Goal: Task Accomplishment & Management: Complete application form

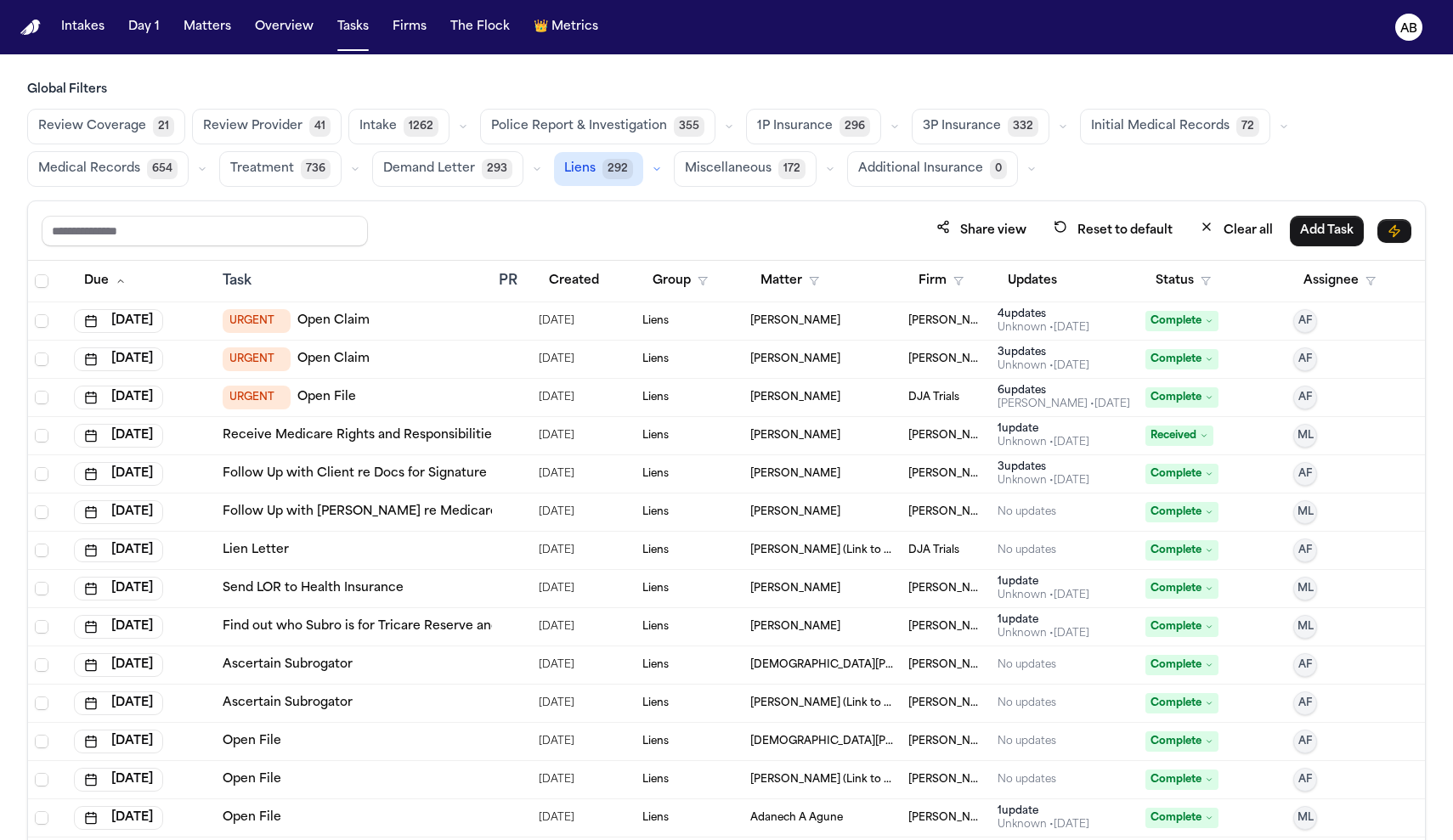
click at [372, 131] on span "Intake" at bounding box center [378, 126] width 38 height 17
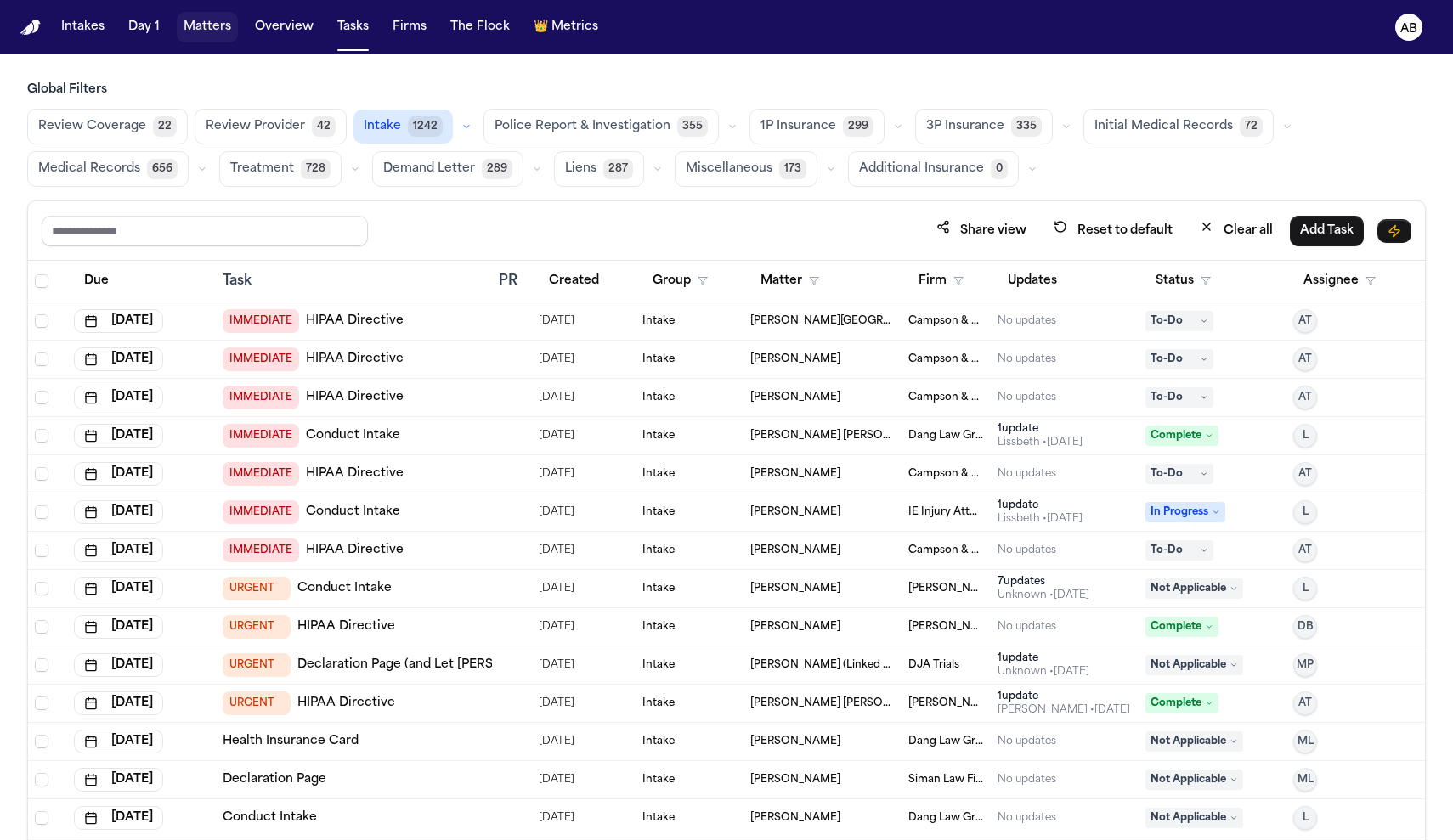
click at [215, 34] on button "Matters" at bounding box center [207, 27] width 61 height 31
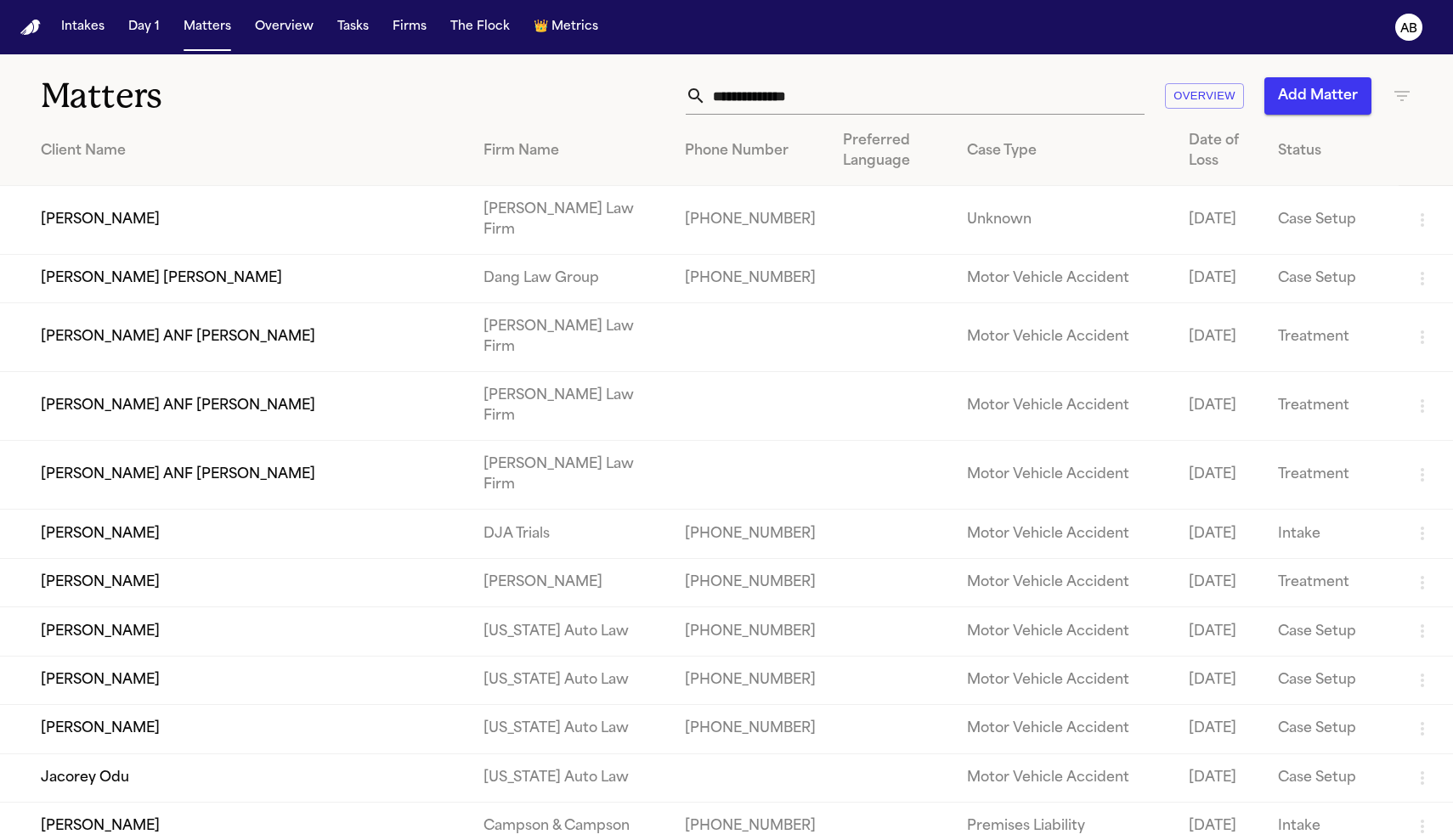
click at [768, 105] on input "text" at bounding box center [926, 96] width 438 height 38
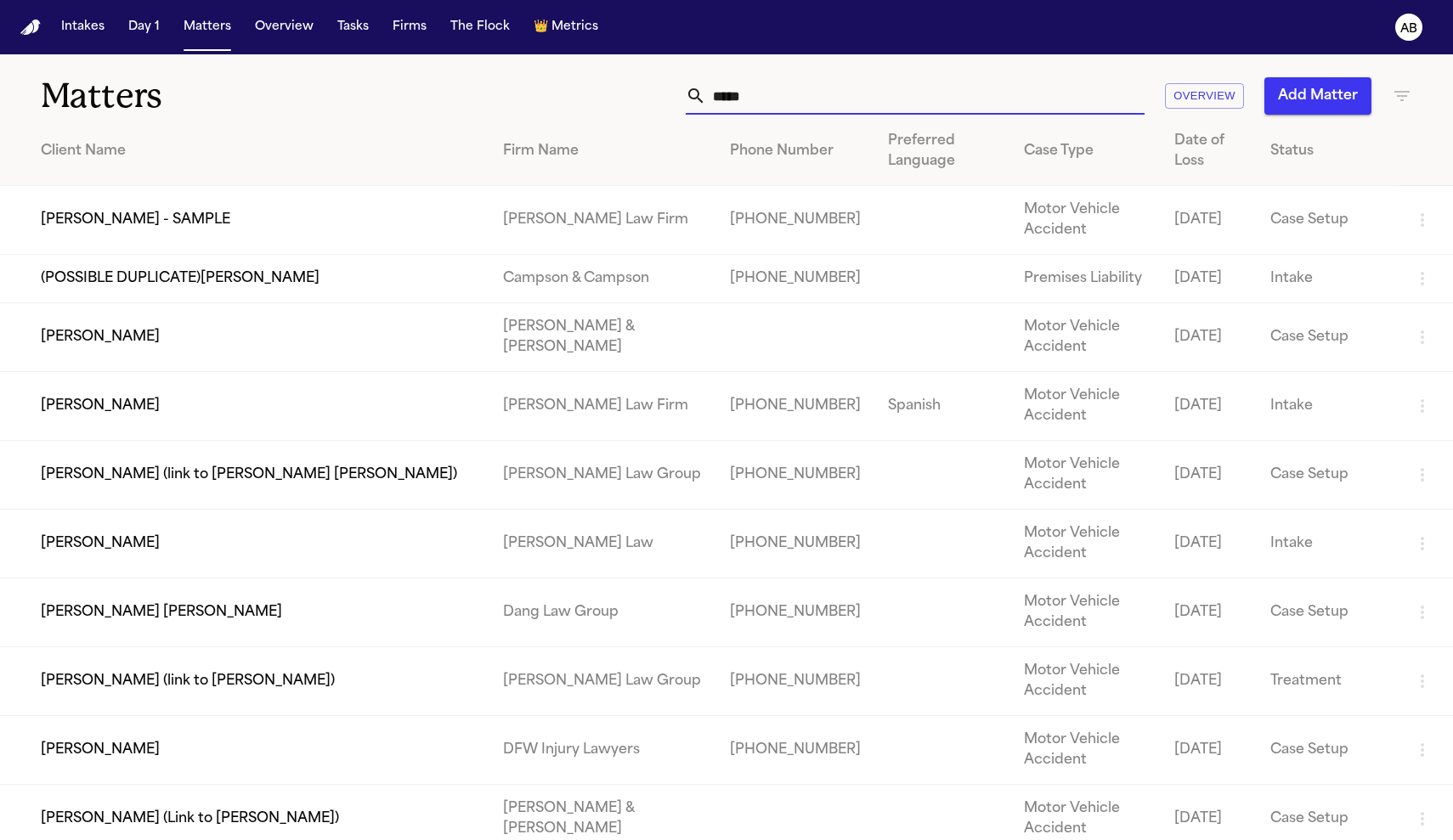
type input "*****"
click at [168, 217] on td "[PERSON_NAME] - SAMPLE" at bounding box center [244, 220] width 490 height 69
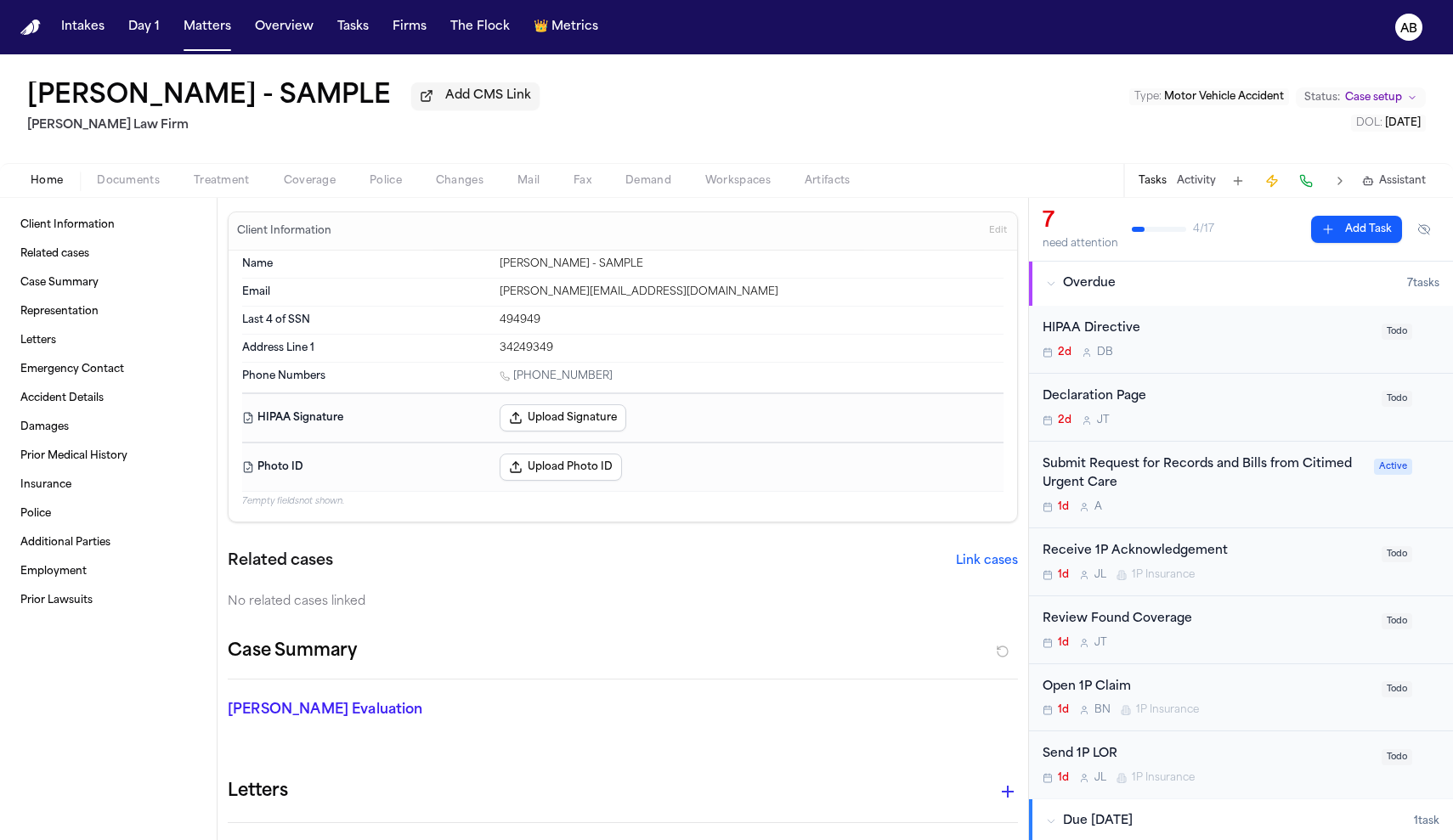
click at [1188, 344] on div "HIPAA Directive 2d D B" at bounding box center [1207, 340] width 329 height 40
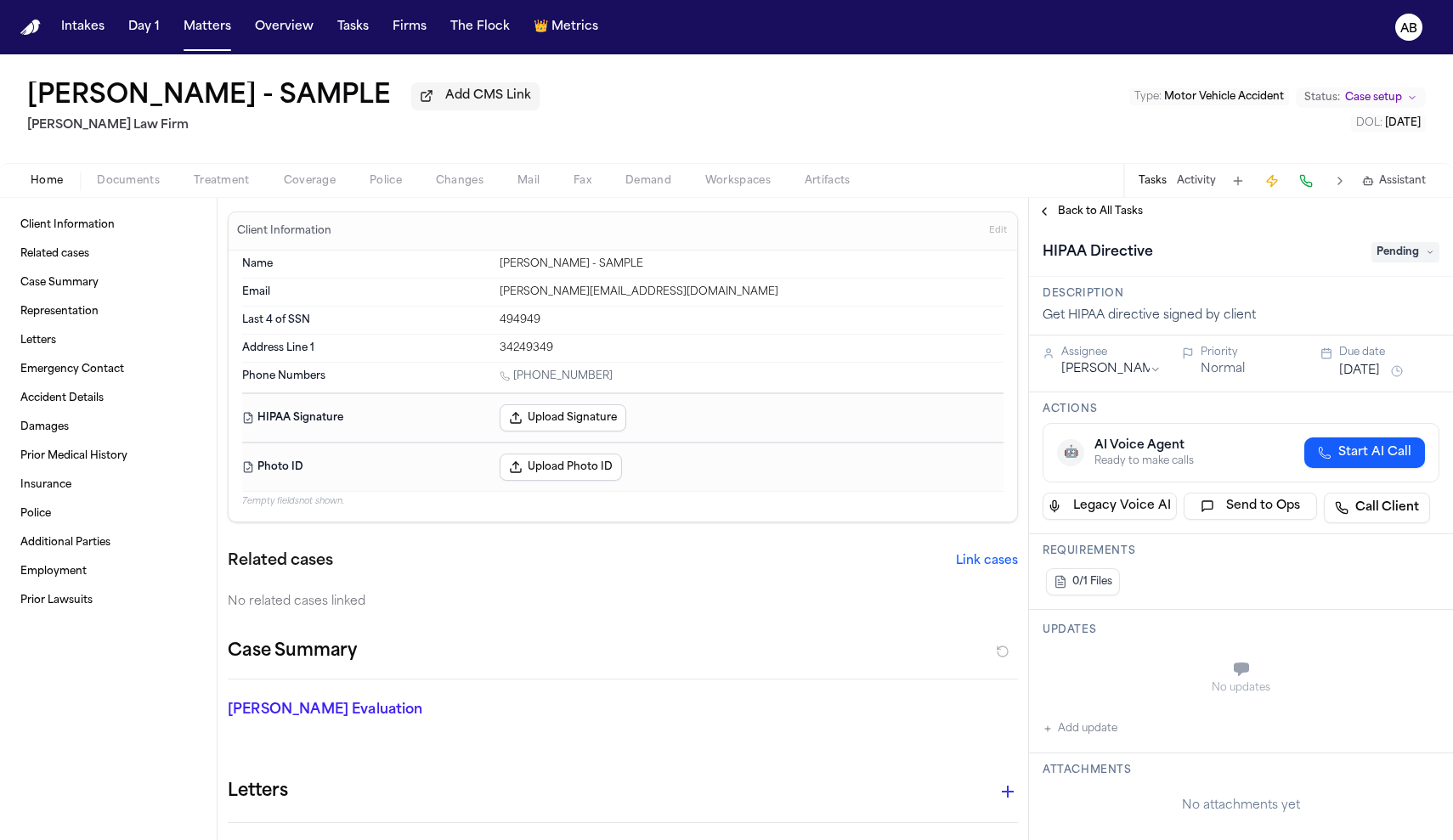
click at [1131, 218] on span "Back to All Tasks" at bounding box center [1100, 212] width 85 height 14
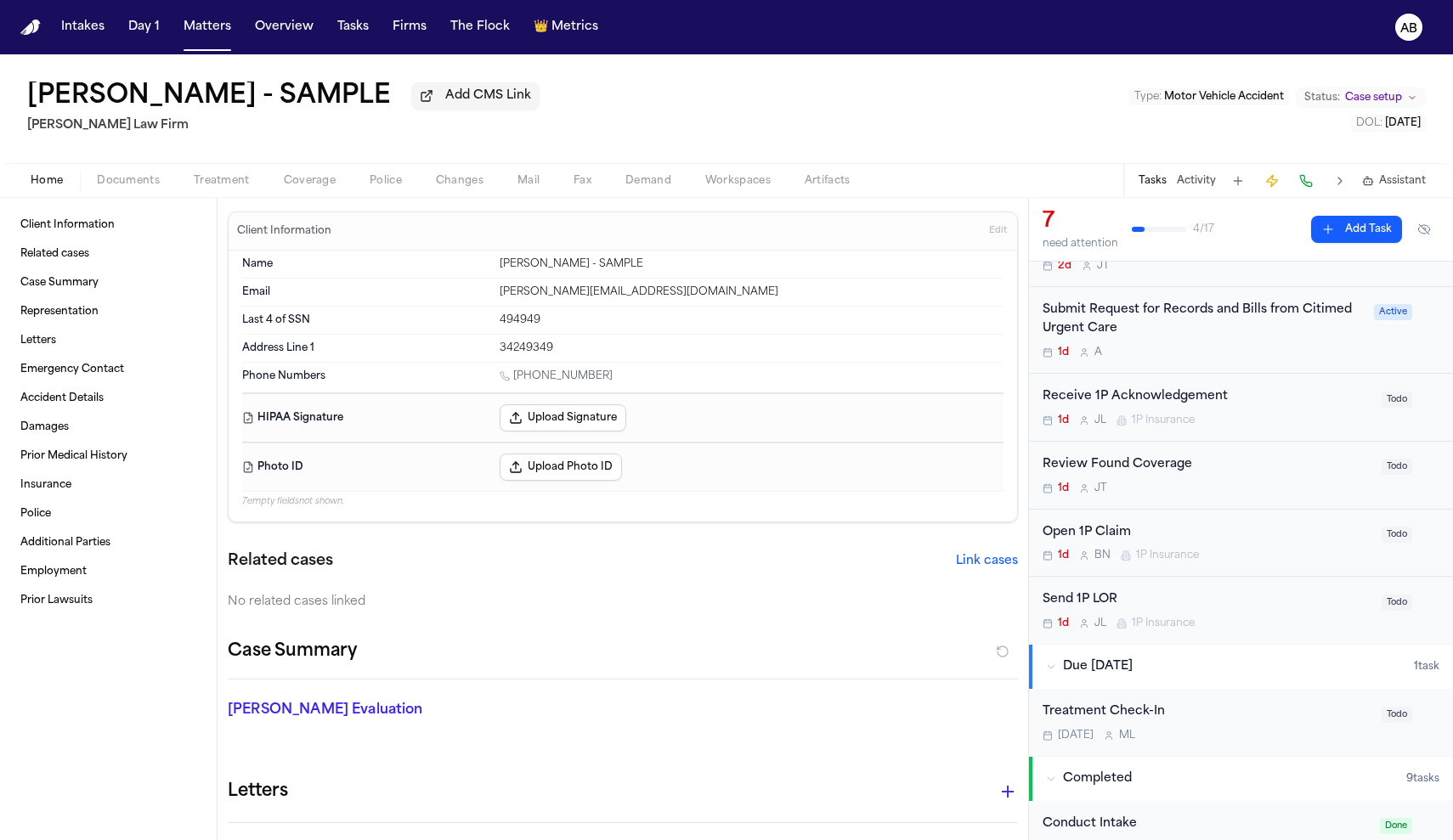
scroll to position [182, 0]
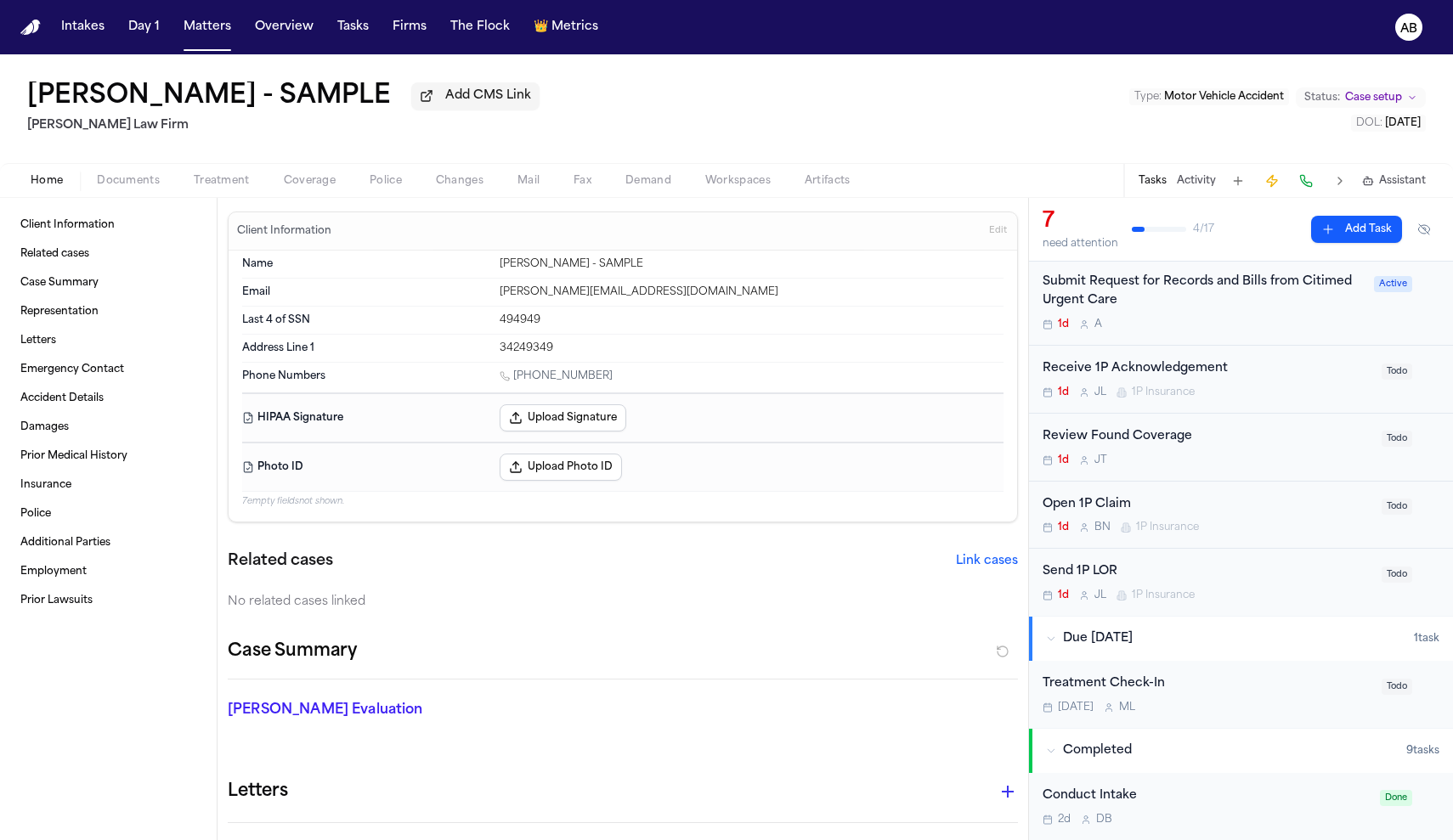
click at [1267, 370] on div "Receive 1P Acknowledgement" at bounding box center [1207, 369] width 329 height 19
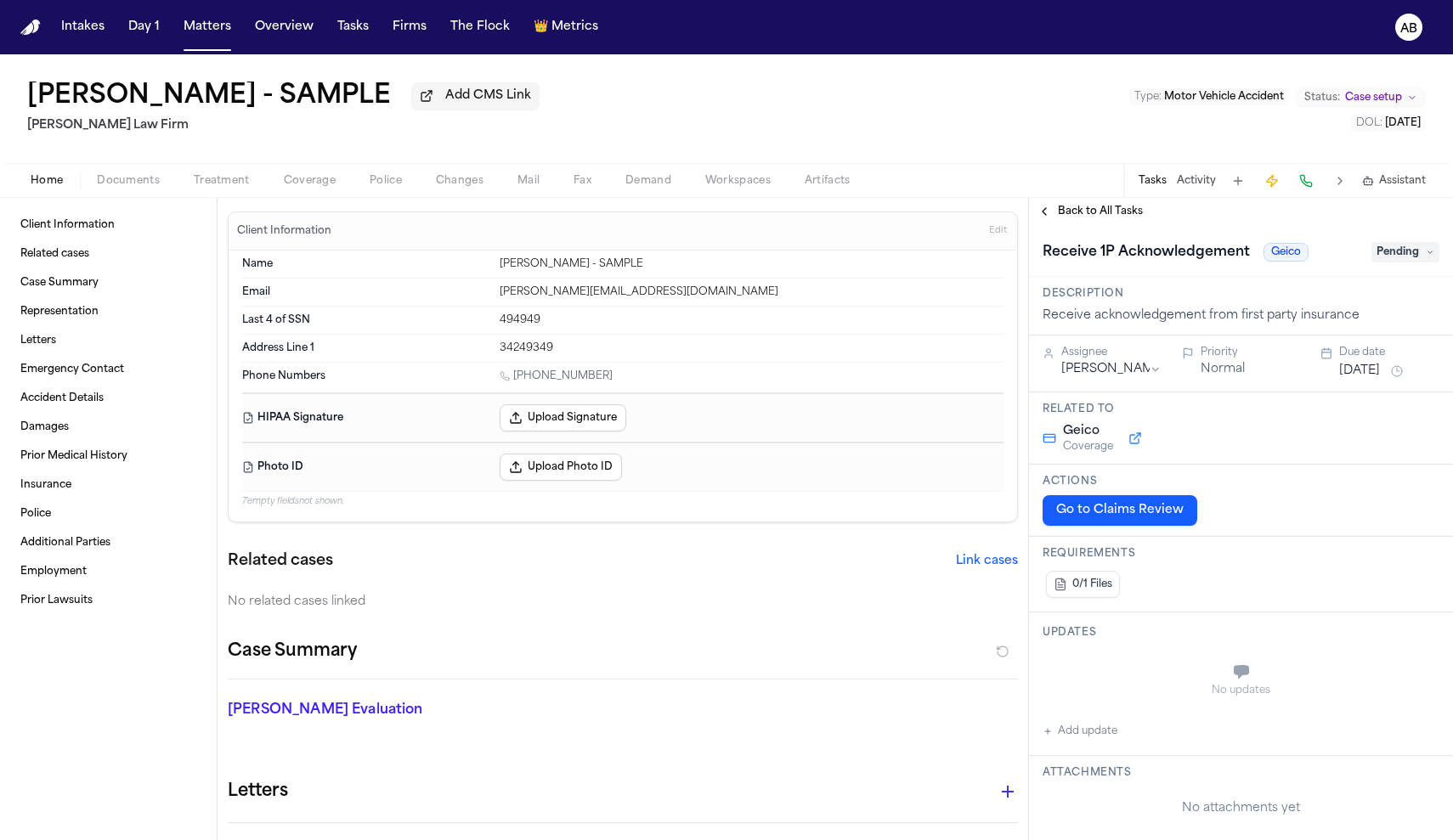
click at [1155, 517] on button "Go to Claims Review" at bounding box center [1119, 510] width 155 height 31
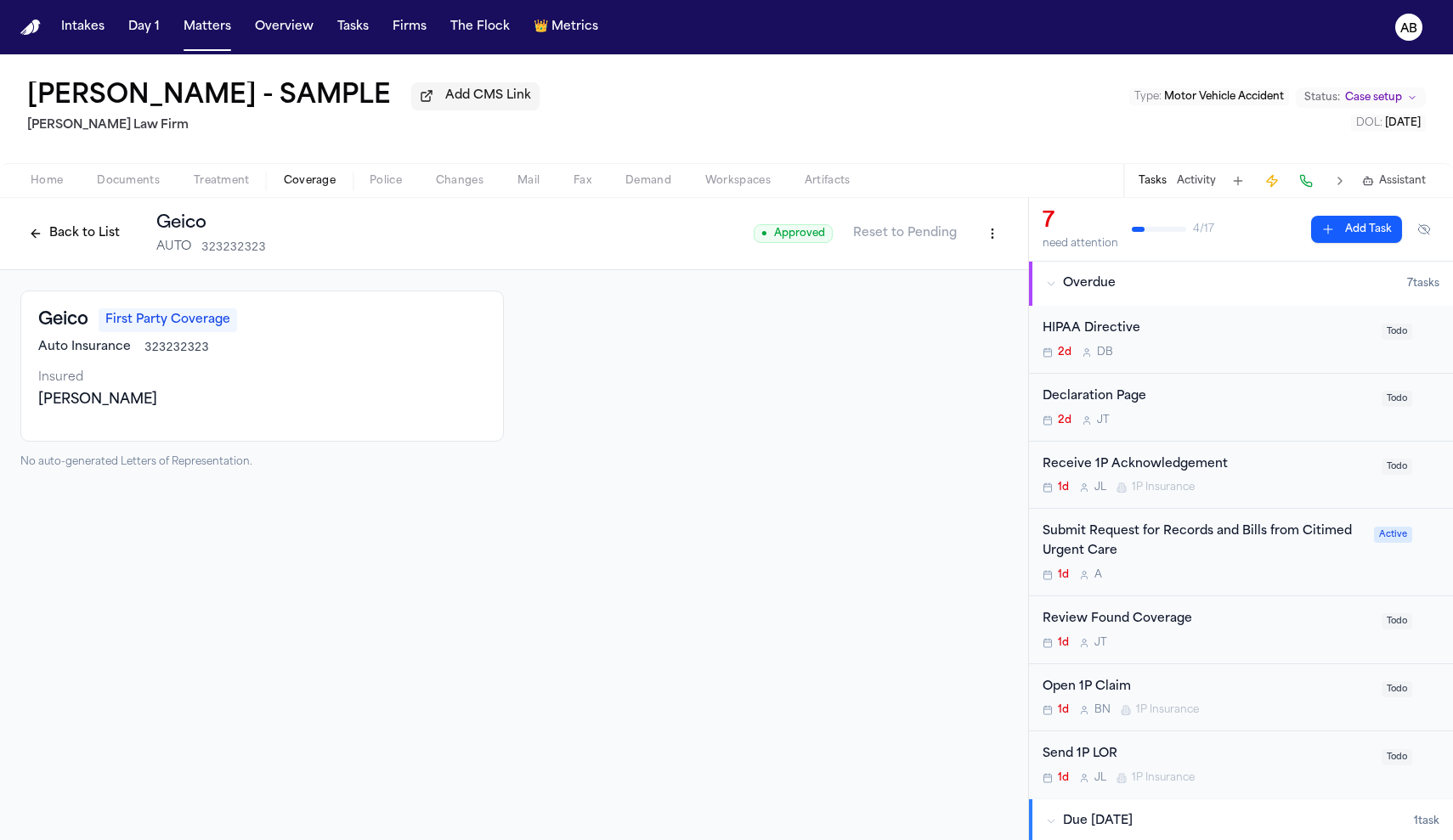
click at [300, 373] on div "Insured" at bounding box center [262, 377] width 448 height 17
click at [80, 244] on button "Back to List" at bounding box center [74, 233] width 108 height 27
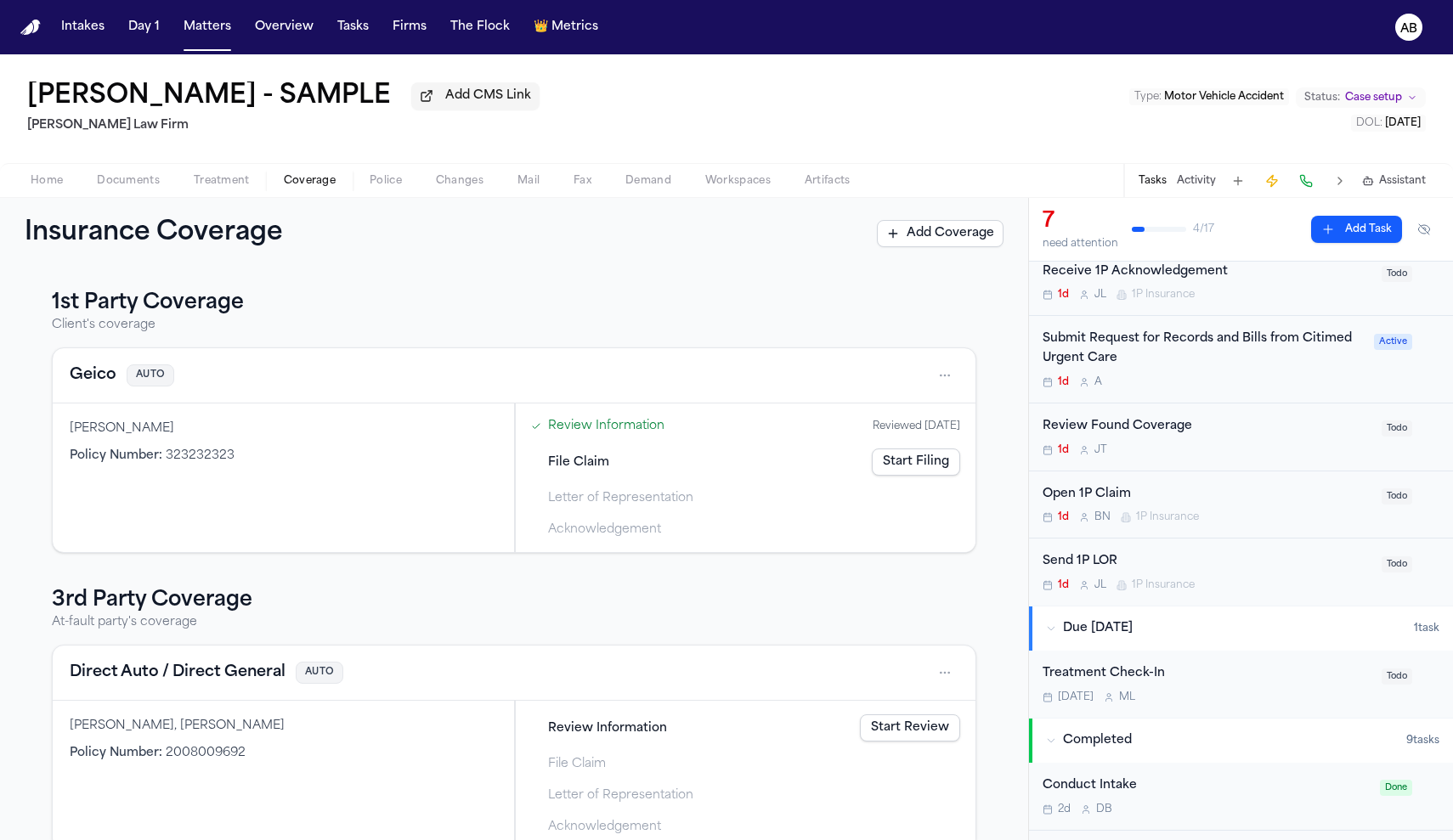
scroll to position [189, 0]
click at [210, 31] on button "Matters" at bounding box center [207, 27] width 61 height 31
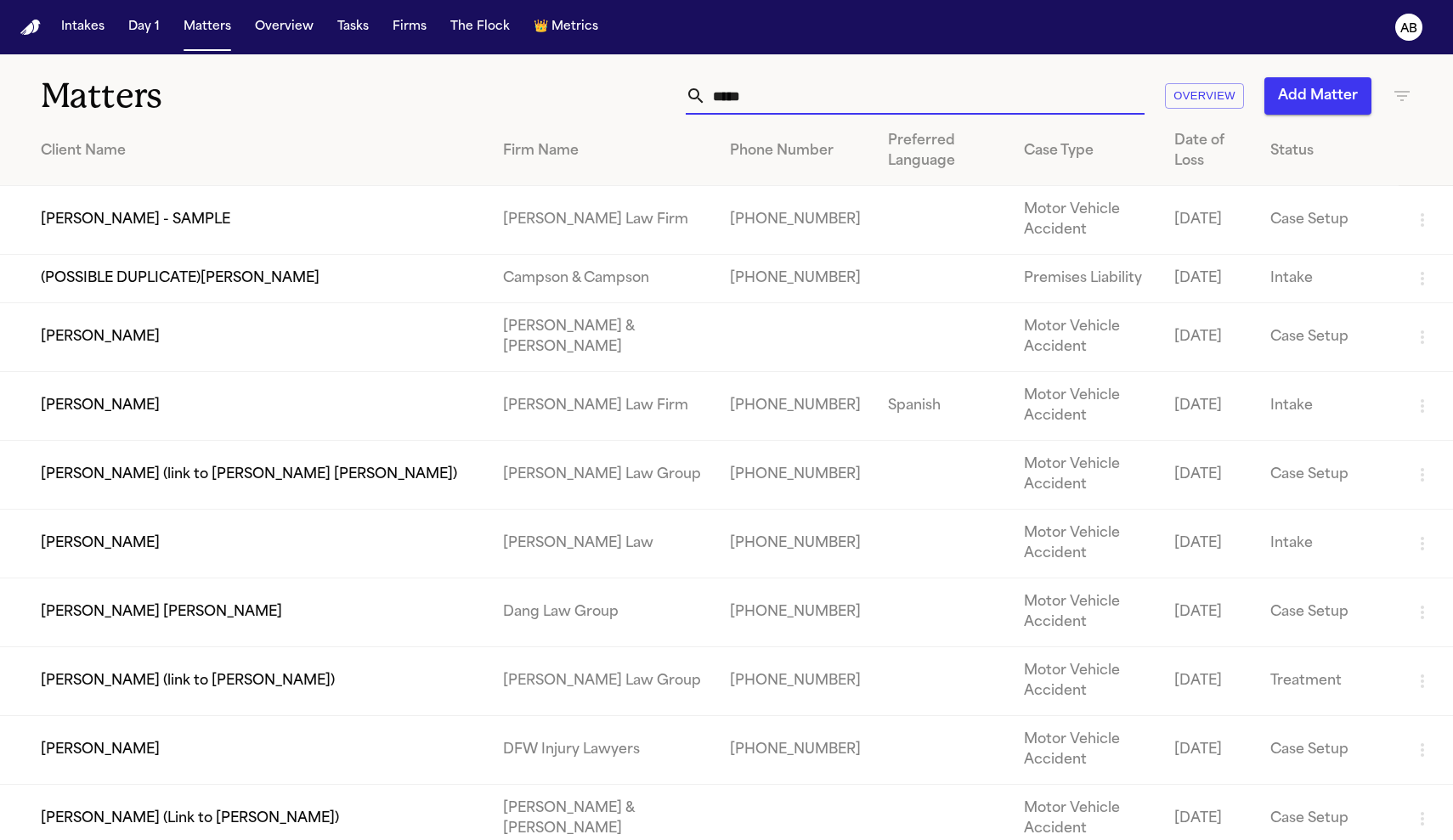
drag, startPoint x: 773, startPoint y: 100, endPoint x: 589, endPoint y: 84, distance: 184.7
click at [589, 84] on div "***** Overview Add Matter" at bounding box center [922, 96] width 980 height 38
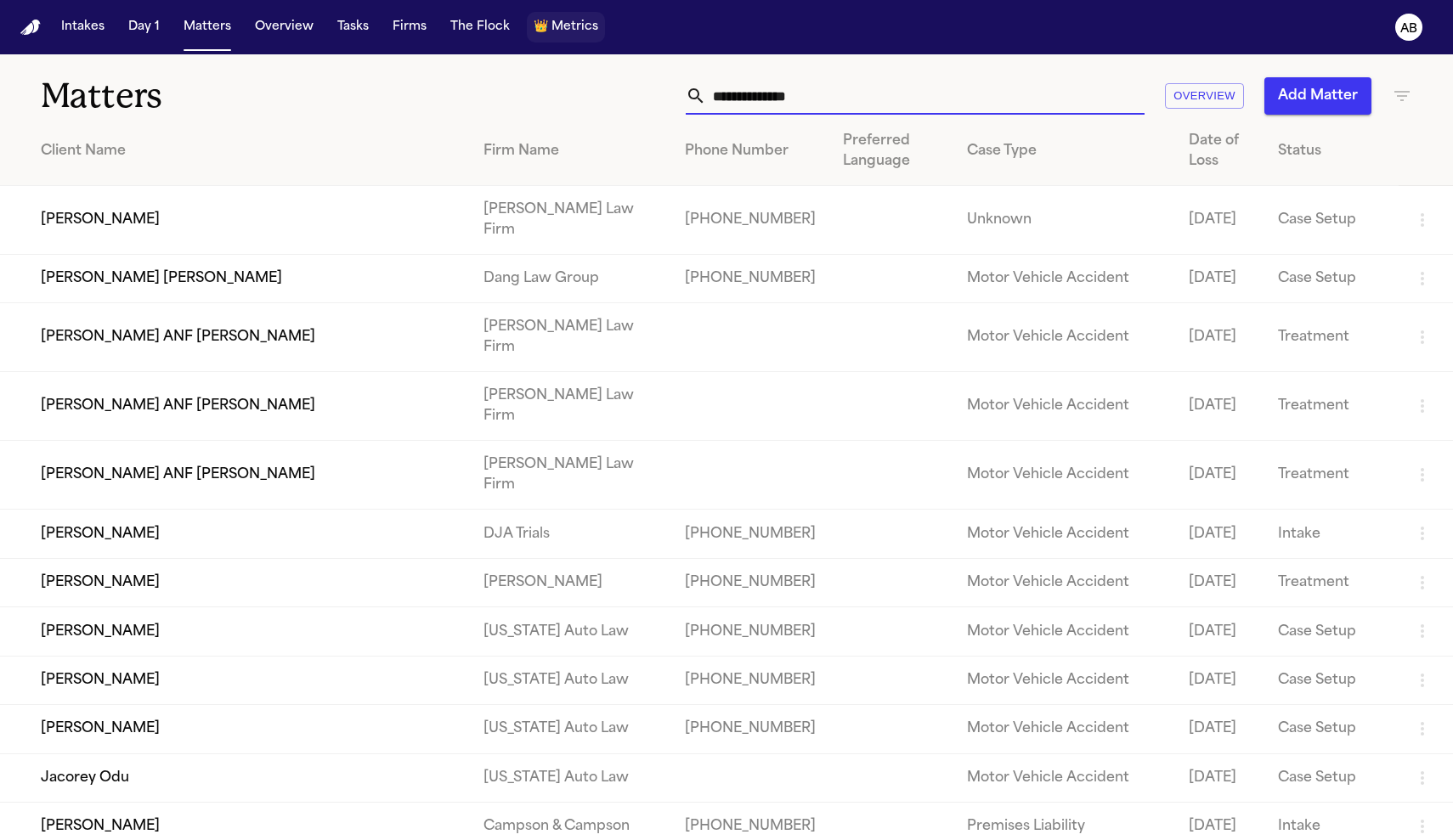
click at [561, 25] on span "Metrics" at bounding box center [575, 26] width 47 height 17
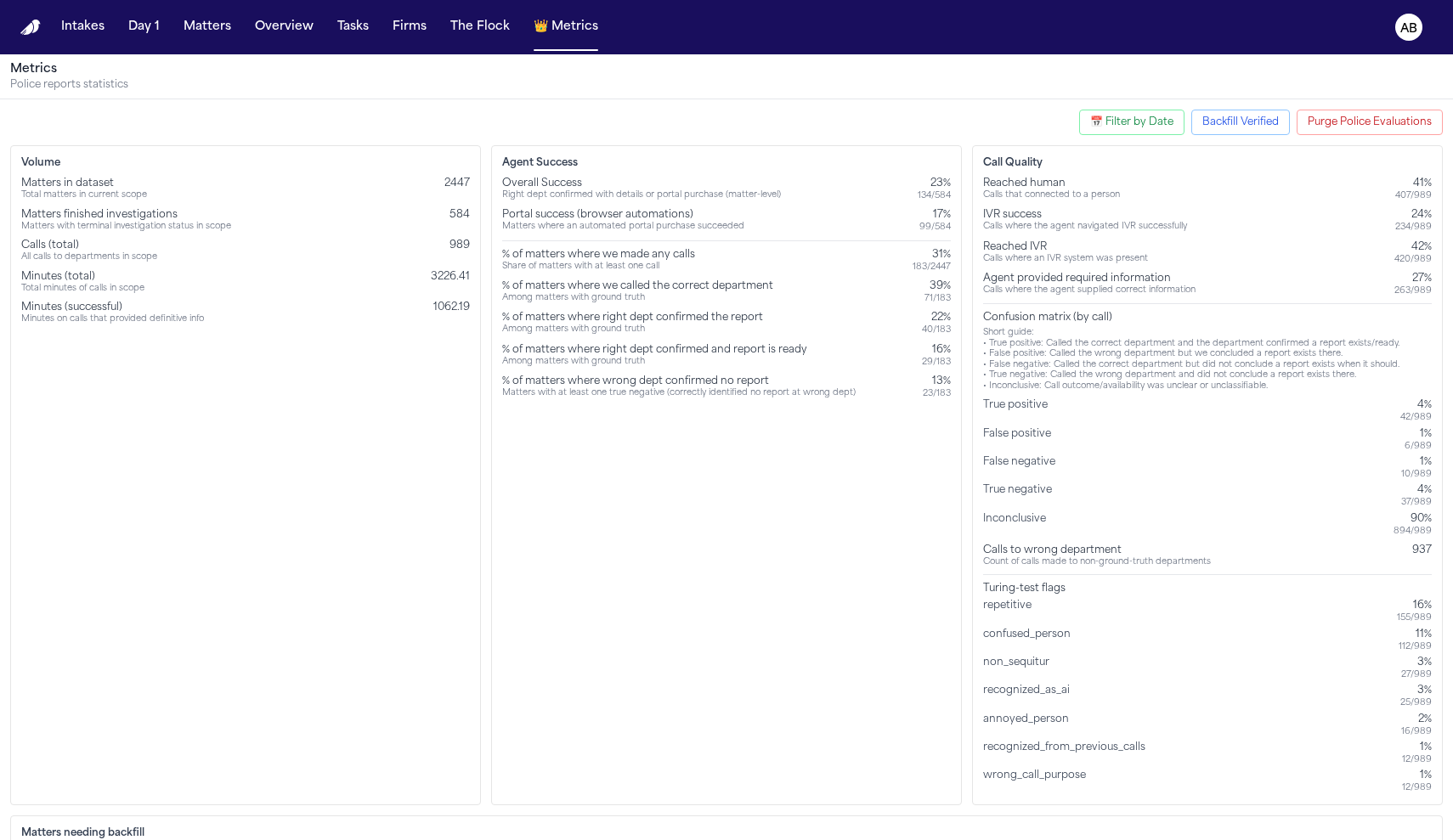
click at [477, 38] on button "The Flock" at bounding box center [480, 27] width 73 height 31
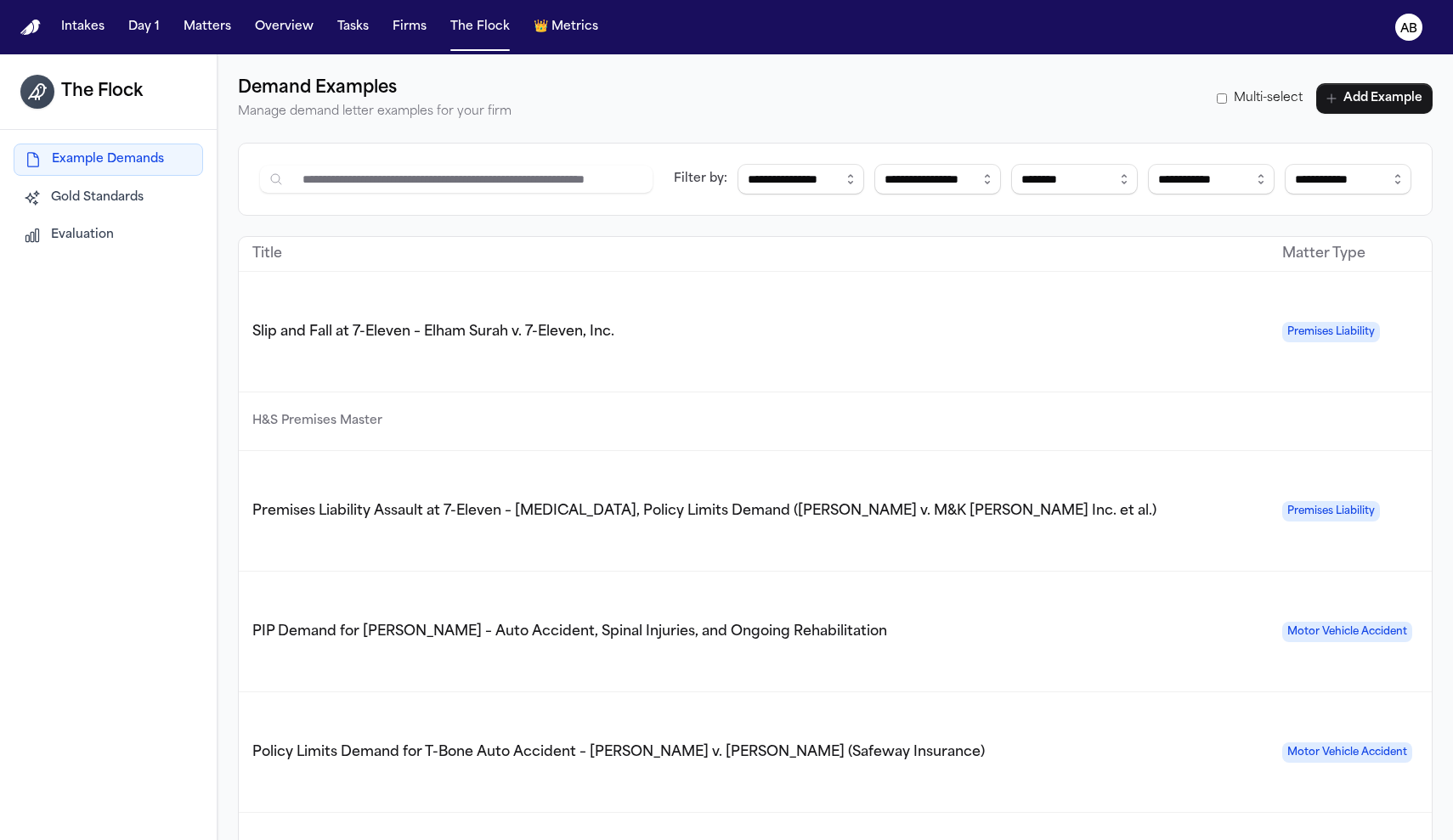
click at [137, 205] on span "Gold Standards" at bounding box center [97, 197] width 93 height 17
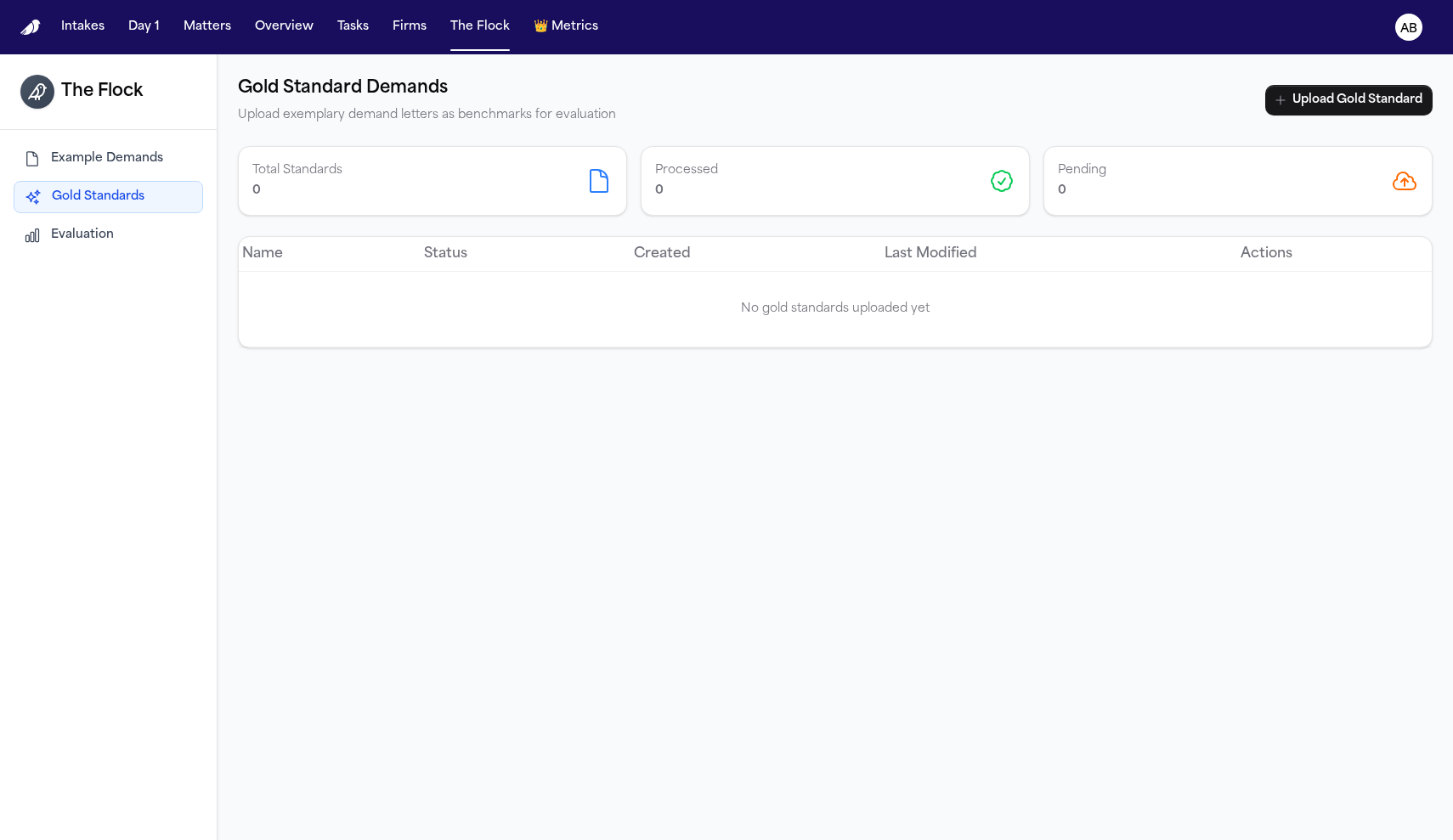
click at [95, 238] on span "Evaluation" at bounding box center [82, 235] width 63 height 17
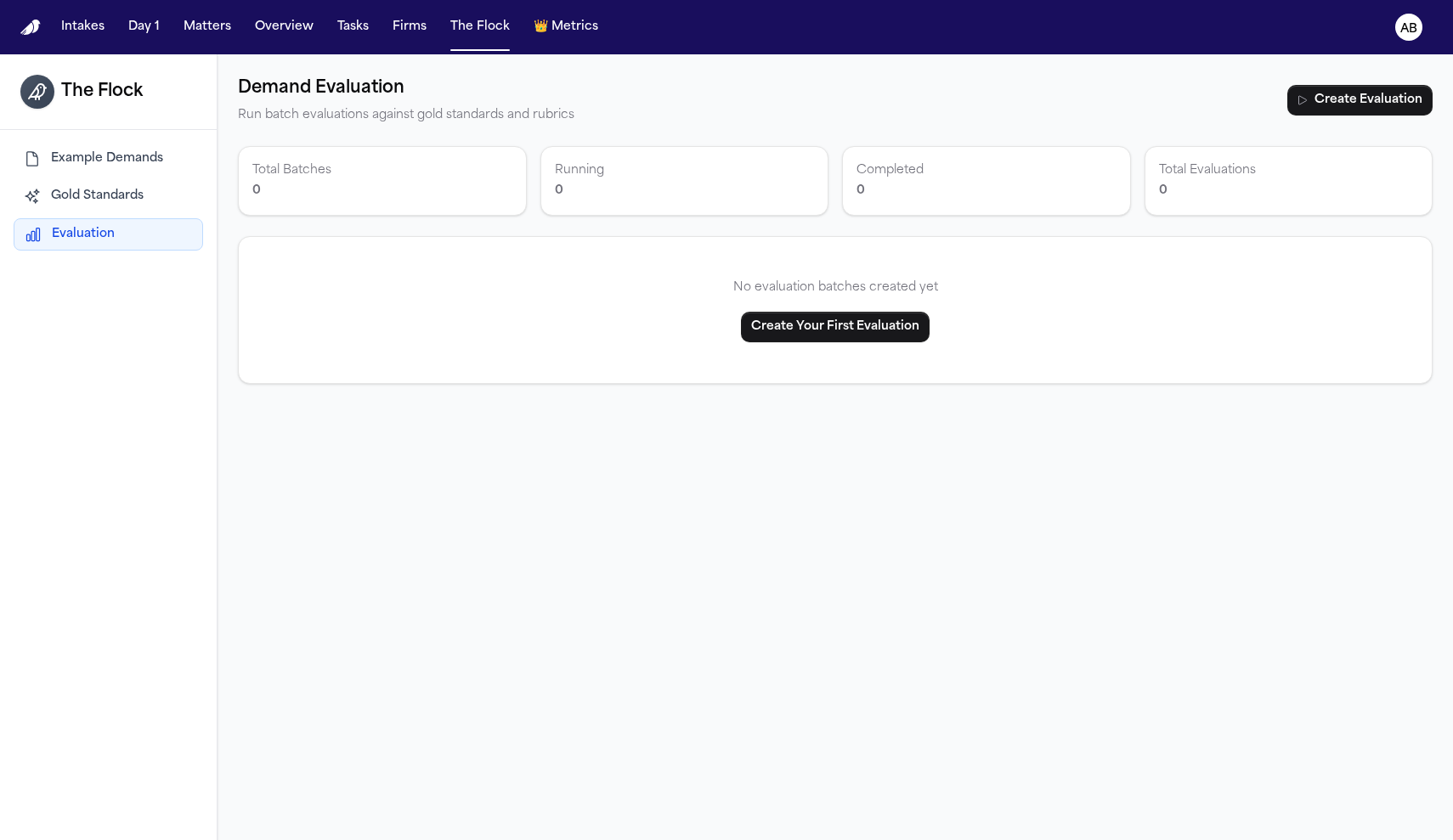
click at [148, 167] on span "Example Demands" at bounding box center [107, 158] width 112 height 17
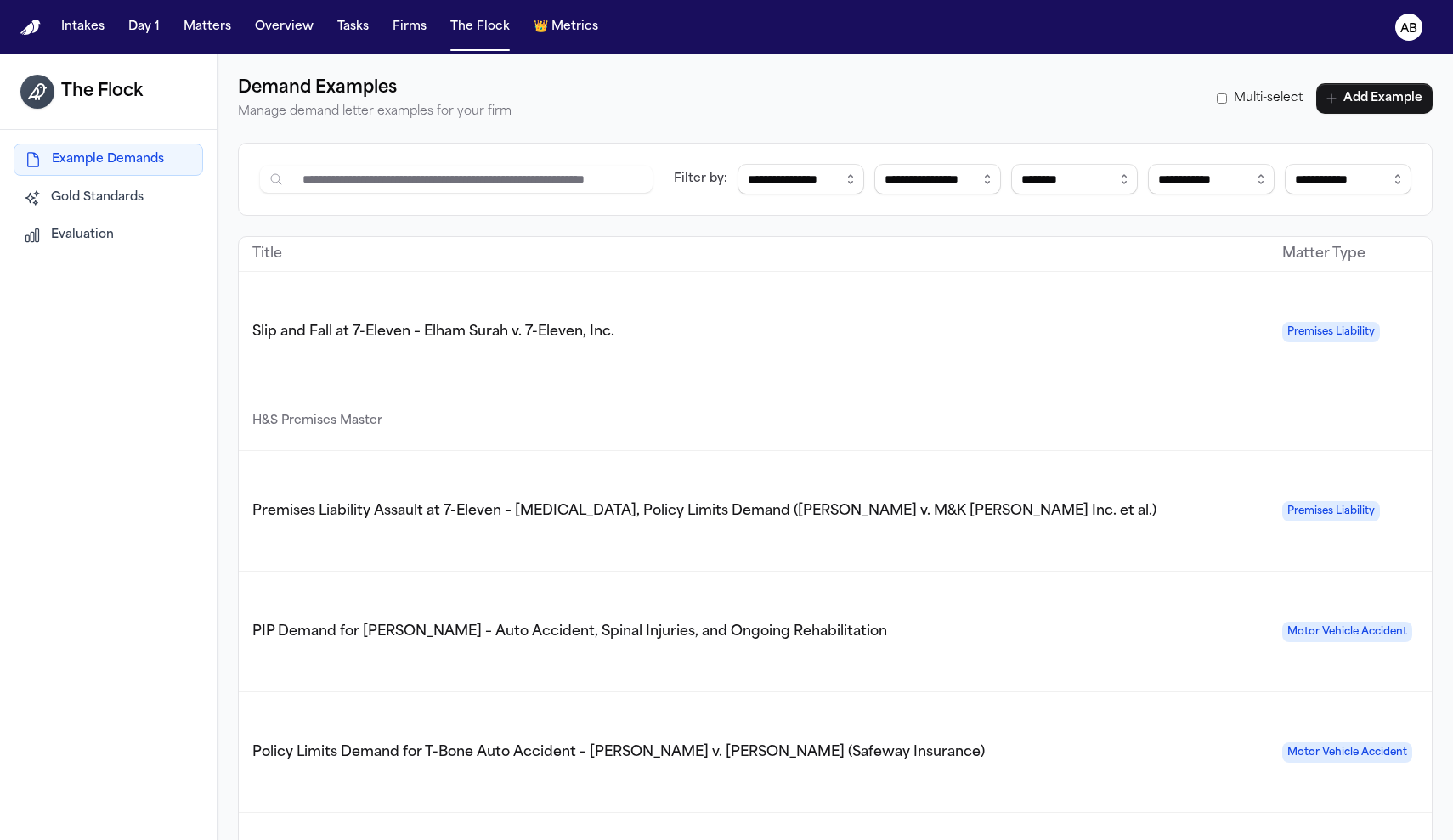
click at [444, 184] on input at bounding box center [473, 179] width 361 height 29
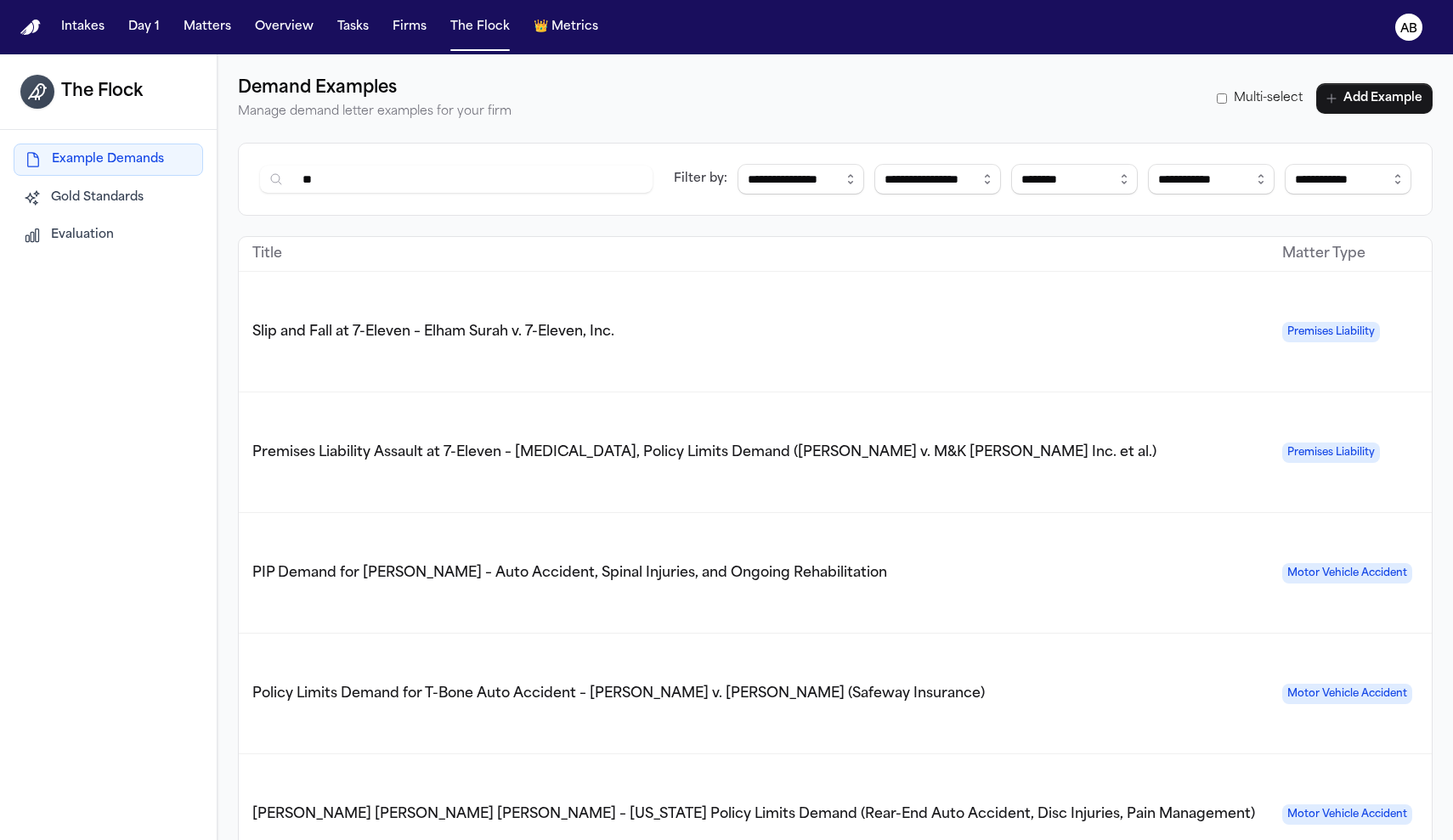
type input "*"
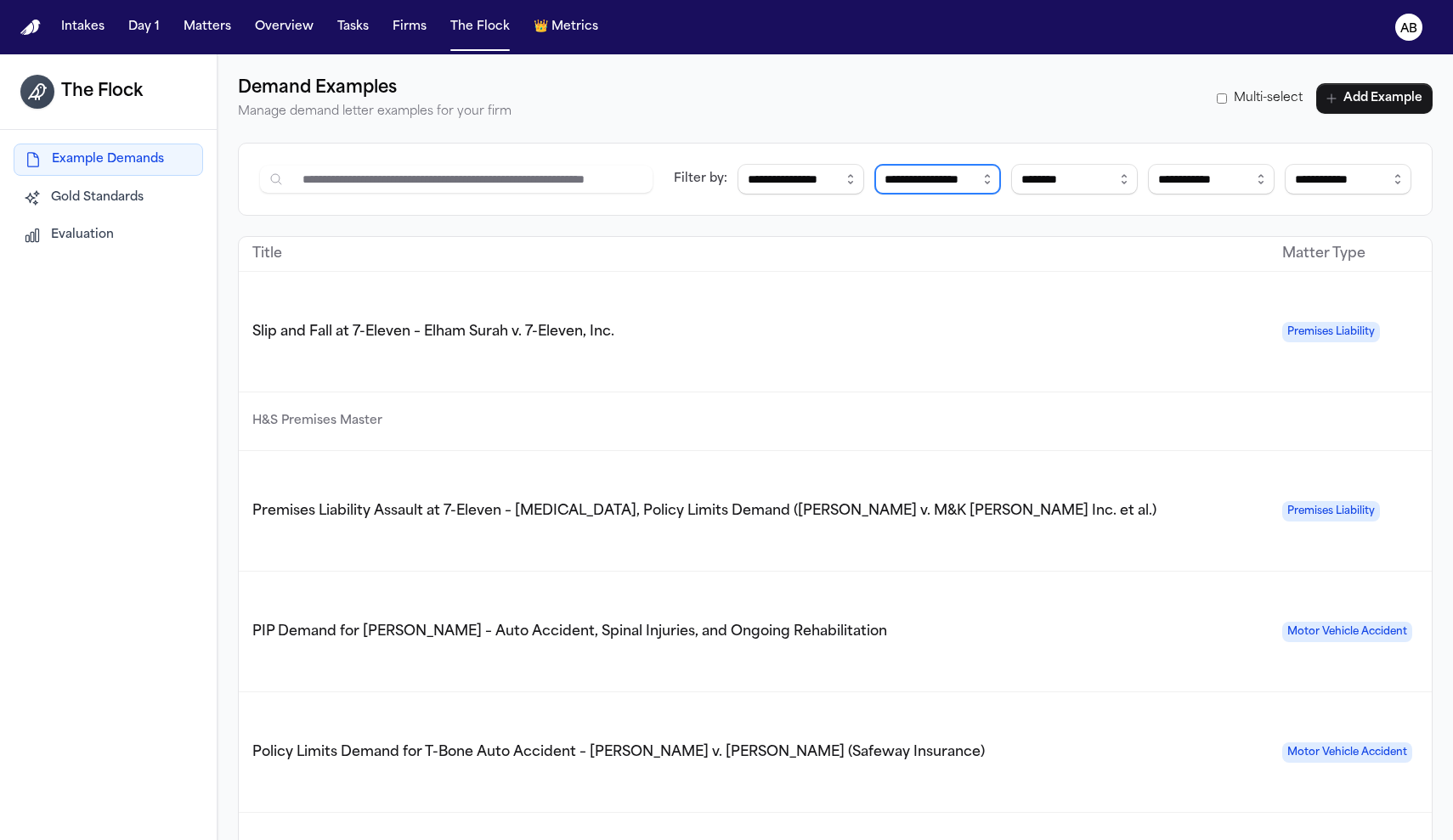
select select "**********"
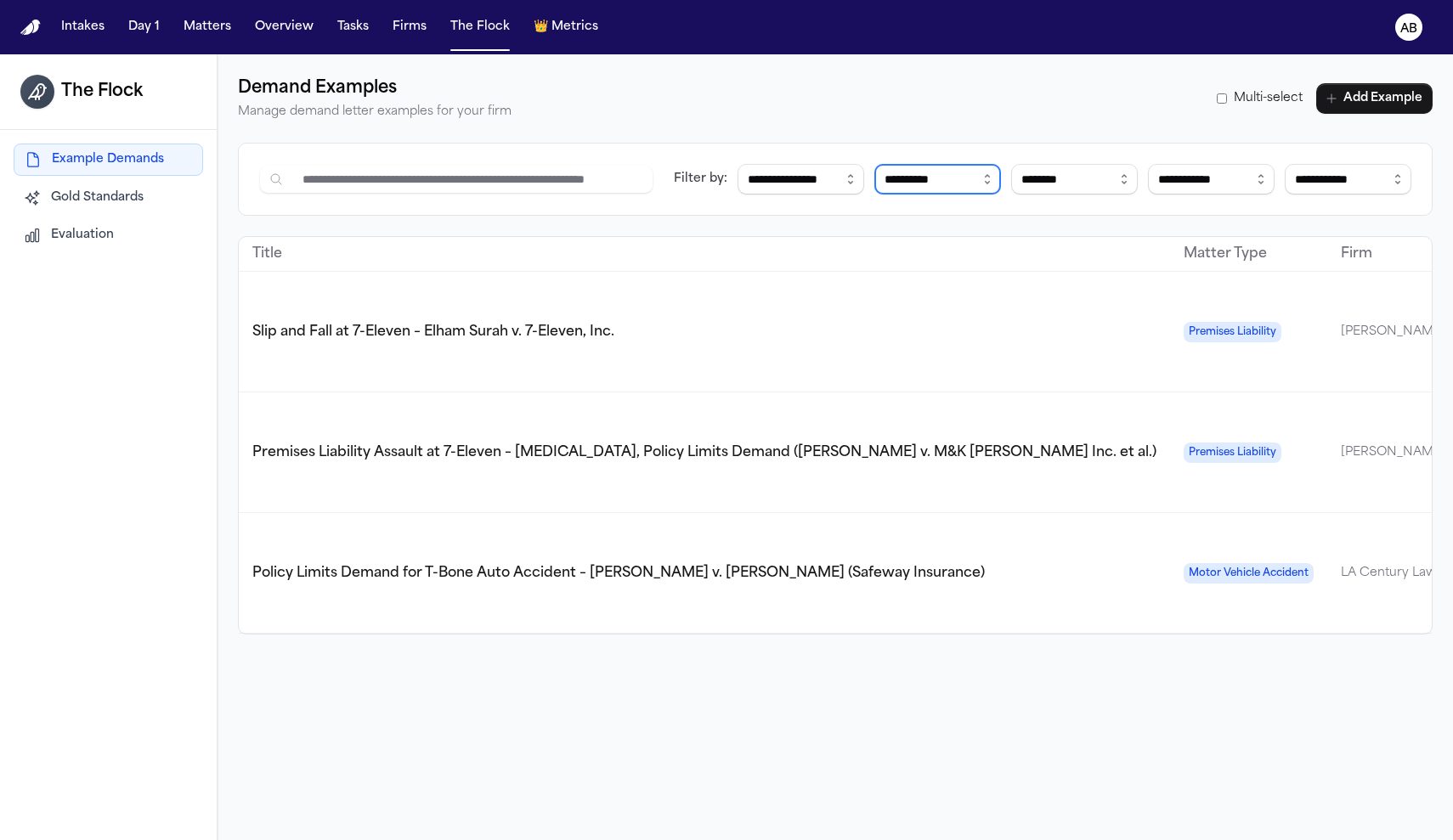
select select
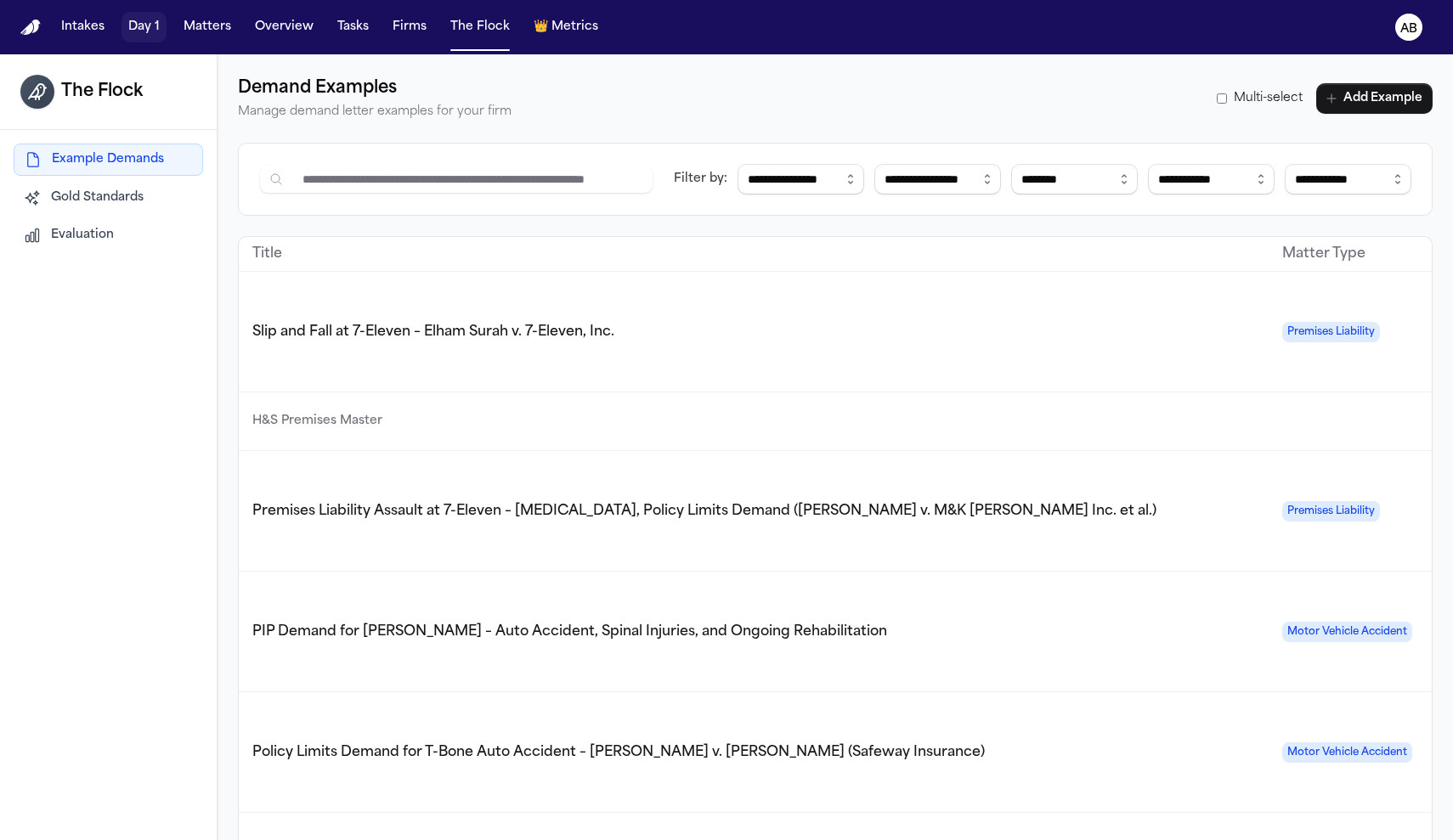
click at [147, 30] on button "Day 1" at bounding box center [144, 27] width 45 height 31
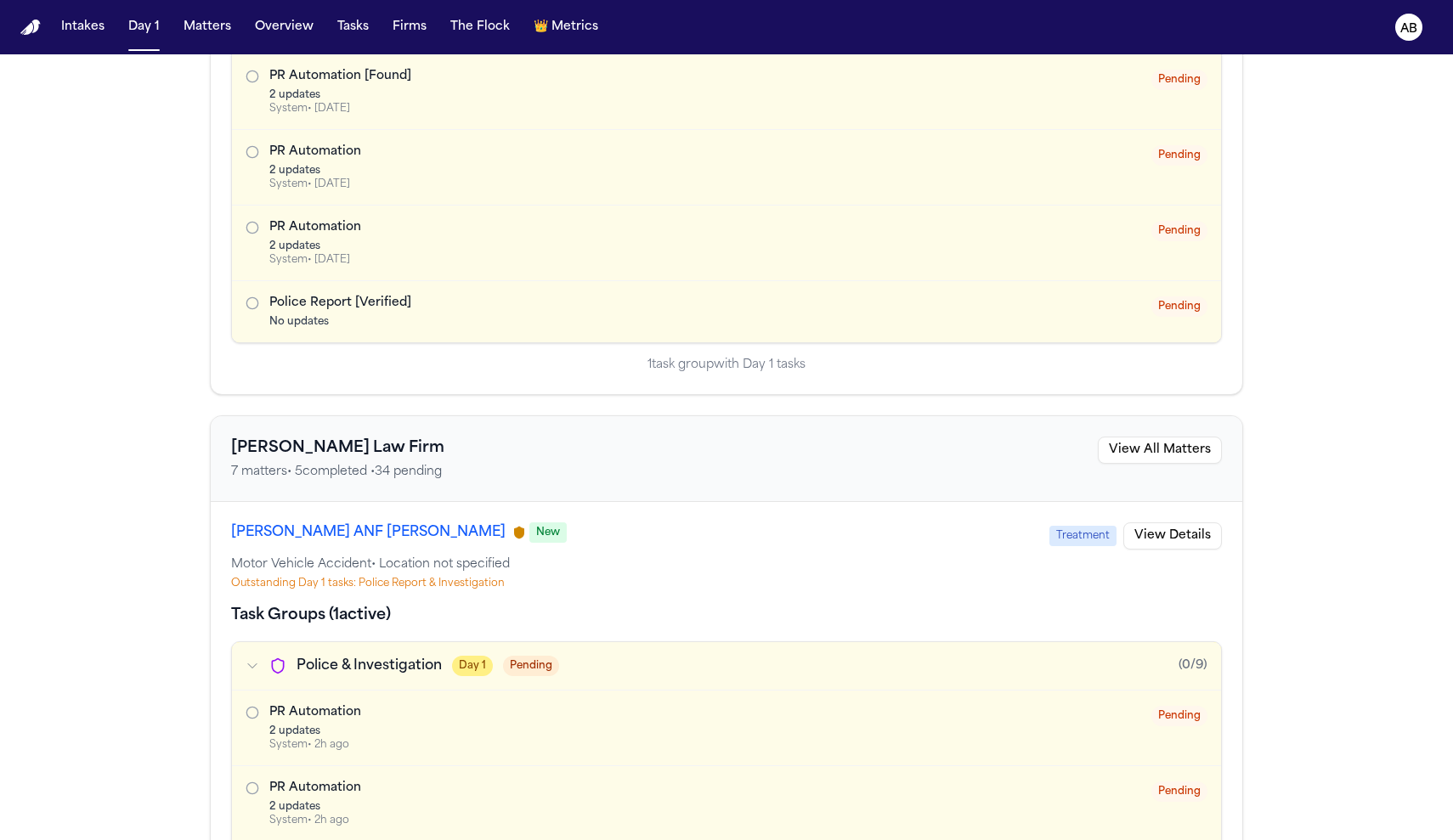
scroll to position [1649, 0]
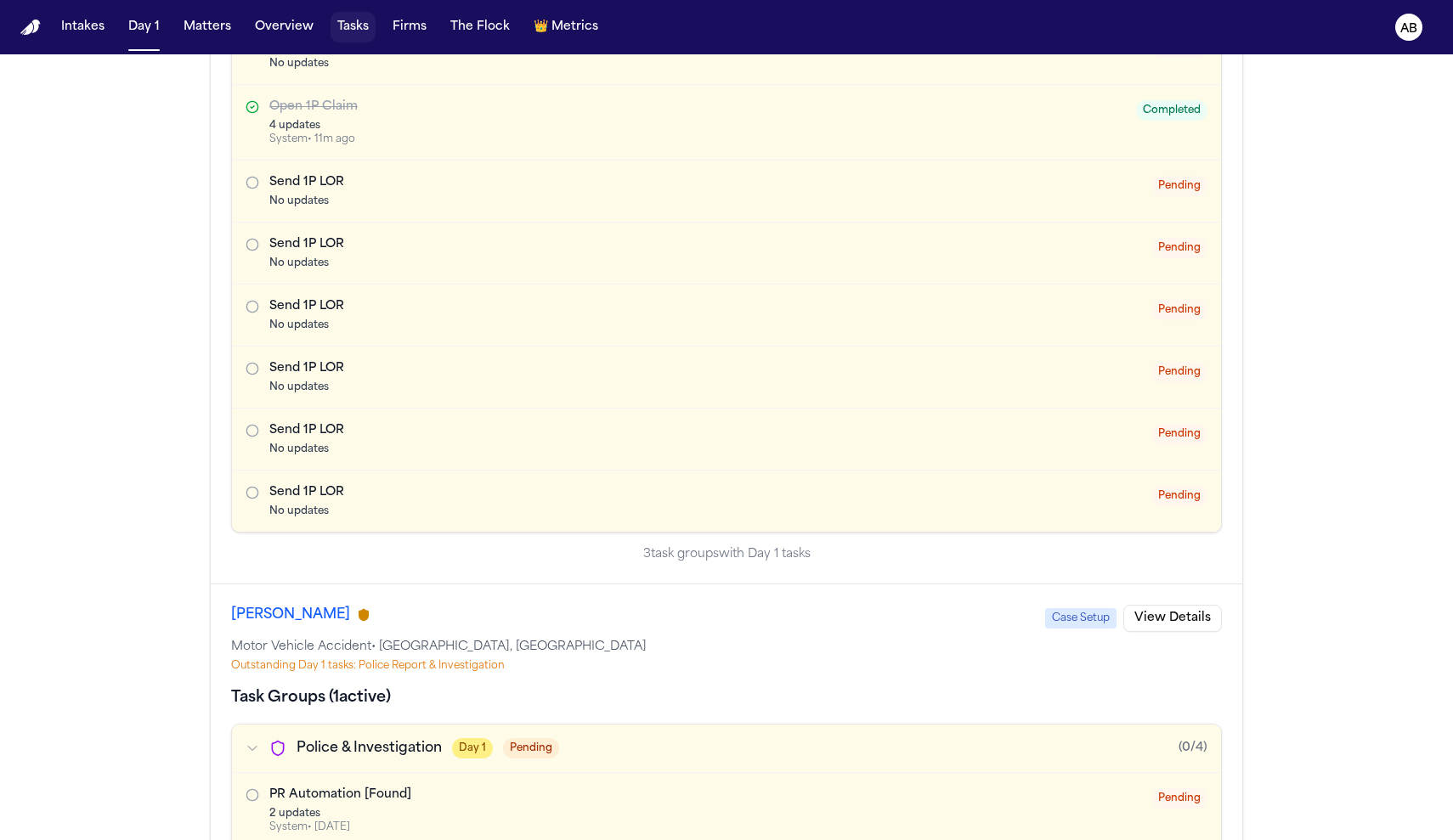
click at [353, 29] on button "Tasks" at bounding box center [354, 27] width 45 height 31
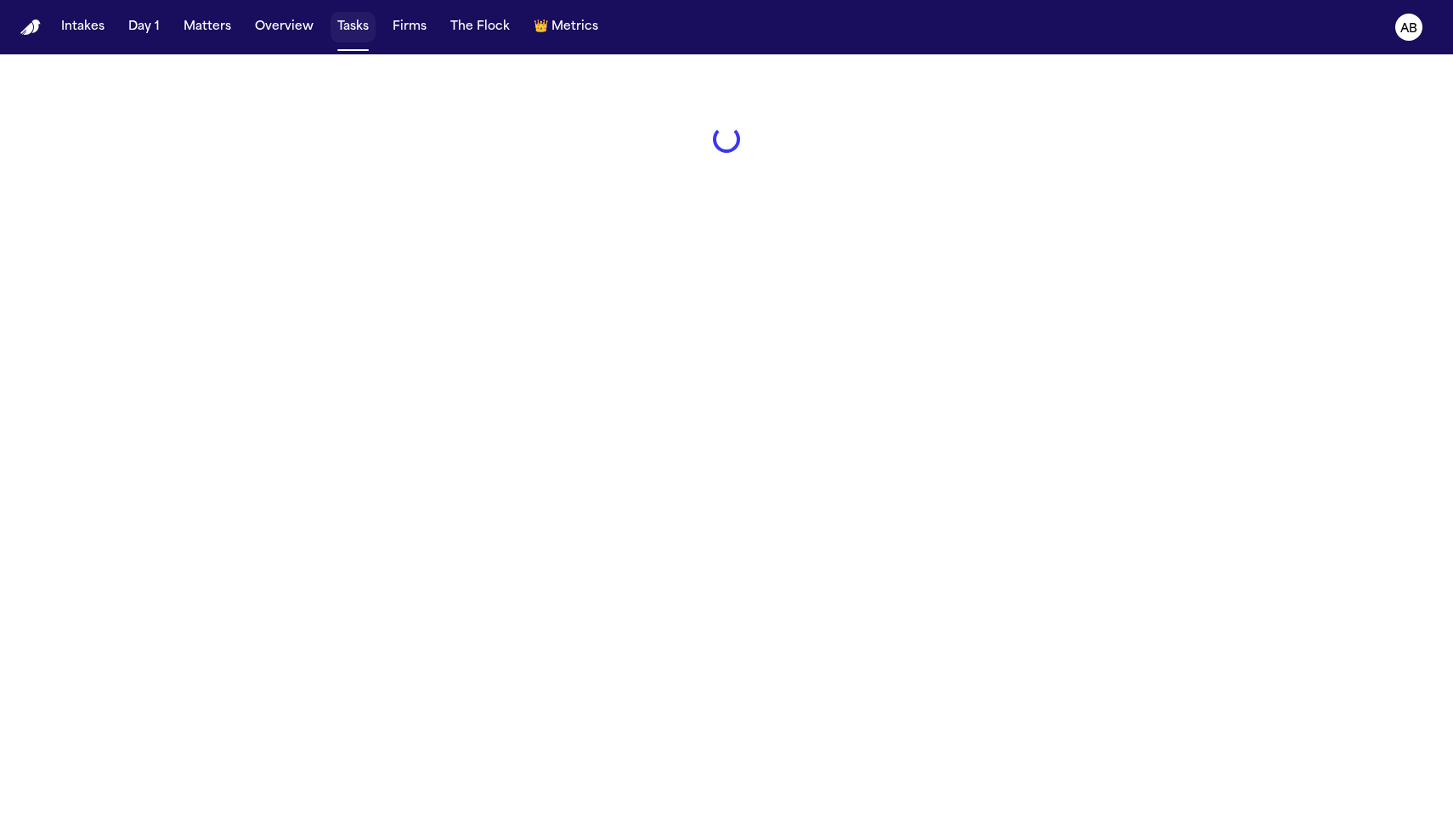
click at [362, 23] on button "Tasks" at bounding box center [354, 27] width 45 height 31
click at [352, 28] on button "Tasks" at bounding box center [354, 27] width 45 height 31
click at [102, 31] on button "Intakes" at bounding box center [82, 27] width 57 height 31
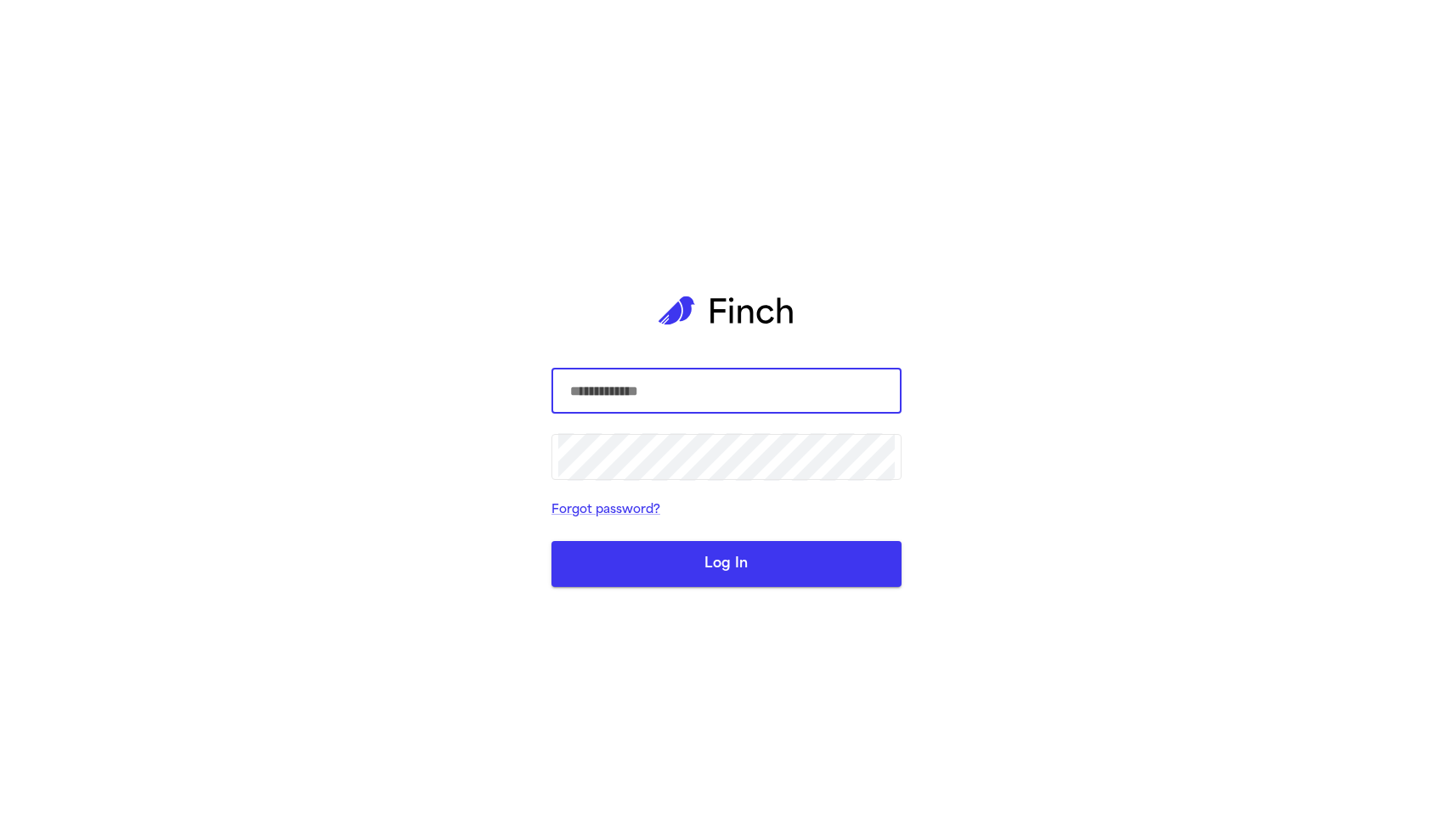
type input "**********"
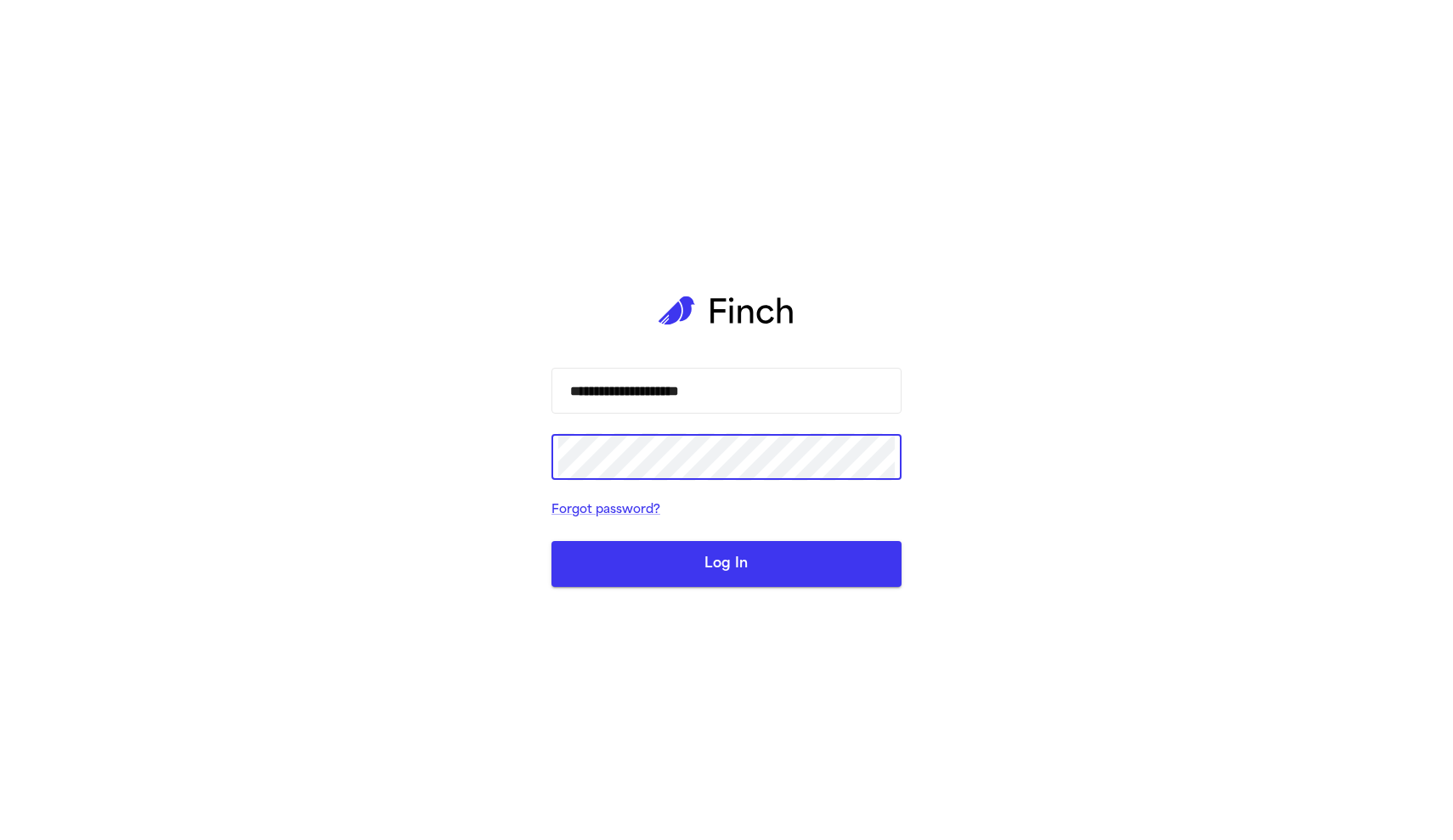
click at [743, 559] on button "Log In" at bounding box center [726, 564] width 350 height 46
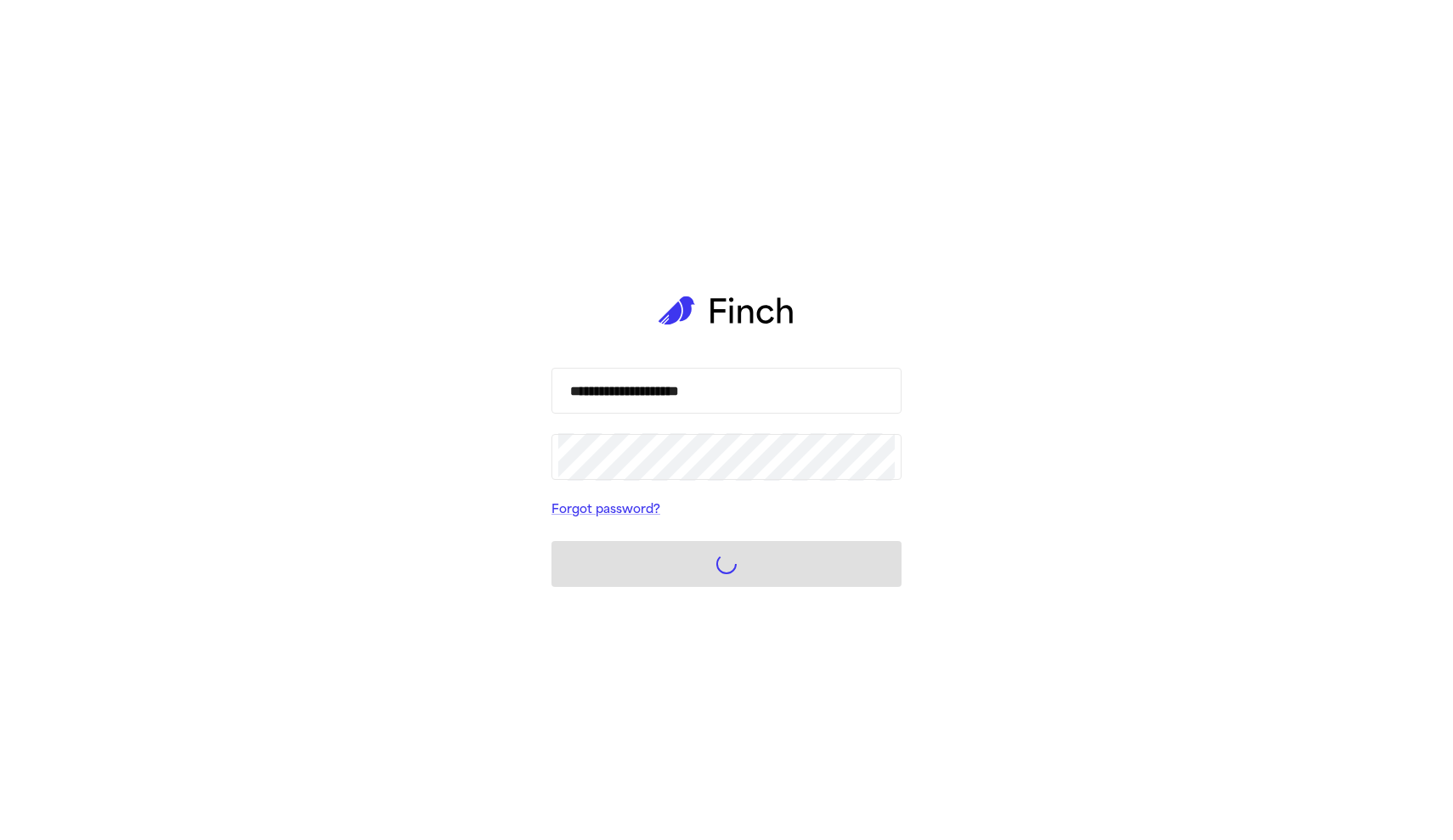
click at [258, 1] on div "**********" at bounding box center [726, 420] width 1453 height 840
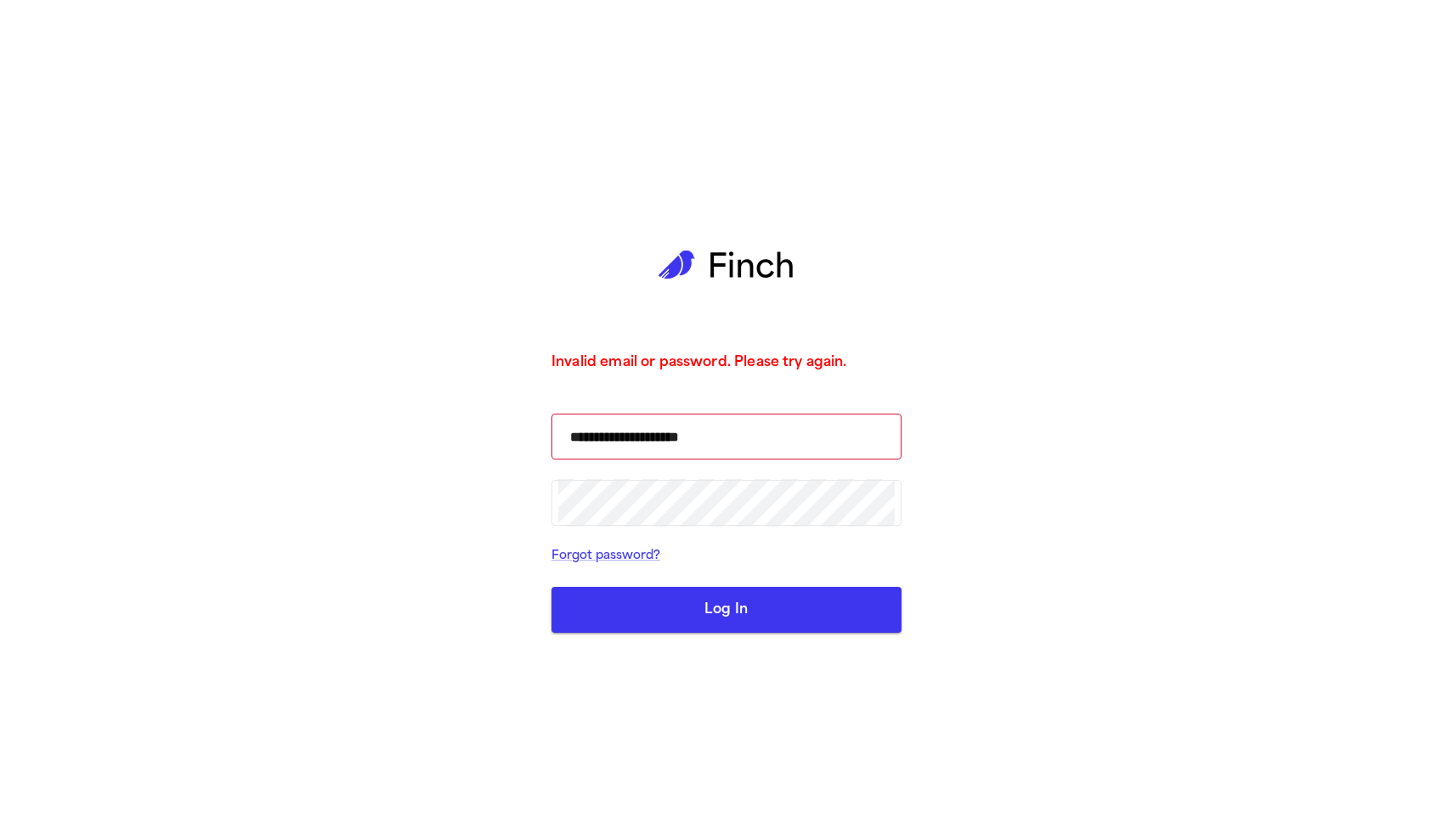
click at [683, 616] on button "Log In" at bounding box center [726, 609] width 350 height 46
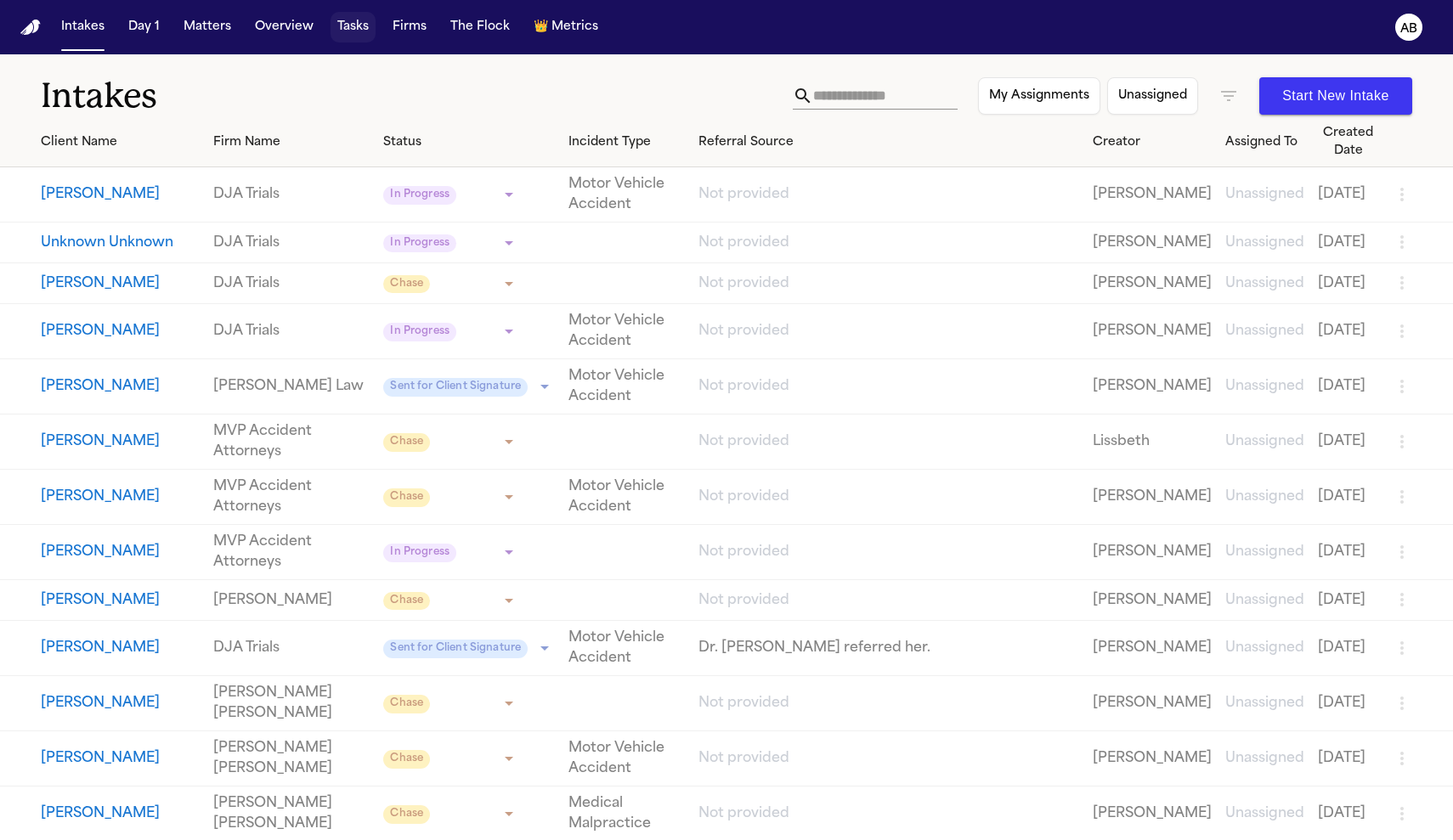
click at [353, 31] on button "Tasks" at bounding box center [354, 27] width 45 height 31
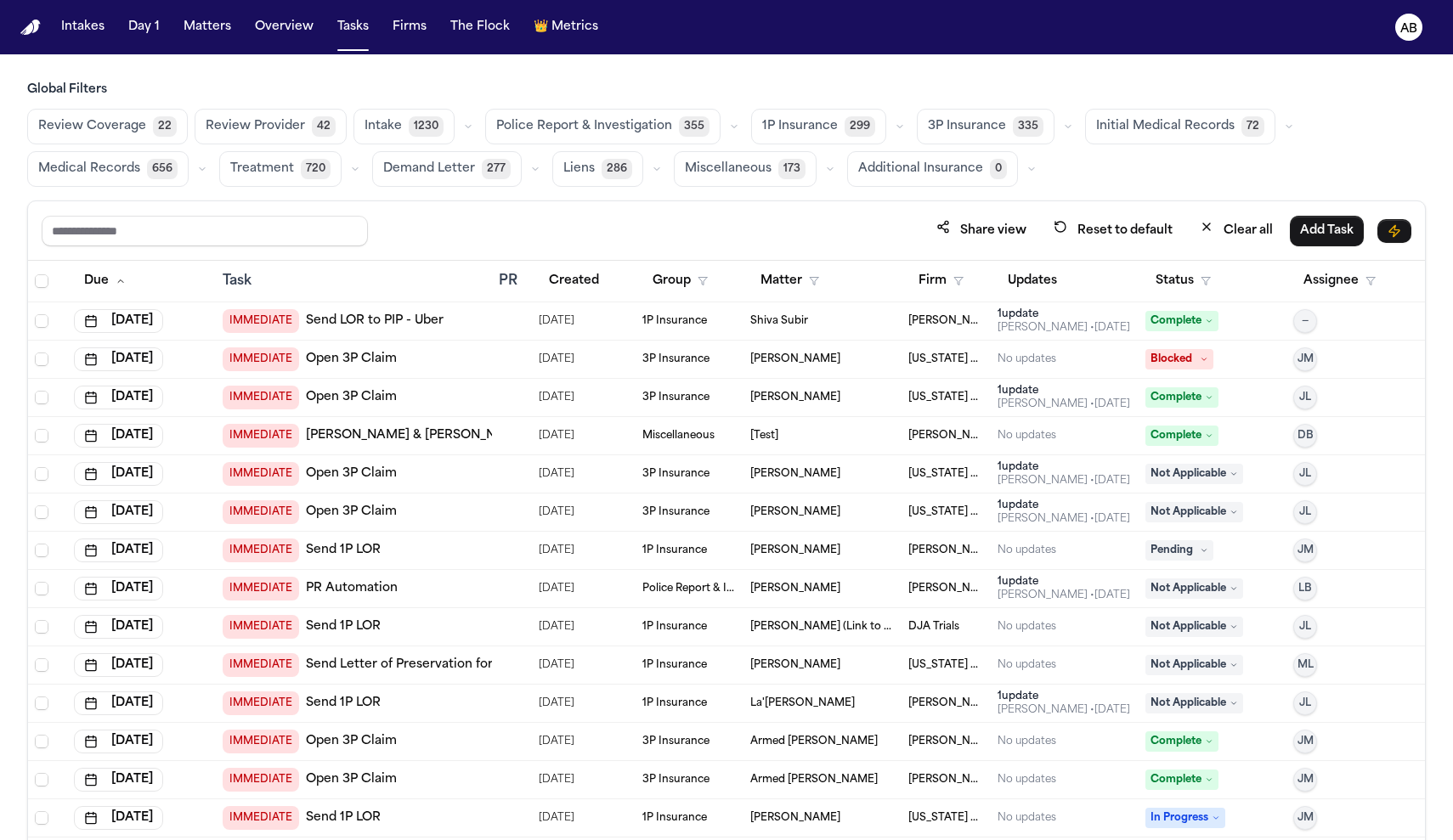
click at [256, 127] on span "Review Provider" at bounding box center [255, 126] width 100 height 17
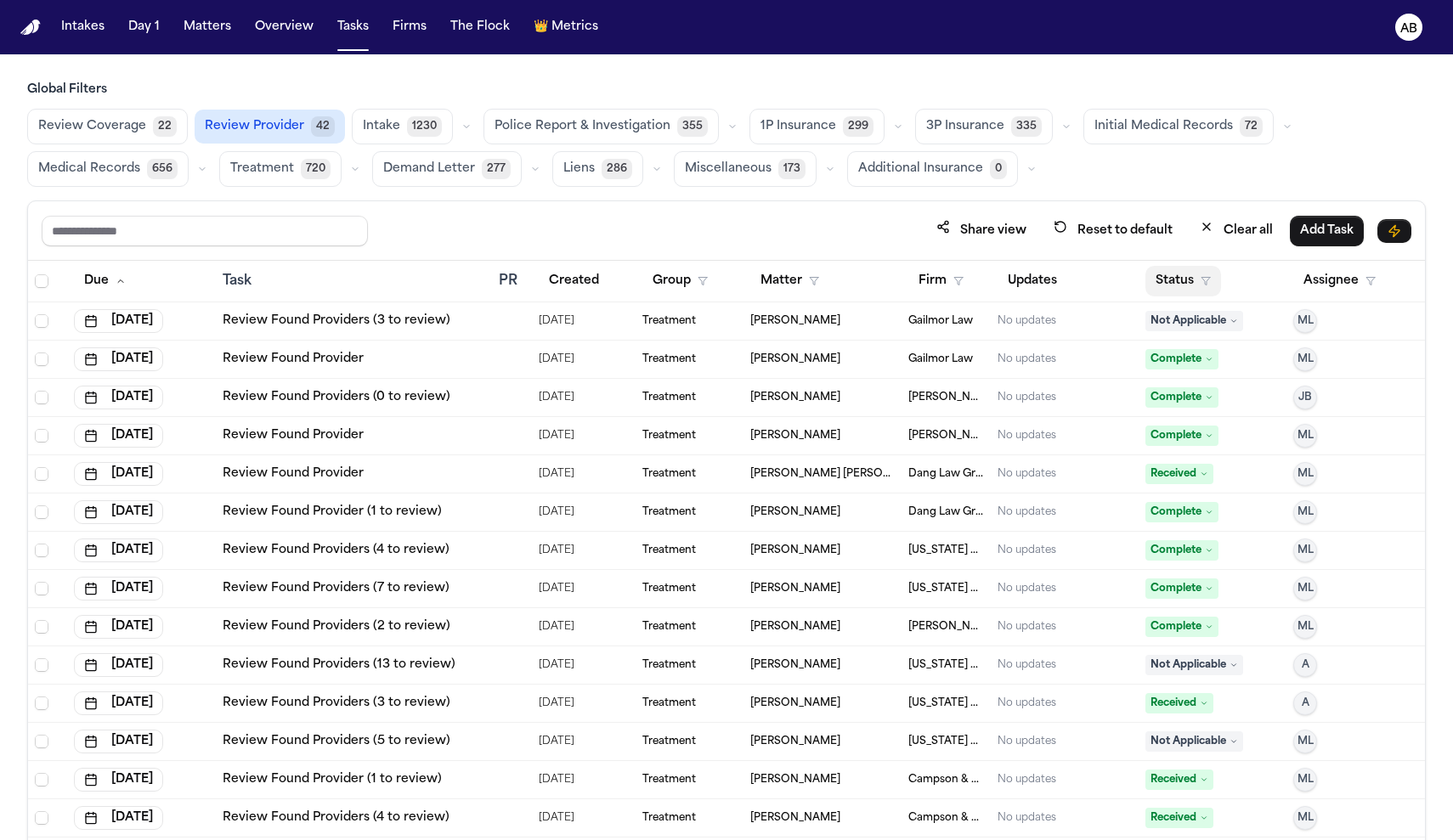
click at [1202, 279] on polygon "button" at bounding box center [1206, 281] width 9 height 8
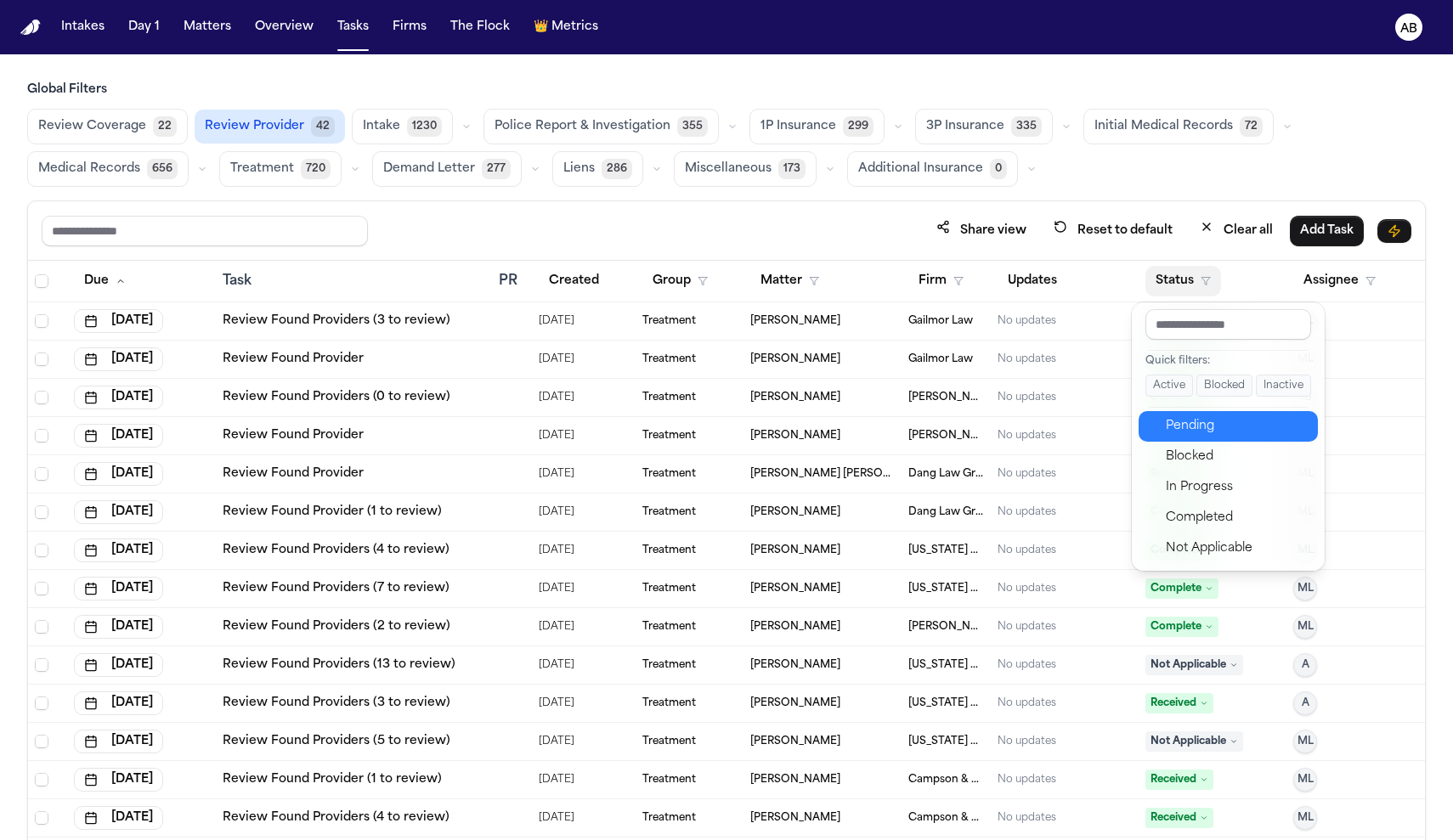
click at [1195, 437] on button "Pending" at bounding box center [1228, 426] width 179 height 31
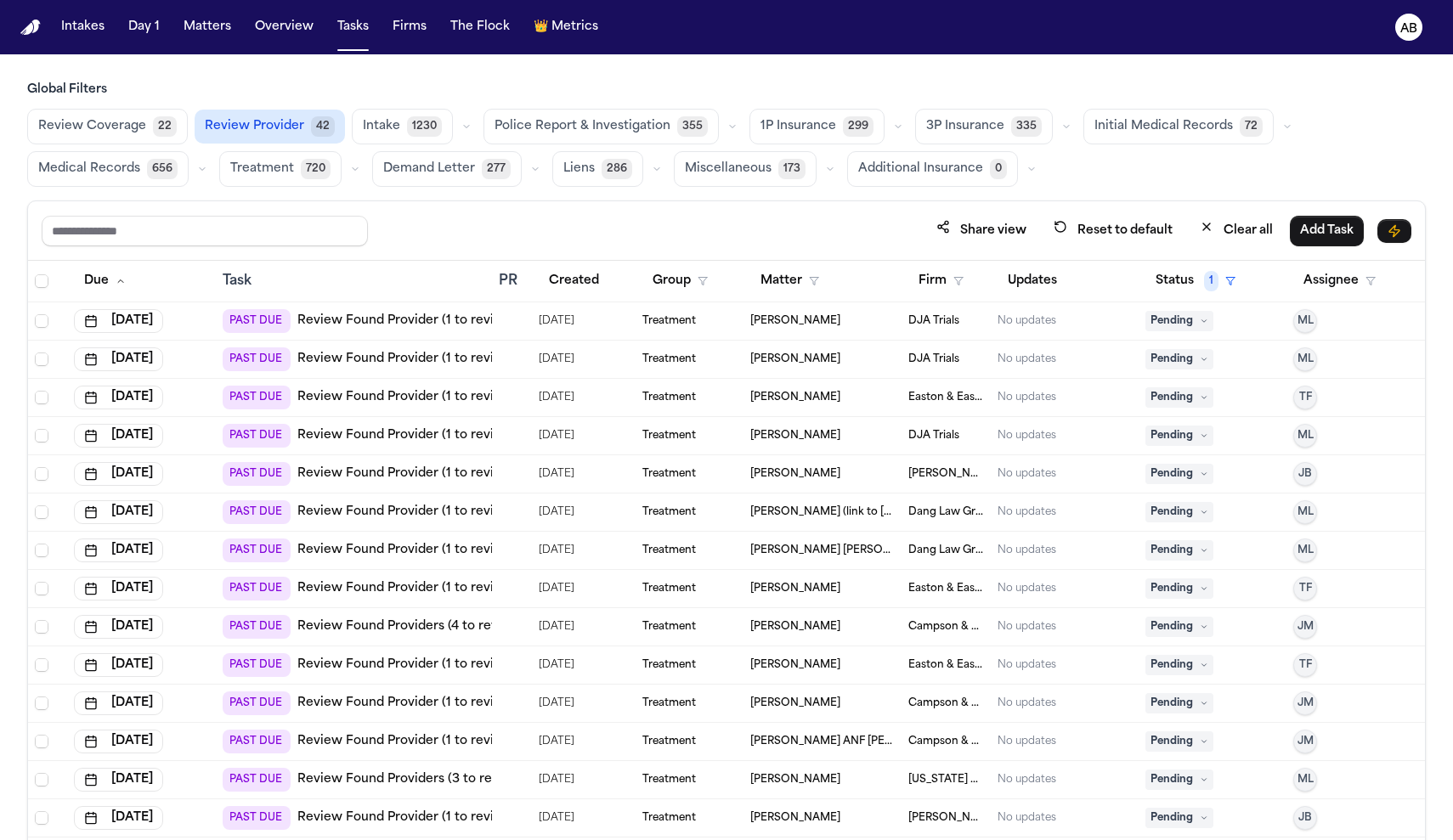
click at [387, 132] on span "Intake" at bounding box center [382, 126] width 38 height 17
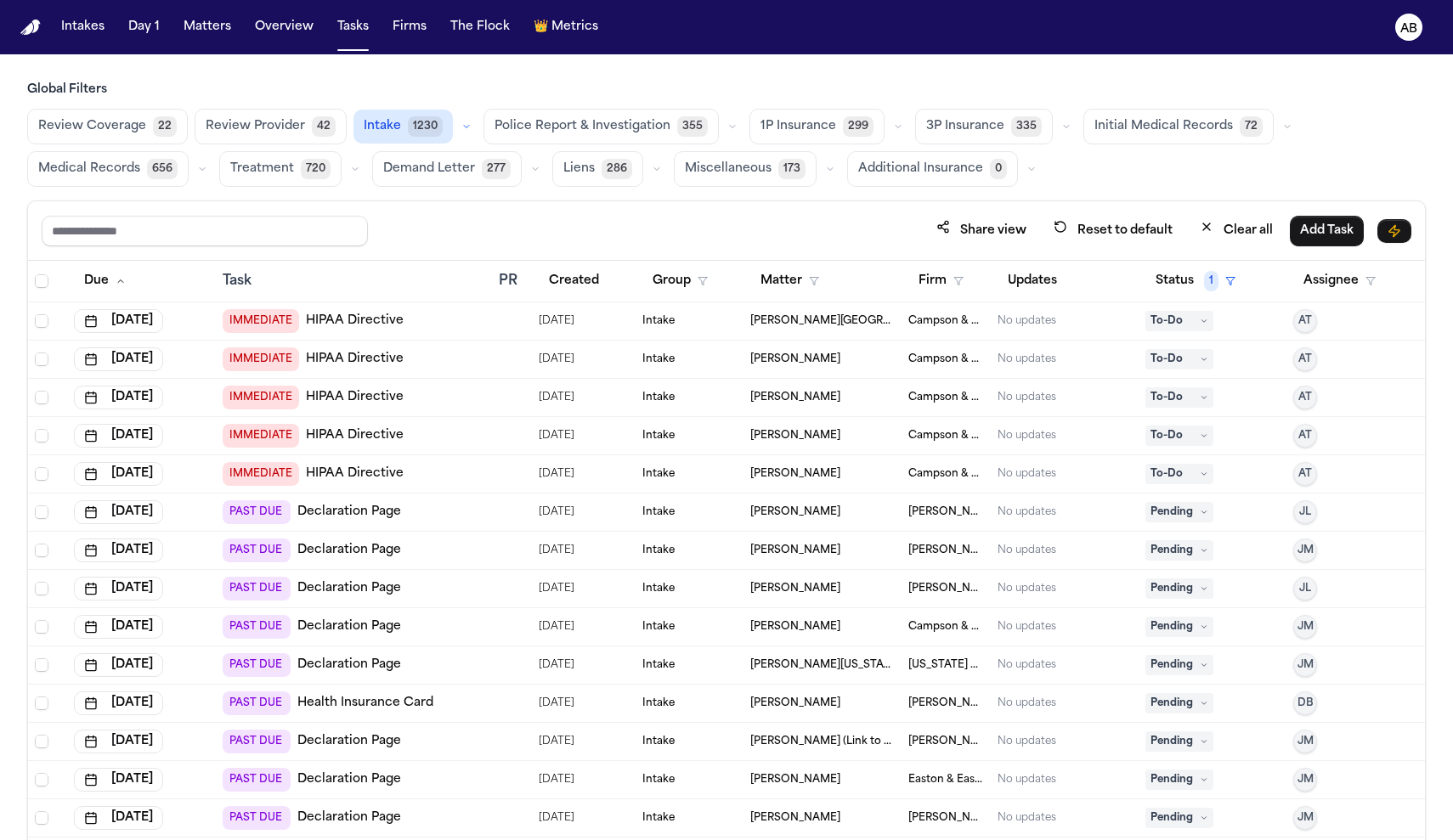
click at [629, 118] on span "Police Report & Investigation" at bounding box center [582, 126] width 176 height 17
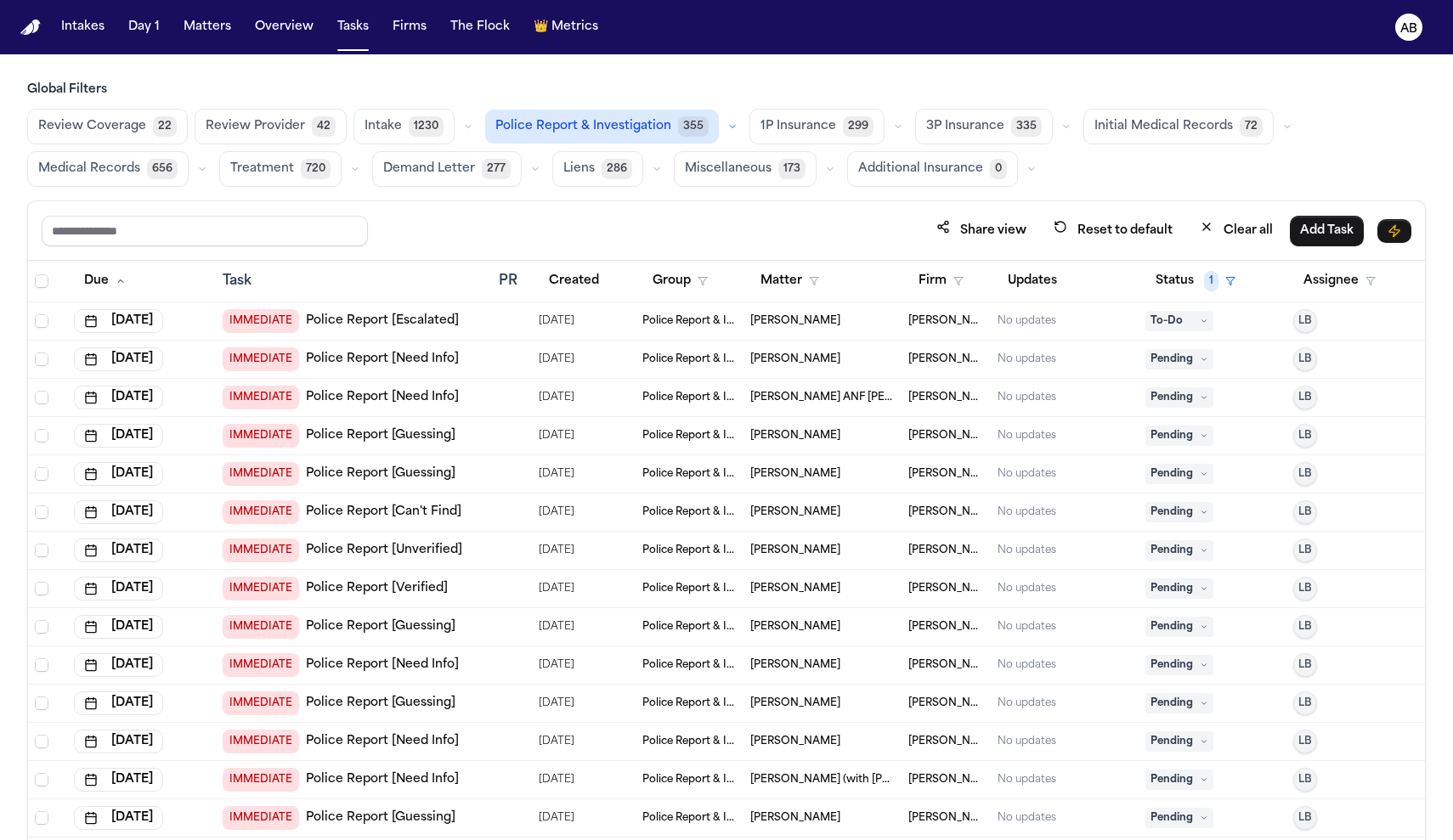
click at [1162, 127] on span "Initial Medical Records" at bounding box center [1163, 126] width 139 height 17
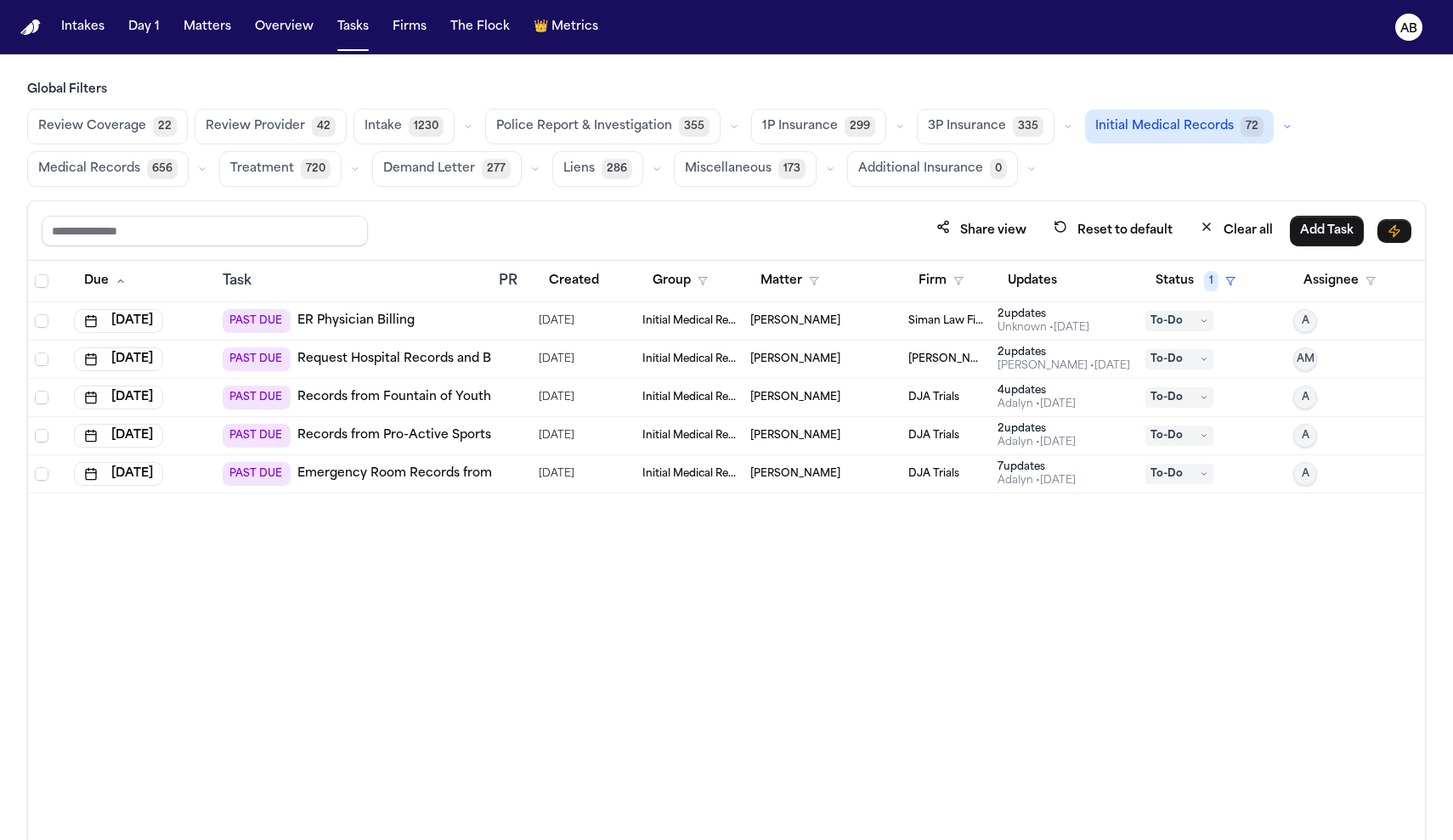
click at [255, 124] on span "Review Provider" at bounding box center [255, 126] width 100 height 17
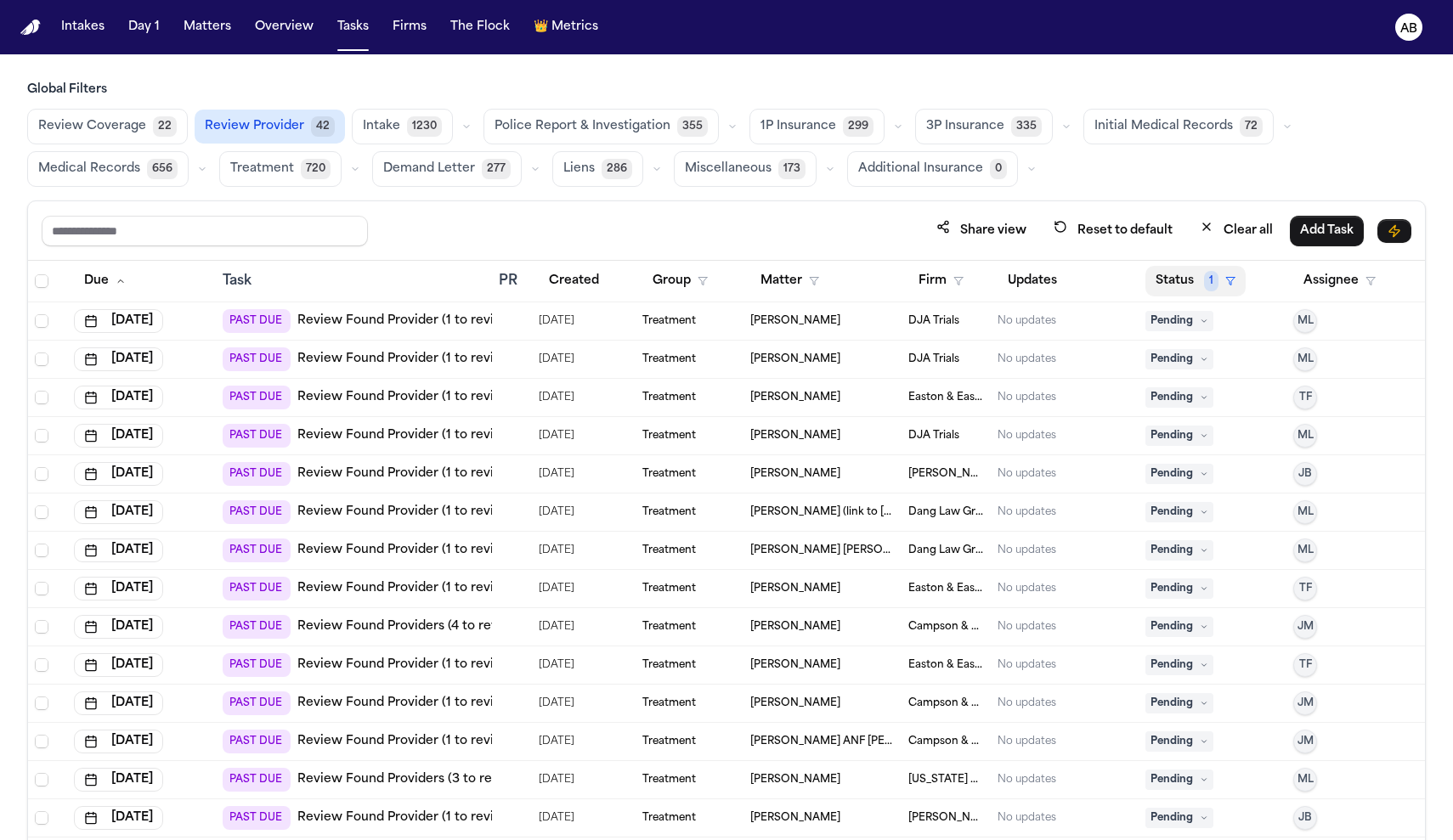
click at [1204, 282] on span "1" at bounding box center [1211, 280] width 15 height 20
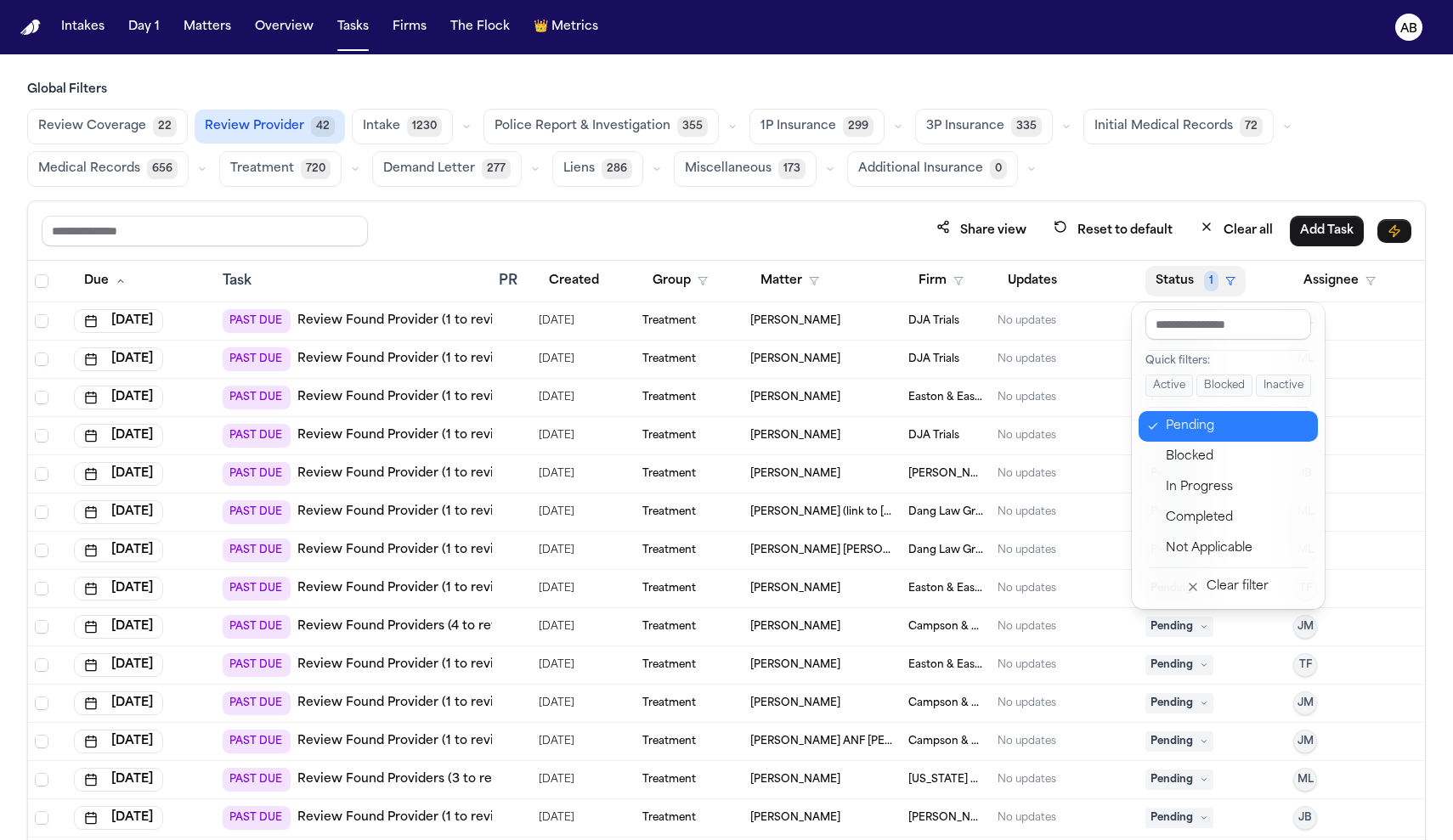
click at [1167, 425] on div "Pending" at bounding box center [1236, 426] width 142 height 20
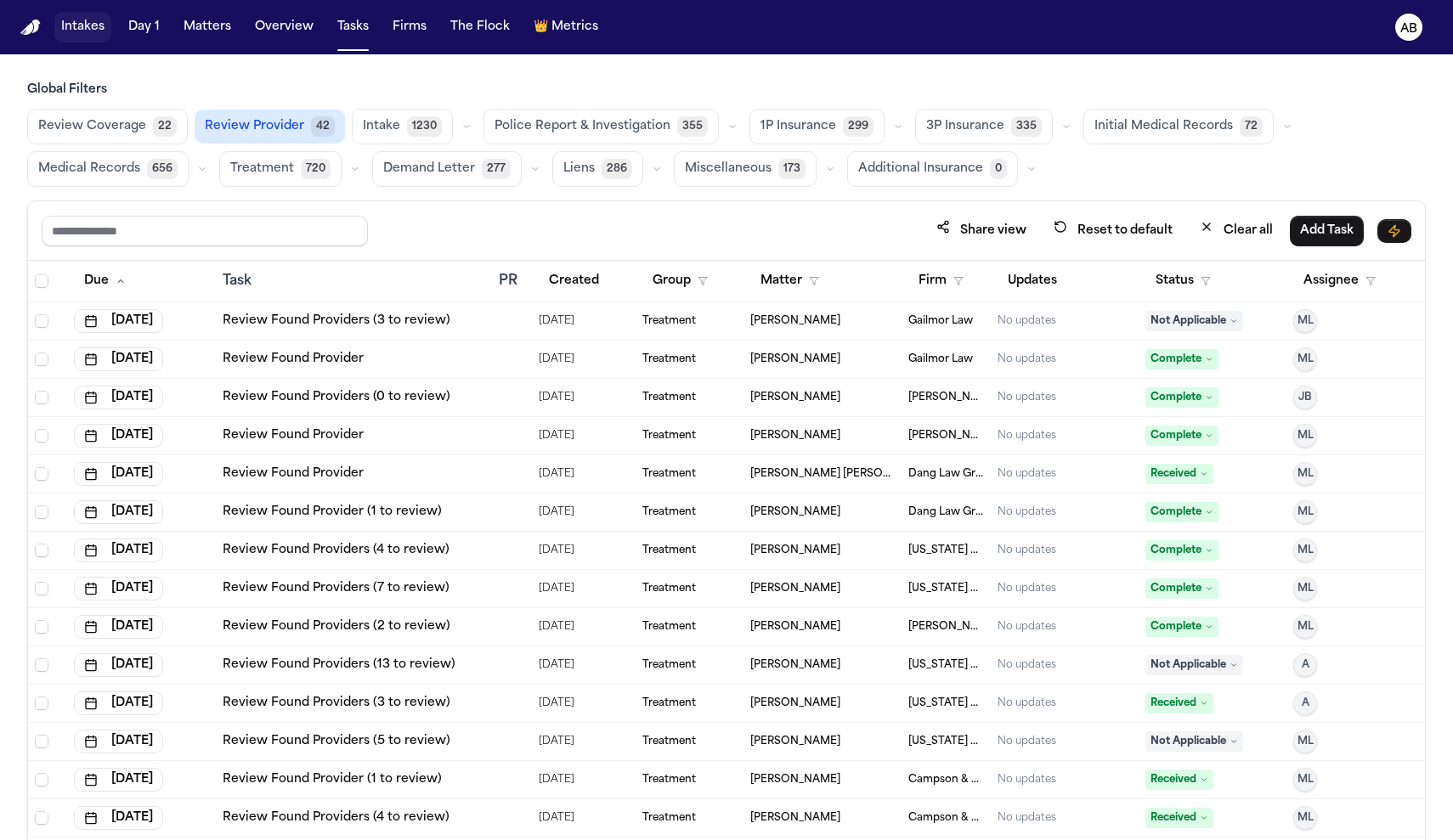
click at [86, 30] on button "Intakes" at bounding box center [82, 27] width 57 height 31
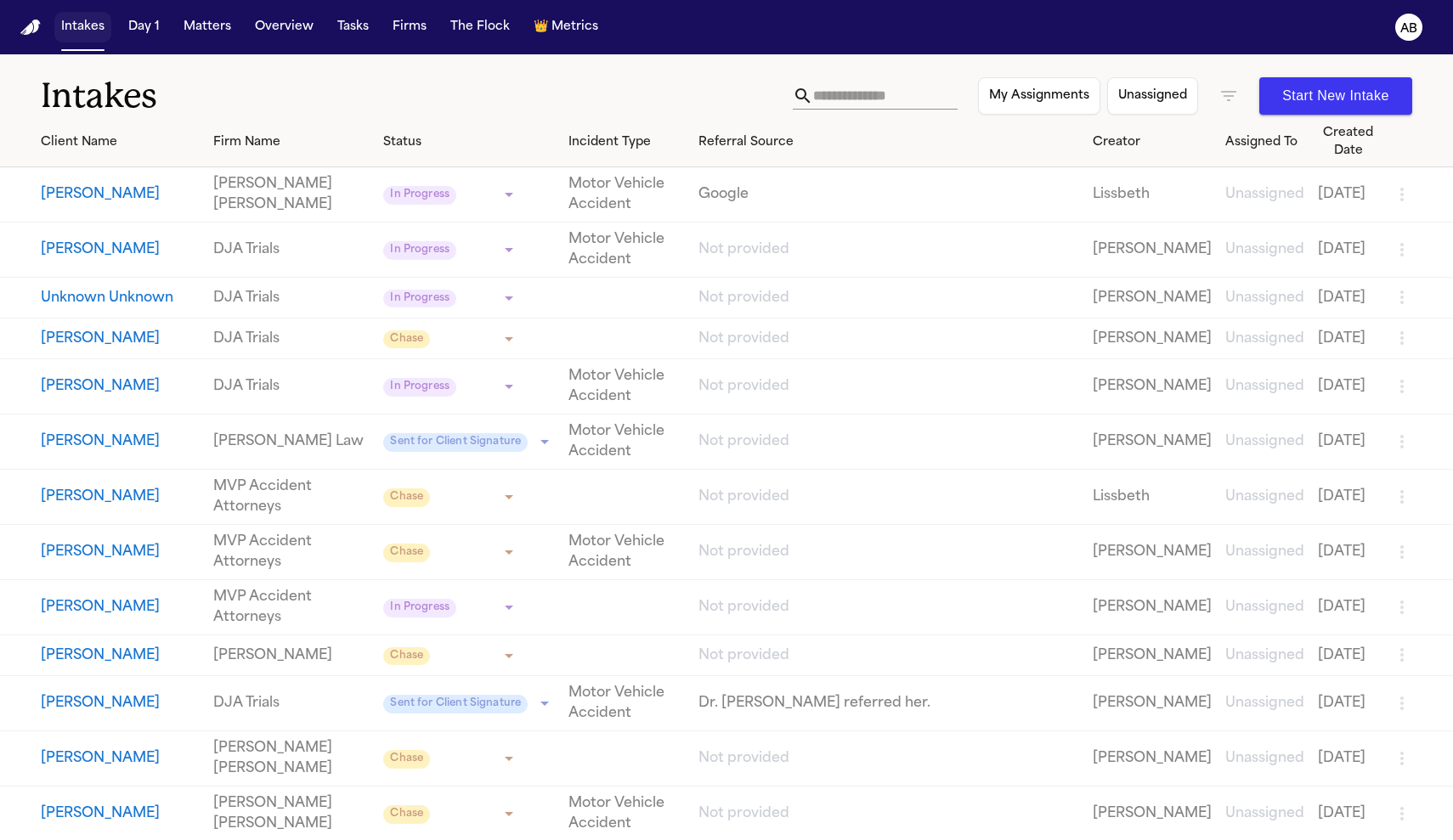
click at [91, 34] on button "Intakes" at bounding box center [82, 27] width 57 height 31
click at [870, 93] on input "text" at bounding box center [885, 95] width 144 height 27
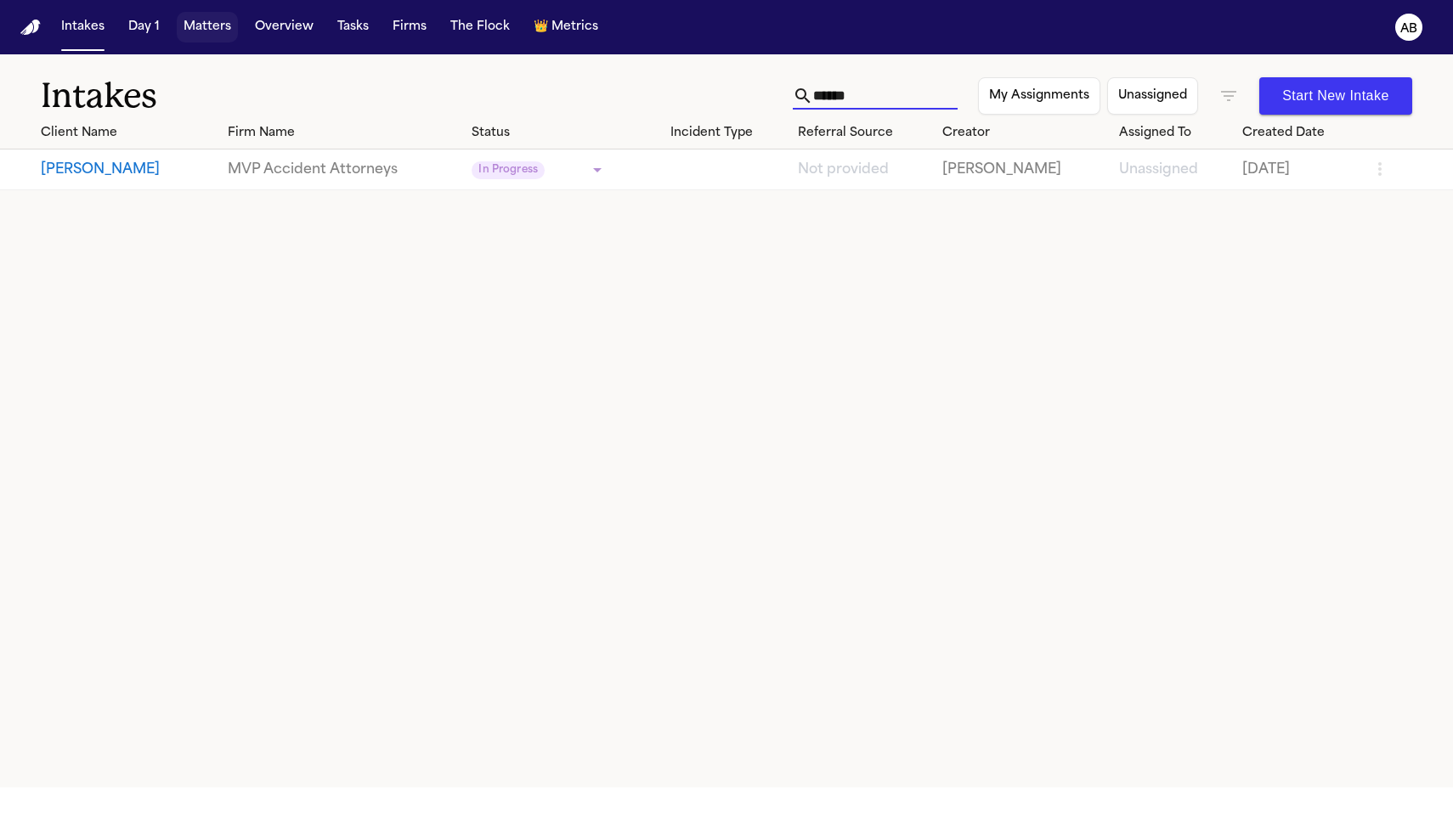
type input "******"
click at [228, 26] on button "Matters" at bounding box center [207, 27] width 61 height 31
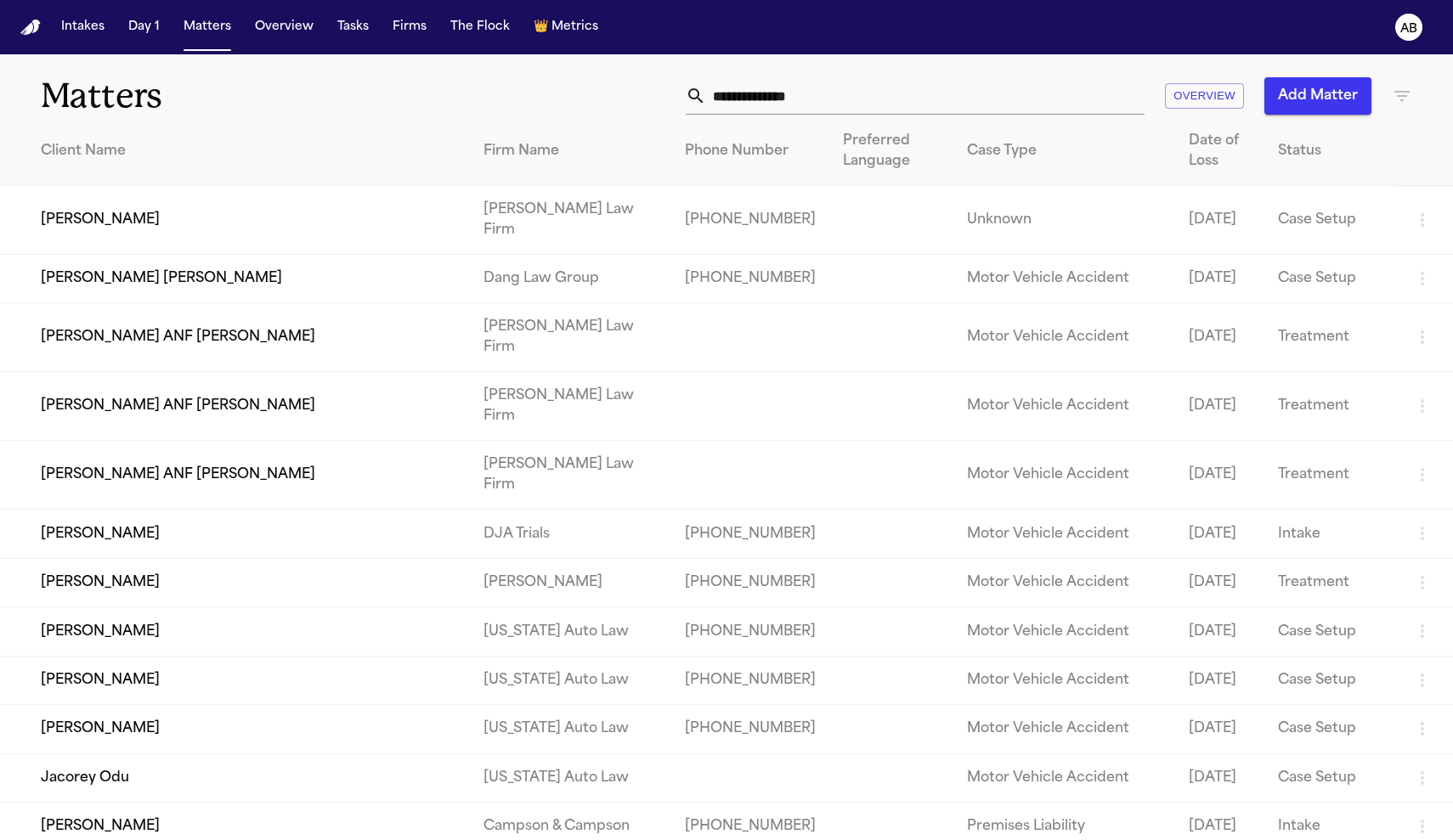
click at [798, 101] on input "text" at bounding box center [926, 96] width 438 height 38
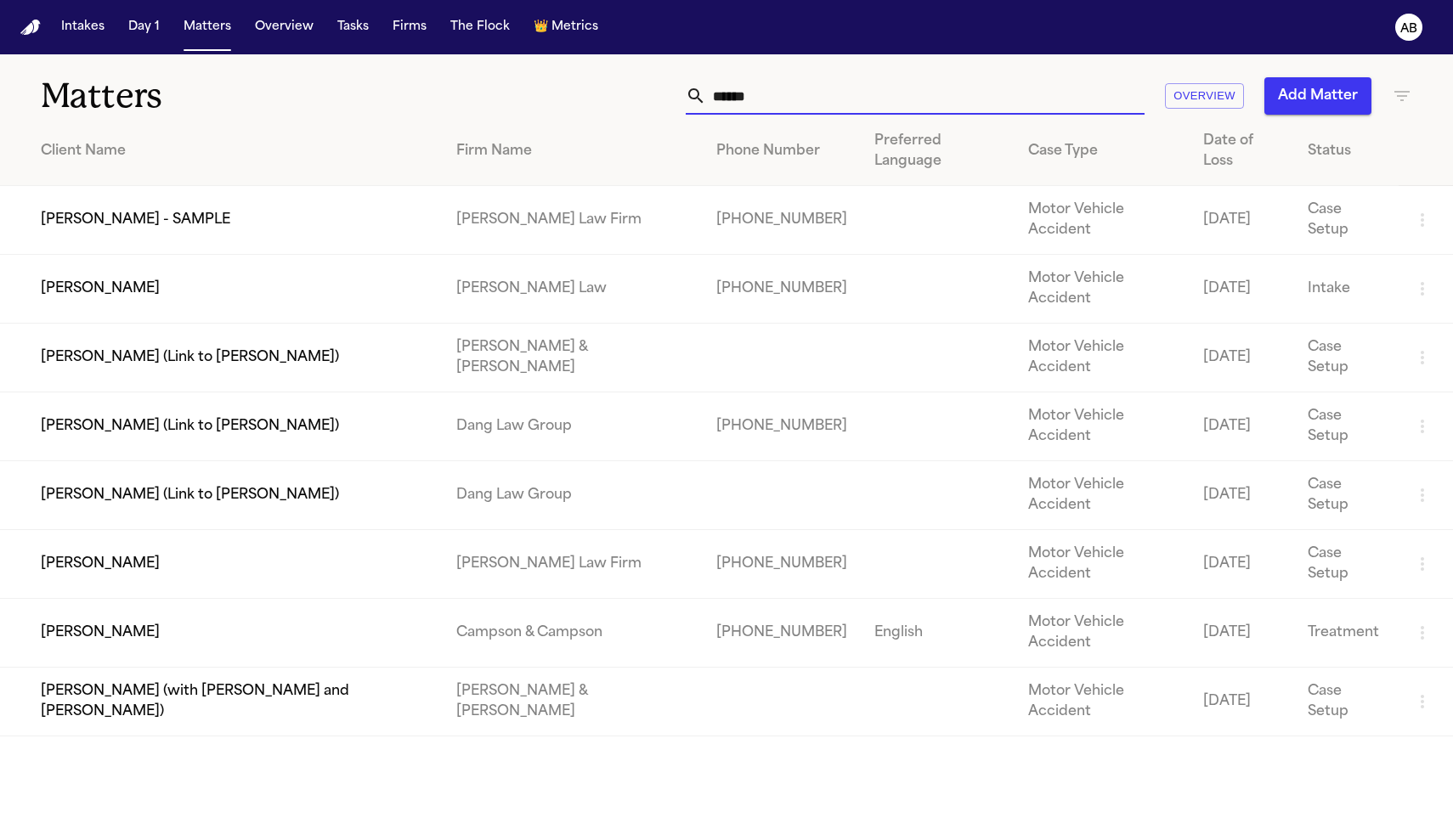
type input "******"
click at [204, 192] on td "[PERSON_NAME] - SAMPLE" at bounding box center [221, 220] width 443 height 69
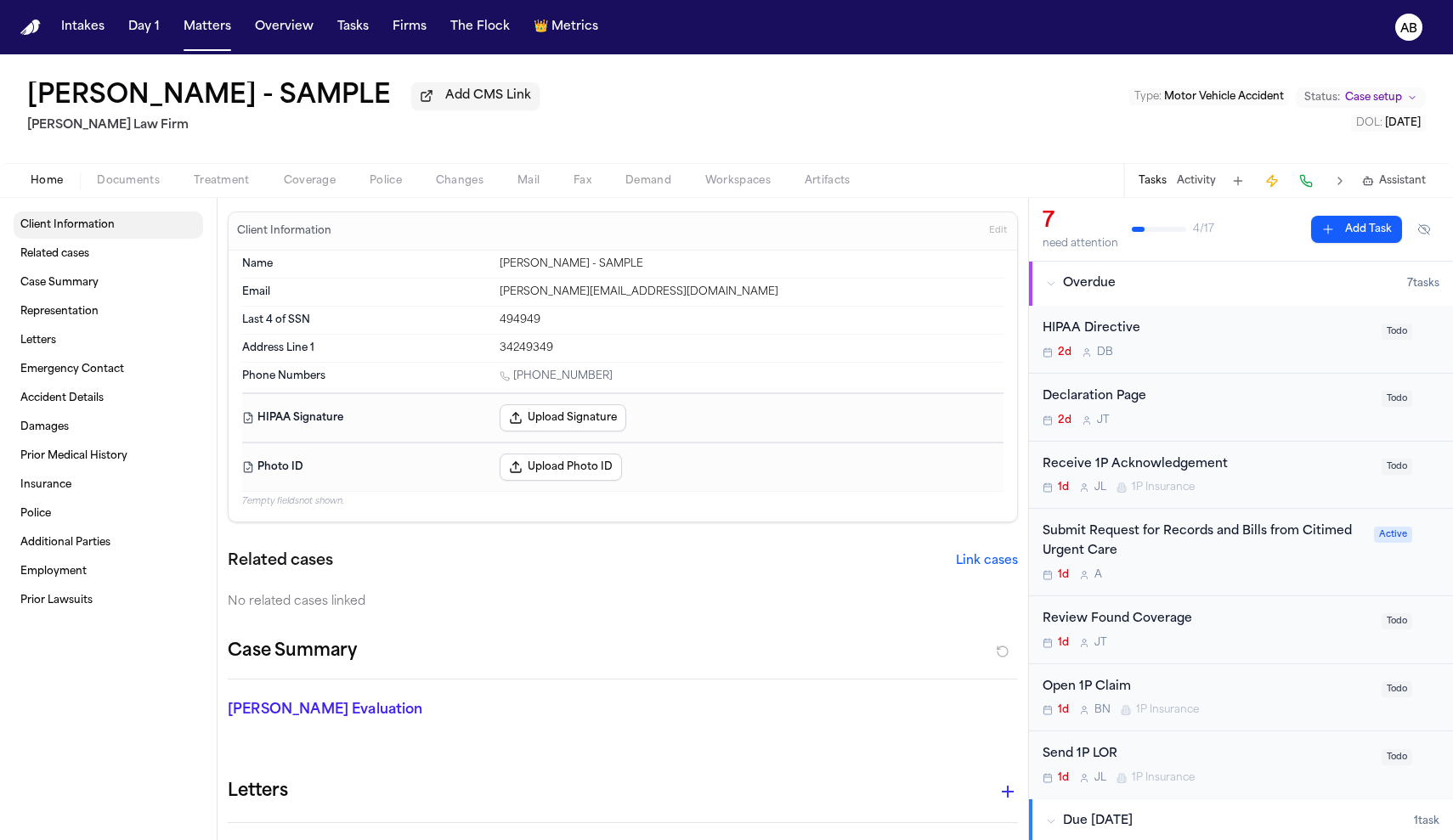
click at [88, 232] on span "Client Information" at bounding box center [67, 225] width 94 height 14
click at [79, 257] on span "Related cases" at bounding box center [54, 254] width 69 height 14
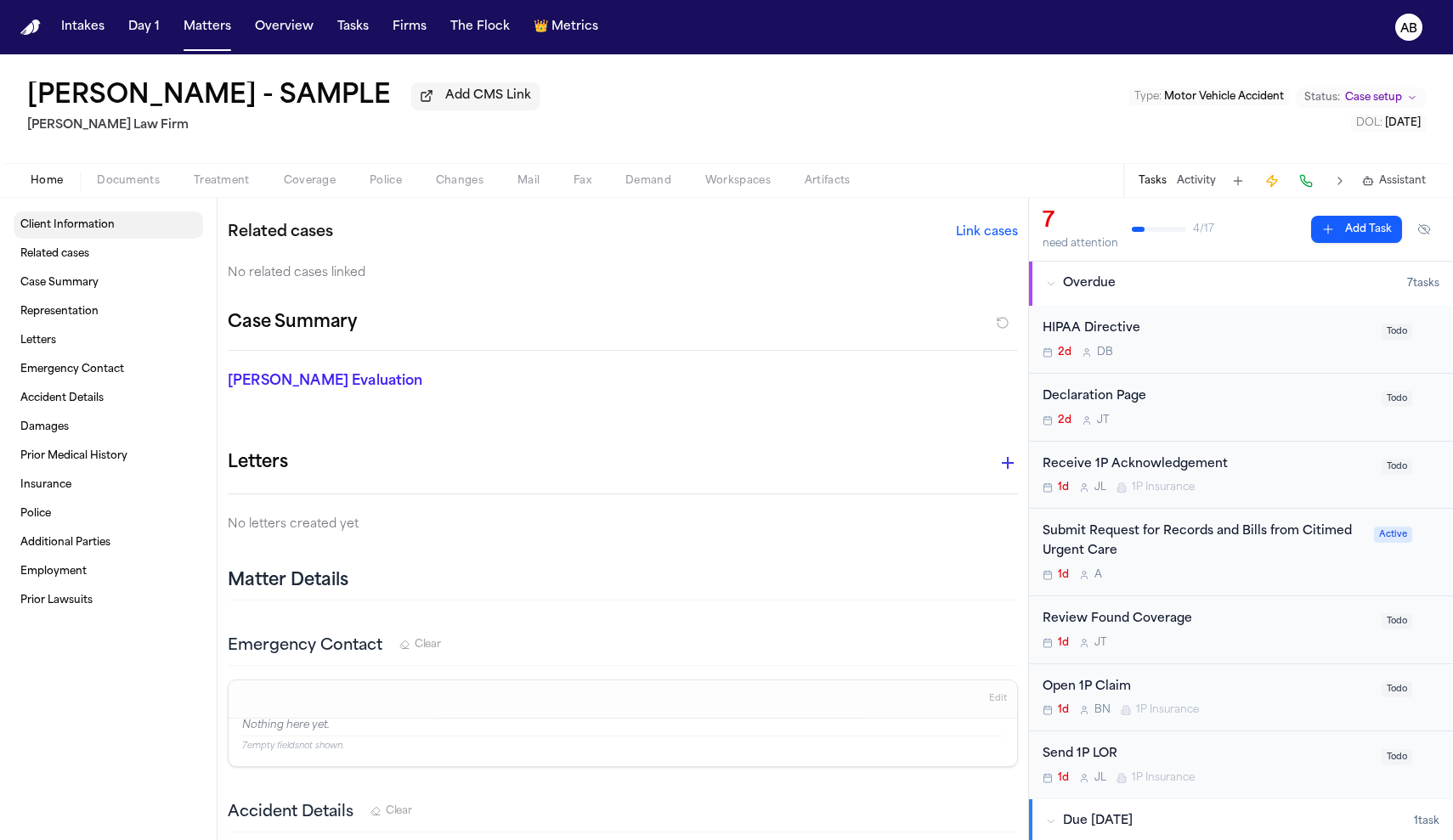
click at [81, 232] on span "Client Information" at bounding box center [67, 225] width 94 height 14
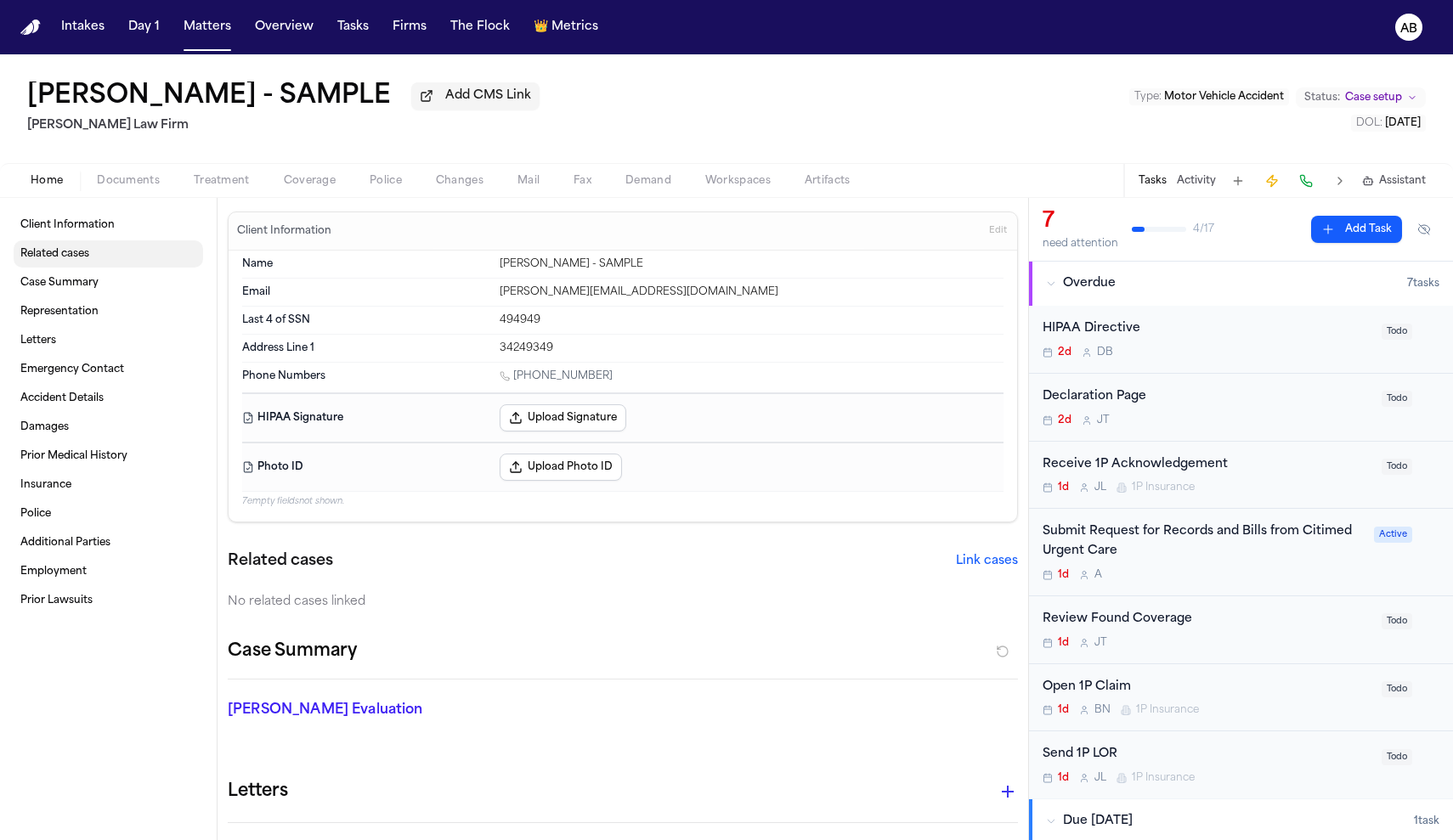
click at [75, 256] on span "Related cases" at bounding box center [54, 254] width 69 height 14
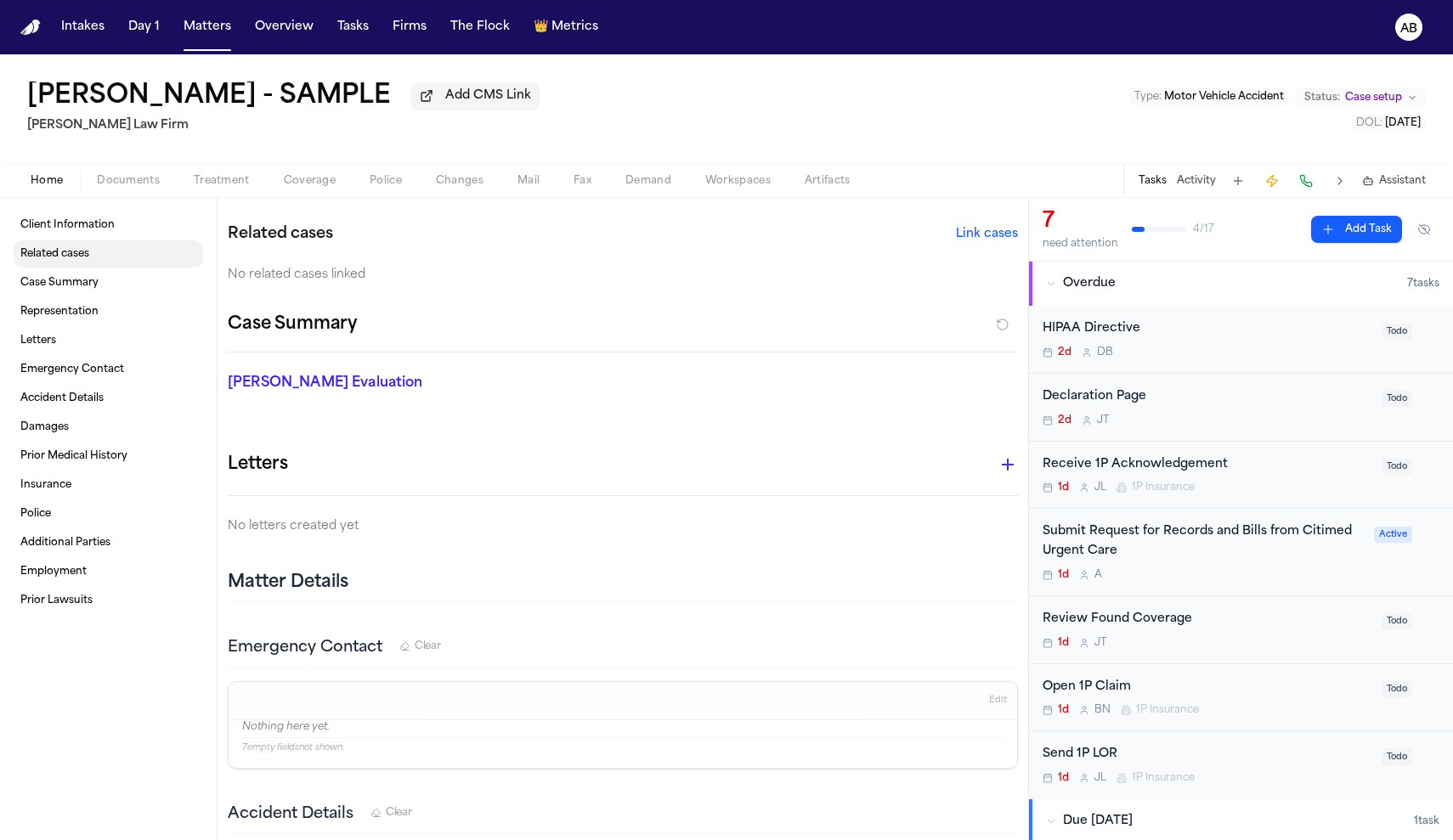
scroll to position [329, 0]
click at [74, 261] on span "Related cases" at bounding box center [54, 254] width 69 height 14
click at [67, 295] on link "Case Summary" at bounding box center [108, 282] width 189 height 27
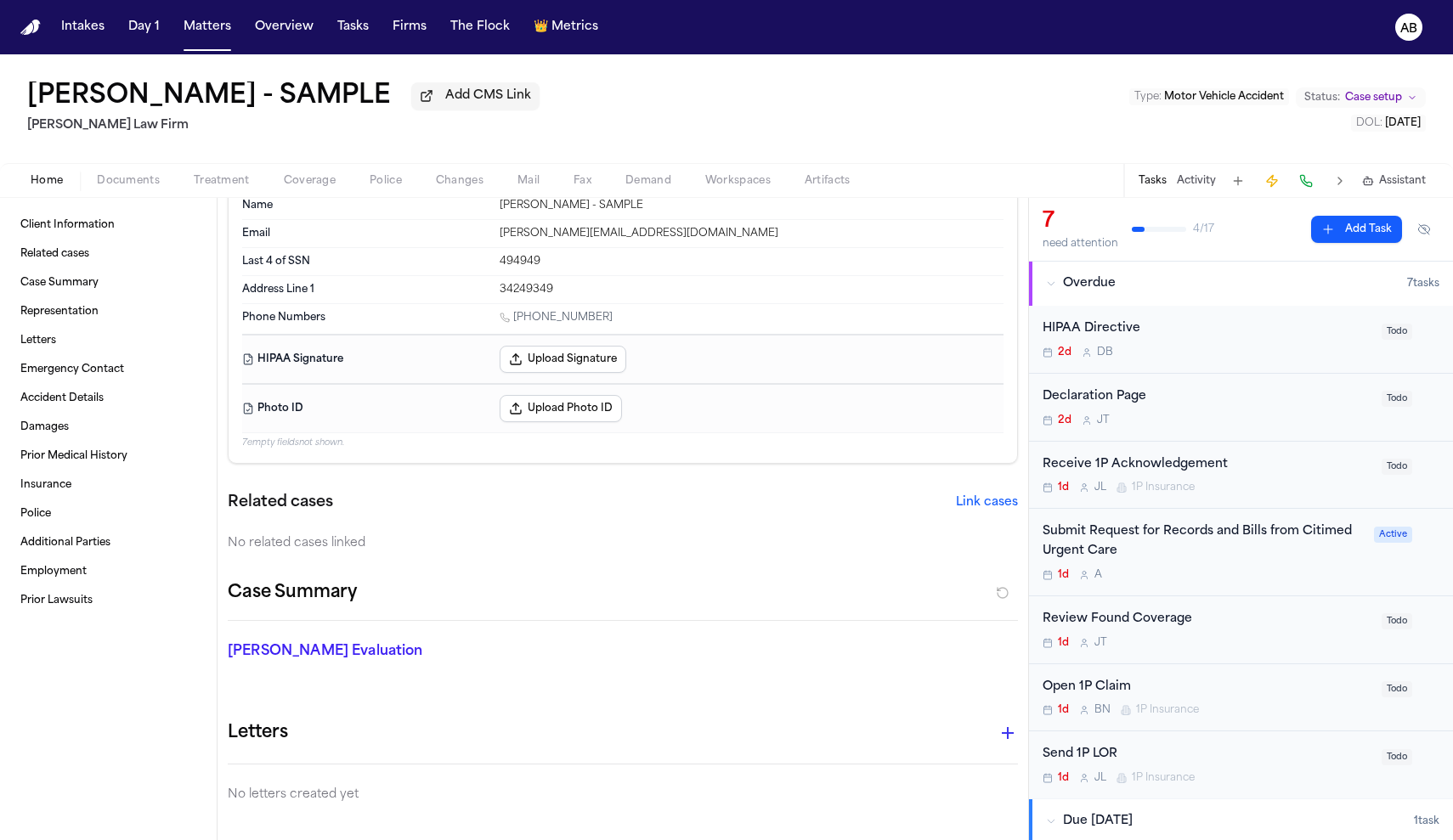
scroll to position [117, 0]
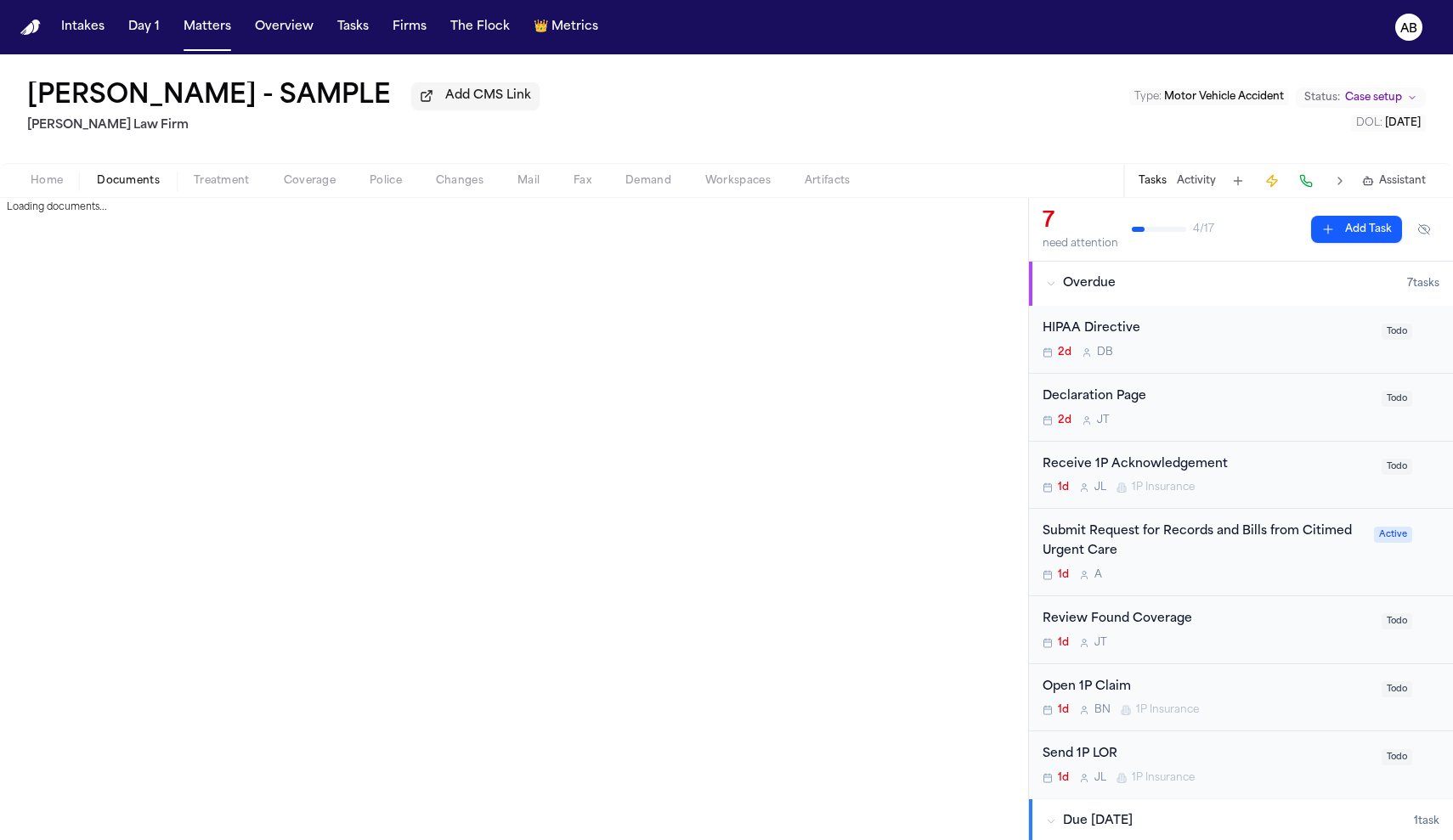
click at [139, 188] on span "Documents" at bounding box center [128, 181] width 63 height 14
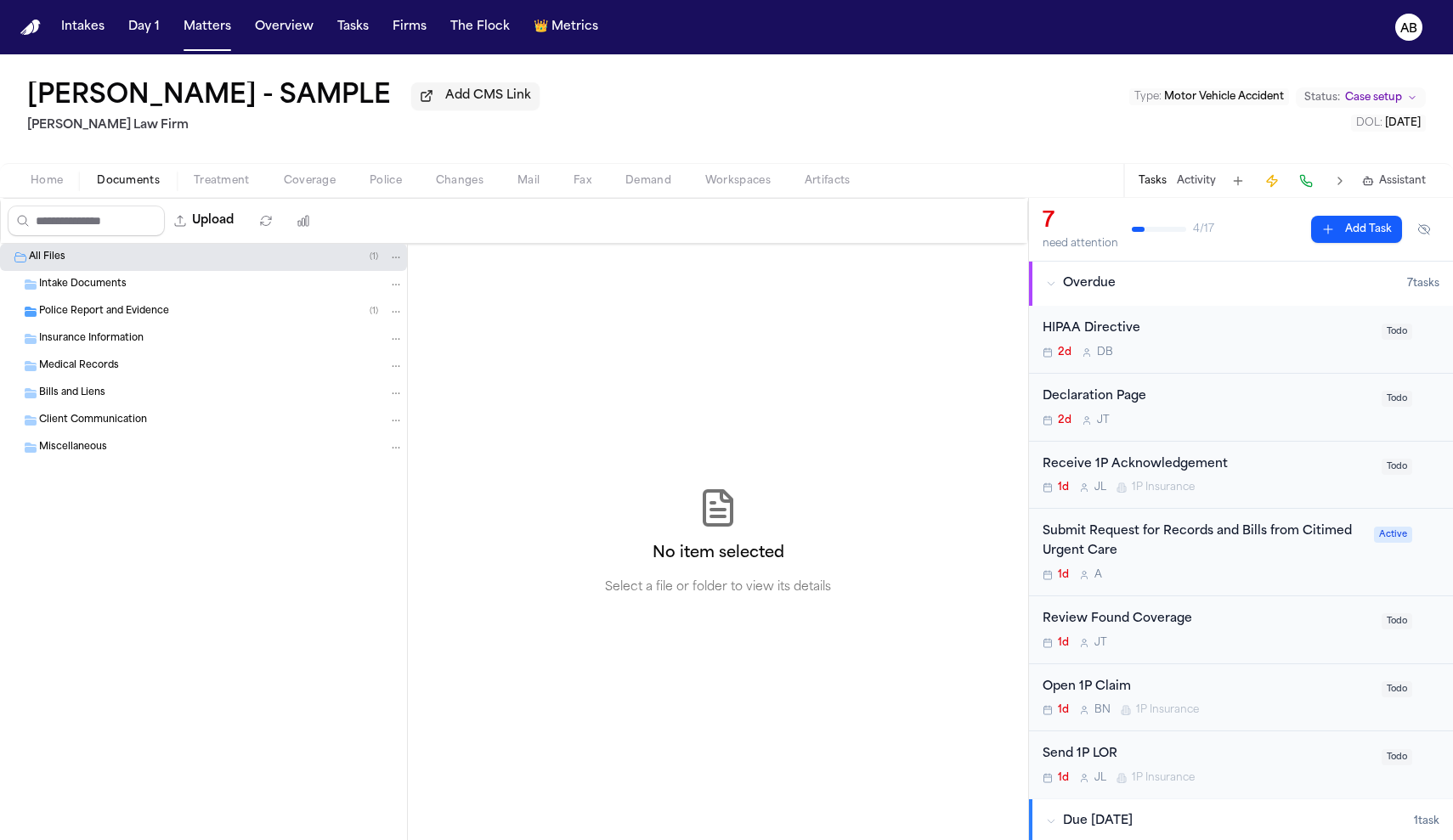
click at [231, 311] on div "Police Report and Evidence ( 1 )" at bounding box center [221, 312] width 364 height 16
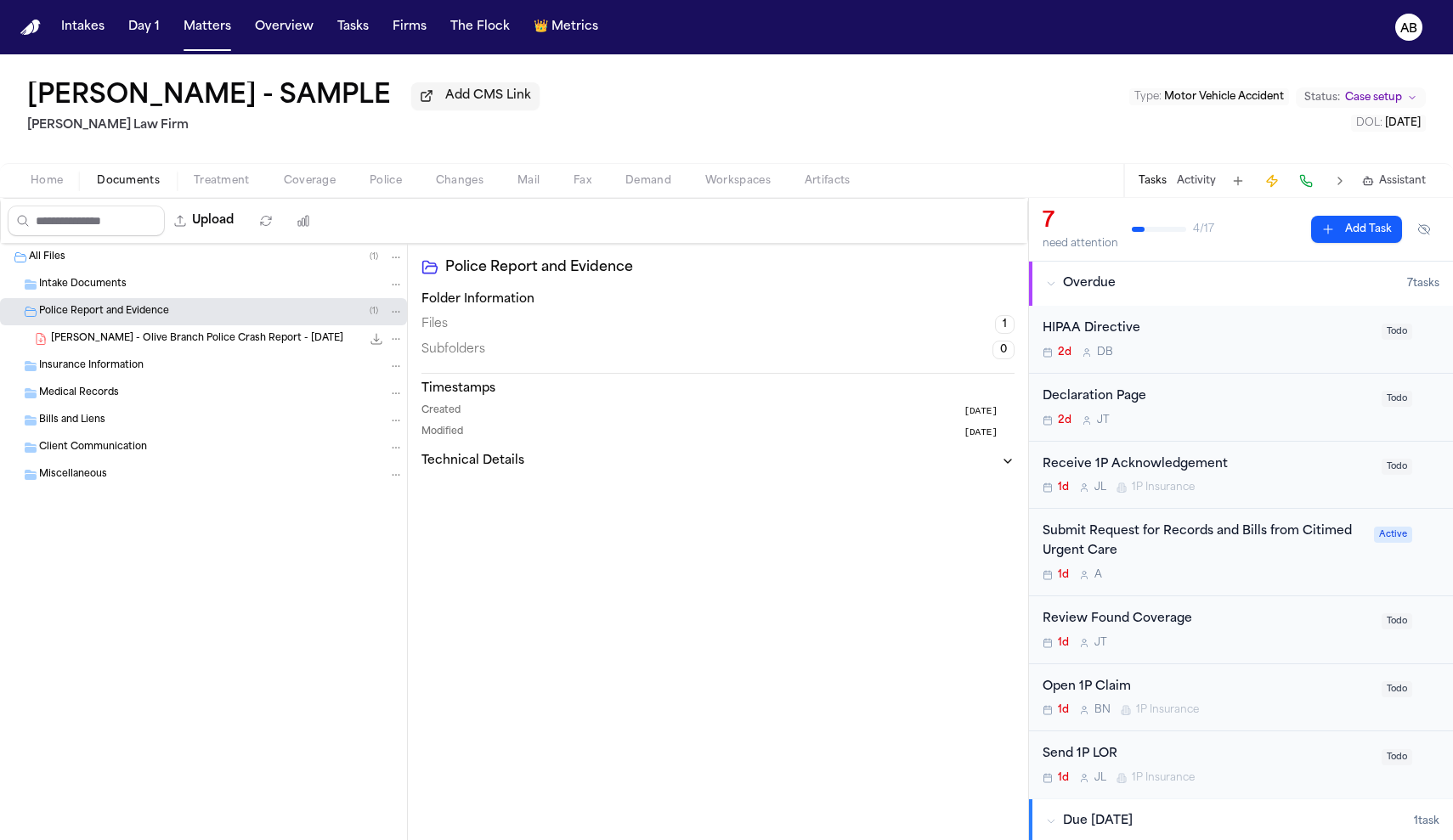
click at [221, 346] on span "B. Northcutt - Olive Branch Police Crash Report - 8.7.25" at bounding box center [196, 339] width 293 height 15
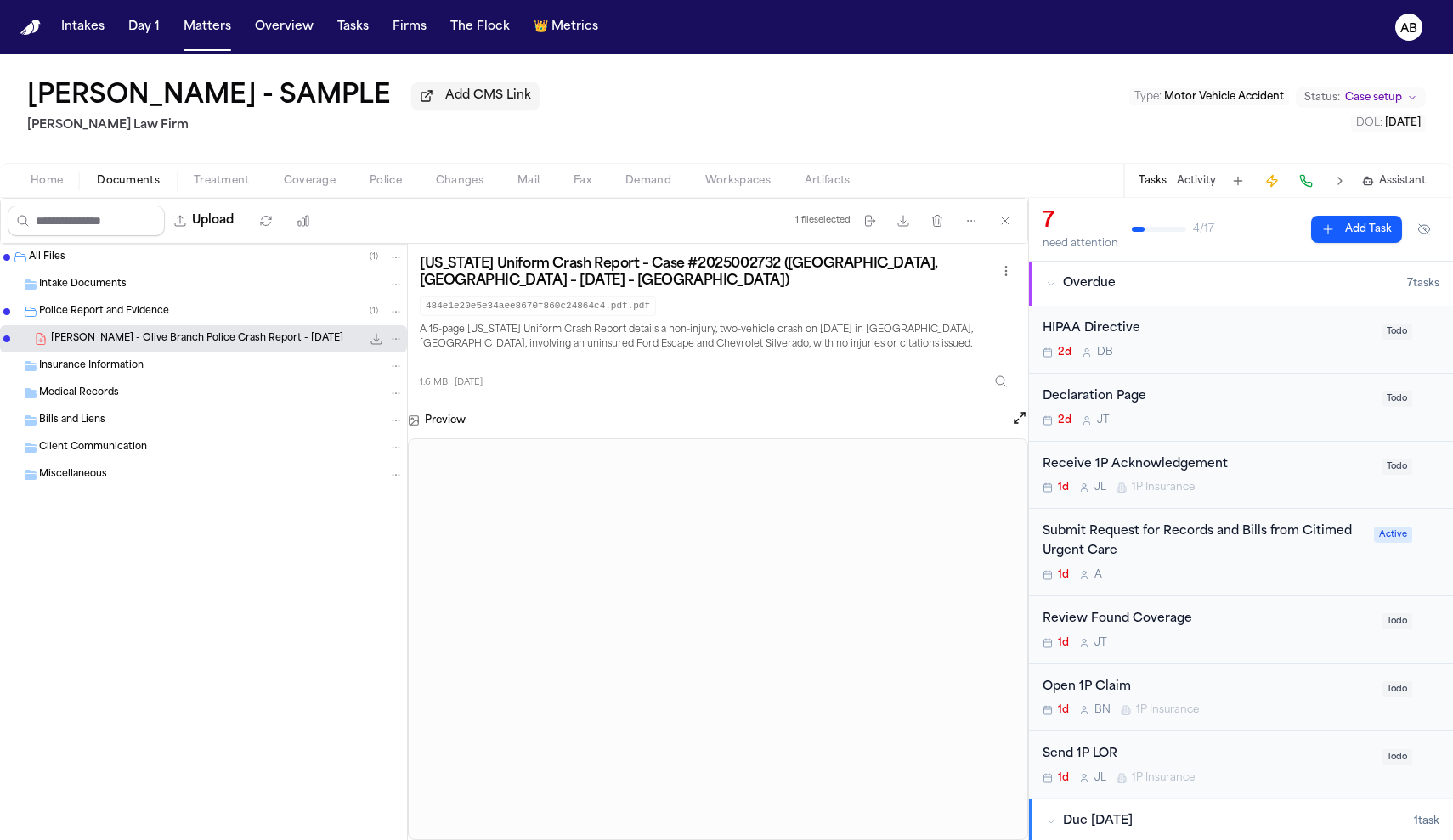
click at [397, 181] on span "Police" at bounding box center [385, 181] width 32 height 14
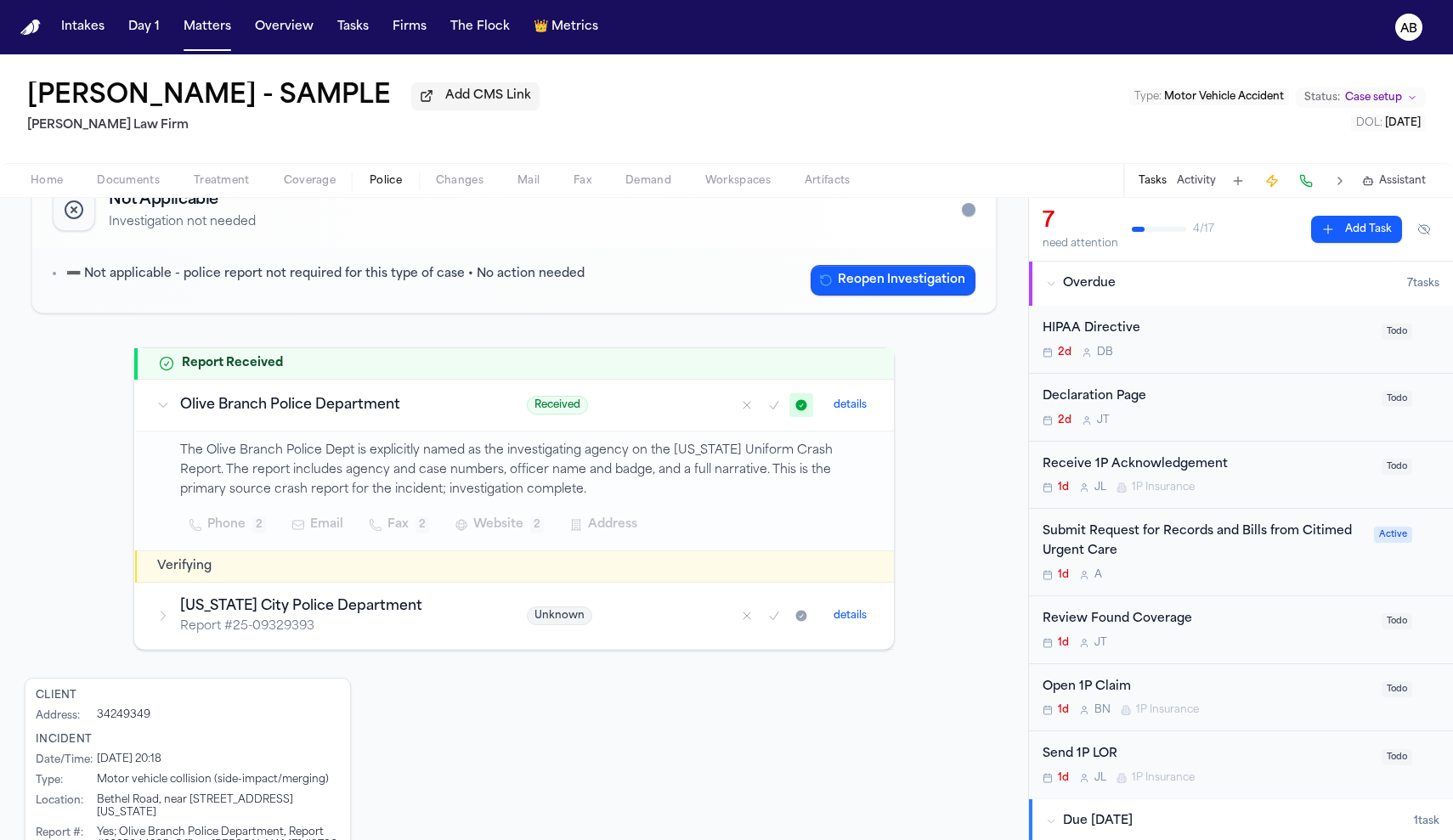
scroll to position [196, 0]
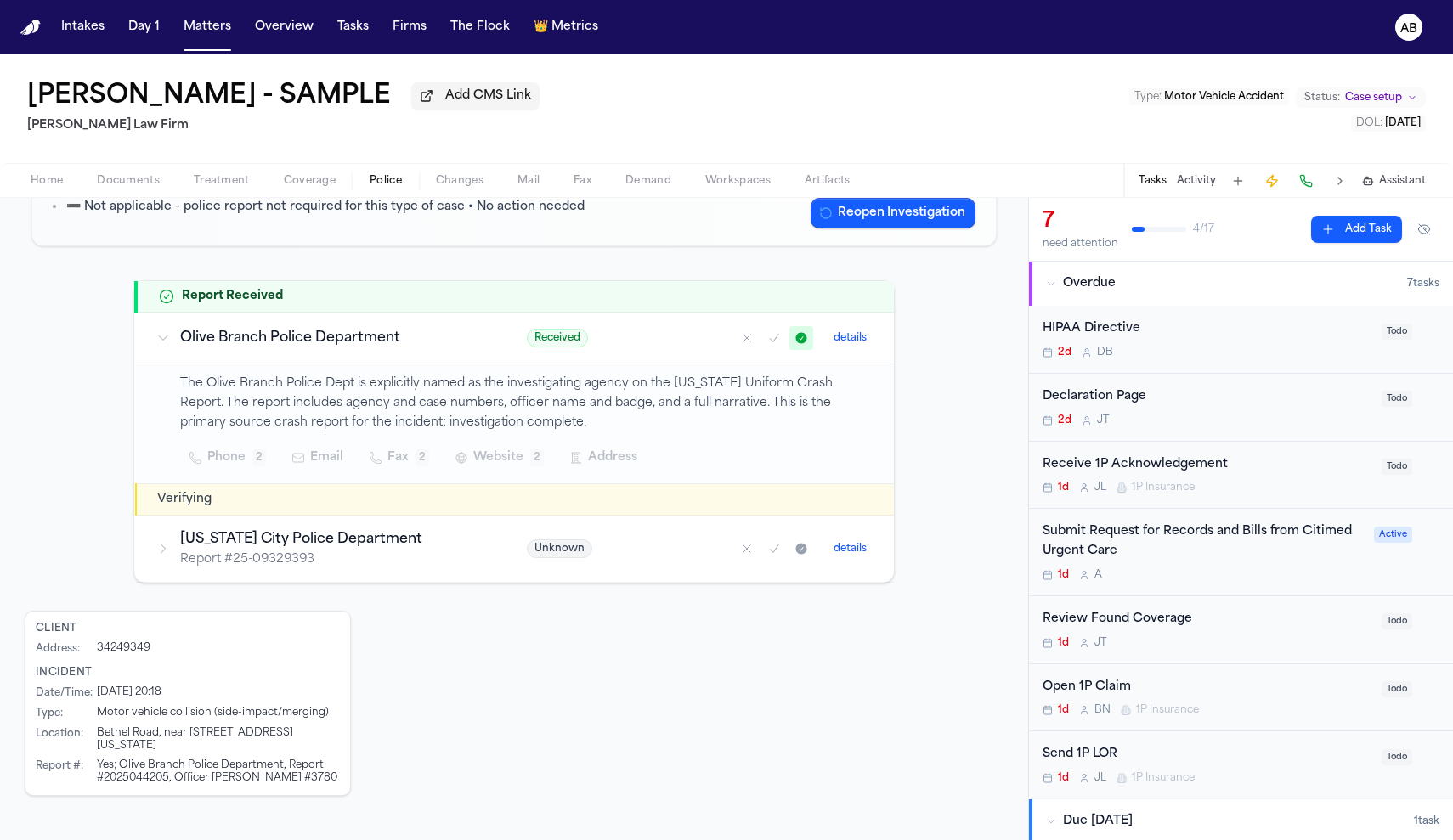
click at [467, 178] on span "Changes" at bounding box center [459, 181] width 47 height 14
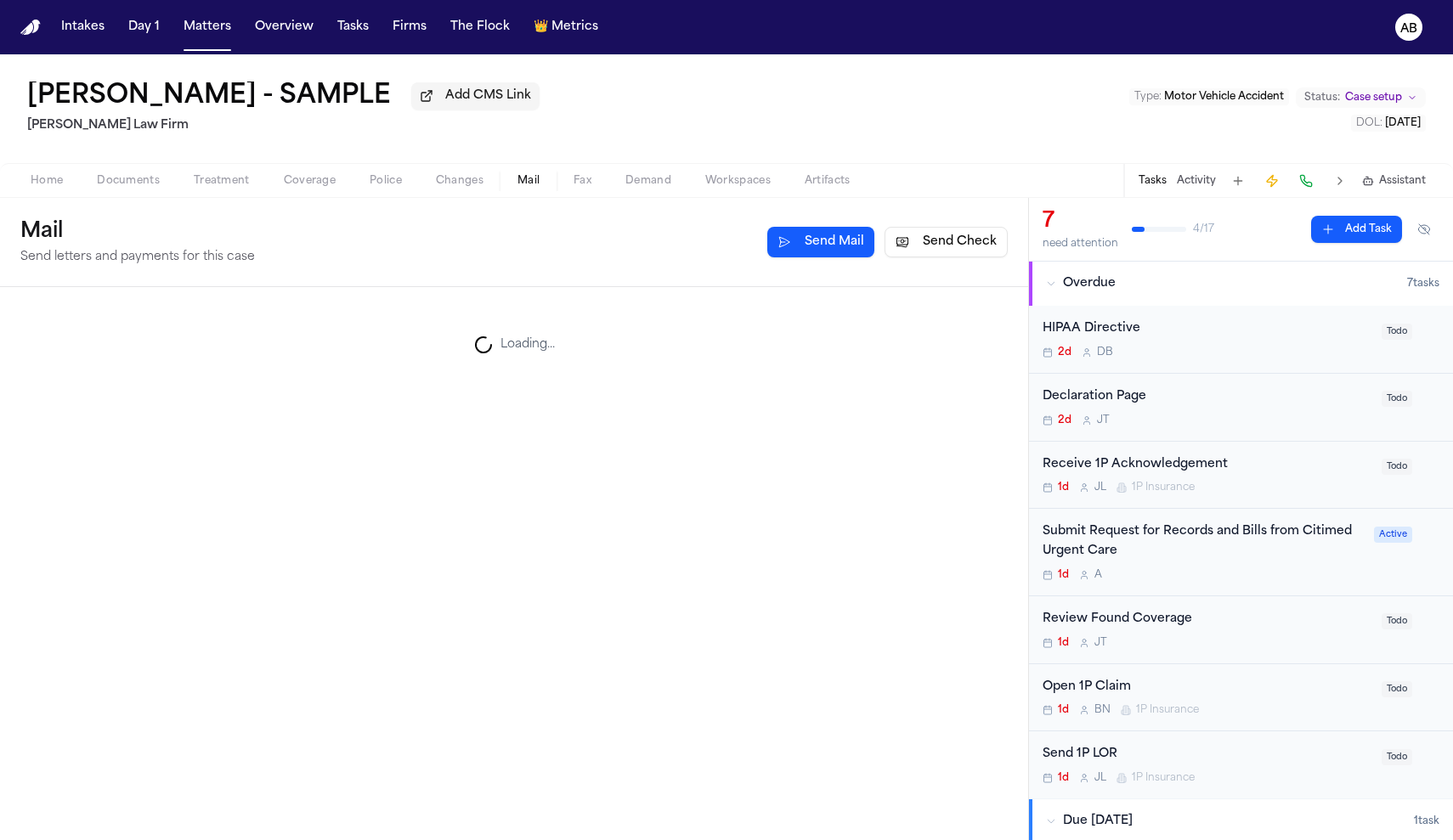
click at [520, 191] on span "button" at bounding box center [528, 190] width 43 height 2
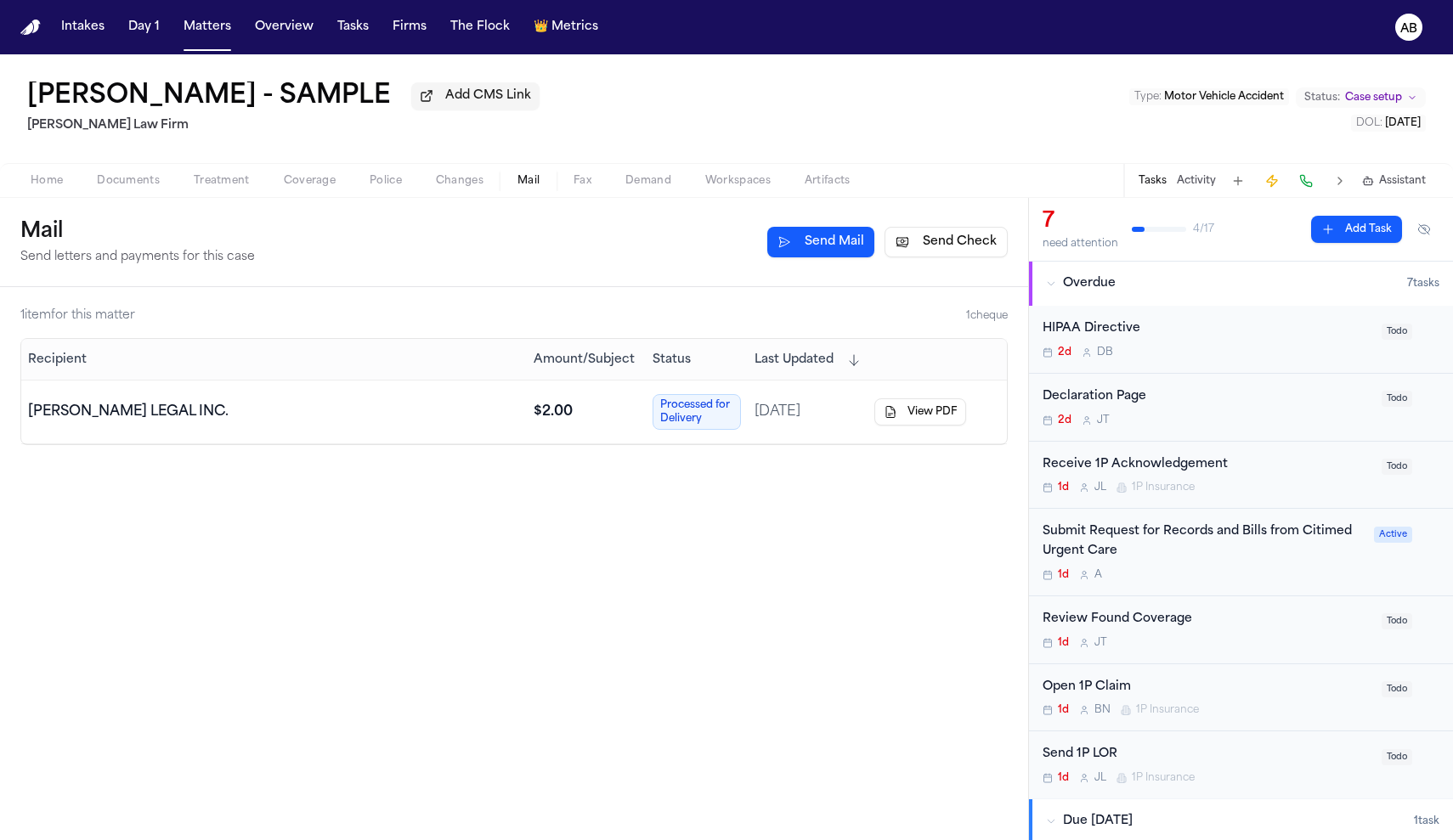
click at [467, 186] on span "Changes" at bounding box center [459, 181] width 47 height 14
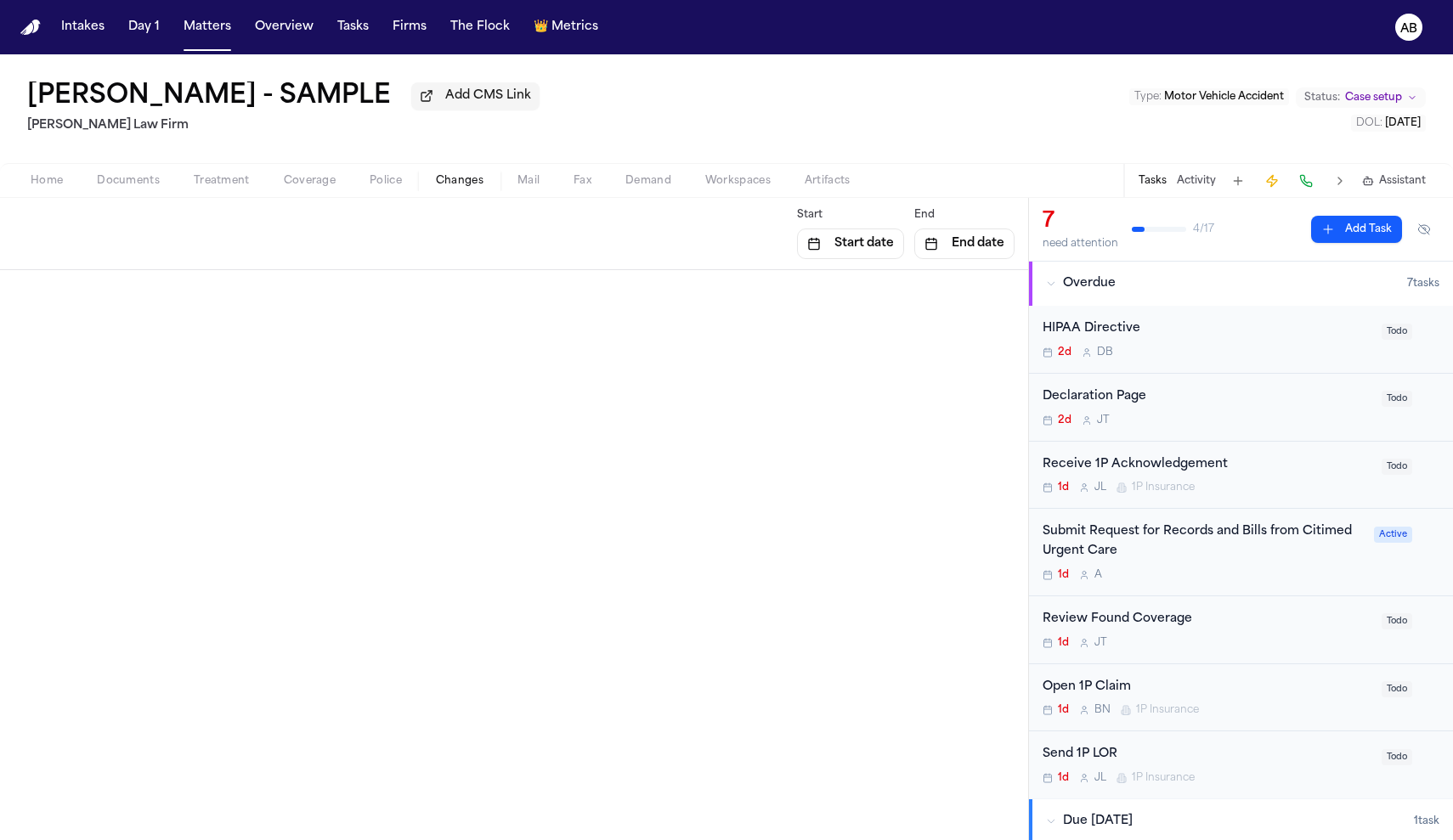
click at [543, 185] on button "Mail" at bounding box center [528, 181] width 56 height 20
click at [642, 186] on span "Demand" at bounding box center [648, 181] width 46 height 14
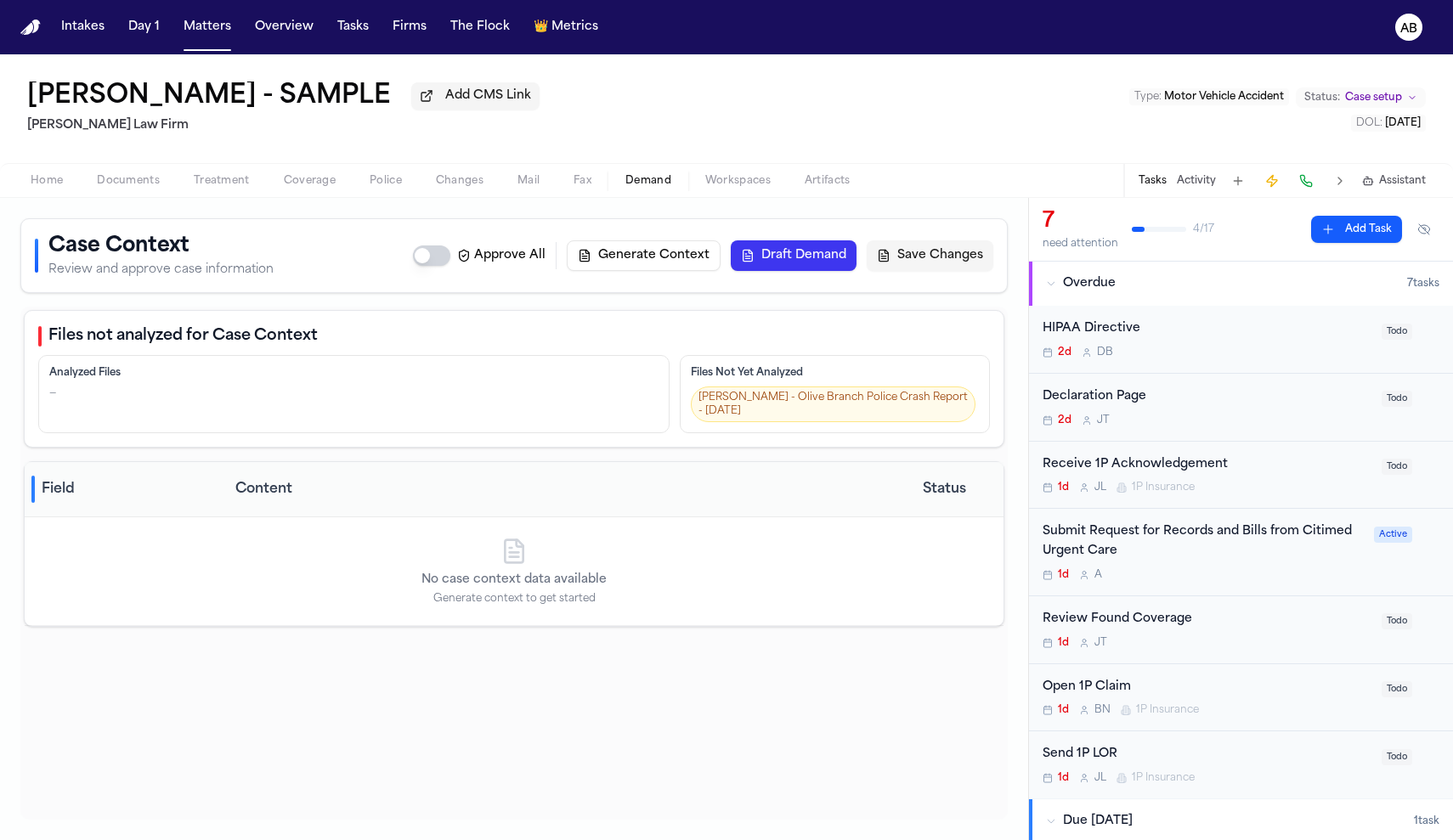
click at [760, 187] on span "Workspaces" at bounding box center [738, 181] width 65 height 14
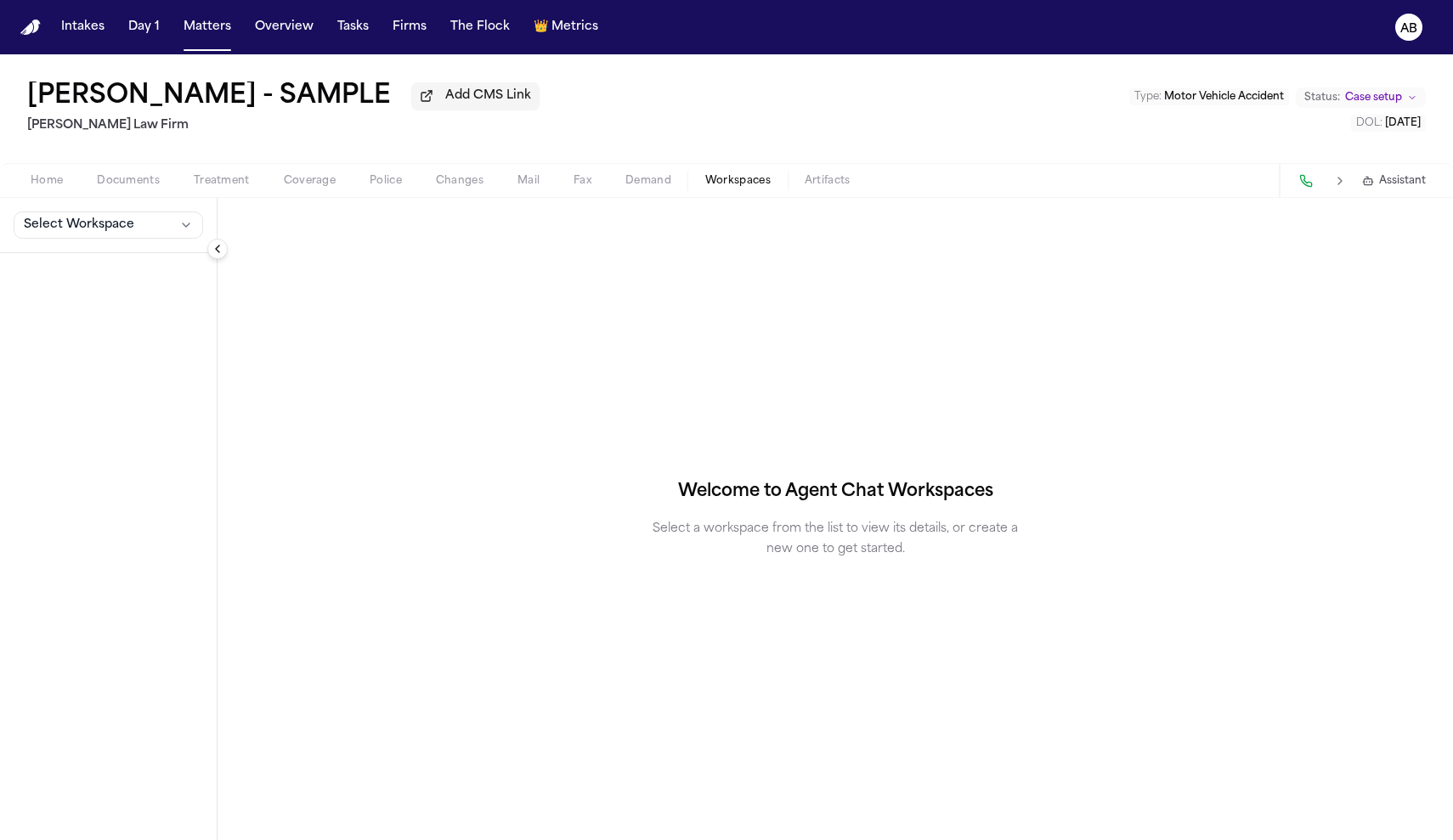
click at [103, 186] on span "Documents" at bounding box center [128, 181] width 63 height 14
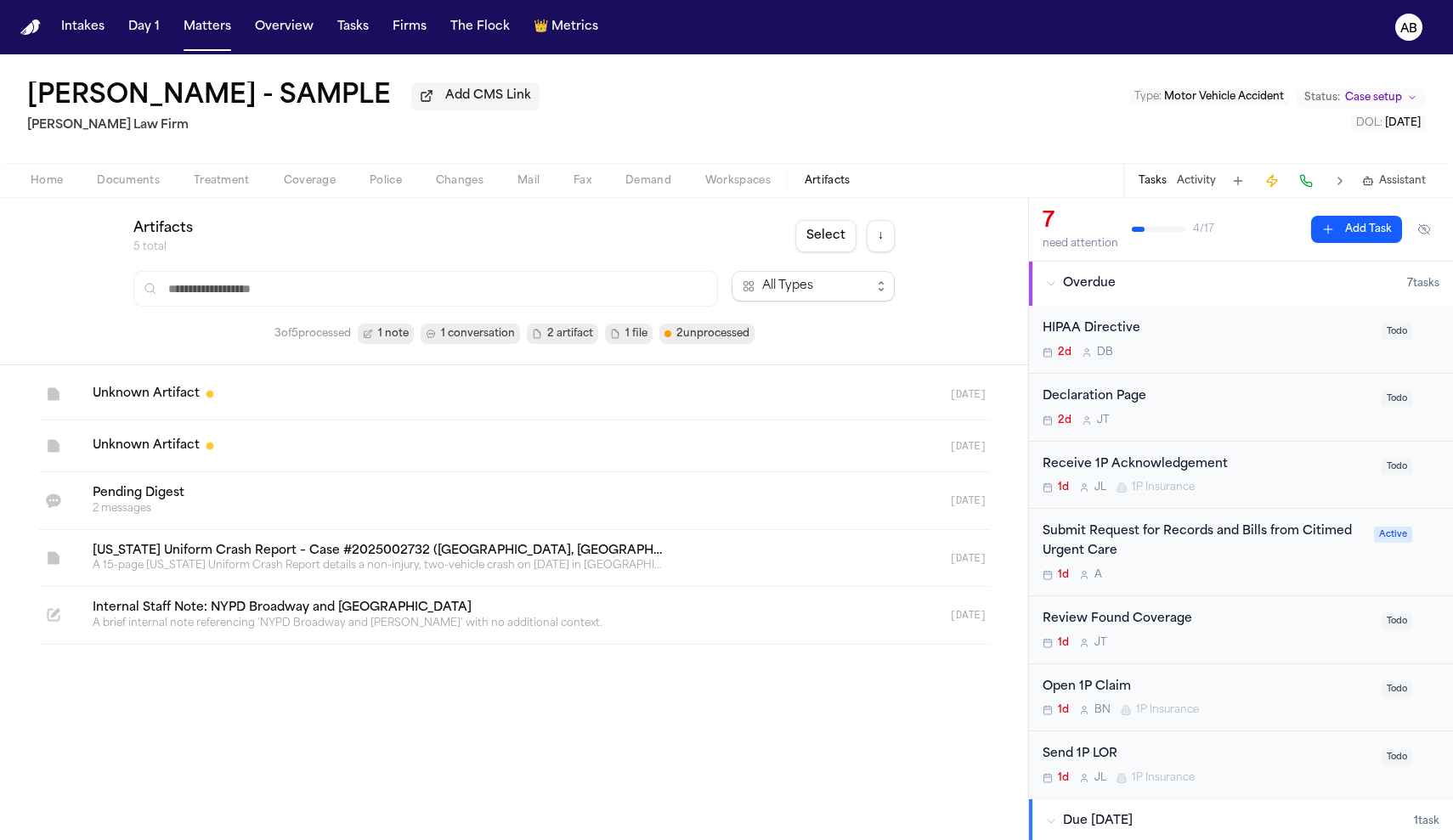
click at [827, 186] on span "Artifacts" at bounding box center [828, 181] width 46 height 14
click at [155, 188] on span "Documents" at bounding box center [128, 181] width 63 height 14
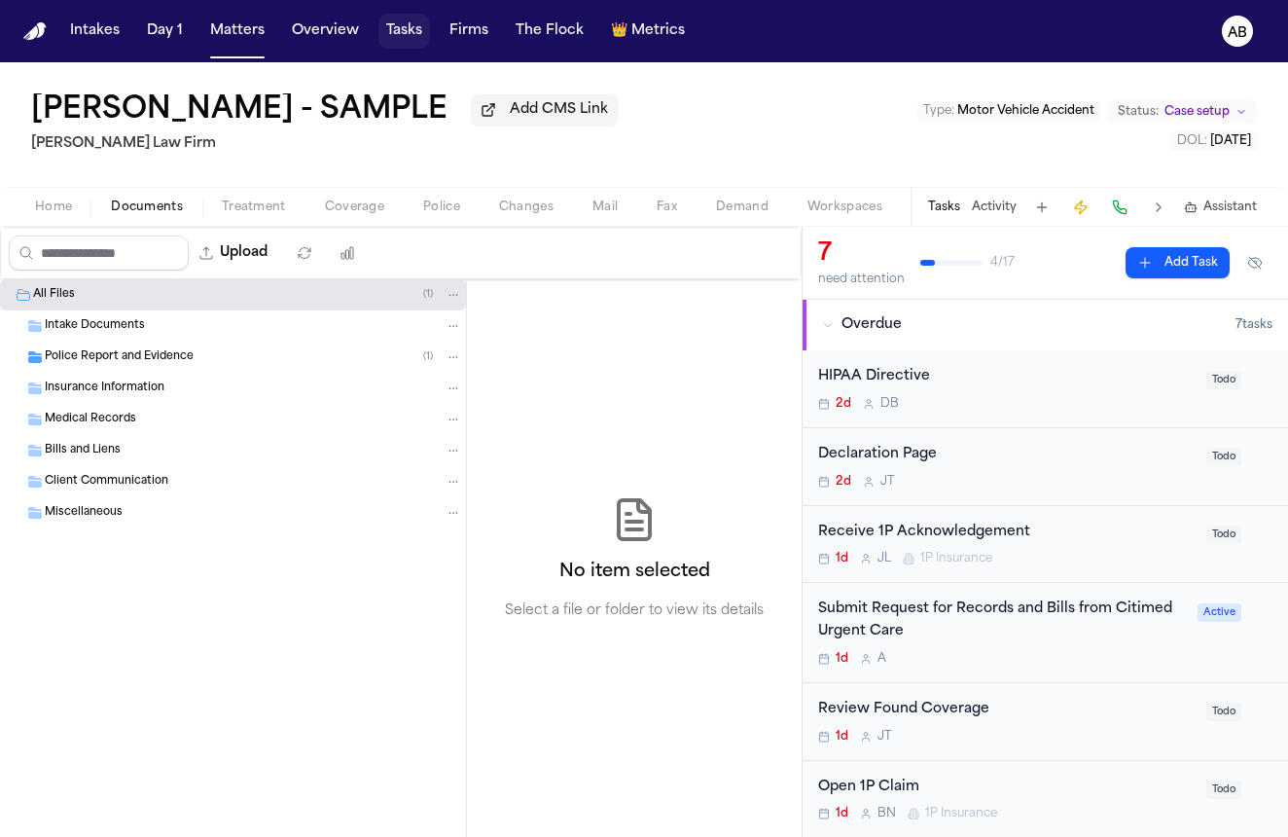
click at [392, 31] on button "Tasks" at bounding box center [405, 31] width 52 height 35
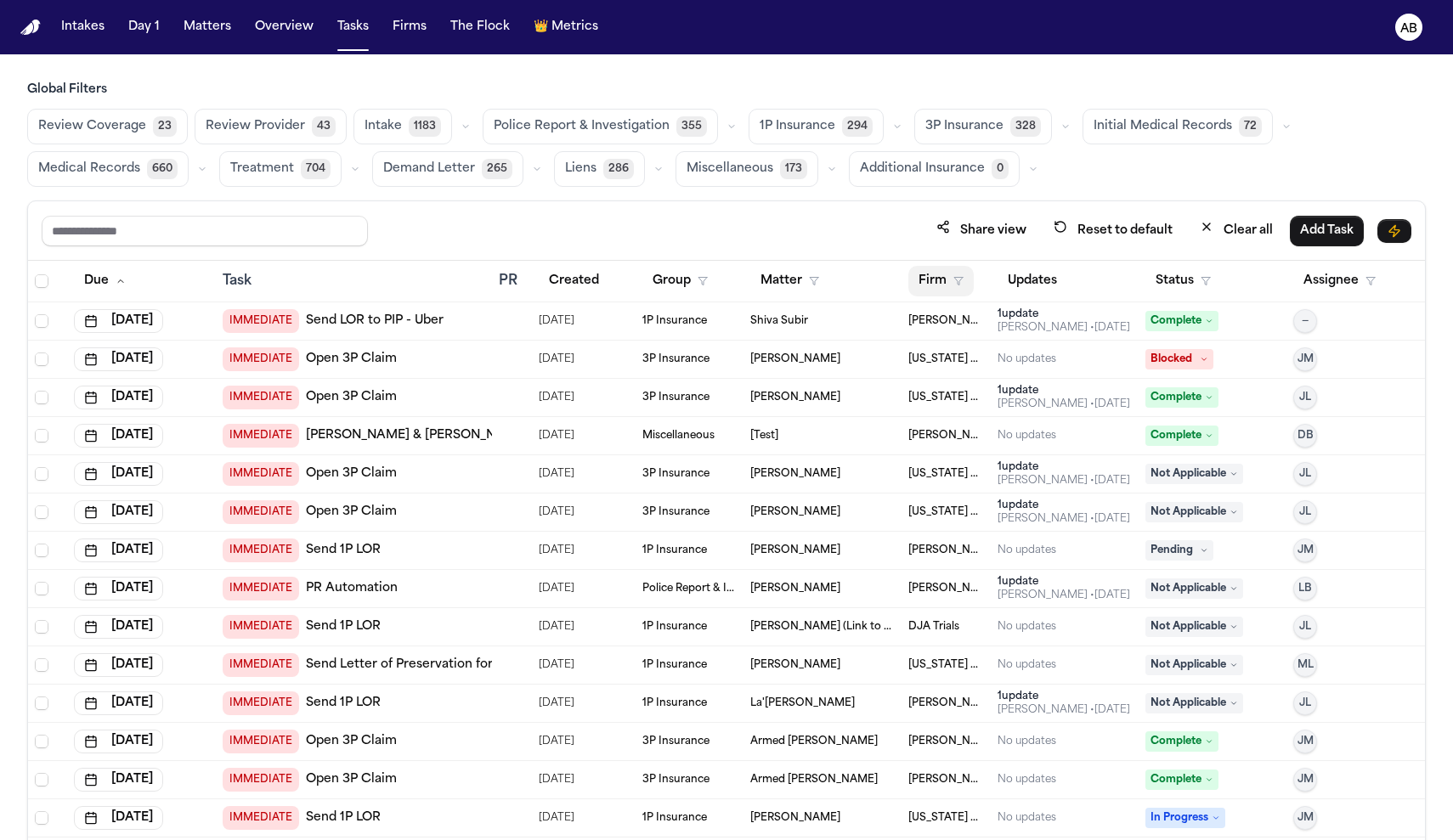
click at [954, 285] on icon "button" at bounding box center [959, 281] width 10 height 10
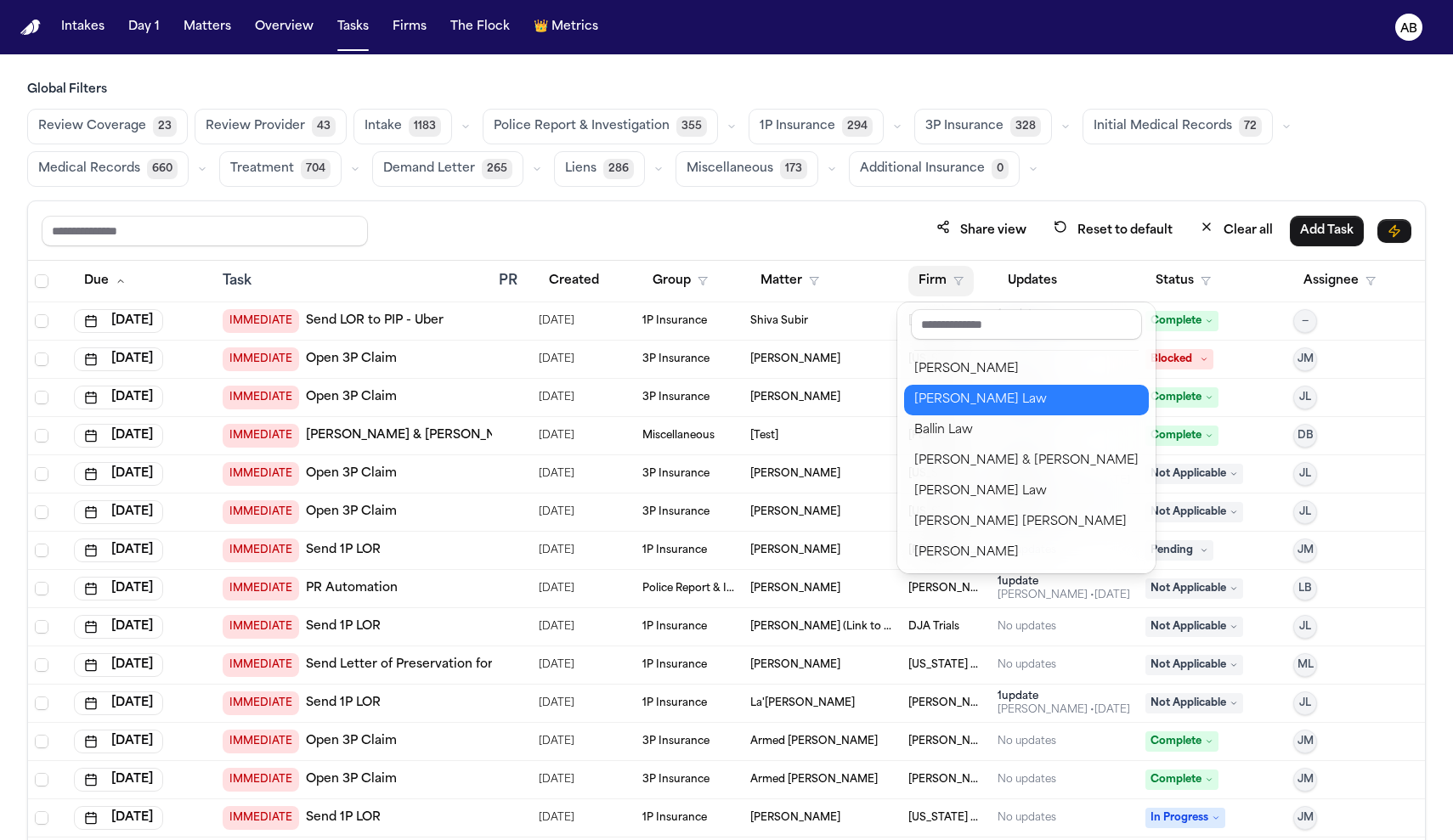
click at [980, 408] on div "[PERSON_NAME] Law" at bounding box center [1026, 400] width 224 height 20
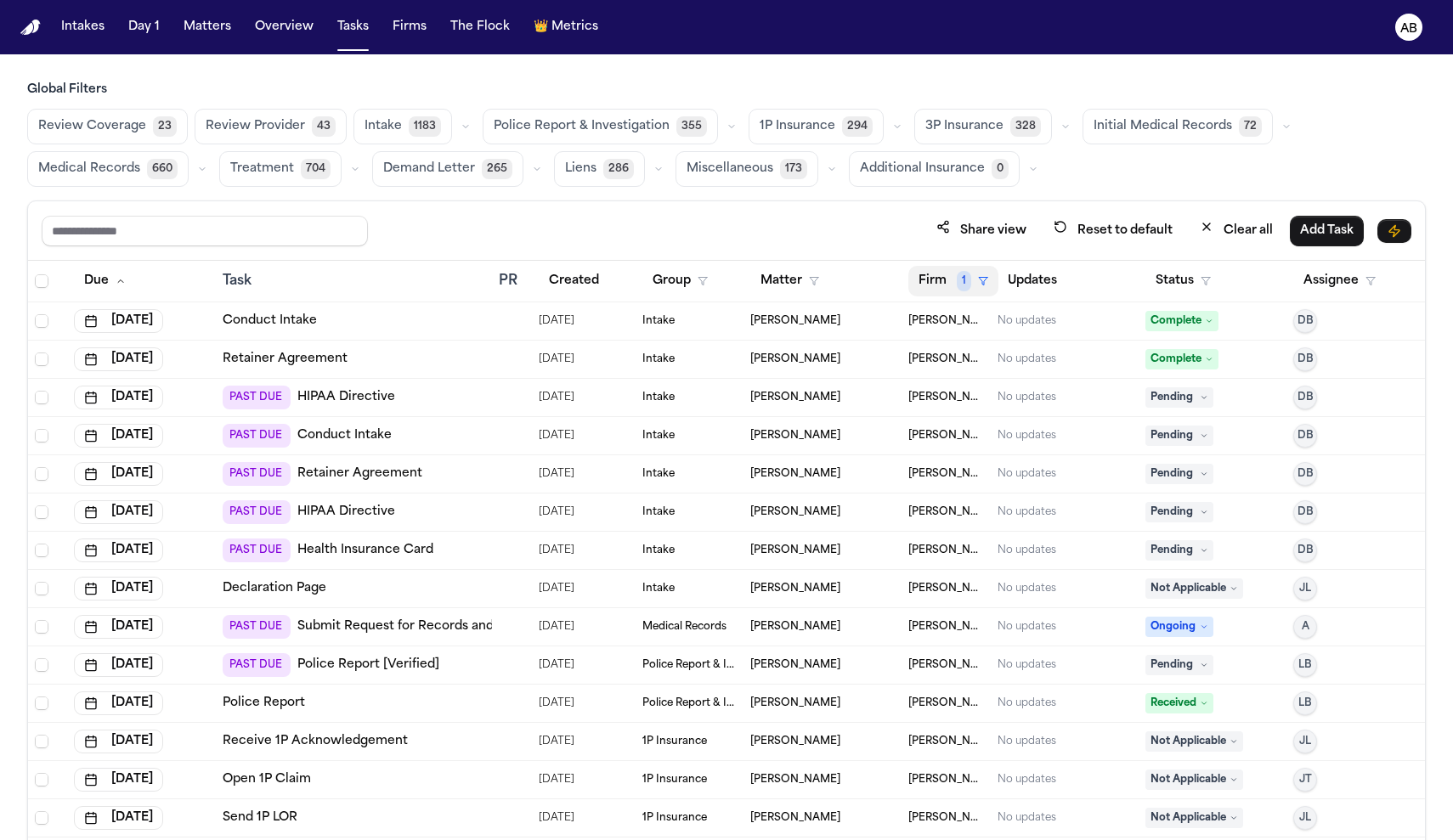
click at [946, 283] on button "Firm 1" at bounding box center [953, 281] width 90 height 31
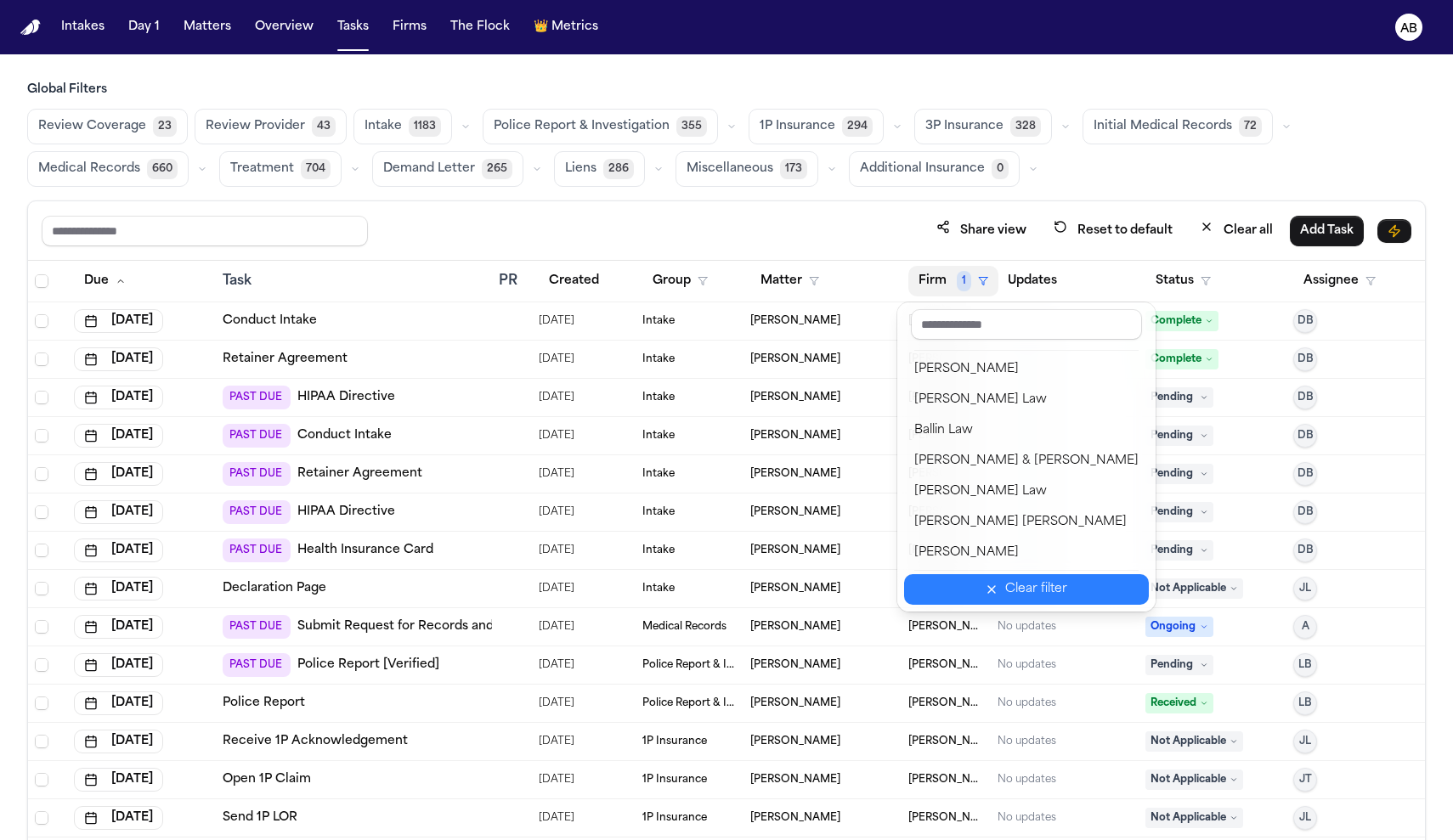
click at [1005, 585] on div "Clear filter" at bounding box center [1036, 589] width 62 height 20
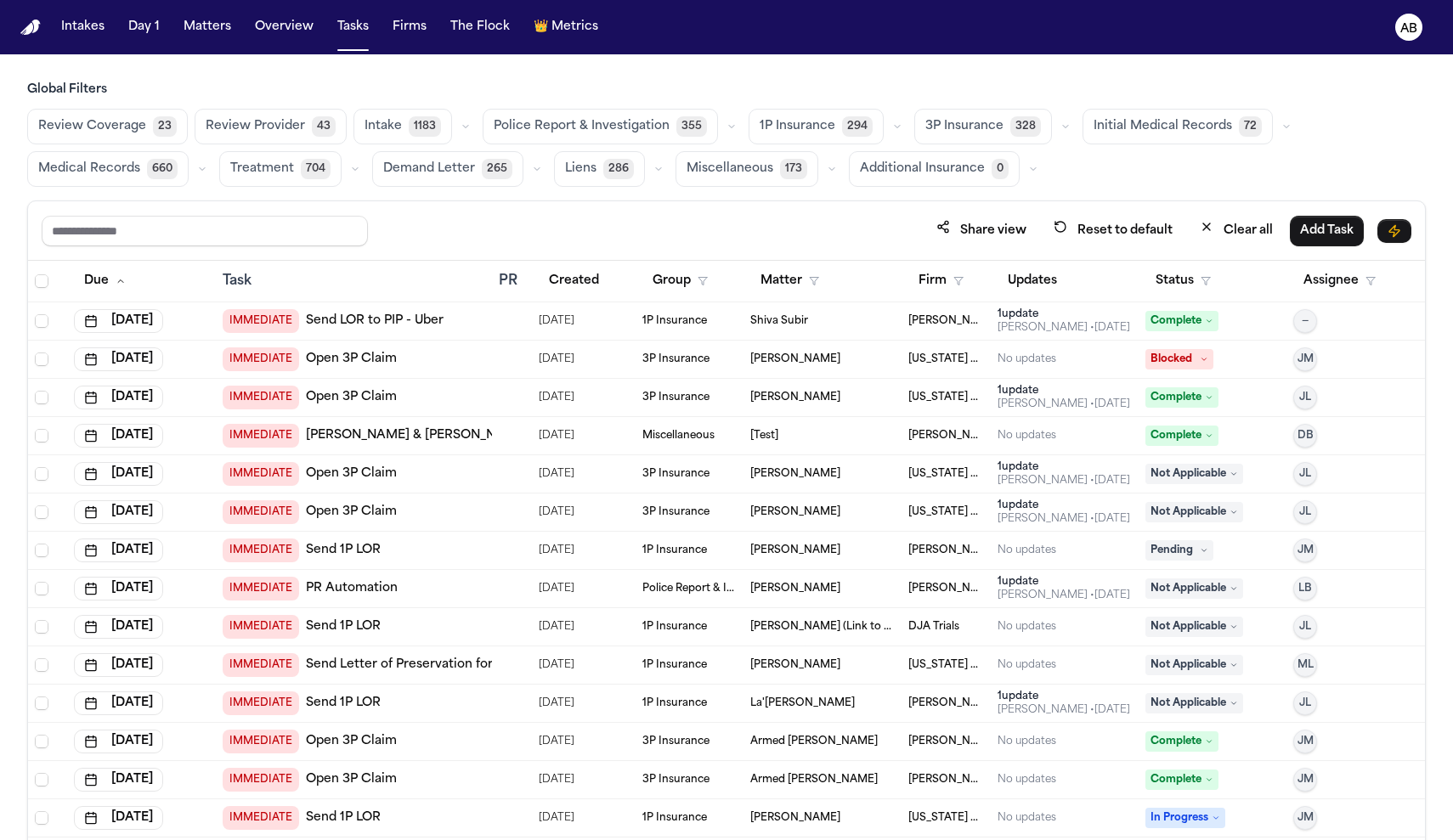
click at [110, 122] on span "Review Coverage" at bounding box center [93, 126] width 108 height 17
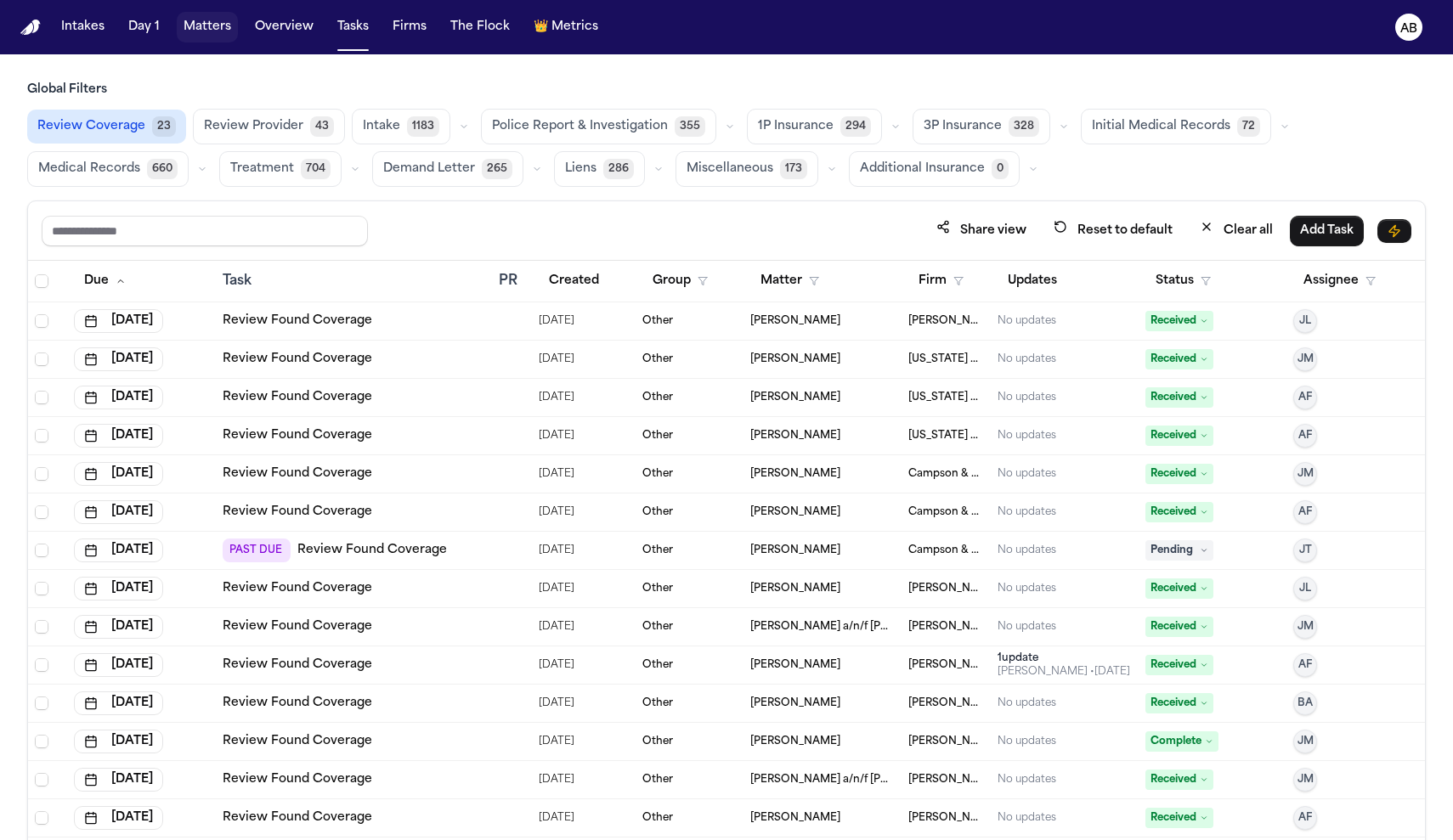
click at [210, 32] on button "Matters" at bounding box center [207, 27] width 61 height 31
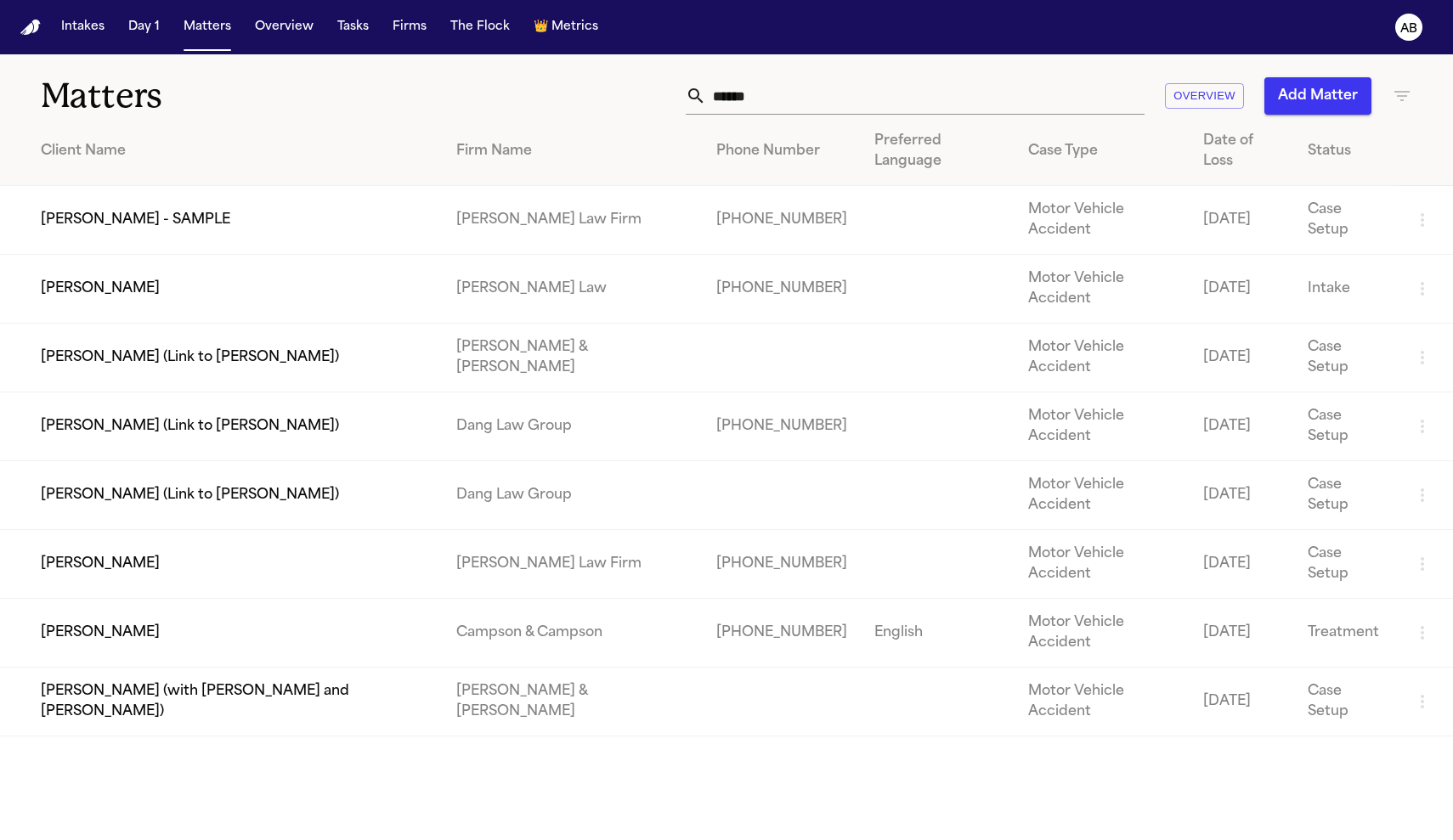
click at [401, 201] on td "[PERSON_NAME] - SAMPLE" at bounding box center [221, 220] width 443 height 69
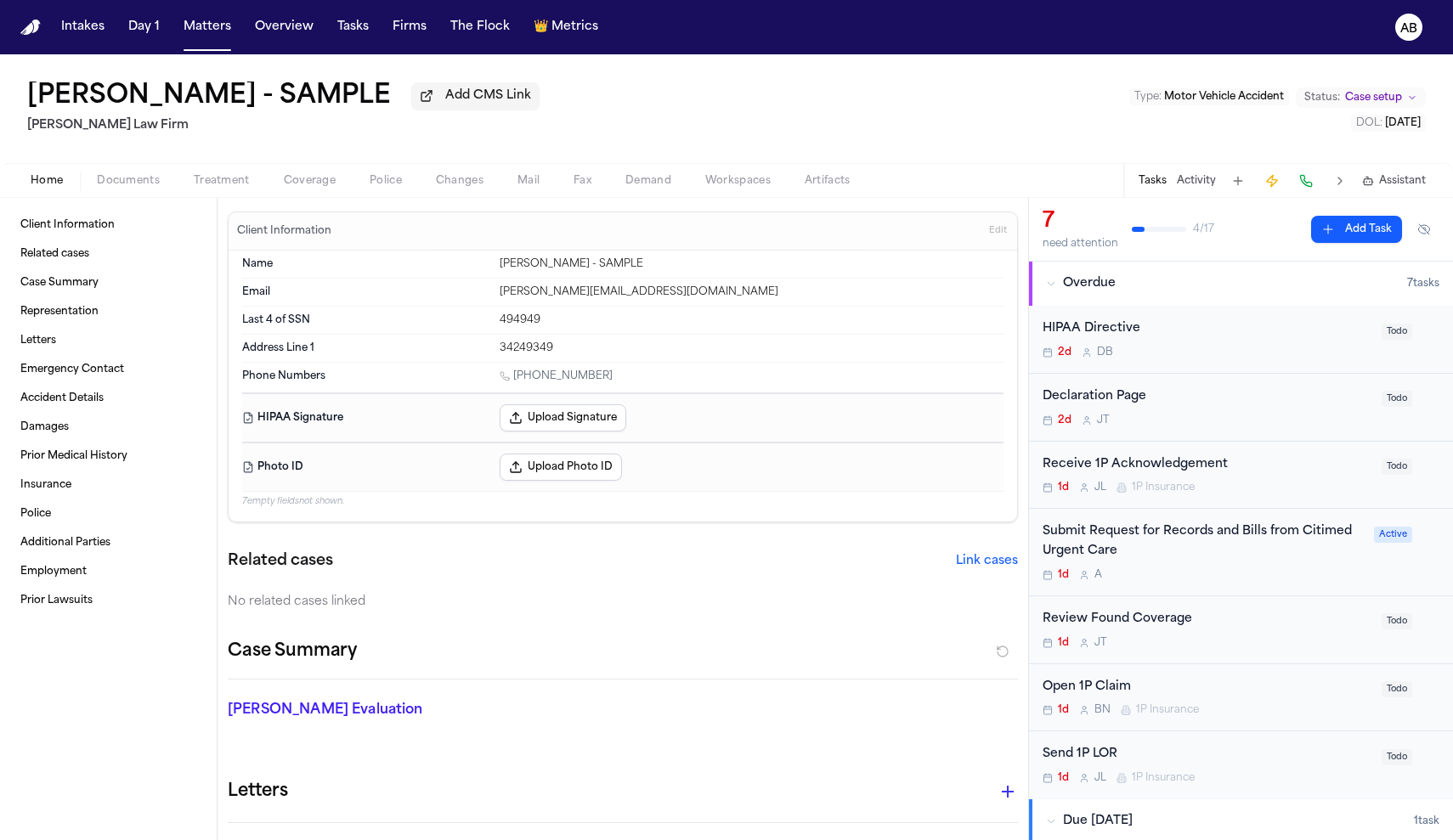
click at [1208, 468] on div "Receive 1P Acknowledgement" at bounding box center [1207, 465] width 329 height 19
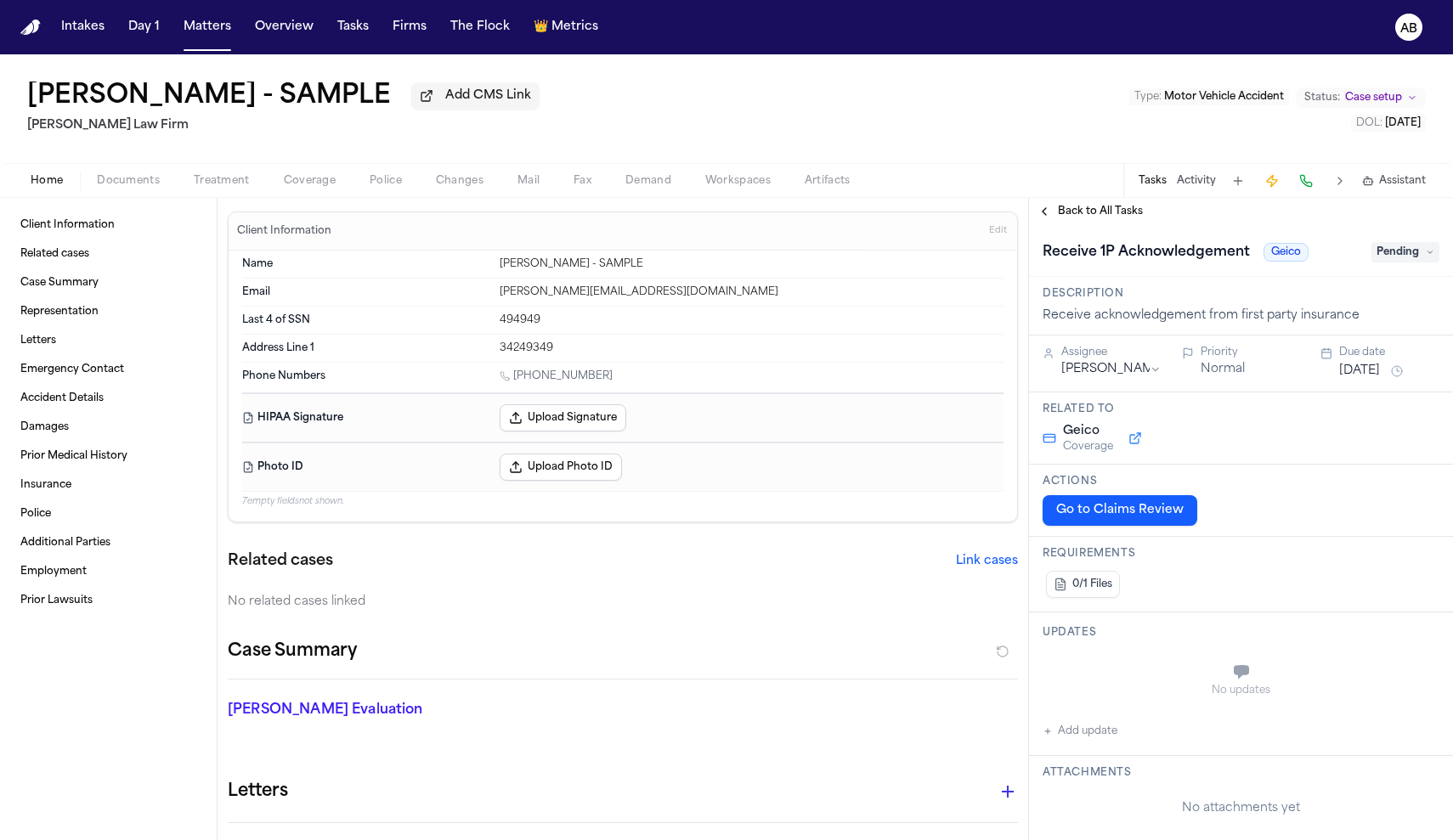
click at [1137, 512] on button "Go to Claims Review" at bounding box center [1119, 510] width 155 height 31
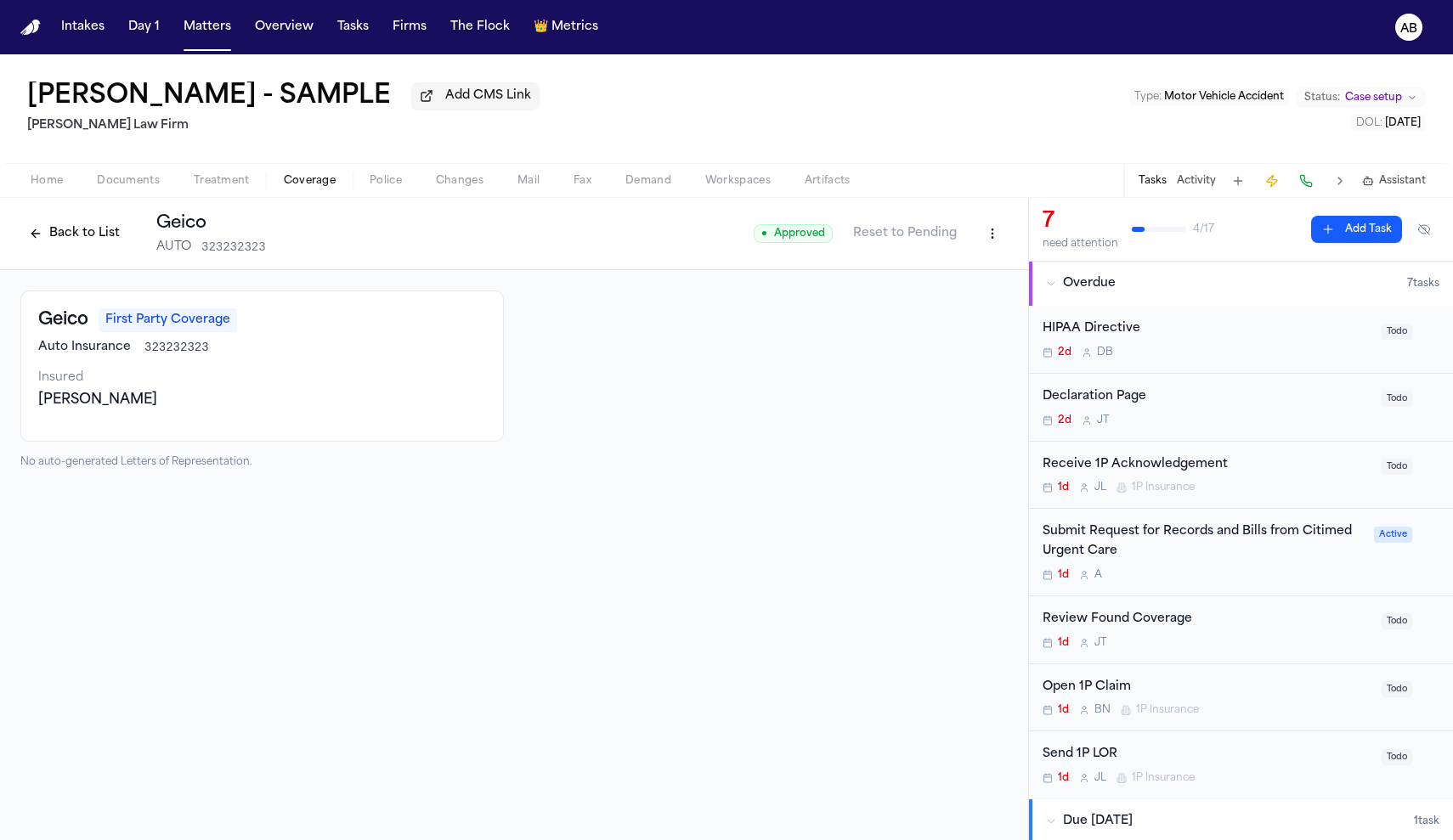
click at [1245, 472] on div "Receive 1P Acknowledgement" at bounding box center [1207, 465] width 329 height 19
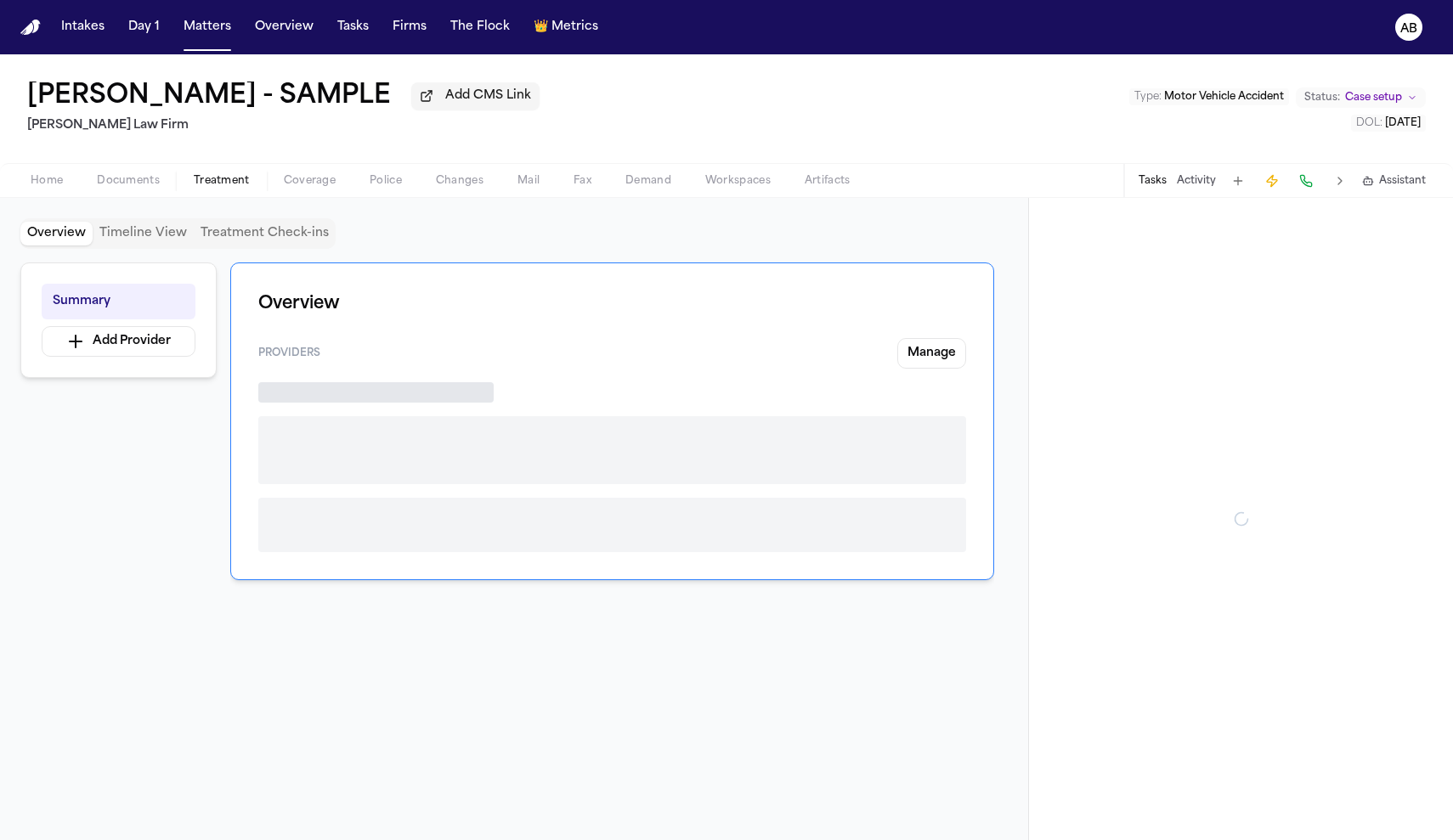
click at [201, 188] on span "Treatment" at bounding box center [222, 181] width 56 height 14
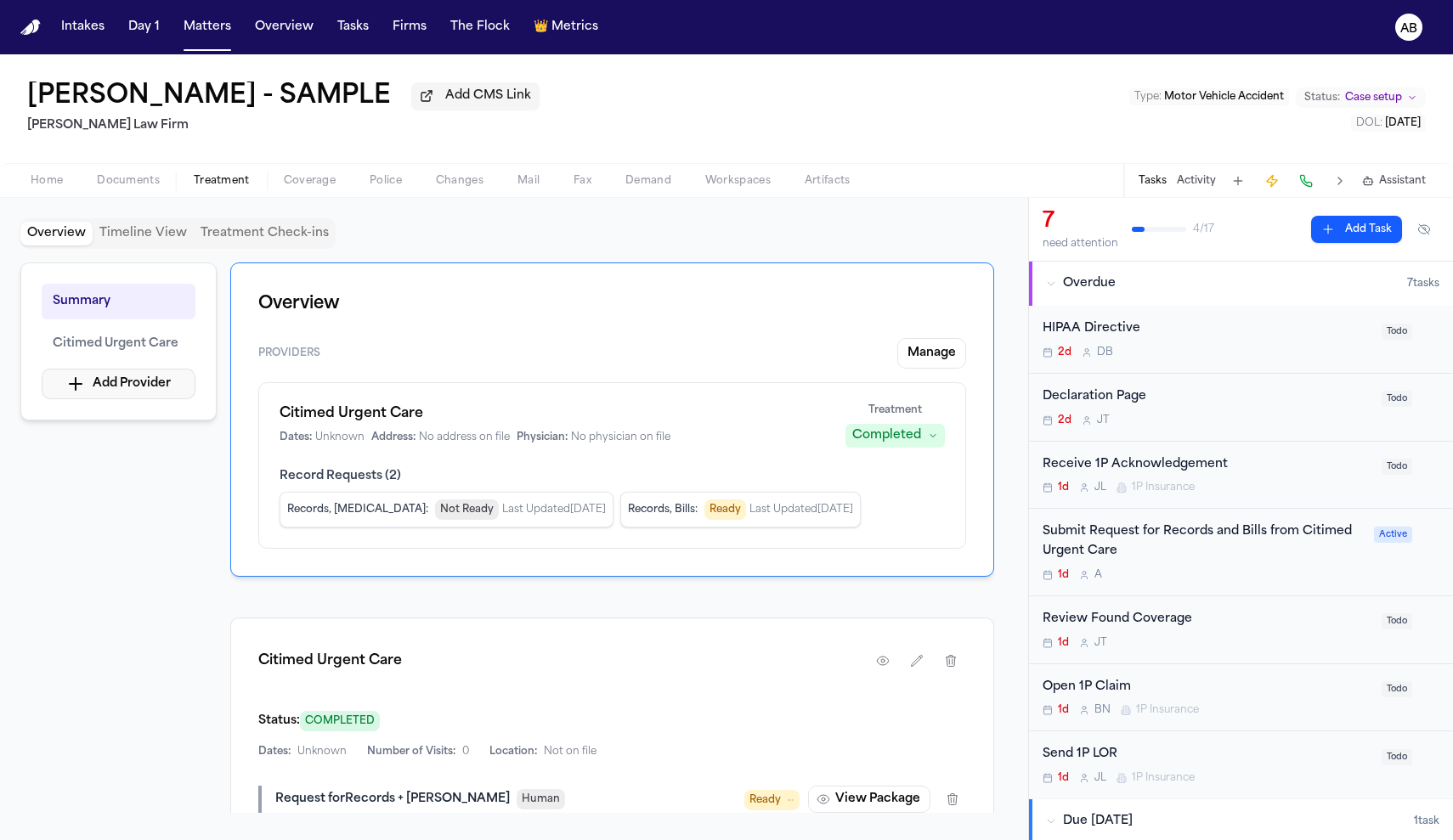
click at [114, 388] on button "Add Provider" at bounding box center [119, 383] width 154 height 31
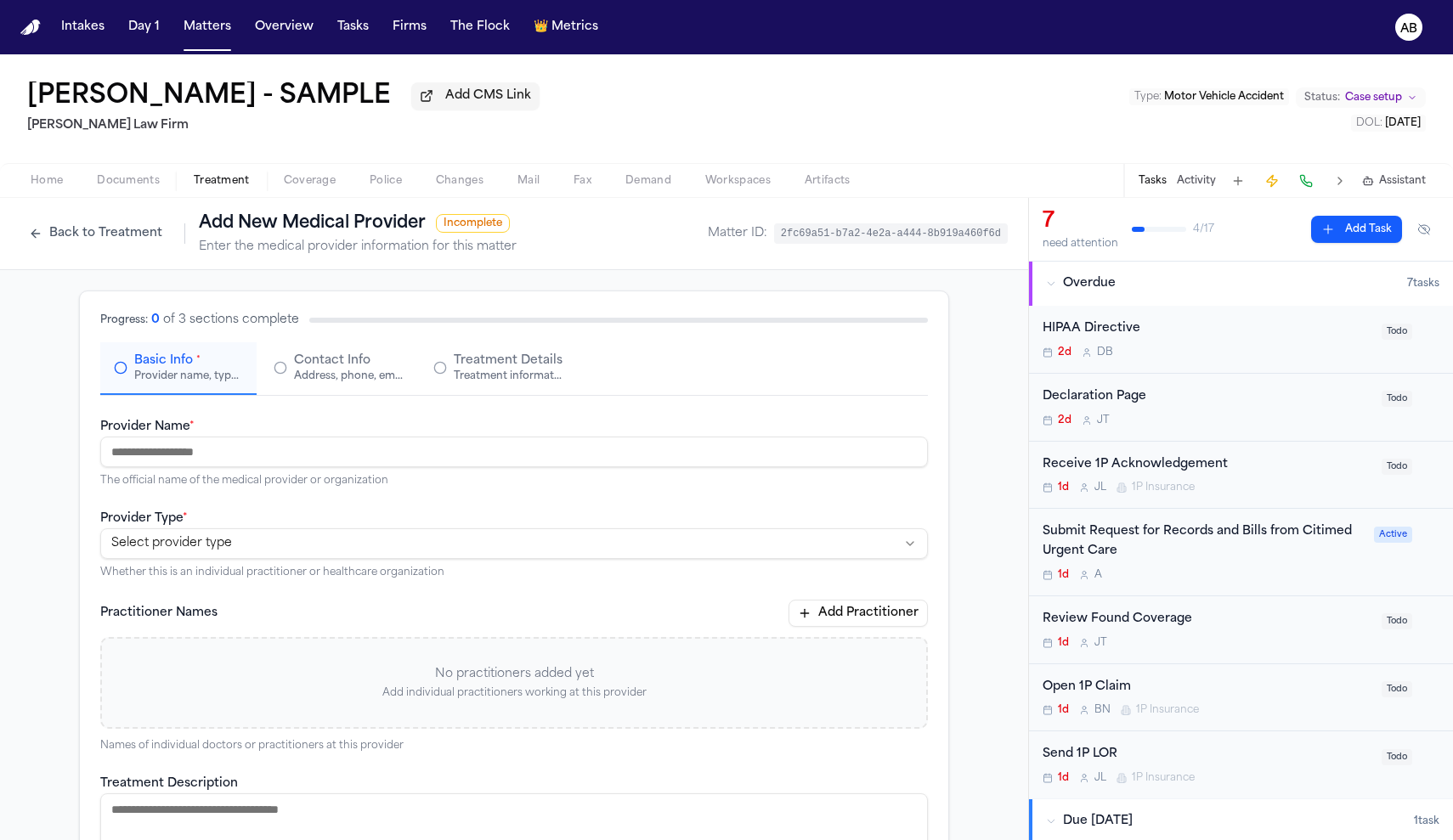
click at [304, 459] on input "Provider Name *" at bounding box center [514, 451] width 828 height 31
click at [100, 237] on button "Back to Treatment" at bounding box center [95, 233] width 150 height 27
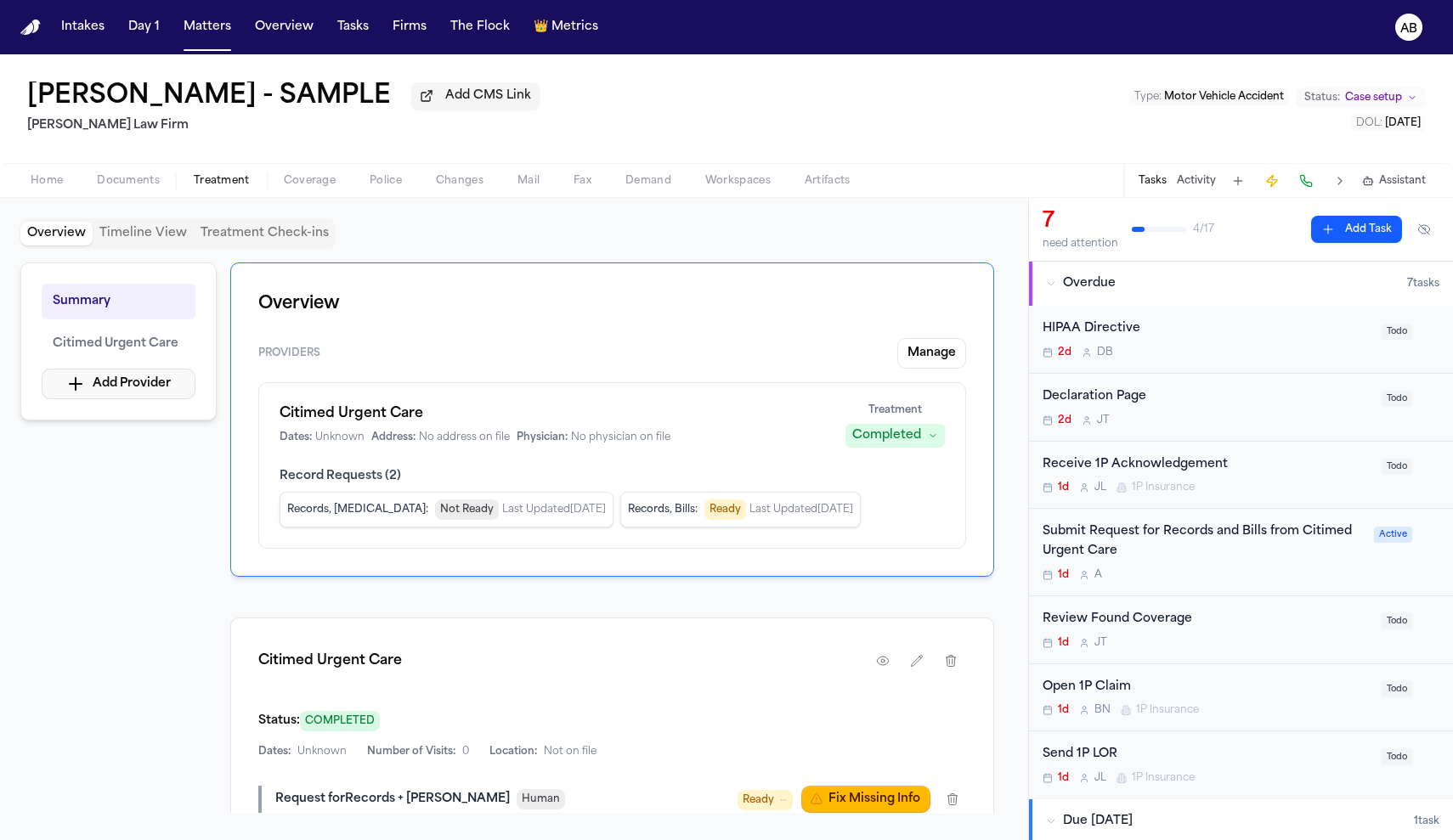
click at [97, 387] on button "Add Provider" at bounding box center [119, 383] width 154 height 31
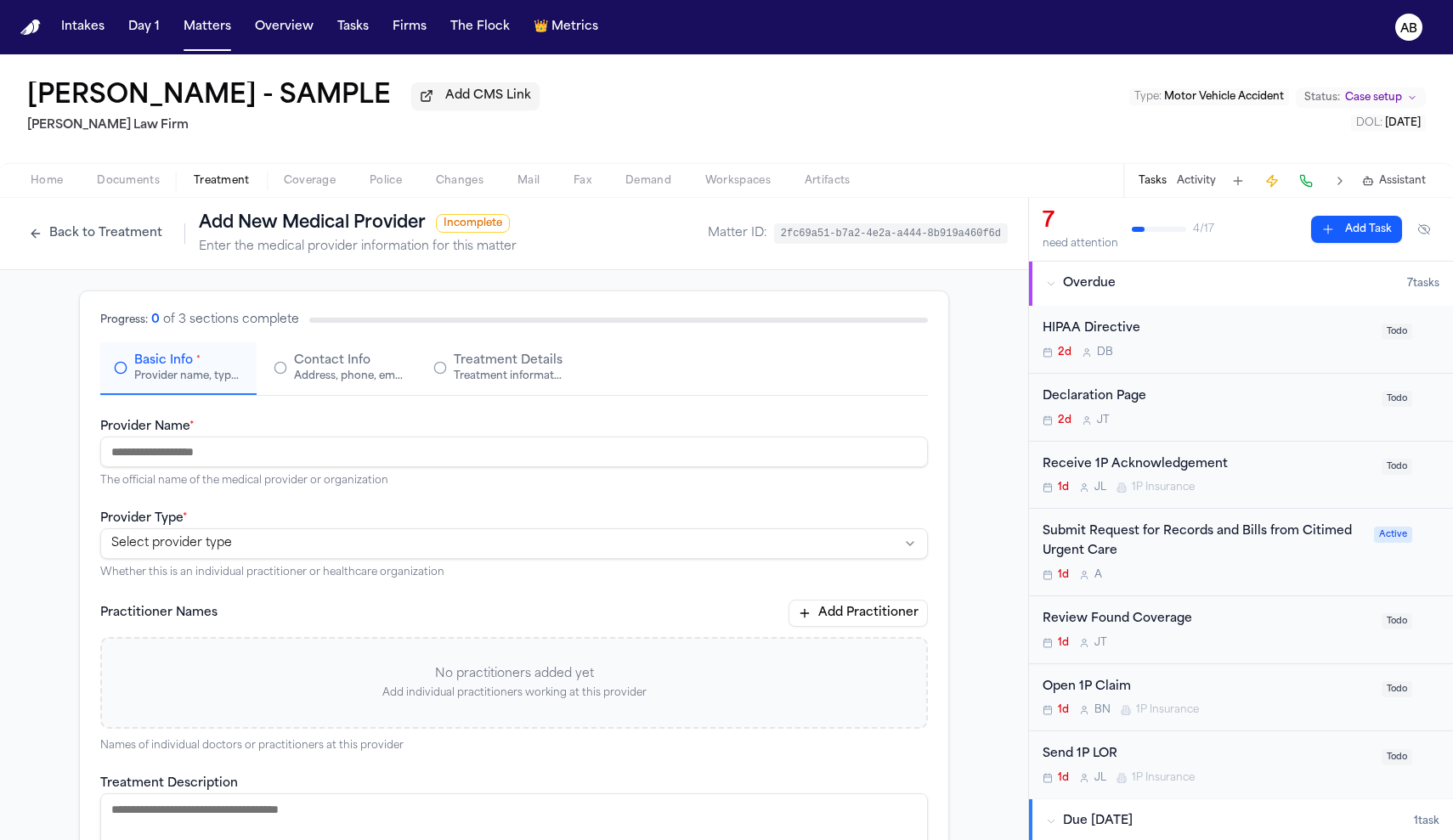
click at [297, 452] on input "Provider Name *" at bounding box center [514, 451] width 828 height 31
type input "*"
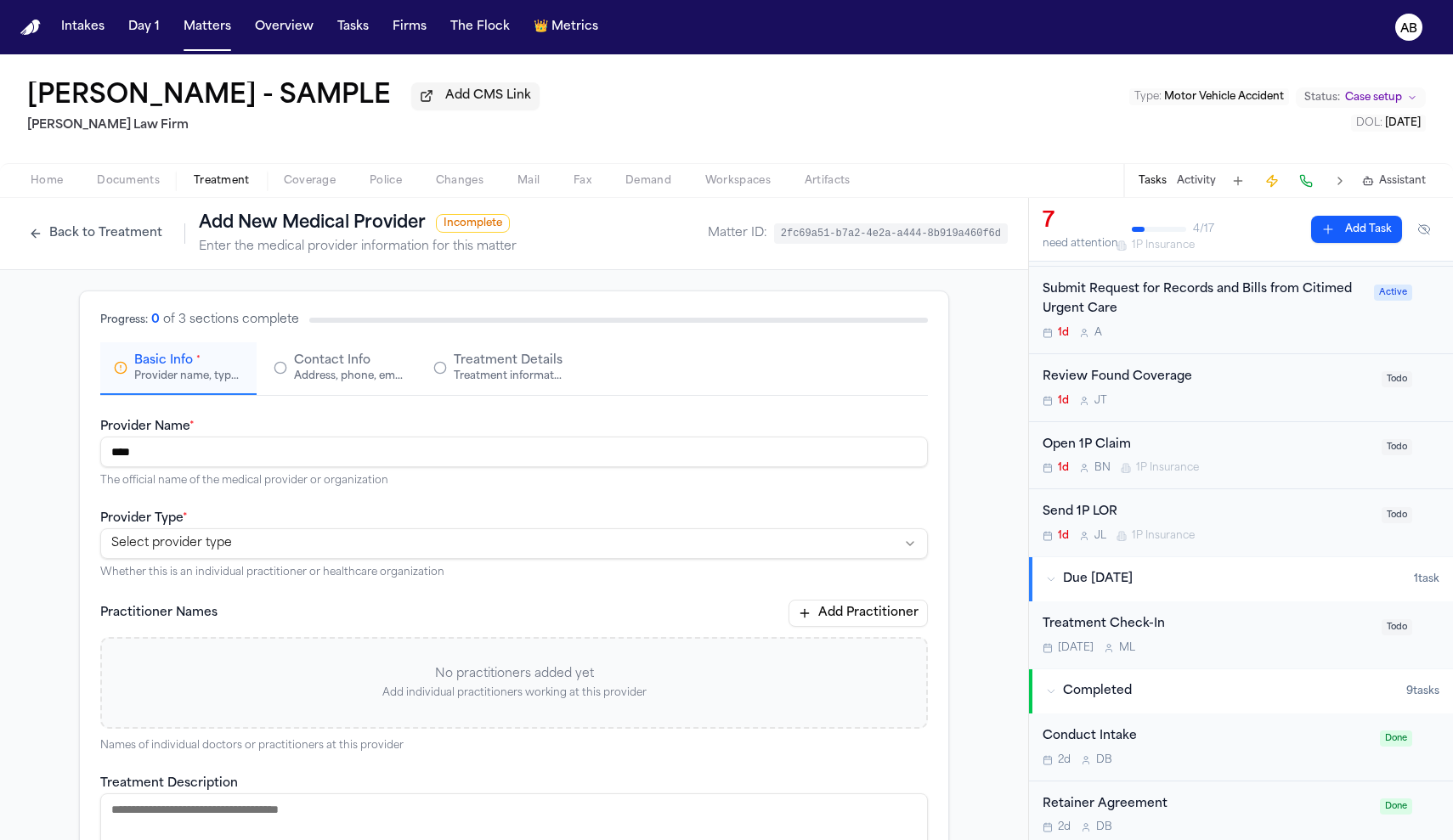
scroll to position [69, 0]
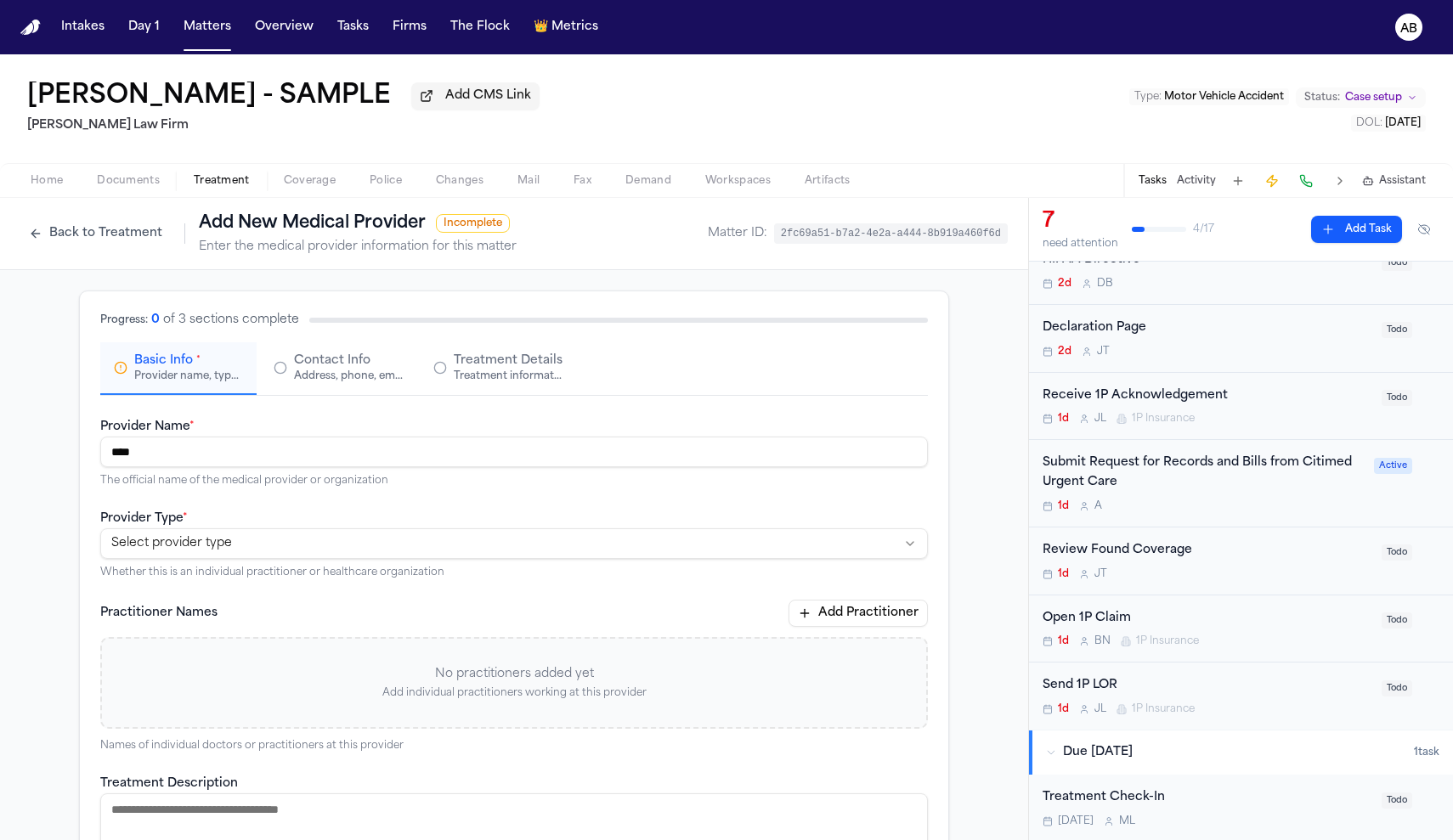
type input "****"
click at [84, 244] on button "Back to Treatment" at bounding box center [95, 233] width 150 height 27
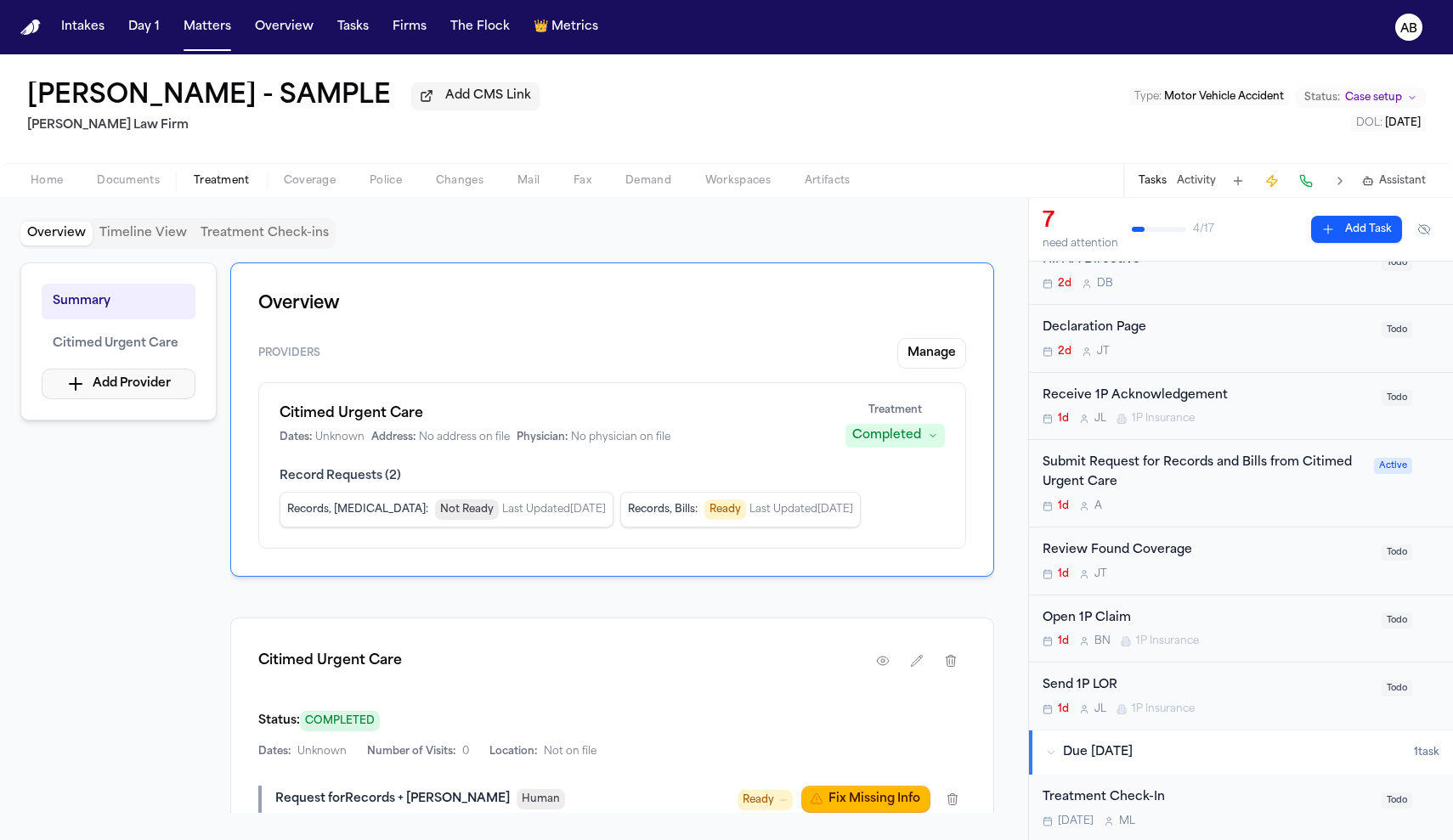
click at [156, 382] on button "Add Provider" at bounding box center [119, 383] width 154 height 31
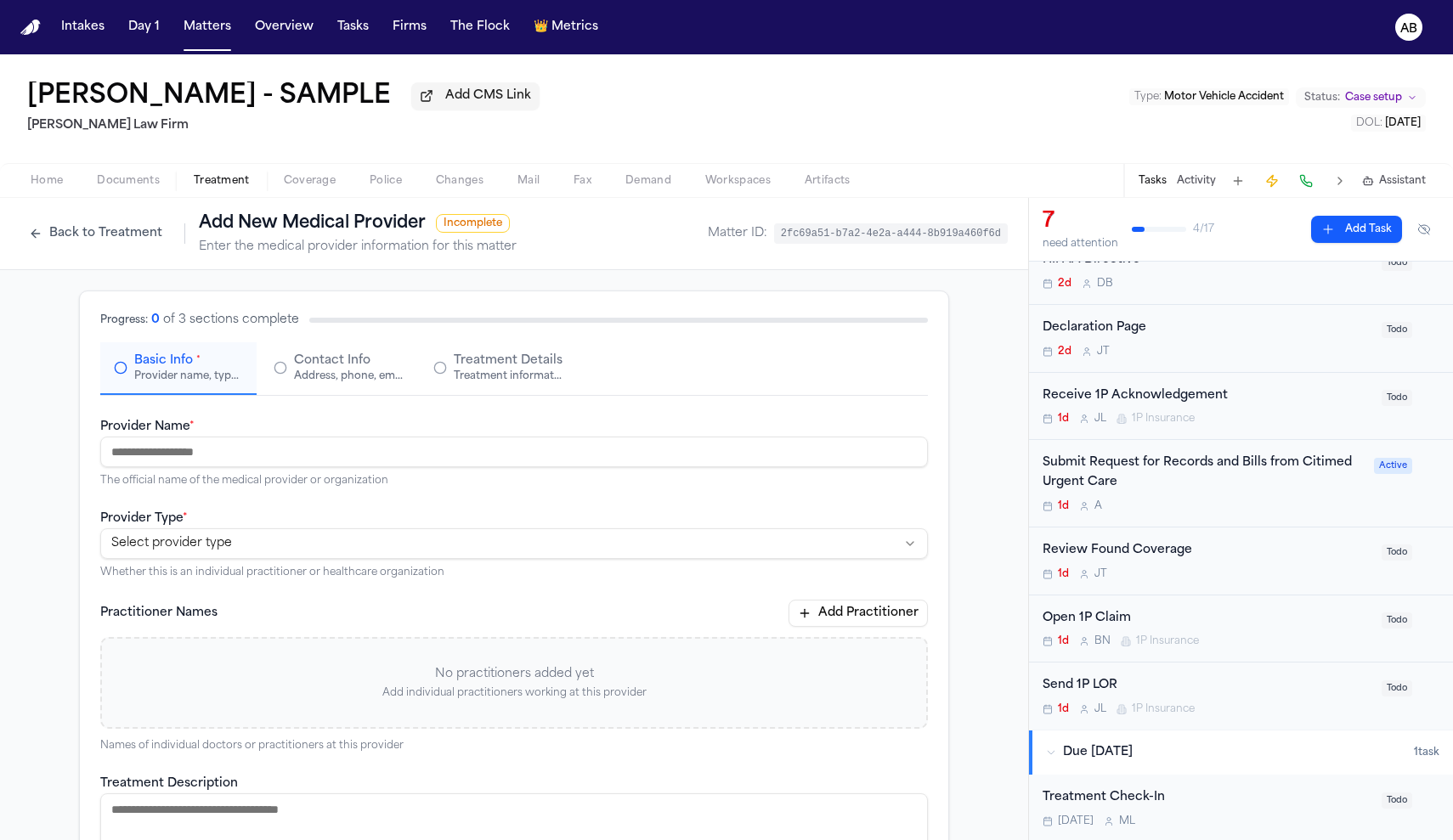
click at [190, 458] on input "Provider Name *" at bounding box center [514, 451] width 828 height 31
type input "*******"
drag, startPoint x: 212, startPoint y: 453, endPoint x: 18, endPoint y: 438, distance: 194.6
click at [18, 438] on div "**********" at bounding box center [513, 706] width 1028 height 873
click at [1210, 6] on nav "Intakes Day 1 Matters Overview Tasks Firms The Flock 👑 Metrics AB" at bounding box center [726, 27] width 1453 height 54
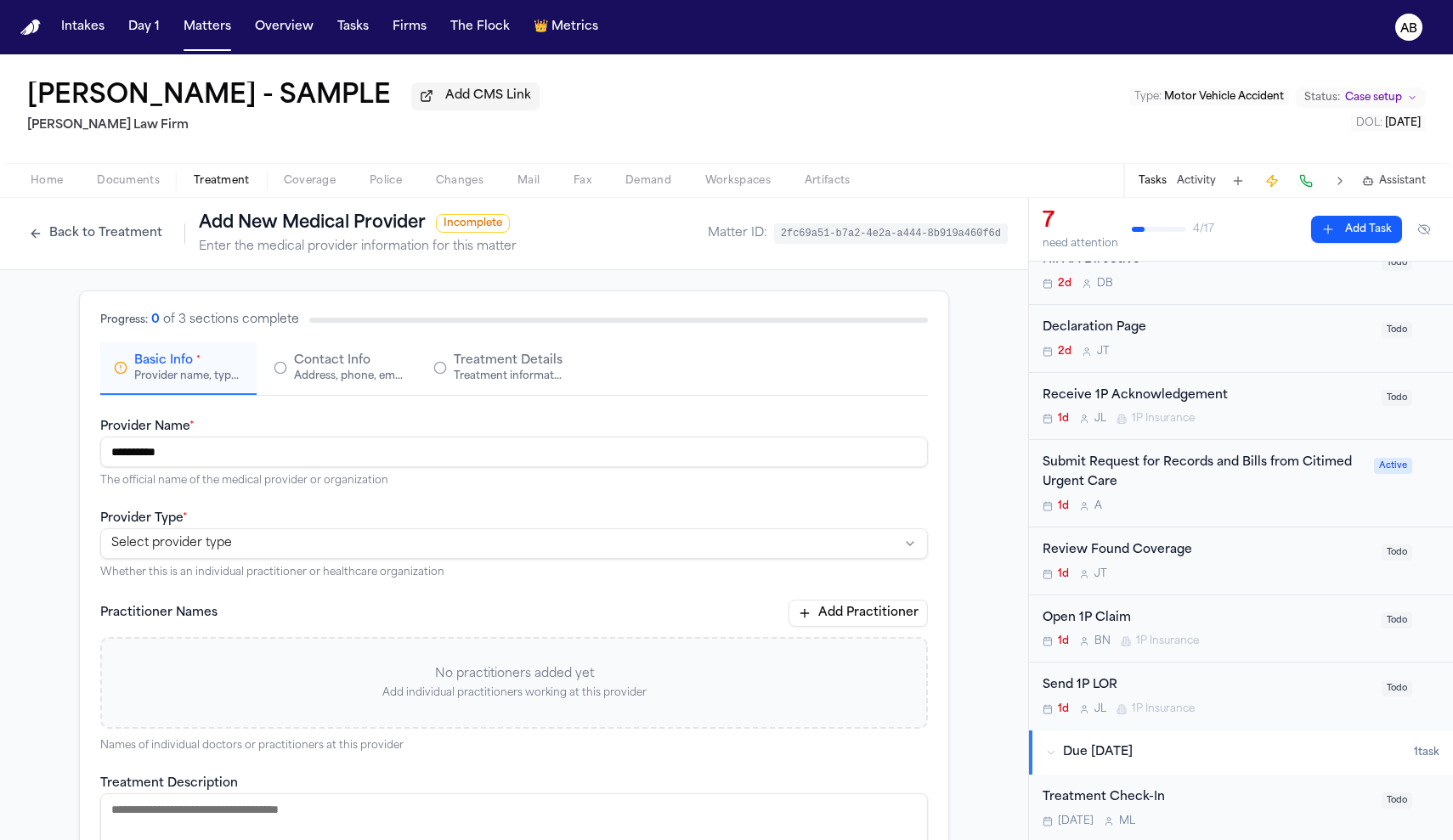
click at [1210, 1] on nav "Intakes Day 1 Matters Overview Tasks Firms The Flock 👑 Metrics AB" at bounding box center [726, 27] width 1453 height 54
click at [197, 465] on input "**********" at bounding box center [514, 451] width 828 height 31
type input "**********"
click at [228, 552] on html "**********" at bounding box center [726, 420] width 1453 height 840
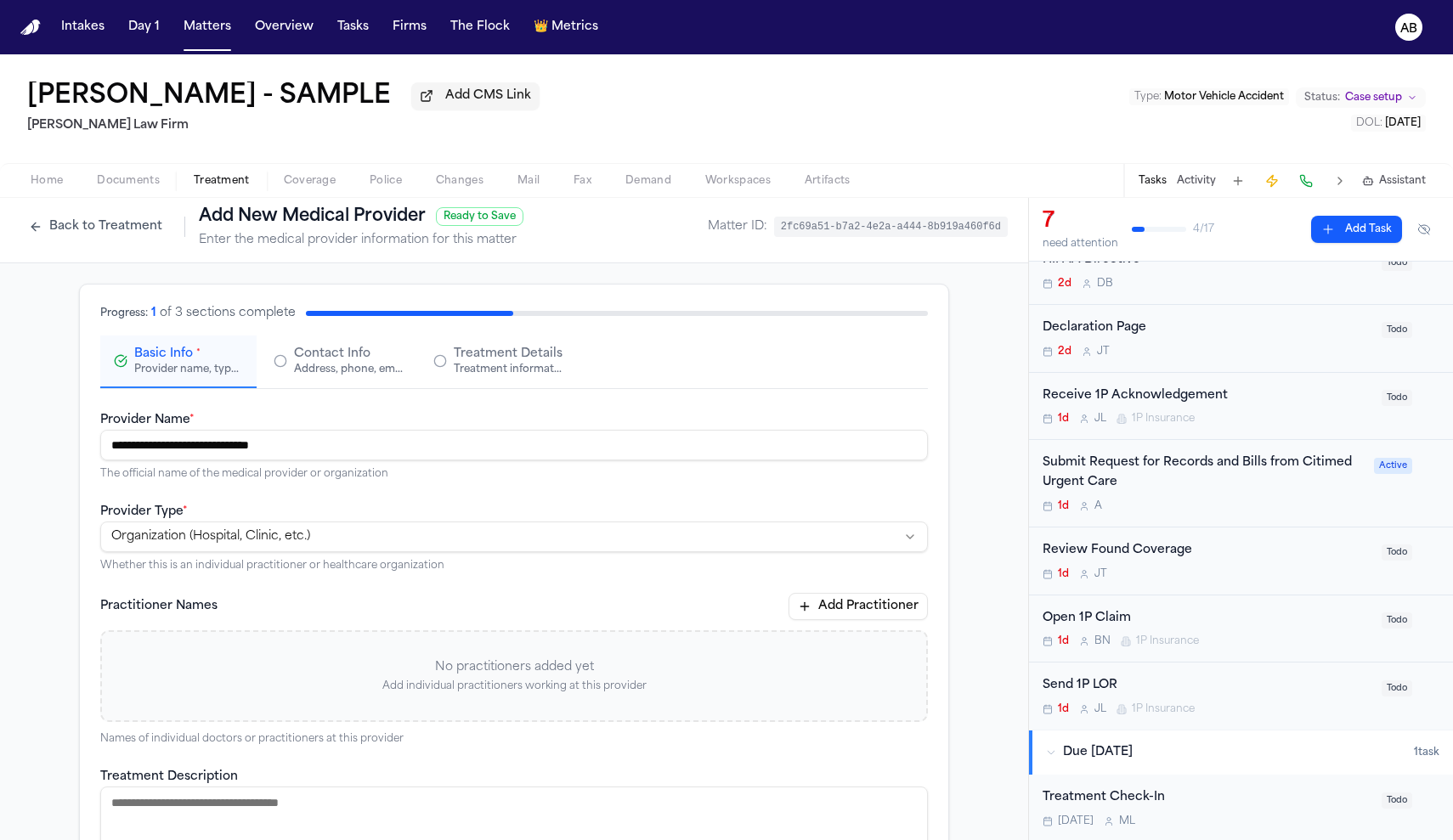
scroll to position [148, 0]
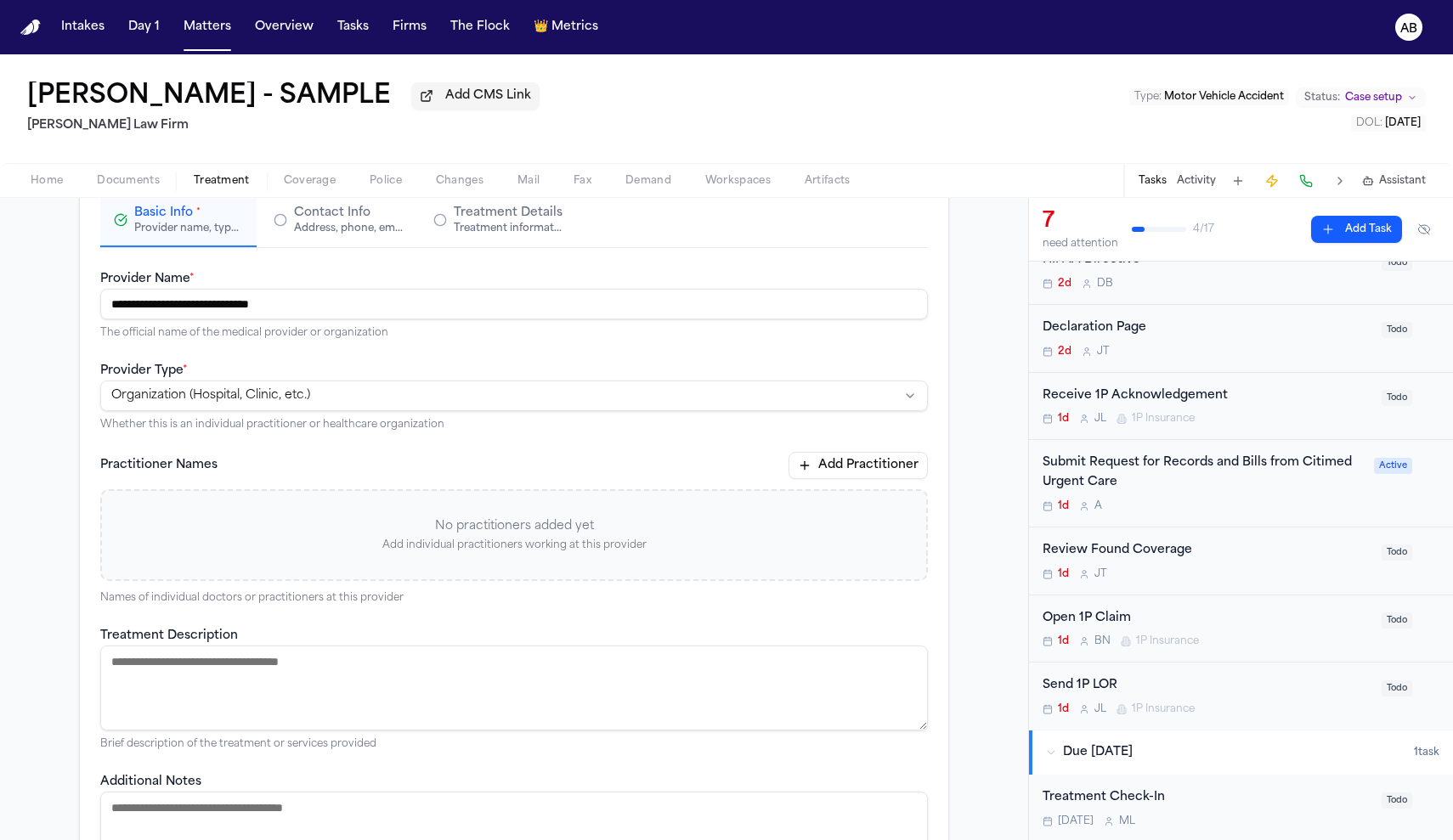
click at [247, 690] on textarea "Treatment Description" at bounding box center [514, 688] width 828 height 85
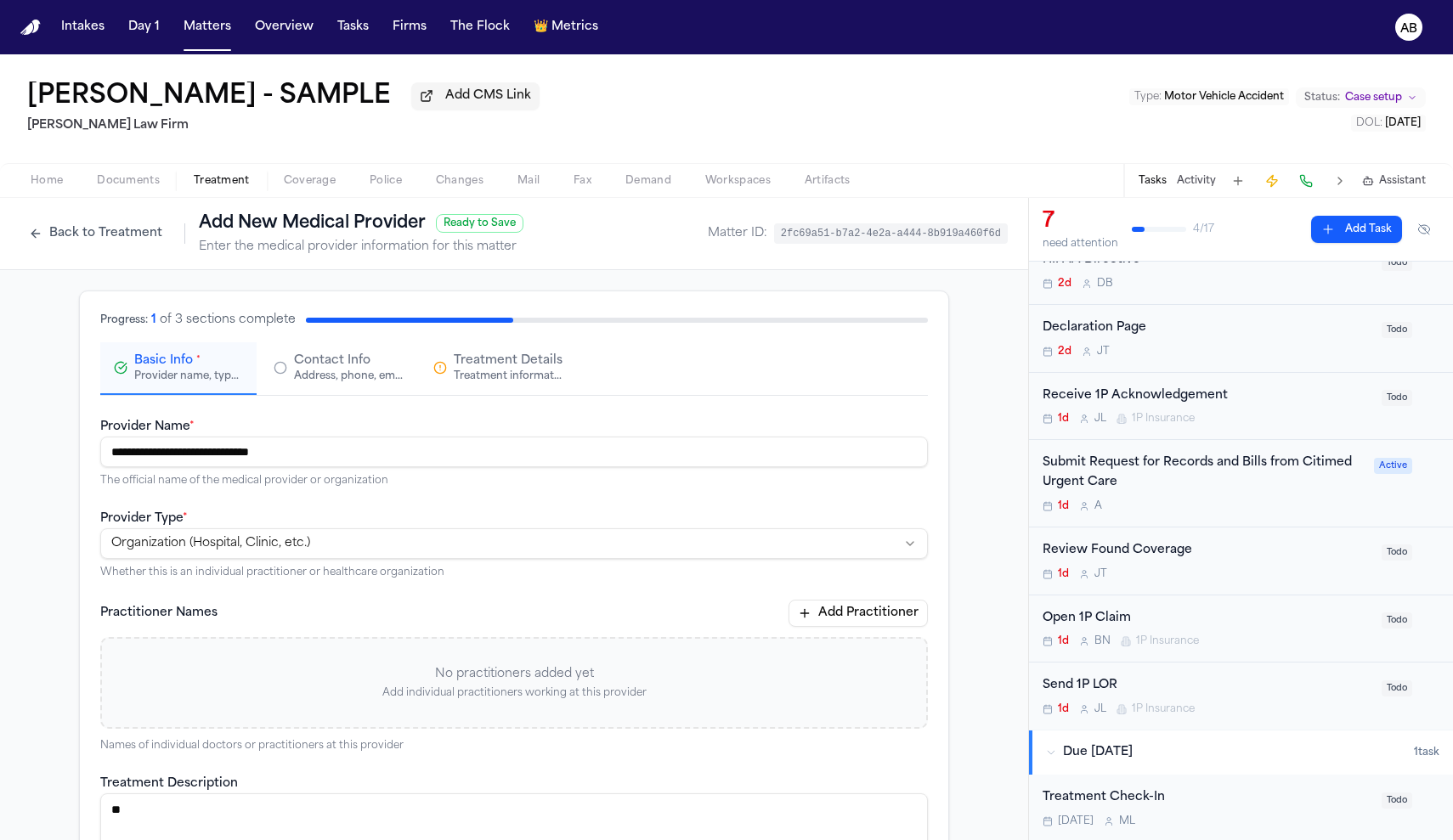
scroll to position [3, 0]
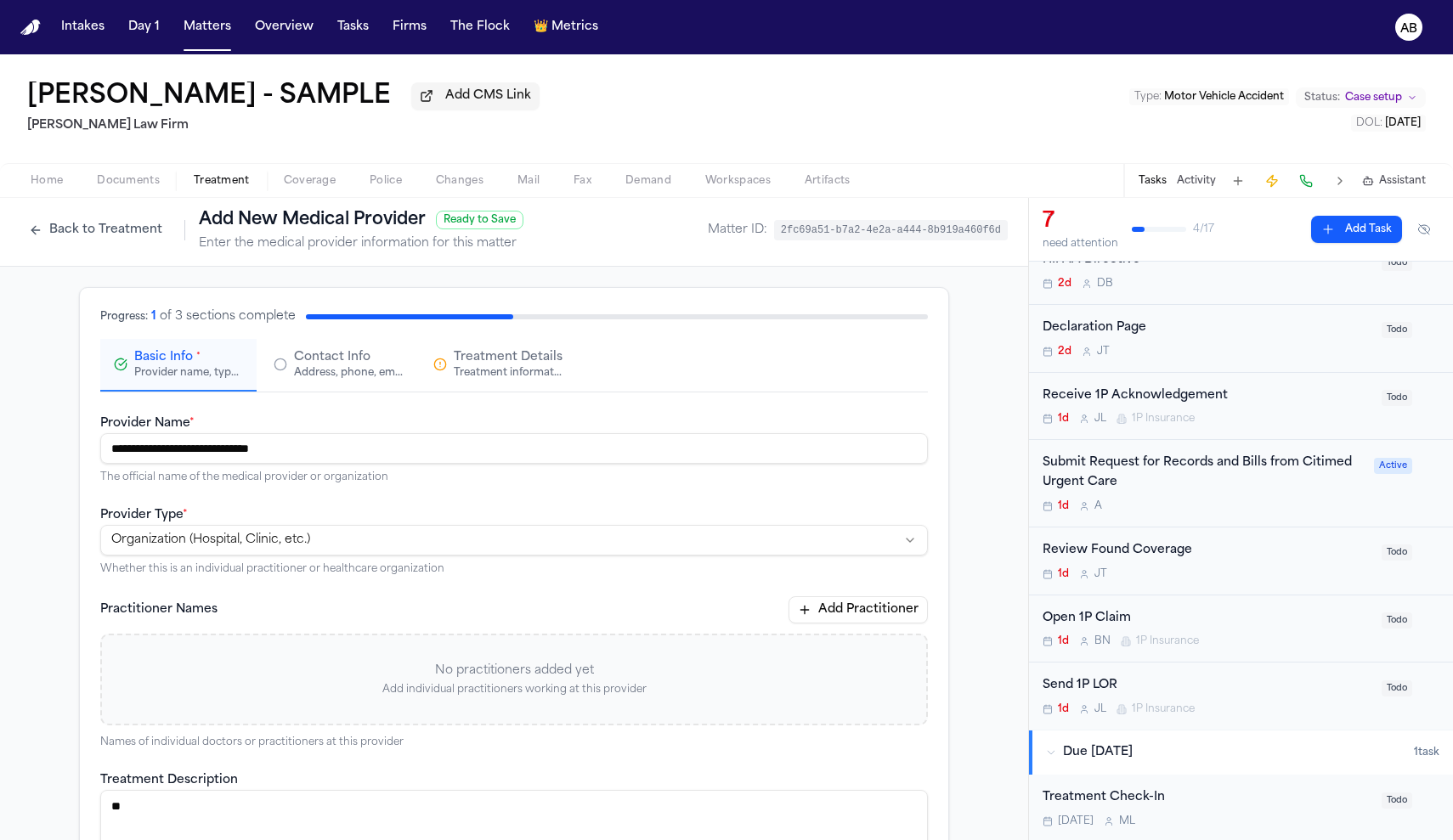
type textarea "**"
click at [316, 372] on div "Address, phone, email, and other contact details" at bounding box center [348, 373] width 109 height 14
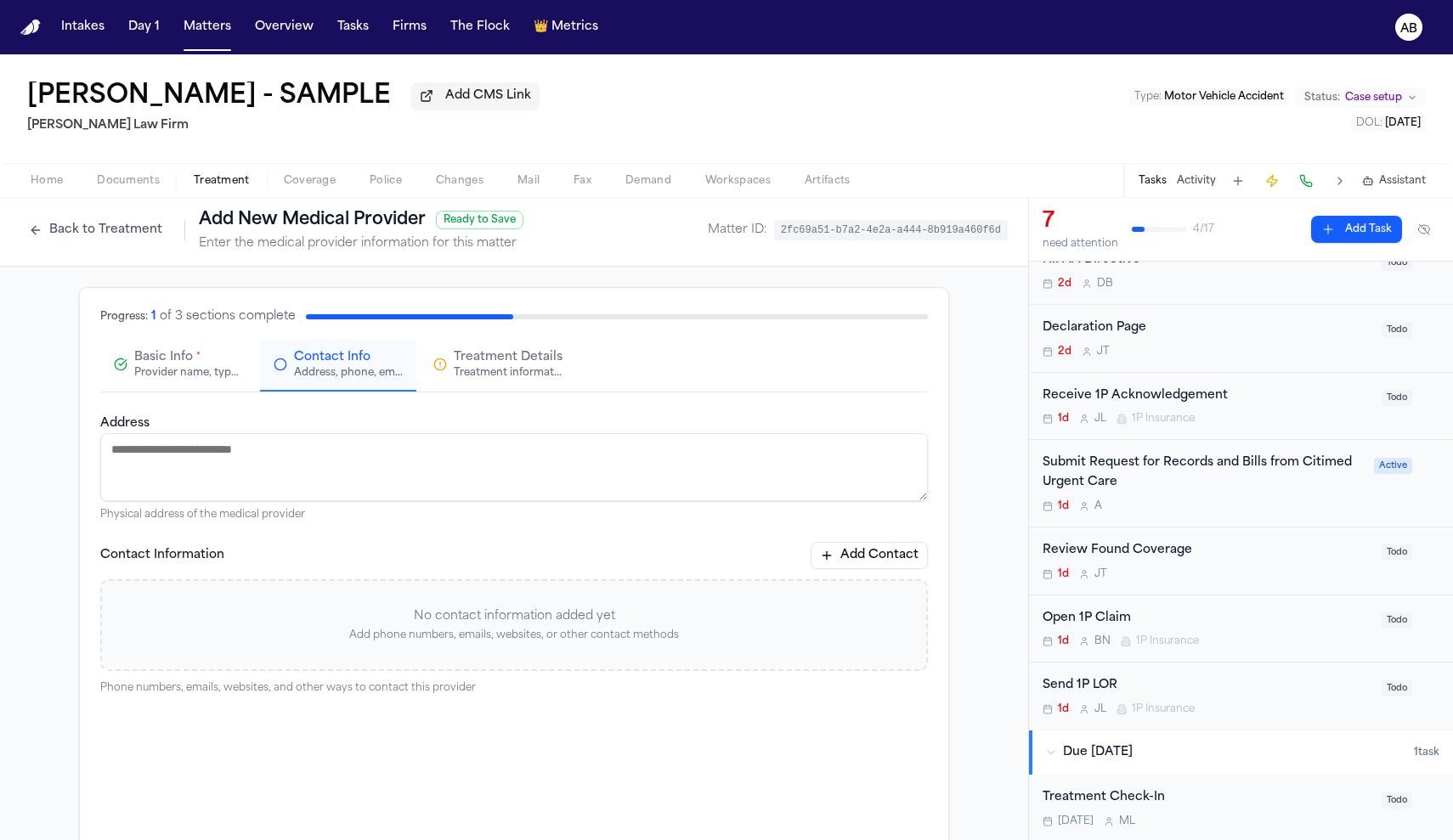
click at [476, 472] on textarea "Address" at bounding box center [514, 467] width 828 height 68
click at [407, 465] on textarea "Address" at bounding box center [514, 467] width 828 height 68
type textarea "*"
click at [169, 460] on textarea "Address" at bounding box center [514, 467] width 828 height 68
click at [388, 485] on textarea "Address" at bounding box center [514, 467] width 828 height 68
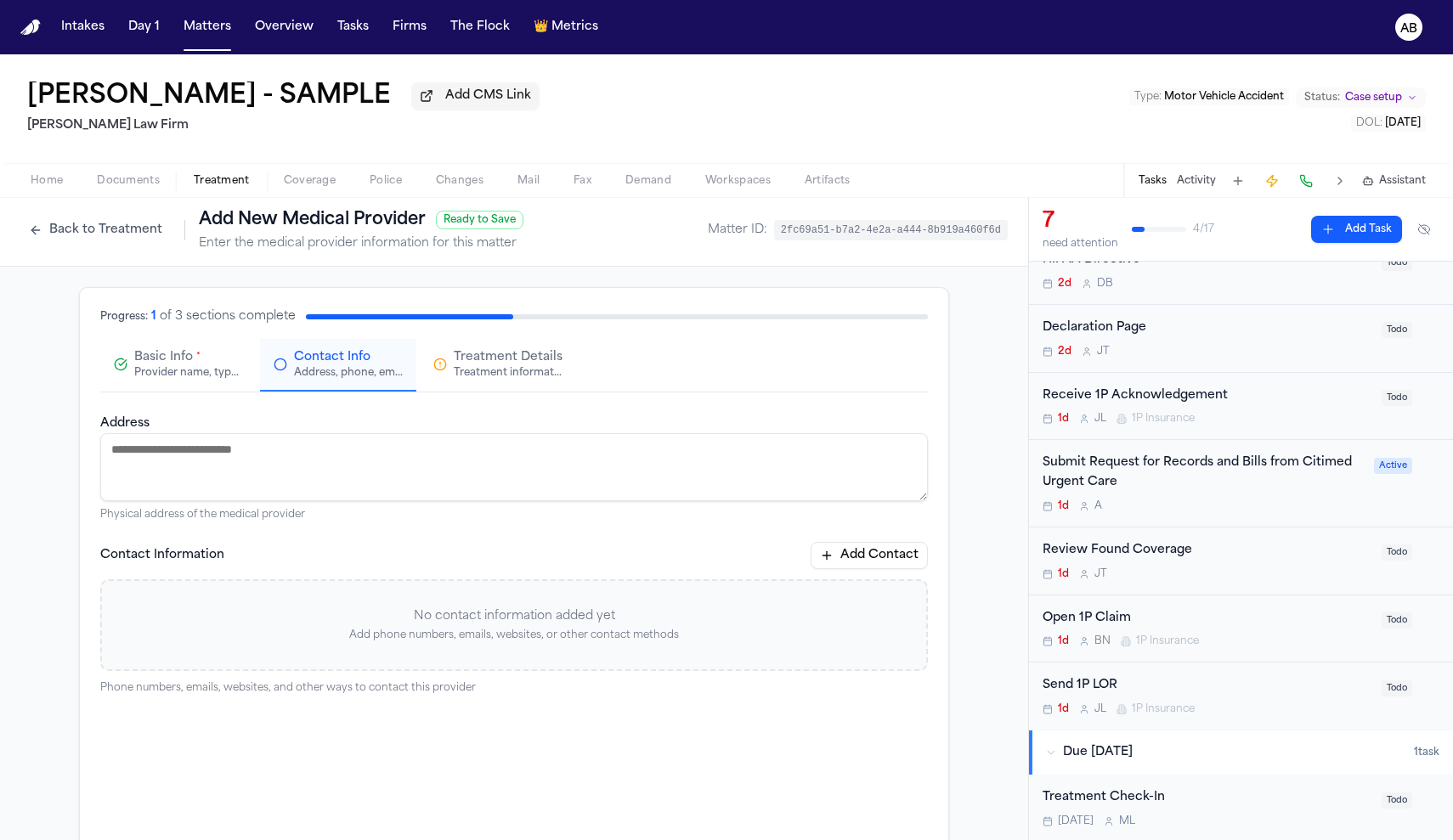
click at [360, 470] on textarea "Address" at bounding box center [514, 467] width 828 height 68
click at [153, 484] on textarea "Address" at bounding box center [514, 467] width 828 height 68
paste textarea "**********"
click at [395, 476] on textarea "**********" at bounding box center [514, 467] width 828 height 68
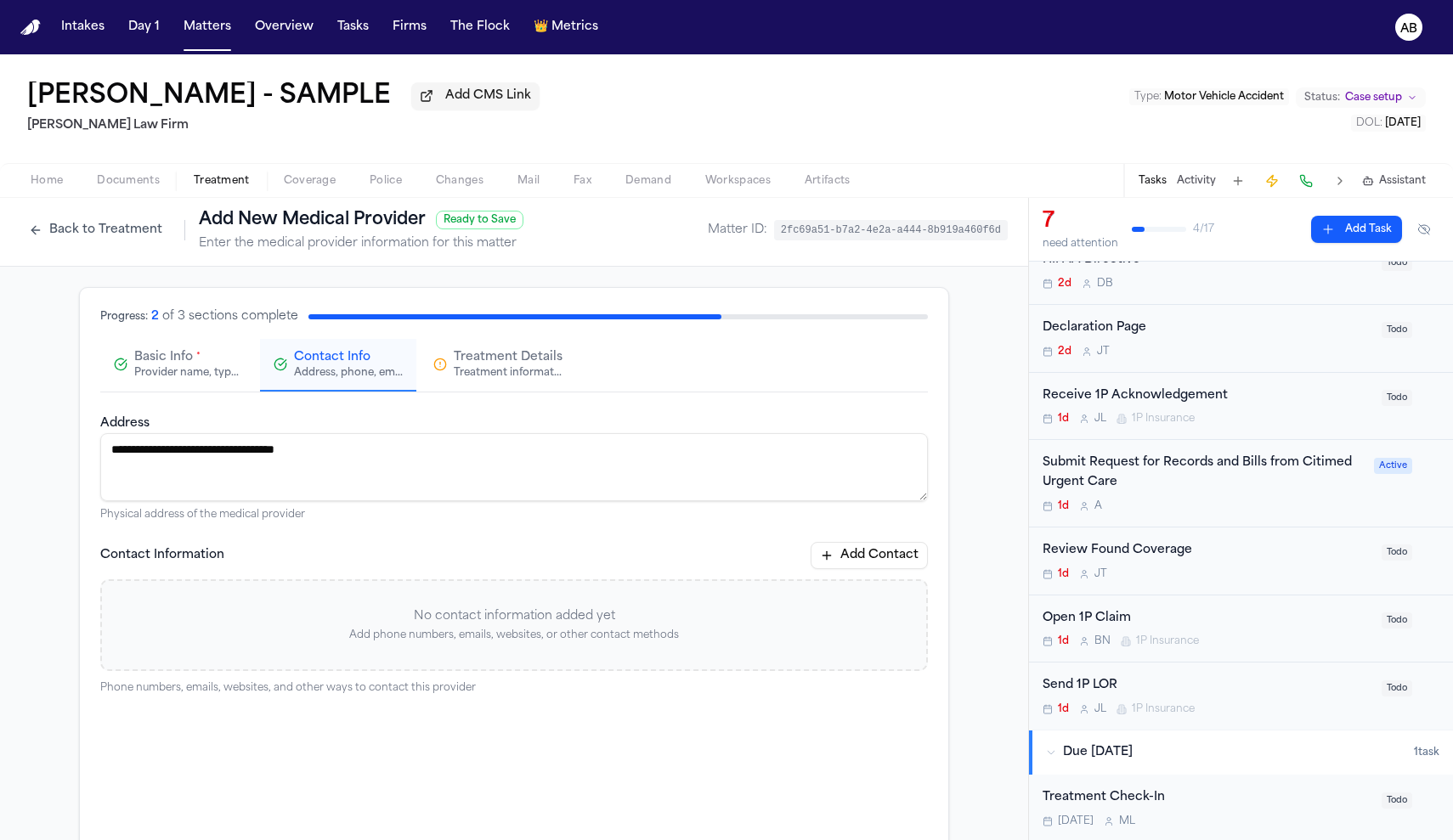
scroll to position [36, 0]
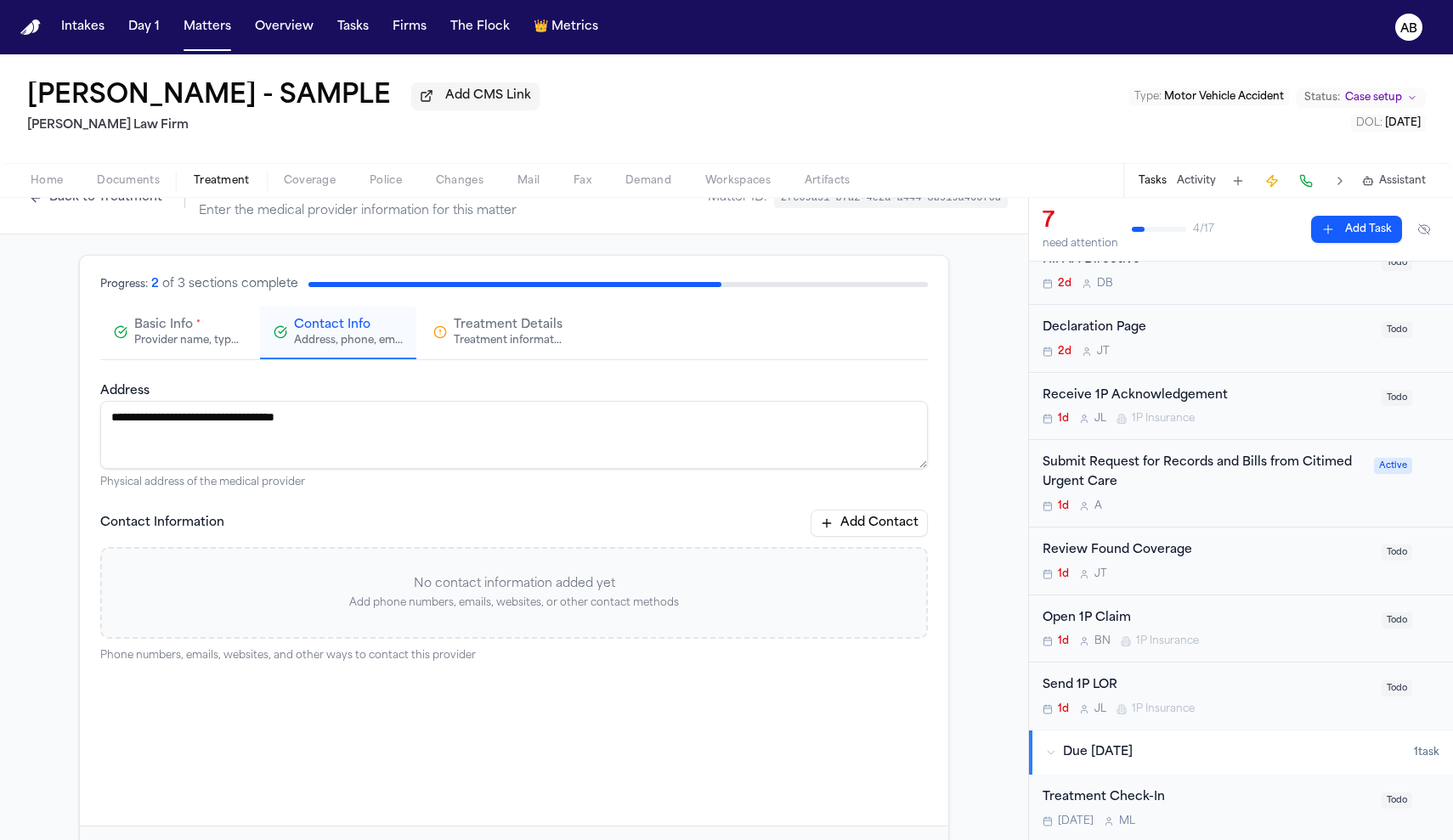
type textarea "**********"
click at [506, 334] on span "Treatment Details" at bounding box center [508, 325] width 109 height 17
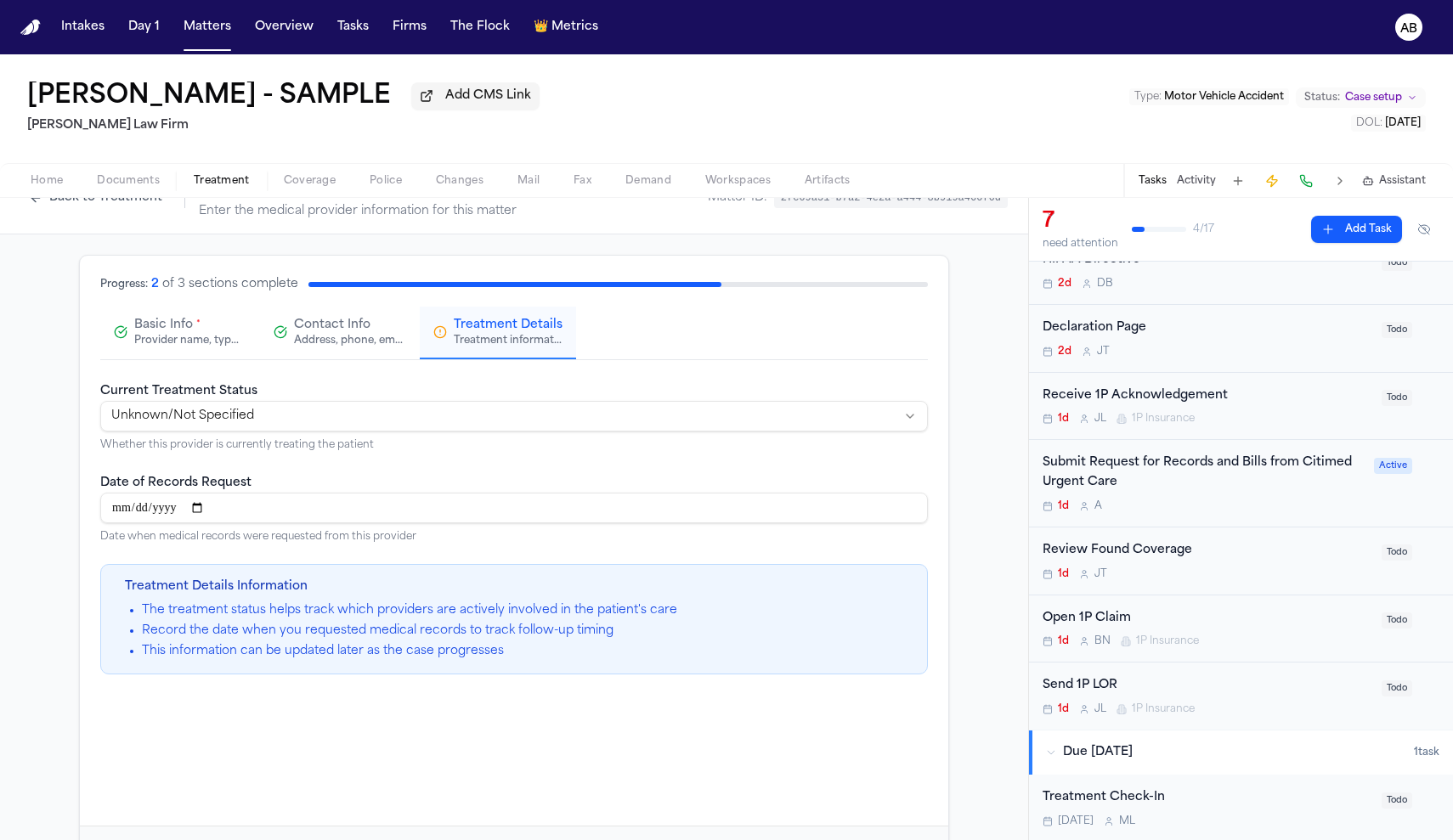
click at [470, 427] on html "**********" at bounding box center [726, 420] width 1453 height 840
select select "*********"
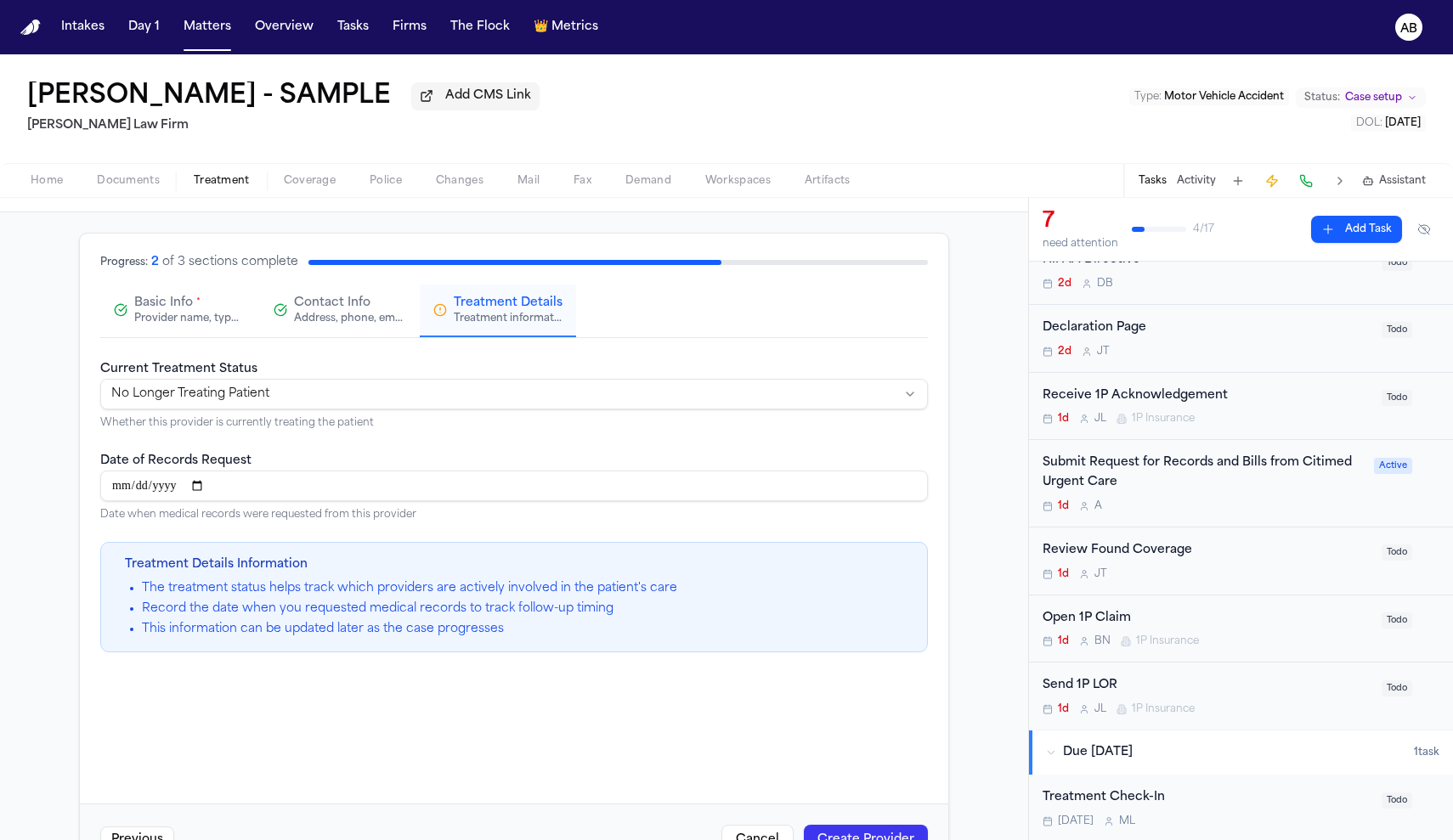
scroll to position [118, 0]
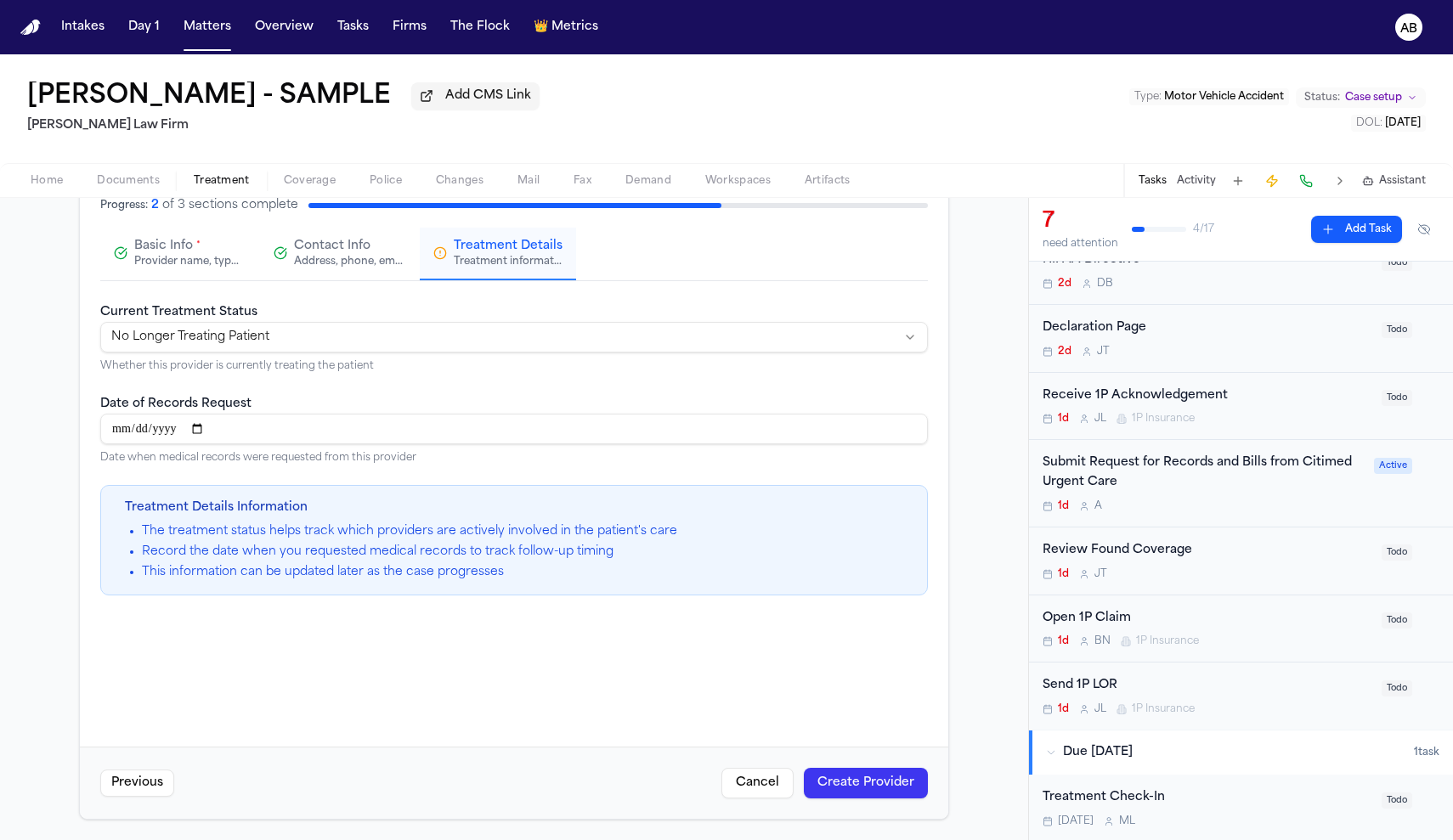
click at [877, 782] on button "Create Provider" at bounding box center [866, 783] width 124 height 31
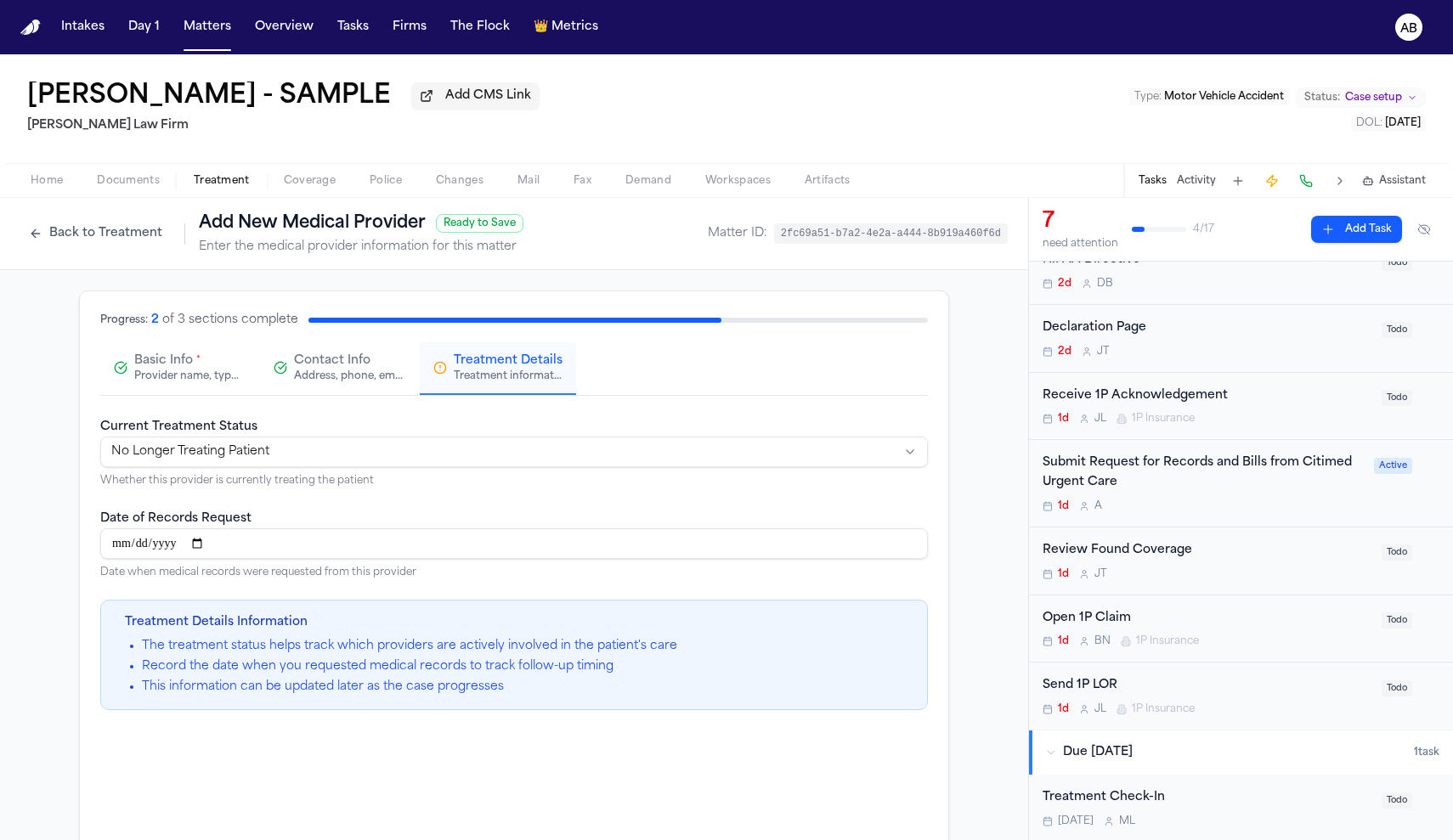
click at [375, 387] on button "Contact Info Address, phone, email, and other contact details" at bounding box center [338, 368] width 156 height 52
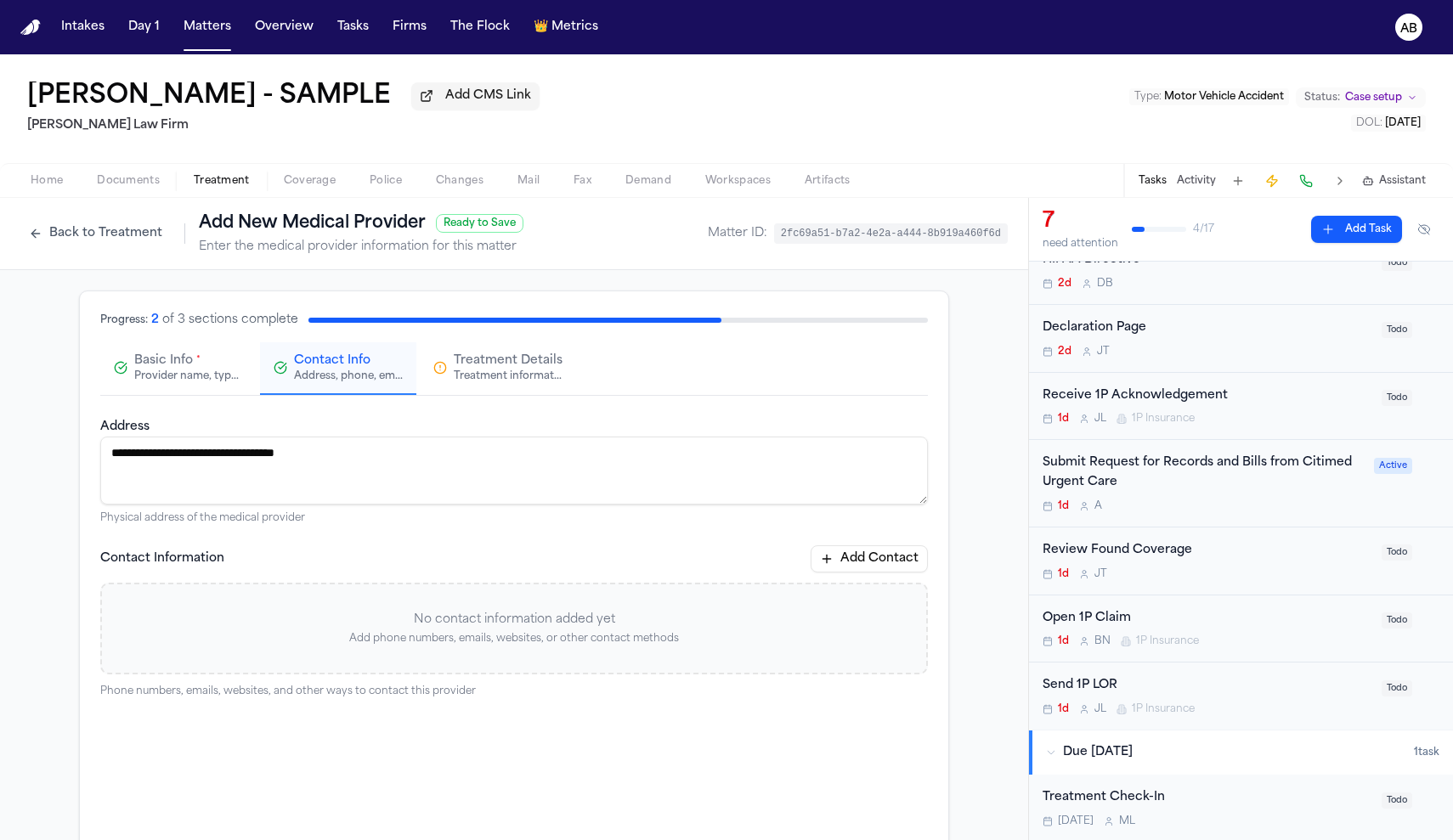
click at [200, 383] on div "Provider name, type, and general information" at bounding box center [189, 376] width 109 height 14
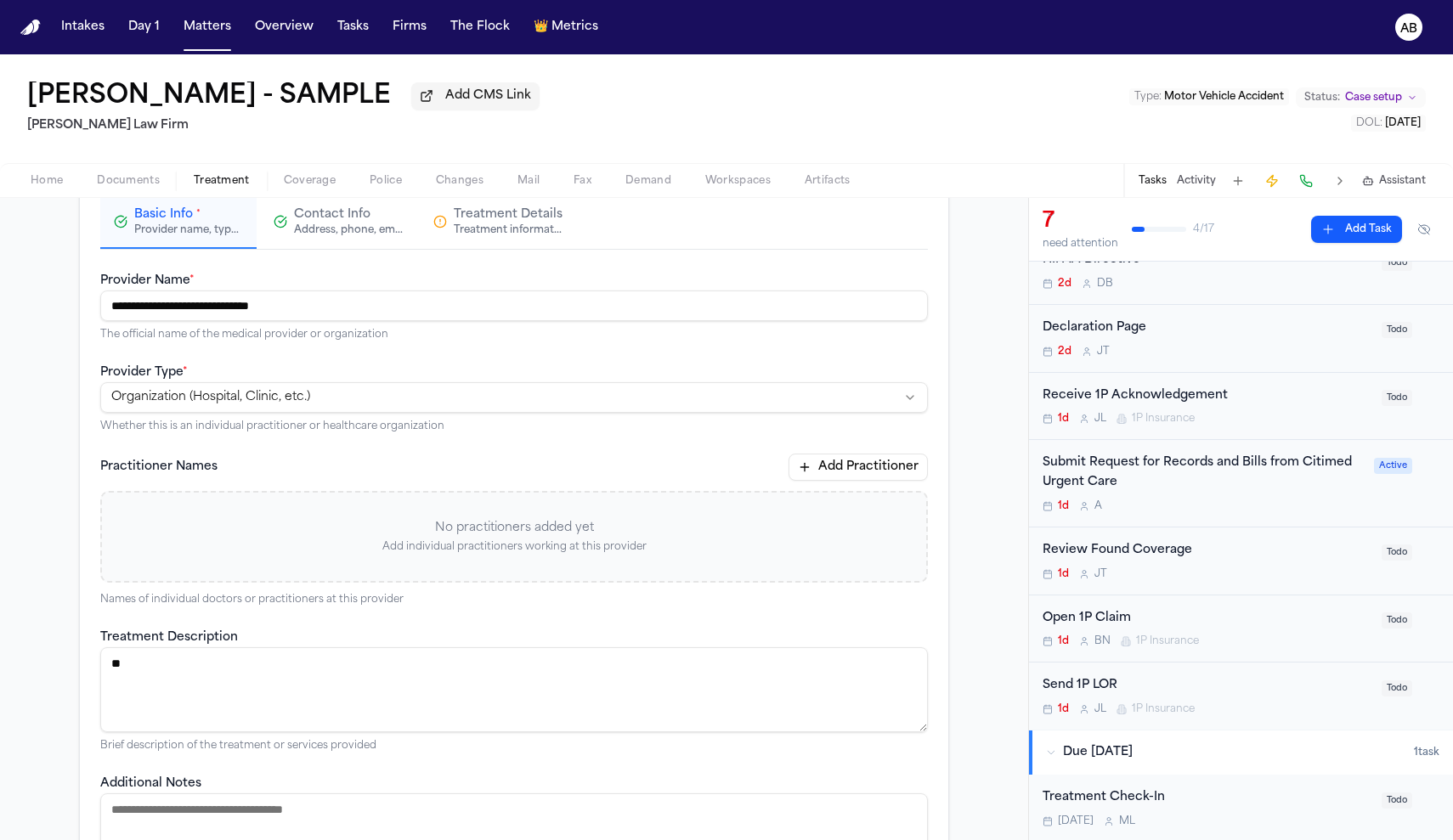
scroll to position [10, 0]
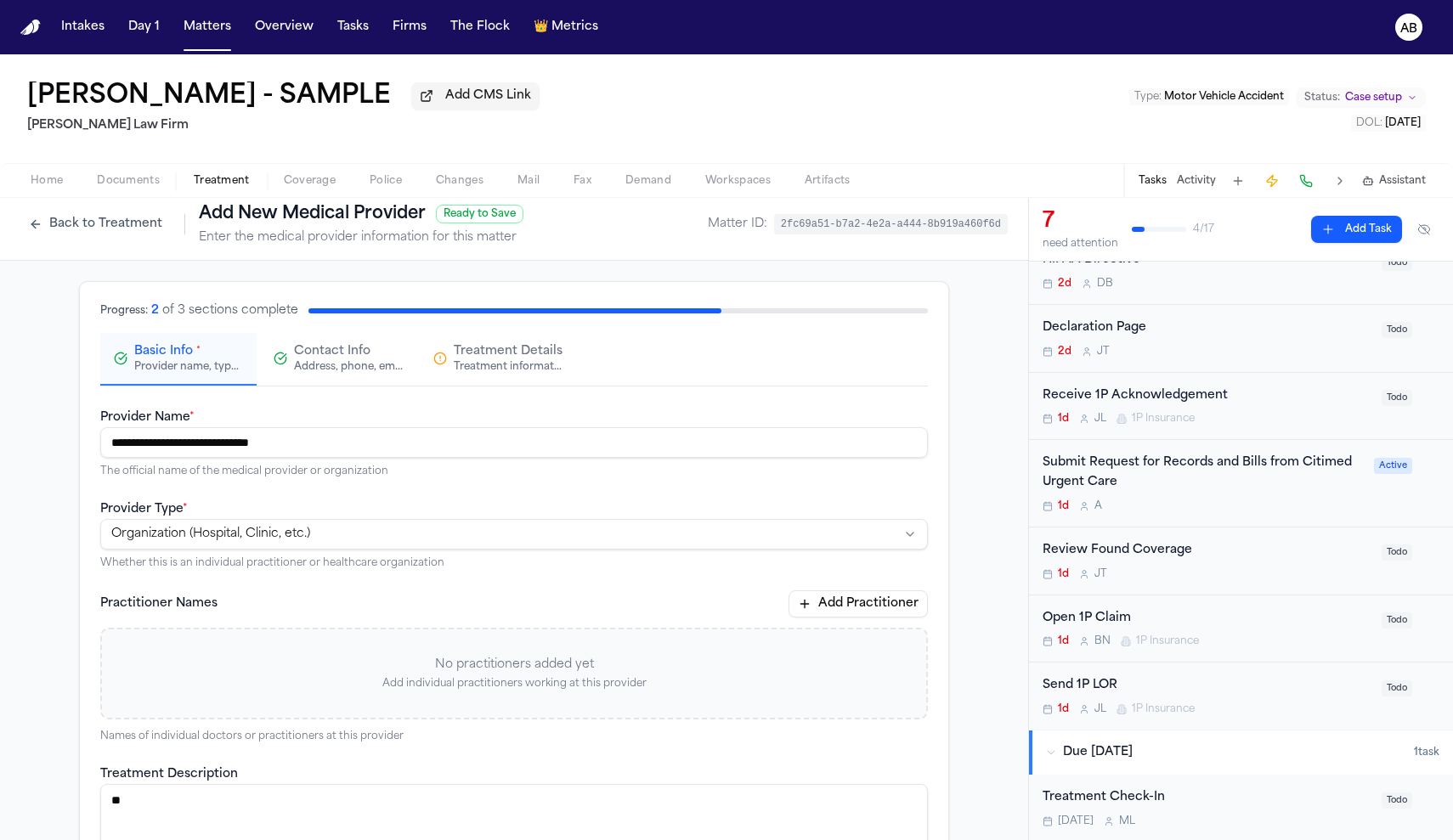
click at [526, 356] on span "Treatment Details" at bounding box center [508, 351] width 109 height 17
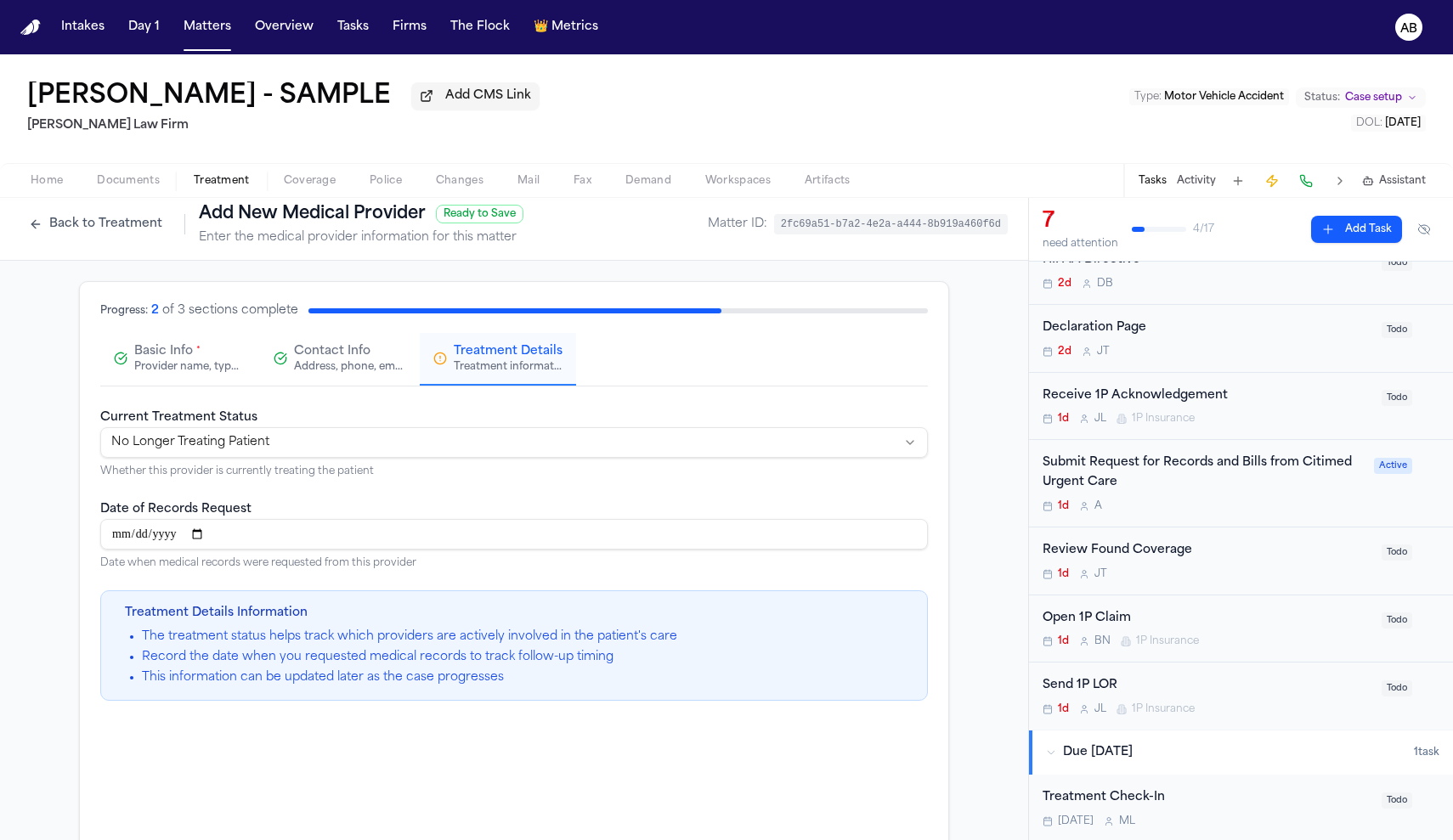
click at [381, 538] on input "Date of Records Request" at bounding box center [514, 534] width 828 height 31
click at [405, 434] on html "**********" at bounding box center [726, 420] width 1453 height 840
select select "********"
click at [562, 405] on div "**********" at bounding box center [513, 603] width 869 height 643
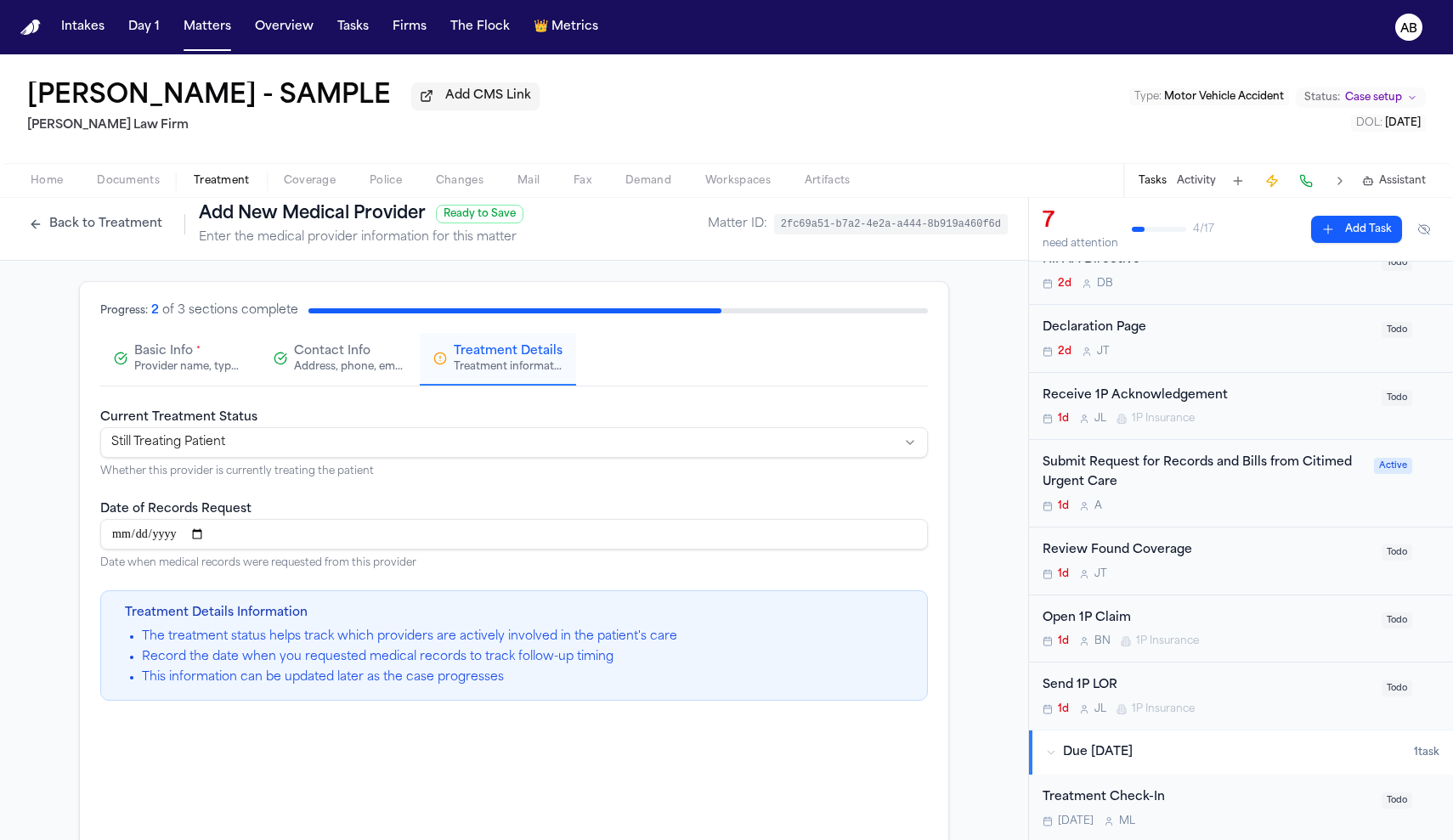
scroll to position [118, 0]
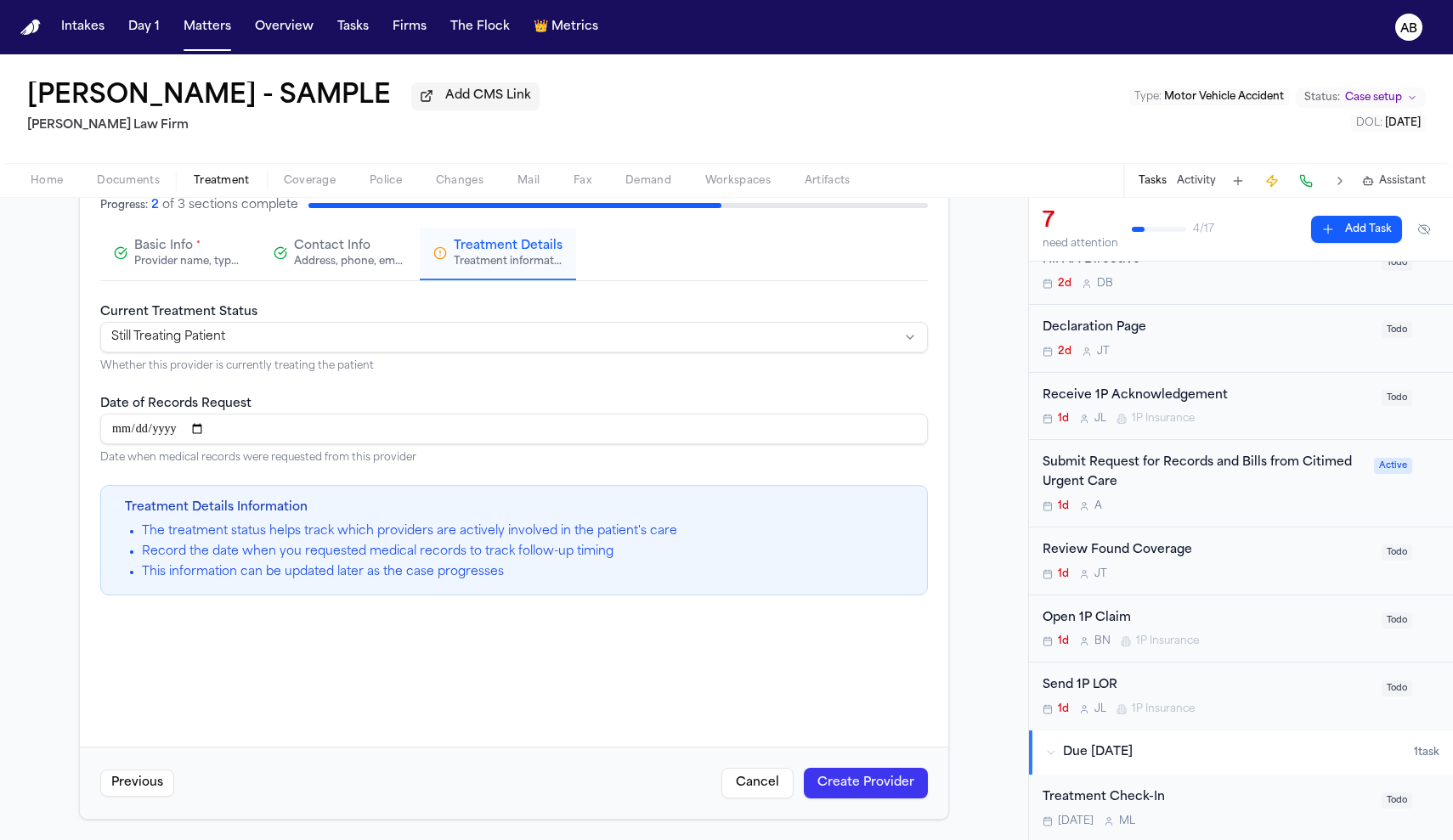
click at [830, 776] on button "Create Provider" at bounding box center [866, 783] width 124 height 31
click at [201, 251] on div "Basic Info * Provider name, type, and general information" at bounding box center [189, 252] width 109 height 31
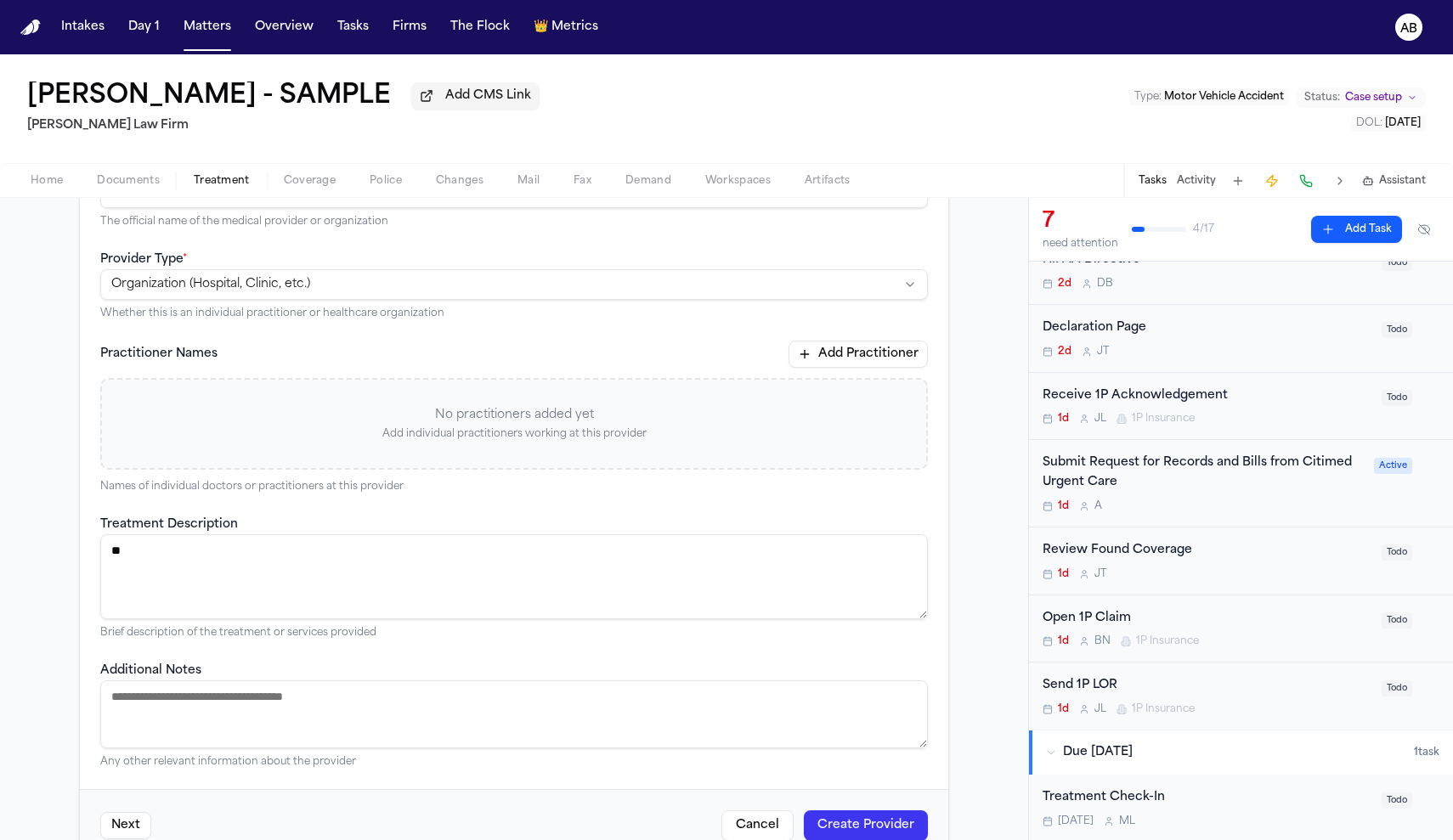
scroll to position [0, 0]
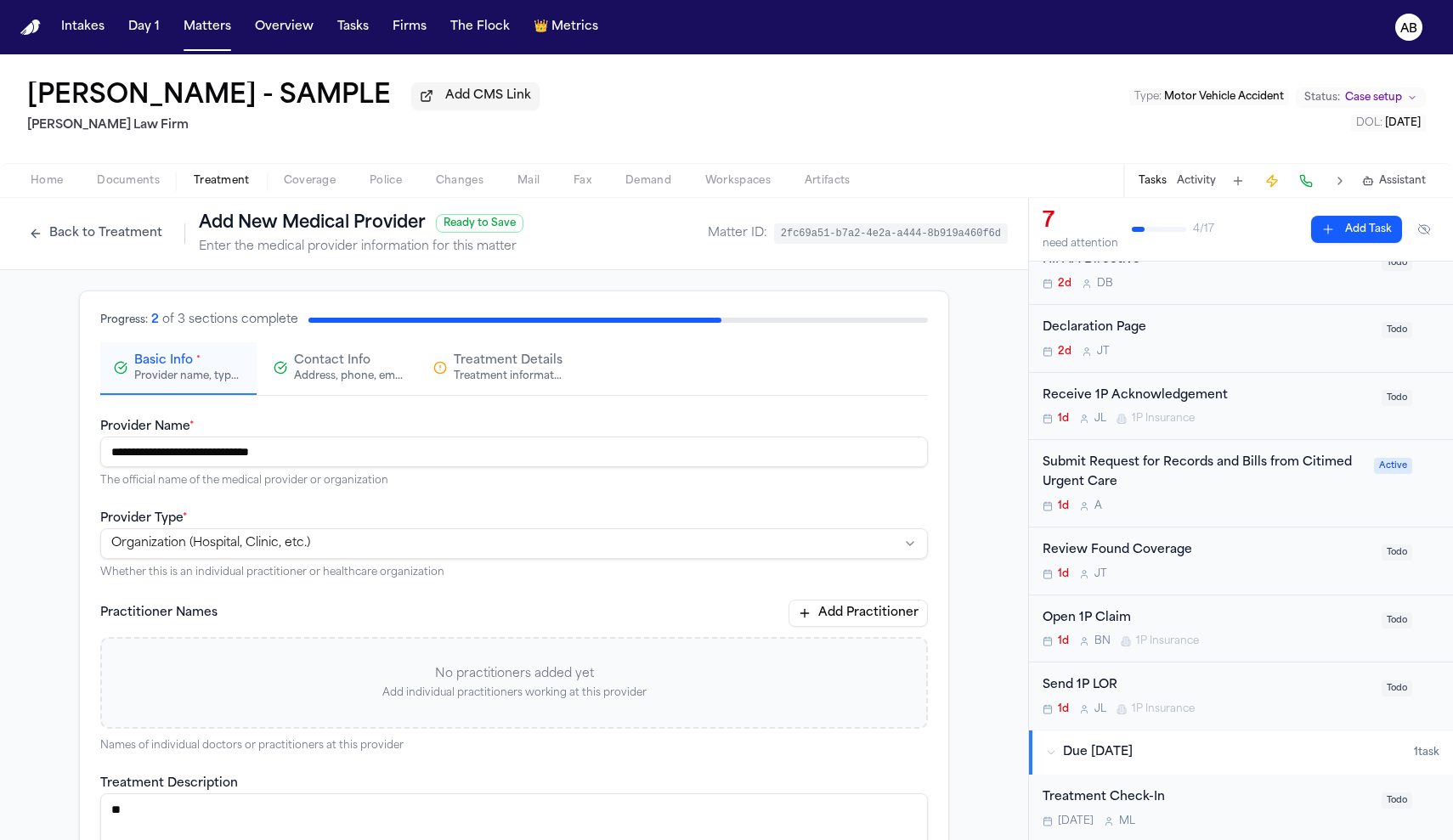
click at [366, 370] on div "Contact Info Address, phone, email, and other contact details" at bounding box center [348, 368] width 109 height 31
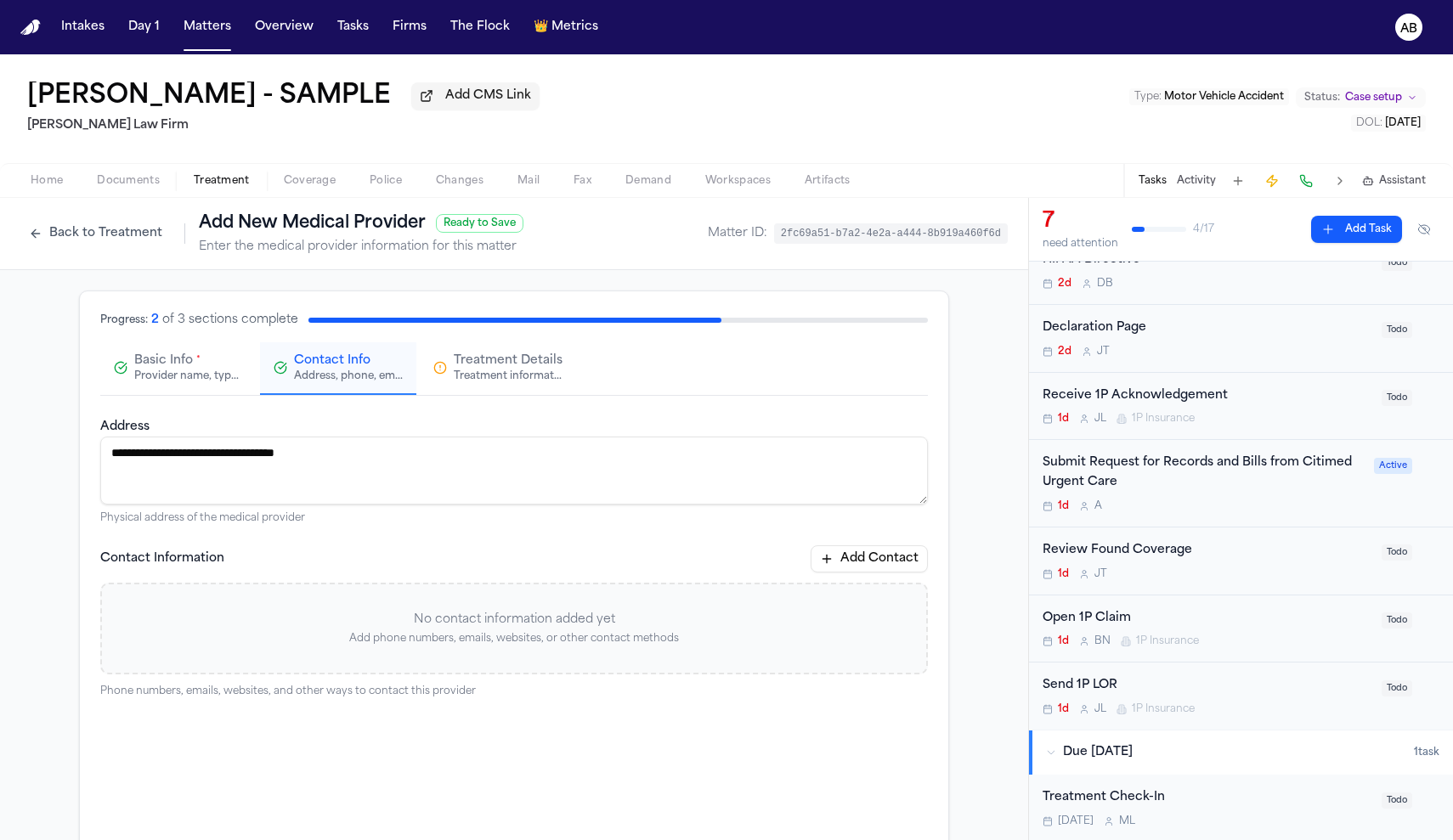
click at [900, 563] on button "Add Contact" at bounding box center [869, 559] width 117 height 27
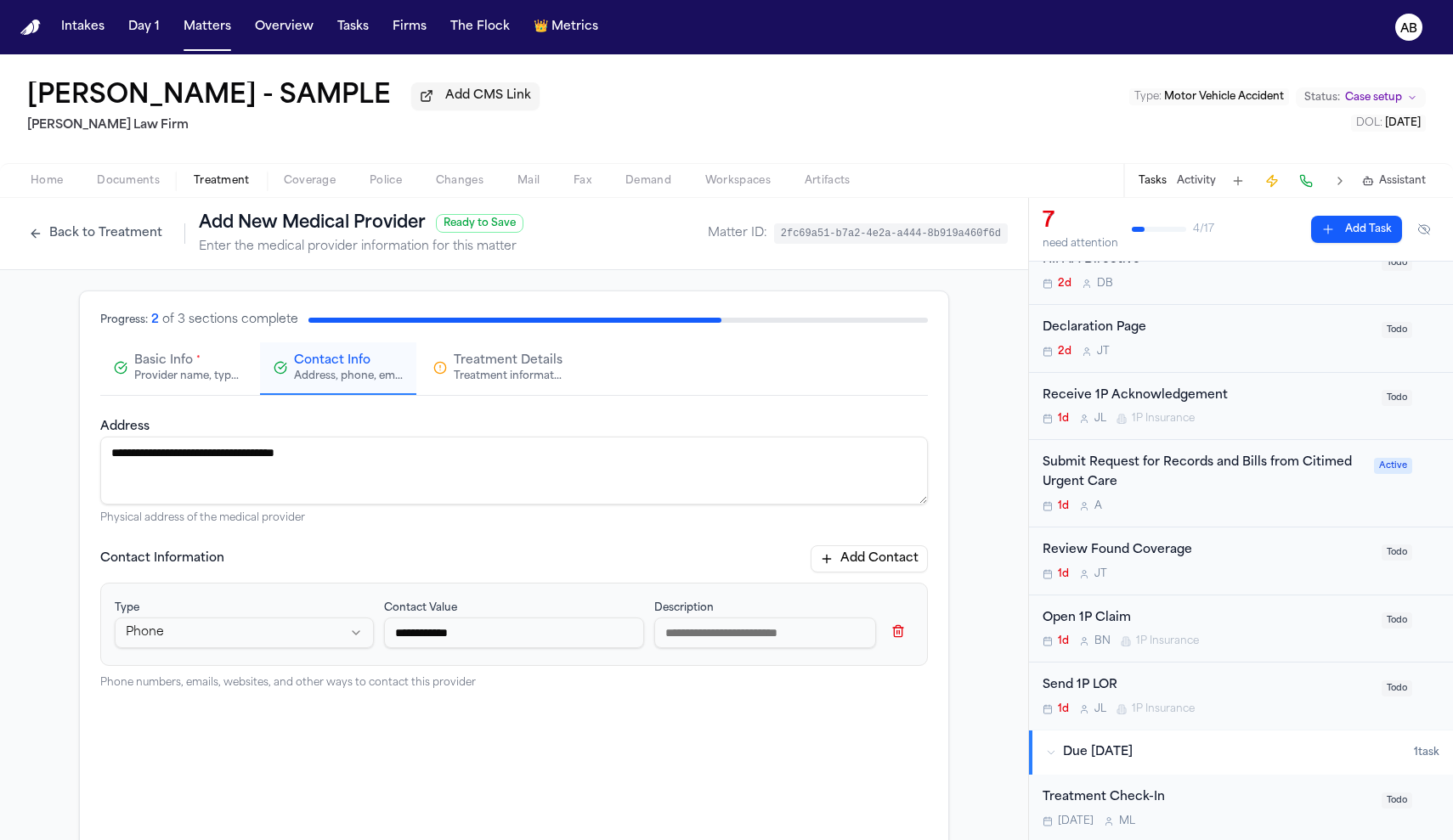
type input "**********"
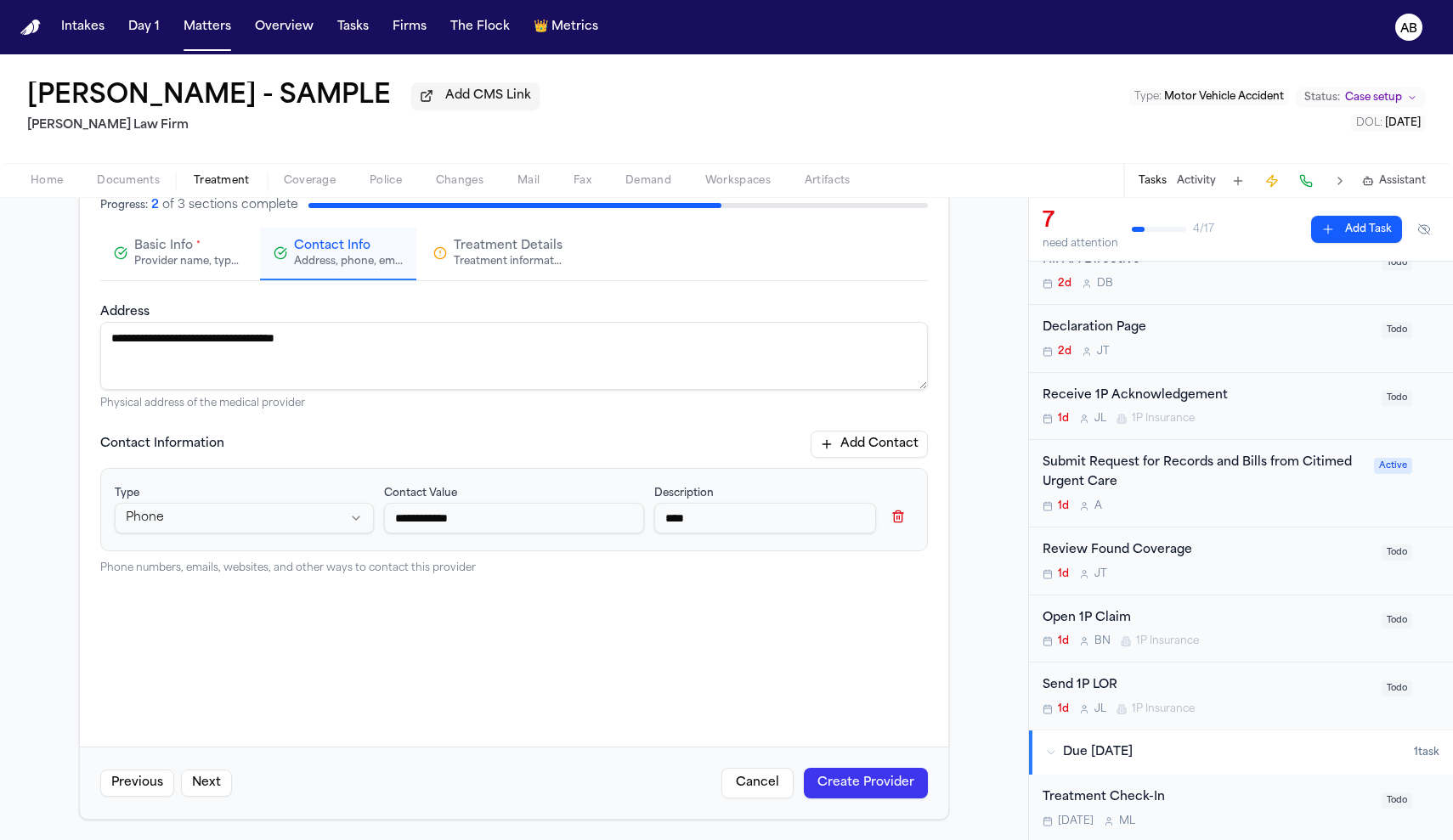
type input "****"
click at [863, 790] on button "Create Provider" at bounding box center [866, 783] width 124 height 31
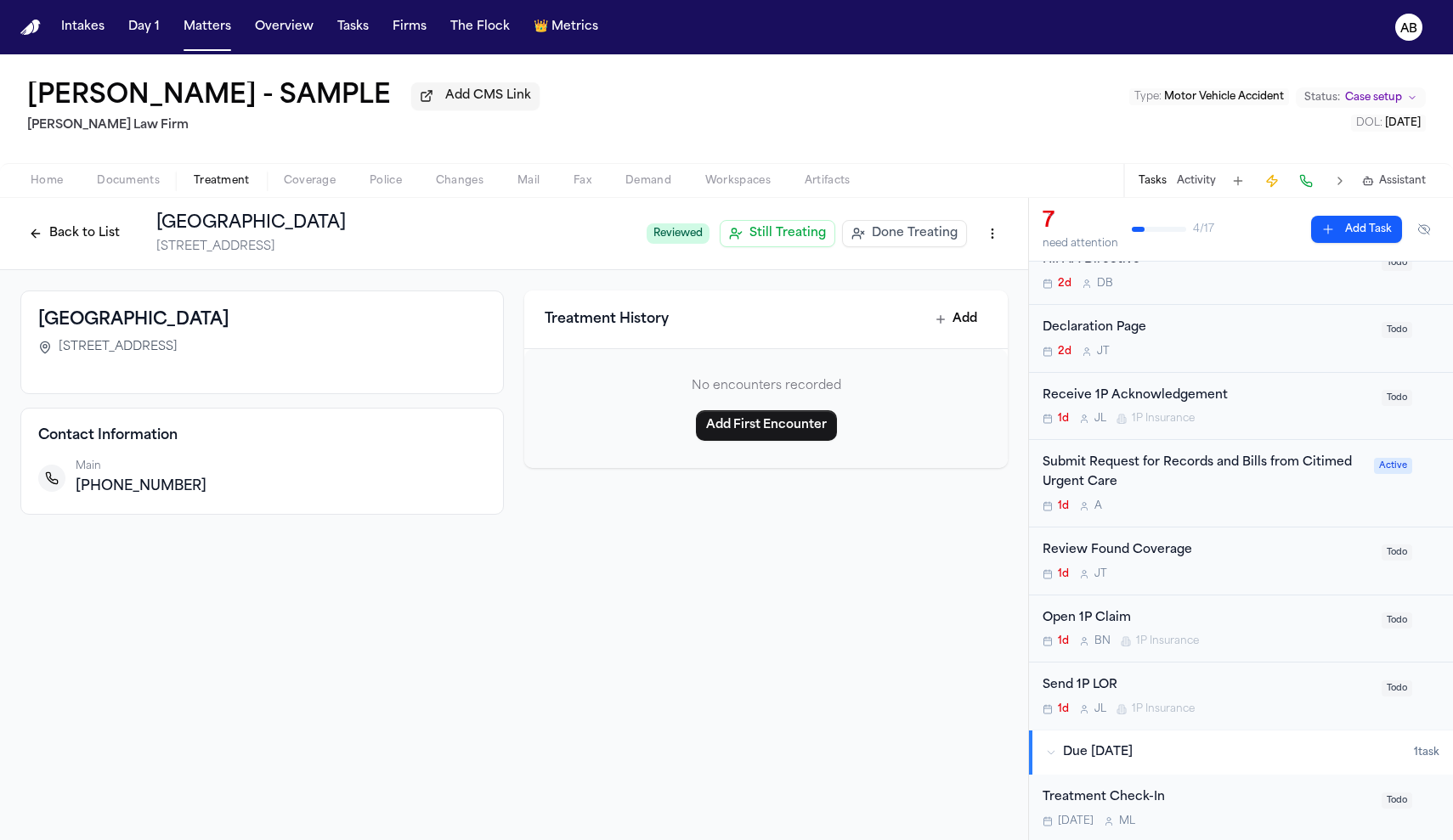
click at [907, 239] on span "Done Treating" at bounding box center [914, 233] width 86 height 17
click at [820, 427] on button "Add First Encounter" at bounding box center [767, 425] width 141 height 31
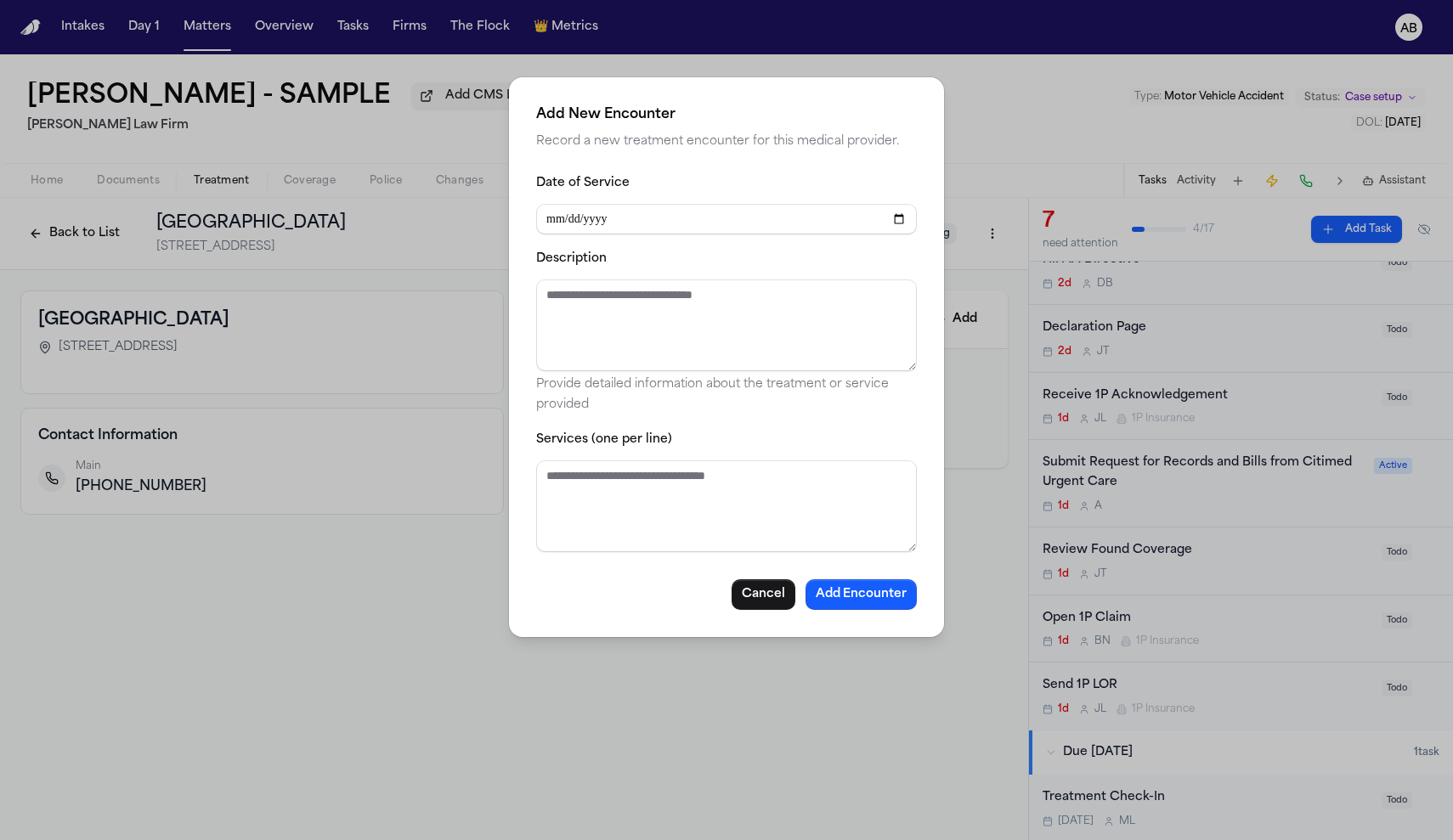
click at [796, 318] on textarea "Description" at bounding box center [726, 325] width 381 height 92
type textarea "**"
click at [845, 597] on button "Add Encounter" at bounding box center [861, 595] width 111 height 31
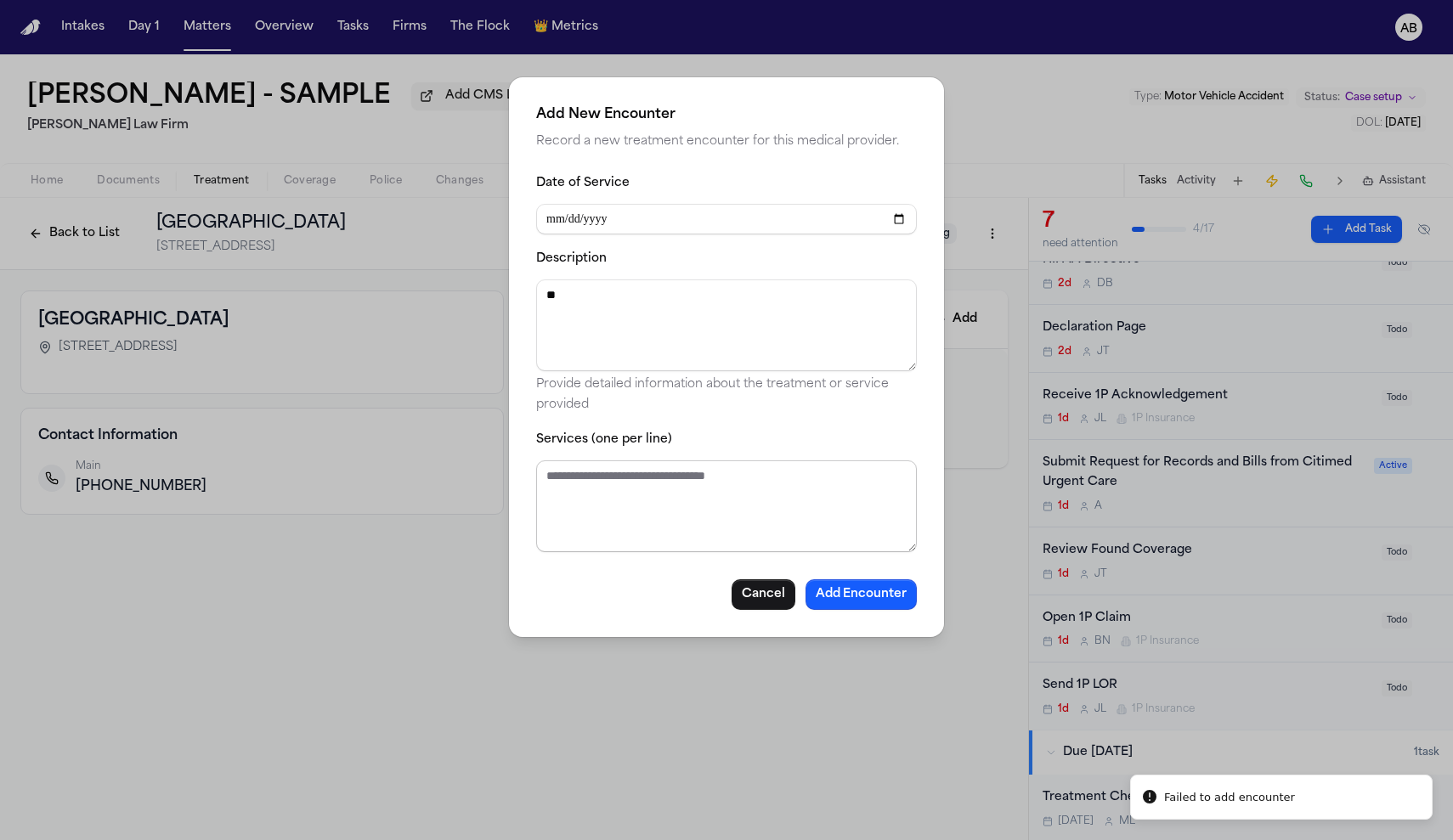
click at [768, 464] on textarea "Services (one per line)" at bounding box center [726, 506] width 381 height 92
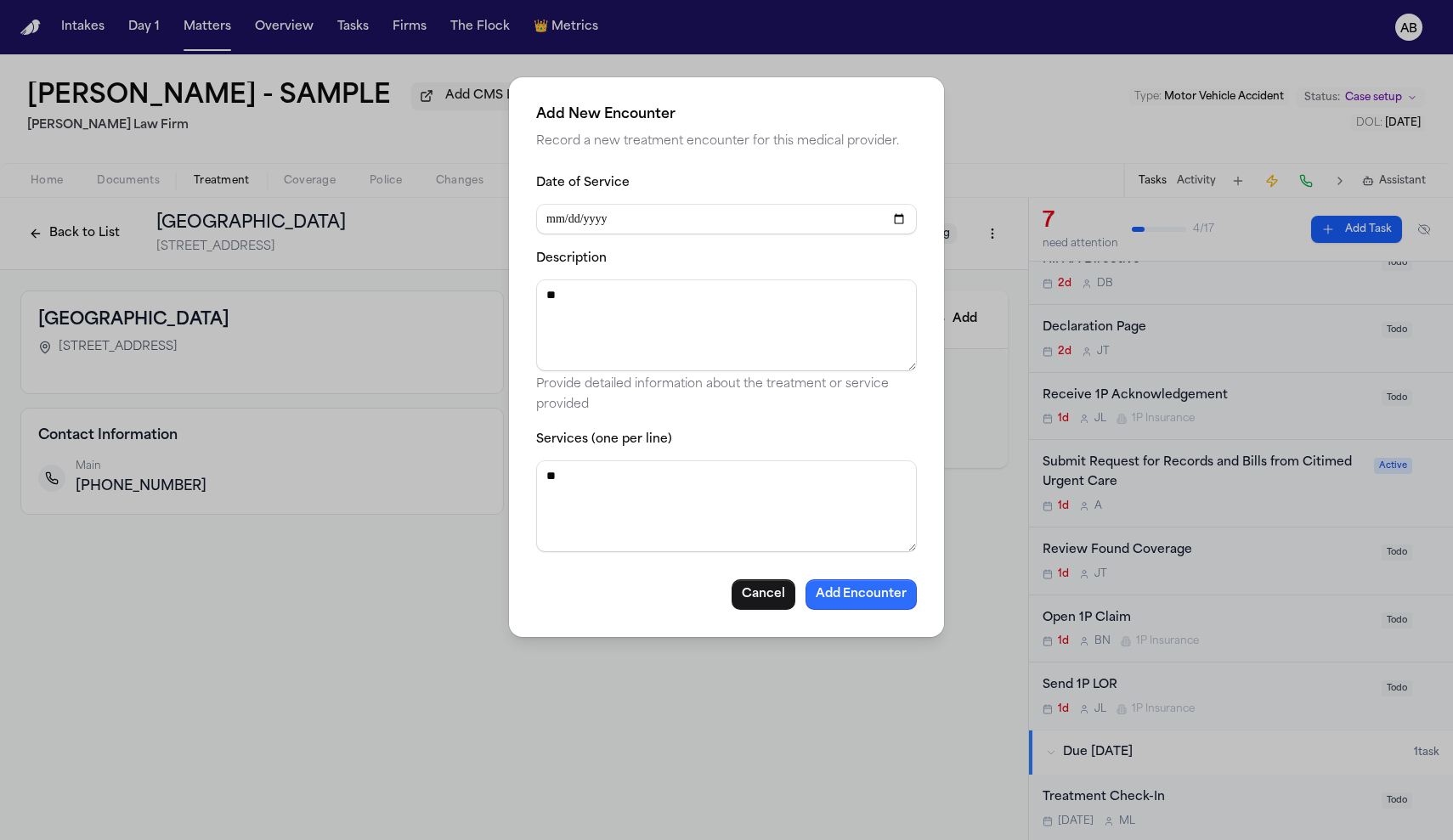
type textarea "**"
click at [838, 610] on button "Add Encounter" at bounding box center [861, 595] width 111 height 31
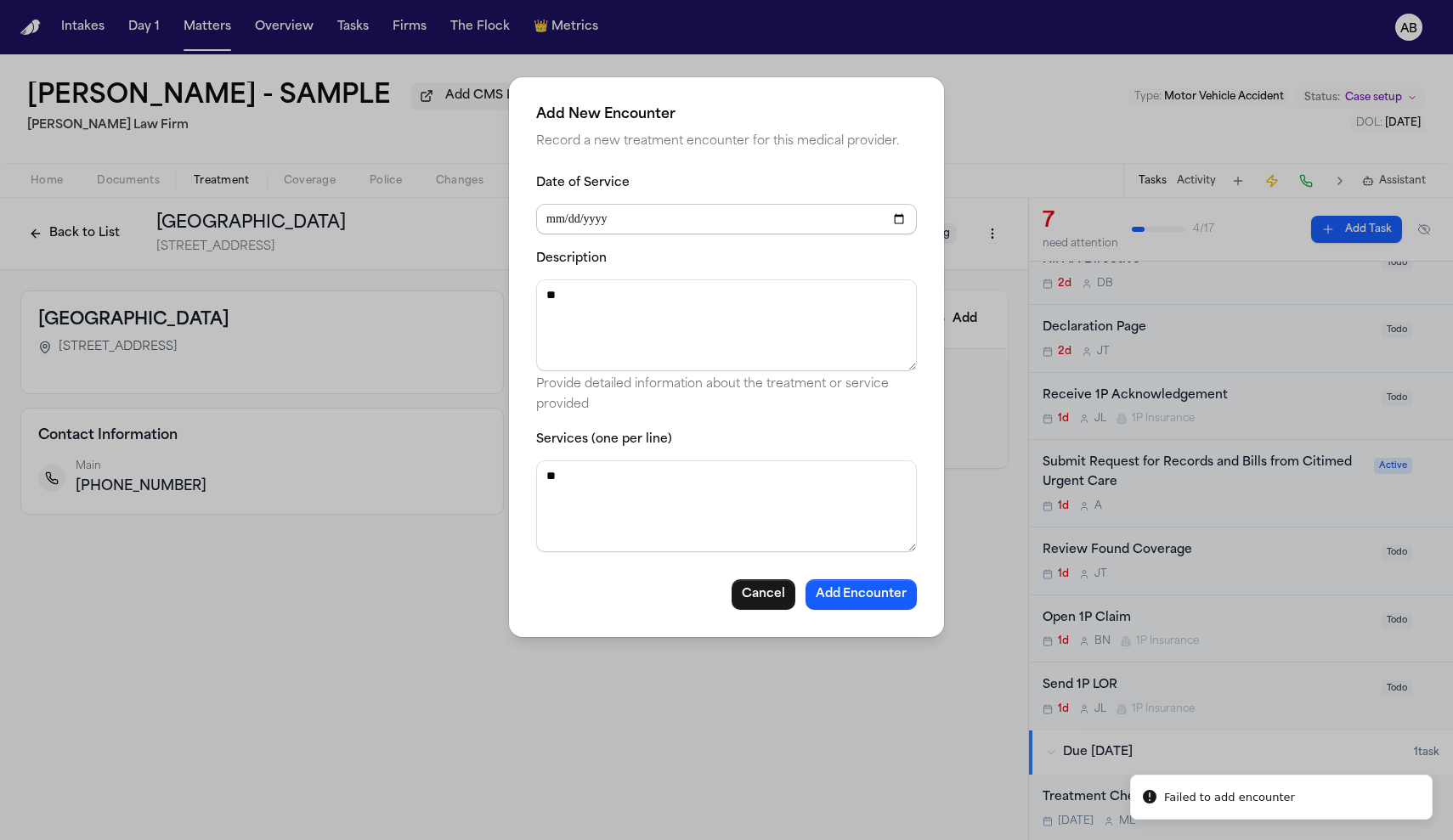
click at [674, 209] on input "Date of Service" at bounding box center [726, 219] width 381 height 31
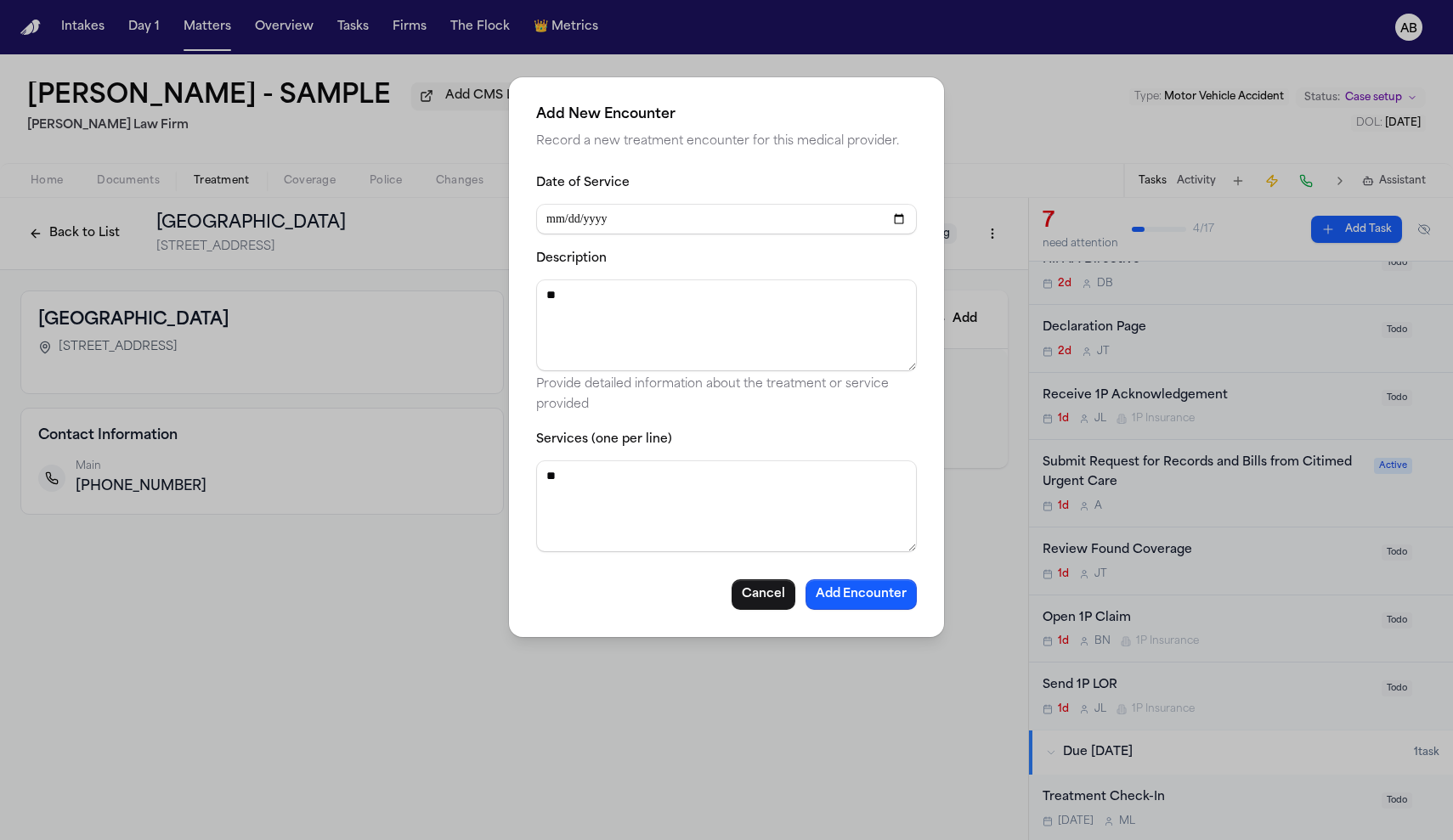
type input "**********"
click at [882, 592] on button "Add Encounter" at bounding box center [861, 595] width 111 height 31
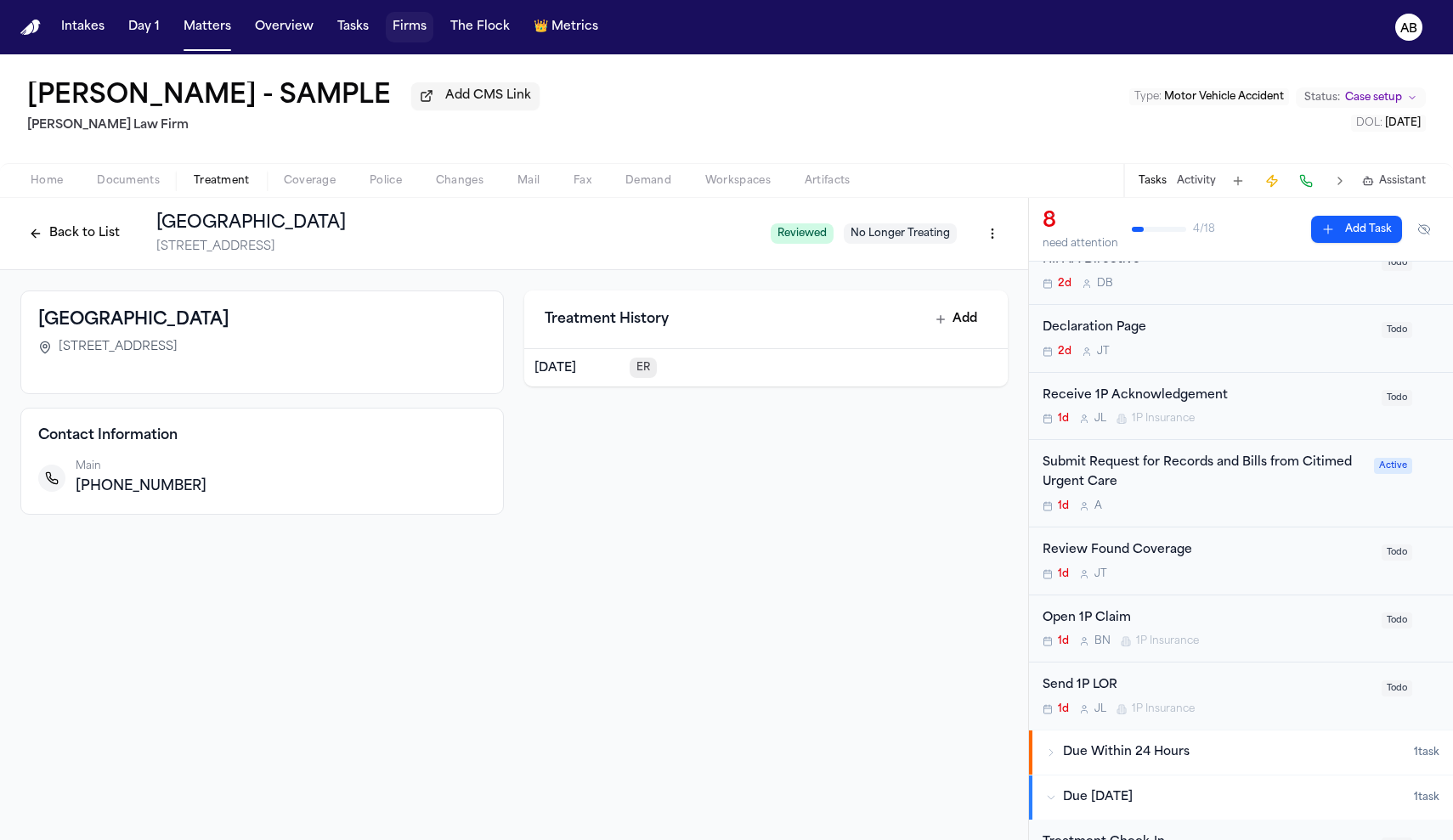
click at [397, 30] on button "Firms" at bounding box center [410, 27] width 47 height 31
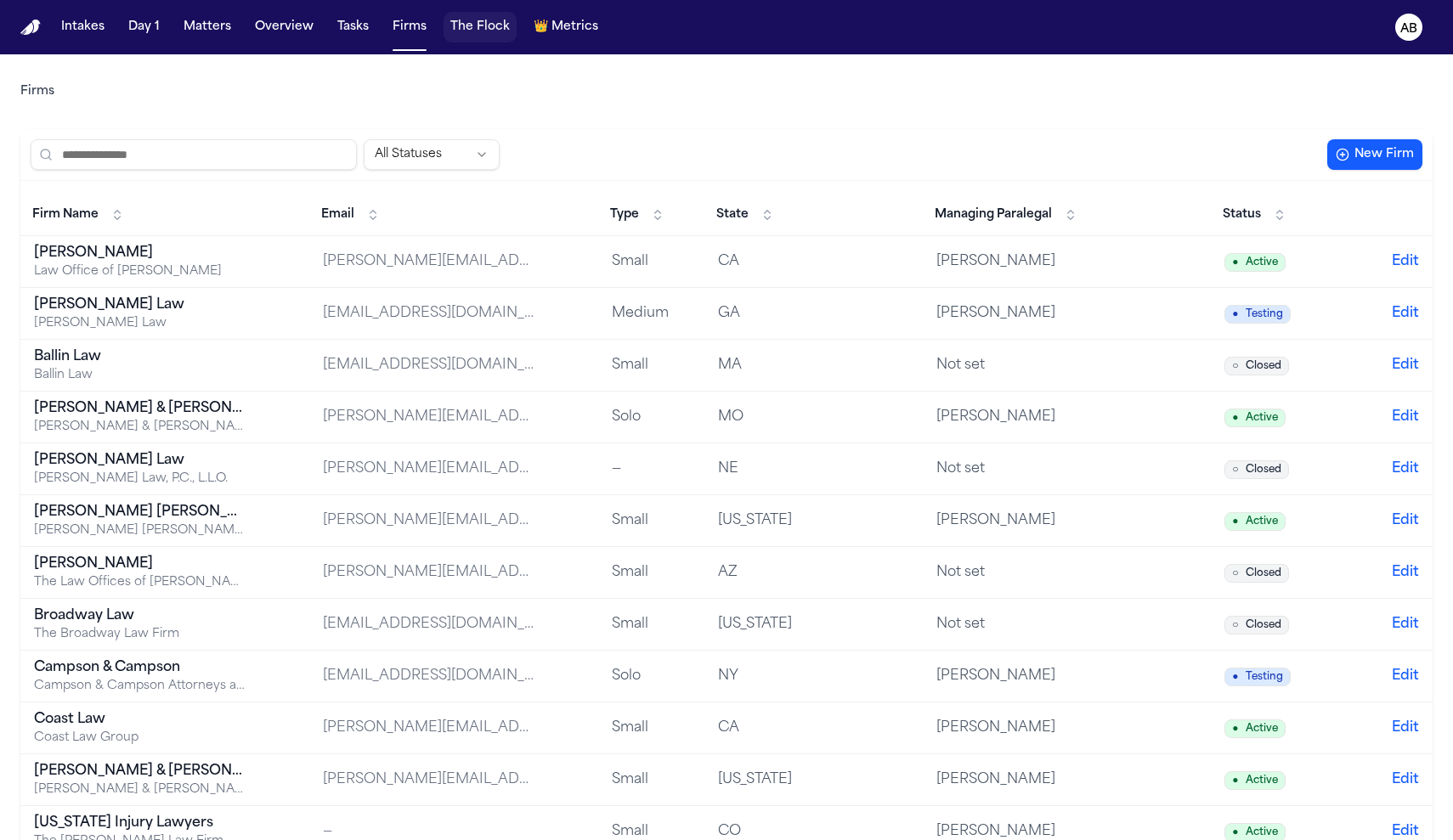
click at [479, 35] on button "The Flock" at bounding box center [480, 27] width 73 height 31
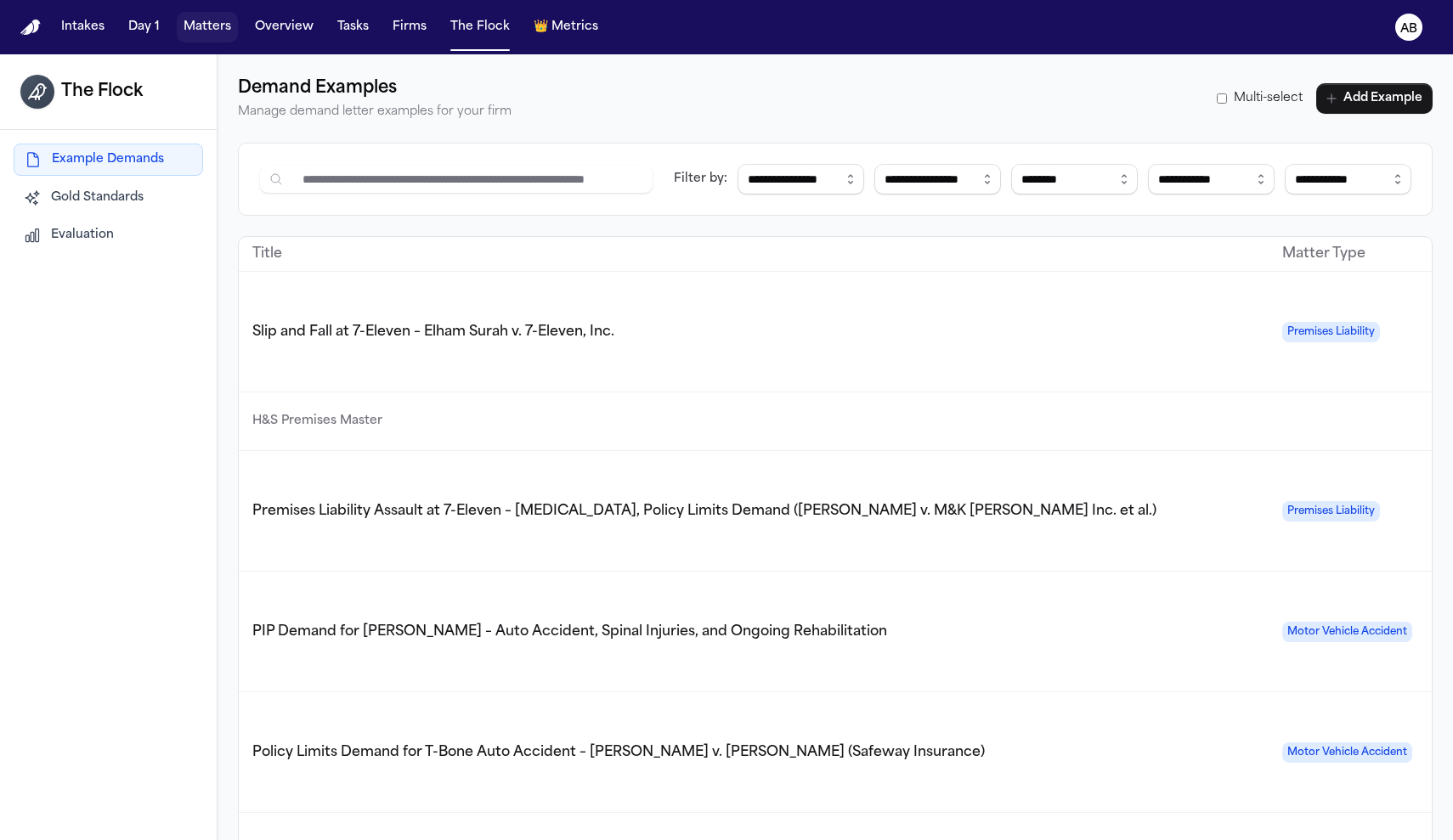
click at [226, 38] on button "Matters" at bounding box center [207, 27] width 61 height 31
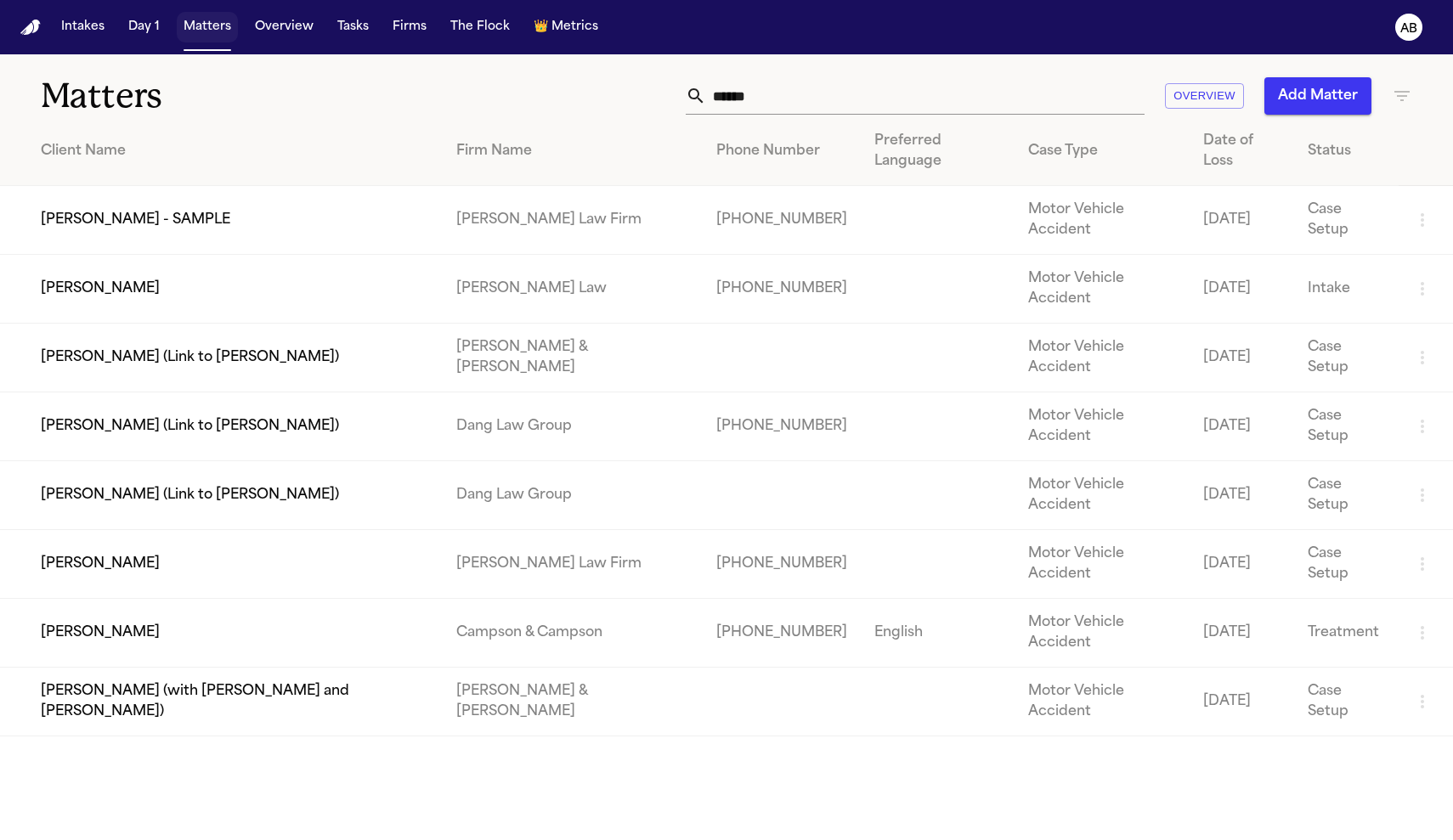
click at [214, 29] on button "Matters" at bounding box center [207, 27] width 61 height 31
click at [154, 34] on button "Day 1" at bounding box center [144, 27] width 45 height 31
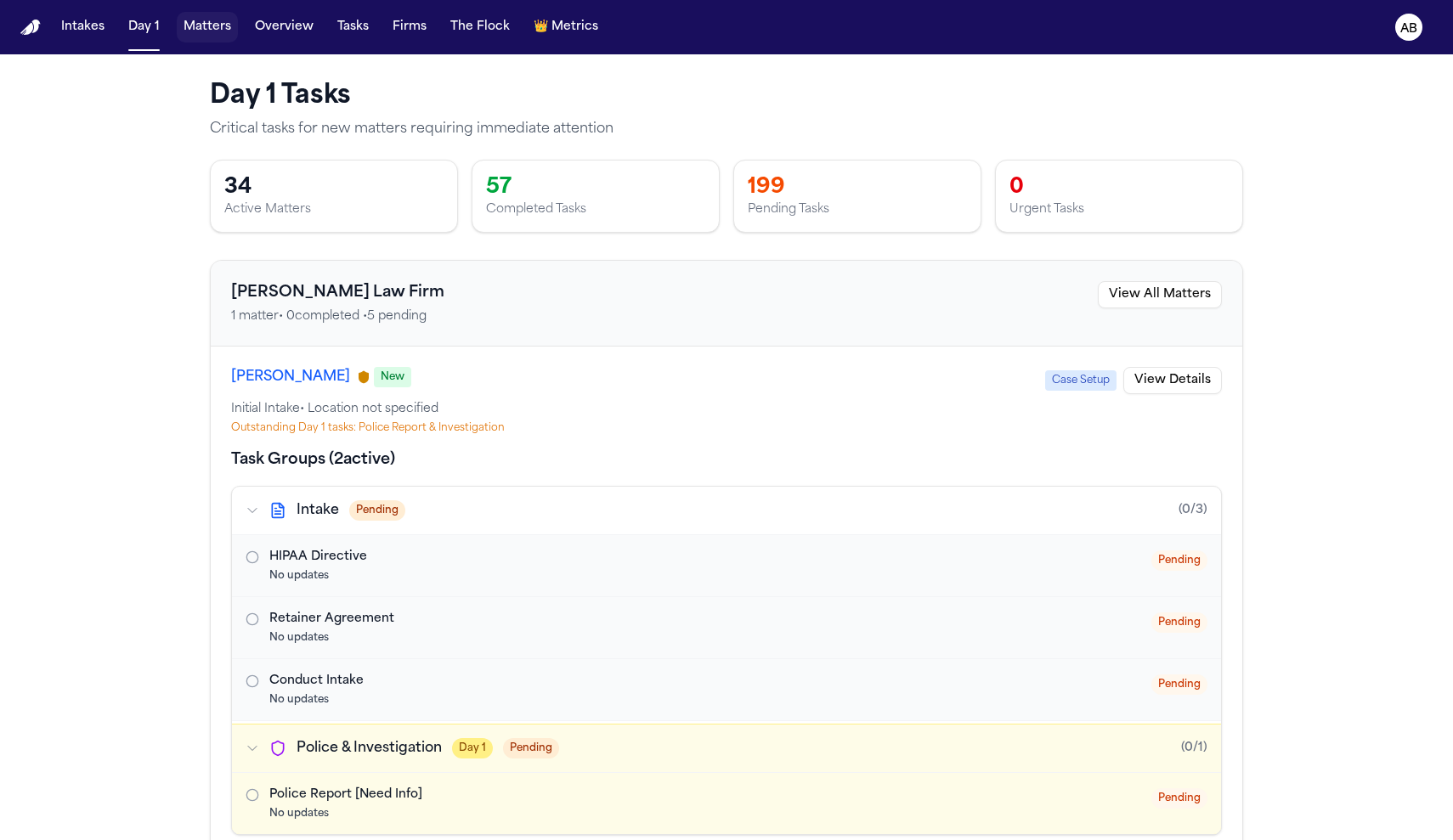
click at [223, 30] on button "Matters" at bounding box center [207, 27] width 61 height 31
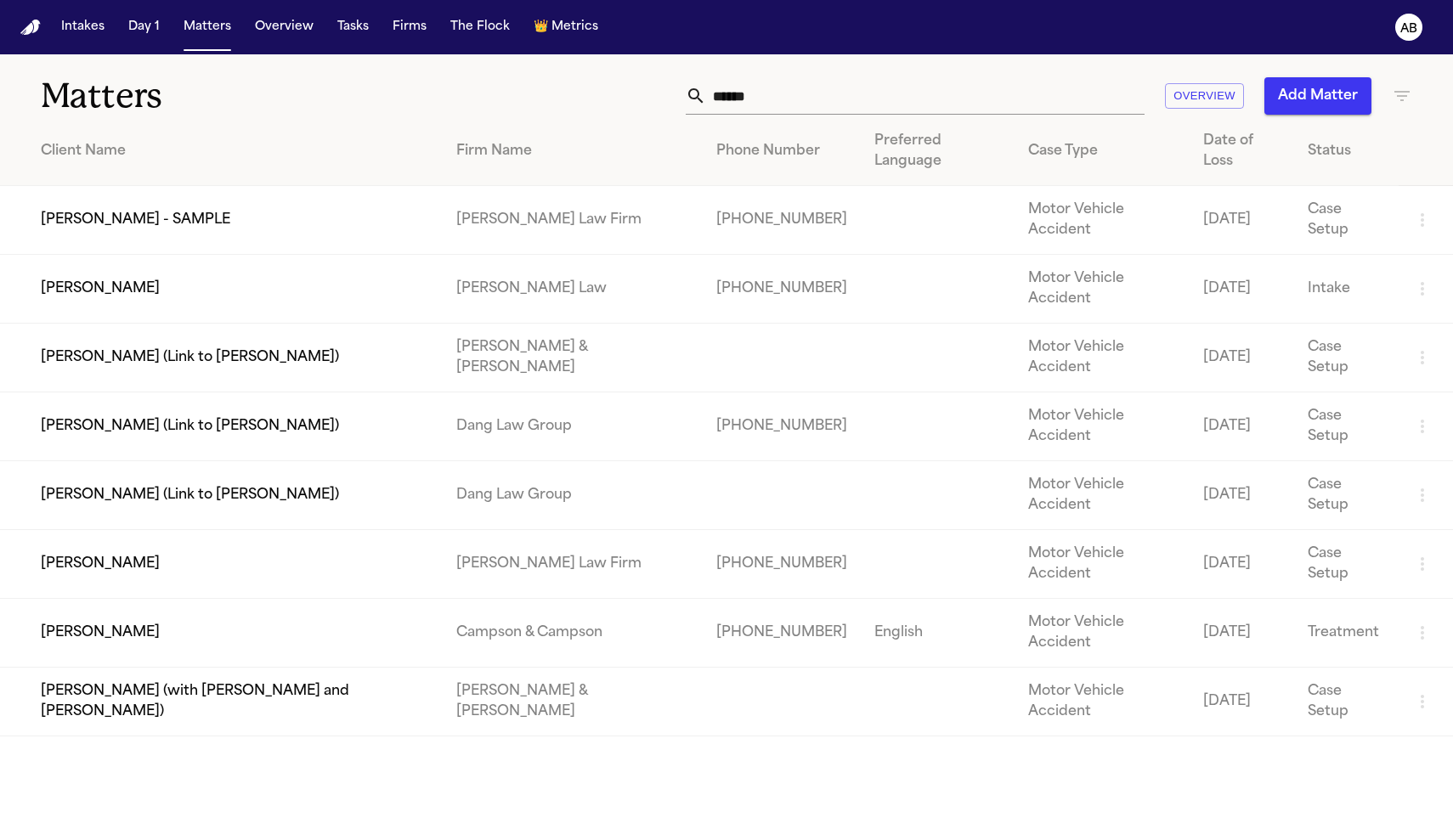
click at [200, 189] on td "[PERSON_NAME] - SAMPLE" at bounding box center [221, 220] width 443 height 69
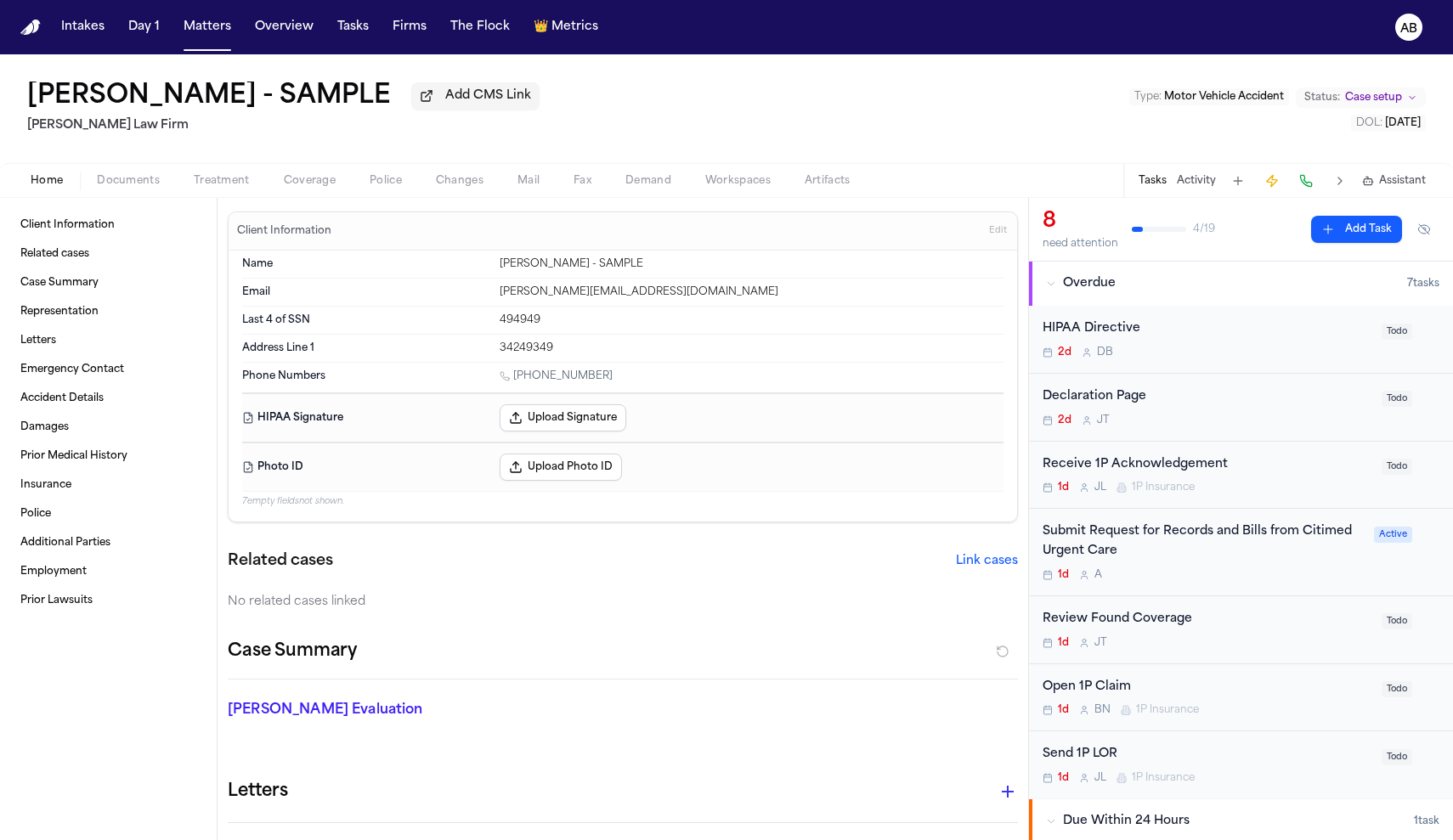
click at [145, 182] on span "Documents" at bounding box center [128, 181] width 63 height 14
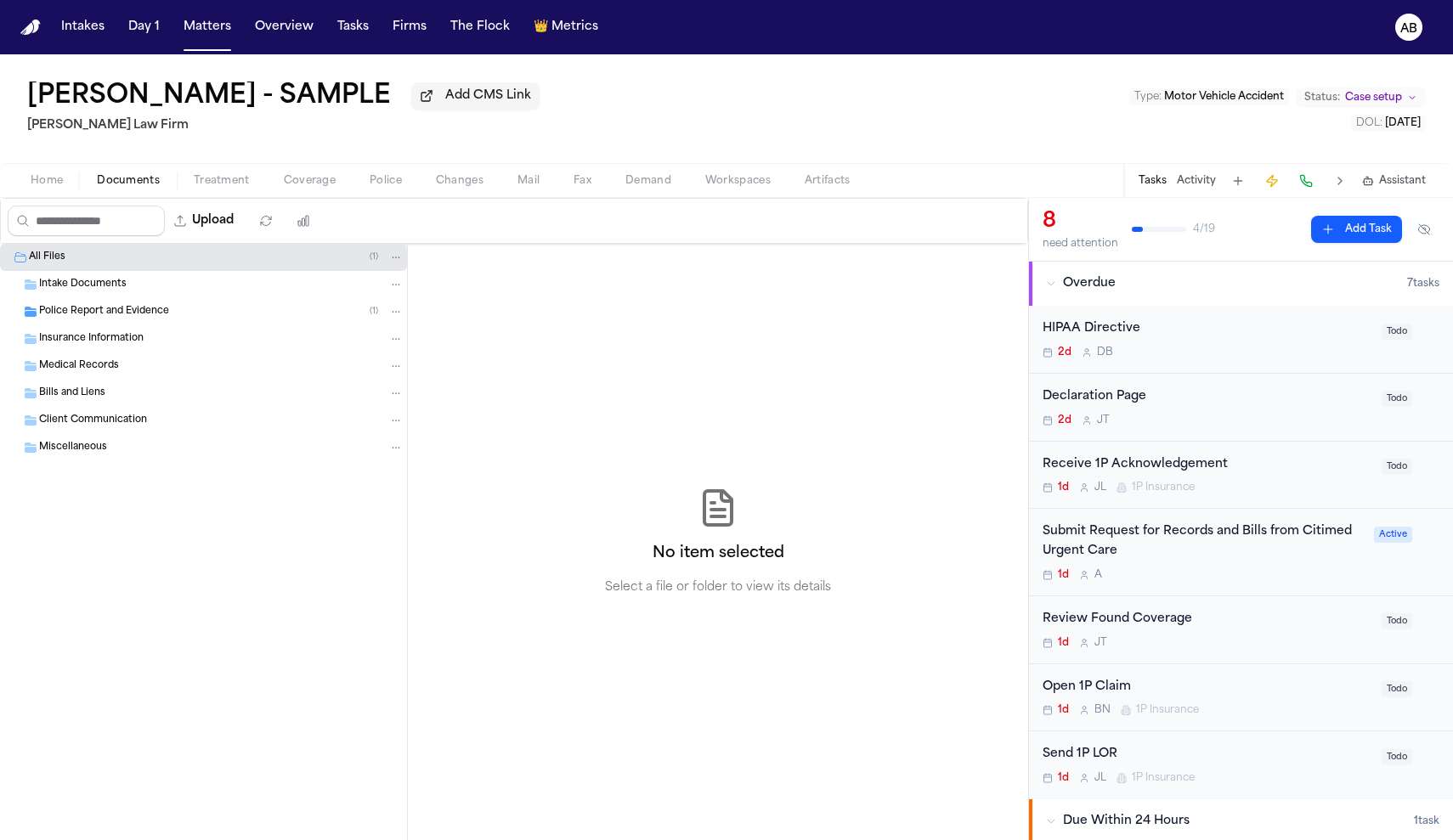
click at [231, 290] on div "Intake Documents" at bounding box center [221, 285] width 364 height 16
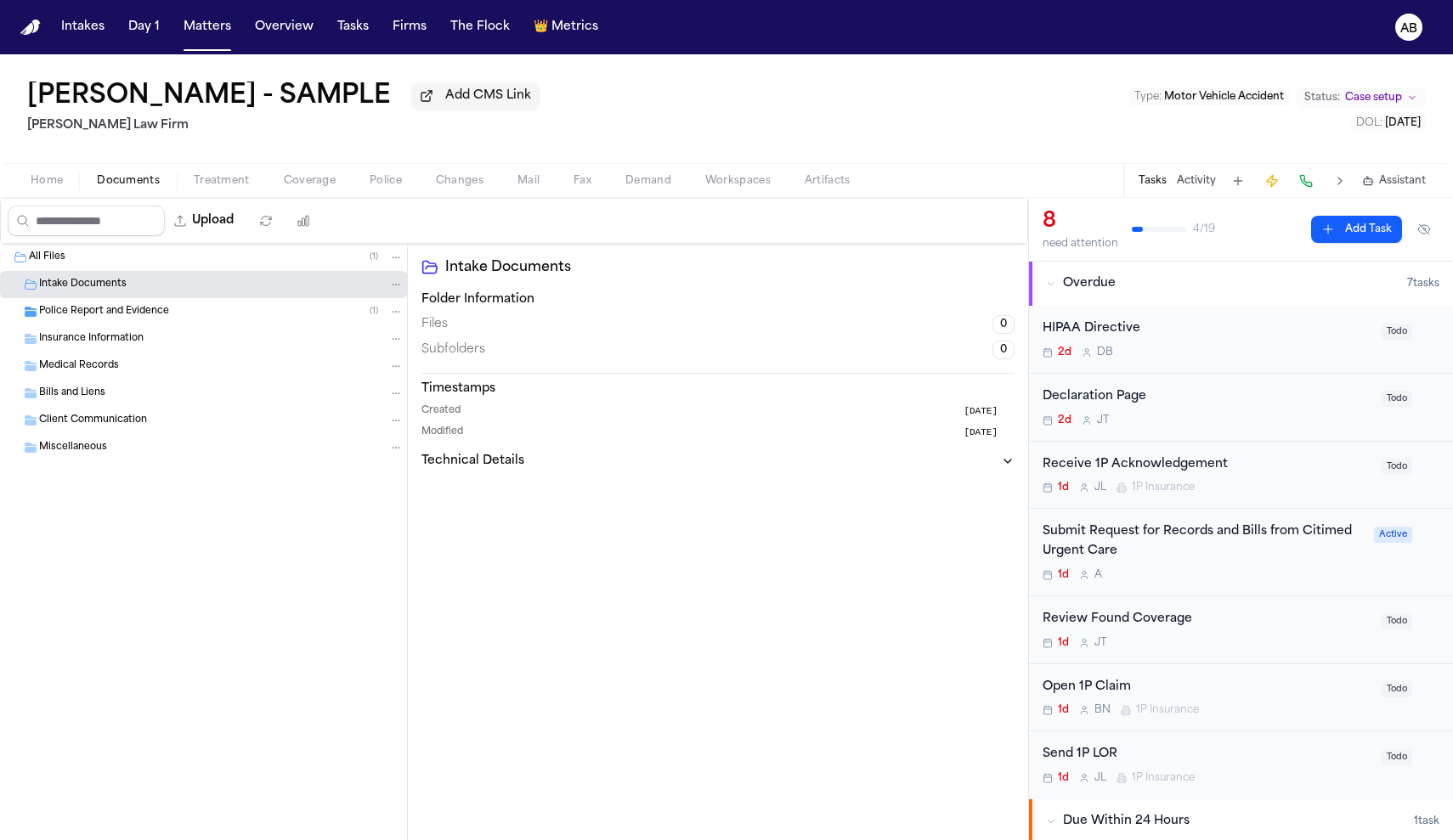
click at [210, 313] on div "Police Report and Evidence ( 1 )" at bounding box center [221, 312] width 364 height 16
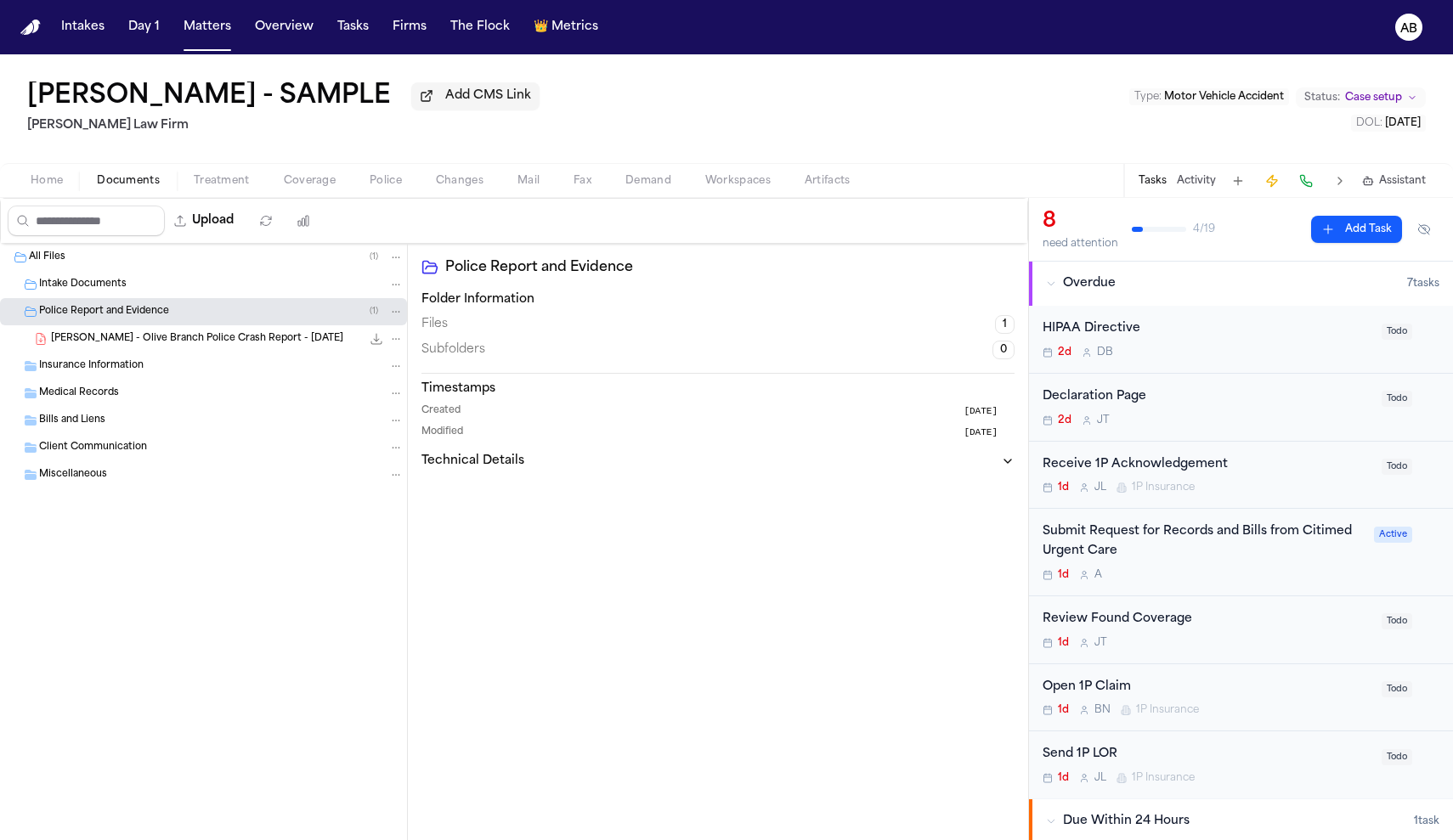
click at [119, 290] on span "Intake Documents" at bounding box center [83, 285] width 87 height 15
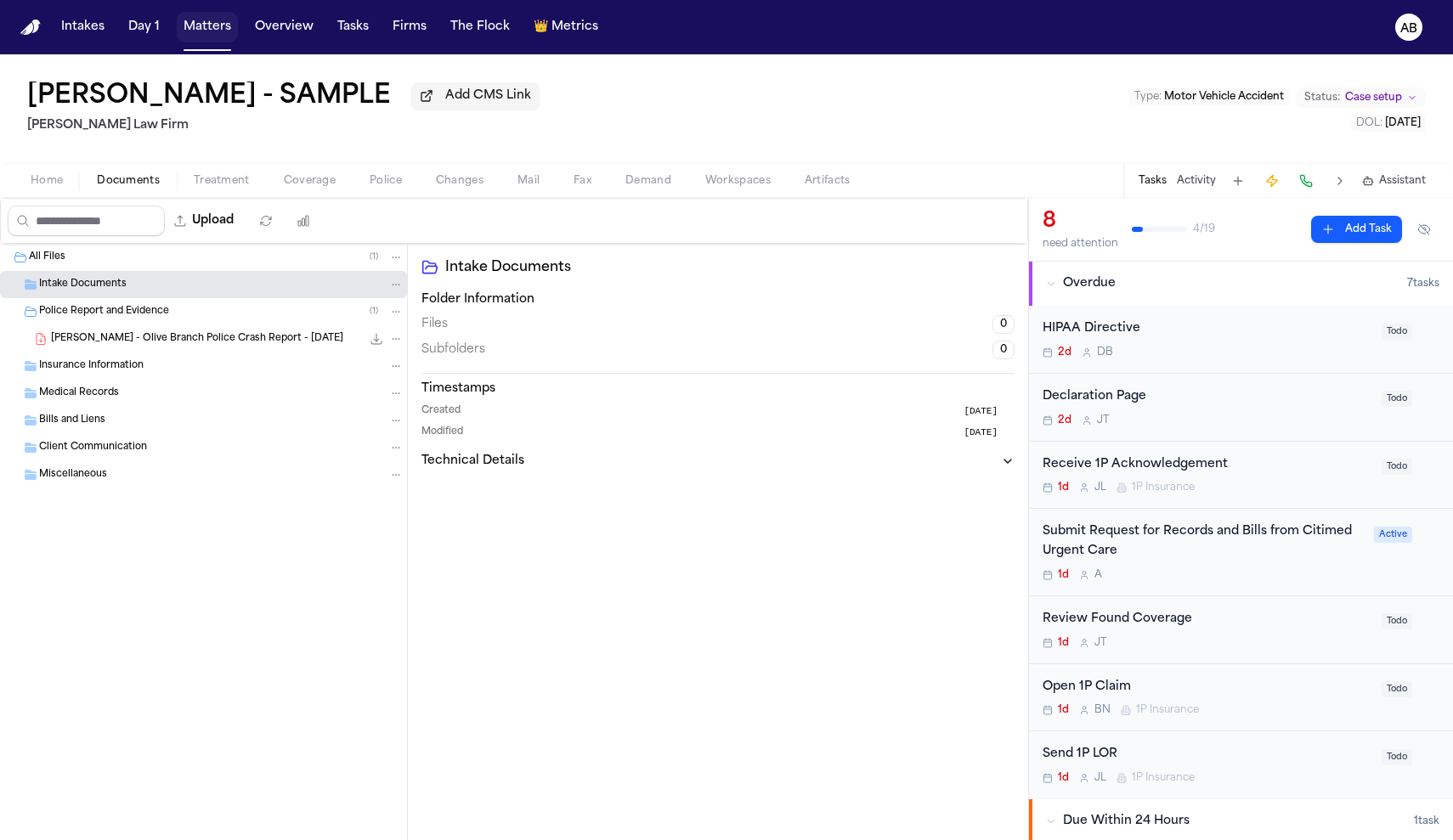
click at [219, 27] on button "Matters" at bounding box center [207, 27] width 61 height 31
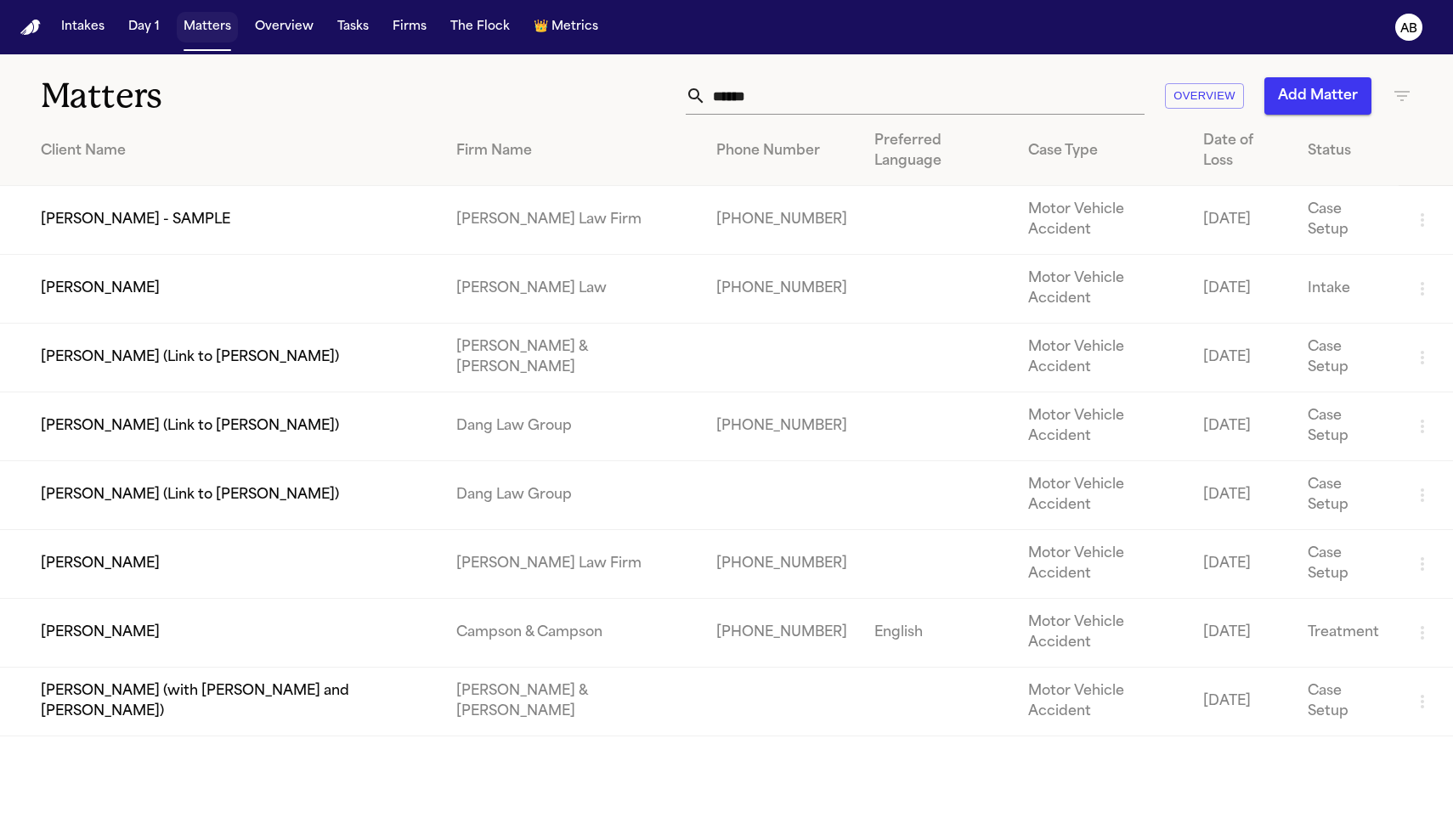
click at [213, 32] on button "Matters" at bounding box center [207, 27] width 61 height 31
click at [107, 599] on td "[PERSON_NAME]" at bounding box center [221, 633] width 443 height 69
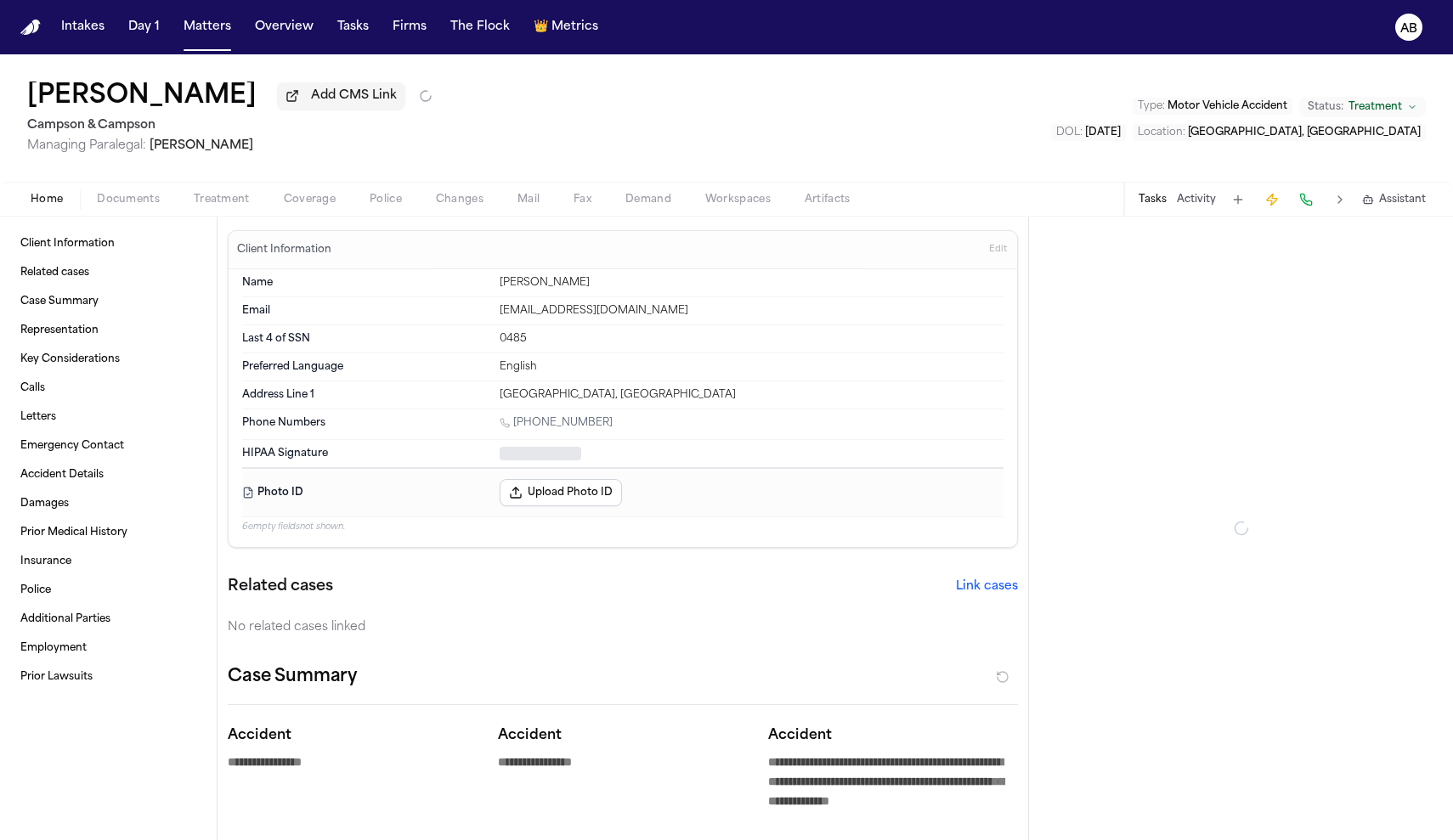
type textarea "*"
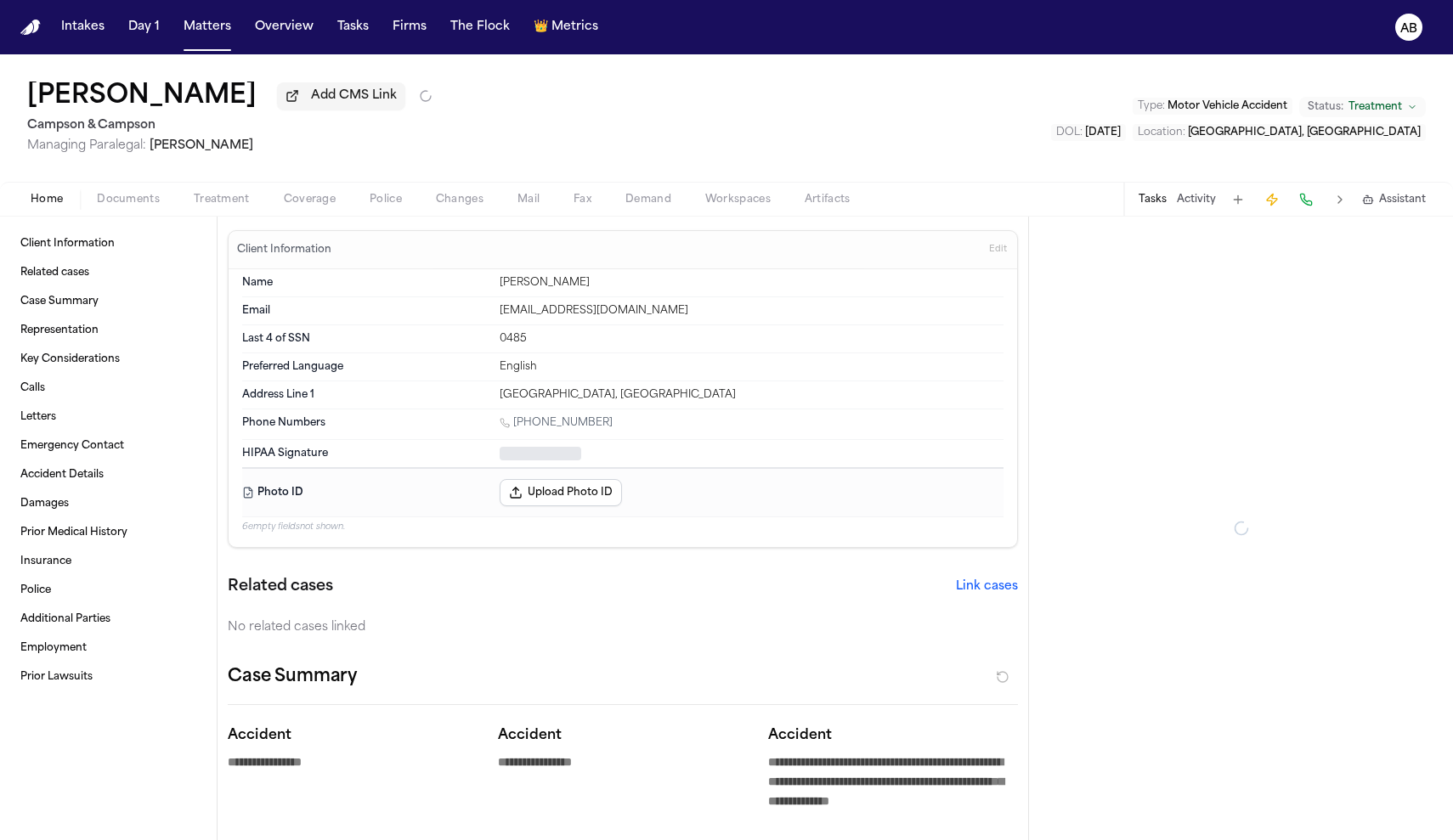
type textarea "*"
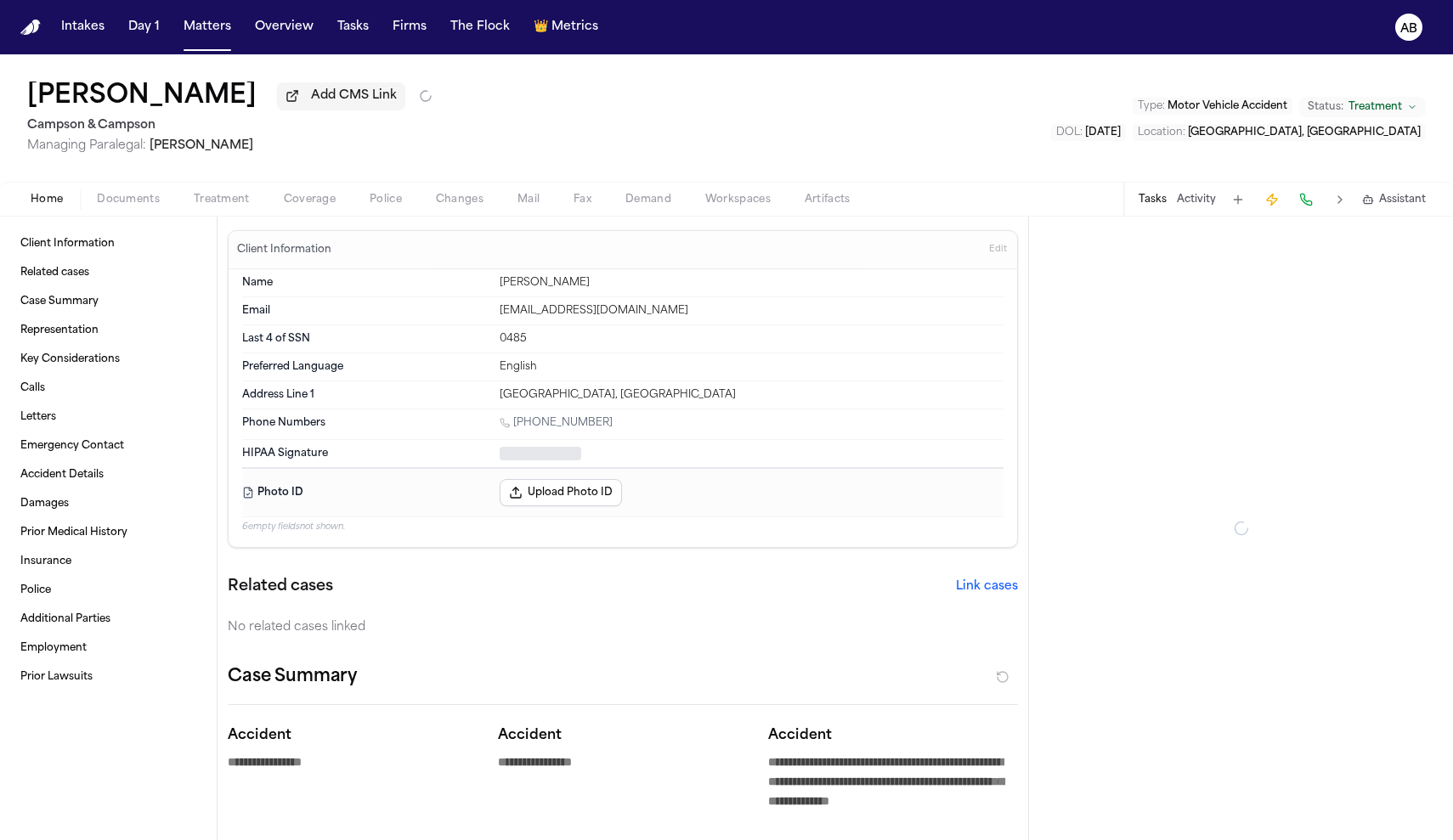
type textarea "*"
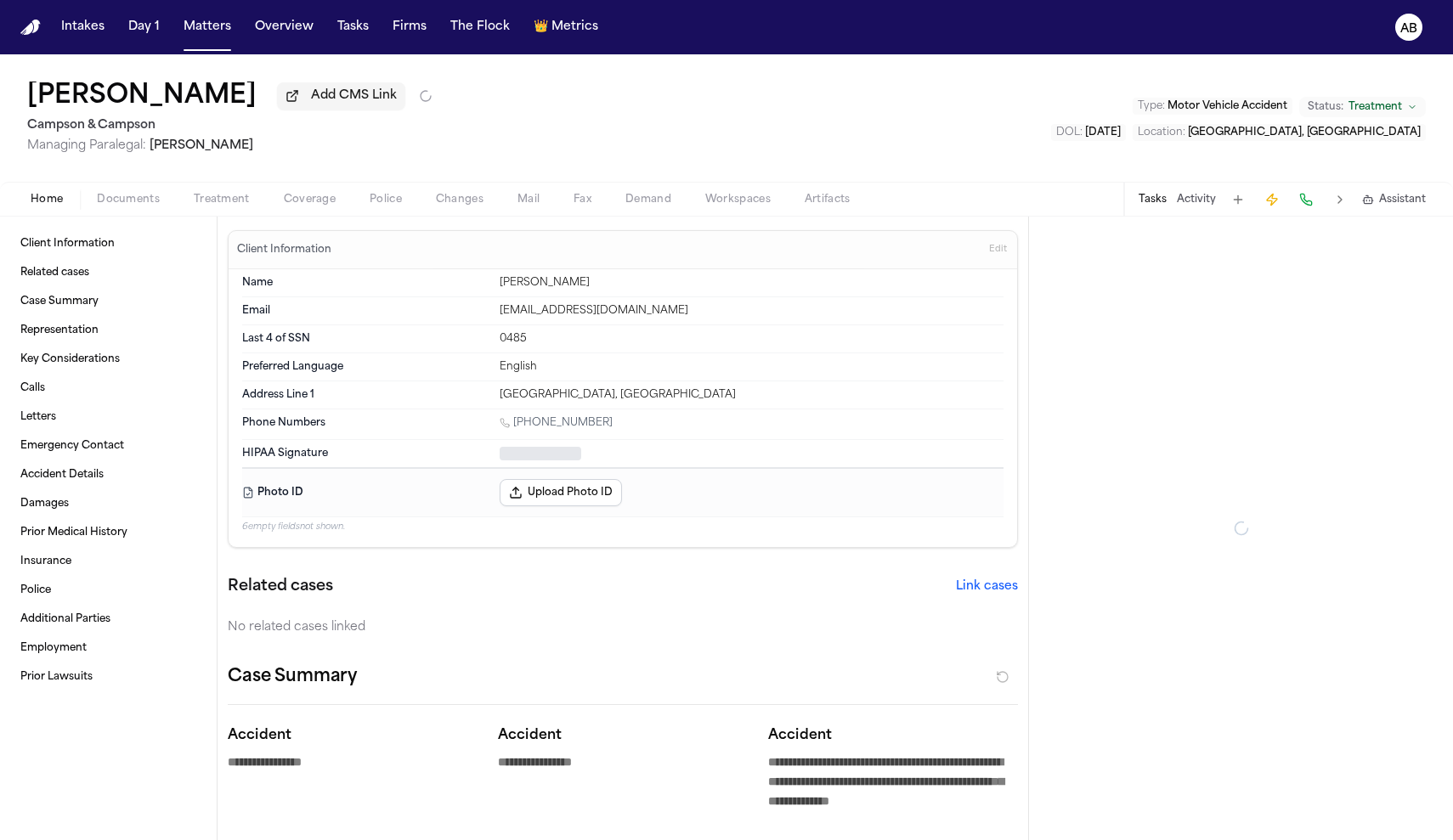
type textarea "*"
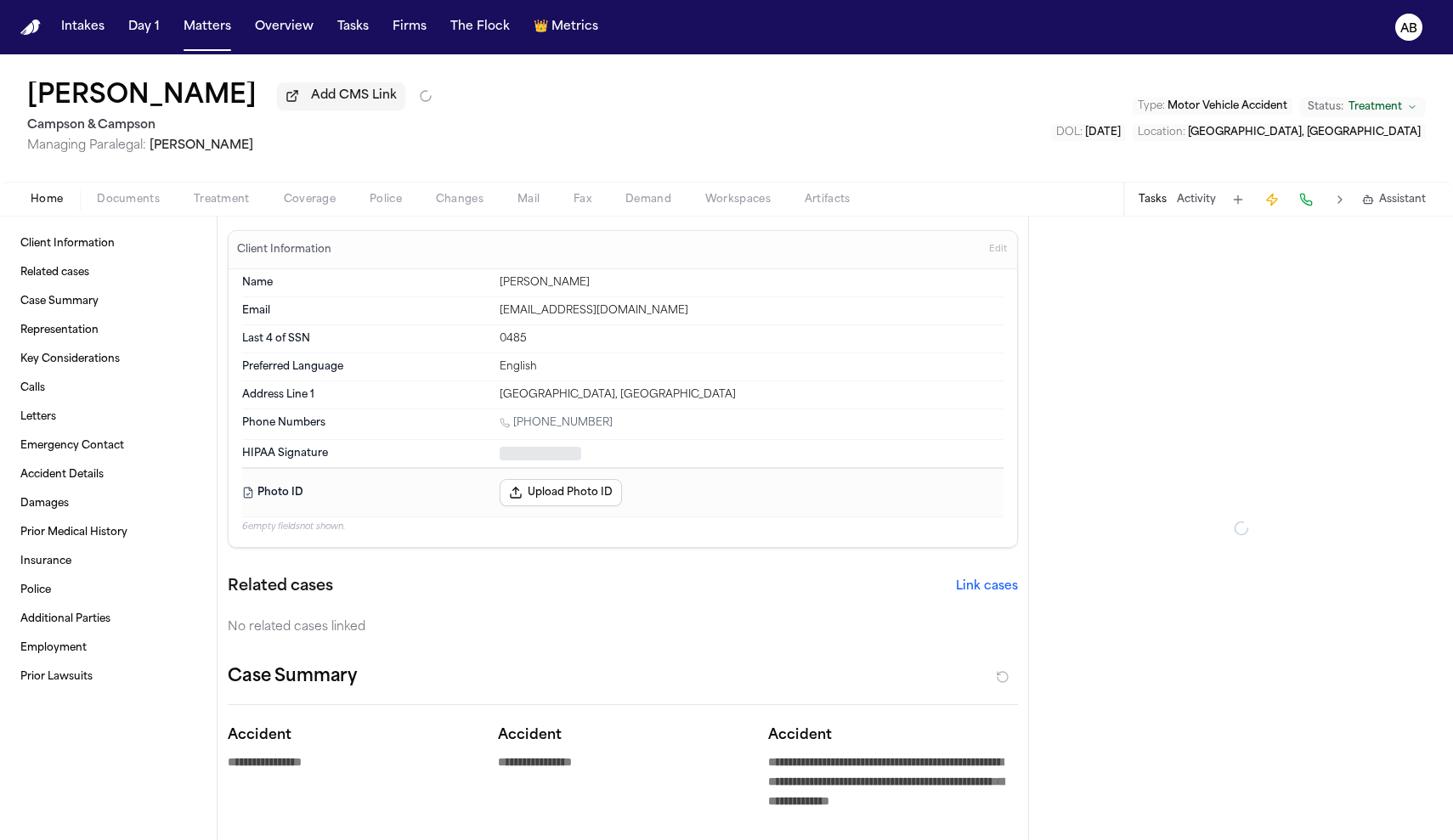
type textarea "*"
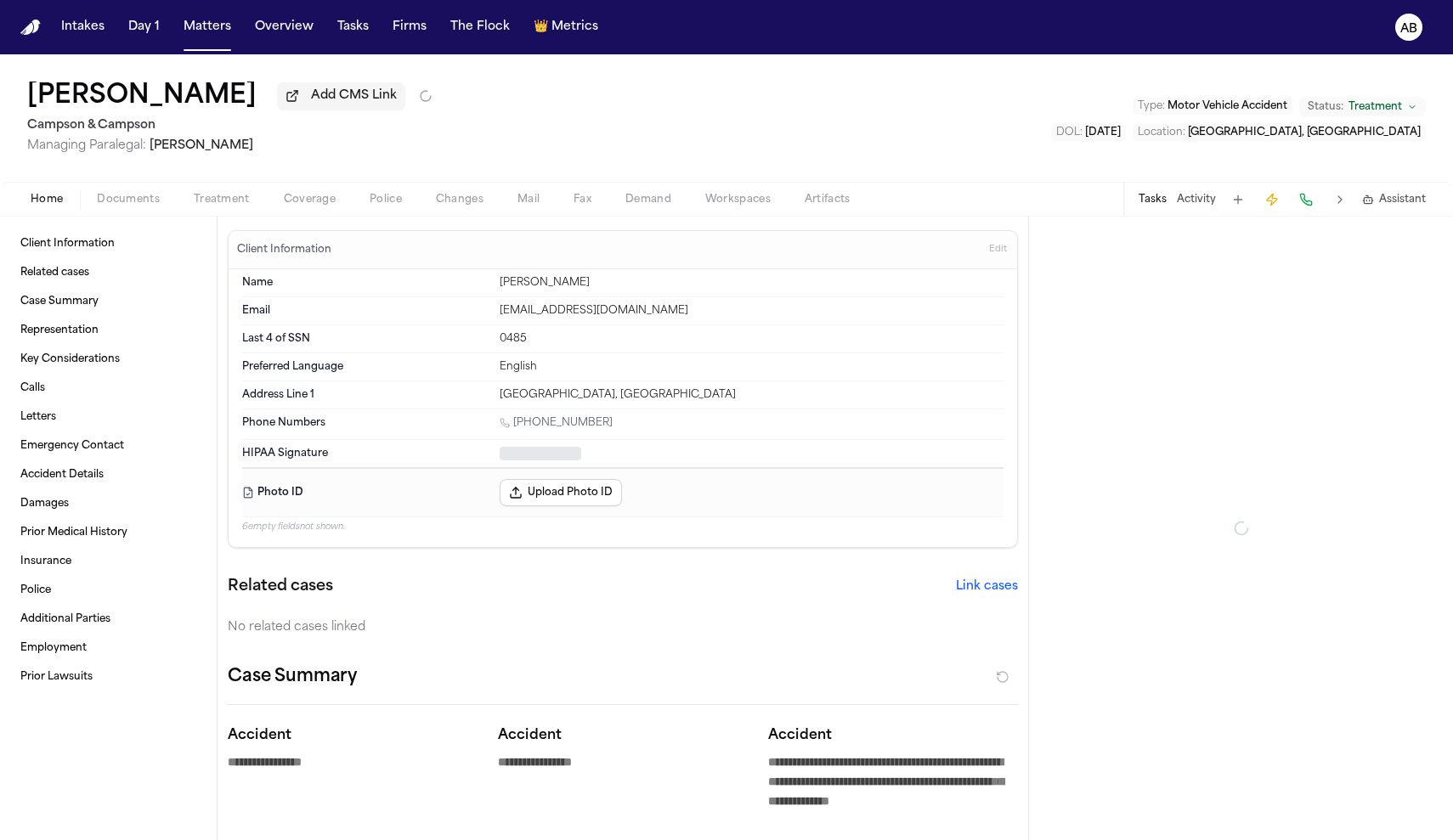
type textarea "*"
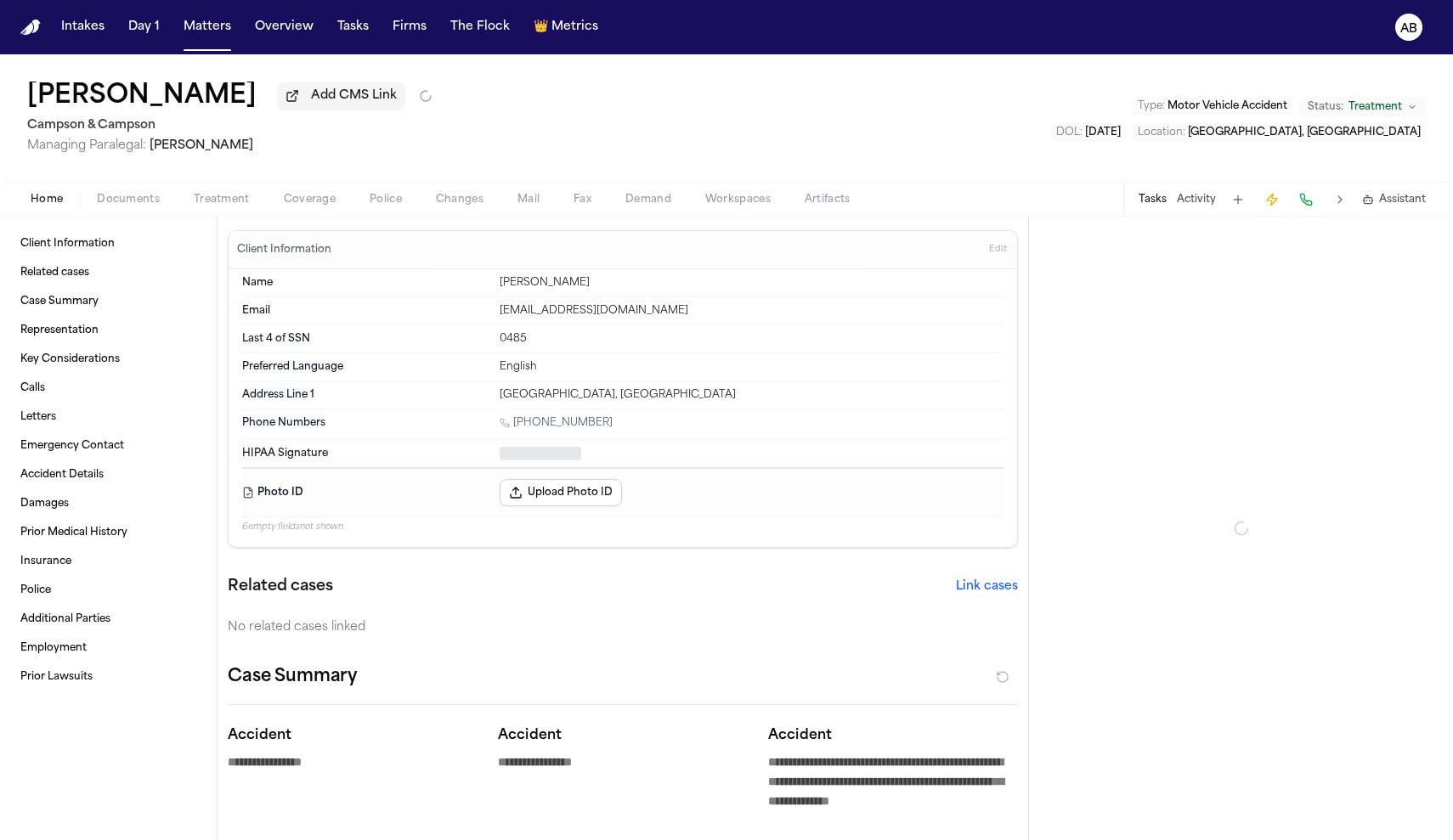
type textarea "*"
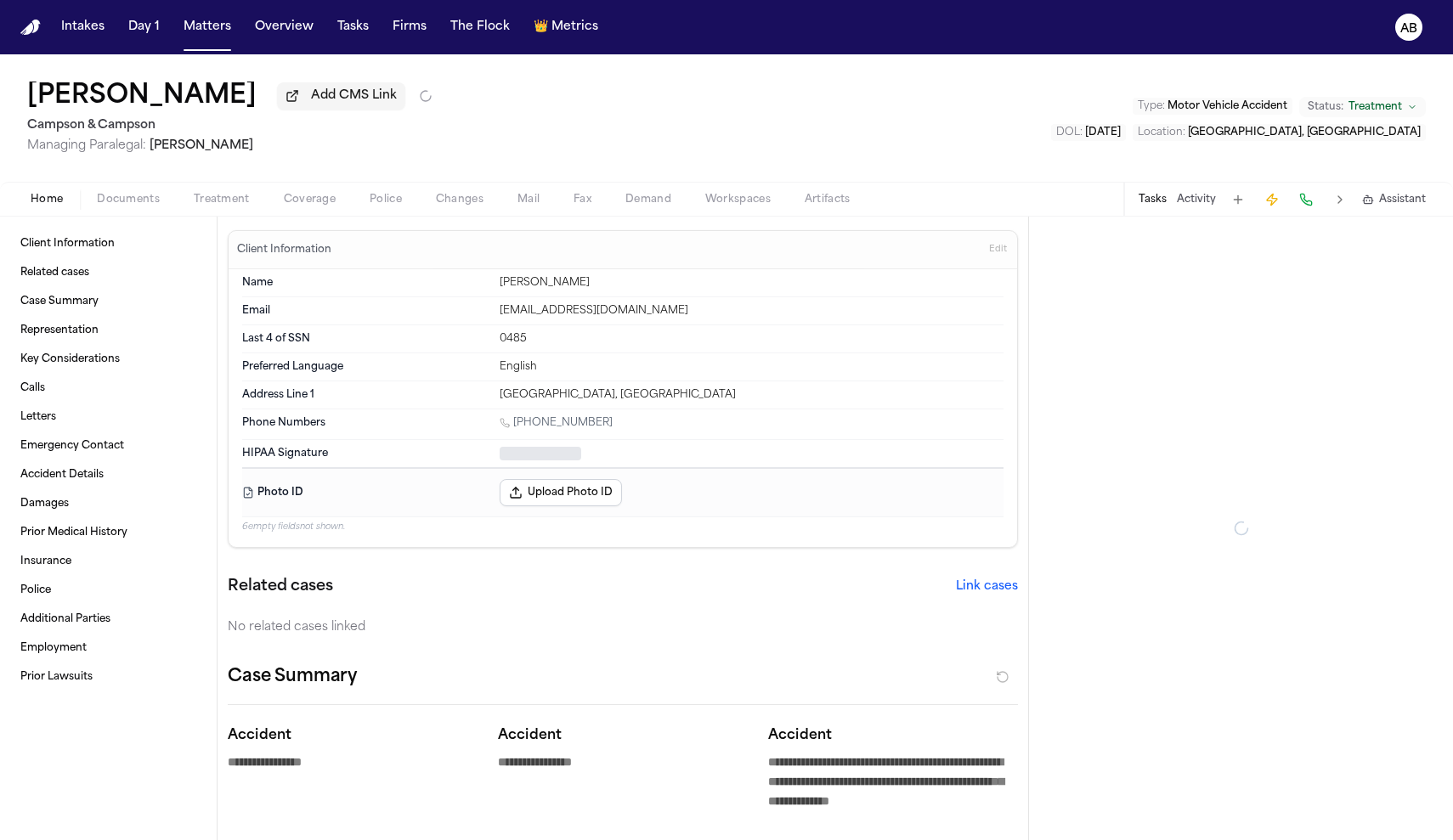
type textarea "*"
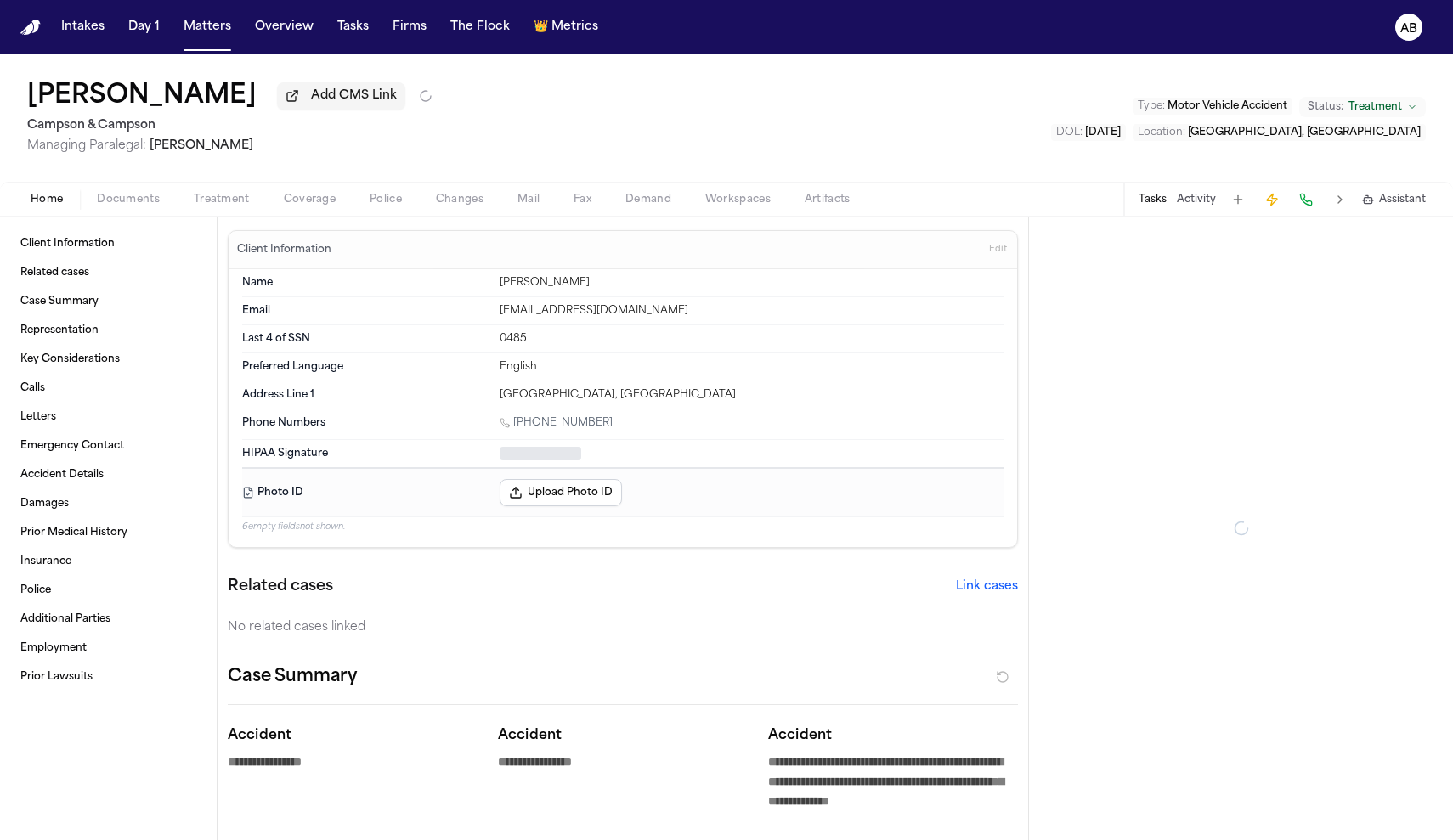
type textarea "*"
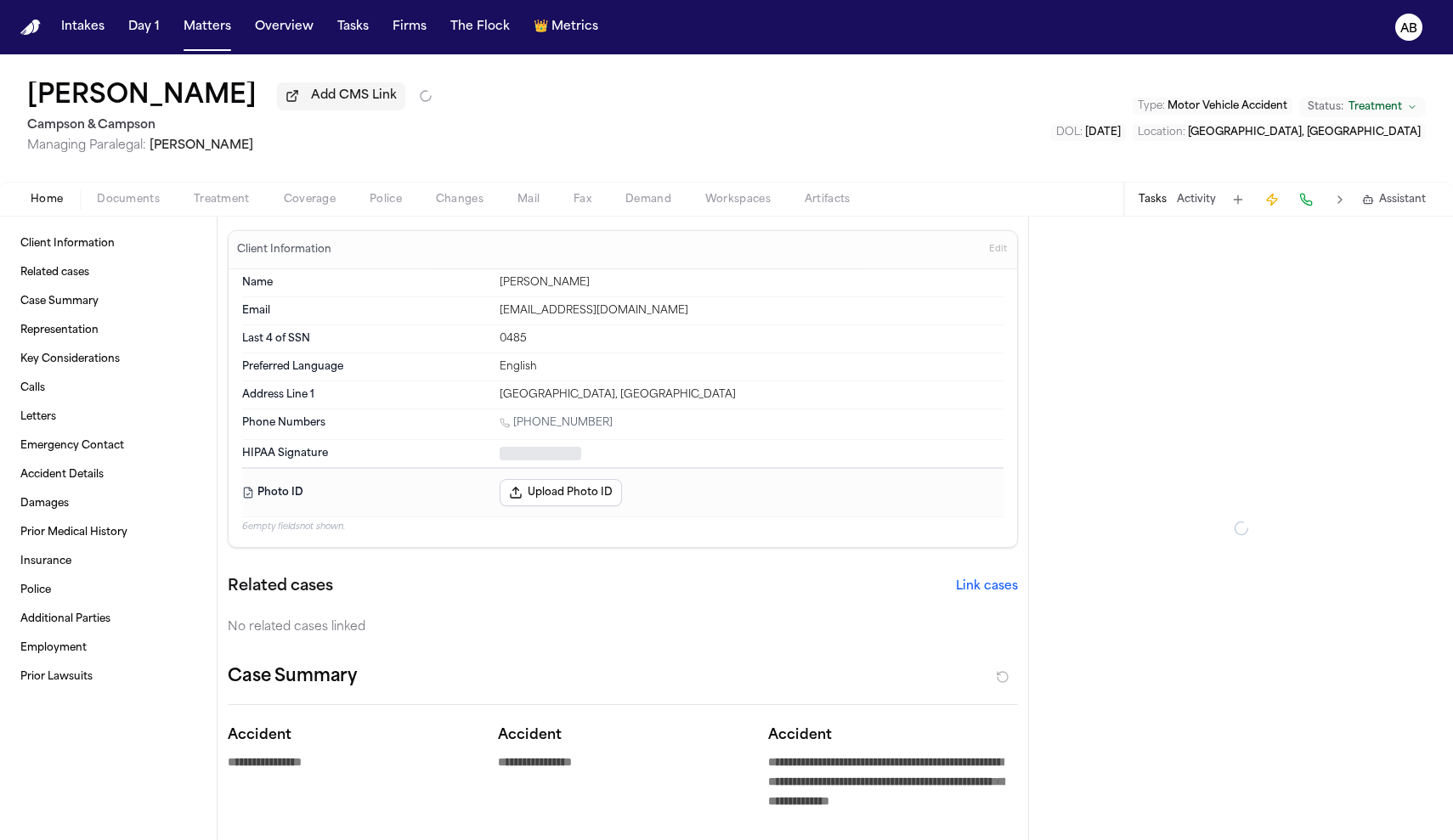
type textarea "*"
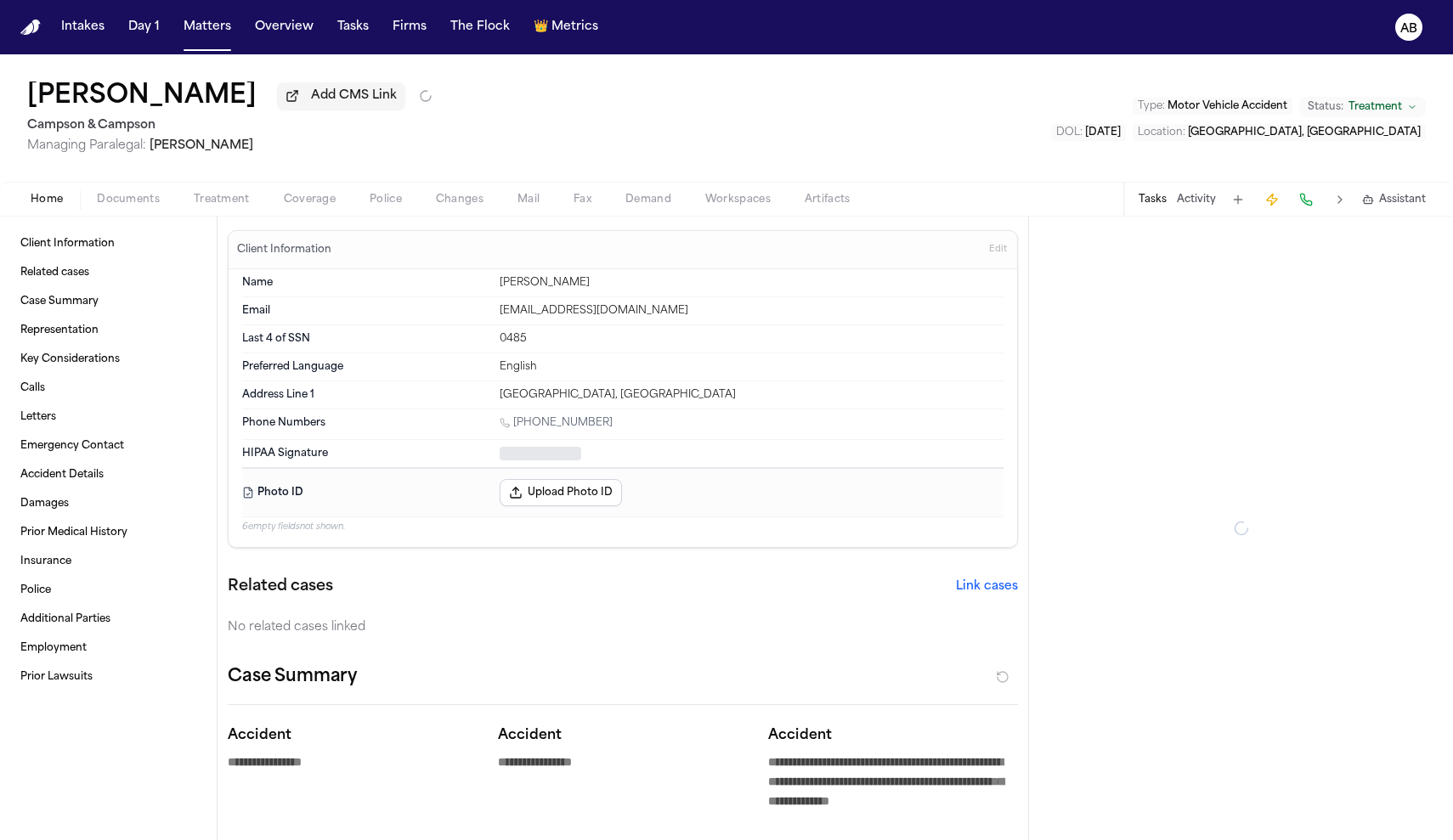
type textarea "*"
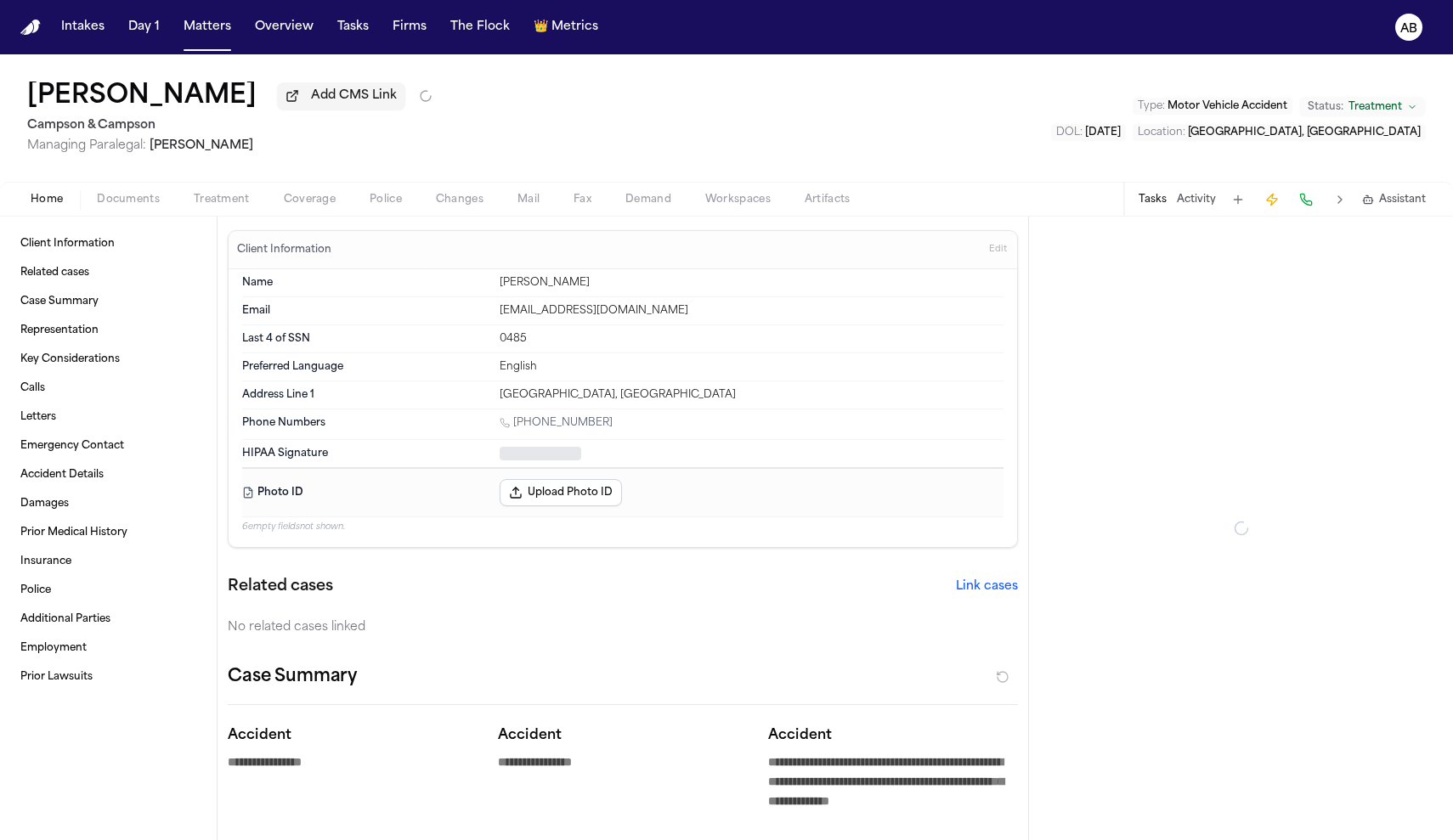
type textarea "*"
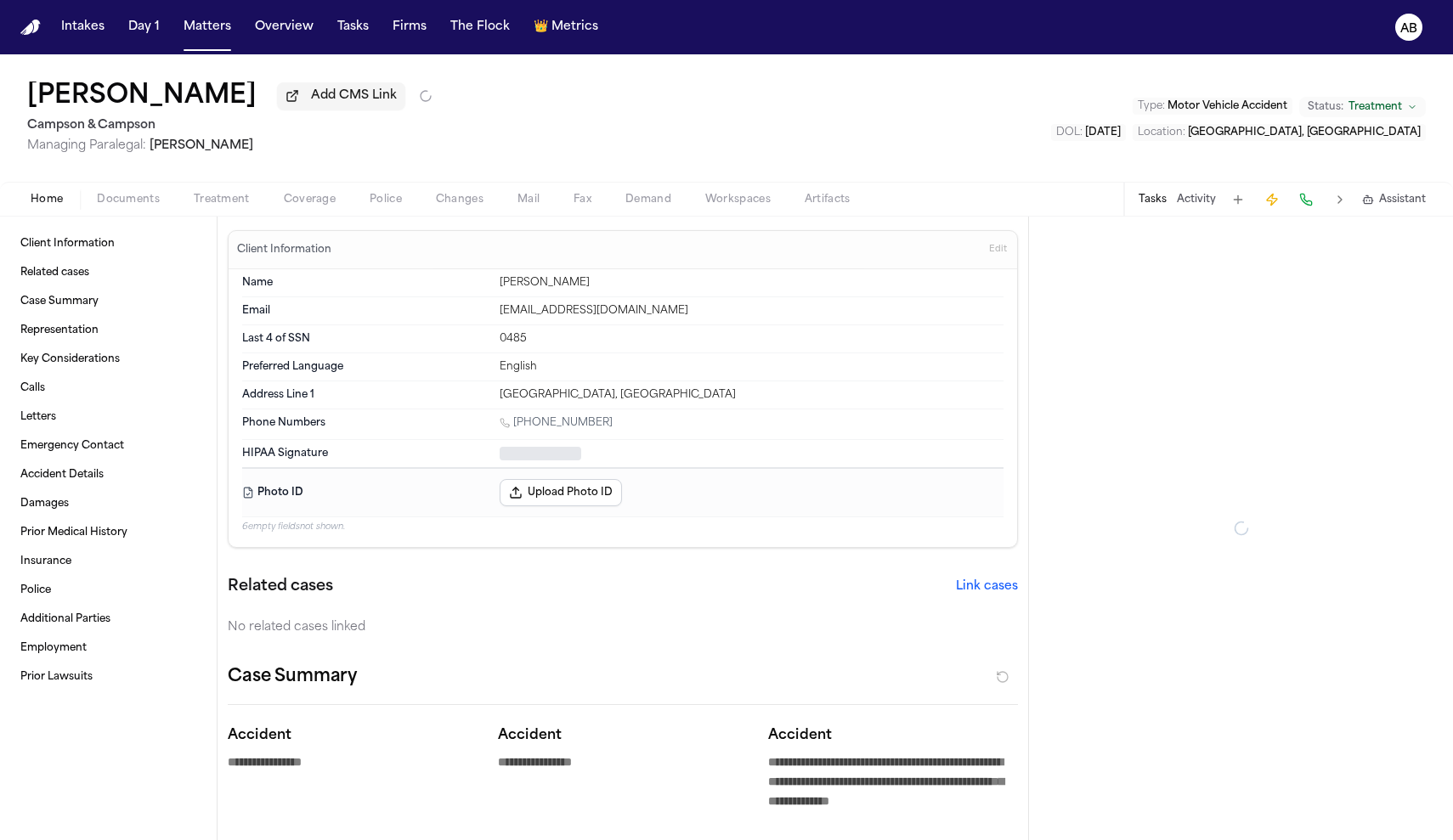
type textarea "*"
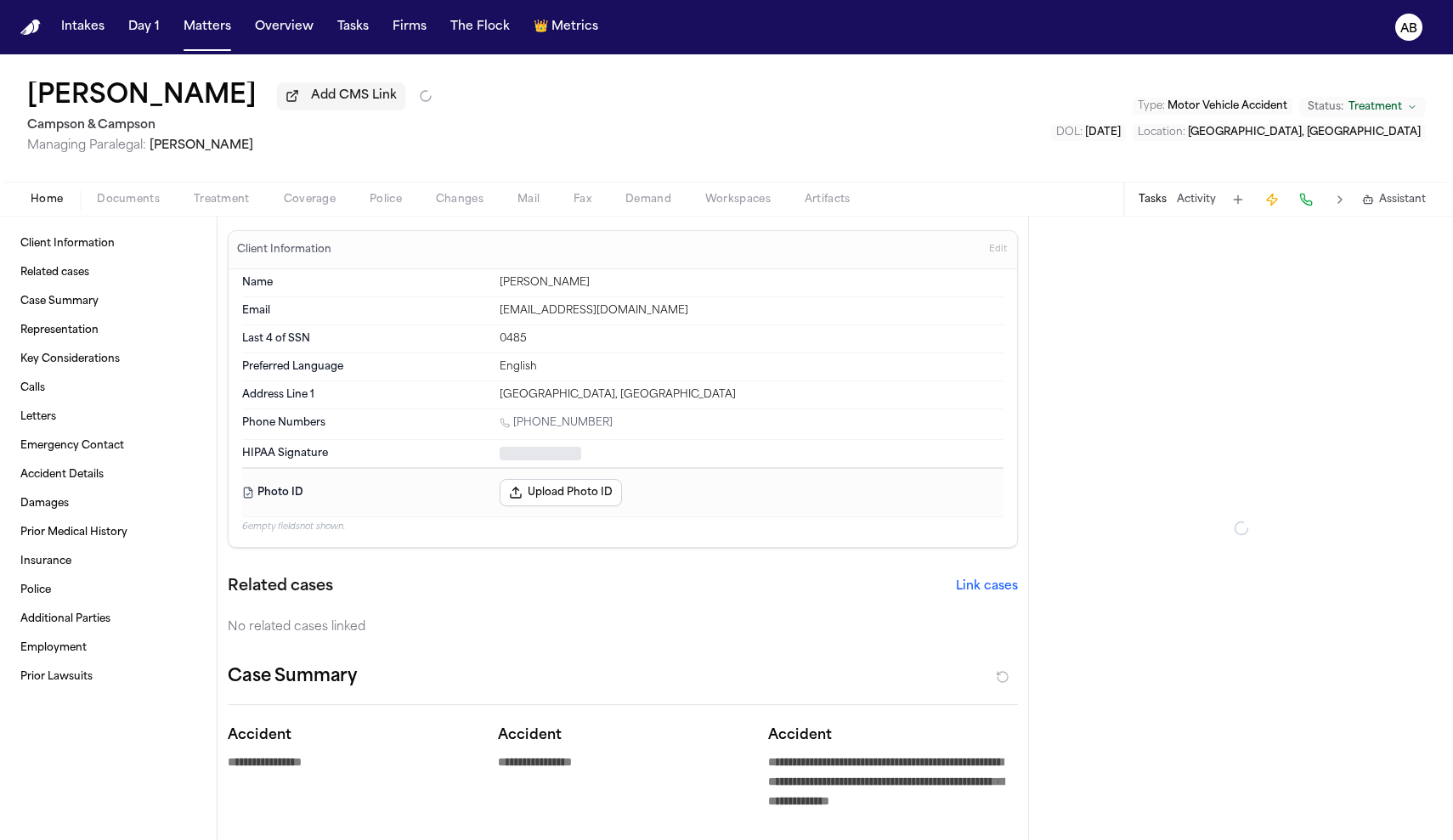
type textarea "*"
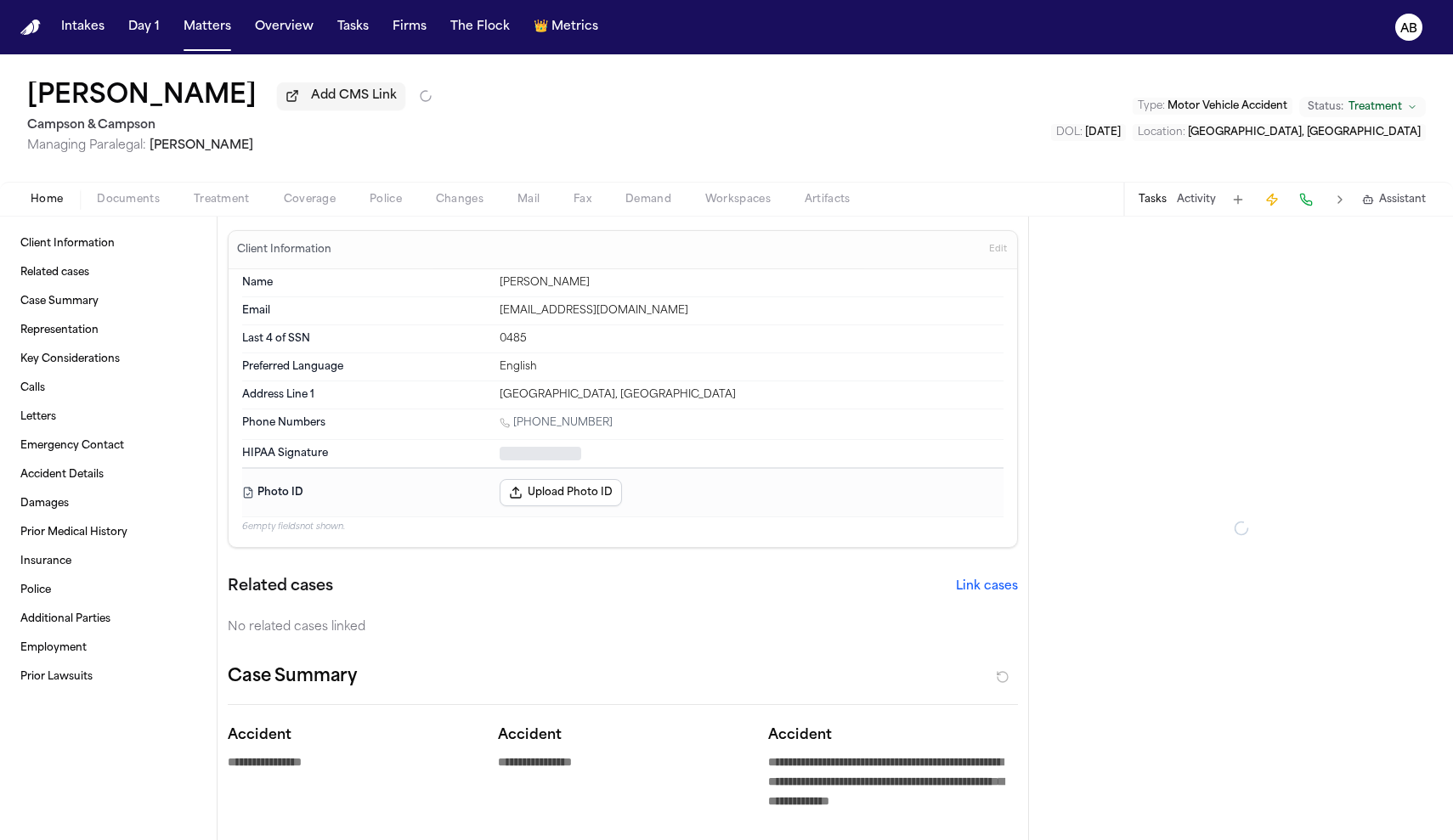
type textarea "*"
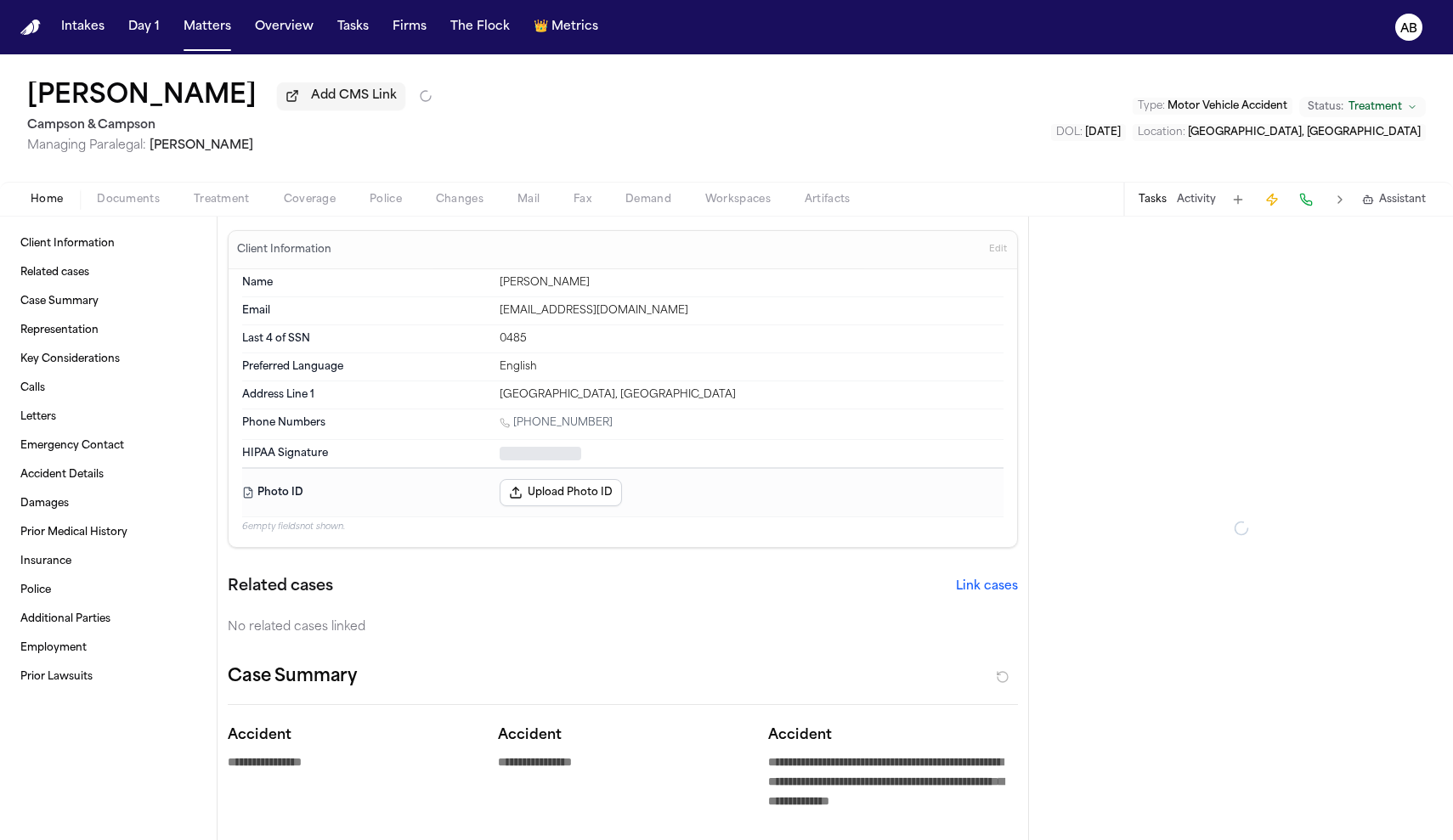
type textarea "*"
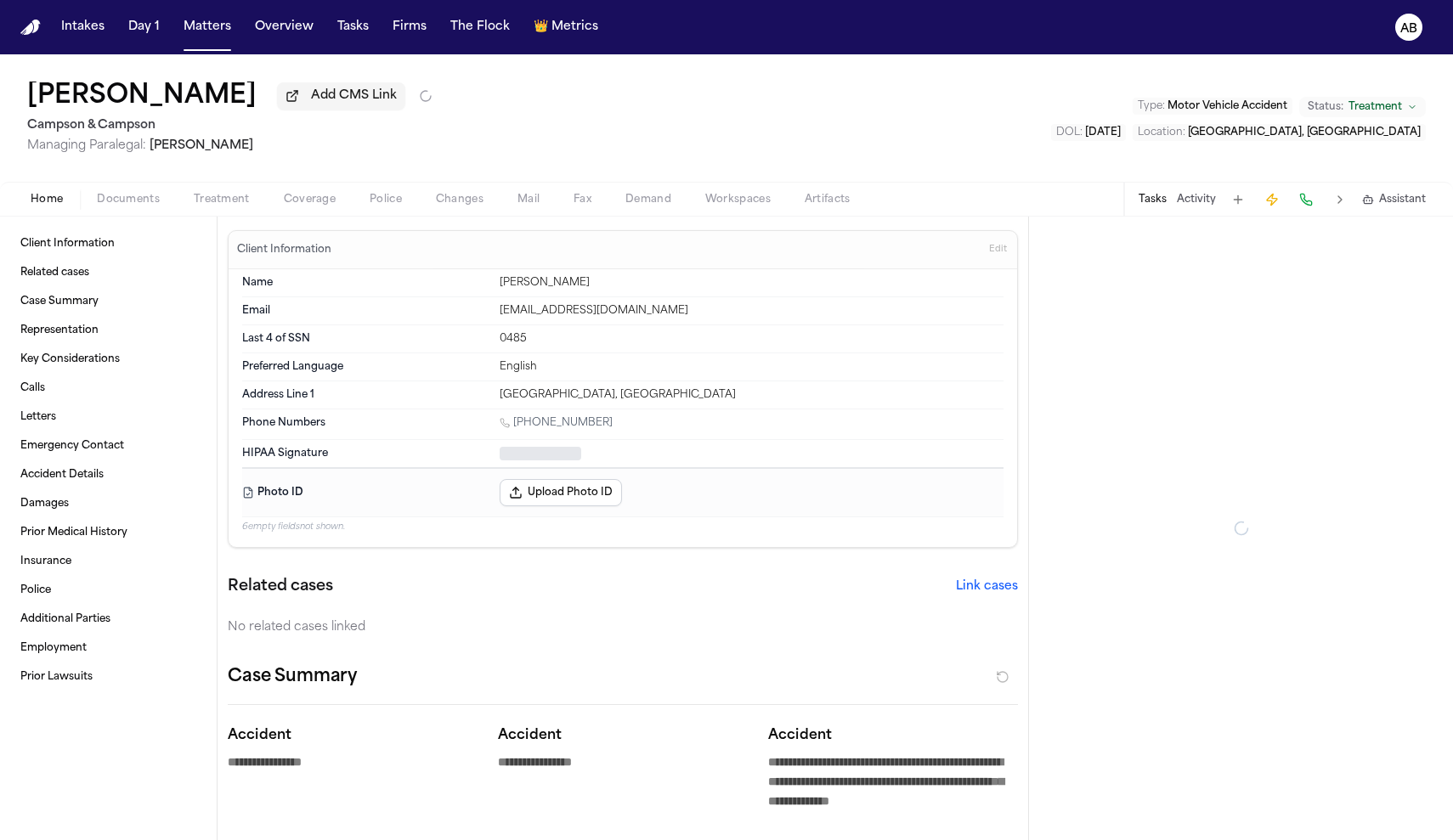
type textarea "*"
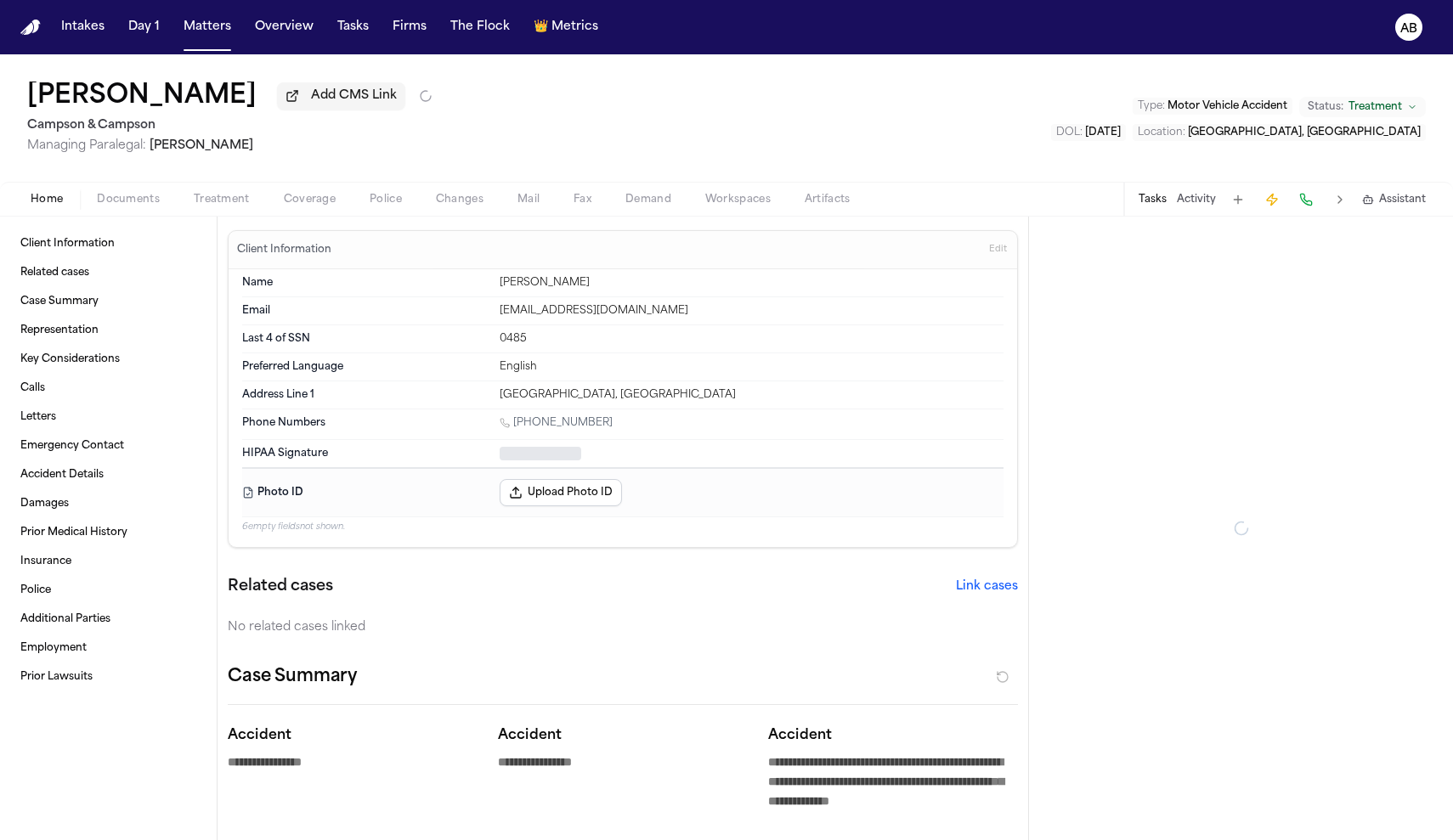
type textarea "*"
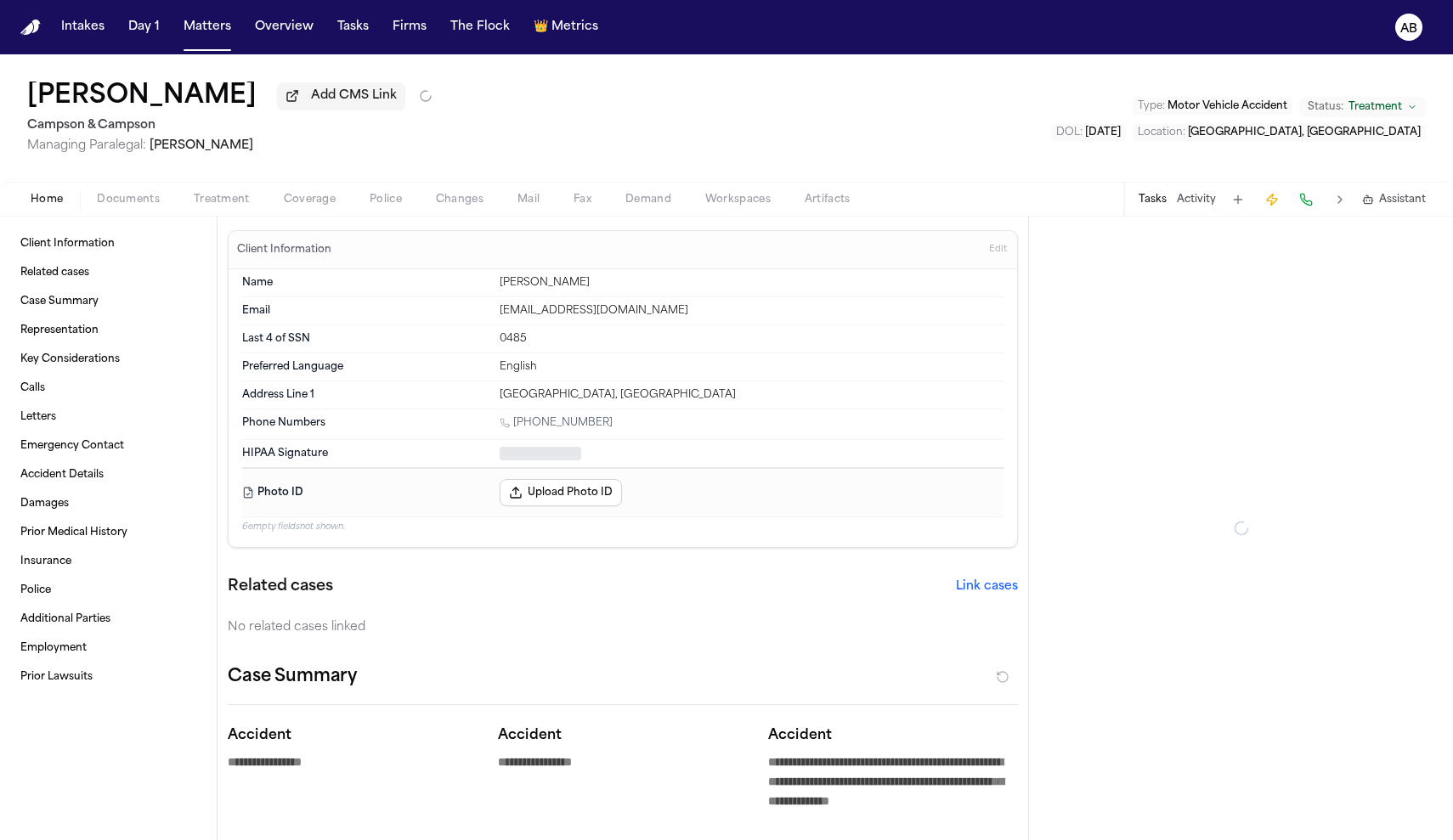
type textarea "*"
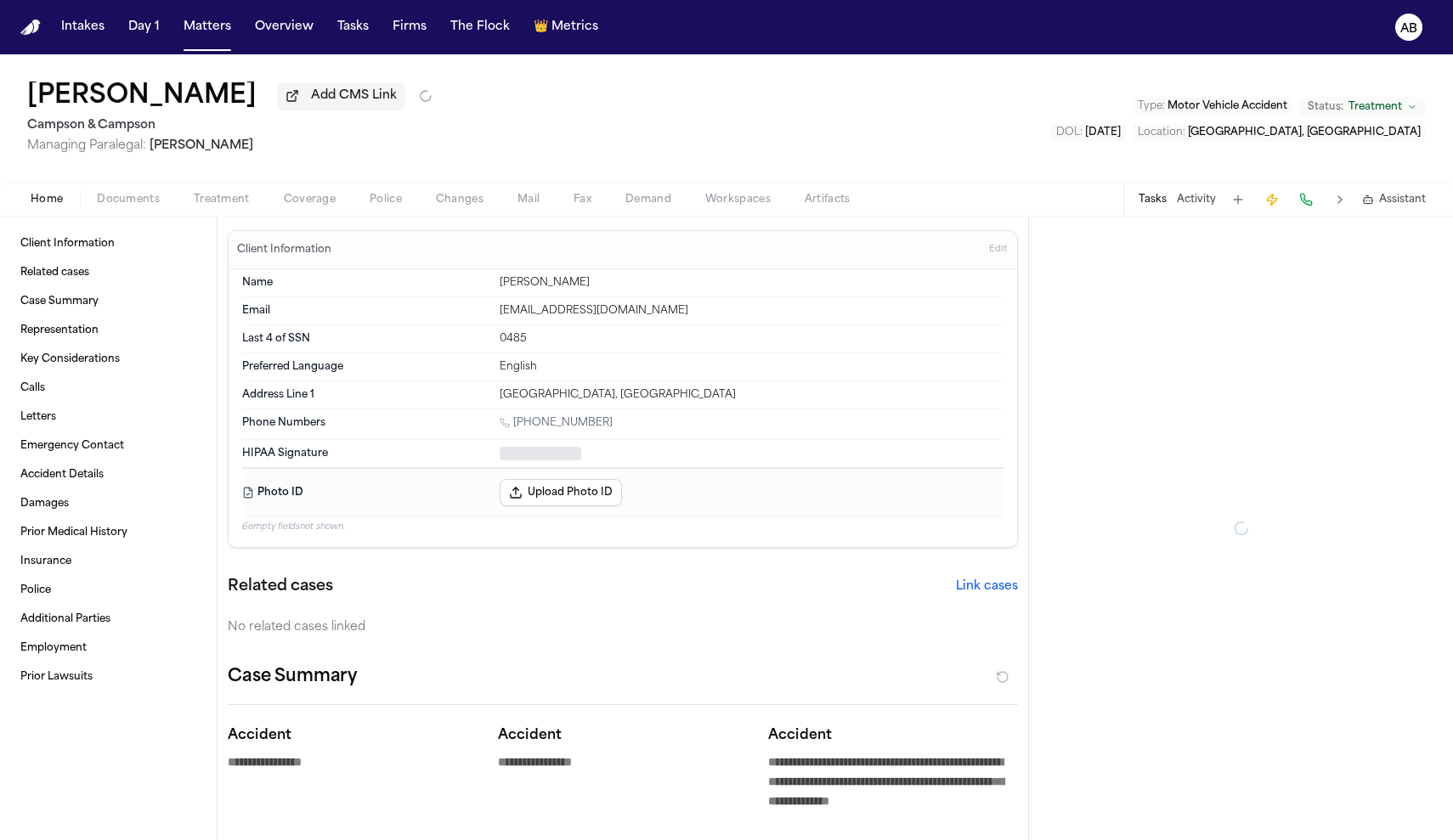
type textarea "*"
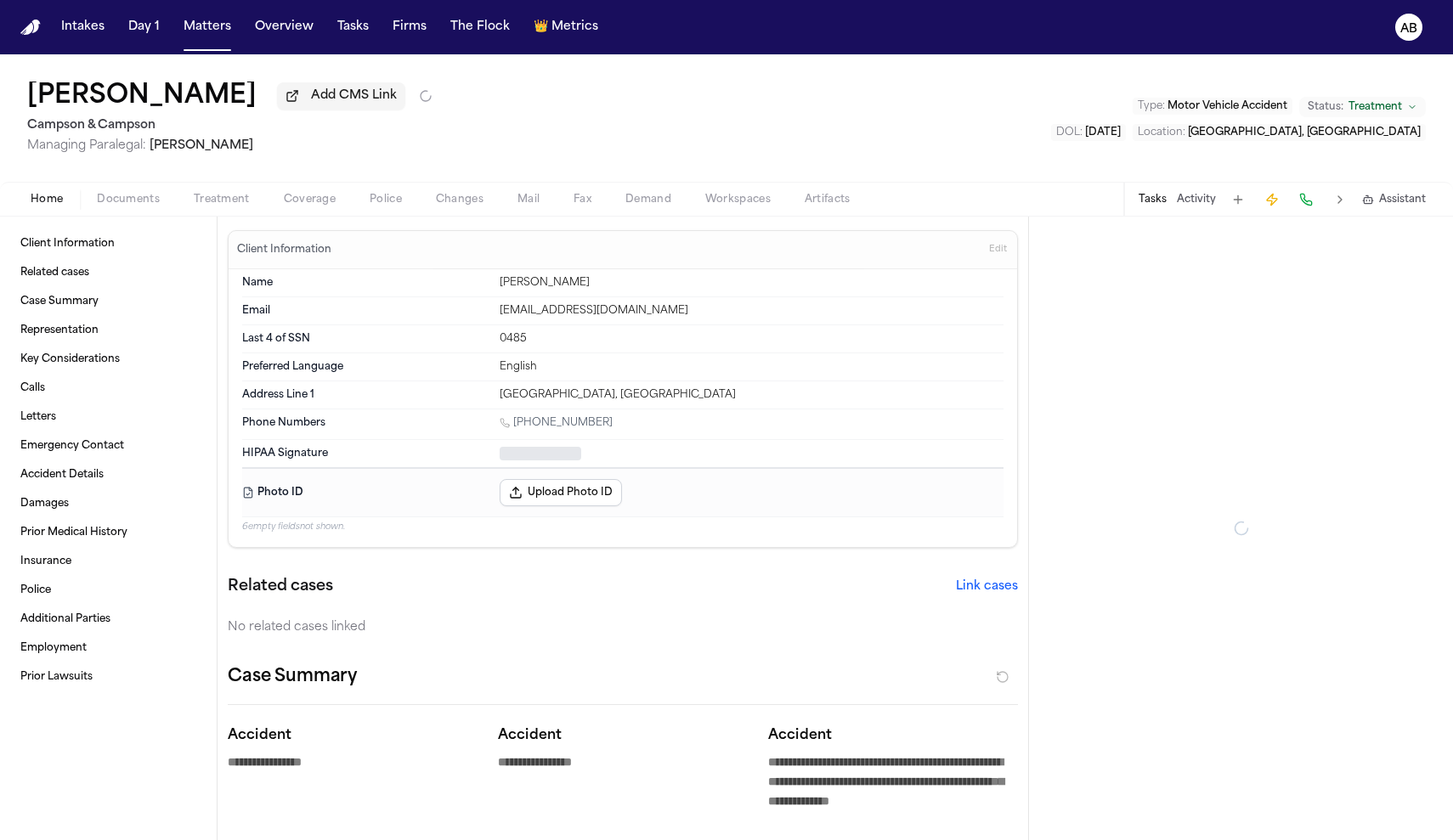
type textarea "*"
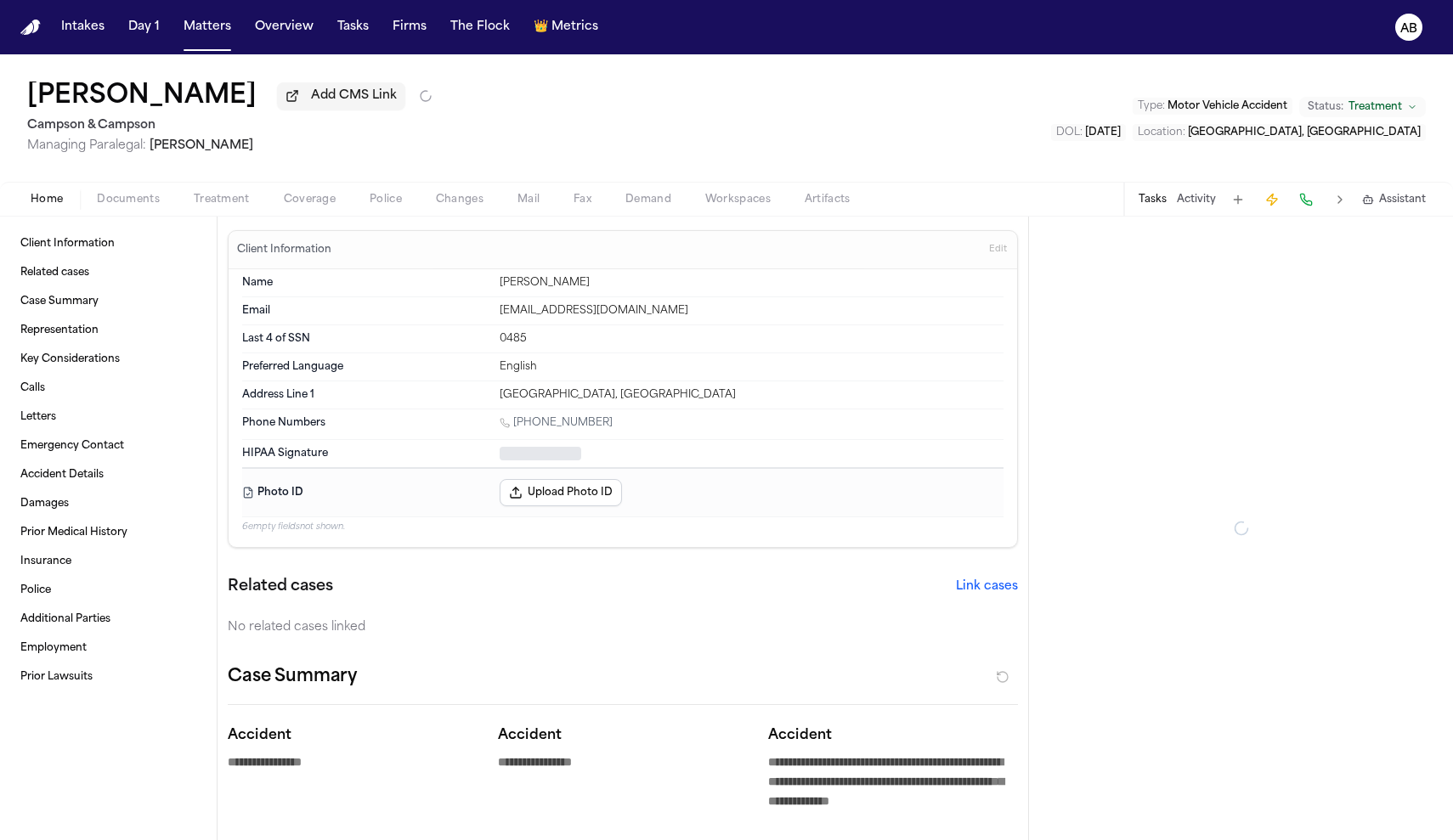
type textarea "*"
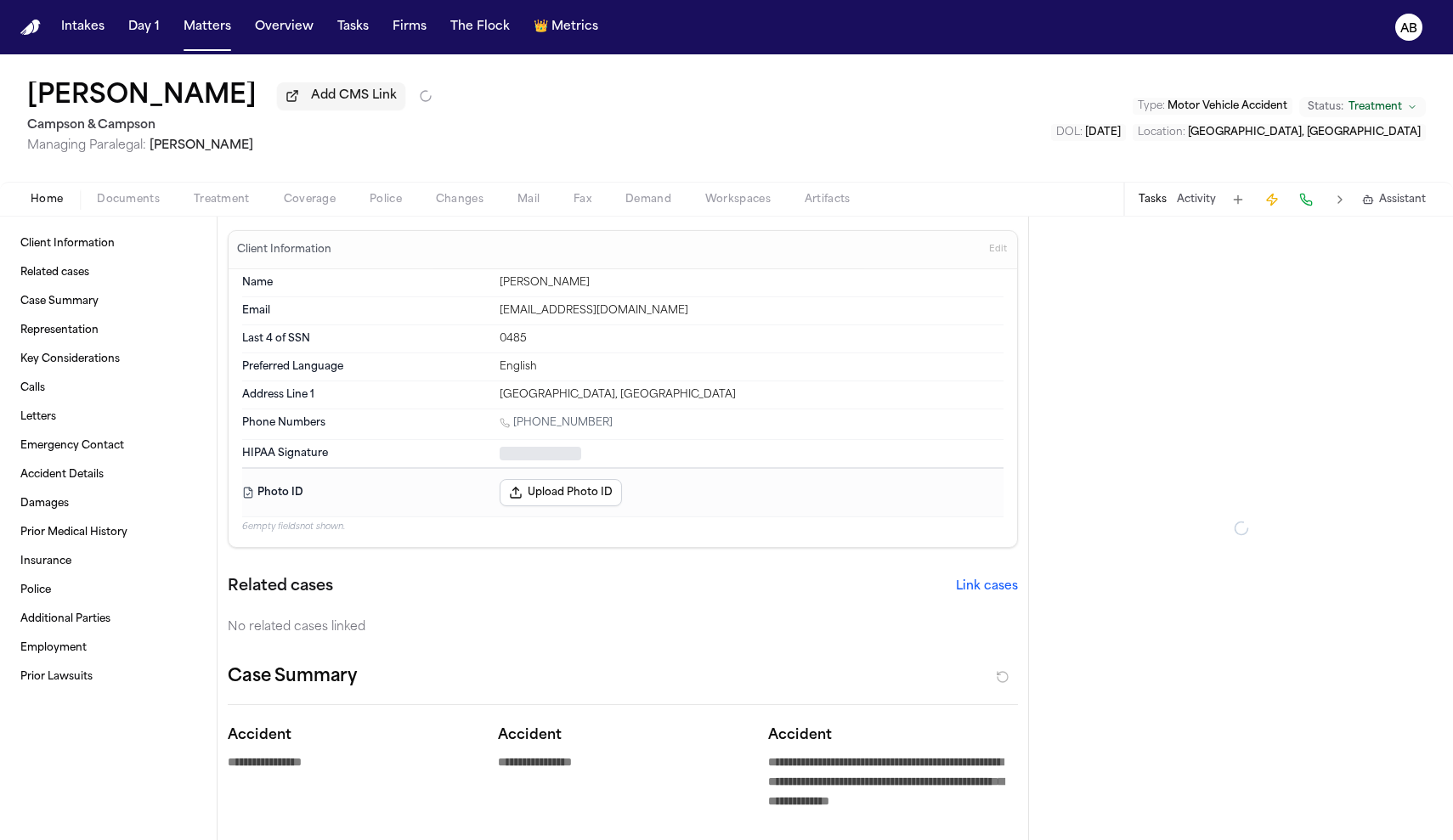
type textarea "*"
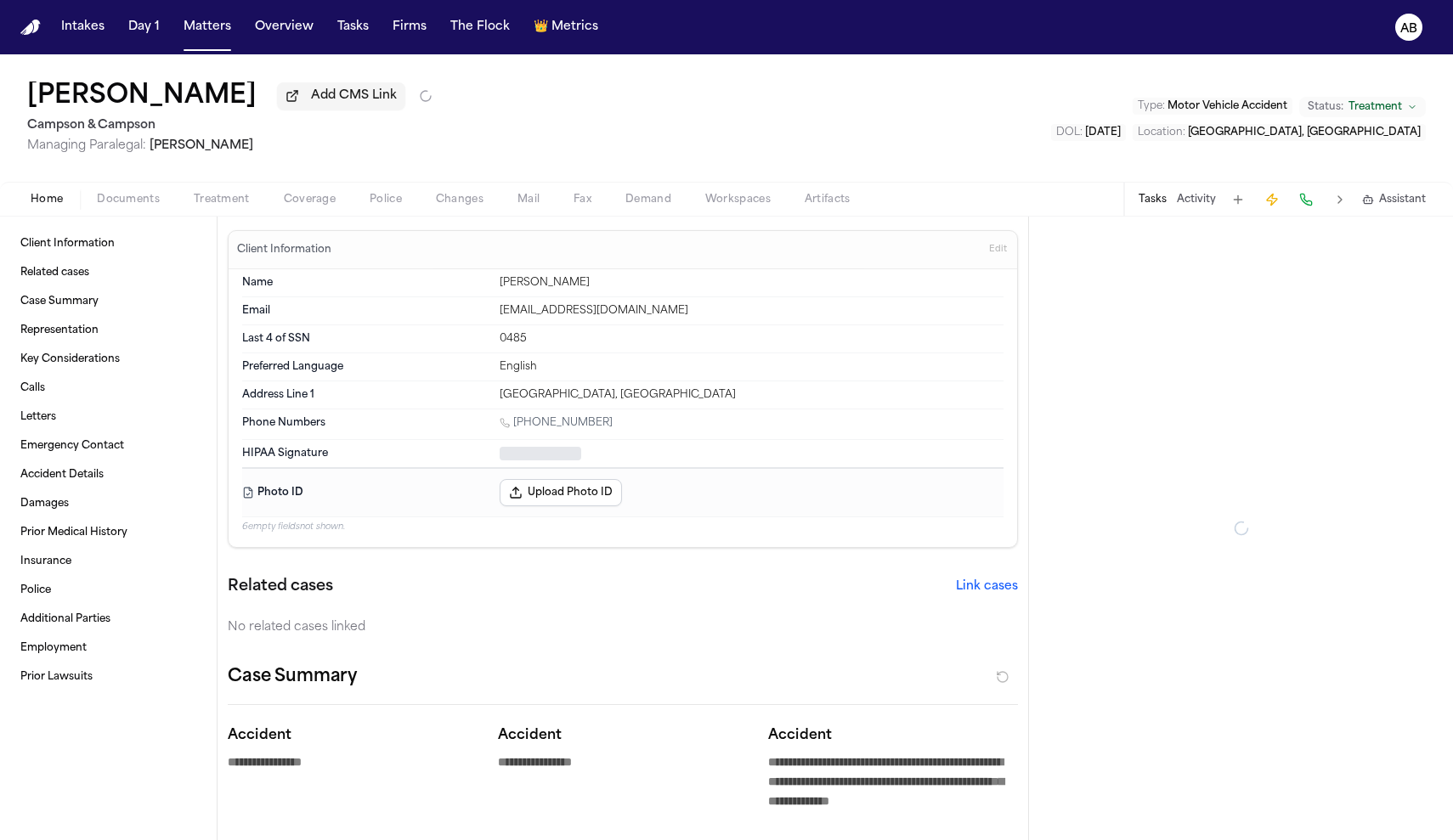
type textarea "*"
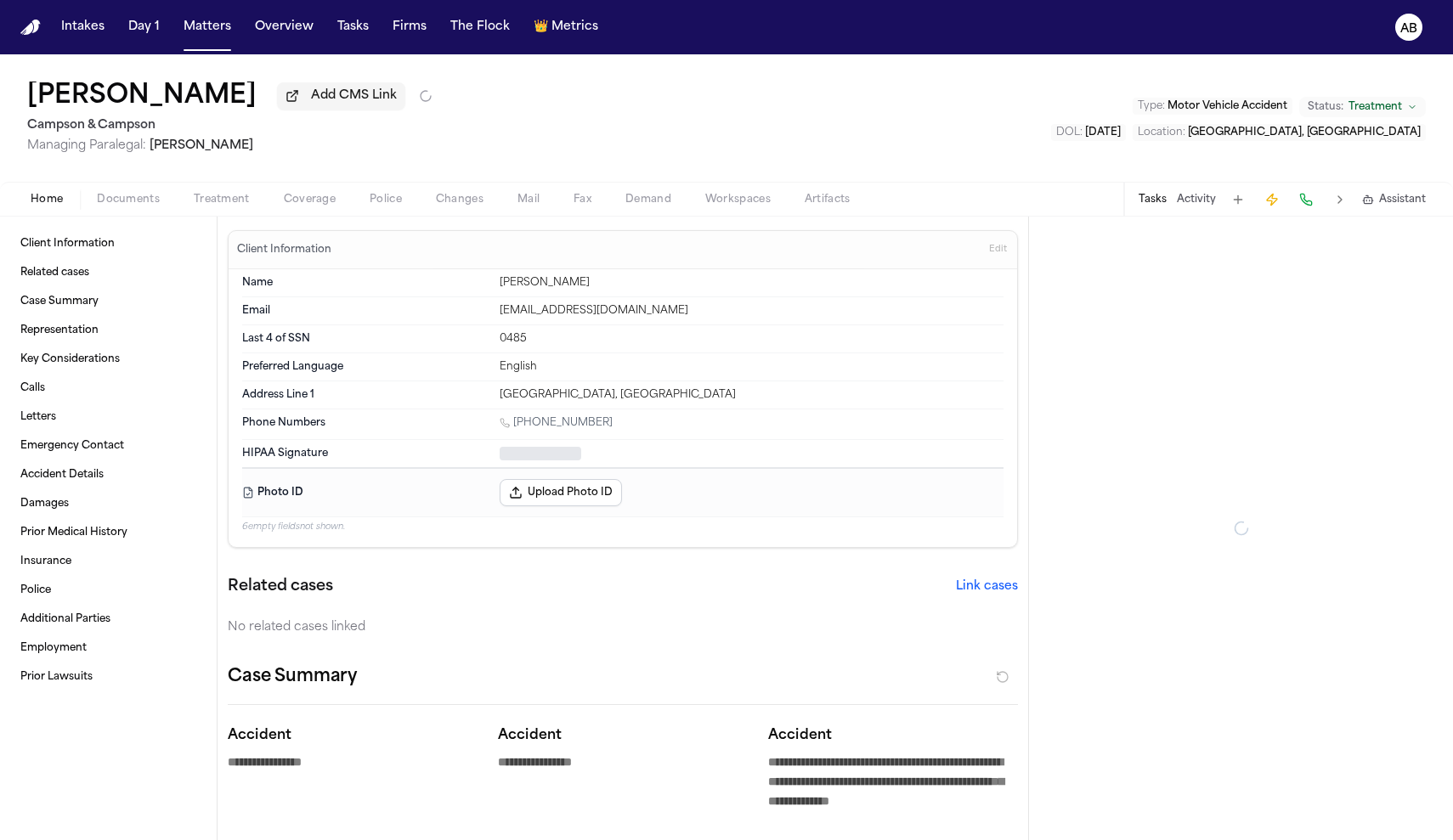
type textarea "*"
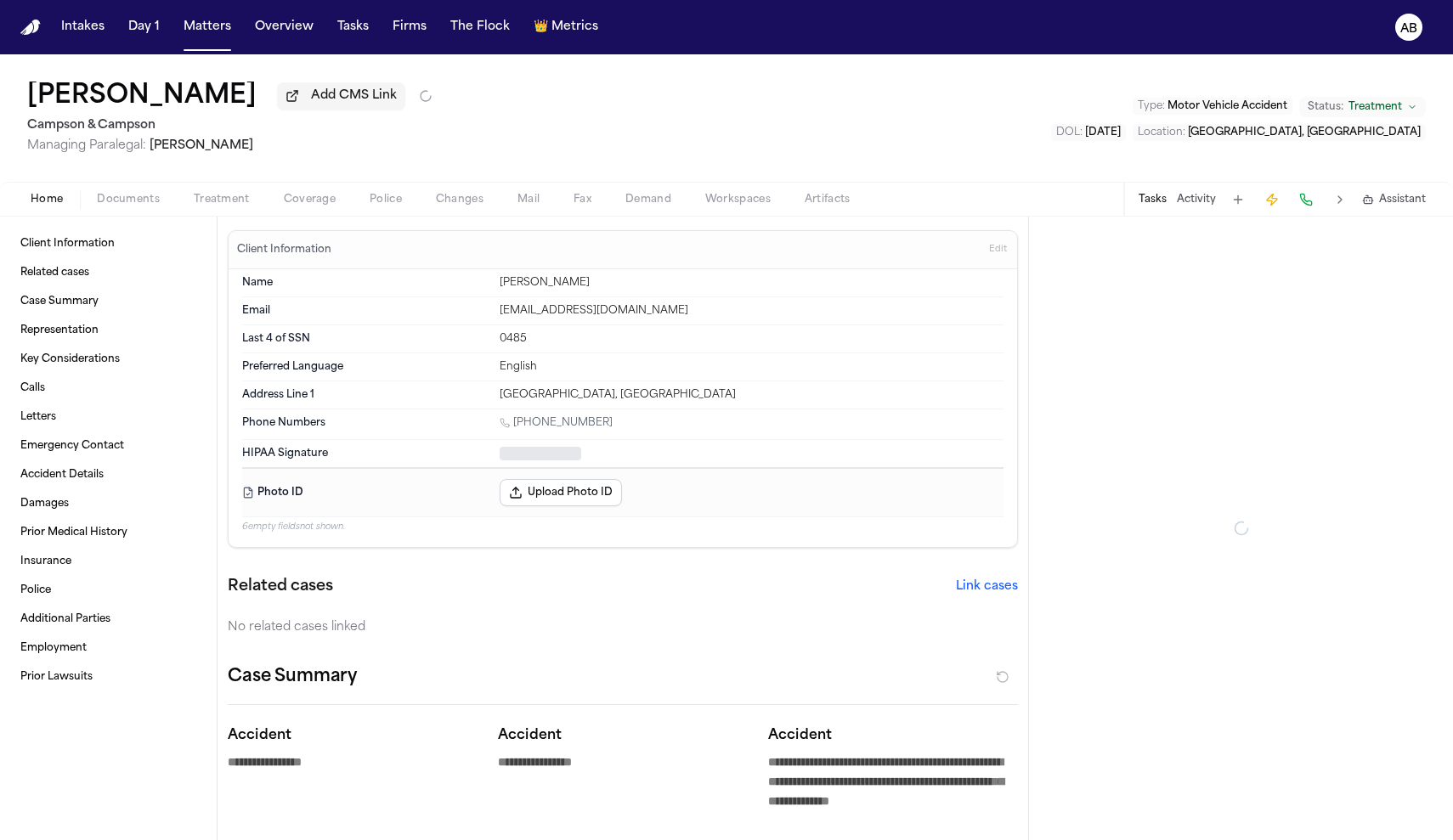
type textarea "*"
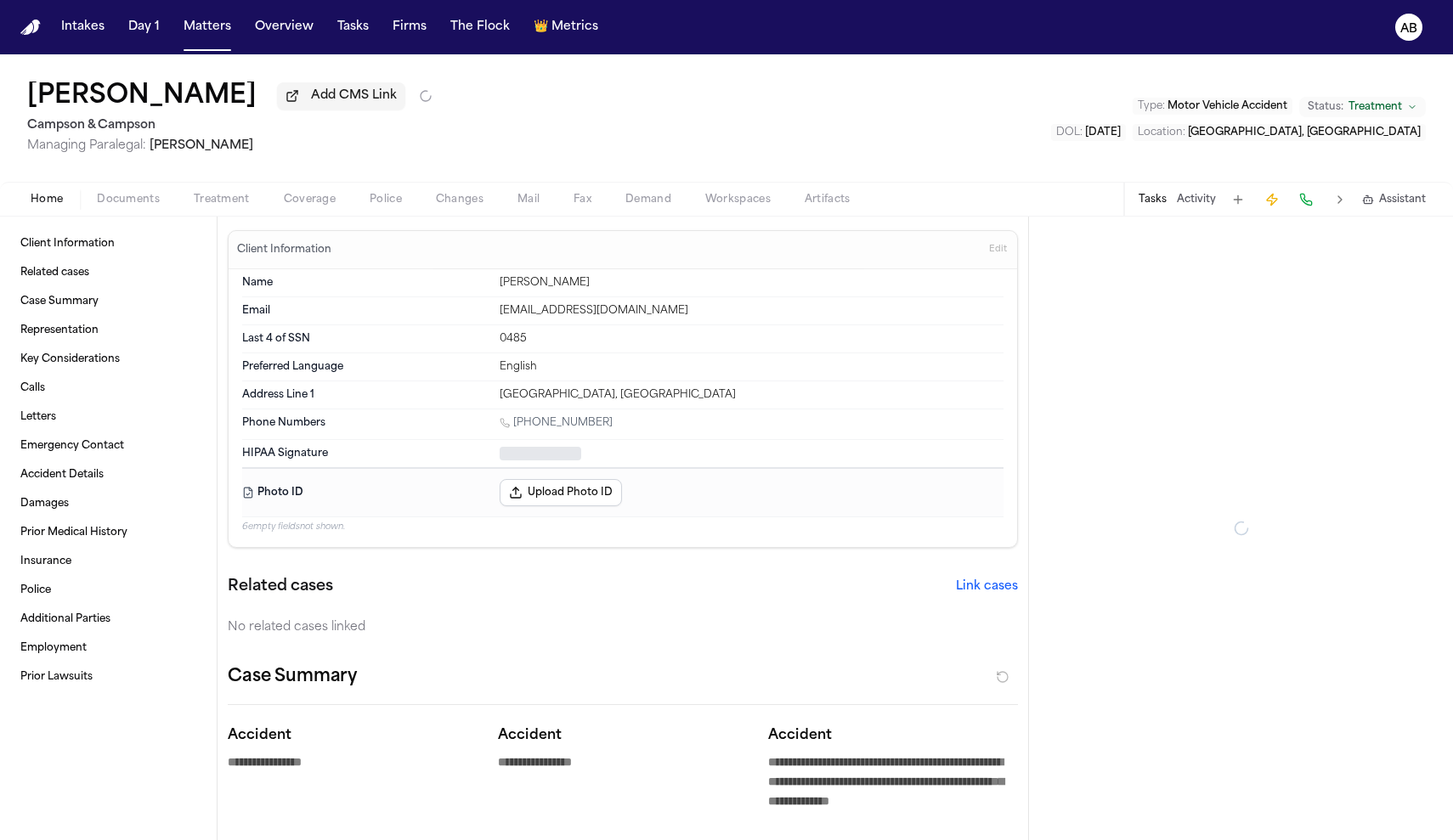
type textarea "*"
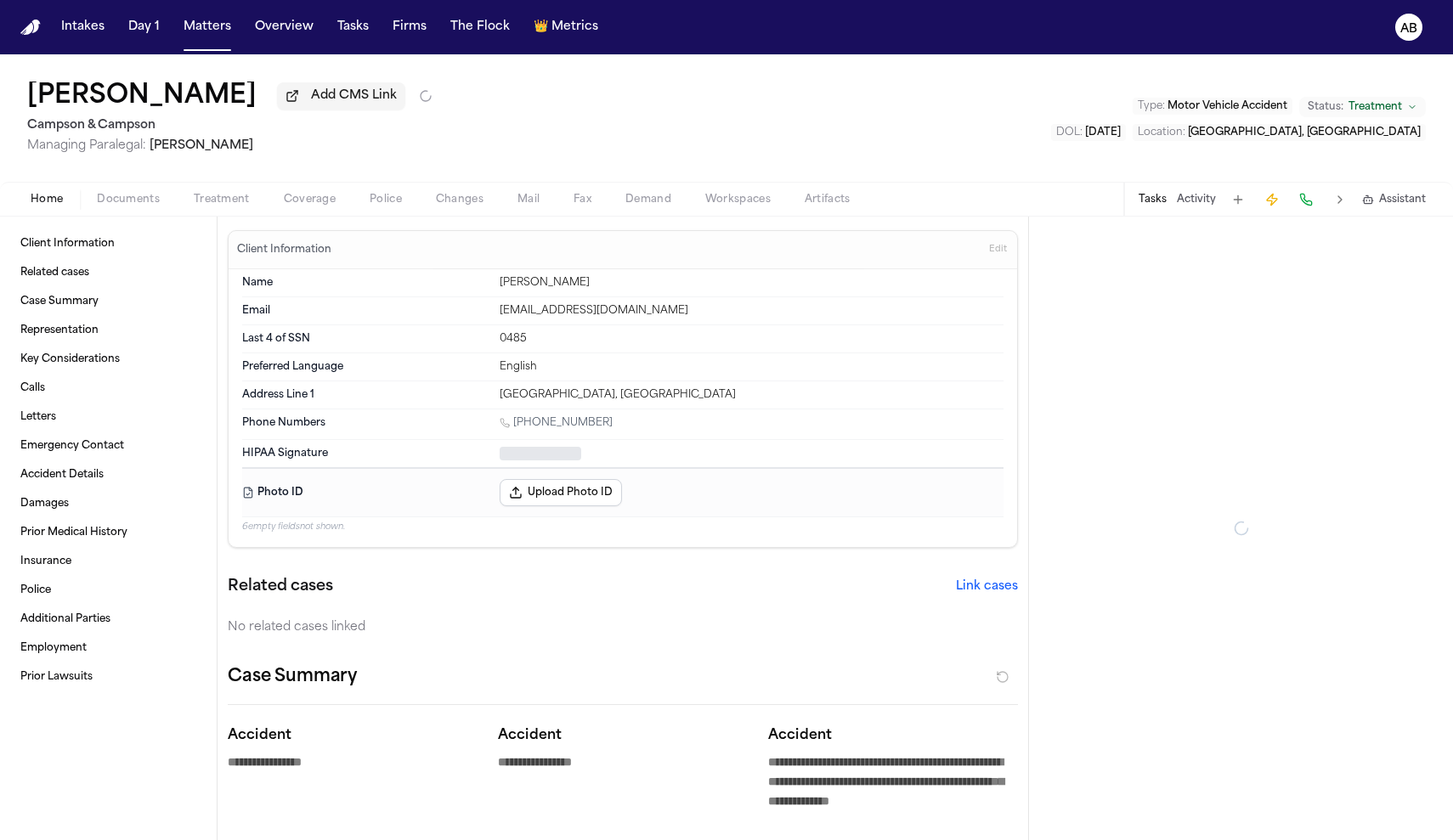
type textarea "*"
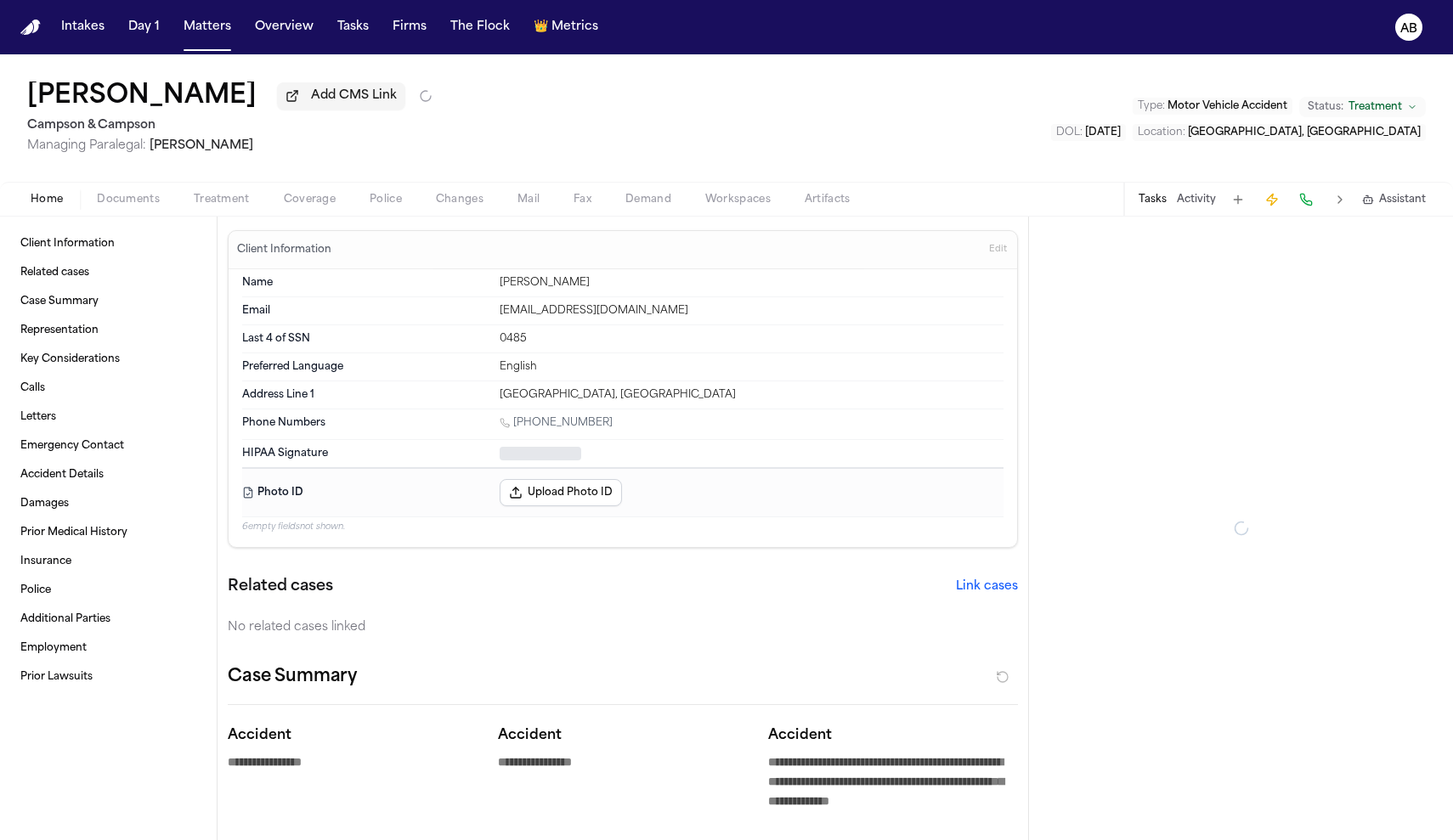
type textarea "*"
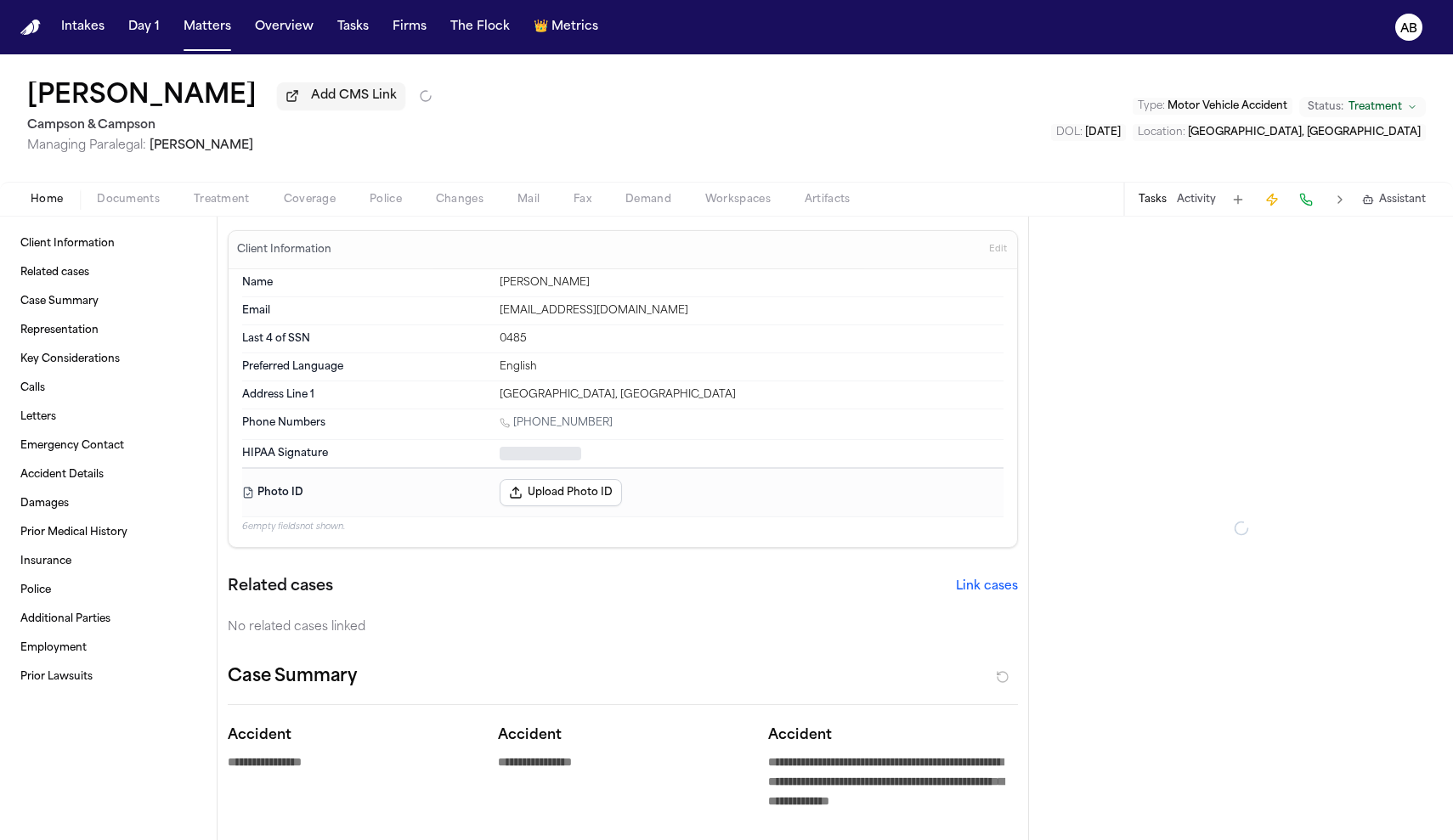
type textarea "*"
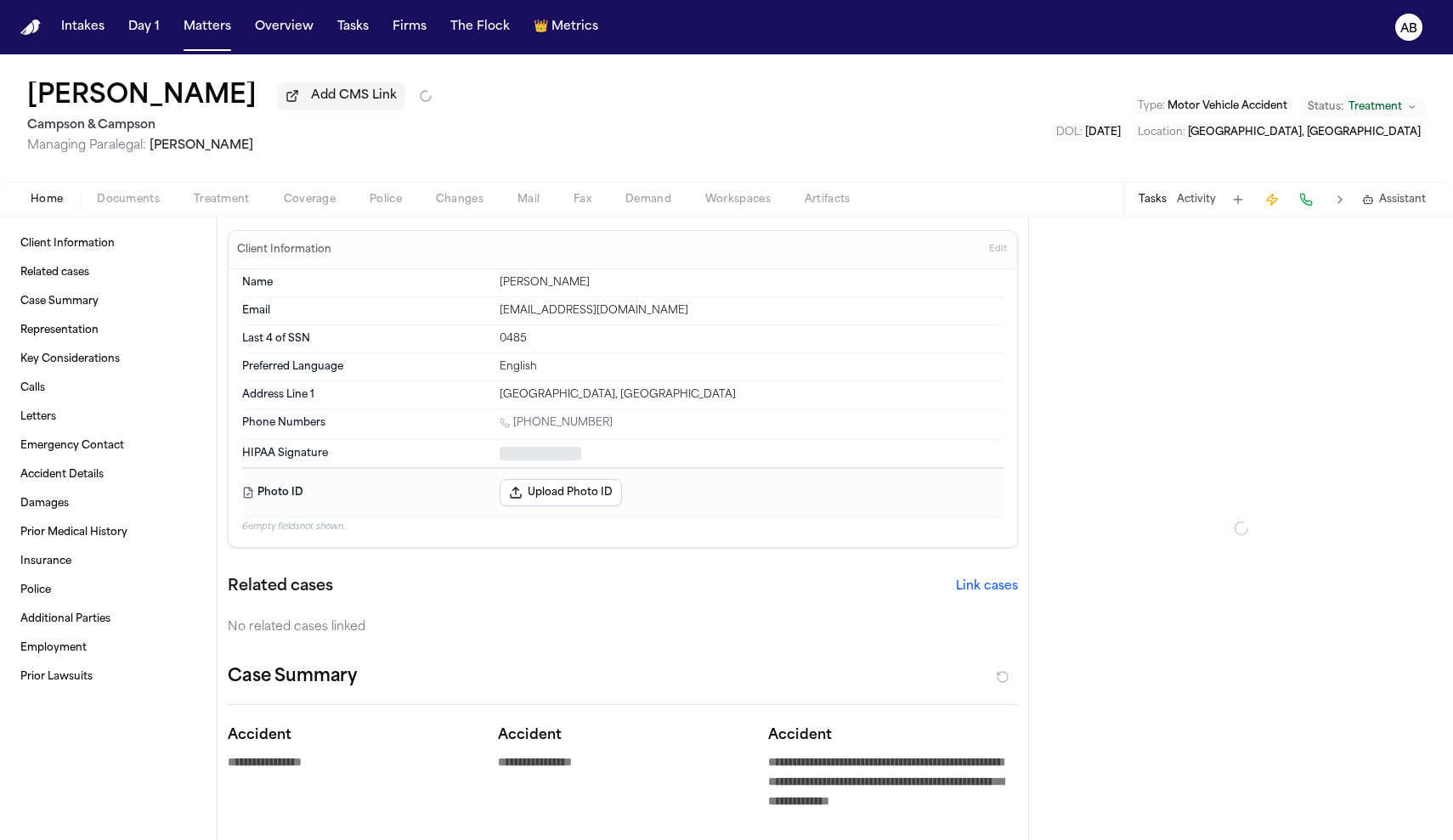
type textarea "*"
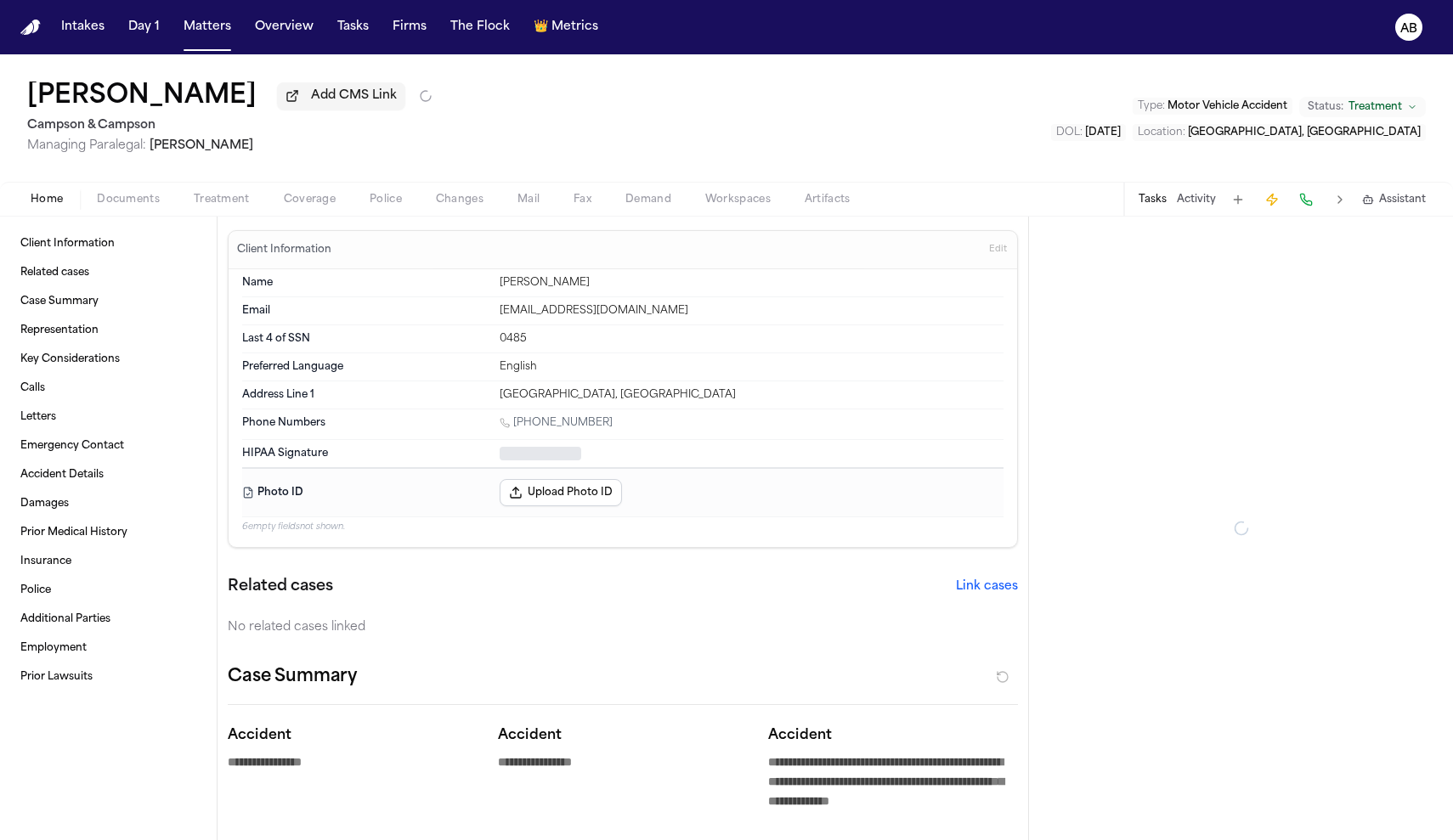
type textarea "*"
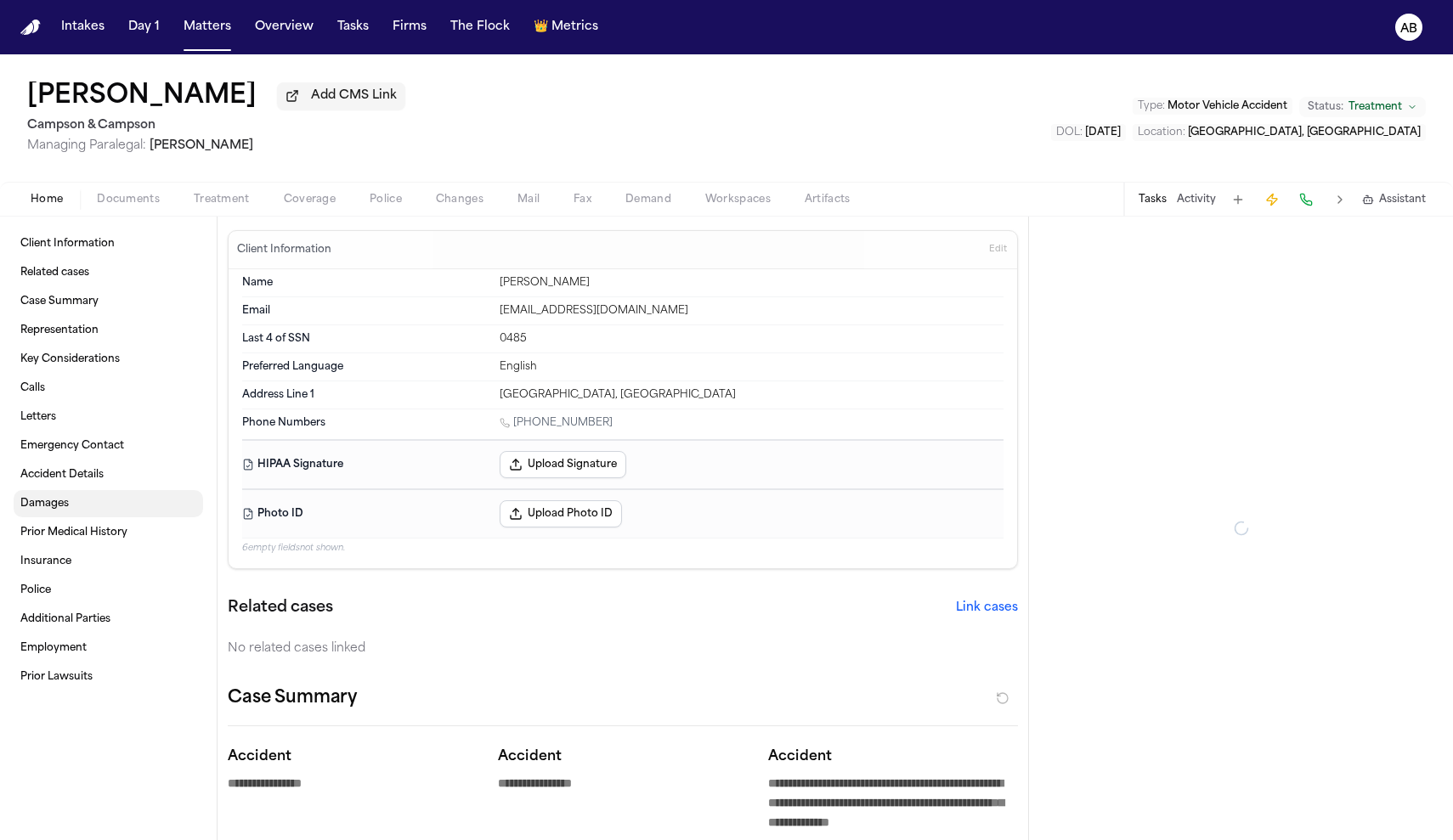
type textarea "*"
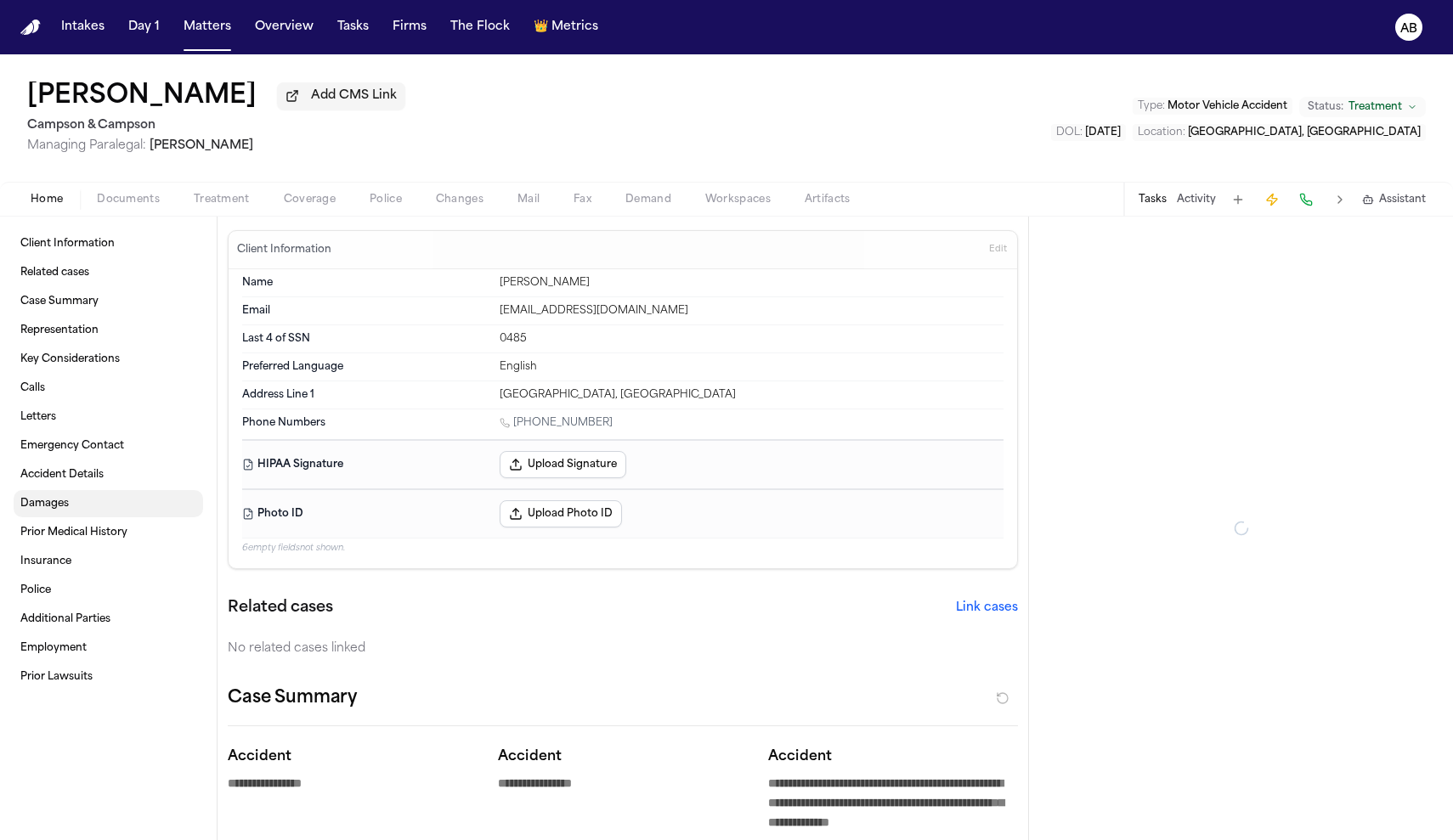
type textarea "*"
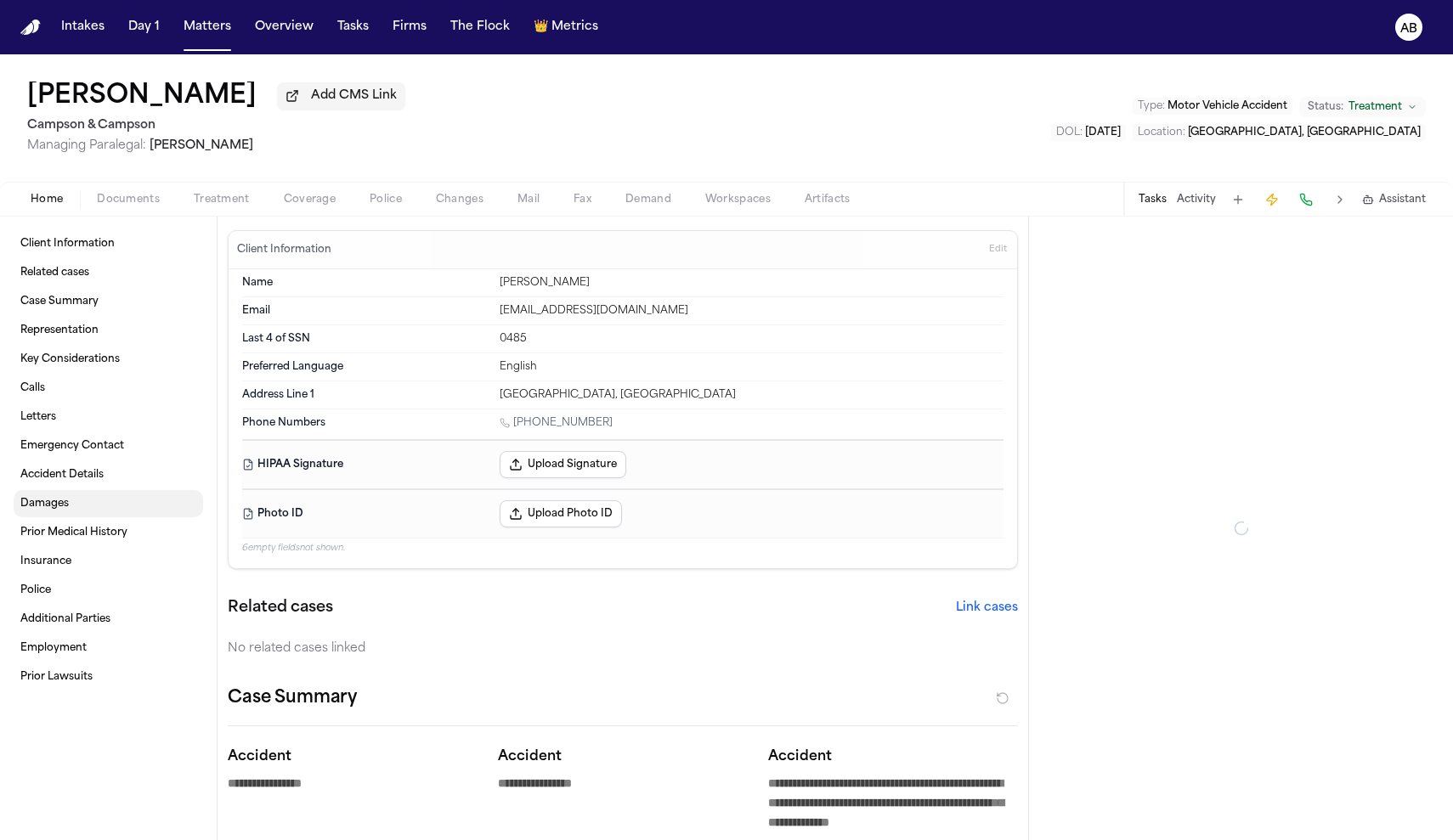
type textarea "*"
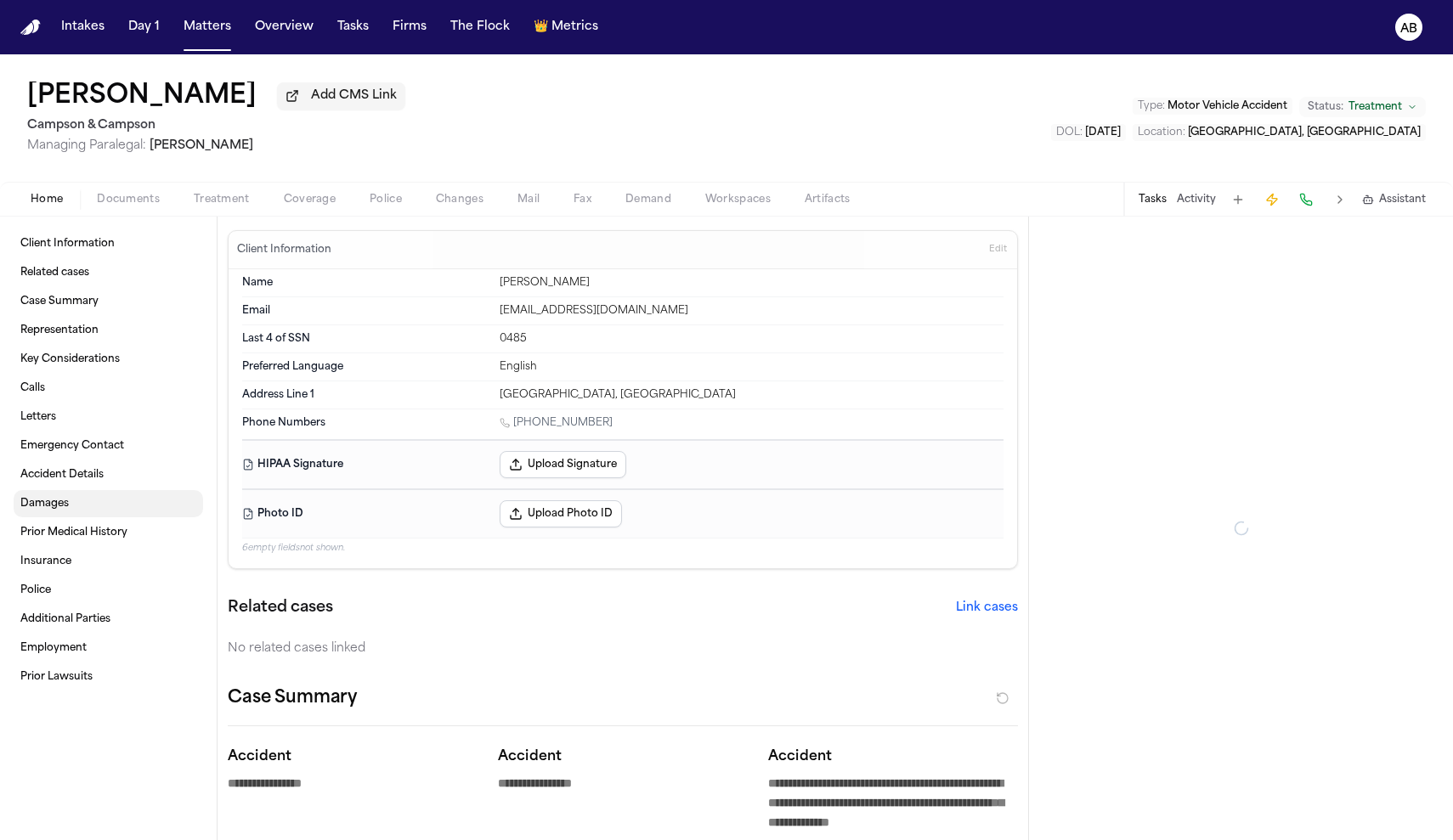
type textarea "*"
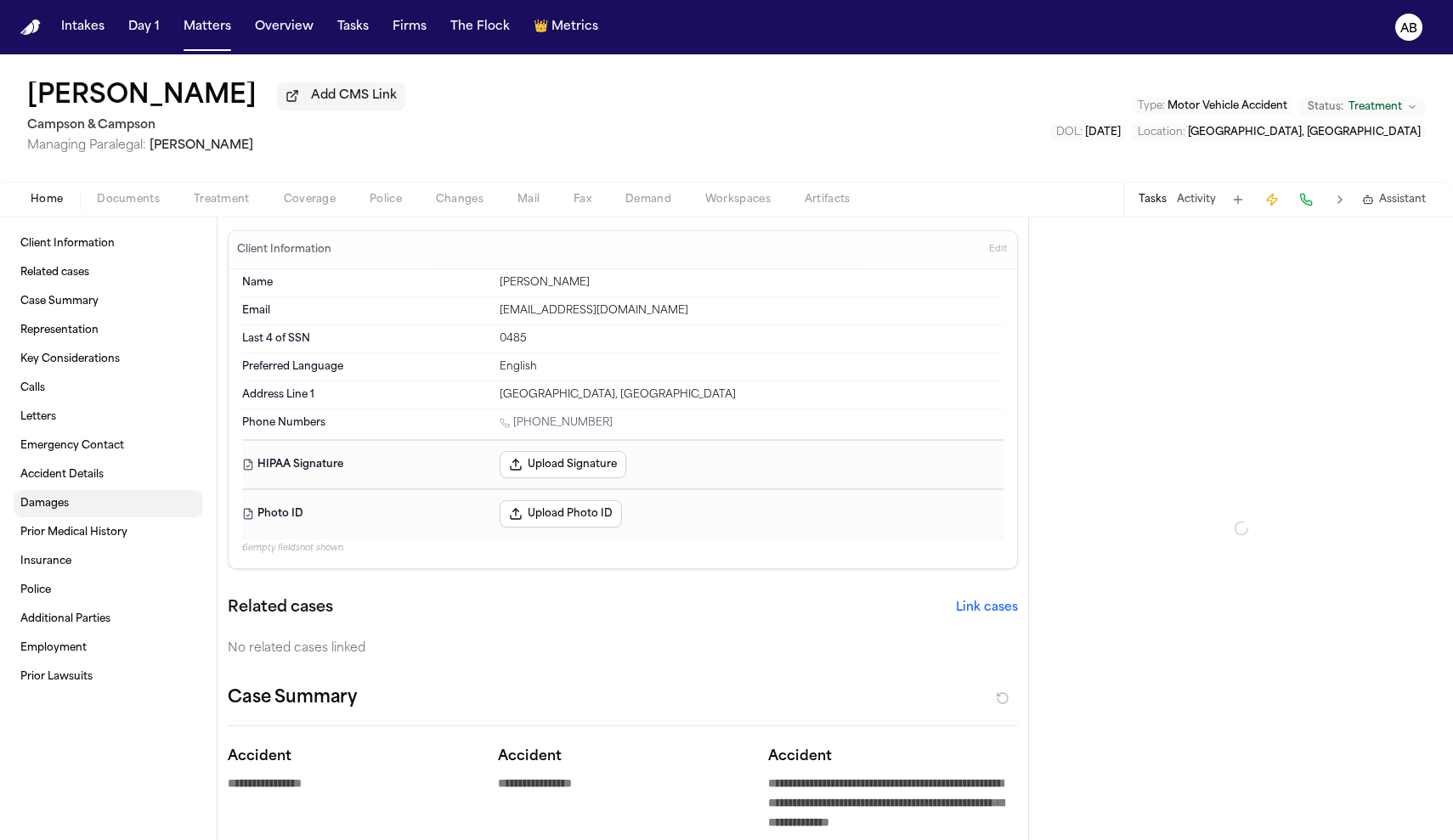
type textarea "*"
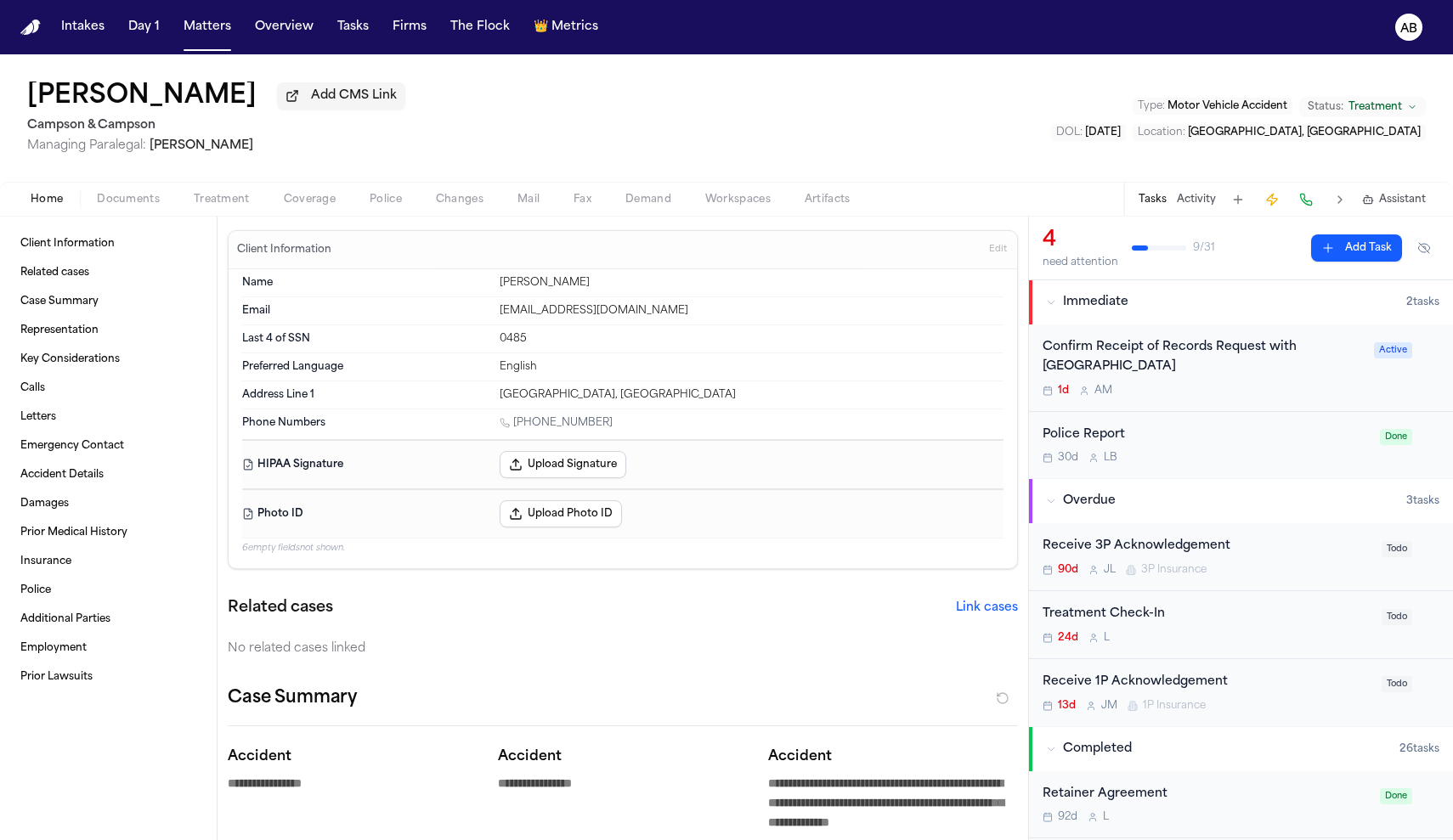
click at [145, 214] on div "Home Documents Treatment Coverage Police Changes Mail Fax Demand Workspaces Art…" at bounding box center [726, 198] width 1453 height 34
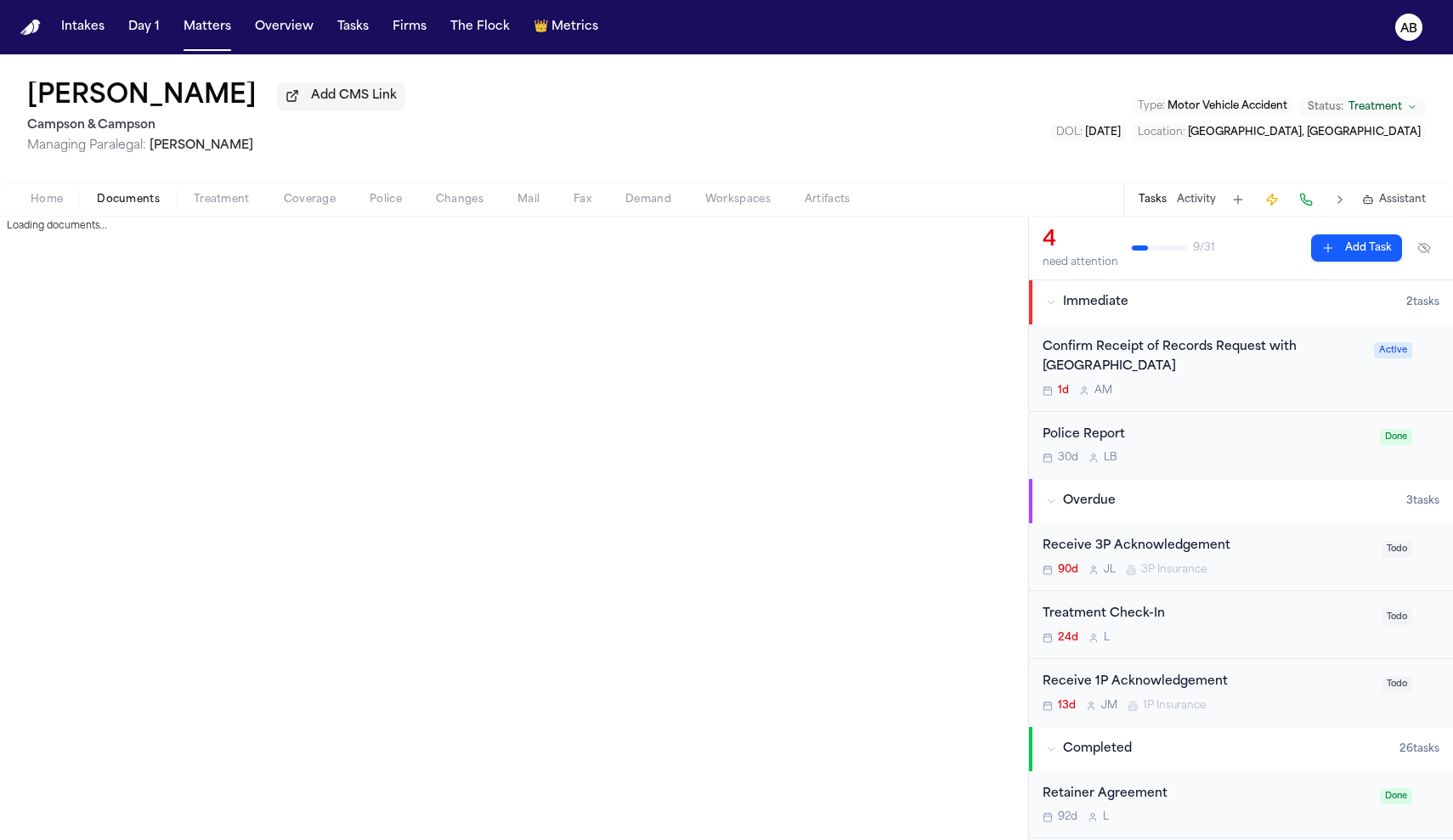
click at [148, 205] on span "Documents" at bounding box center [128, 200] width 63 height 14
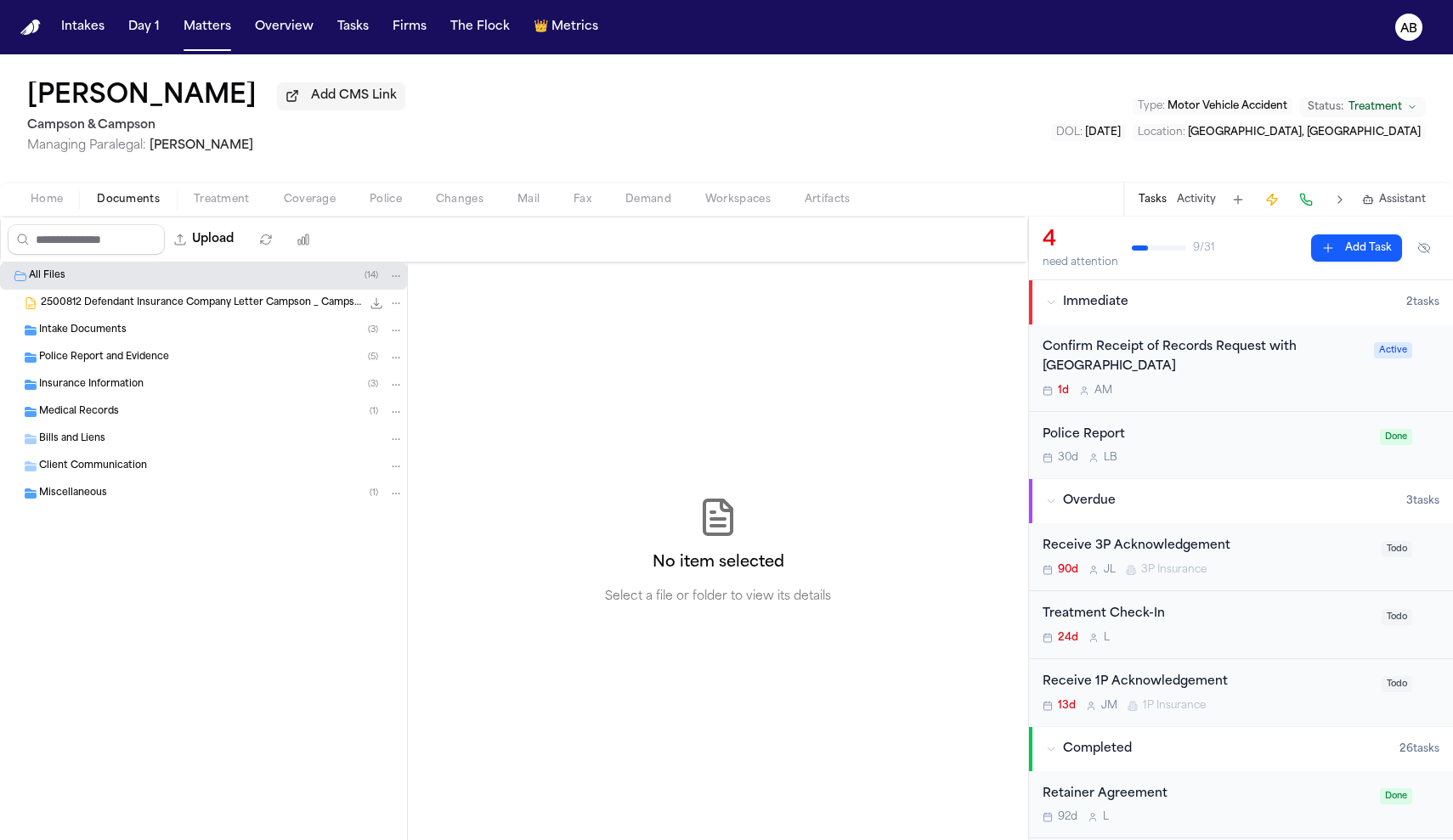
click at [125, 341] on div "Intake Documents ( 3 )" at bounding box center [203, 330] width 407 height 27
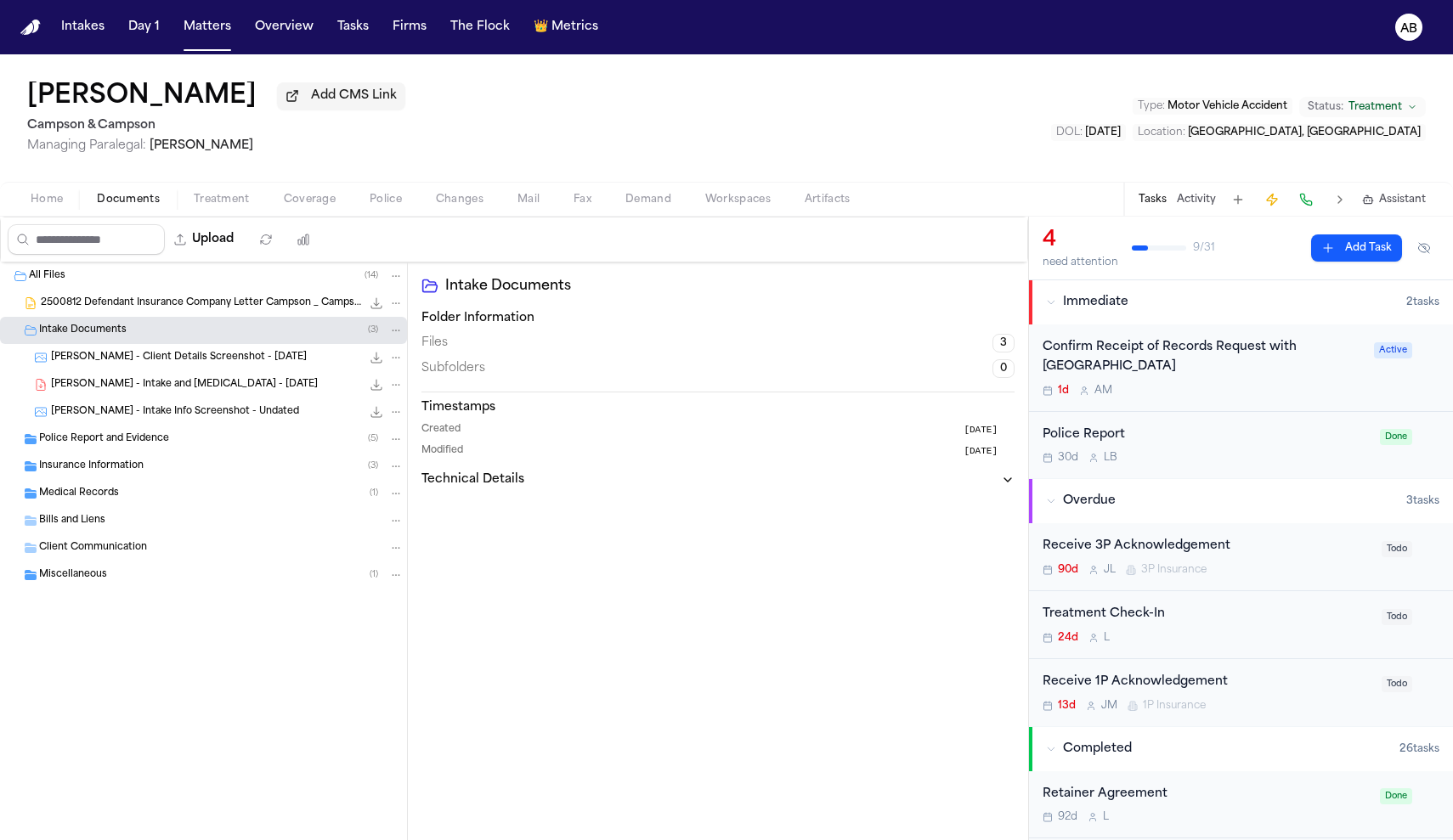
click at [116, 390] on span "B. Benning - Intake and Retainer - 6.24.25" at bounding box center [184, 385] width 267 height 15
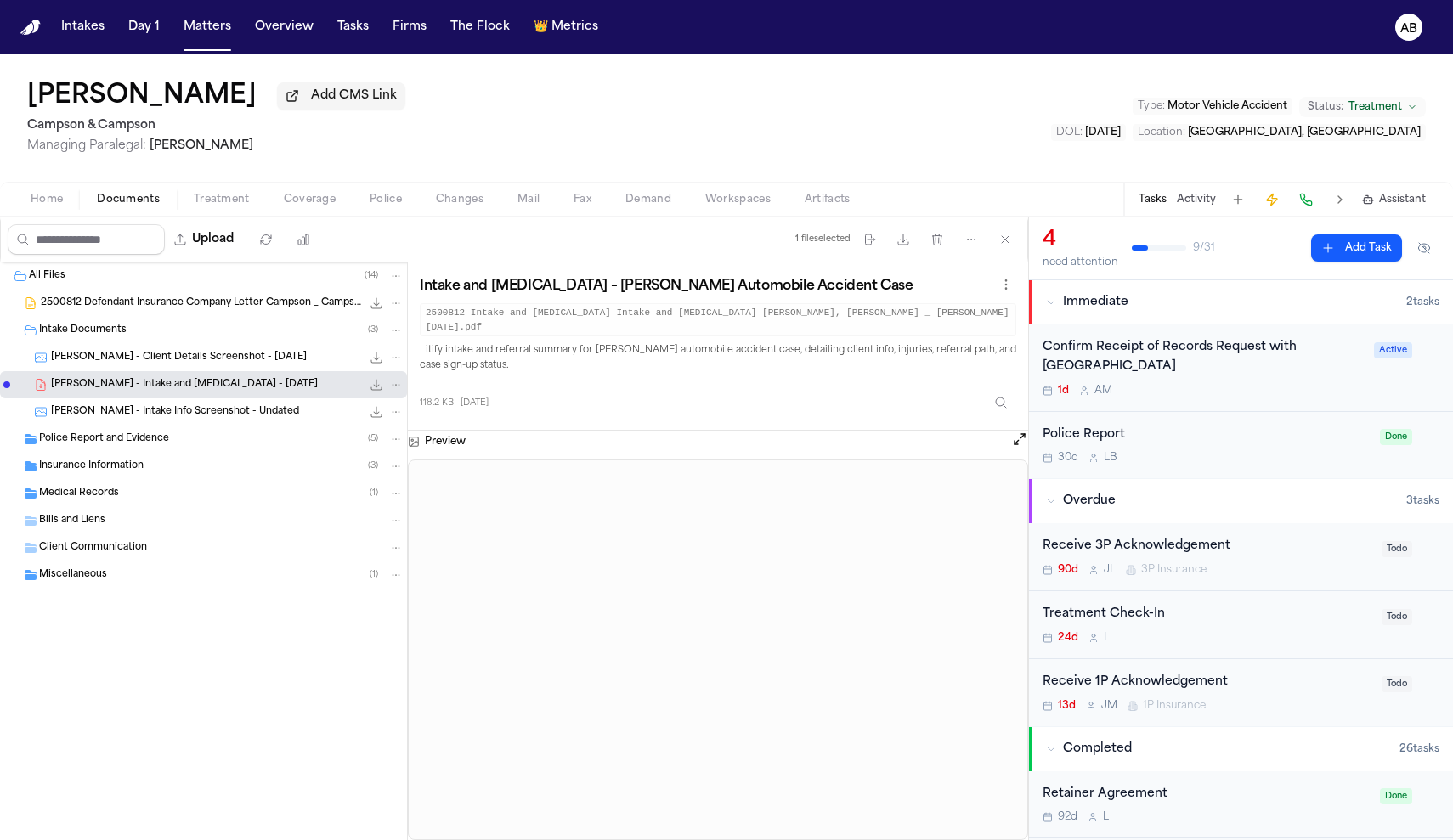
click at [210, 363] on span "B. Bennett - Client Details Screenshot - 7.17.25" at bounding box center [178, 358] width 256 height 15
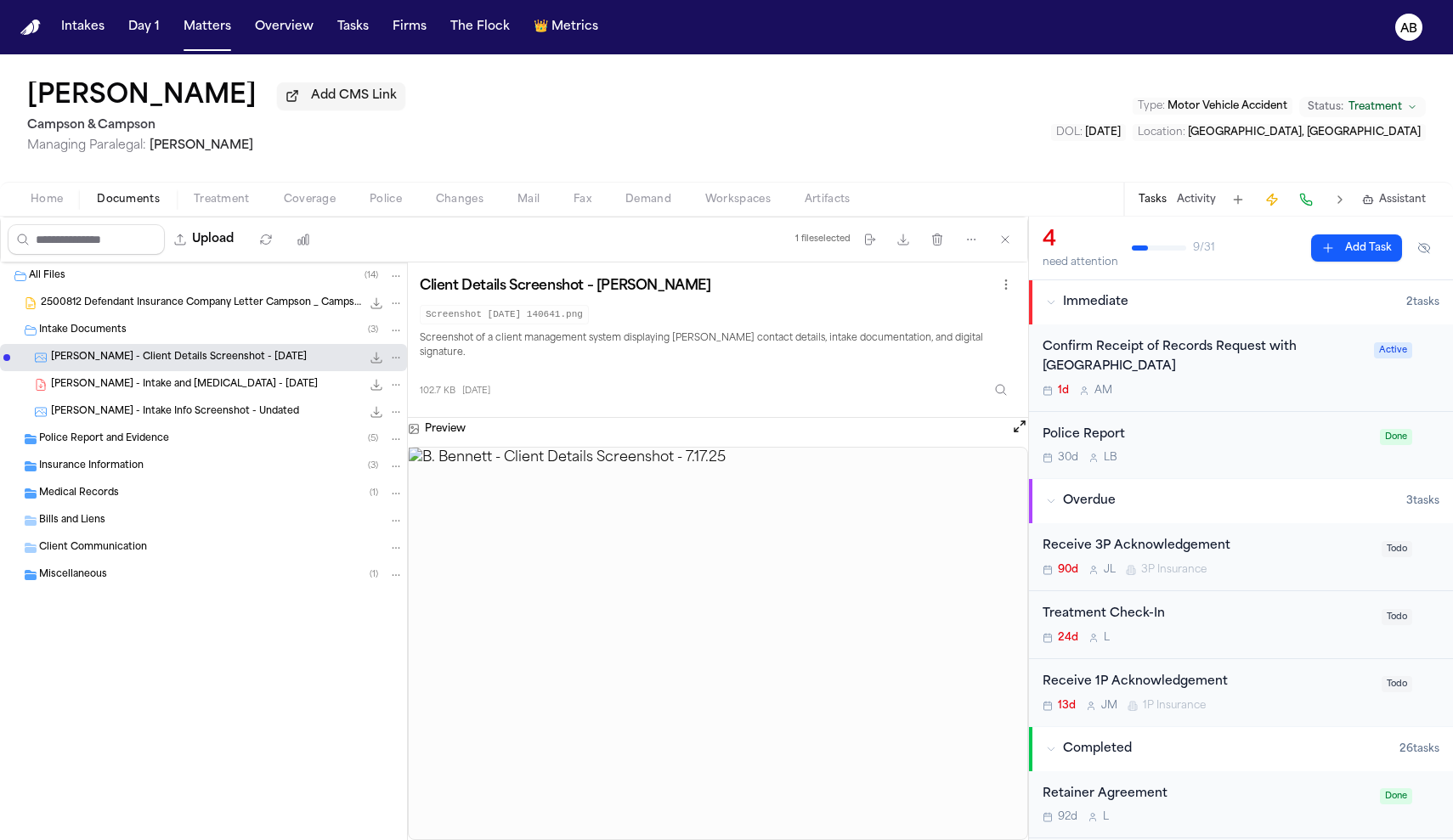
click at [139, 474] on span "Insurance Information" at bounding box center [92, 466] width 105 height 15
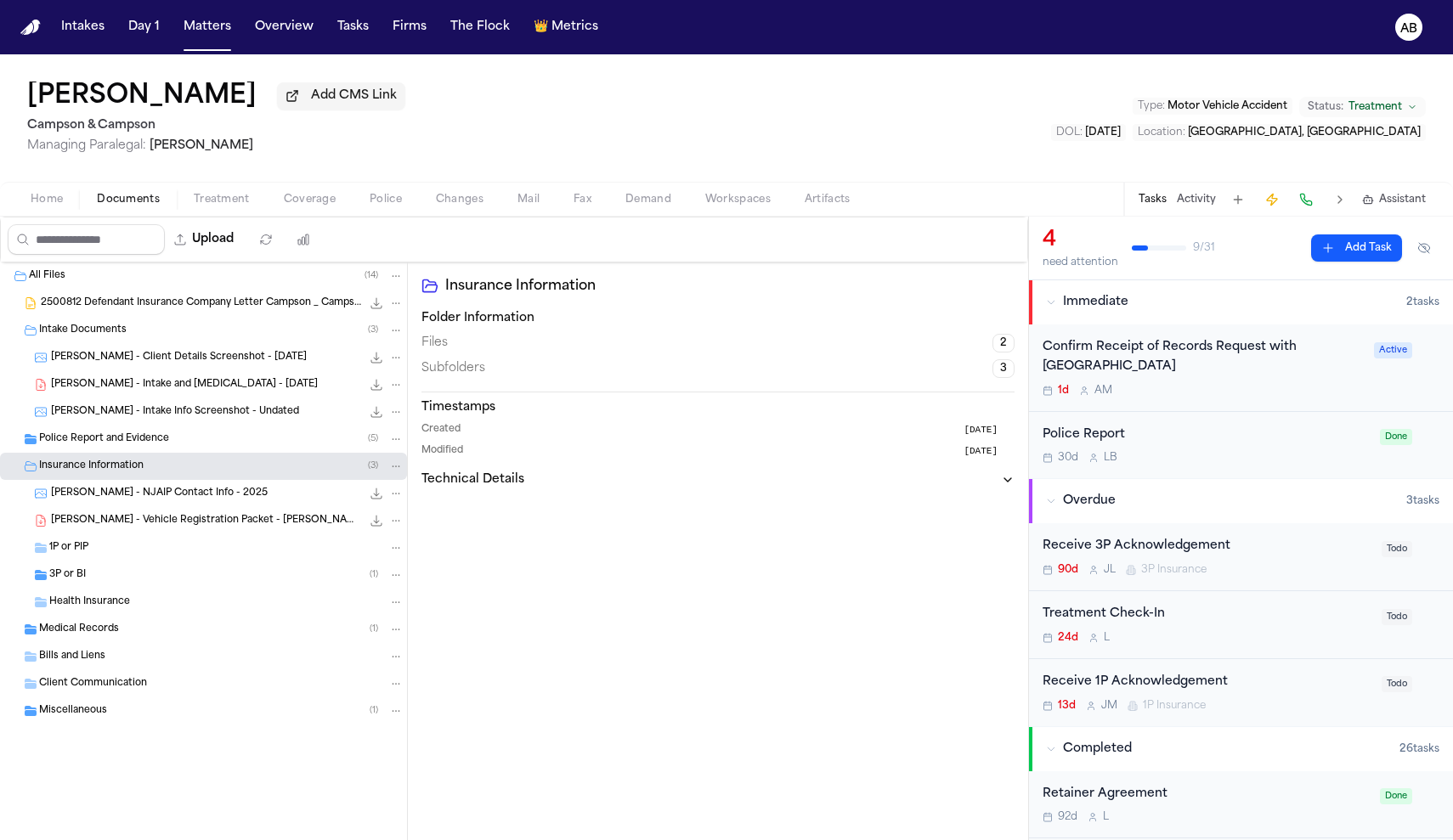
click at [139, 474] on span "Insurance Information" at bounding box center [92, 466] width 105 height 15
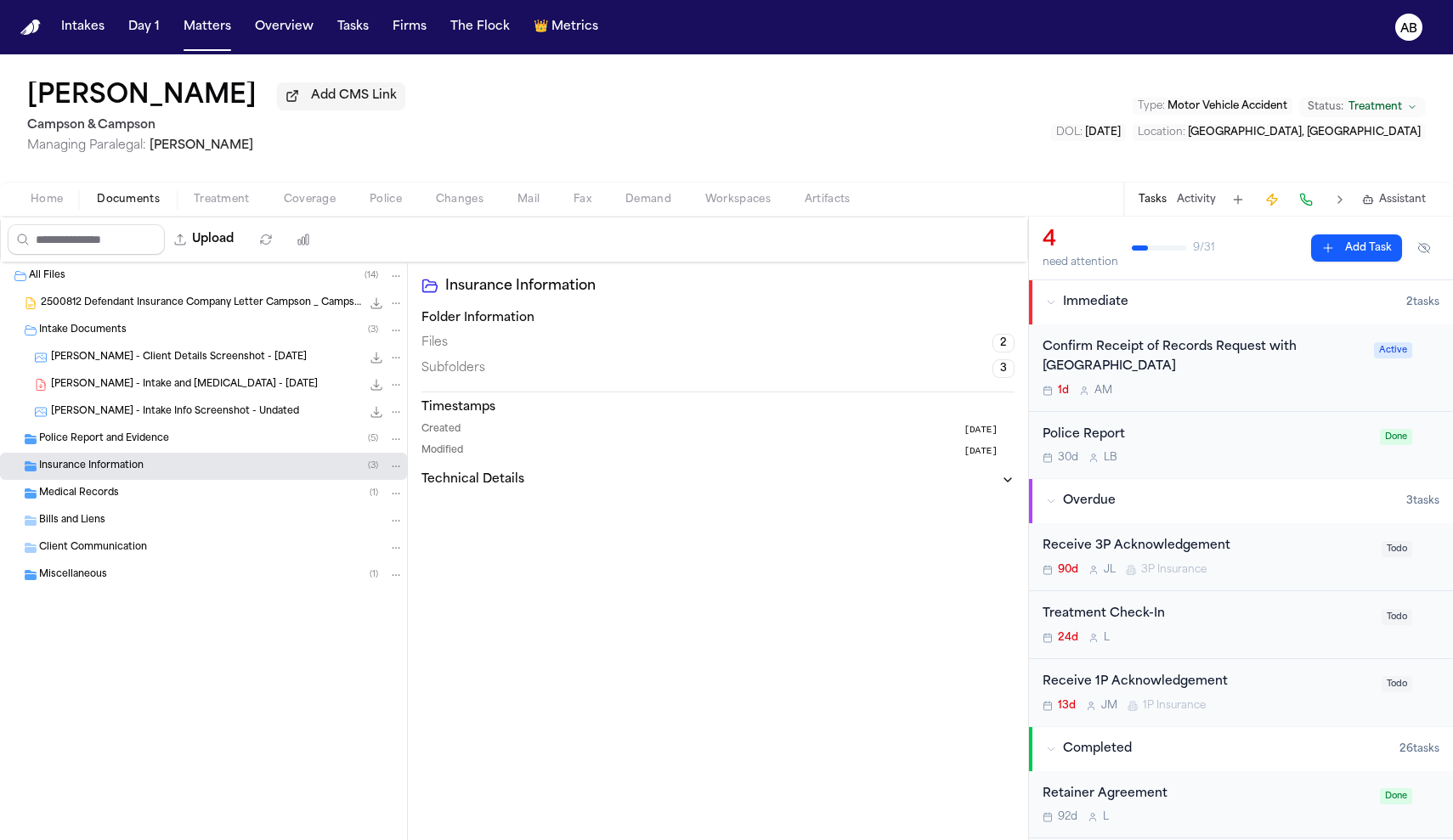
click at [115, 561] on div "Client Communication" at bounding box center [203, 547] width 407 height 27
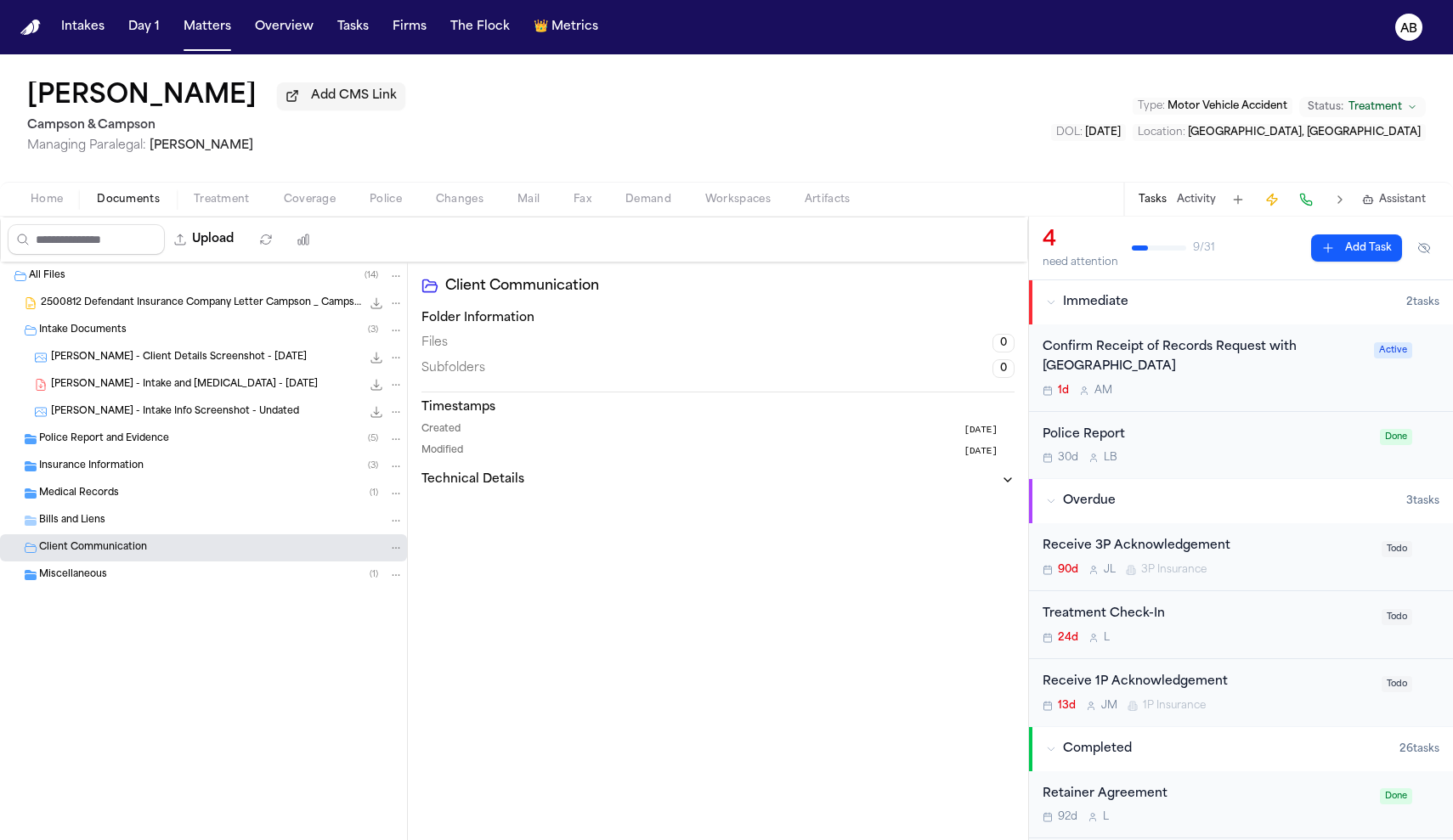
click at [112, 582] on div "Miscellaneous ( 1 )" at bounding box center [221, 575] width 364 height 16
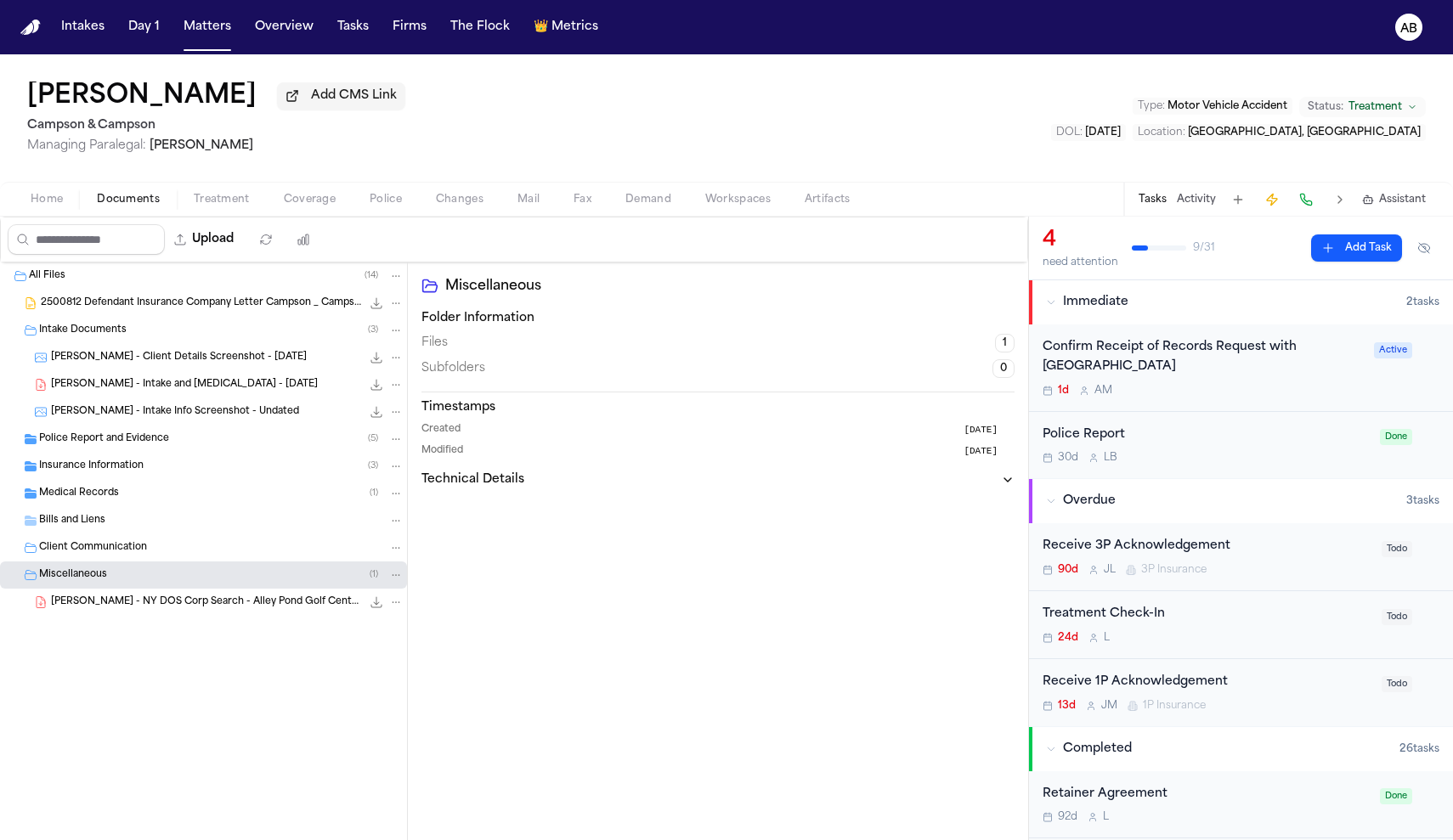
click at [115, 582] on div "Miscellaneous ( 1 )" at bounding box center [221, 575] width 364 height 16
click at [157, 415] on span "B. Benning - Intake Info Screenshot - Undated" at bounding box center [175, 412] width 248 height 15
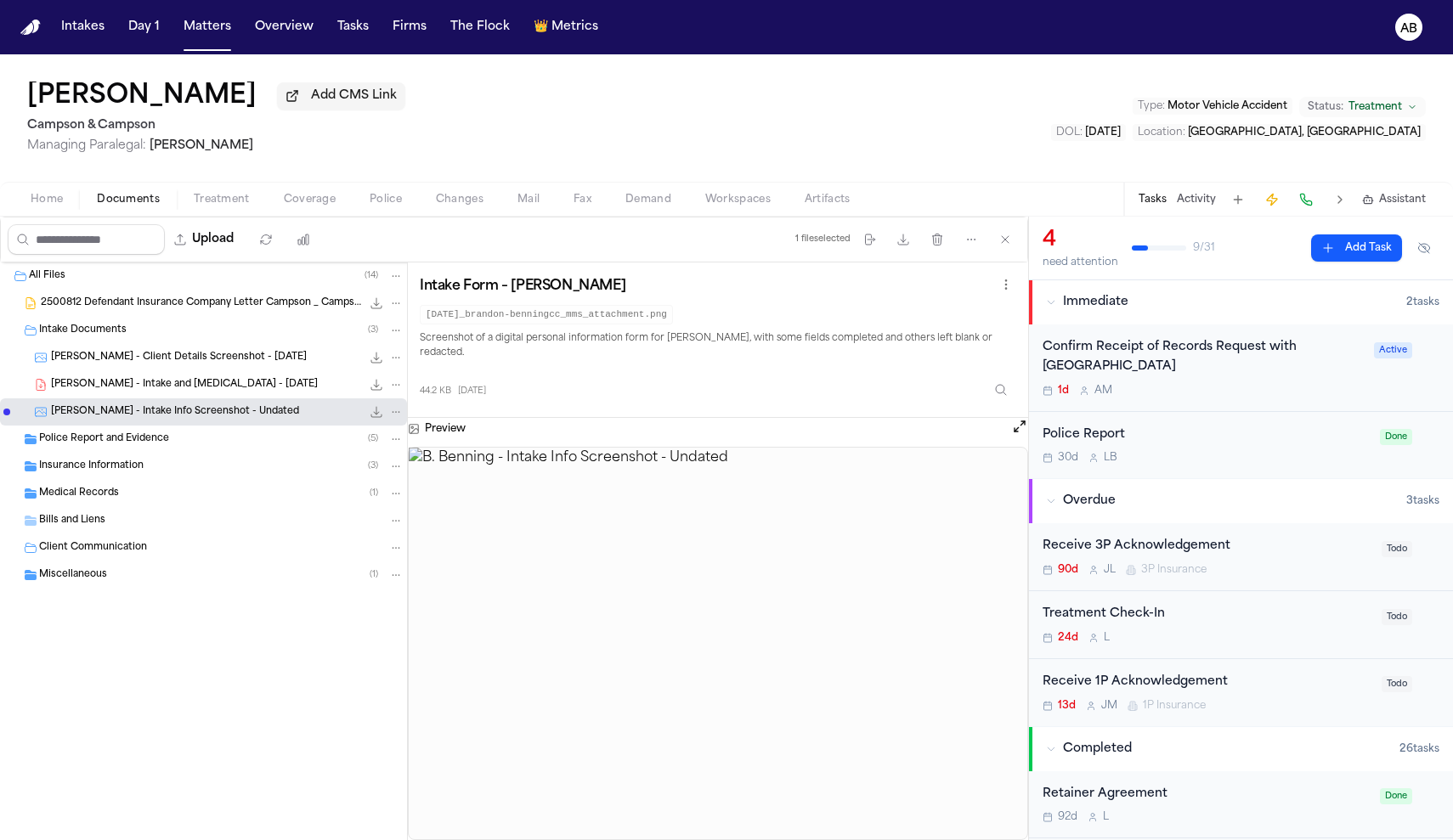
click at [253, 383] on div "B. Benning - Intake and Retainer - 6.24.25 118.2 KB • PDF" at bounding box center [227, 384] width 353 height 17
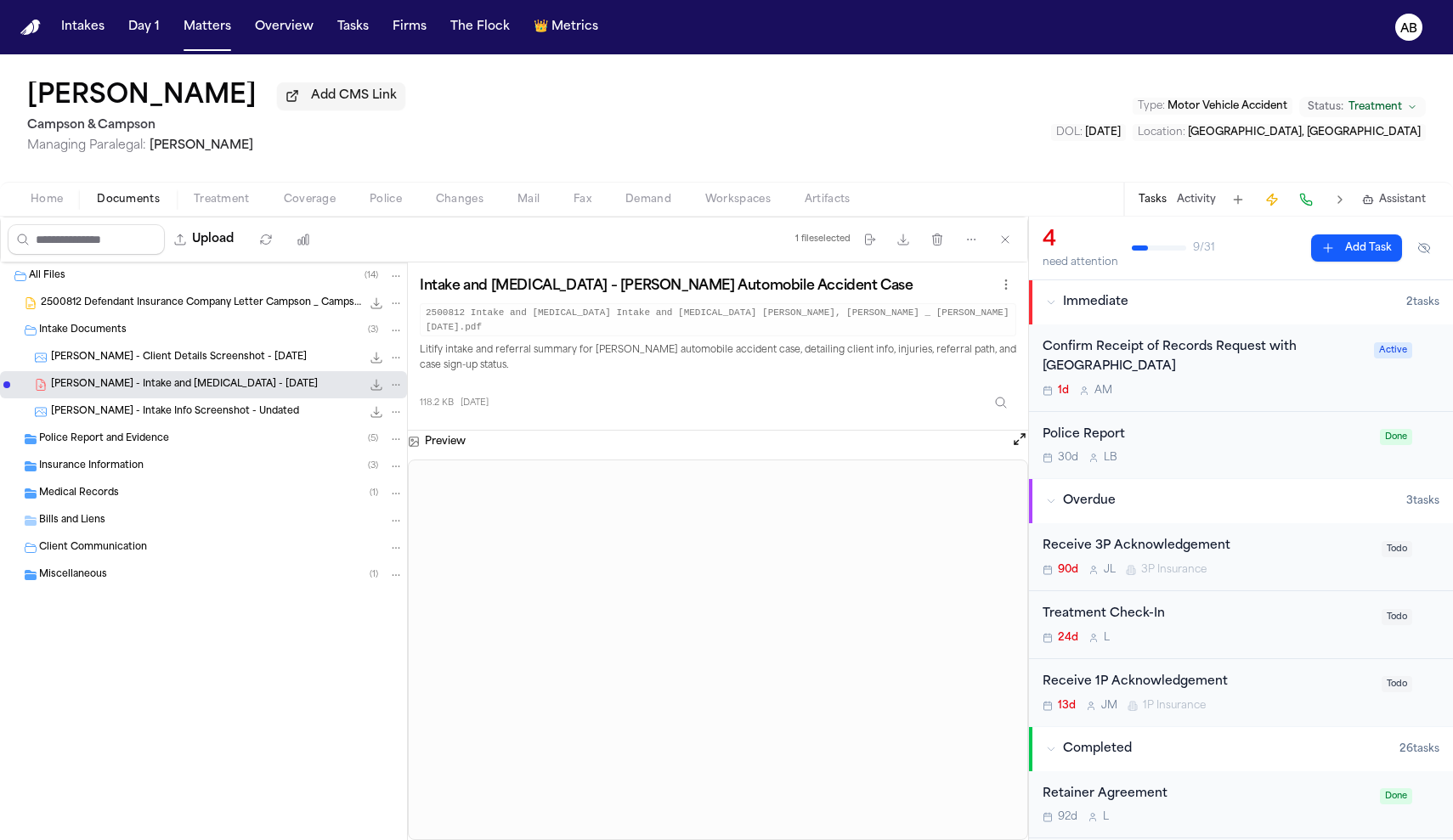
click at [79, 498] on span "Medical Records" at bounding box center [79, 494] width 79 height 15
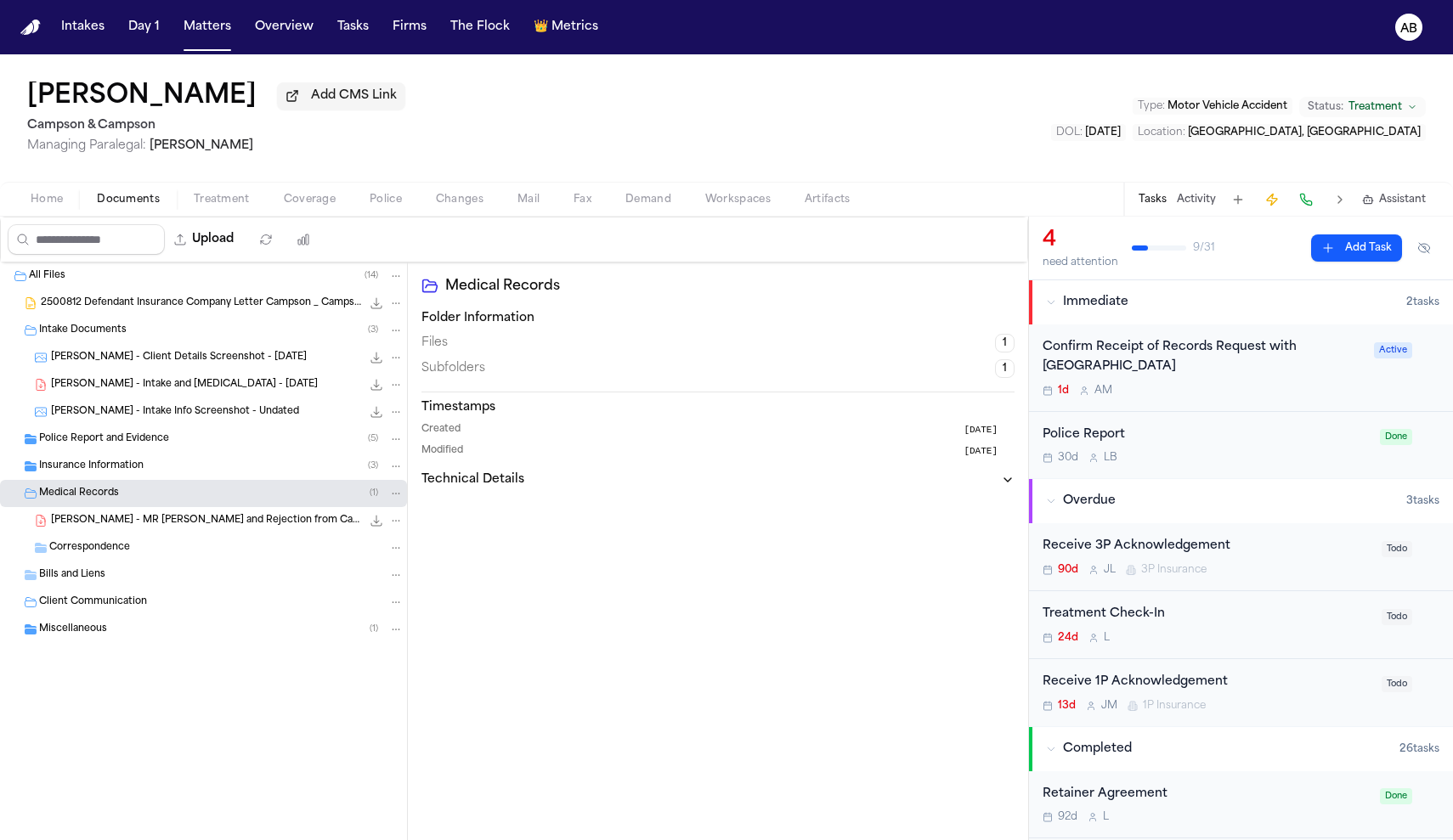
click at [86, 554] on span "Correspondence" at bounding box center [89, 548] width 80 height 15
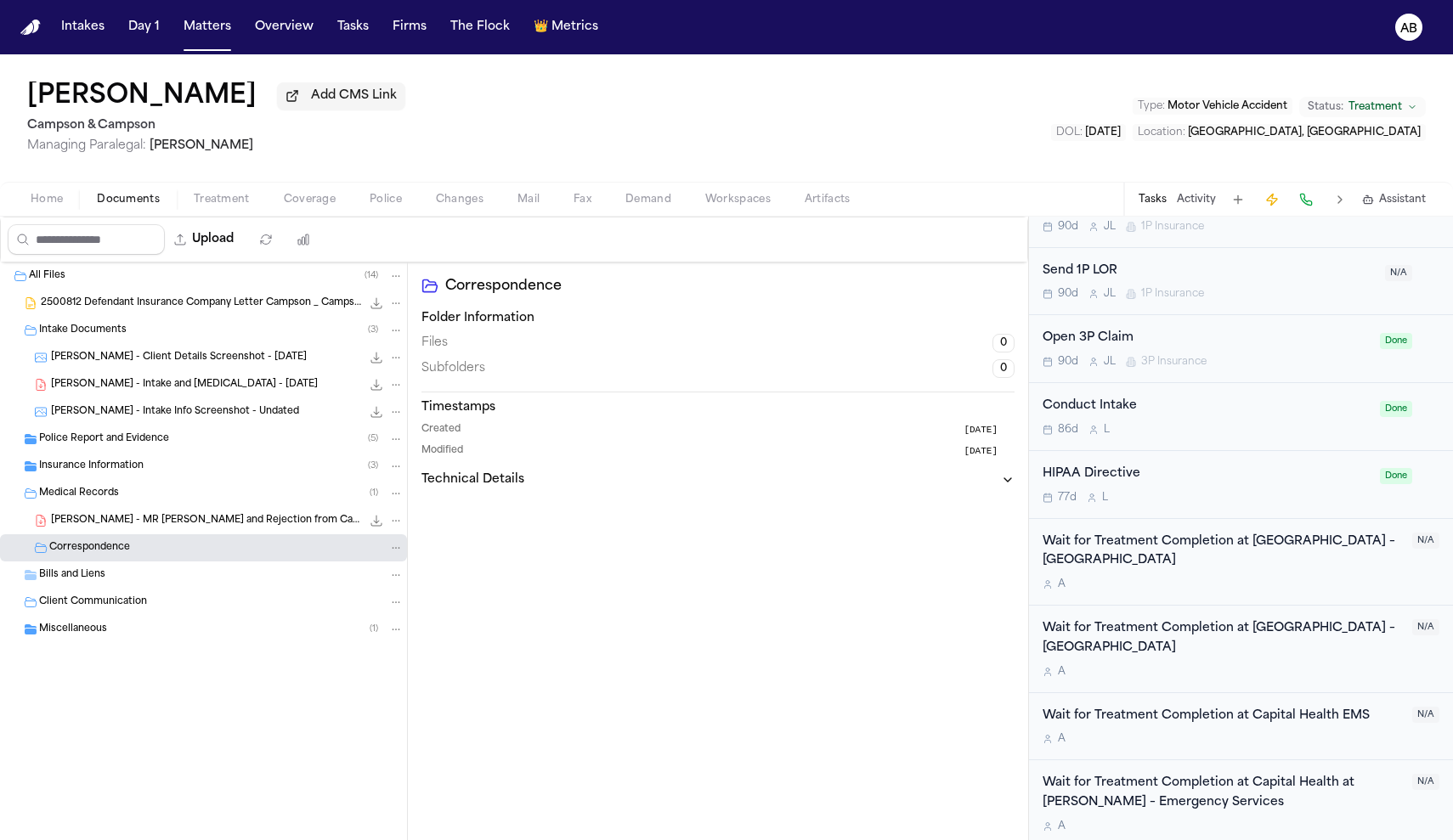
scroll to position [1062, 0]
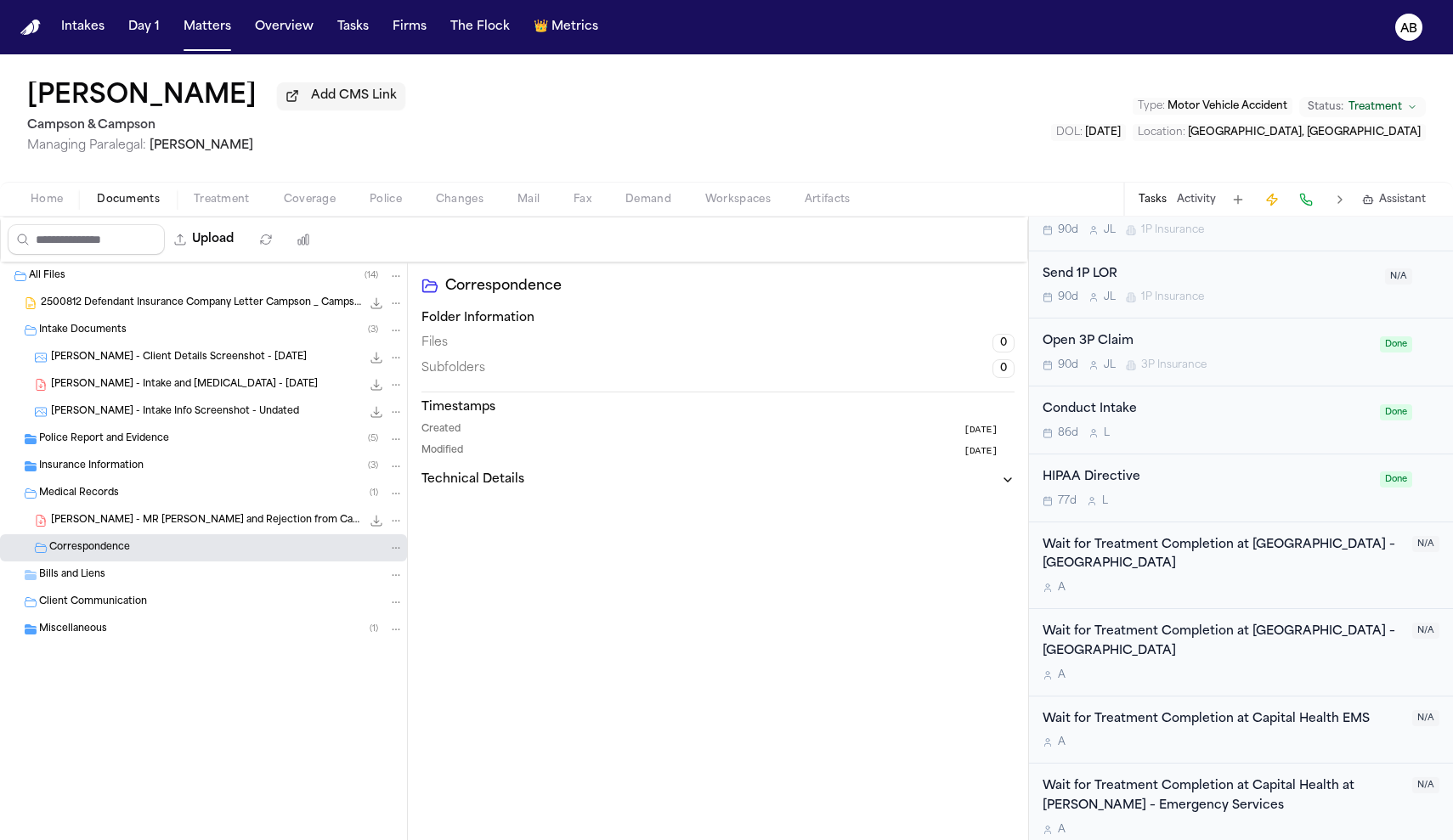
click at [1122, 475] on div "HIPAA Directive" at bounding box center [1206, 478] width 327 height 19
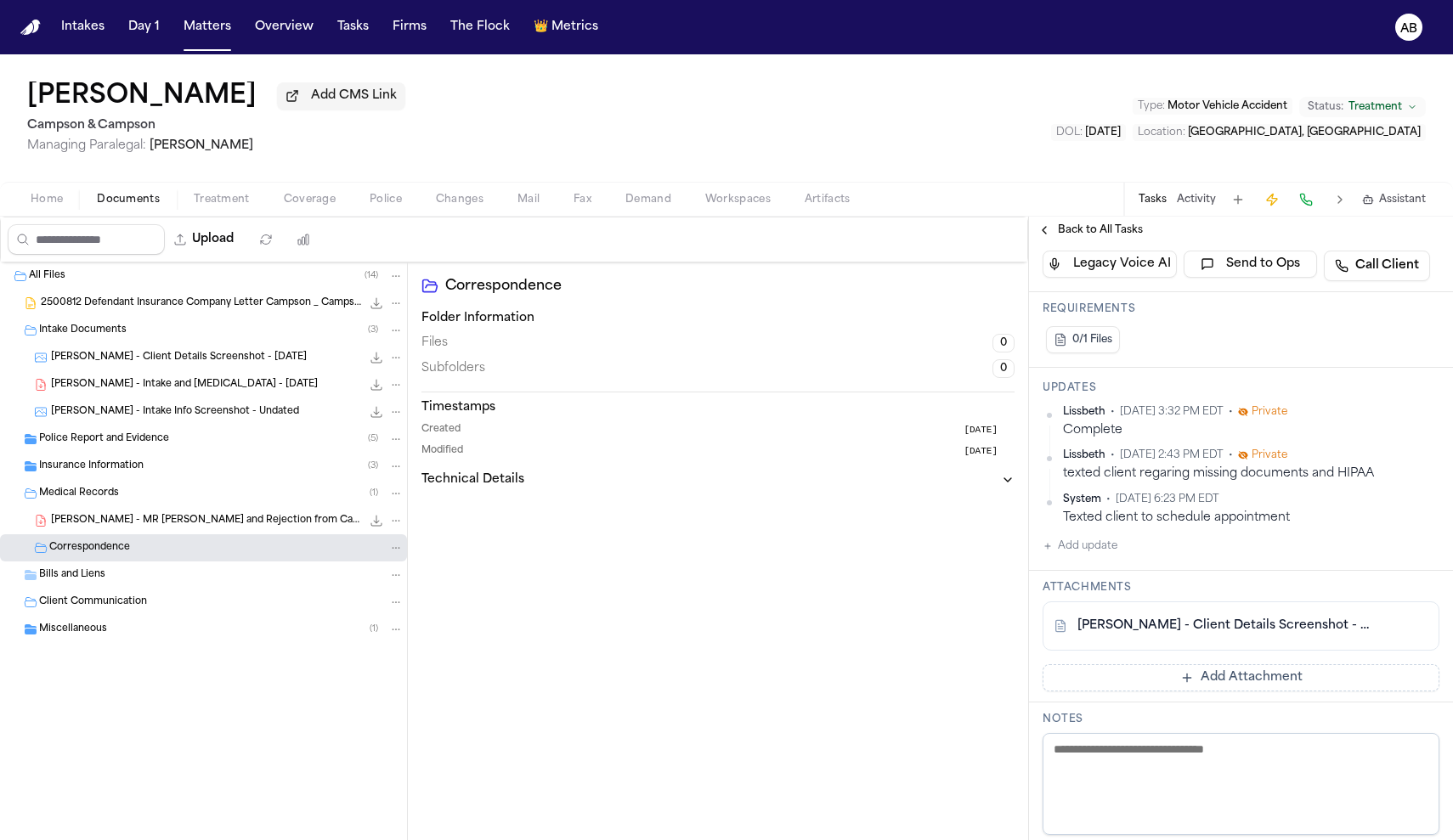
scroll to position [248, 0]
click at [1226, 618] on link "B. Bennett - Client Details Screenshot - 7.17.25" at bounding box center [1224, 623] width 293 height 17
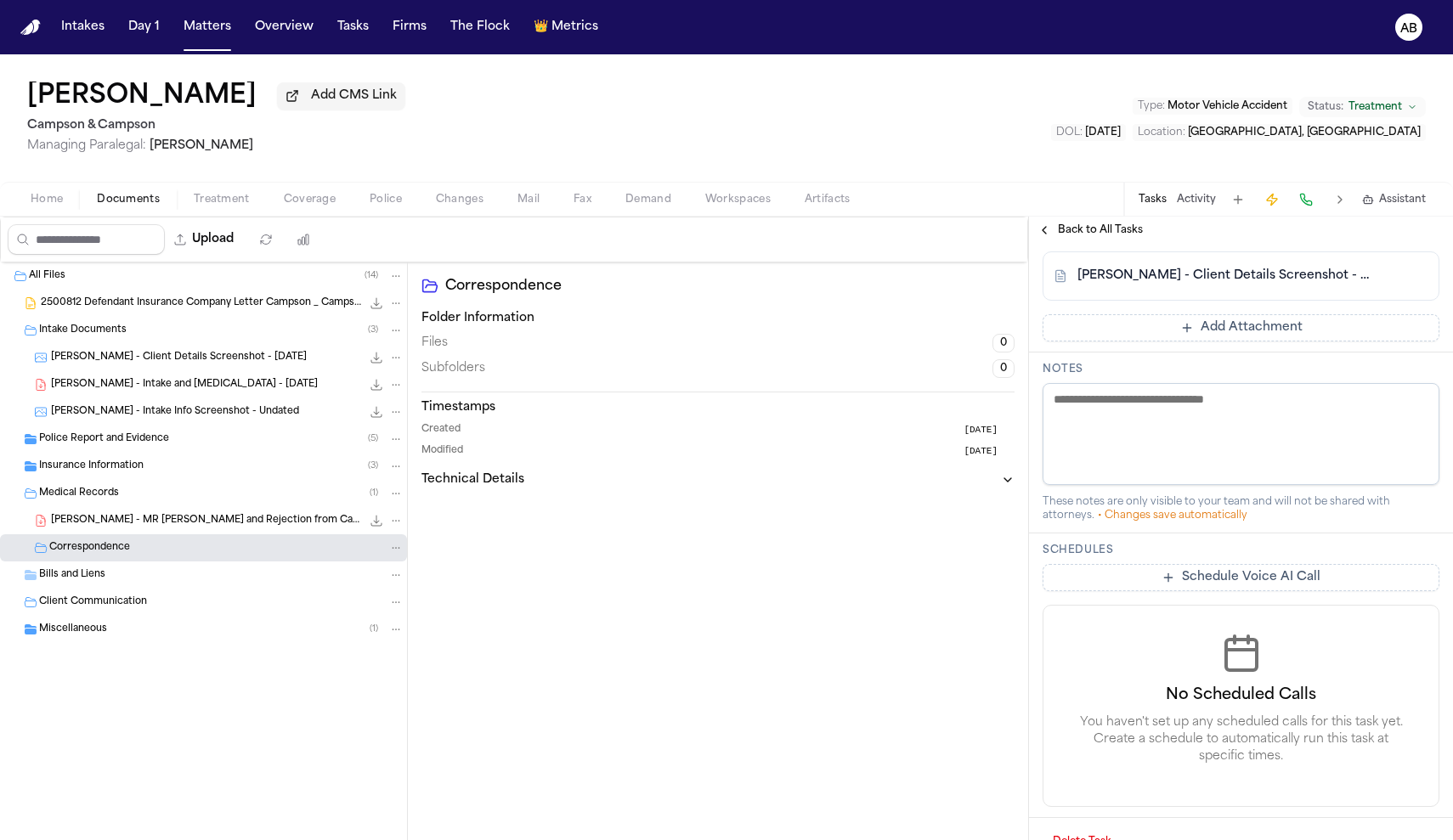
scroll to position [622, 0]
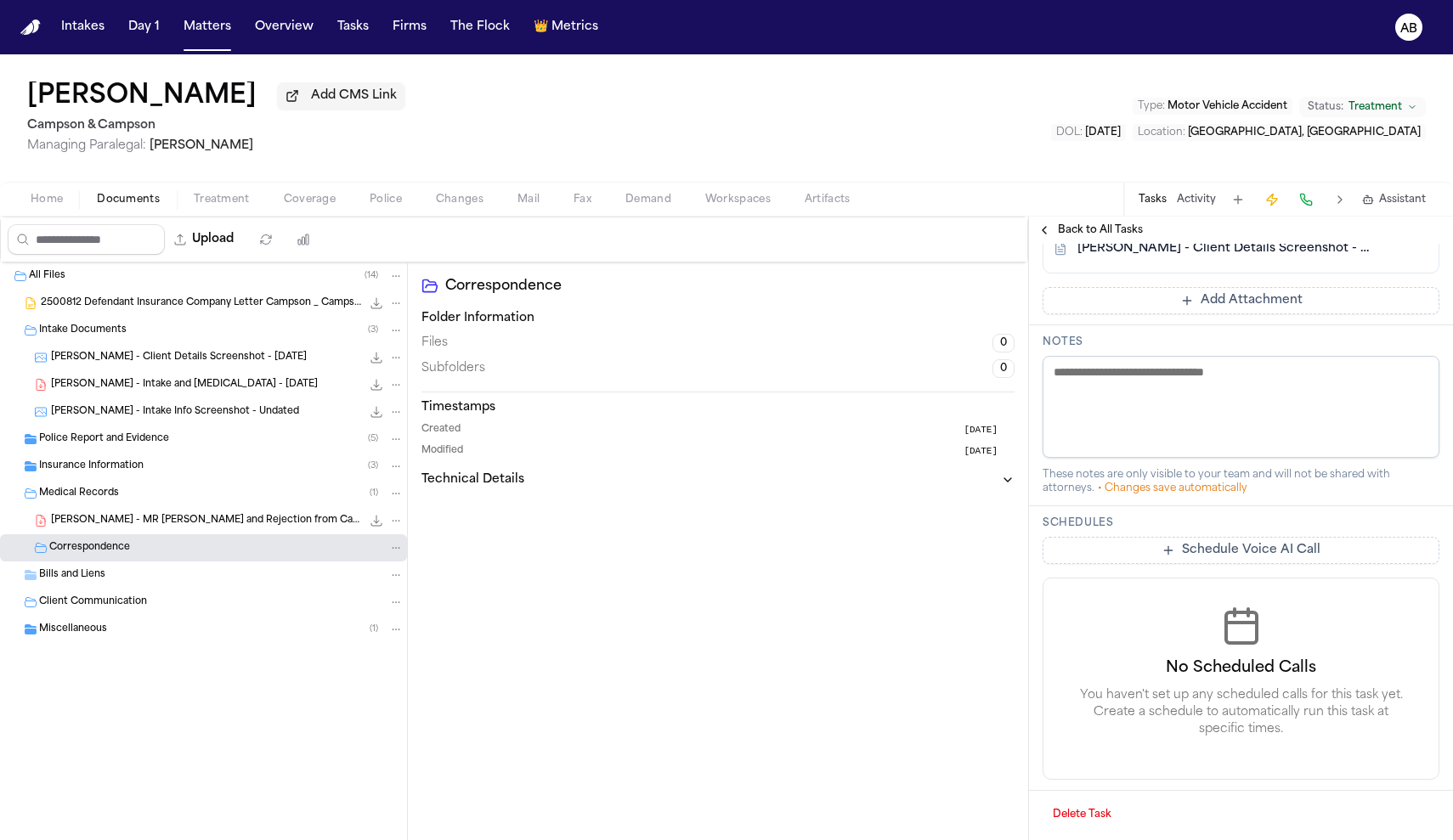
click at [47, 203] on span "Home" at bounding box center [46, 200] width 32 height 14
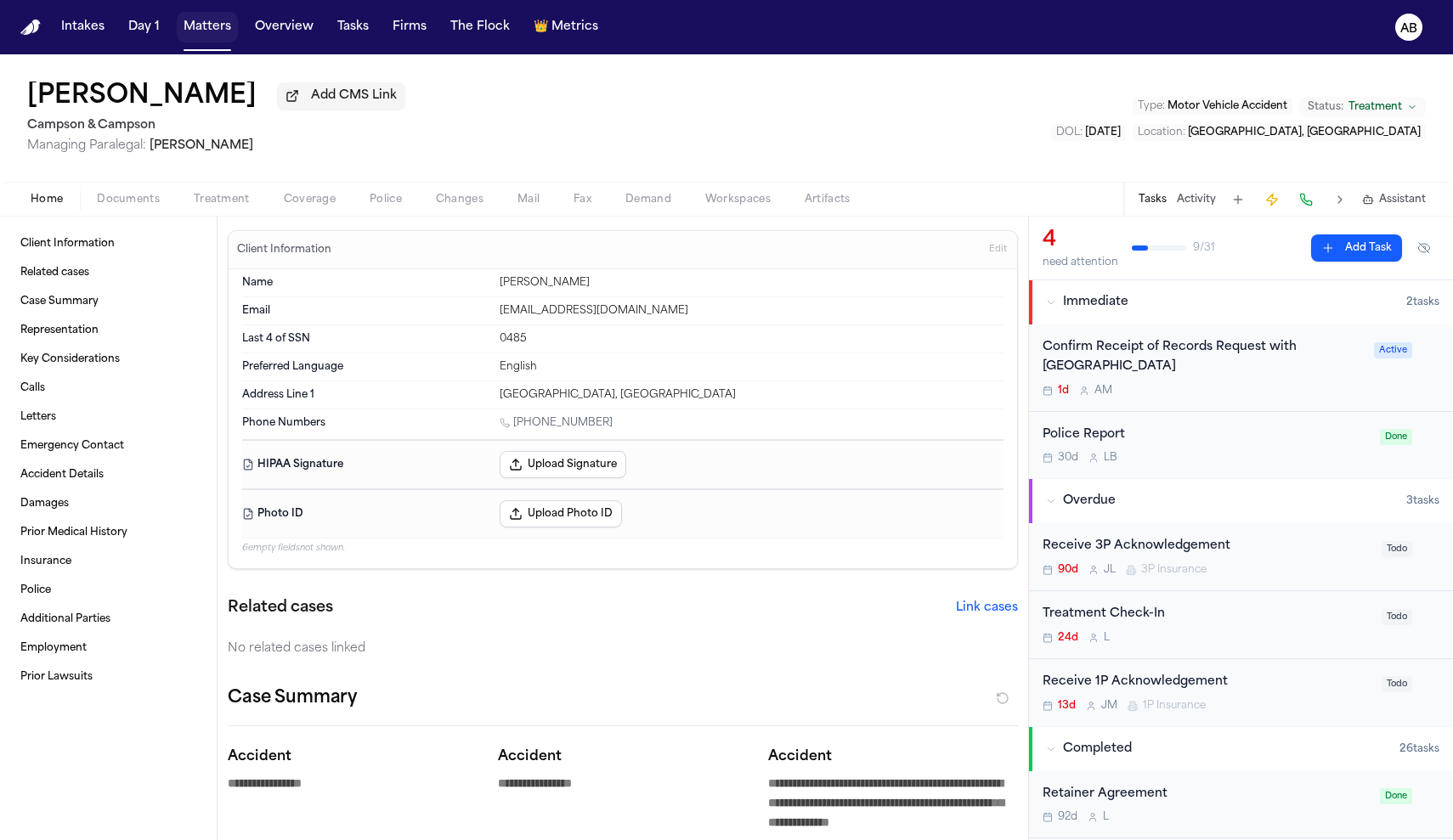
click at [210, 35] on button "Matters" at bounding box center [207, 27] width 61 height 31
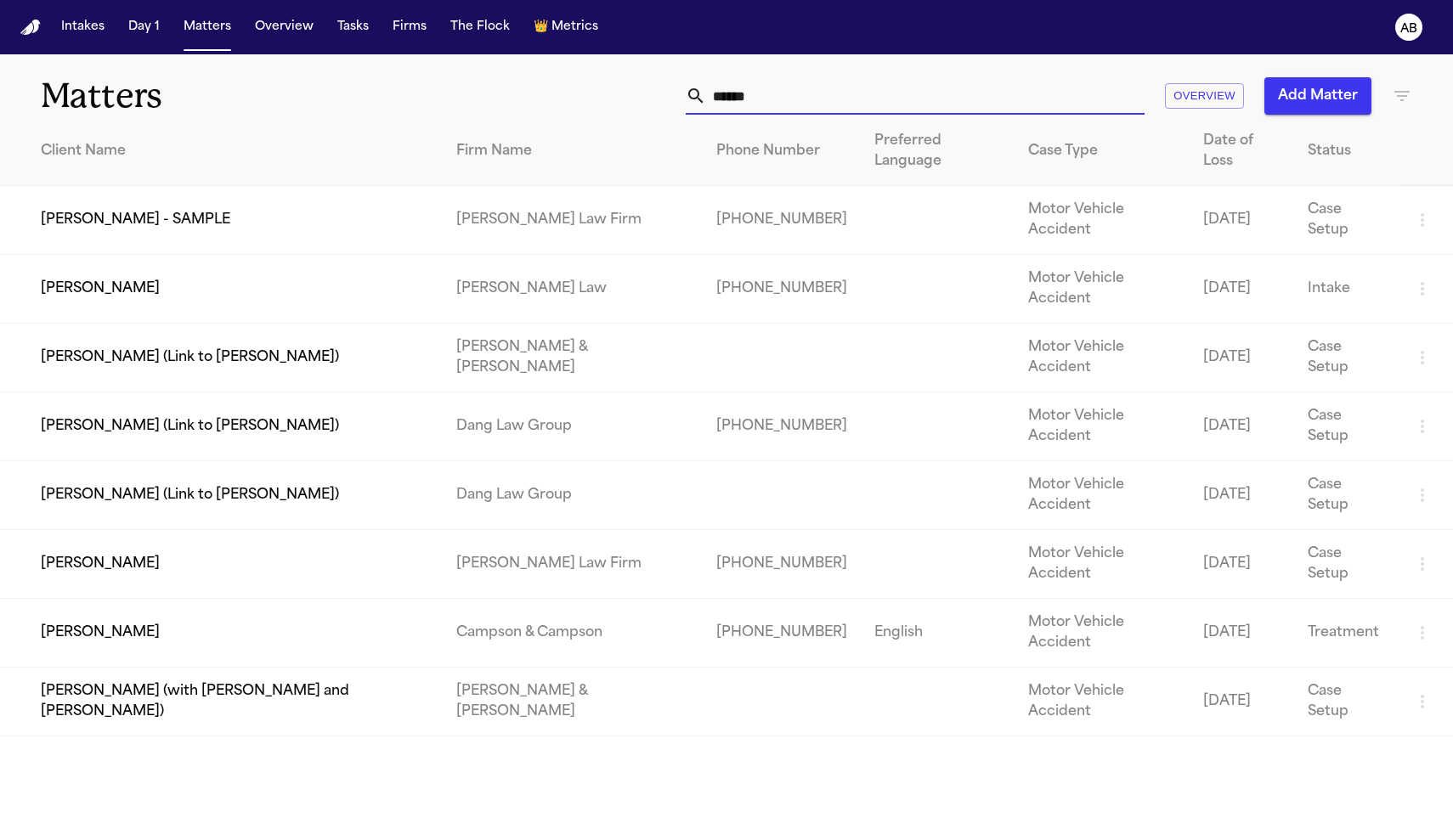
drag, startPoint x: 877, startPoint y: 107, endPoint x: 550, endPoint y: 101, distance: 327.1
click at [550, 101] on div "****** Overview Add Matter" at bounding box center [922, 96] width 980 height 38
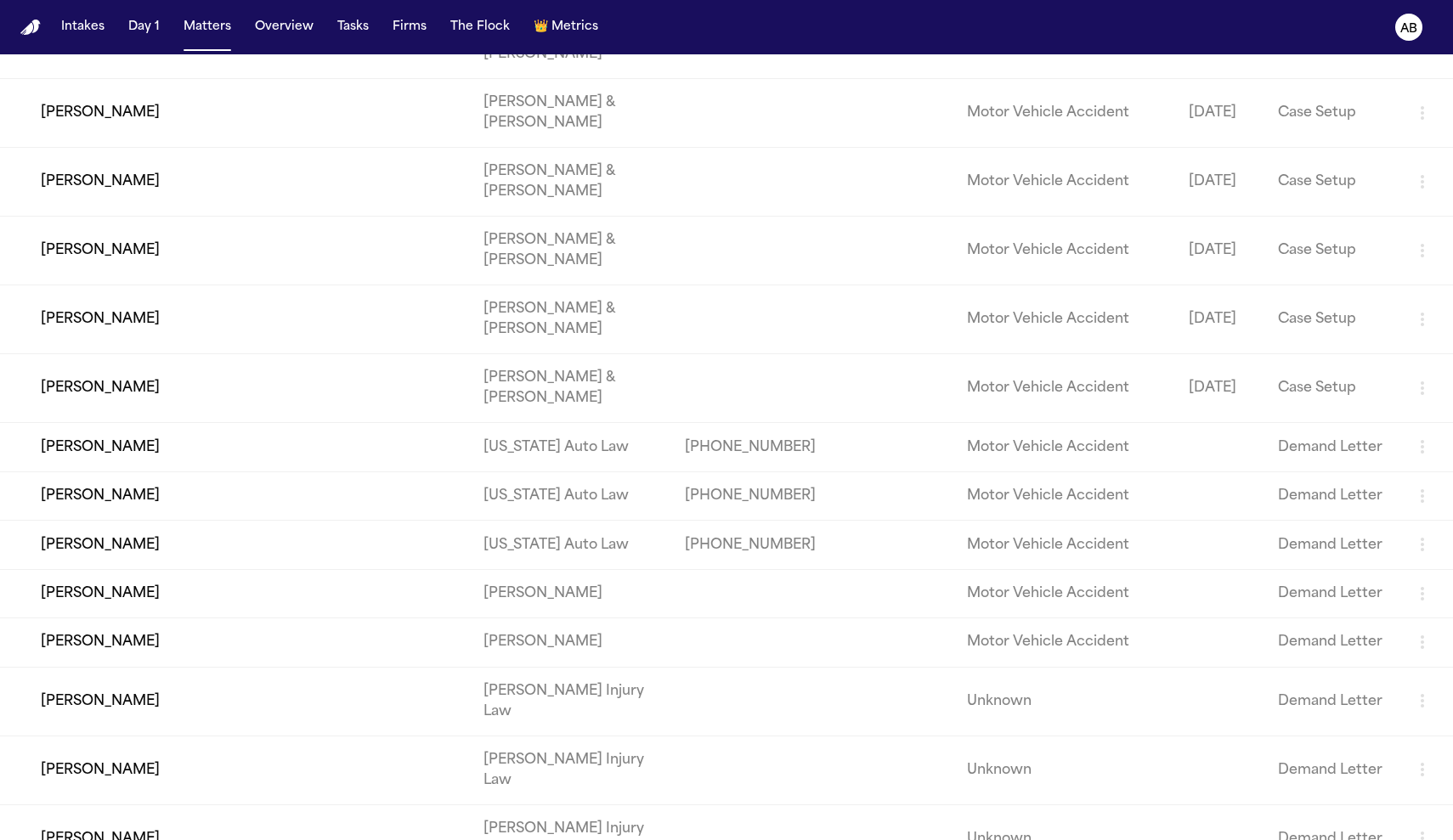
scroll to position [70079, 0]
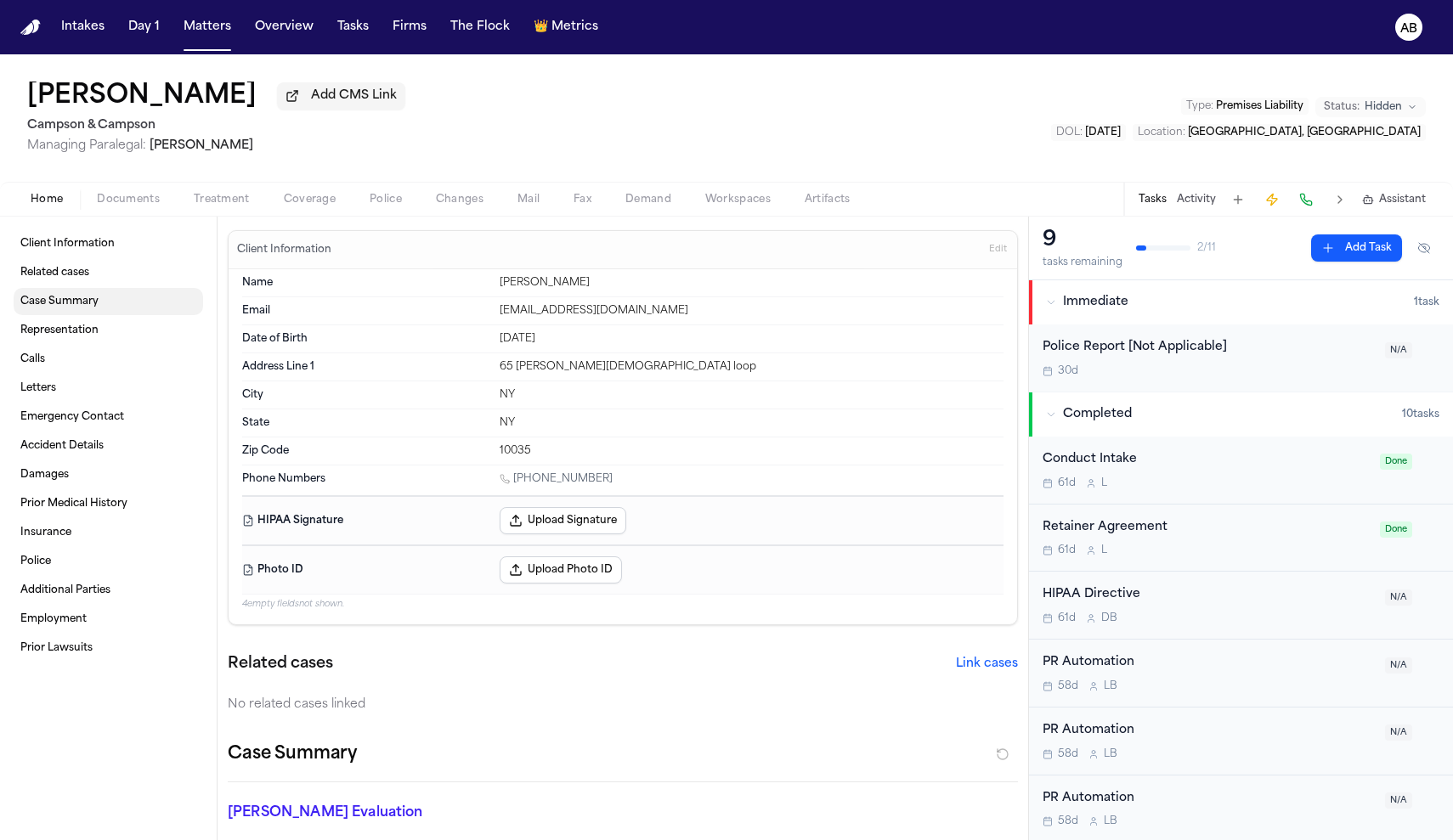
click at [39, 307] on span "Case Summary" at bounding box center [59, 302] width 79 height 14
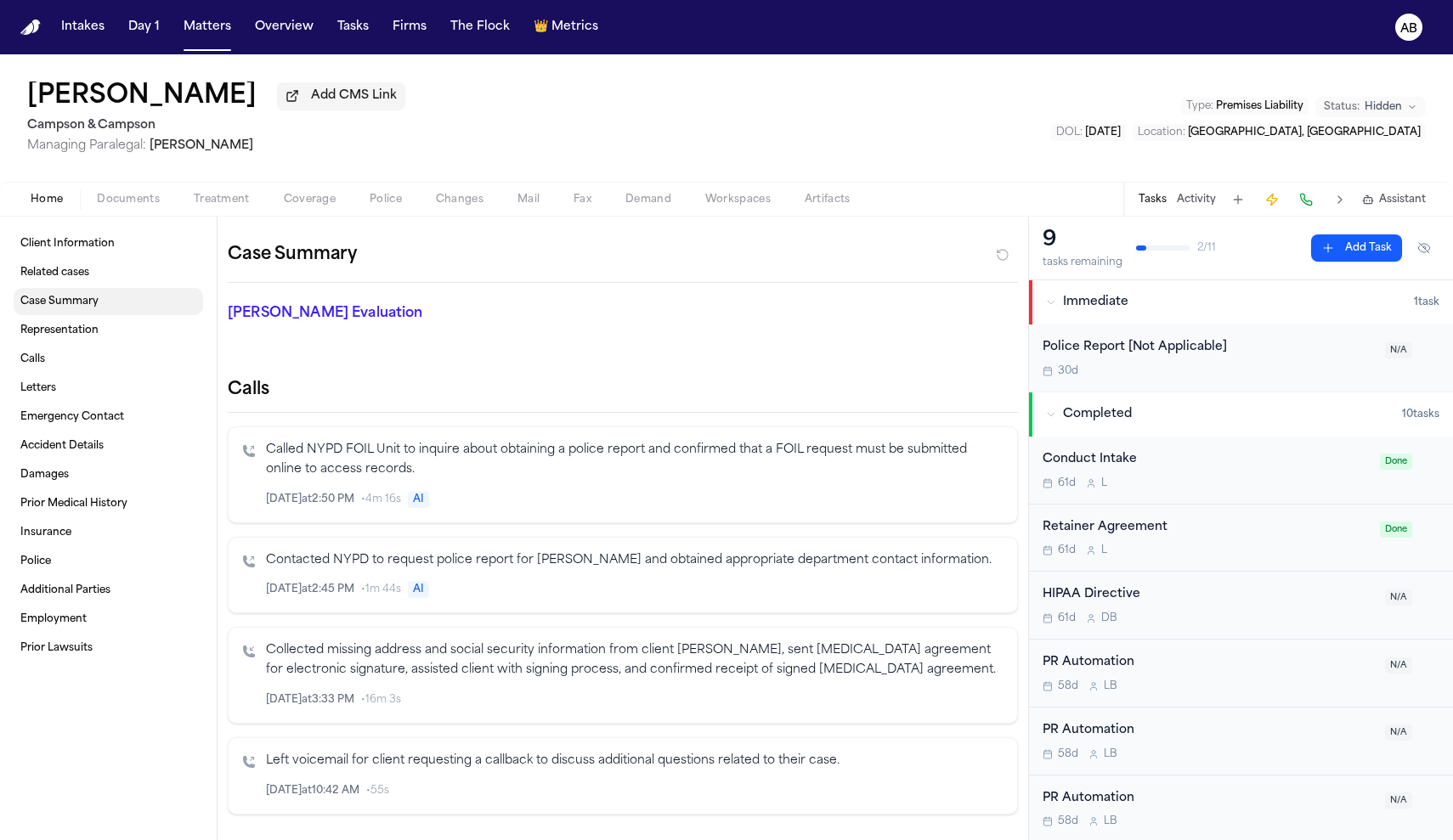
scroll to position [501, 0]
click at [45, 327] on span "Representation" at bounding box center [59, 331] width 79 height 14
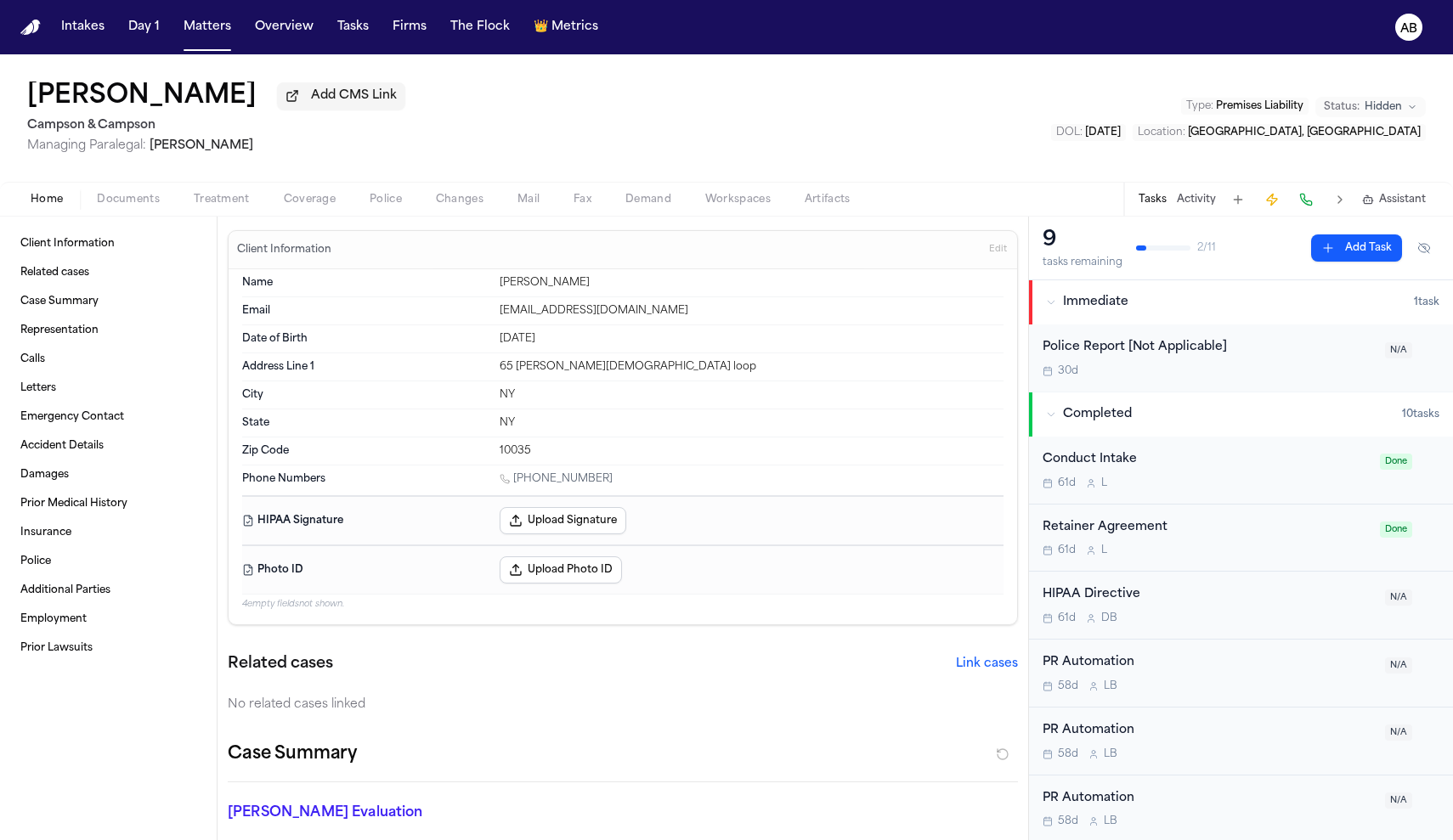
click at [1389, 111] on span "Hidden" at bounding box center [1383, 107] width 38 height 14
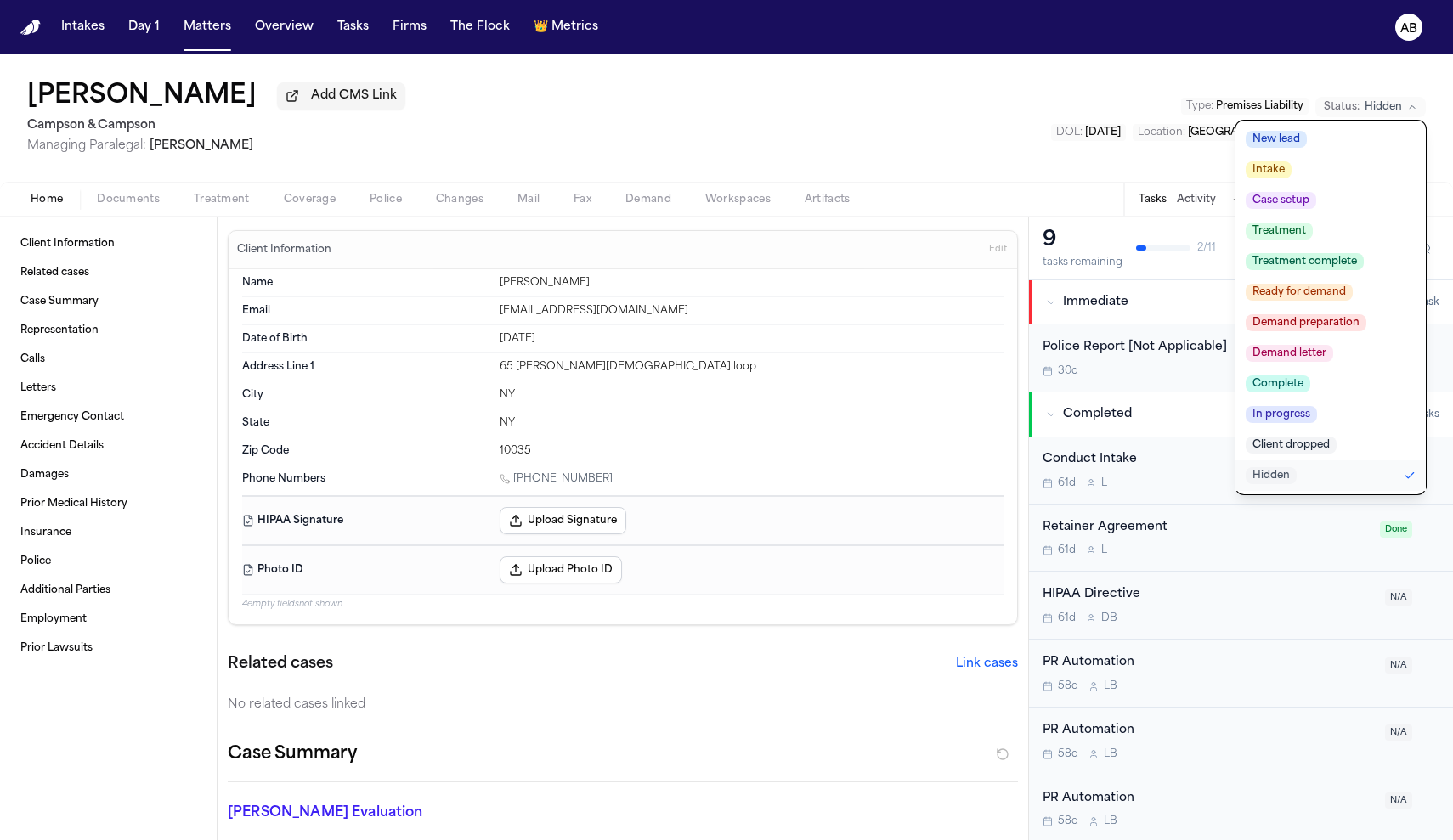
click at [1389, 111] on span "Hidden" at bounding box center [1383, 107] width 38 height 14
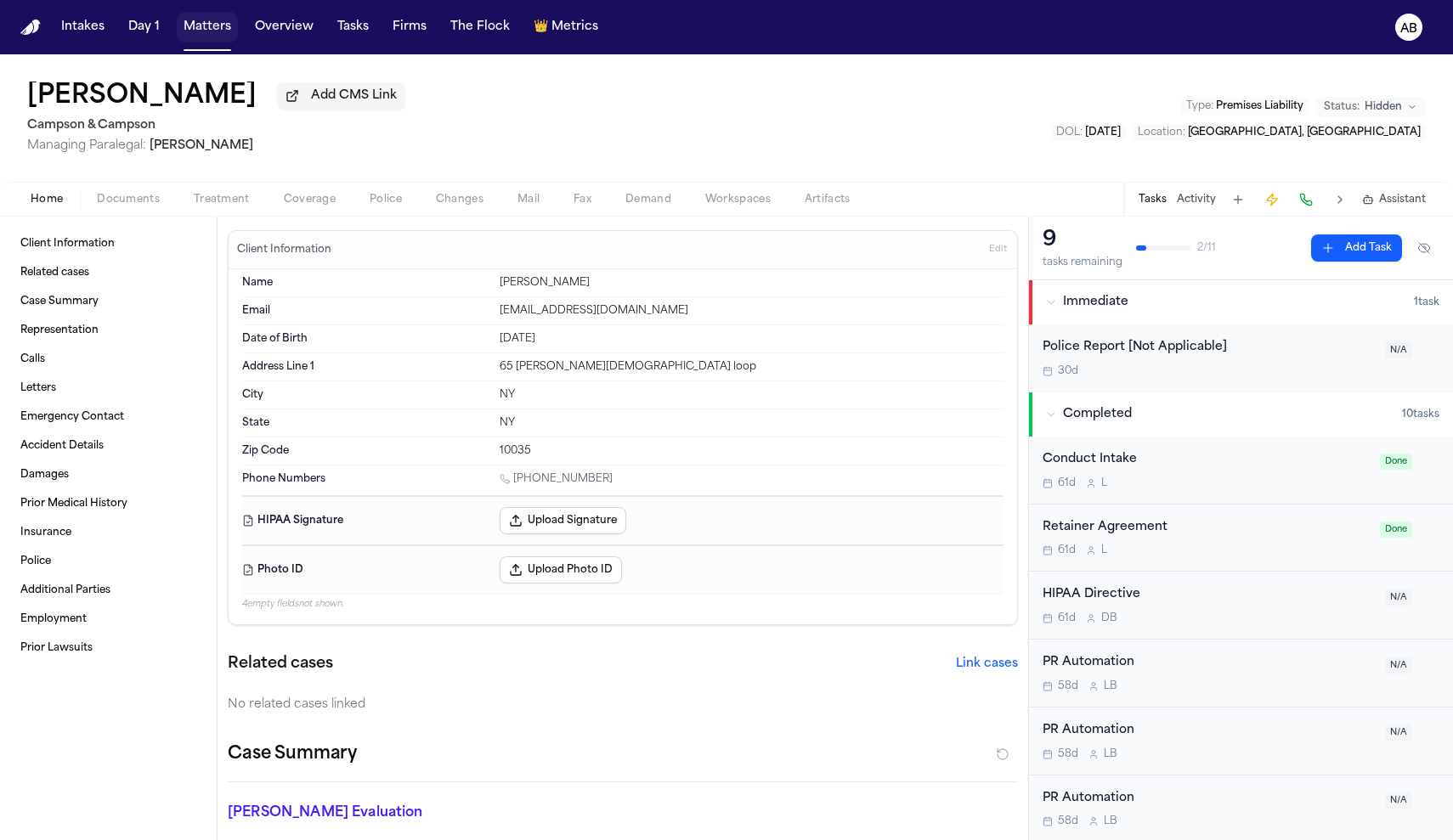
click at [216, 33] on button "Matters" at bounding box center [207, 27] width 61 height 31
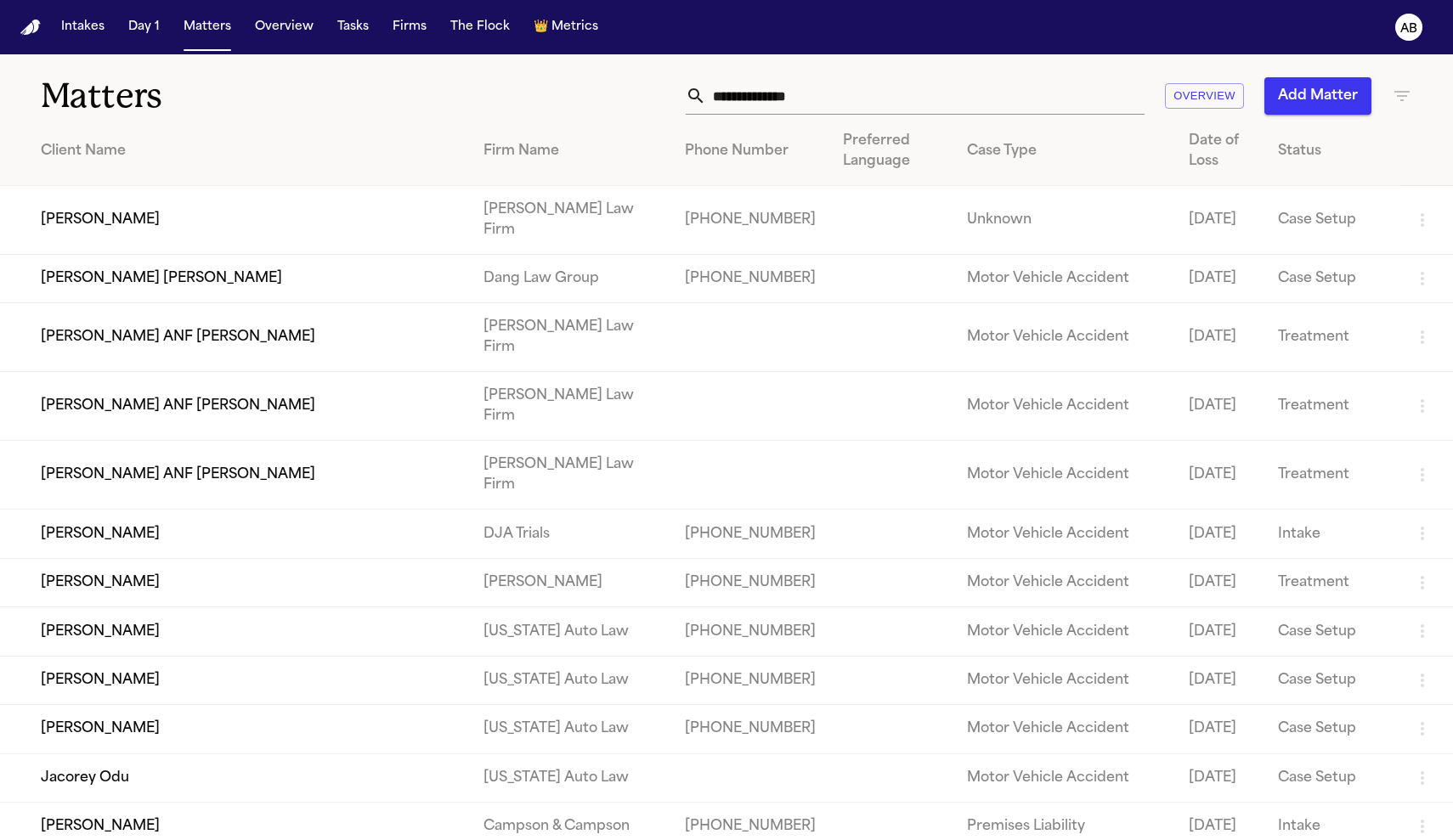
click at [1309, 154] on div "Status" at bounding box center [1332, 151] width 107 height 20
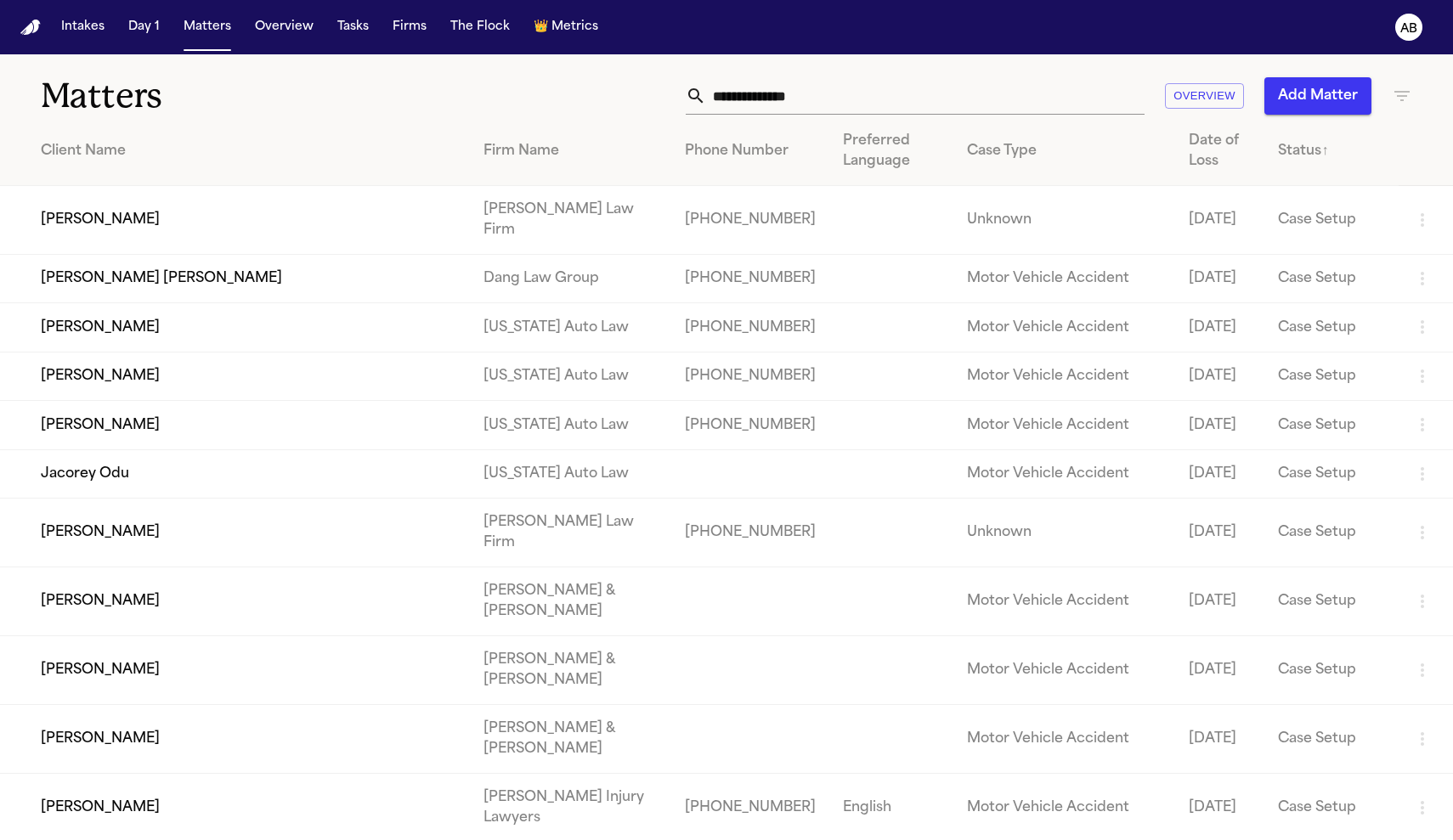
click at [1401, 92] on icon "button" at bounding box center [1402, 96] width 16 height 10
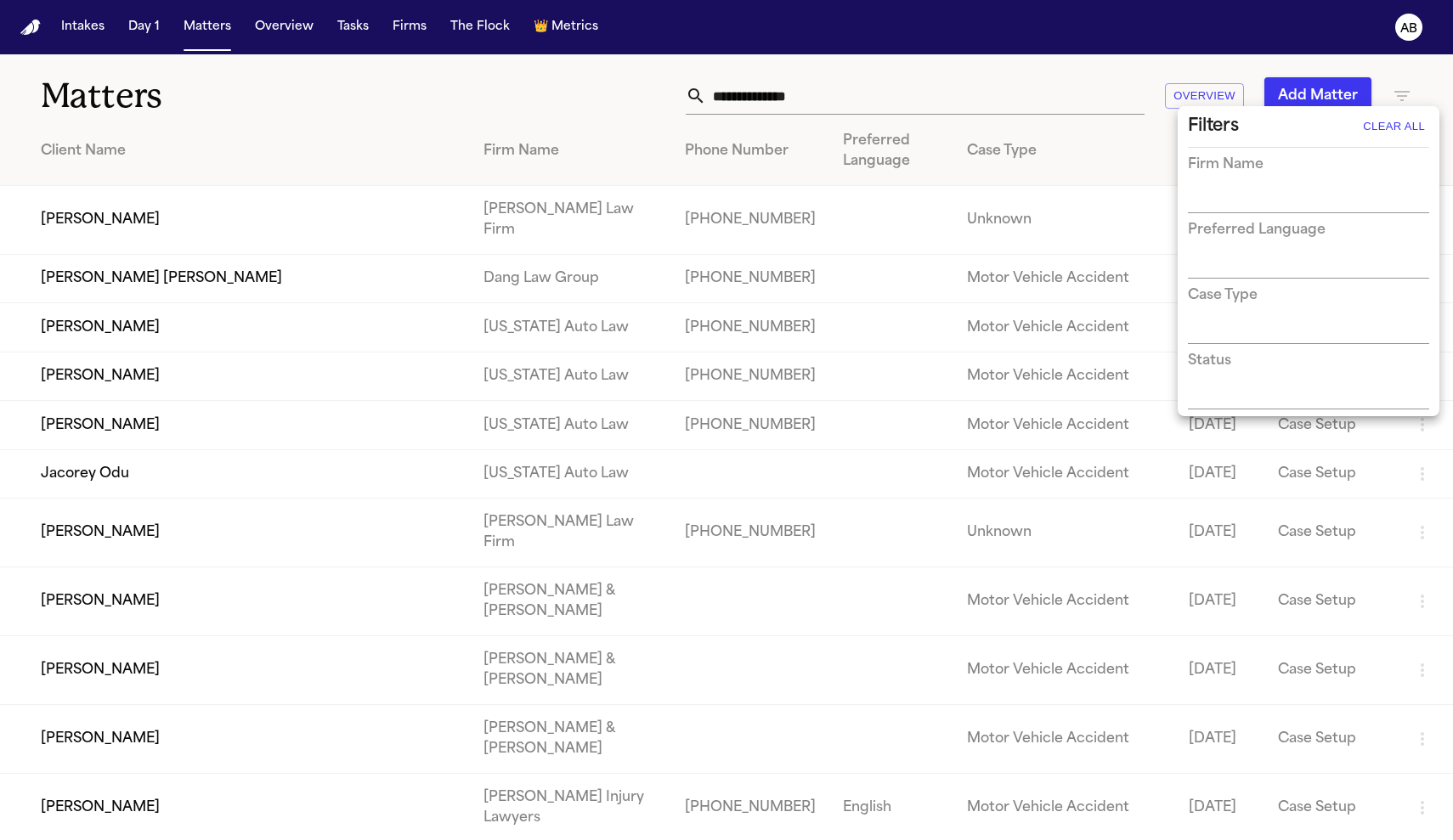
click at [1227, 382] on div "Status" at bounding box center [1308, 380] width 241 height 59
click at [1219, 405] on input "text" at bounding box center [1295, 396] width 216 height 24
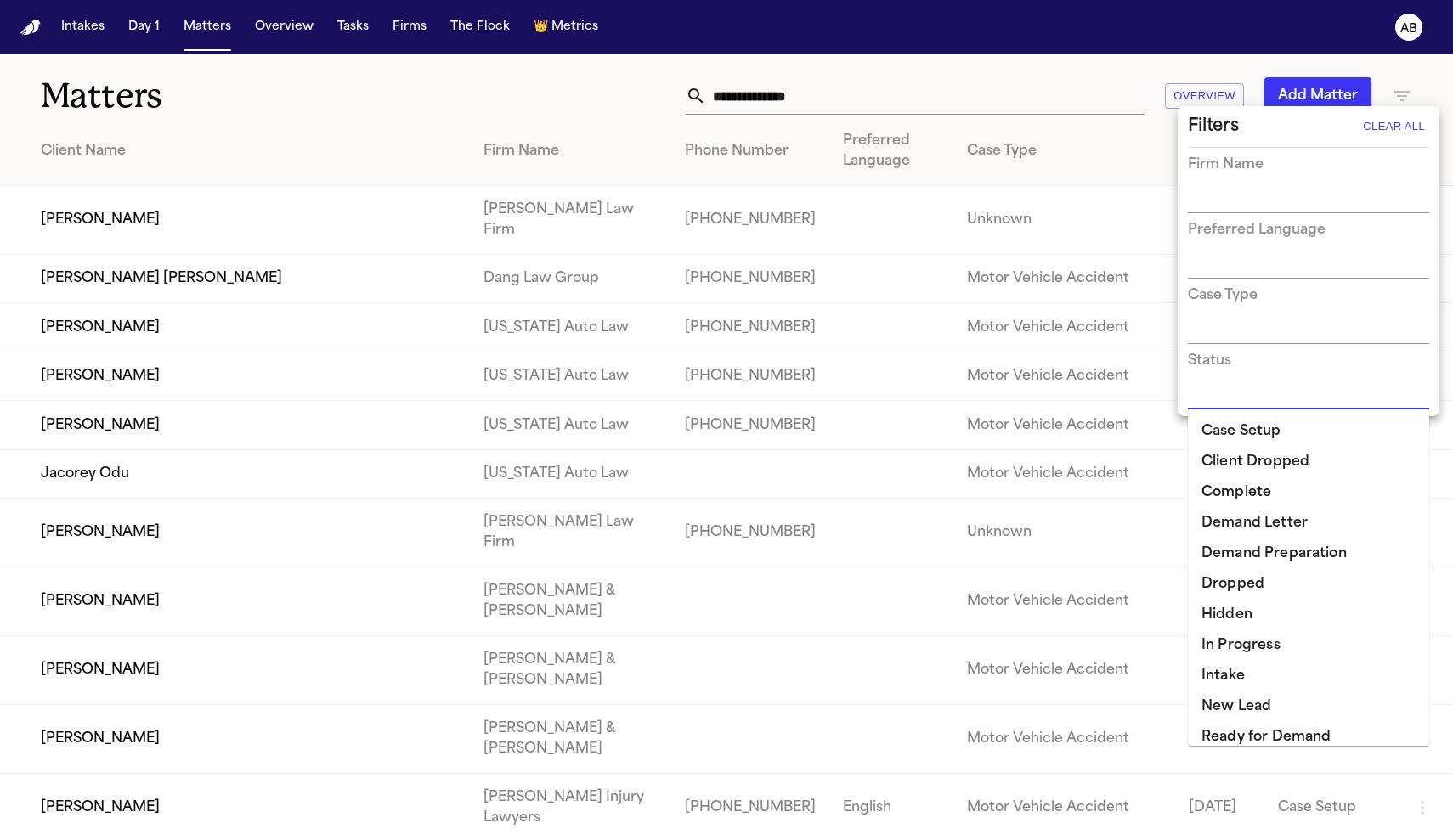
click at [1229, 389] on input "text" at bounding box center [1295, 396] width 216 height 24
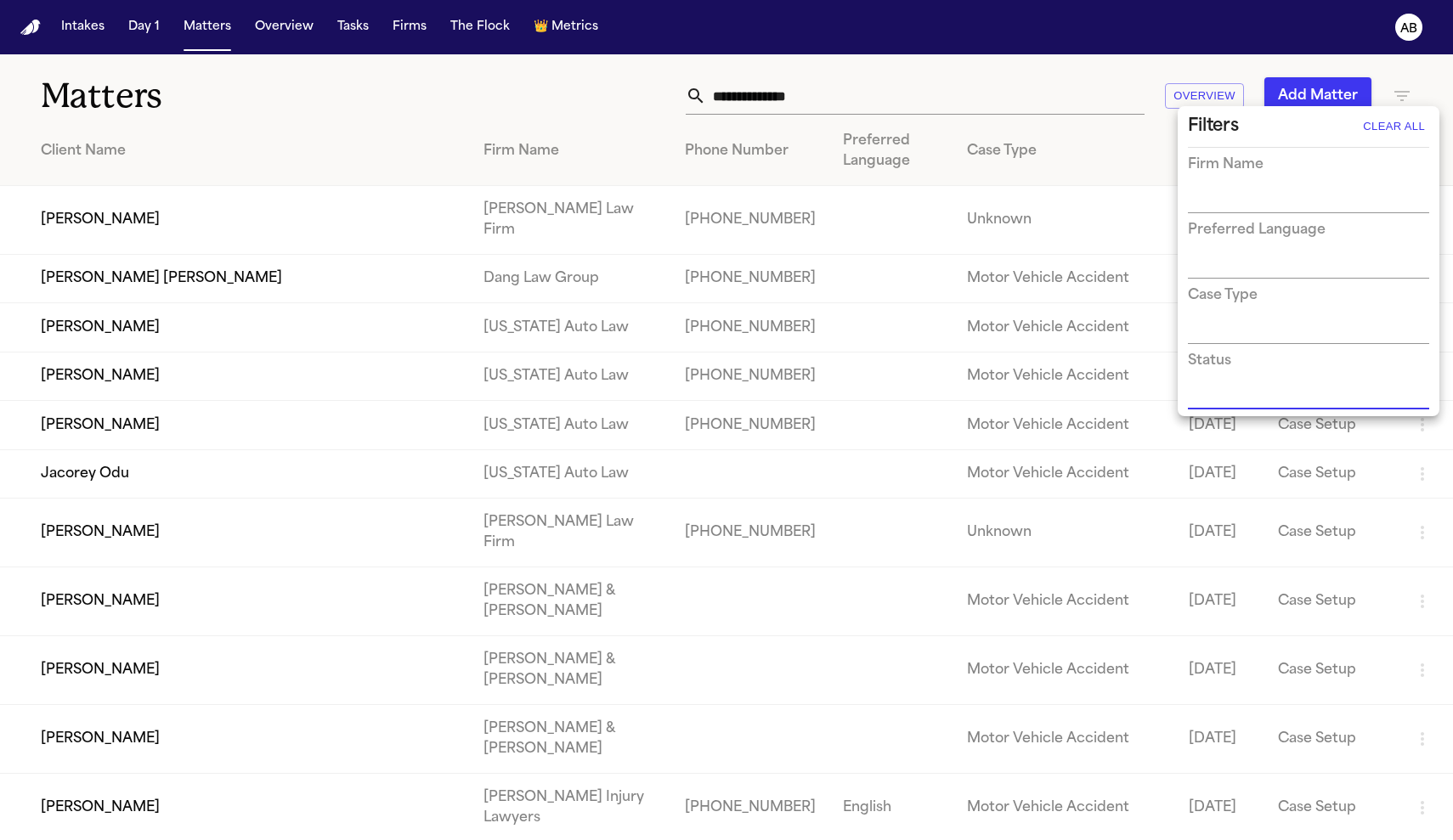
click at [76, 34] on div at bounding box center [726, 420] width 1453 height 840
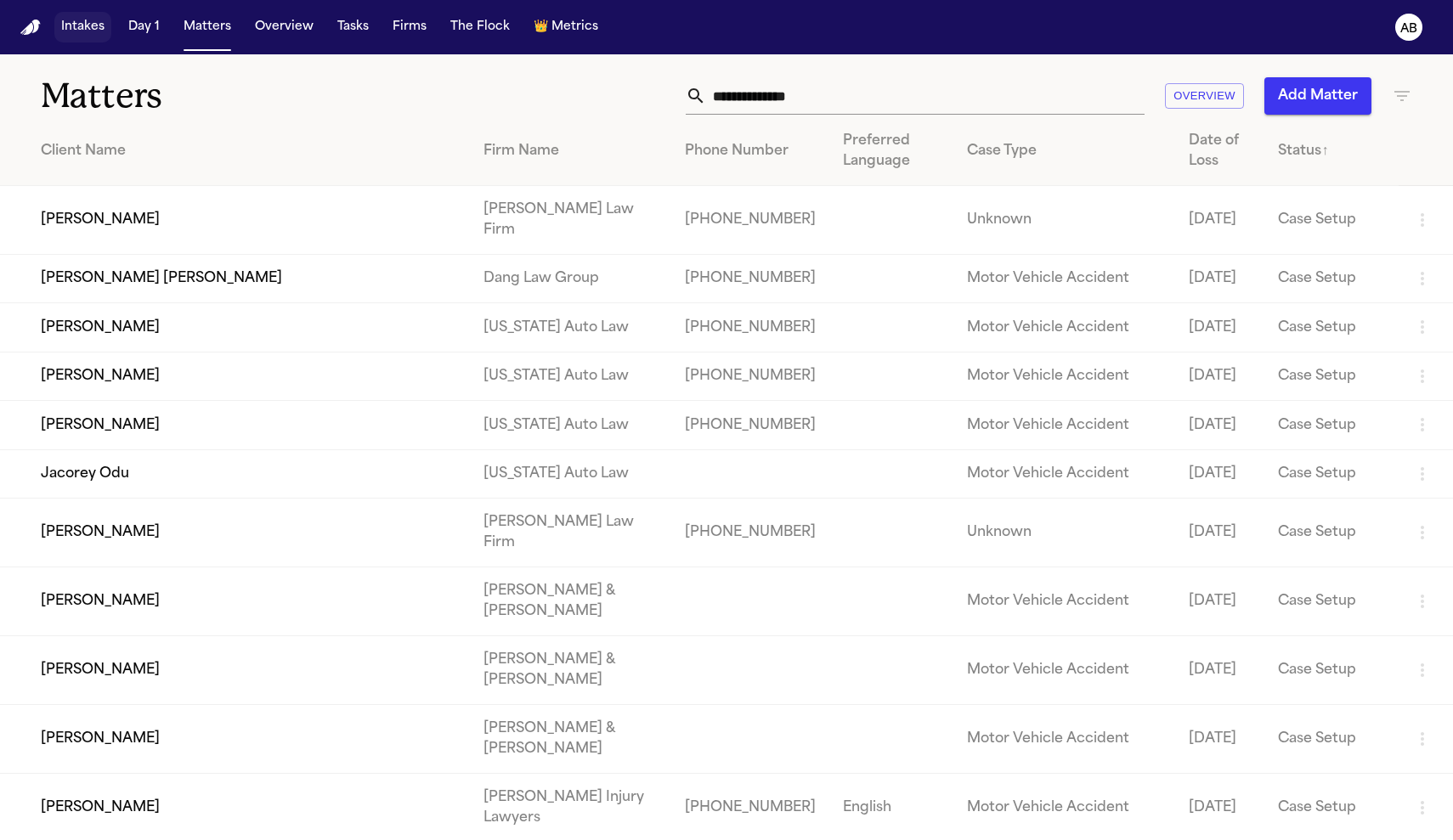
click at [89, 36] on button "Intakes" at bounding box center [82, 27] width 57 height 31
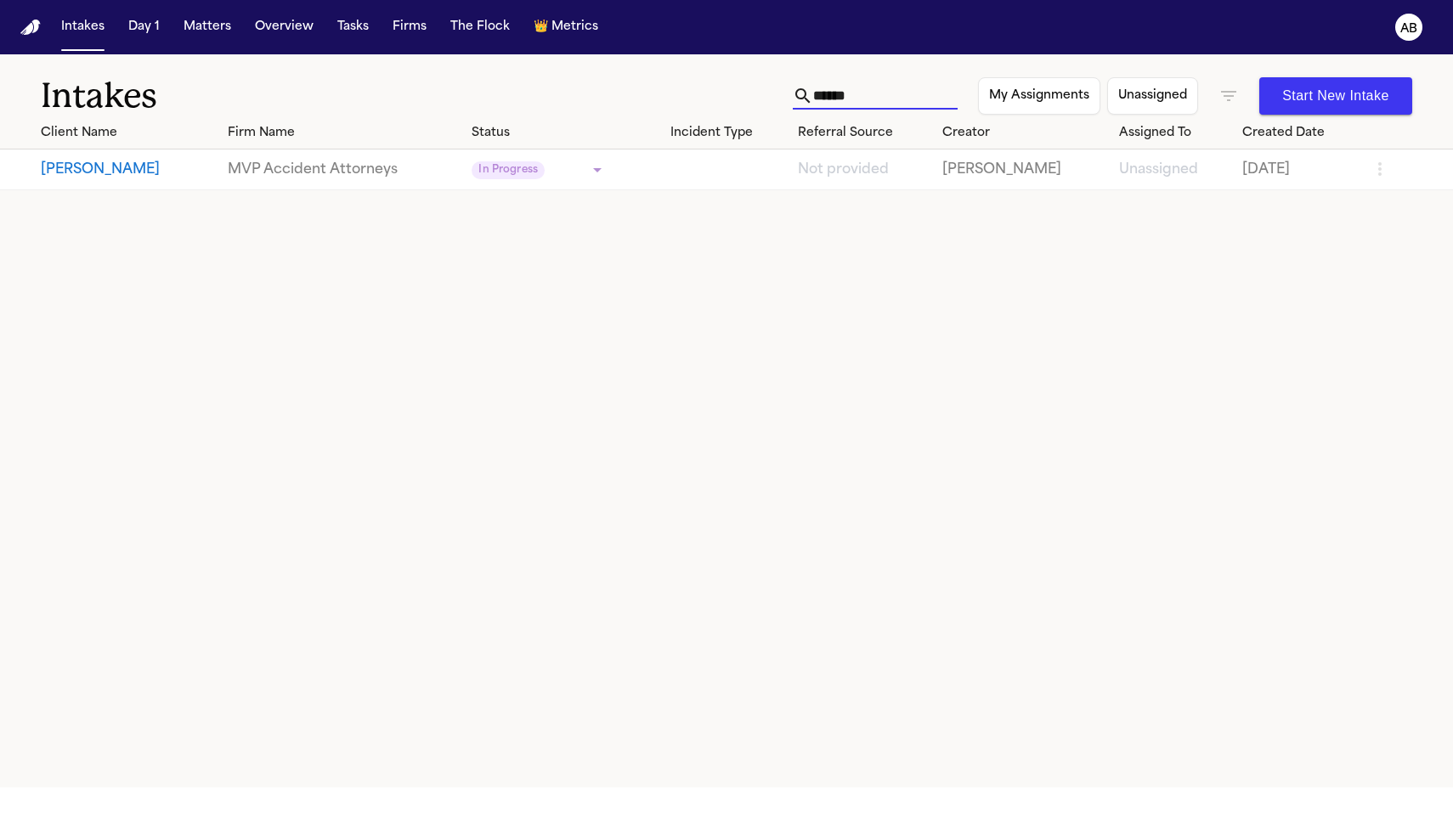
drag, startPoint x: 844, startPoint y: 104, endPoint x: 665, endPoint y: 91, distance: 179.5
click at [665, 91] on div "Intakes ****** My Assignments Unassigned Start New Intake" at bounding box center [726, 86] width 1453 height 63
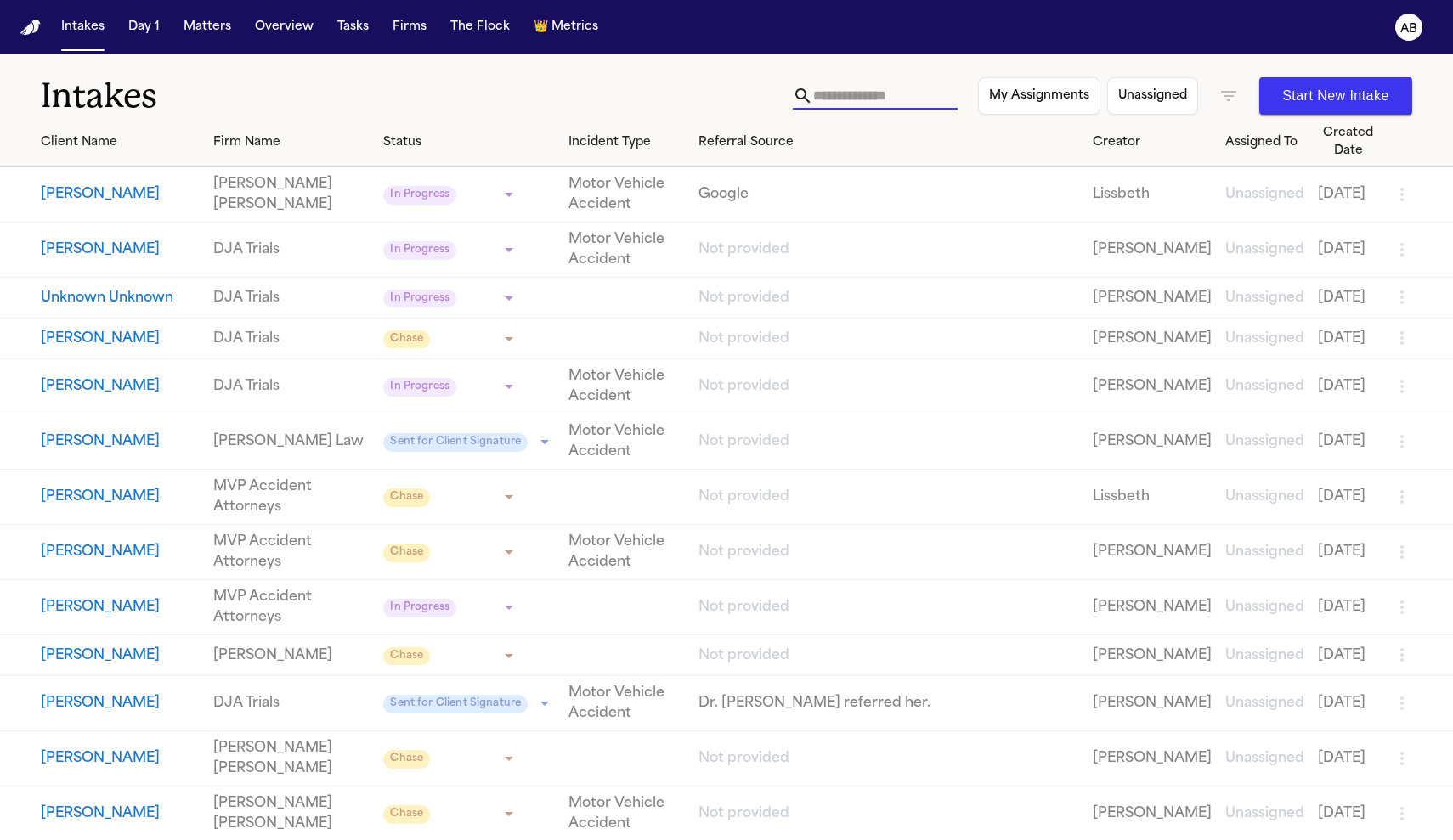
click at [1376, 111] on button "Start New Intake" at bounding box center [1335, 96] width 153 height 38
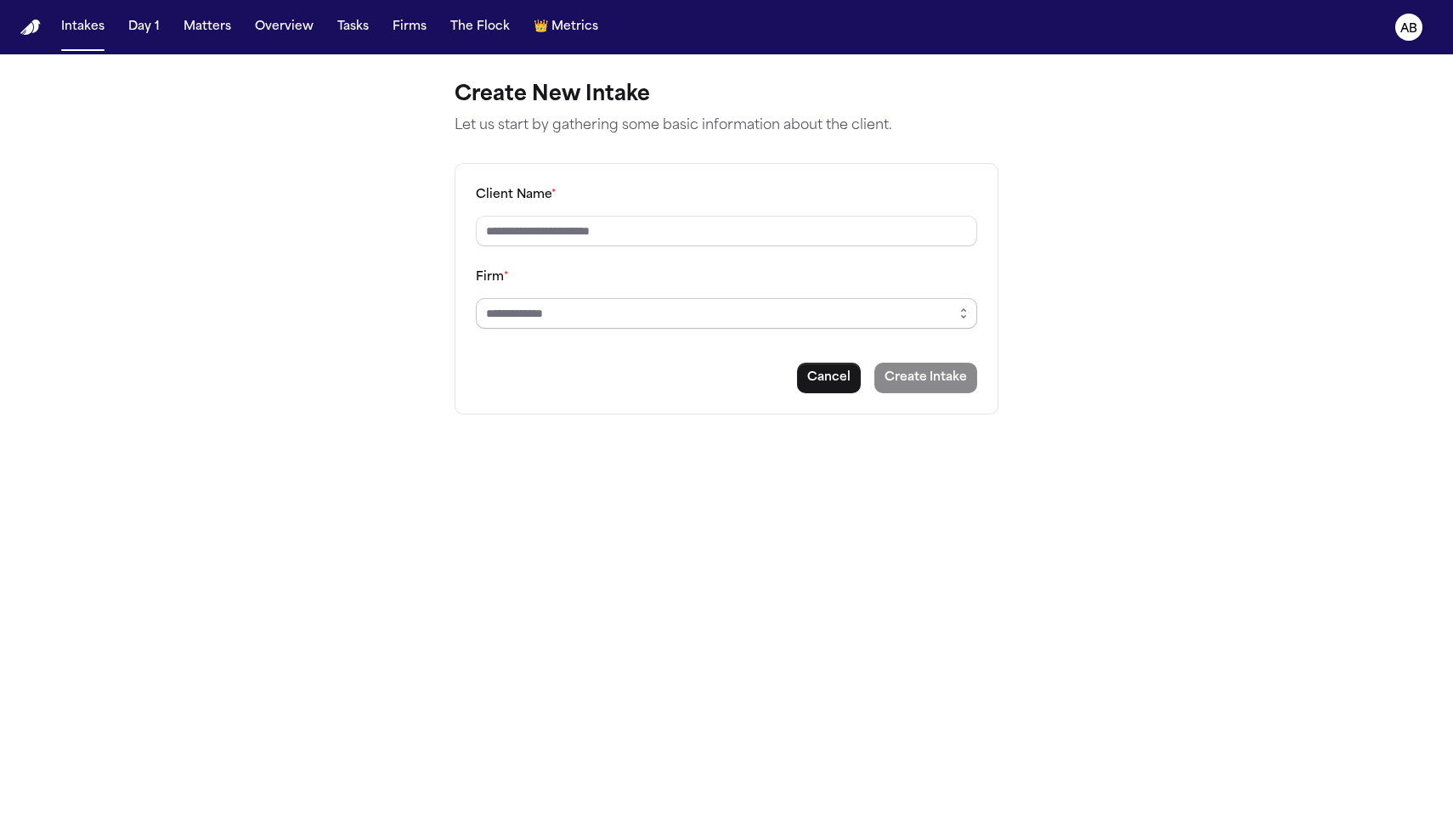
click at [788, 313] on input "Firm *" at bounding box center [726, 313] width 501 height 31
click at [968, 312] on icon "button" at bounding box center [964, 313] width 14 height 14
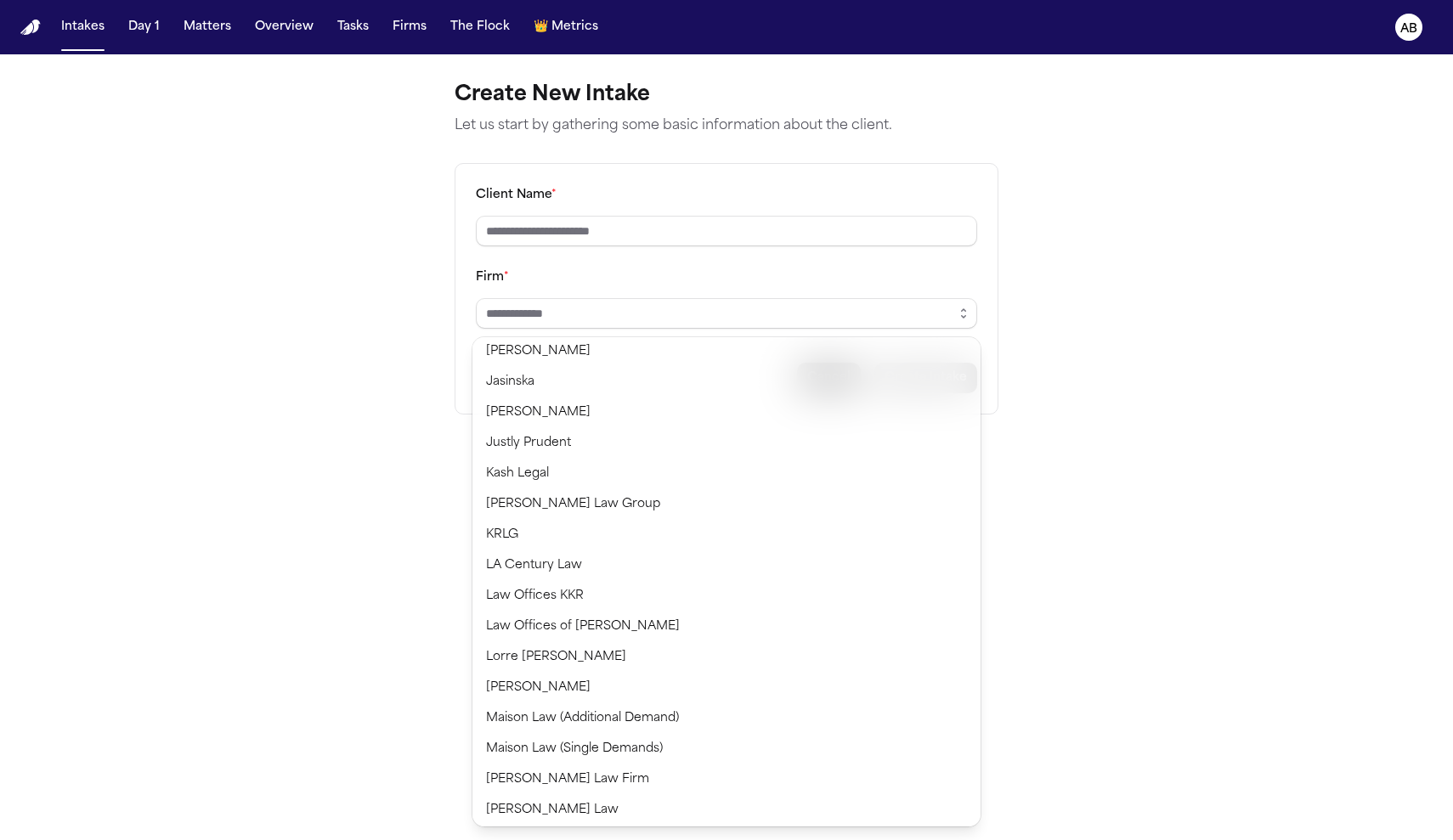
scroll to position [233, 0]
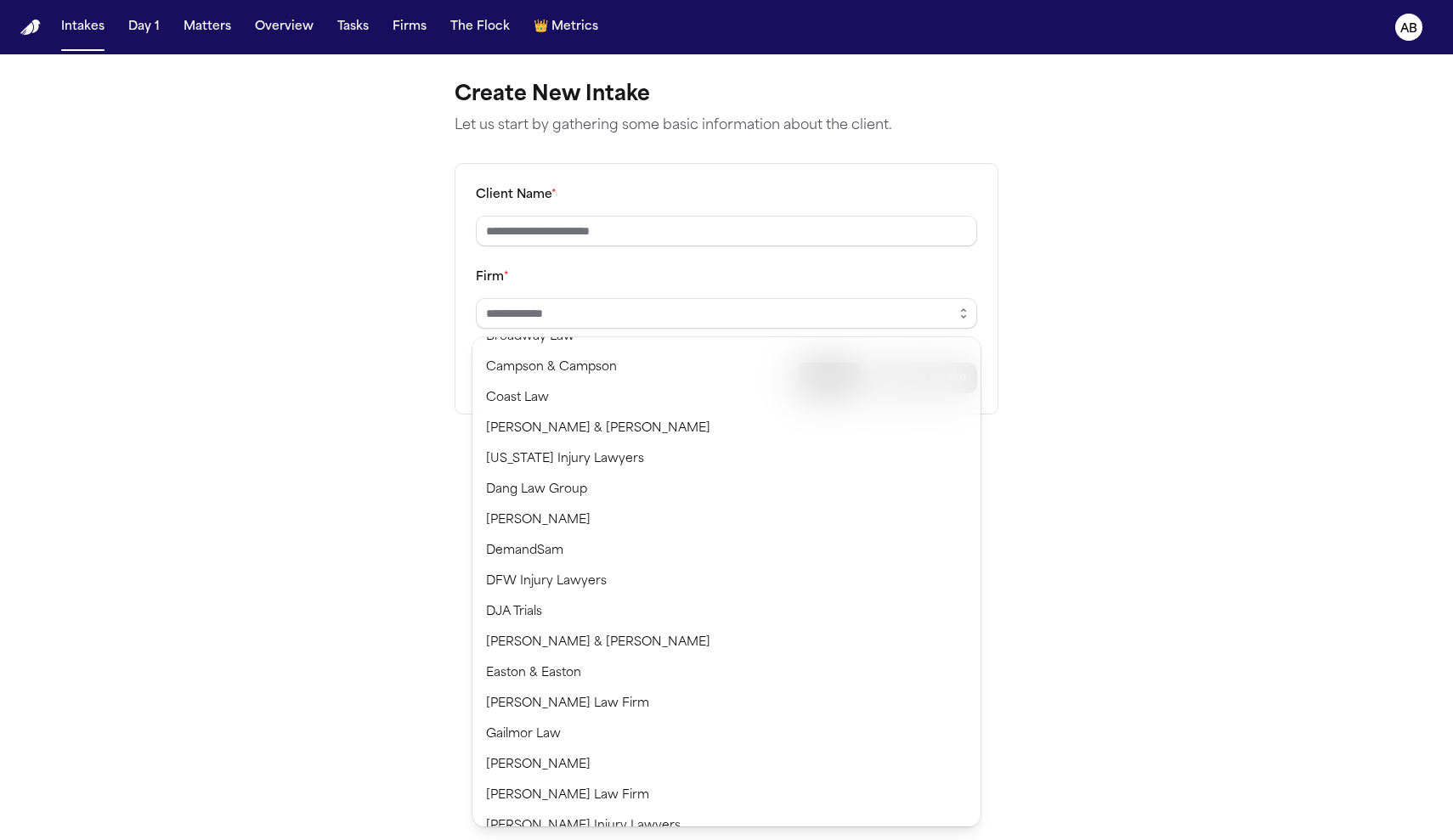
click at [205, 30] on div "Intakes Day 1 Matters Overview Tasks Firms The Flock 👑 Metrics AB Create New In…" at bounding box center [726, 420] width 1453 height 840
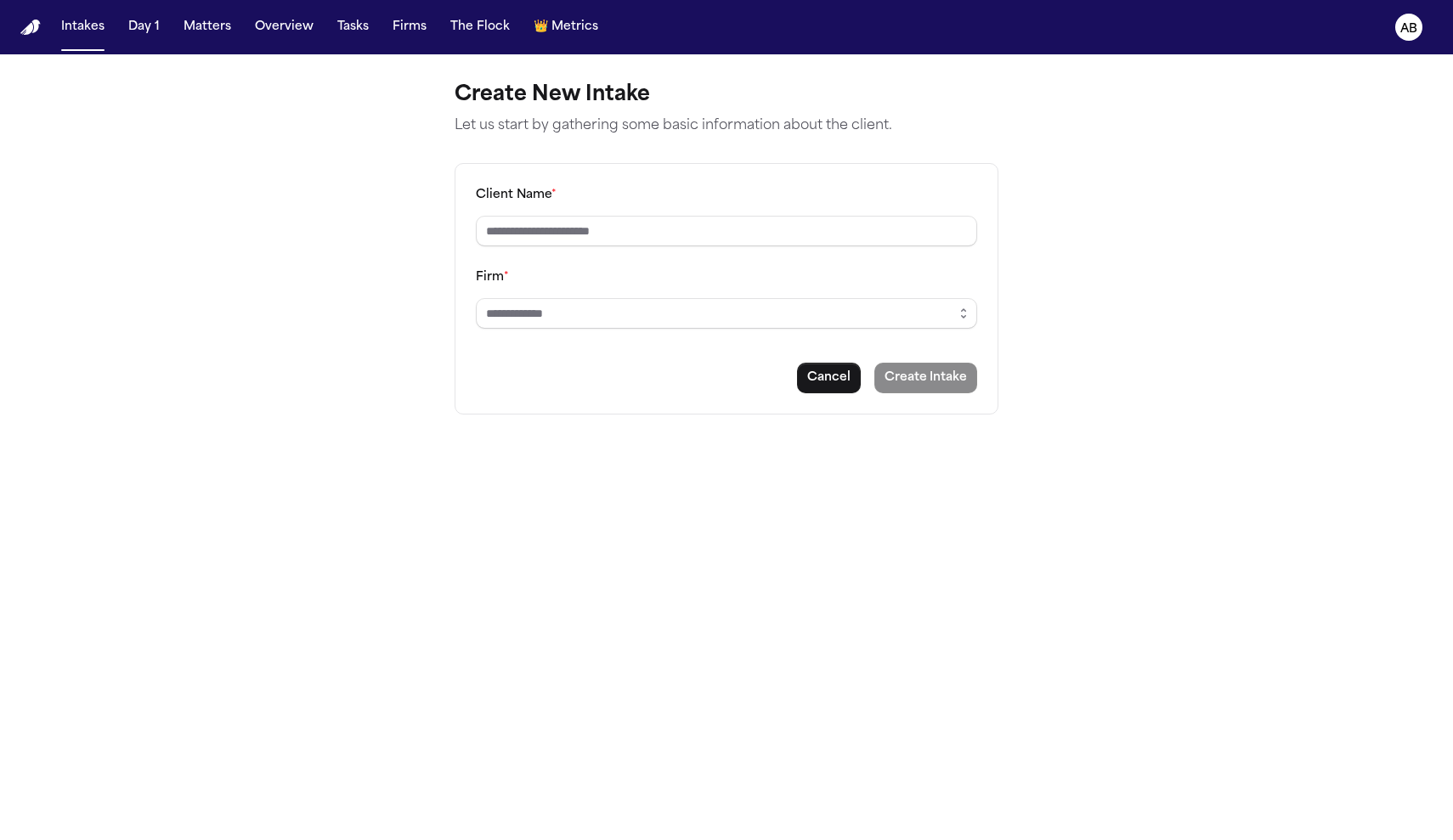
scroll to position [0, 0]
click at [205, 30] on button "Matters" at bounding box center [207, 27] width 61 height 31
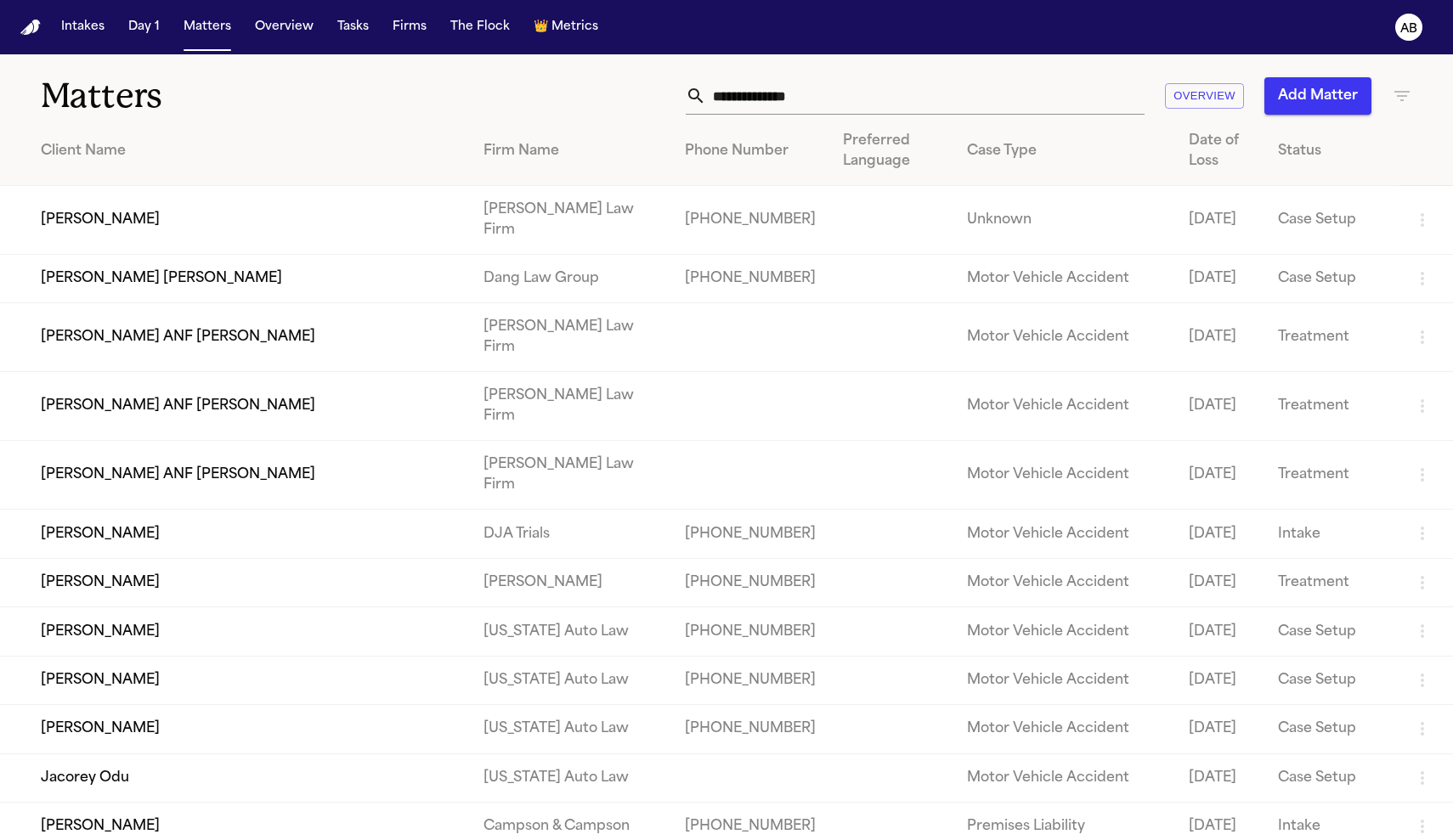
click at [768, 96] on input "text" at bounding box center [926, 96] width 438 height 38
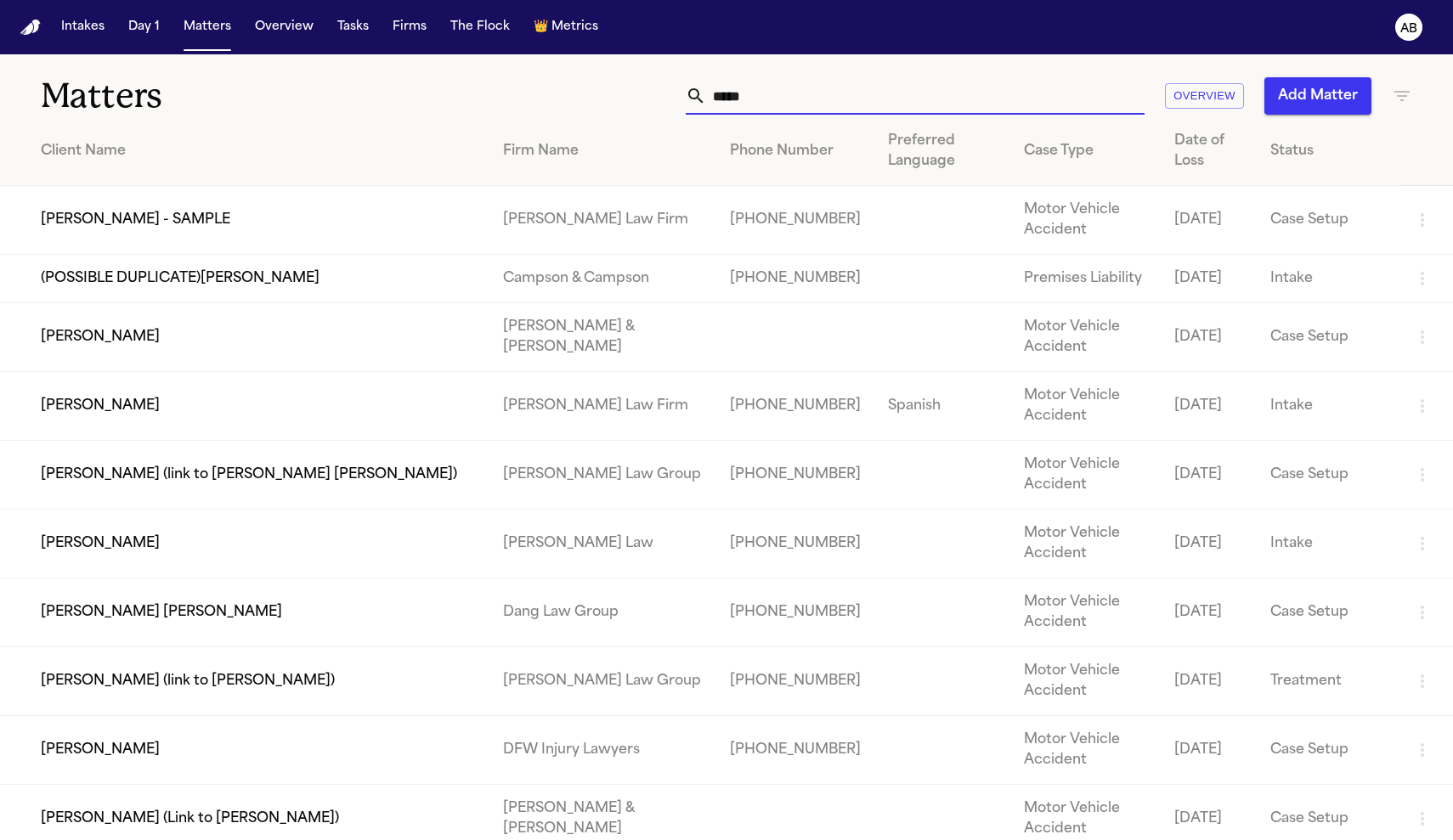
drag, startPoint x: 765, startPoint y: 98, endPoint x: 515, endPoint y: 92, distance: 250.1
click at [515, 92] on div "***** Overview Add Matter" at bounding box center [922, 96] width 980 height 38
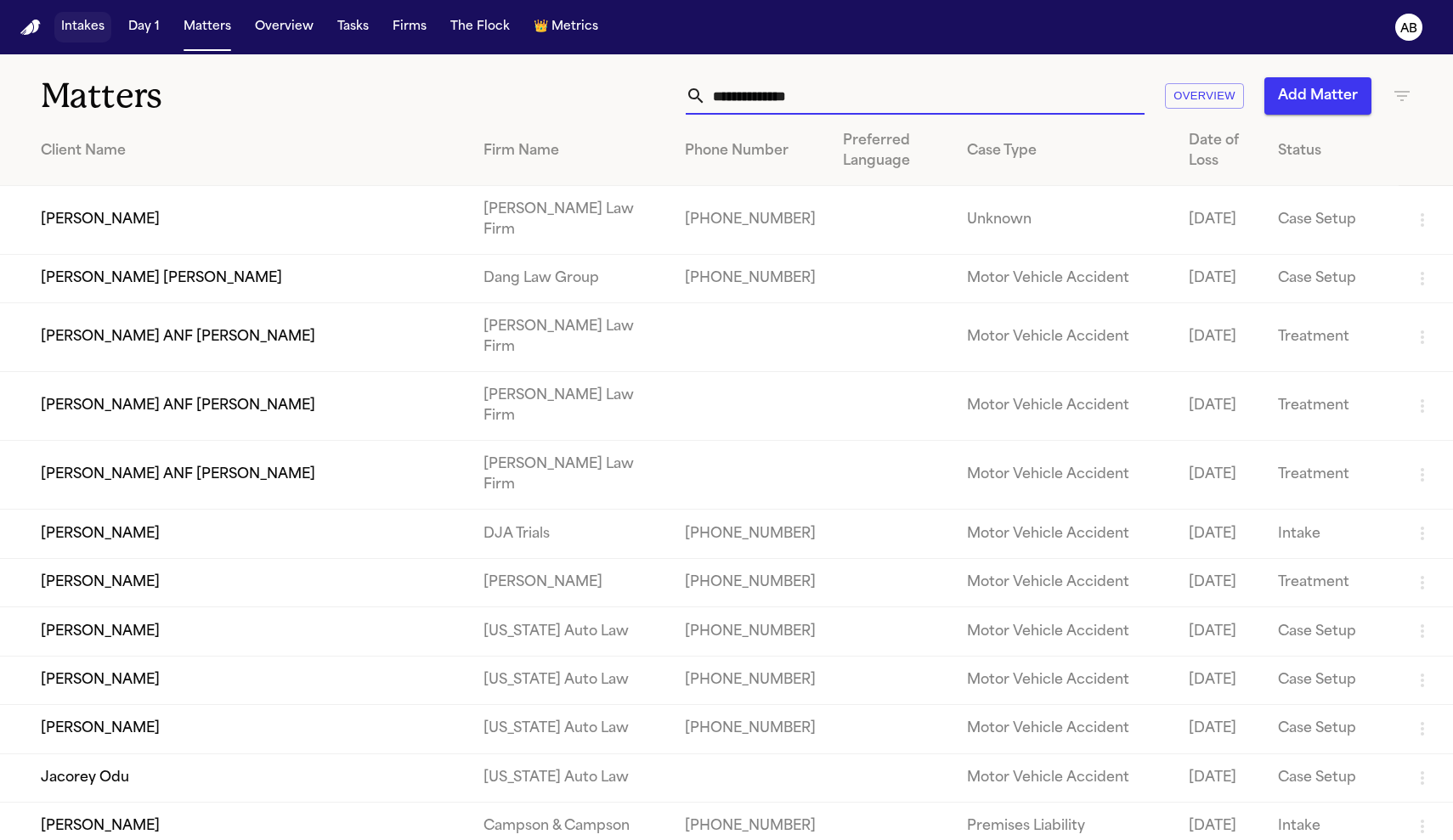
click at [75, 29] on button "Intakes" at bounding box center [82, 27] width 57 height 31
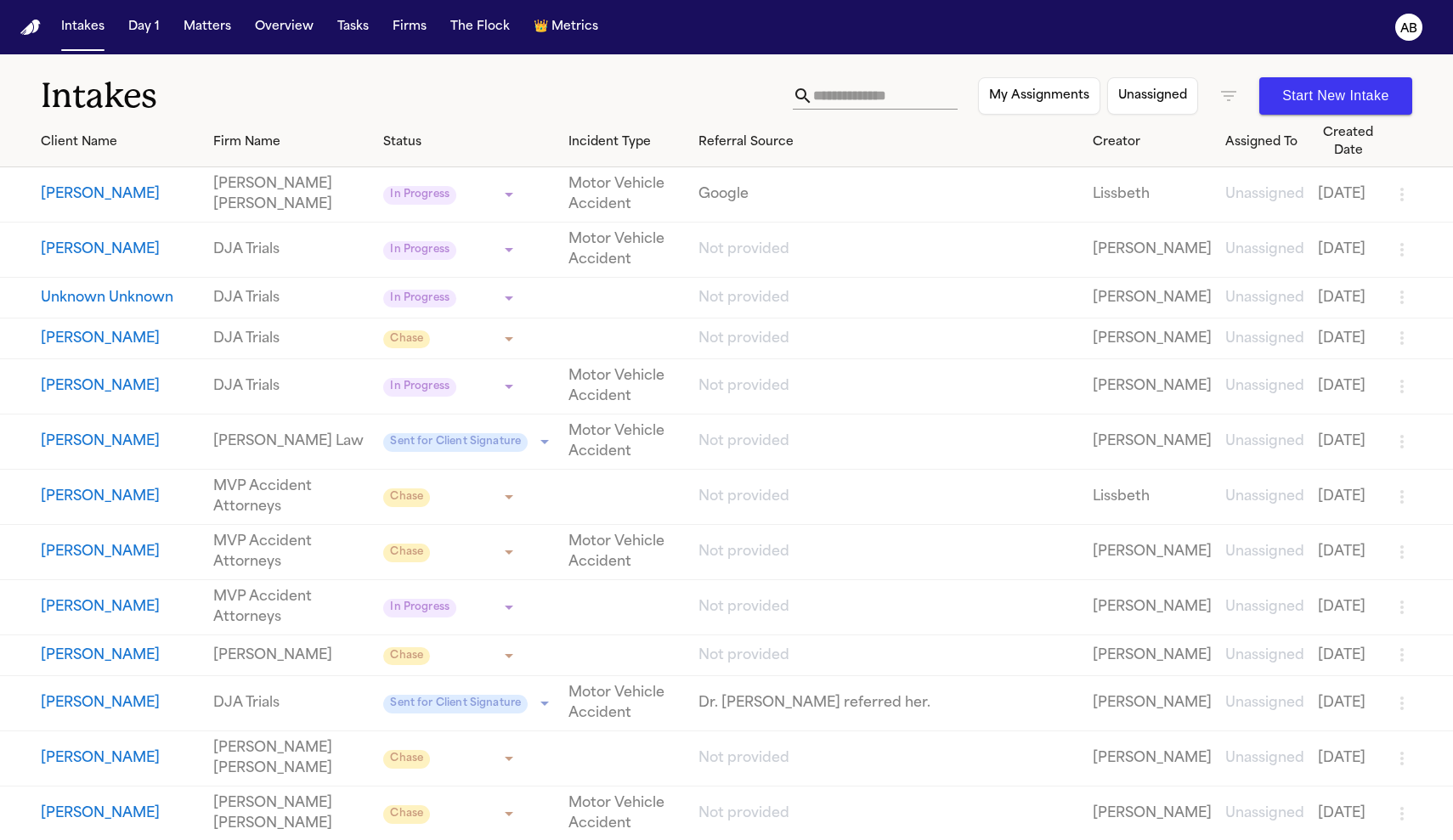
click at [1312, 111] on button "Start New Intake" at bounding box center [1335, 96] width 153 height 38
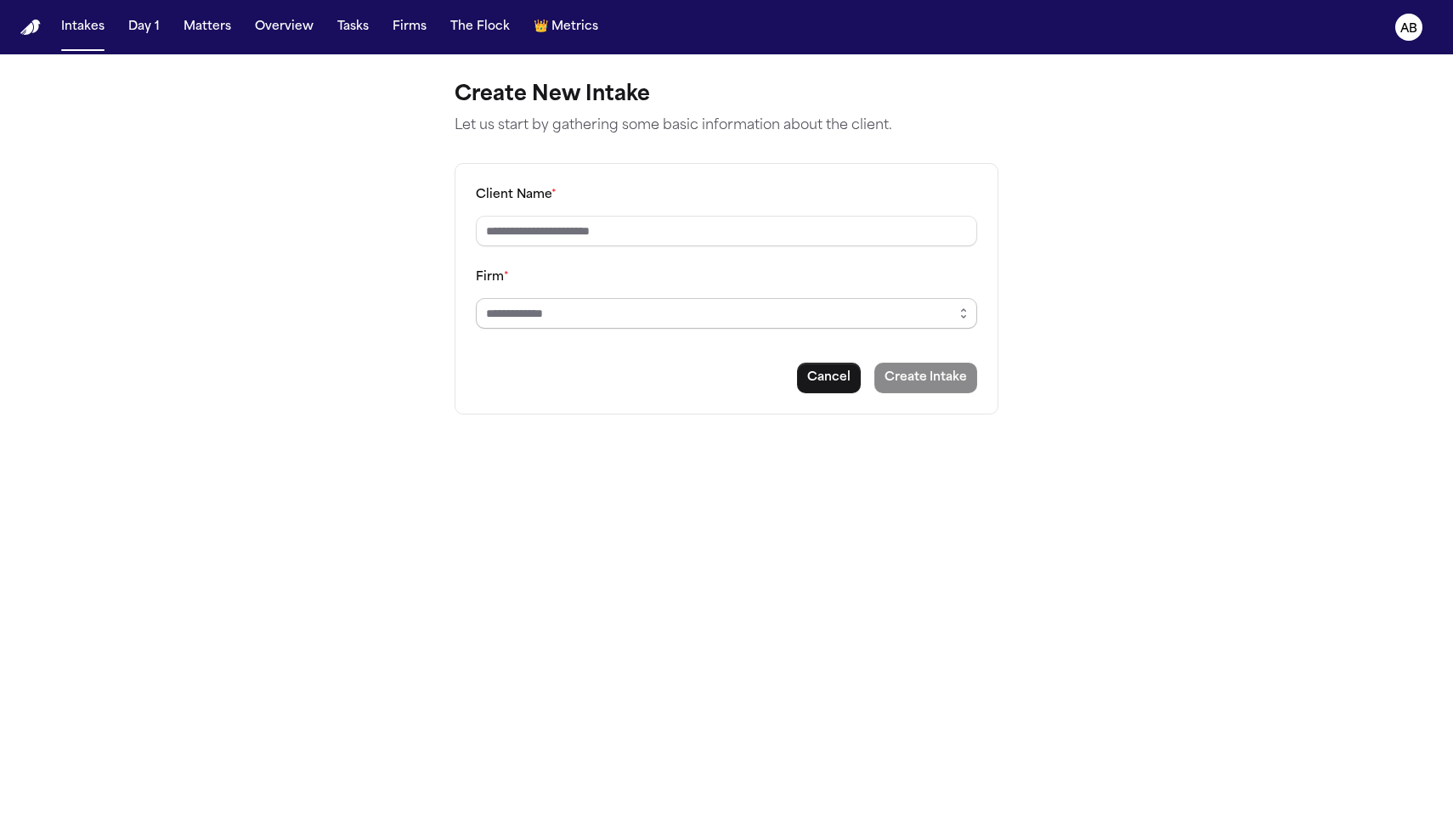
click at [672, 327] on input "Firm *" at bounding box center [726, 313] width 501 height 31
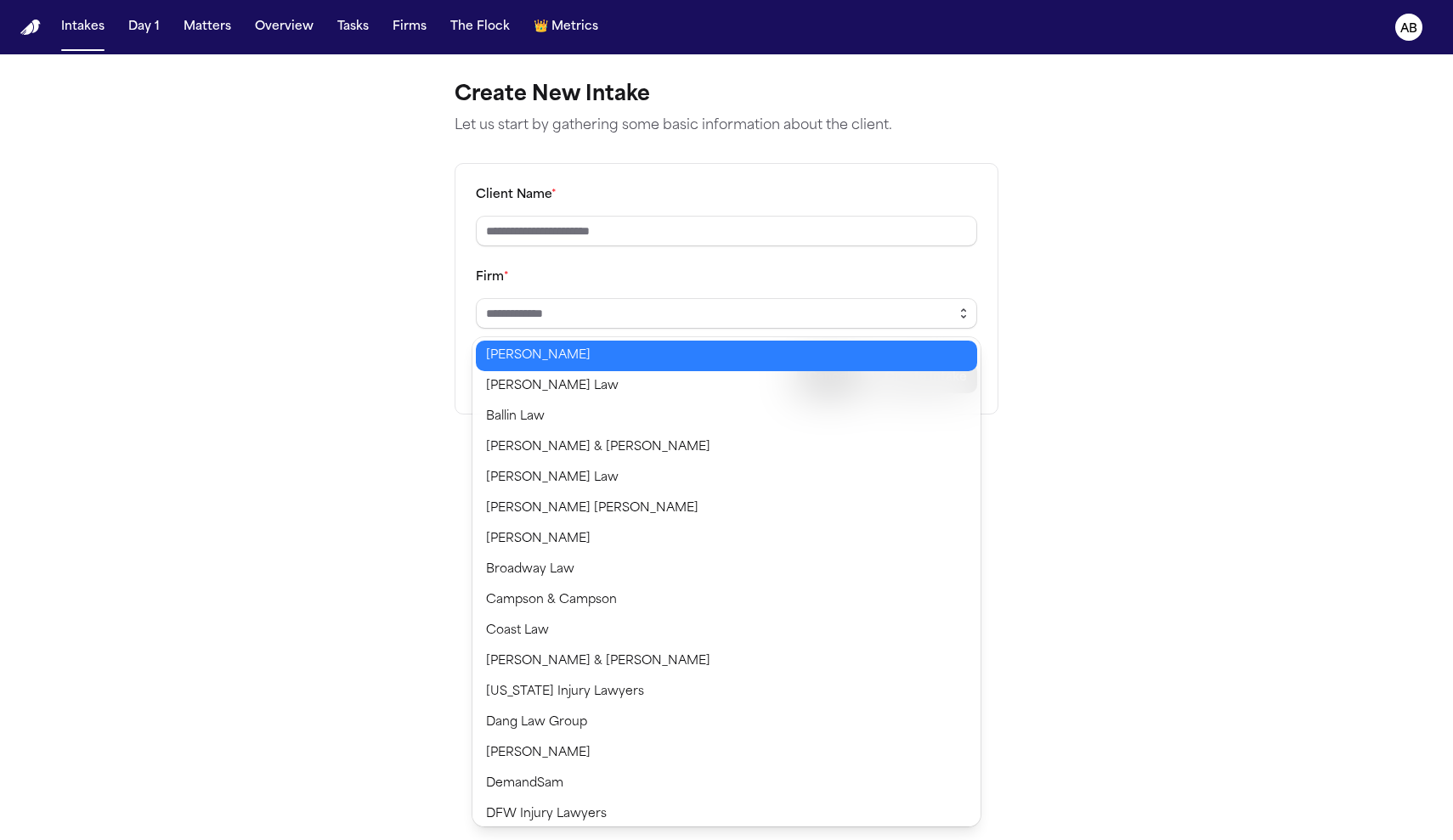
click at [967, 316] on icon "button" at bounding box center [964, 313] width 14 height 14
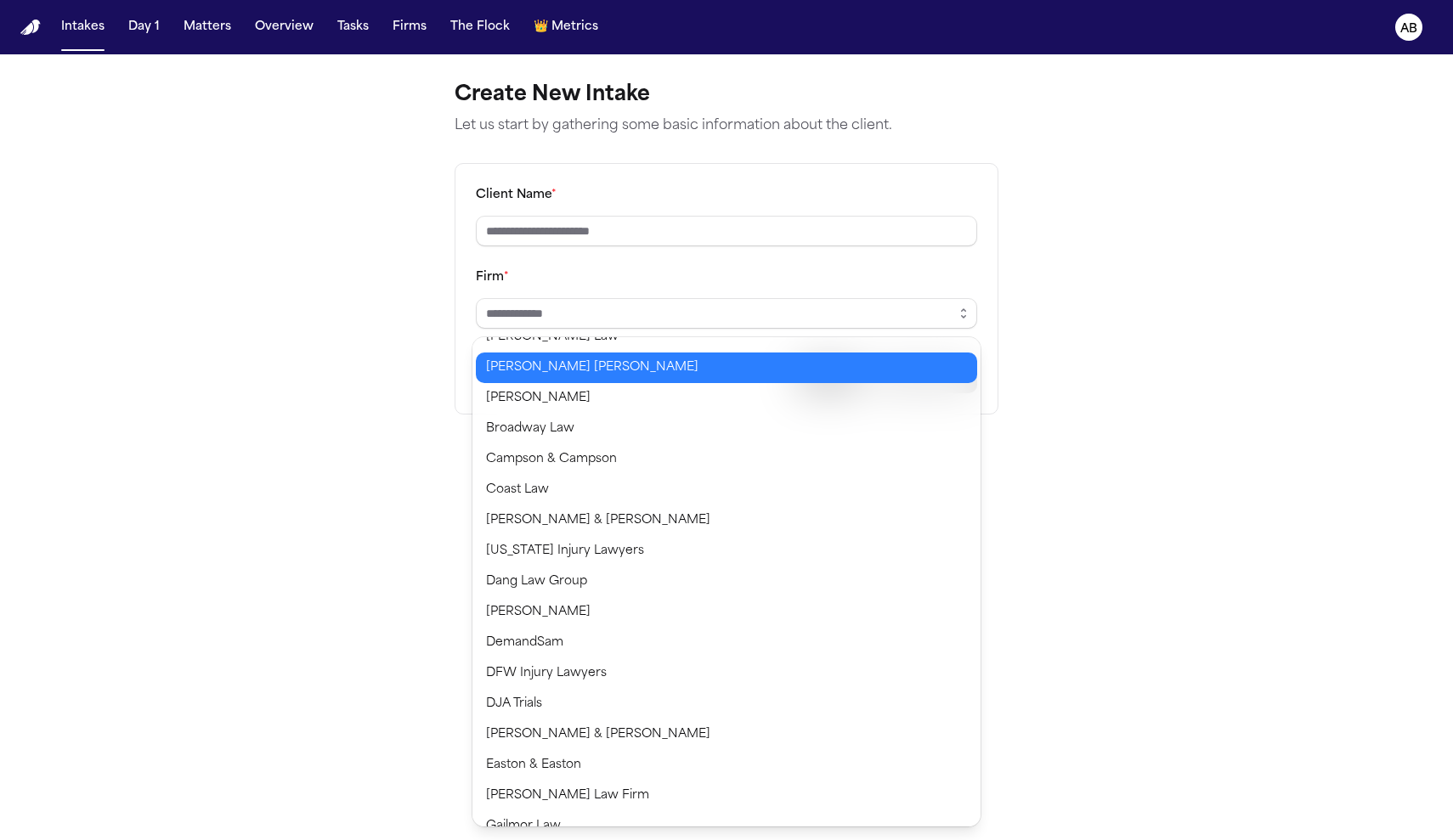
scroll to position [169, 0]
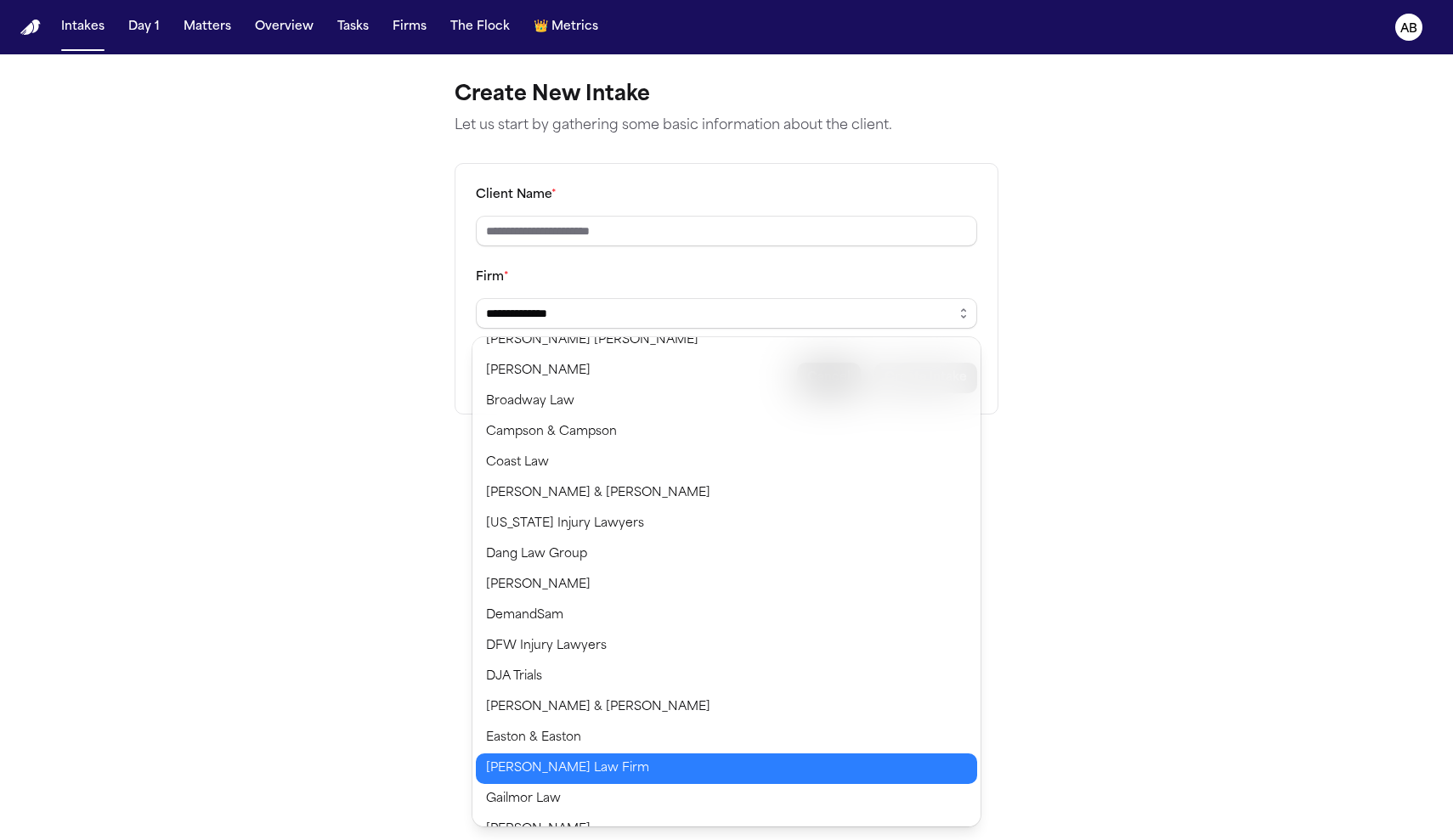
click at [561, 763] on body "**********" at bounding box center [726, 420] width 1453 height 840
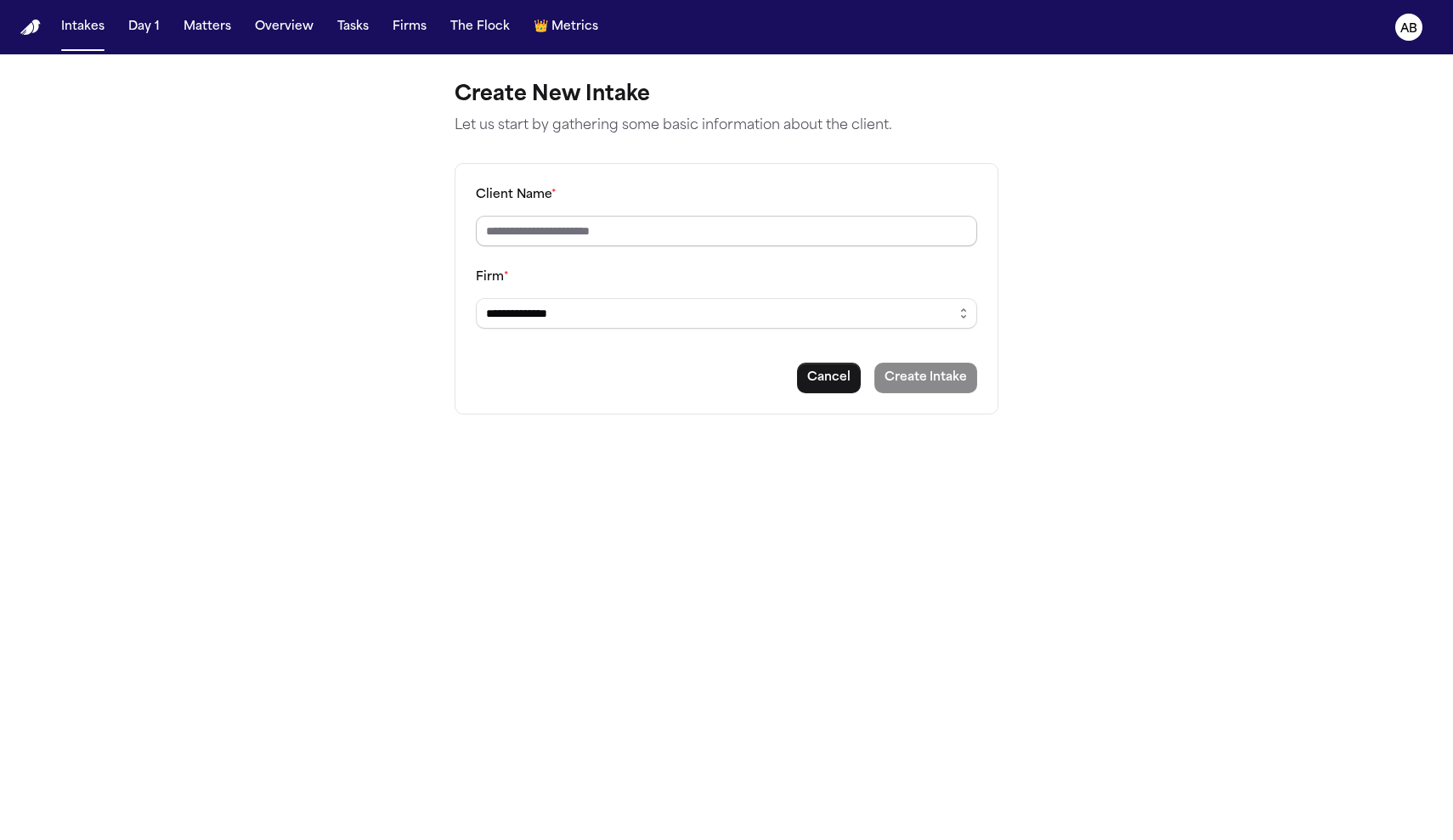
click at [583, 235] on input "Client Name *" at bounding box center [726, 231] width 501 height 31
type input "**********"
click at [954, 381] on button "Create Intake" at bounding box center [926, 378] width 103 height 31
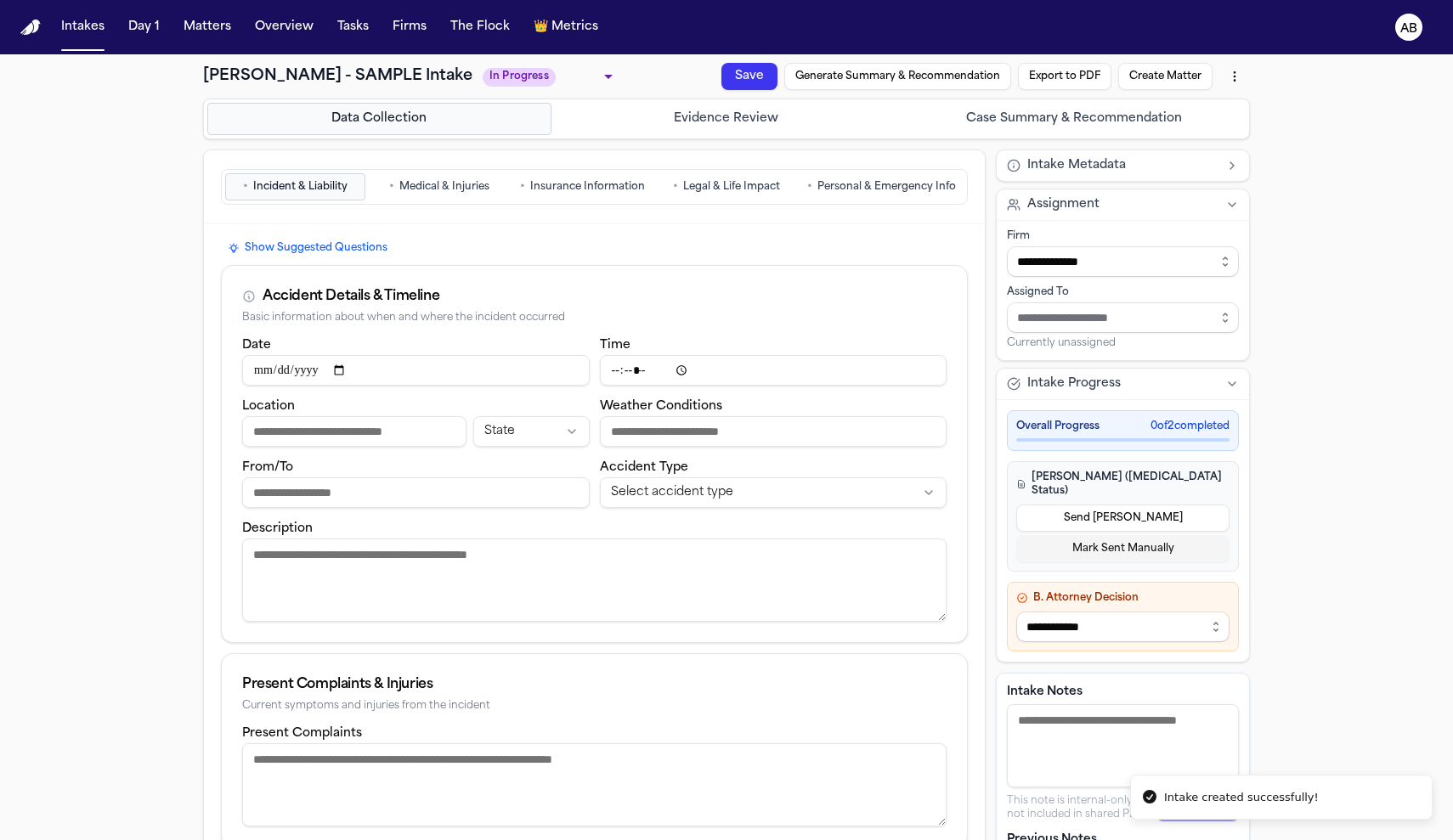
click at [412, 374] on input "Date" at bounding box center [416, 370] width 348 height 31
type input "**********"
click at [421, 371] on input "**********" at bounding box center [416, 370] width 348 height 31
click at [740, 369] on input "Time" at bounding box center [774, 370] width 348 height 31
click at [600, 371] on input "Time" at bounding box center [774, 370] width 348 height 31
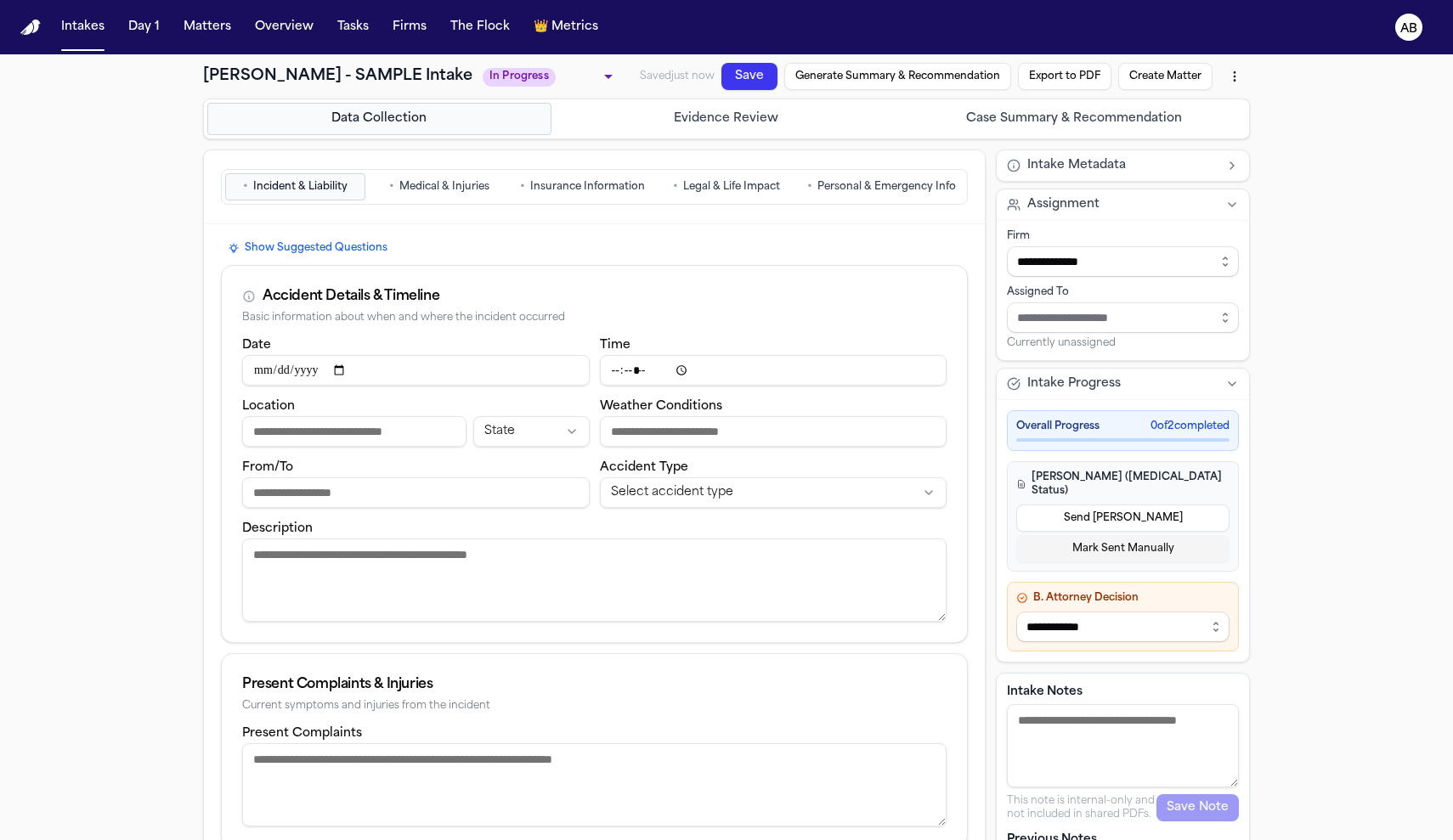
click at [352, 437] on input "Location" at bounding box center [354, 431] width 224 height 31
type input "*"
click at [379, 429] on input "Location" at bounding box center [354, 431] width 224 height 31
type input "**********"
click at [485, 432] on html "**********" at bounding box center [726, 420] width 1453 height 840
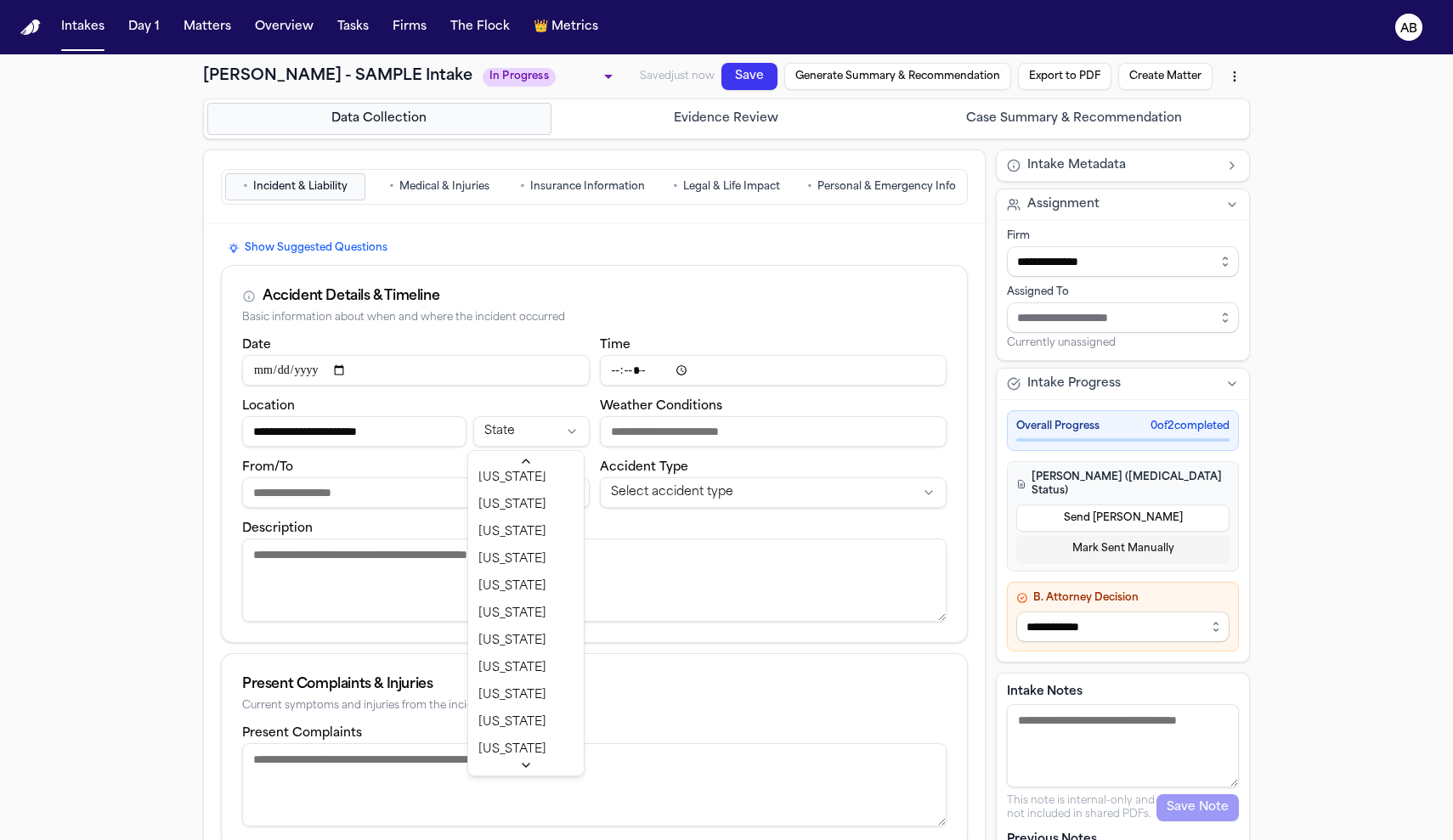
scroll to position [551, 0]
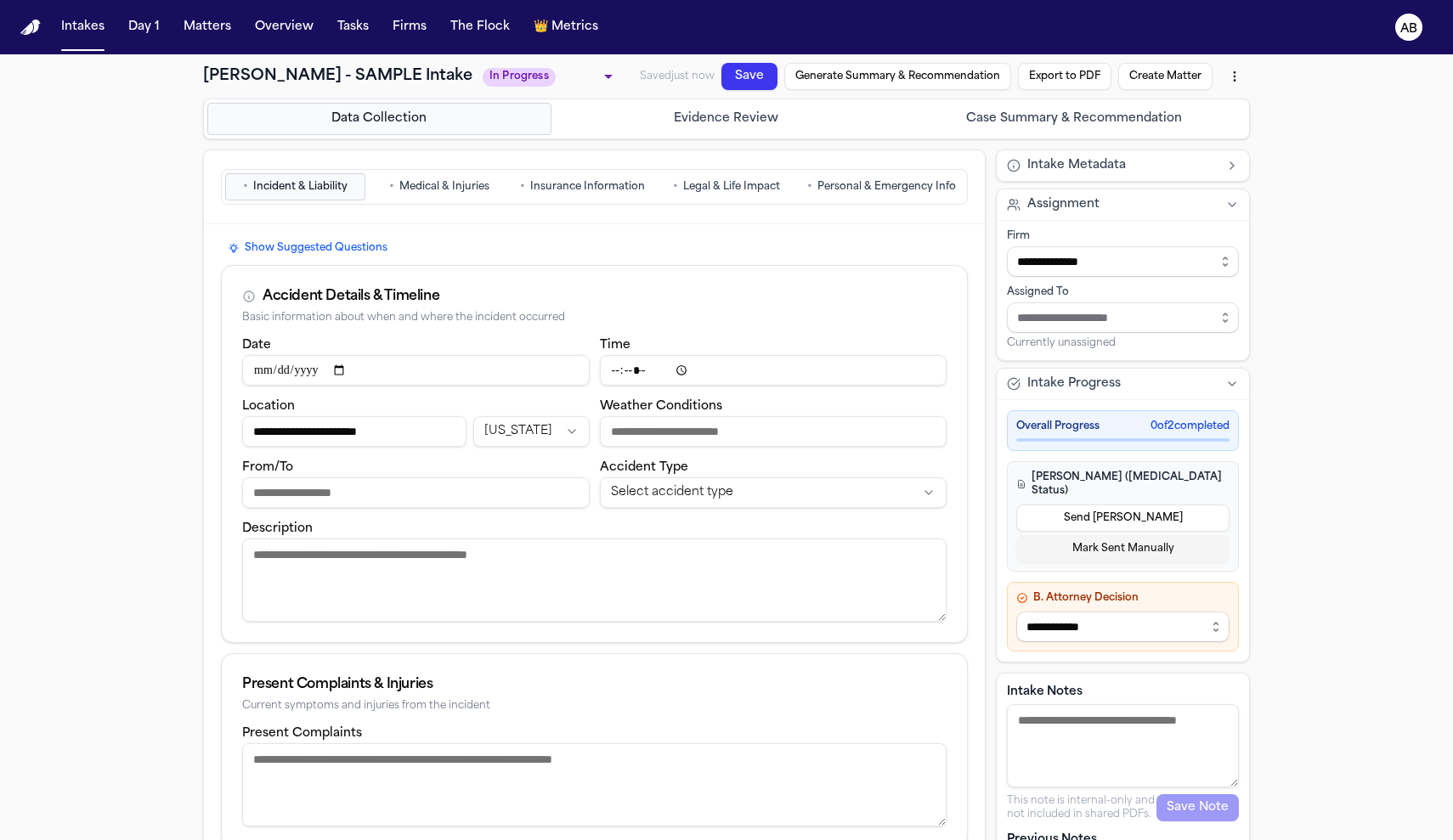
click at [410, 434] on input "**********" at bounding box center [354, 431] width 224 height 31
click at [624, 438] on input "Weather Conditions" at bounding box center [774, 431] width 348 height 31
type input "*****"
click at [476, 499] on input "From/To" at bounding box center [416, 492] width 348 height 31
type input "*****"
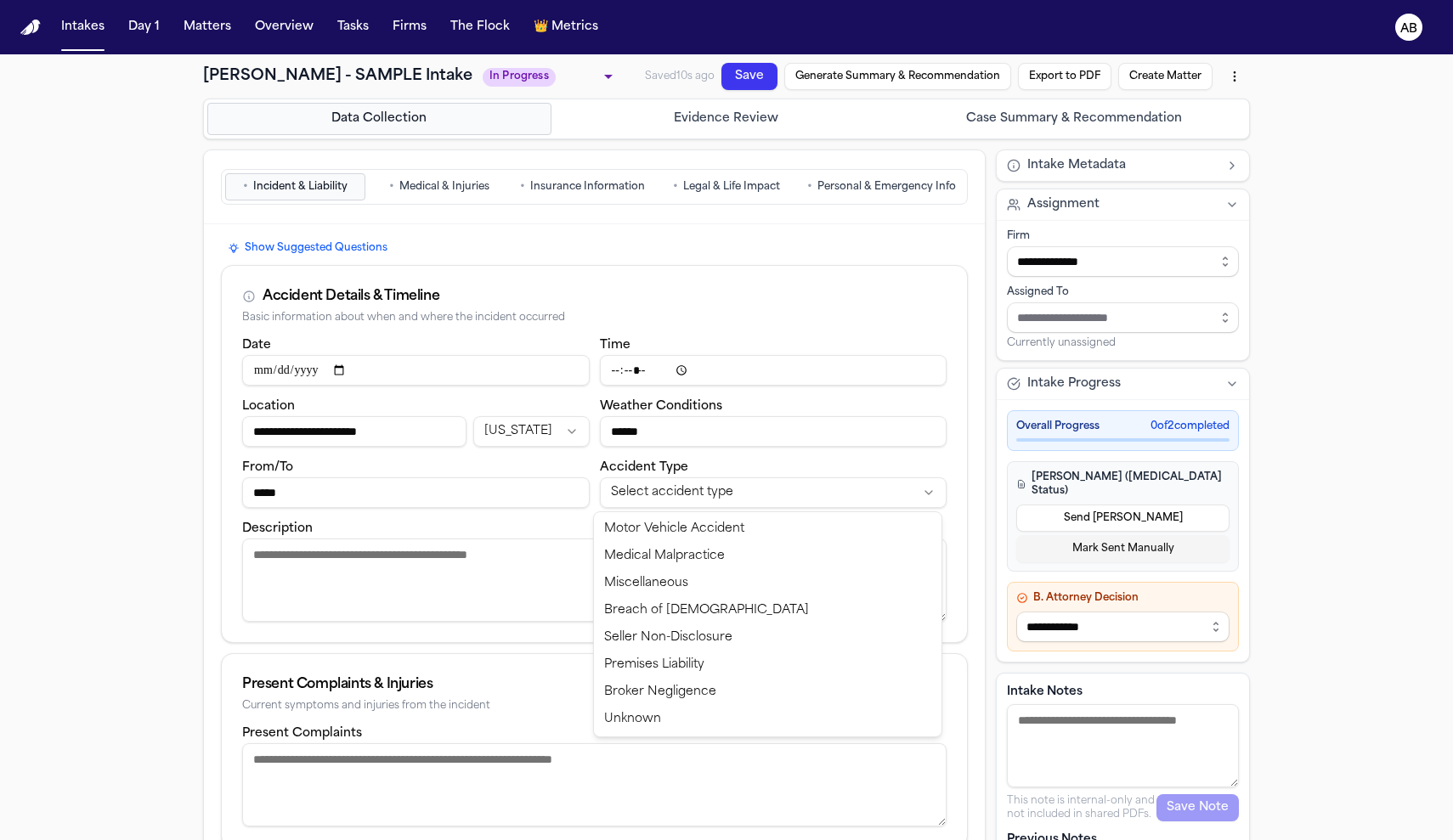
click at [720, 499] on html "**********" at bounding box center [726, 420] width 1453 height 840
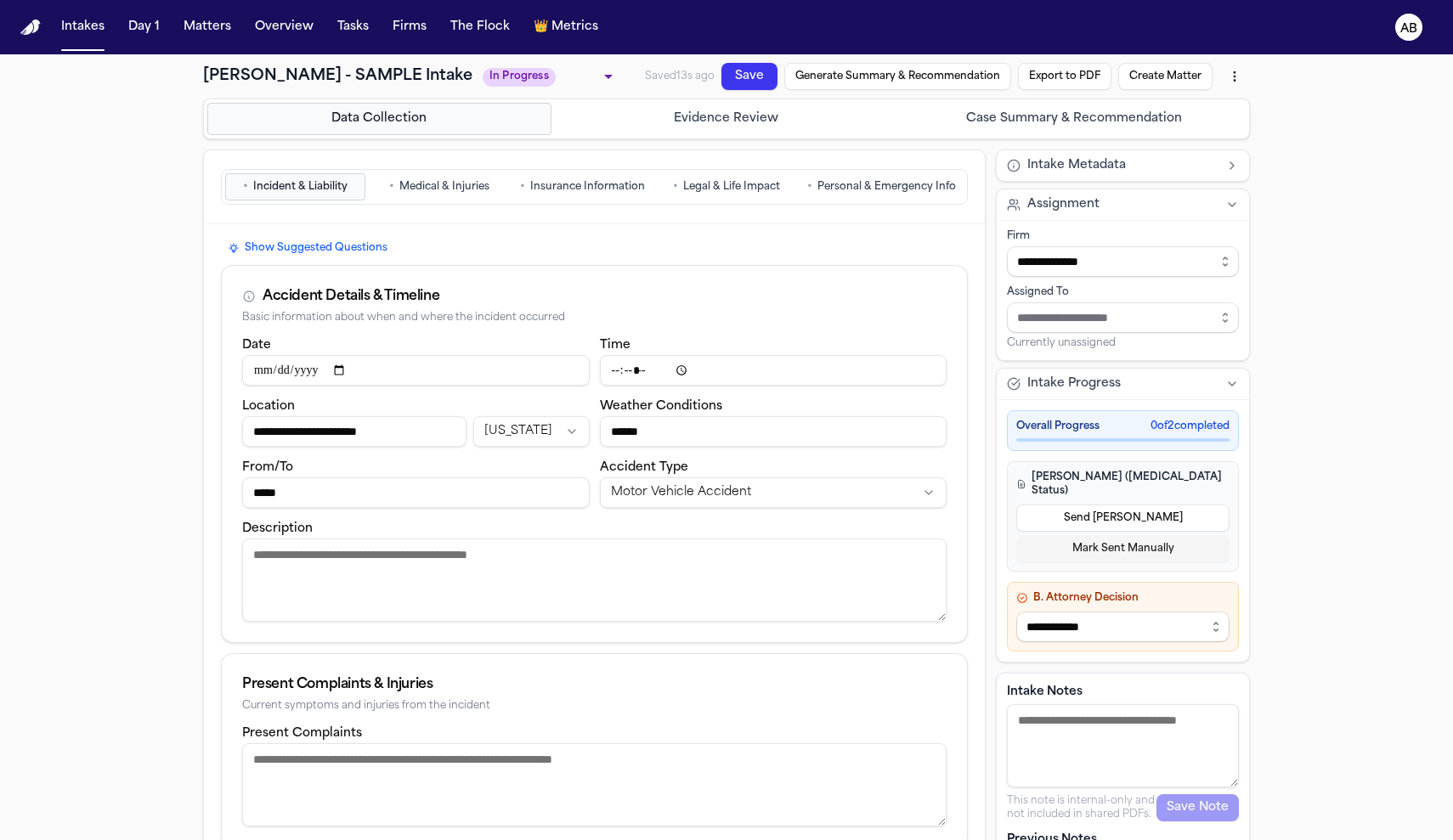
click at [493, 571] on textarea "Description" at bounding box center [594, 580] width 705 height 83
type textarea "**********"
click at [547, 759] on textarea "Present Complaints" at bounding box center [594, 784] width 705 height 83
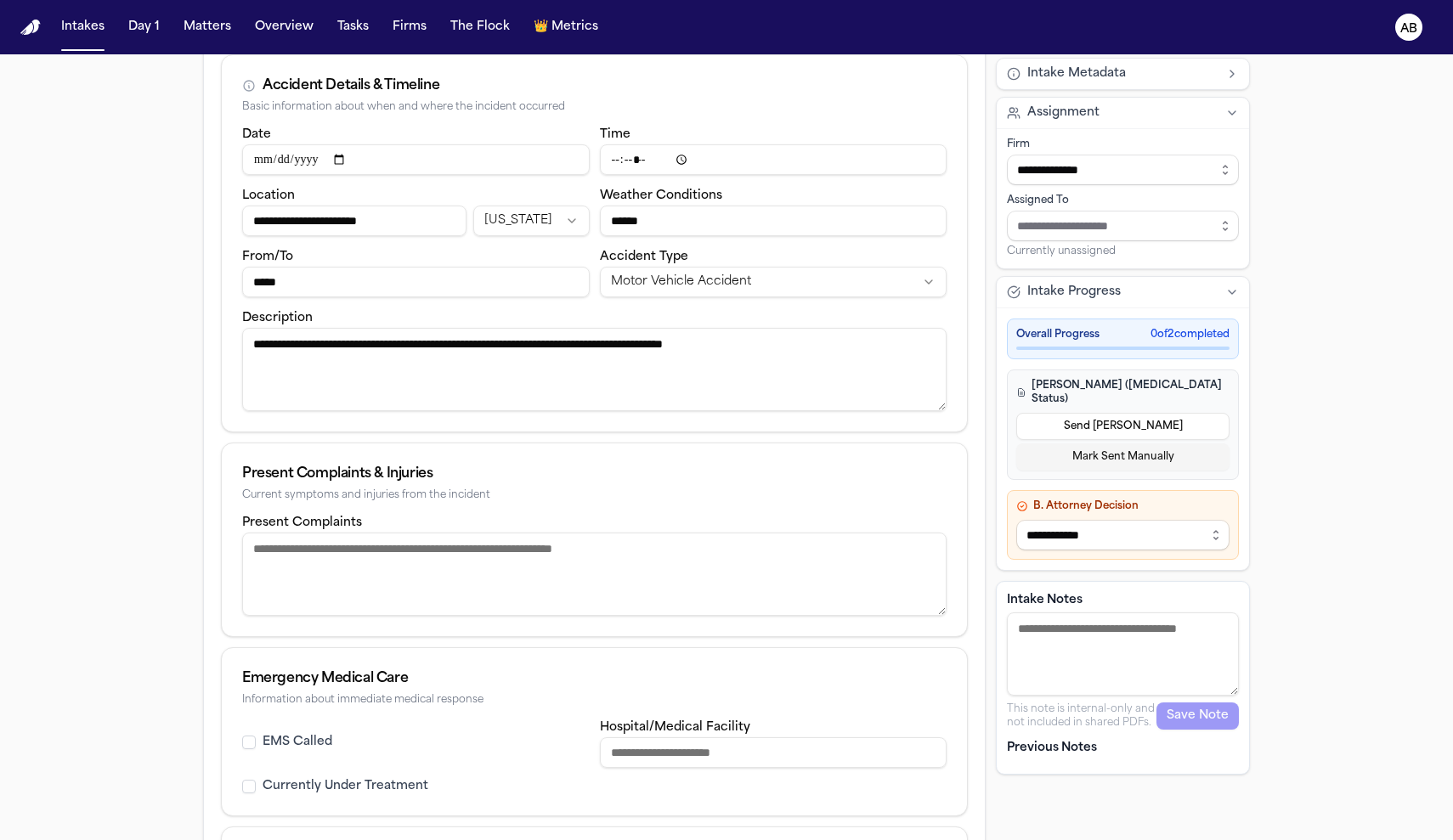
scroll to position [360, 0]
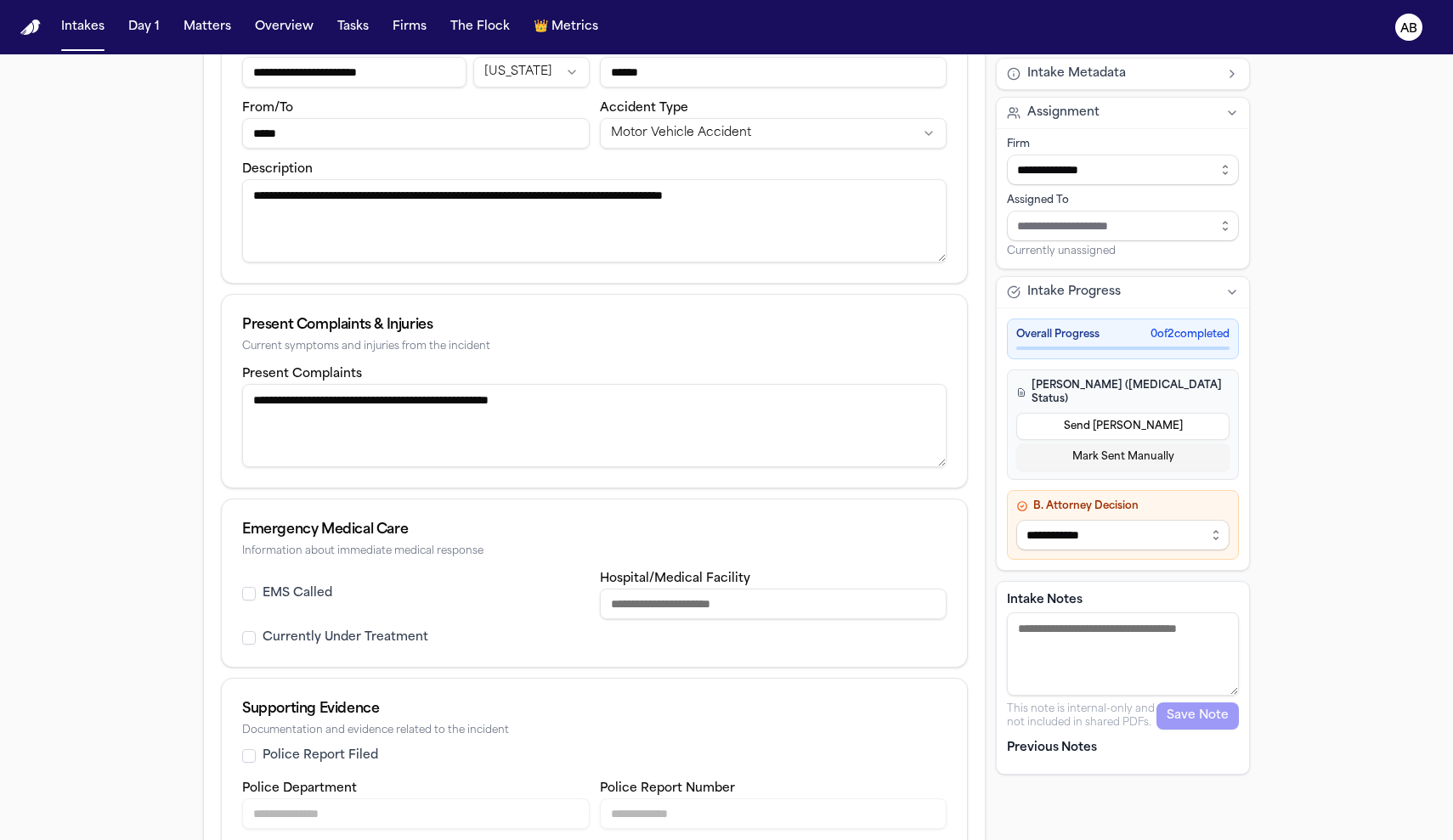
type textarea "**********"
click at [243, 596] on button "EMS Called" at bounding box center [249, 594] width 14 height 14
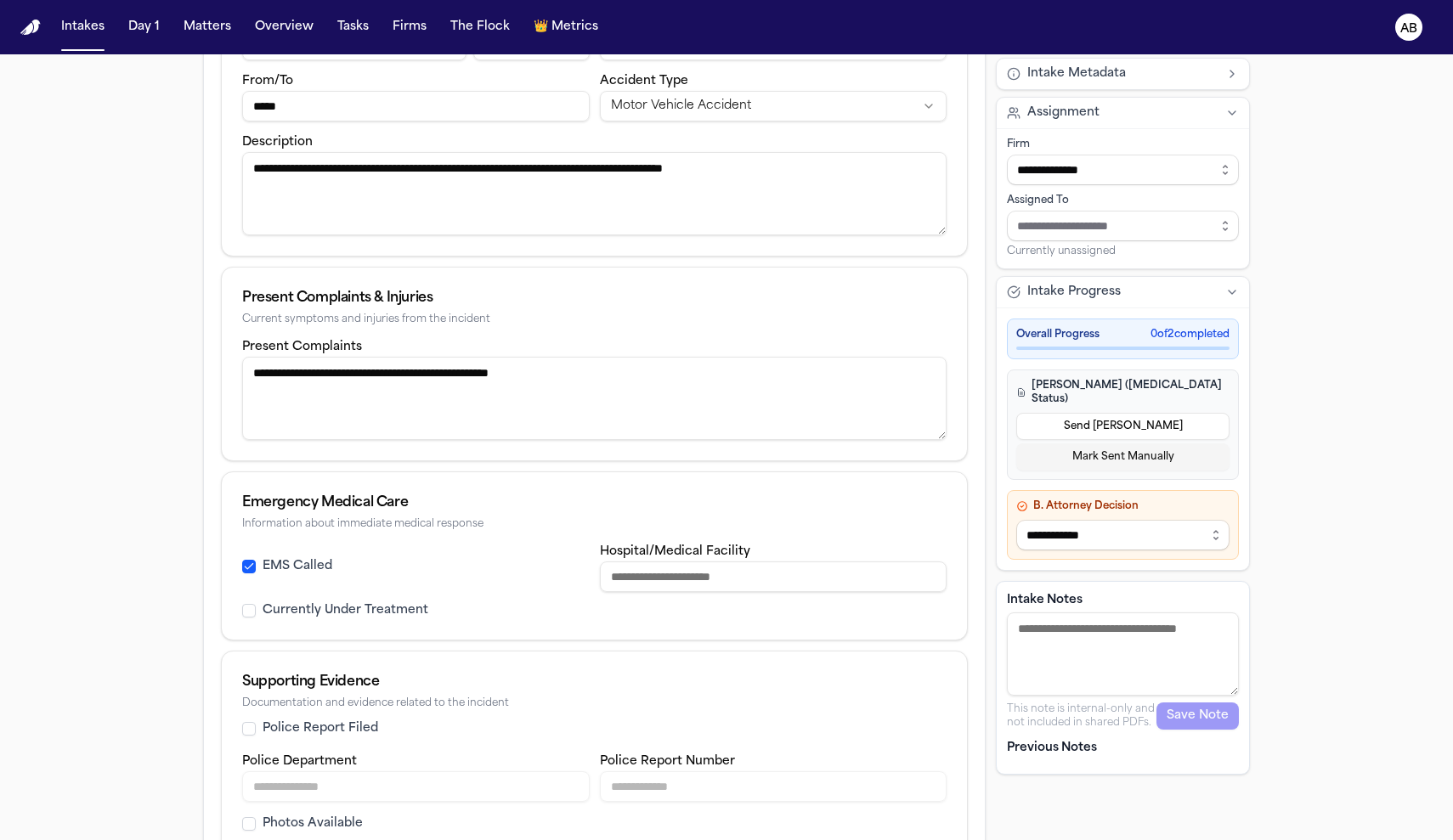
click at [713, 582] on input "Hospital/Medical Facility" at bounding box center [774, 576] width 348 height 31
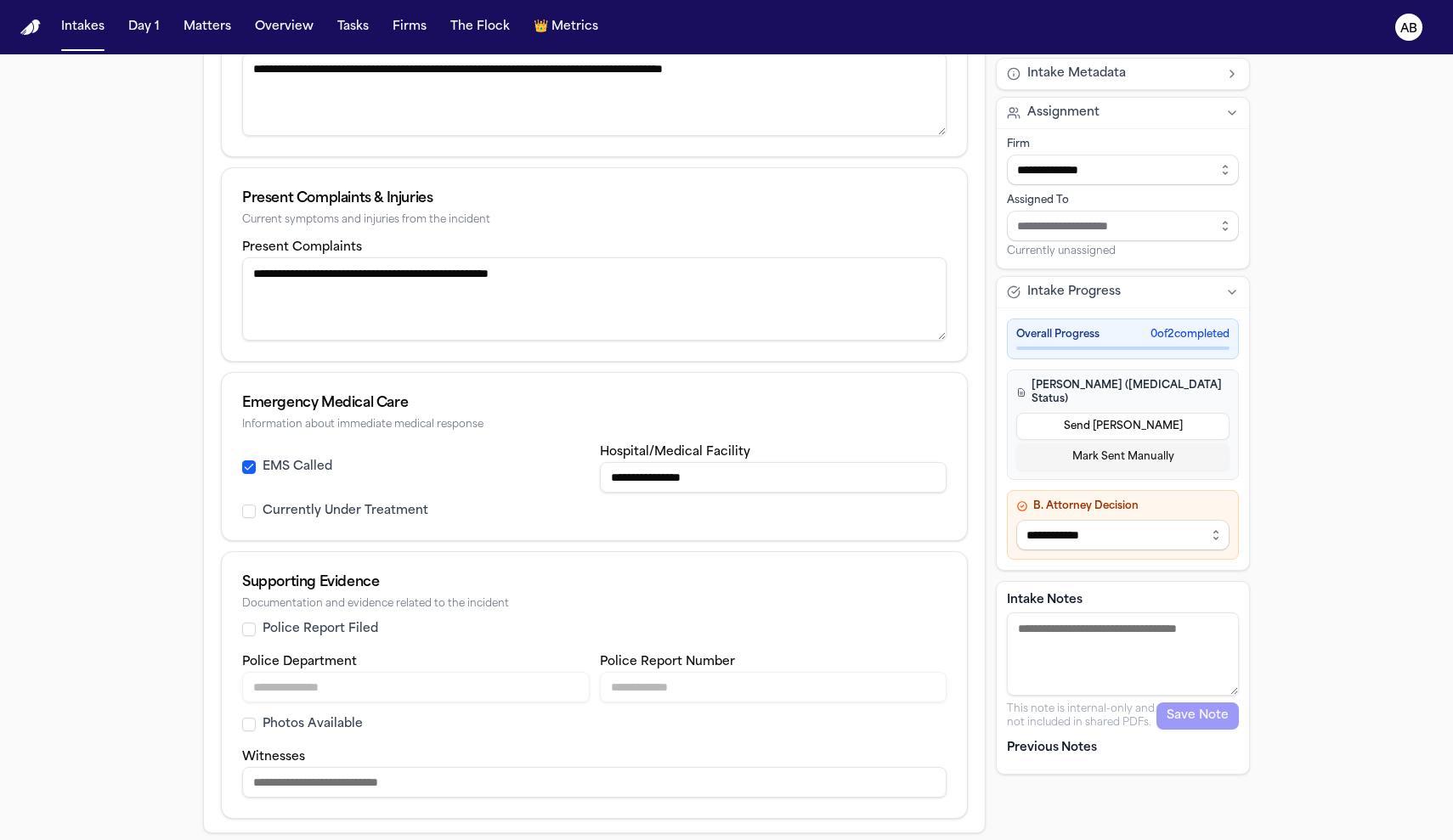
type input "**********"
click at [242, 506] on button "Currently Under Treatment" at bounding box center [249, 512] width 14 height 14
click at [251, 630] on div "Police Report Filed" at bounding box center [594, 629] width 705 height 17
click at [243, 629] on button "Police Report Filed" at bounding box center [249, 630] width 14 height 14
click at [426, 684] on input "Police Department" at bounding box center [416, 687] width 348 height 31
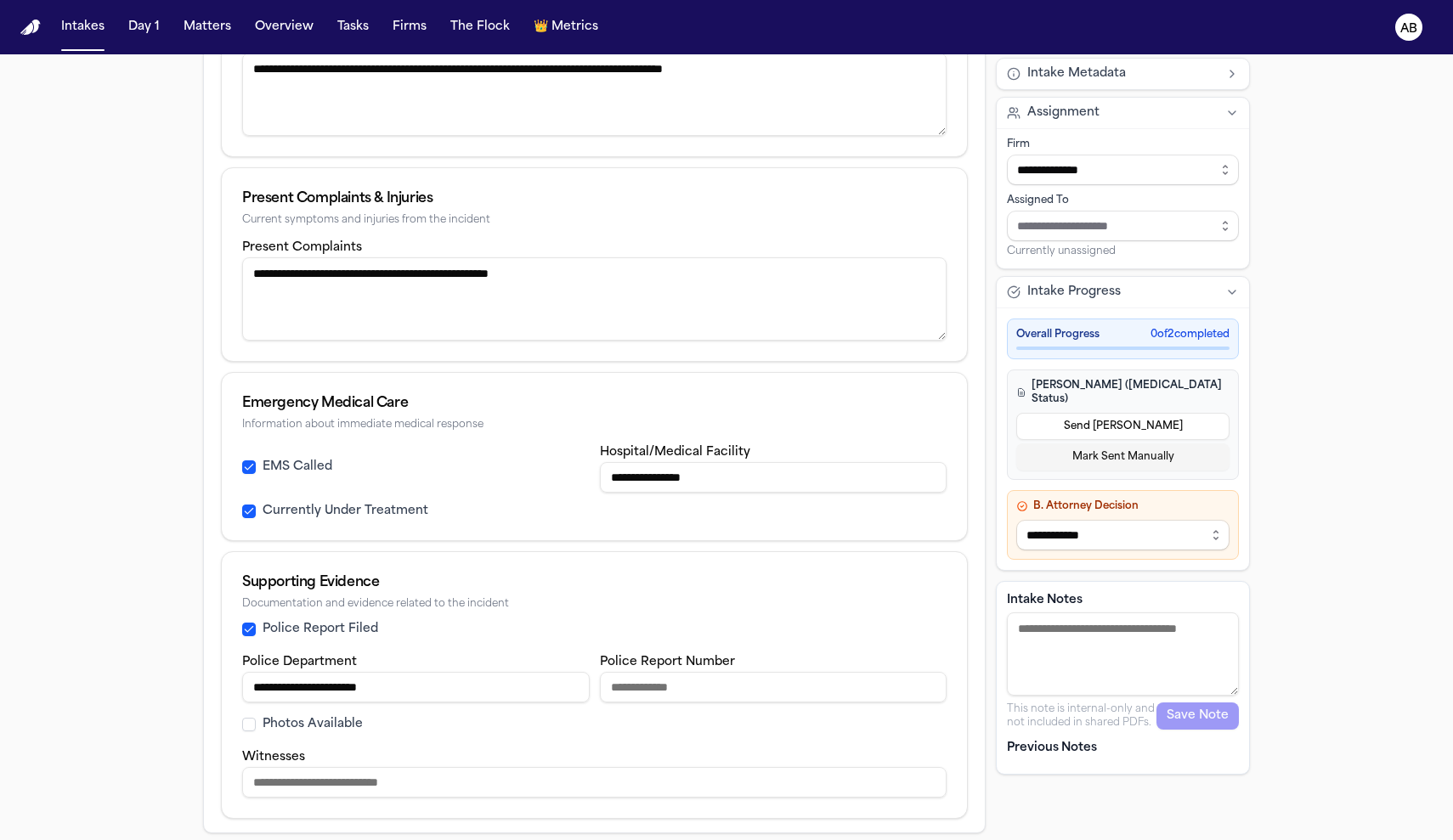
type input "**********"
type input "*********"
click at [451, 789] on input "Witnesses" at bounding box center [594, 782] width 705 height 31
click at [246, 727] on button "Photos Available" at bounding box center [249, 725] width 14 height 14
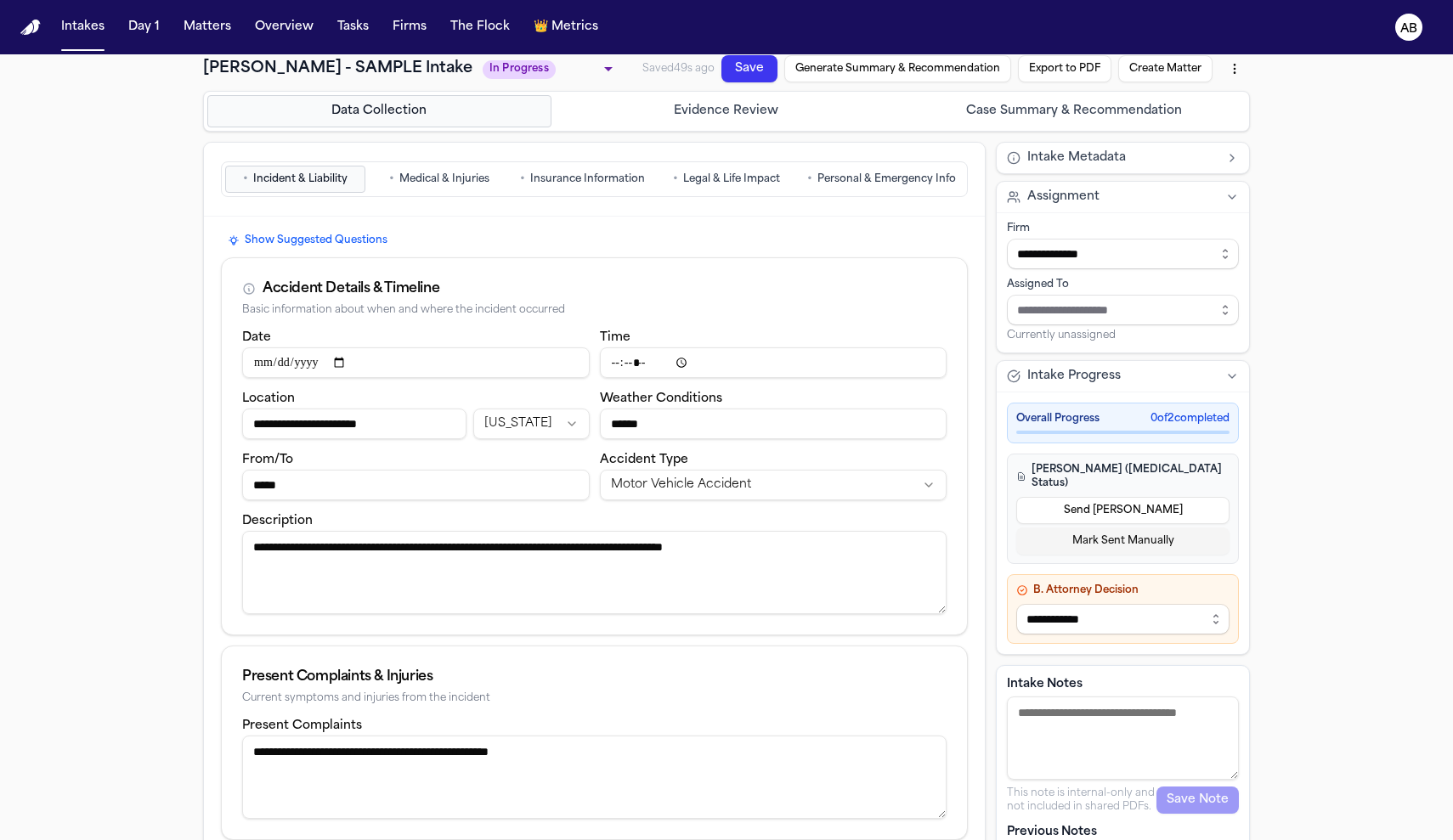
scroll to position [0, 0]
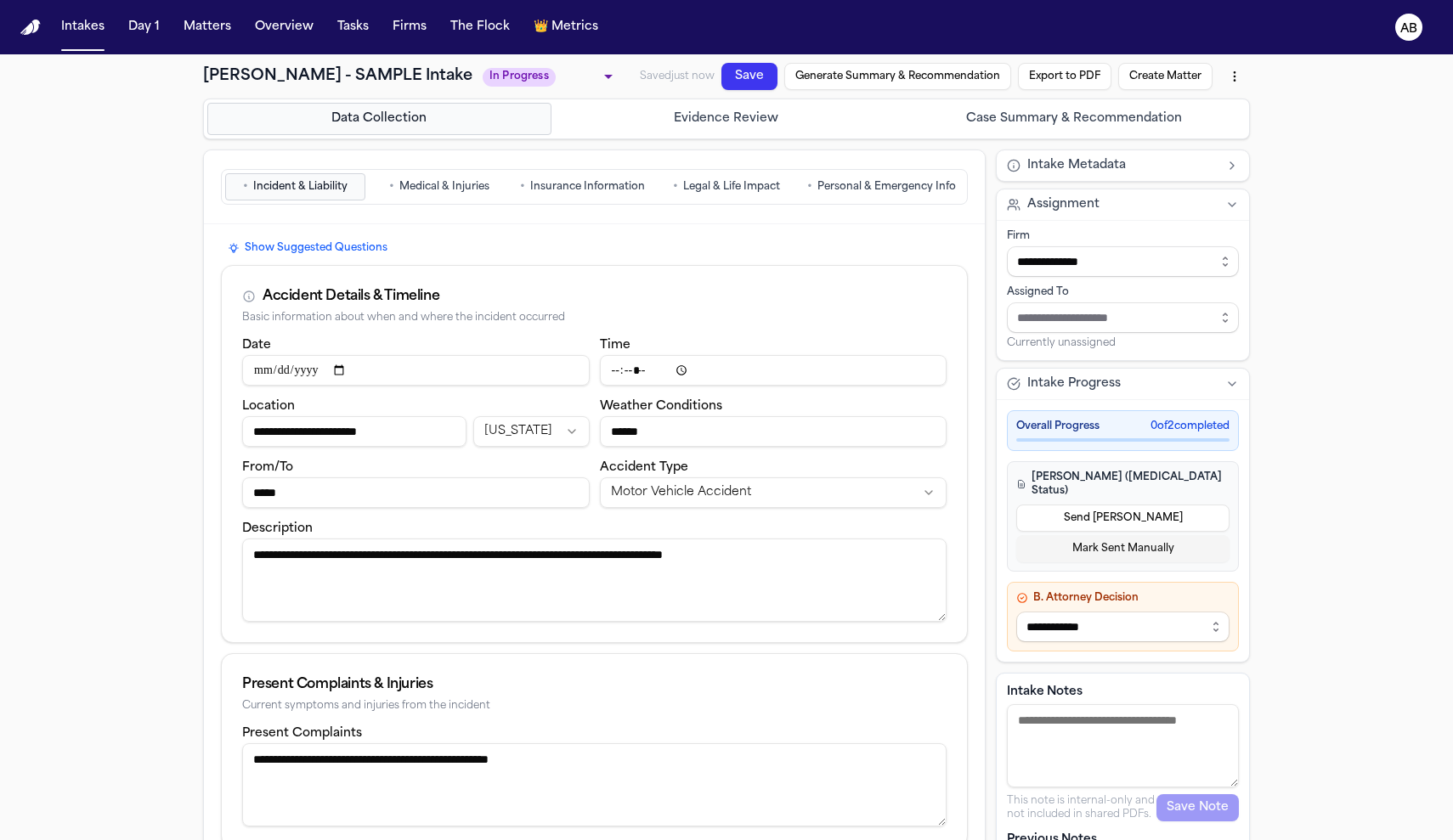
click at [399, 193] on span "Medical & Injuries" at bounding box center [444, 187] width 90 height 14
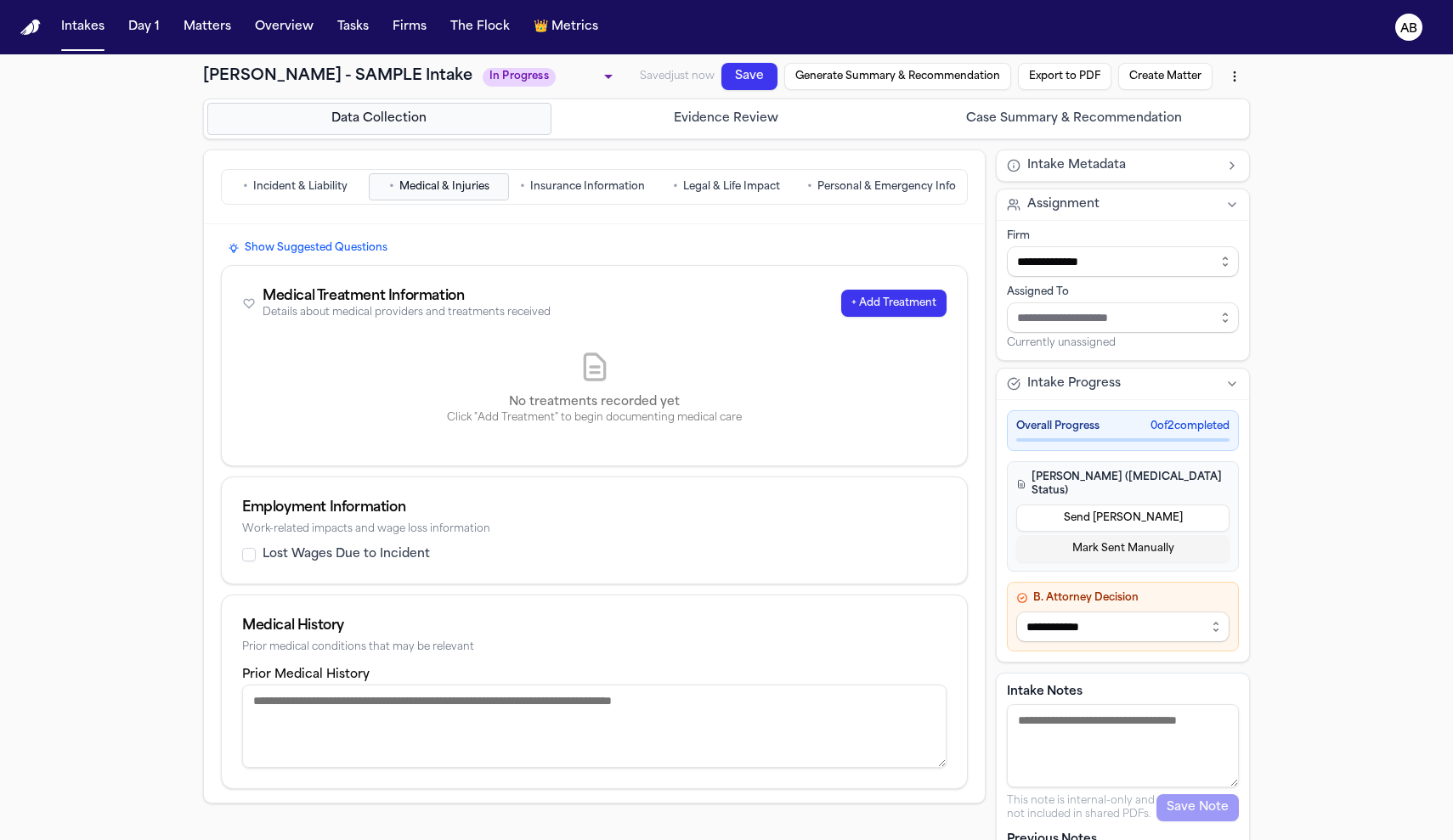
click at [903, 302] on button "+ Add Treatment" at bounding box center [893, 303] width 106 height 27
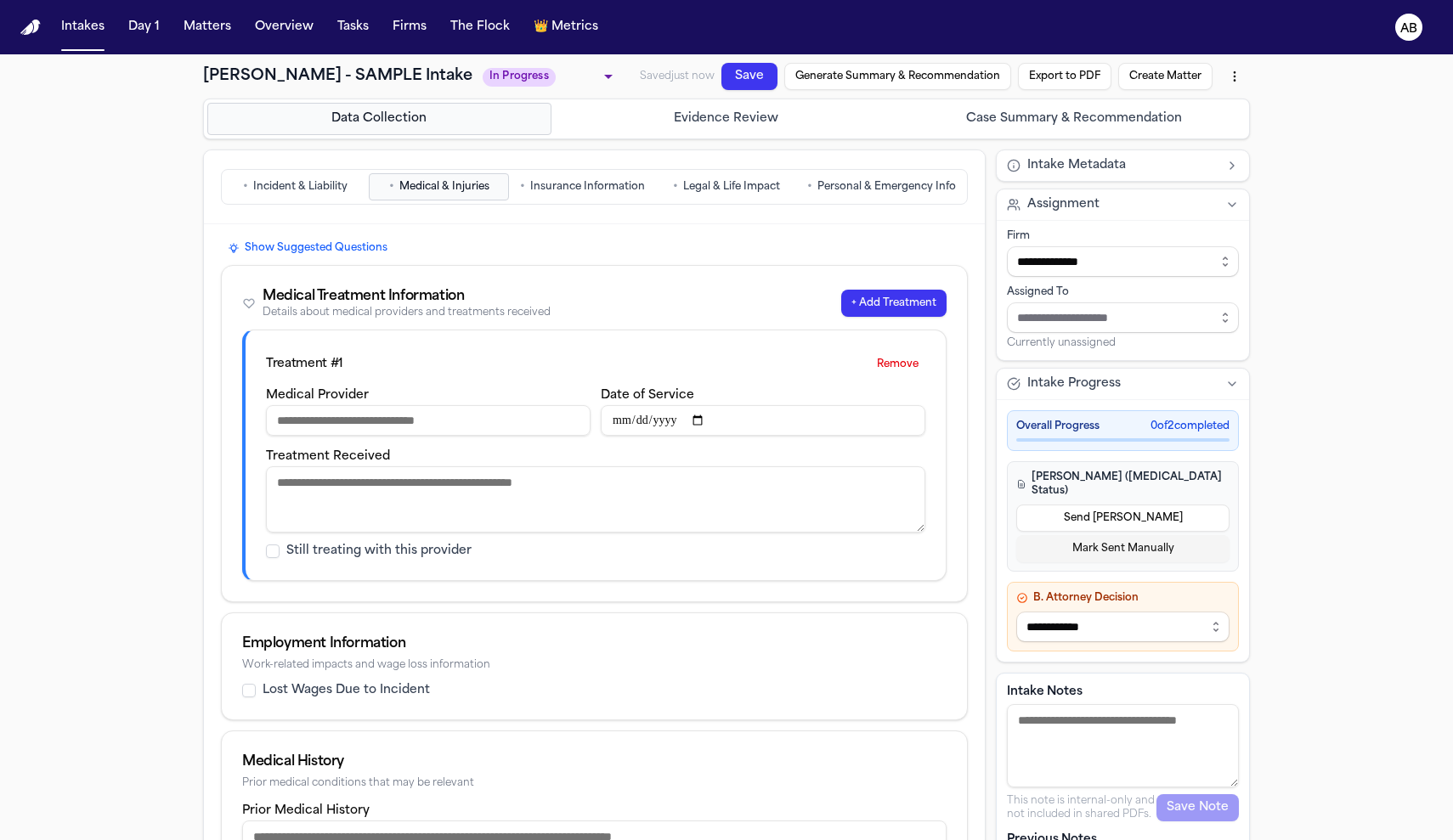
click at [437, 424] on input "Medical Provider" at bounding box center [429, 420] width 325 height 31
type input "**********"
click at [680, 410] on input "Date of Service" at bounding box center [763, 420] width 325 height 31
type input "**********"
click at [538, 513] on textarea "Treatment Received" at bounding box center [596, 499] width 659 height 66
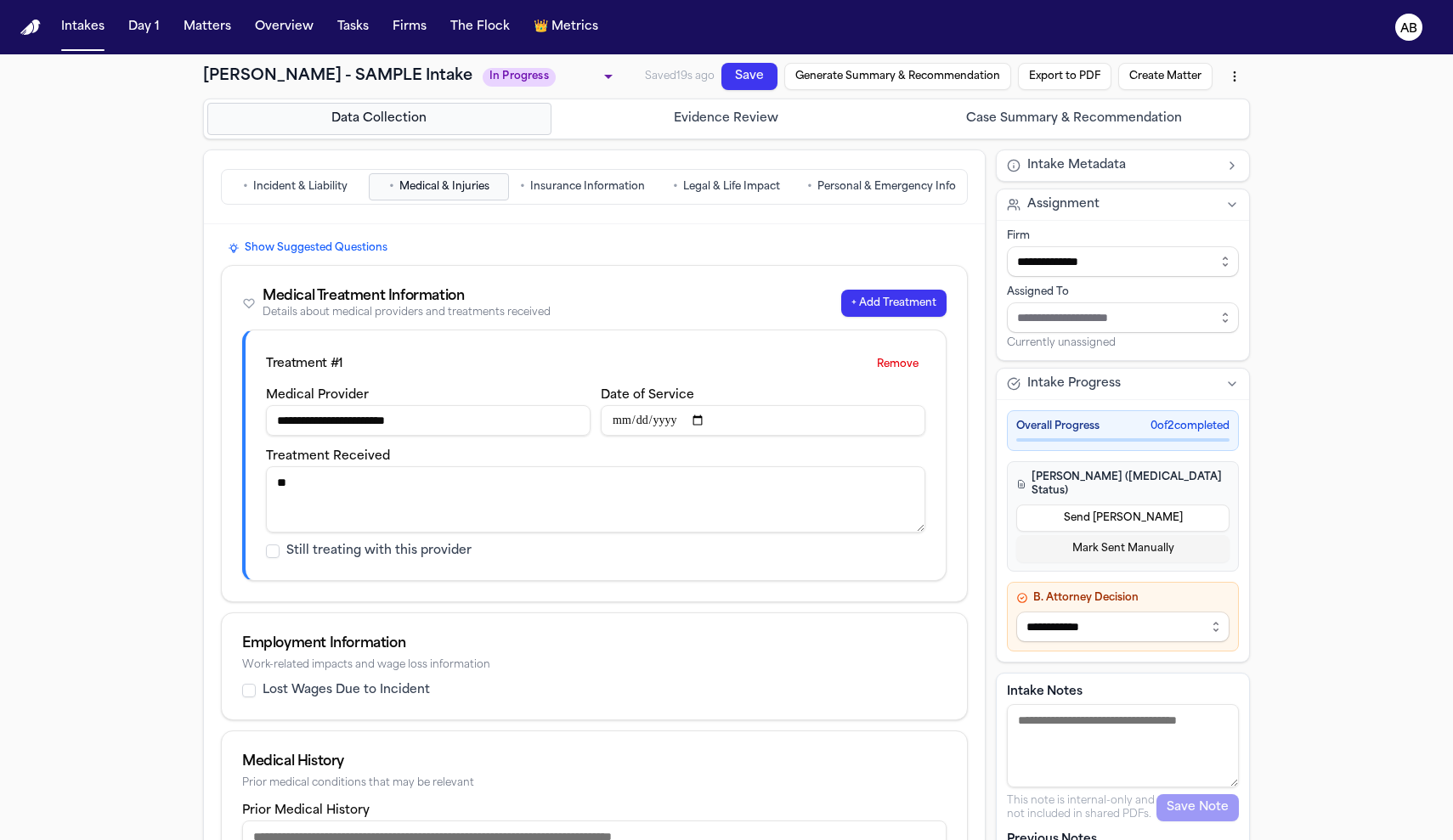
scroll to position [107, 0]
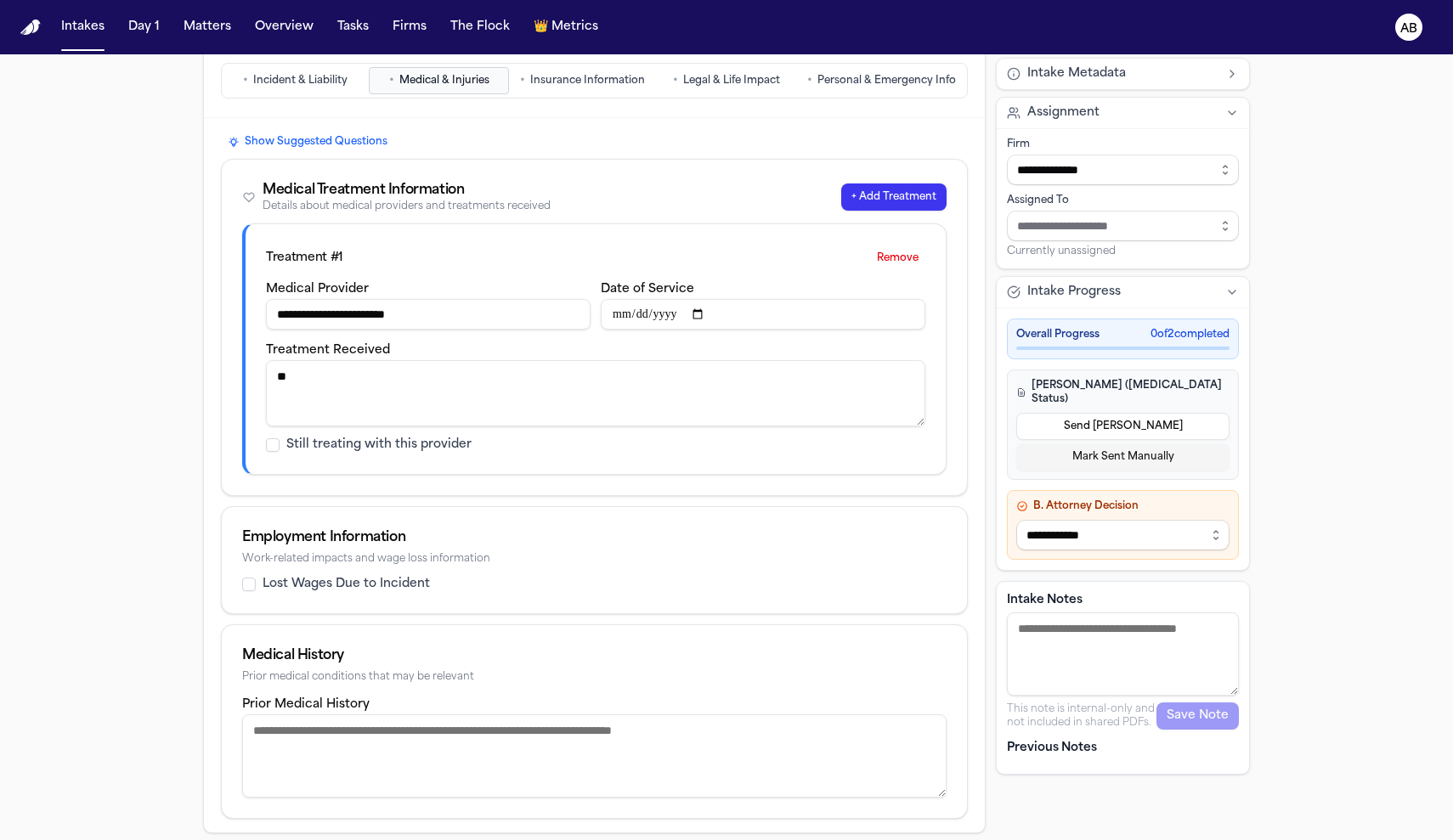
type textarea "**"
click at [499, 733] on textarea "Prior Medical History" at bounding box center [594, 755] width 705 height 83
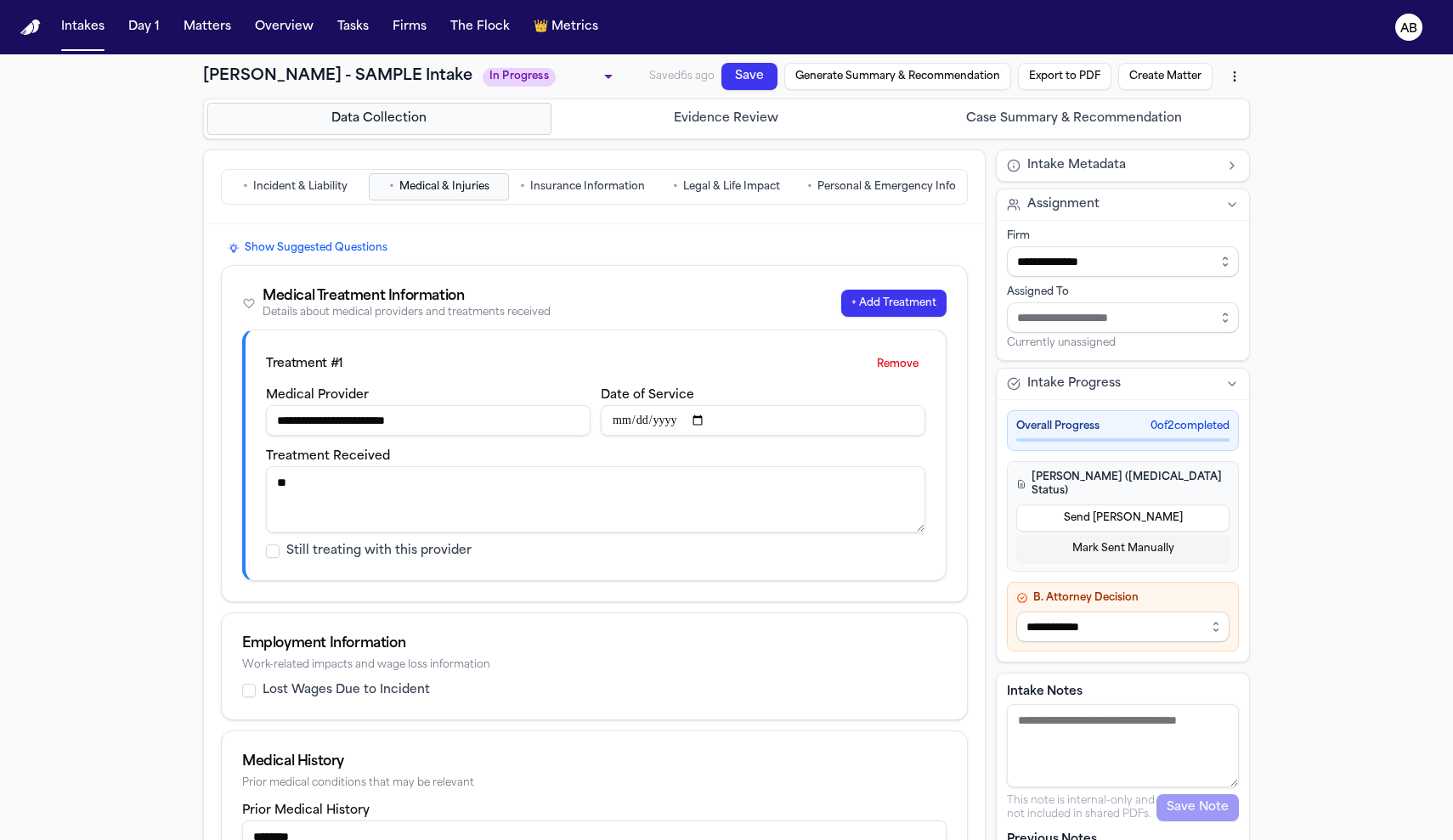
type textarea "********"
click at [569, 190] on span "Insurance Information" at bounding box center [587, 187] width 114 height 14
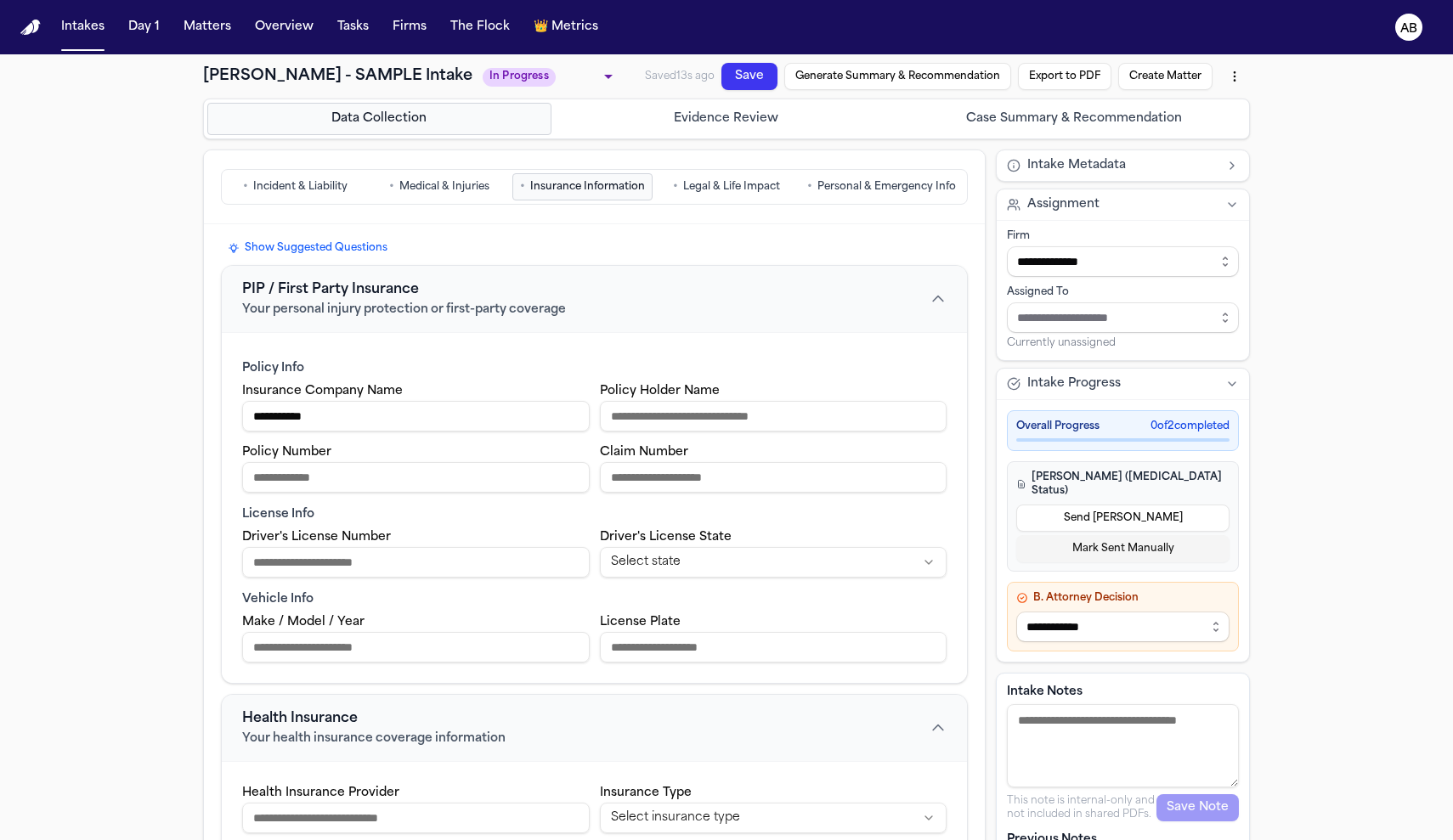
type input "**********"
click at [355, 472] on input "Policy Number" at bounding box center [416, 477] width 348 height 31
type input "*********"
click at [625, 483] on input "Claim Number" at bounding box center [774, 477] width 348 height 31
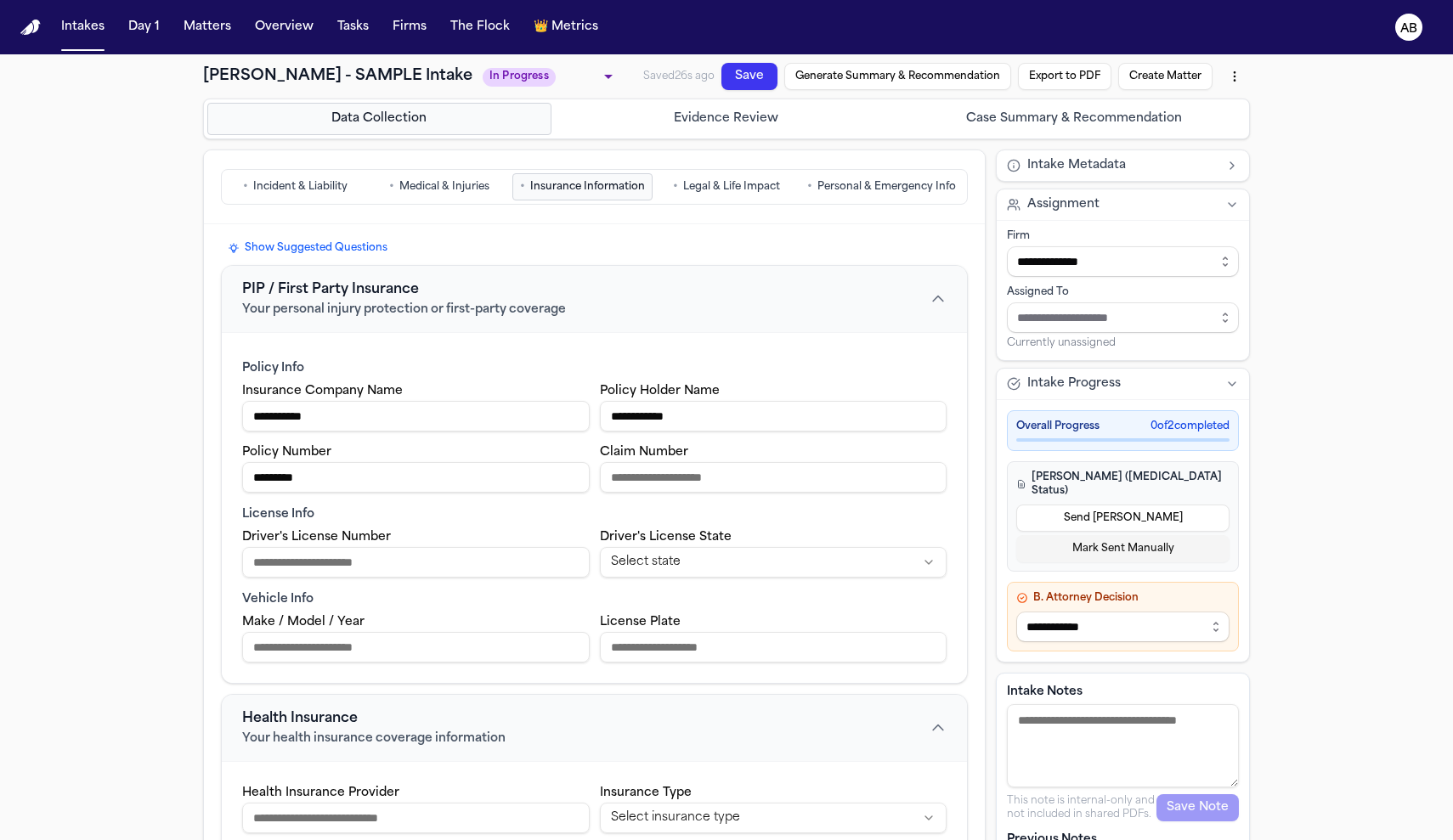
click at [451, 554] on input "Driver's License Number" at bounding box center [416, 562] width 348 height 31
type input "**********"
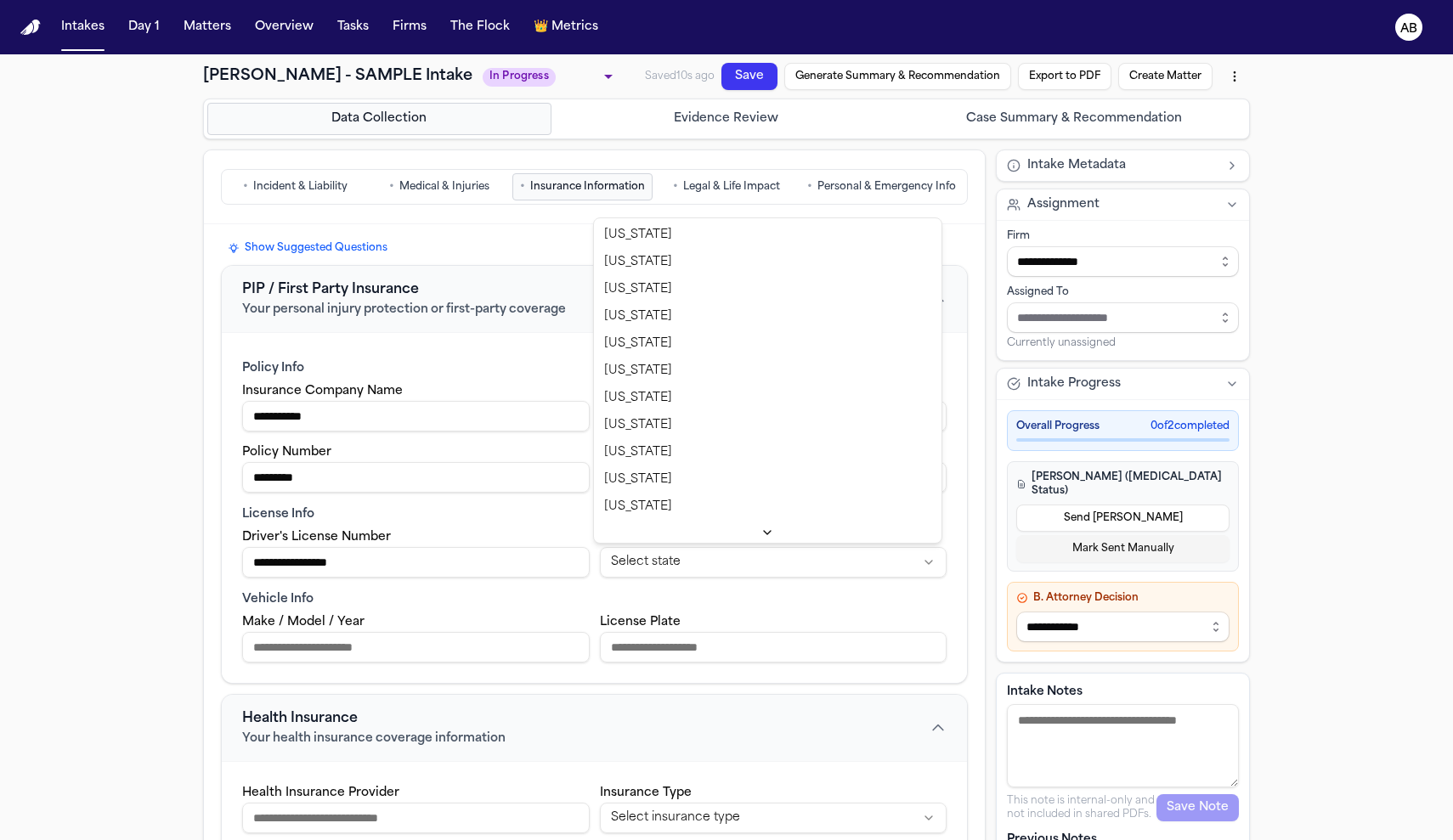
click at [753, 575] on html "**********" at bounding box center [726, 420] width 1453 height 840
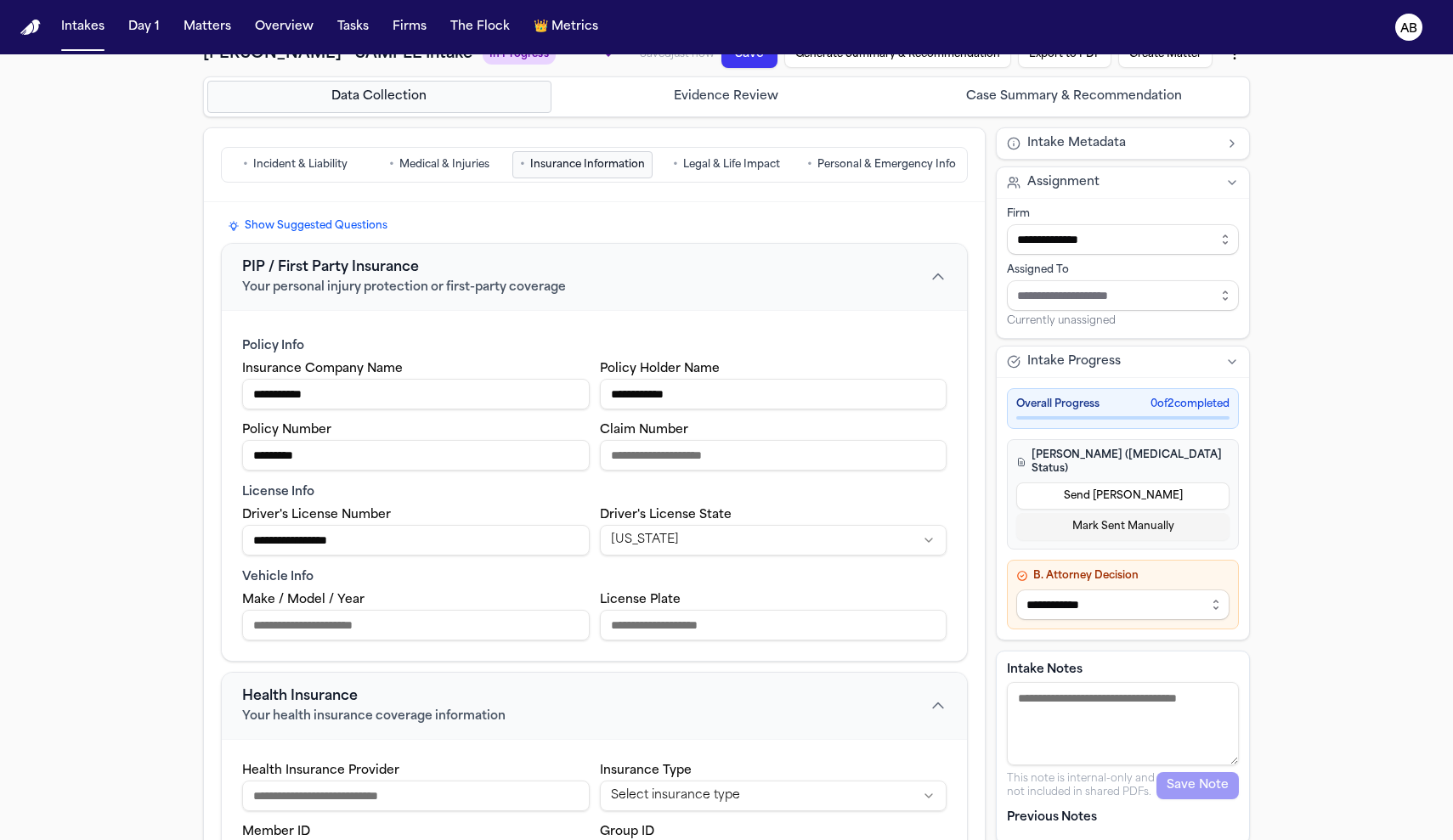
scroll to position [60, 0]
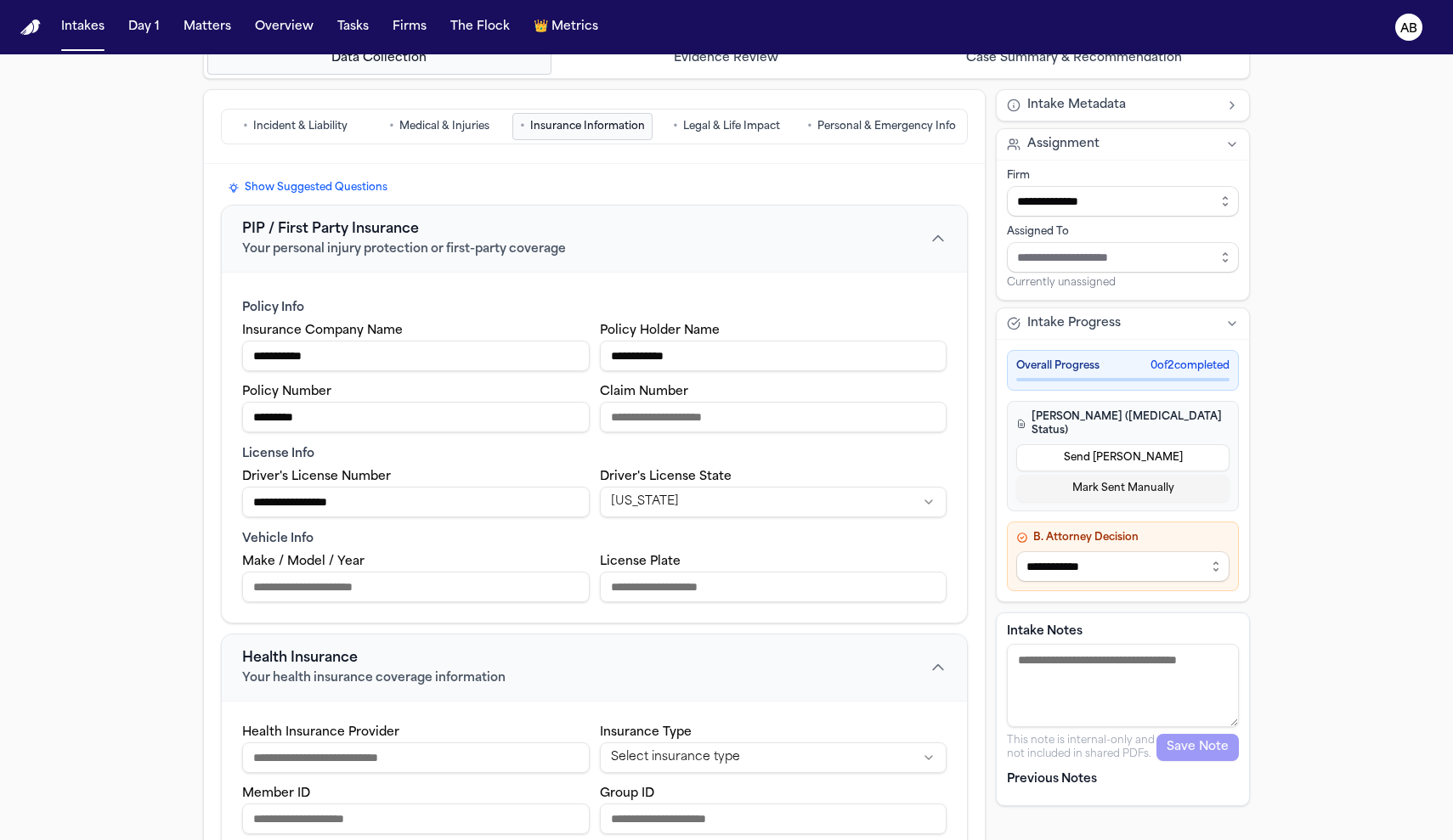
click at [377, 585] on input "Make / Model / Year" at bounding box center [416, 587] width 348 height 31
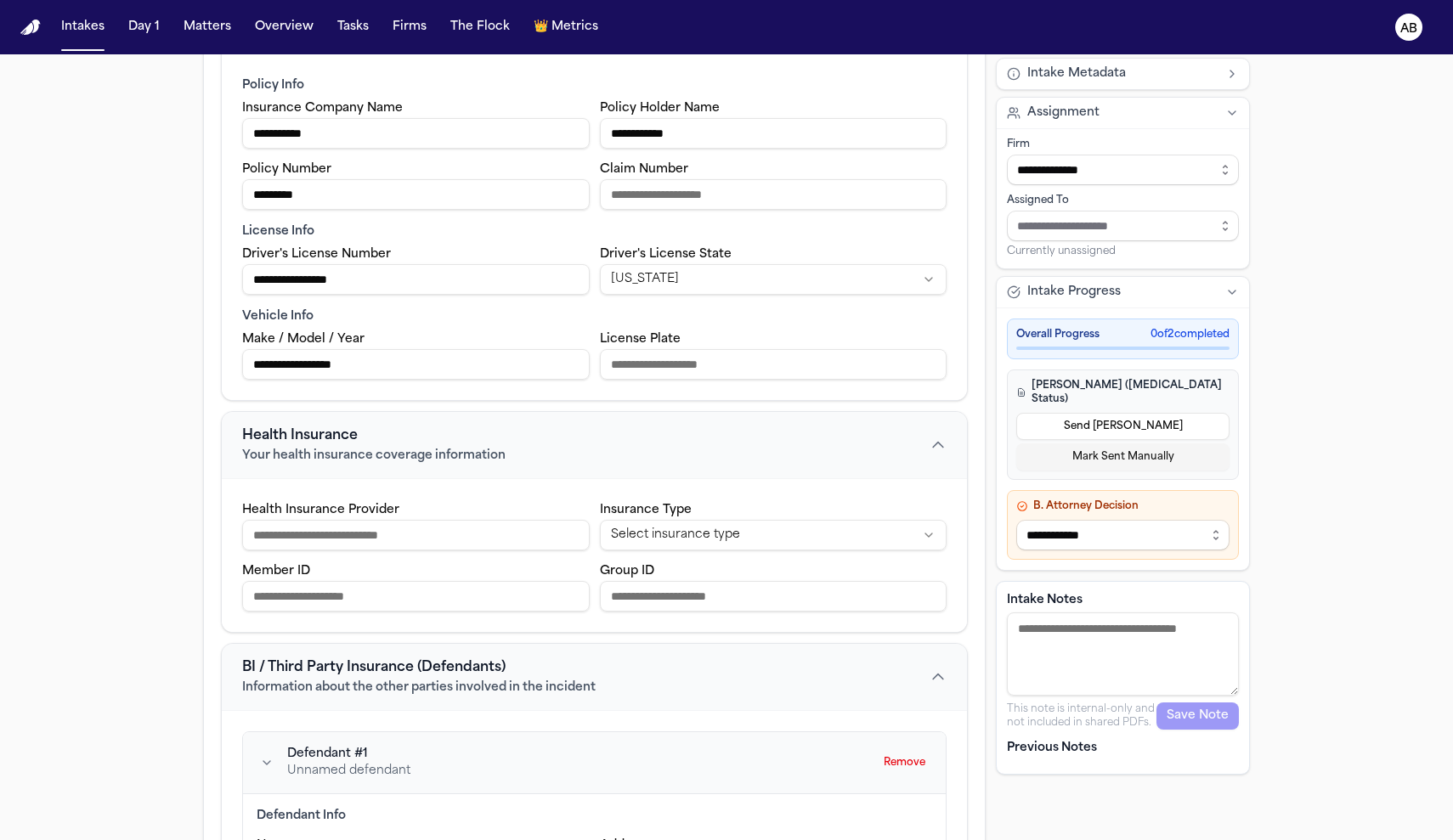
scroll to position [378, 0]
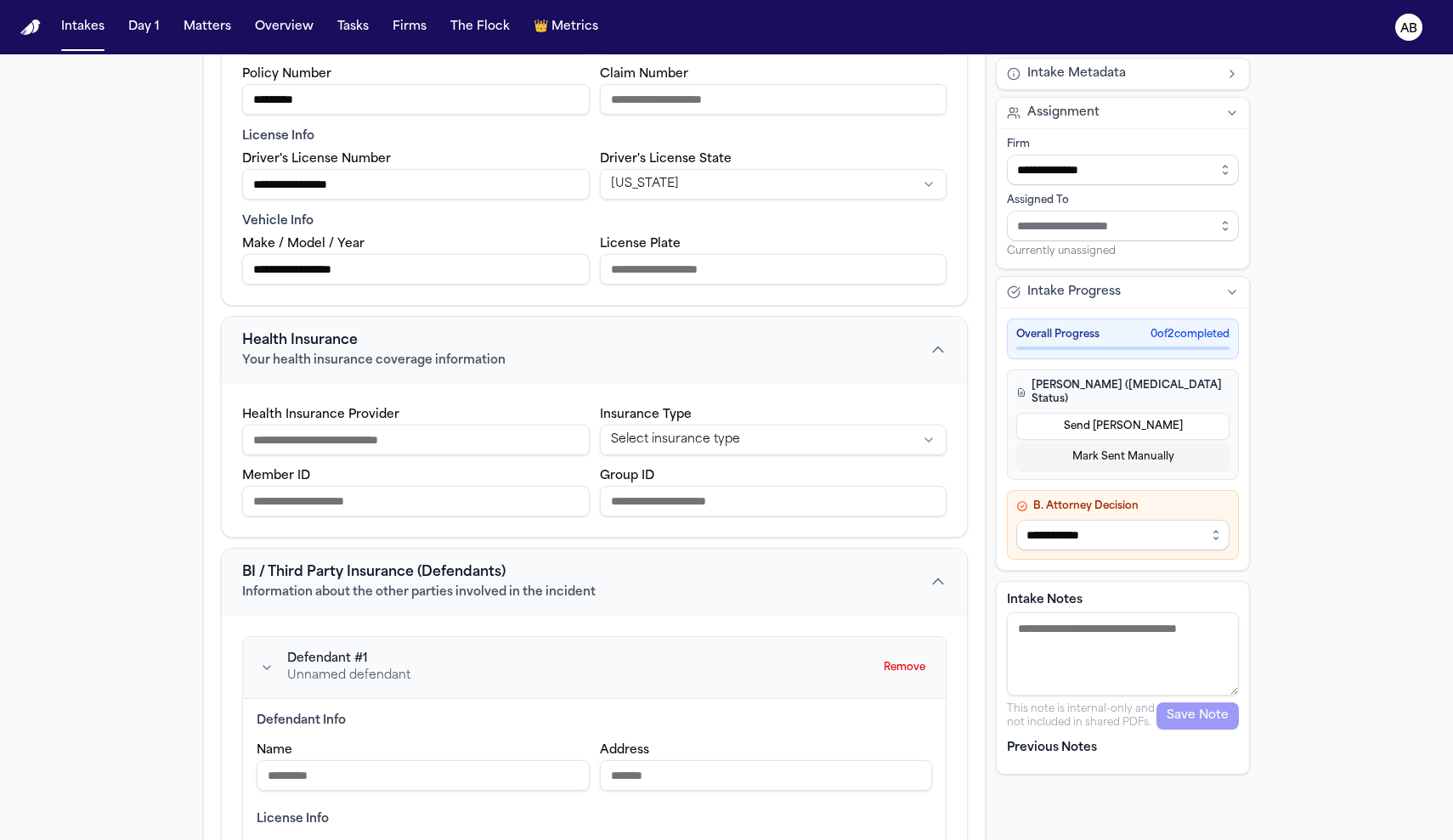
type input "**********"
type input "****"
click at [758, 447] on html "**********" at bounding box center [726, 420] width 1453 height 840
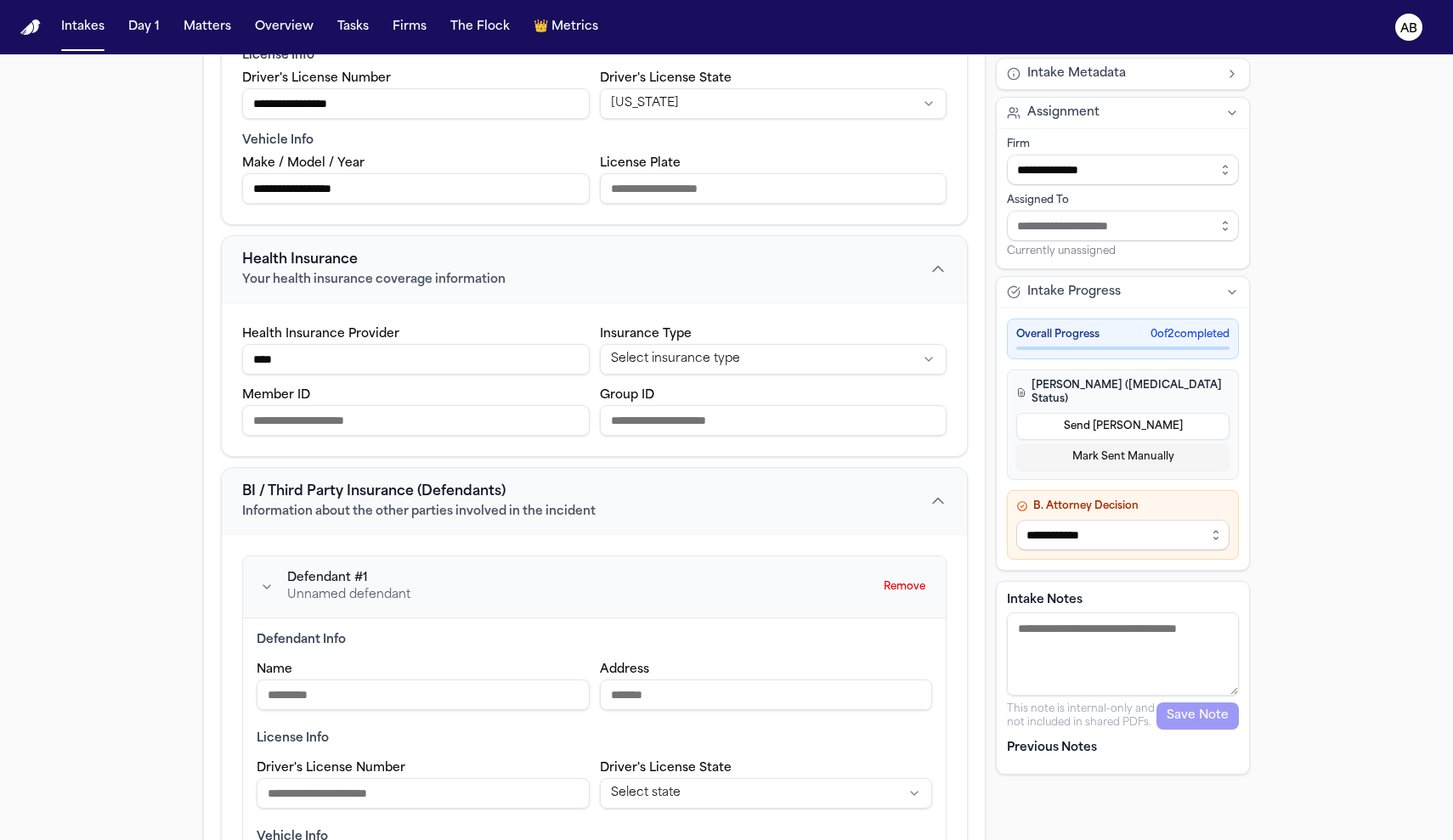
scroll to position [582, 0]
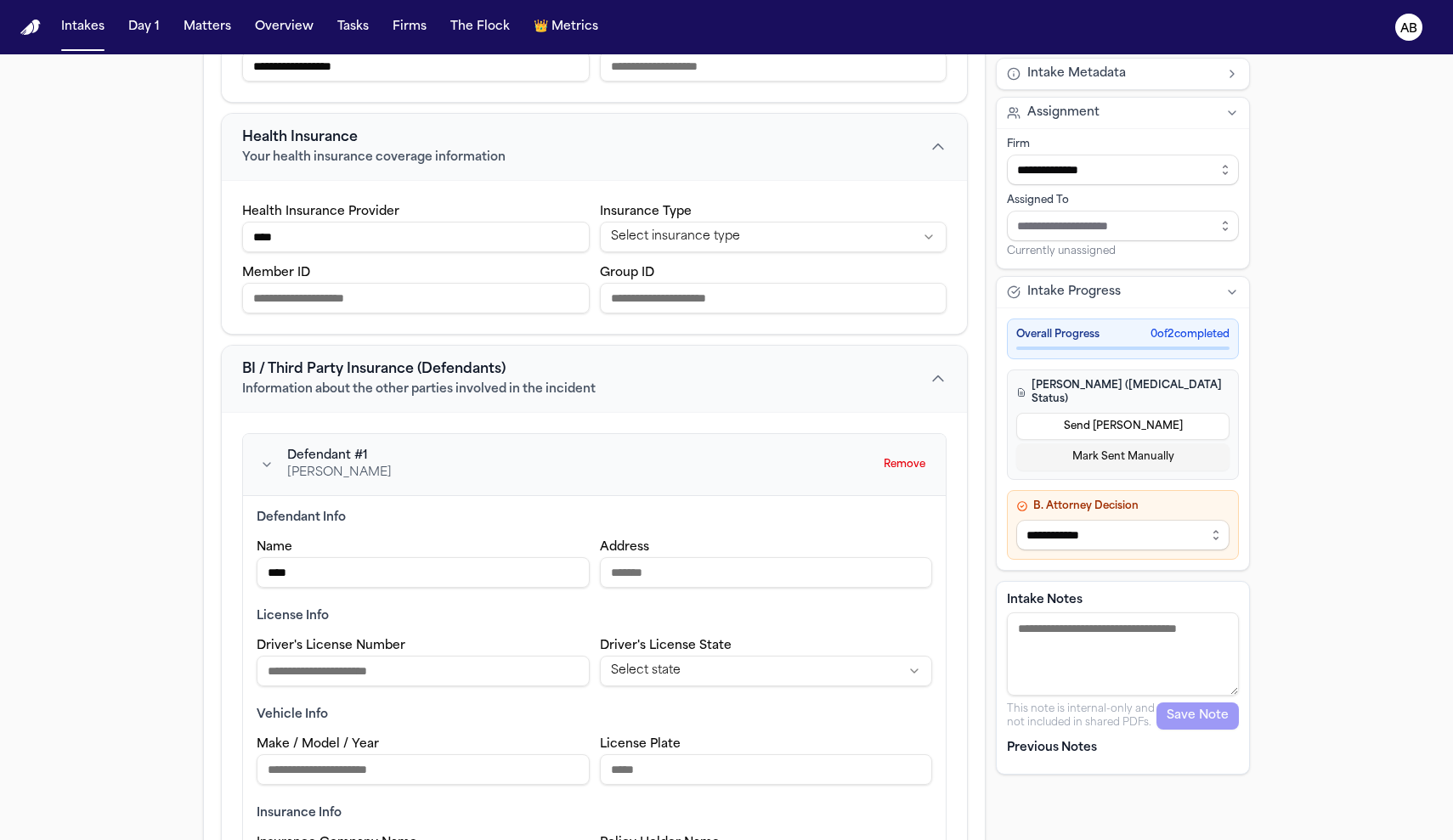
click at [458, 582] on input "****" at bounding box center [423, 572] width 333 height 31
type input "**********"
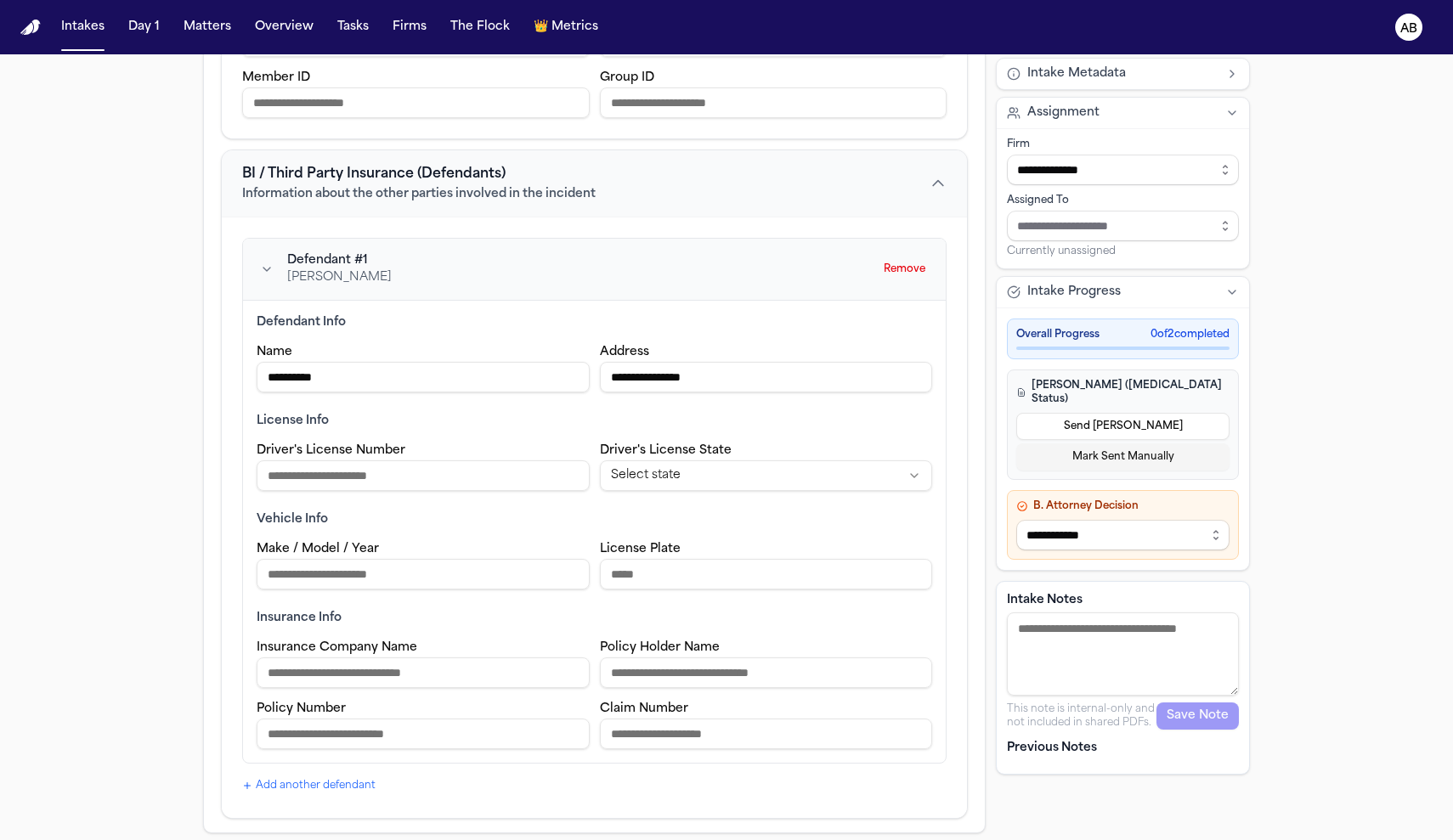
type input "**********"
click at [721, 469] on html "**********" at bounding box center [726, 420] width 1453 height 840
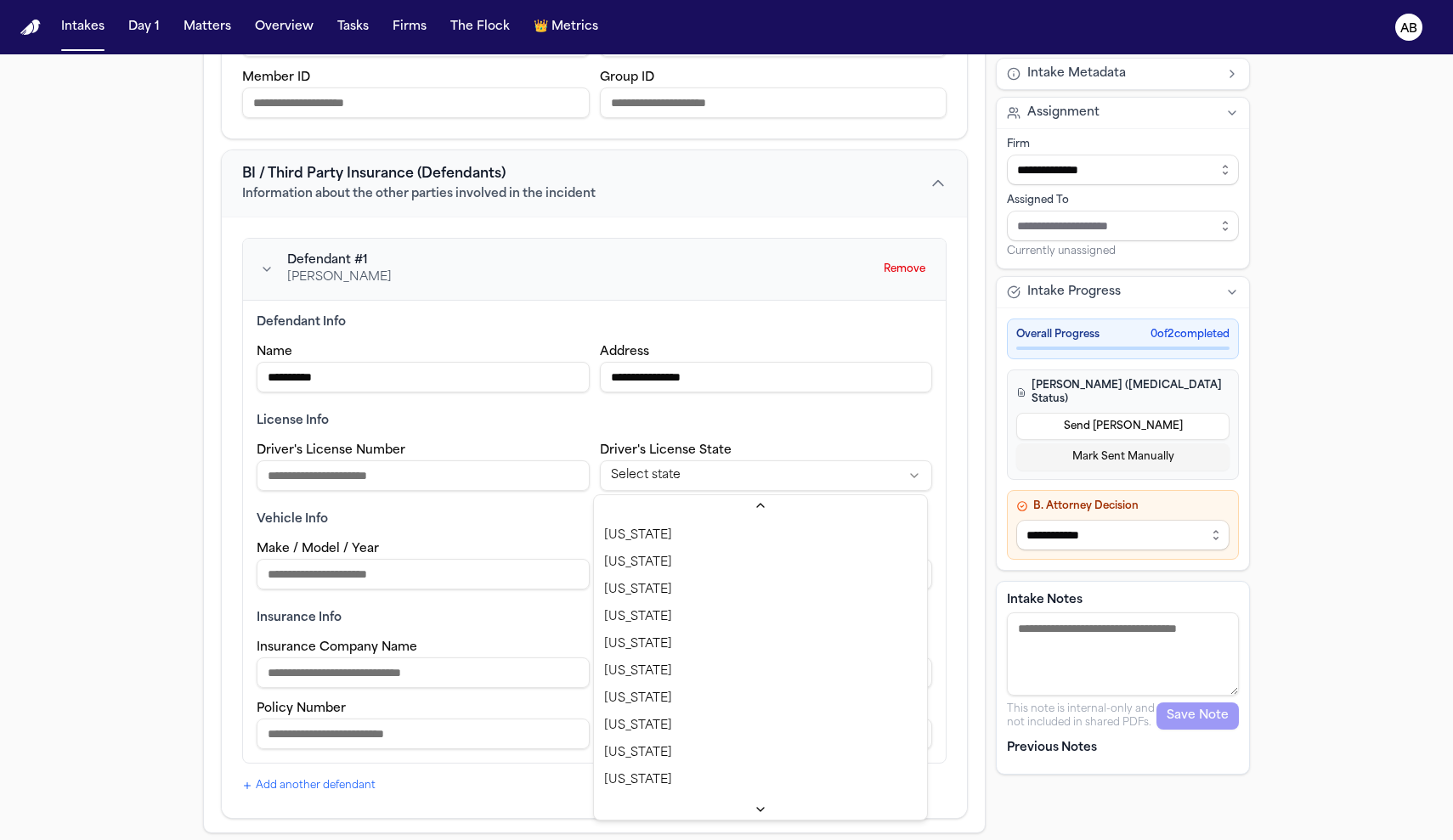
scroll to position [378, 0]
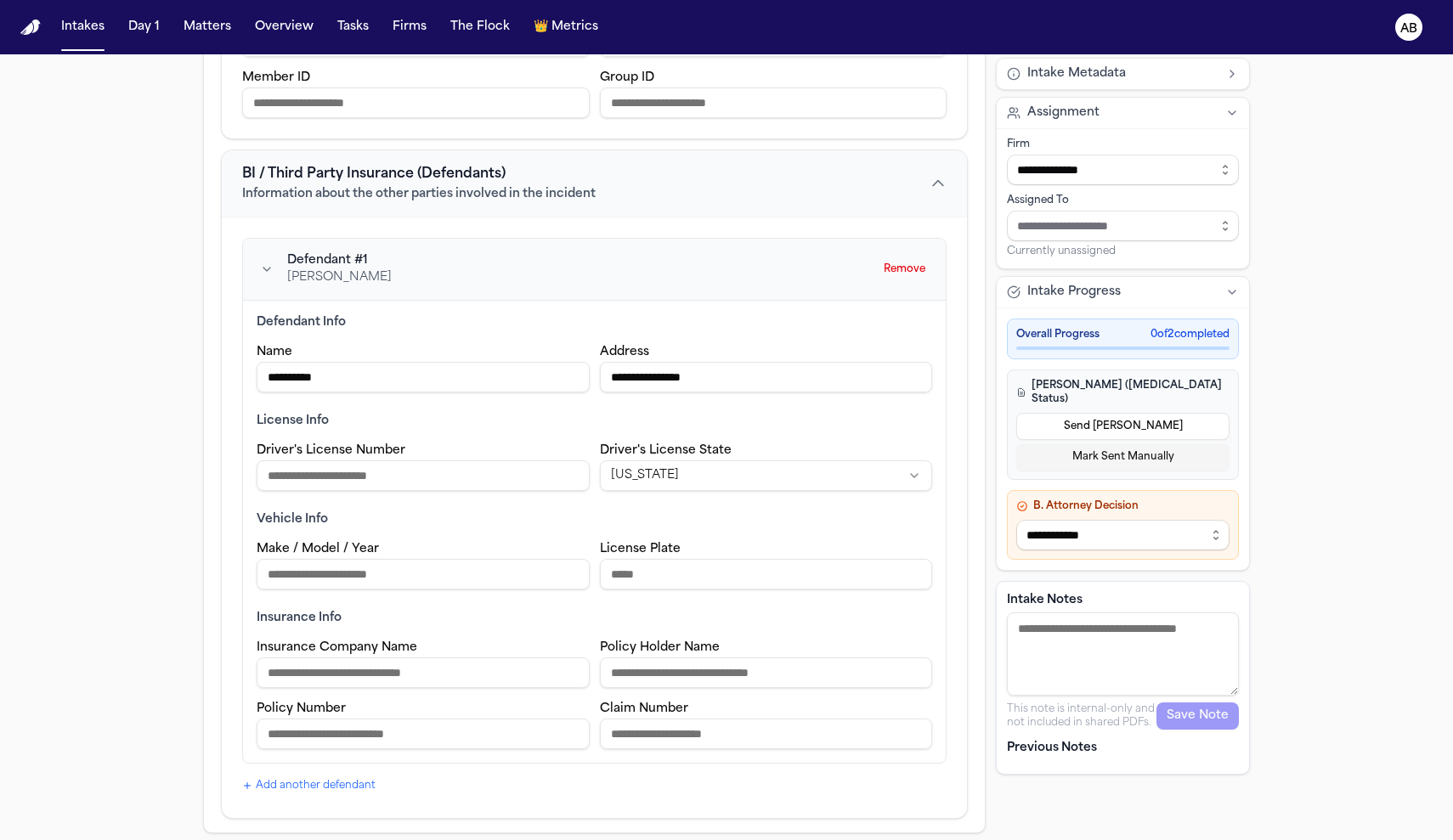
click at [370, 571] on input "Make / Model / Year" at bounding box center [423, 574] width 333 height 31
type input "*****"
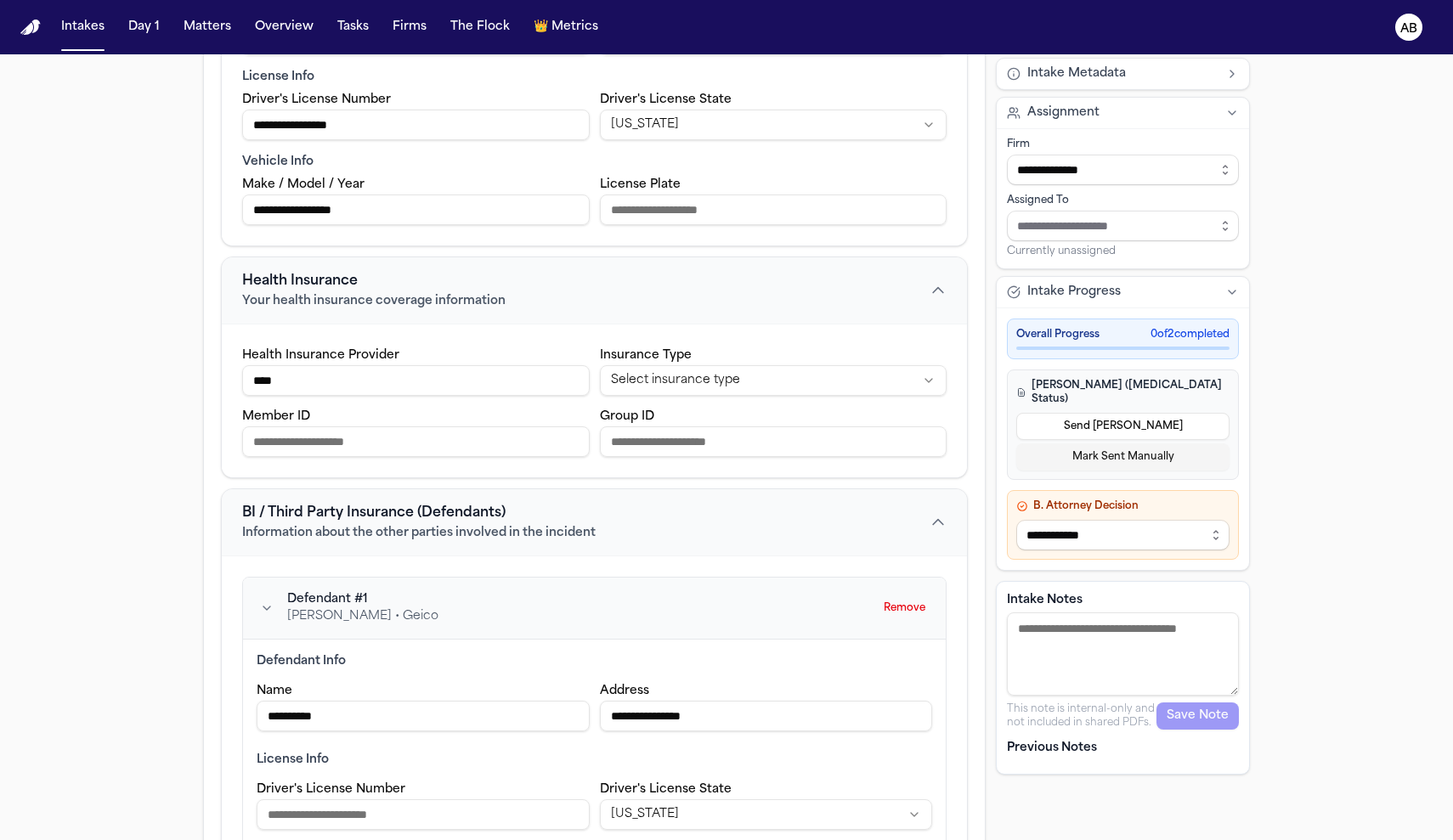
scroll to position [0, 0]
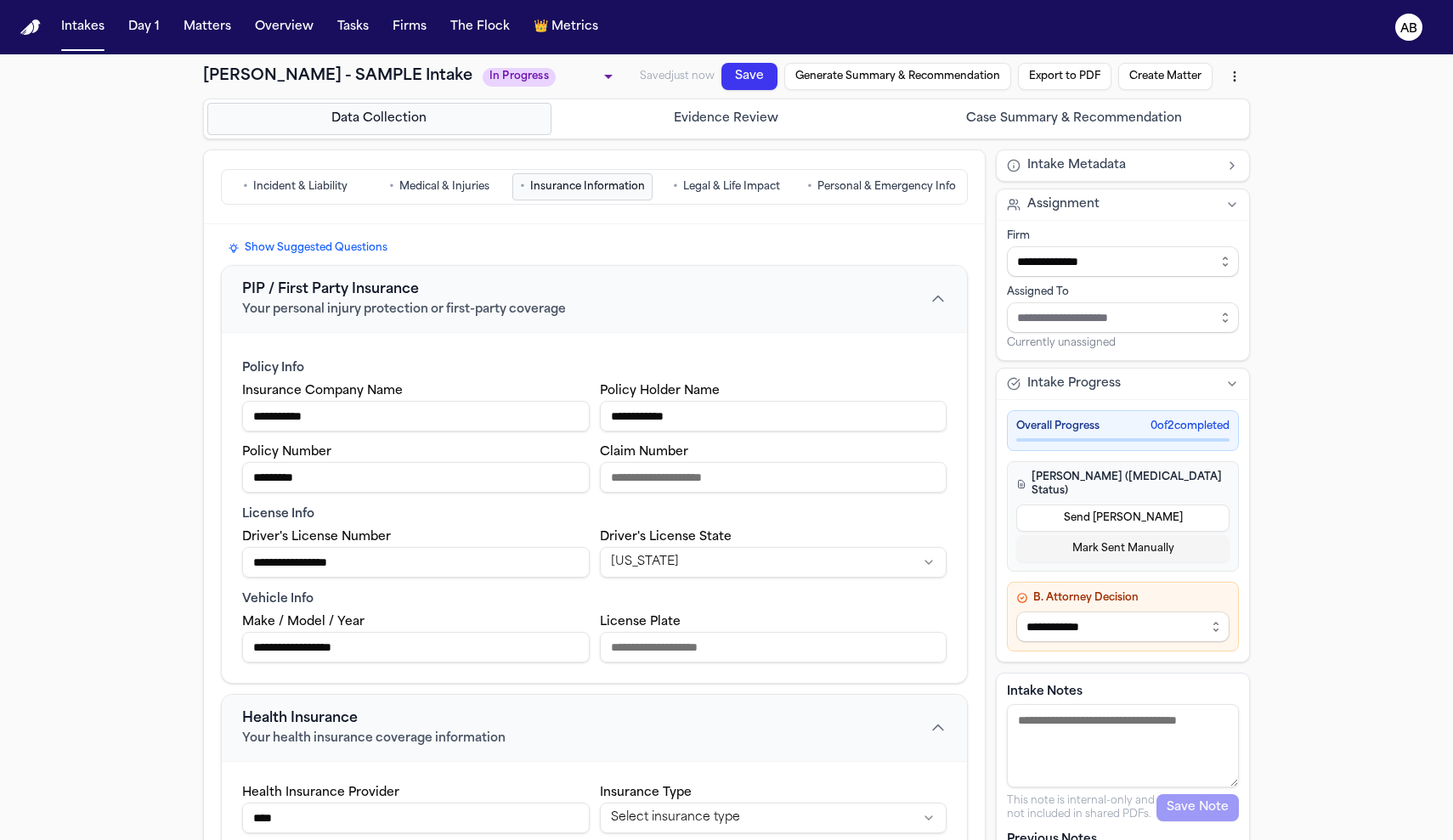
type input "**********"
click at [721, 182] on span "Legal & Life Impact" at bounding box center [731, 187] width 97 height 14
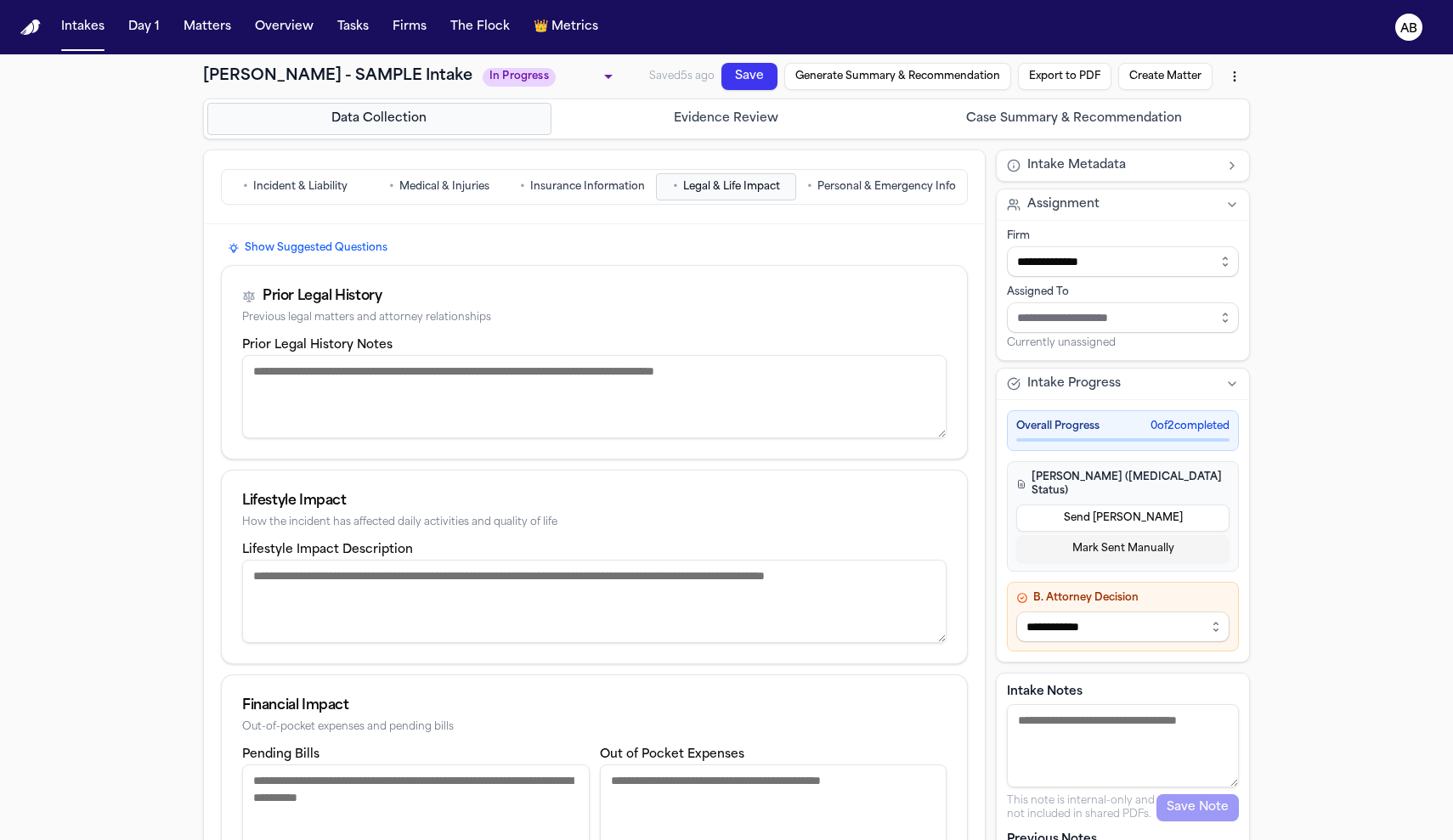
click at [560, 406] on textarea "Prior Legal History Notes" at bounding box center [594, 396] width 705 height 83
type textarea "****"
click at [469, 593] on textarea "Lifestyle Impact Description" at bounding box center [594, 601] width 705 height 83
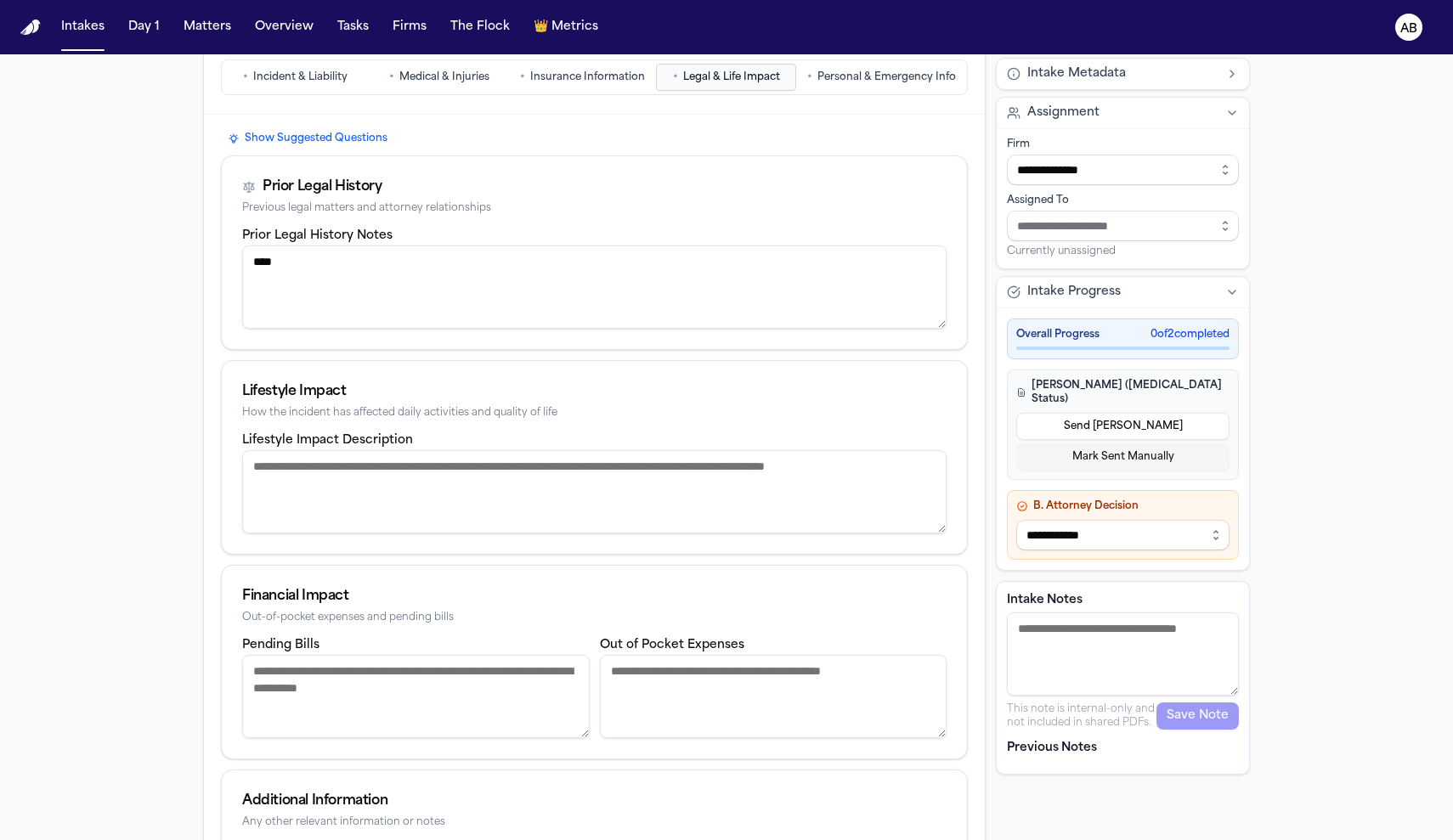
scroll to position [203, 0]
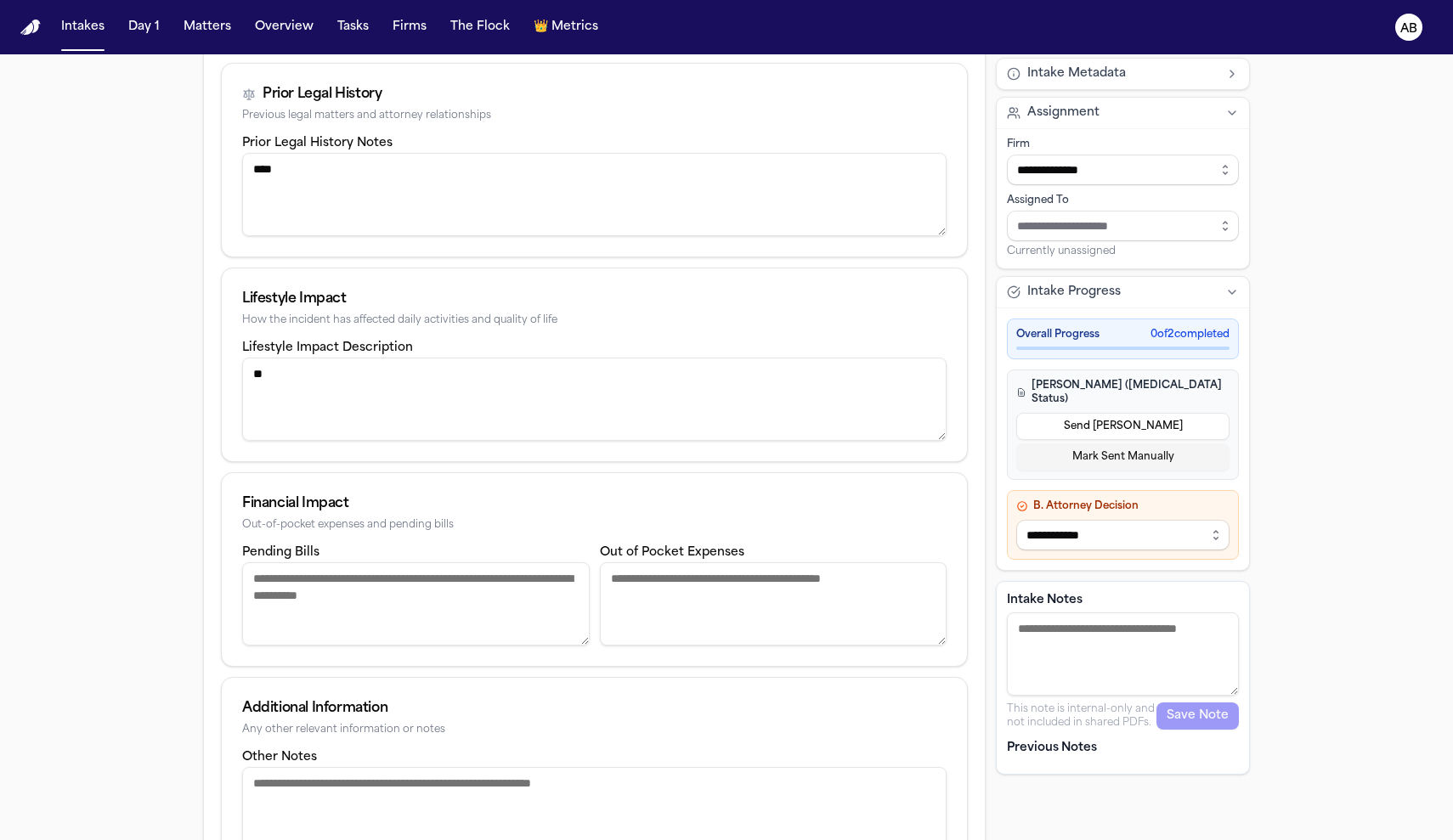
type textarea "*"
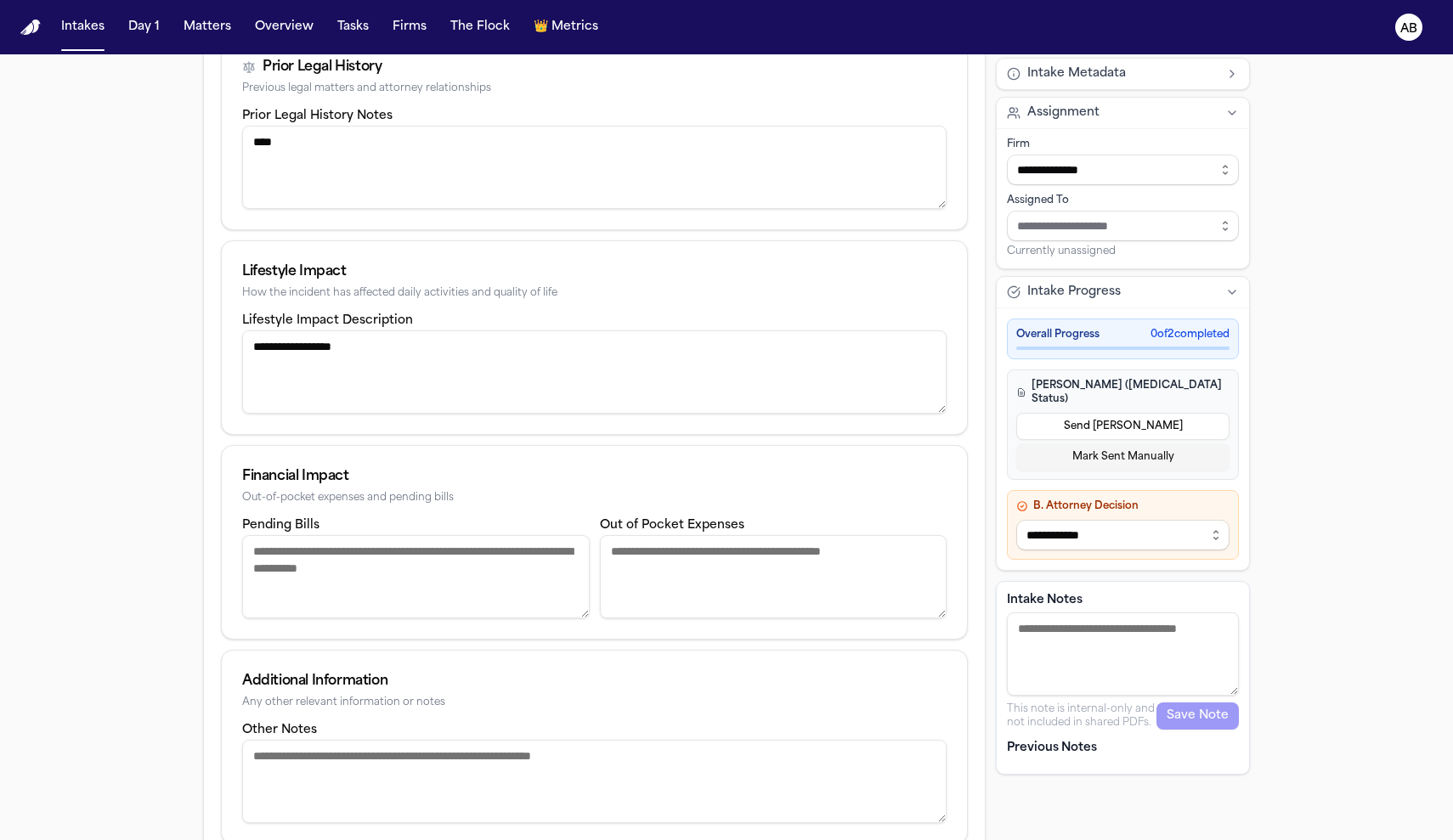
type textarea "**********"
click at [459, 554] on textarea "Pending Bills" at bounding box center [416, 576] width 348 height 83
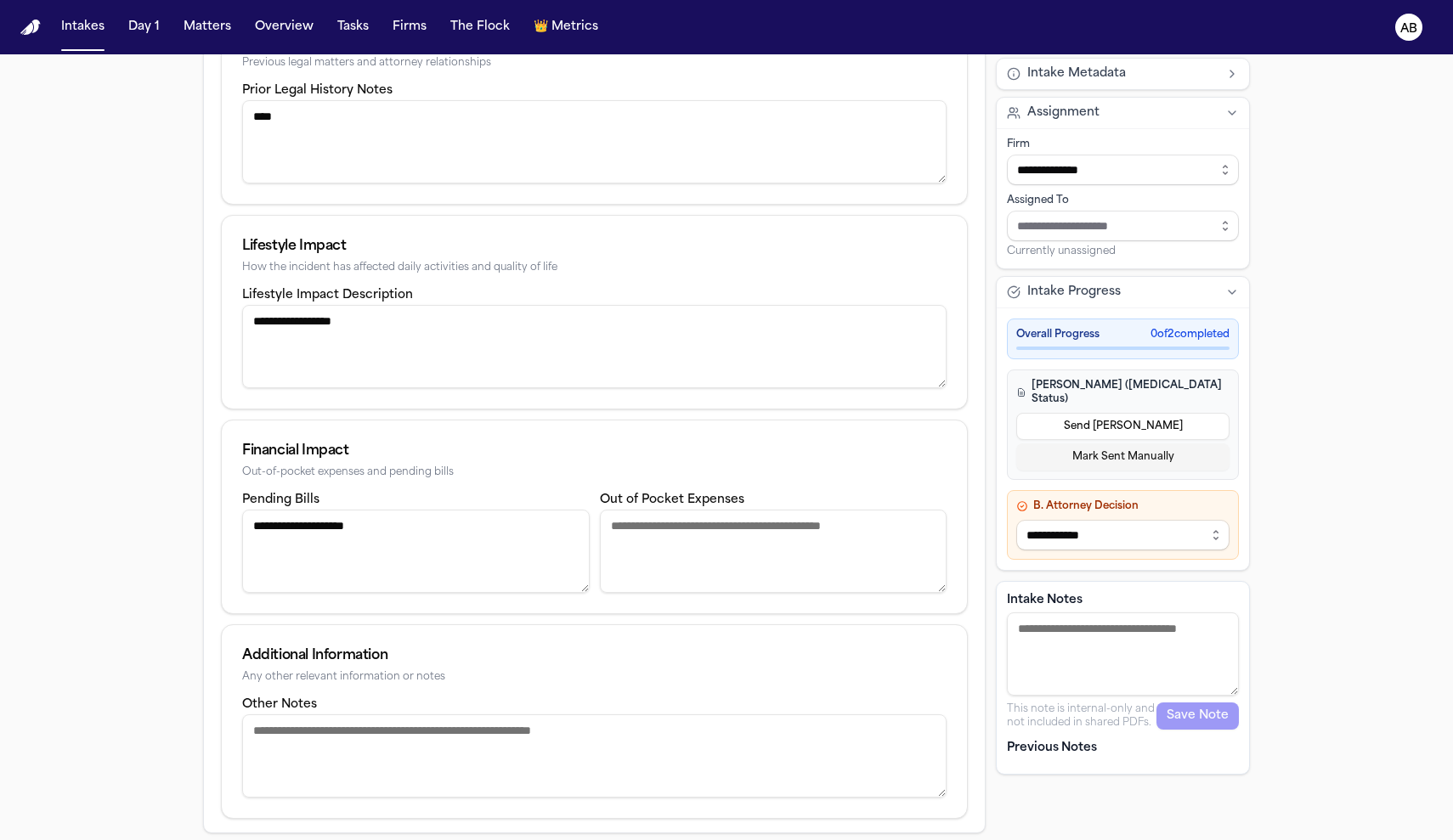
type textarea "**********"
click at [747, 554] on textarea "Out of Pocket Expenses" at bounding box center [774, 551] width 348 height 83
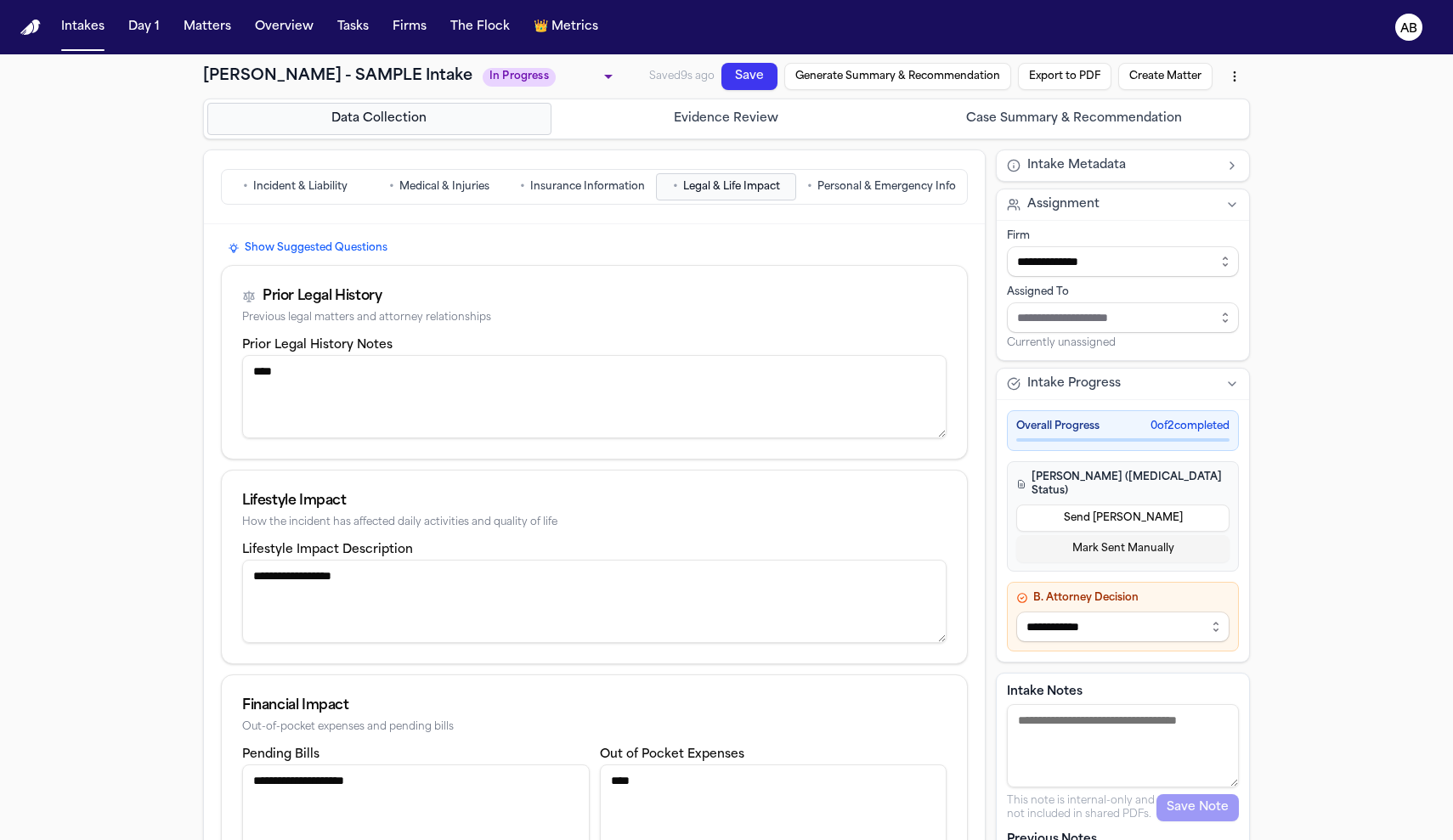
type textarea "****"
click at [902, 194] on span "Personal & Emergency Info" at bounding box center [886, 187] width 139 height 14
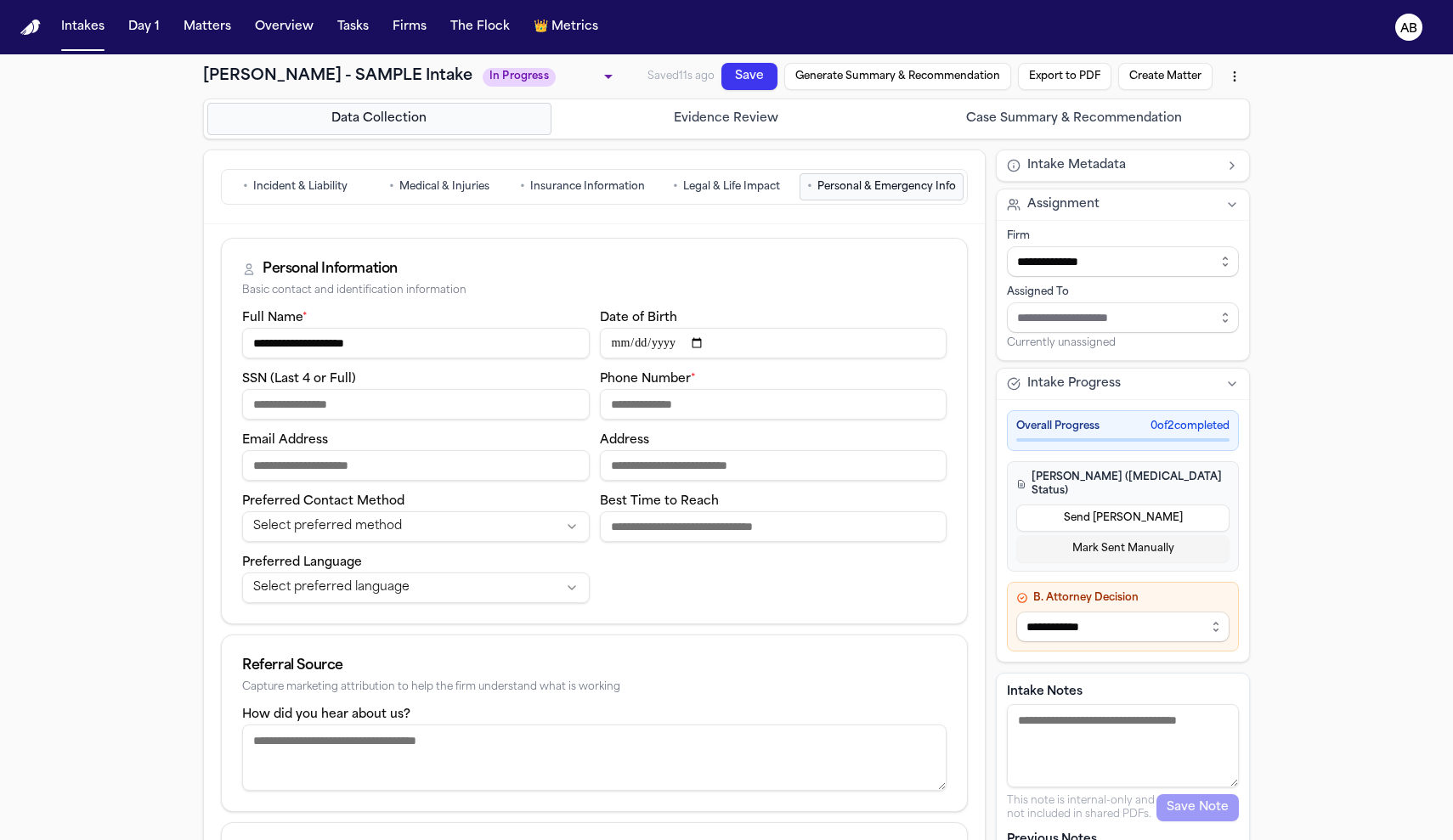
click at [355, 406] on input "SSN (Last 4 or Full)" at bounding box center [416, 404] width 348 height 31
type input "****"
type input "**********"
click at [289, 465] on input "**********" at bounding box center [416, 465] width 348 height 31
type input "**********"
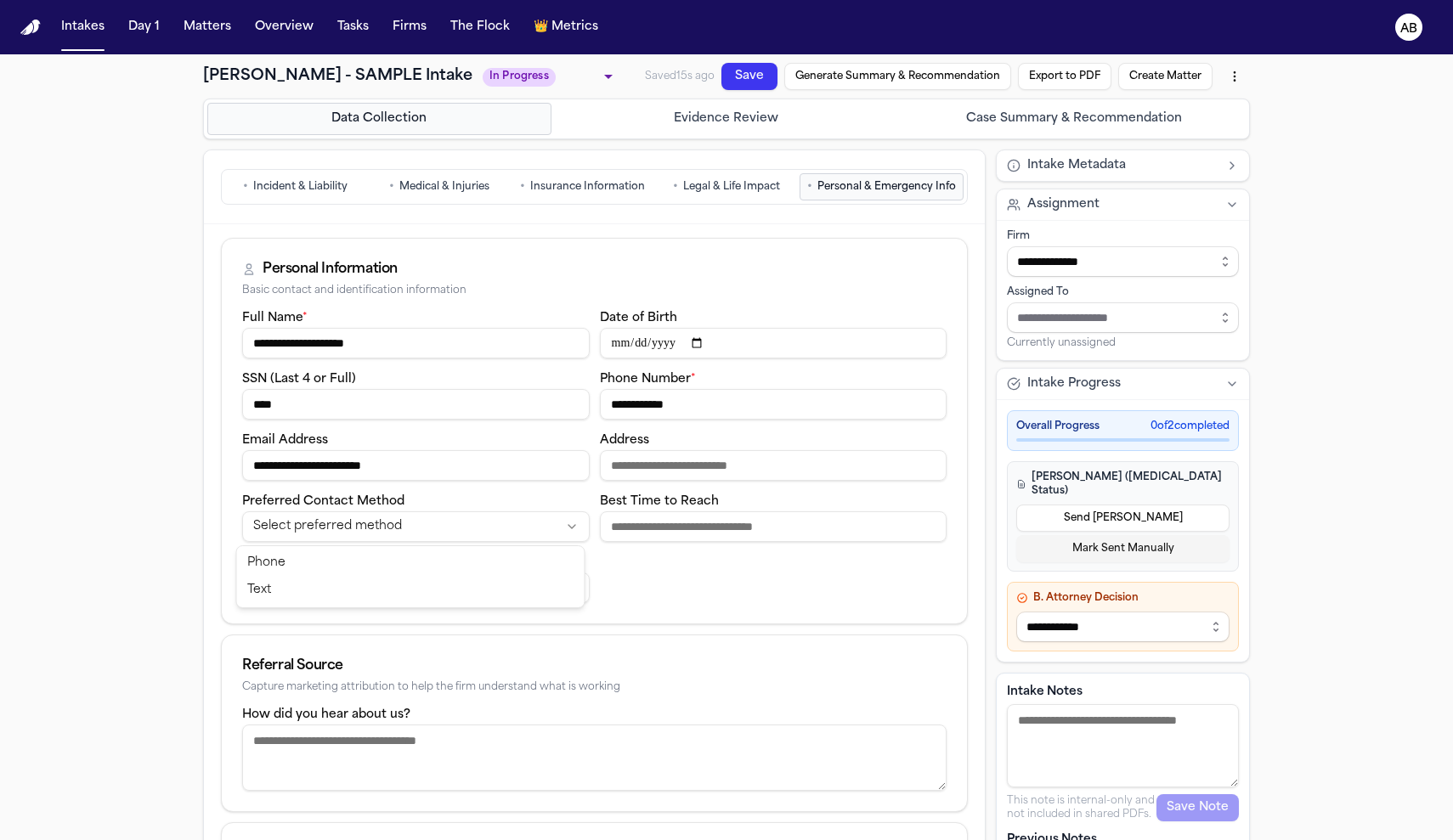
click at [398, 522] on html "**********" at bounding box center [726, 420] width 1453 height 840
click at [712, 527] on input "Best Time to Reach" at bounding box center [774, 527] width 348 height 31
type input "********"
click at [564, 583] on html "**********" at bounding box center [726, 420] width 1453 height 840
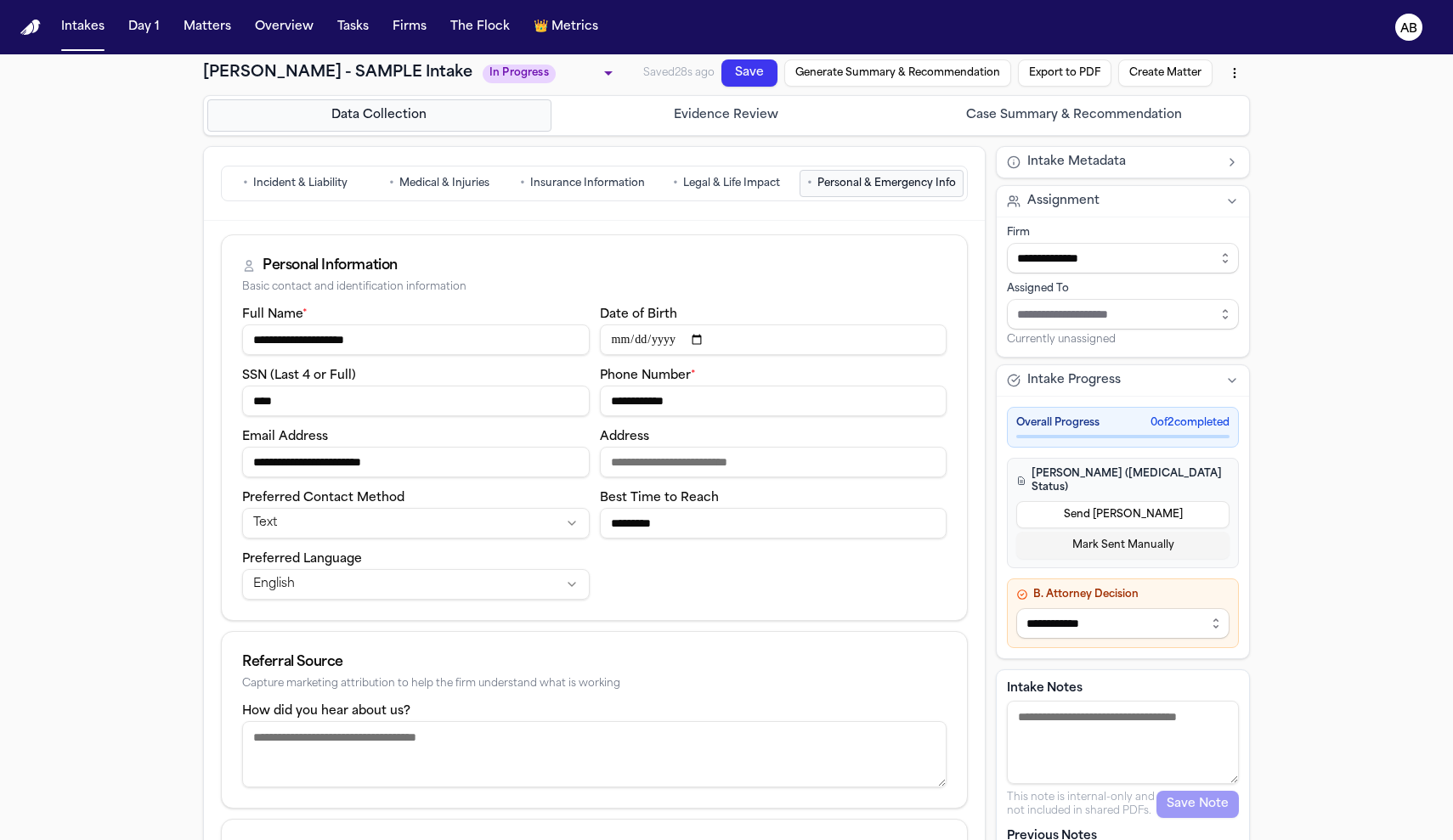
click at [501, 757] on textarea "How did you hear about us?" at bounding box center [594, 754] width 705 height 66
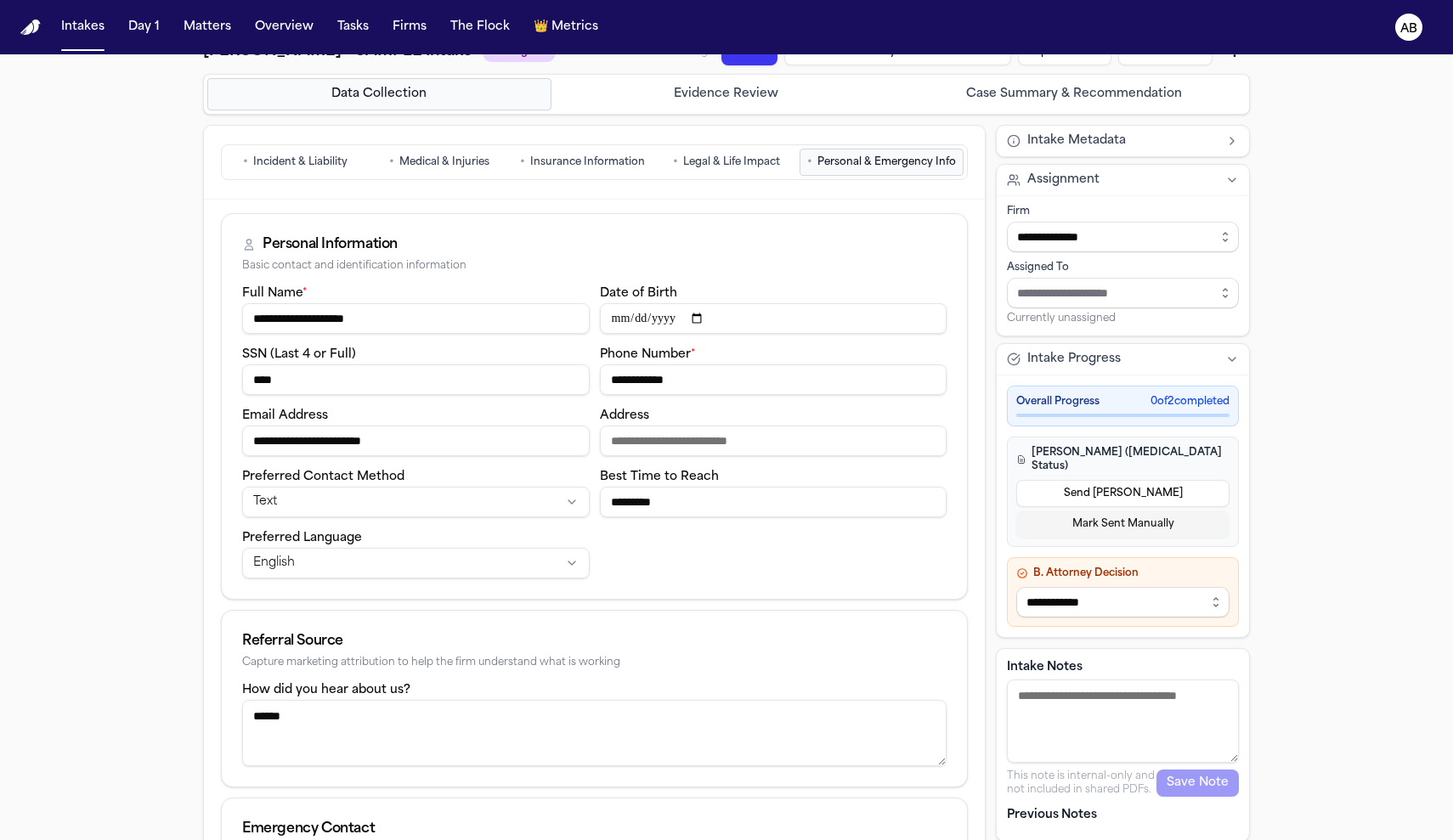
scroll to position [206, 0]
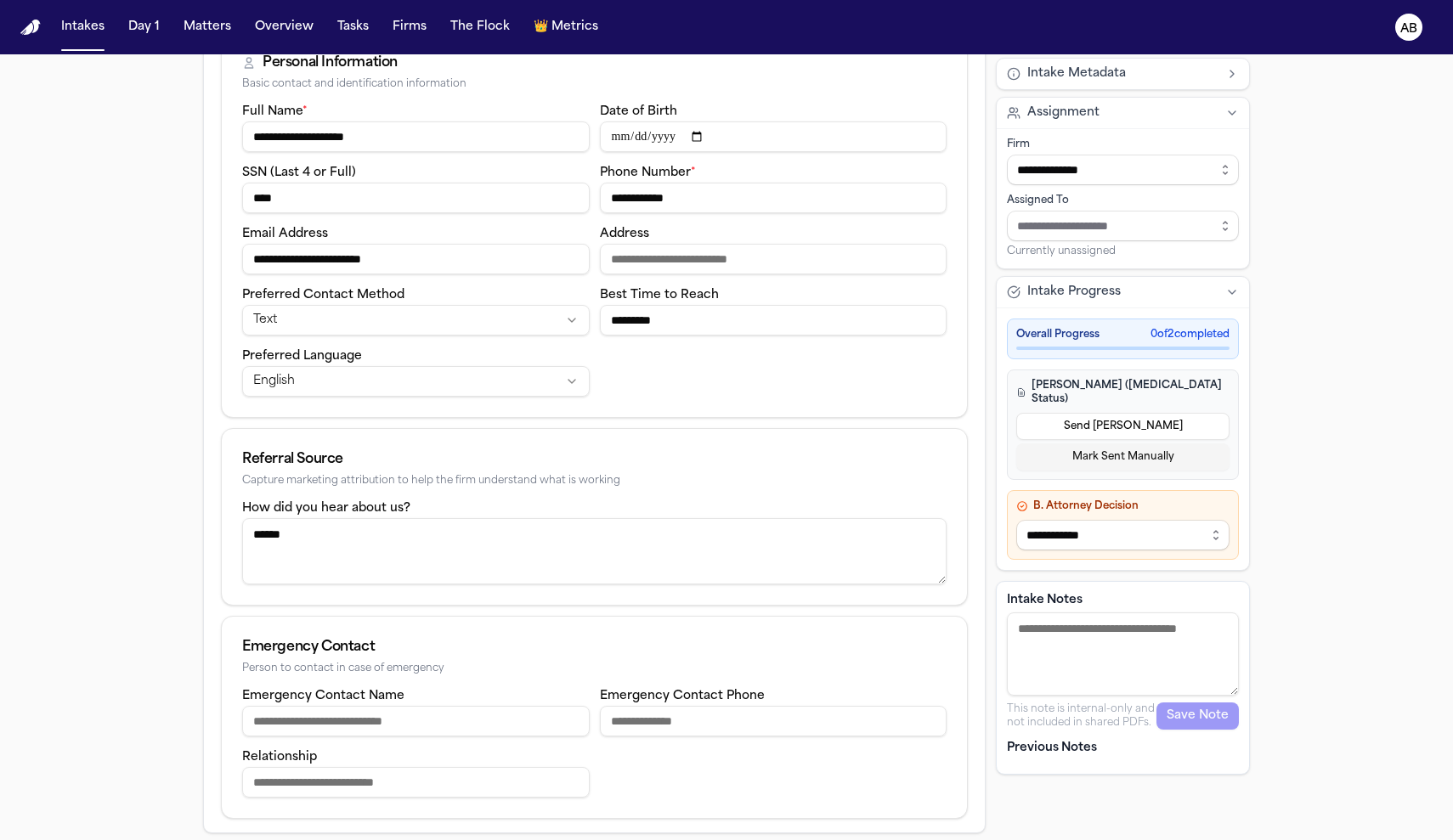
type textarea "*****"
type input "*********"
type input "**********"
click at [320, 788] on input "Relationship" at bounding box center [416, 782] width 348 height 31
type input "******"
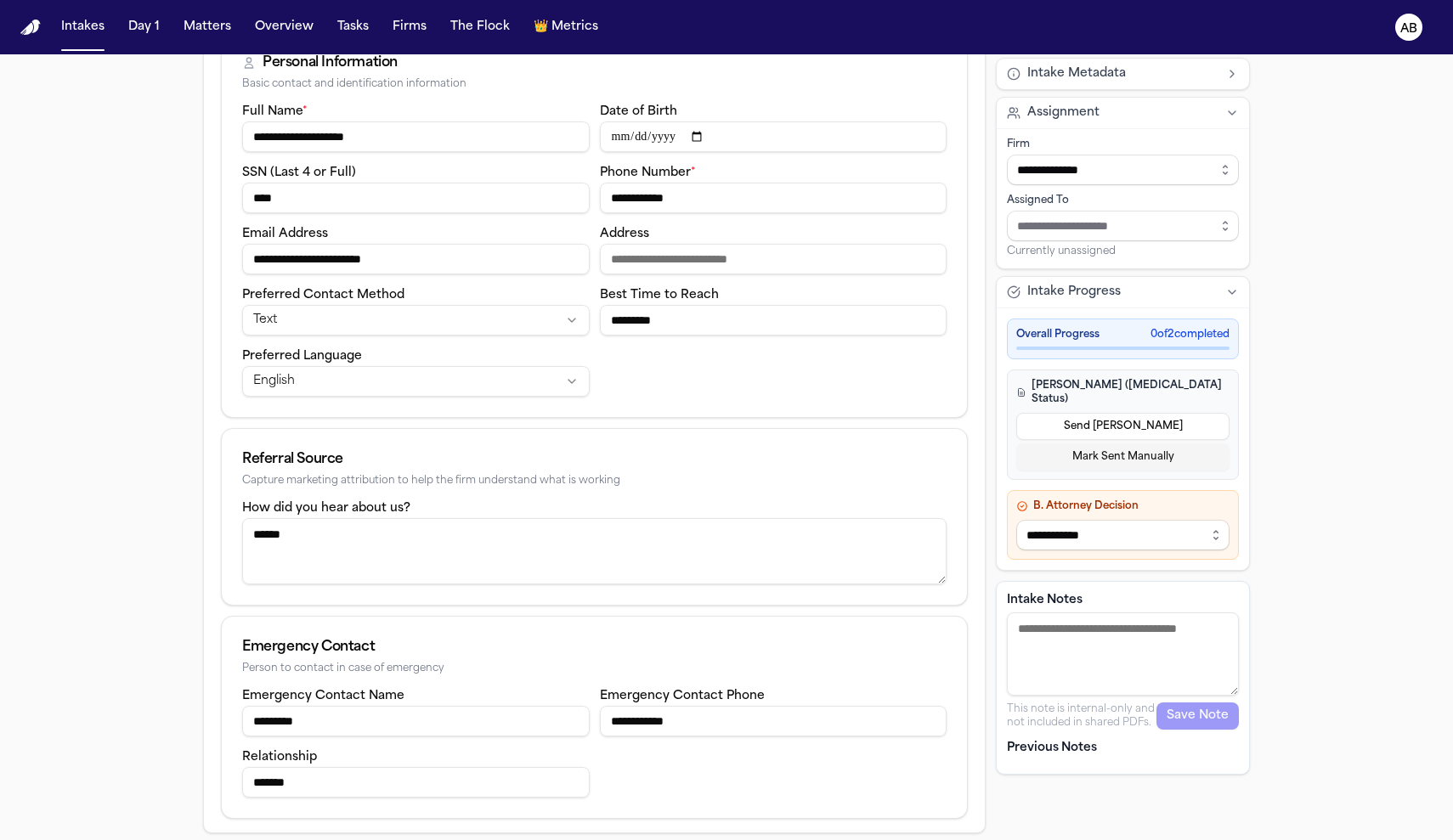
click at [695, 657] on div "Emergency Contact" at bounding box center [594, 647] width 705 height 20
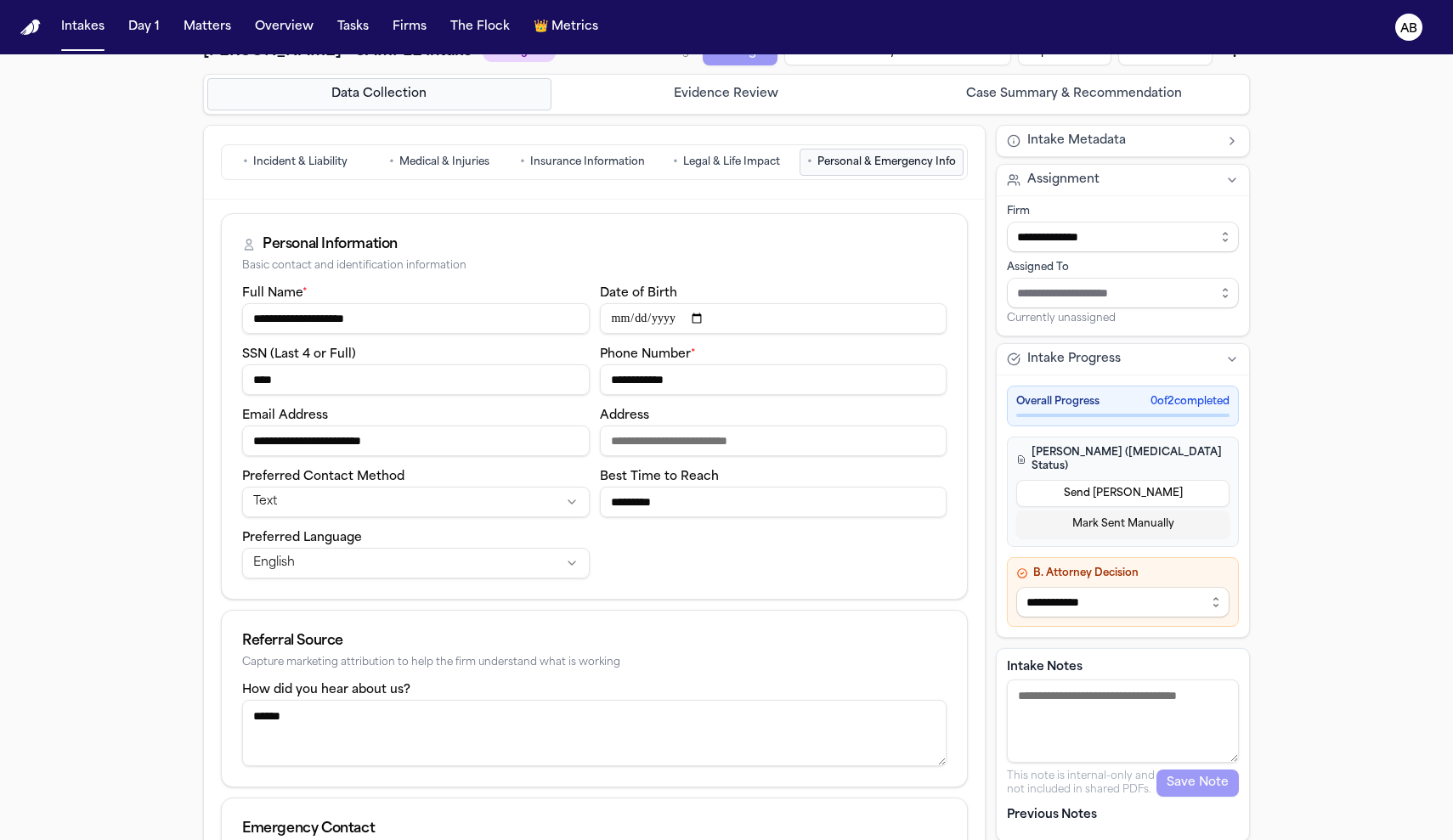
scroll to position [0, 0]
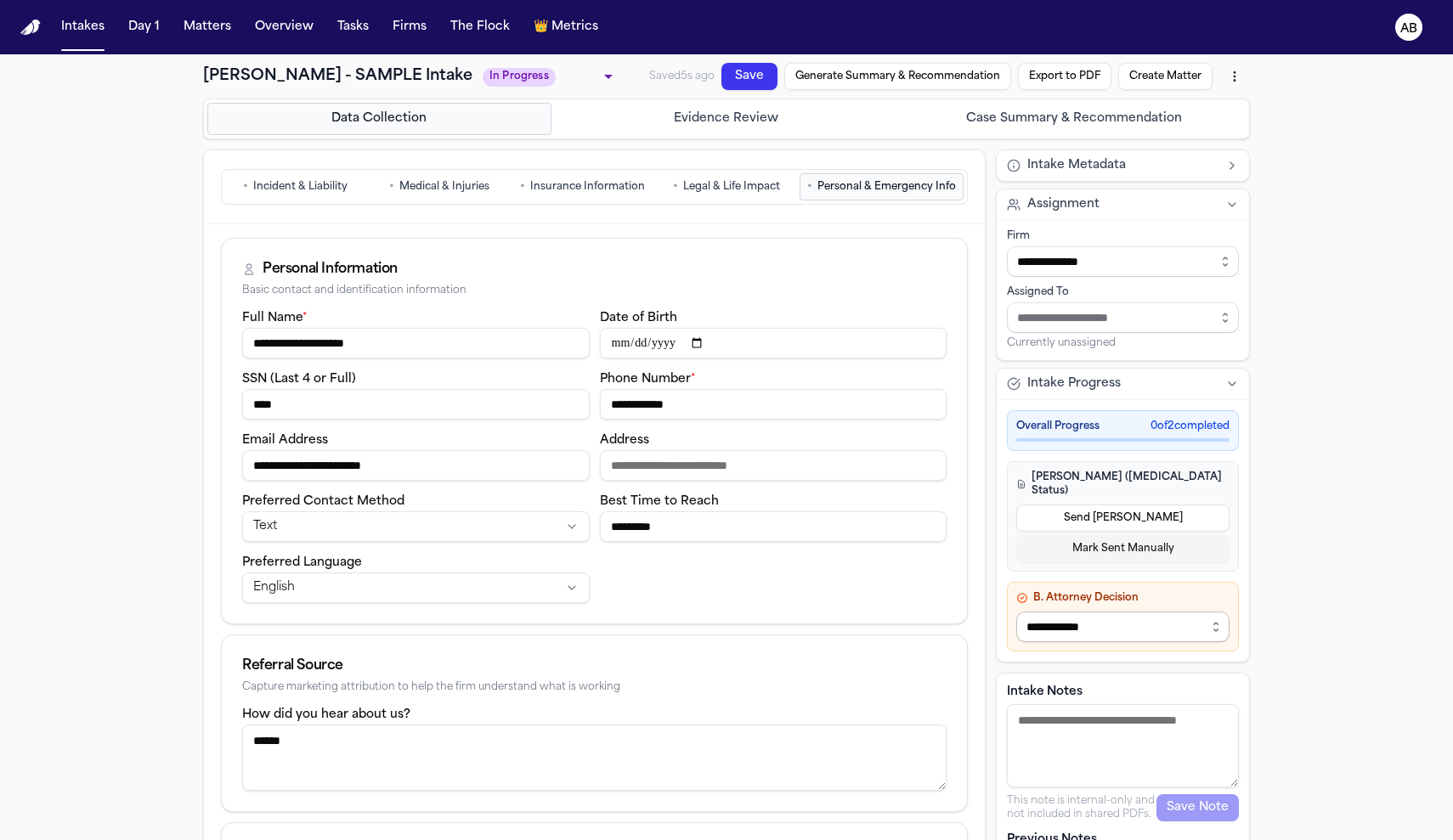
select select "**********"
click at [1112, 318] on input "Assign to staff member" at bounding box center [1123, 317] width 232 height 31
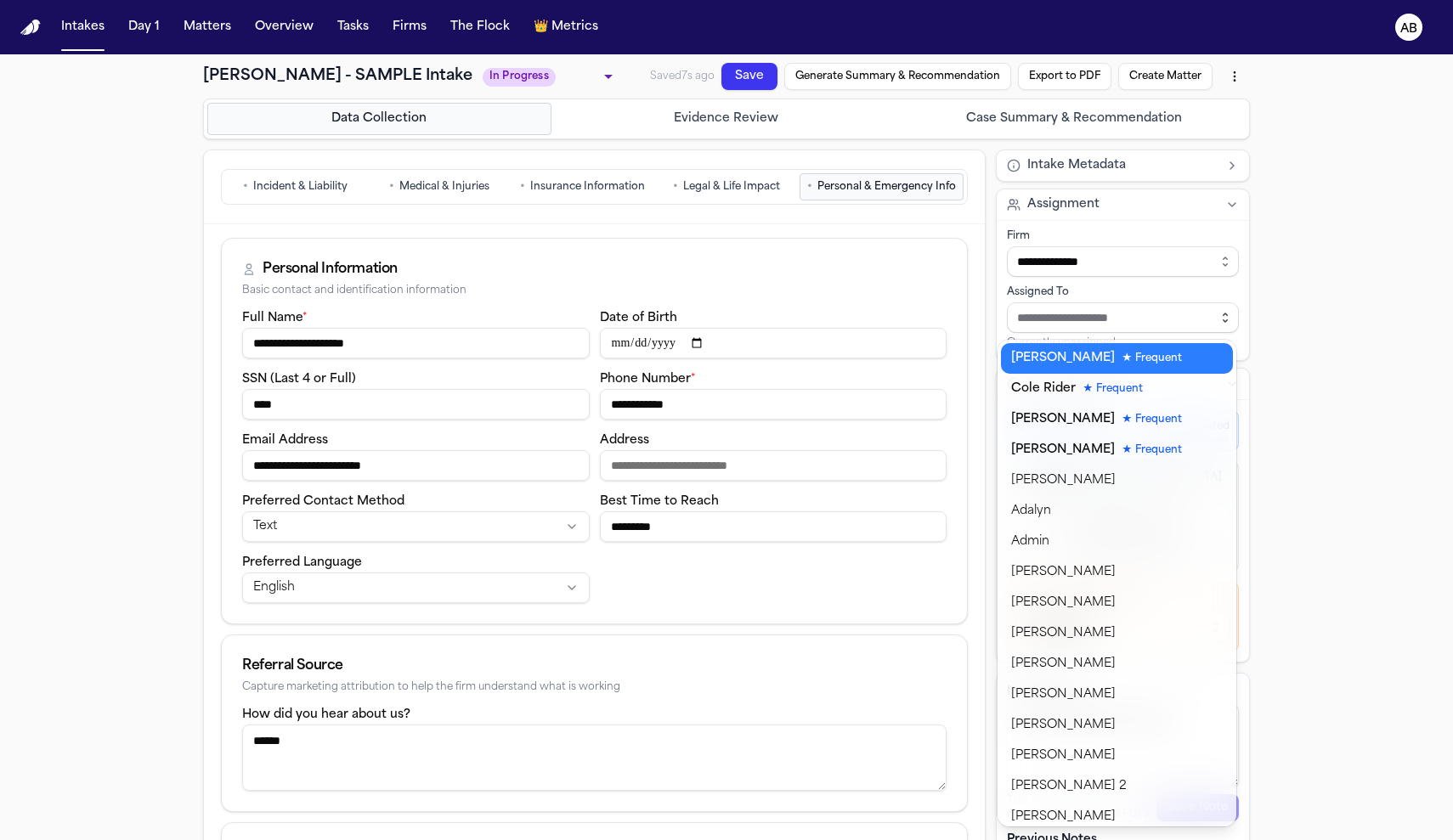
click at [1223, 318] on icon "button" at bounding box center [1225, 318] width 14 height 14
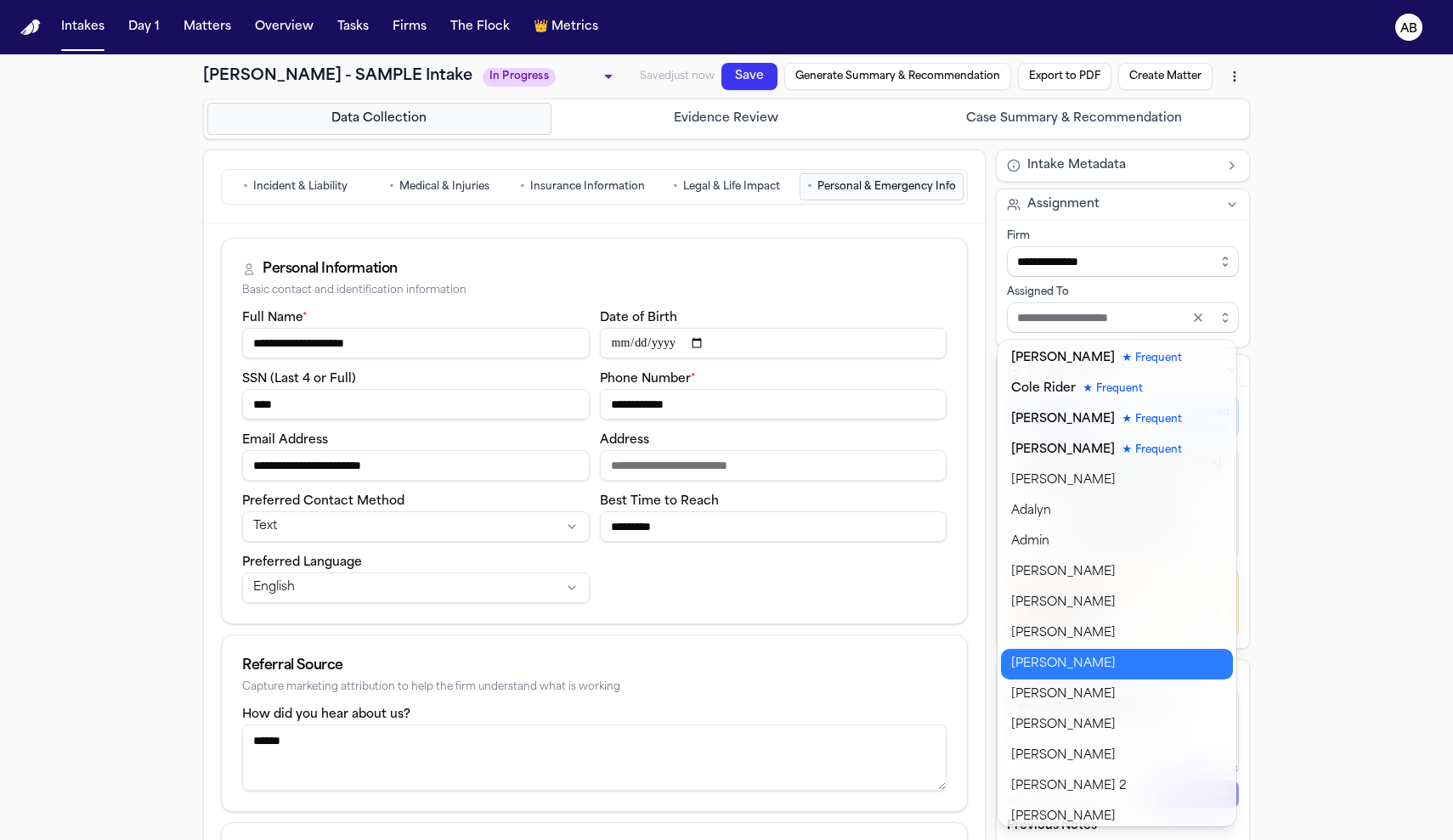
type input "**********"
click at [1082, 655] on body "**********" at bounding box center [726, 420] width 1453 height 840
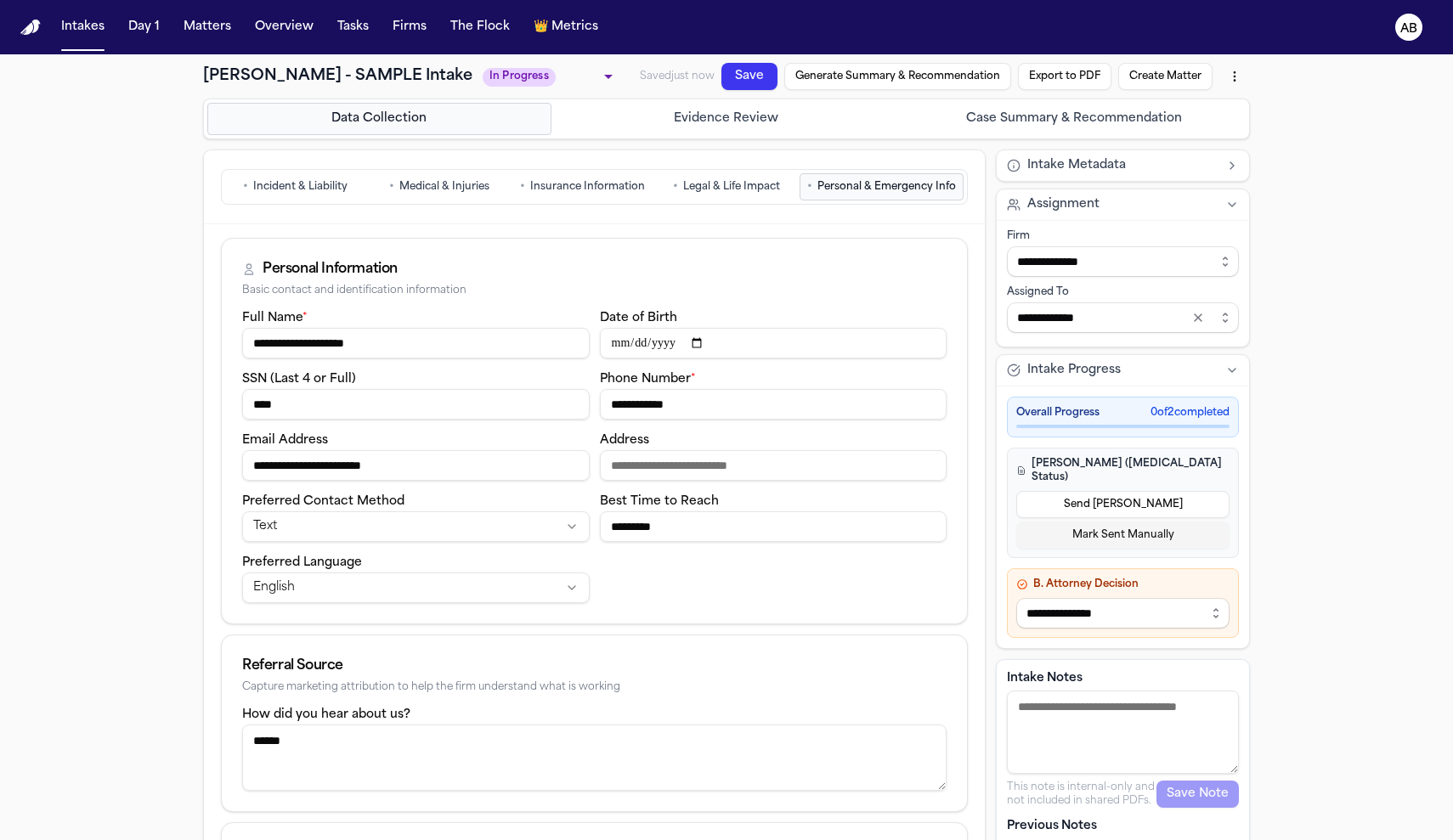
click at [744, 79] on button "Save" at bounding box center [749, 76] width 56 height 27
click at [850, 79] on button "Generate Summary & Recommendation" at bounding box center [898, 76] width 227 height 27
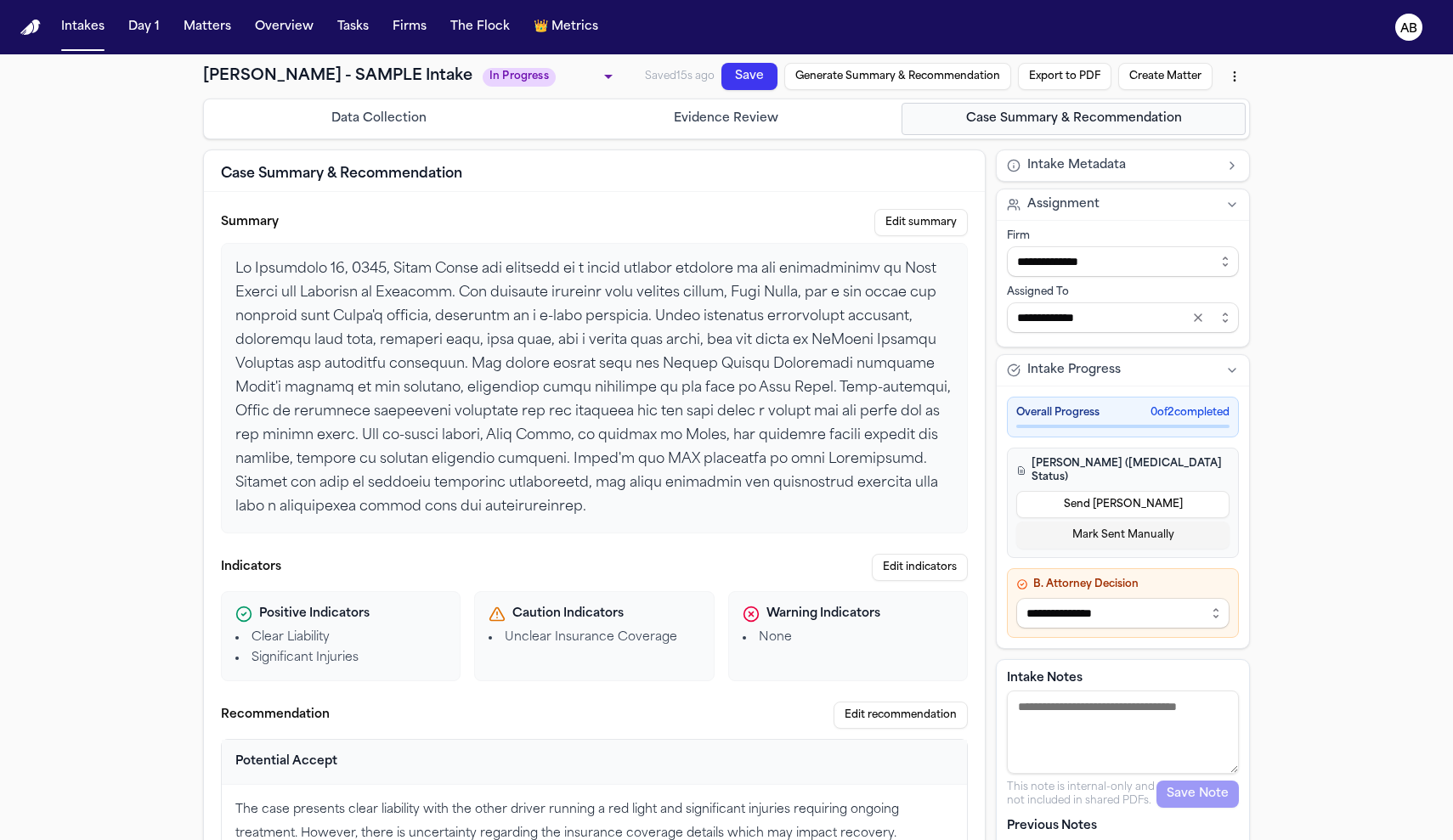
click at [993, 115] on button "Case Summary & Recommendation" at bounding box center [1073, 119] width 344 height 32
click at [753, 133] on button "Evidence Review" at bounding box center [726, 119] width 344 height 32
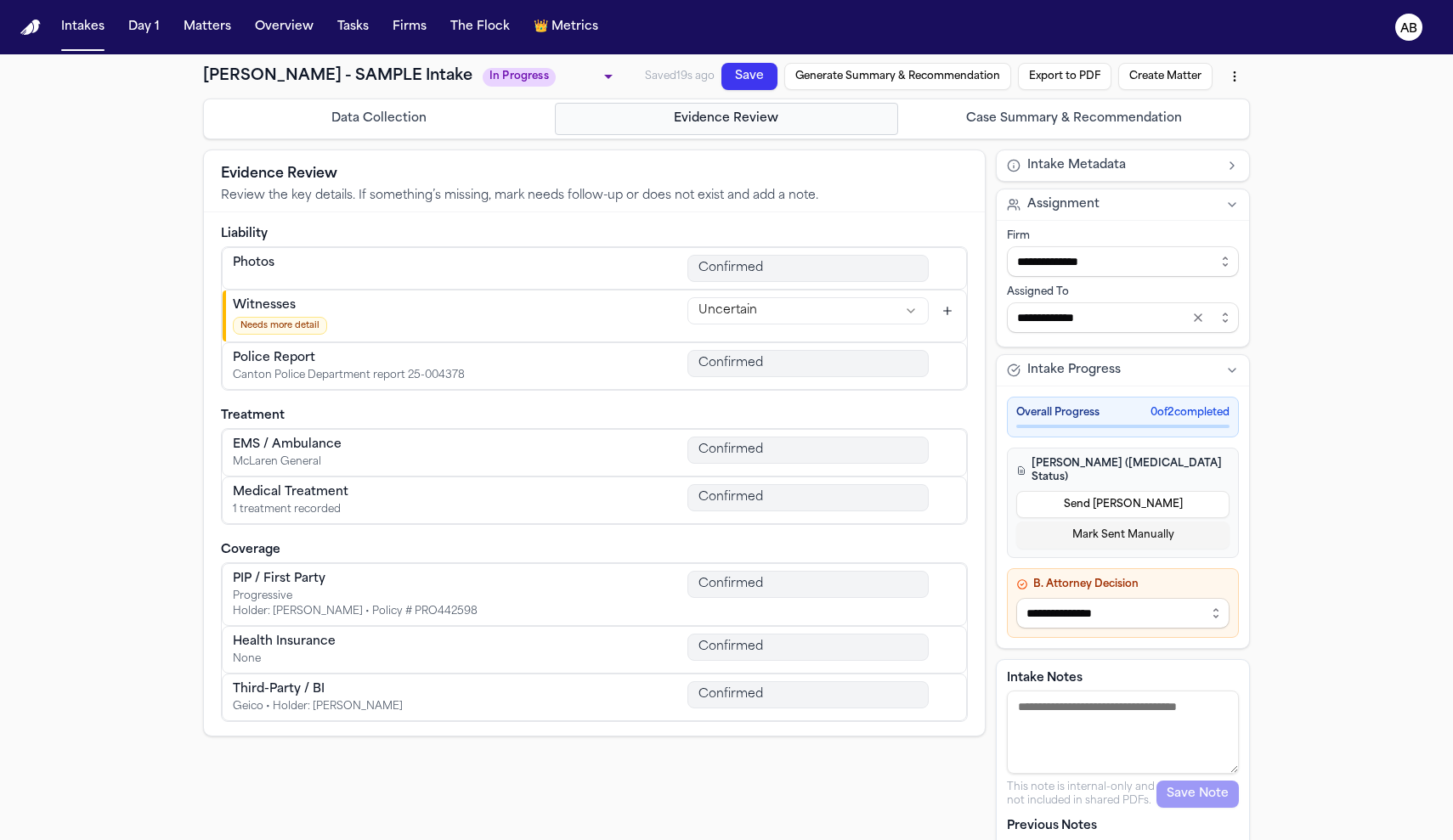
click at [439, 124] on button "Data Collection" at bounding box center [379, 119] width 344 height 32
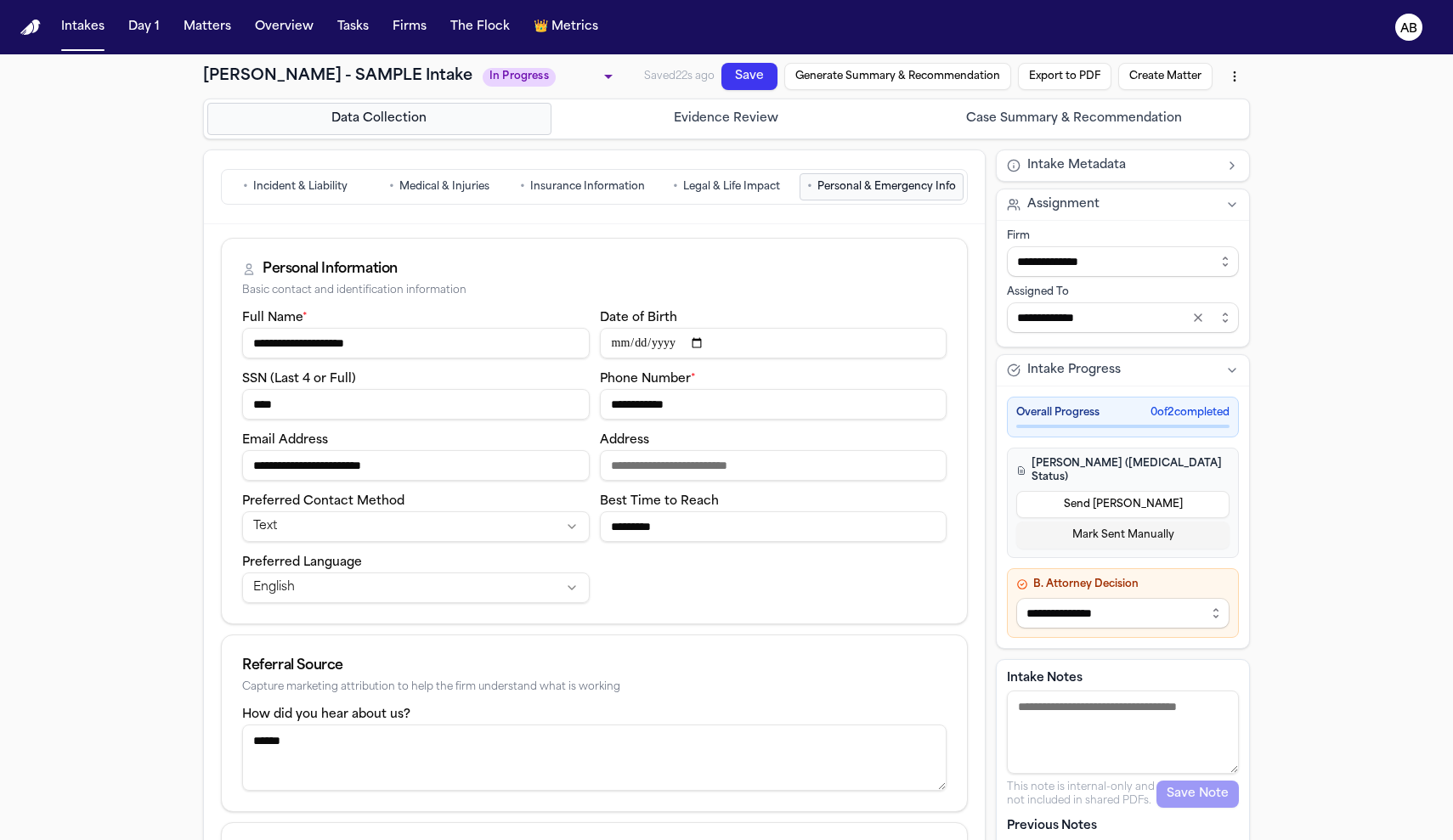
click at [627, 115] on button "Evidence Review" at bounding box center [726, 119] width 344 height 32
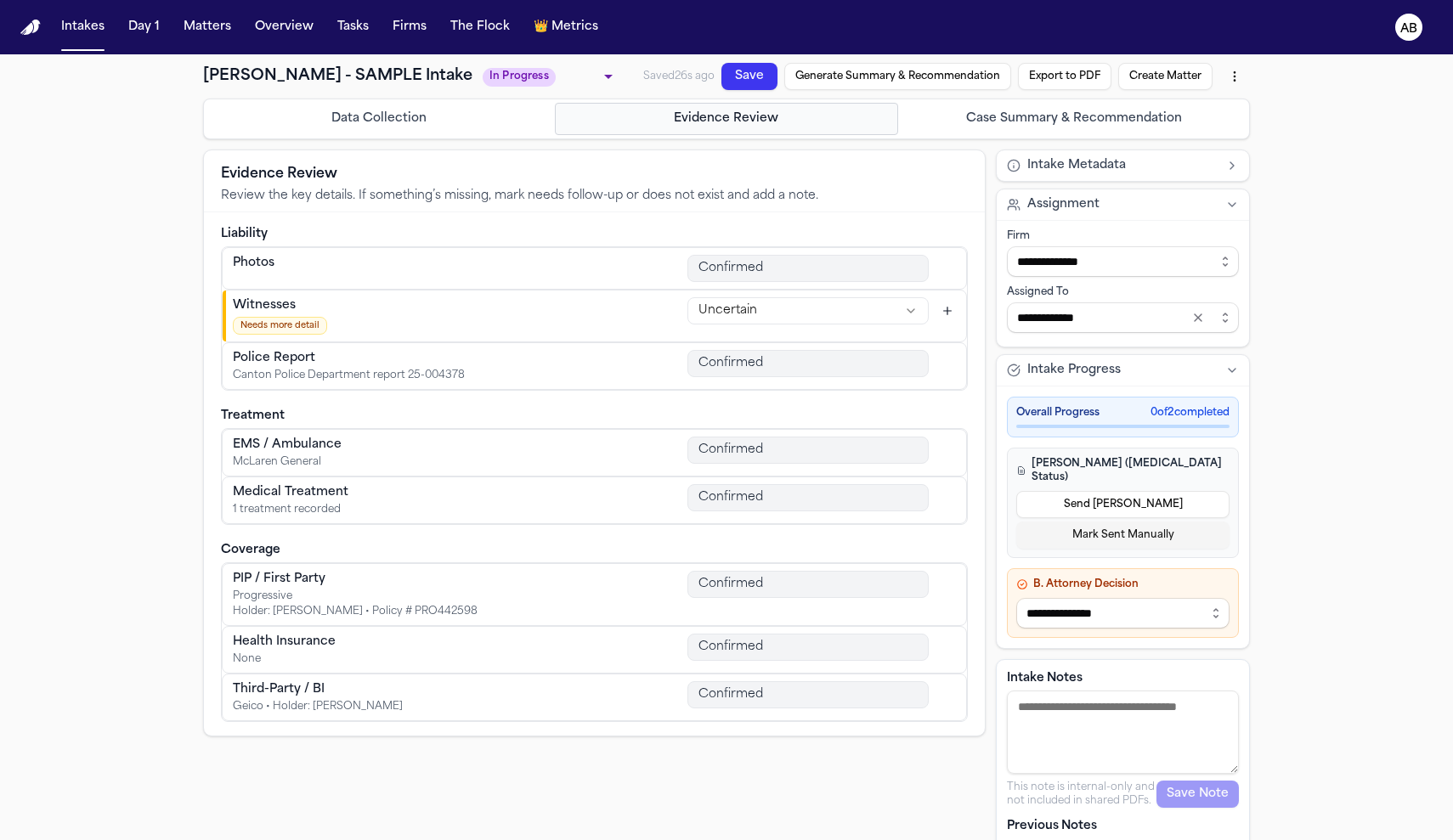
click at [903, 307] on html "**********" at bounding box center [726, 420] width 1453 height 840
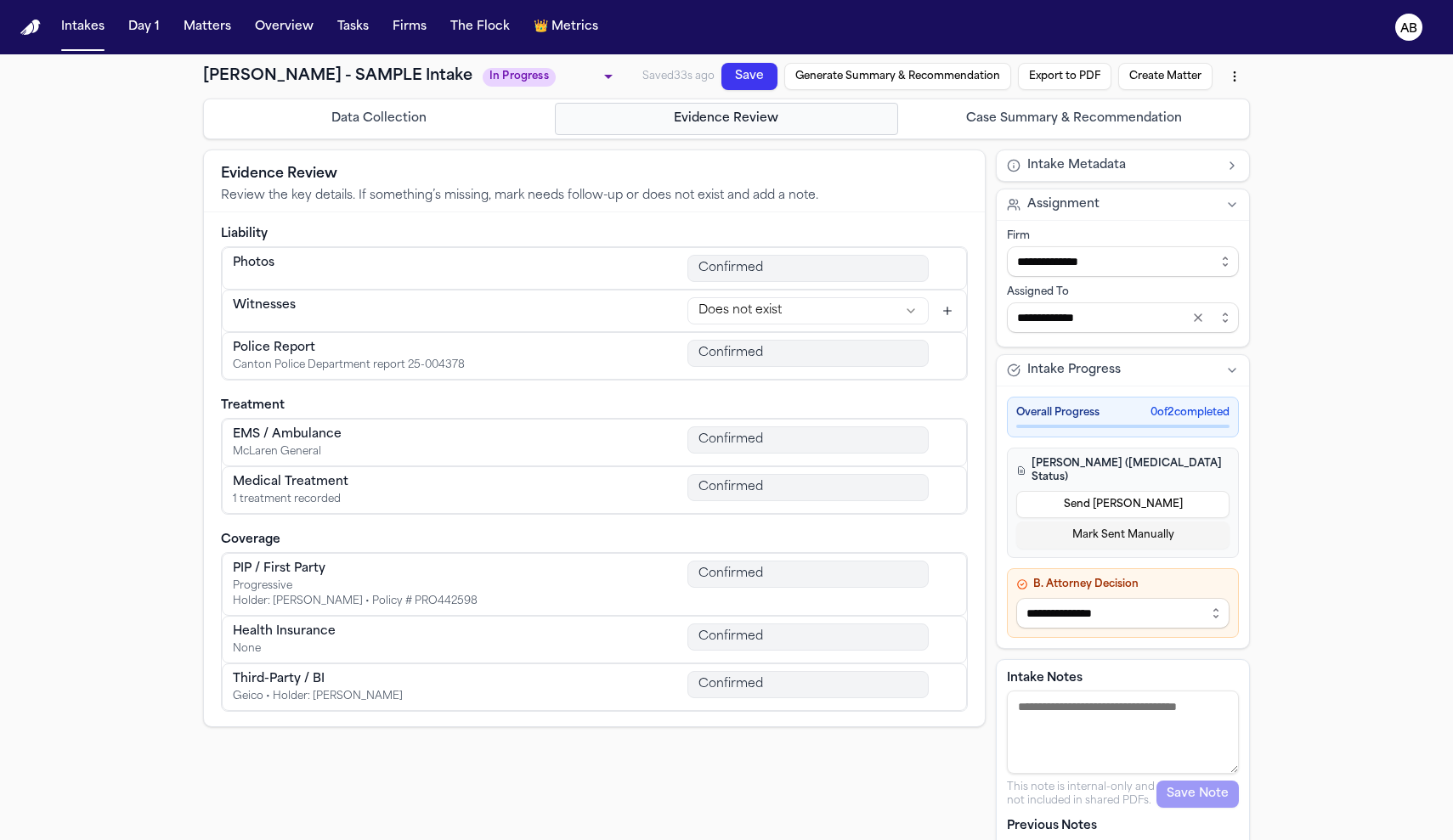
click at [849, 192] on p "Review the key details. If something’s missing, mark needs follow-up or does no…" at bounding box center [594, 196] width 747 height 17
click at [995, 108] on button "Case Summary & Recommendation" at bounding box center [1073, 119] width 344 height 32
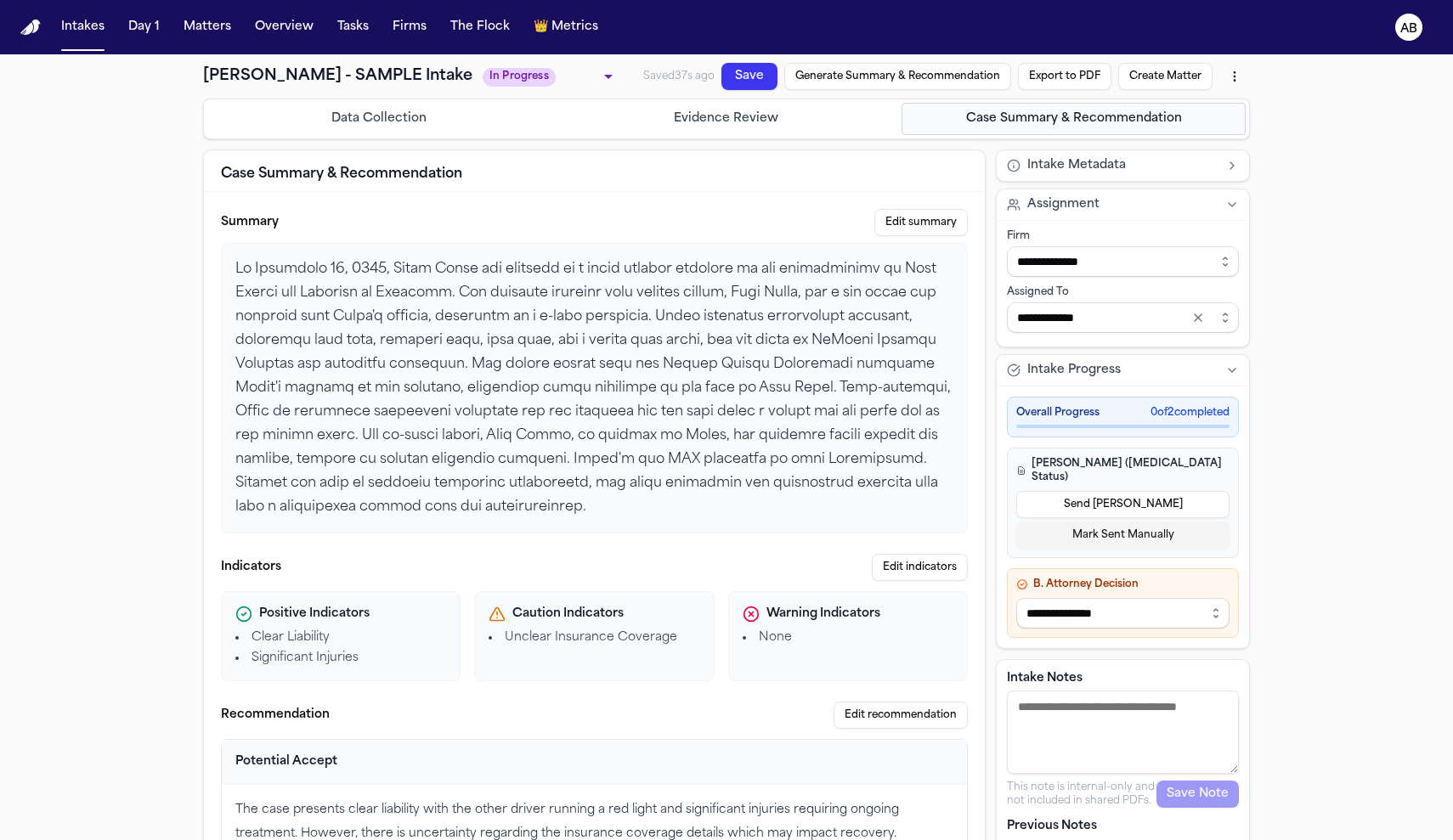
click at [1126, 76] on button "Create Matter" at bounding box center [1166, 76] width 94 height 27
click at [1119, 526] on button "Mark Sent Manually" at bounding box center [1123, 535] width 213 height 27
select select "**********"
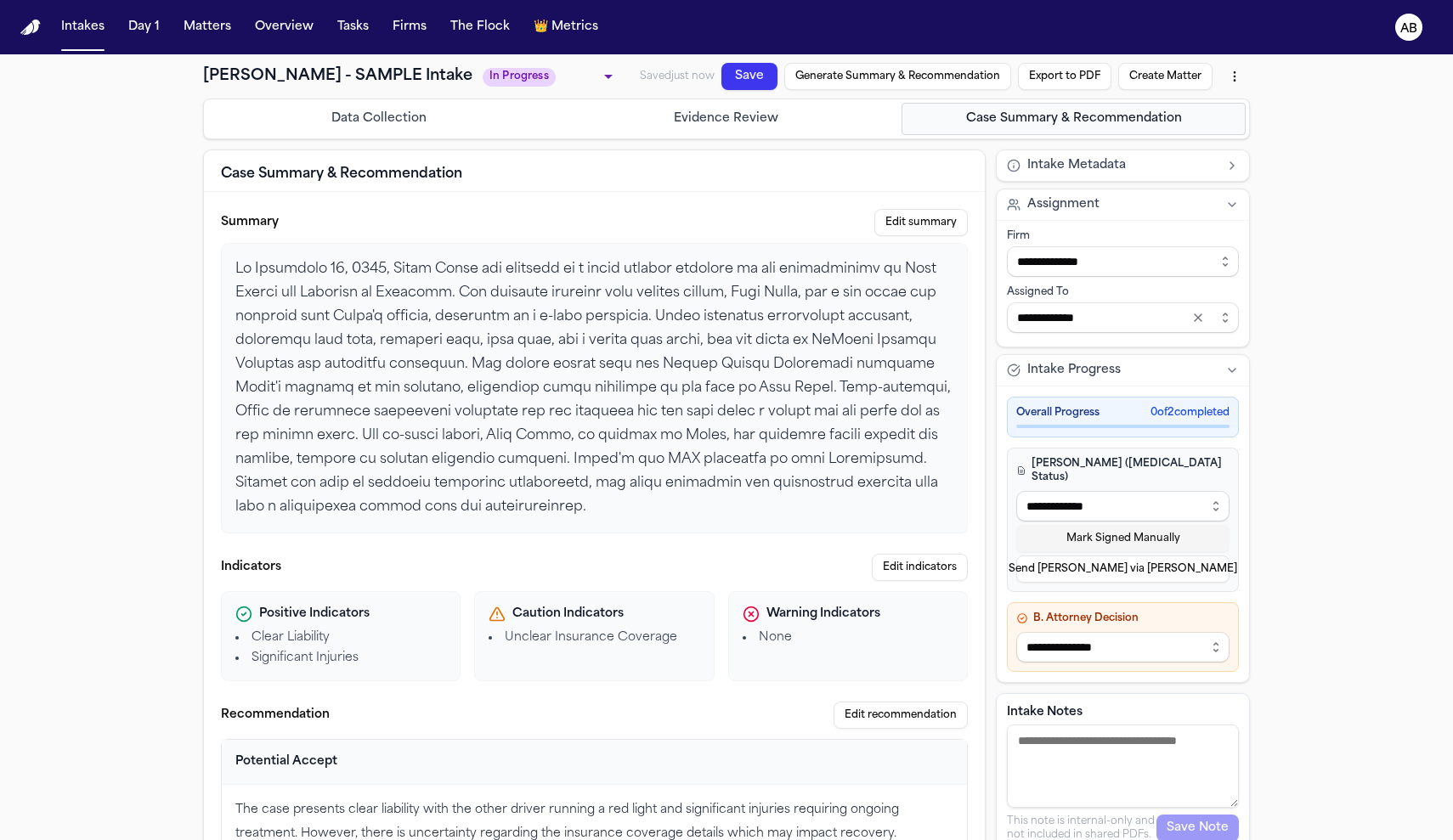
click at [1166, 72] on button "Create Matter" at bounding box center [1166, 76] width 94 height 27
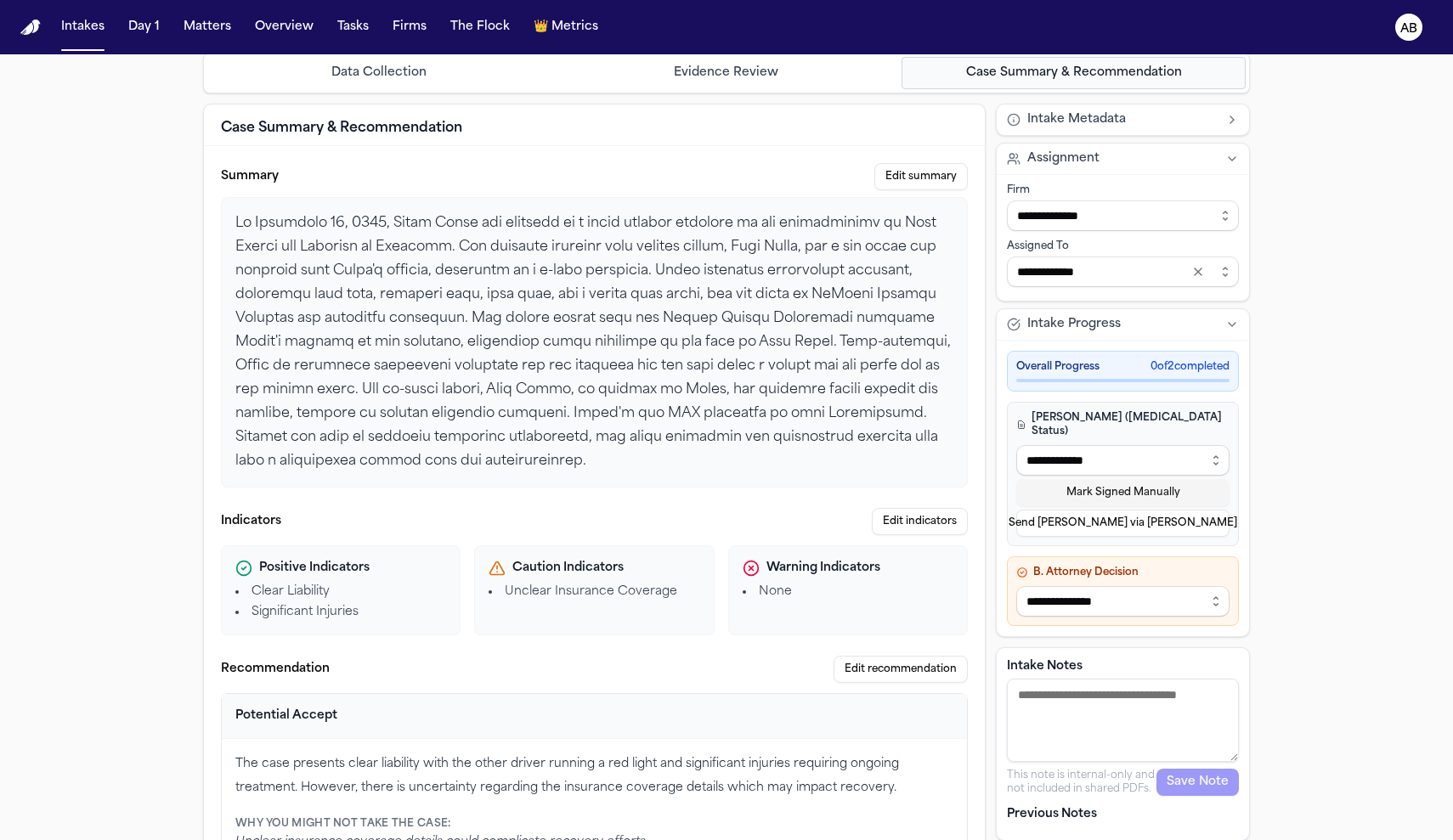
scroll to position [96, 0]
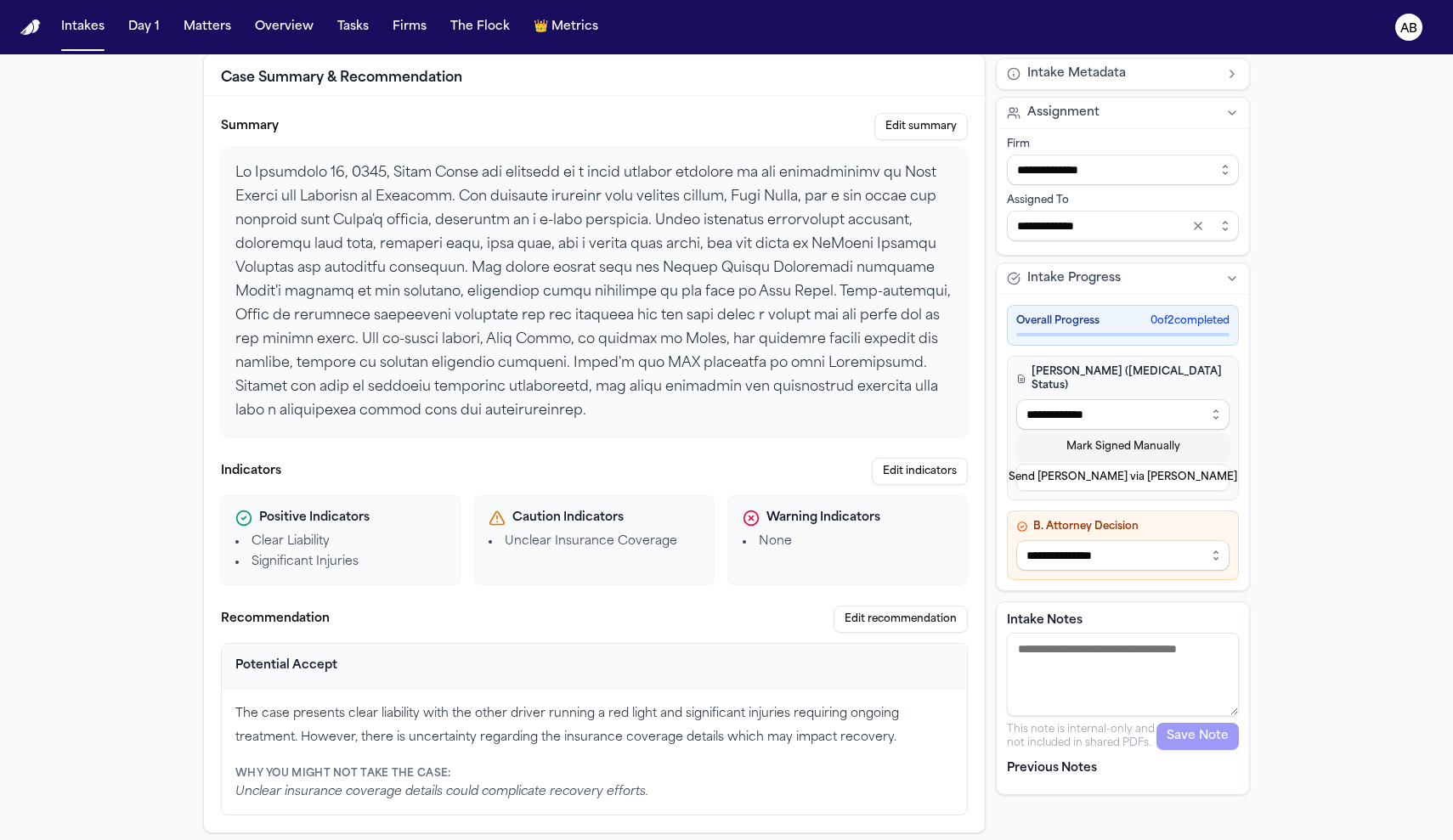
type input "**********"
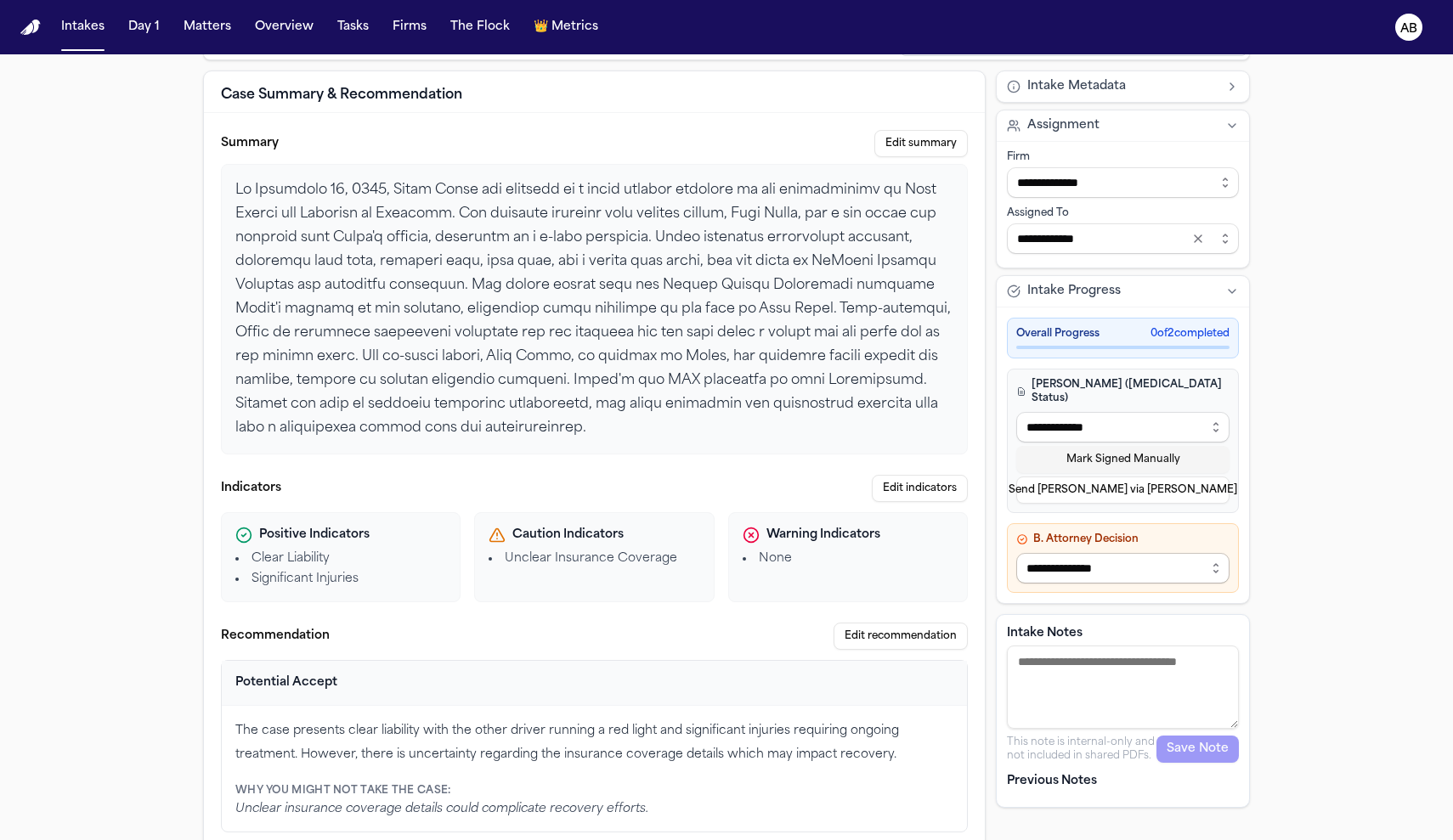
select select "**********"
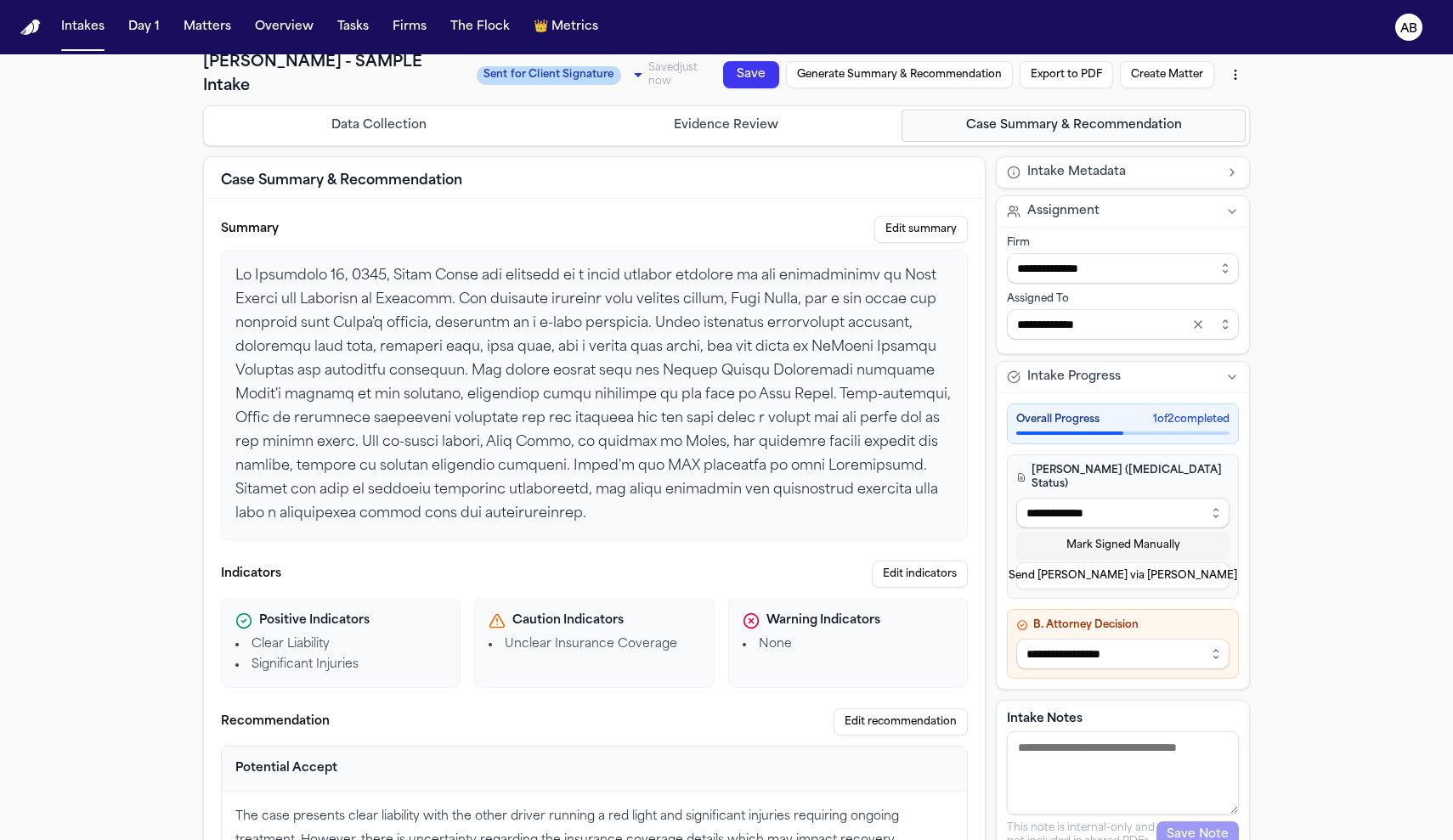
click at [1224, 362] on button "Intake Progress" at bounding box center [1122, 377] width 252 height 31
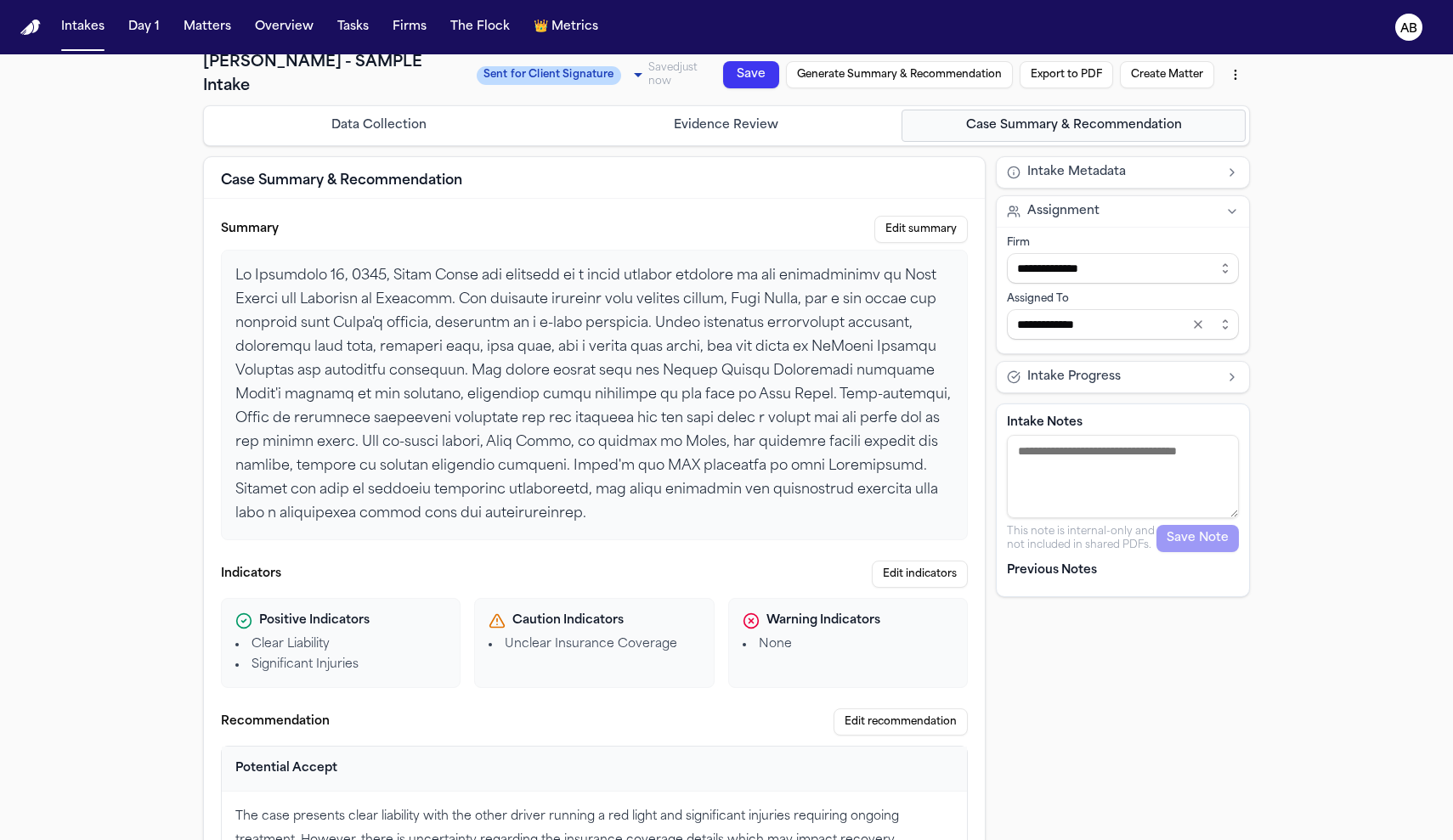
click at [1225, 362] on button "Intake Progress" at bounding box center [1122, 377] width 252 height 31
select select "**********"
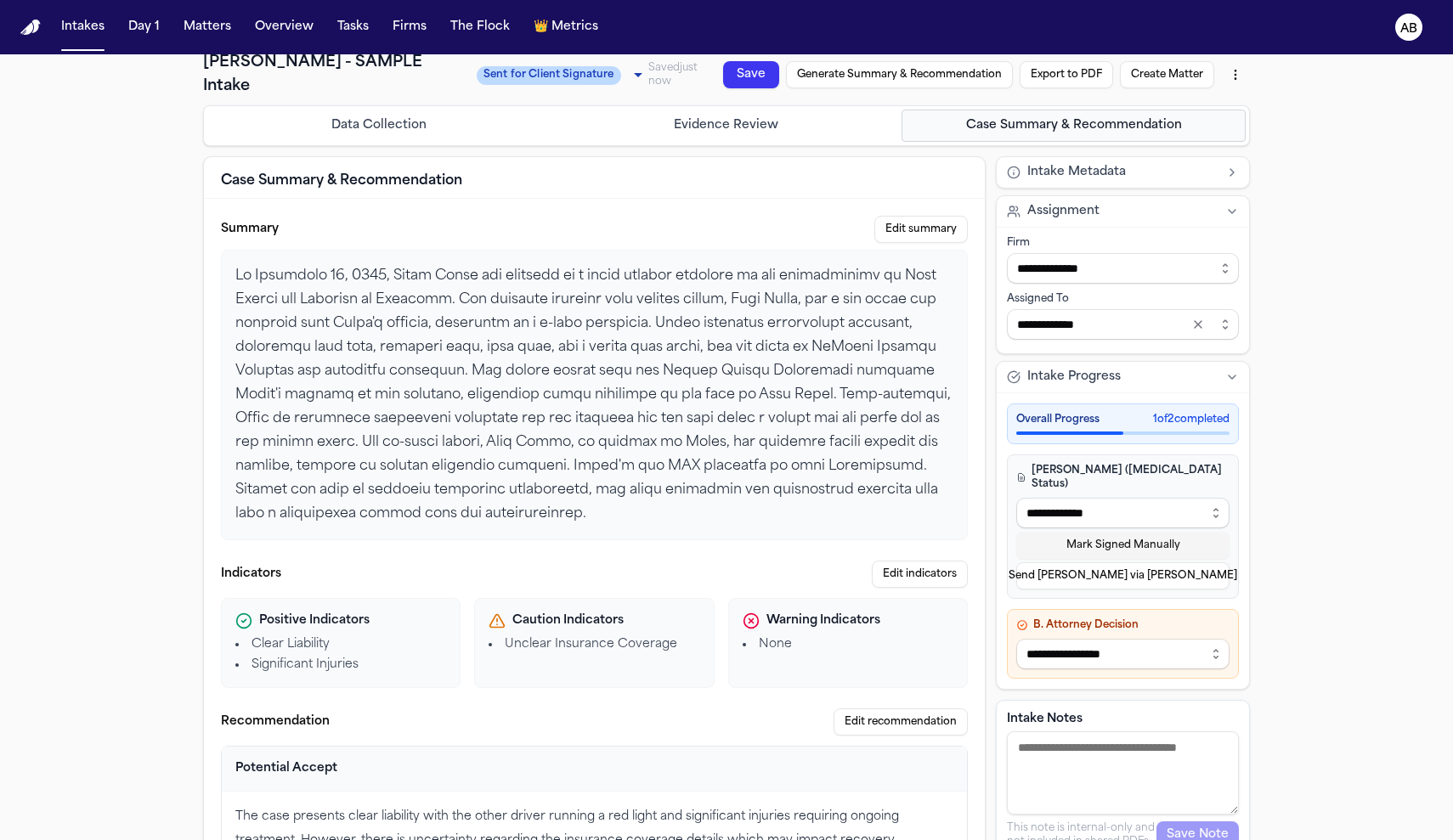
click at [1122, 532] on button "Mark Signed Manually" at bounding box center [1123, 545] width 213 height 27
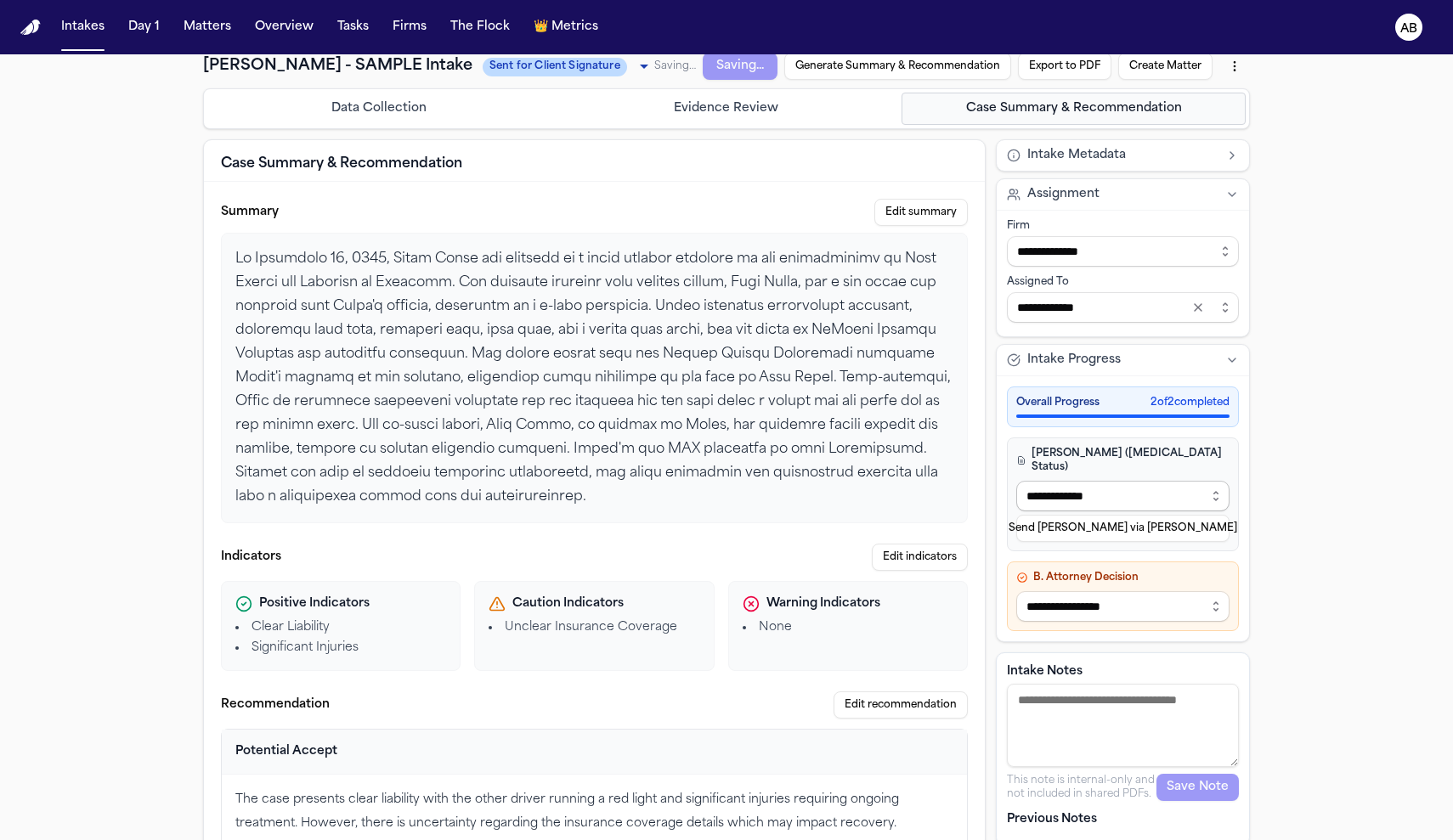
type input "******"
click at [1186, 59] on button "Create Matter" at bounding box center [1166, 65] width 94 height 27
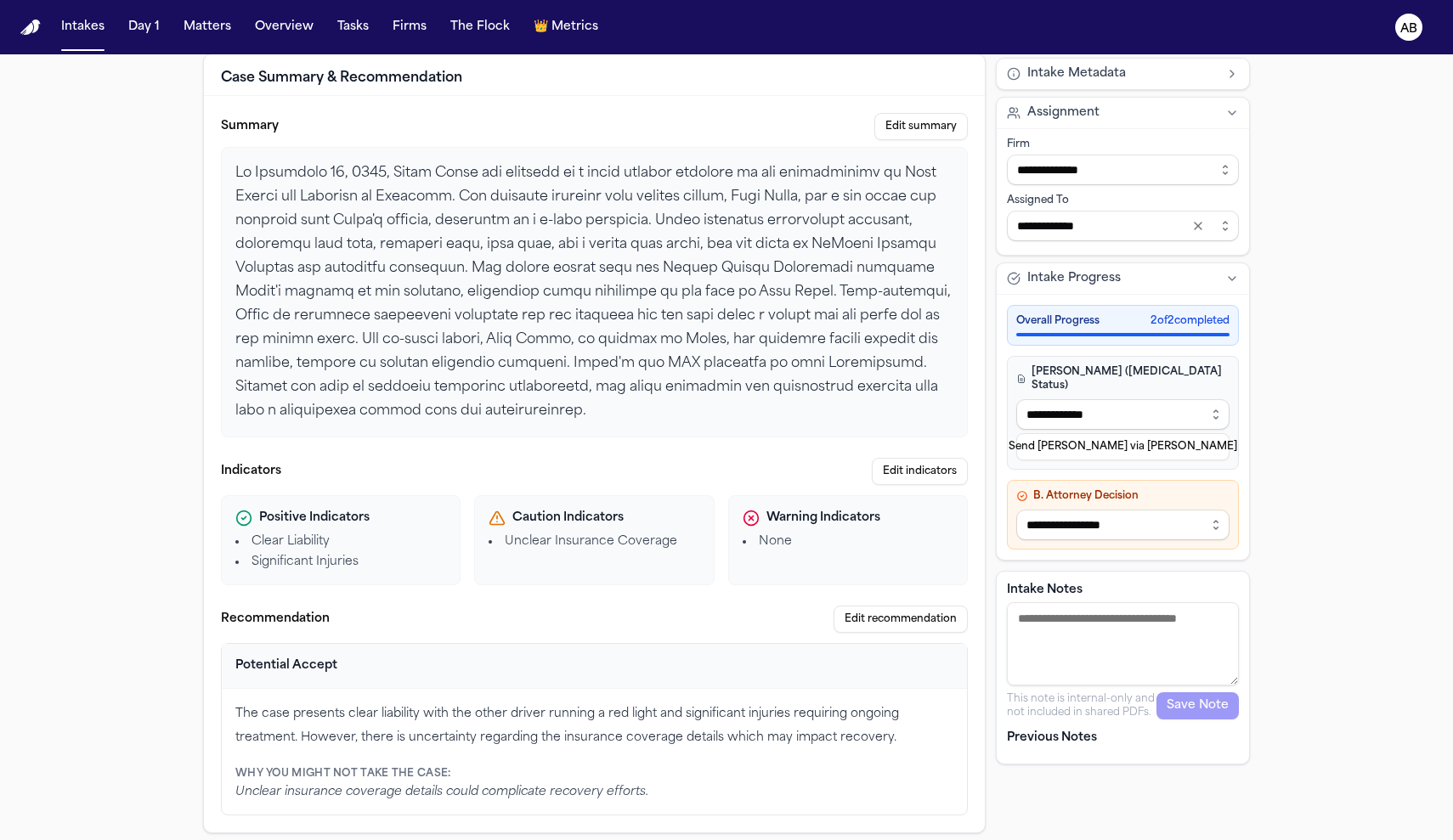
scroll to position [0, 0]
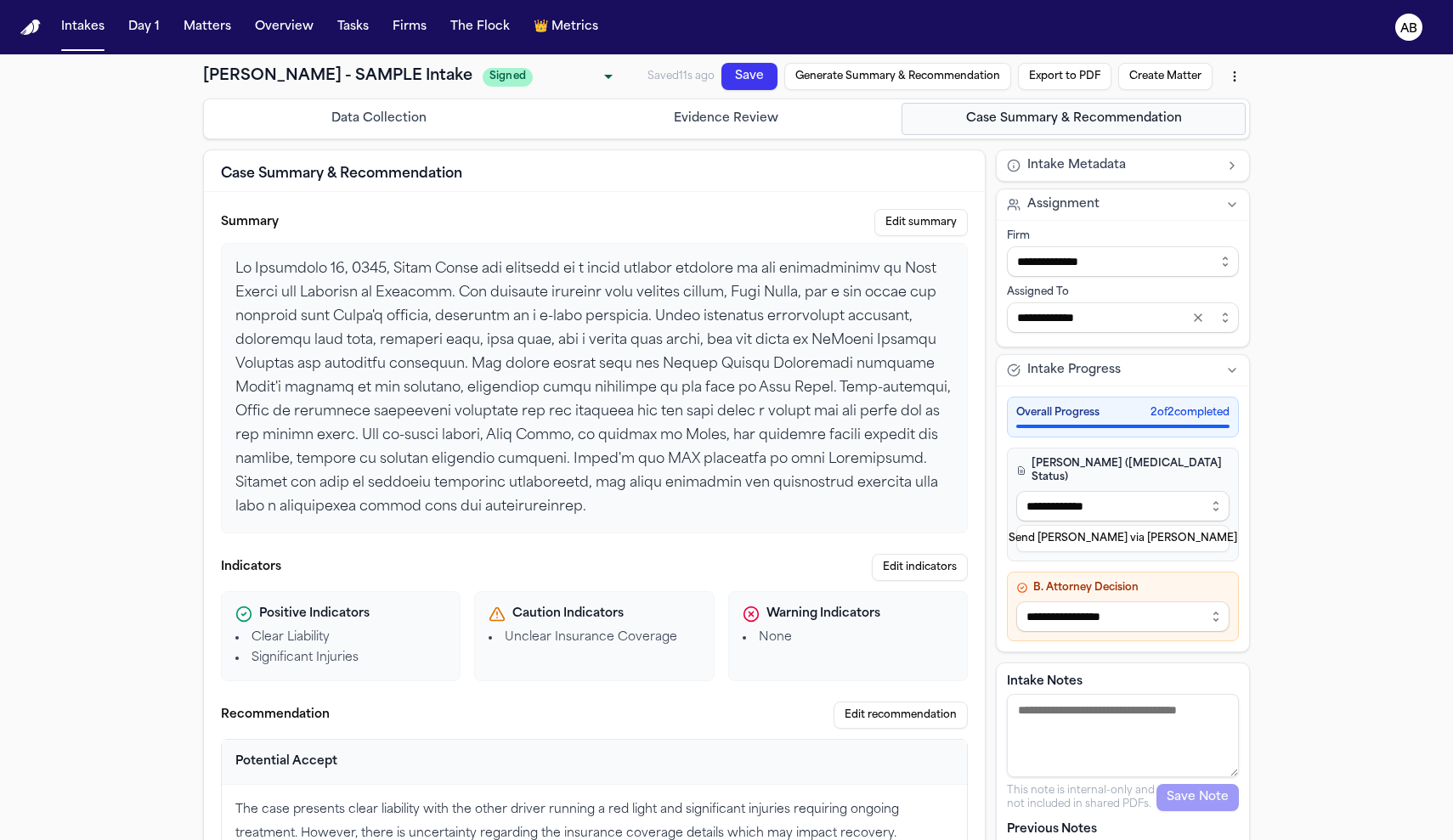
click at [383, 130] on button "Data Collection" at bounding box center [379, 119] width 344 height 32
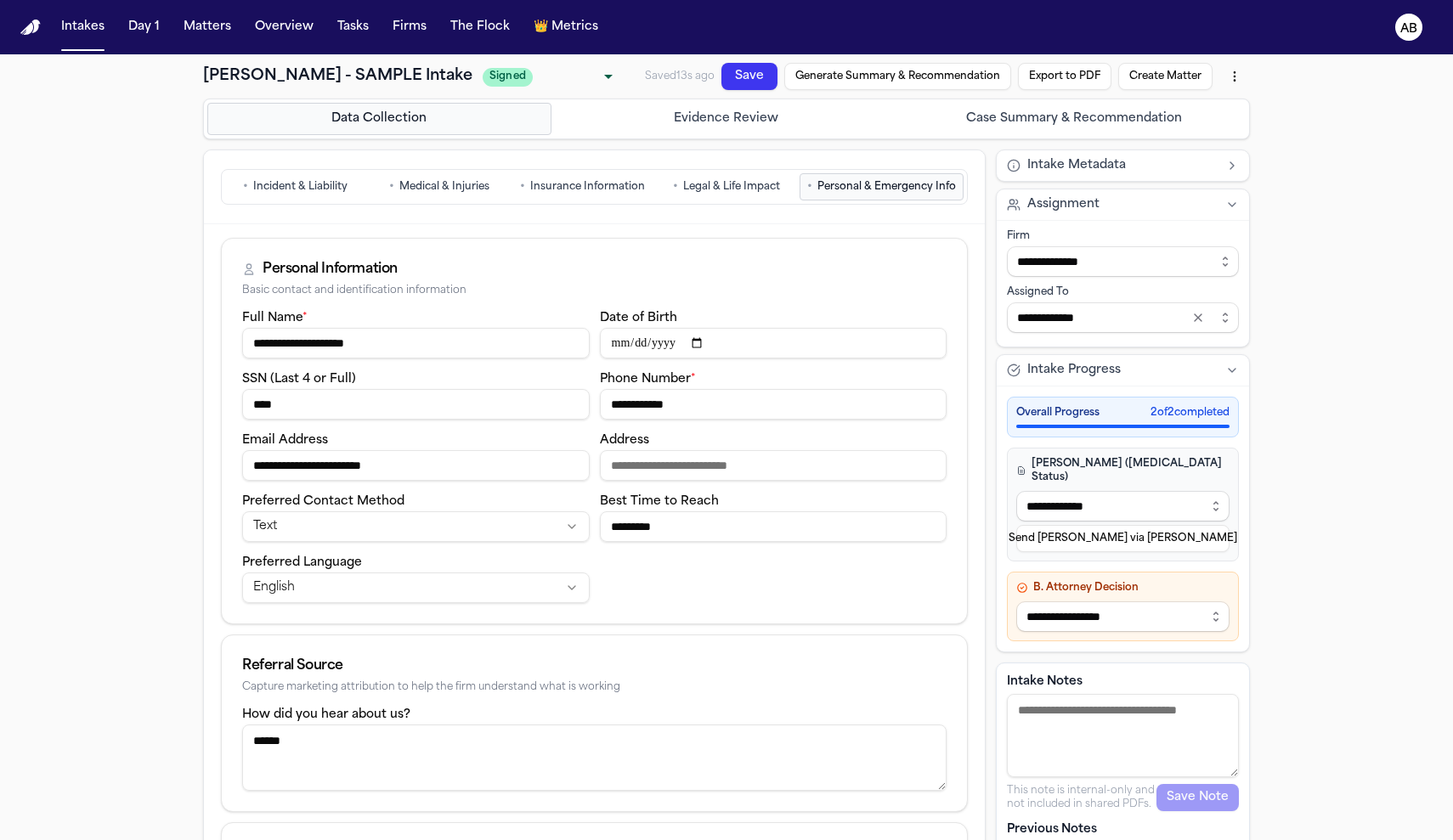
drag, startPoint x: 713, startPoint y: 403, endPoint x: 368, endPoint y: 397, distance: 345.1
type input "**********"
click at [738, 73] on button "Save" at bounding box center [749, 76] width 56 height 27
click at [1127, 79] on button "Create Matter" at bounding box center [1166, 76] width 94 height 27
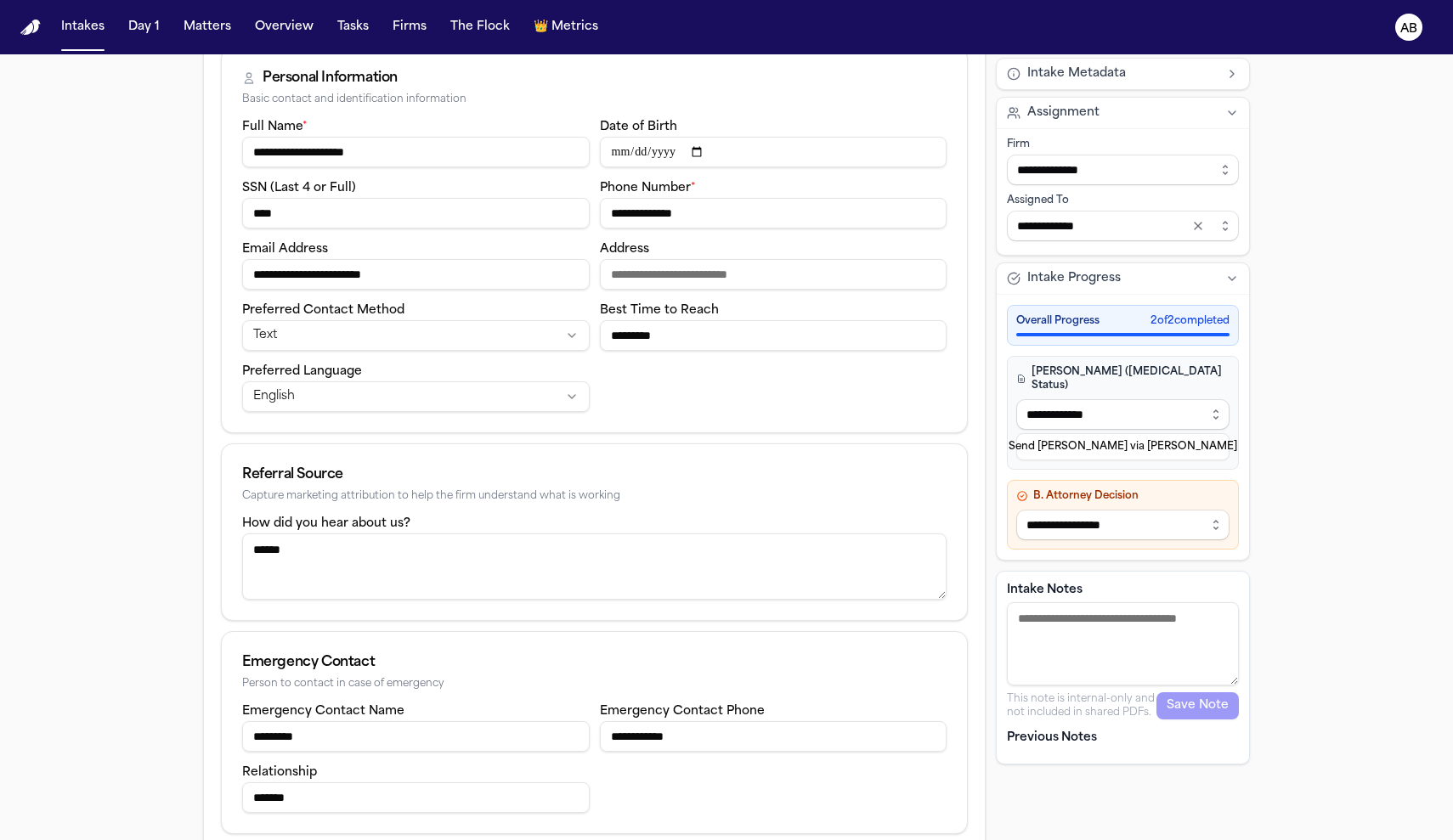
scroll to position [206, 0]
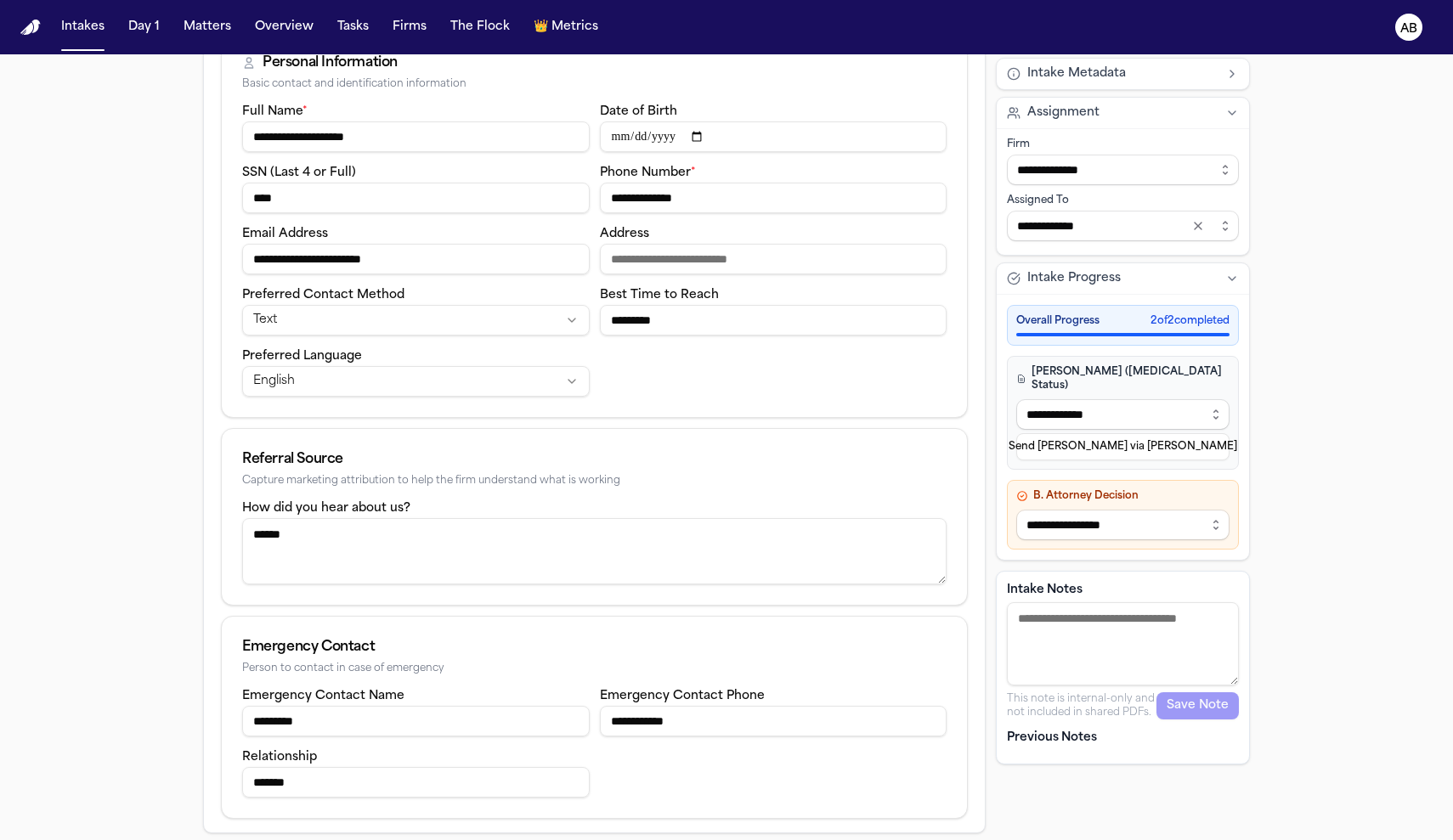
drag, startPoint x: 632, startPoint y: 725, endPoint x: 507, endPoint y: 703, distance: 126.9
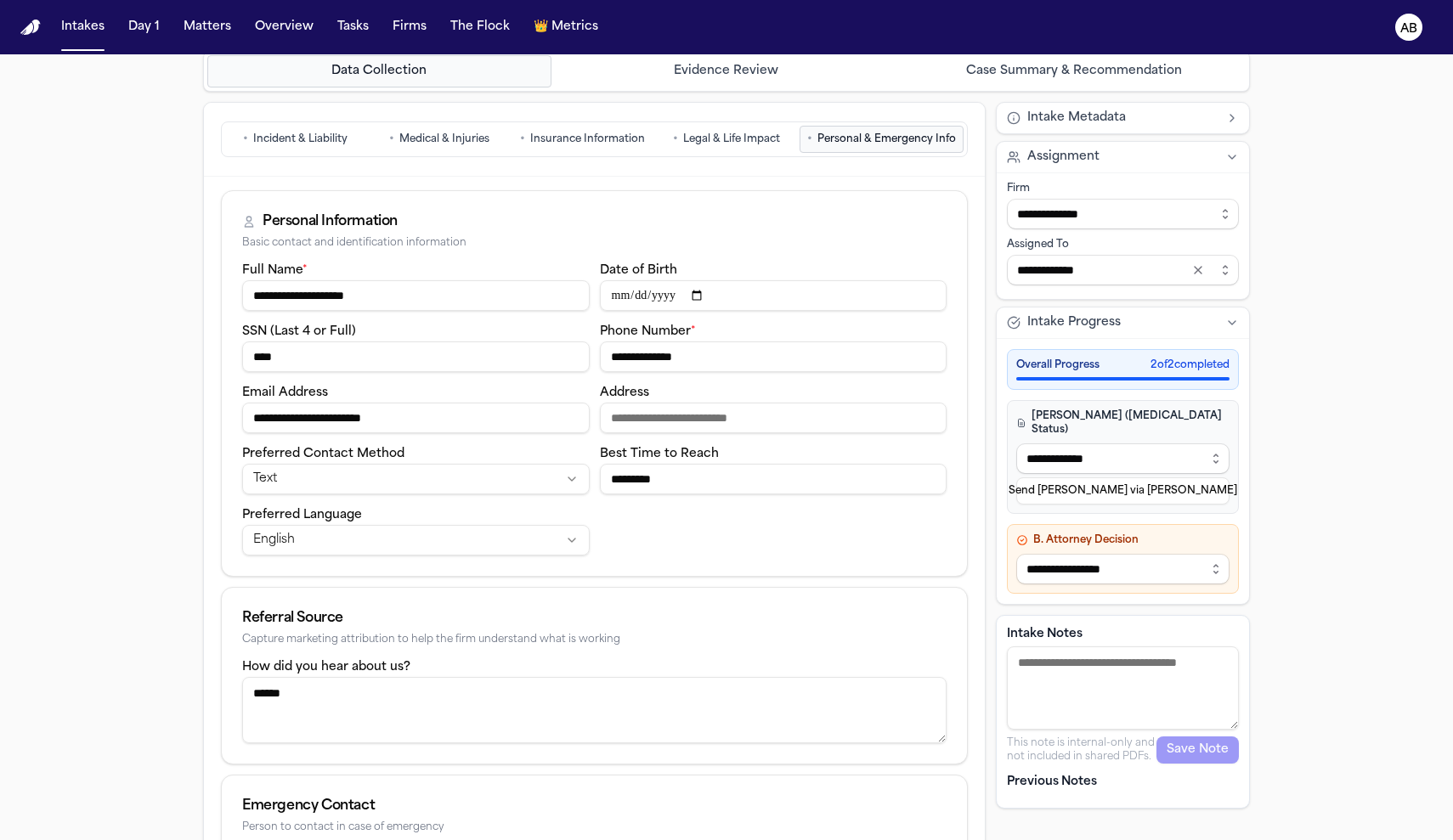
scroll to position [0, 0]
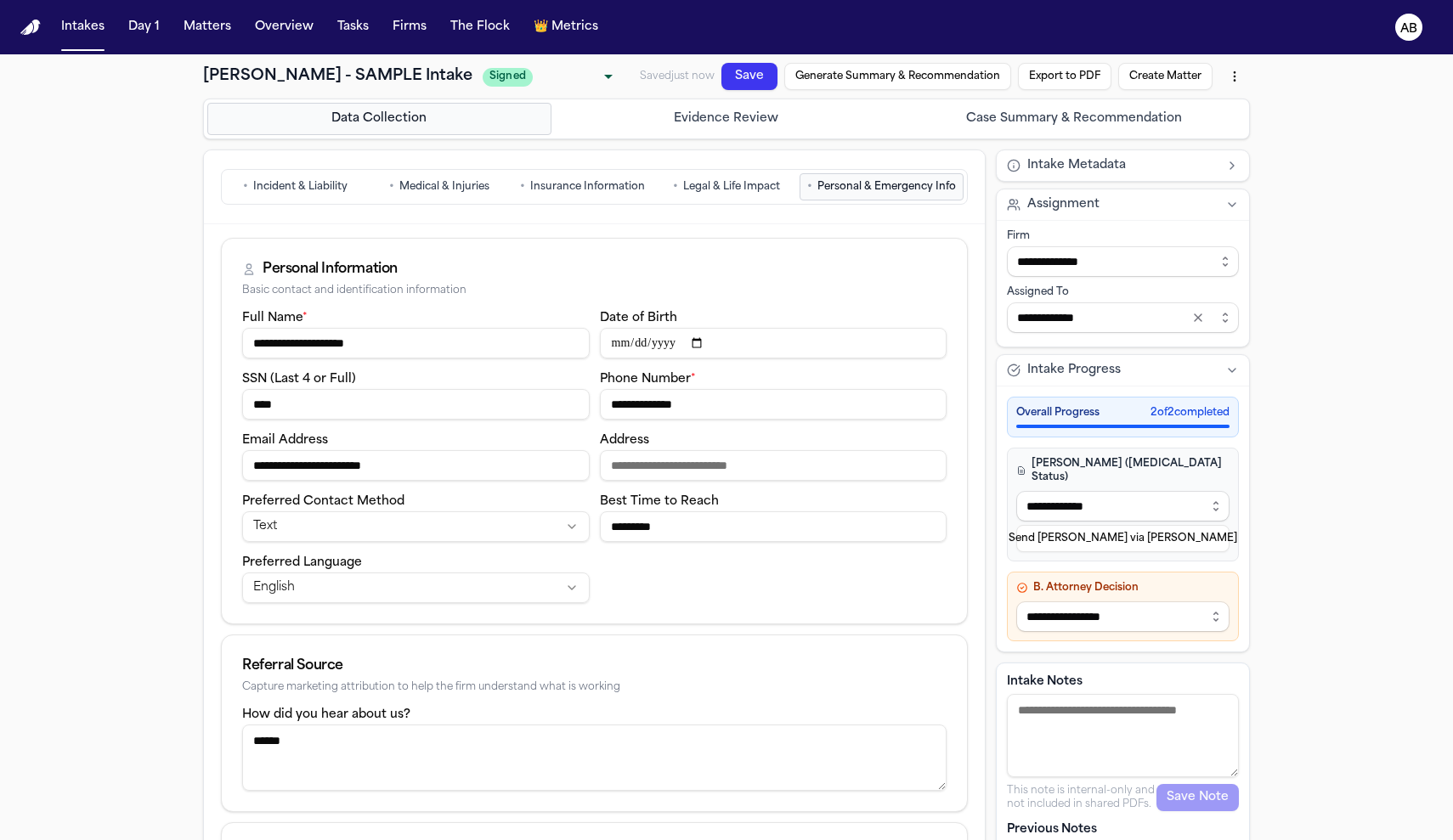
type input "**********"
click at [748, 75] on button "Save" at bounding box center [749, 76] width 56 height 27
click at [1180, 86] on button "Create Matter" at bounding box center [1166, 76] width 94 height 27
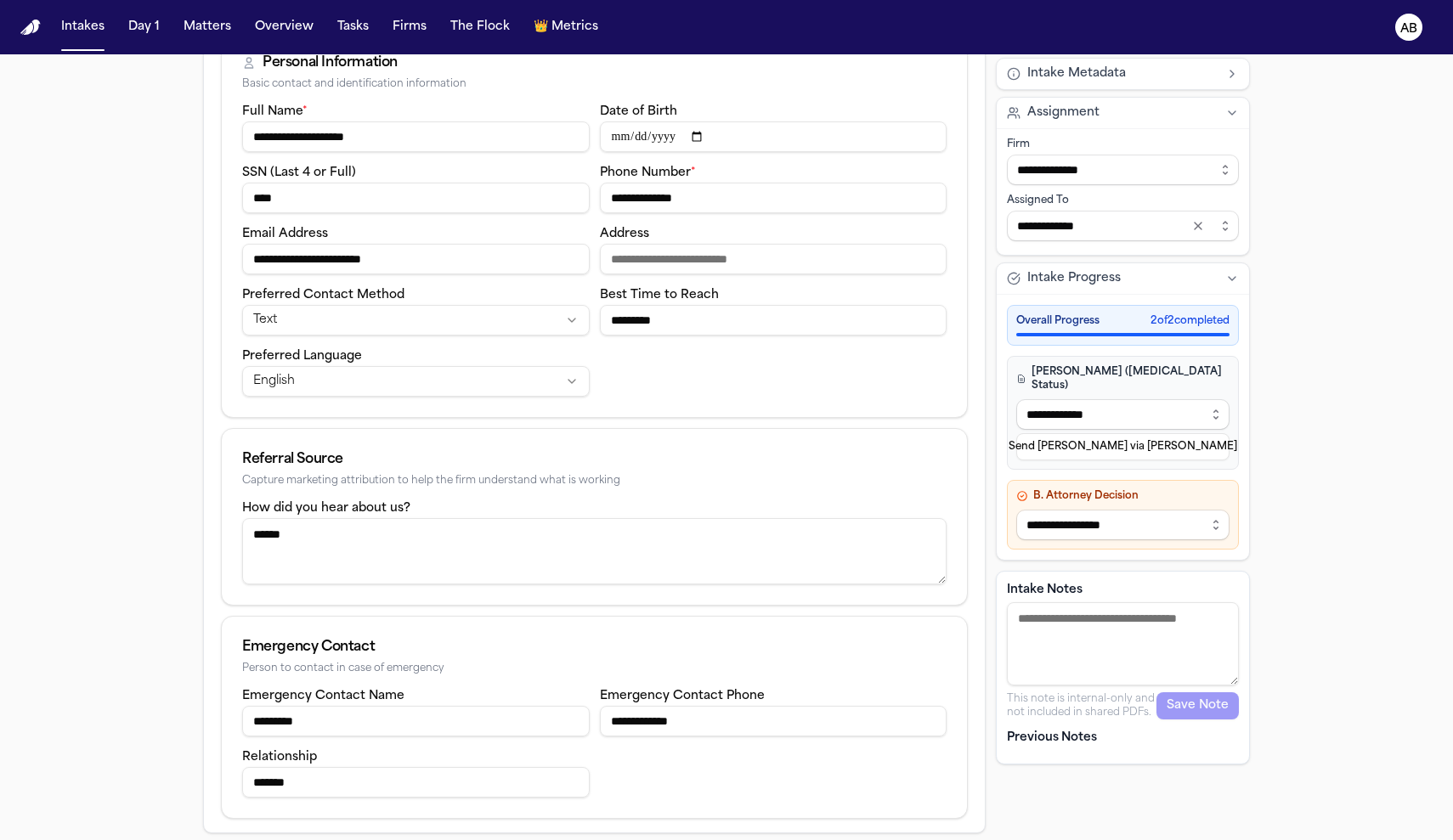
scroll to position [65, 0]
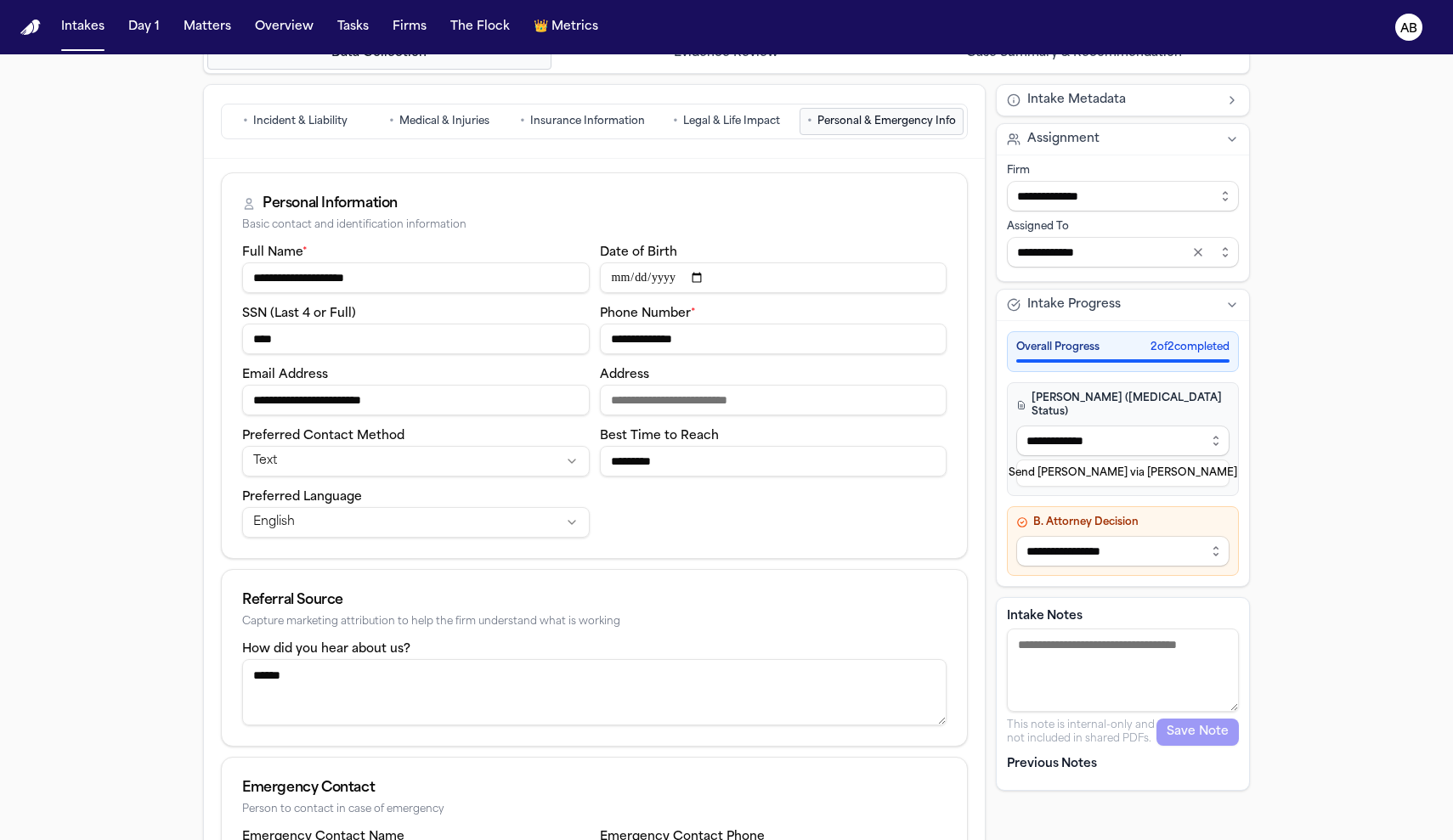
click at [638, 337] on input "**********" at bounding box center [774, 339] width 348 height 31
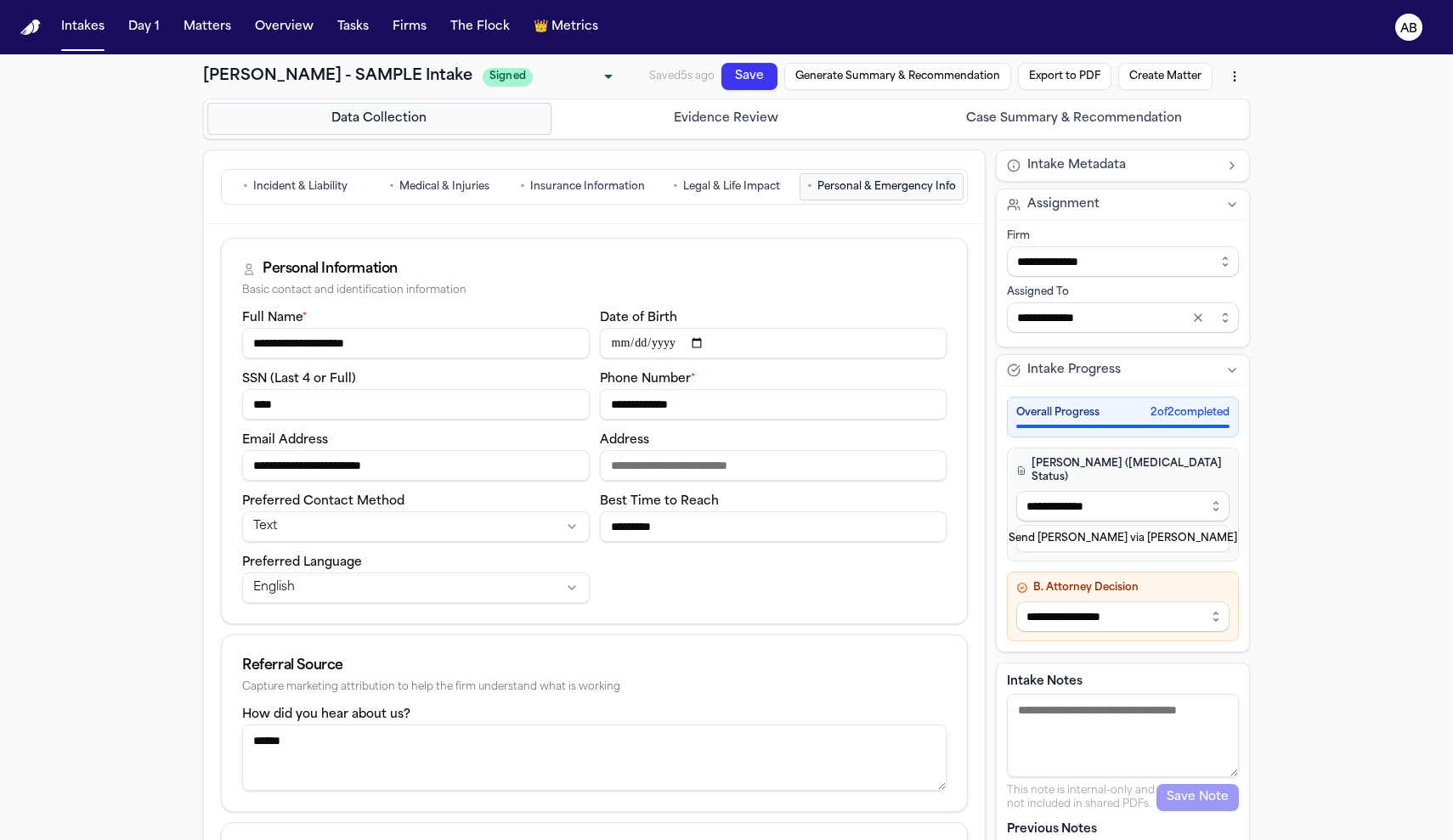
type input "**********"
click at [1188, 78] on button "Create Matter" at bounding box center [1166, 76] width 94 height 27
drag, startPoint x: 737, startPoint y: 406, endPoint x: 370, endPoint y: 386, distance: 367.5
click at [370, 386] on div "**********" at bounding box center [594, 455] width 705 height 296
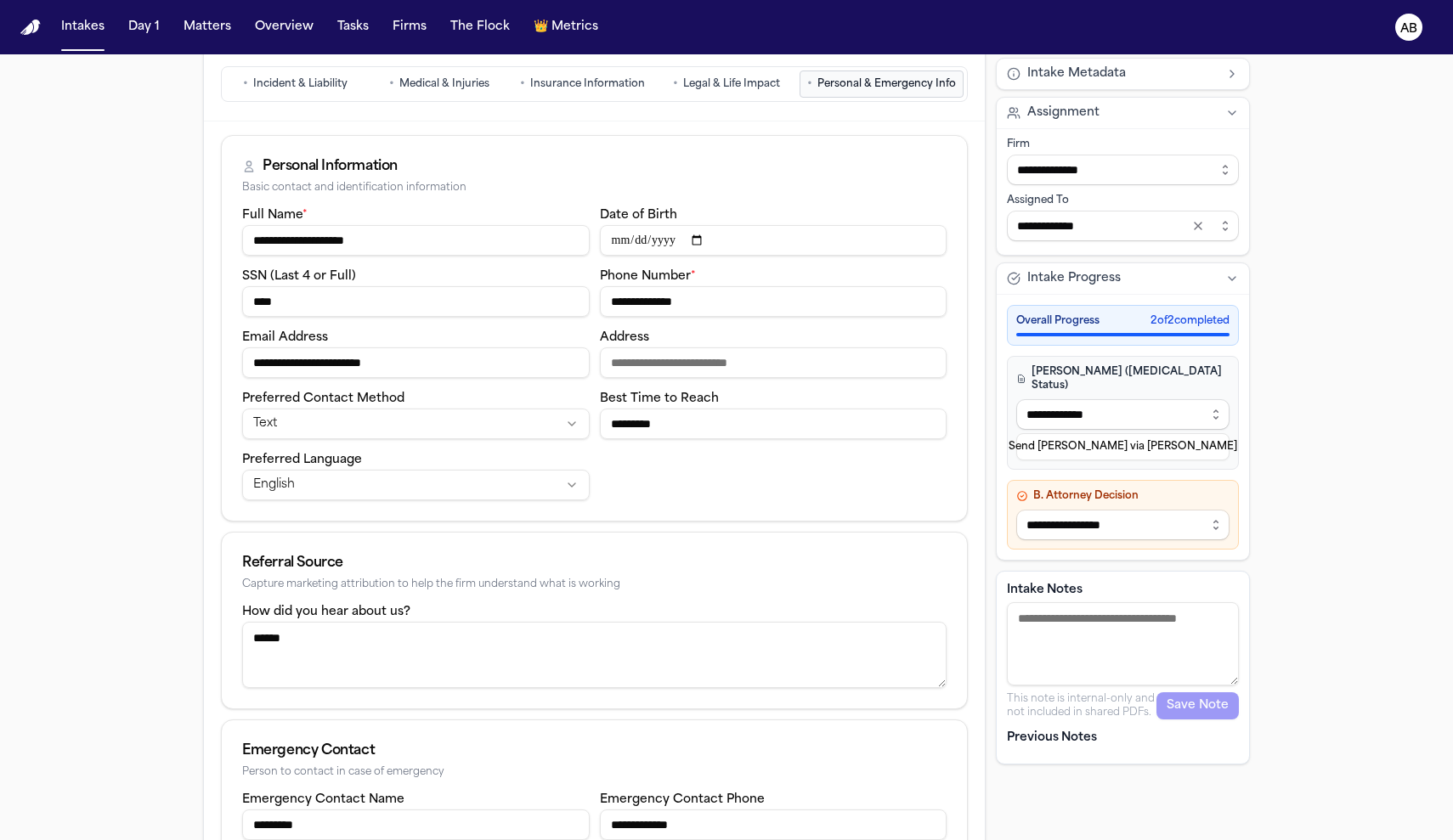
scroll to position [206, 0]
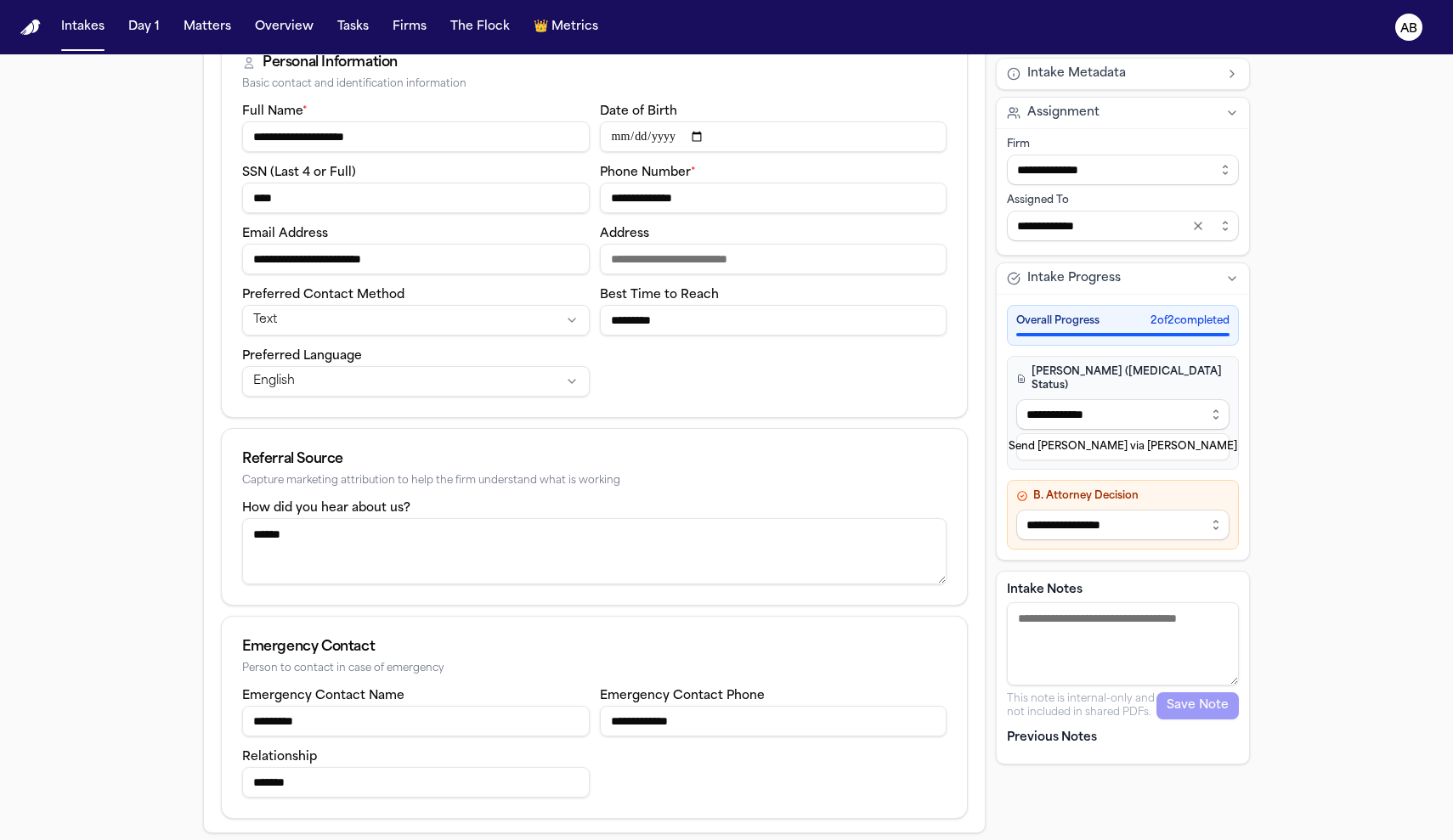
type input "**********"
click at [636, 724] on input "**********" at bounding box center [774, 721] width 348 height 31
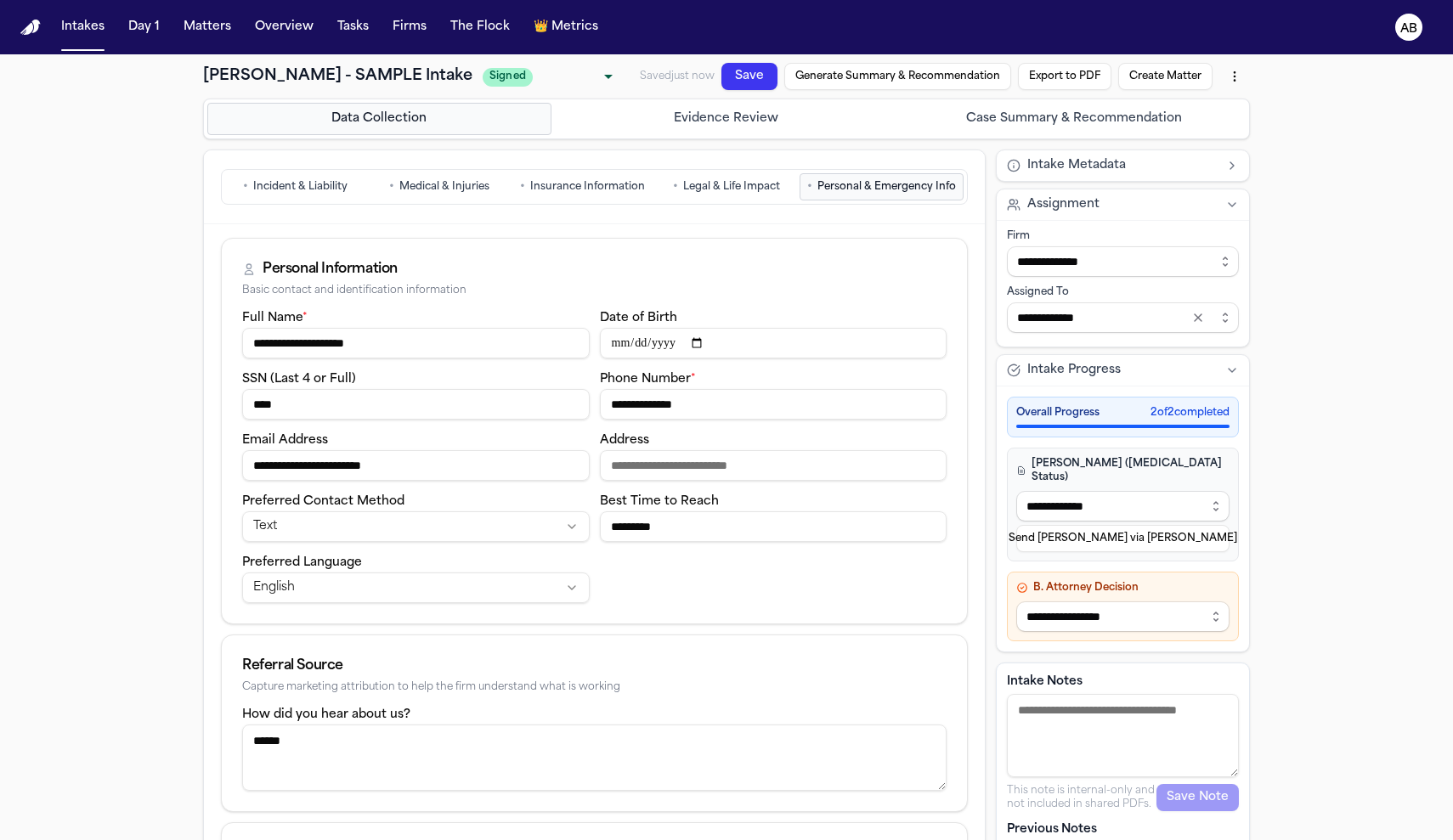
type input "**********"
click at [399, 183] on span "Medical & Injuries" at bounding box center [444, 187] width 90 height 14
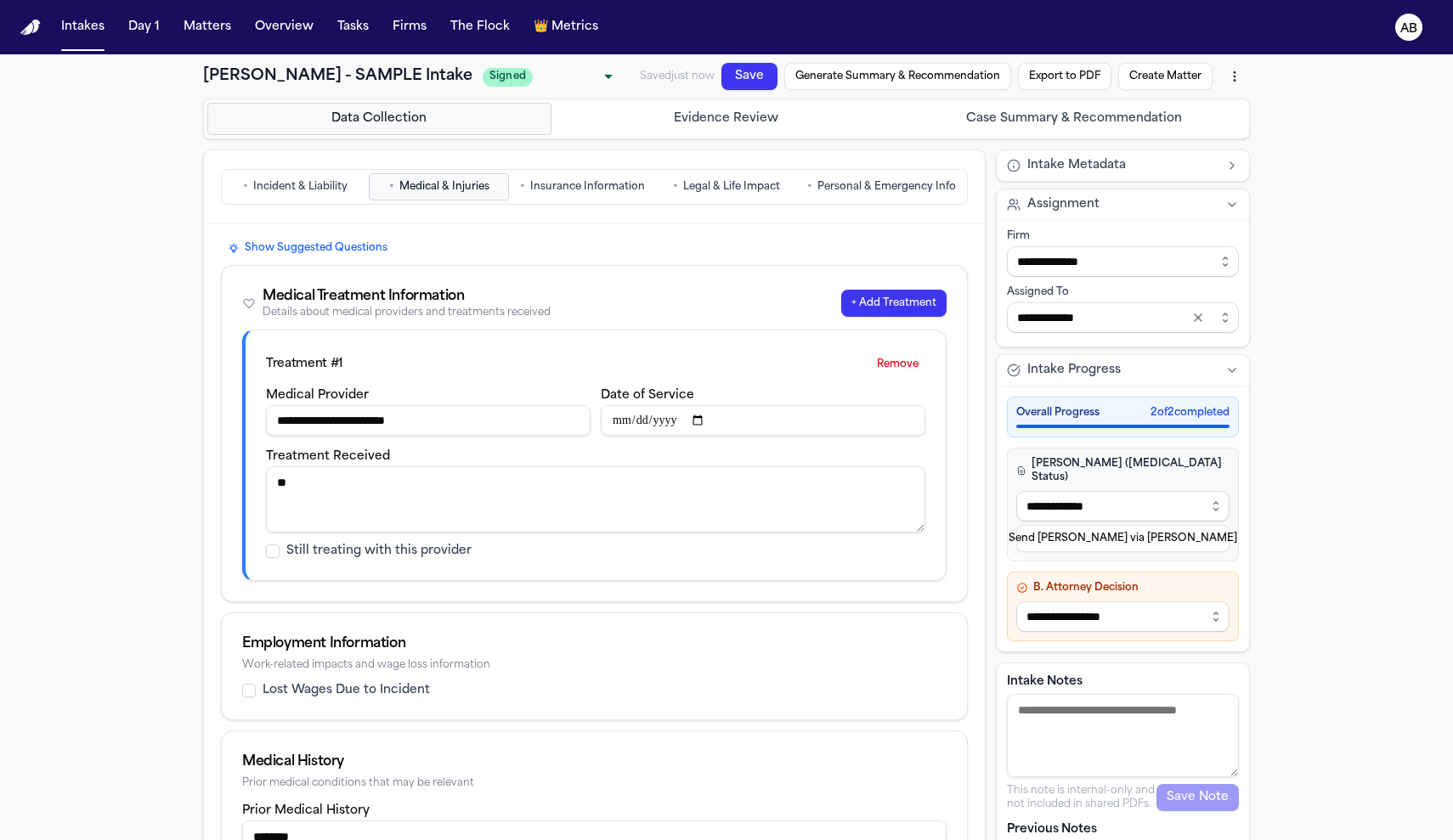
click at [588, 187] on span "Insurance Information" at bounding box center [587, 187] width 114 height 14
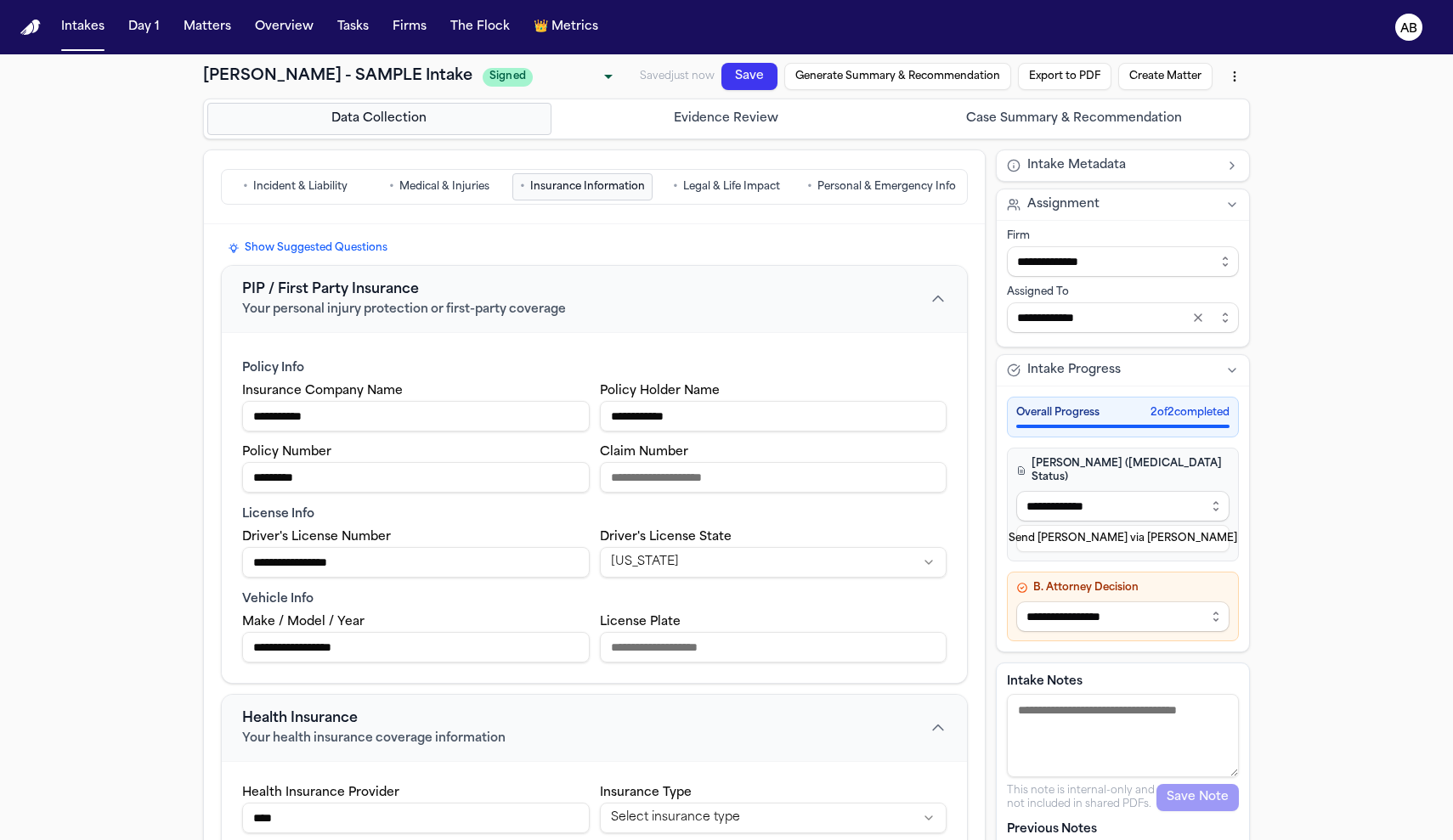
click at [715, 184] on span "Legal & Life Impact" at bounding box center [731, 187] width 97 height 14
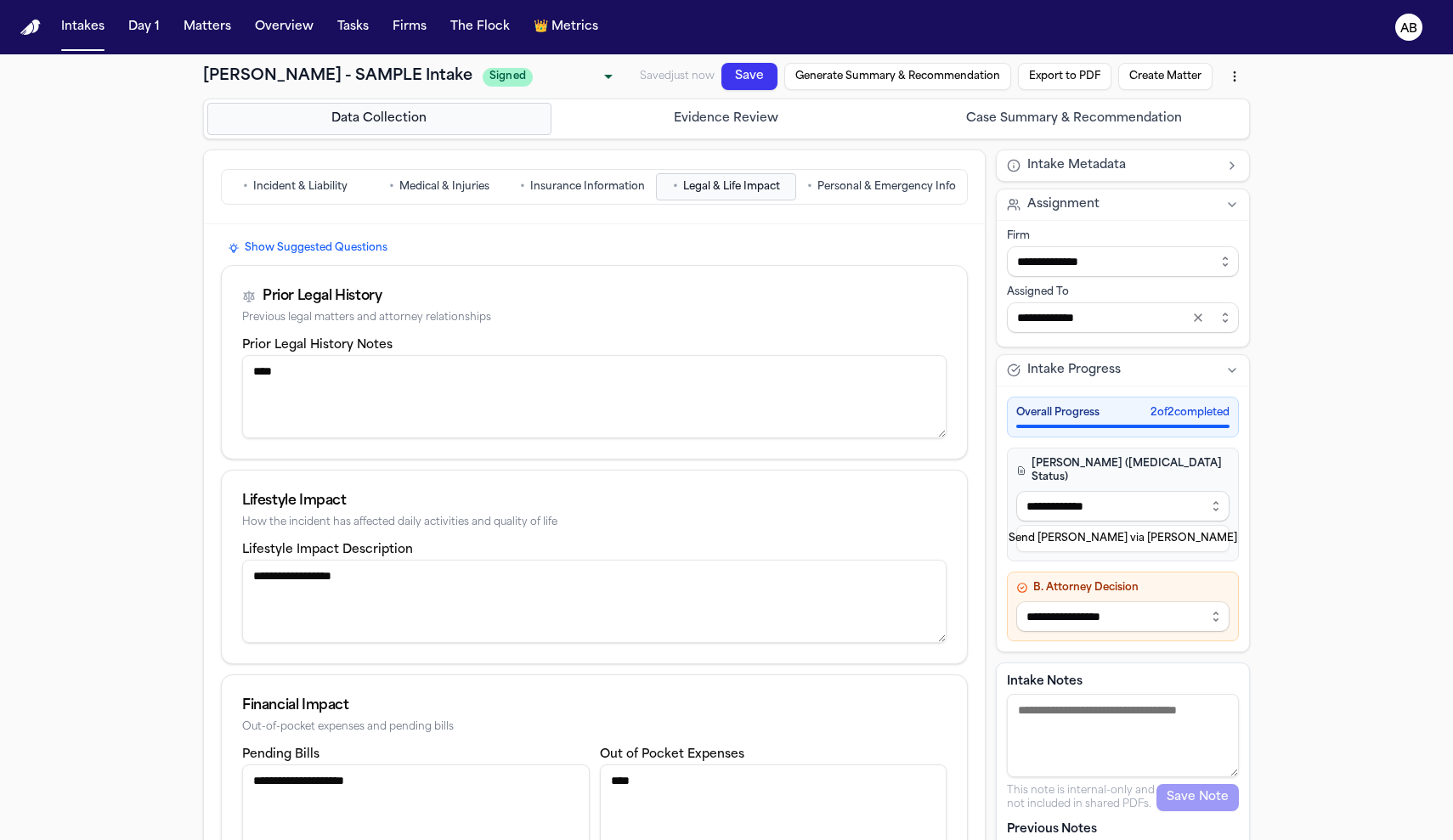
click at [901, 197] on button "• Personal & Emergency Info" at bounding box center [882, 187] width 164 height 27
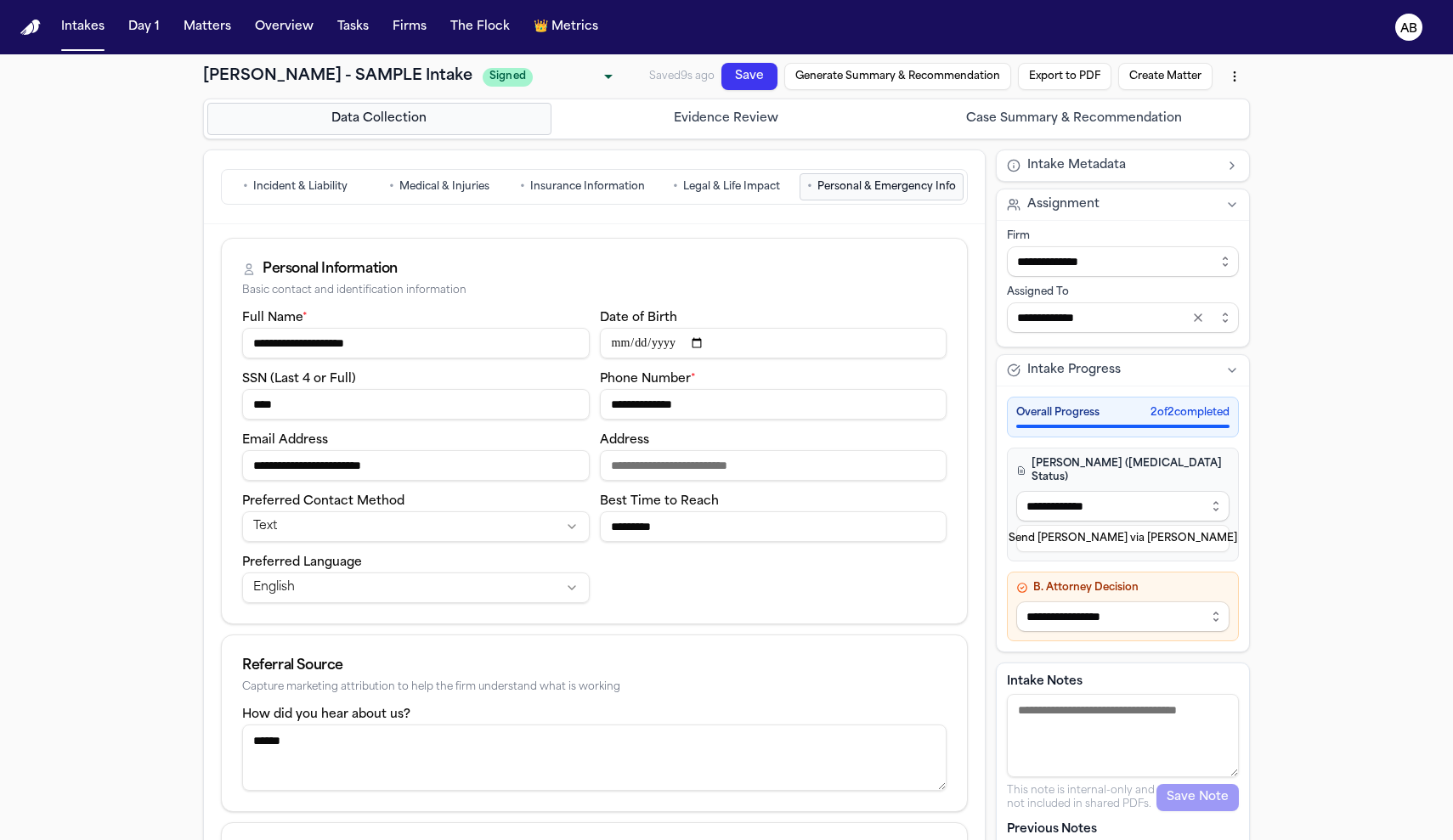
click at [1147, 79] on button "Create Matter" at bounding box center [1166, 76] width 94 height 27
click at [1312, 762] on div "Failed to convert intake to matter: Invalid phone number format: '(555) 555-555…" at bounding box center [1291, 781] width 254 height 50
click at [1148, 782] on icon "Notifications alt+T" at bounding box center [1150, 781] width 14 height 14
type input "**********"
click at [1144, 72] on button "Create Matter" at bounding box center [1166, 76] width 94 height 27
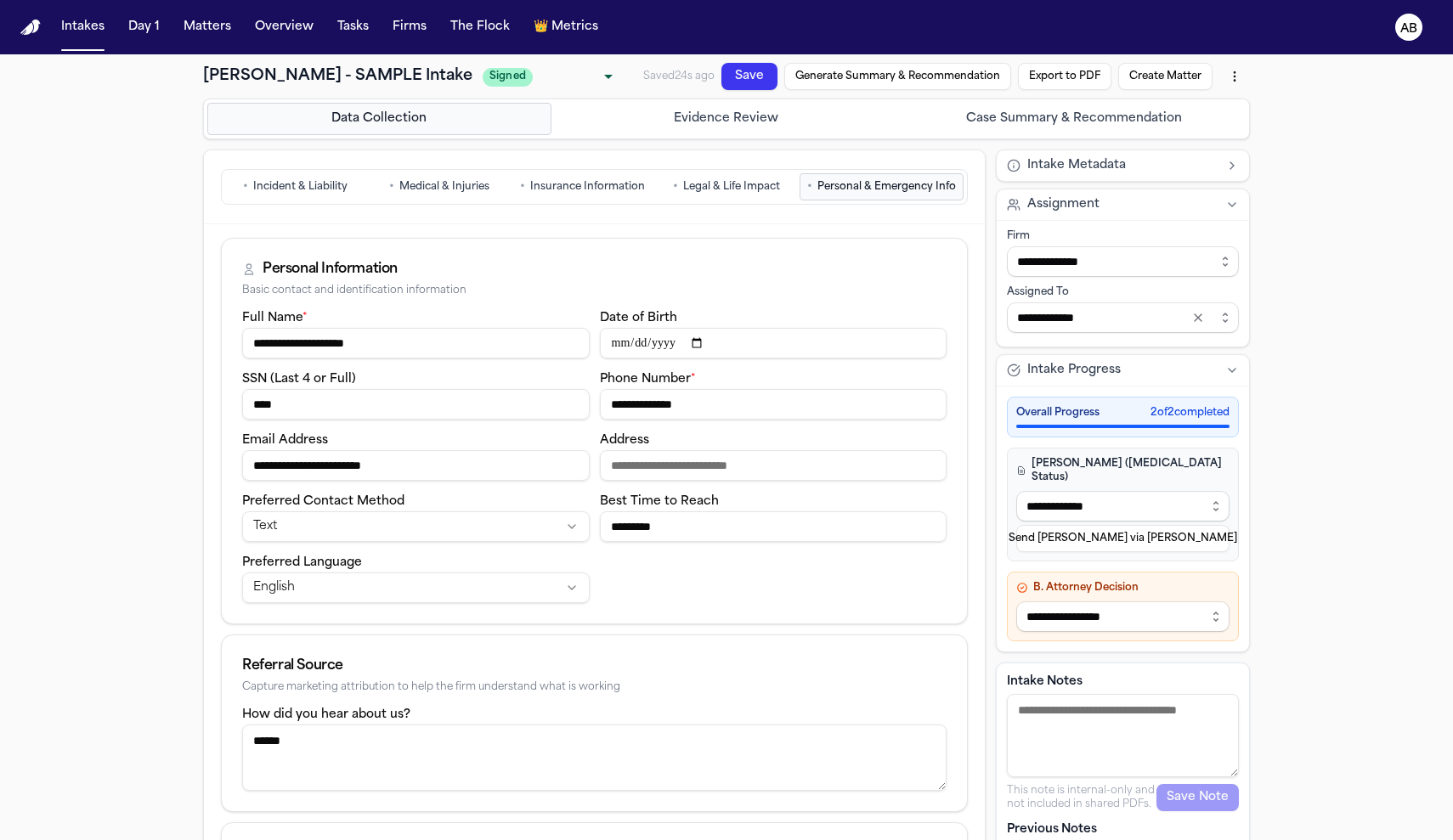
click at [304, 192] on span "Incident & Liability" at bounding box center [300, 187] width 94 height 14
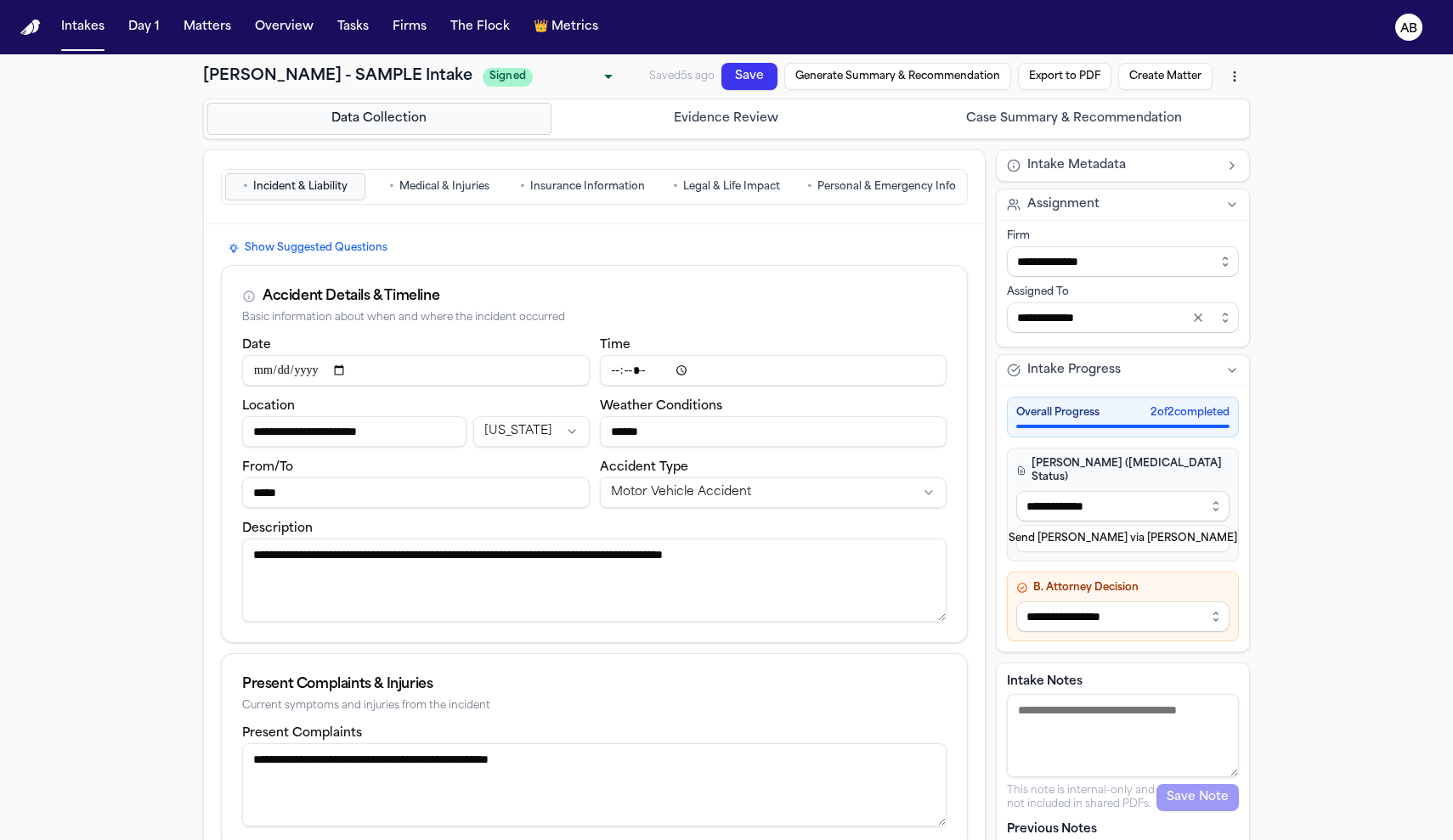
click at [455, 188] on span "Medical & Injuries" at bounding box center [444, 187] width 90 height 14
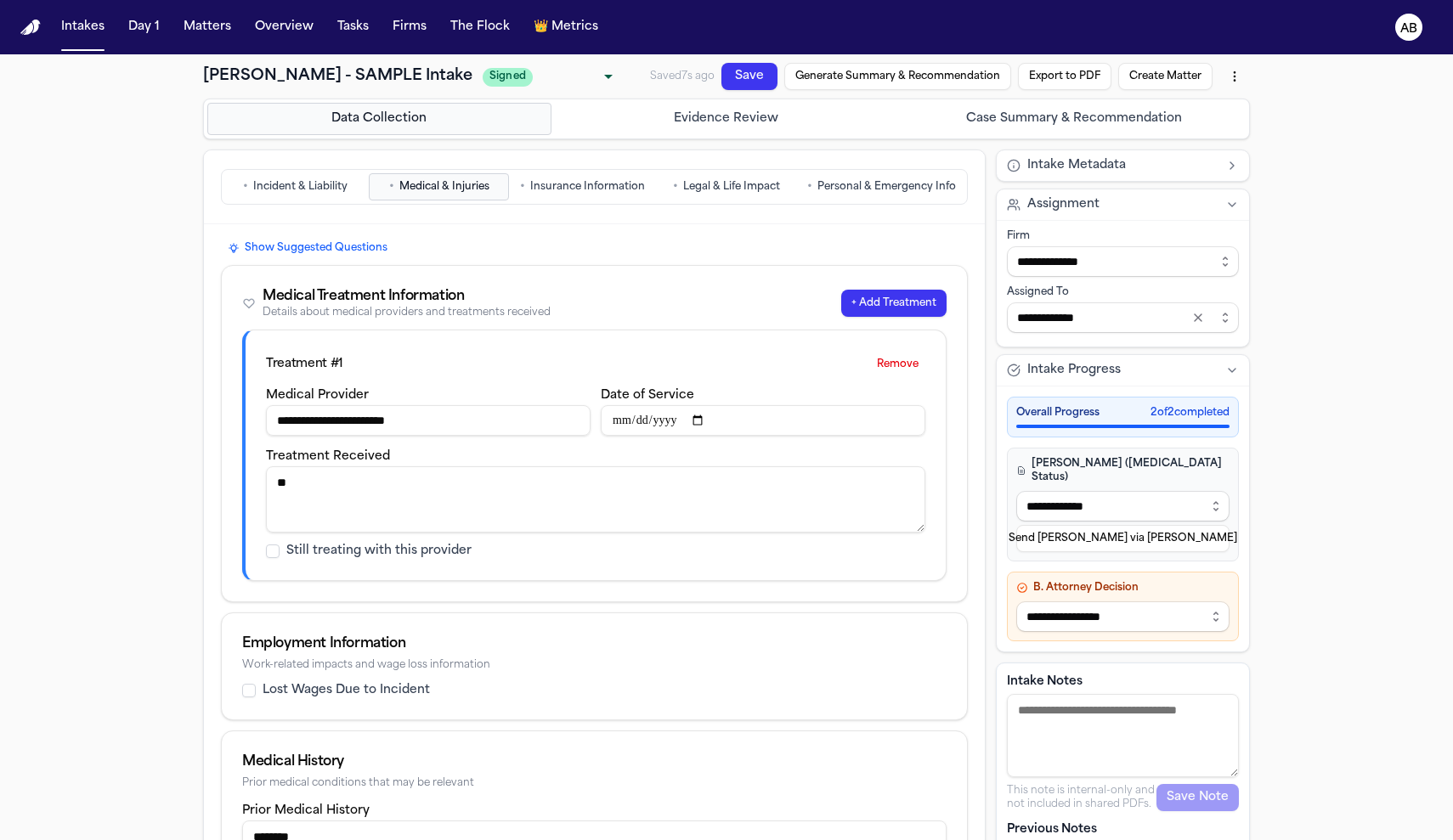
click at [1080, 161] on span "Intake Metadata" at bounding box center [1077, 165] width 99 height 17
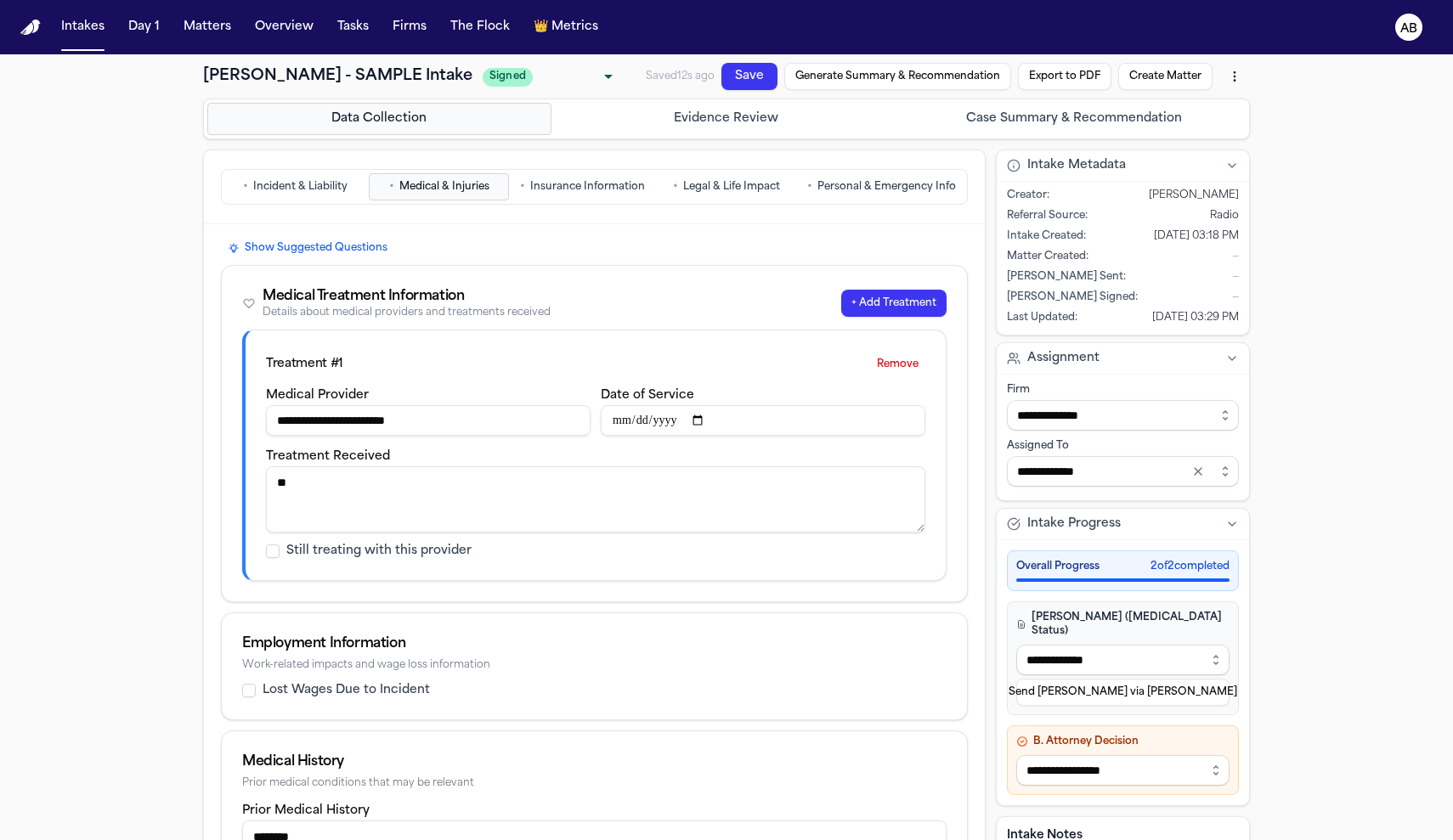
click at [560, 194] on span "Insurance Information" at bounding box center [587, 187] width 114 height 14
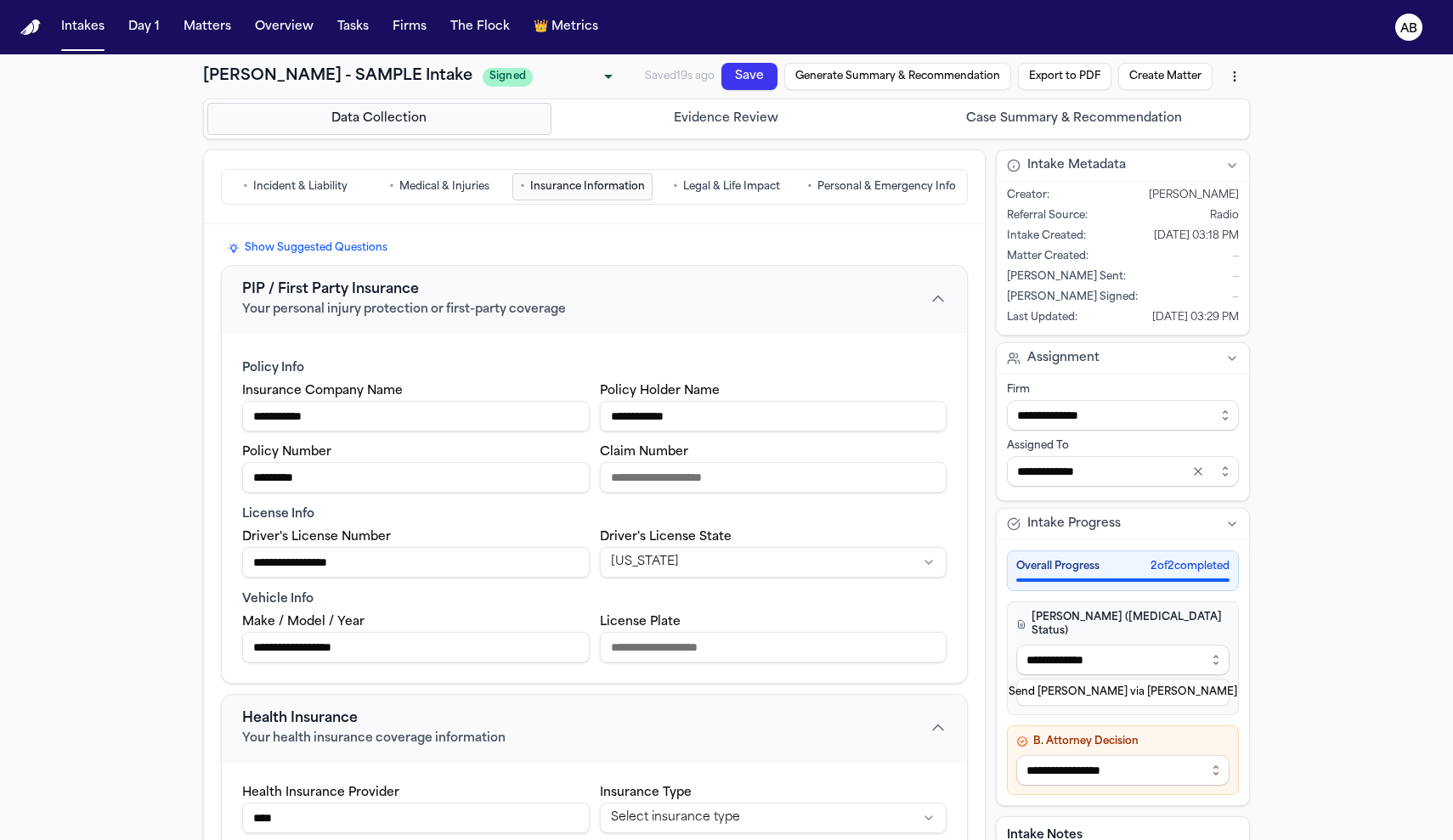
click at [869, 177] on button "• Personal & Emergency Info" at bounding box center [882, 187] width 164 height 27
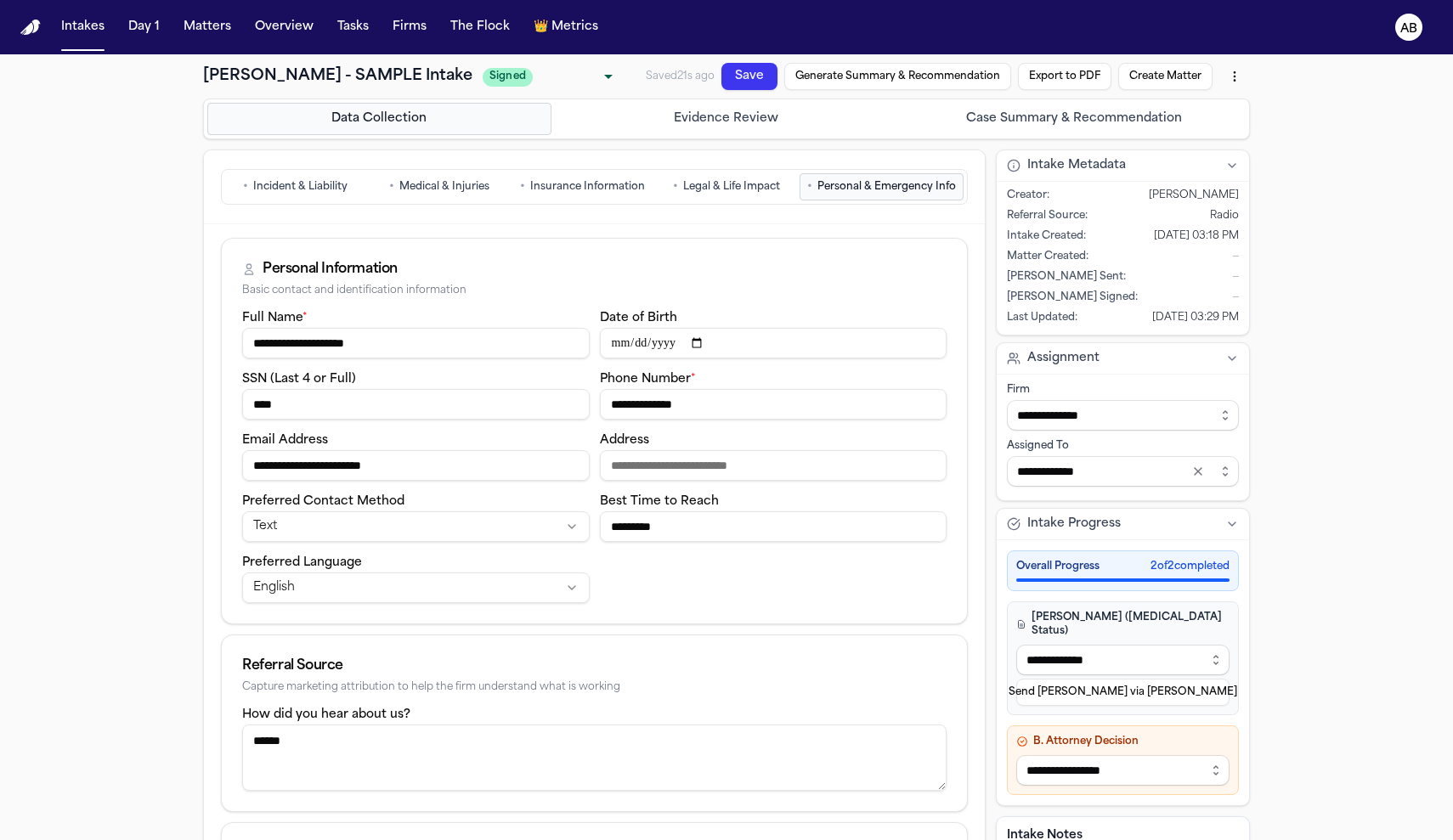
click at [1168, 83] on button "Create Matter" at bounding box center [1166, 76] width 94 height 27
drag, startPoint x: 685, startPoint y: 398, endPoint x: 432, endPoint y: 378, distance: 253.8
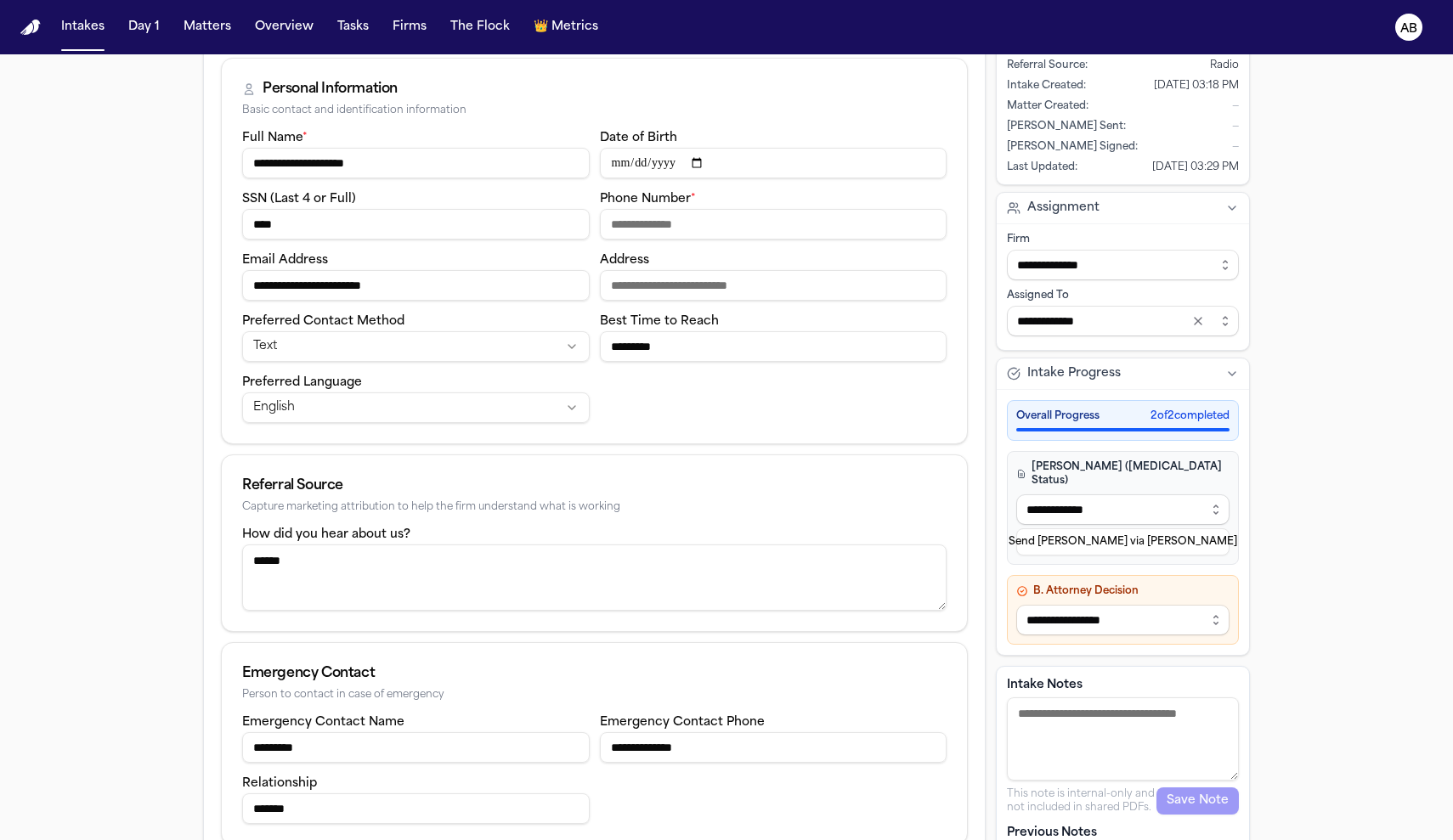
scroll to position [206, 0]
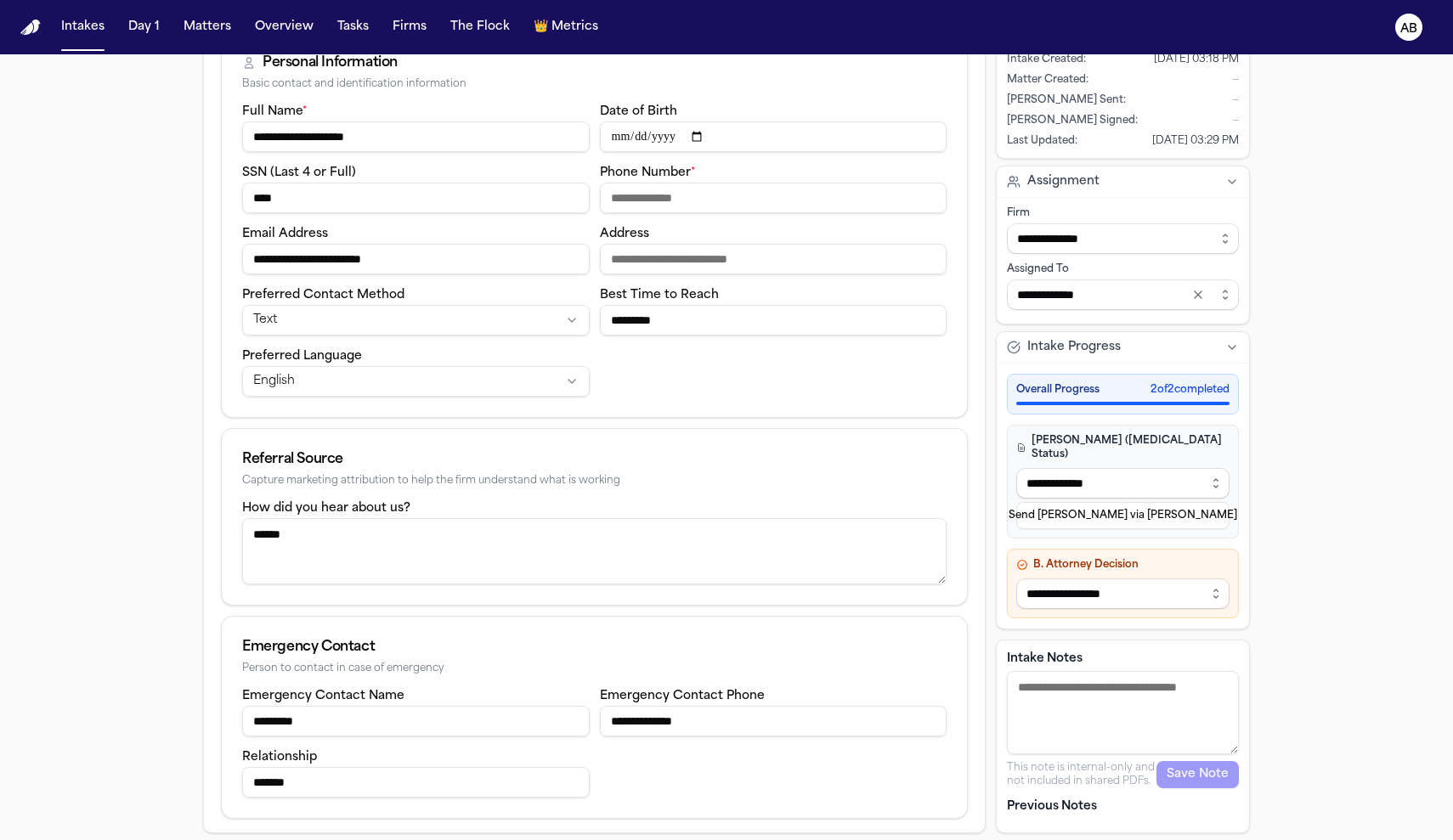
drag, startPoint x: 742, startPoint y: 727, endPoint x: 446, endPoint y: 707, distance: 296.7
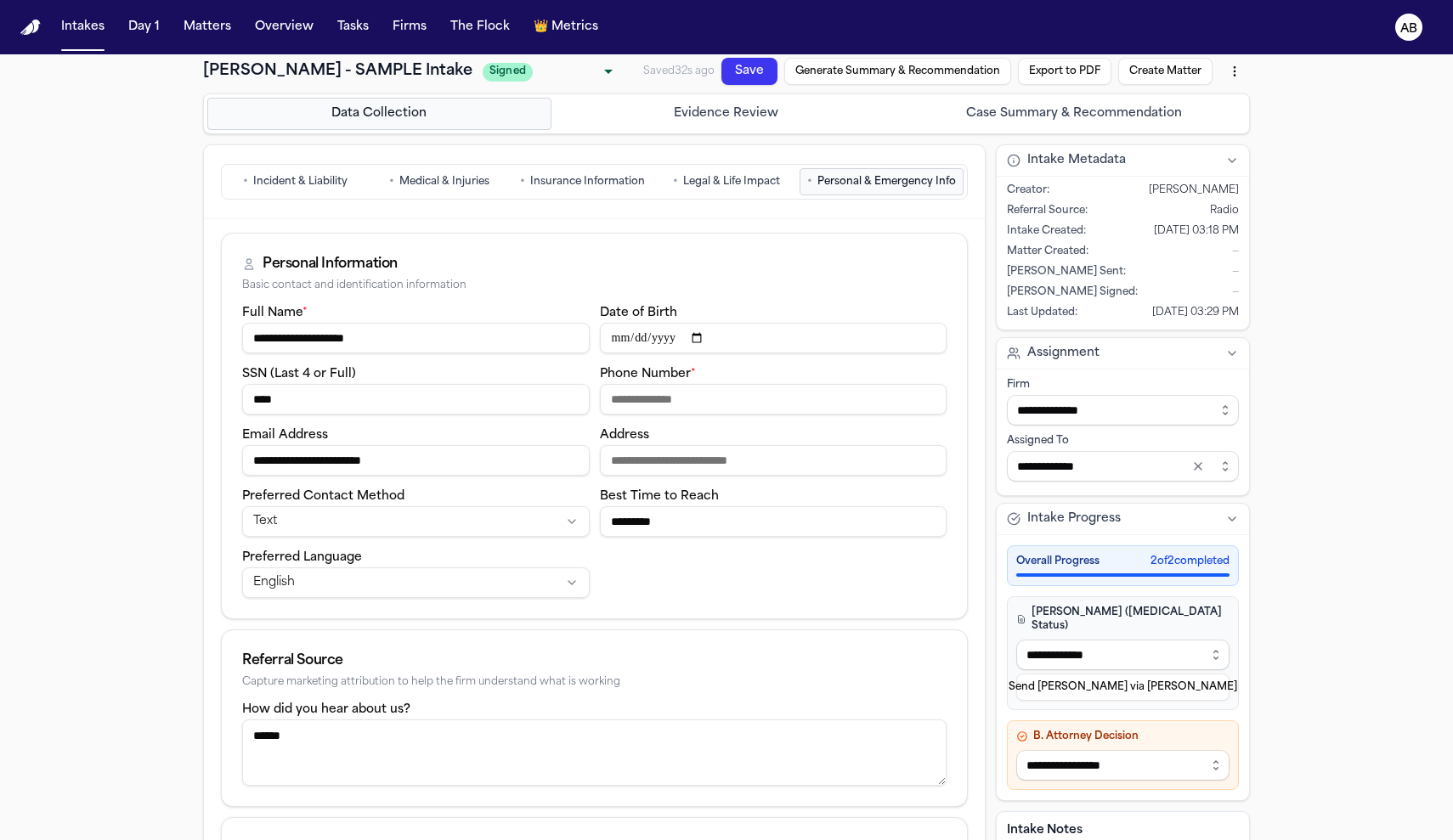
scroll to position [0, 0]
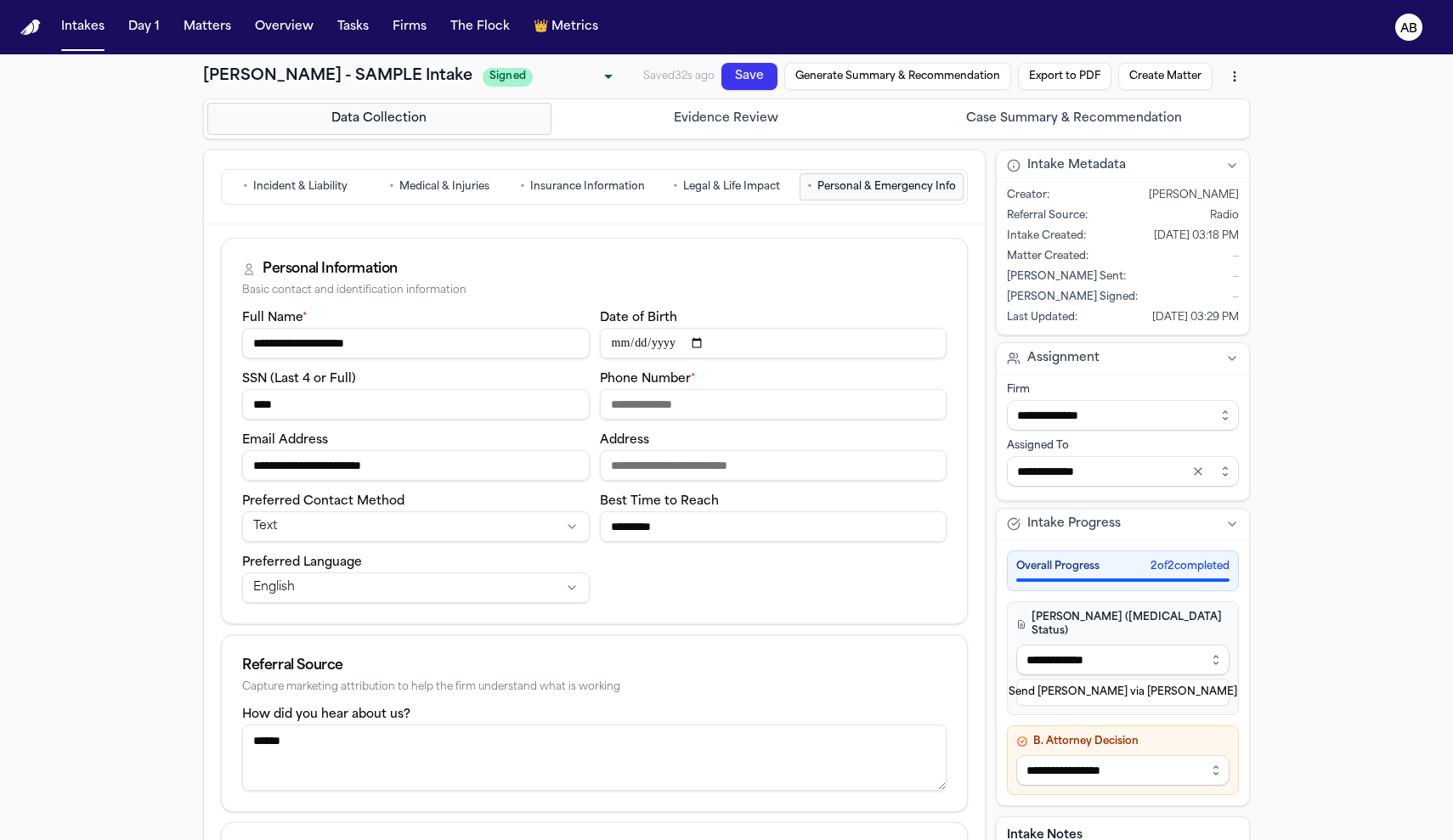
click at [651, 394] on input "Phone Number *" at bounding box center [774, 404] width 348 height 31
type input "*"
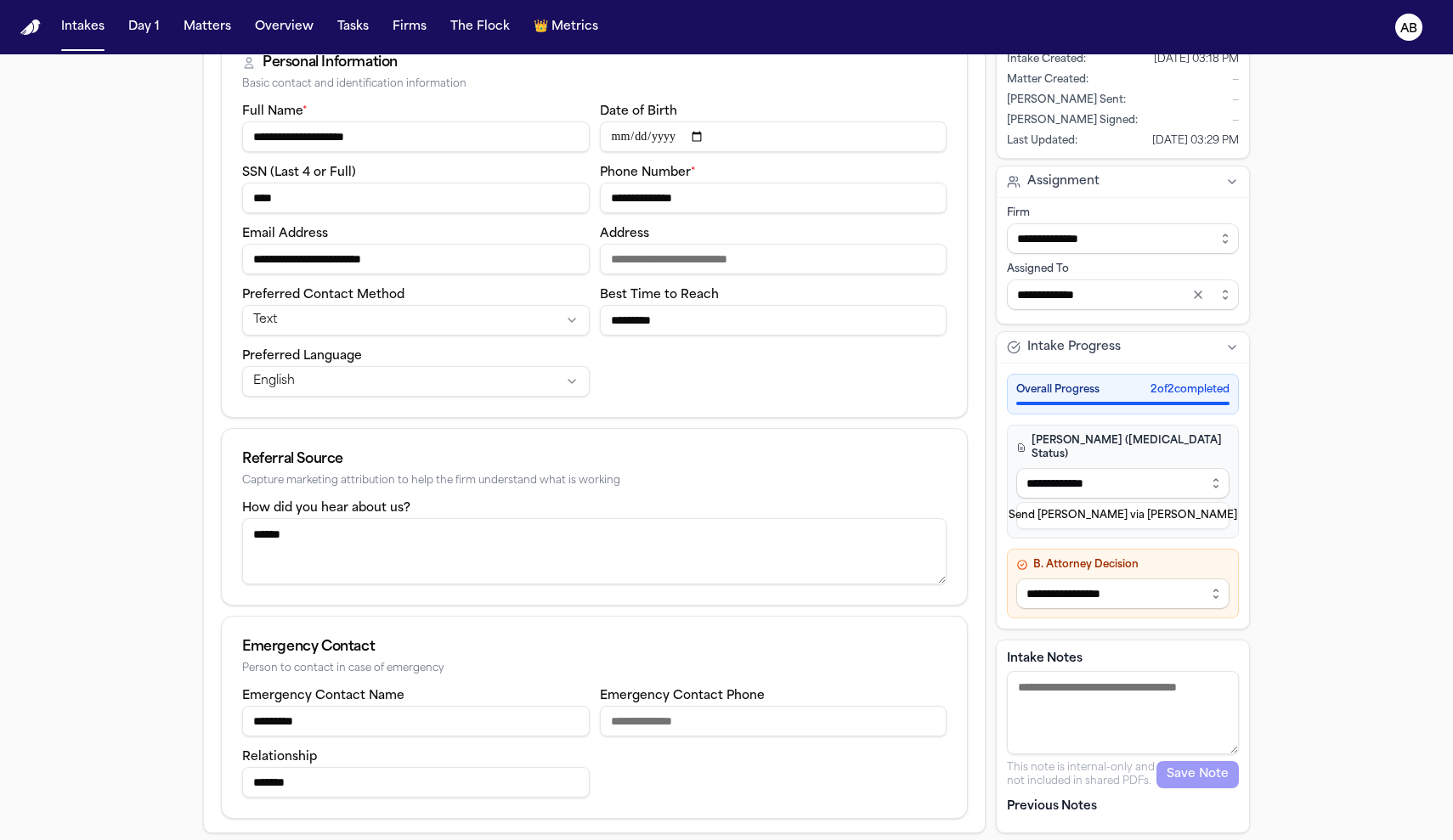
type input "**********"
click at [658, 716] on input "Emergency Contact Phone" at bounding box center [774, 721] width 348 height 31
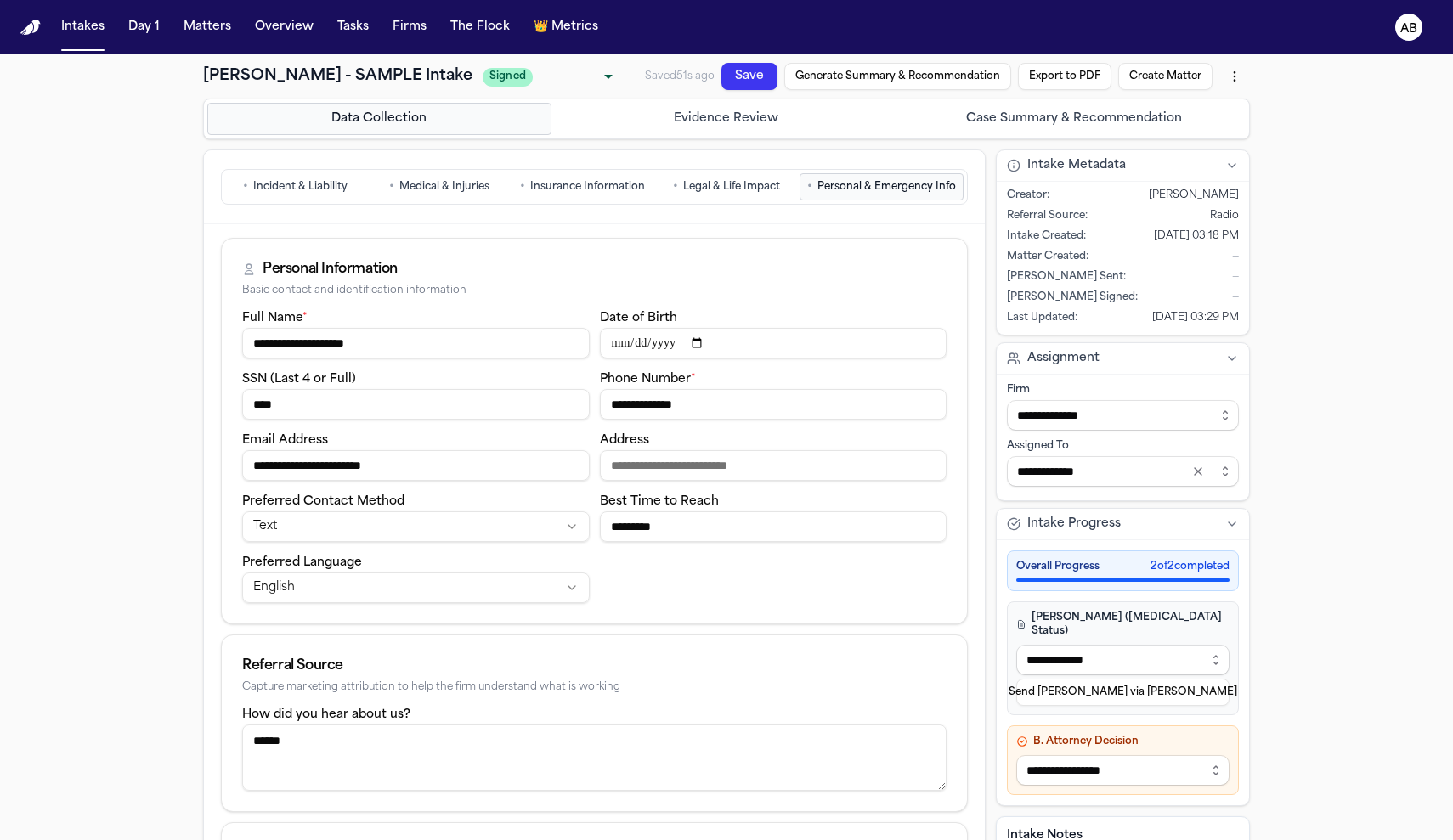
type input "**********"
click at [1141, 86] on button "Create Matter" at bounding box center [1166, 76] width 94 height 27
click at [1070, 130] on button "Case Summary & Recommendation" at bounding box center [1073, 119] width 344 height 32
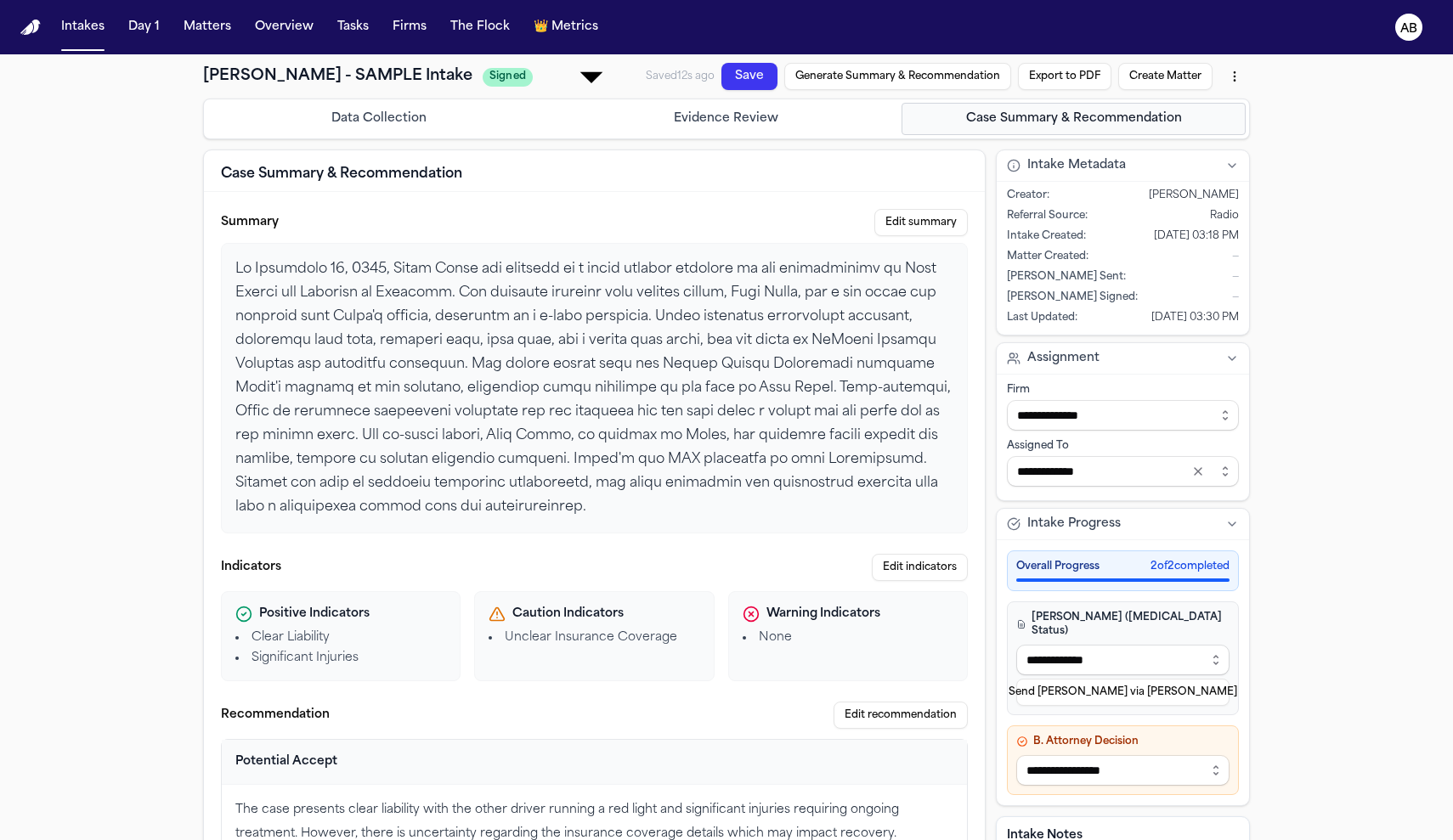
click at [564, 78] on body "Intakes Day 1 Matters Overview Tasks Firms The Flock 👑 Metrics AB Janet Smith -…" at bounding box center [726, 490] width 1453 height 981
click at [564, 78] on div at bounding box center [726, 420] width 1453 height 840
click at [418, 117] on button "Data Collection" at bounding box center [379, 119] width 344 height 32
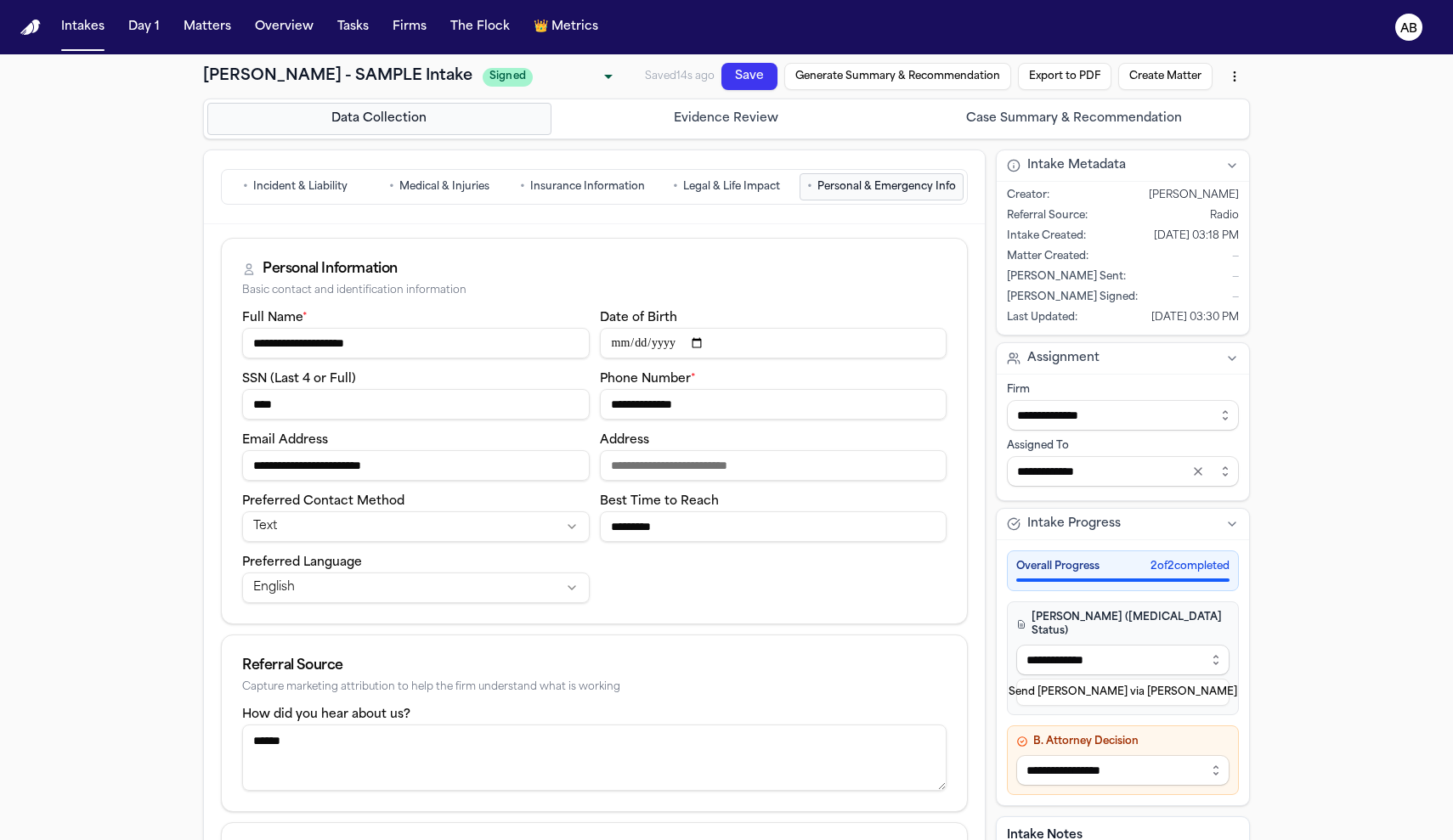
click at [754, 78] on button "Save" at bounding box center [749, 76] width 56 height 27
click at [1184, 80] on button "Create Matter" at bounding box center [1166, 76] width 94 height 27
drag, startPoint x: 742, startPoint y: 403, endPoint x: 521, endPoint y: 385, distance: 221.7
type input "*"
click at [1176, 69] on button "Create Matter" at bounding box center [1166, 76] width 94 height 27
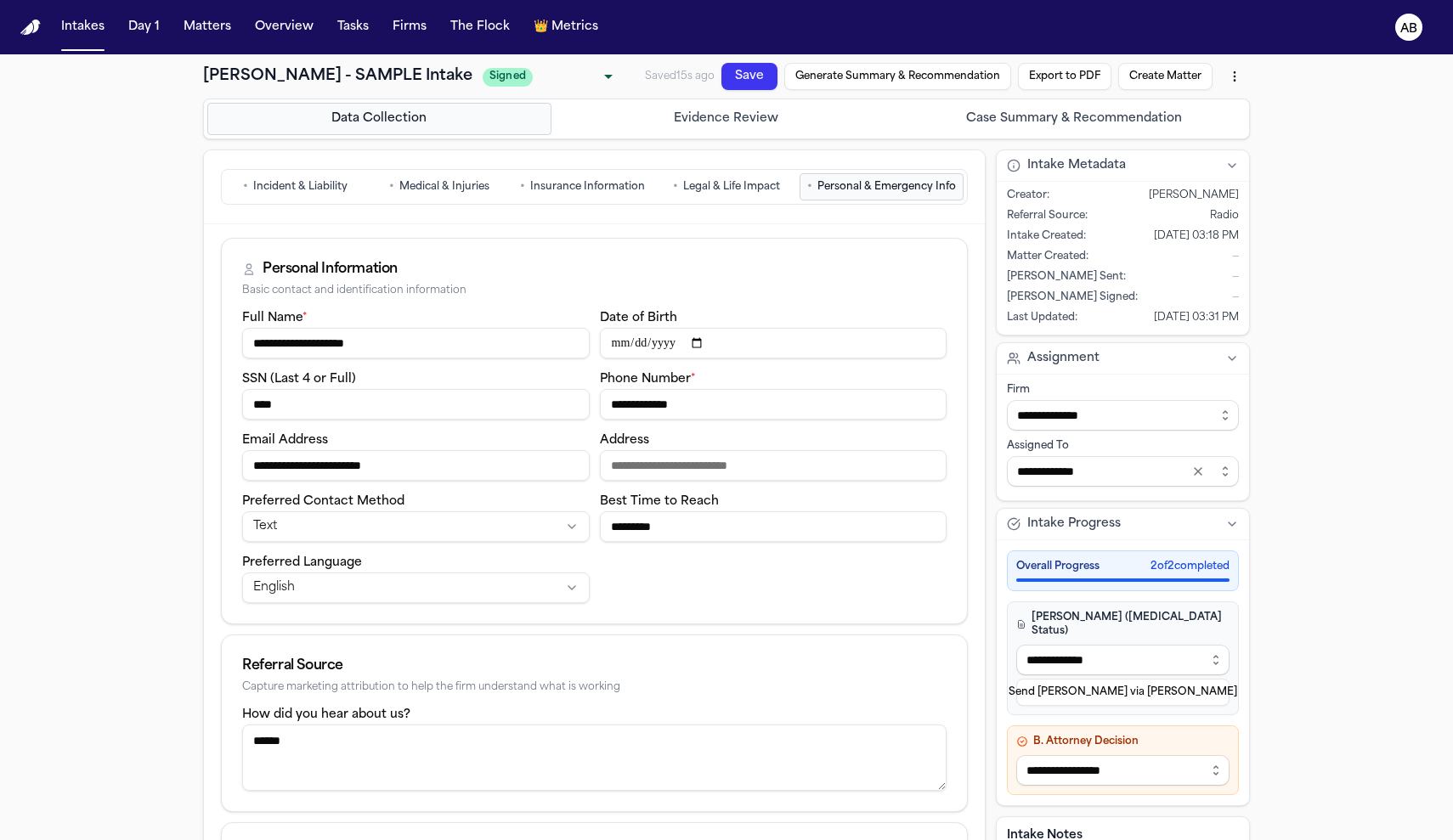
click at [754, 79] on button "Save" at bounding box center [749, 76] width 56 height 27
click at [1196, 80] on button "Create Matter" at bounding box center [1166, 76] width 94 height 27
click at [637, 407] on input "**********" at bounding box center [774, 404] width 348 height 31
type input "**********"
click at [748, 82] on button "Save" at bounding box center [749, 76] width 56 height 27
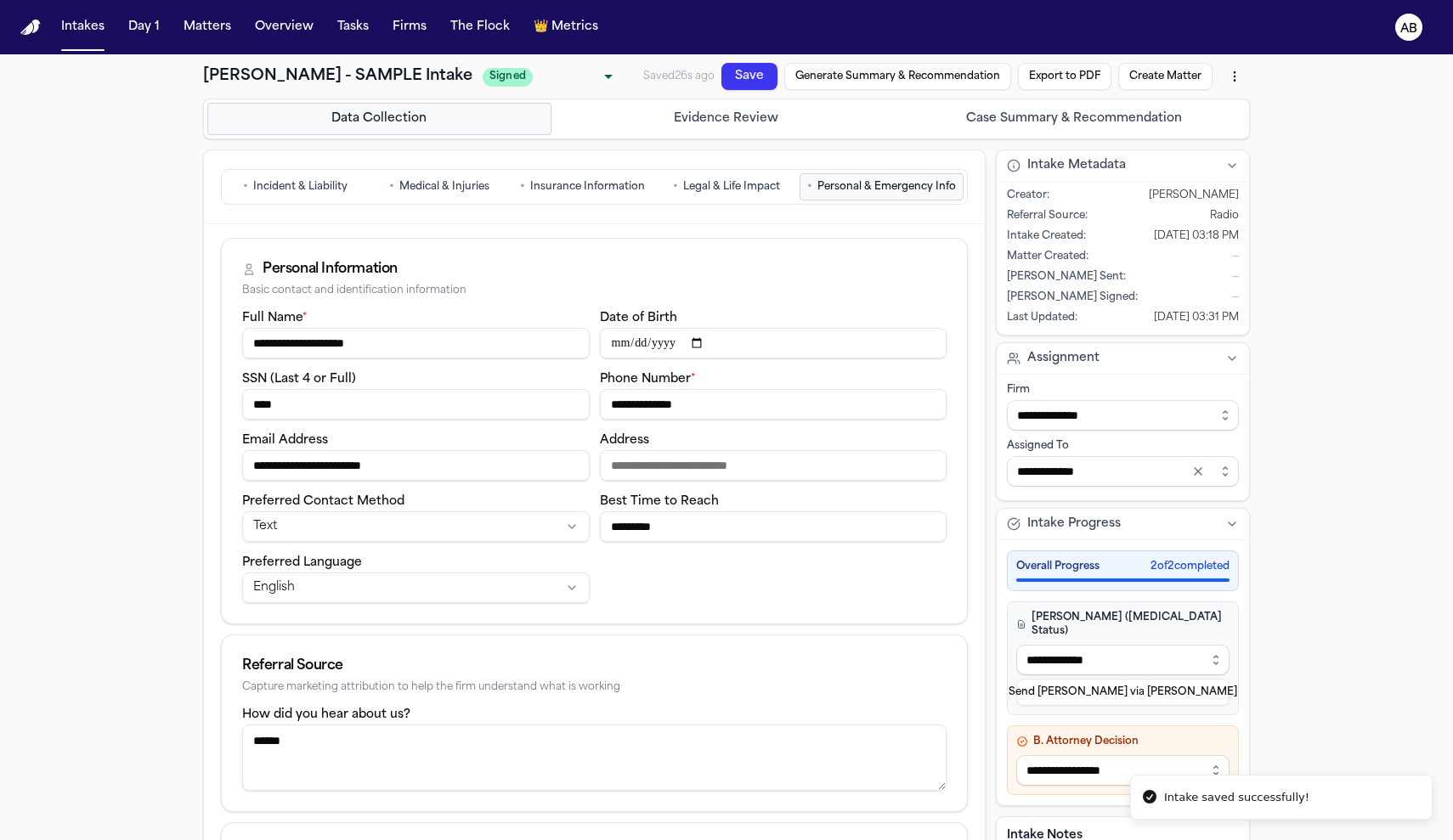
click at [746, 76] on button "Save" at bounding box center [749, 76] width 56 height 27
click at [1167, 79] on button "Create Matter" at bounding box center [1166, 76] width 94 height 27
drag, startPoint x: 775, startPoint y: 396, endPoint x: 117, endPoint y: 385, distance: 658.1
click at [117, 385] on div "**********" at bounding box center [726, 550] width 1453 height 993
click at [933, 404] on input "Phone Number *" at bounding box center [774, 404] width 348 height 31
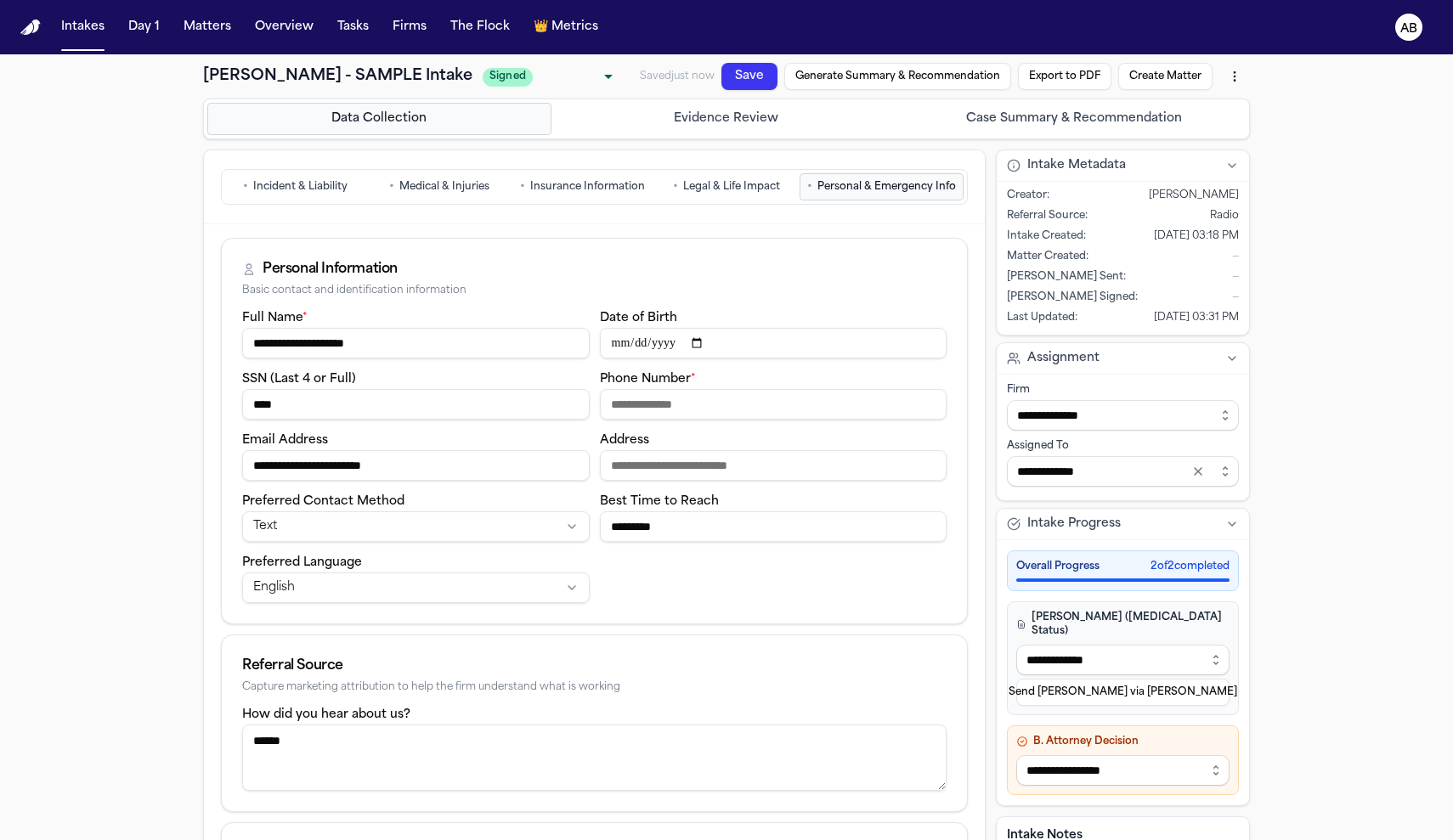
click at [927, 406] on input "Phone Number *" at bounding box center [774, 404] width 348 height 31
click at [921, 406] on input "Phone Number *" at bounding box center [774, 404] width 348 height 31
click at [915, 407] on input "Phone Number *" at bounding box center [774, 404] width 348 height 31
click at [924, 403] on input "Phone Number *" at bounding box center [774, 404] width 348 height 31
click at [735, 400] on input "Phone Number *" at bounding box center [774, 404] width 348 height 31
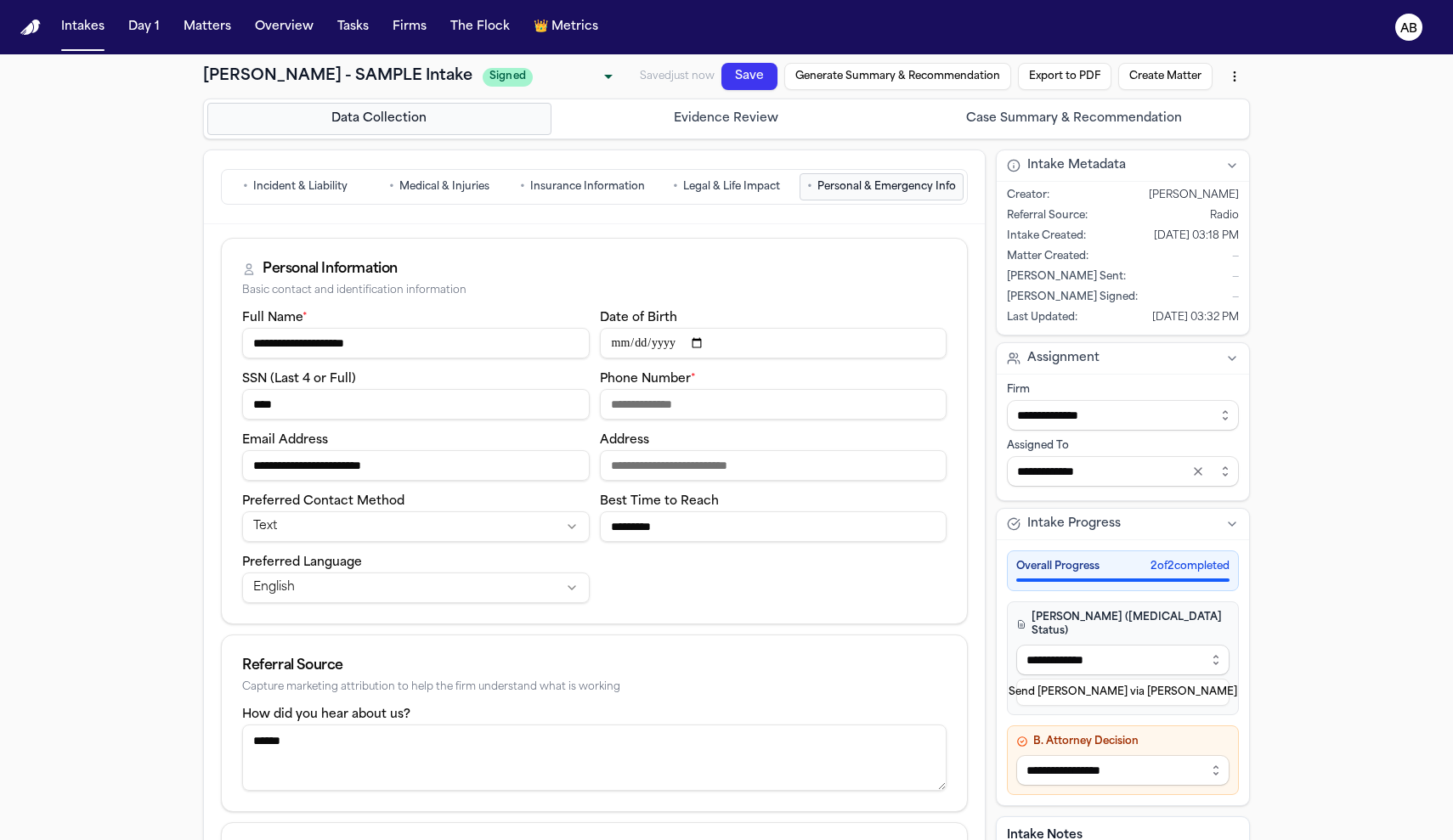
click at [1177, 79] on button "Create Matter" at bounding box center [1166, 76] width 94 height 27
click at [219, 39] on button "Matters" at bounding box center [207, 27] width 61 height 31
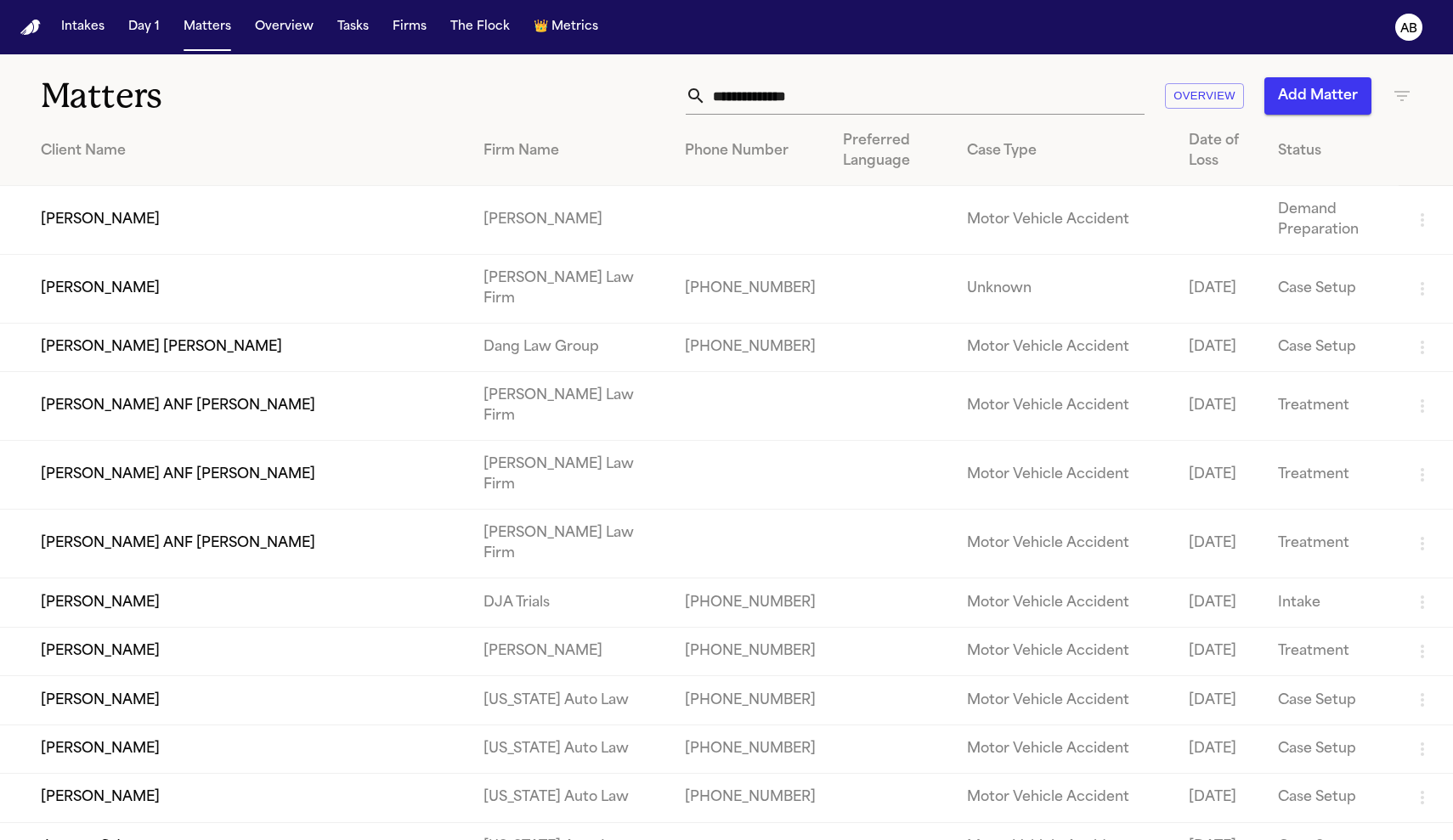
click at [448, 774] on td "[PERSON_NAME]" at bounding box center [235, 748] width 470 height 48
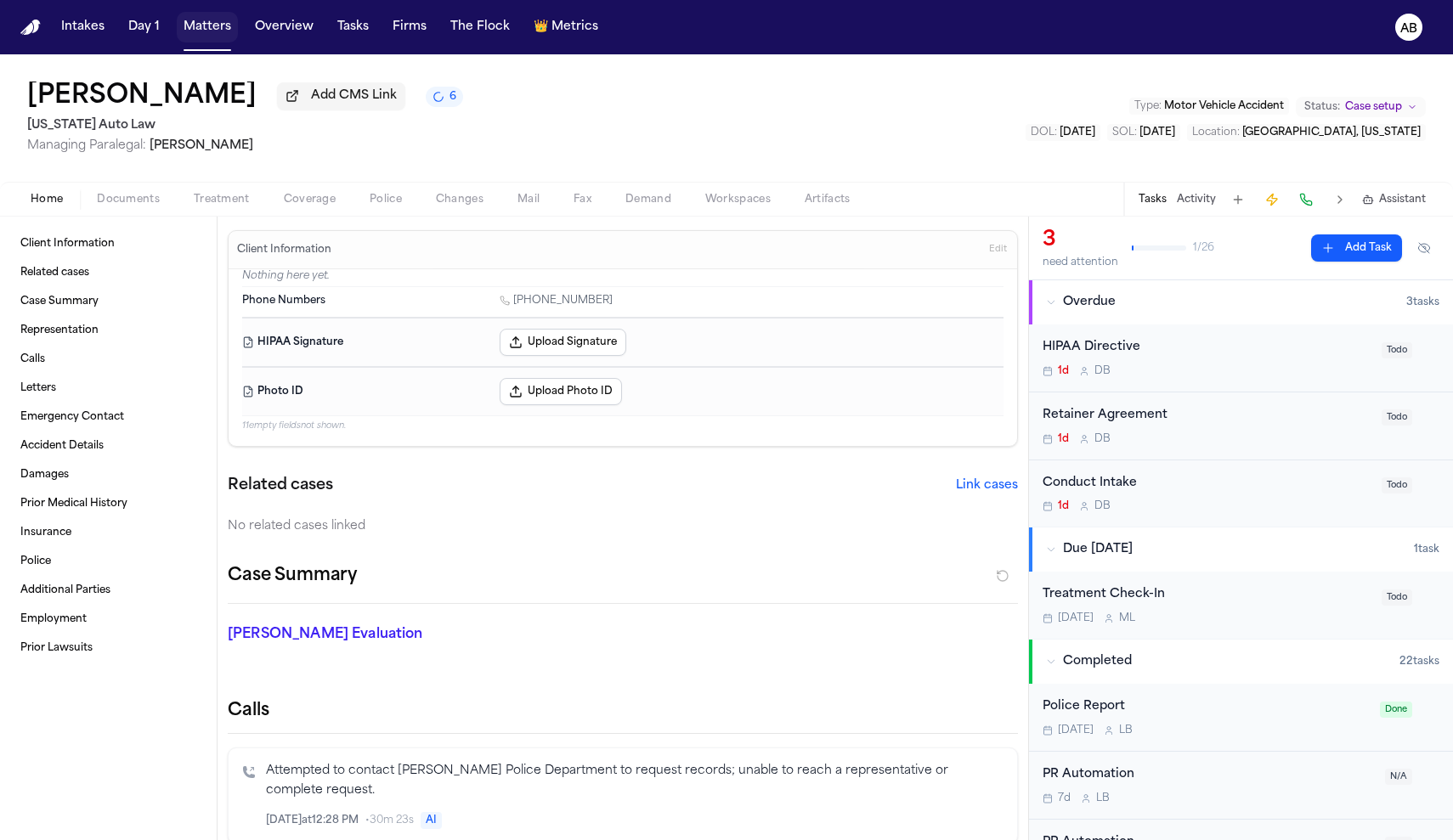
click at [203, 35] on button "Matters" at bounding box center [207, 27] width 61 height 31
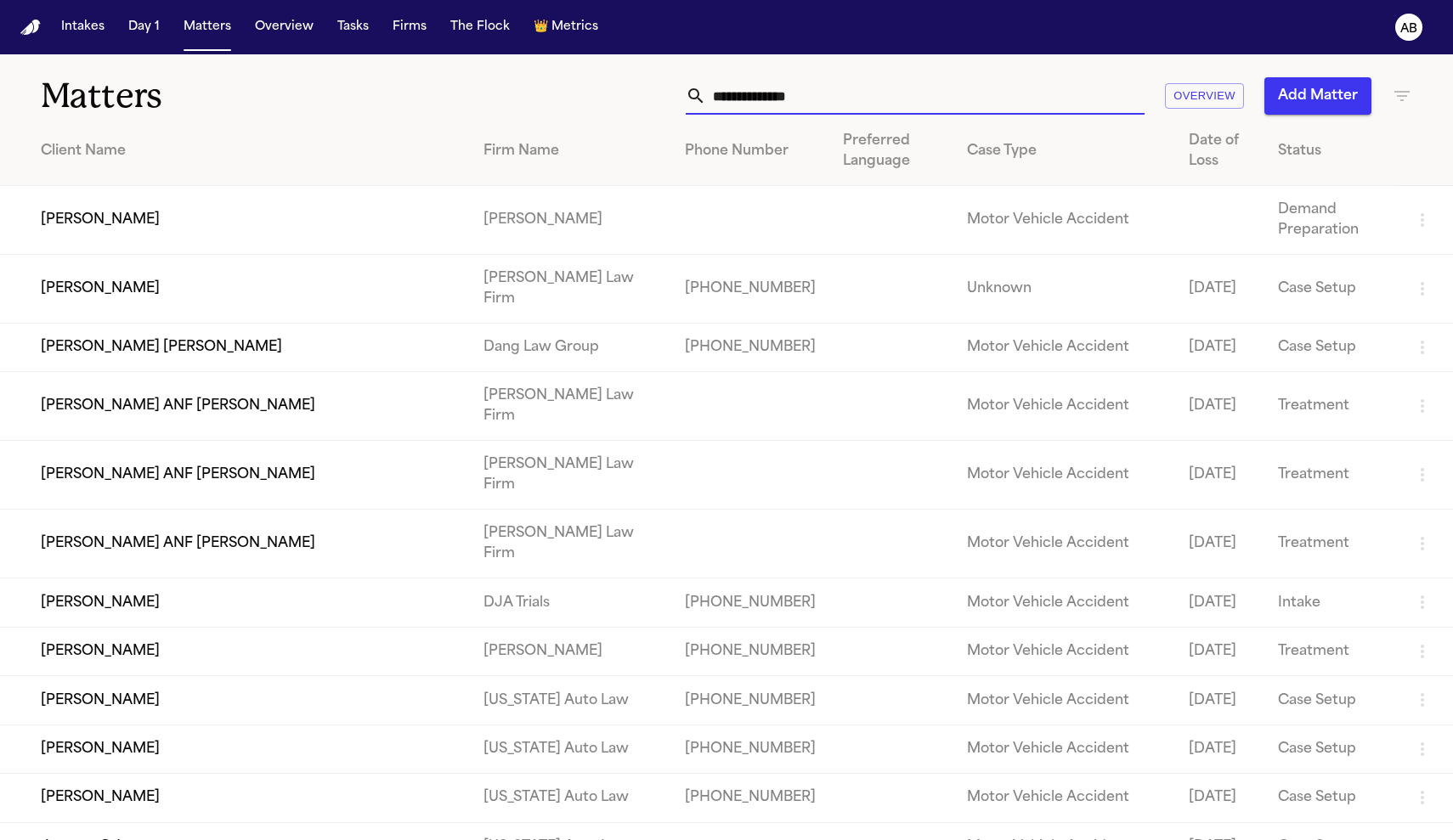
click at [762, 102] on input "text" at bounding box center [926, 96] width 438 height 38
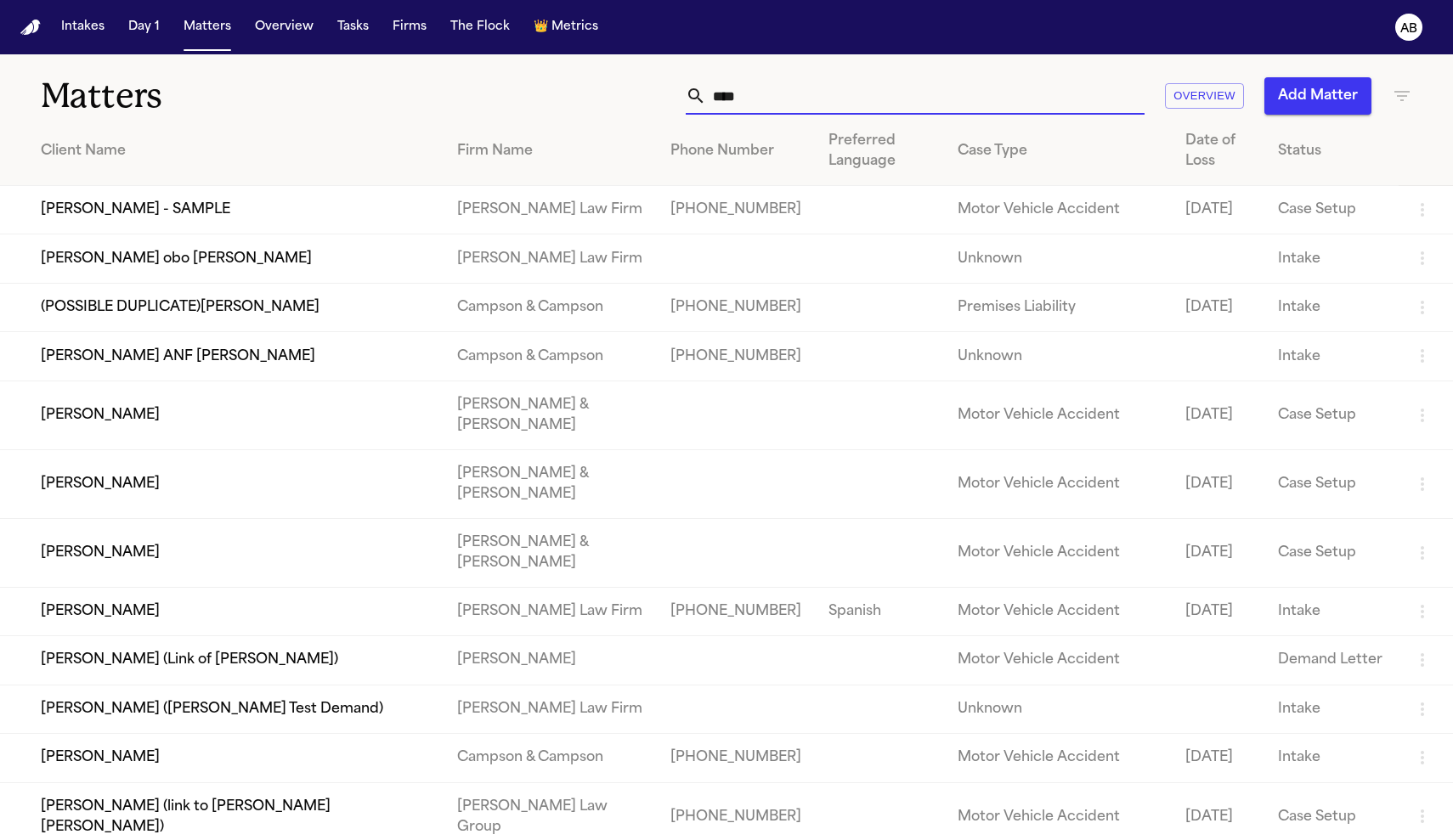
type input "****"
click at [130, 229] on td "[PERSON_NAME] - SAMPLE" at bounding box center [222, 210] width 444 height 48
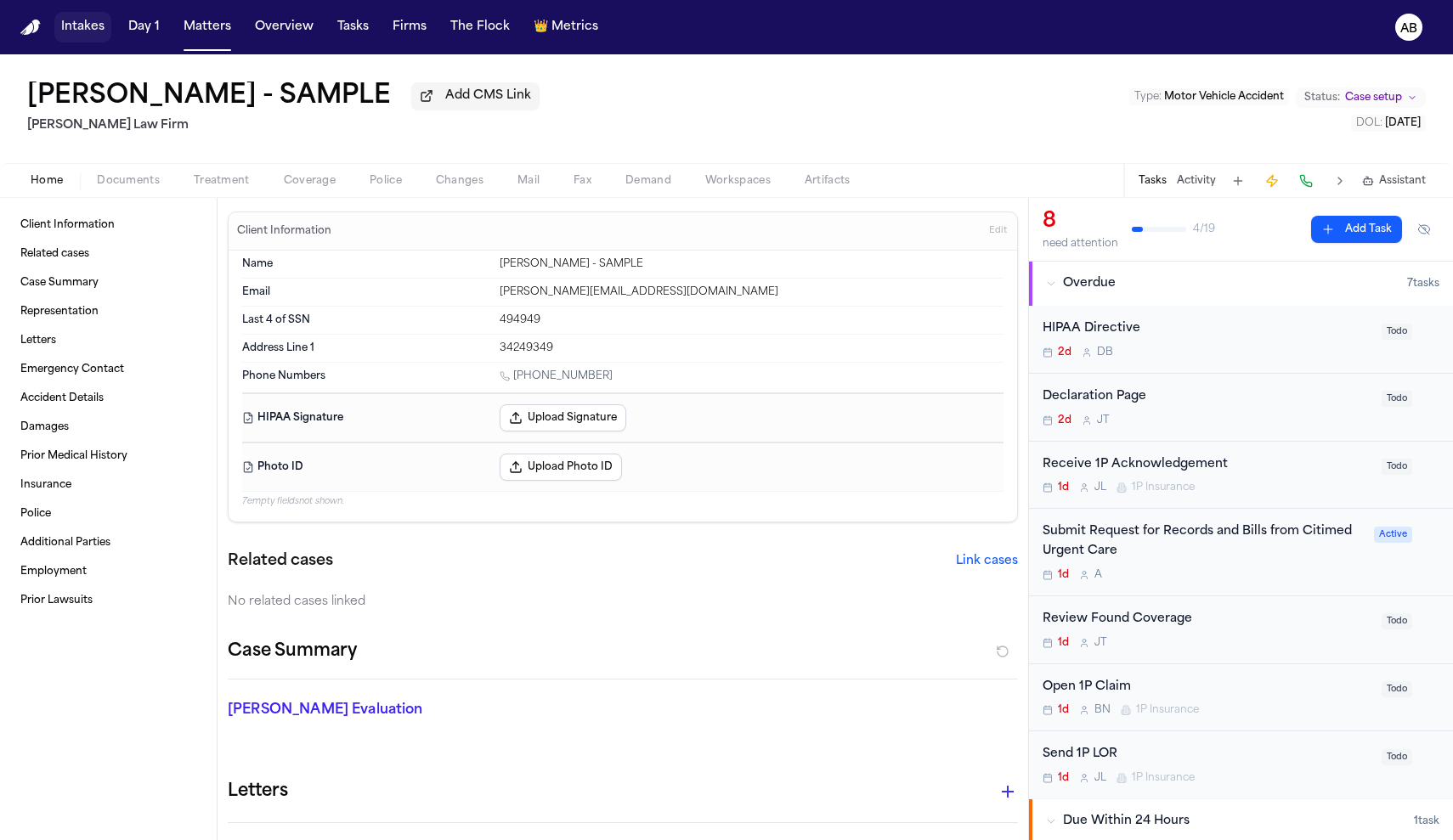
click at [76, 29] on button "Intakes" at bounding box center [82, 27] width 57 height 31
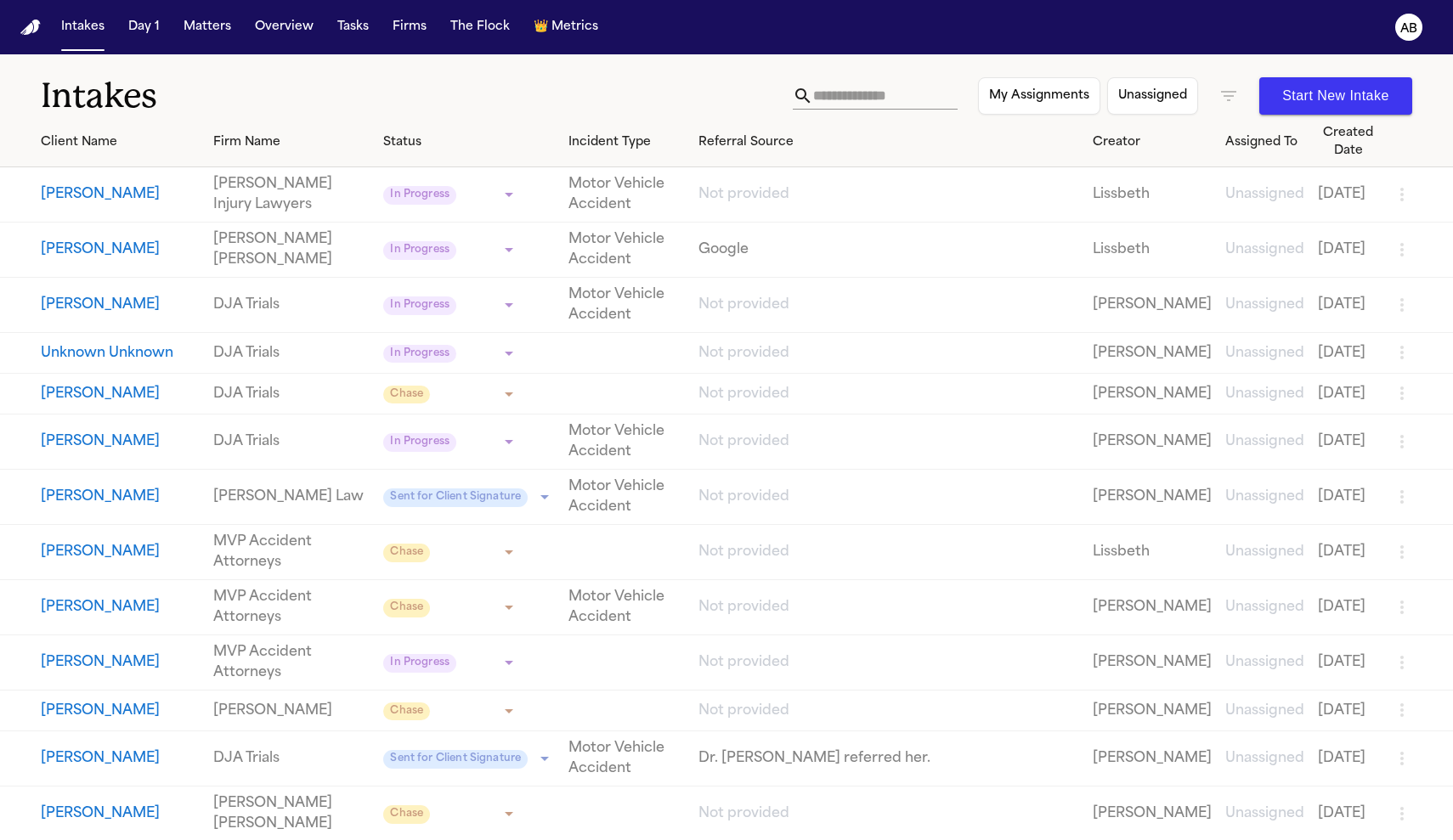
click at [847, 86] on input "text" at bounding box center [885, 95] width 144 height 27
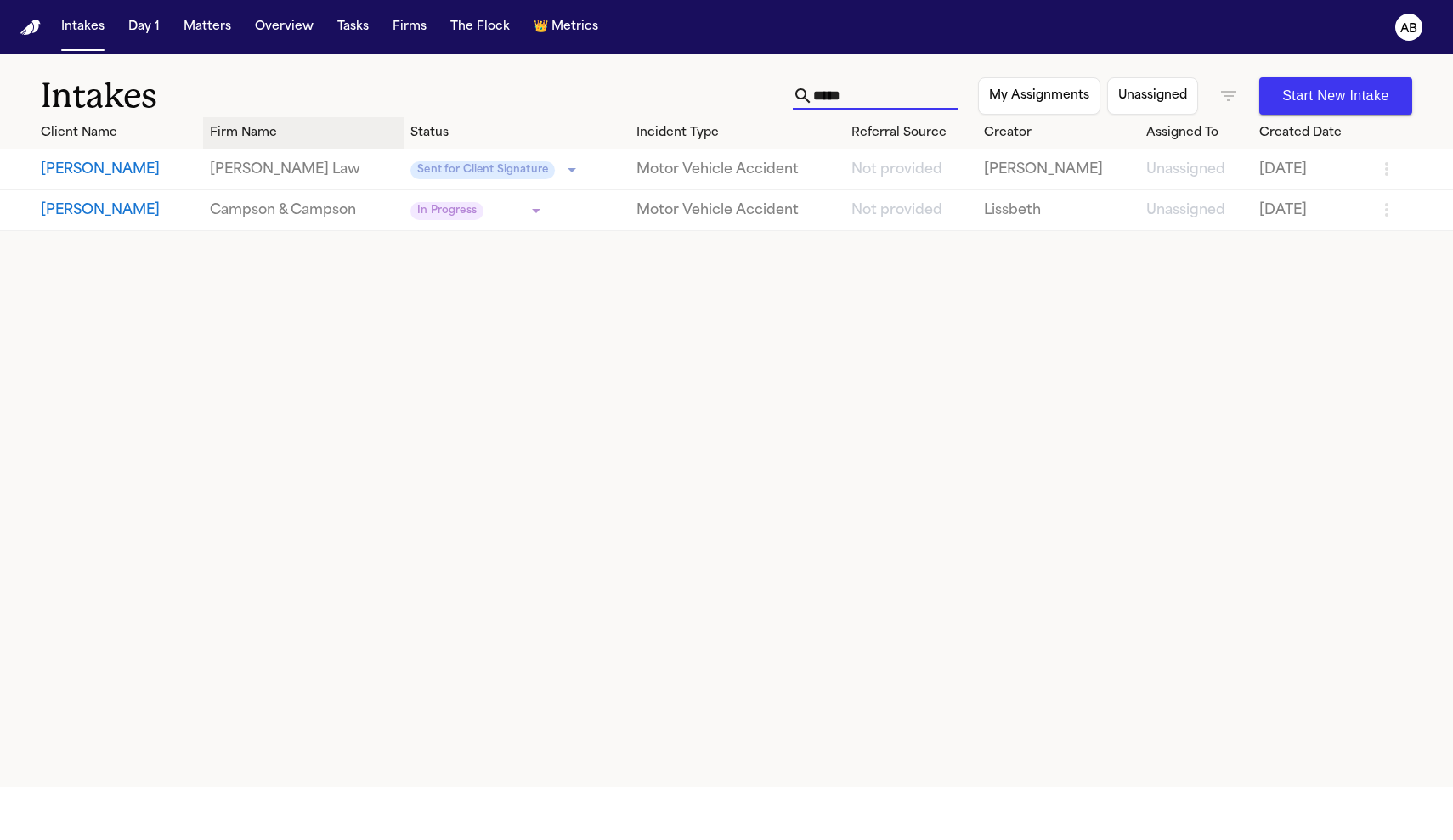
type input "*****"
click at [224, 144] on th "Firm Name" at bounding box center [304, 133] width 201 height 32
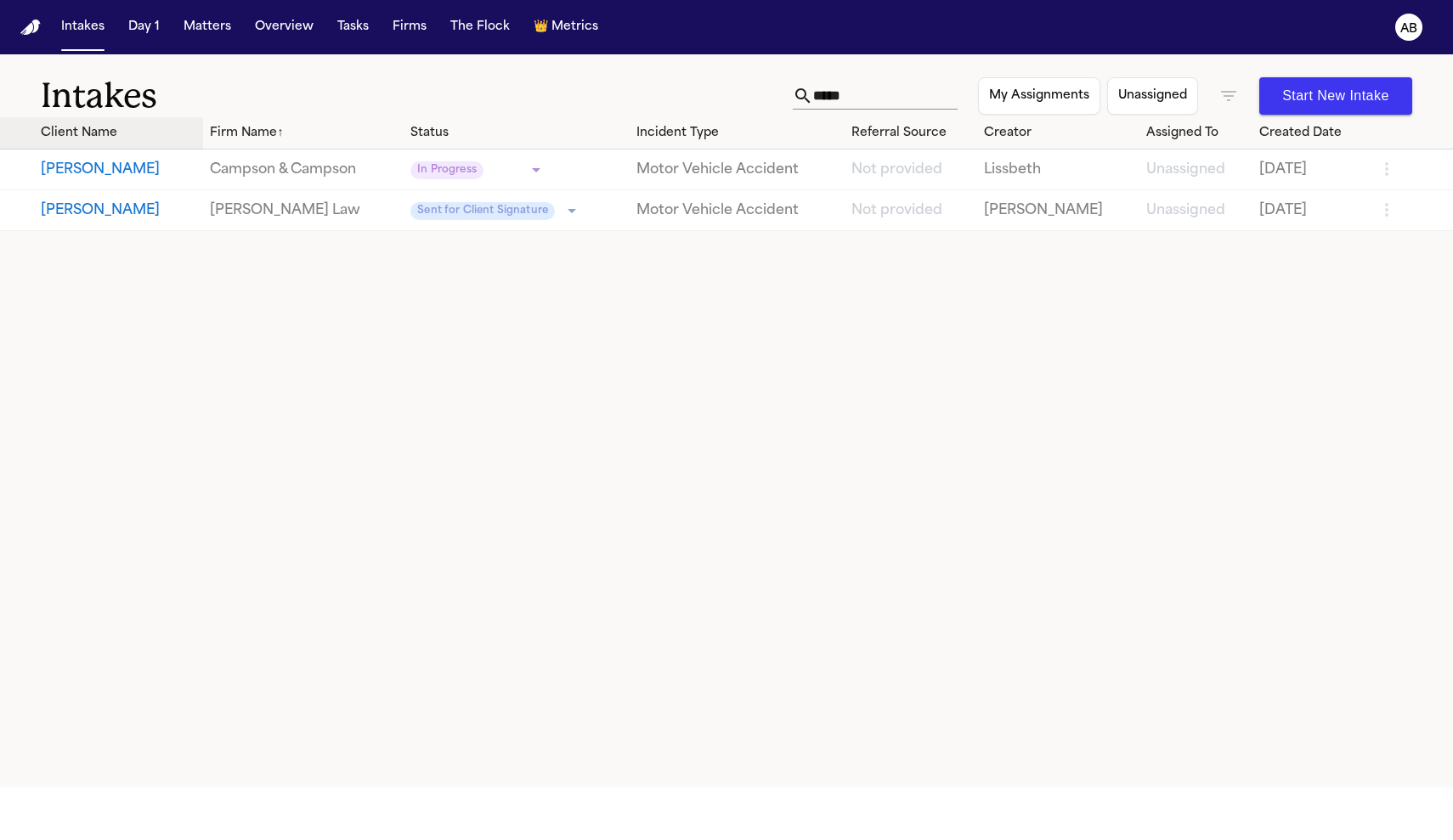
click at [91, 127] on div "Client Name" at bounding box center [119, 133] width 155 height 17
drag, startPoint x: 811, startPoint y: 101, endPoint x: 514, endPoint y: 47, distance: 301.9
click at [514, 47] on div "**********" at bounding box center [726, 420] width 1453 height 840
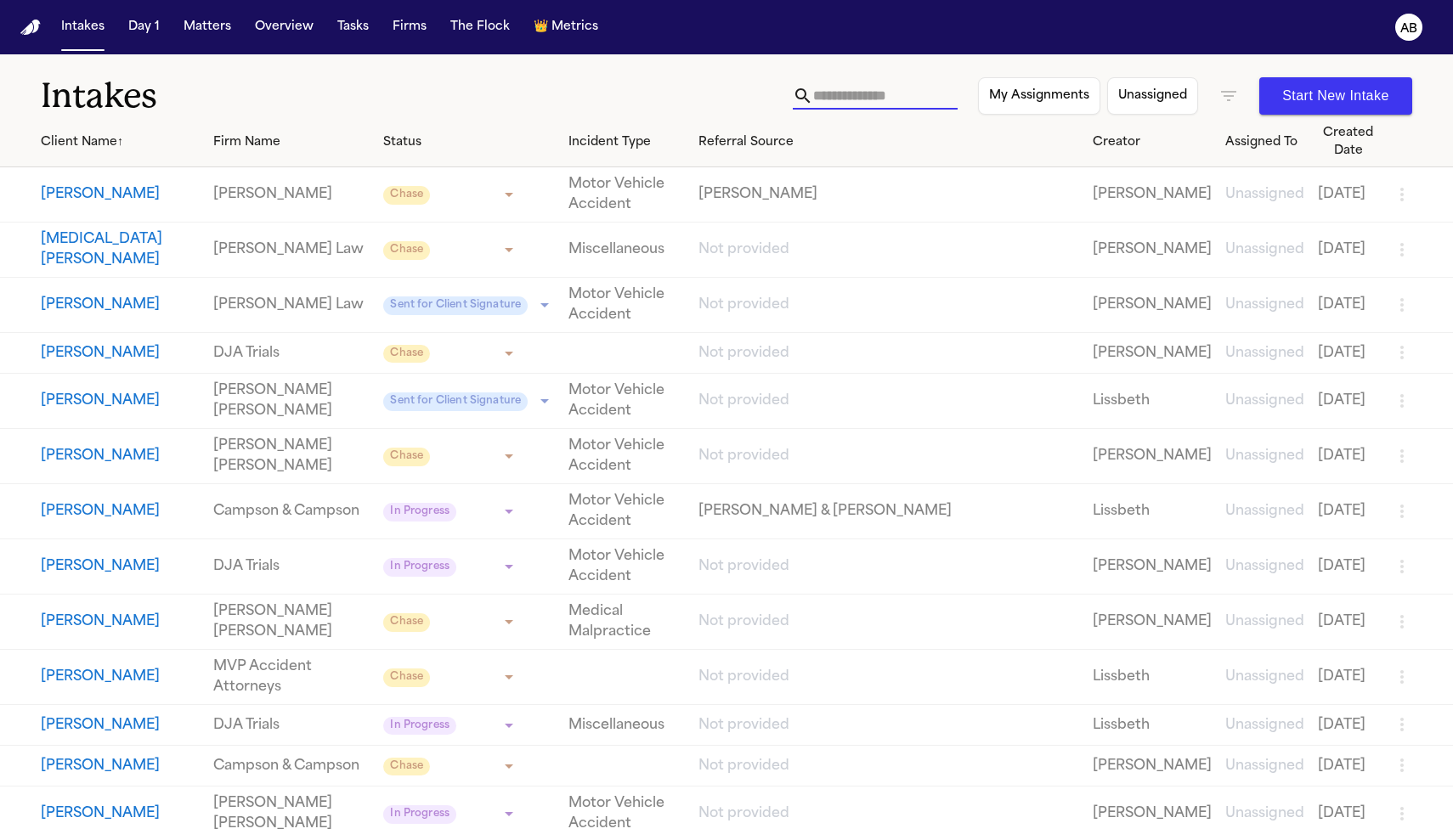
click at [1299, 107] on button "Start New Intake" at bounding box center [1335, 96] width 153 height 38
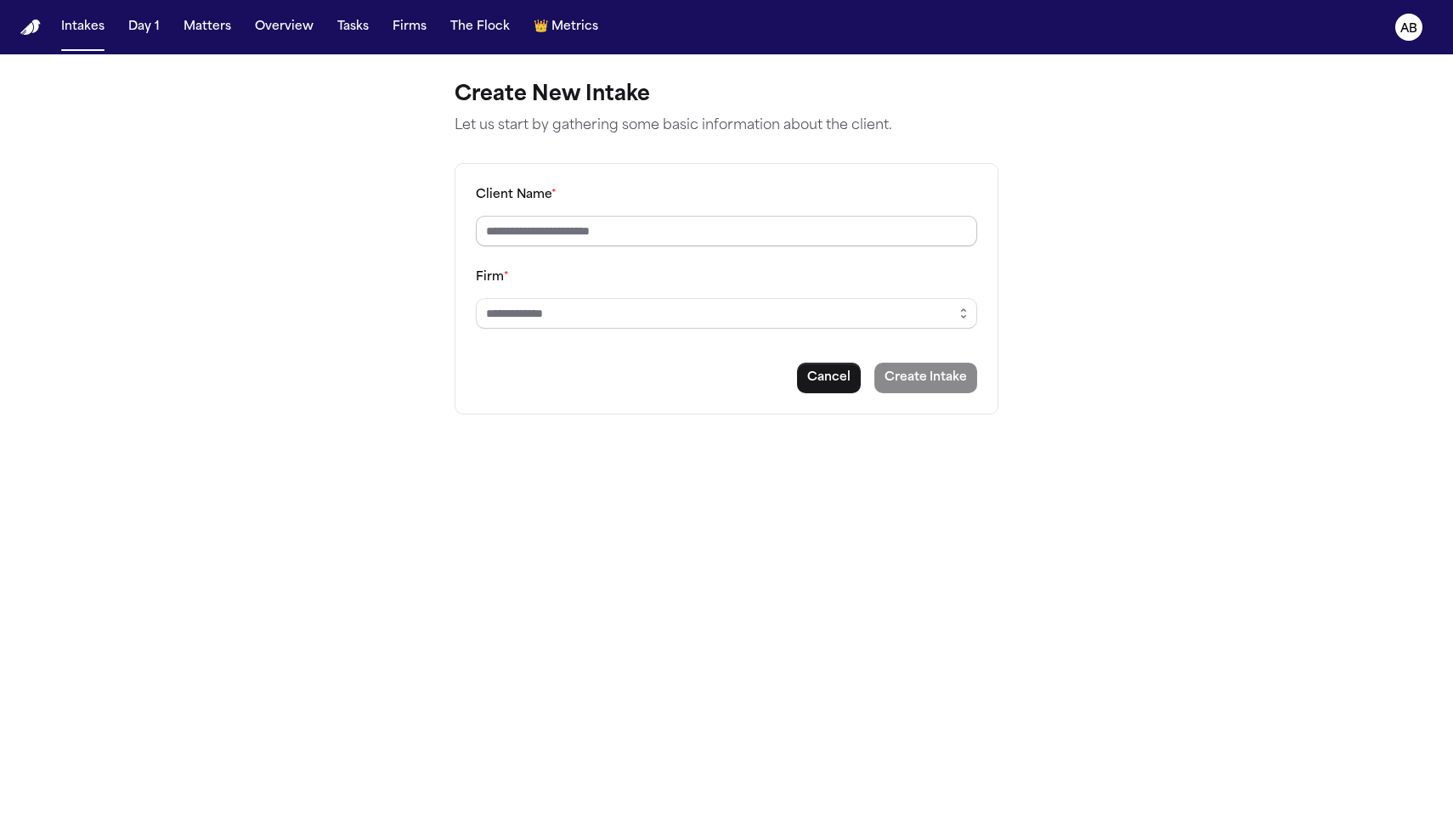
click at [587, 238] on input "Client Name *" at bounding box center [726, 231] width 501 height 31
type input "**********"
click at [632, 328] on input "Firm *" at bounding box center [726, 313] width 501 height 31
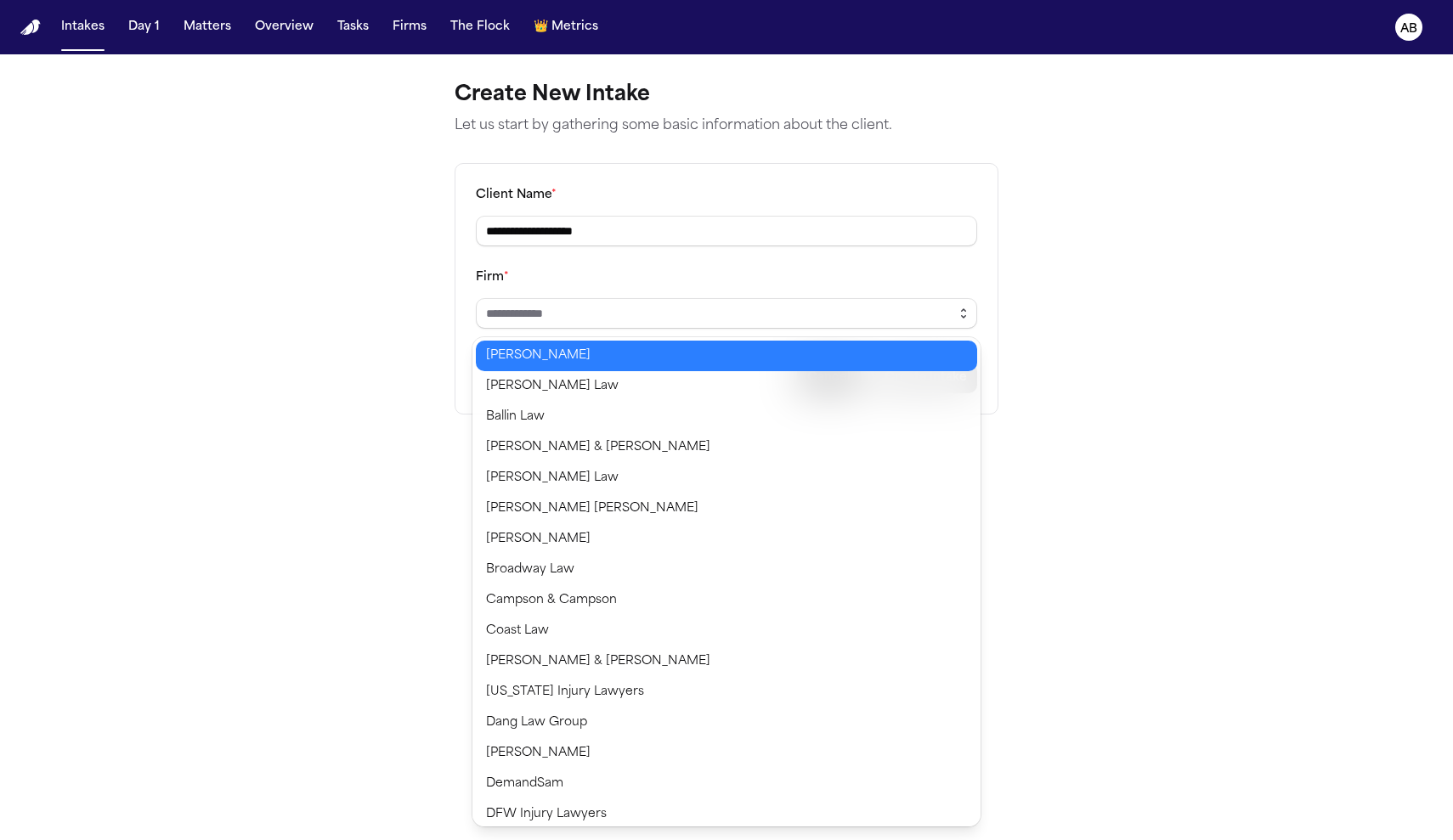
click at [962, 311] on icon "button" at bounding box center [964, 310] width 4 height 2
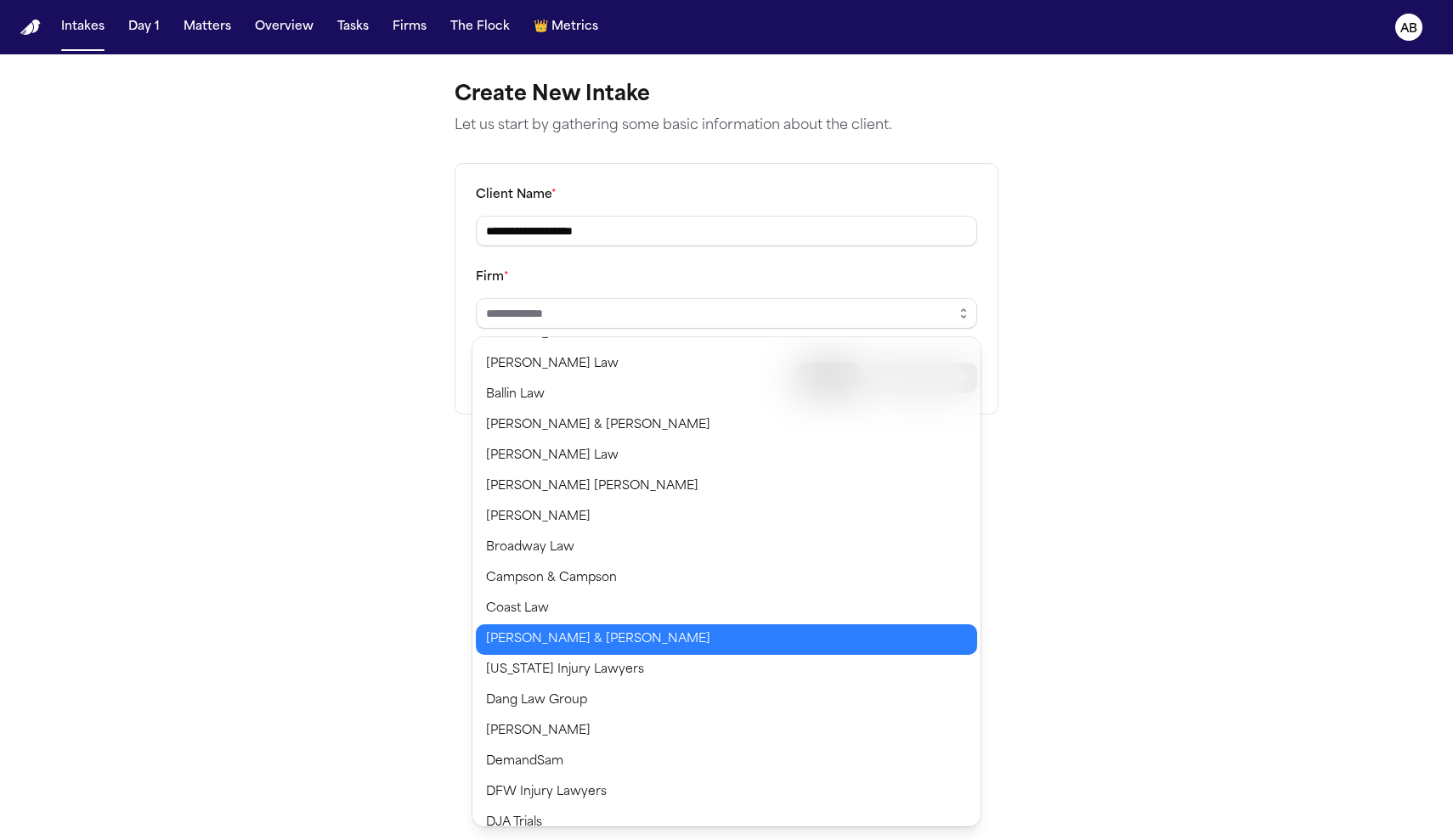
scroll to position [163, 0]
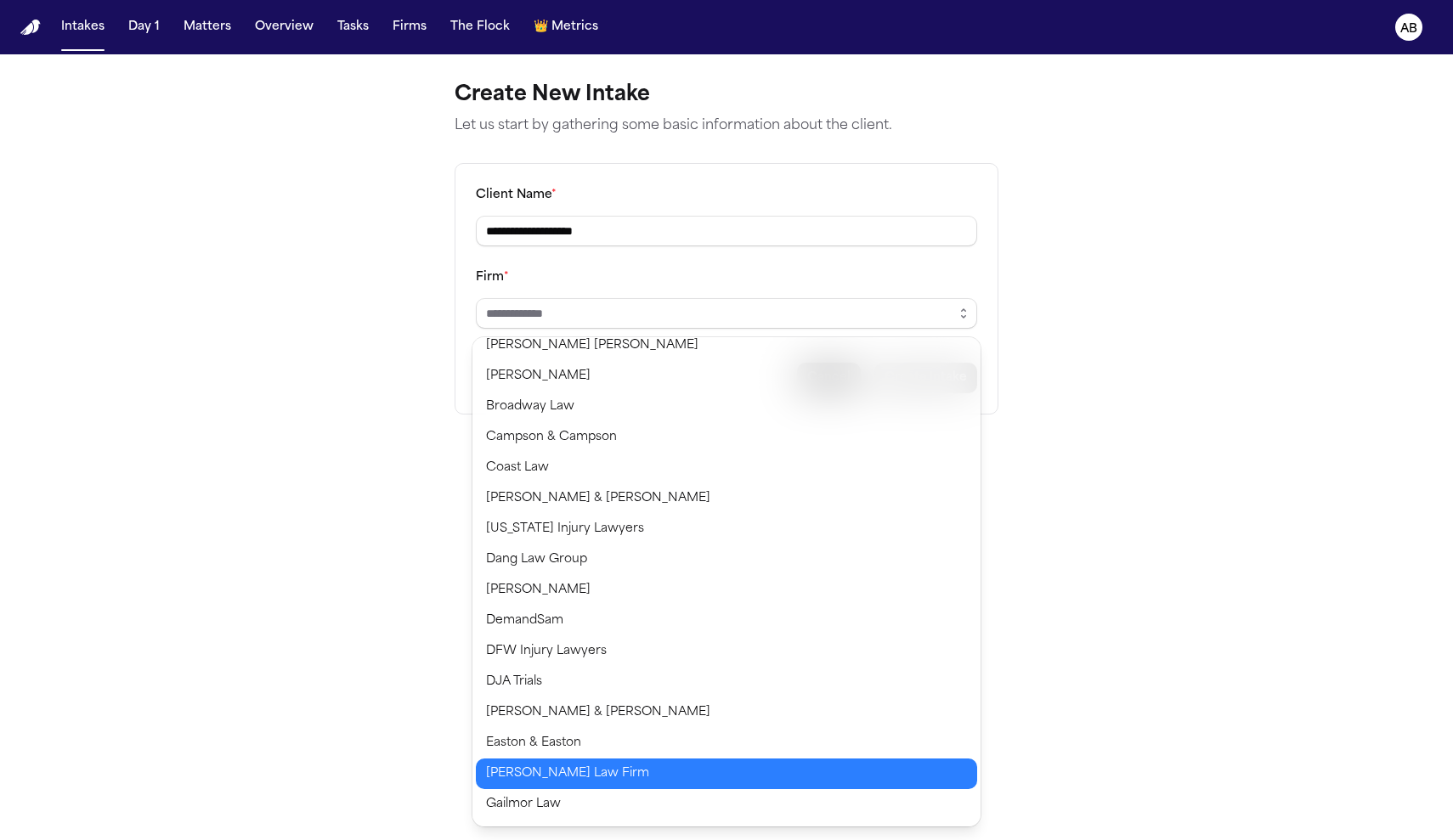
type input "**********"
click at [521, 768] on body "**********" at bounding box center [726, 420] width 1453 height 840
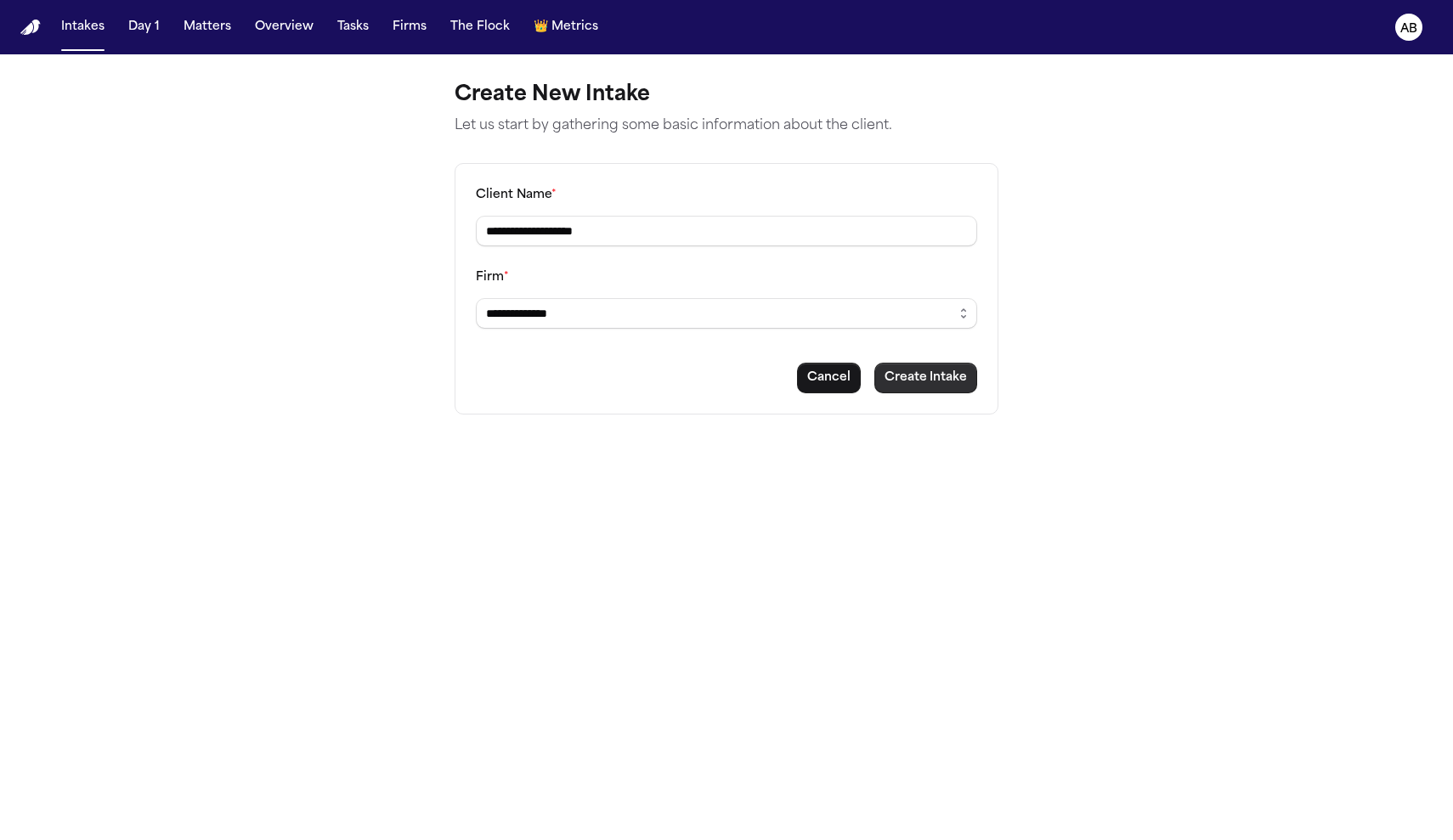
click at [959, 388] on button "Create Intake" at bounding box center [926, 378] width 103 height 31
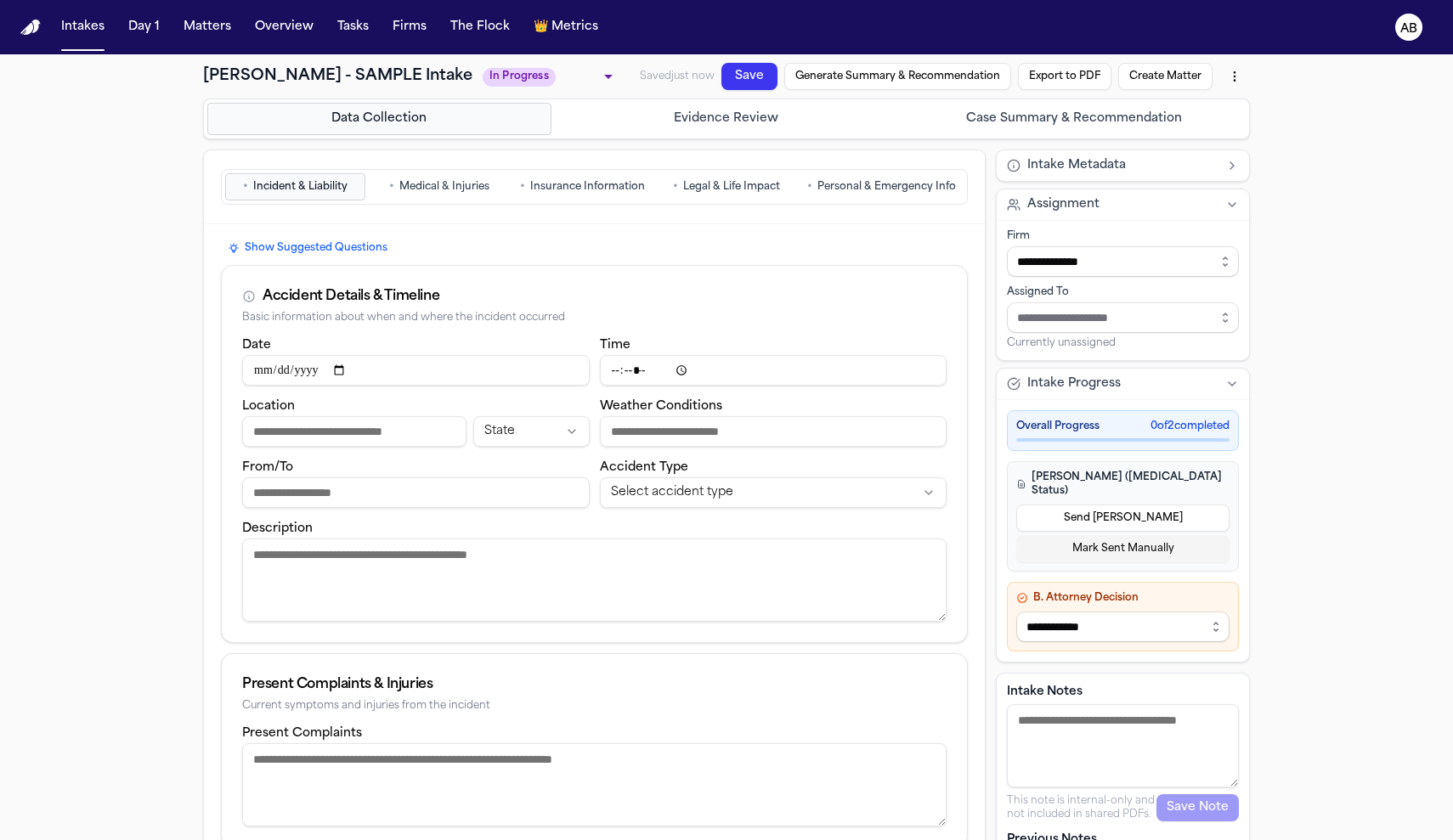
click at [323, 375] on input "Date" at bounding box center [416, 370] width 348 height 31
type input "**********"
click at [623, 429] on input "Weather Conditions" at bounding box center [774, 431] width 348 height 31
type input "*****"
click at [399, 425] on input "Location" at bounding box center [354, 431] width 224 height 31
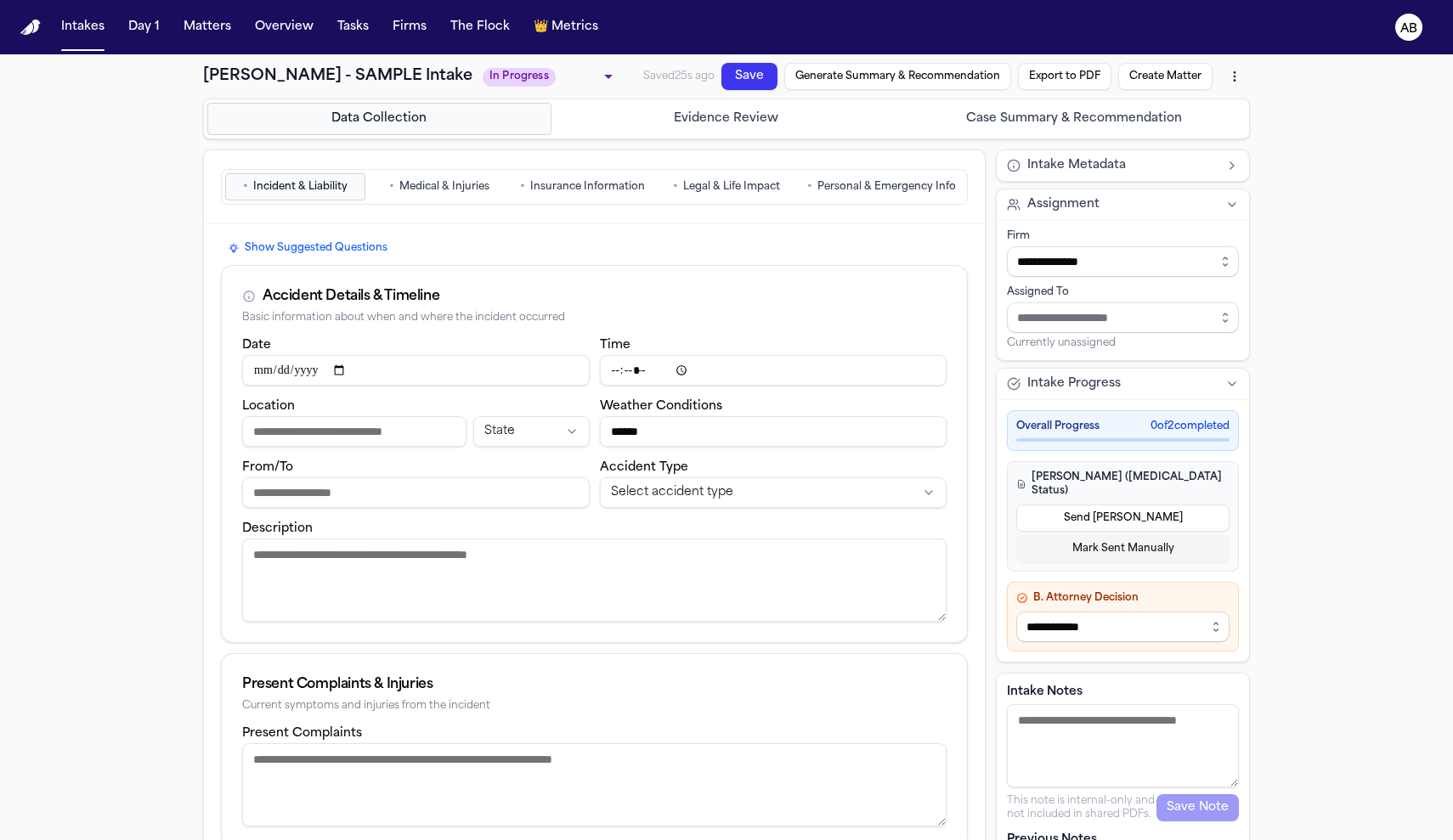
type input "*"
type input "**********"
click at [352, 482] on input "From/To" at bounding box center [416, 492] width 348 height 31
type input "*****"
click at [701, 495] on html "**********" at bounding box center [726, 420] width 1453 height 840
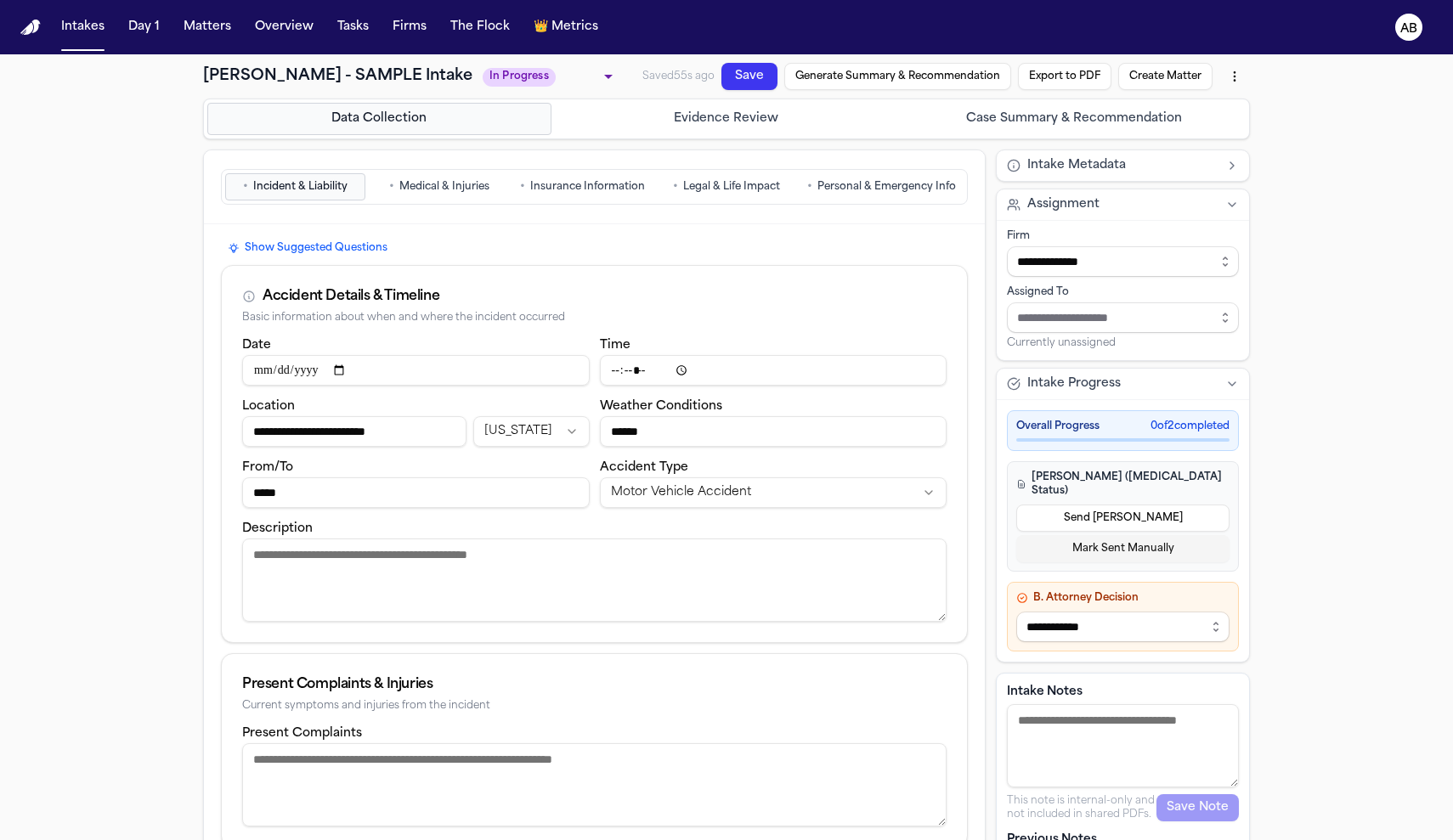
click at [353, 591] on textarea "Description" at bounding box center [594, 580] width 705 height 83
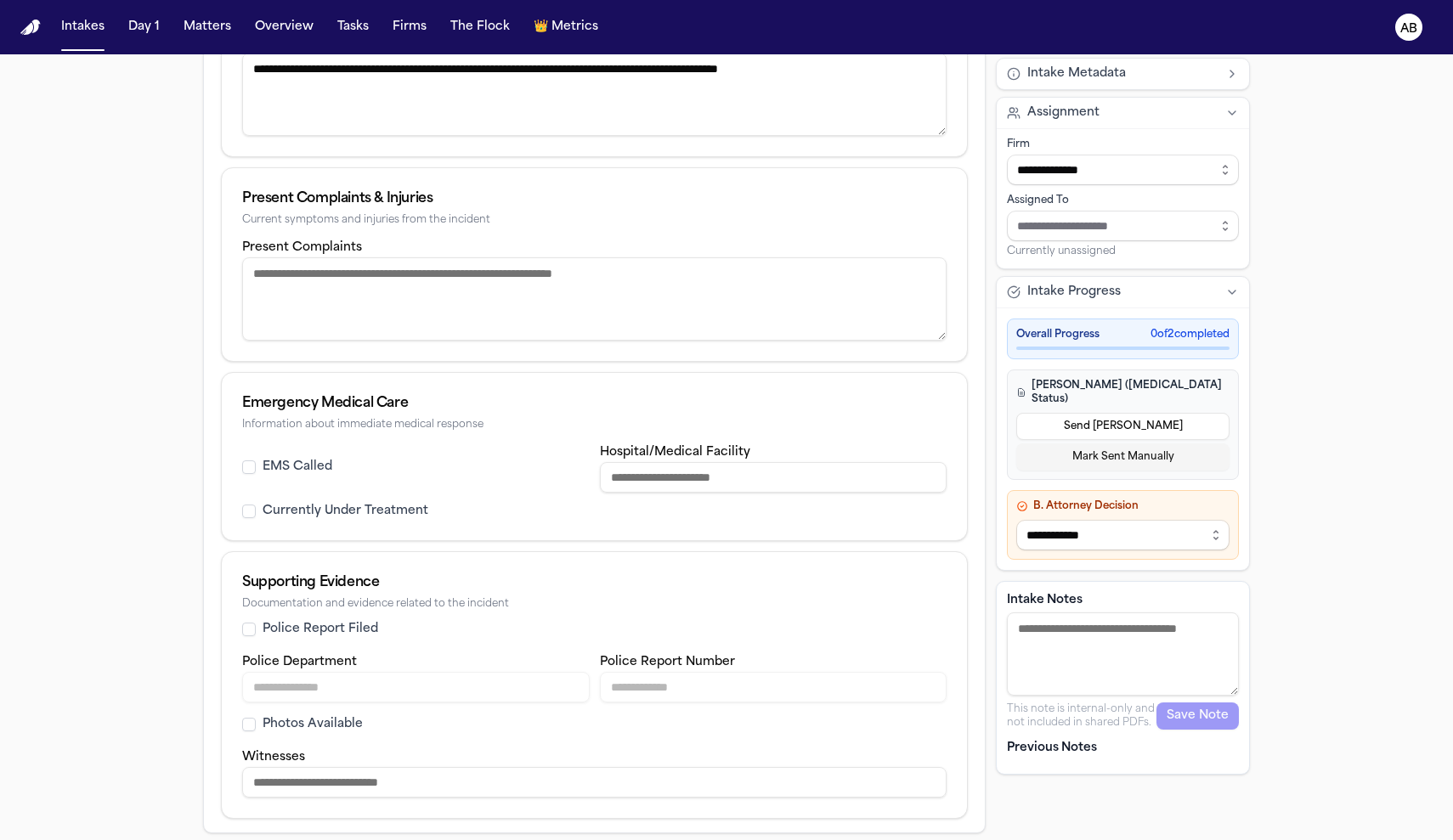
type textarea "**********"
click at [368, 295] on textarea "Present Complaints" at bounding box center [594, 299] width 705 height 83
type textarea "**********"
click at [242, 471] on button "EMS Called" at bounding box center [249, 467] width 14 height 14
click at [685, 484] on input "Hospital/Medical Facility" at bounding box center [774, 477] width 348 height 31
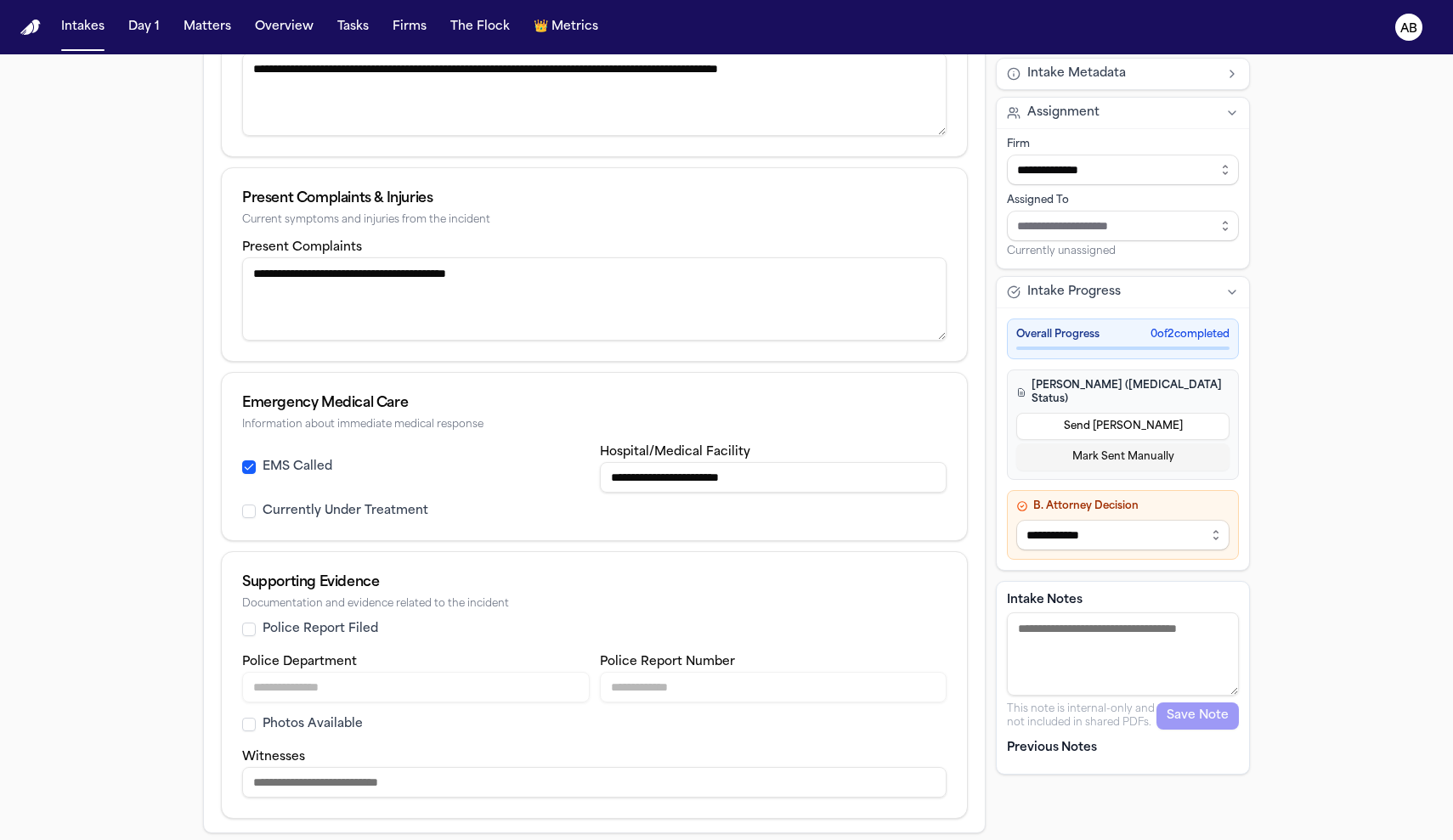
type input "**********"
click at [248, 632] on button "Police Report Filed" at bounding box center [249, 630] width 14 height 14
click at [362, 679] on input "Police Department" at bounding box center [416, 687] width 348 height 31
type input "**********"
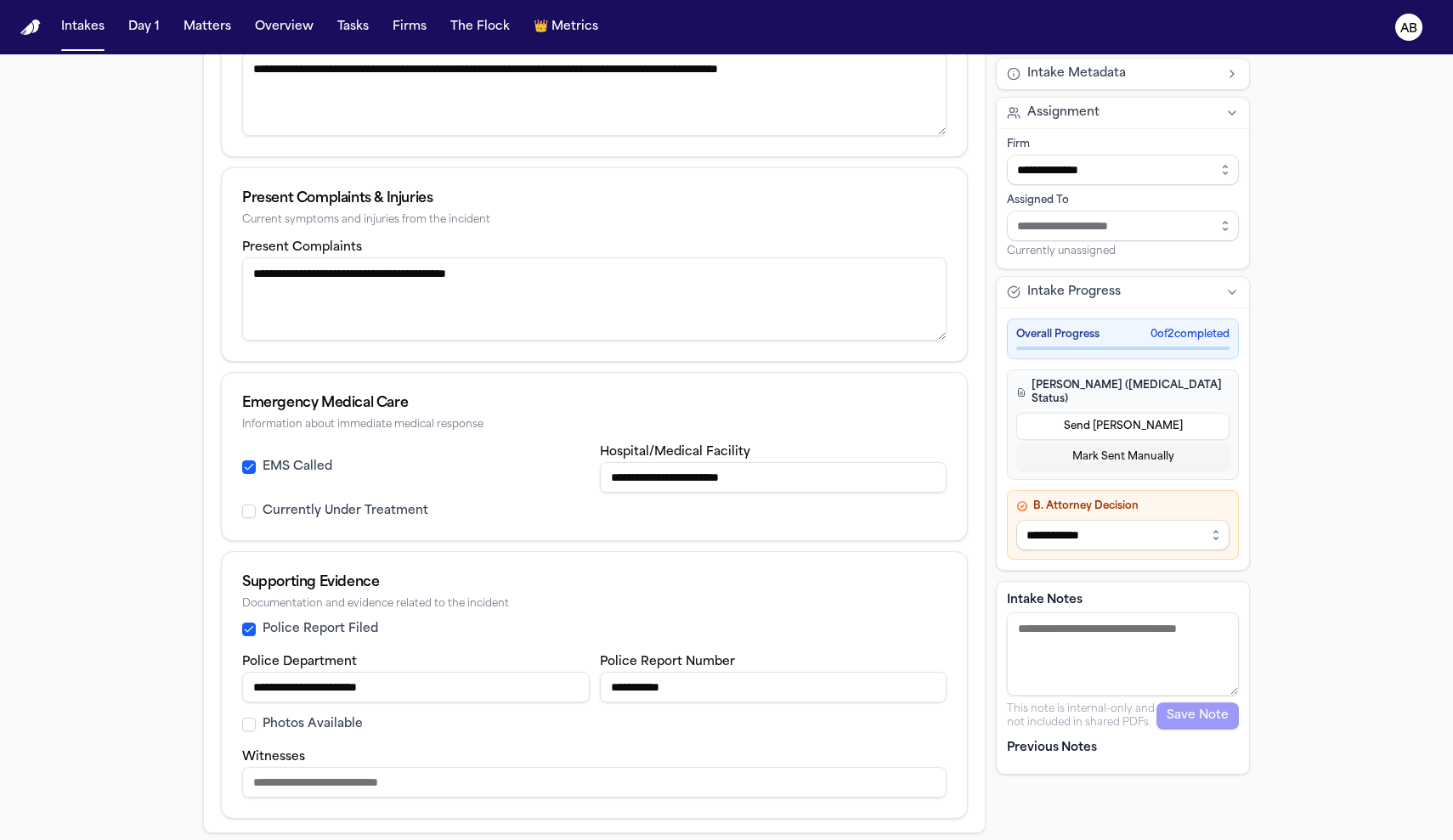
click at [406, 785] on input "Witnesses" at bounding box center [594, 782] width 705 height 31
click at [244, 726] on button "Photos Available" at bounding box center [249, 725] width 14 height 14
click at [337, 772] on input "Witnesses" at bounding box center [594, 782] width 705 height 31
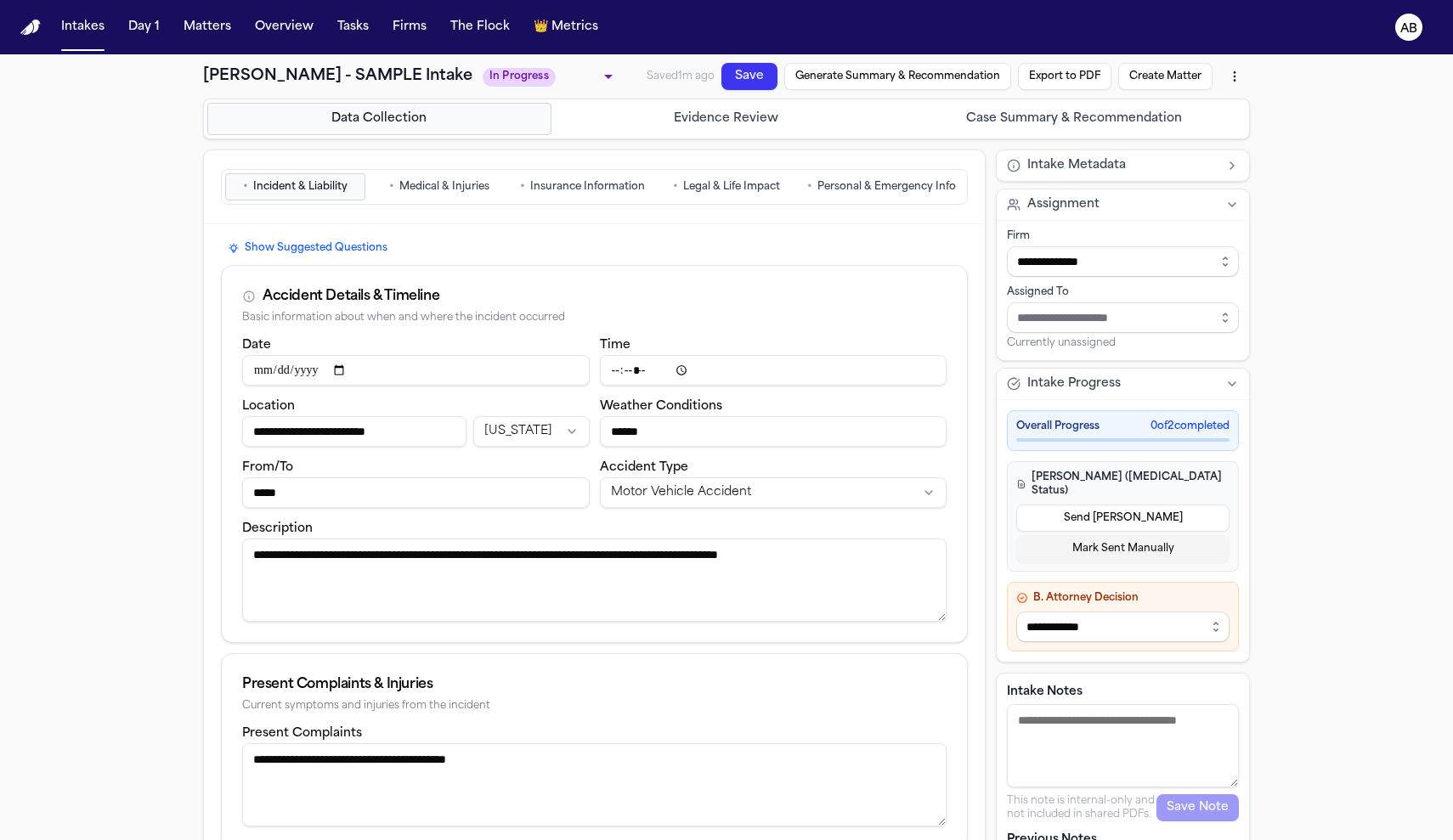
type input "****"
click at [417, 203] on div "• Incident & Liability • Medical & Injuries • Insurance Information • Legal & L…" at bounding box center [594, 187] width 747 height 36
click at [417, 194] on span "Medical & Injuries" at bounding box center [444, 187] width 90 height 14
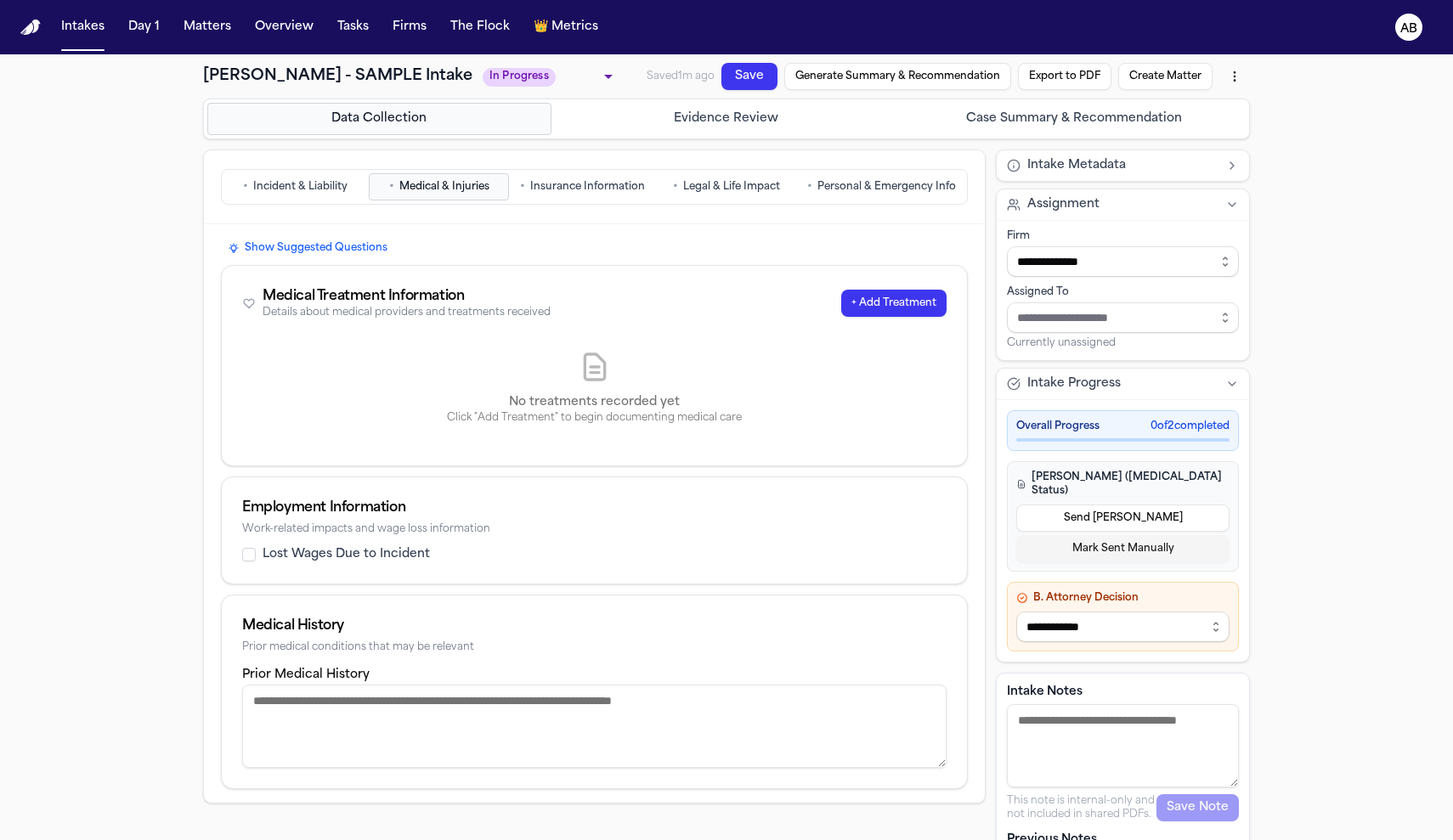
click at [923, 300] on button "+ Add Treatment" at bounding box center [893, 303] width 106 height 27
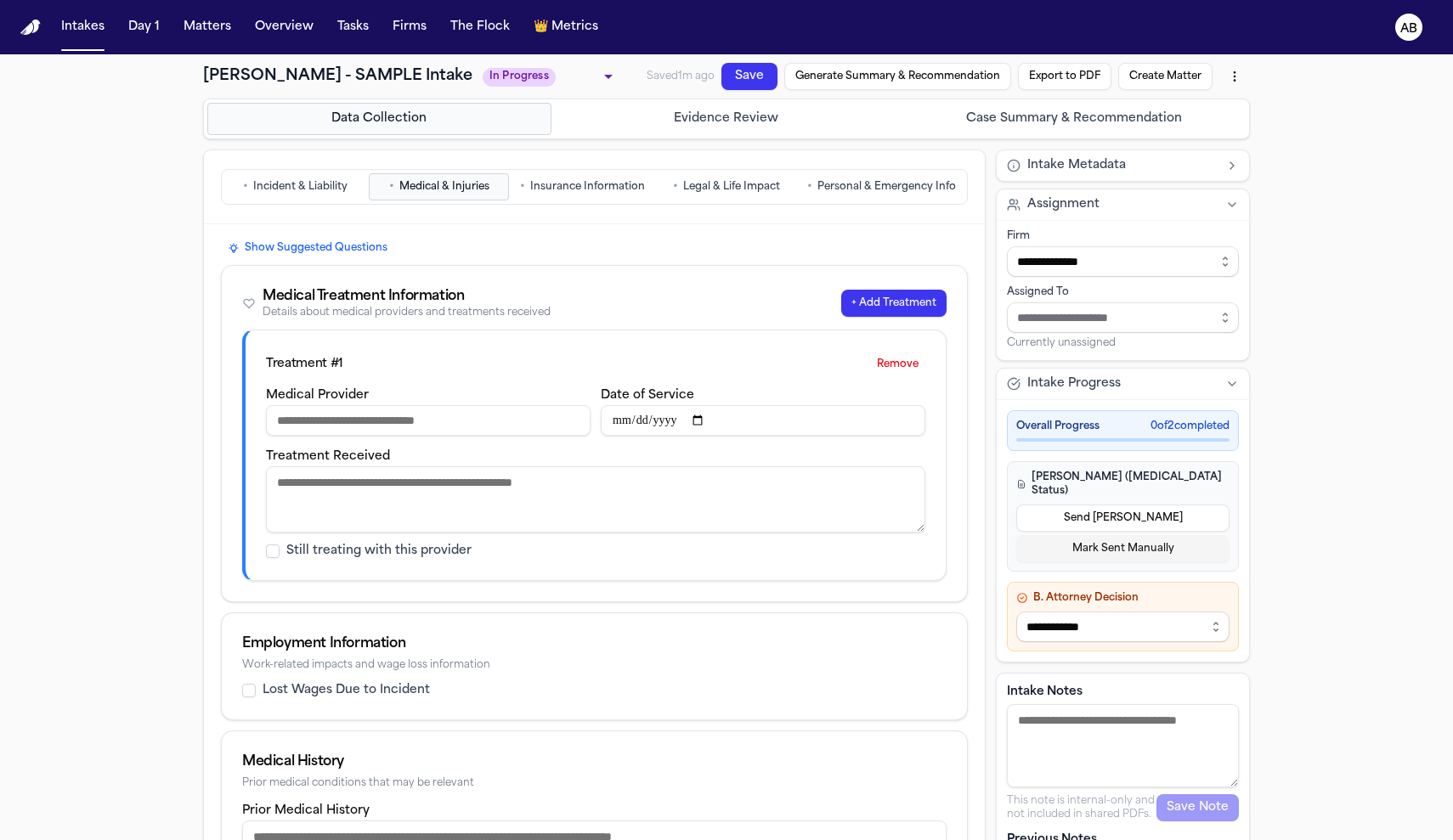
click at [368, 425] on input "Medical Provider" at bounding box center [429, 420] width 325 height 31
type input "**********"
click at [647, 422] on input "Date of Service" at bounding box center [763, 420] width 325 height 31
type input "**********"
click at [513, 510] on textarea "Treatment Received" at bounding box center [596, 499] width 659 height 66
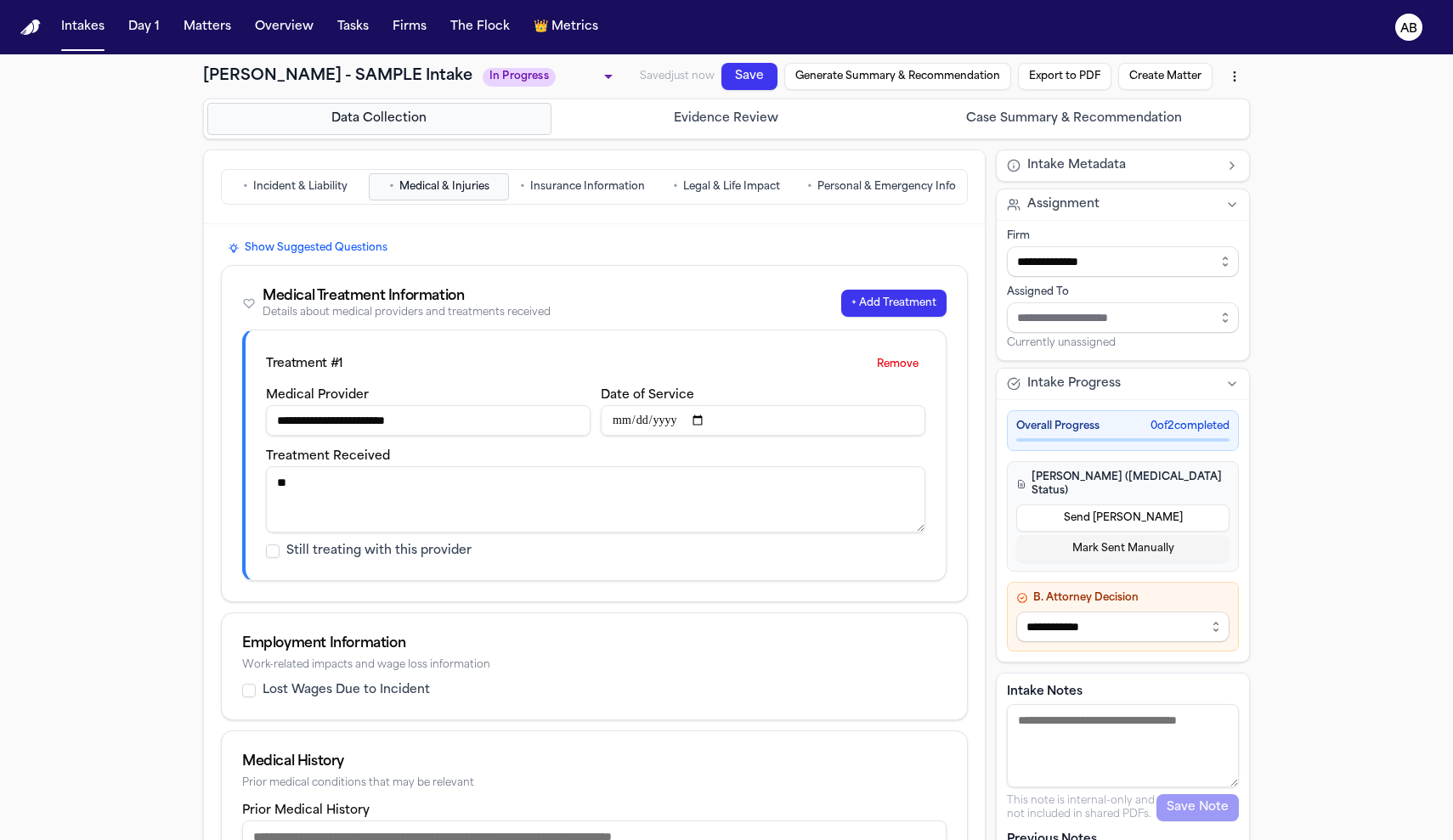
scroll to position [107, 0]
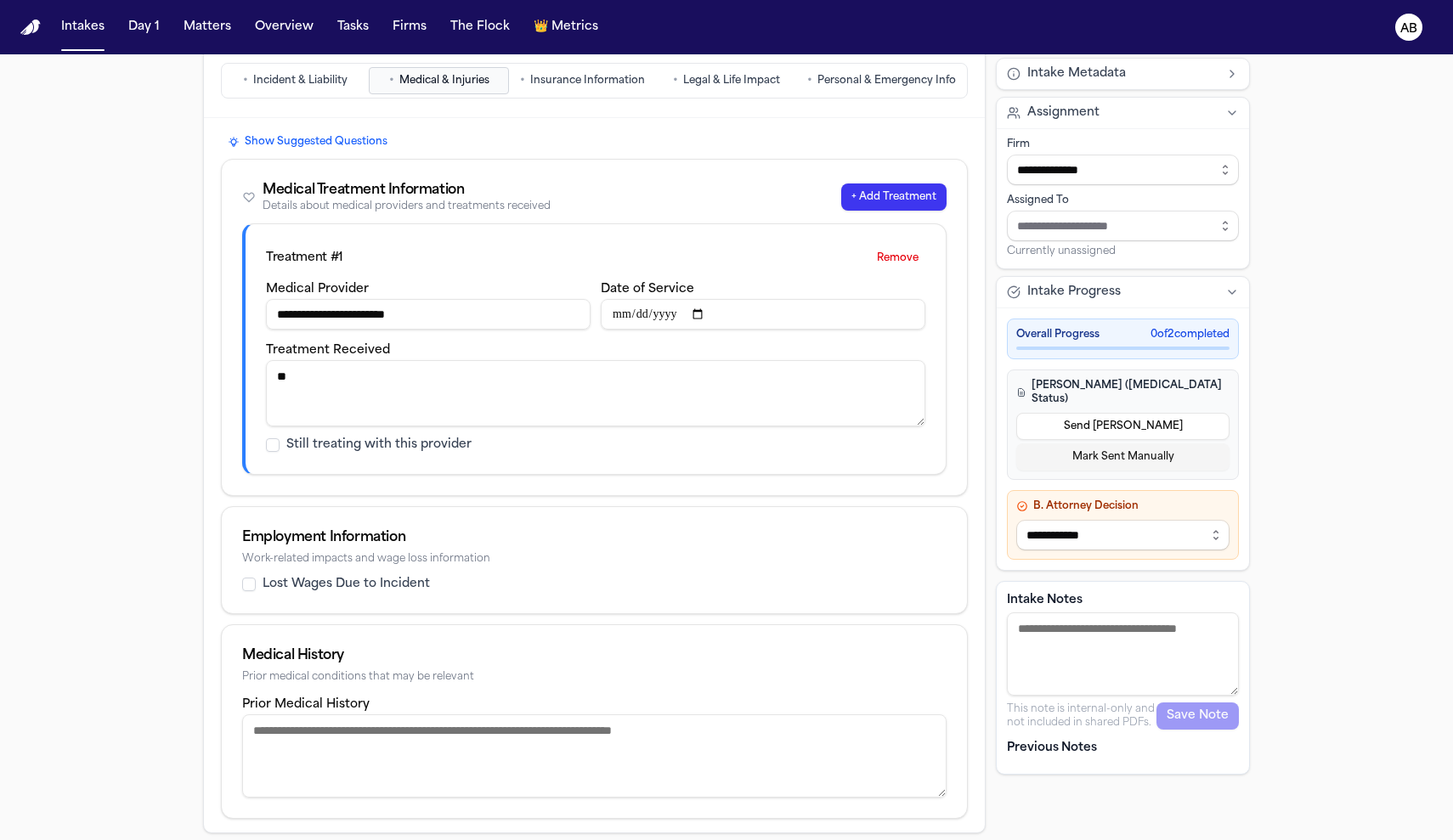
type textarea "**"
click at [400, 749] on textarea "Prior Medical History" at bounding box center [594, 755] width 705 height 83
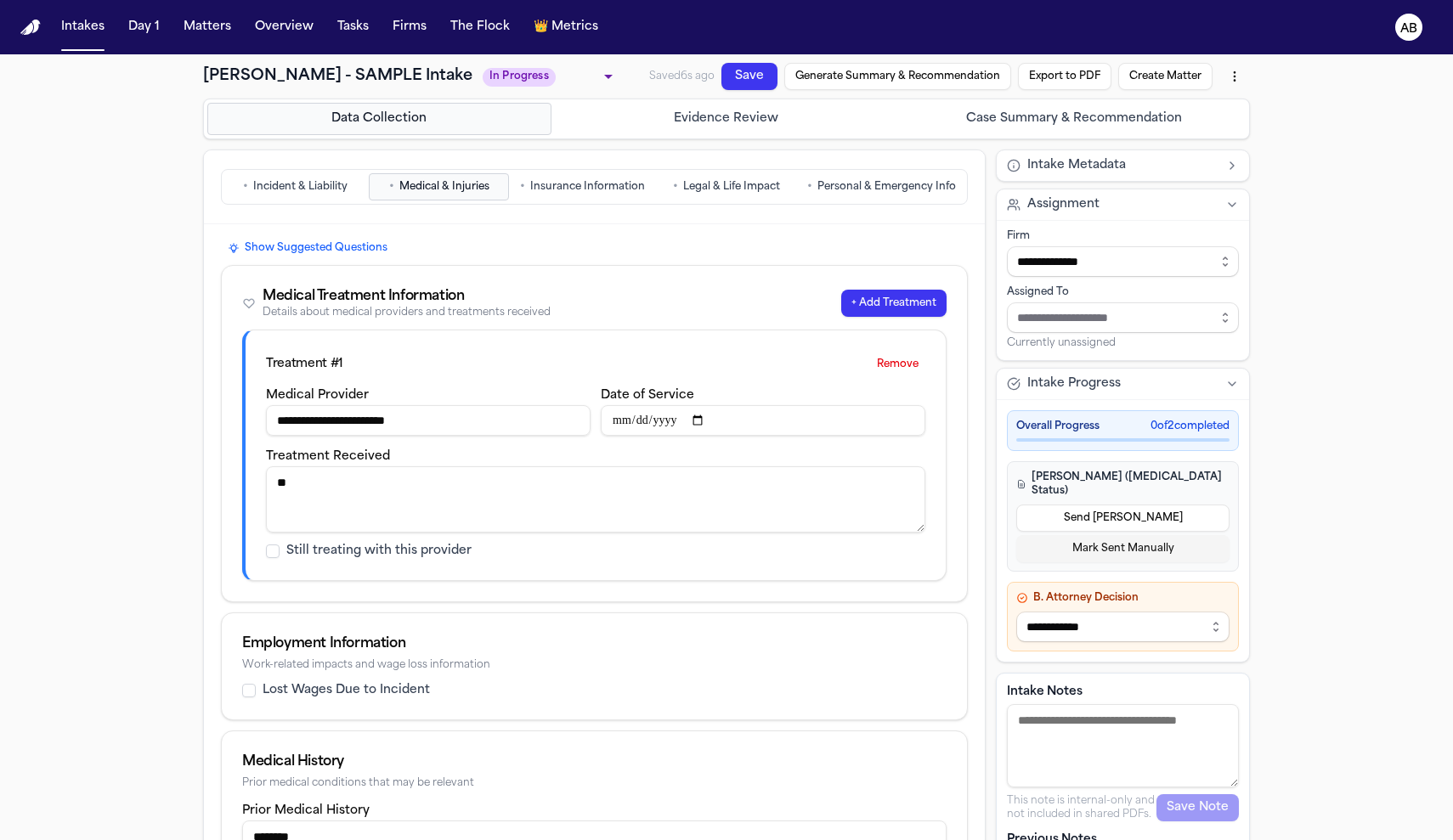
type textarea "********"
click at [565, 192] on span "Insurance Information" at bounding box center [587, 187] width 114 height 14
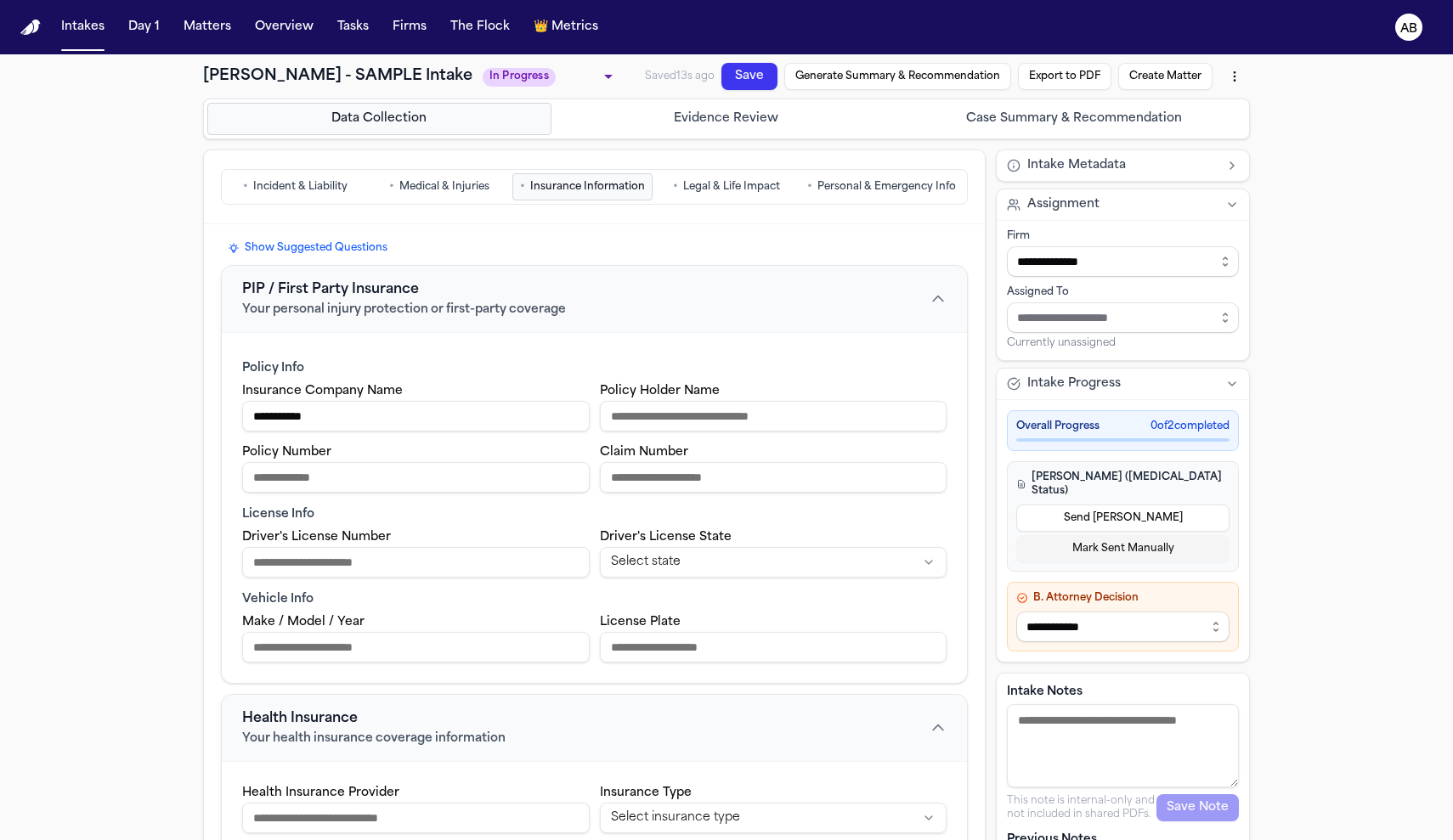
type input "**********"
click at [392, 563] on input "Driver's License Number" at bounding box center [416, 562] width 348 height 31
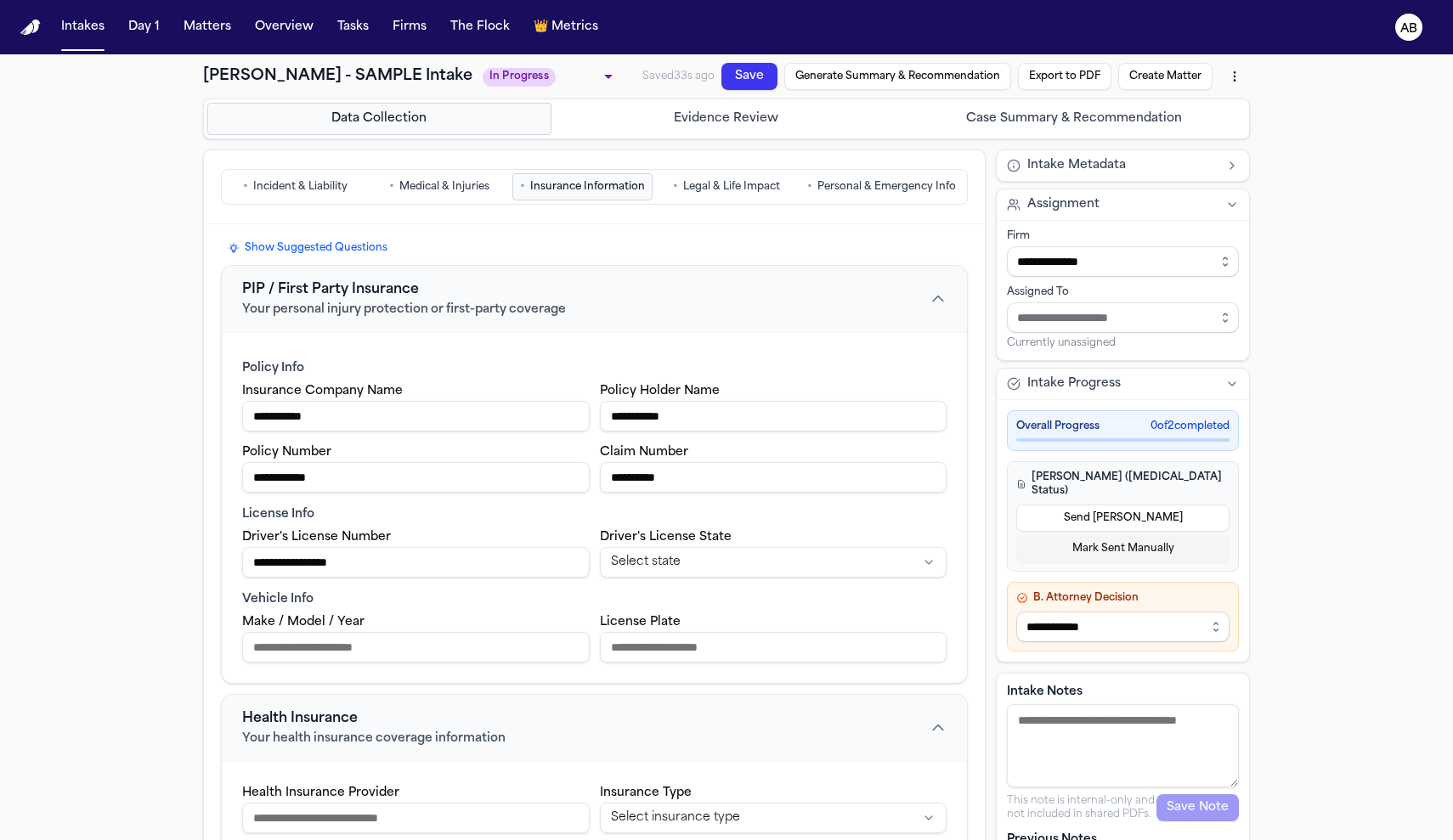
type input "**********"
click at [475, 648] on input "Make / Model / Year" at bounding box center [416, 647] width 348 height 31
type input "**********"
click at [671, 554] on html "**********" at bounding box center [726, 420] width 1453 height 840
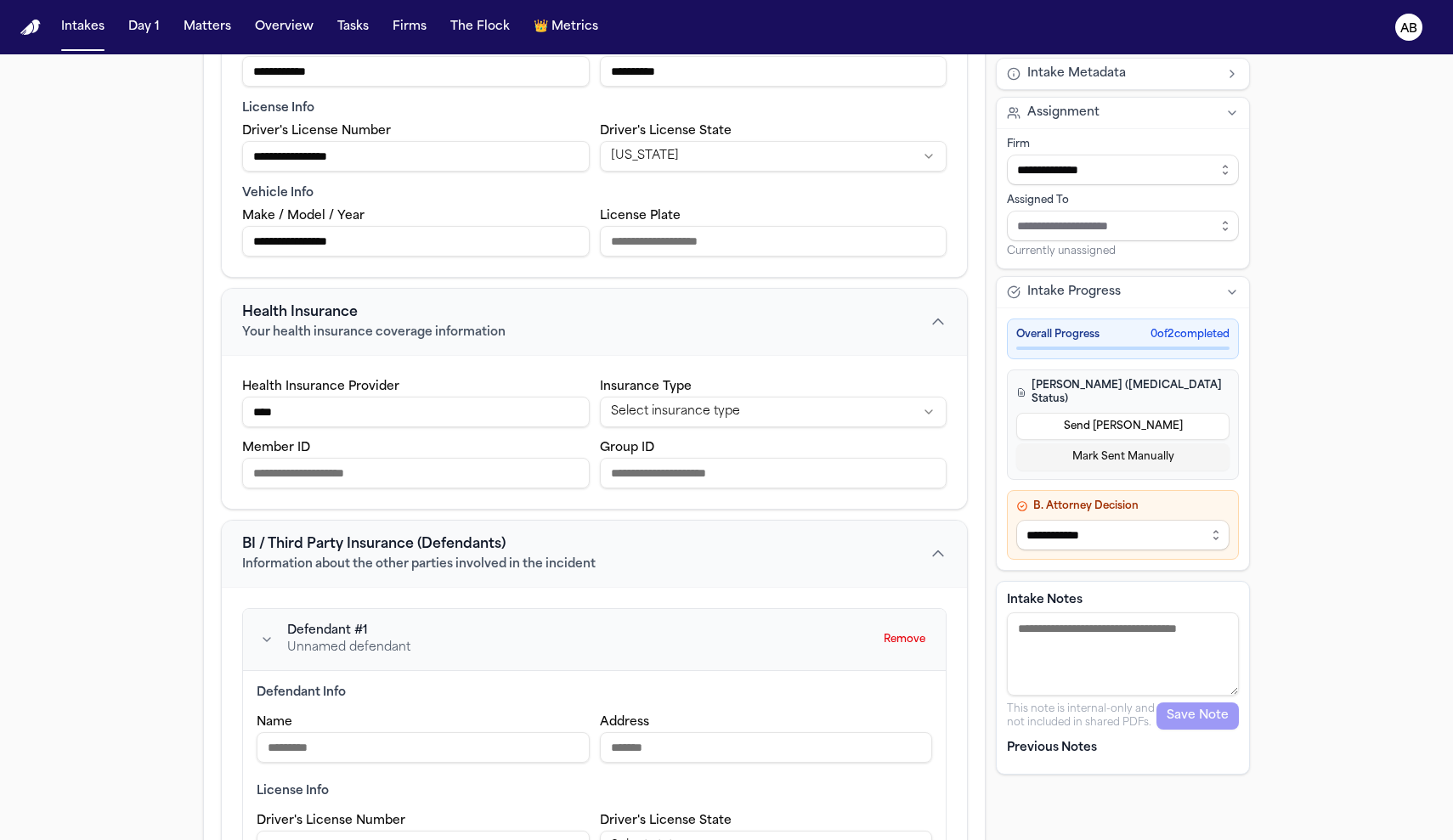
scroll to position [529, 0]
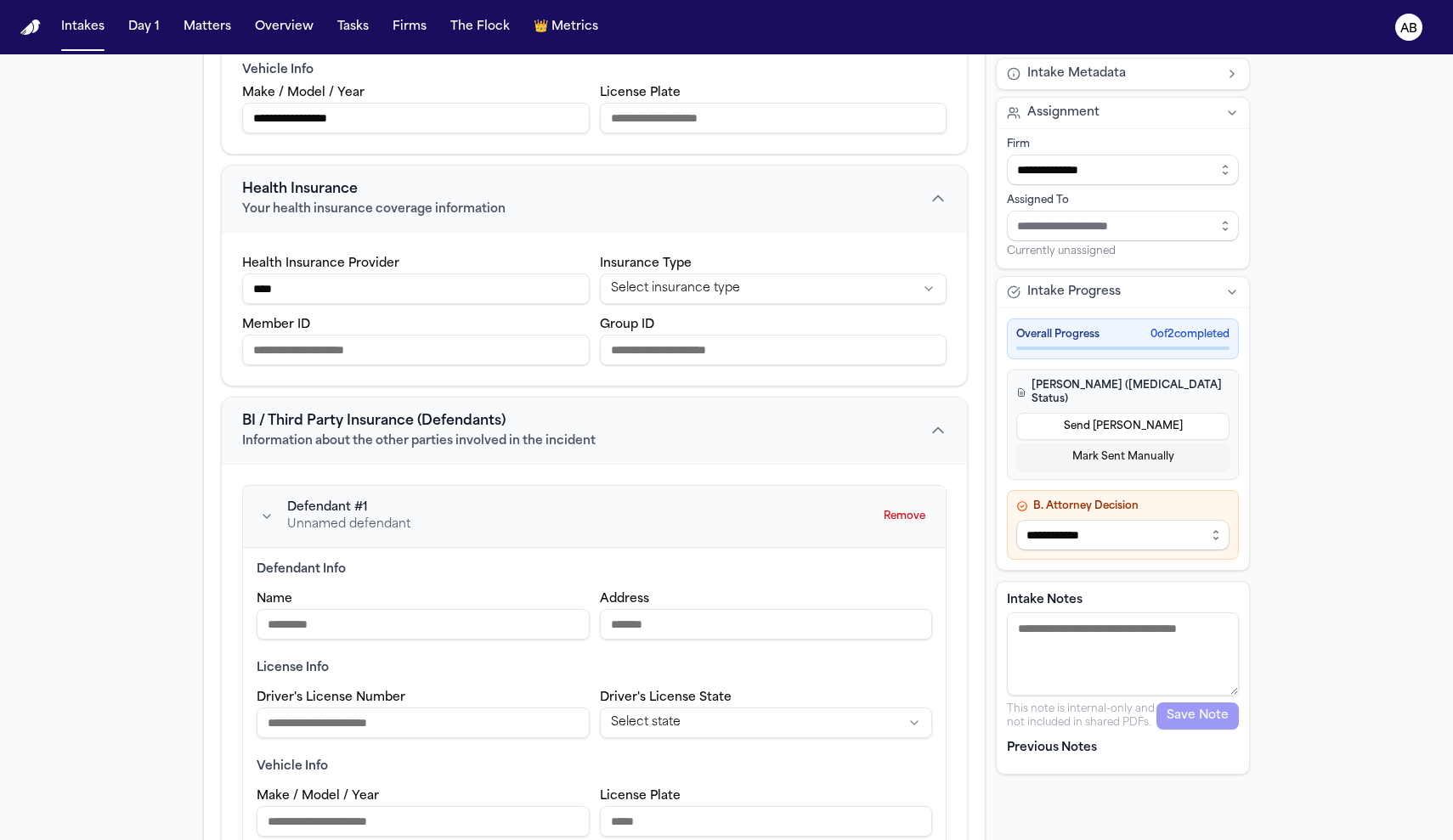
type input "****"
click at [777, 630] on input "*****" at bounding box center [766, 624] width 333 height 31
type input "*****"
type input "**********"
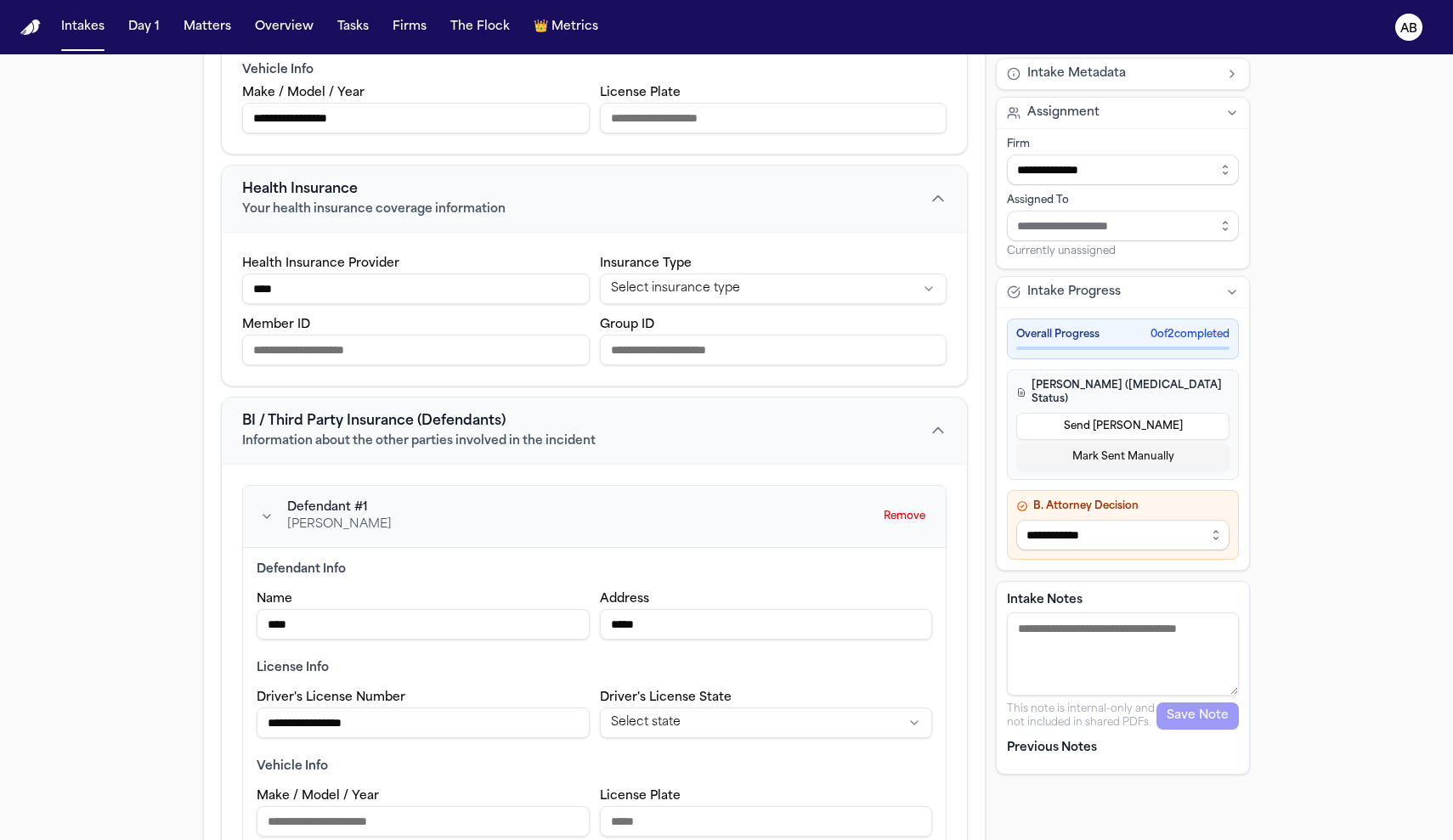
click at [779, 717] on html "**********" at bounding box center [726, 420] width 1453 height 840
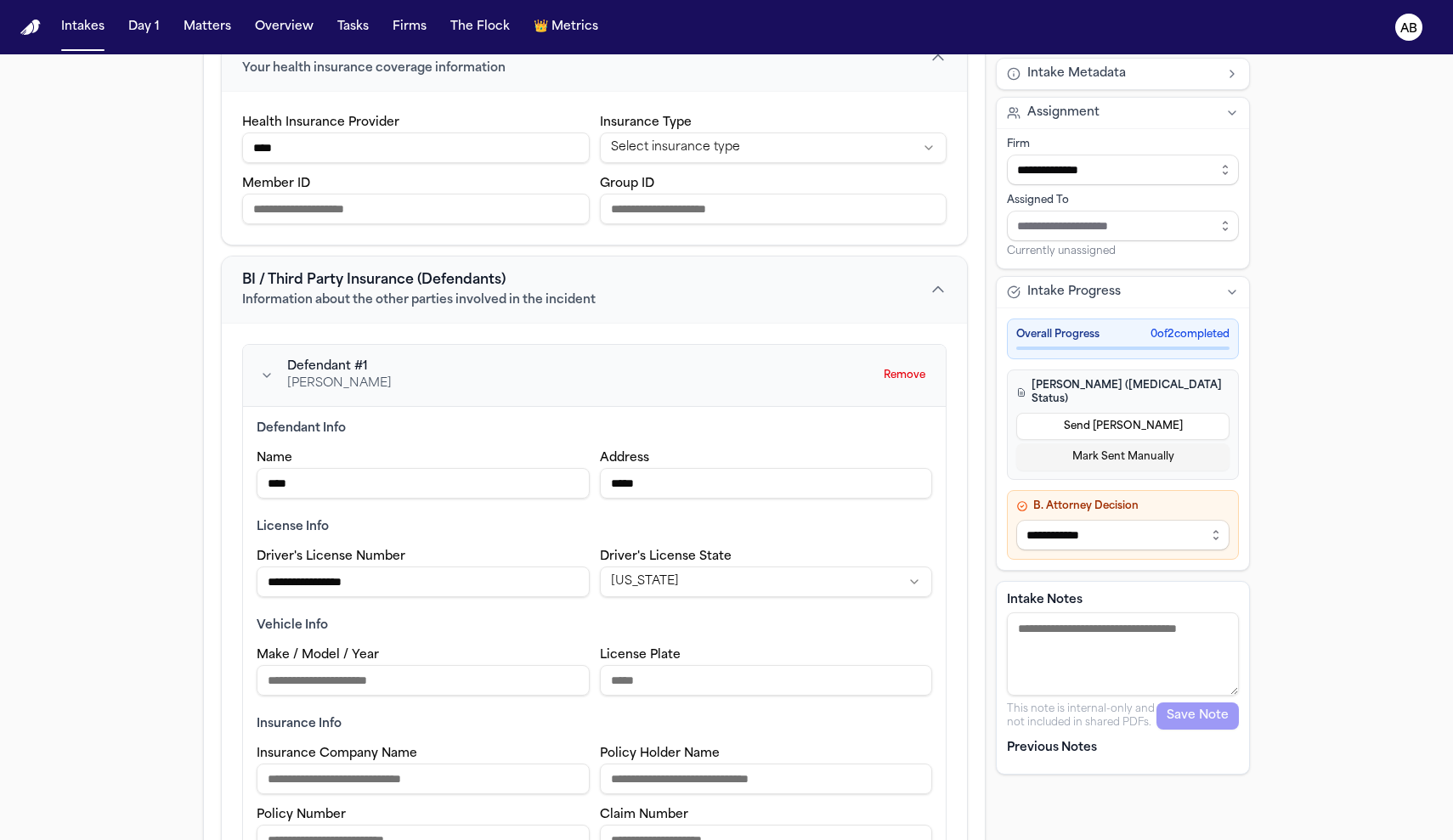
scroll to position [776, 0]
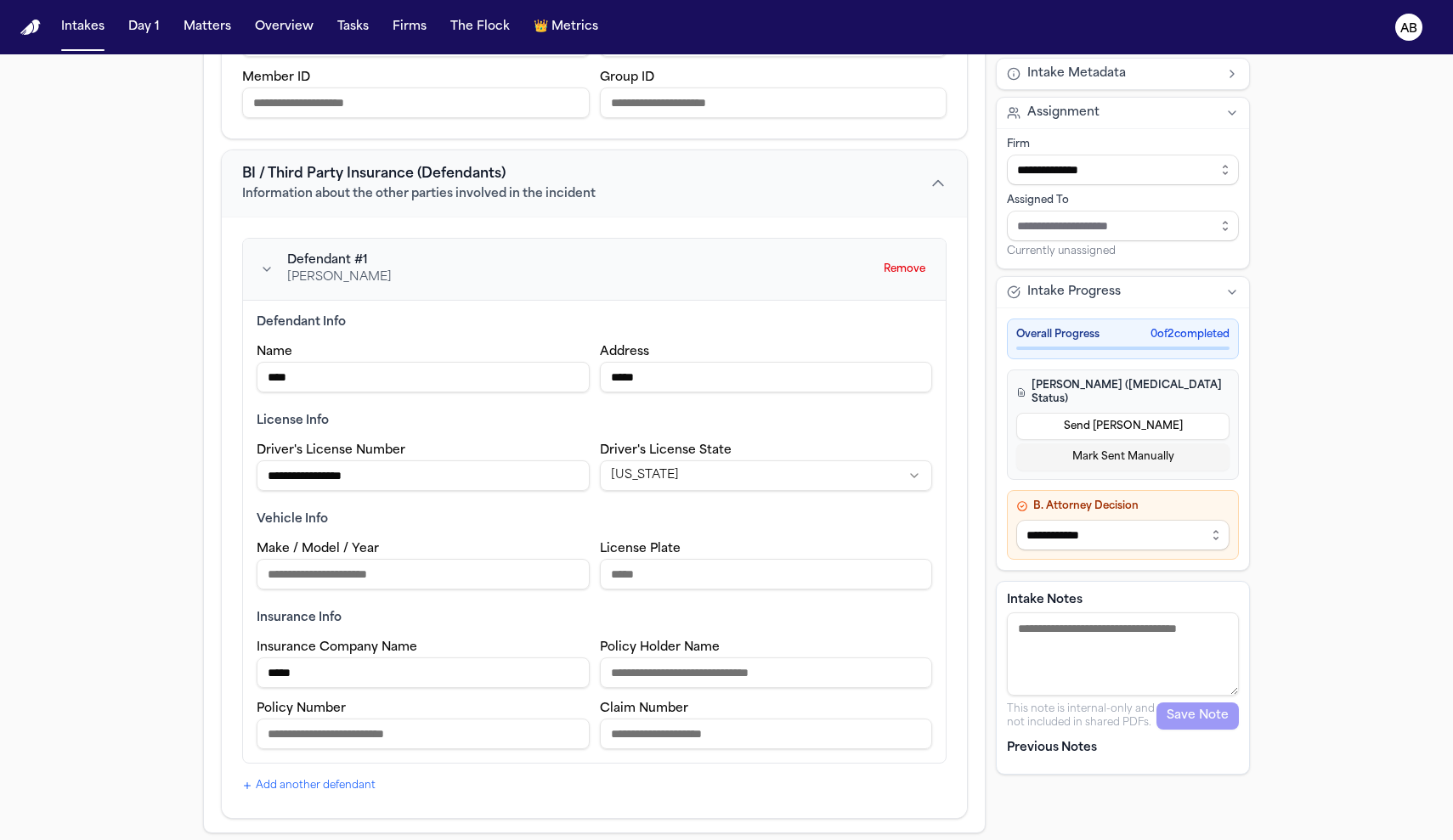
type input "*****"
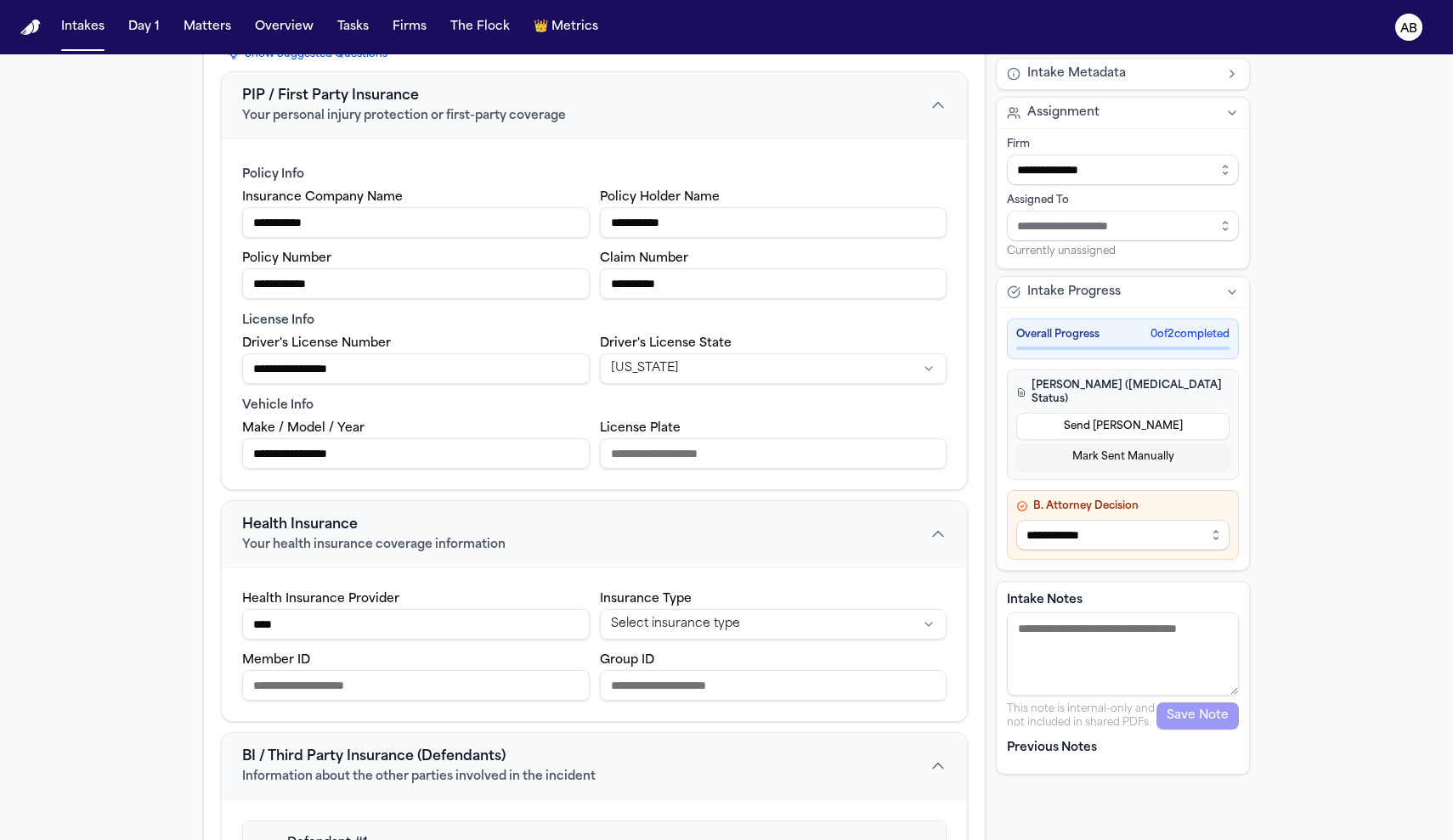
scroll to position [0, 0]
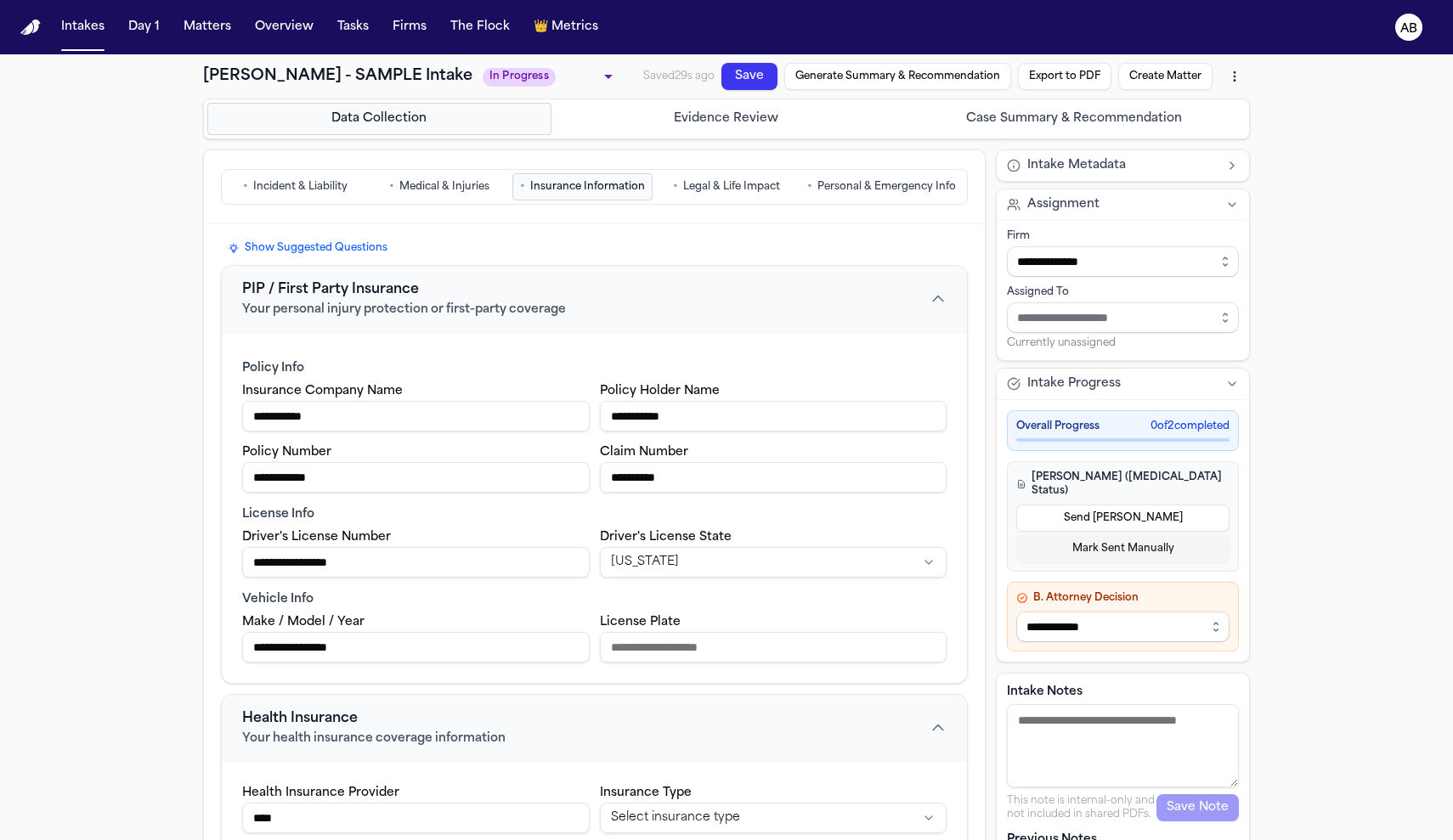
type input "**********"
click at [711, 189] on span "Legal & Life Impact" at bounding box center [731, 187] width 97 height 14
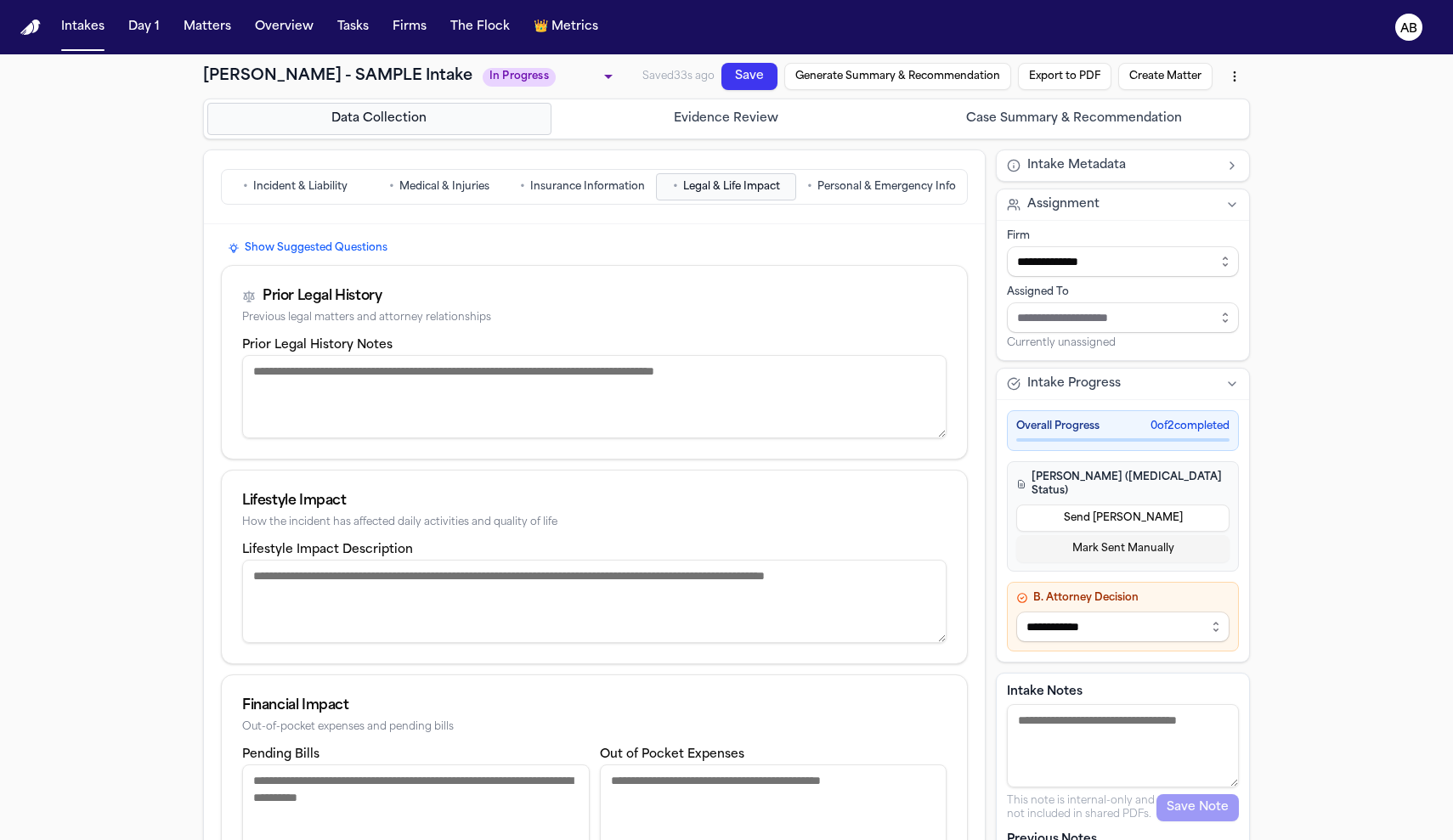
click at [520, 378] on textarea "Prior Legal History Notes" at bounding box center [594, 396] width 705 height 83
type textarea "****"
click at [562, 586] on textarea "Lifestyle Impact Description" at bounding box center [594, 601] width 705 height 83
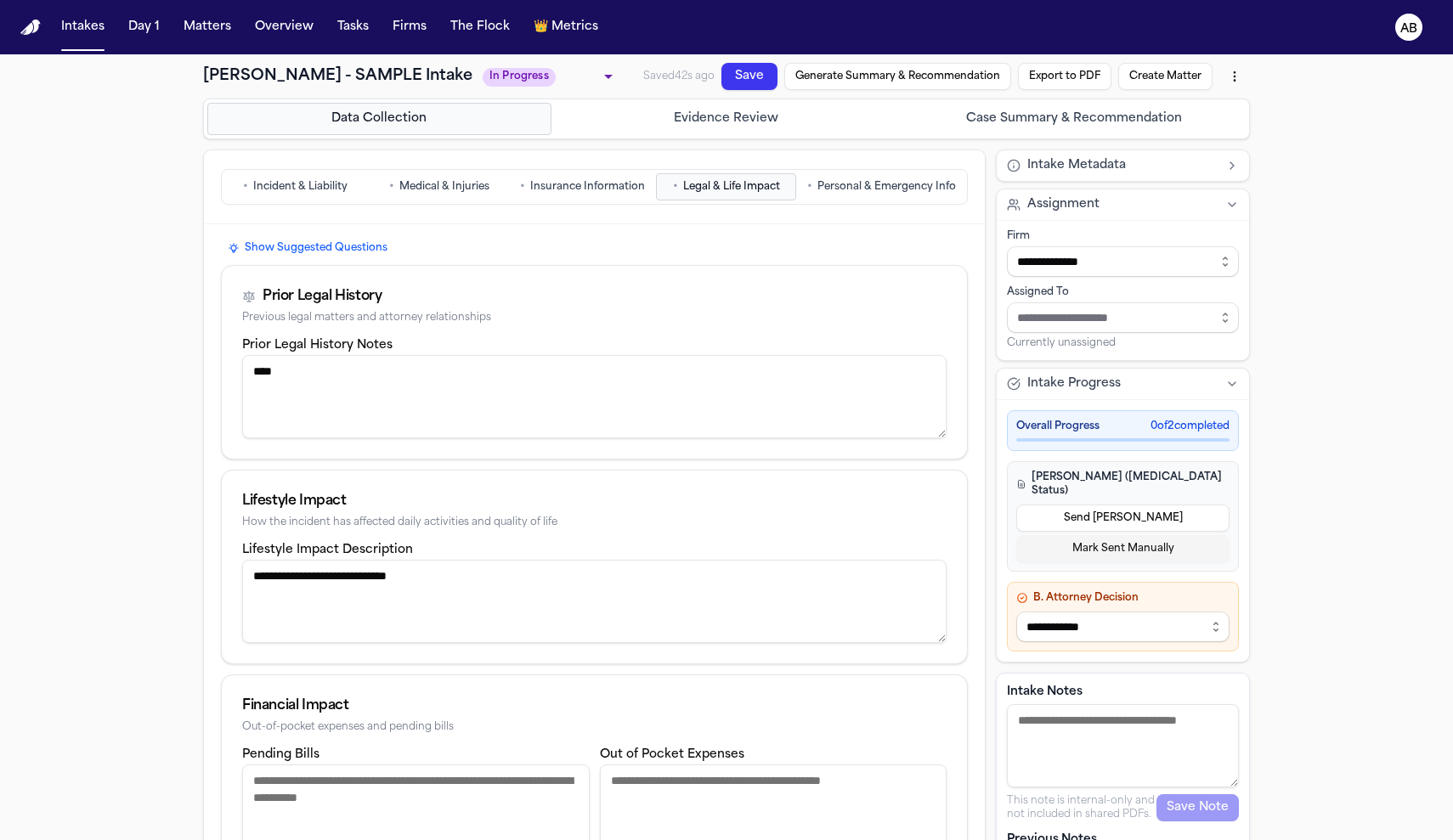
scroll to position [255, 0]
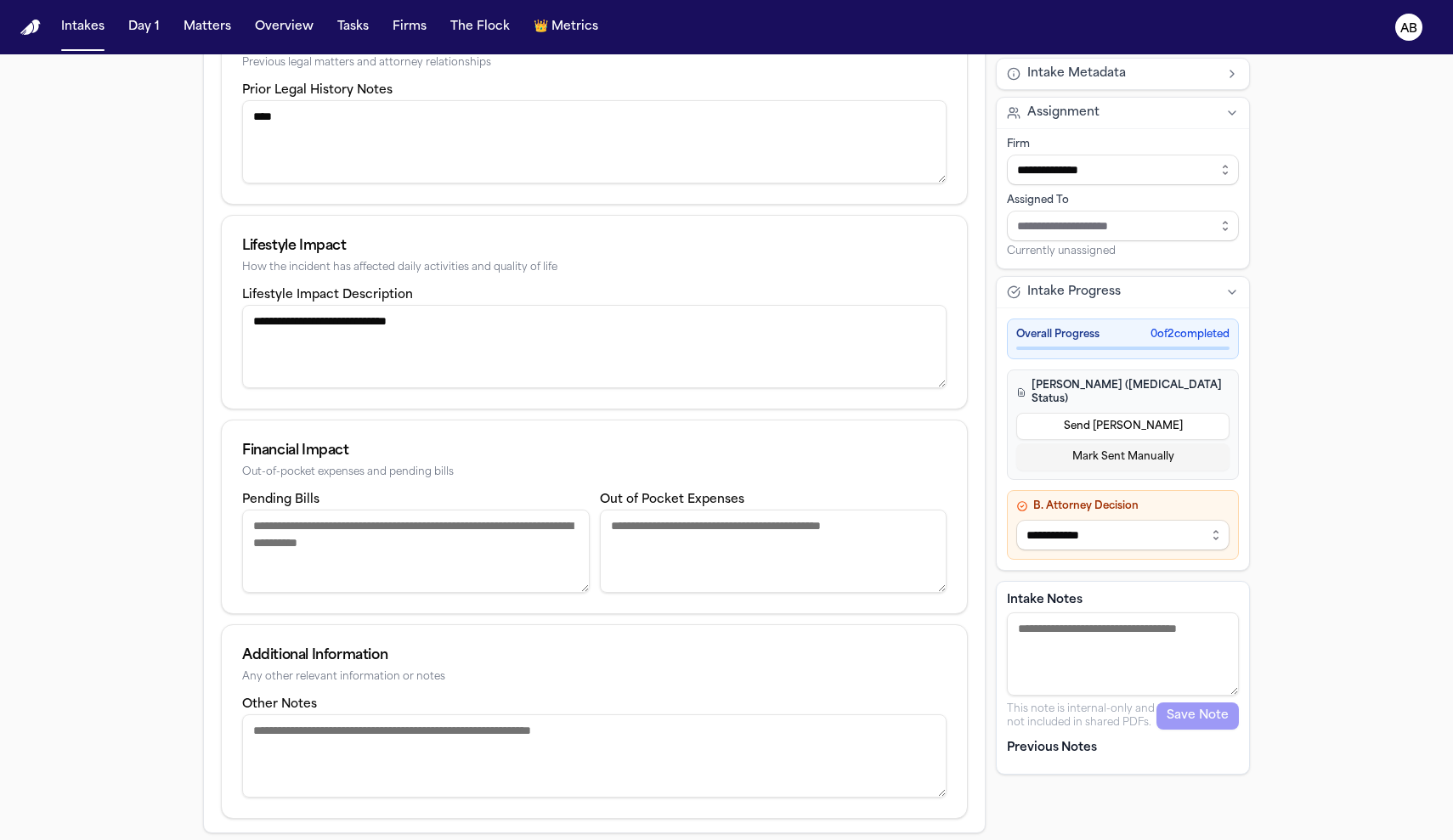
type textarea "**********"
click at [745, 553] on textarea "Out of Pocket Expenses" at bounding box center [774, 551] width 348 height 83
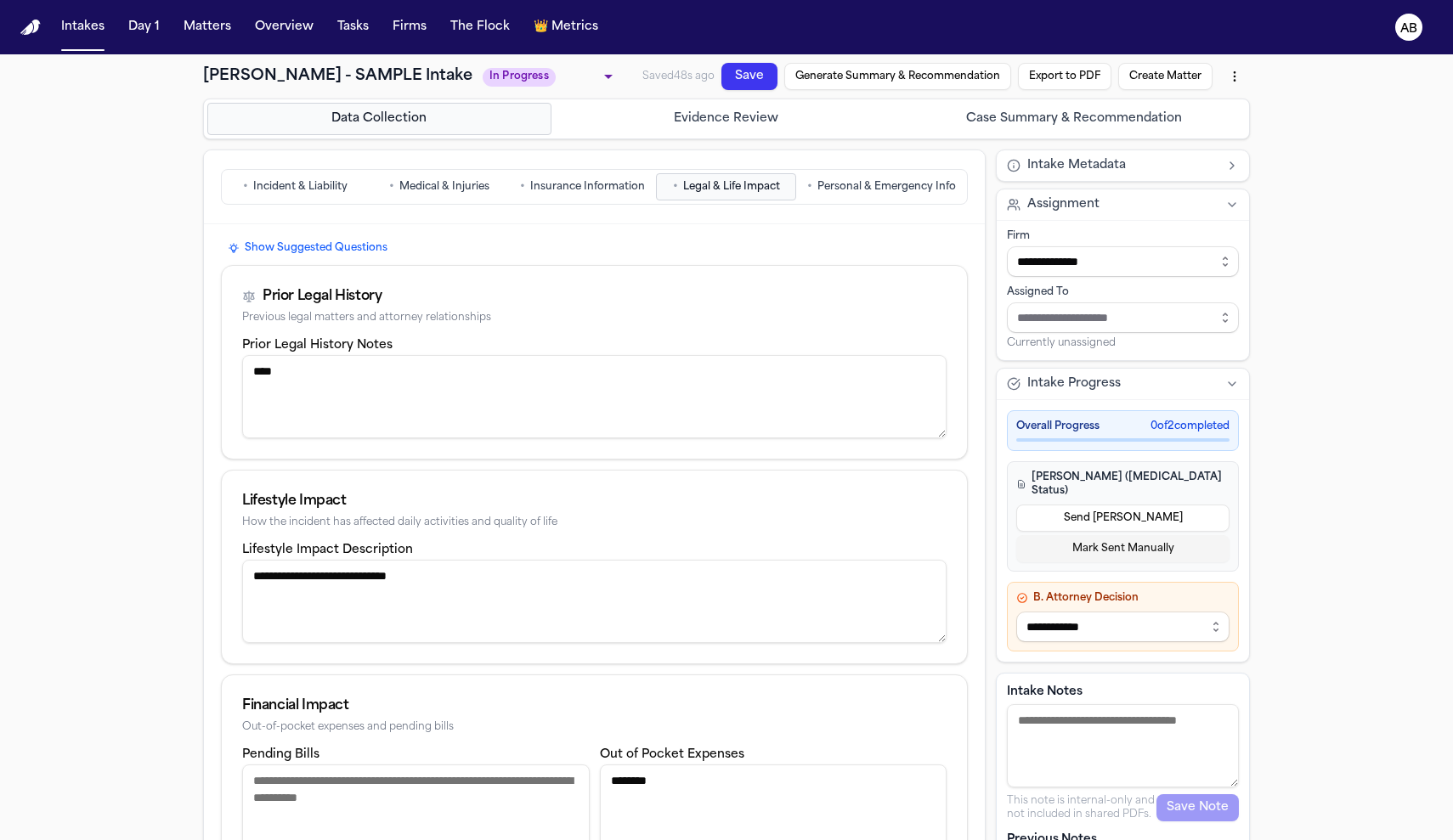
type textarea "*******"
click at [906, 194] on span "Personal & Emergency Info" at bounding box center [886, 187] width 139 height 14
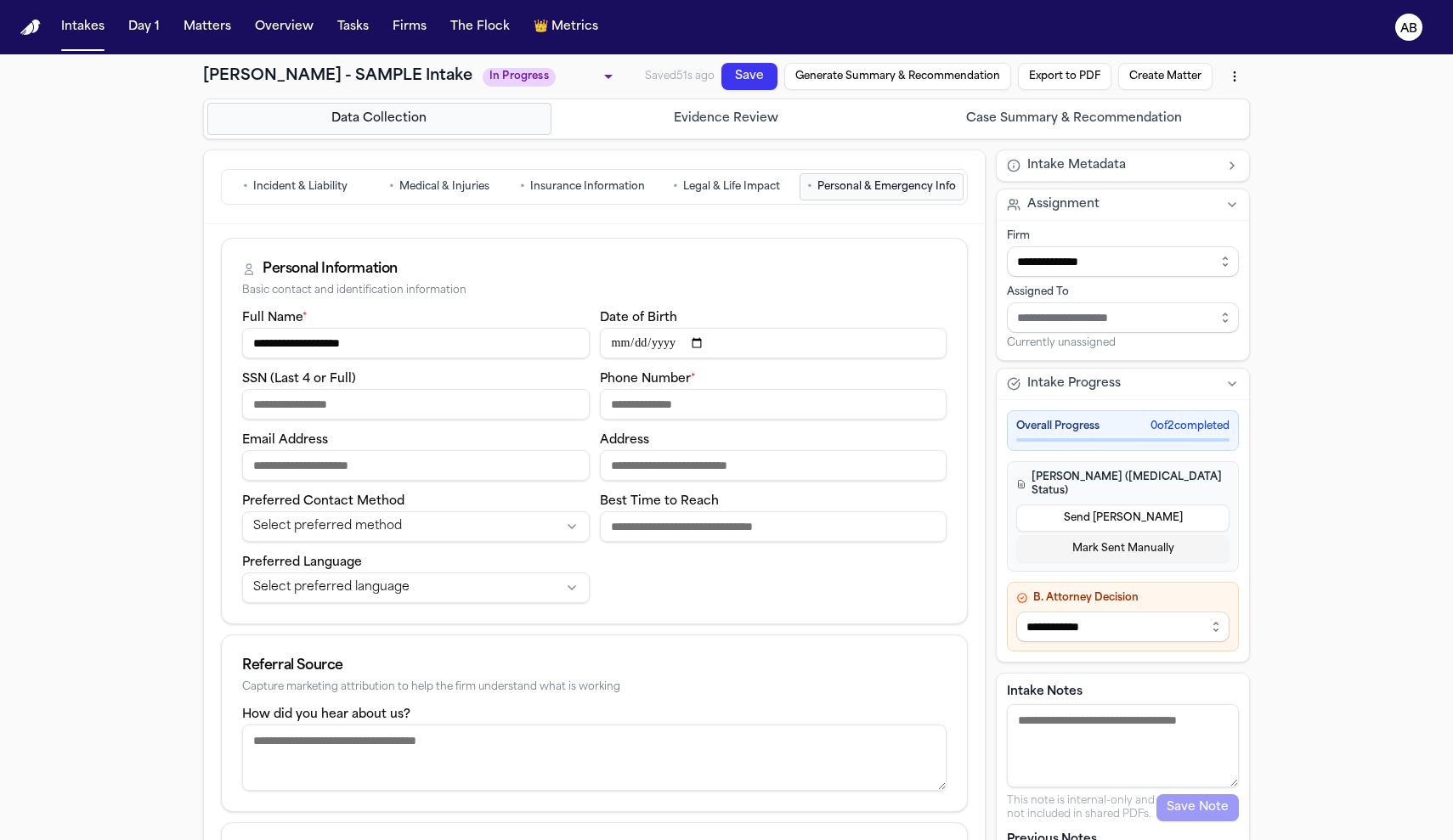
click at [1113, 535] on button "Mark Sent Manually" at bounding box center [1123, 548] width 213 height 27
select select "**********"
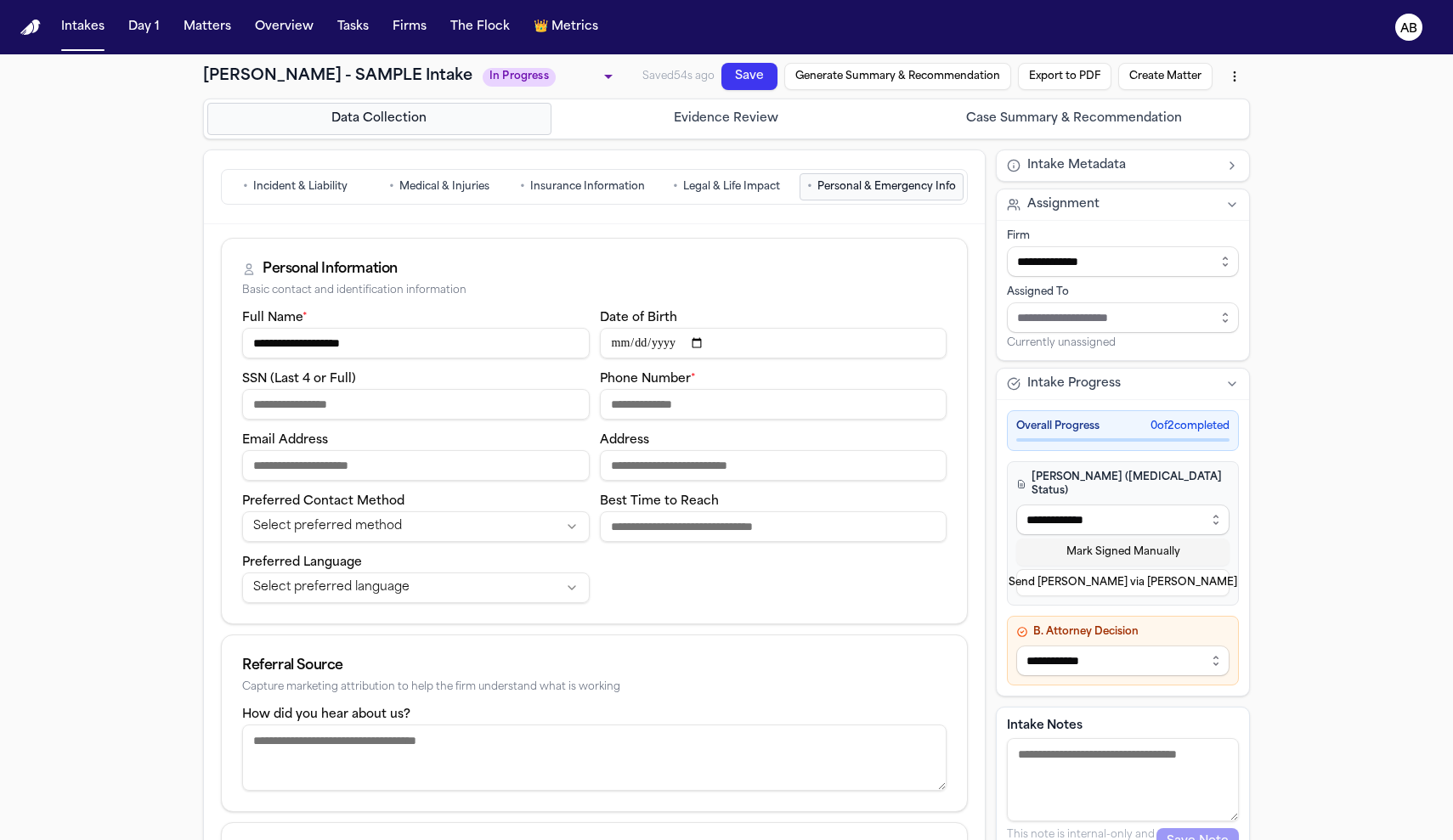
click at [1122, 542] on button "Mark Signed Manually" at bounding box center [1123, 552] width 213 height 27
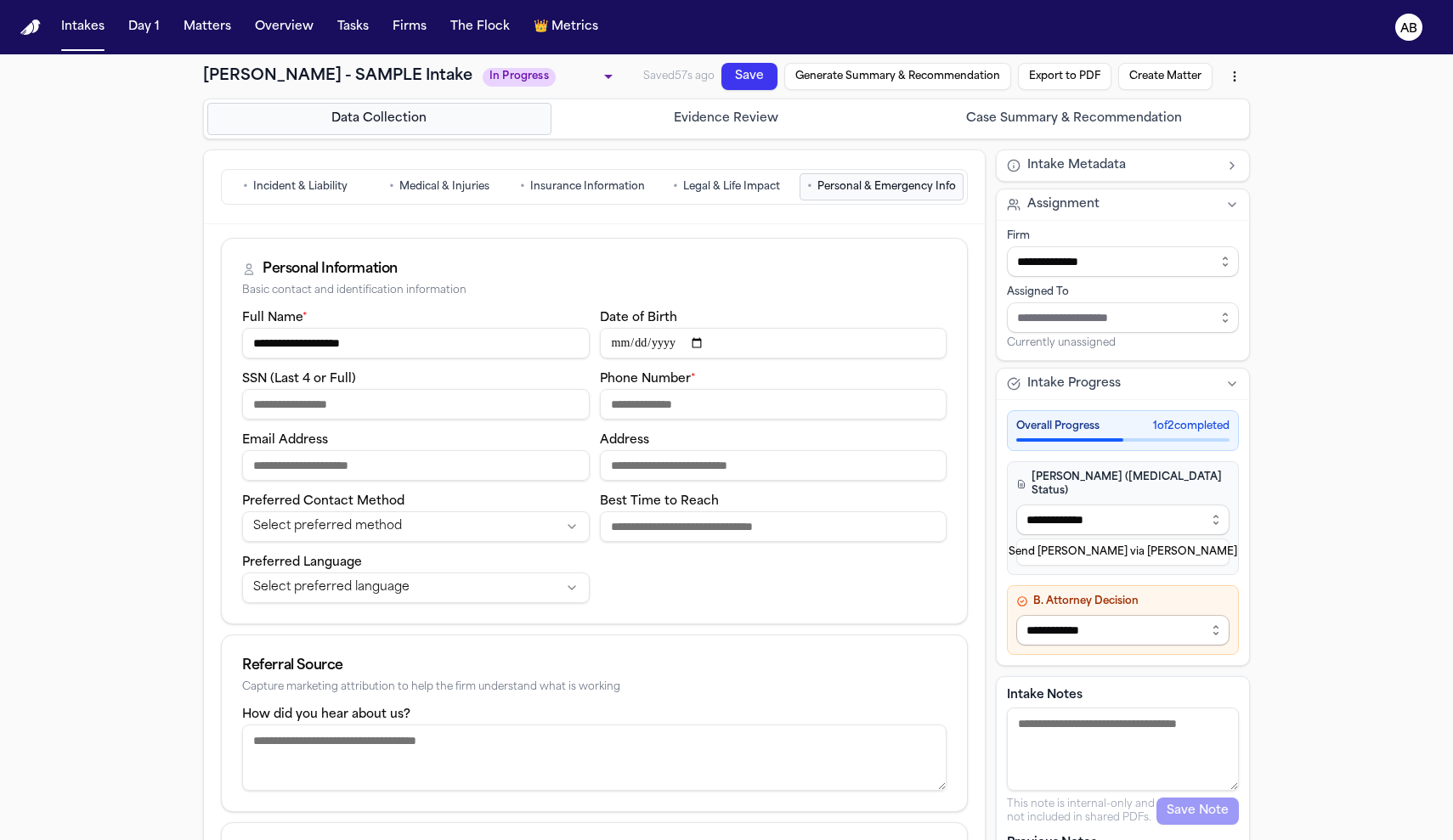
select select "**********"
click at [396, 398] on input "SSN (Last 4 or Full)" at bounding box center [416, 404] width 348 height 31
type input "****"
type input "*"
type input "******"
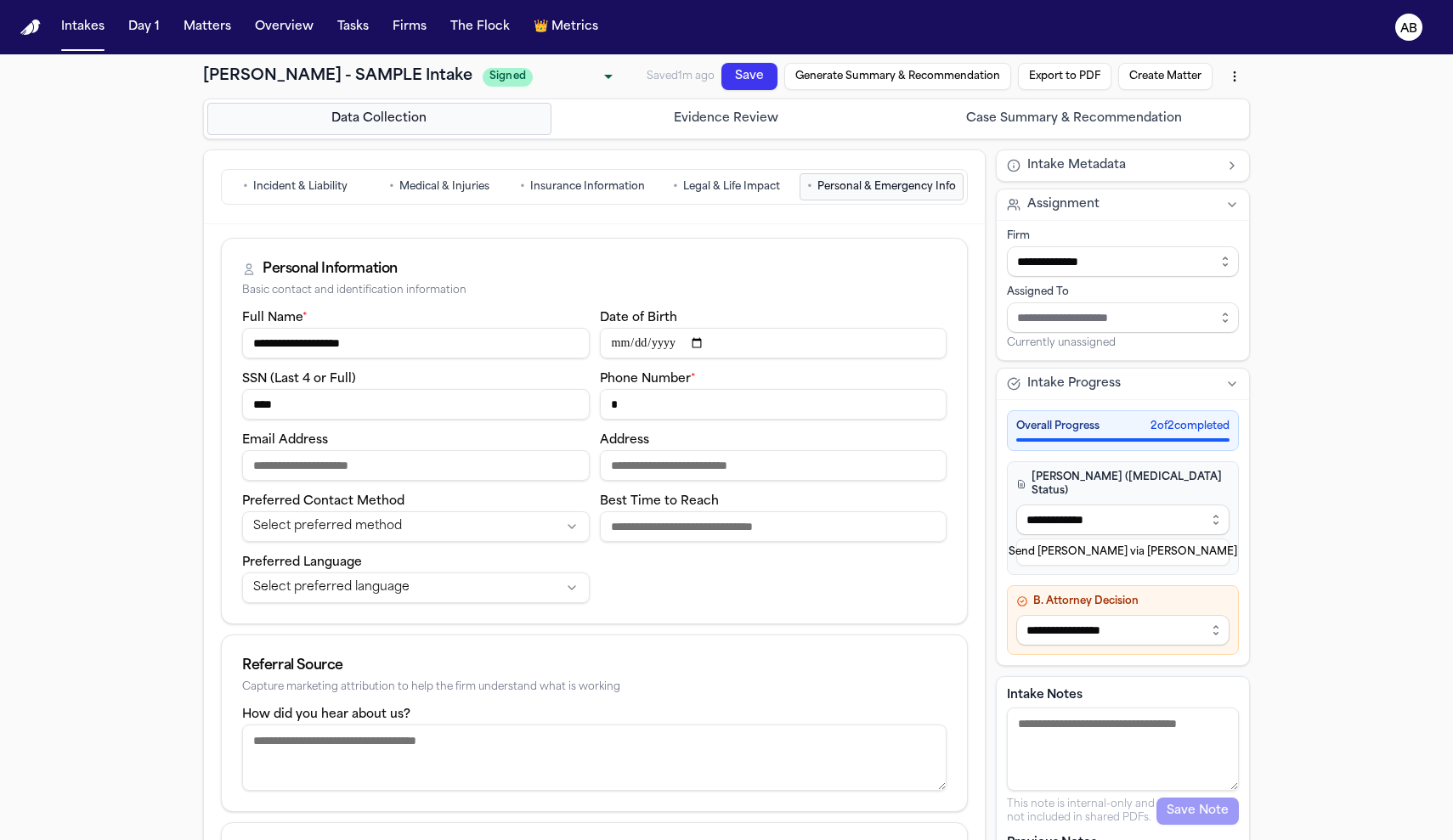
type input "*"
click at [566, 730] on textarea "How did you hear about us?" at bounding box center [594, 758] width 705 height 66
type textarea "********"
click at [405, 589] on html "**********" at bounding box center [726, 420] width 1453 height 840
click at [406, 529] on html "**********" at bounding box center [726, 420] width 1453 height 840
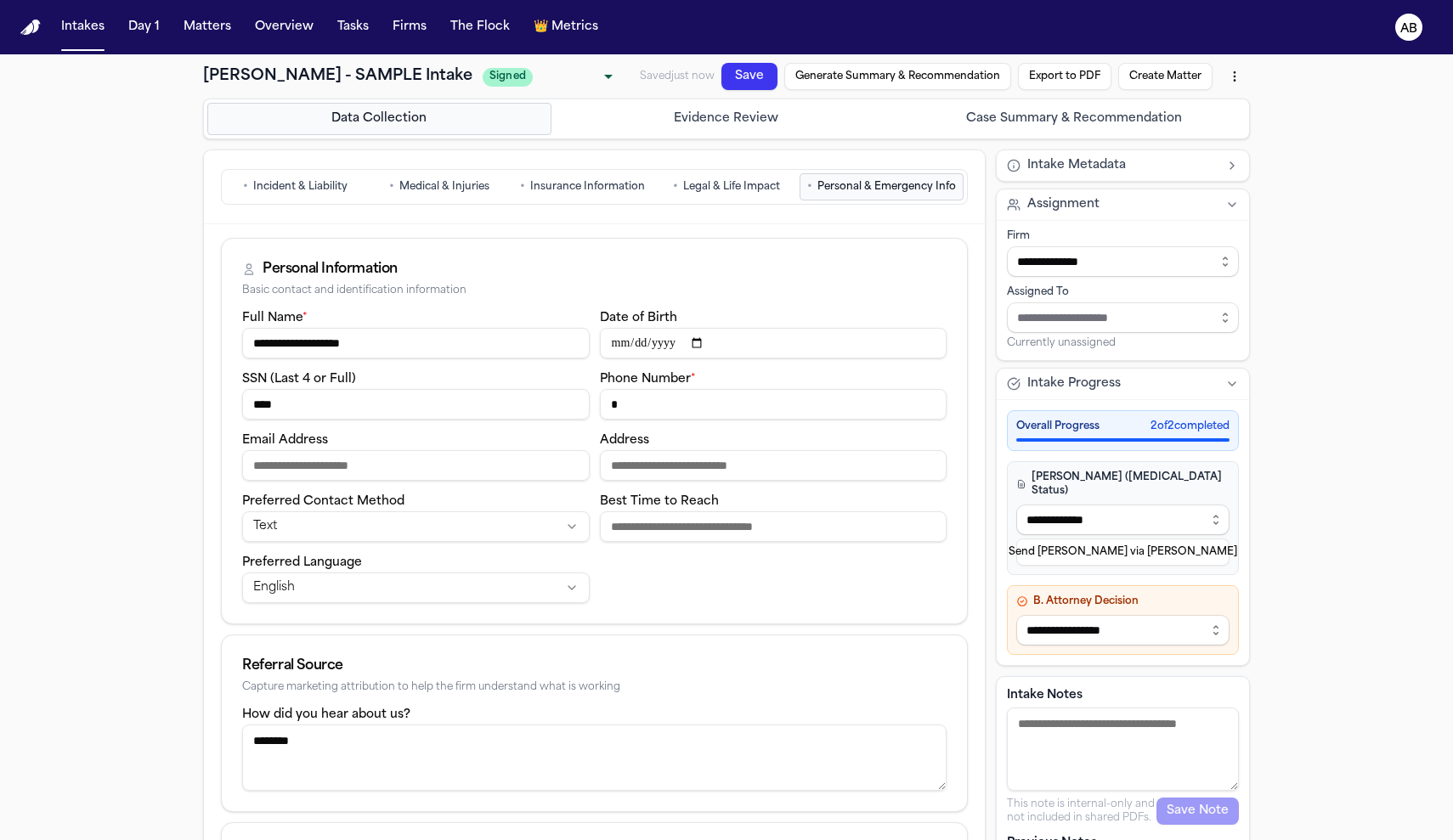
click at [683, 521] on input "Best Time to Reach" at bounding box center [774, 527] width 348 height 31
type input "********"
click at [630, 407] on input "*" at bounding box center [774, 404] width 348 height 31
type input "**********"
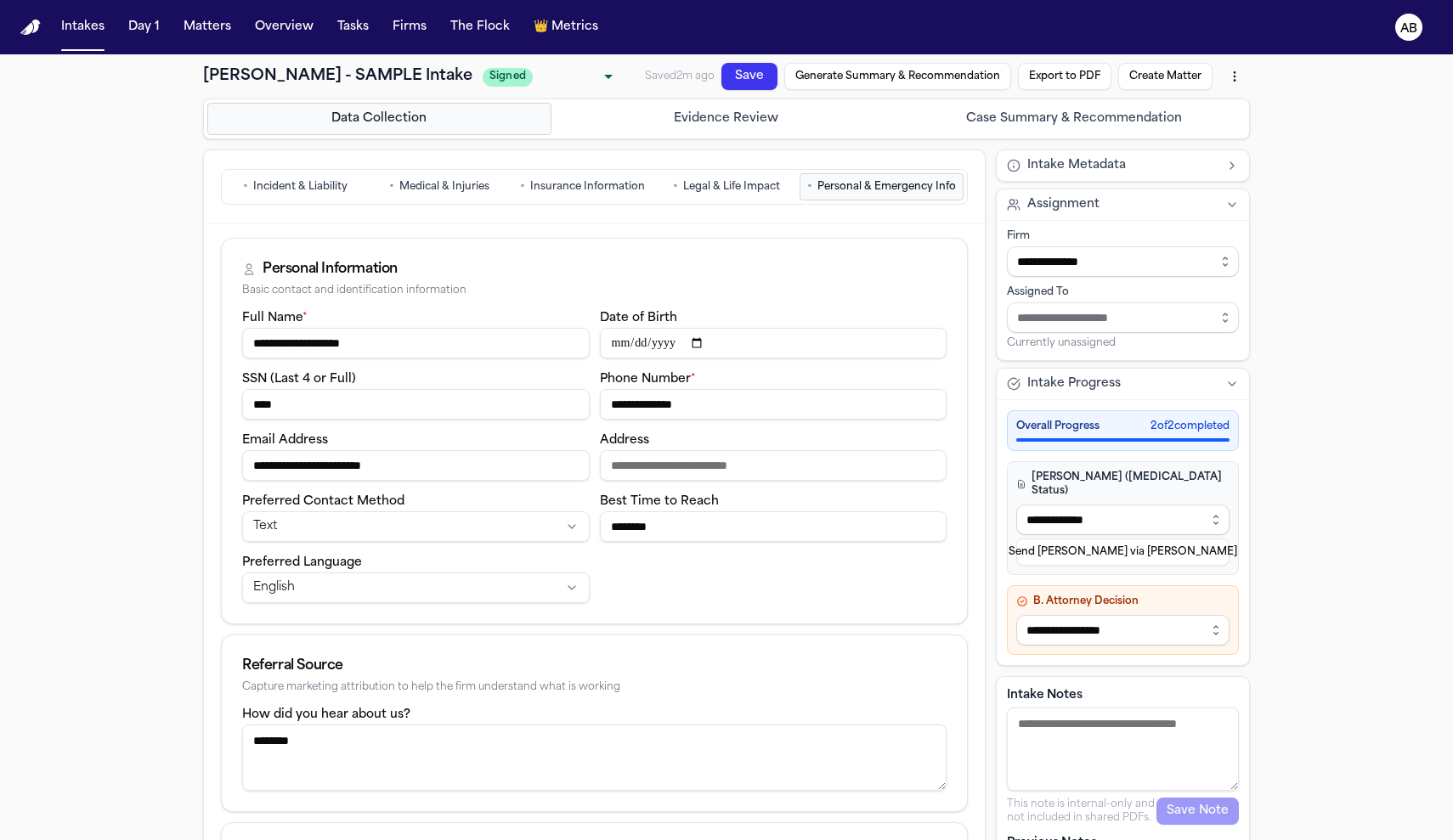
click at [702, 478] on input "Address" at bounding box center [774, 465] width 348 height 31
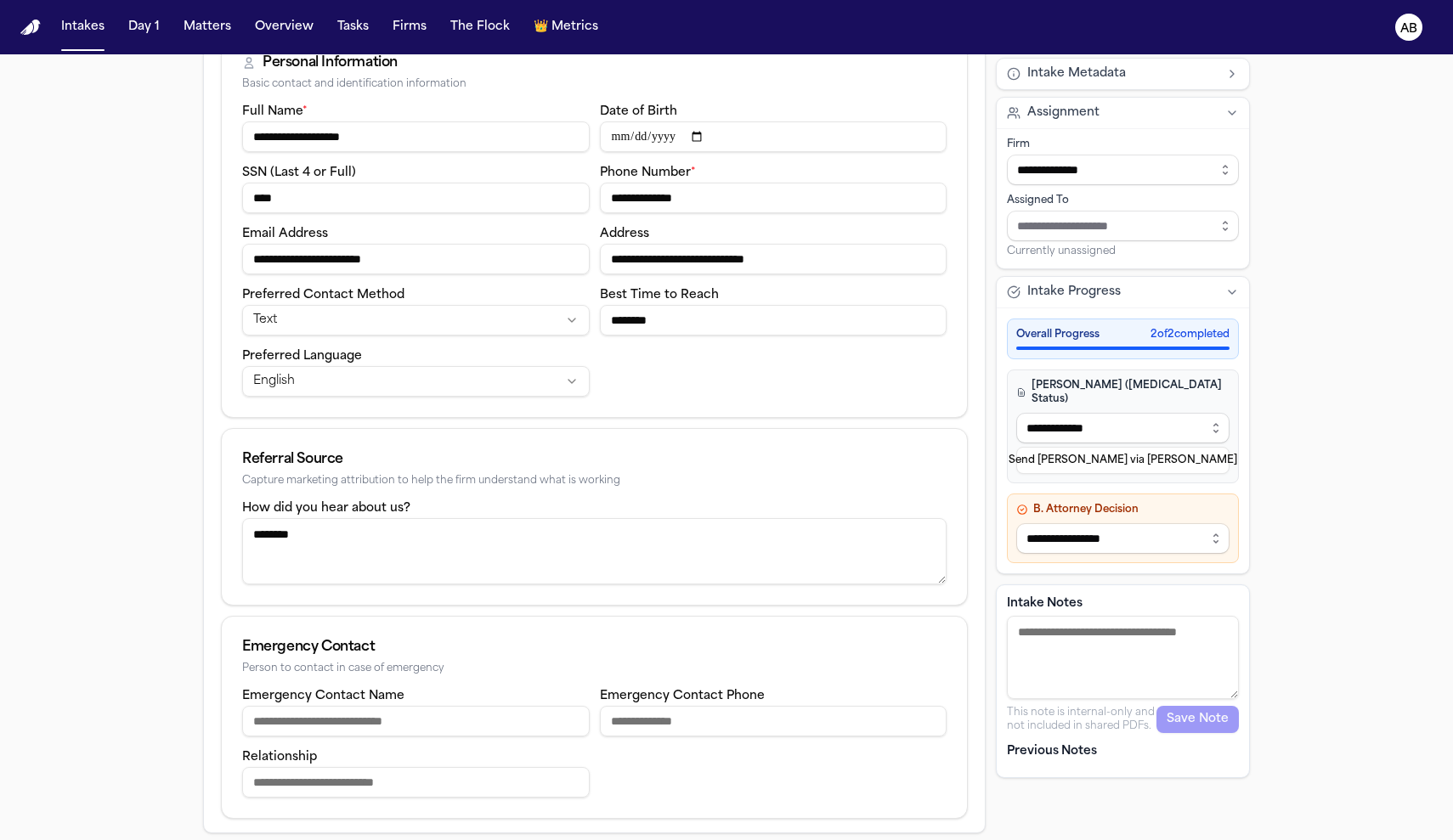
type input "**********"
type input "*"
type input "**********"
click at [310, 776] on input "Relationship" at bounding box center [416, 782] width 348 height 31
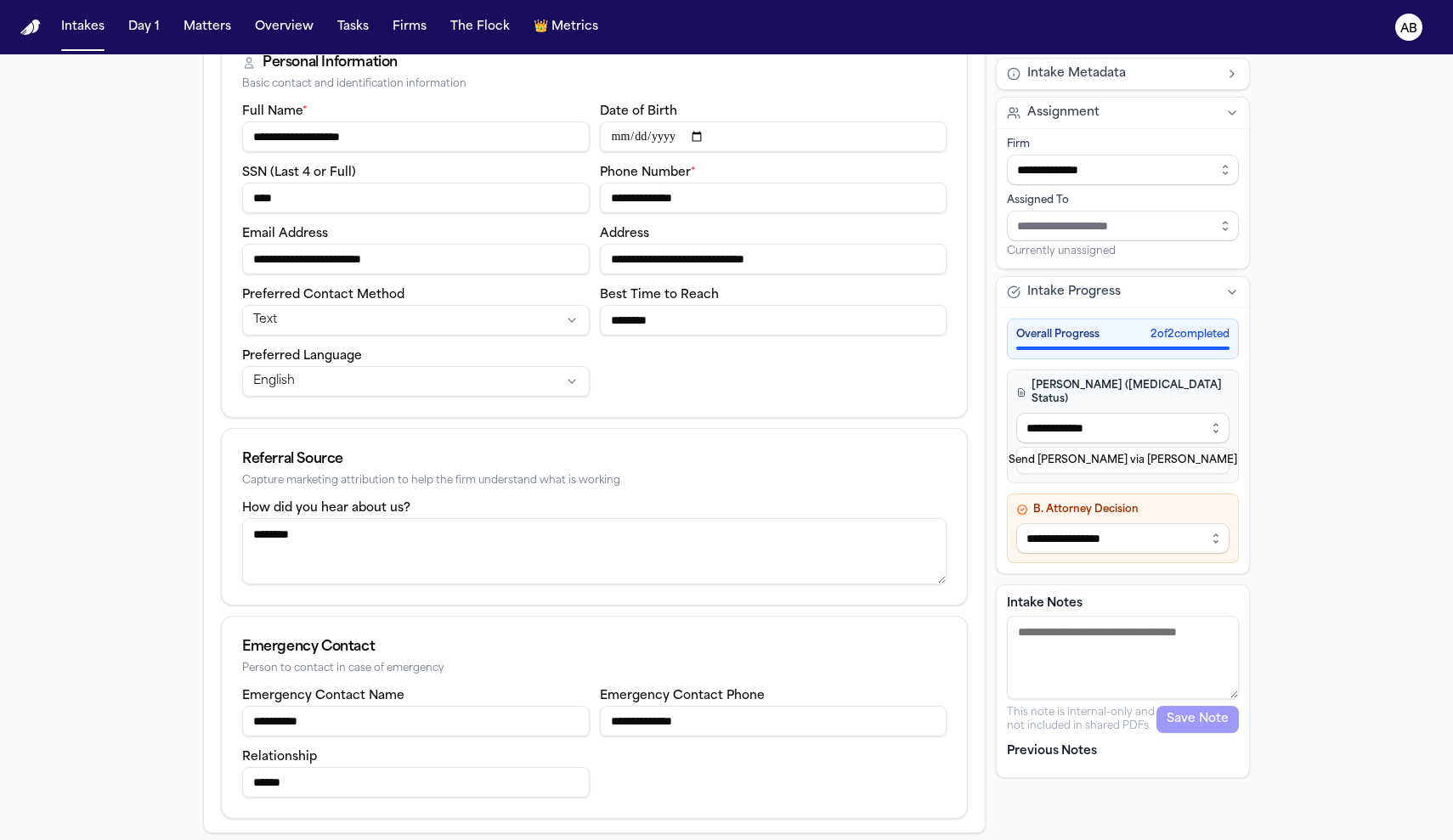
scroll to position [0, 0]
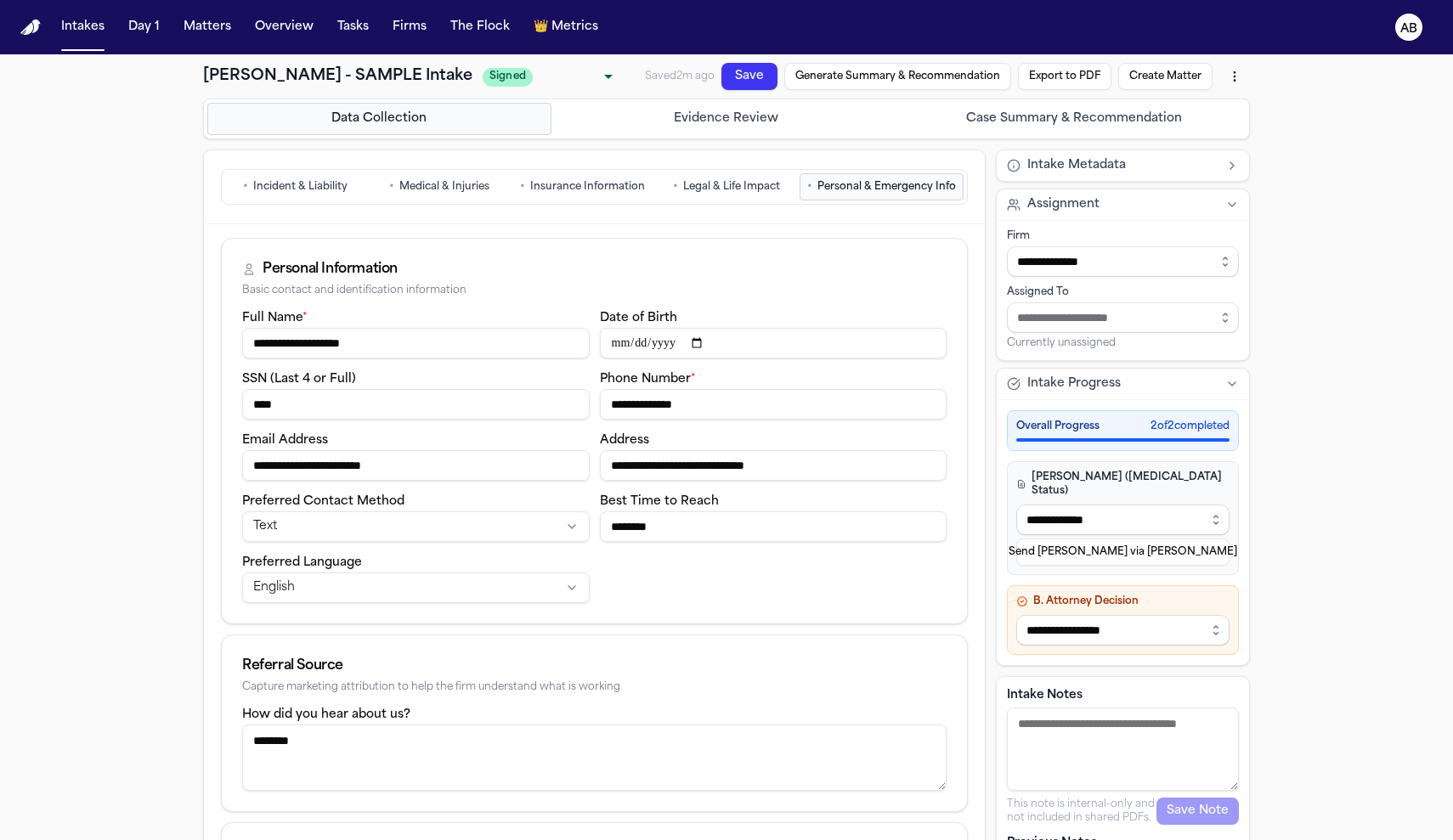
type input "******"
click at [733, 80] on button "Save" at bounding box center [749, 76] width 56 height 27
click at [1155, 79] on button "Create Matter" at bounding box center [1166, 76] width 94 height 27
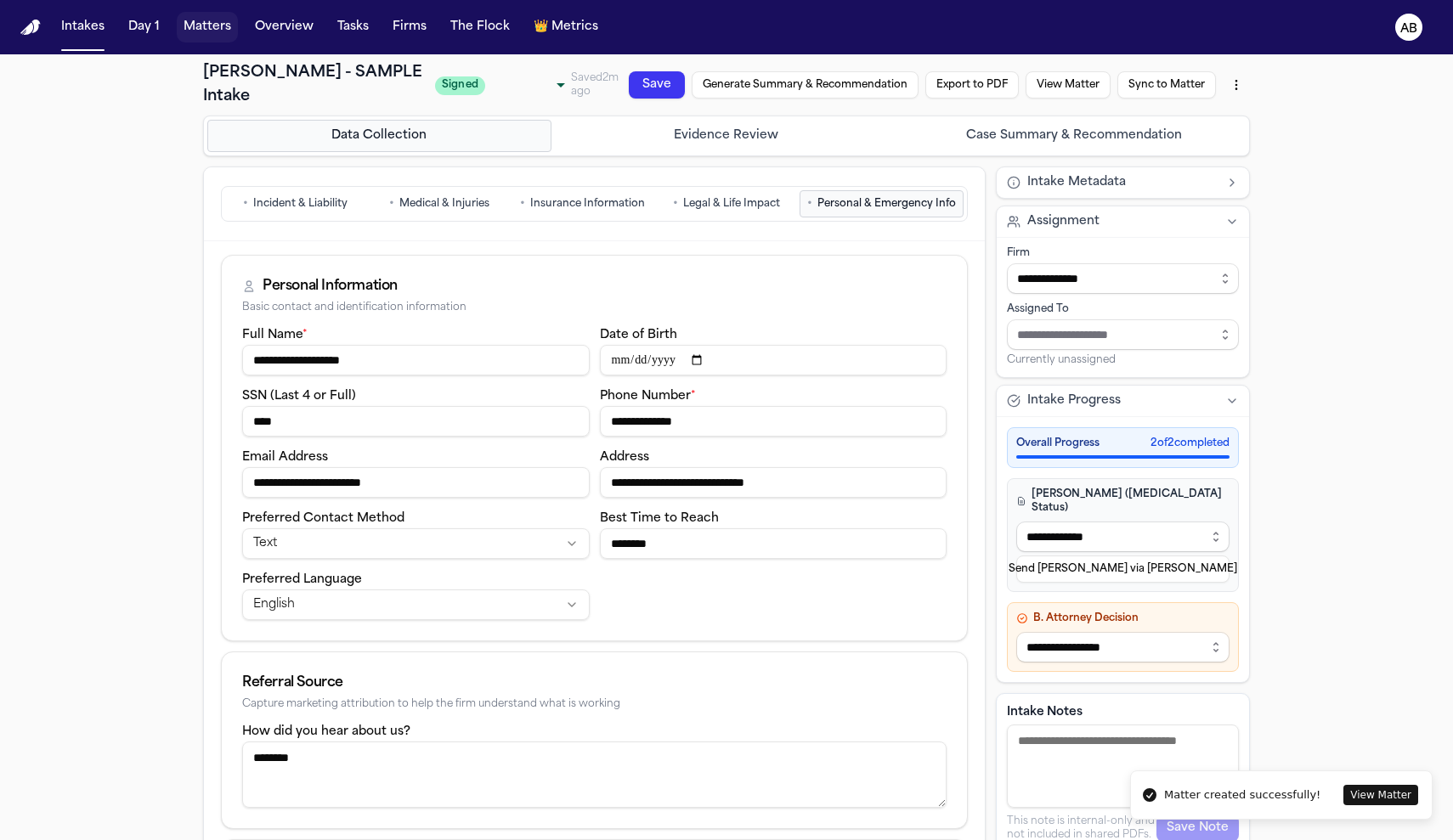
click at [198, 26] on button "Matters" at bounding box center [207, 27] width 61 height 31
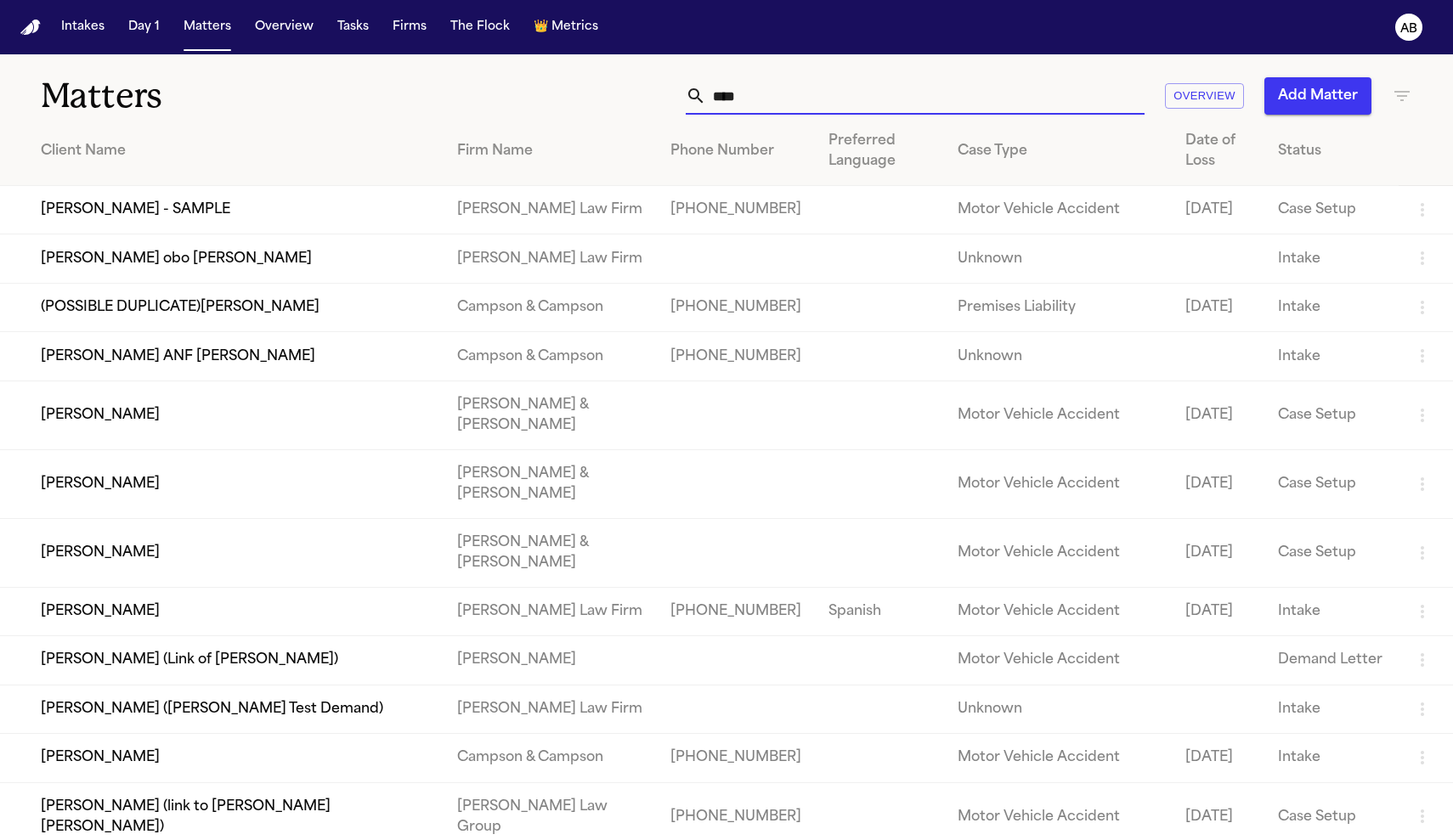
drag, startPoint x: 754, startPoint y: 96, endPoint x: 569, endPoint y: 94, distance: 185.0
click at [569, 94] on div "**** Overview Add Matter" at bounding box center [922, 96] width 980 height 38
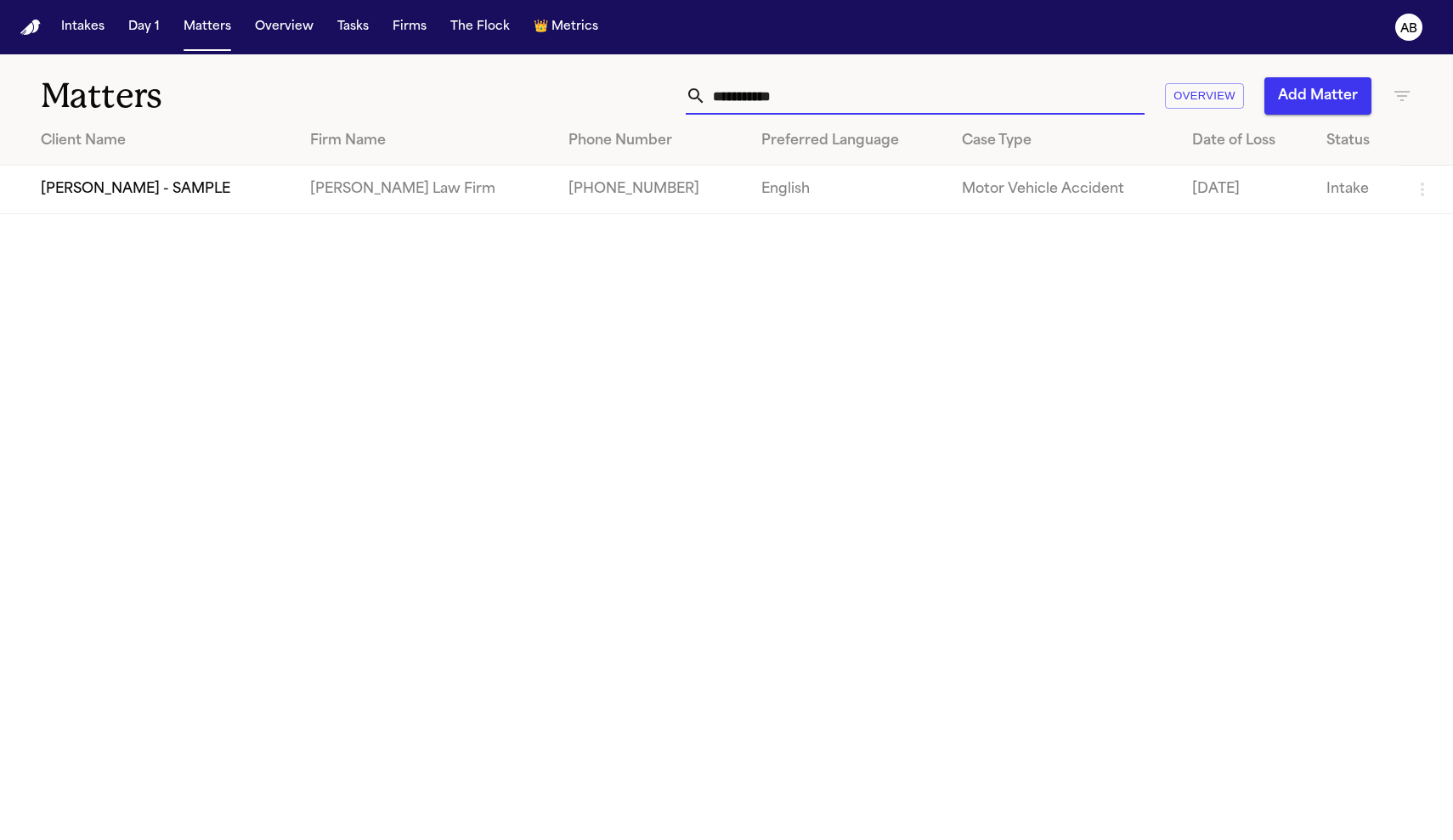
type input "**********"
click at [168, 189] on td "[PERSON_NAME] - SAMPLE" at bounding box center [148, 189] width 297 height 48
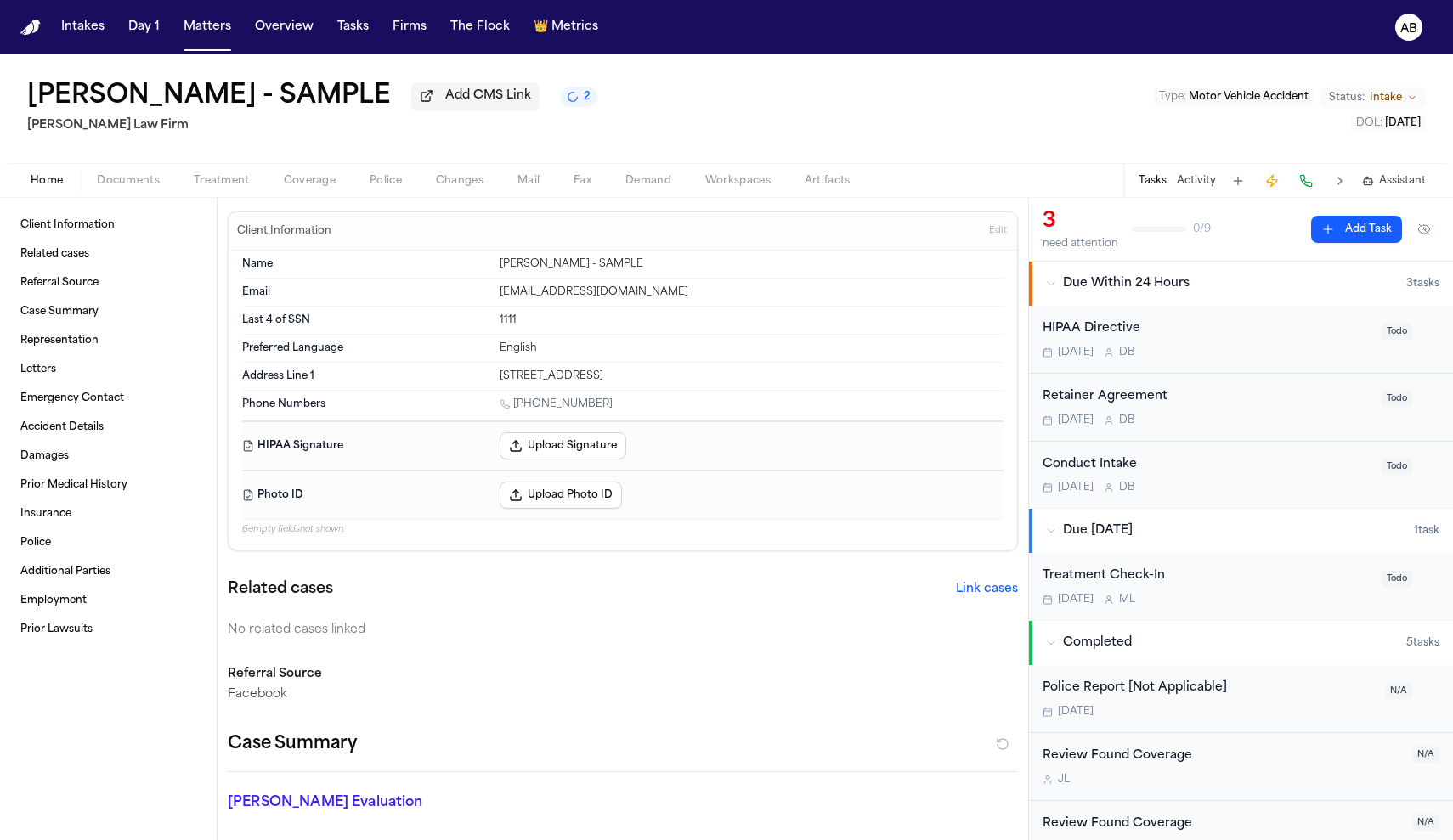
click at [1182, 338] on div "HIPAA Directive" at bounding box center [1207, 329] width 329 height 19
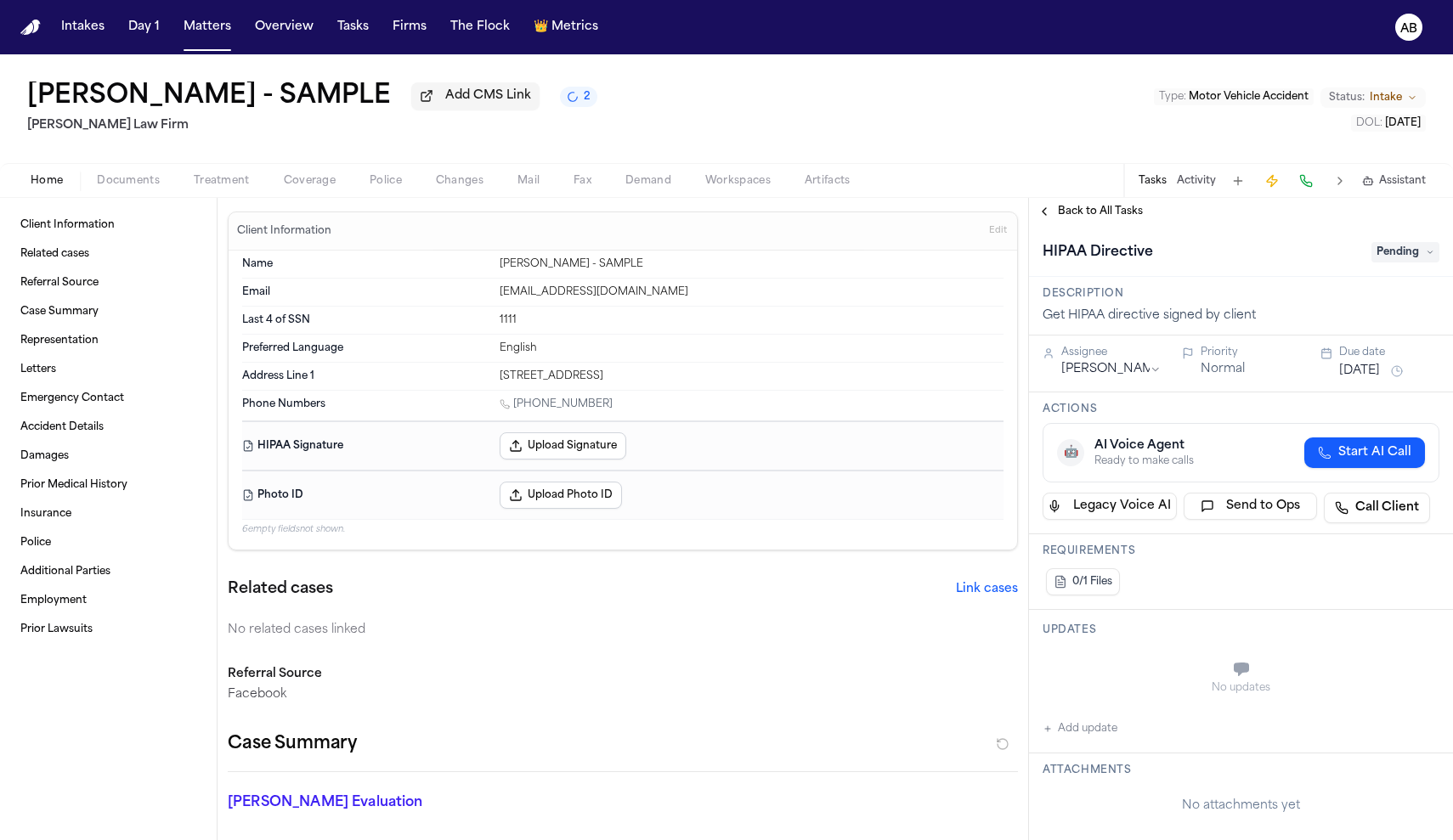
click at [1148, 382] on div "Assignee Denise Biggs" at bounding box center [1102, 363] width 119 height 36
click at [1151, 375] on html "Intakes Day 1 Matters Overview Tasks Firms The Flock 👑 Metrics AB Janet Smith -…" at bounding box center [726, 420] width 1453 height 840
click at [584, 442] on button "Upload Signature" at bounding box center [562, 445] width 127 height 27
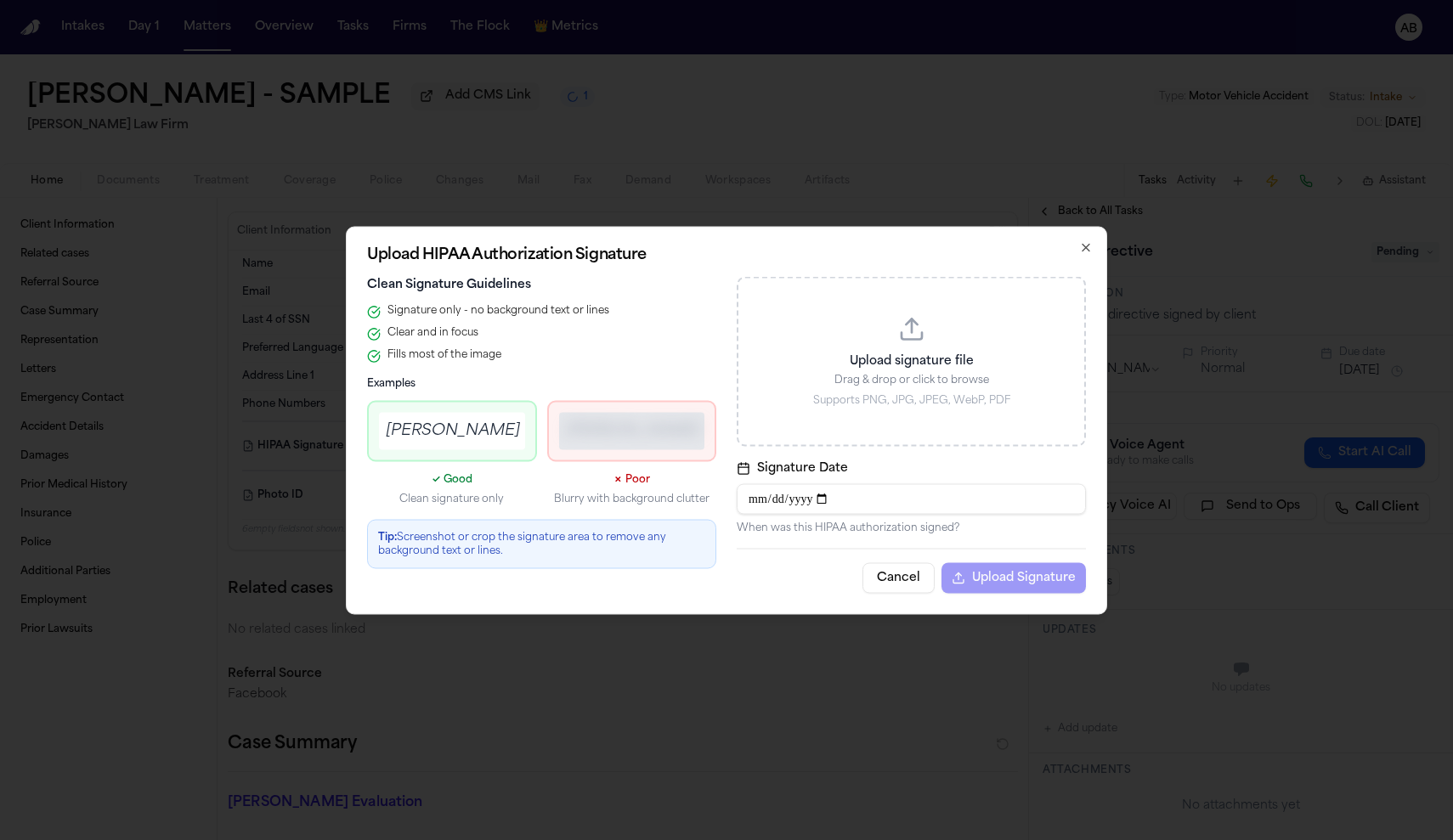
click at [1083, 246] on icon "button" at bounding box center [1086, 247] width 14 height 14
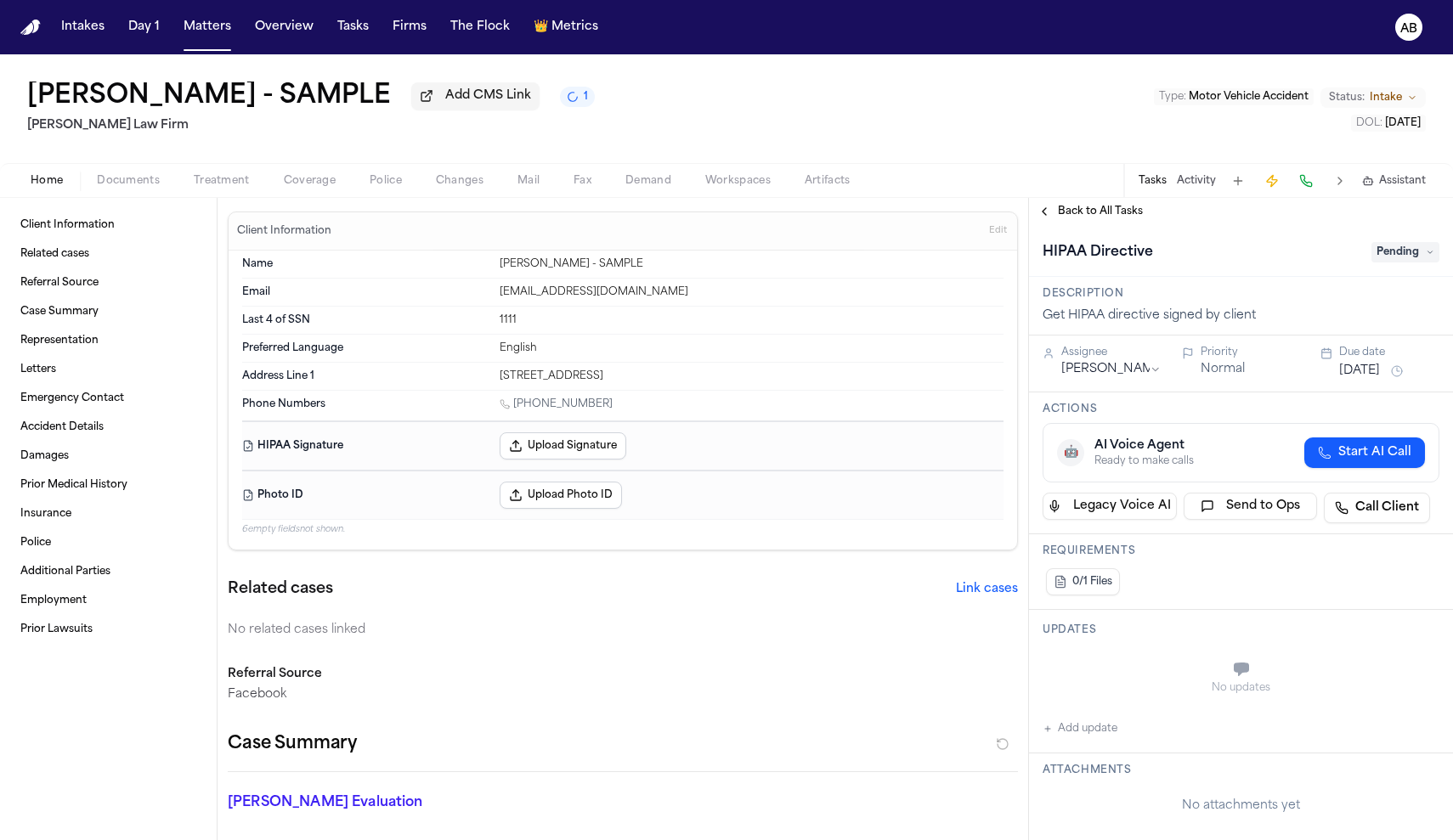
click at [147, 180] on span "Documents" at bounding box center [128, 181] width 63 height 14
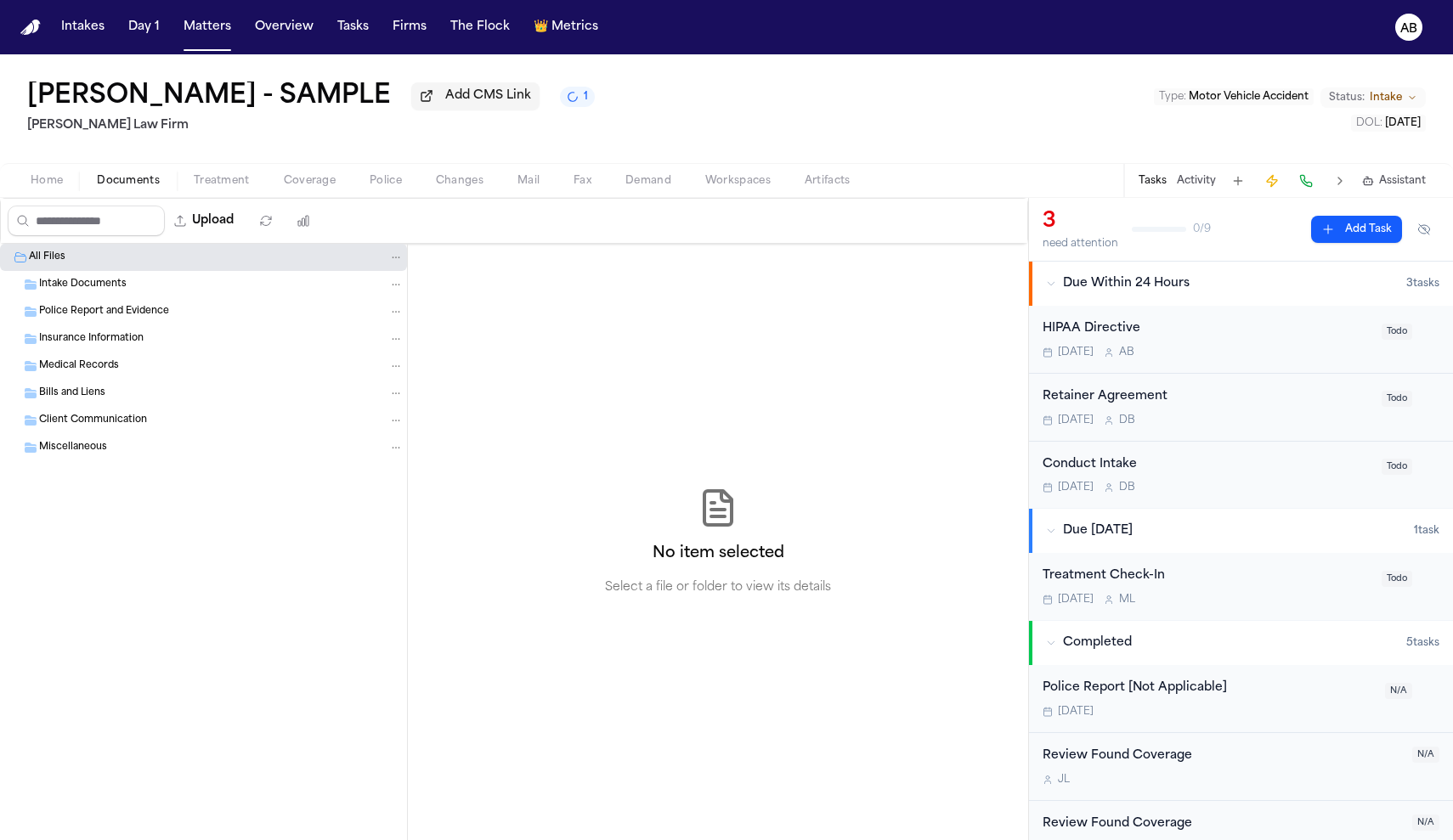
click at [108, 298] on div "Intake Documents" at bounding box center [203, 284] width 407 height 27
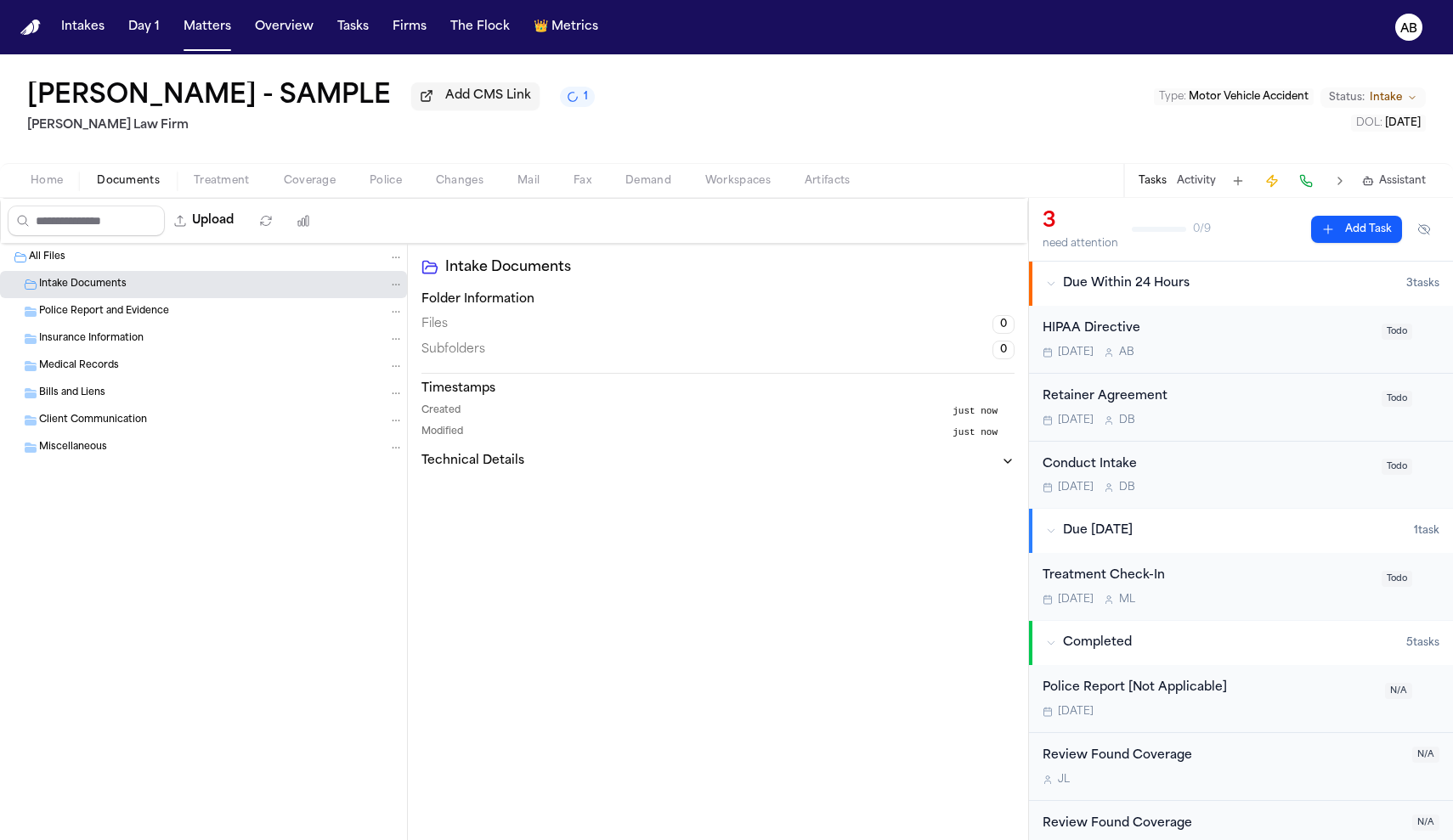
click at [1264, 396] on div "Retainer Agreement" at bounding box center [1207, 397] width 329 height 19
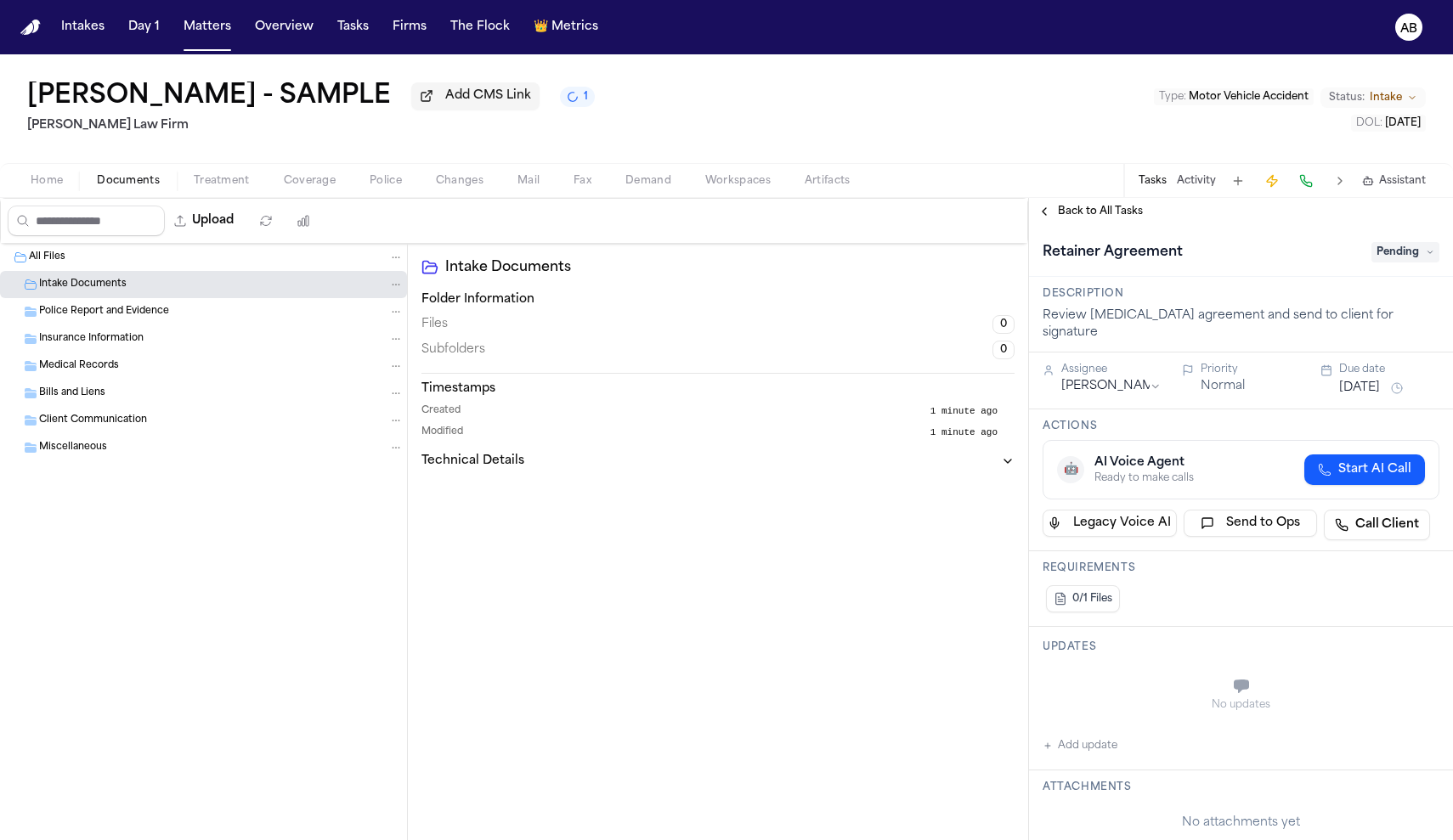
click at [1153, 375] on html "Intakes Day 1 Matters Overview Tasks Firms The Flock 👑 Metrics AB Janet Smith -…" at bounding box center [726, 420] width 1453 height 840
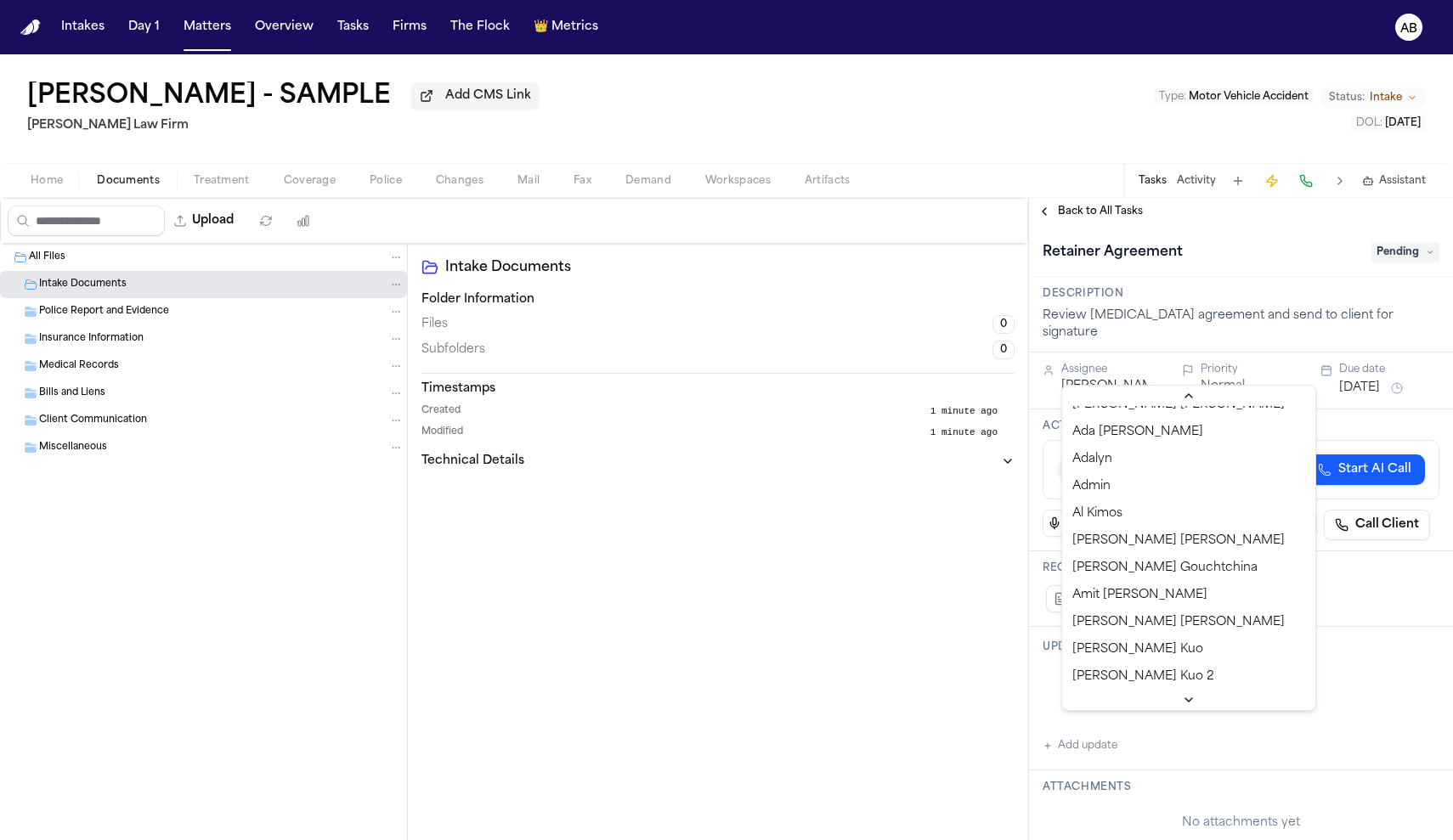
scroll to position [17, 0]
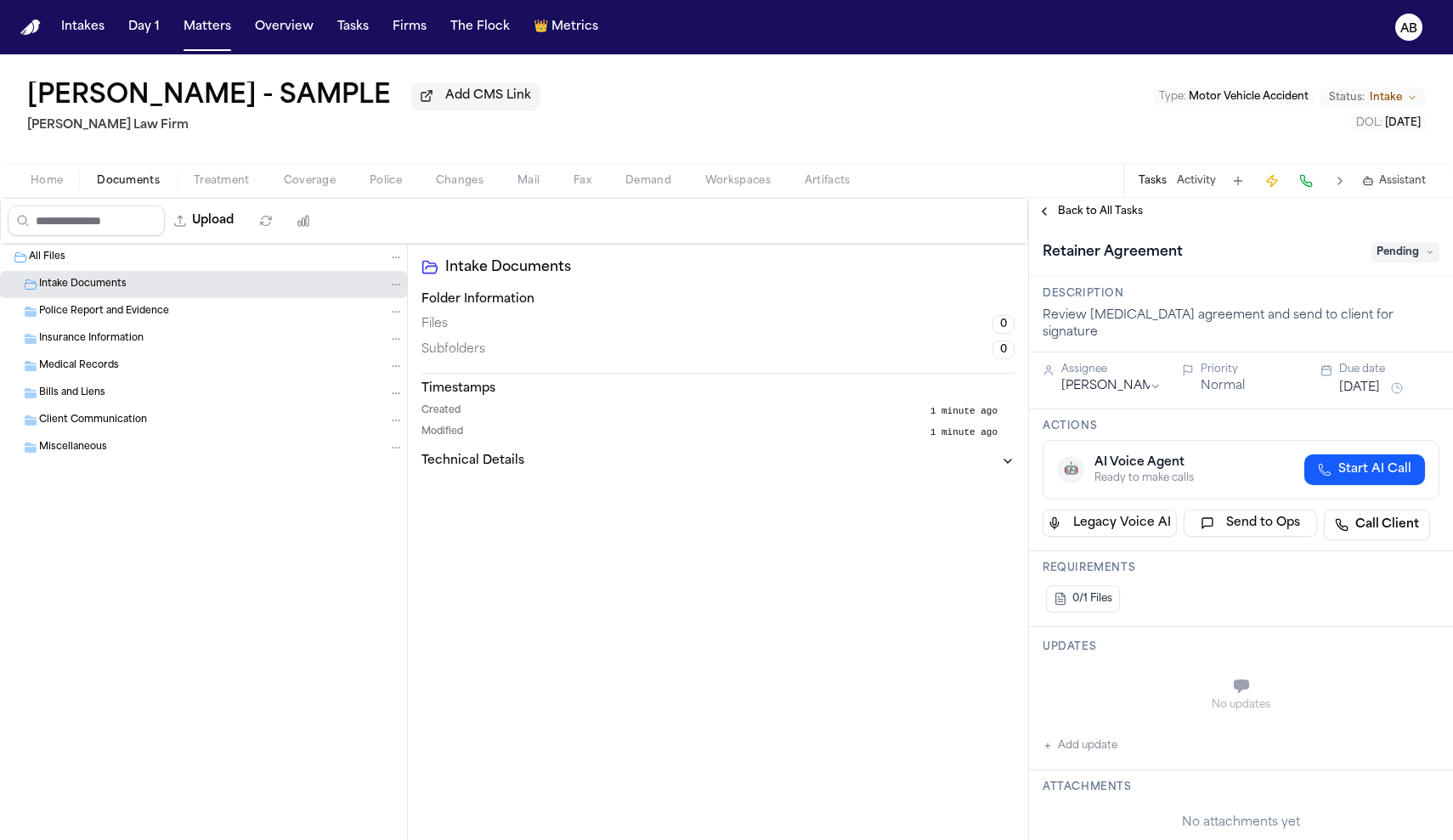
click at [1090, 217] on span "Back to All Tasks" at bounding box center [1100, 212] width 85 height 14
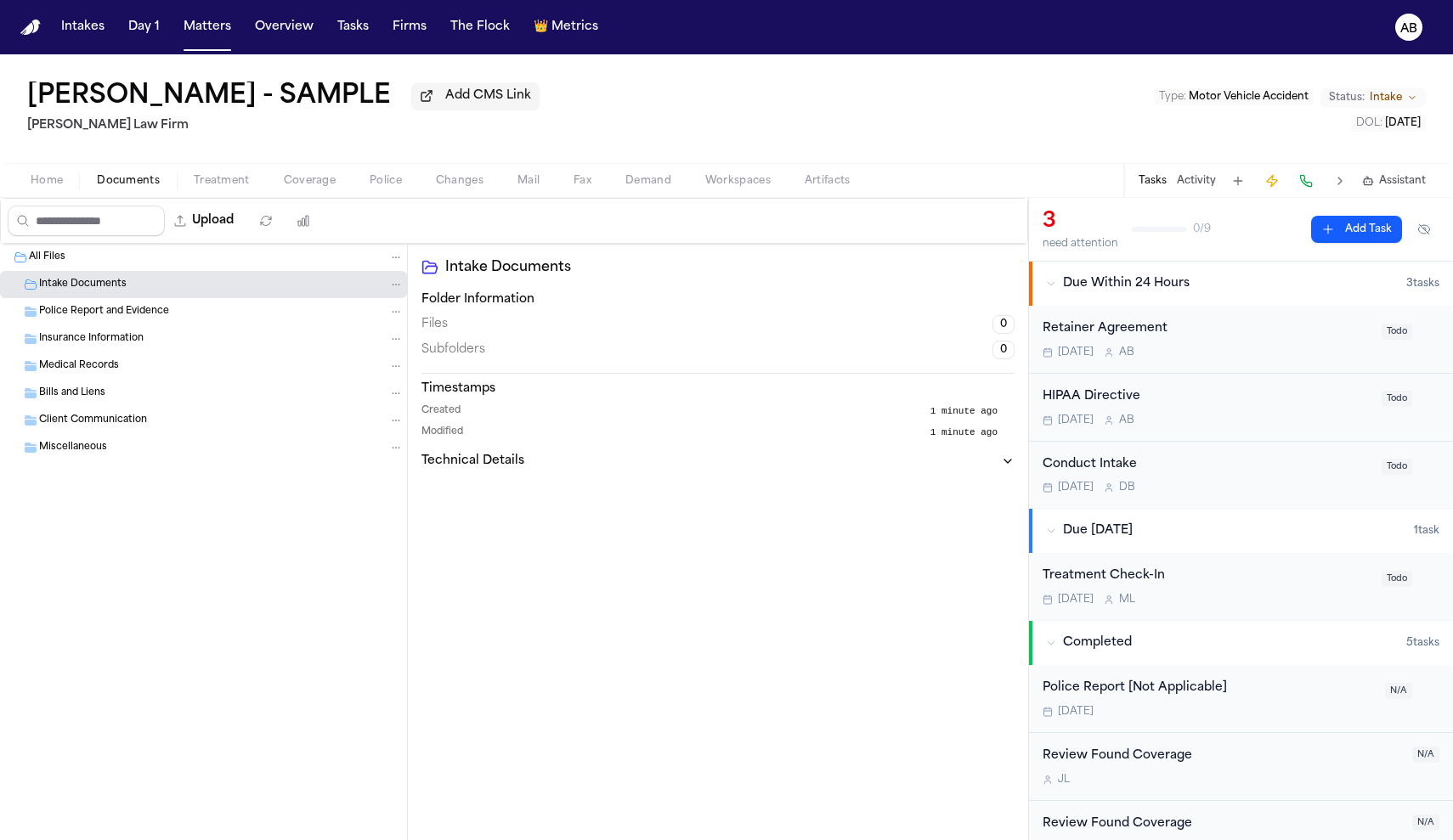
click at [1195, 473] on div "Conduct Intake" at bounding box center [1207, 465] width 329 height 19
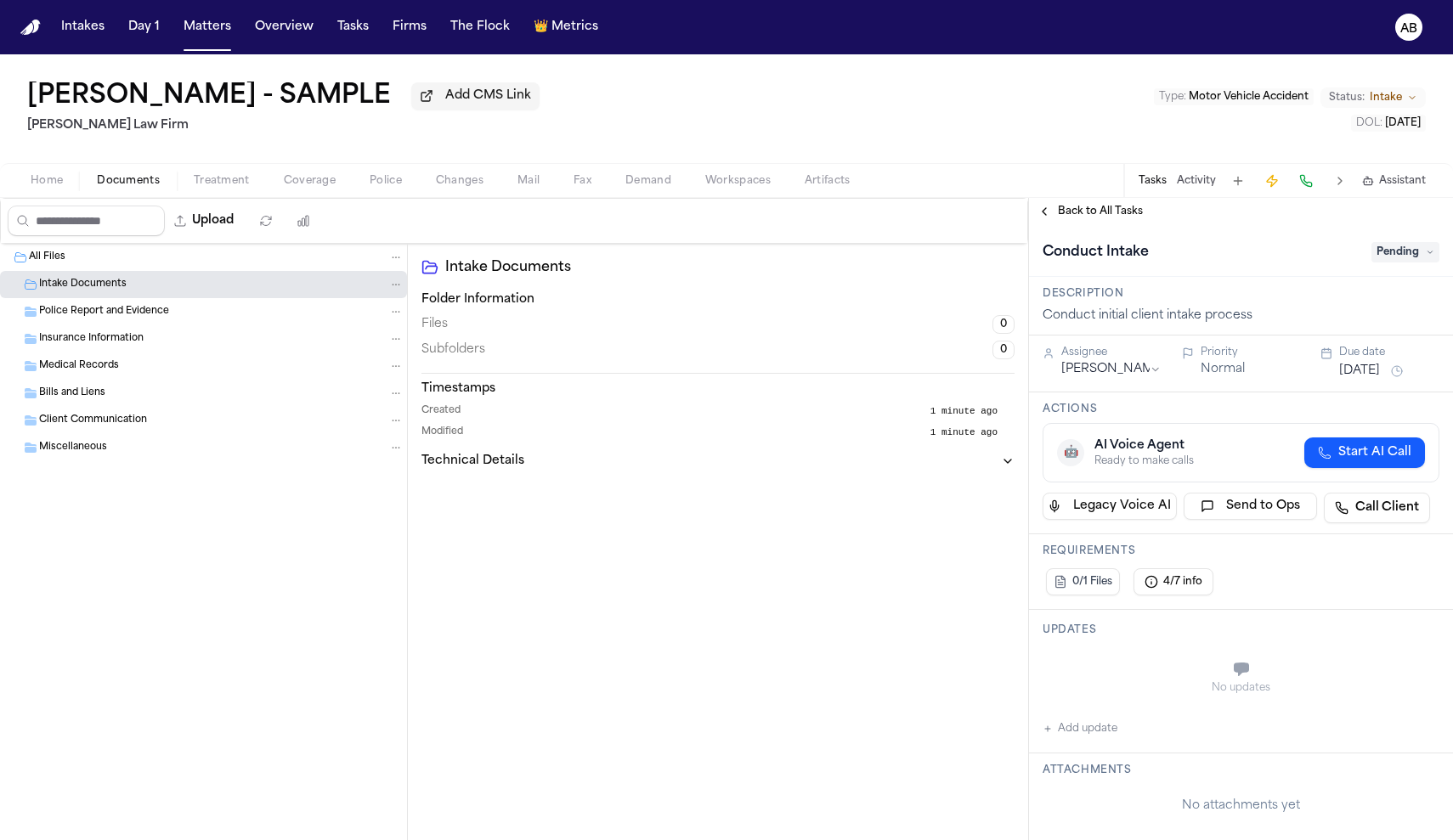
click at [1154, 375] on html "Intakes Day 1 Matters Overview Tasks Firms The Flock 👑 Metrics AB Janet Smith -…" at bounding box center [726, 420] width 1453 height 840
click at [1083, 224] on div "Back to All Tasks" at bounding box center [1241, 211] width 424 height 27
click at [1084, 218] on span "Back to All Tasks" at bounding box center [1100, 212] width 85 height 14
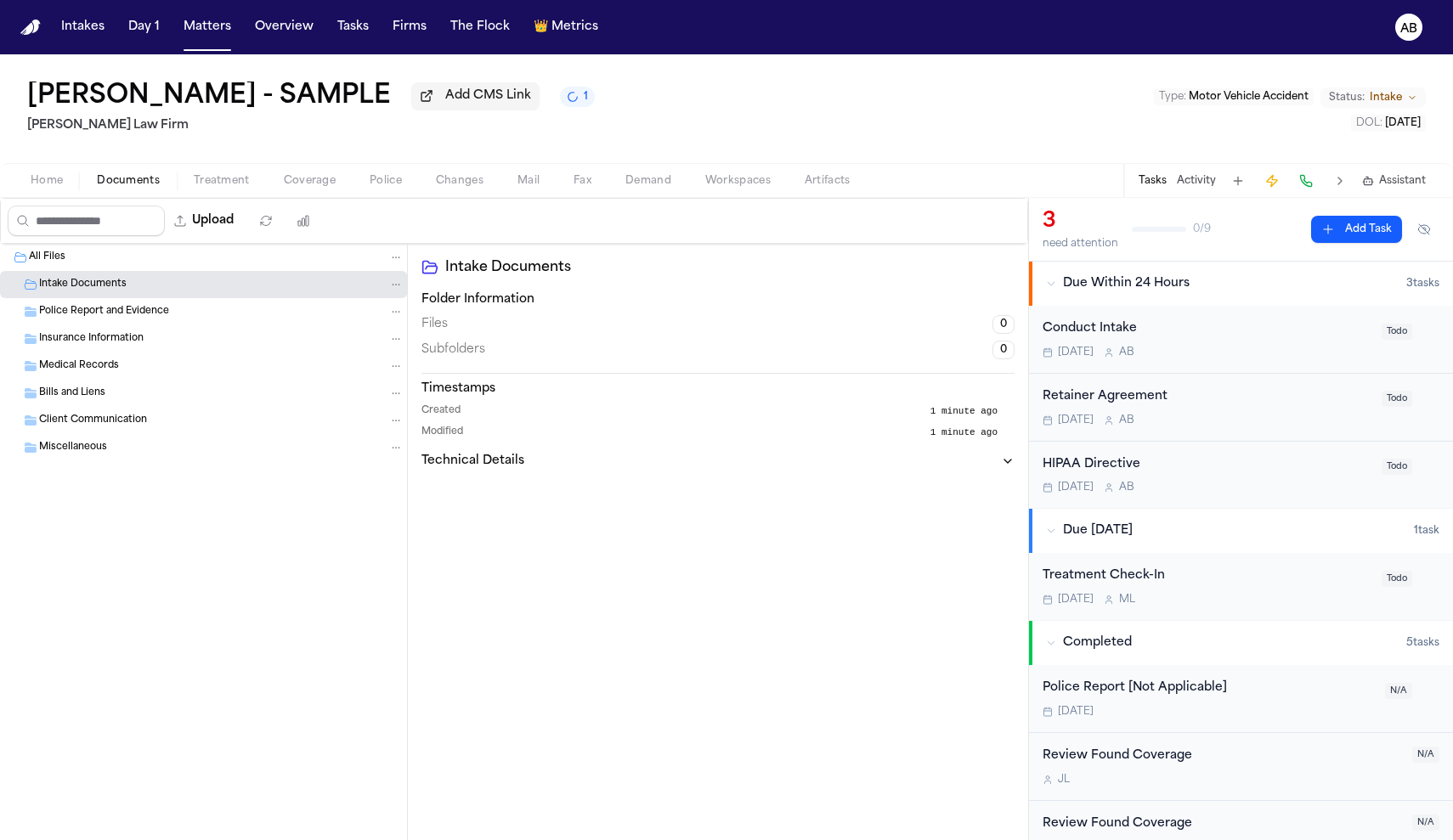
click at [1162, 585] on div "Treatment Check-In" at bounding box center [1207, 576] width 329 height 19
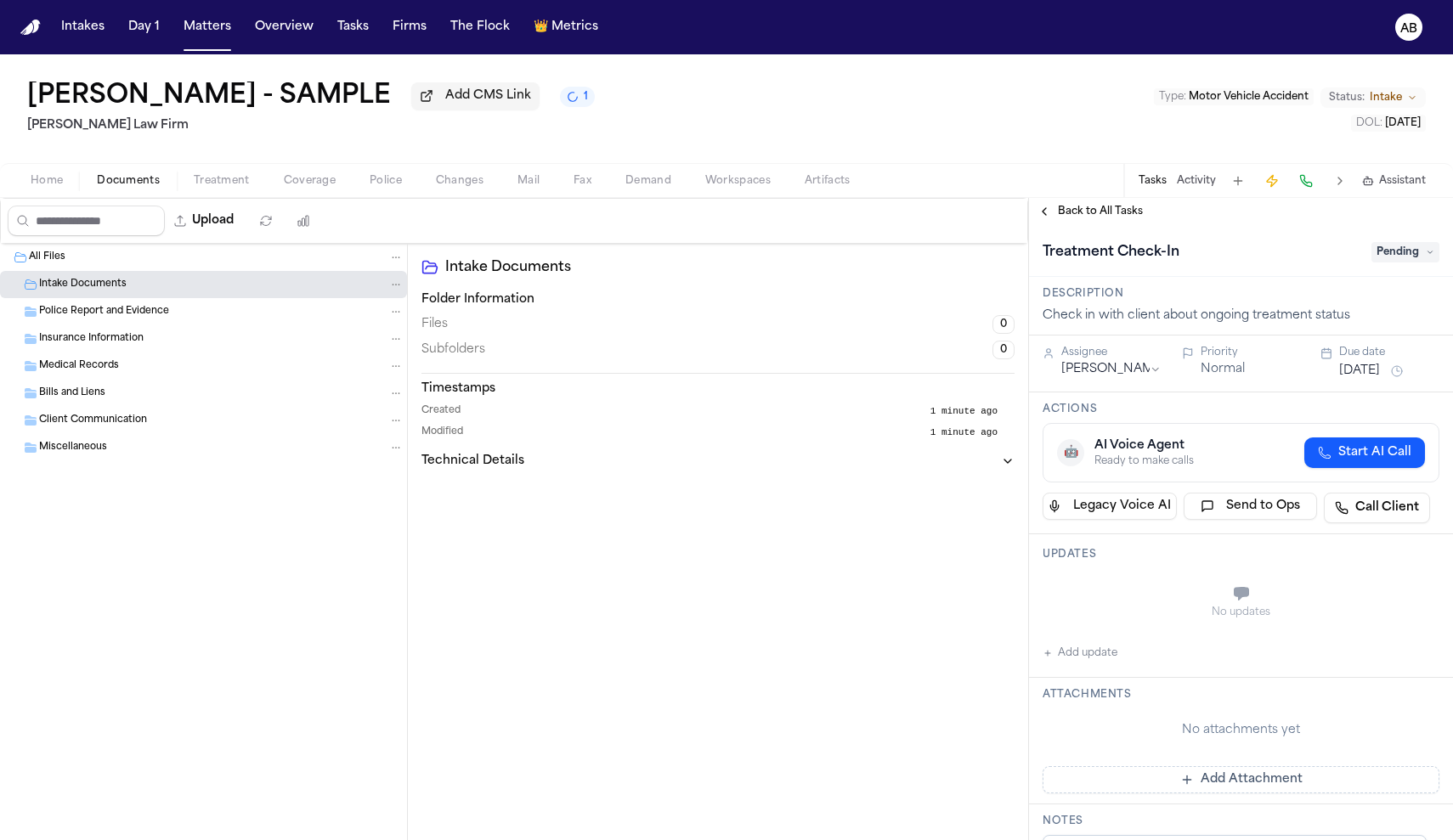
click at [1154, 375] on html "Intakes Day 1 Matters Overview Tasks Firms The Flock 👑 Metrics AB Janet Smith -…" at bounding box center [726, 420] width 1453 height 840
click at [1078, 215] on span "Back to All Tasks" at bounding box center [1100, 212] width 85 height 14
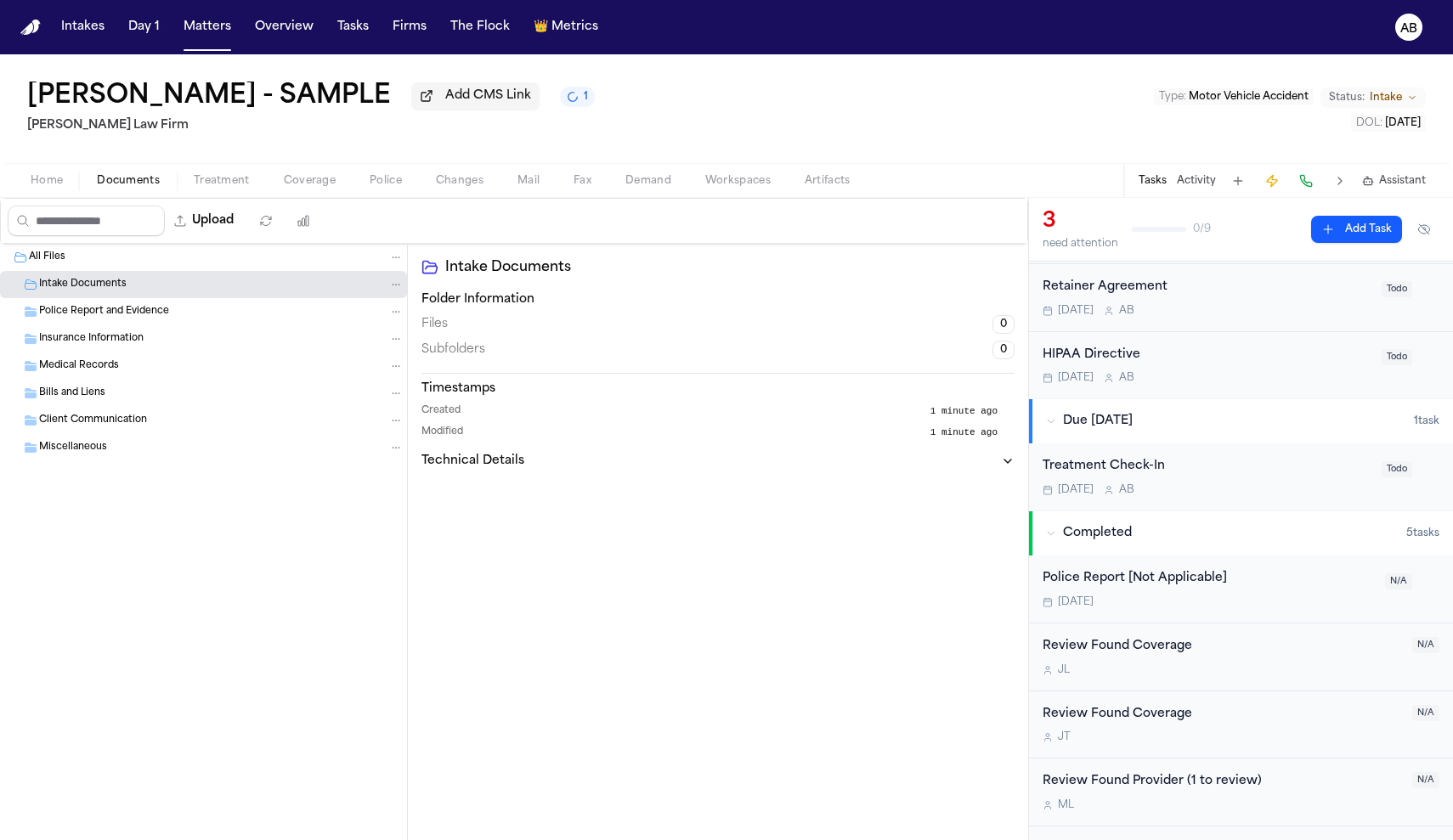
scroll to position [161, 0]
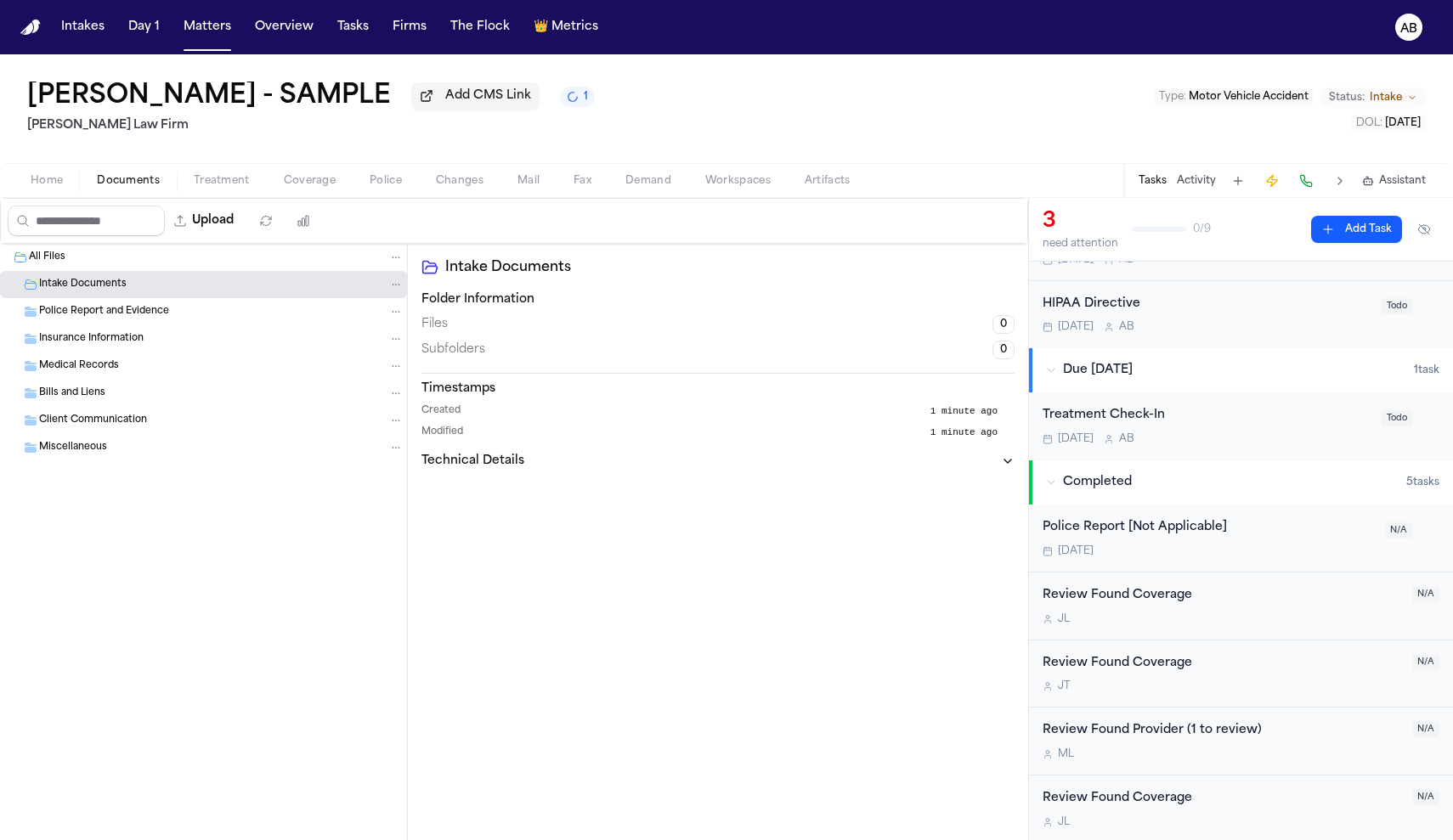
click at [1255, 540] on div "Police Report [Not Applicable] Tomorrow" at bounding box center [1209, 539] width 332 height 40
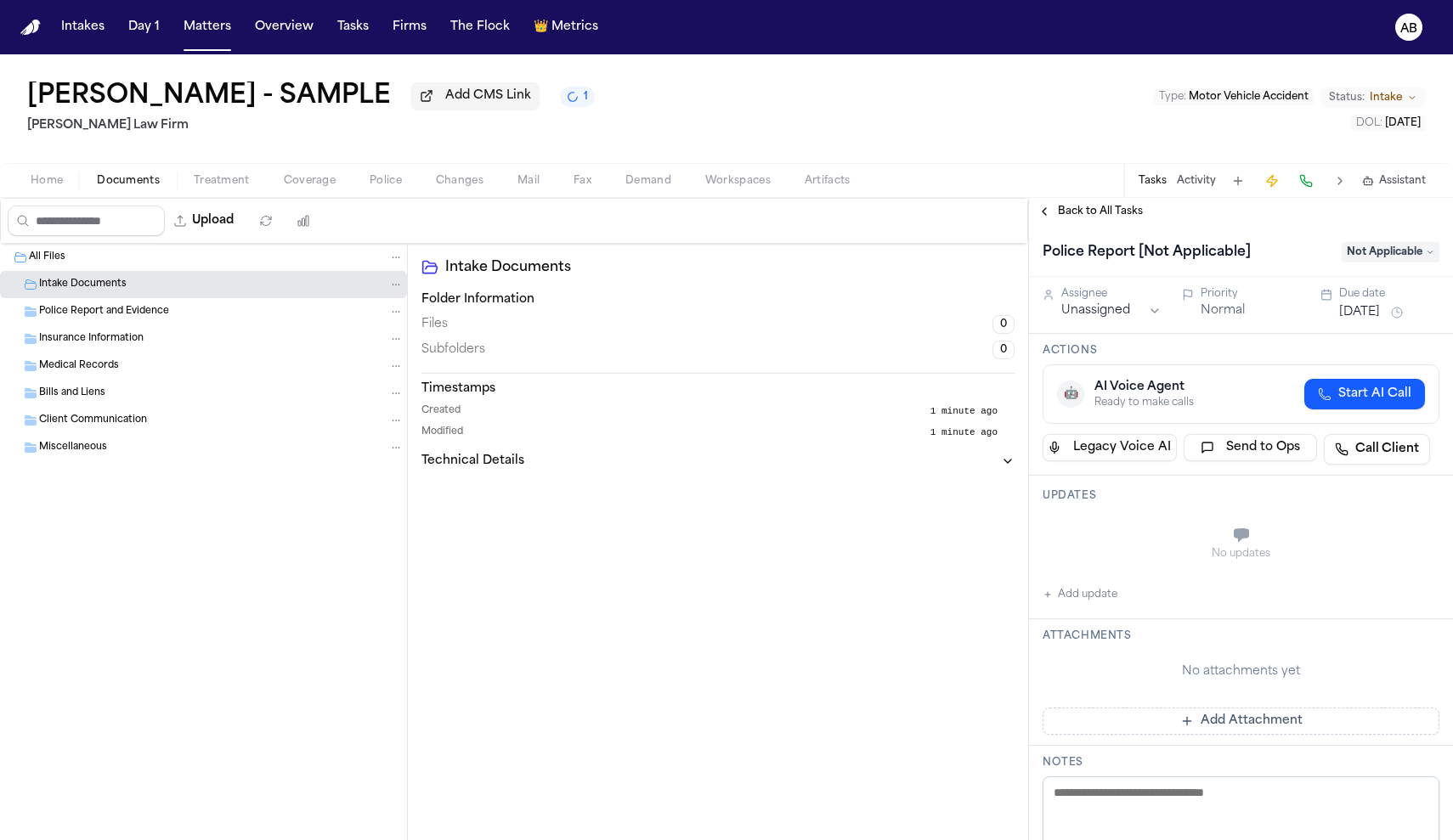
click at [1105, 218] on span "Back to All Tasks" at bounding box center [1100, 212] width 85 height 14
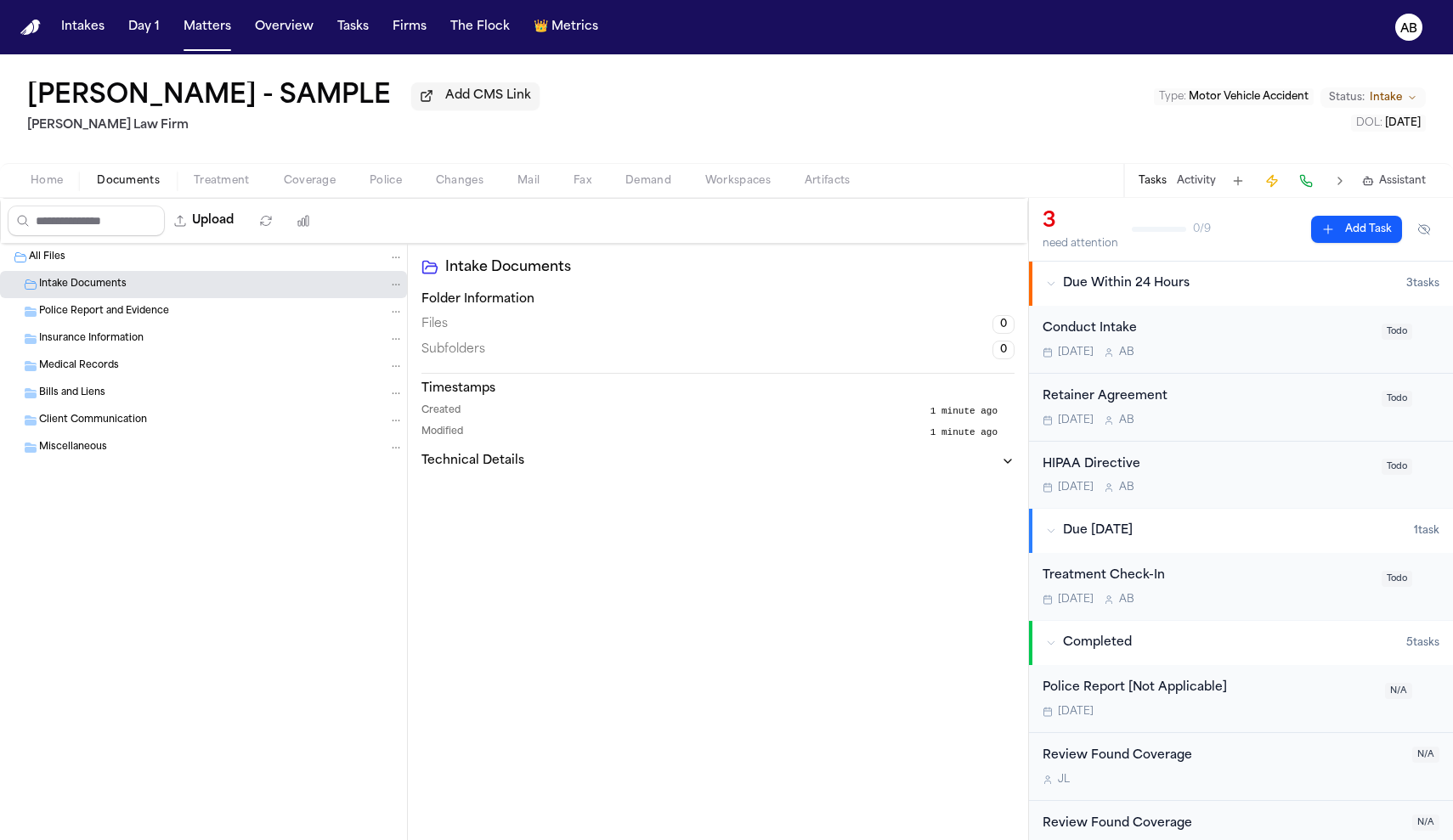
click at [90, 316] on span "Police Report and Evidence" at bounding box center [104, 312] width 130 height 15
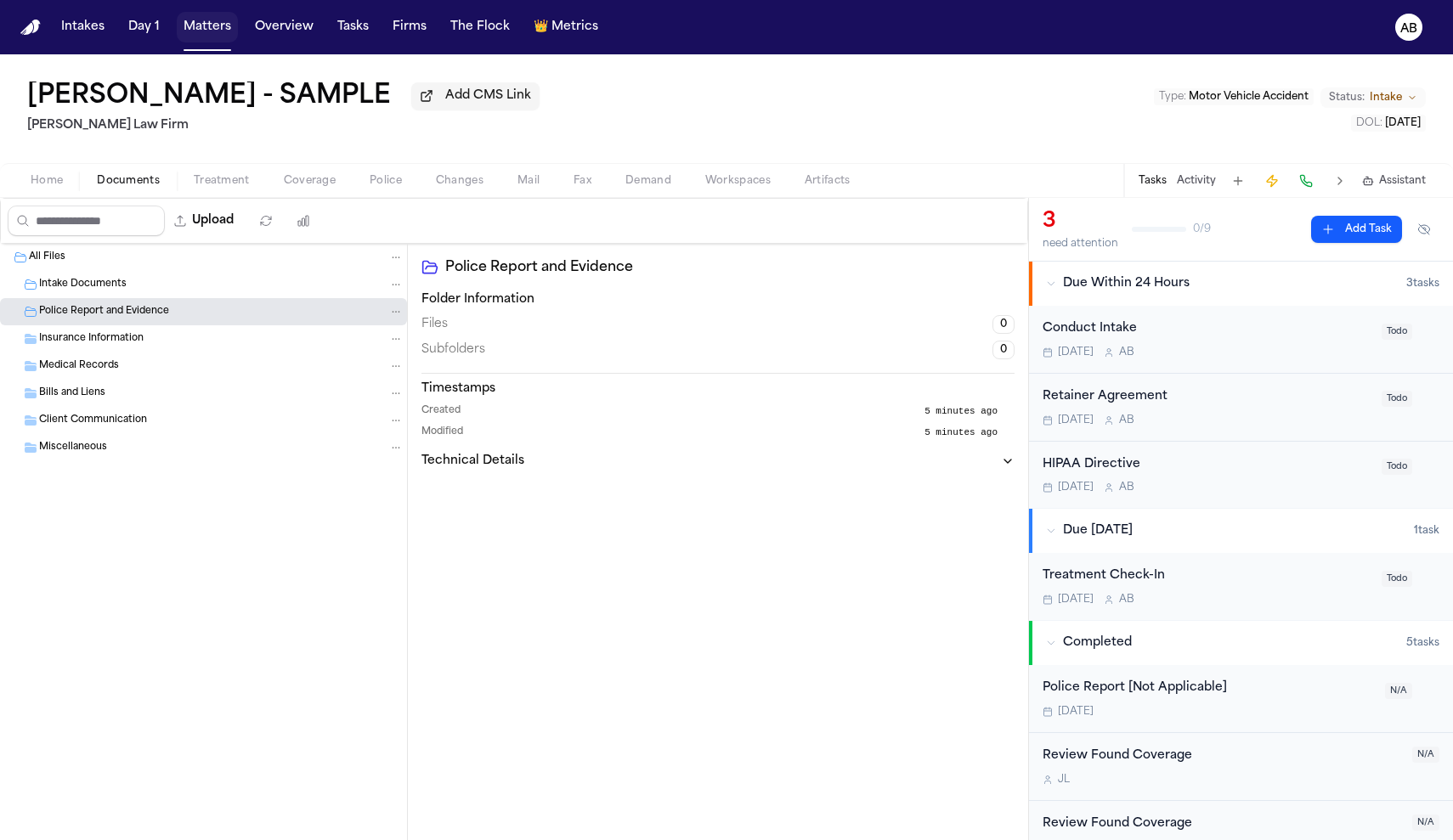
click at [190, 32] on button "Matters" at bounding box center [207, 27] width 61 height 31
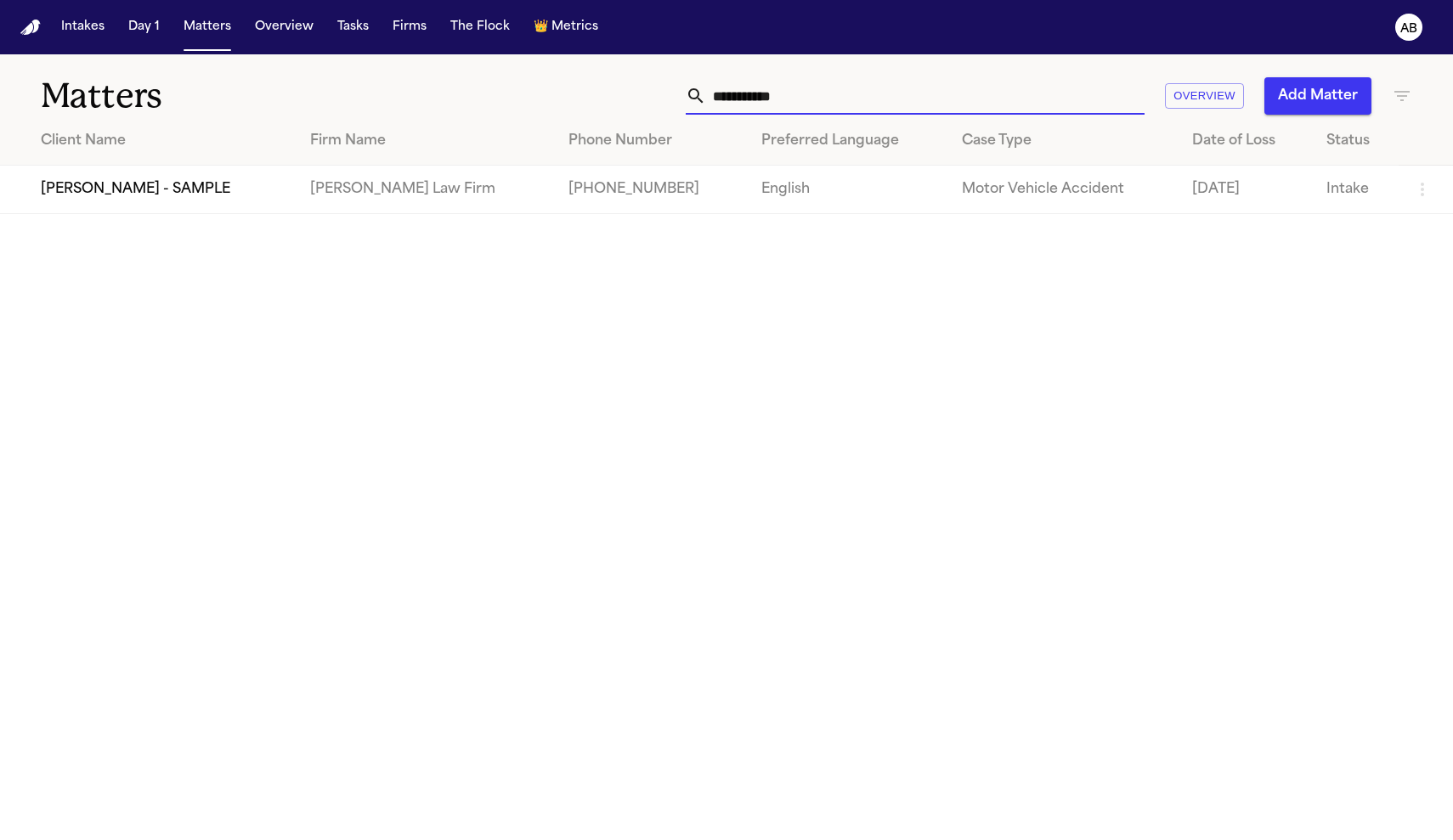
drag, startPoint x: 790, startPoint y: 98, endPoint x: 578, endPoint y: 60, distance: 215.4
click at [578, 60] on div "**********" at bounding box center [726, 86] width 1453 height 63
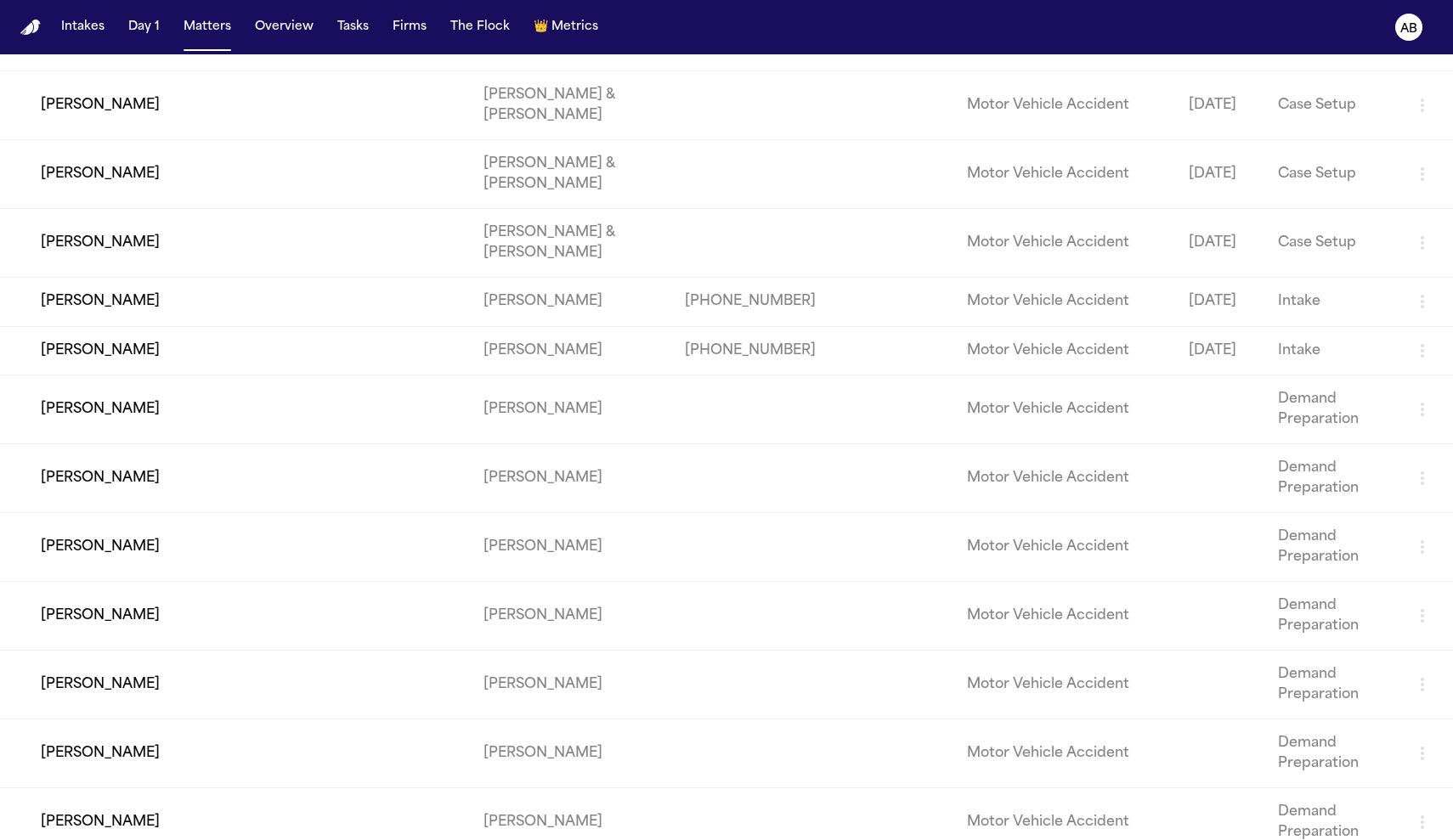
scroll to position [1473, 0]
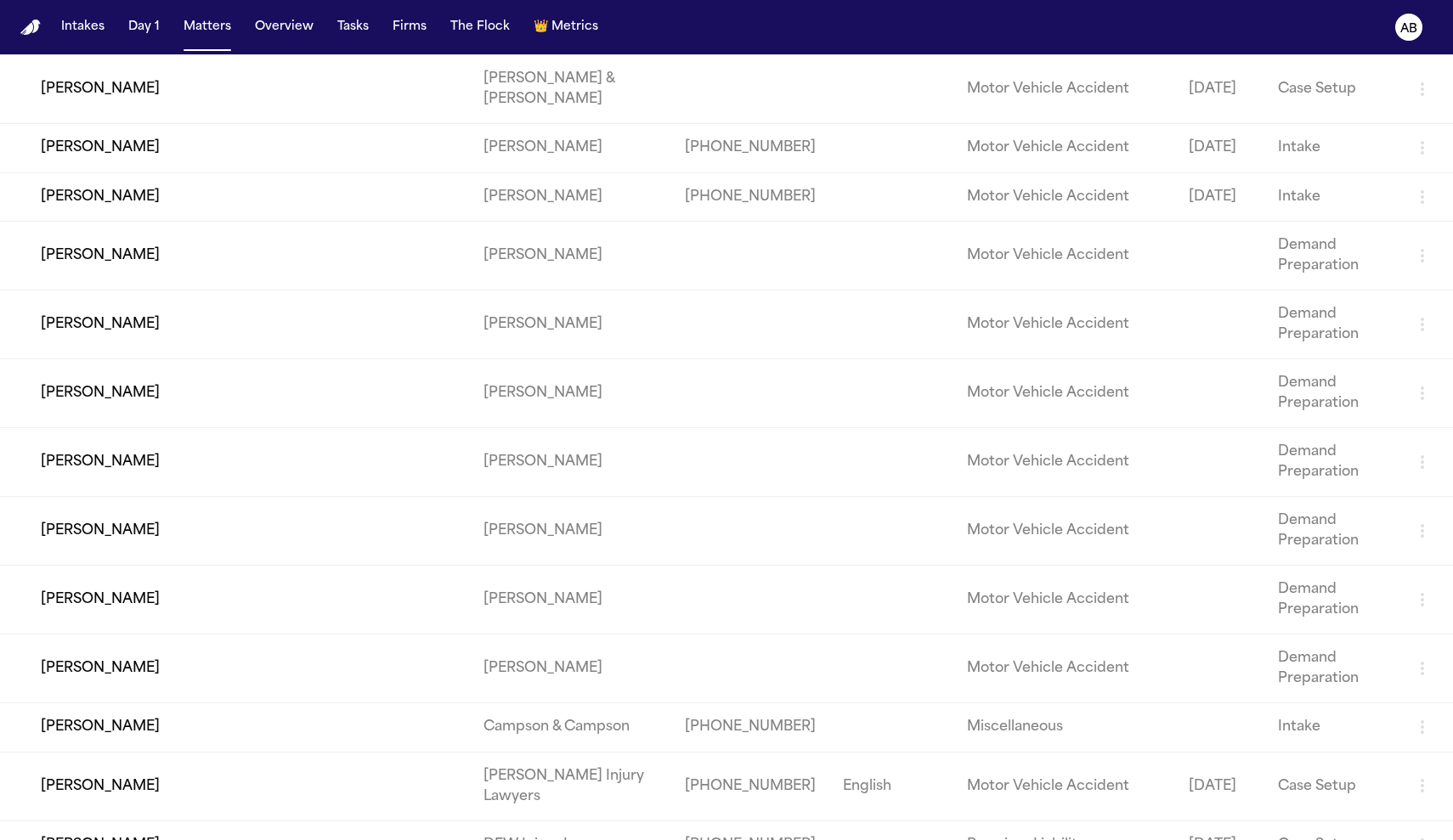
click at [115, 360] on td "[PERSON_NAME]" at bounding box center [235, 325] width 470 height 69
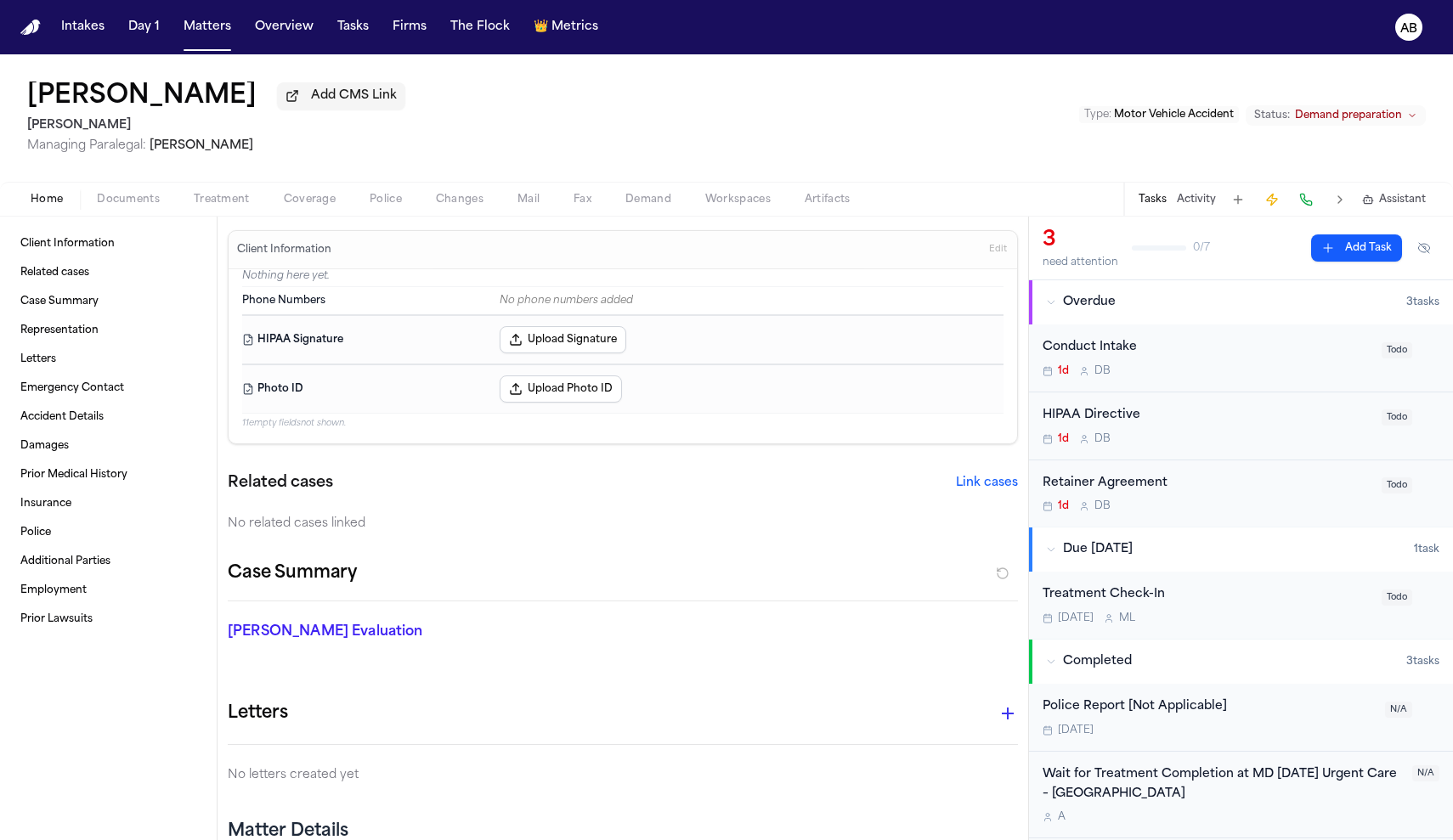
click at [139, 206] on span "Documents" at bounding box center [128, 200] width 63 height 14
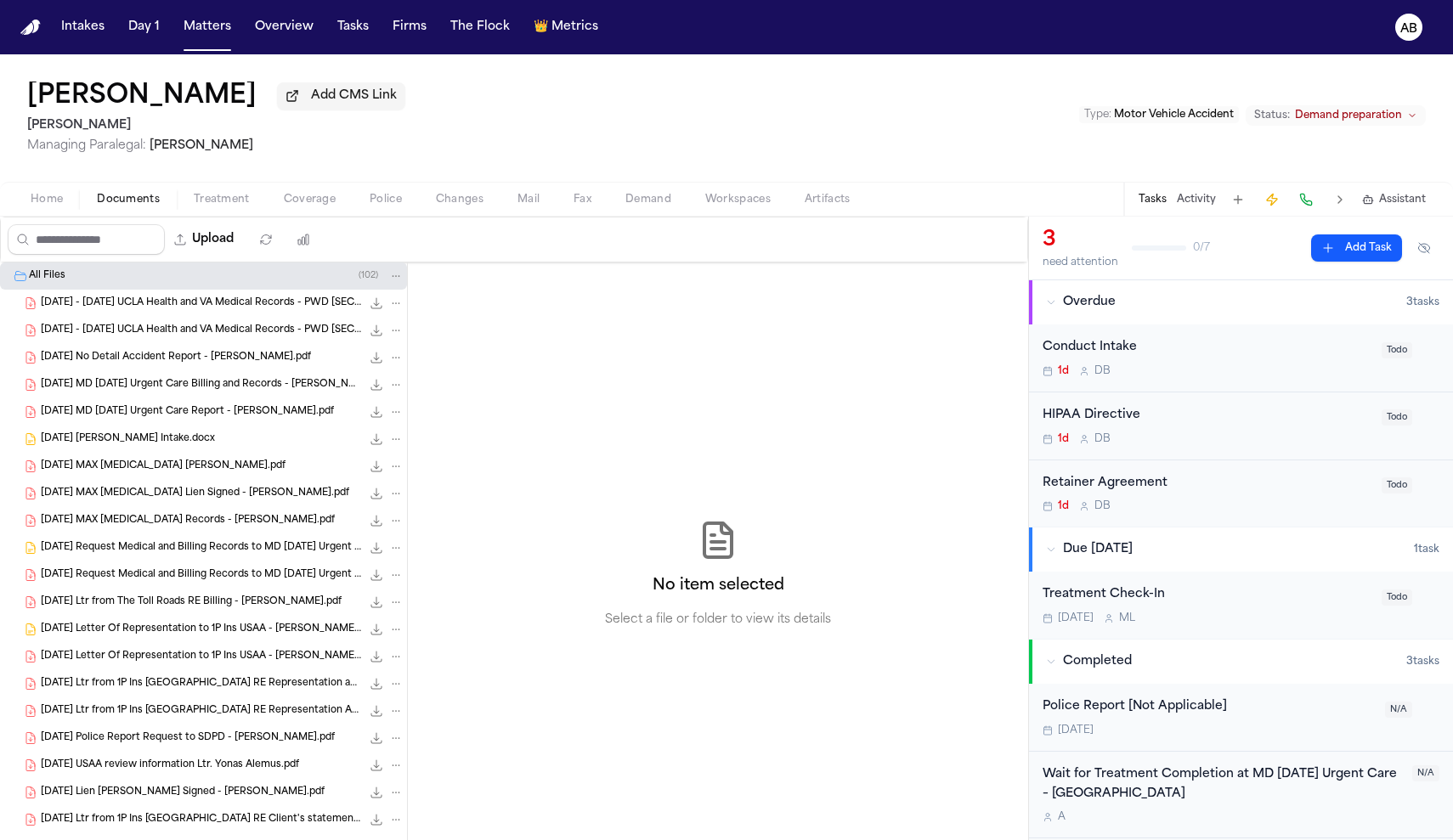
click at [174, 365] on span "2022.10.16 No Detail Accident Report - Alemu.pdf" at bounding box center [176, 358] width 270 height 15
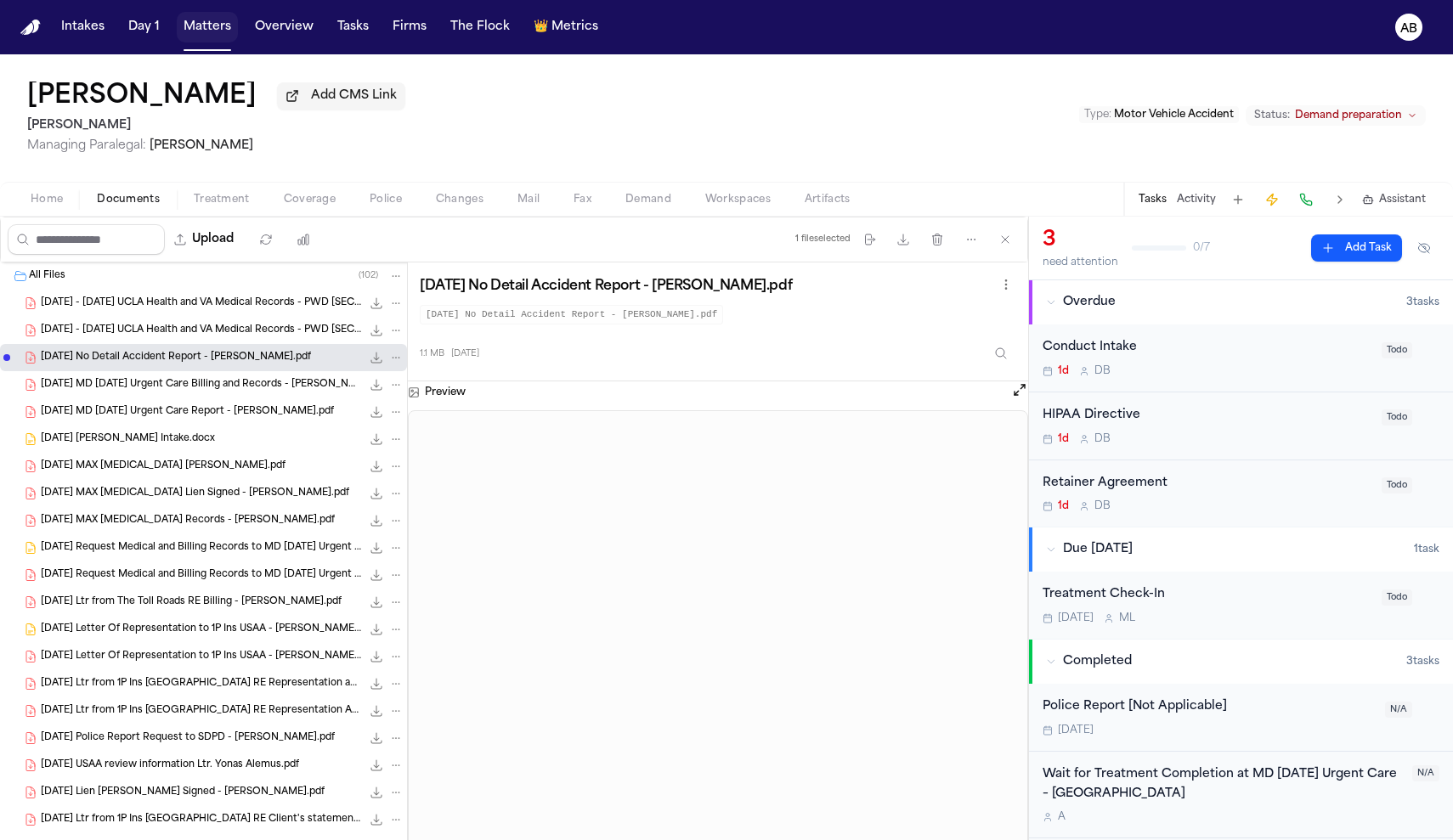
click at [217, 29] on button "Matters" at bounding box center [207, 27] width 61 height 31
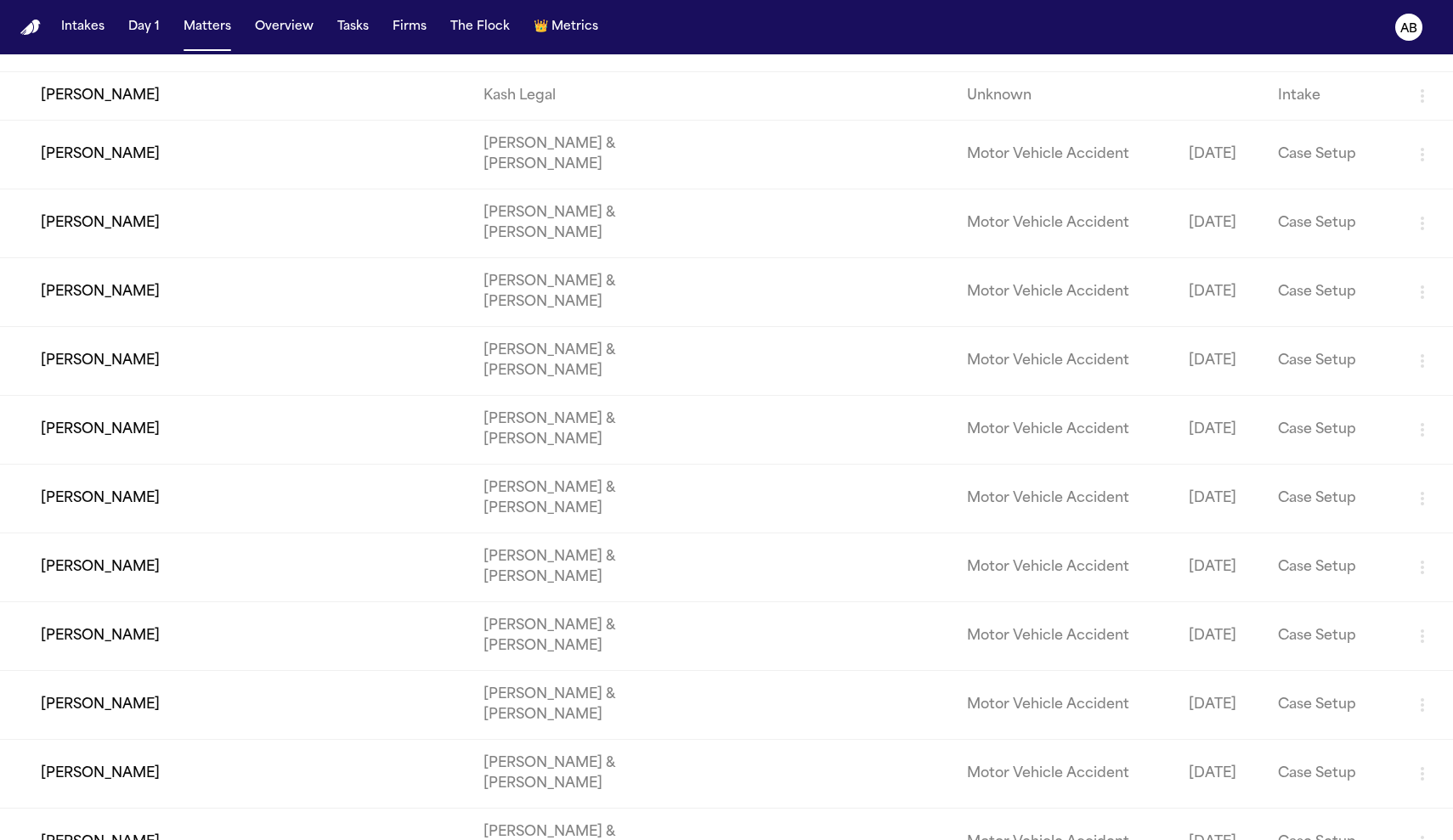
scroll to position [7712, 0]
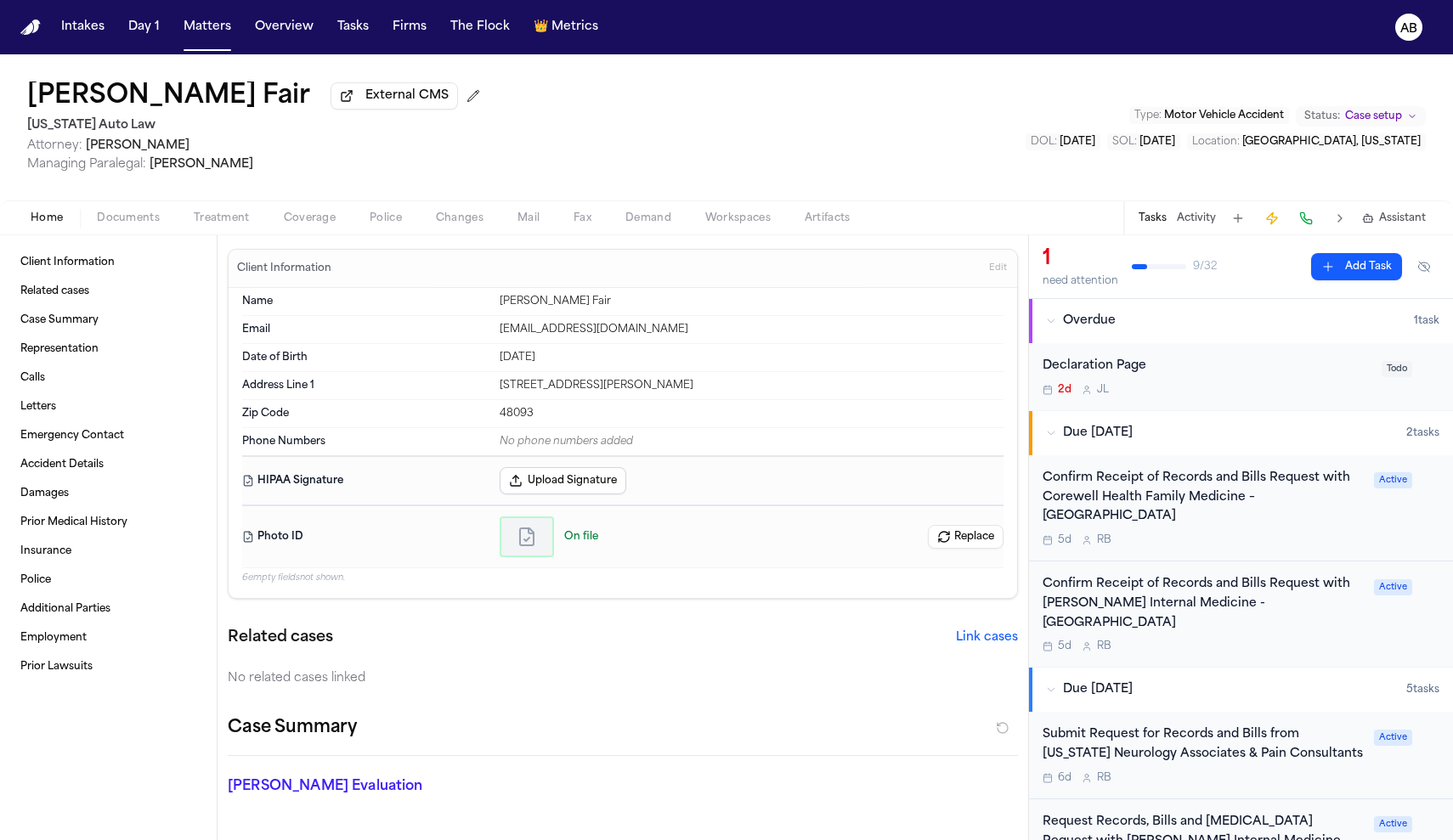
click at [130, 217] on span "Documents" at bounding box center [128, 218] width 63 height 14
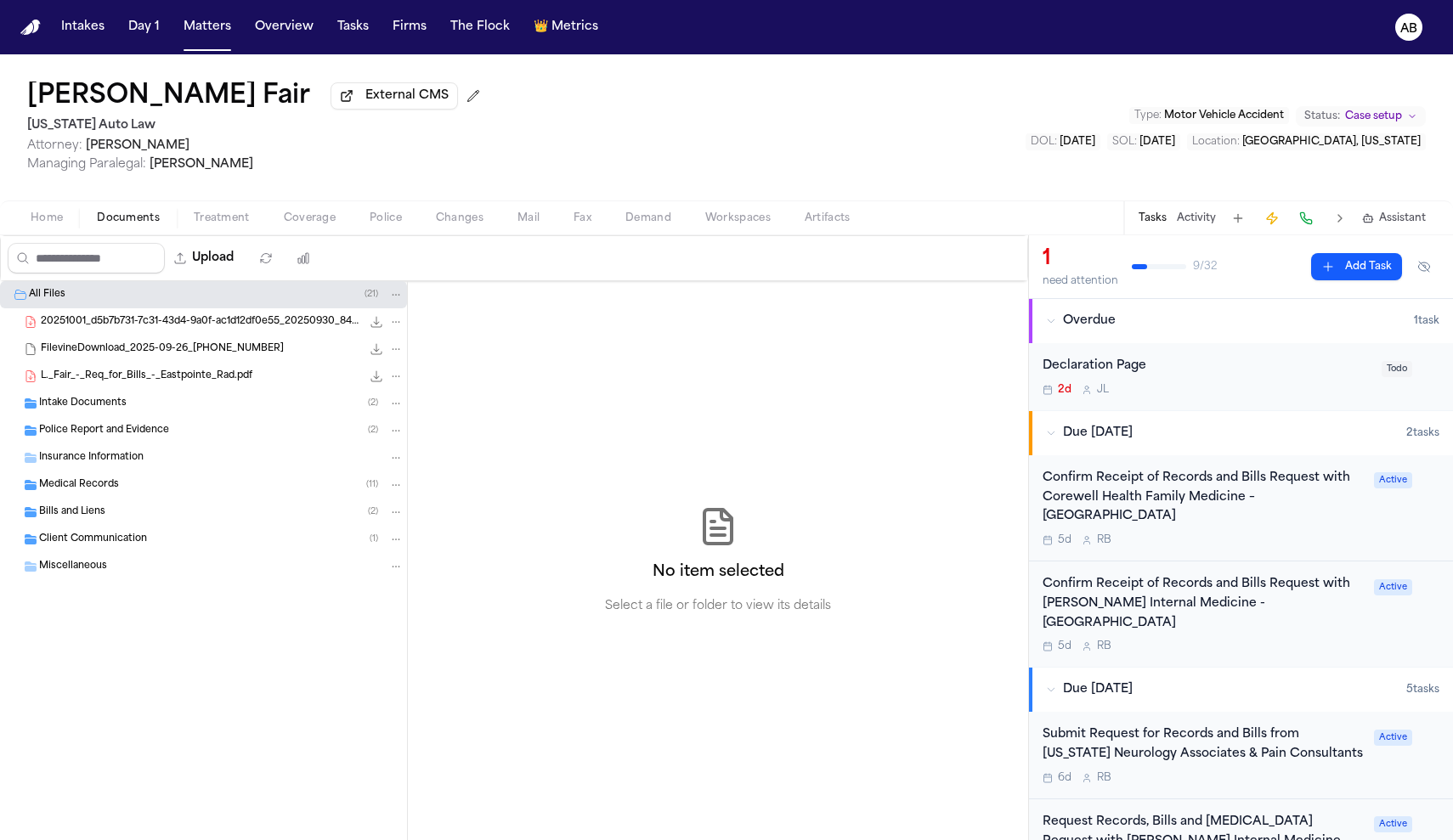
click at [119, 438] on span "Police Report and Evidence" at bounding box center [104, 431] width 130 height 15
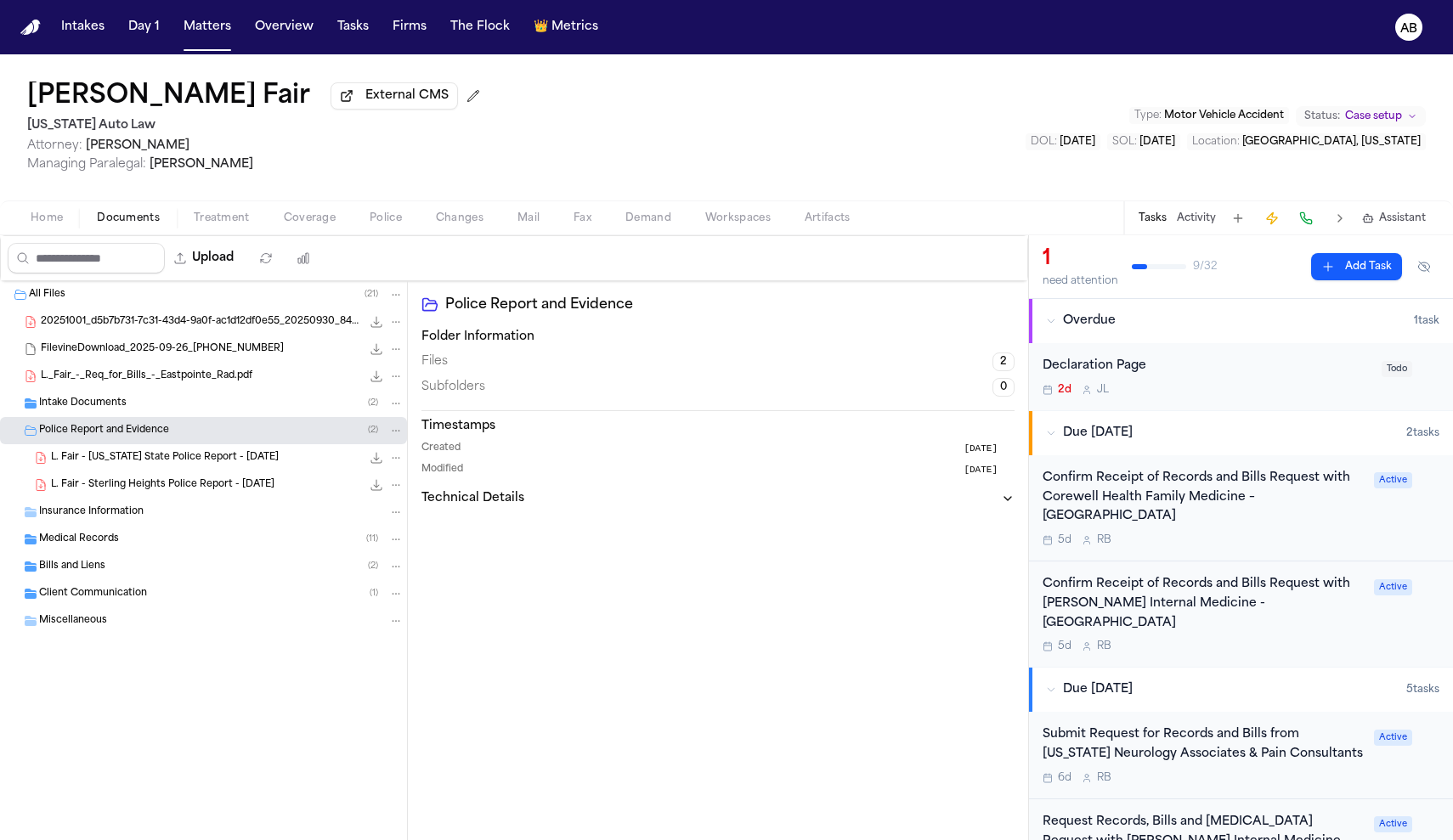
click at [375, 465] on icon "File: L. Fair - Michigan State Police Report - 4.24.25" at bounding box center [376, 458] width 14 height 14
click at [192, 31] on button "Matters" at bounding box center [207, 27] width 61 height 31
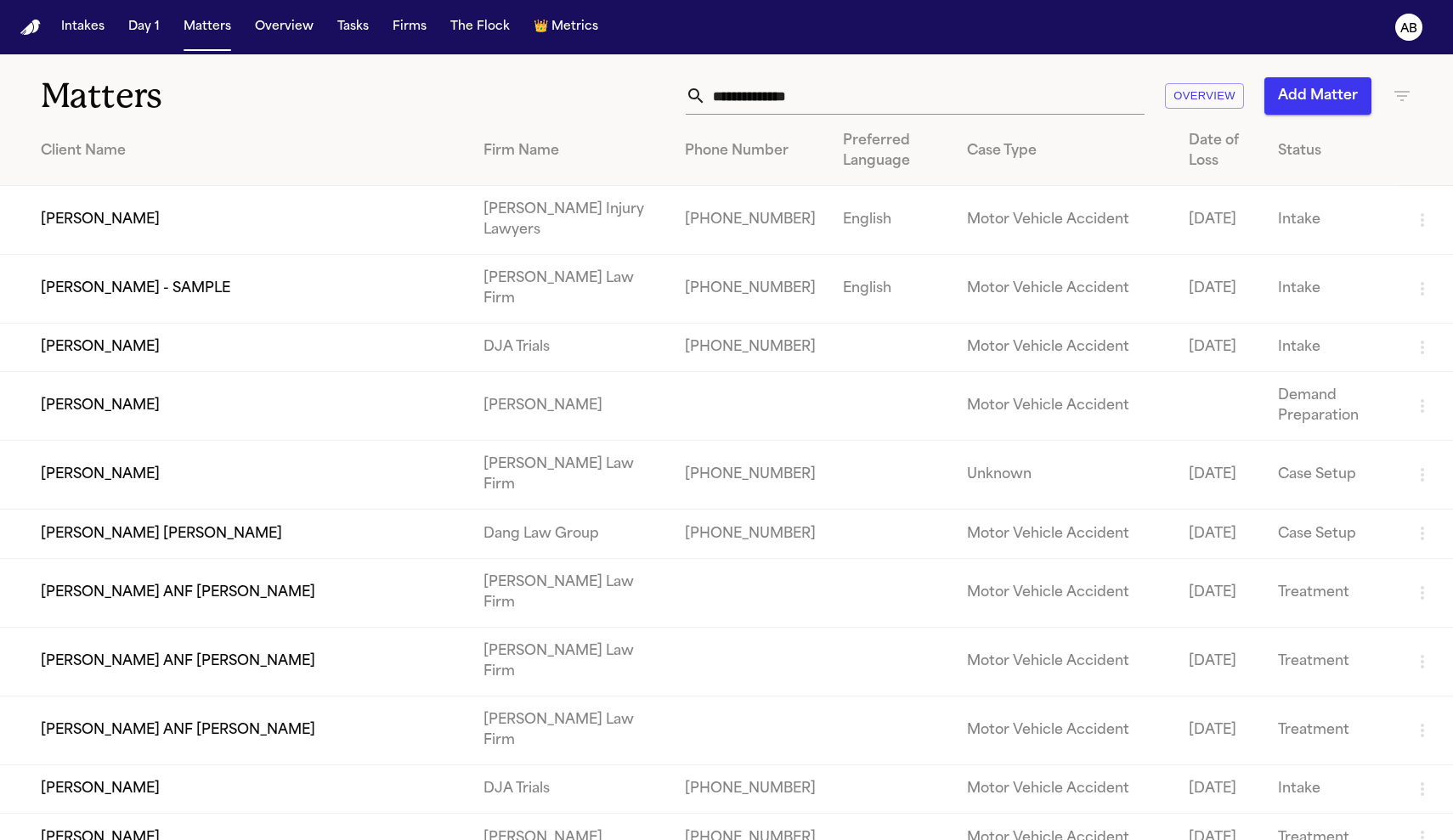
click at [819, 99] on input "text" at bounding box center [926, 96] width 438 height 38
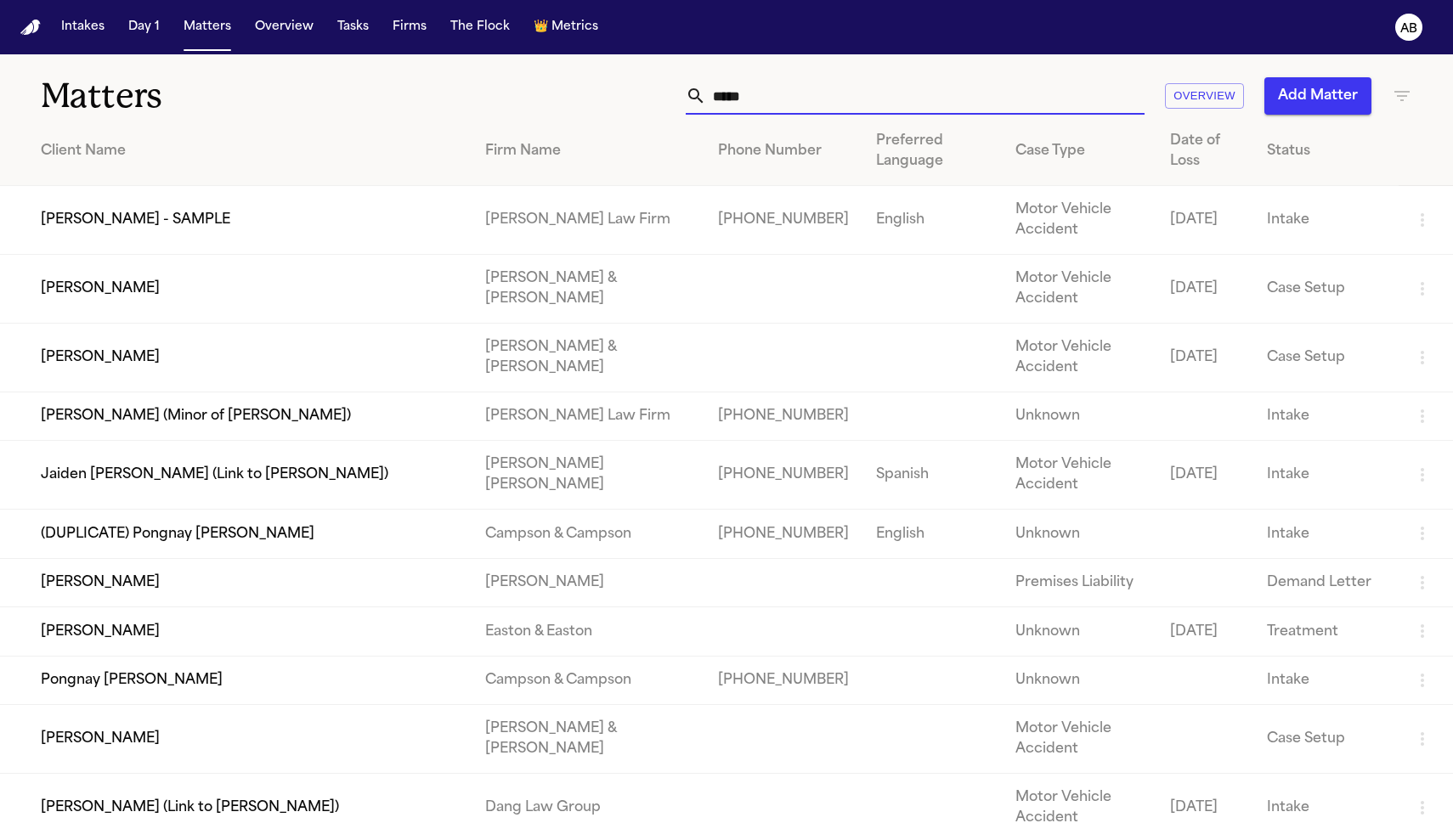
type input "*****"
click at [152, 221] on td "[PERSON_NAME] - SAMPLE" at bounding box center [236, 220] width 472 height 69
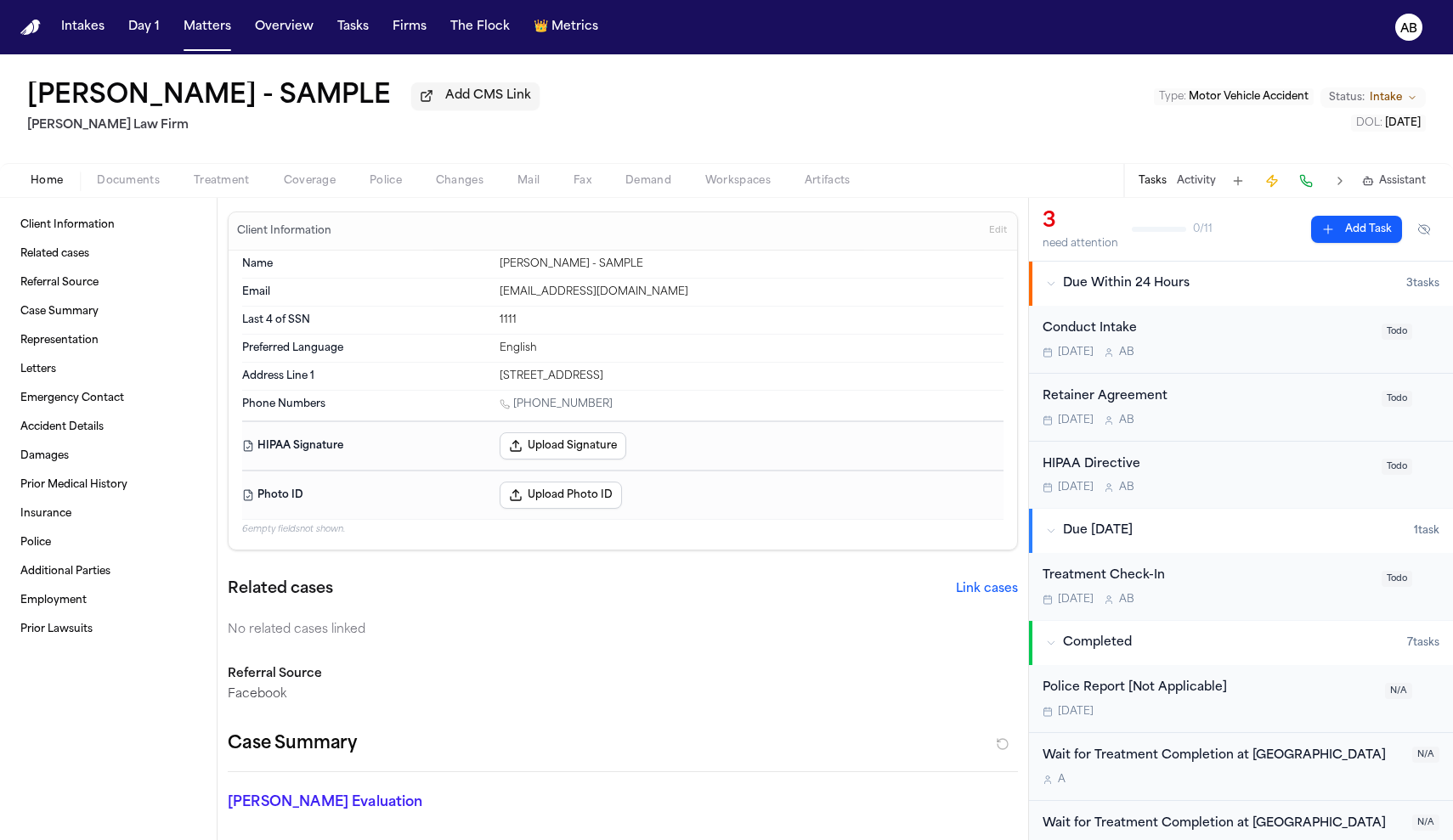
click at [131, 188] on span "Documents" at bounding box center [128, 181] width 63 height 14
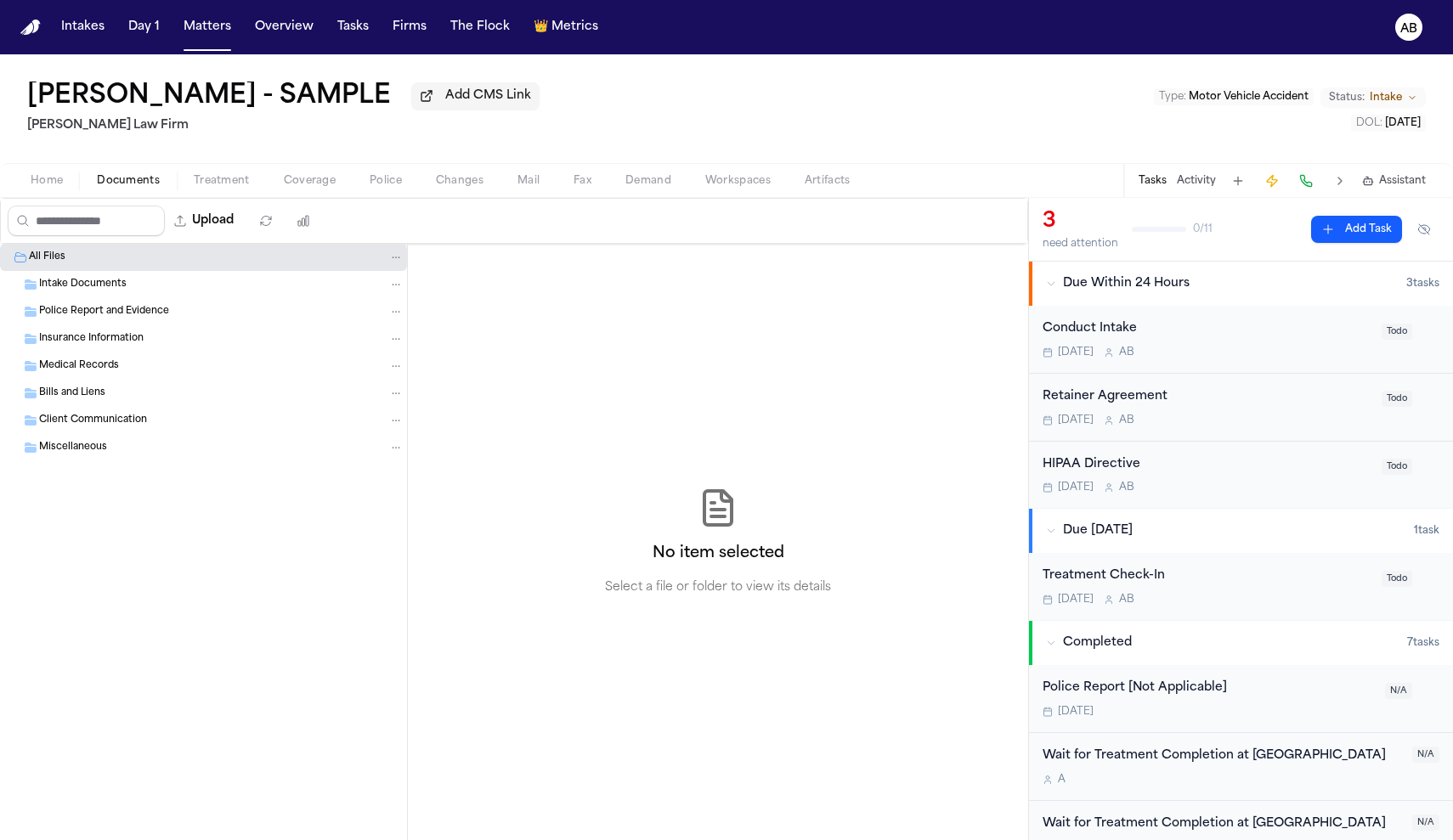
click at [136, 313] on span "Police Report and Evidence" at bounding box center [104, 312] width 130 height 15
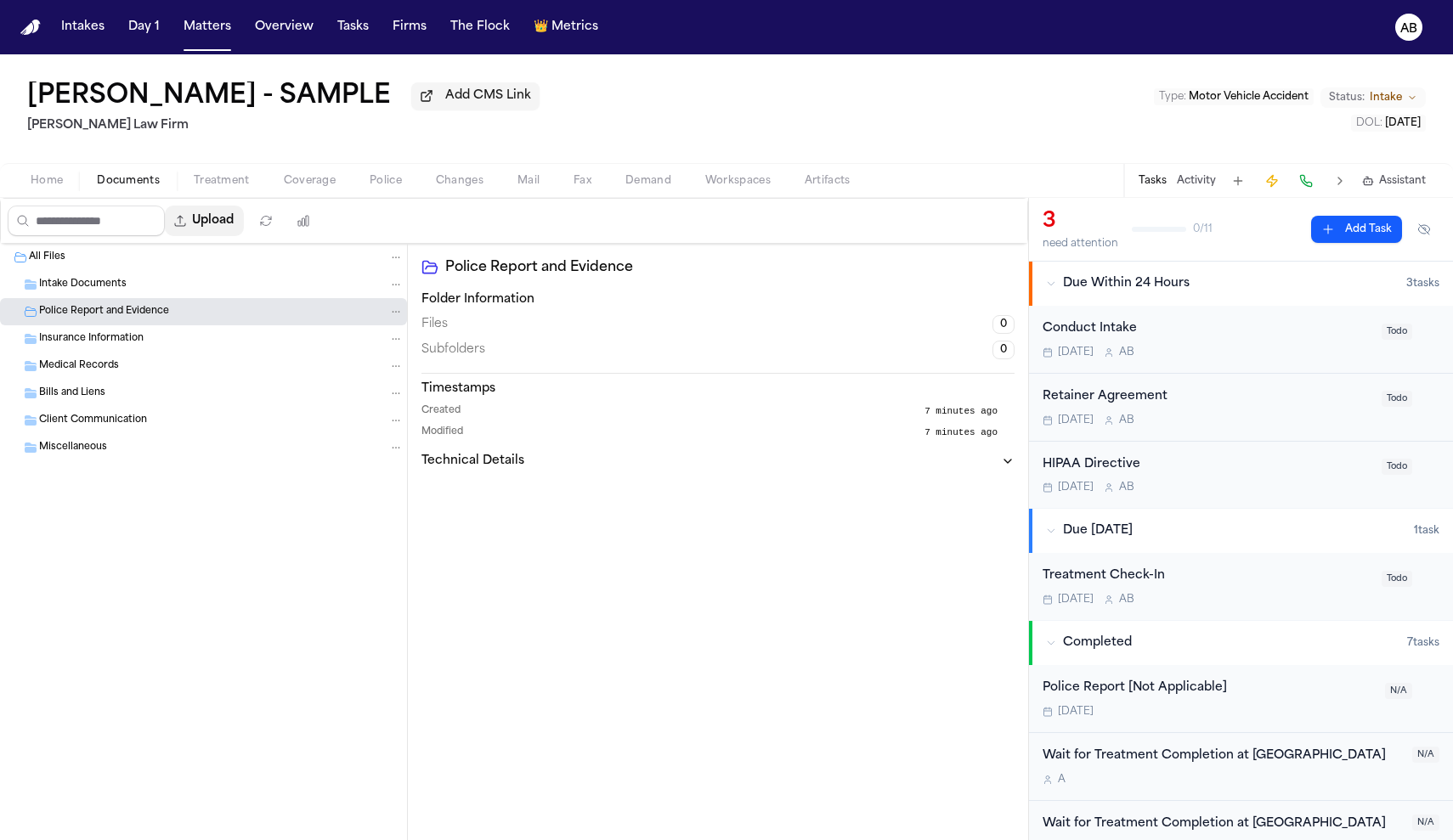
click at [234, 231] on button "Upload" at bounding box center [204, 220] width 79 height 31
select select "**********"
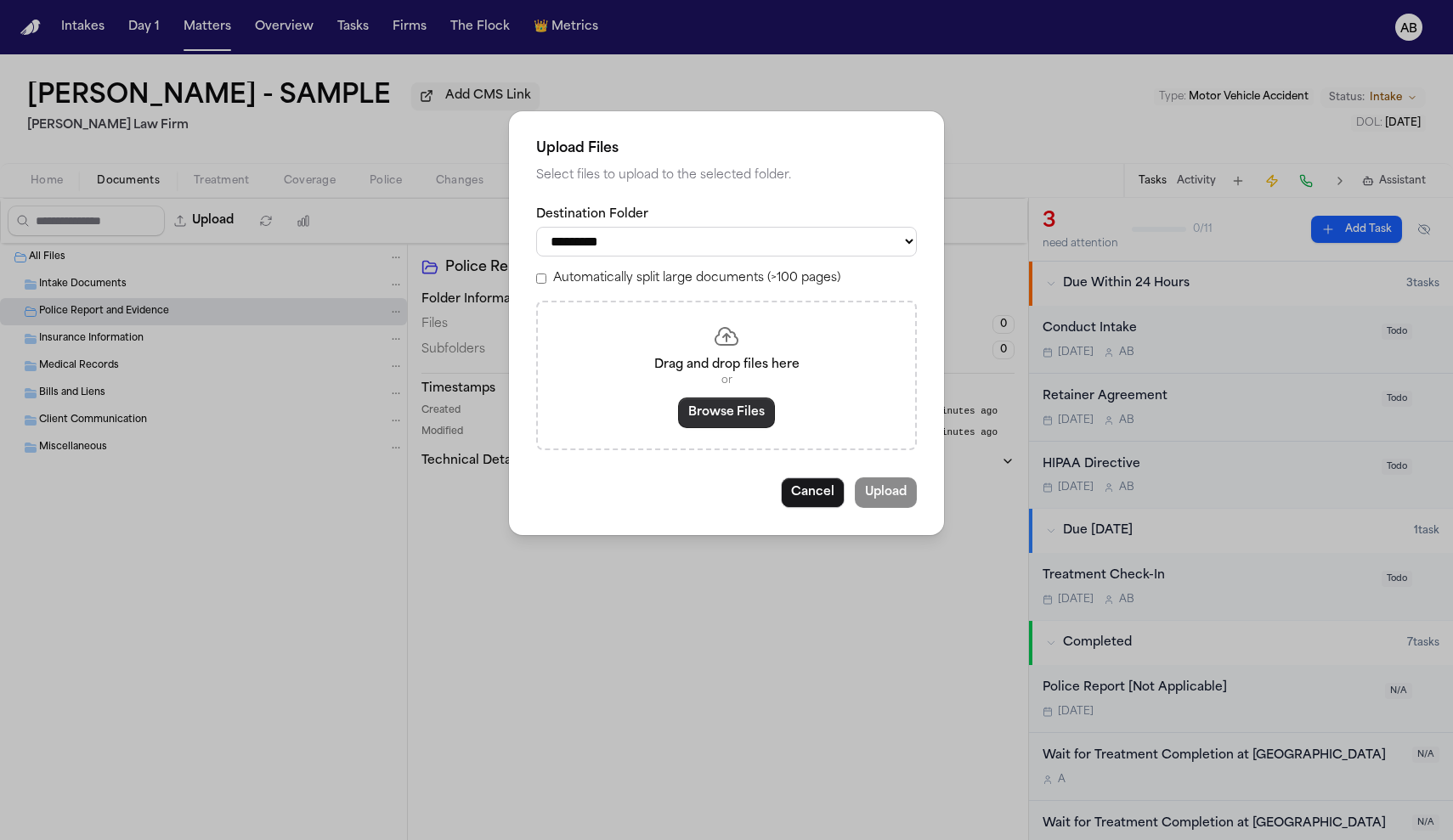
click at [723, 416] on button "Browse Files" at bounding box center [726, 412] width 97 height 31
click at [823, 496] on button "Cancel" at bounding box center [812, 492] width 64 height 31
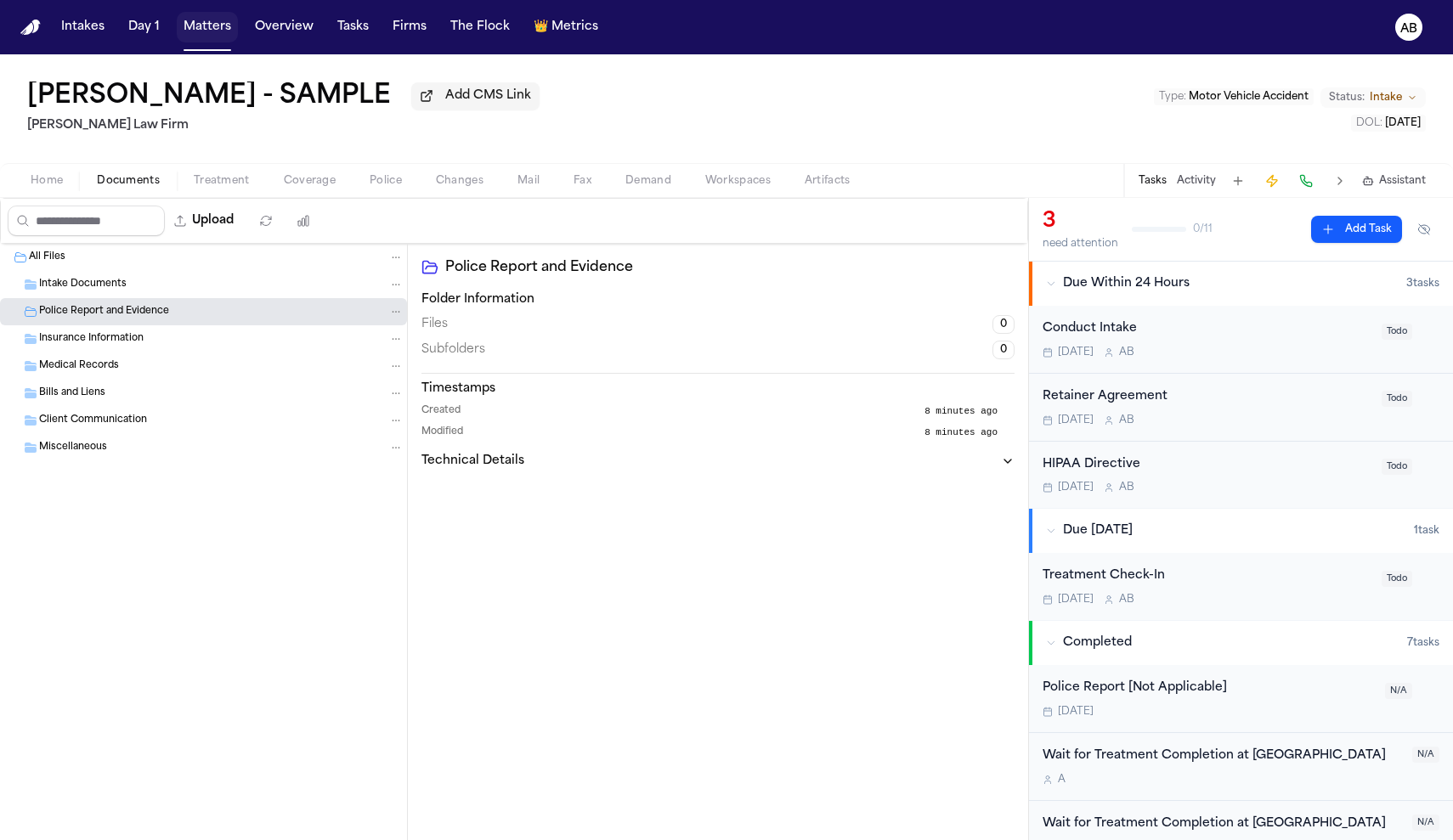
click at [203, 31] on button "Matters" at bounding box center [207, 27] width 61 height 31
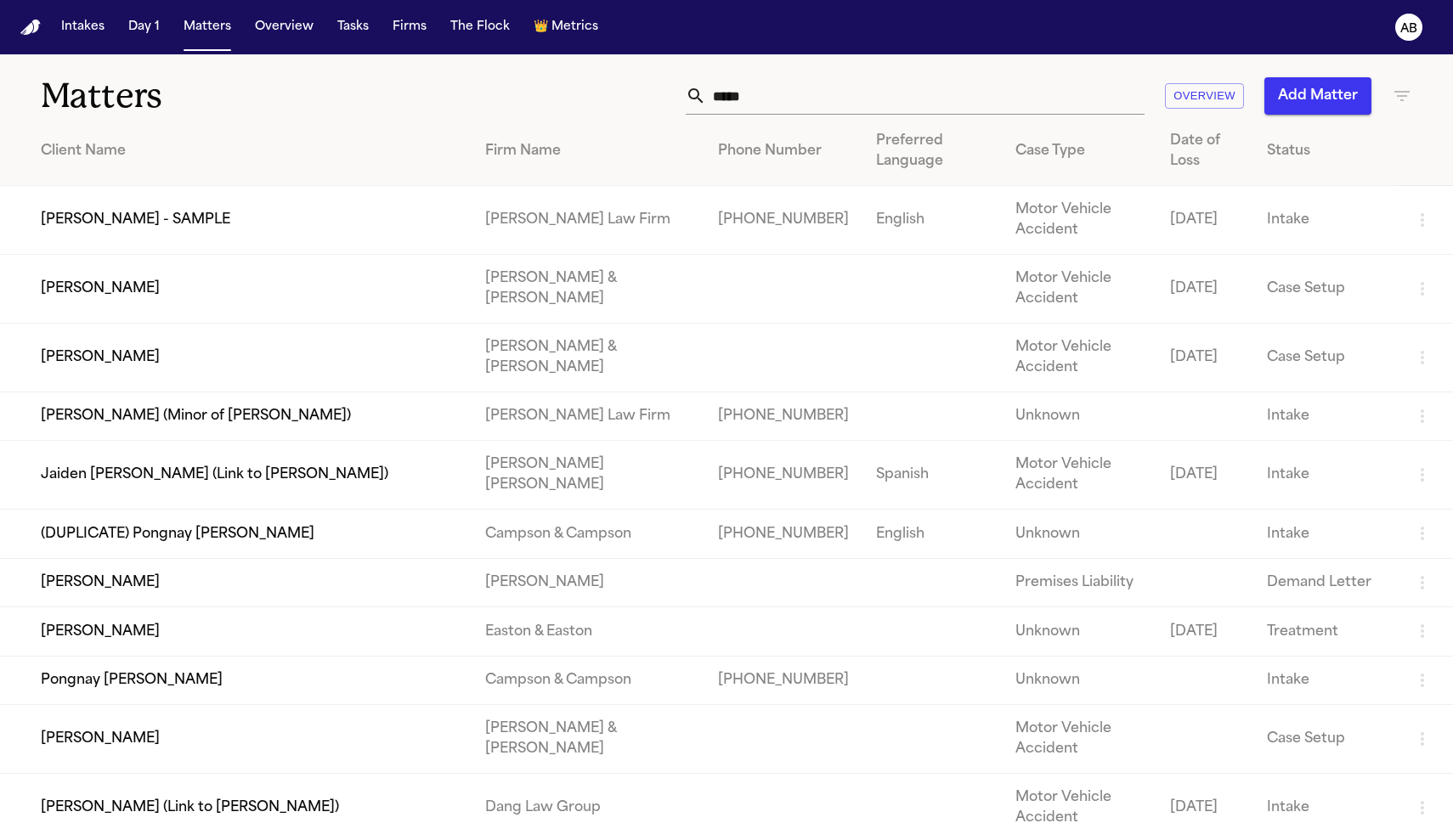
click at [151, 227] on td "[PERSON_NAME] - SAMPLE" at bounding box center [236, 220] width 472 height 69
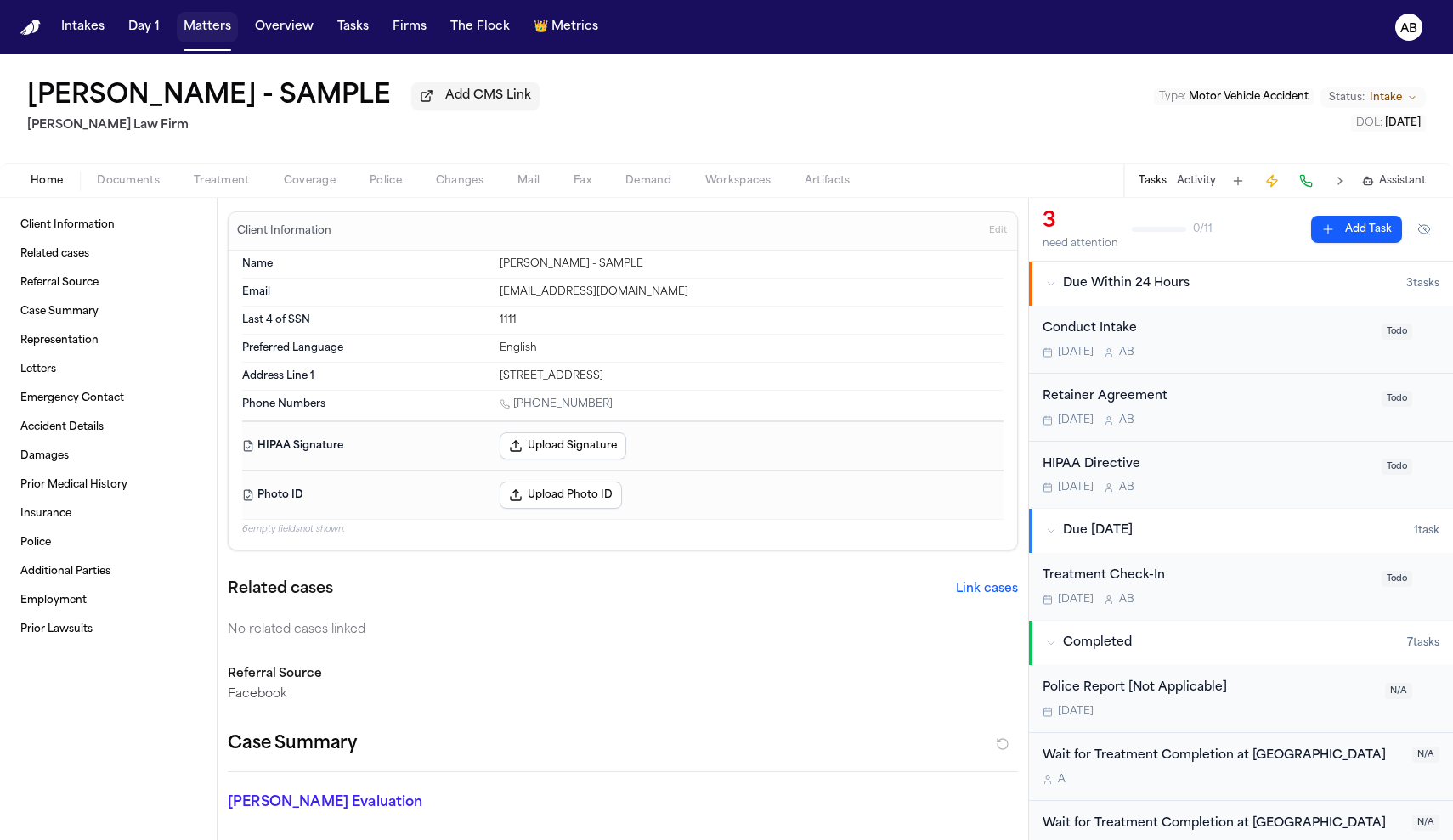
click at [224, 30] on button "Matters" at bounding box center [207, 27] width 61 height 31
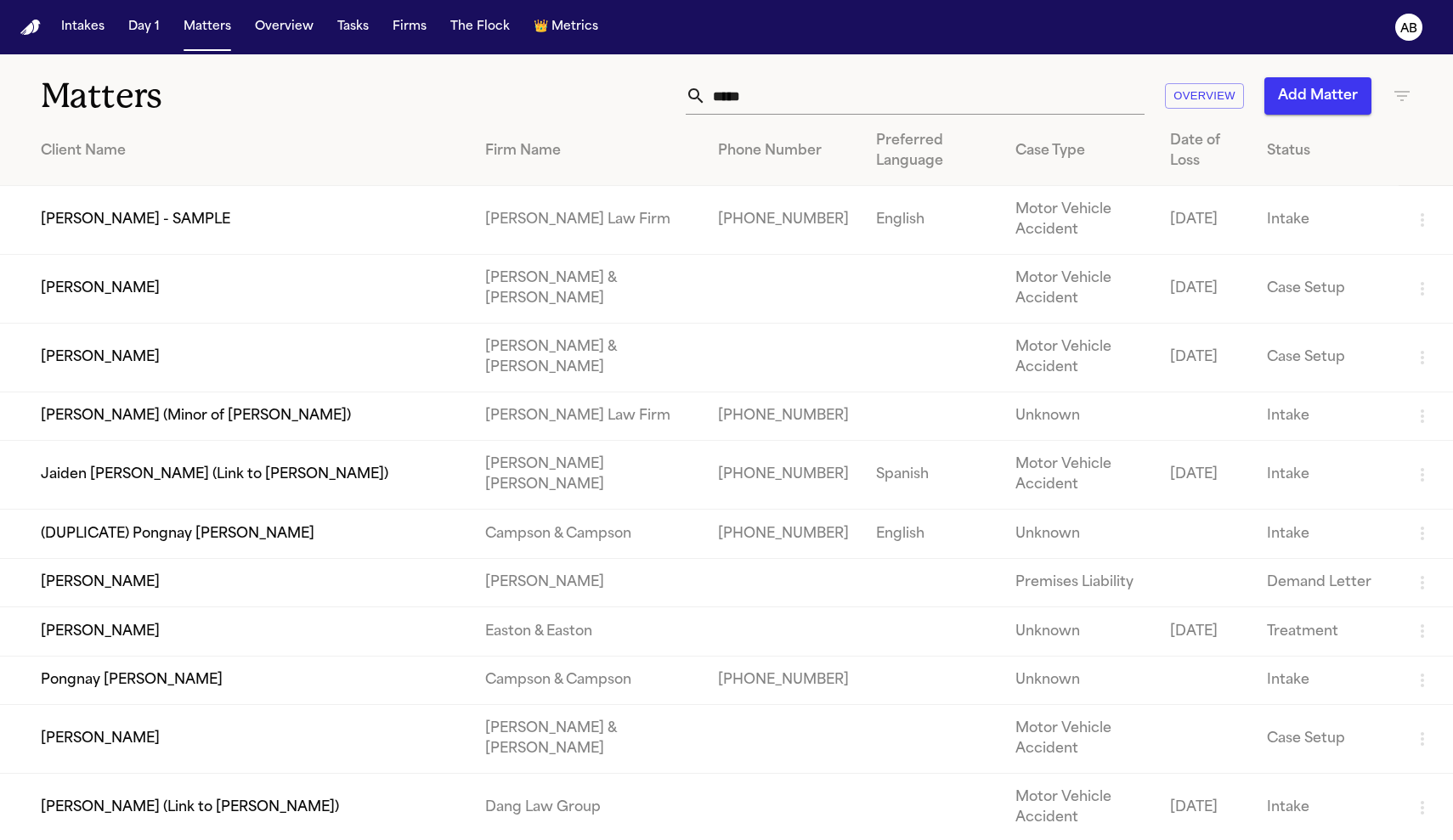
click at [1427, 225] on icon "button" at bounding box center [1422, 219] width 20 height 20
click at [1372, 238] on li "View Matter" at bounding box center [1361, 235] width 84 height 20
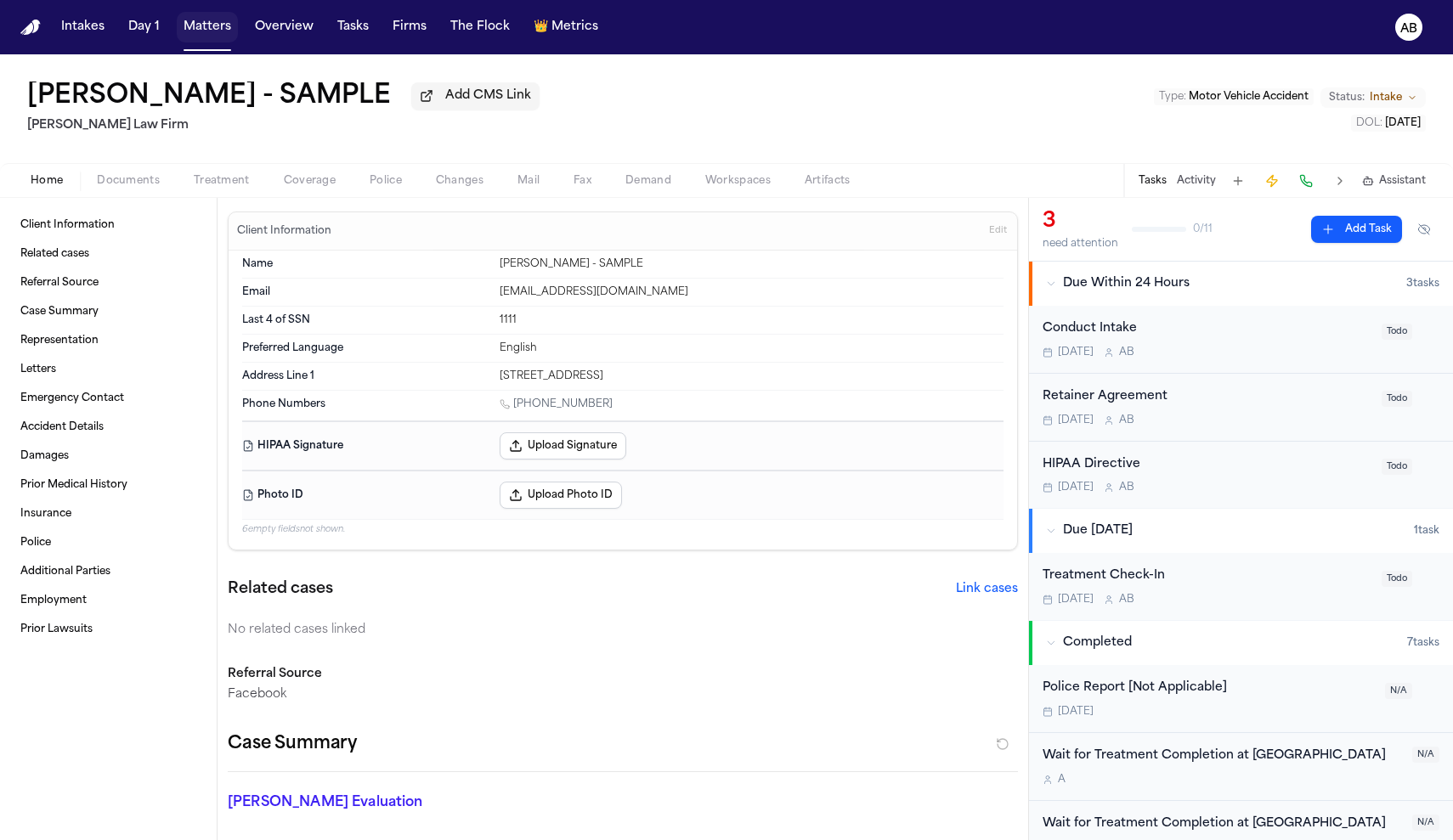
click at [197, 29] on button "Matters" at bounding box center [207, 27] width 61 height 31
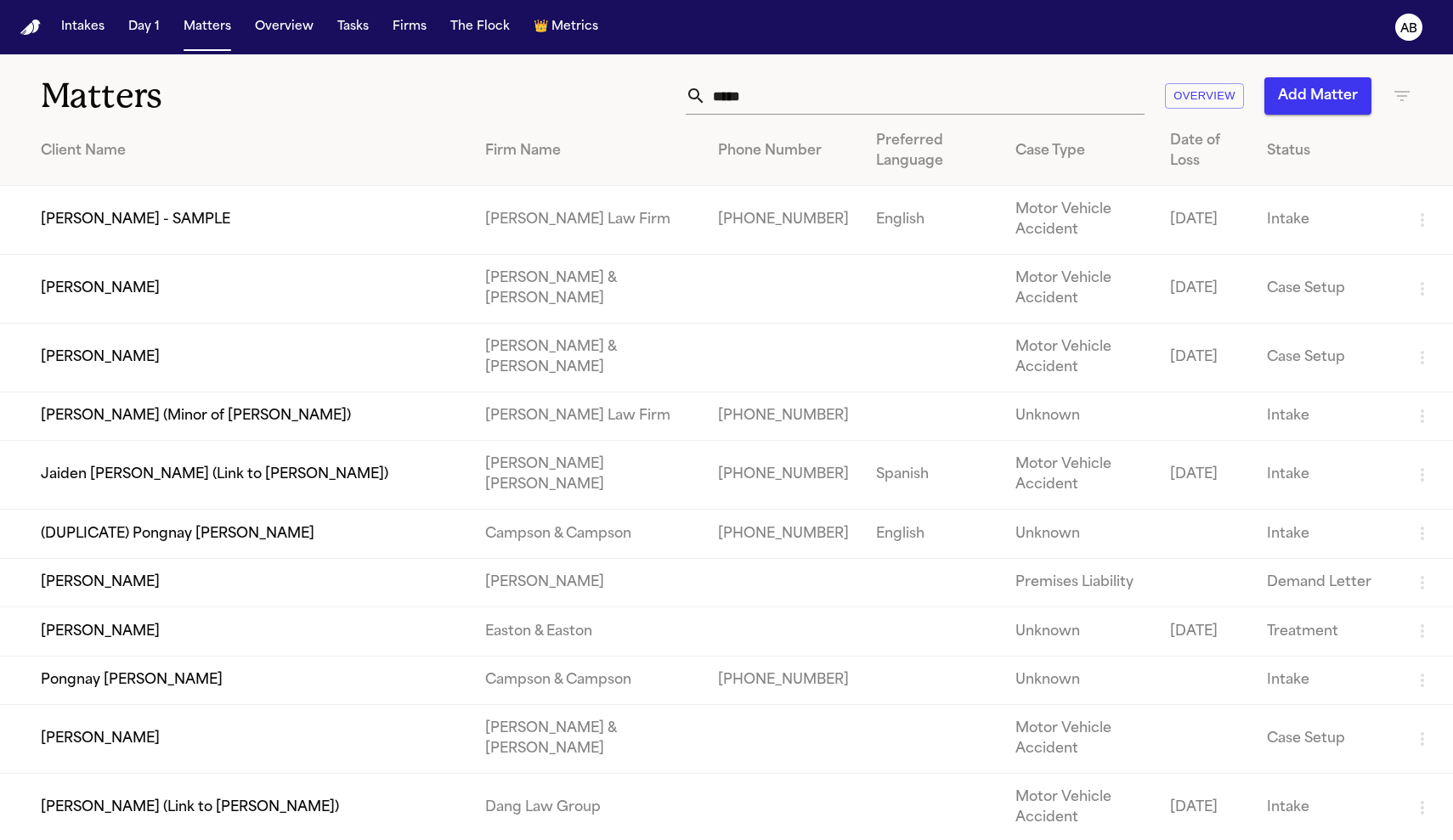
click at [1282, 152] on div "Status" at bounding box center [1326, 151] width 118 height 20
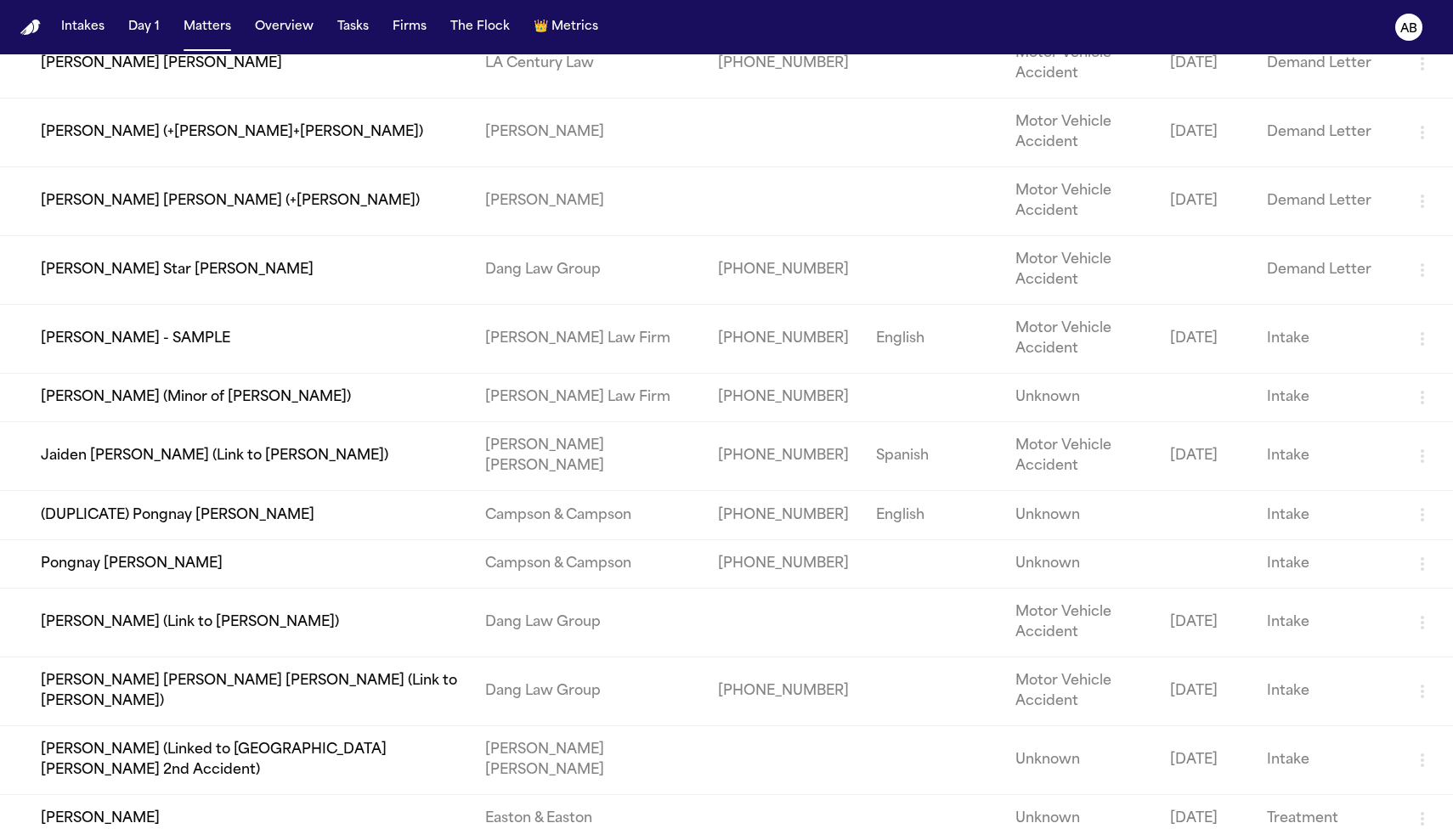
scroll to position [942, 0]
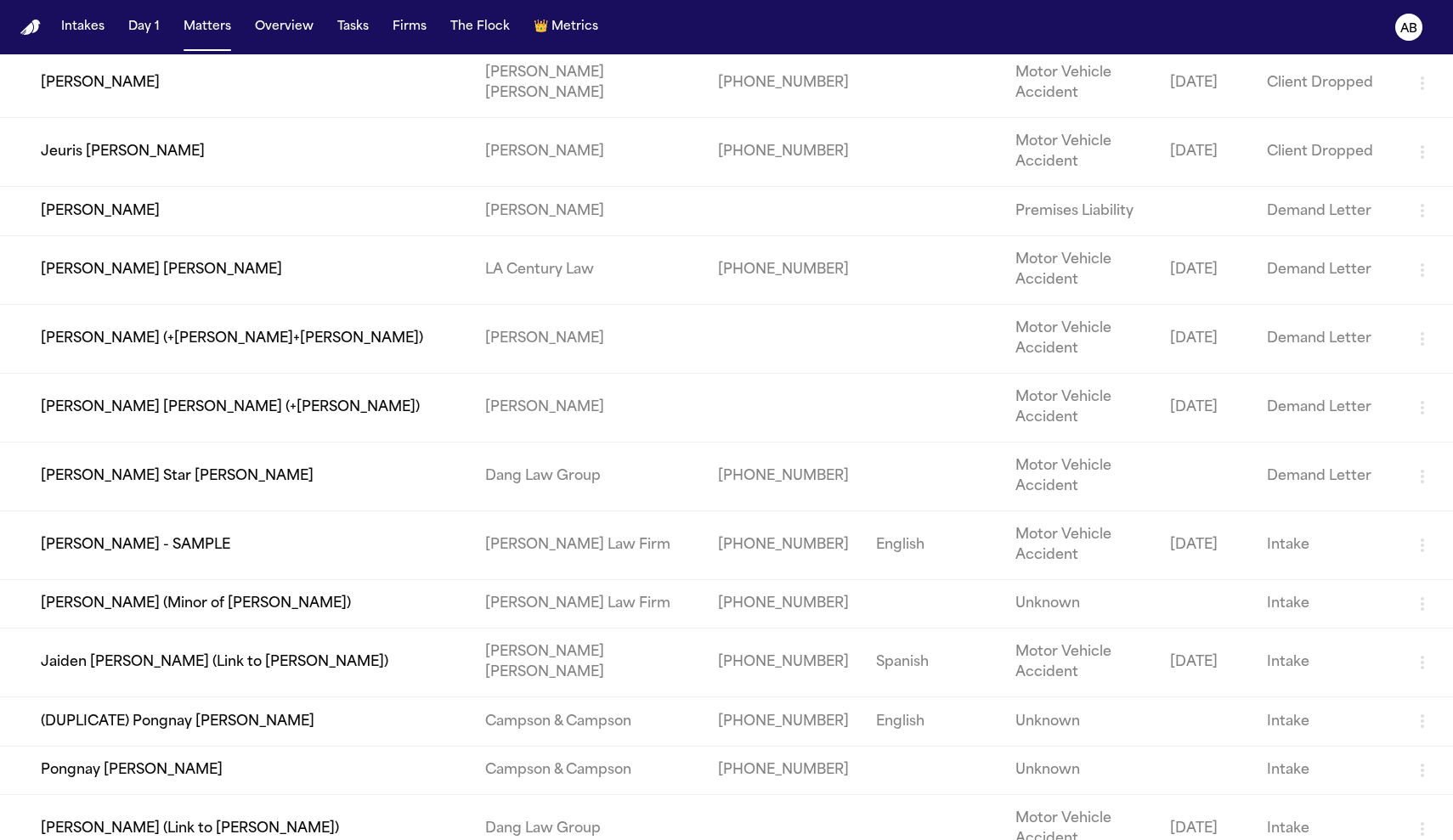
click at [102, 302] on td "[PERSON_NAME] [PERSON_NAME]" at bounding box center [236, 270] width 472 height 69
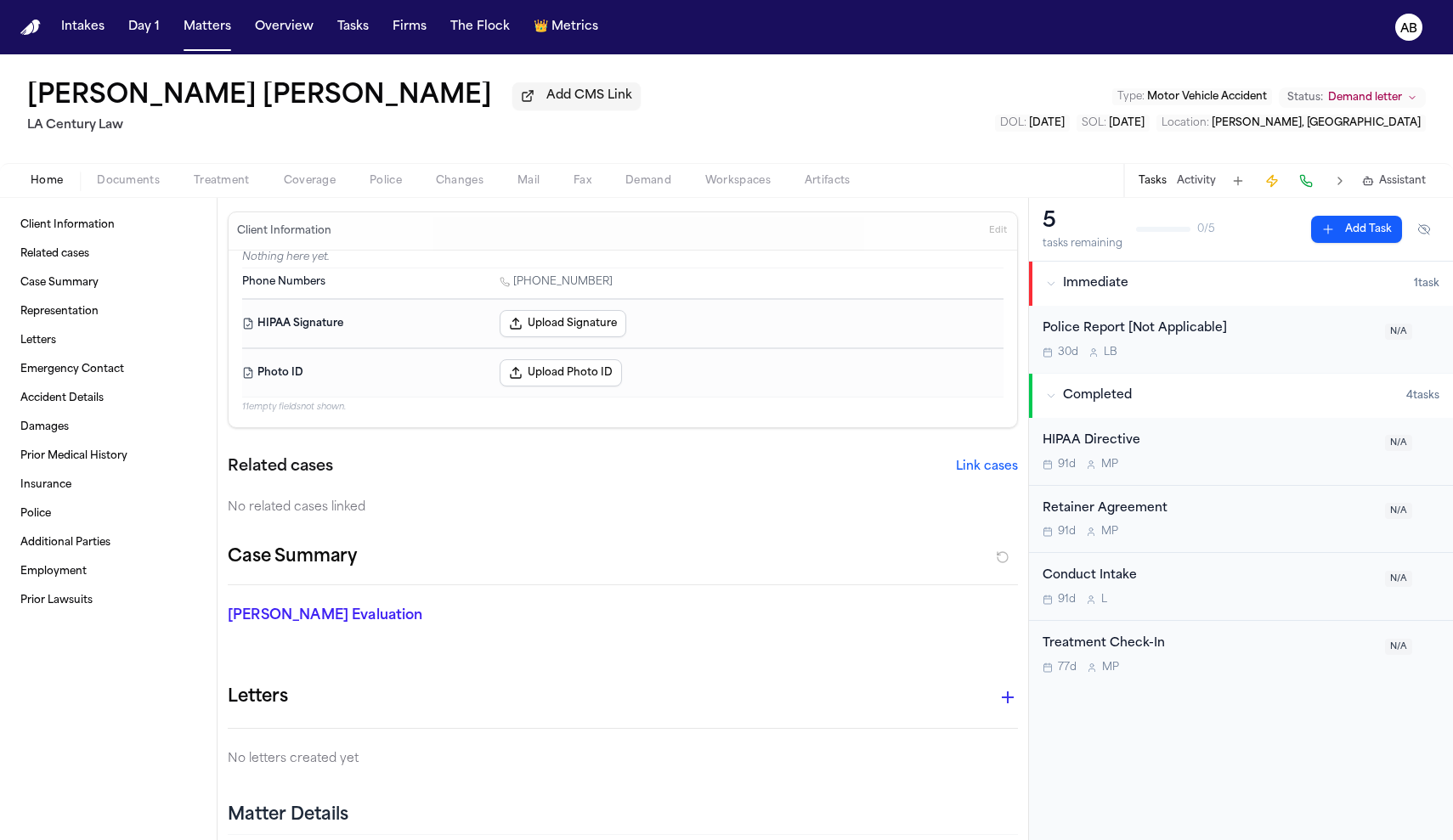
click at [130, 188] on span "Documents" at bounding box center [128, 181] width 63 height 14
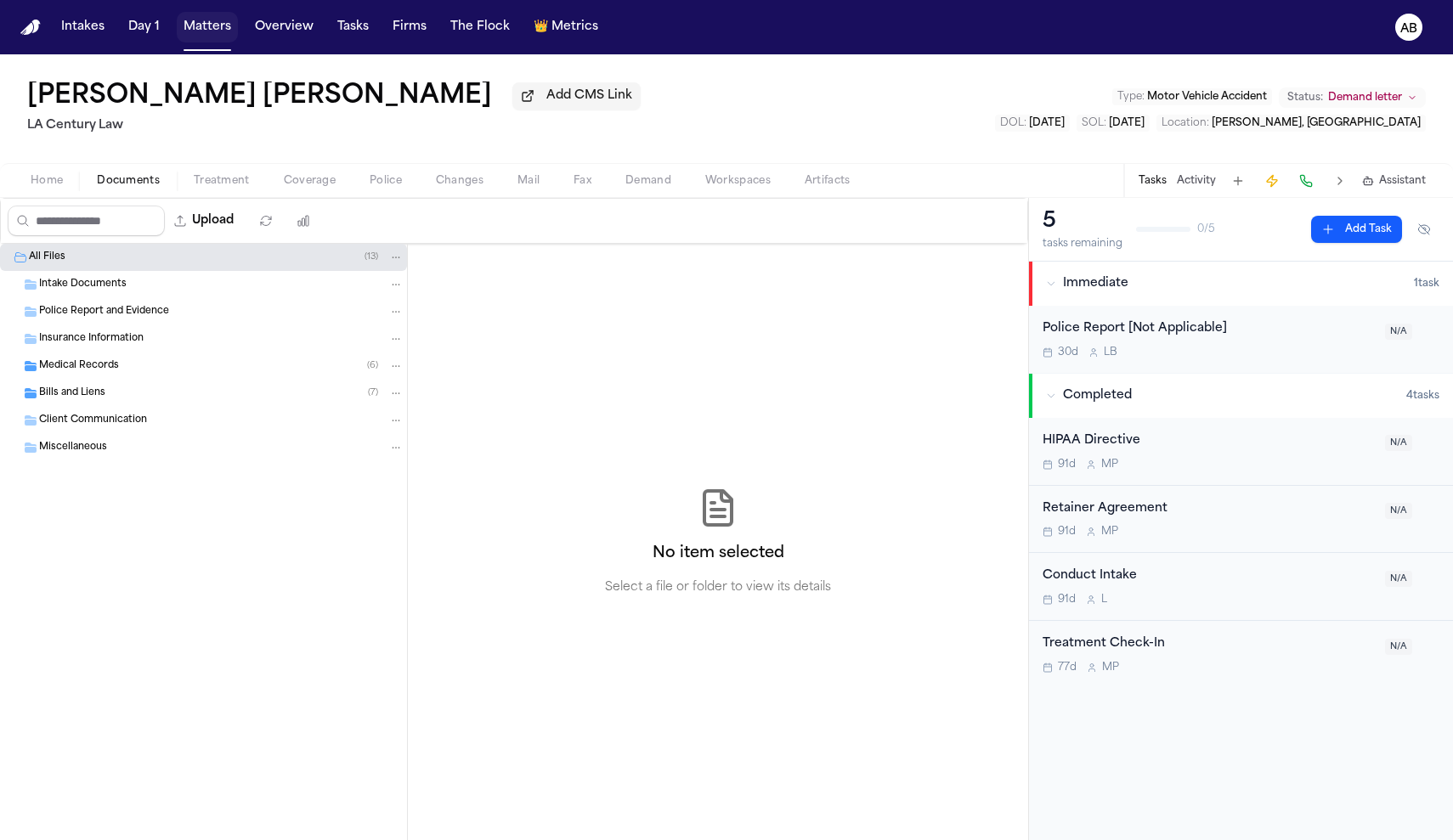
click at [180, 34] on button "Matters" at bounding box center [207, 27] width 61 height 31
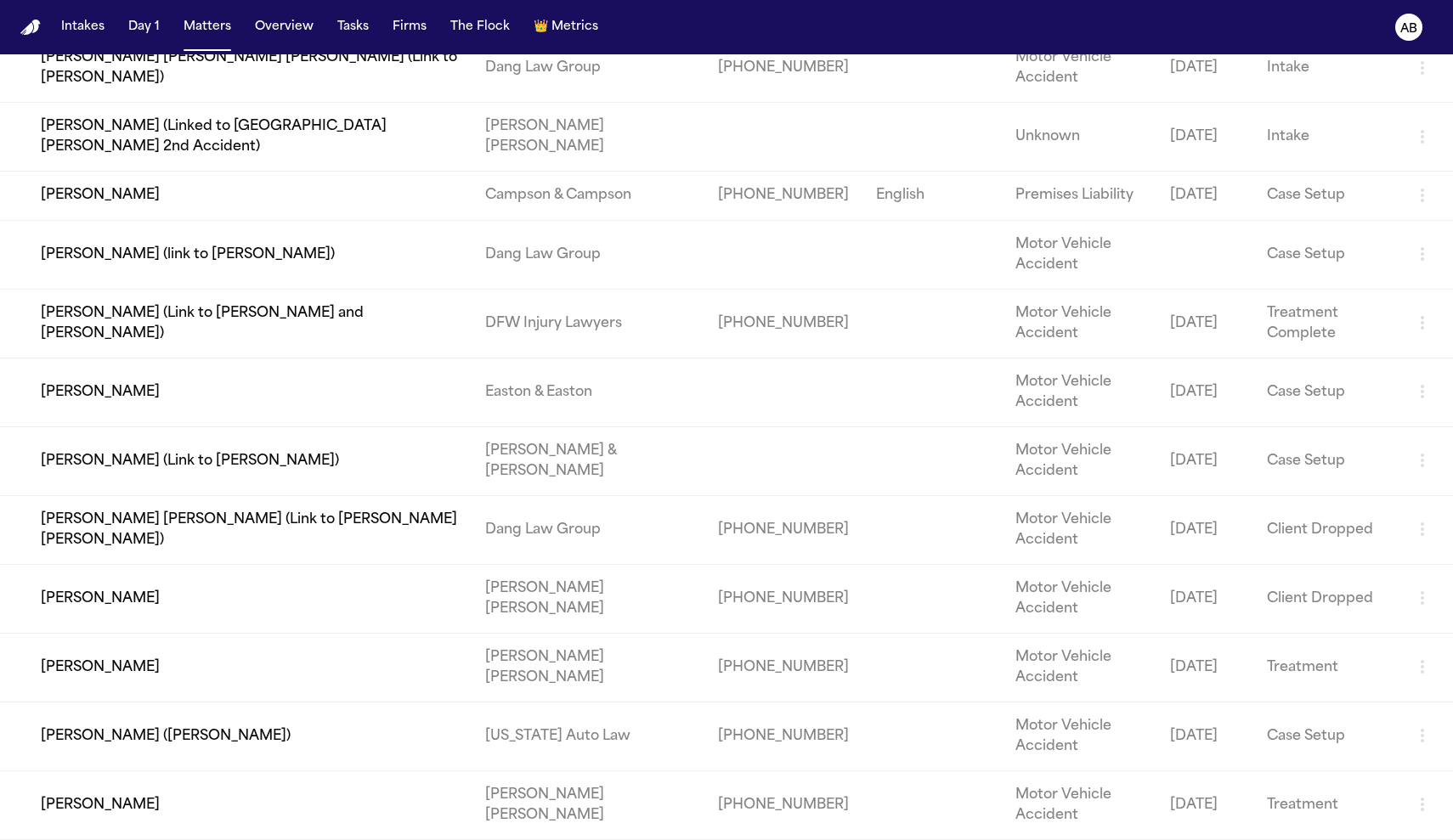
scroll to position [1513, 0]
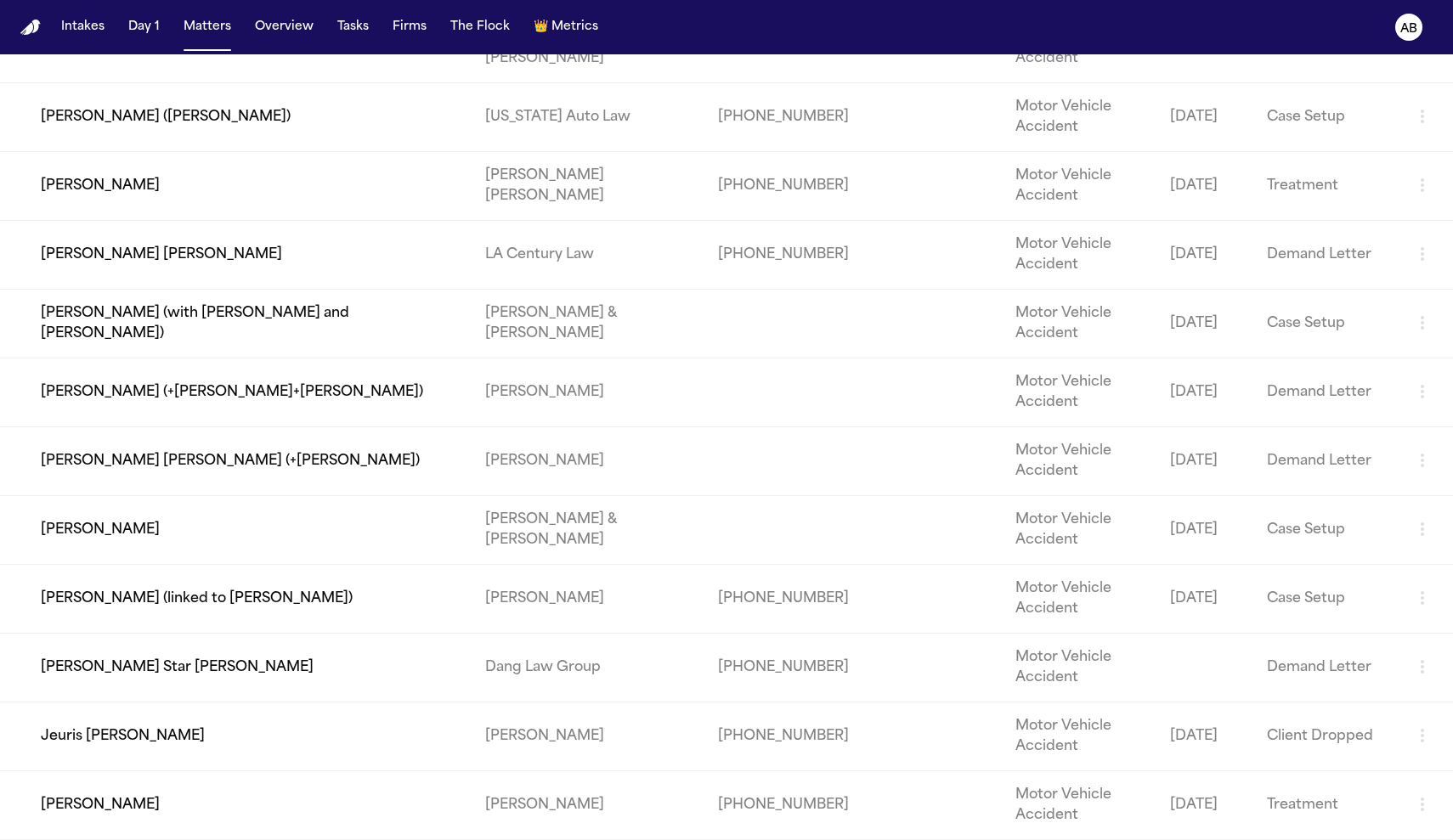
click at [554, 677] on td "Dang Law Group" at bounding box center [588, 667] width 232 height 69
click at [162, 672] on td "[PERSON_NAME] Star [PERSON_NAME]" at bounding box center [236, 667] width 472 height 69
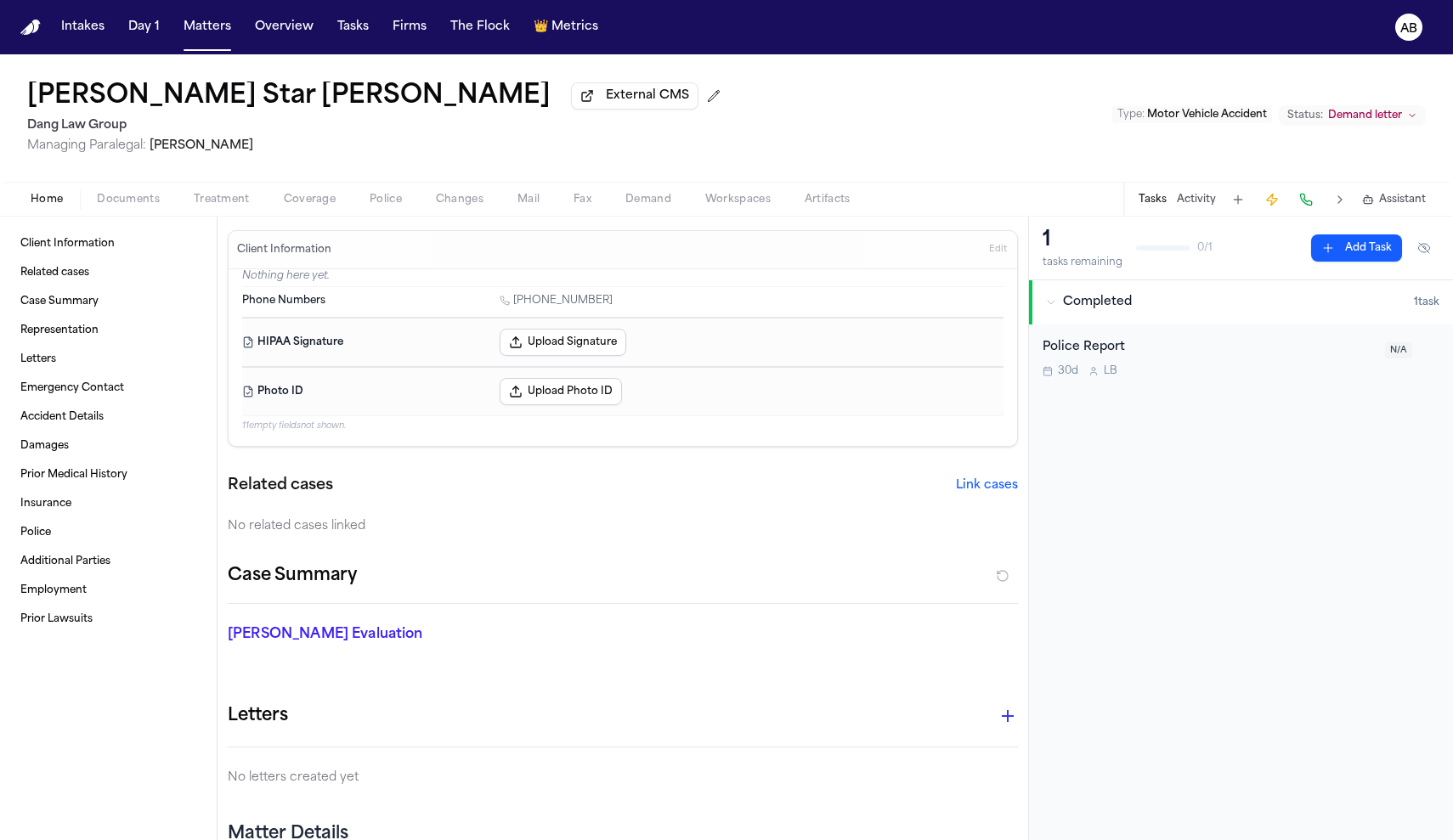
click at [134, 206] on span "Documents" at bounding box center [128, 200] width 63 height 14
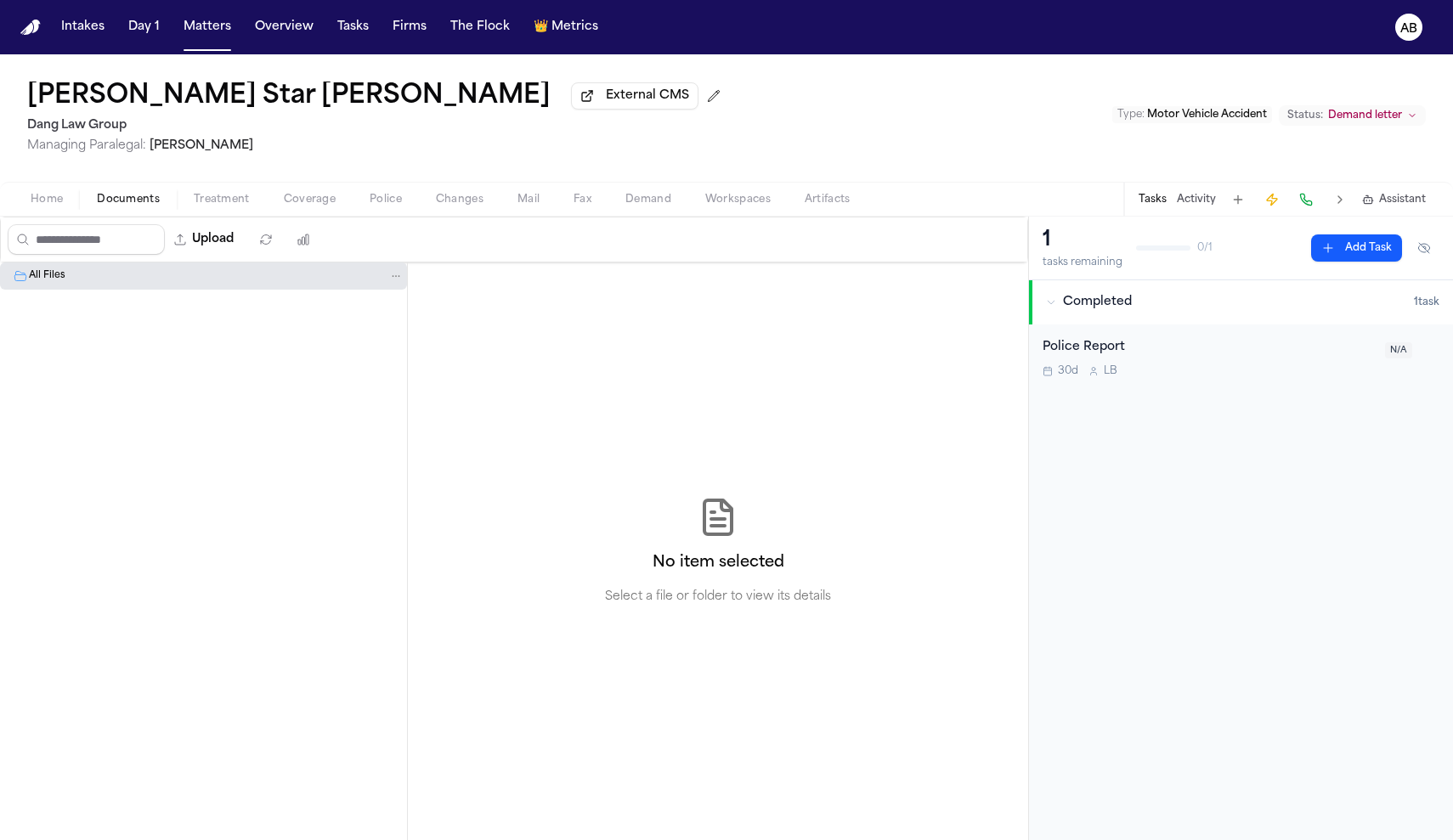
click at [56, 205] on span "Home" at bounding box center [46, 200] width 32 height 14
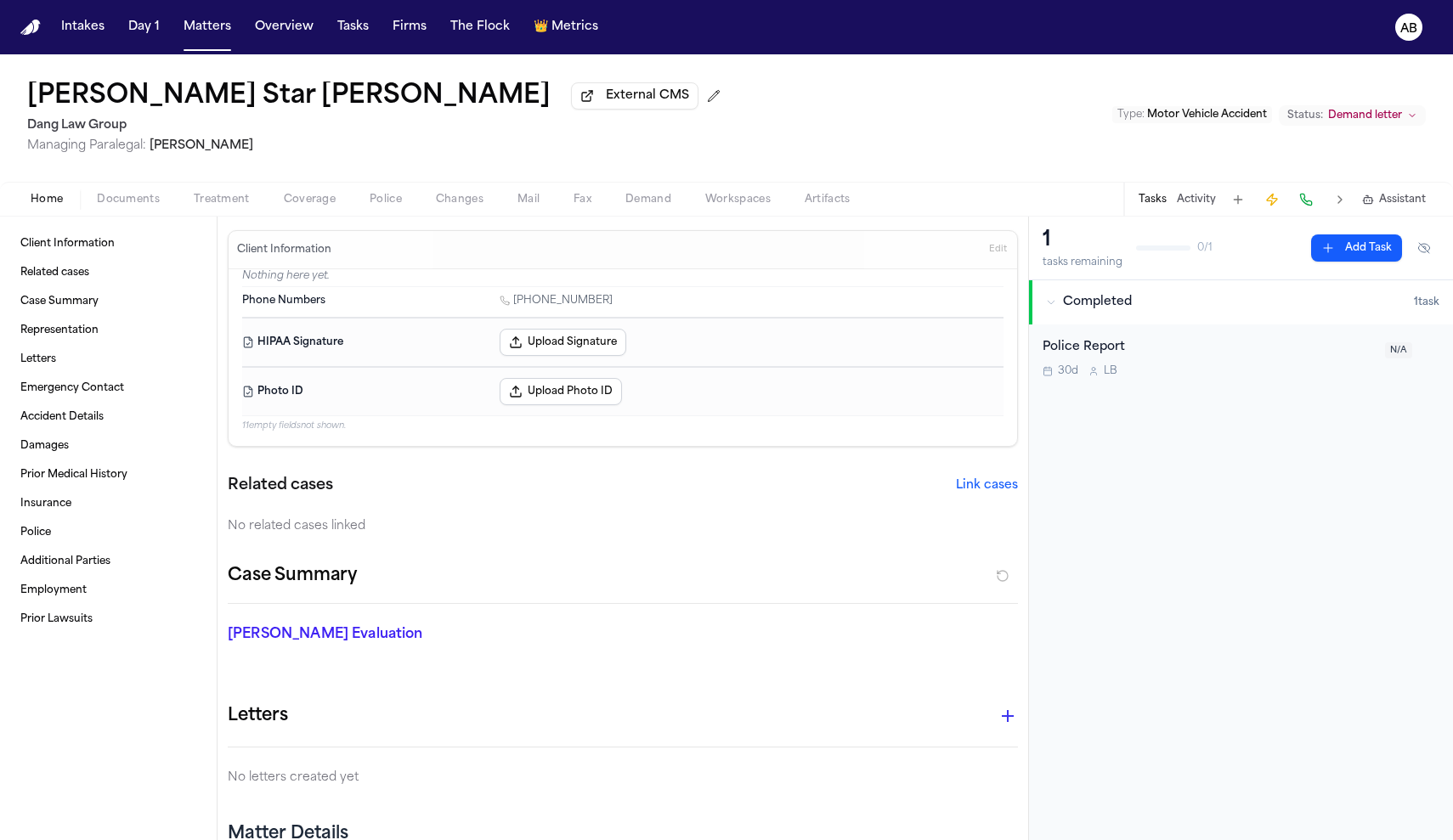
click at [219, 40] on button "Matters" at bounding box center [207, 27] width 61 height 31
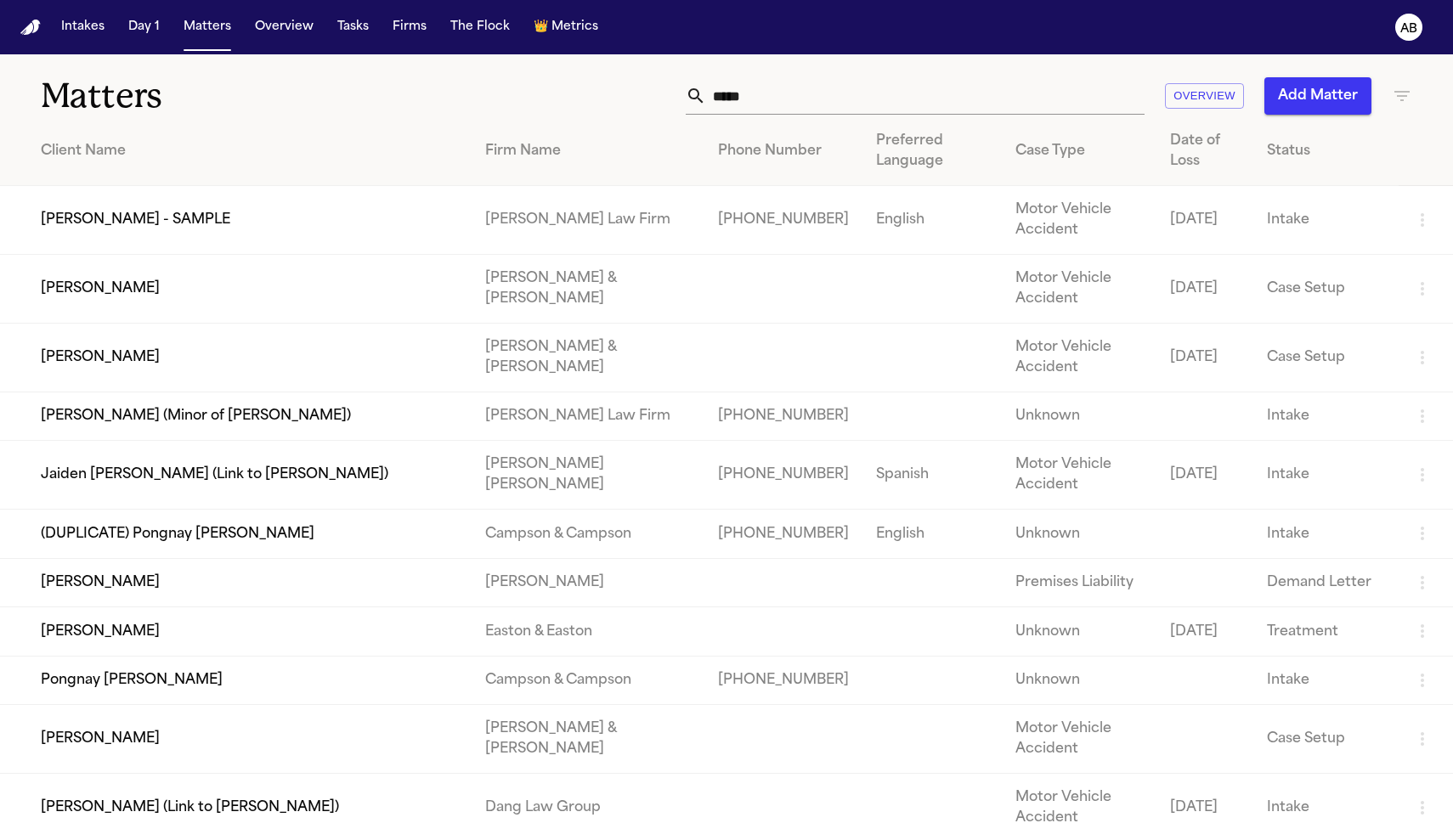
click at [1294, 162] on th "Status" at bounding box center [1326, 151] width 145 height 69
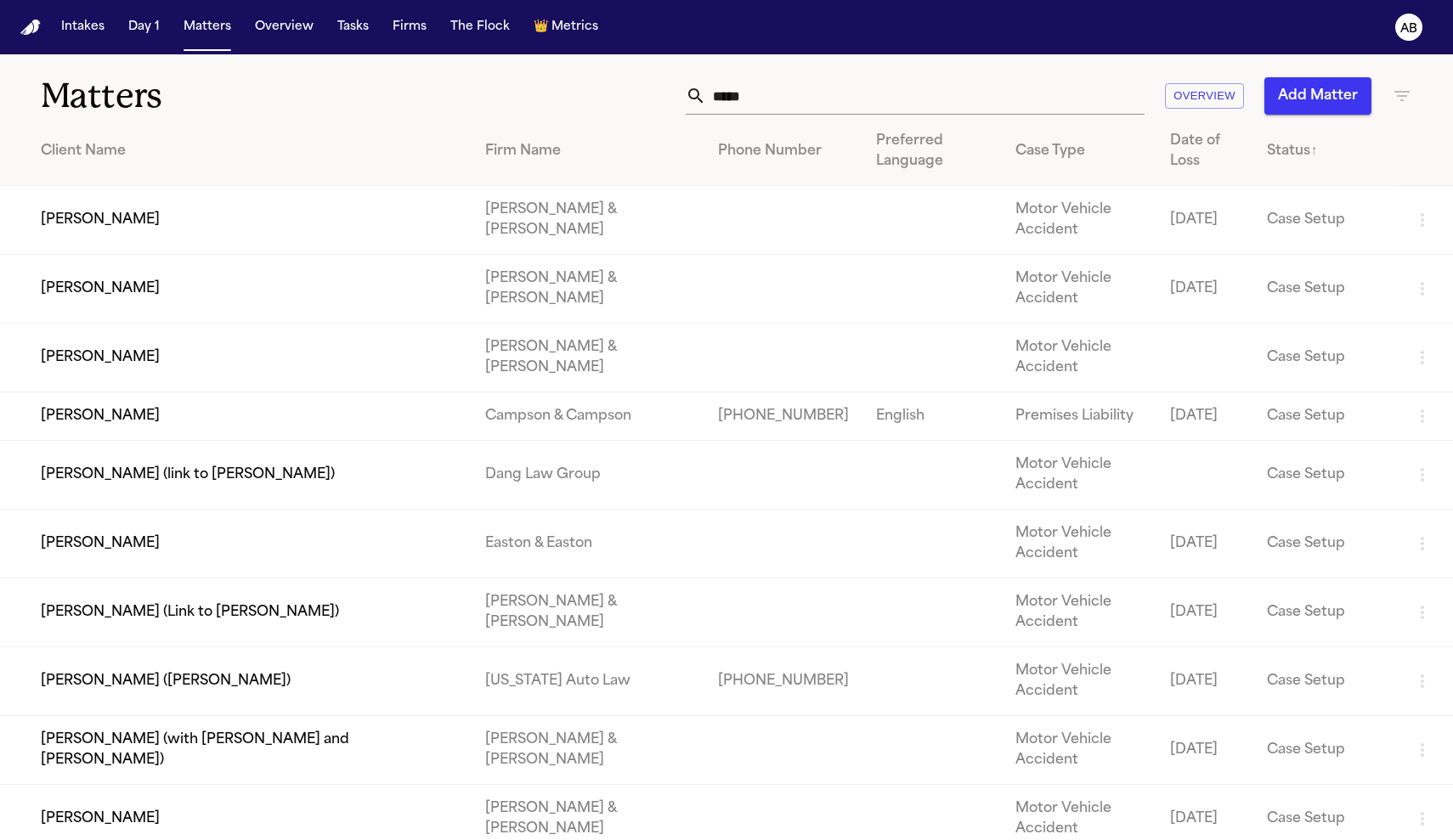
click at [1294, 162] on th "Status ↑" at bounding box center [1326, 151] width 145 height 69
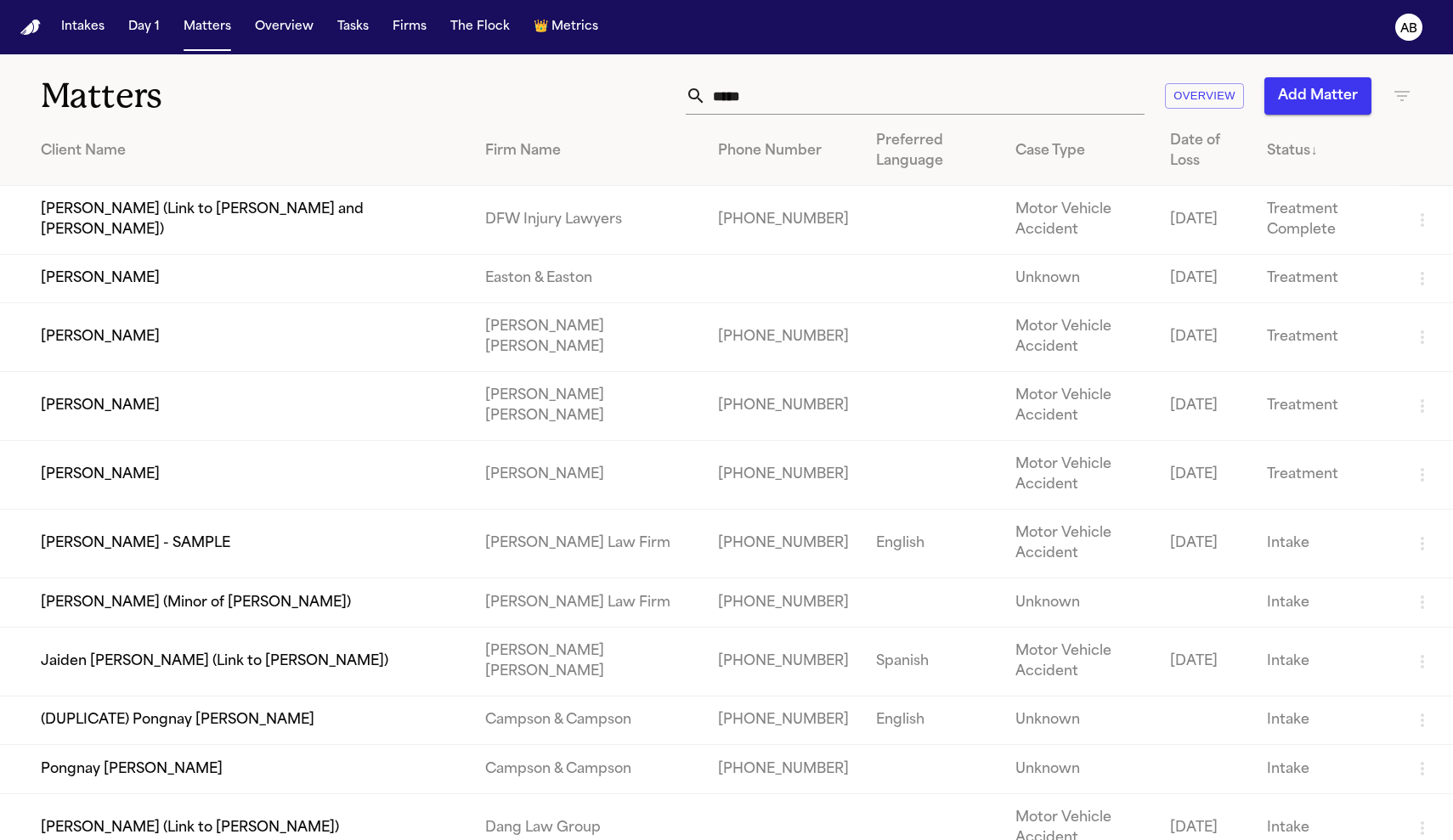
click at [1296, 223] on td "Treatment Complete" at bounding box center [1326, 220] width 145 height 69
click at [96, 287] on td "[PERSON_NAME]" at bounding box center [236, 279] width 472 height 48
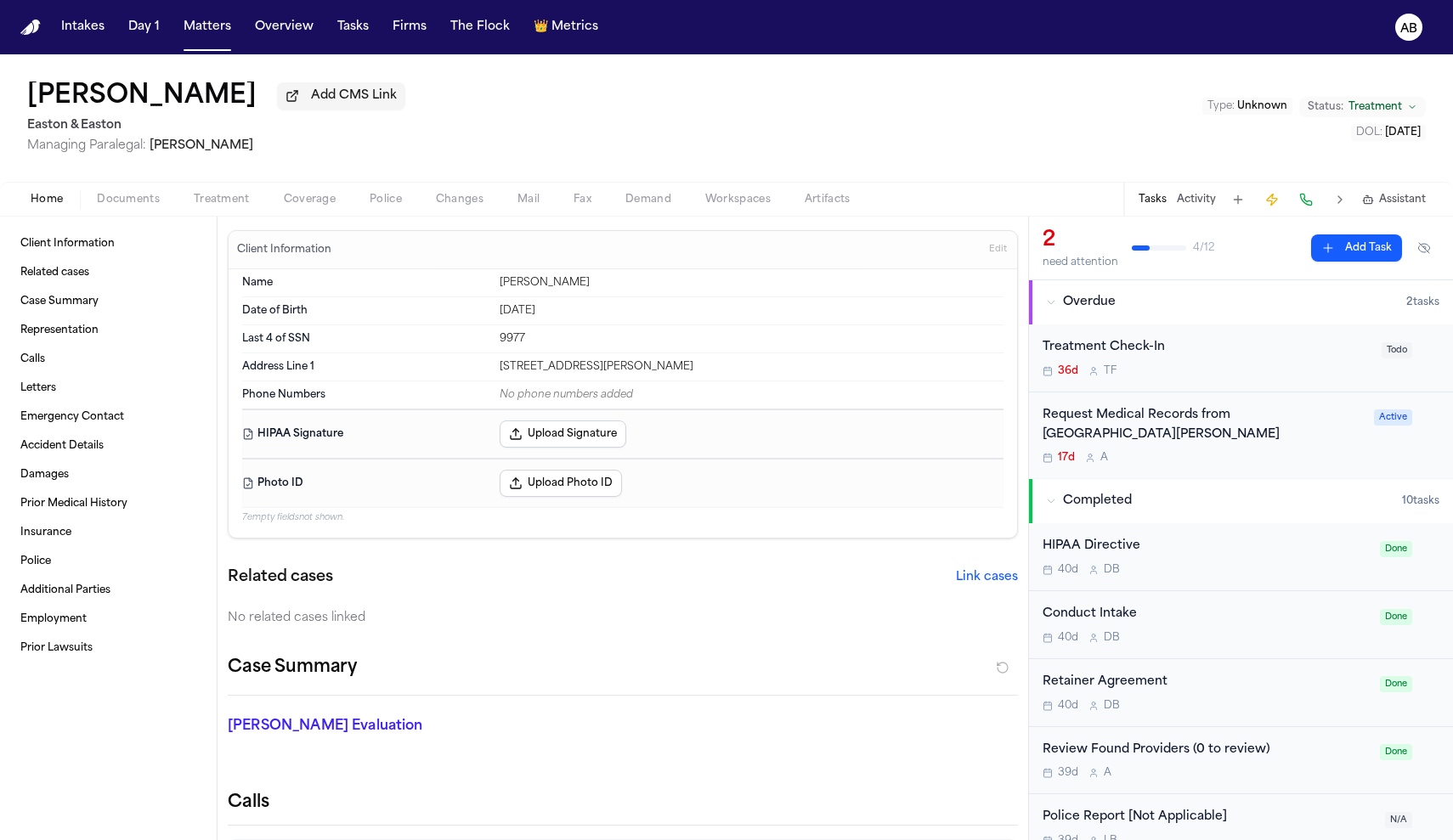
click at [125, 189] on div "Home Documents Treatment Coverage Police Changes Mail Fax Demand Workspaces Art…" at bounding box center [726, 198] width 1453 height 34
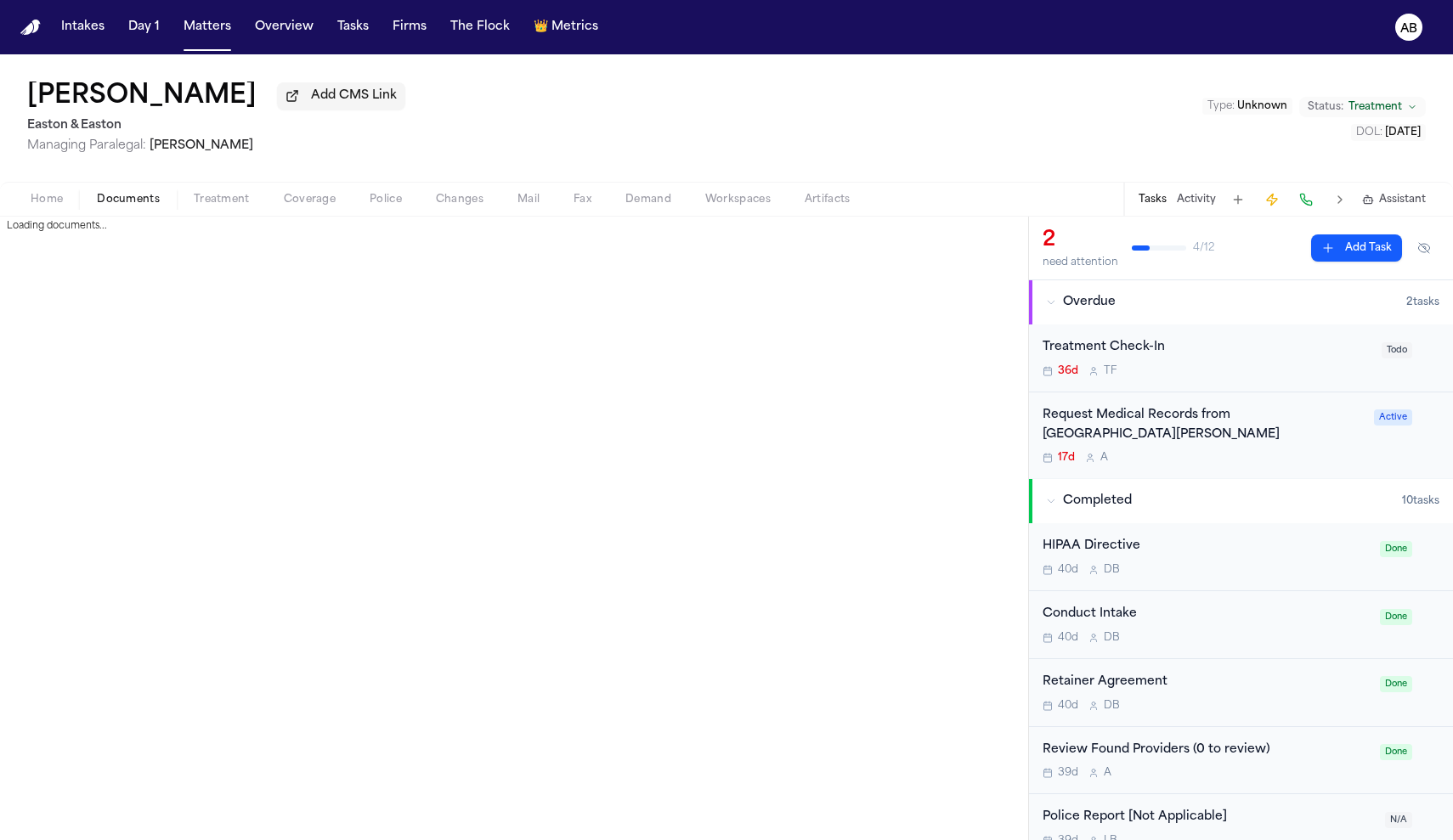
click at [121, 206] on span "Documents" at bounding box center [128, 200] width 63 height 14
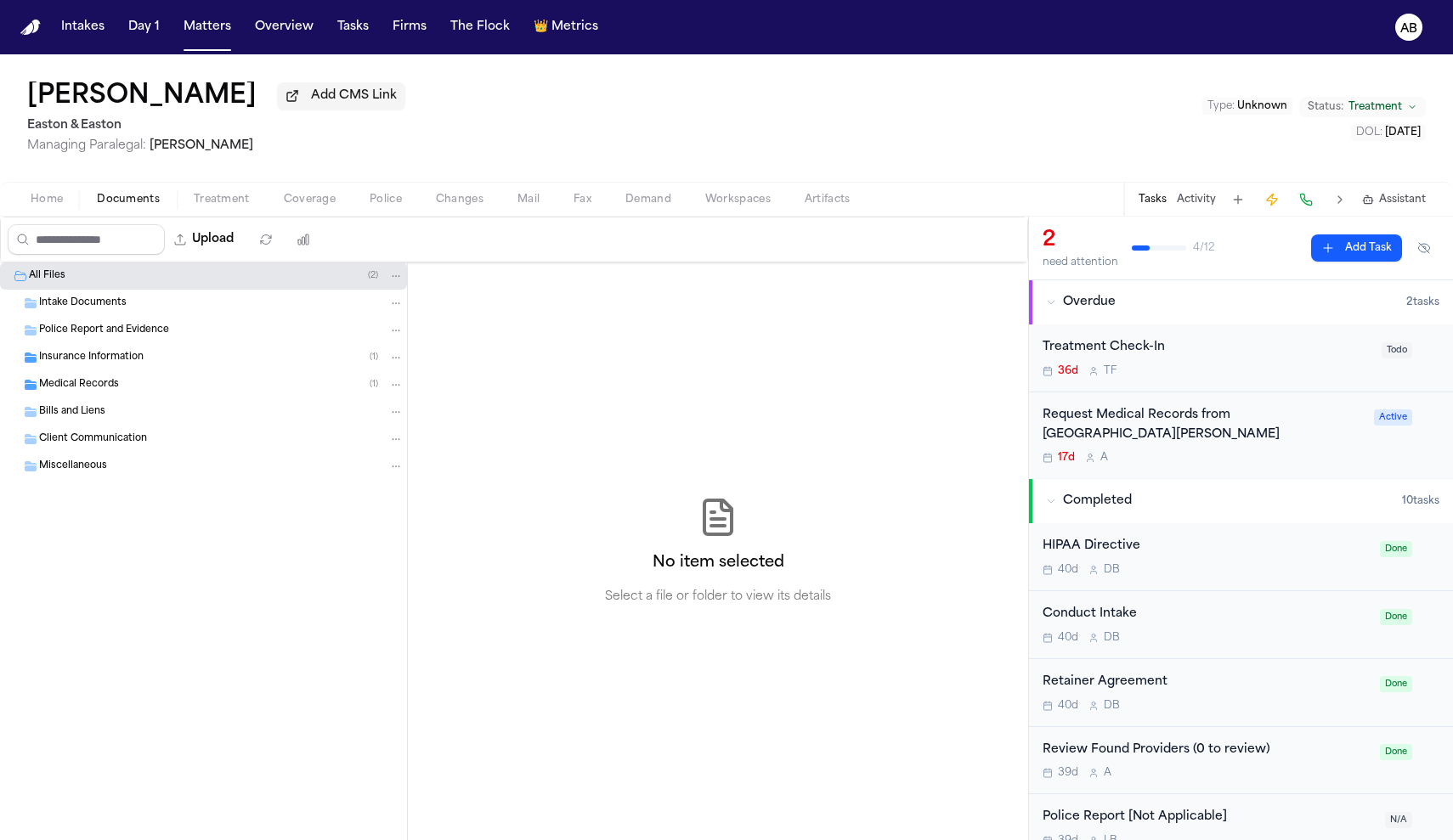
click at [143, 332] on span "Police Report and Evidence" at bounding box center [104, 331] width 130 height 15
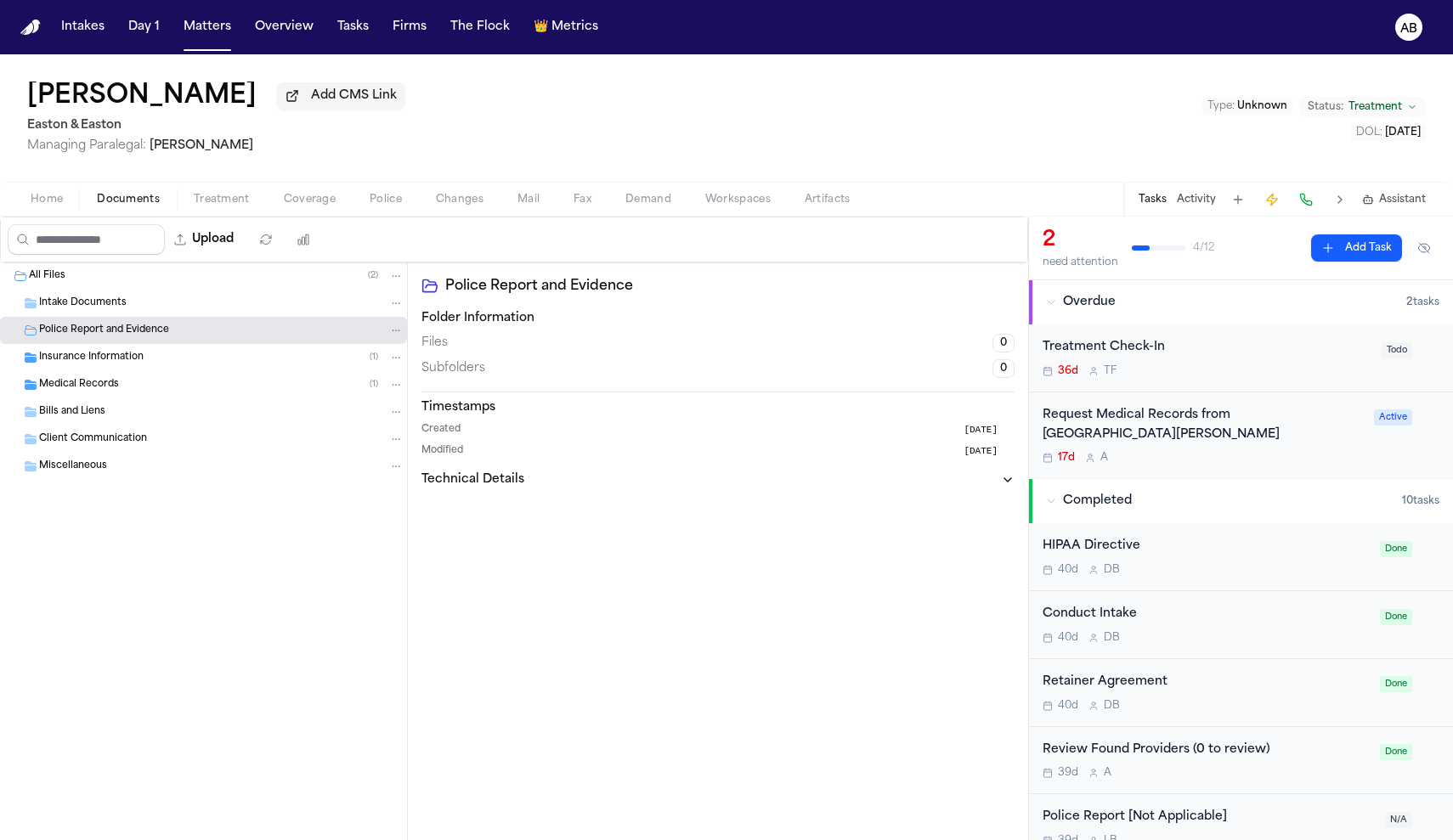
click at [144, 301] on div "Intake Documents" at bounding box center [221, 304] width 364 height 16
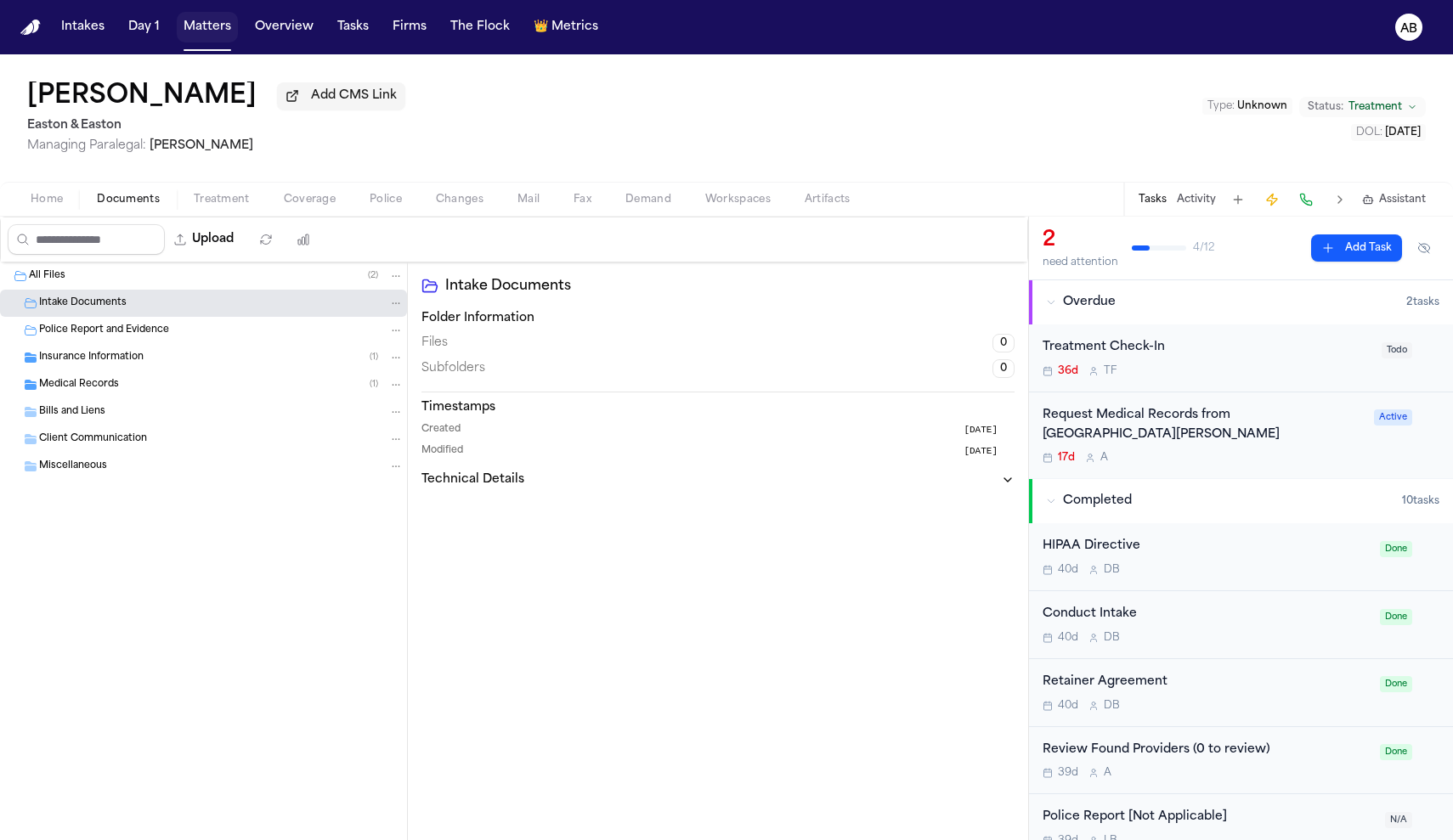
click at [226, 33] on button "Matters" at bounding box center [207, 27] width 61 height 31
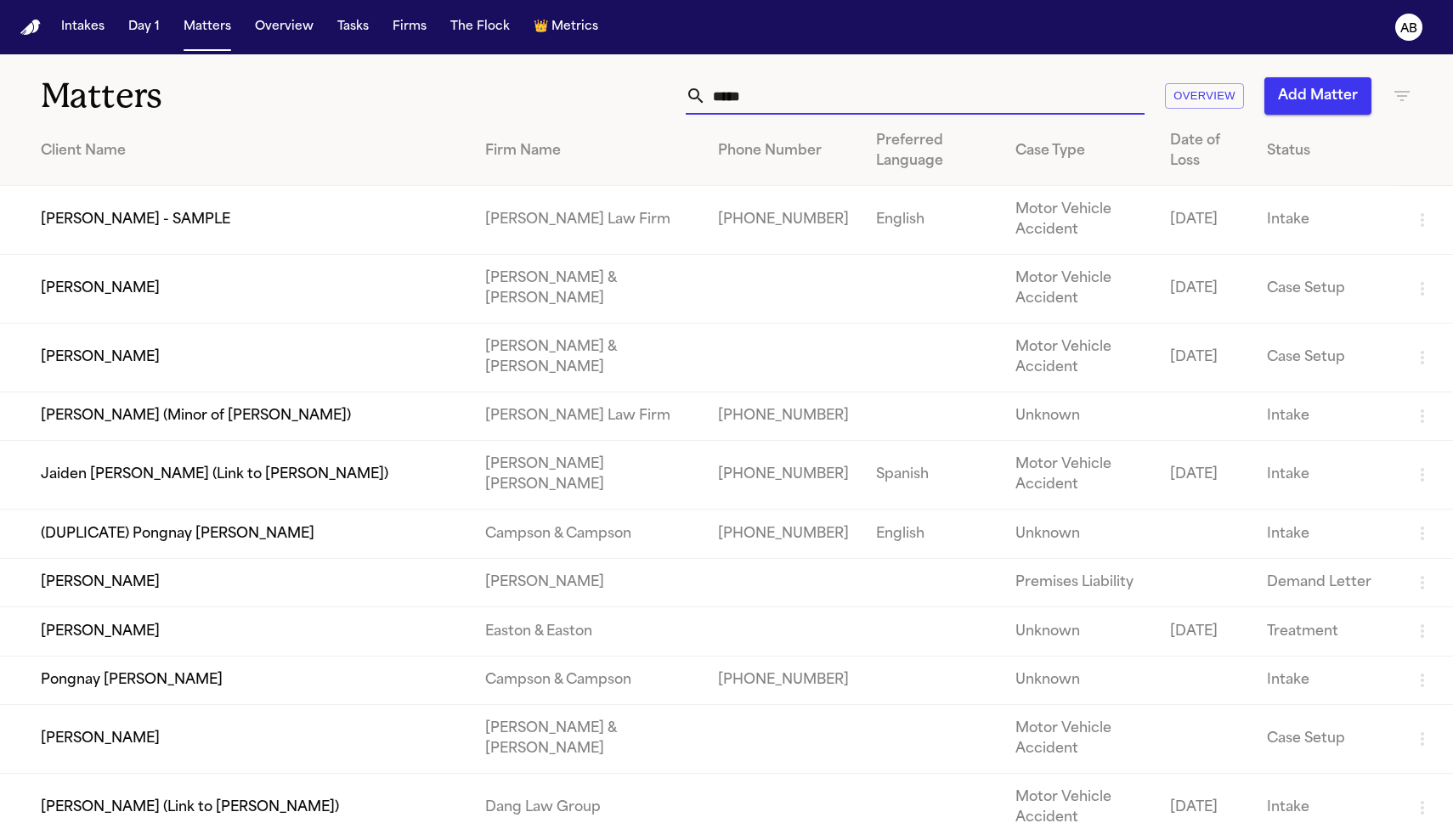
drag, startPoint x: 796, startPoint y: 107, endPoint x: 449, endPoint y: 64, distance: 349.7
click at [449, 64] on div "Matters ***** Overview Add Matter" at bounding box center [726, 86] width 1453 height 63
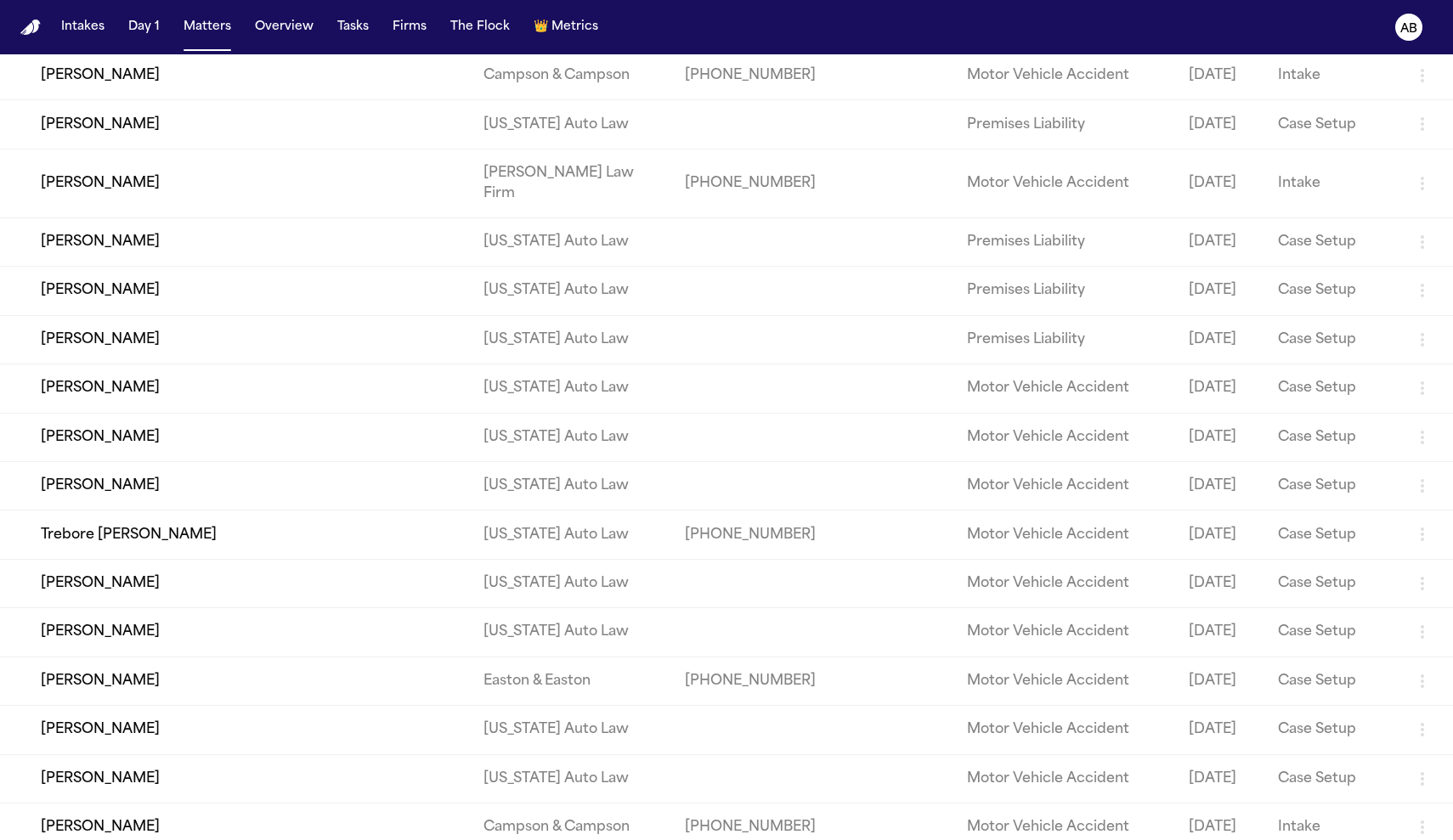
scroll to position [9460, 0]
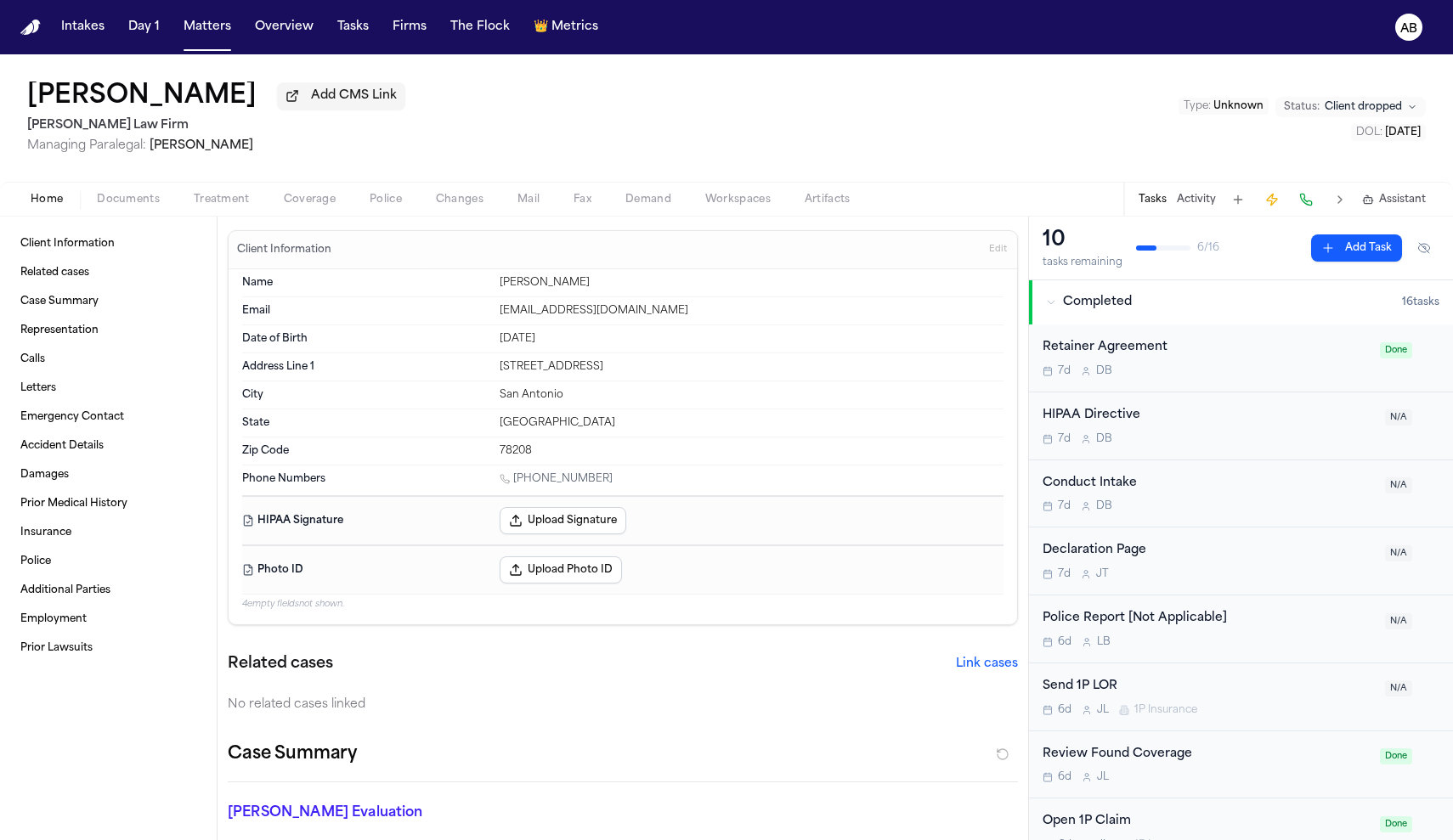
click at [119, 206] on span "Documents" at bounding box center [128, 200] width 63 height 14
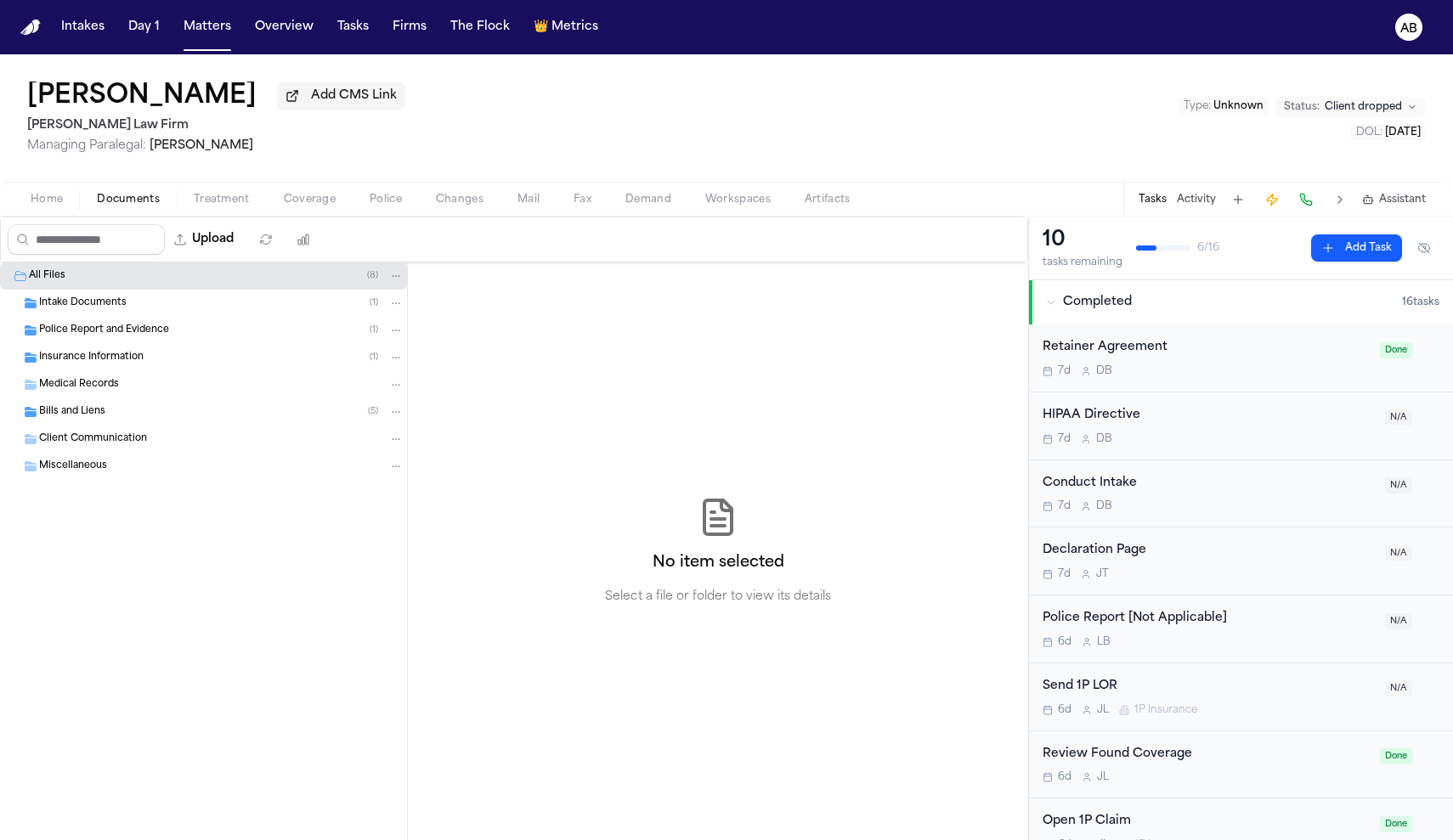
click at [121, 338] on div "Police Report and Evidence ( 1 )" at bounding box center [221, 331] width 364 height 16
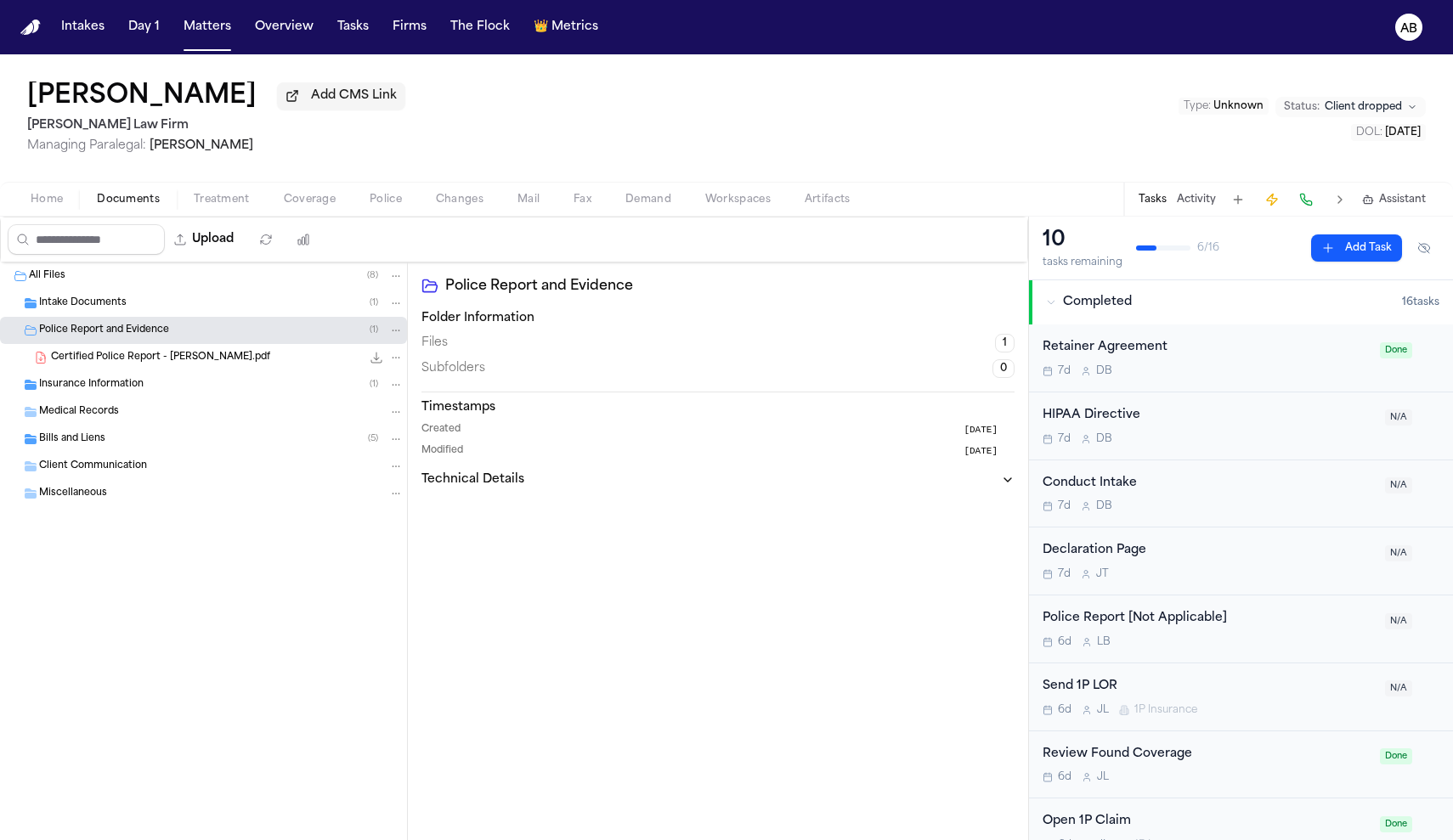
click at [372, 360] on icon "File: Certified Police Report - Lilliana Bernal.pdf" at bounding box center [376, 358] width 14 height 14
click at [231, 361] on span "Certified Police Report - Lilliana Bernal.pdf" at bounding box center [160, 358] width 219 height 15
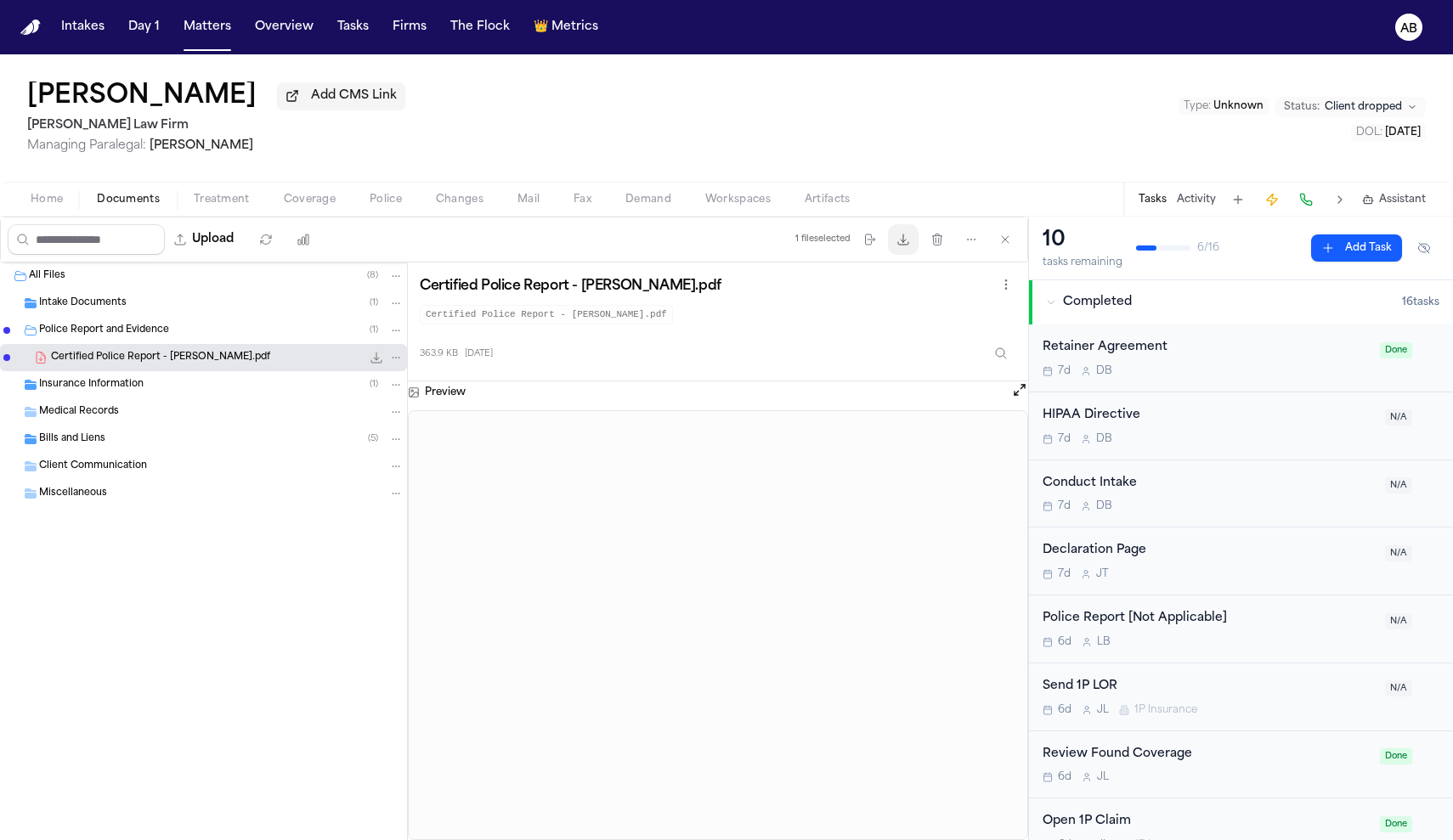
click at [903, 246] on icon "button" at bounding box center [904, 240] width 14 height 14
click at [869, 123] on div "Lilliana Bernal Add CMS Link Ruy Mireles Law Firm Managing Paralegal: Jessica B…" at bounding box center [726, 118] width 1453 height 127
click at [213, 36] on button "Matters" at bounding box center [207, 27] width 61 height 31
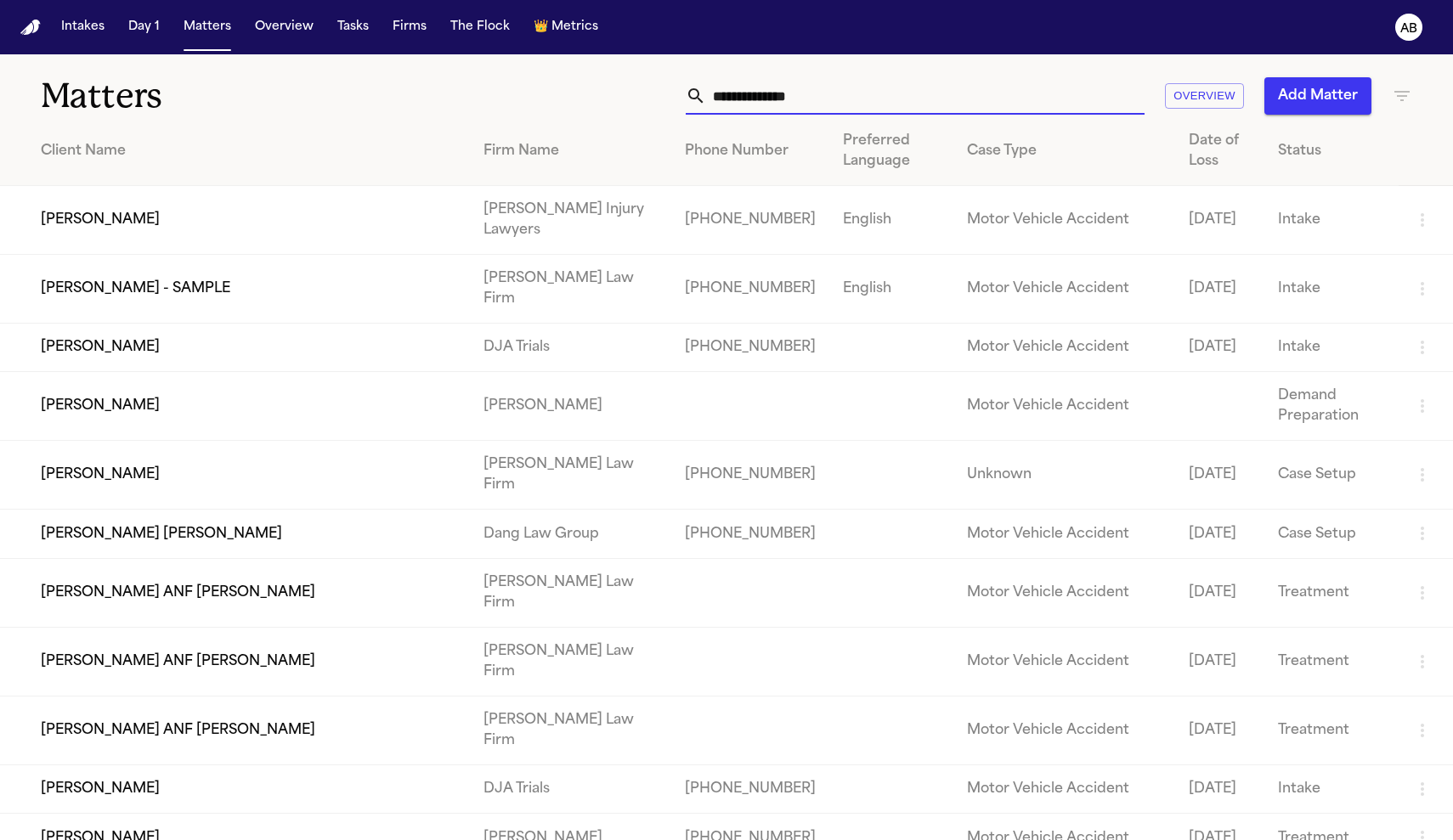
click at [801, 92] on input "text" at bounding box center [926, 96] width 438 height 38
click at [788, 104] on input "text" at bounding box center [926, 96] width 438 height 38
click at [153, 296] on td "[PERSON_NAME] - SAMPLE" at bounding box center [235, 289] width 470 height 69
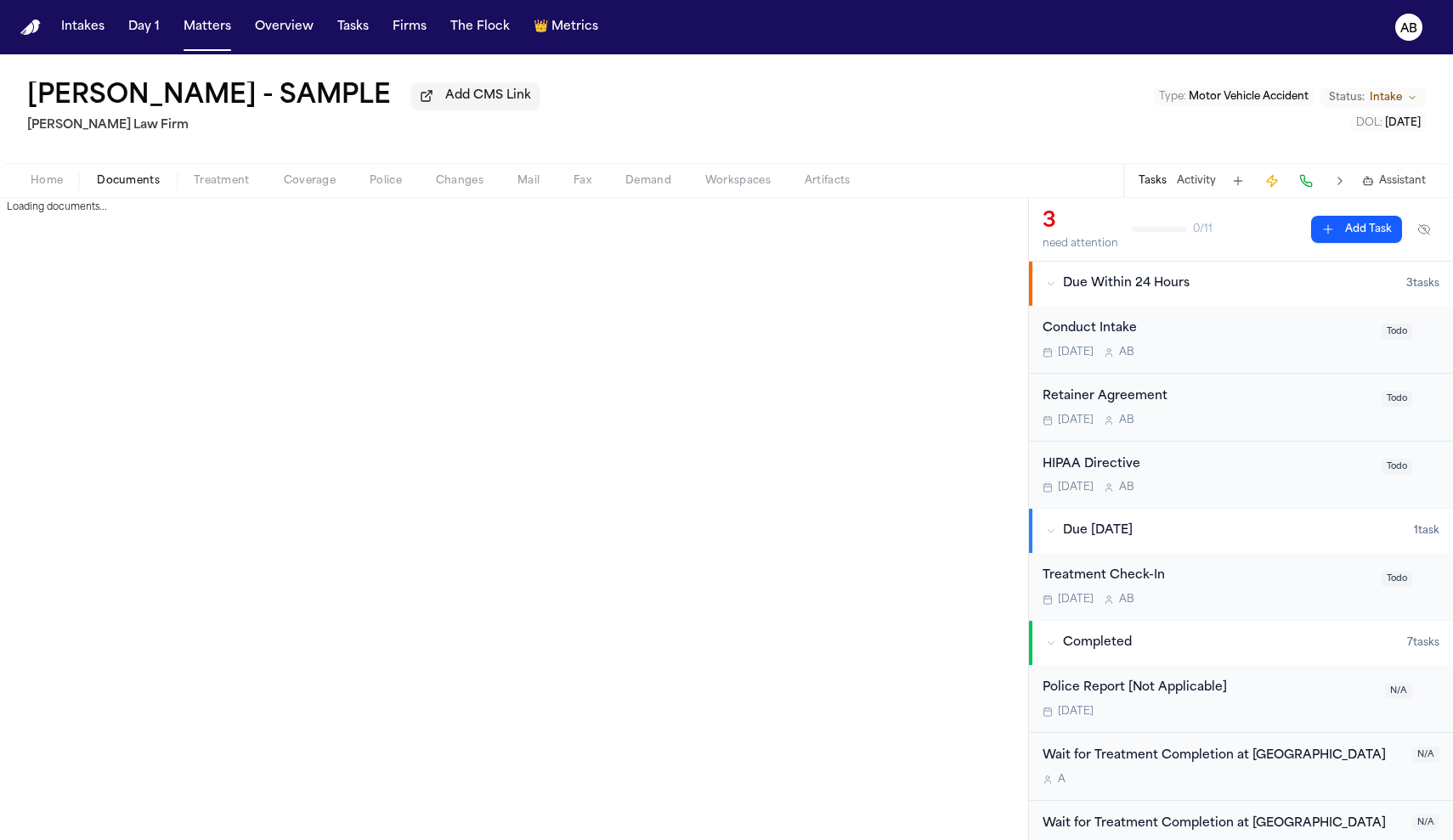
click at [159, 189] on button "Documents" at bounding box center [127, 181] width 97 height 20
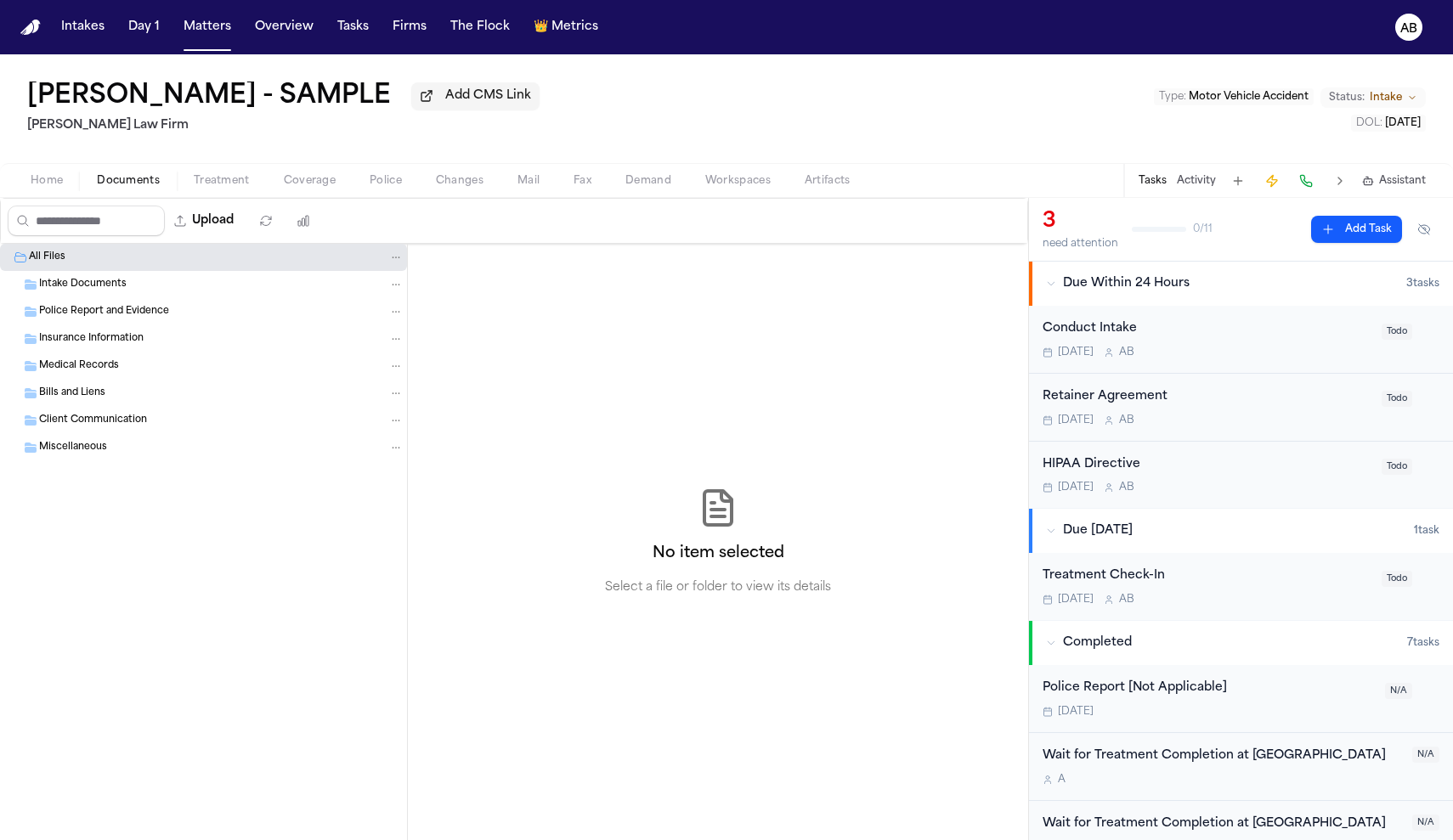
click at [129, 317] on span "Police Report and Evidence" at bounding box center [104, 312] width 130 height 15
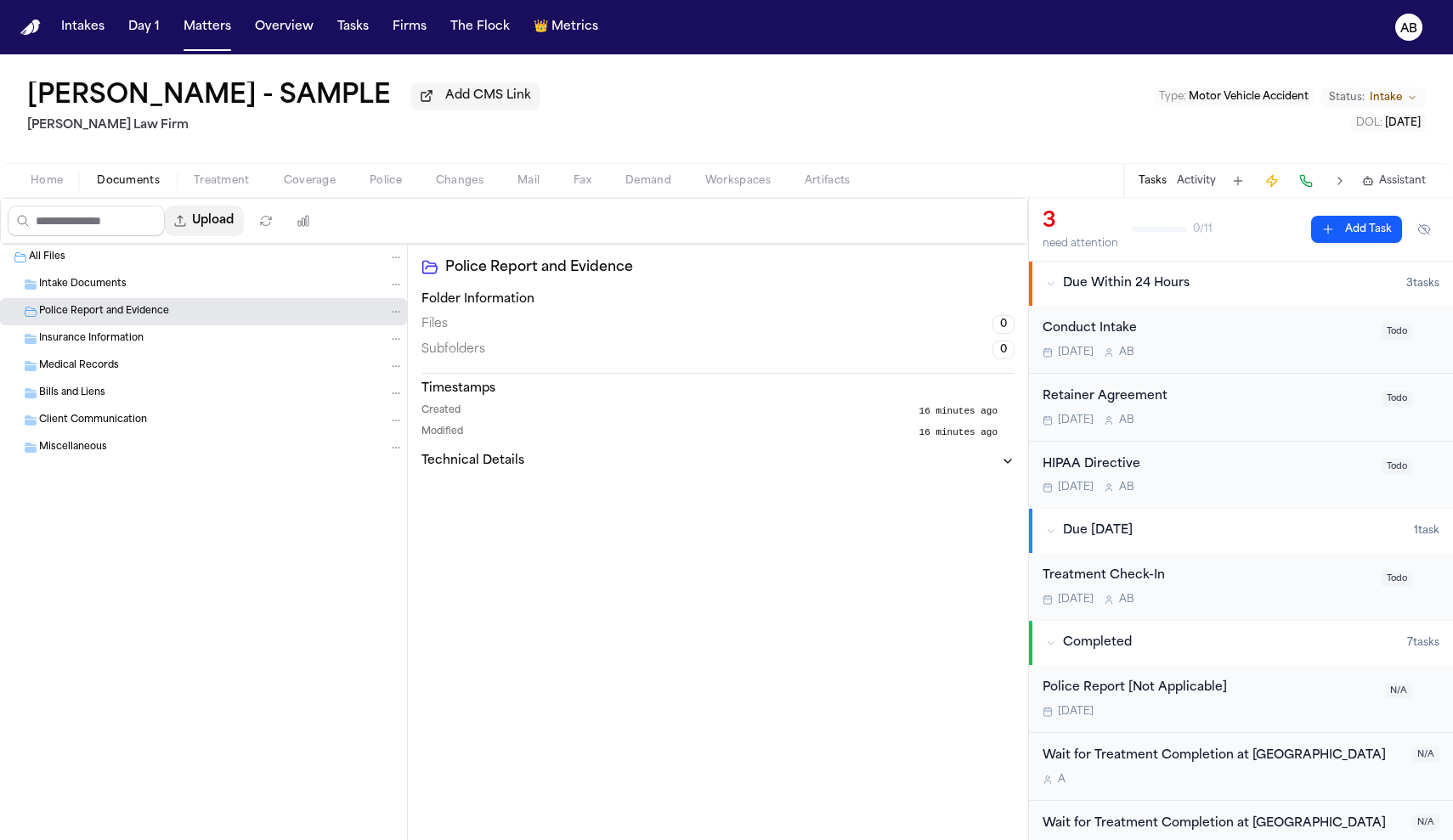
click at [244, 229] on button "Upload" at bounding box center [204, 220] width 79 height 31
select select "**********"
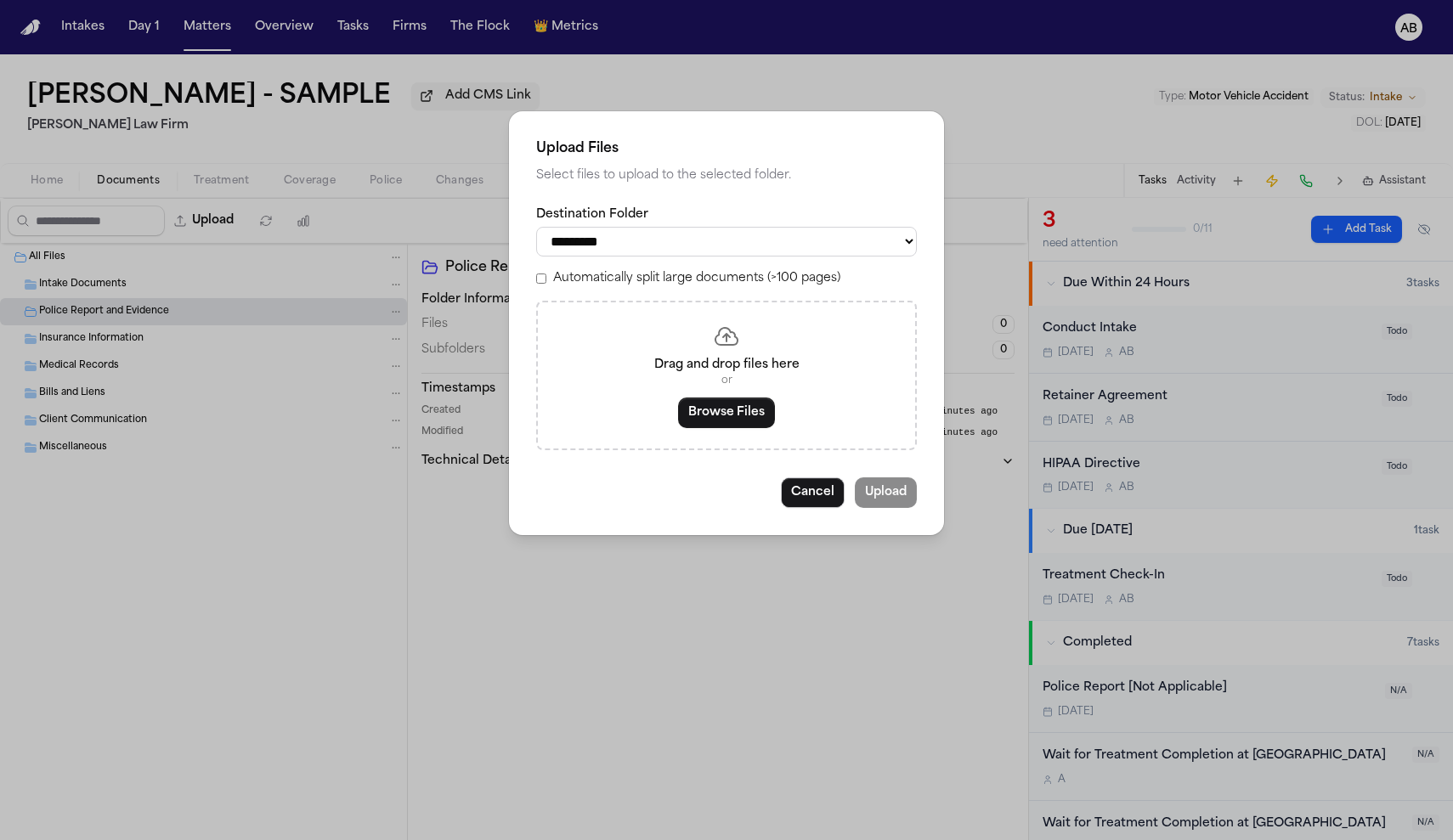
click at [766, 409] on button "Browse Files" at bounding box center [726, 412] width 97 height 31
click at [761, 410] on button "Browse Files" at bounding box center [726, 412] width 97 height 31
click at [746, 415] on button "Browse Files" at bounding box center [726, 412] width 97 height 31
click at [686, 409] on button "Browse Files" at bounding box center [726, 412] width 97 height 31
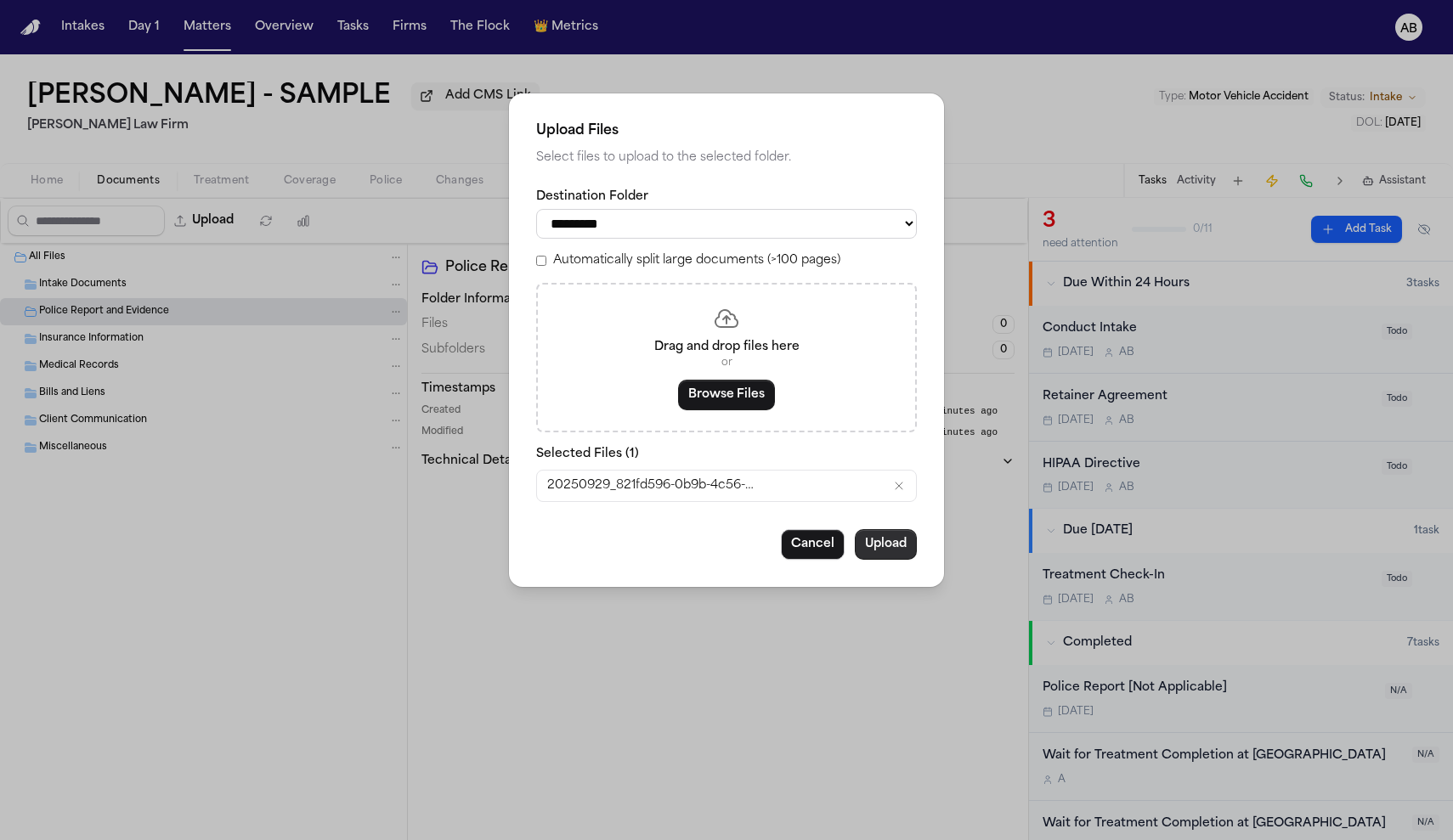
click at [913, 552] on button "Upload" at bounding box center [885, 544] width 62 height 31
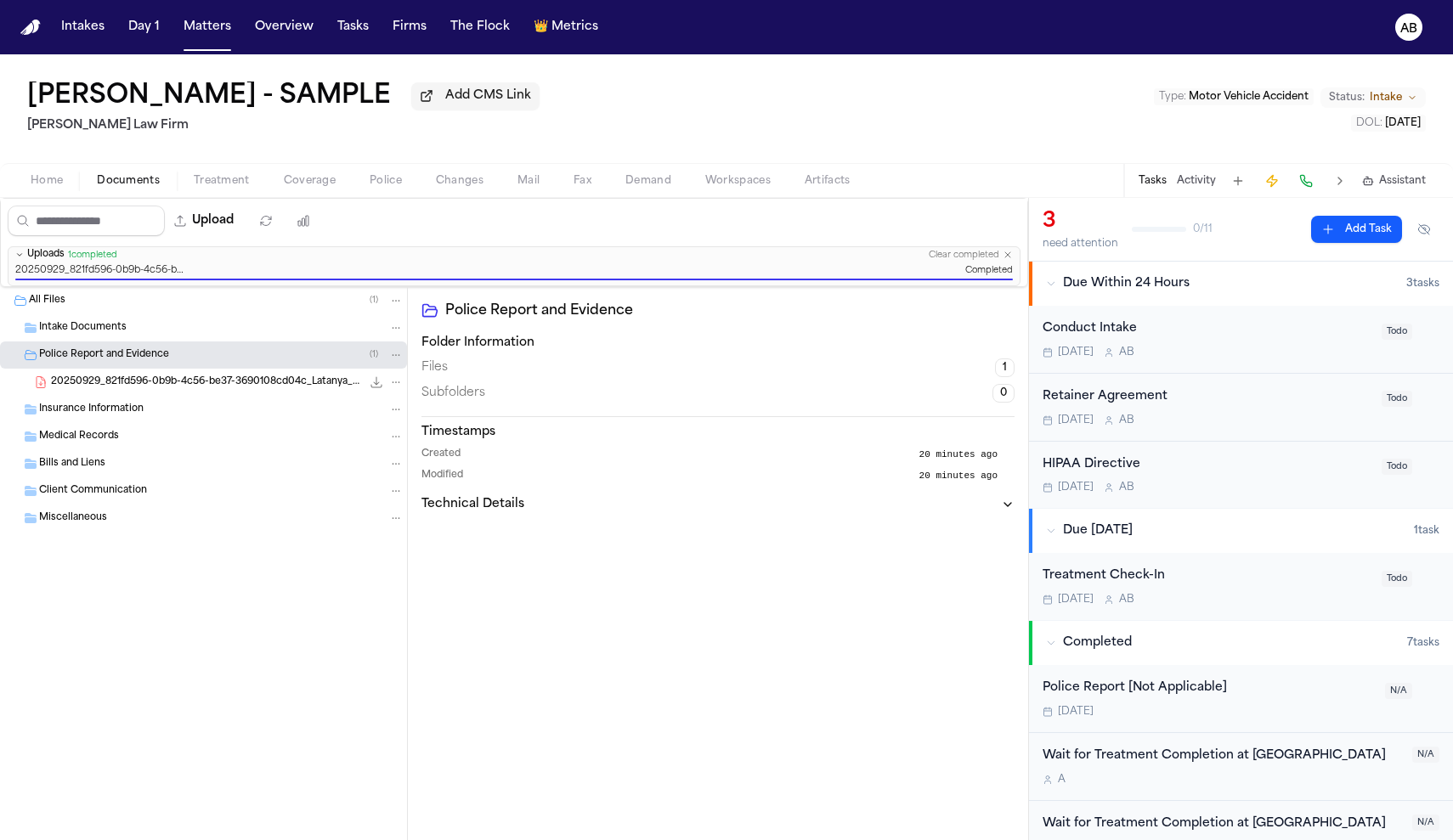
click at [241, 382] on span "20250929_821fd596-0b9b-4c56-be37-3690108cd04c_Latanya_Fair_-_Police_Report.pdf-…" at bounding box center [205, 382] width 310 height 15
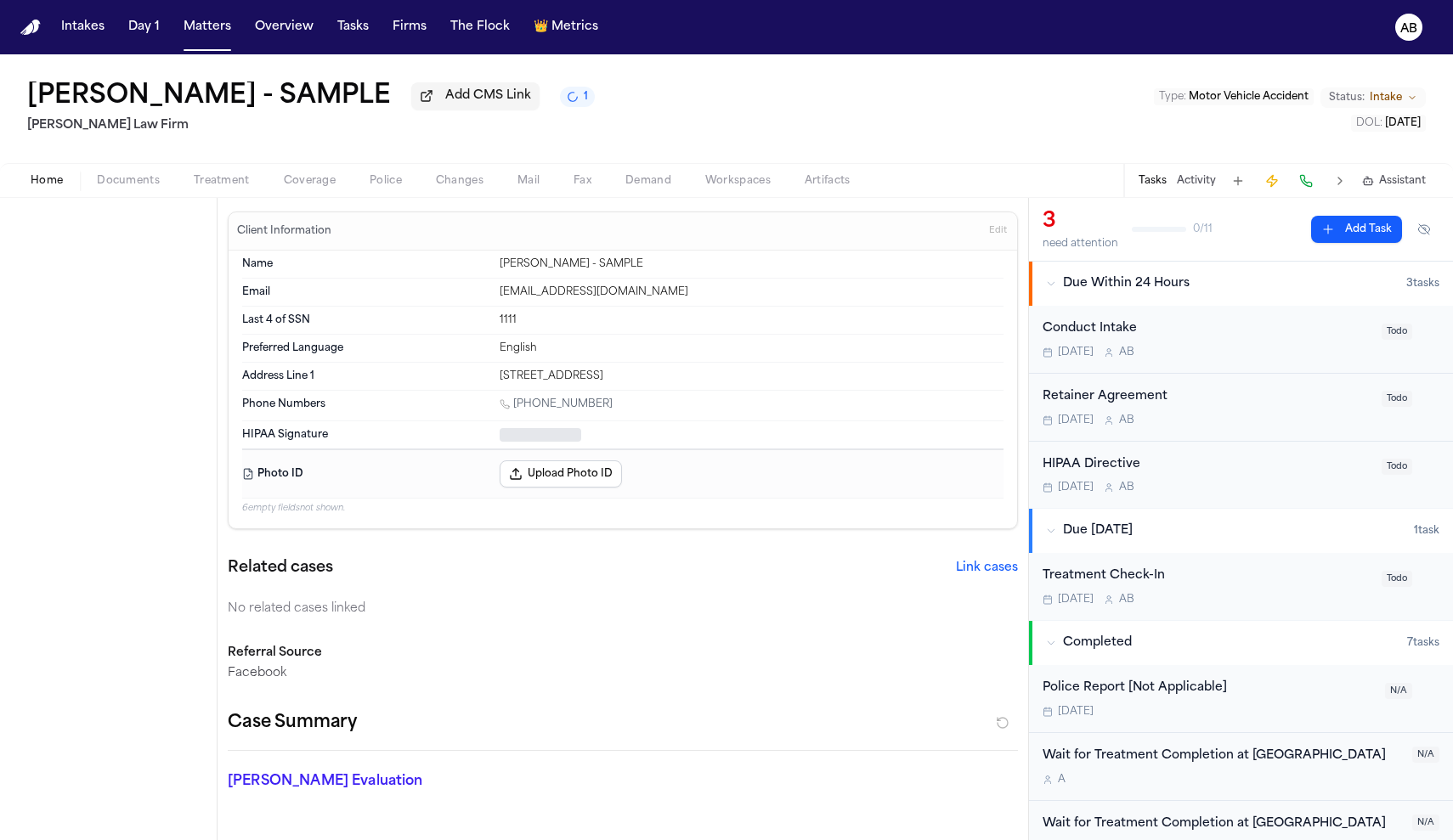
click at [53, 182] on span "Home" at bounding box center [46, 181] width 32 height 14
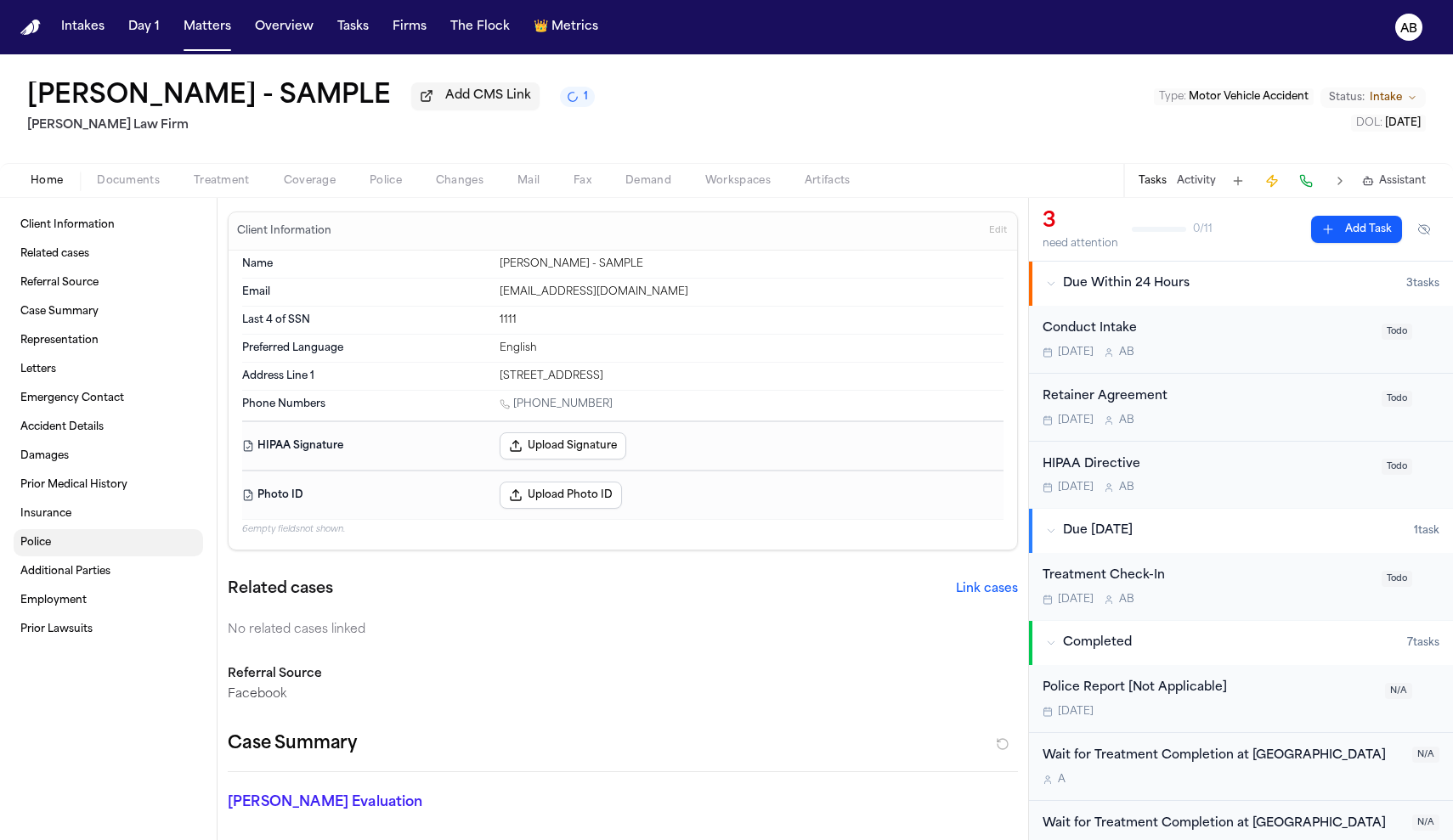
click at [51, 542] on span "Police" at bounding box center [35, 543] width 31 height 14
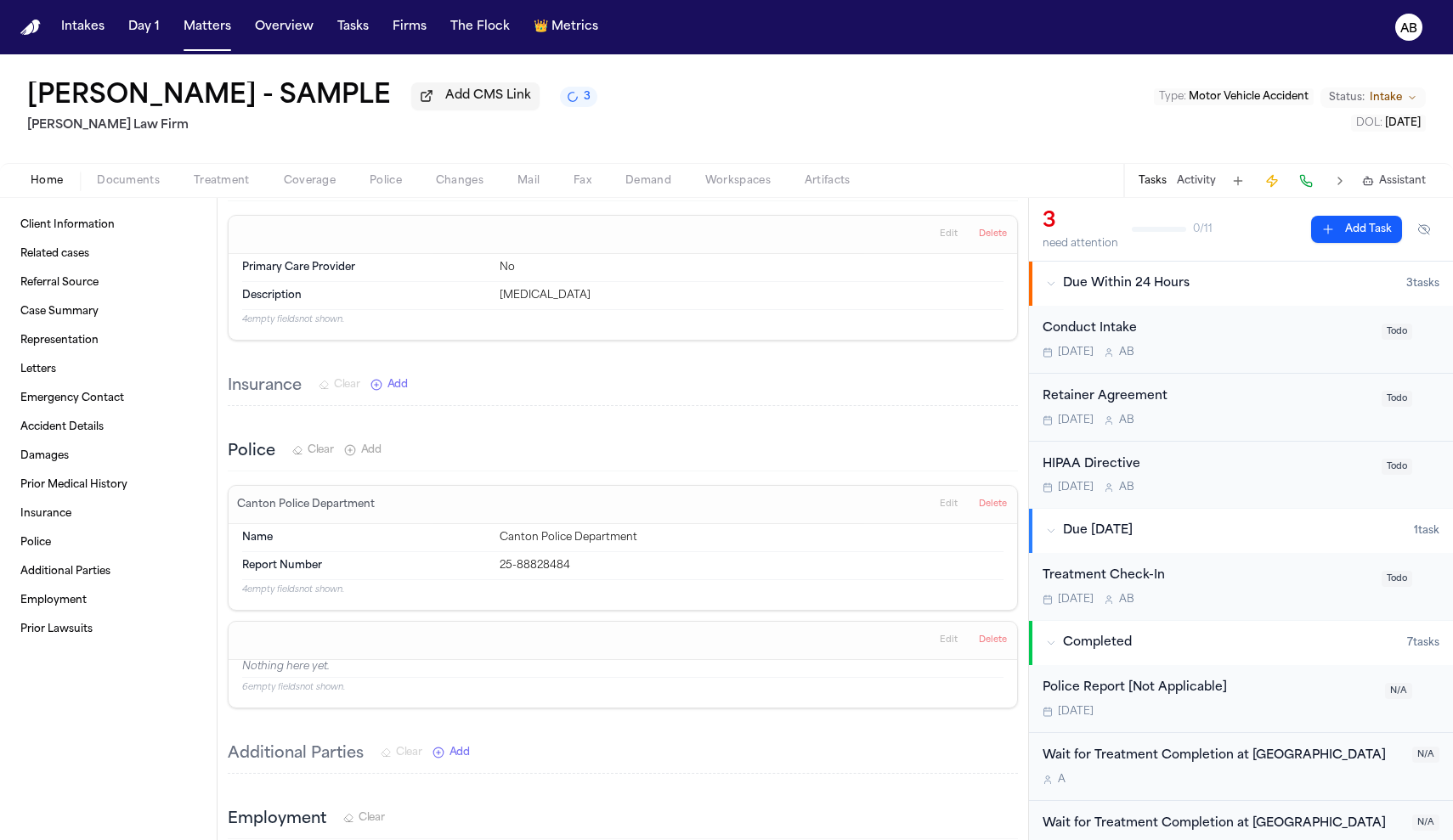
scroll to position [756, 0]
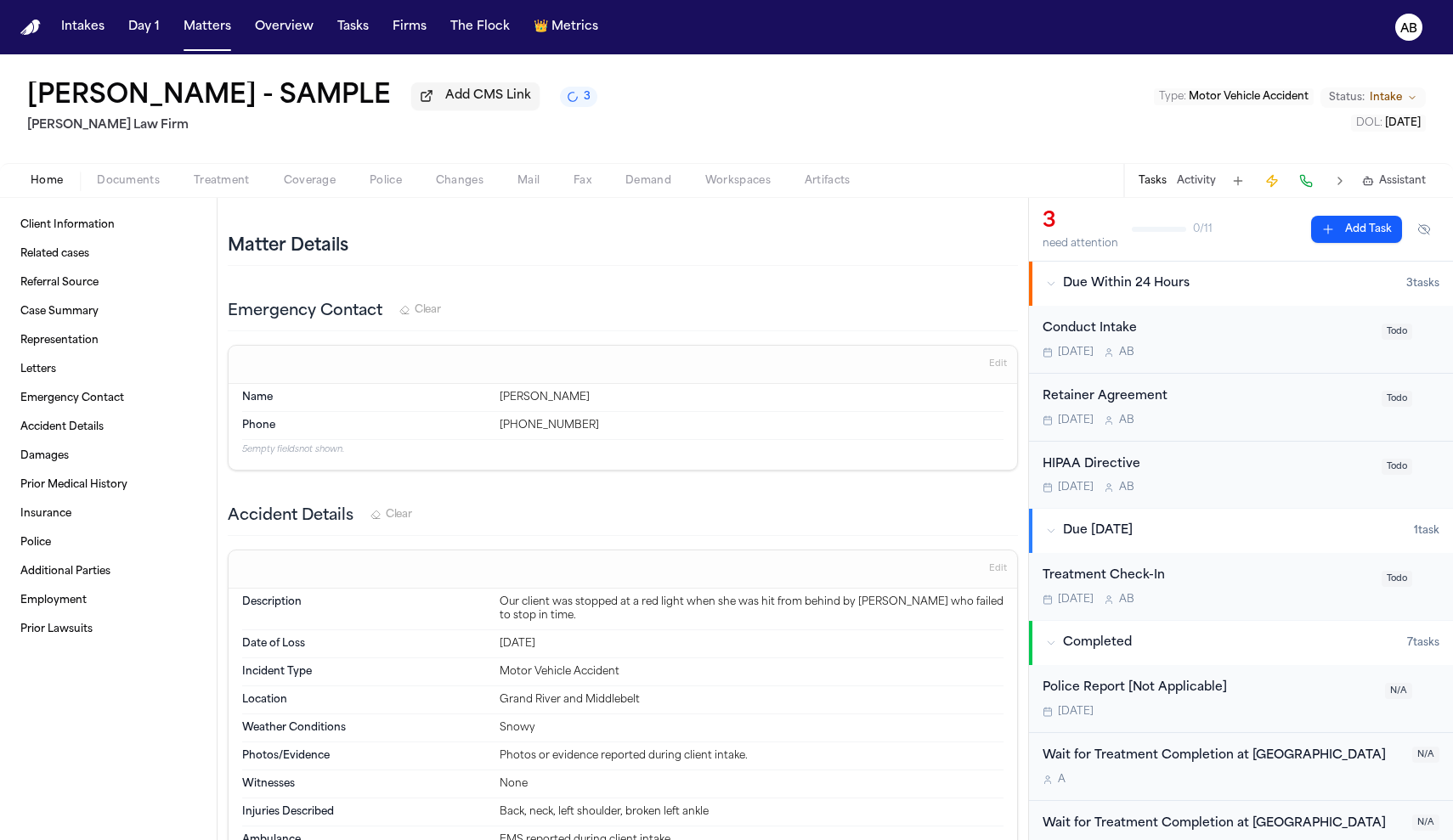
click at [372, 185] on span "Police" at bounding box center [385, 181] width 32 height 14
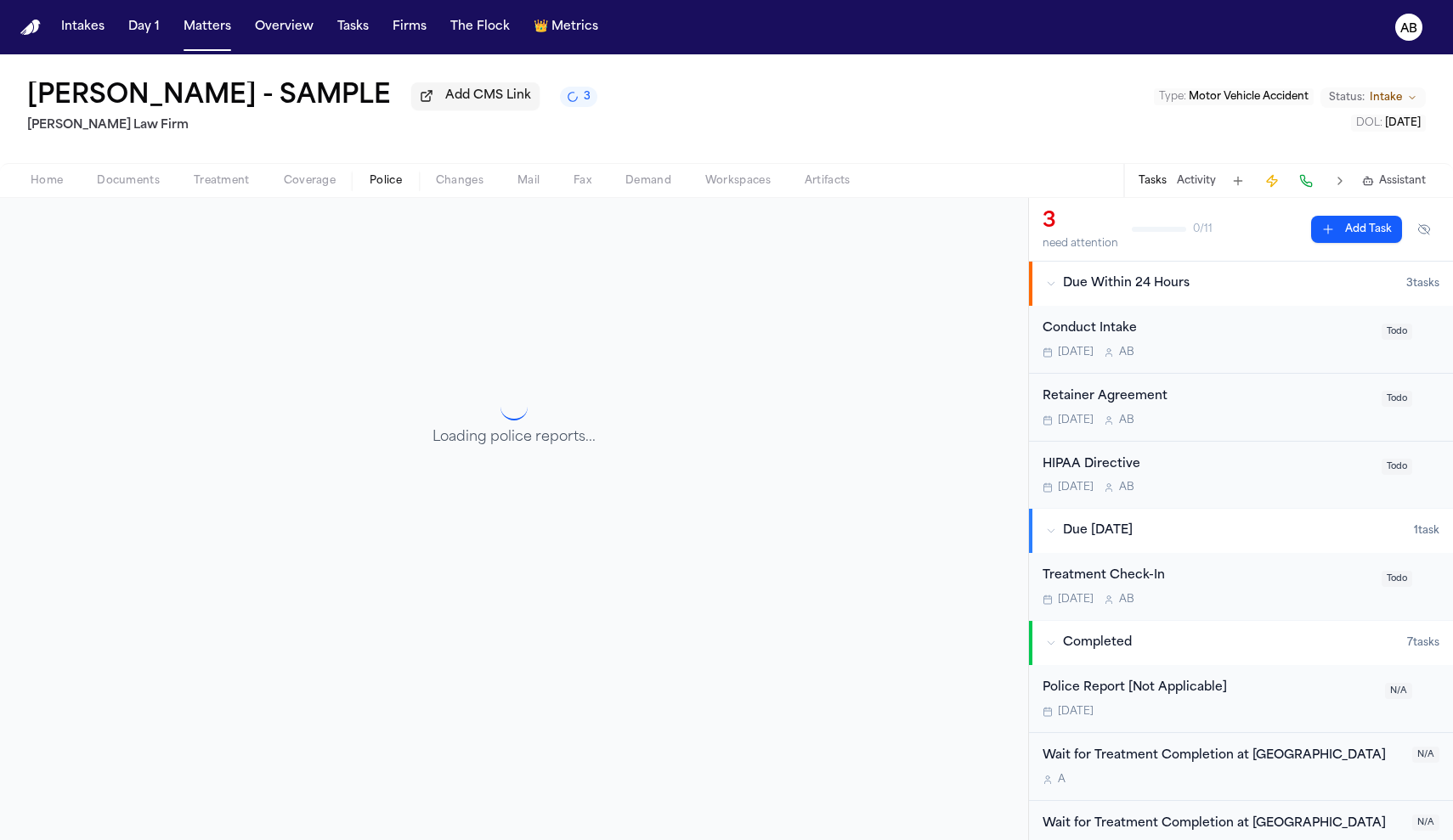
scroll to position [202, 0]
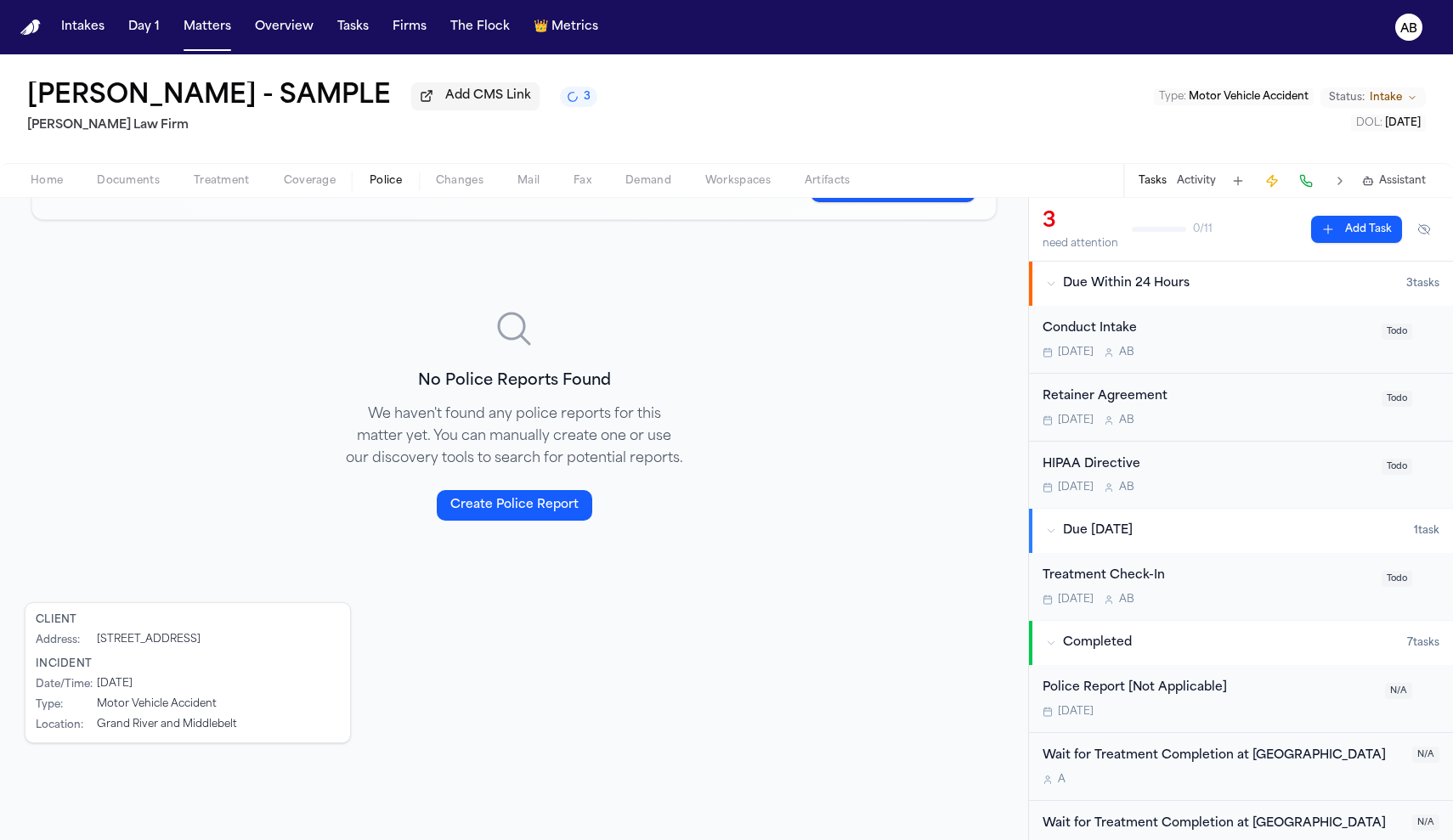
click at [472, 188] on span "Changes" at bounding box center [459, 181] width 47 height 14
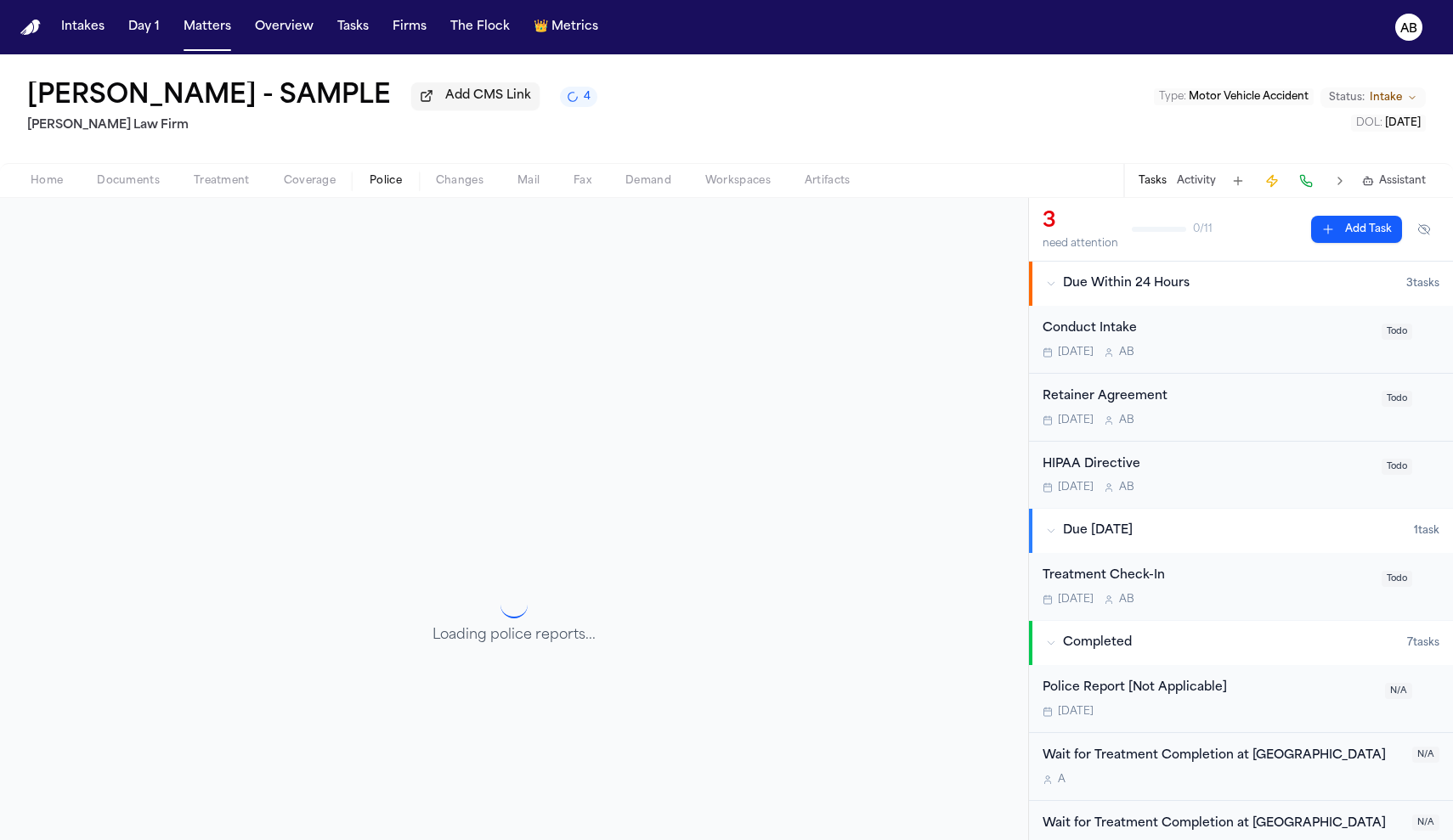
click at [389, 182] on span "Police" at bounding box center [385, 181] width 32 height 14
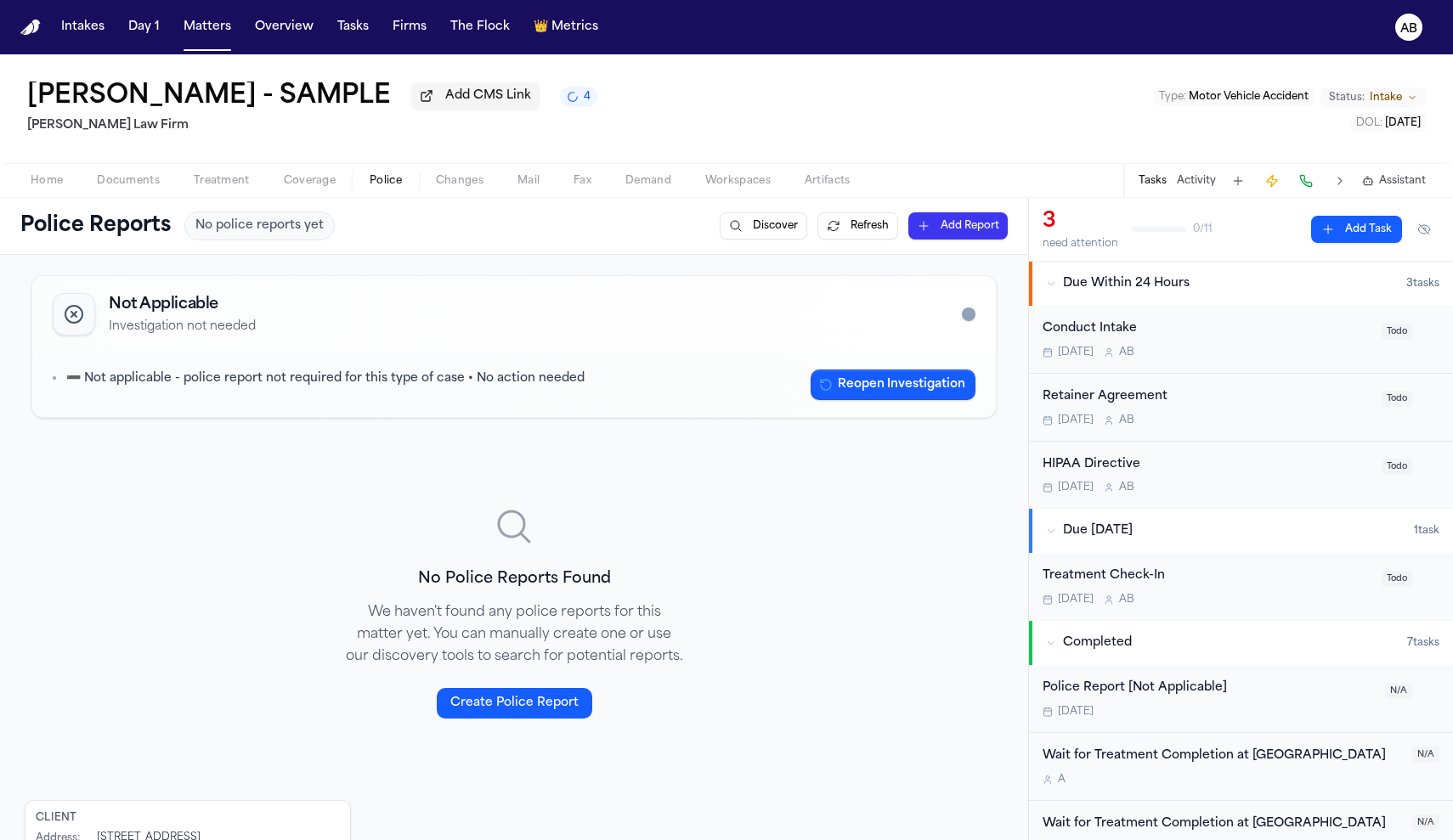
click at [56, 185] on span "Home" at bounding box center [46, 181] width 32 height 14
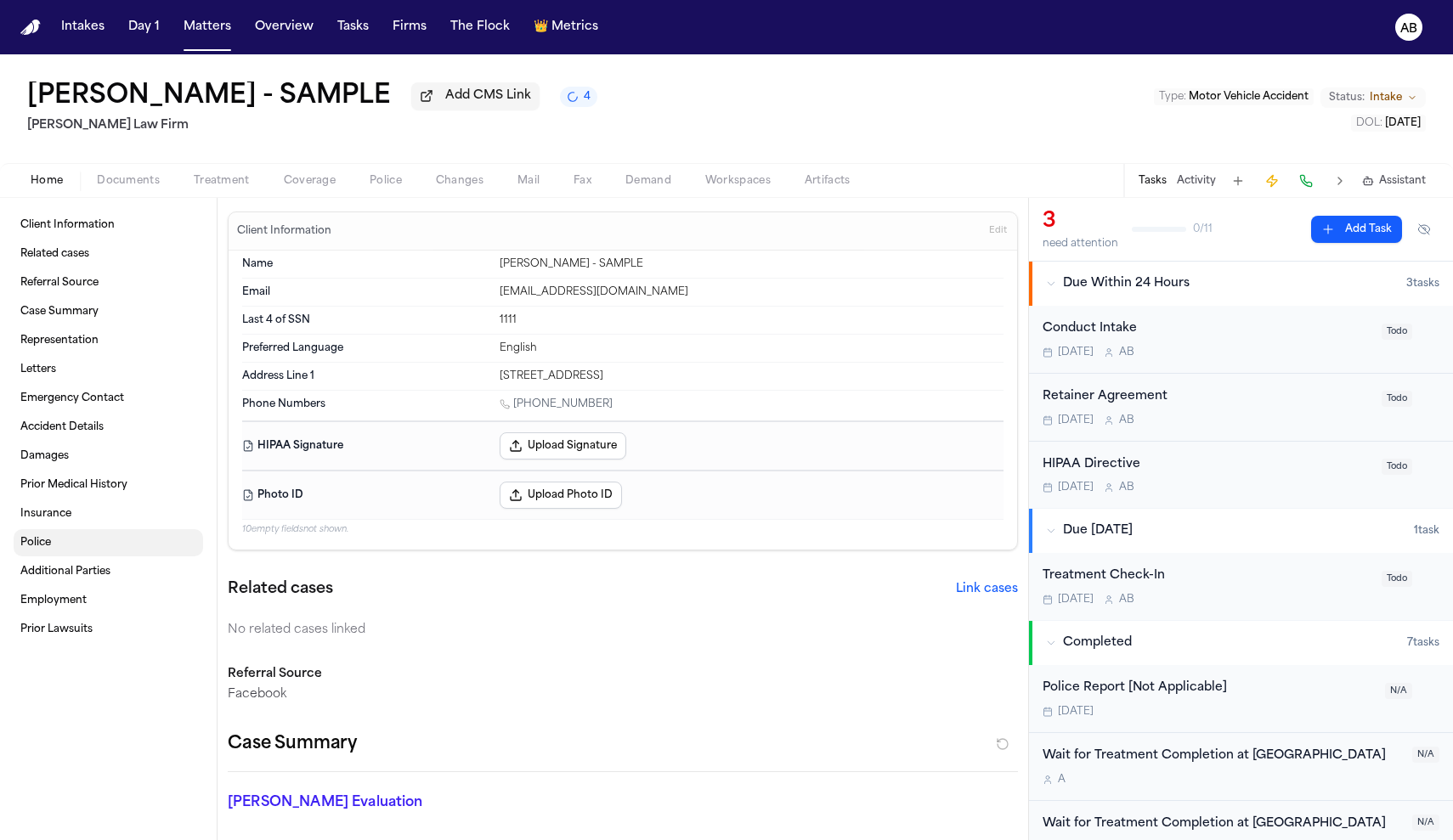
click at [38, 545] on span "Police" at bounding box center [35, 543] width 31 height 14
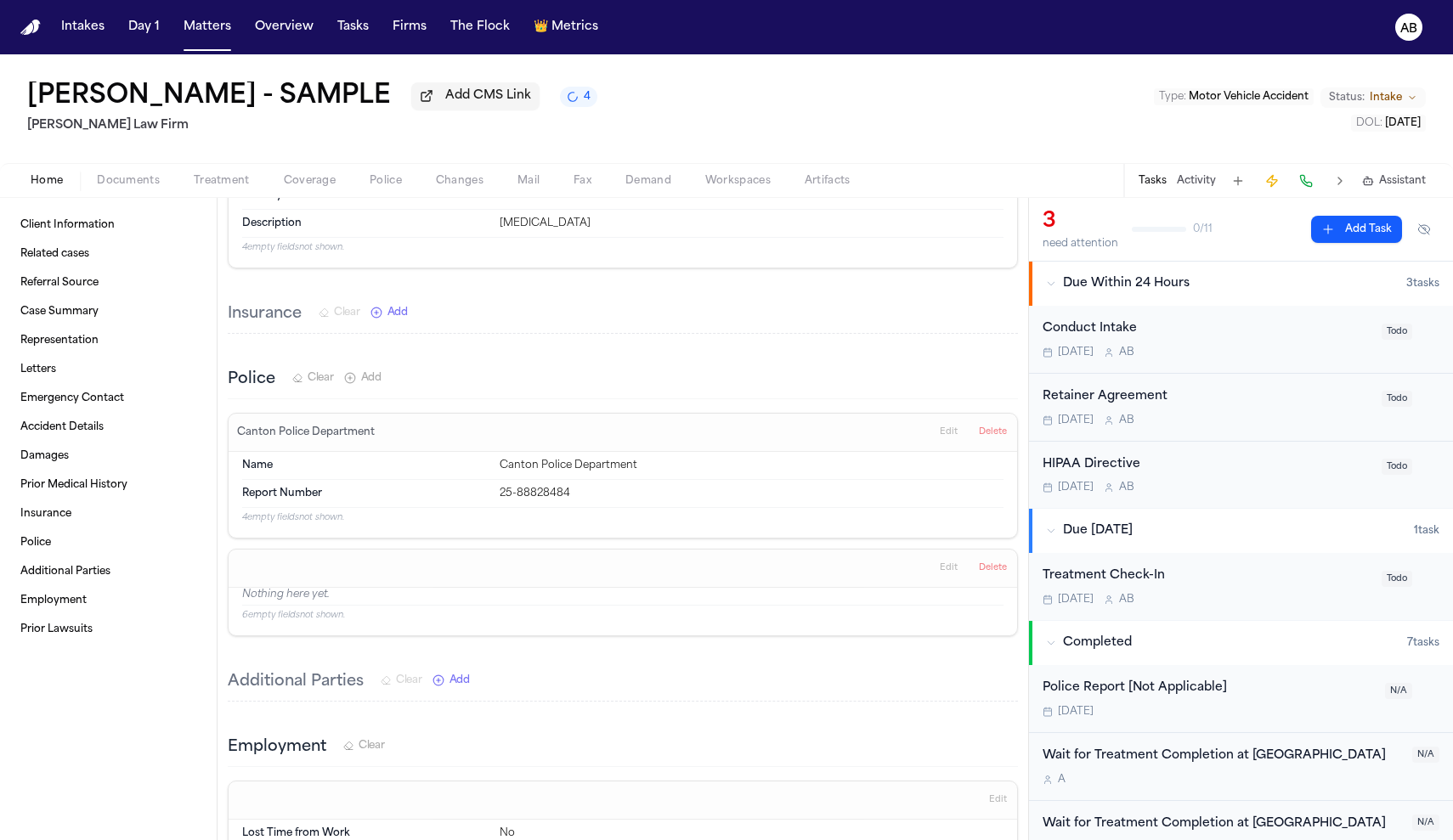
scroll to position [1622, 0]
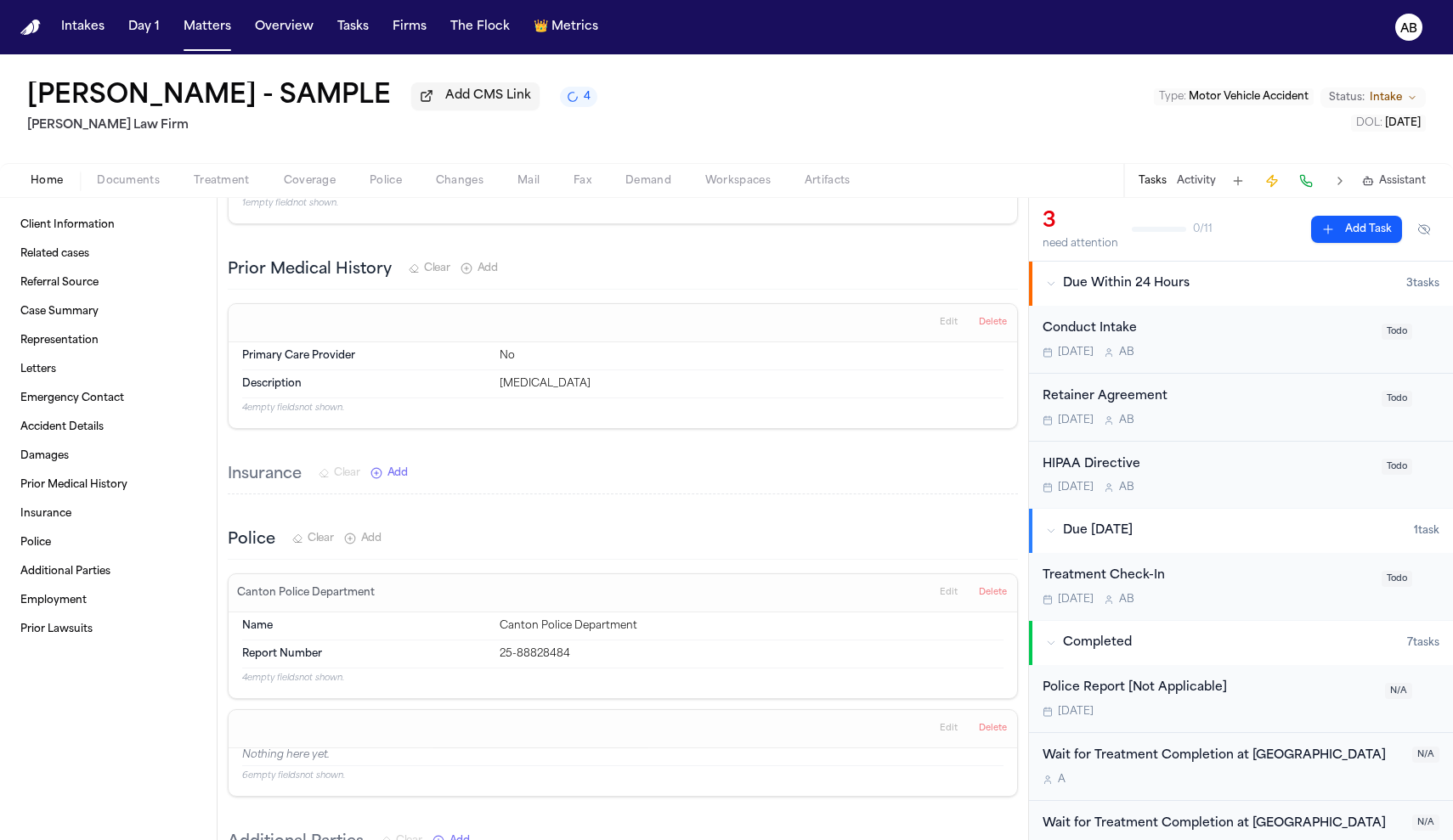
click at [363, 542] on span "Add" at bounding box center [371, 539] width 20 height 14
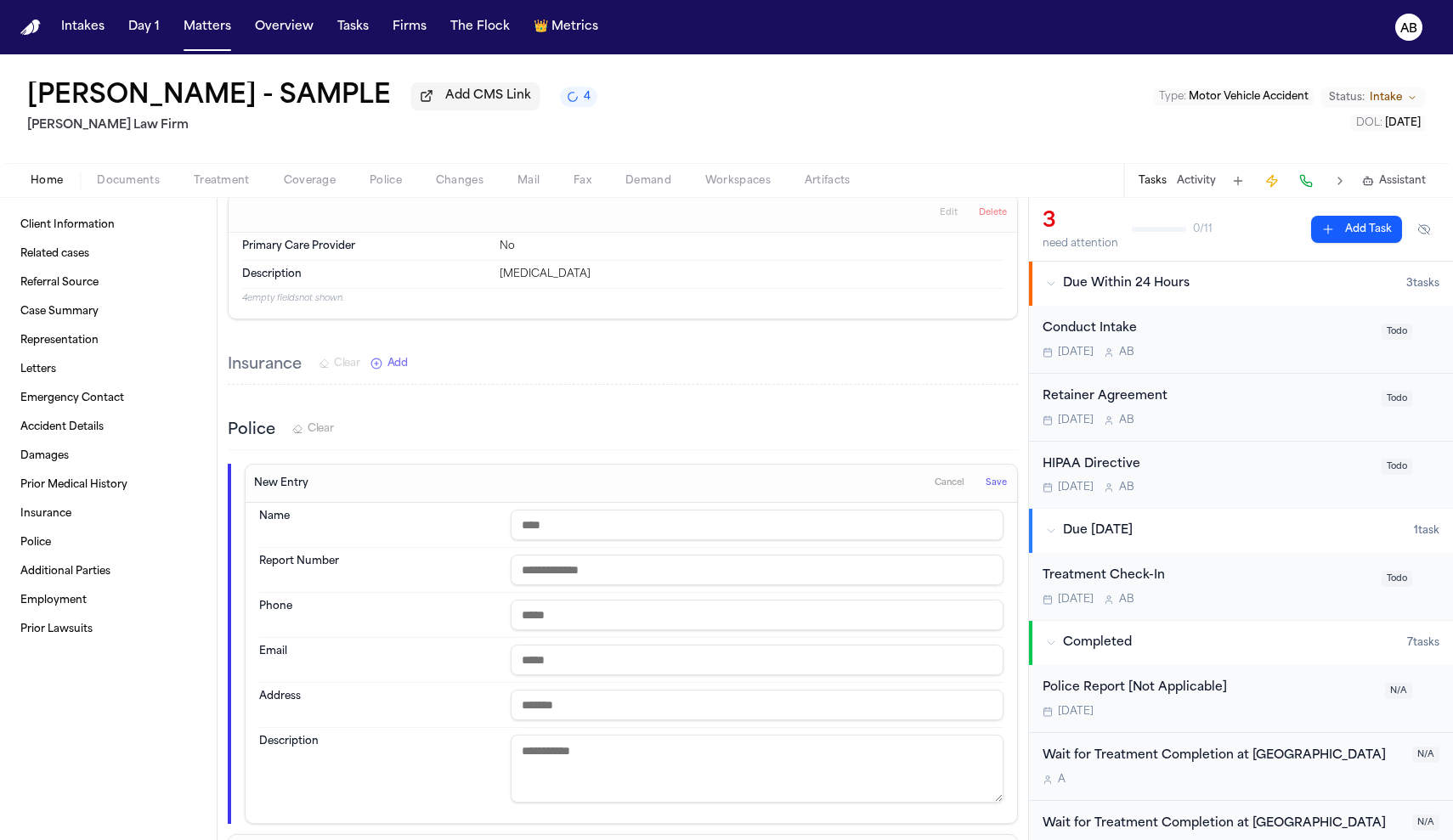
scroll to position [110, 0]
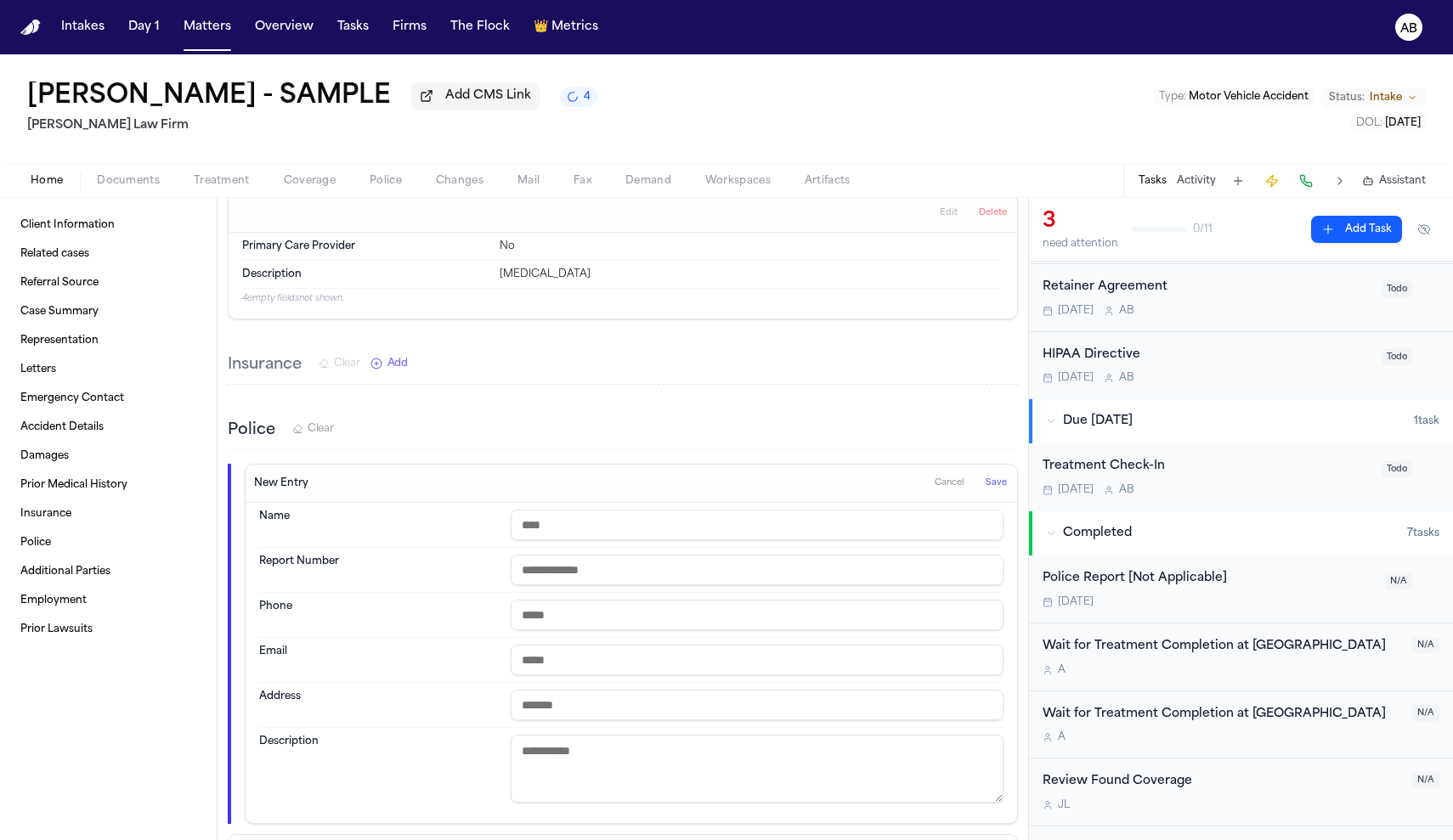
click at [1258, 599] on div "[DATE]" at bounding box center [1209, 602] width 332 height 14
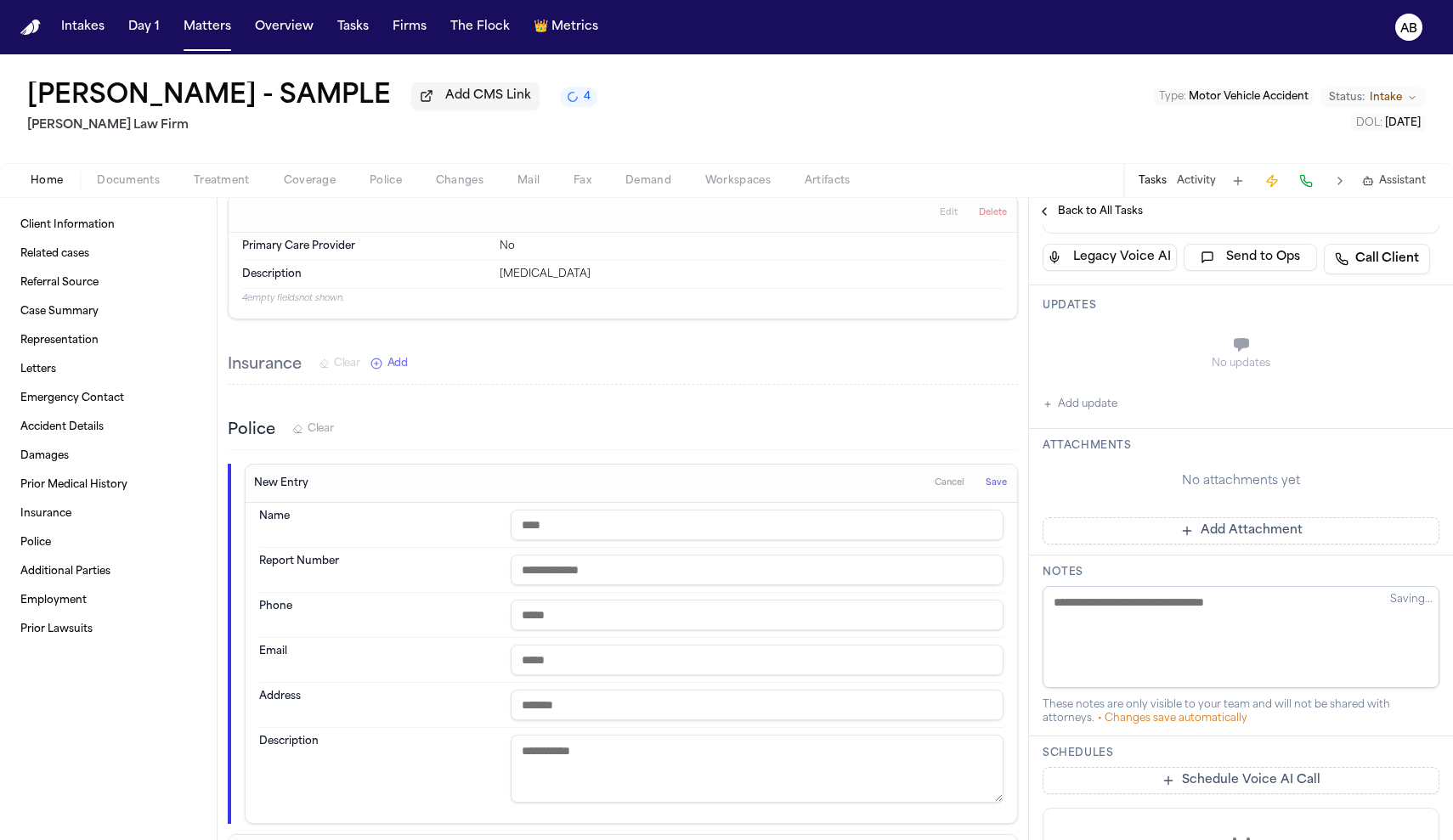
scroll to position [304, 0]
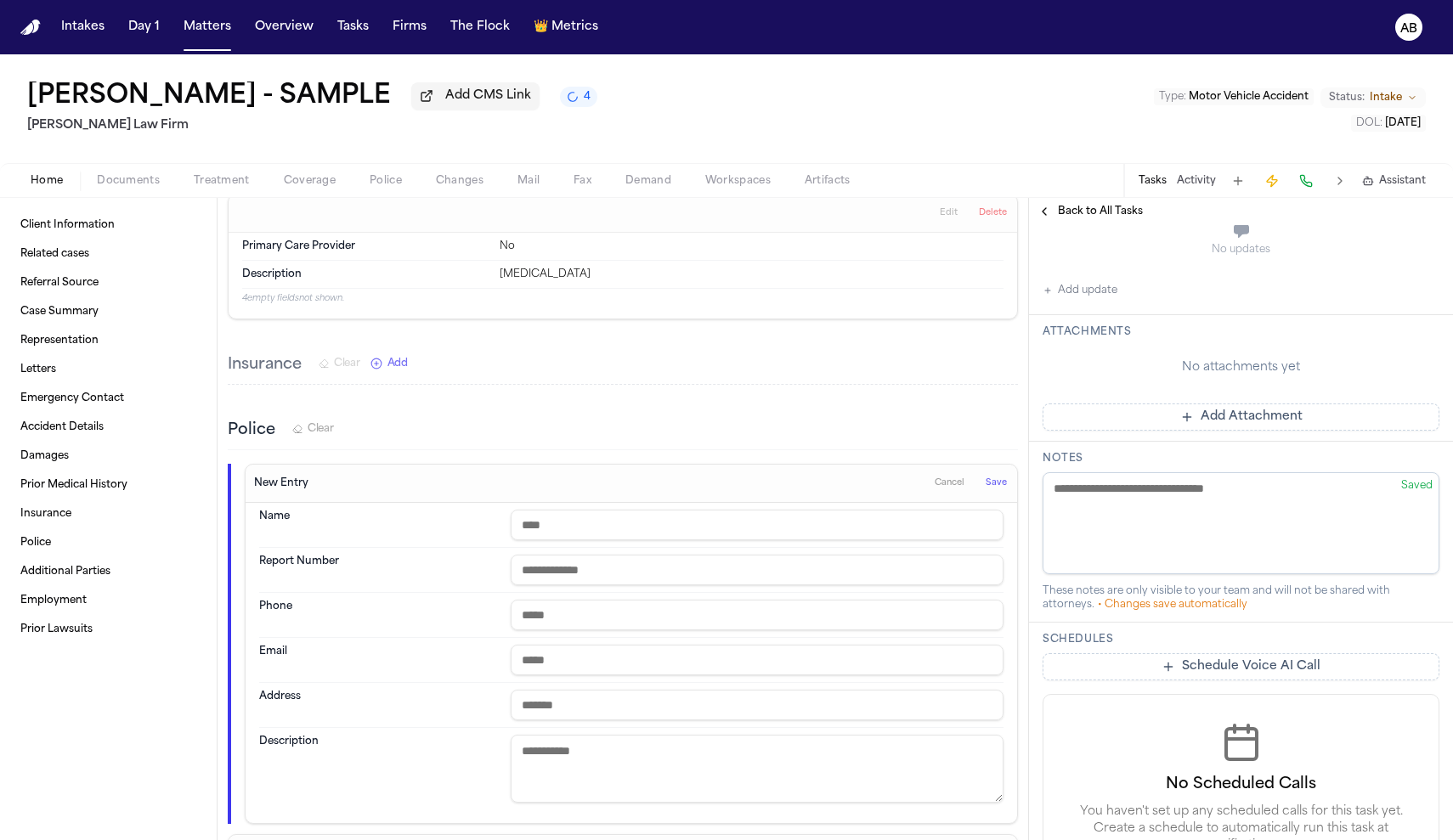
click at [560, 107] on button "4" at bounding box center [578, 96] width 38 height 20
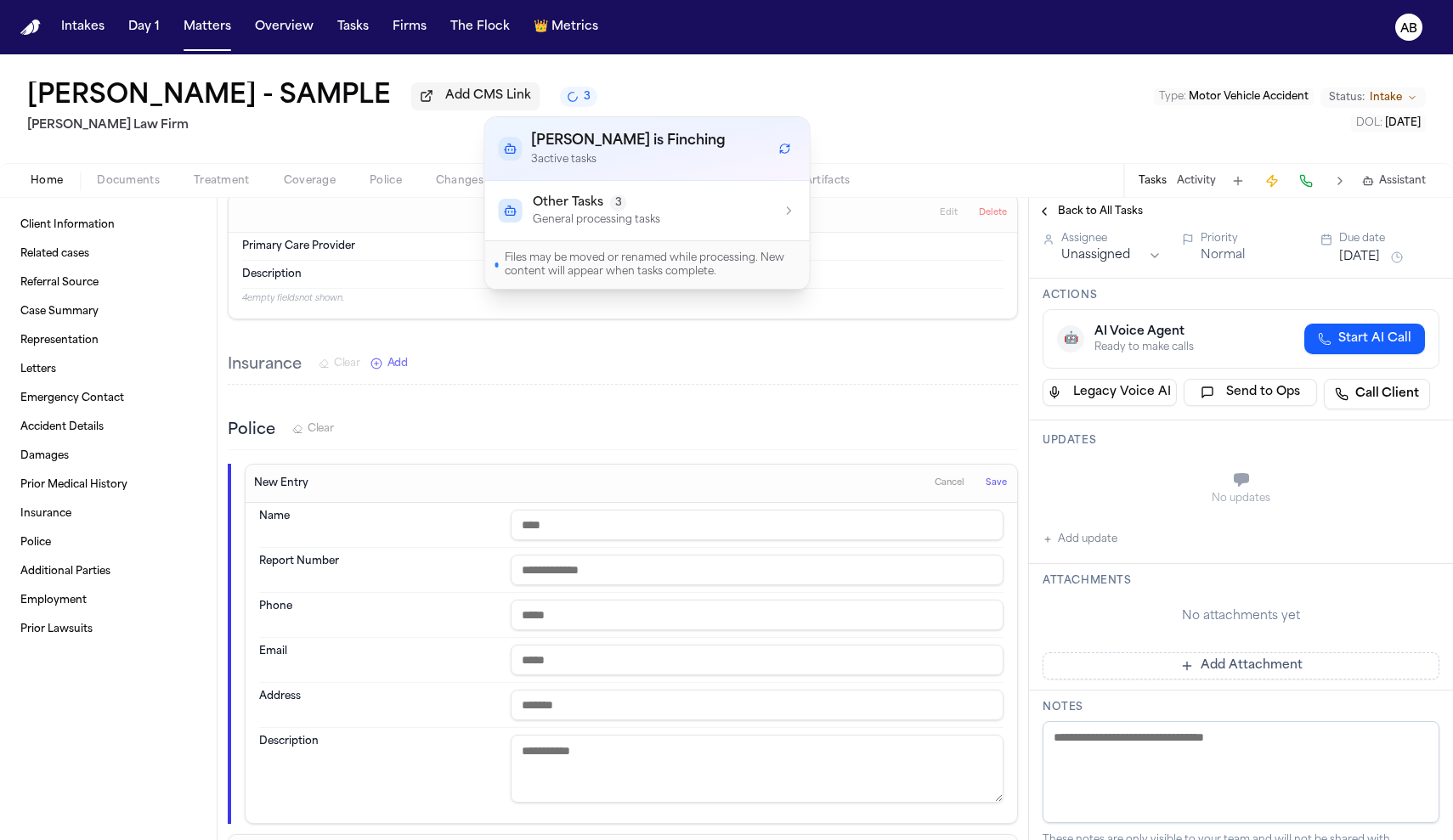
scroll to position [0, 0]
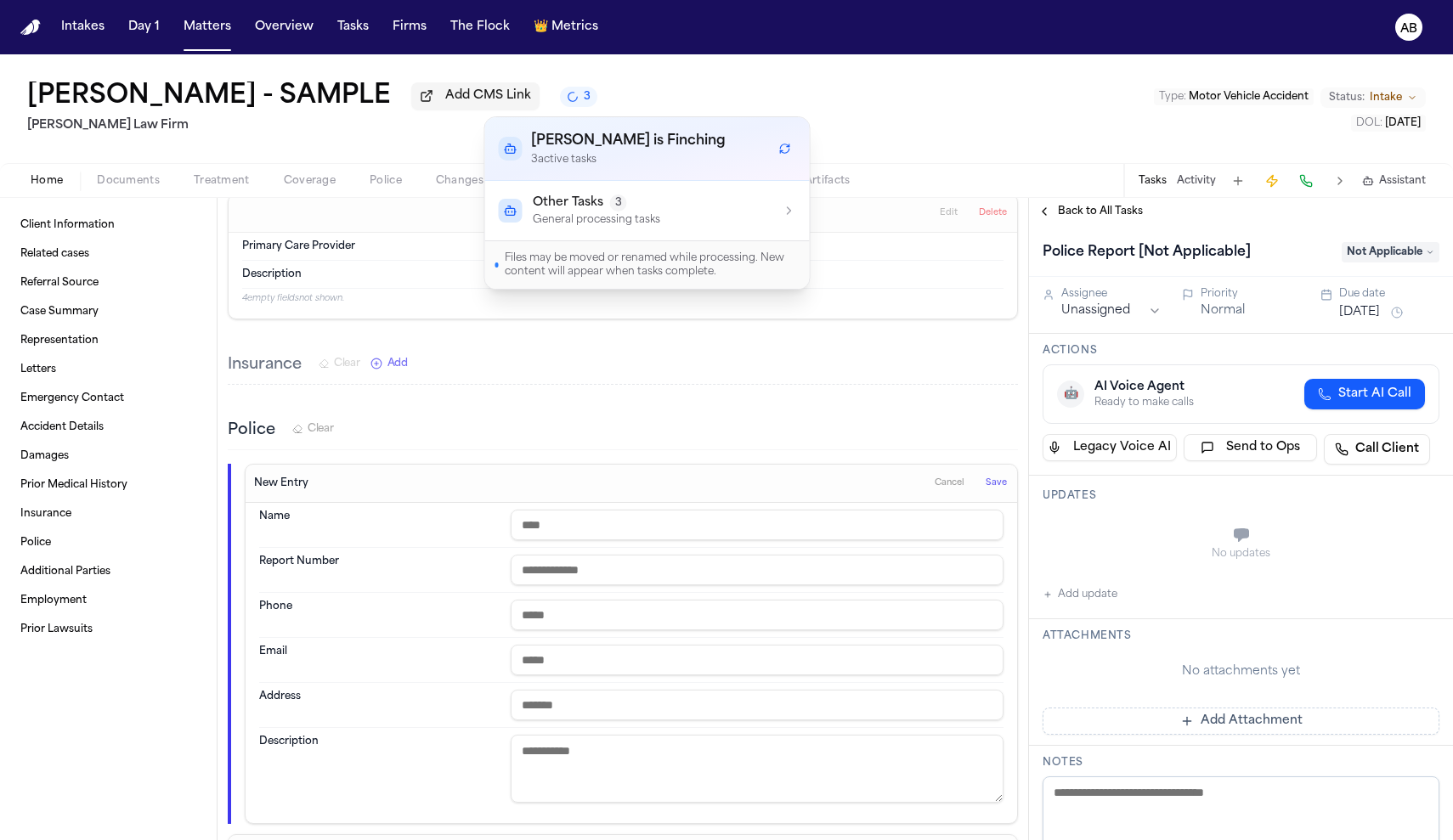
click at [713, 214] on div "Other Tasks 3 General processing tasks" at bounding box center [647, 210] width 298 height 32
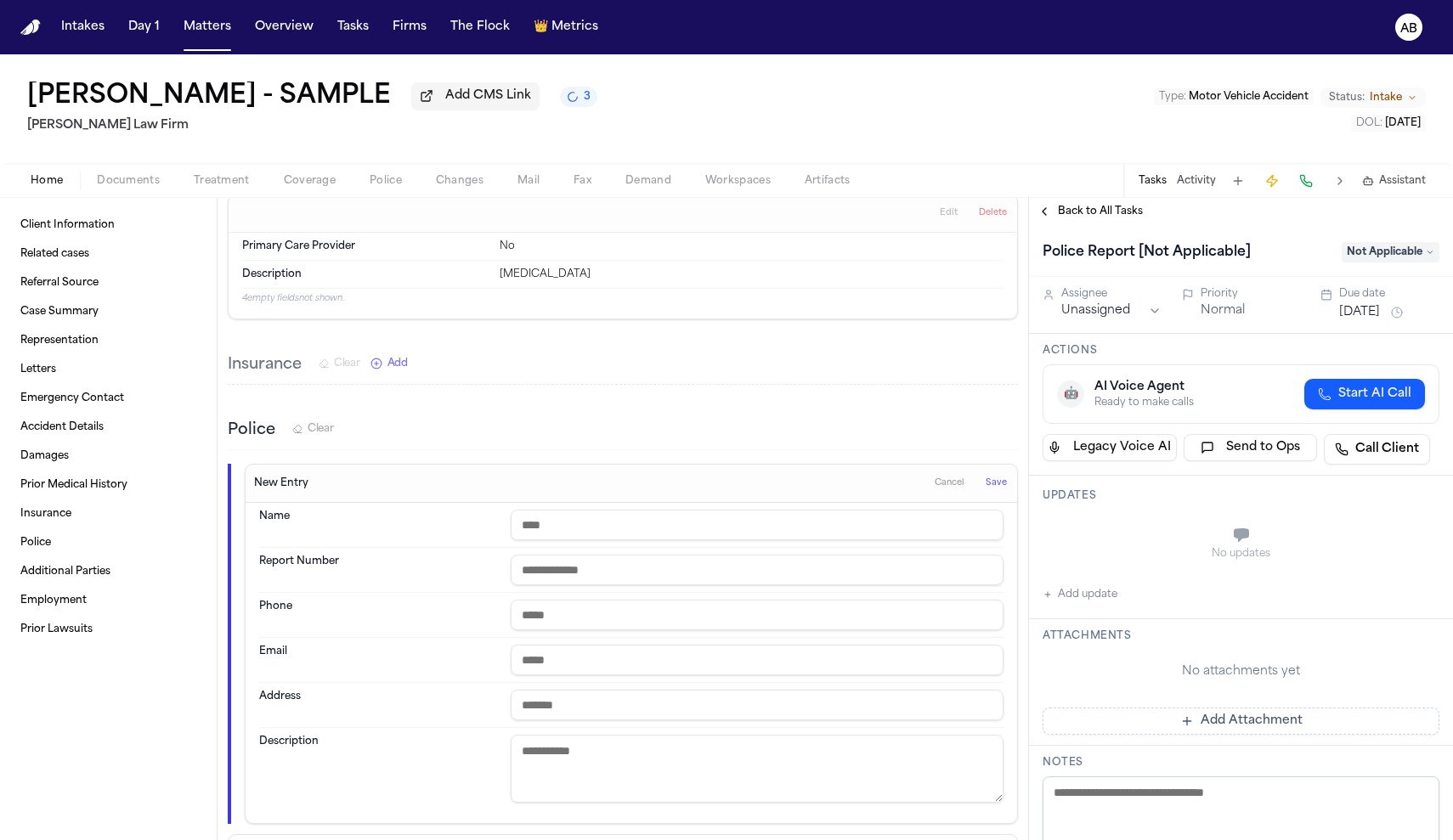
click at [871, 144] on div "[PERSON_NAME] - SAMPLE Add CMS Link 3 [PERSON_NAME] Law Firm Type : Motor Vehic…" at bounding box center [726, 108] width 1453 height 109
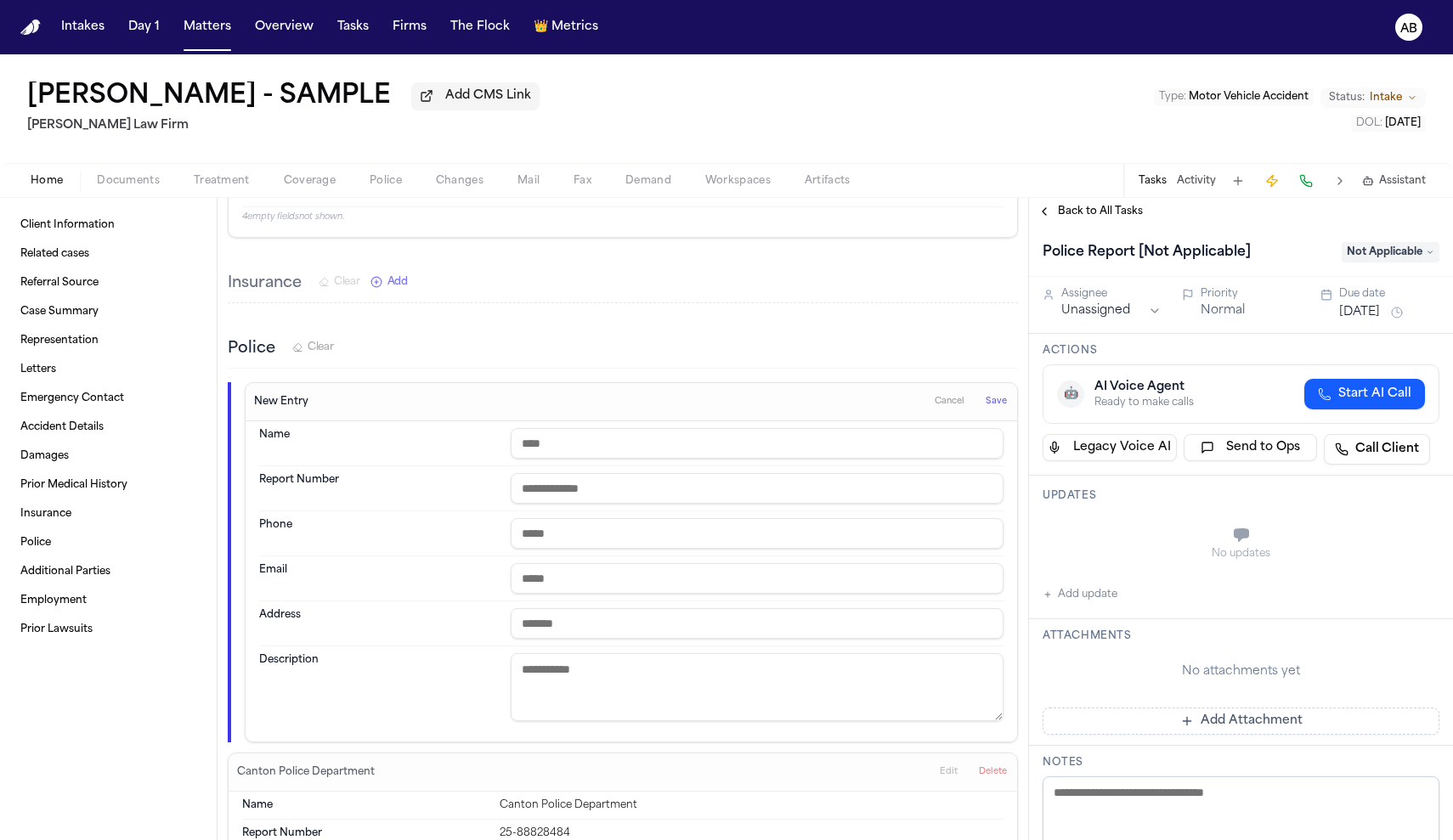
scroll to position [2091, 0]
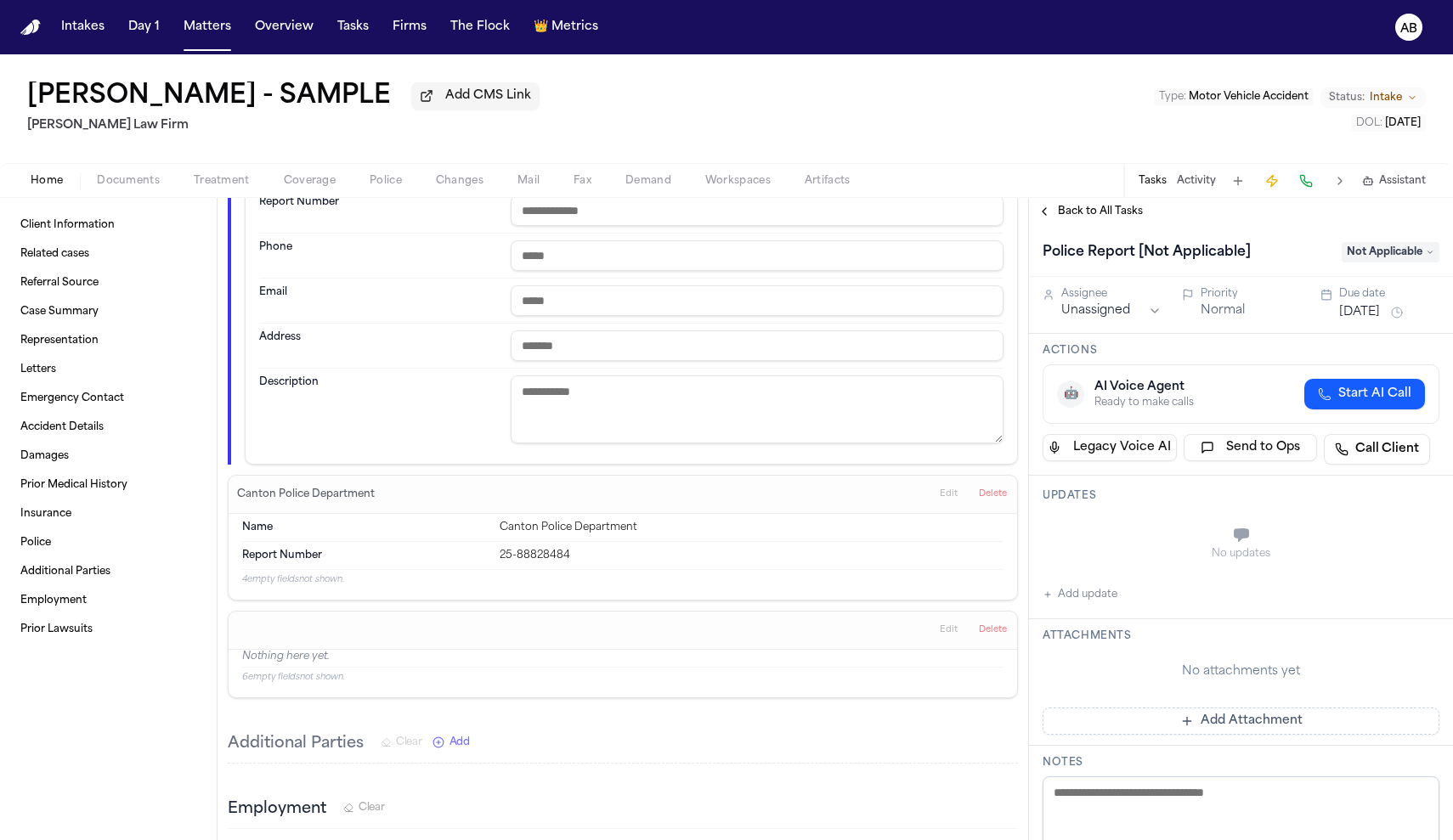
click at [934, 502] on button "Edit" at bounding box center [948, 494] width 28 height 27
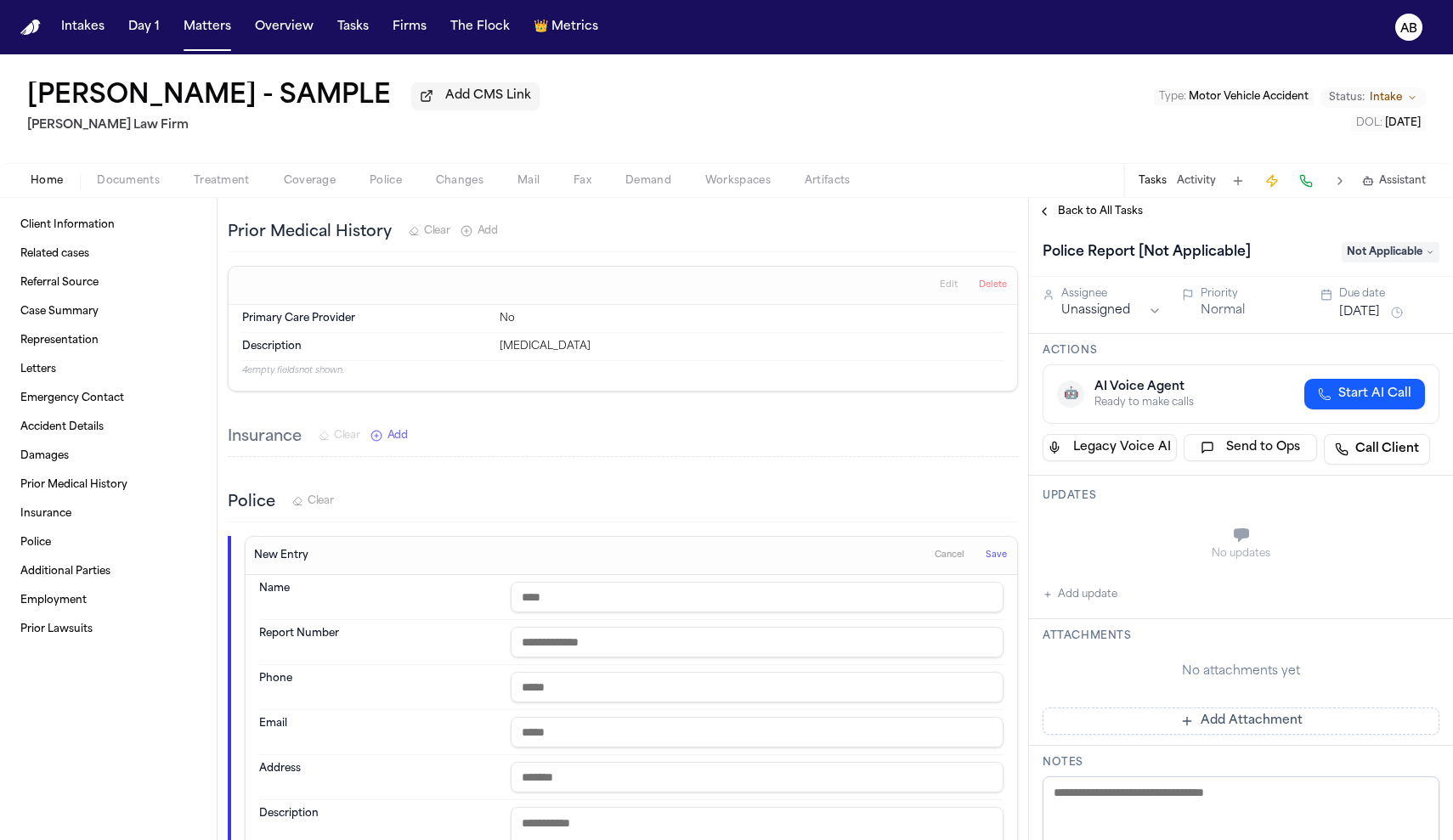
scroll to position [1295, 0]
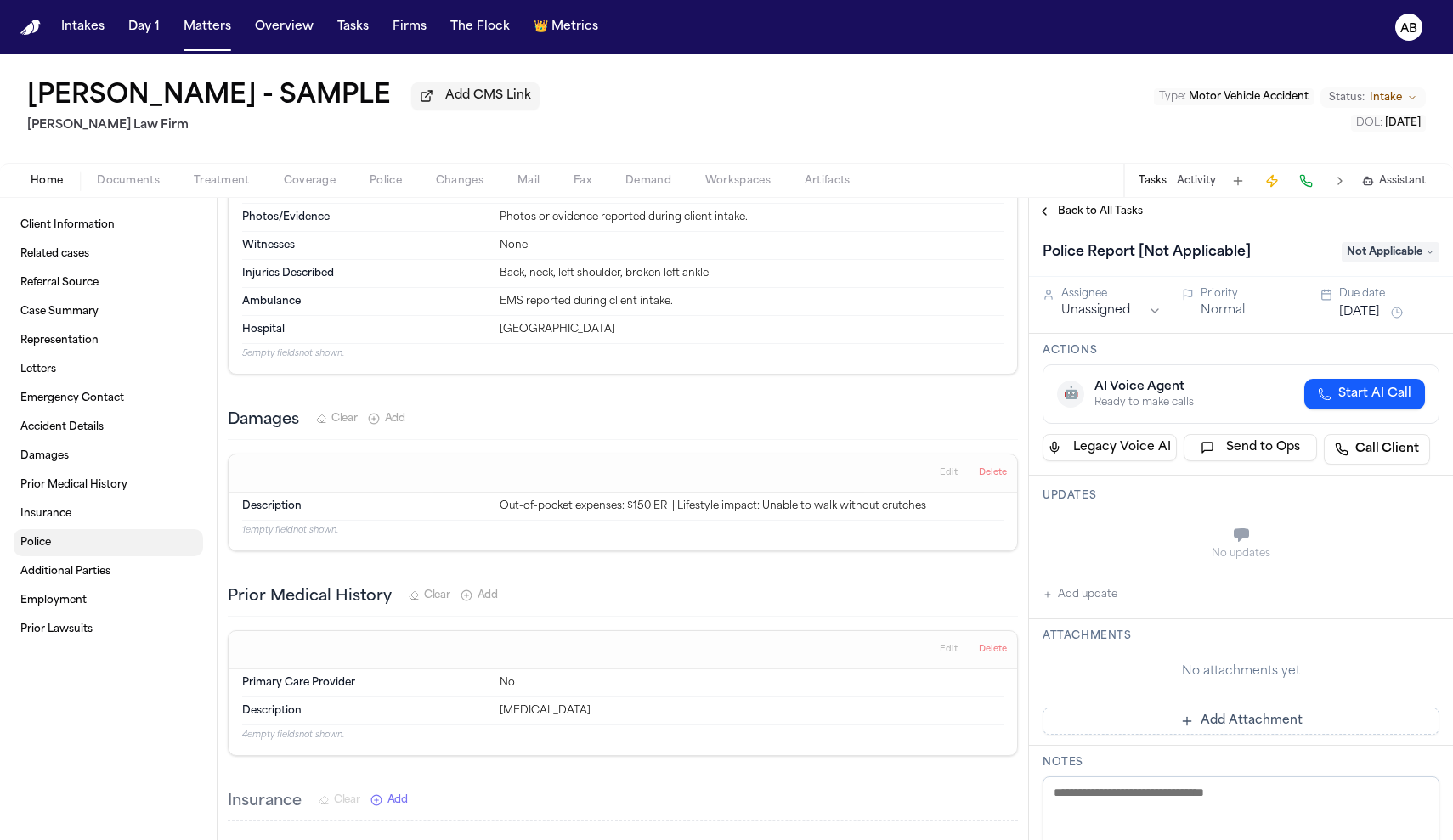
click at [35, 545] on span "Police" at bounding box center [35, 543] width 31 height 14
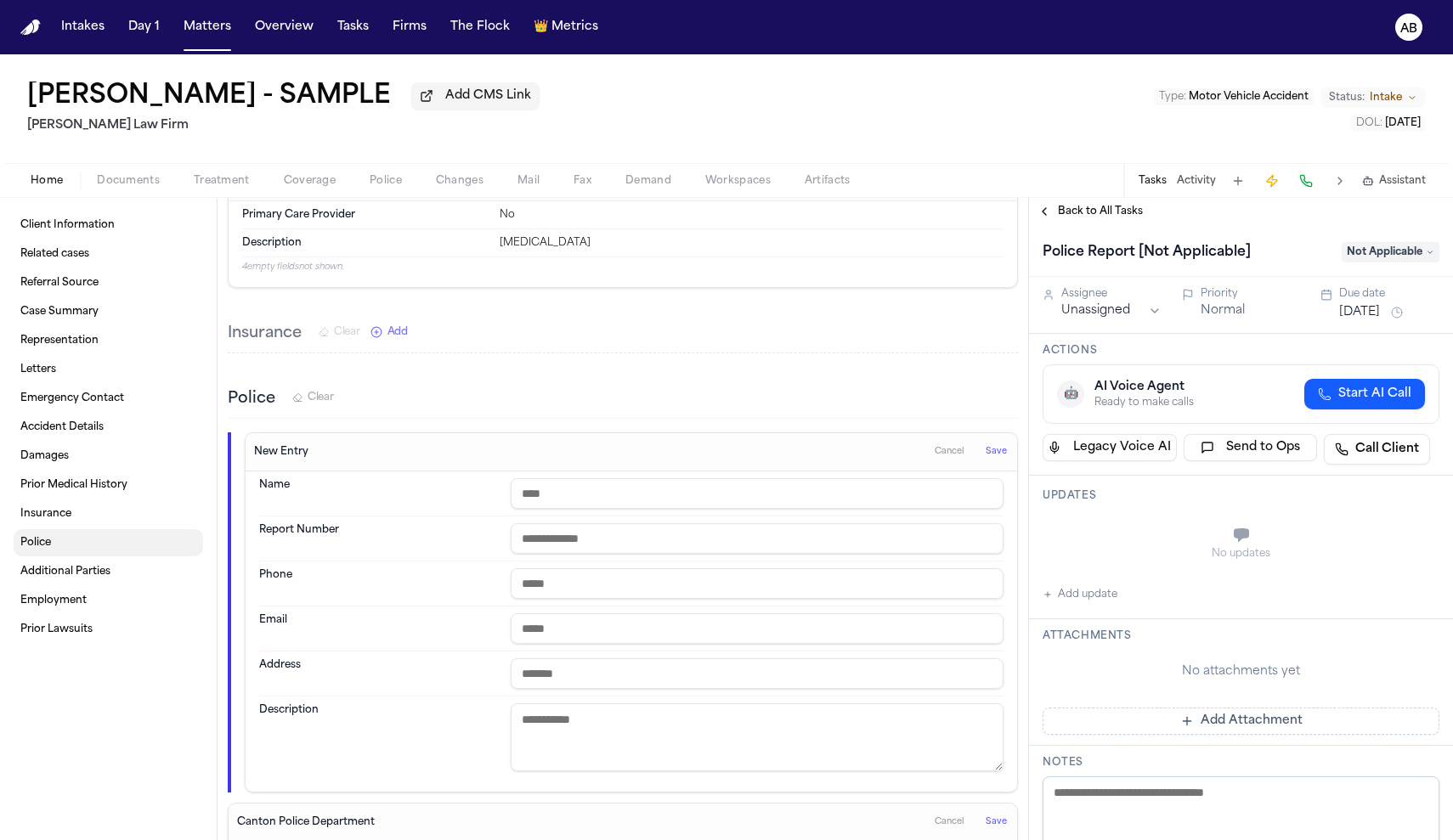
scroll to position [1923, 0]
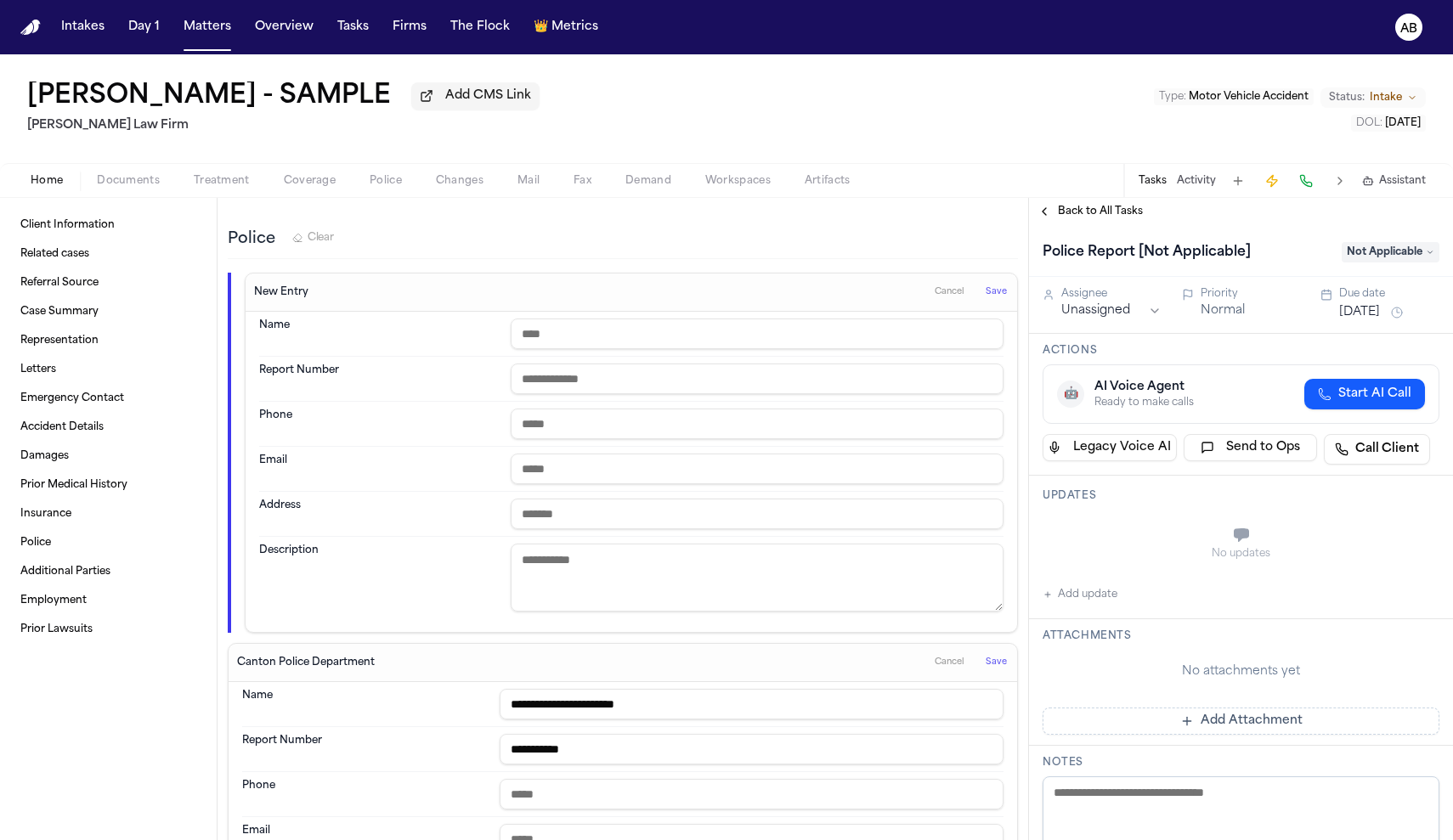
click at [936, 295] on span "Cancel" at bounding box center [949, 293] width 30 height 12
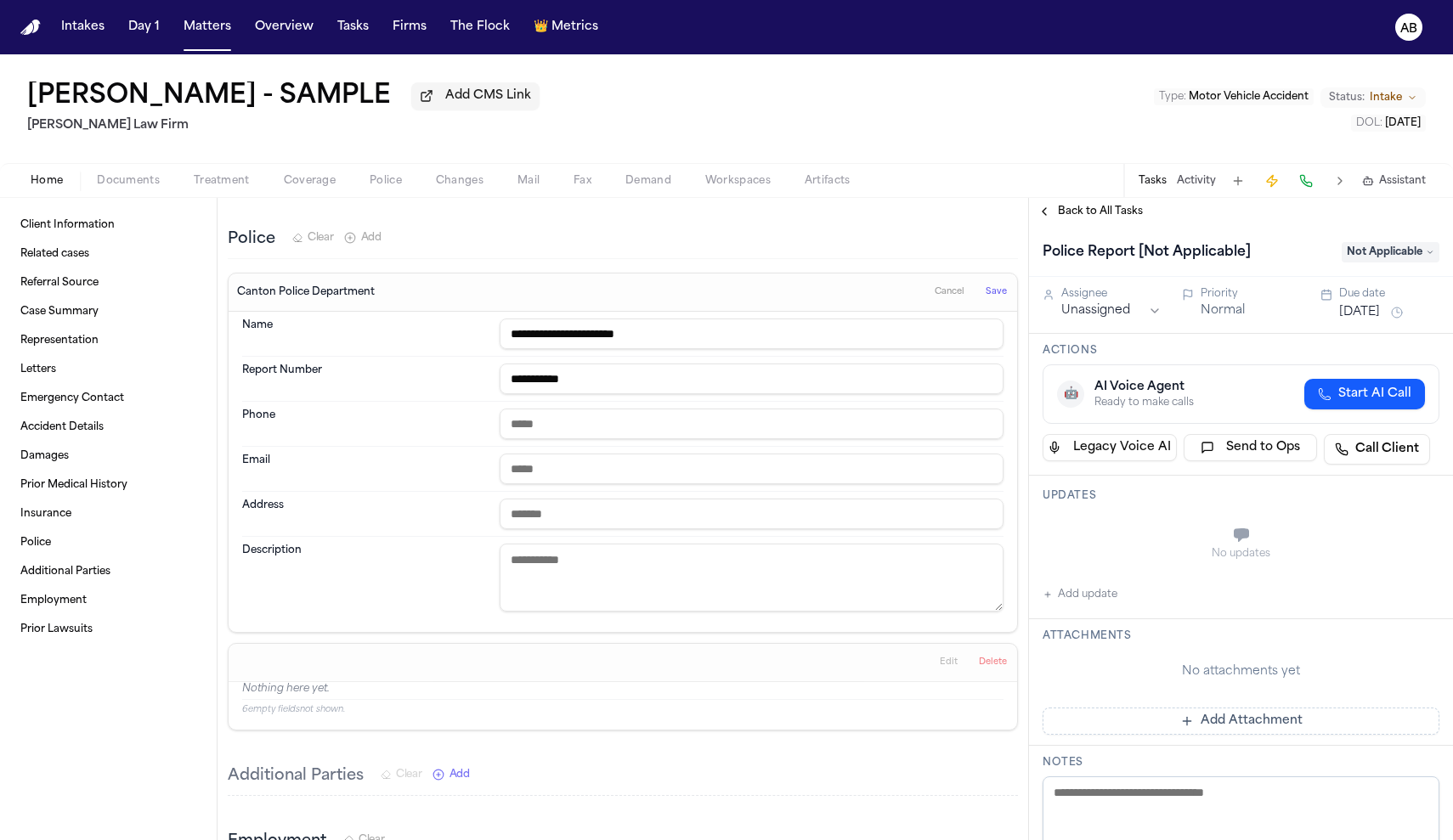
click at [934, 290] on span "Cancel" at bounding box center [949, 293] width 30 height 12
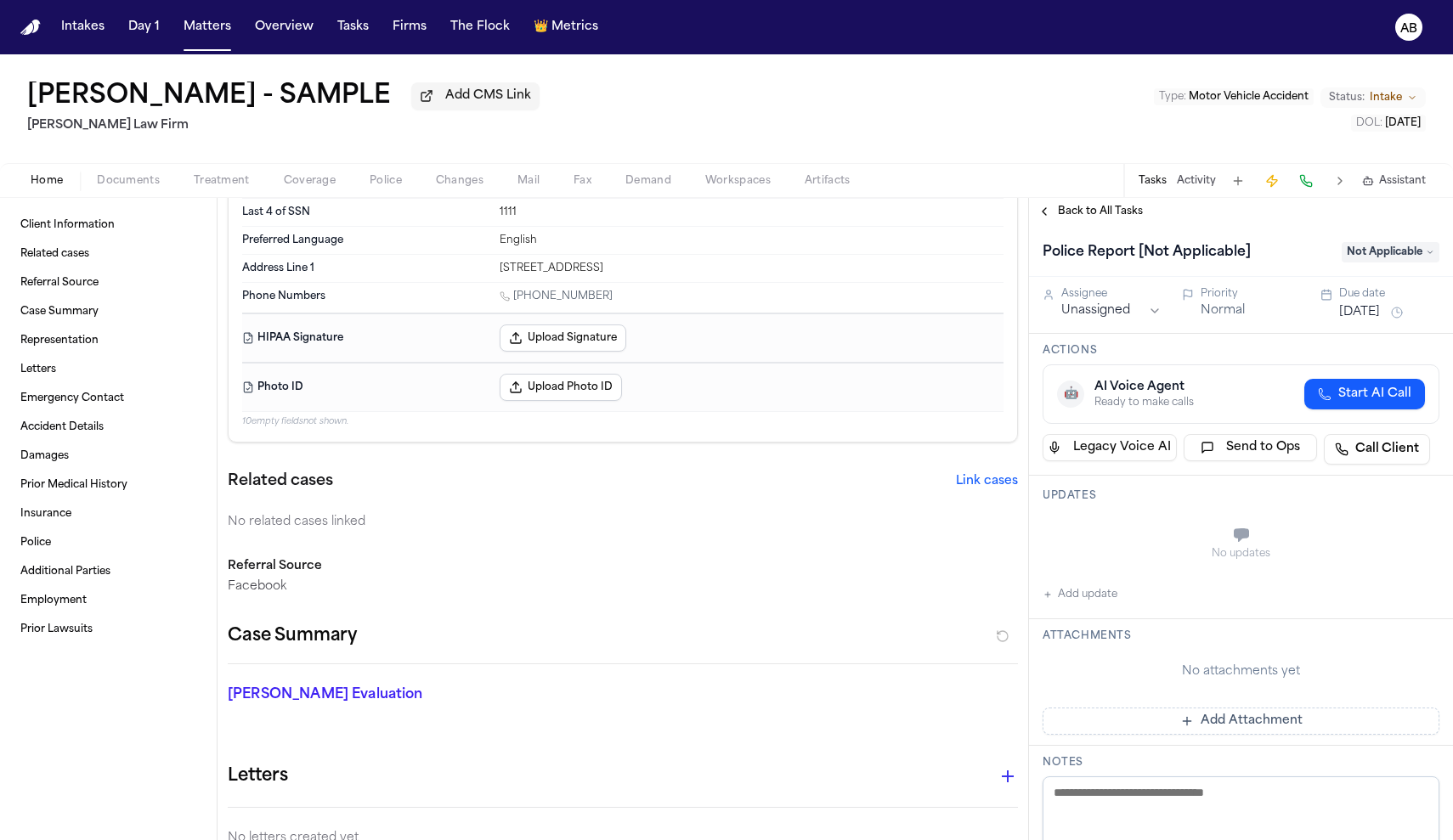
scroll to position [0, 0]
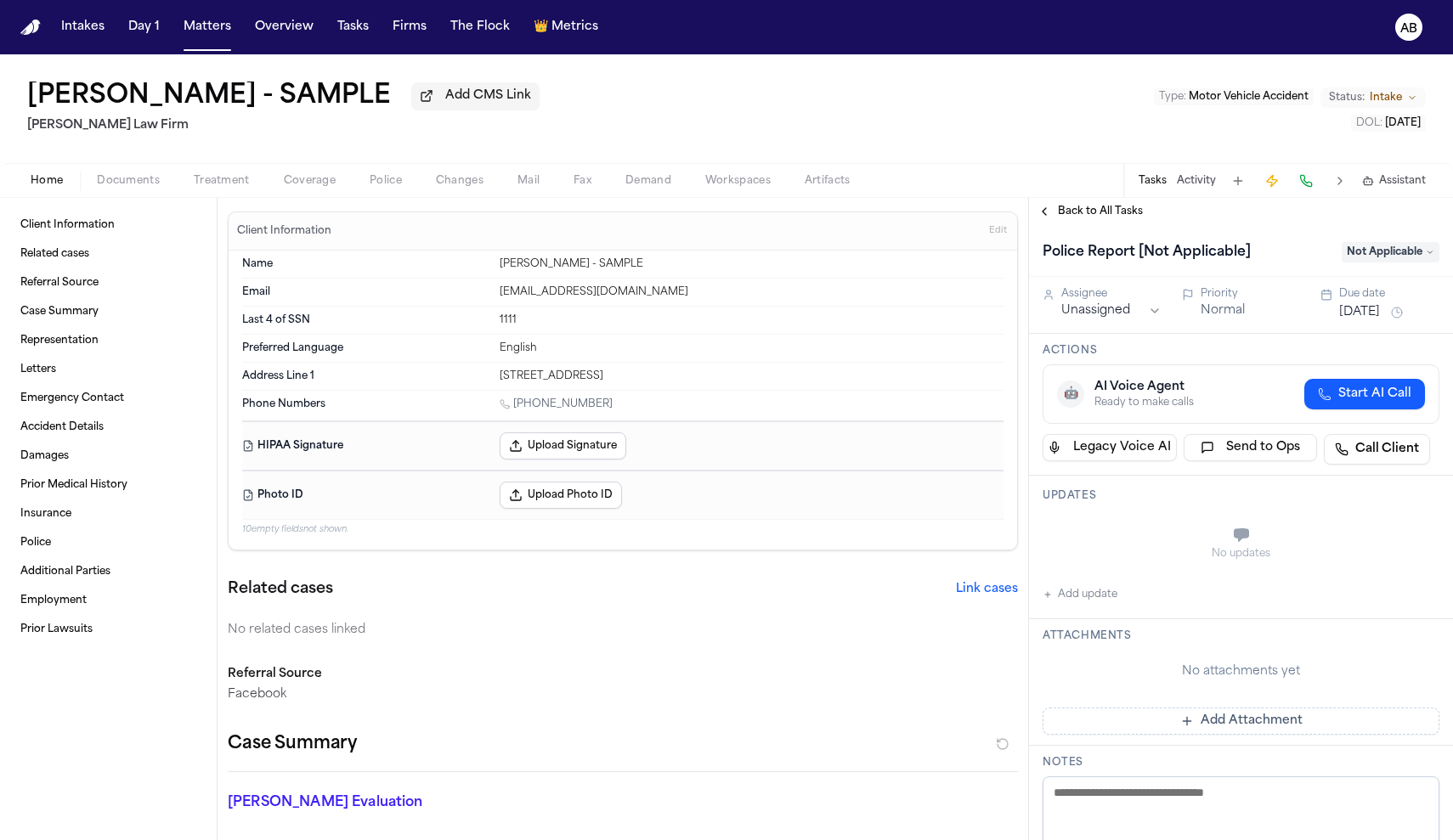
click at [1118, 217] on span "Back to All Tasks" at bounding box center [1100, 212] width 85 height 14
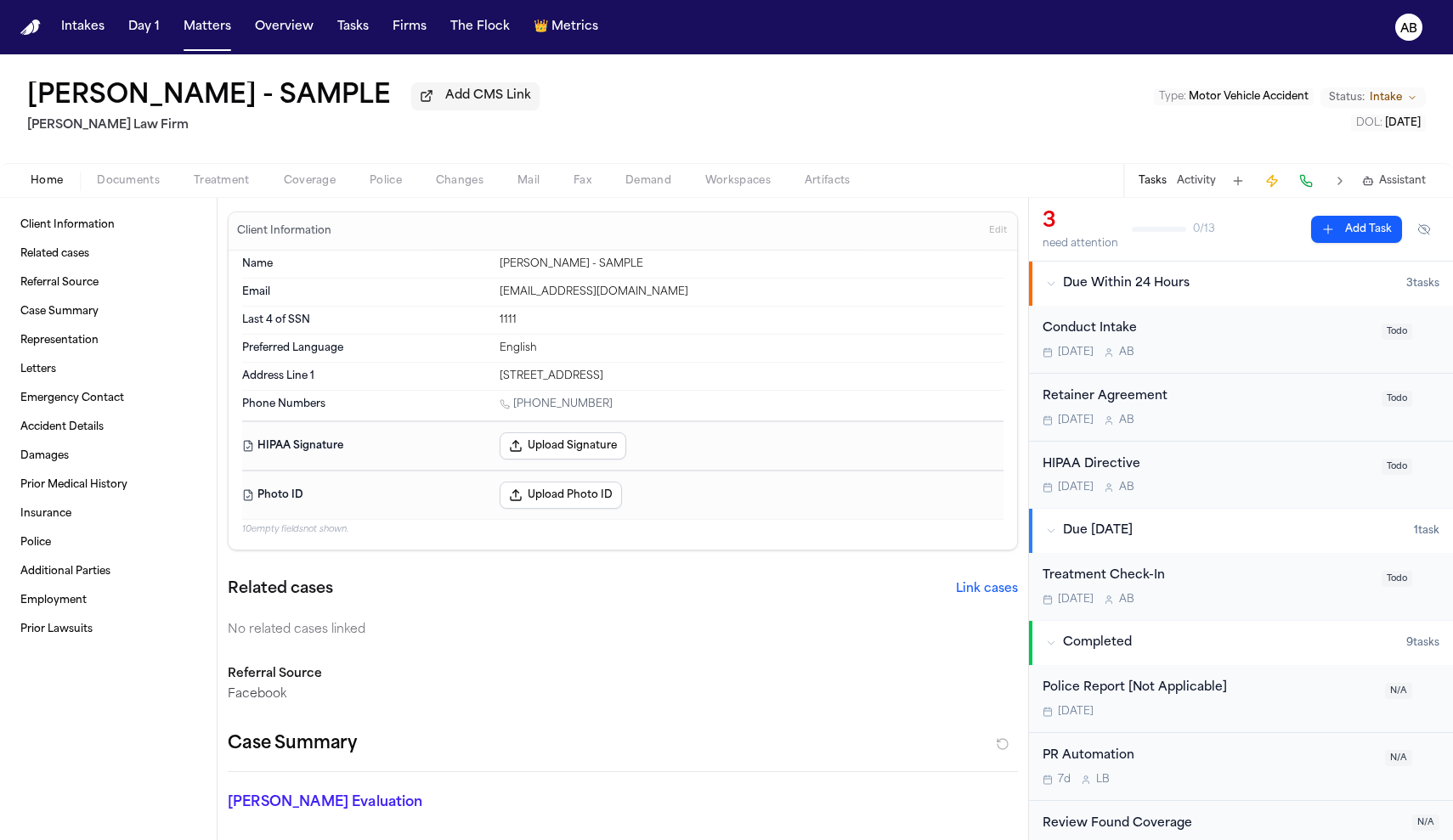
click at [340, 37] on button "Tasks" at bounding box center [354, 27] width 45 height 31
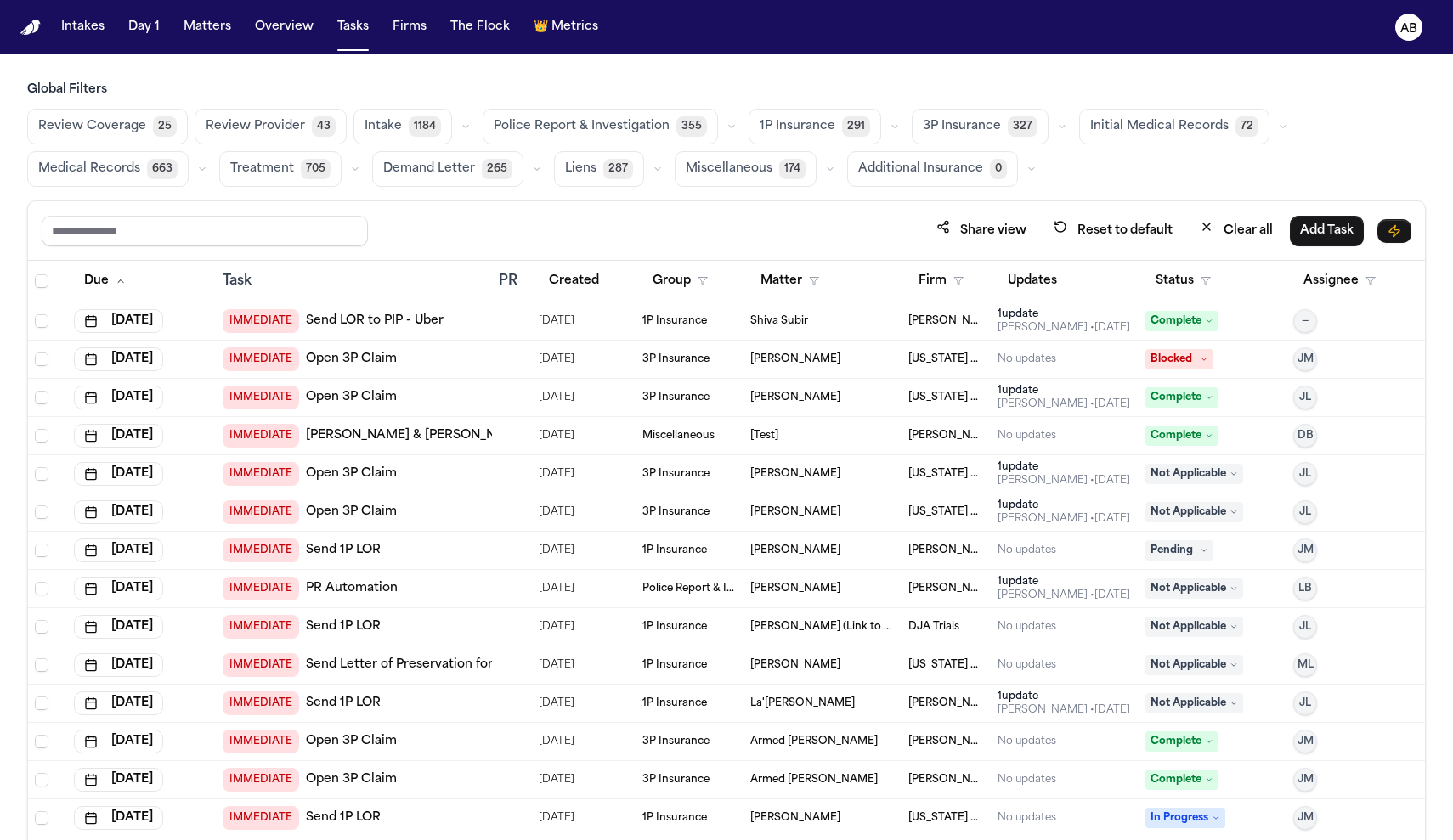
click at [557, 133] on span "Police Report & Investigation" at bounding box center [581, 126] width 176 height 17
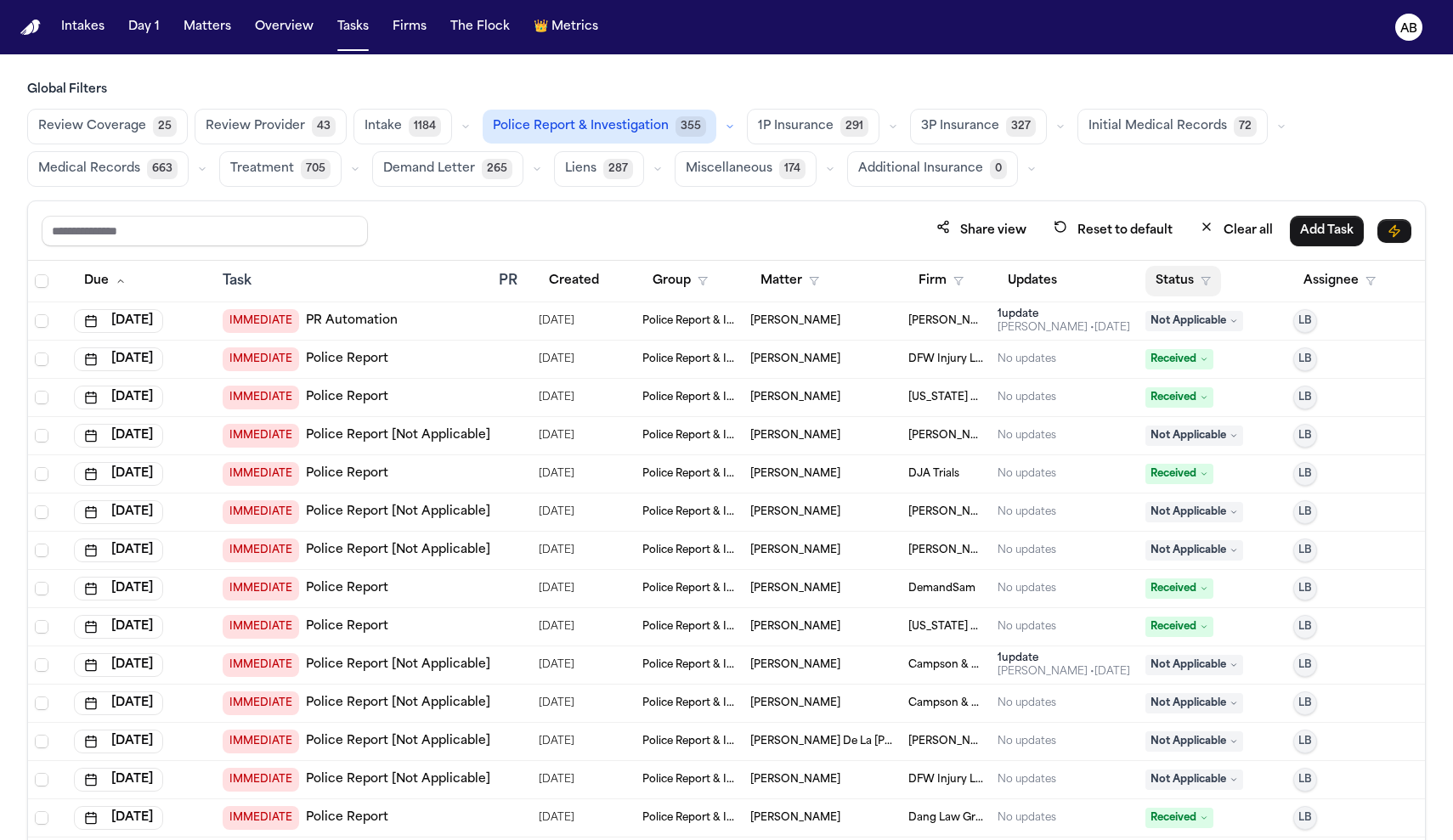
click at [1190, 286] on button "Status" at bounding box center [1183, 281] width 76 height 31
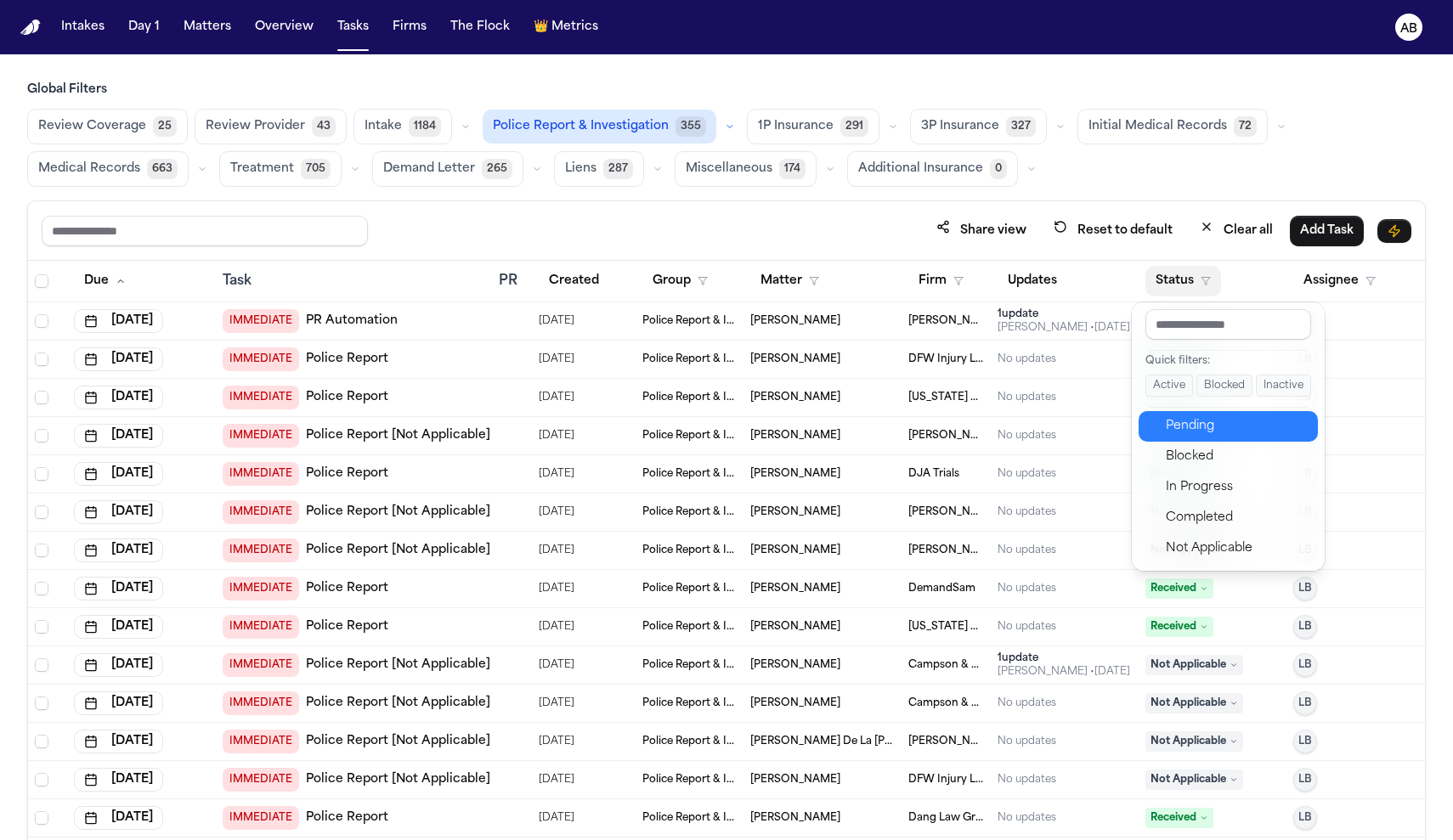
click at [1198, 430] on div "Pending" at bounding box center [1236, 426] width 142 height 20
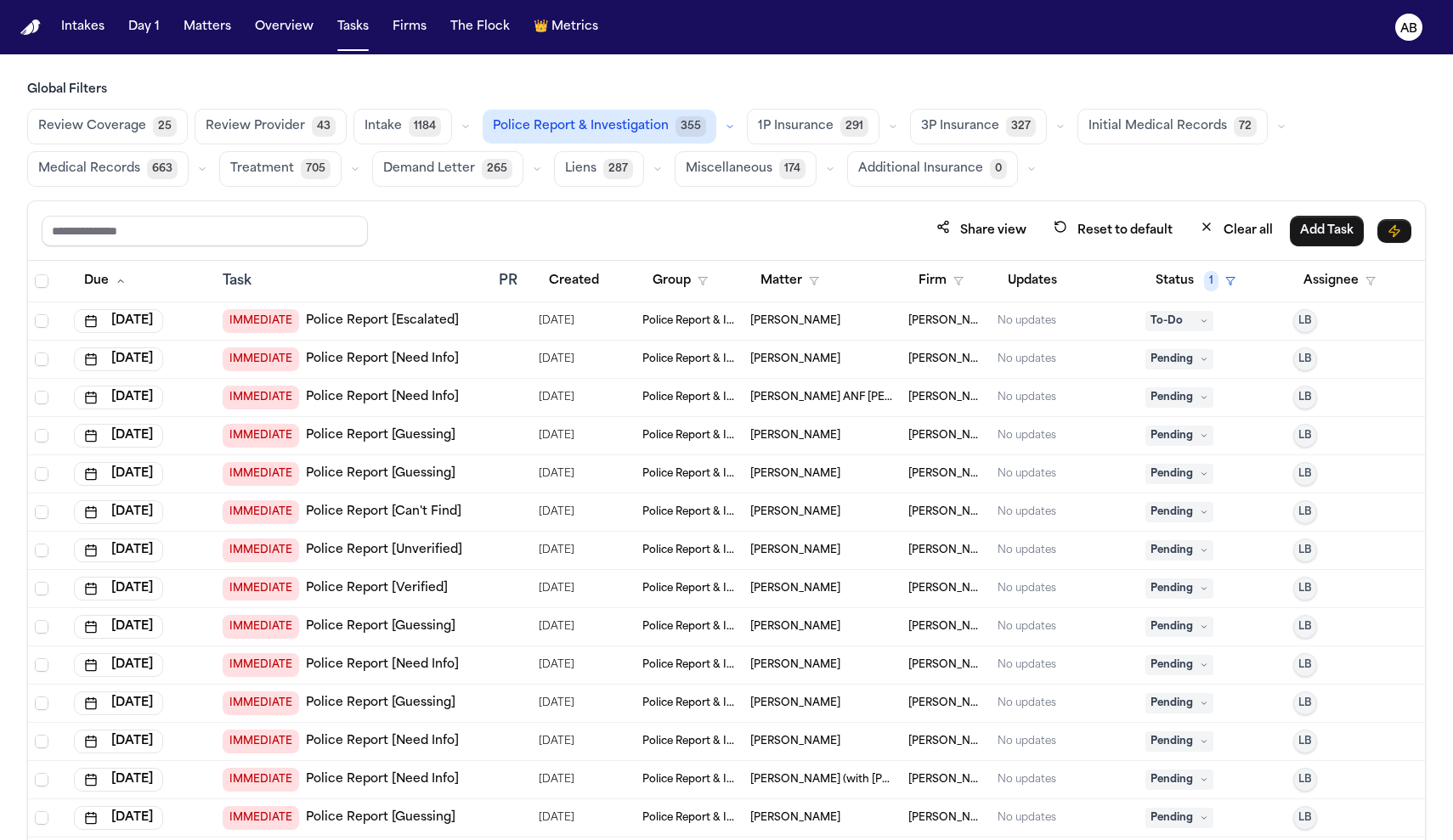
click at [479, 313] on div "IMMEDIATE Police Report [Escalated]" at bounding box center [354, 320] width 263 height 24
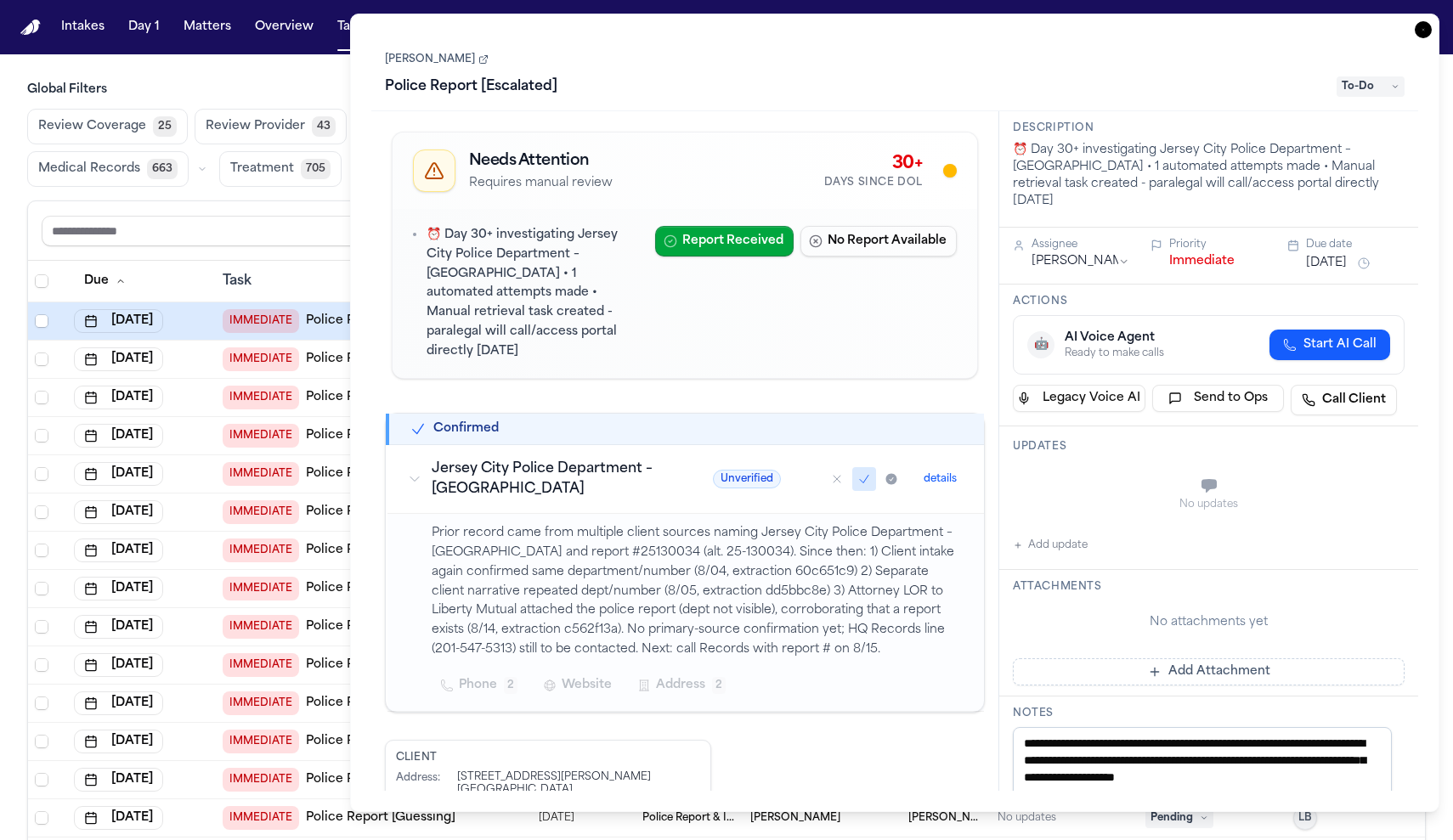
click at [1422, 33] on icon "button" at bounding box center [1422, 29] width 17 height 17
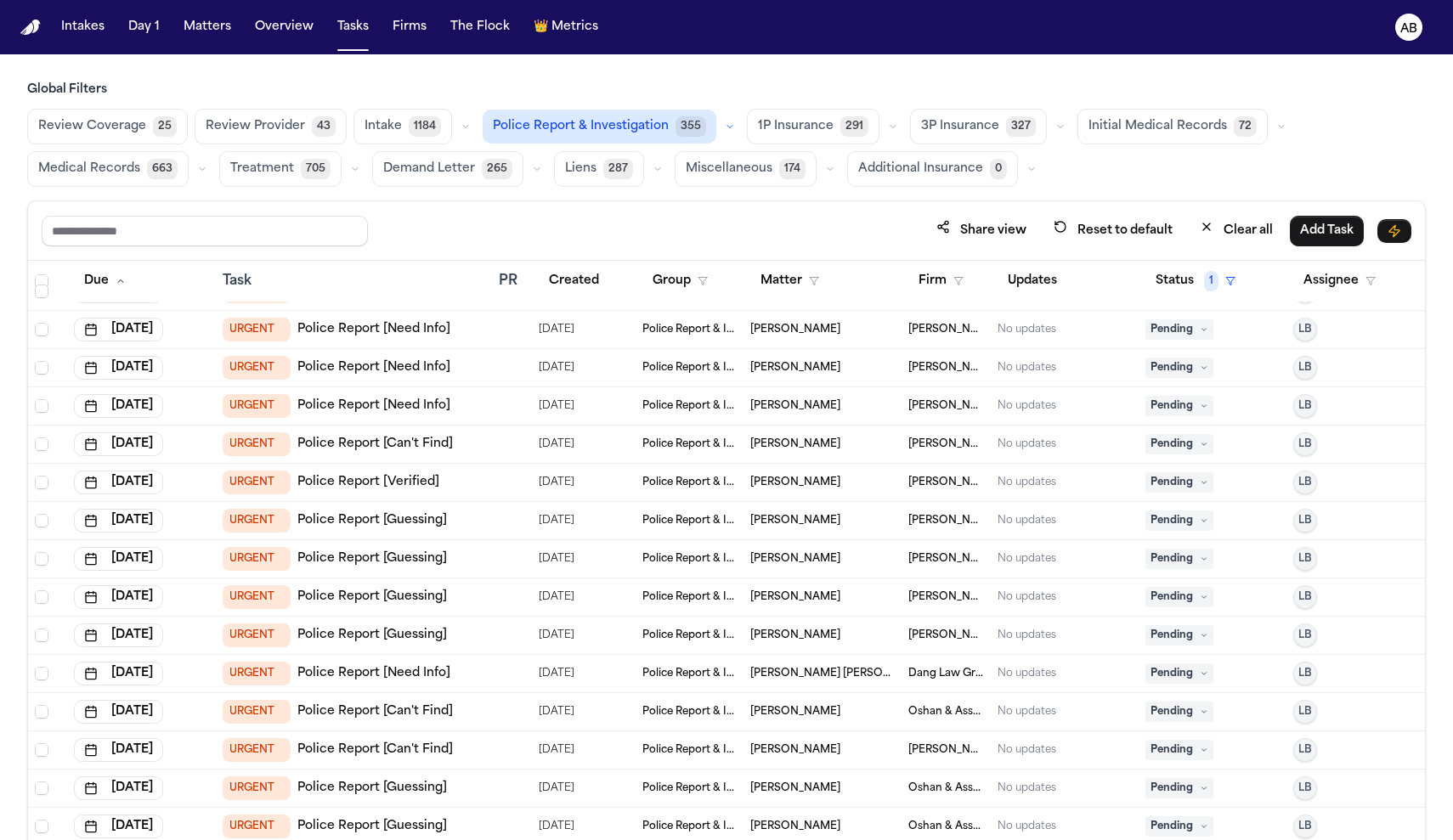
scroll to position [3327, 0]
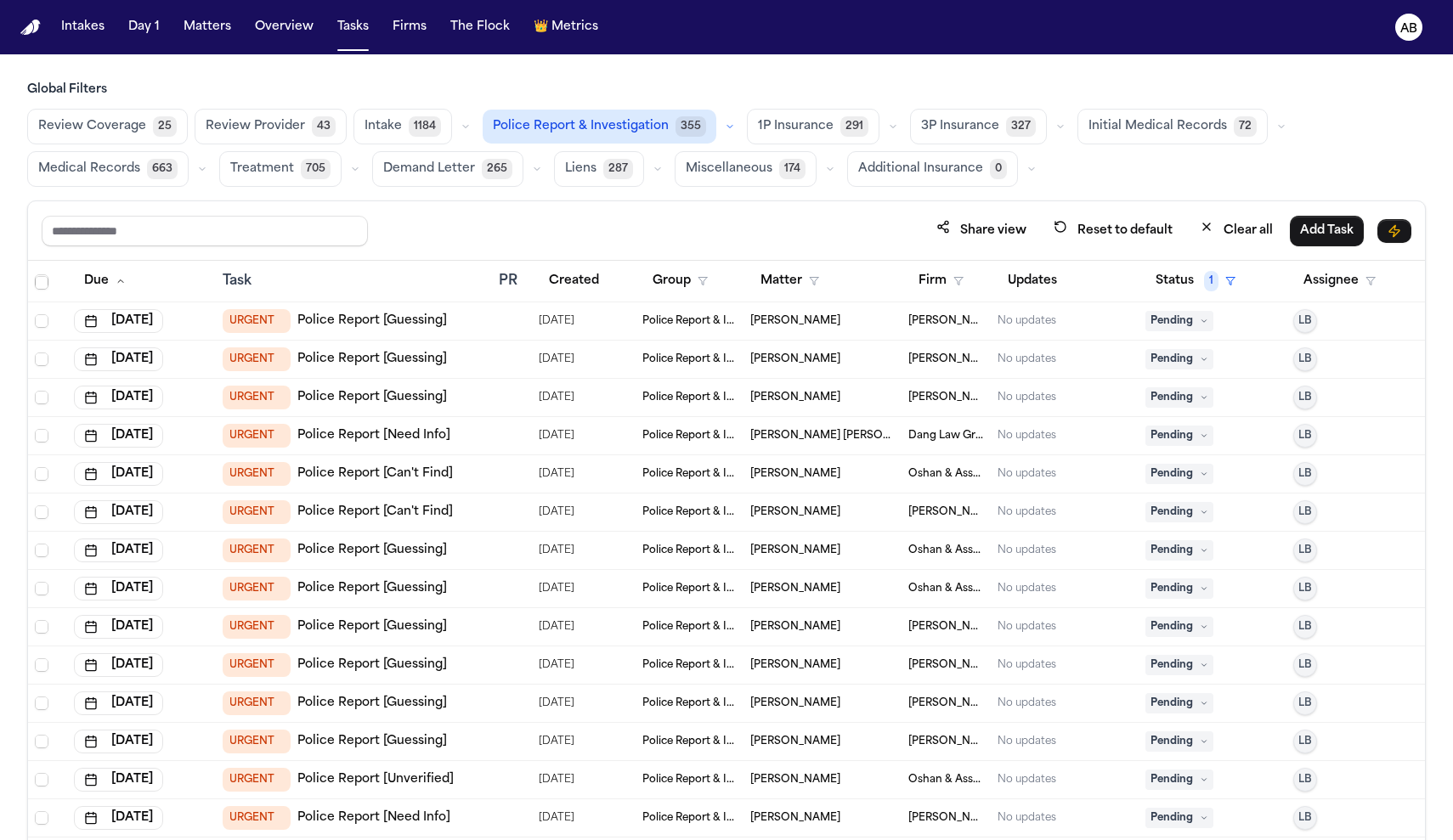
click at [453, 398] on div "URGENT Police Report [Guessing]" at bounding box center [354, 397] width 263 height 24
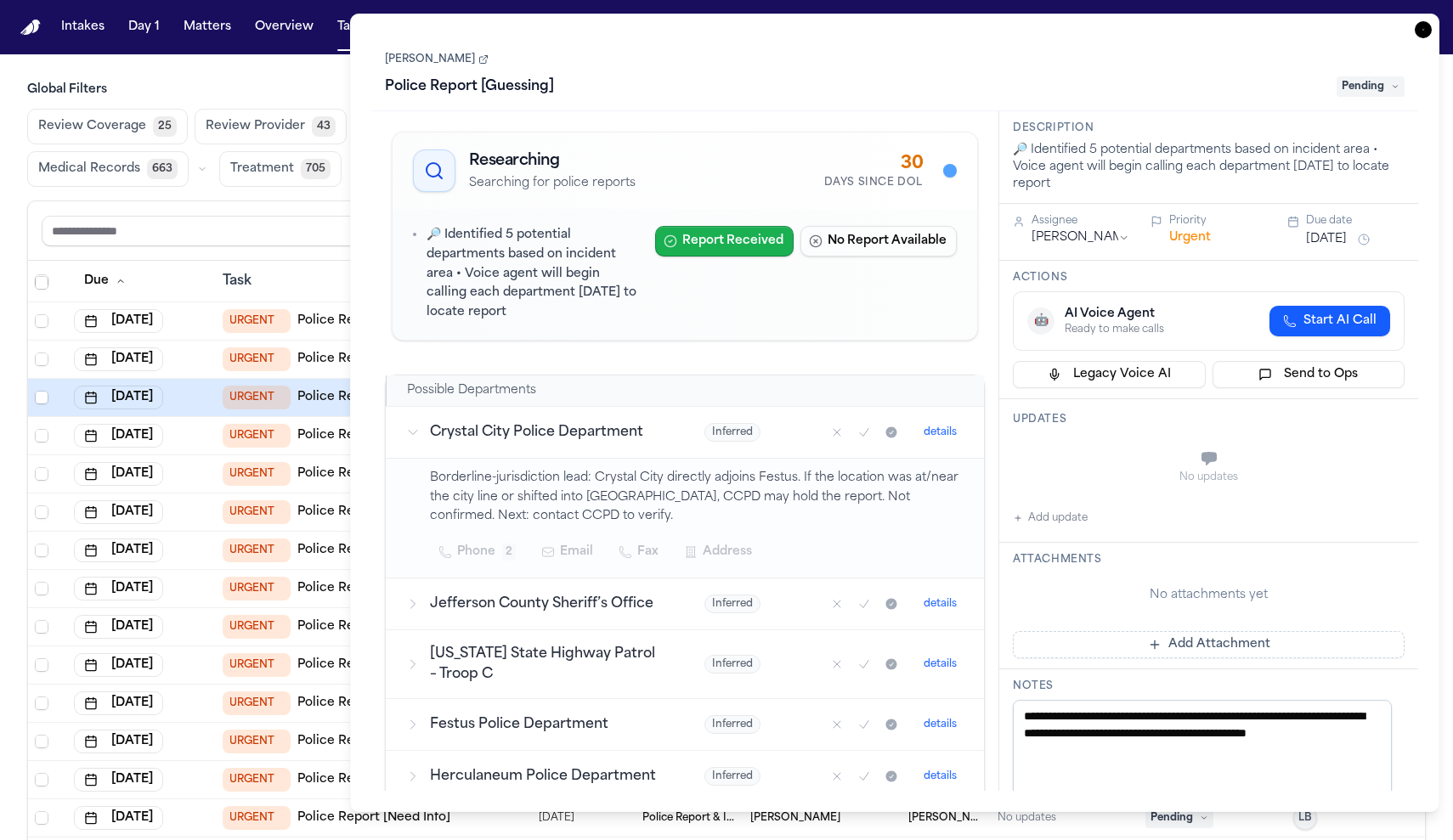
click at [706, 248] on button "Report Received" at bounding box center [724, 241] width 139 height 31
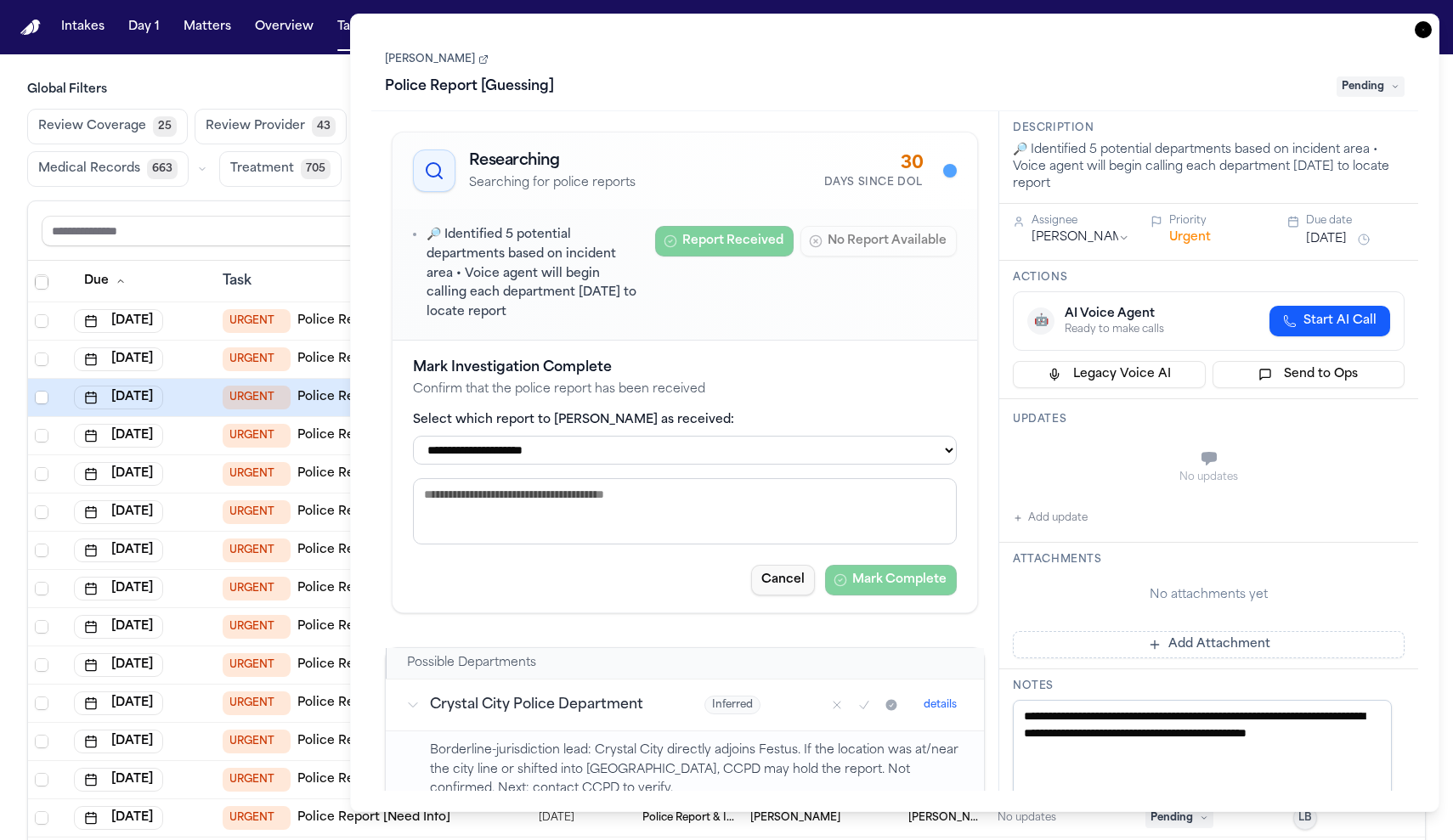
click at [773, 576] on button "Cancel" at bounding box center [782, 580] width 64 height 31
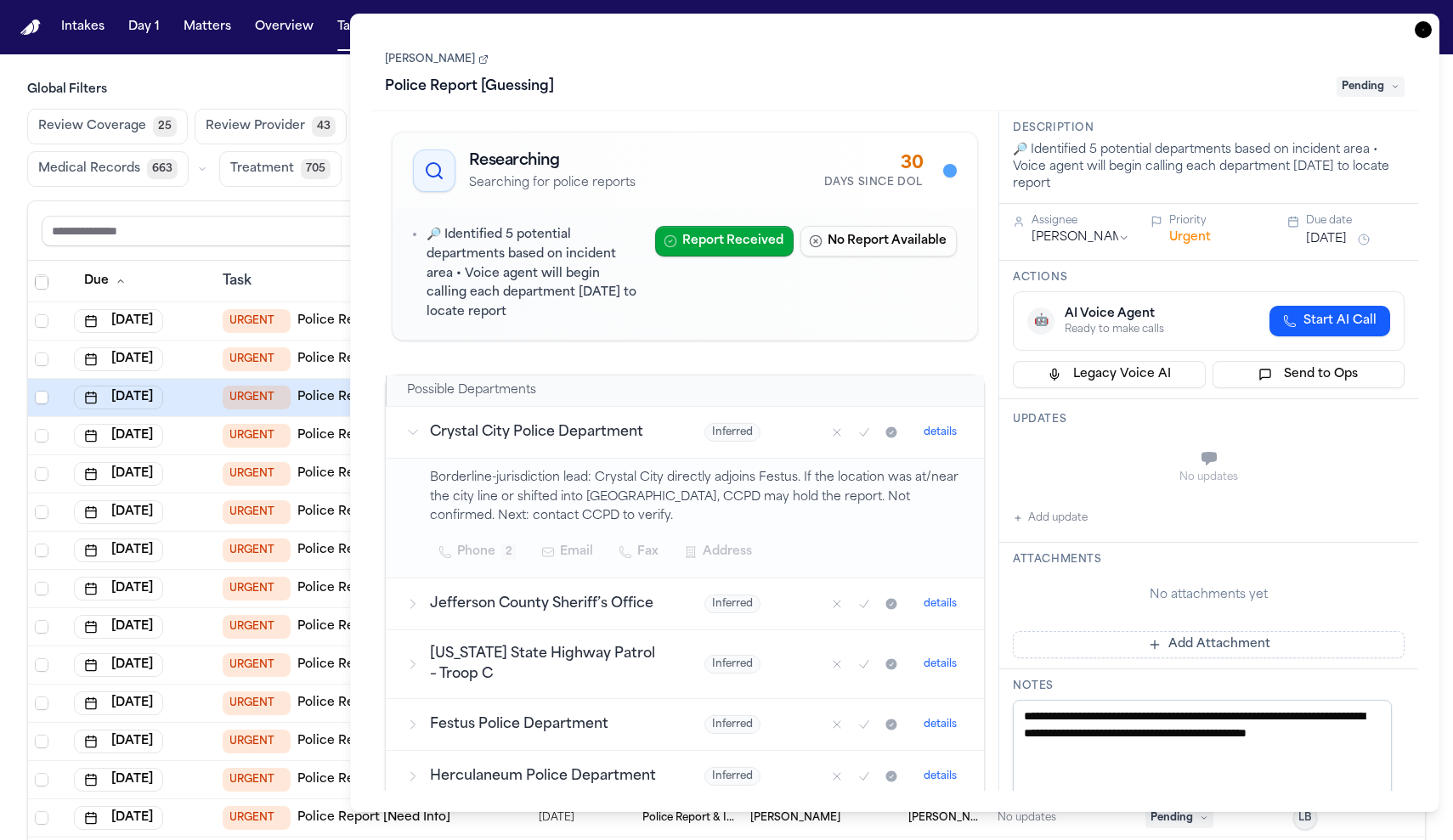
click at [1420, 29] on icon "button" at bounding box center [1422, 29] width 17 height 17
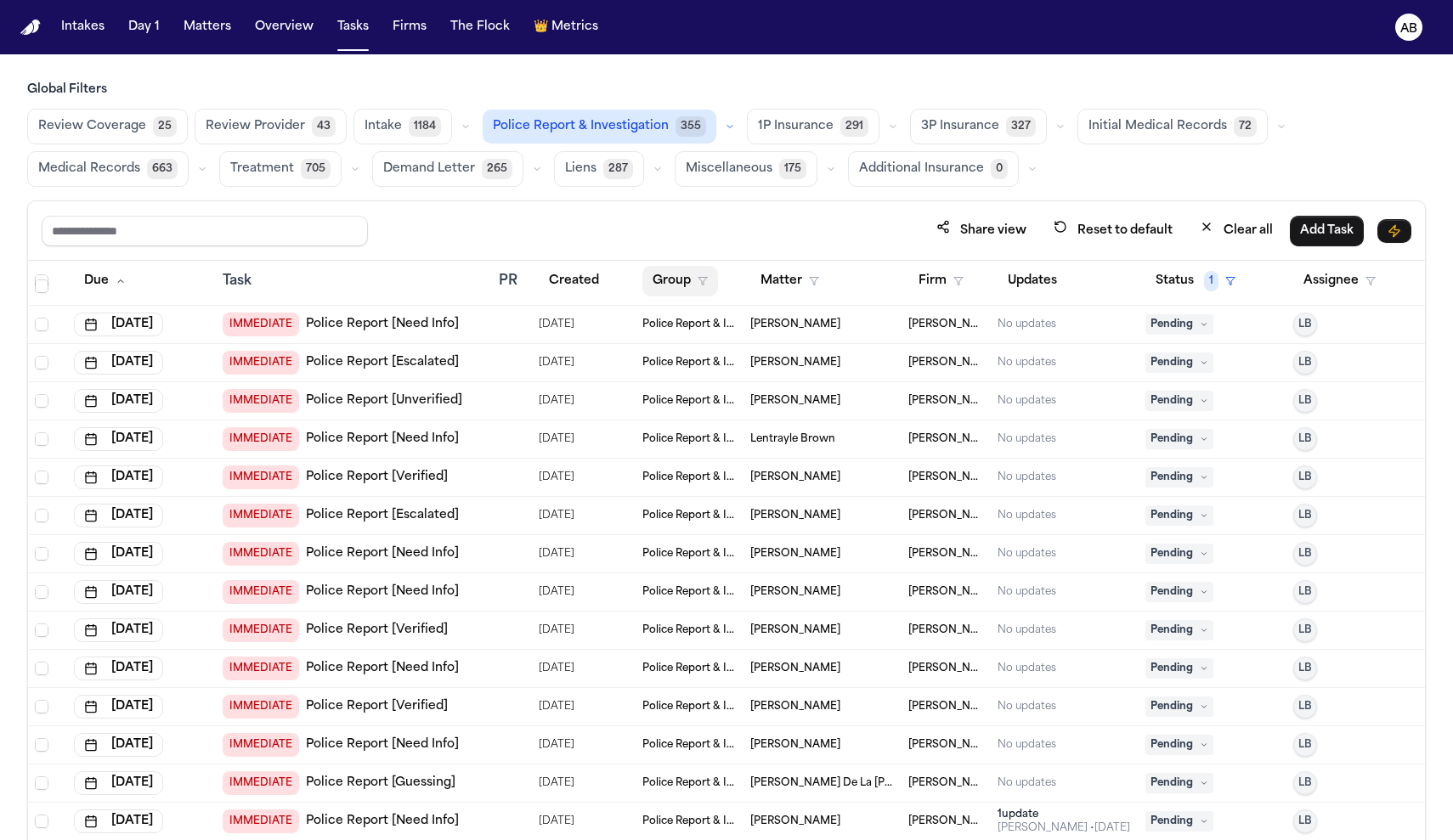
scroll to position [69, 0]
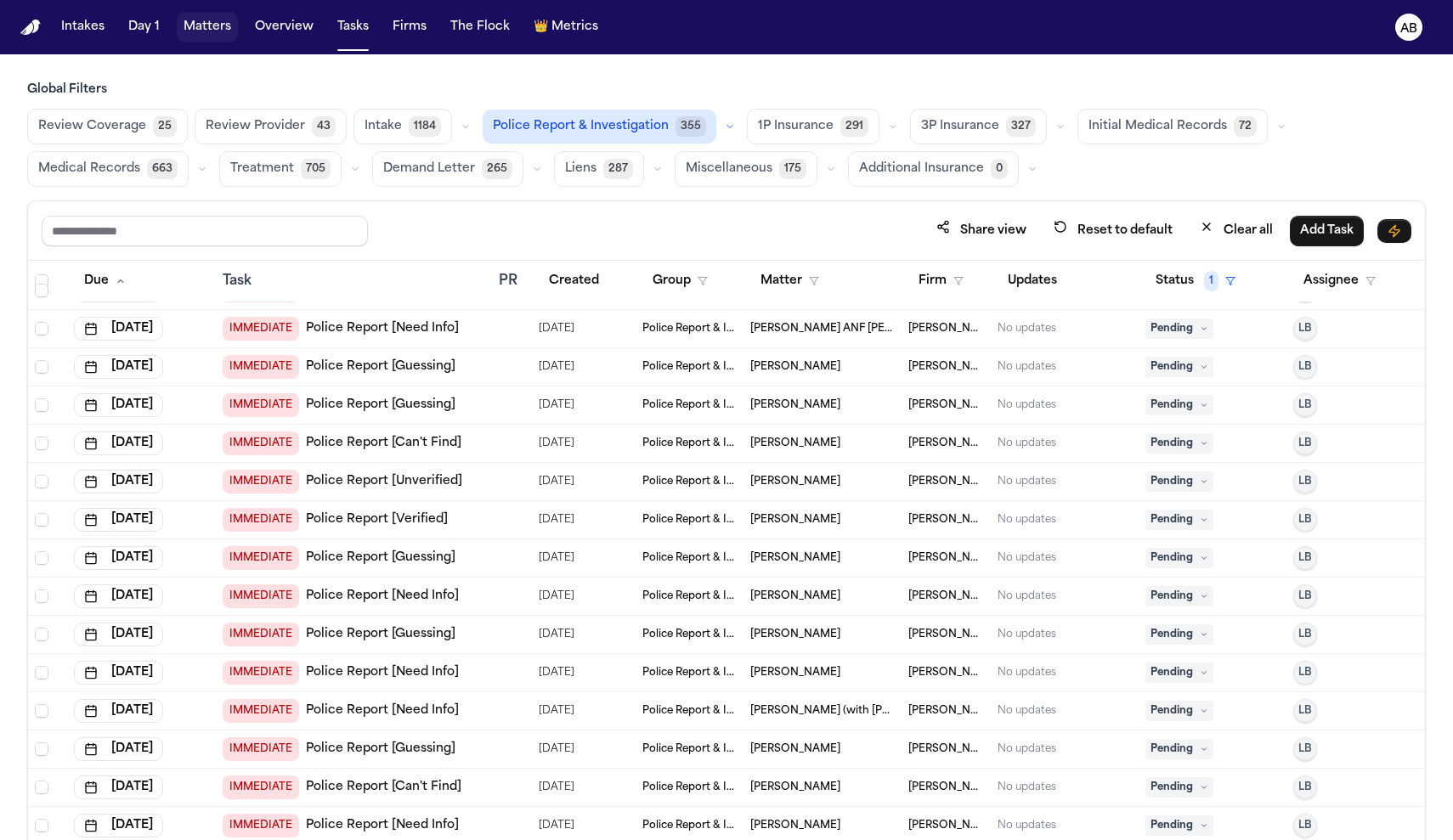
click at [215, 30] on button "Matters" at bounding box center [207, 27] width 61 height 31
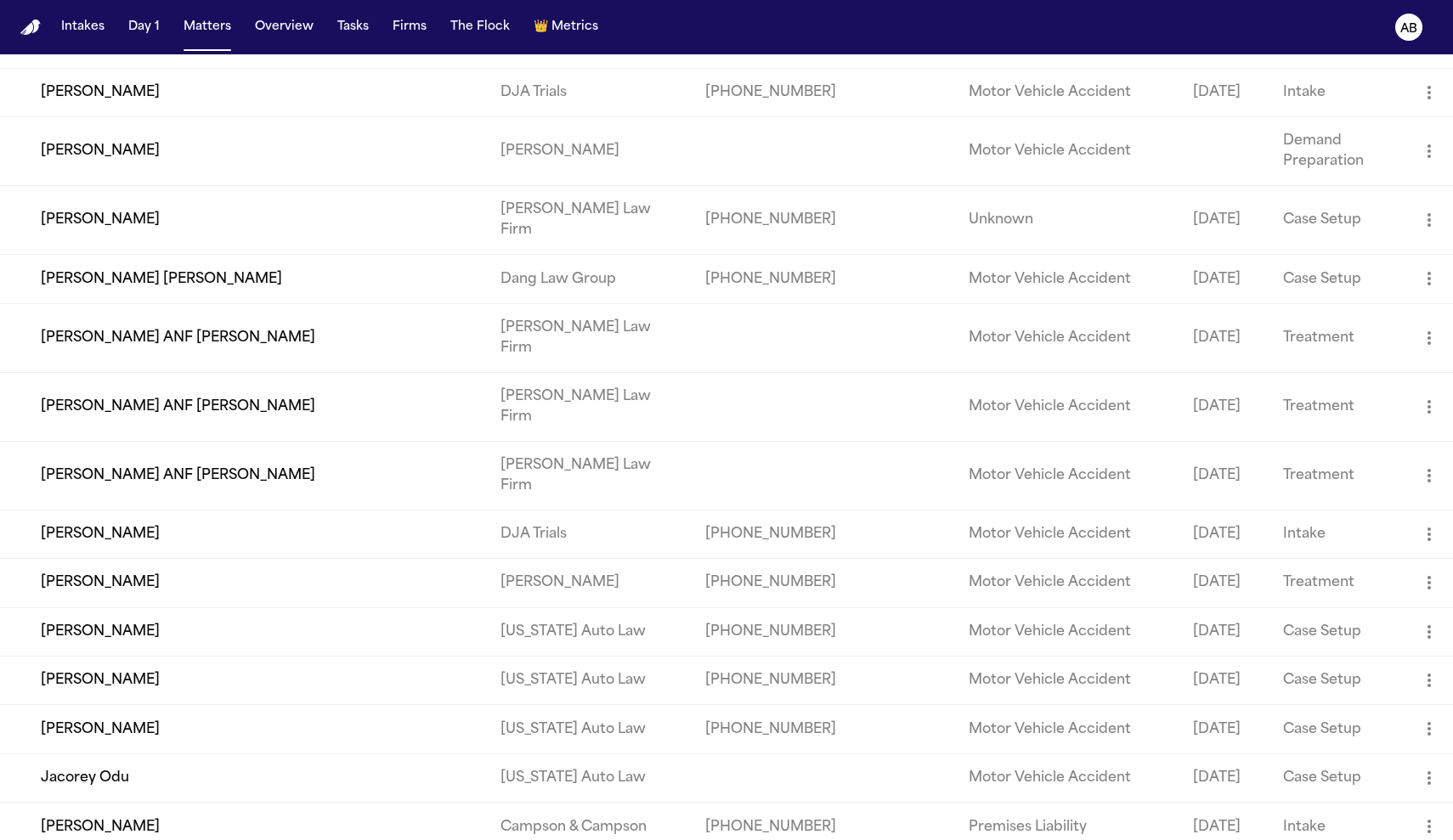
scroll to position [254, 0]
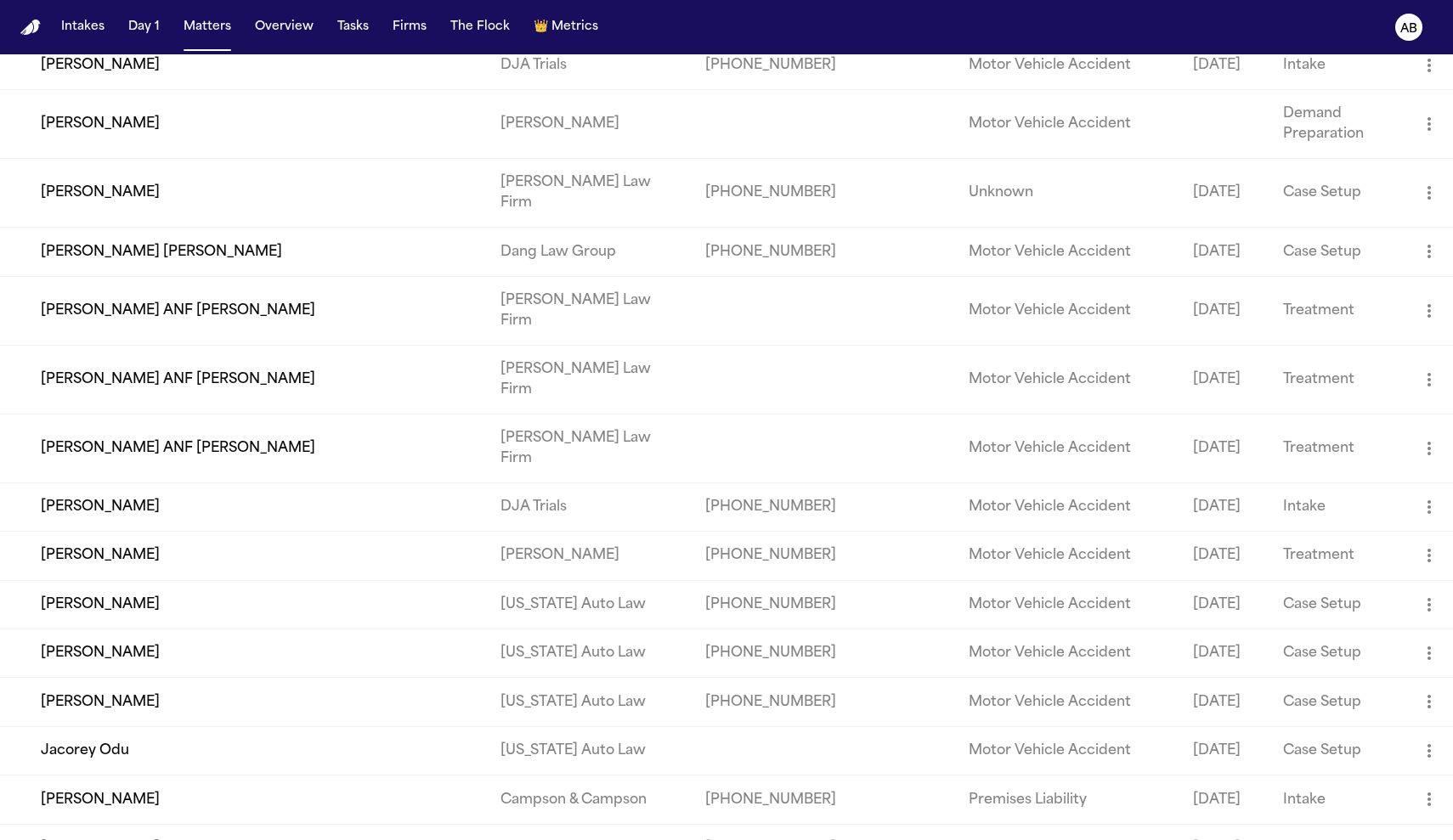
click at [125, 531] on td "[PERSON_NAME]" at bounding box center [244, 506] width 487 height 48
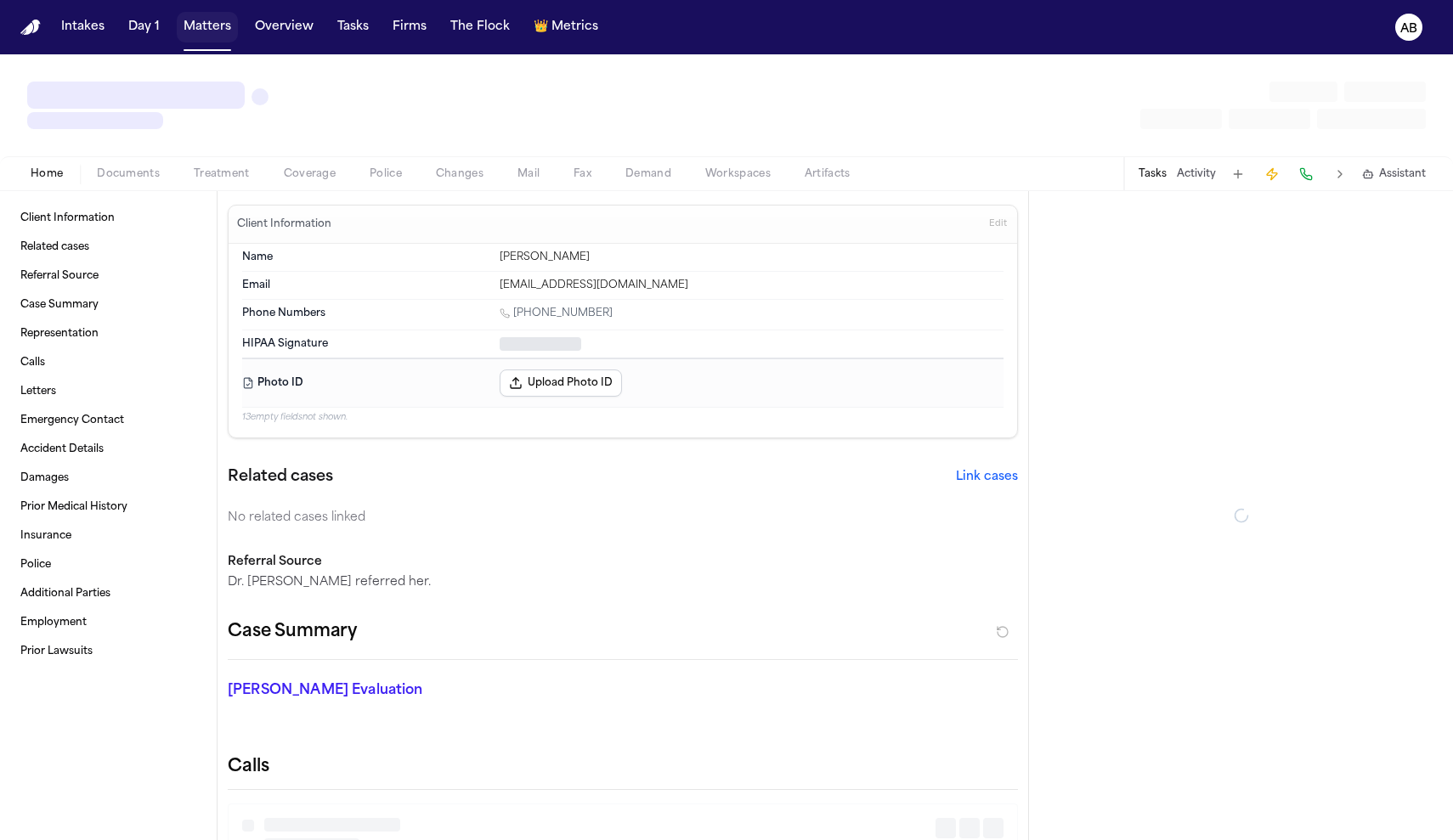
click at [219, 39] on button "Matters" at bounding box center [207, 27] width 61 height 31
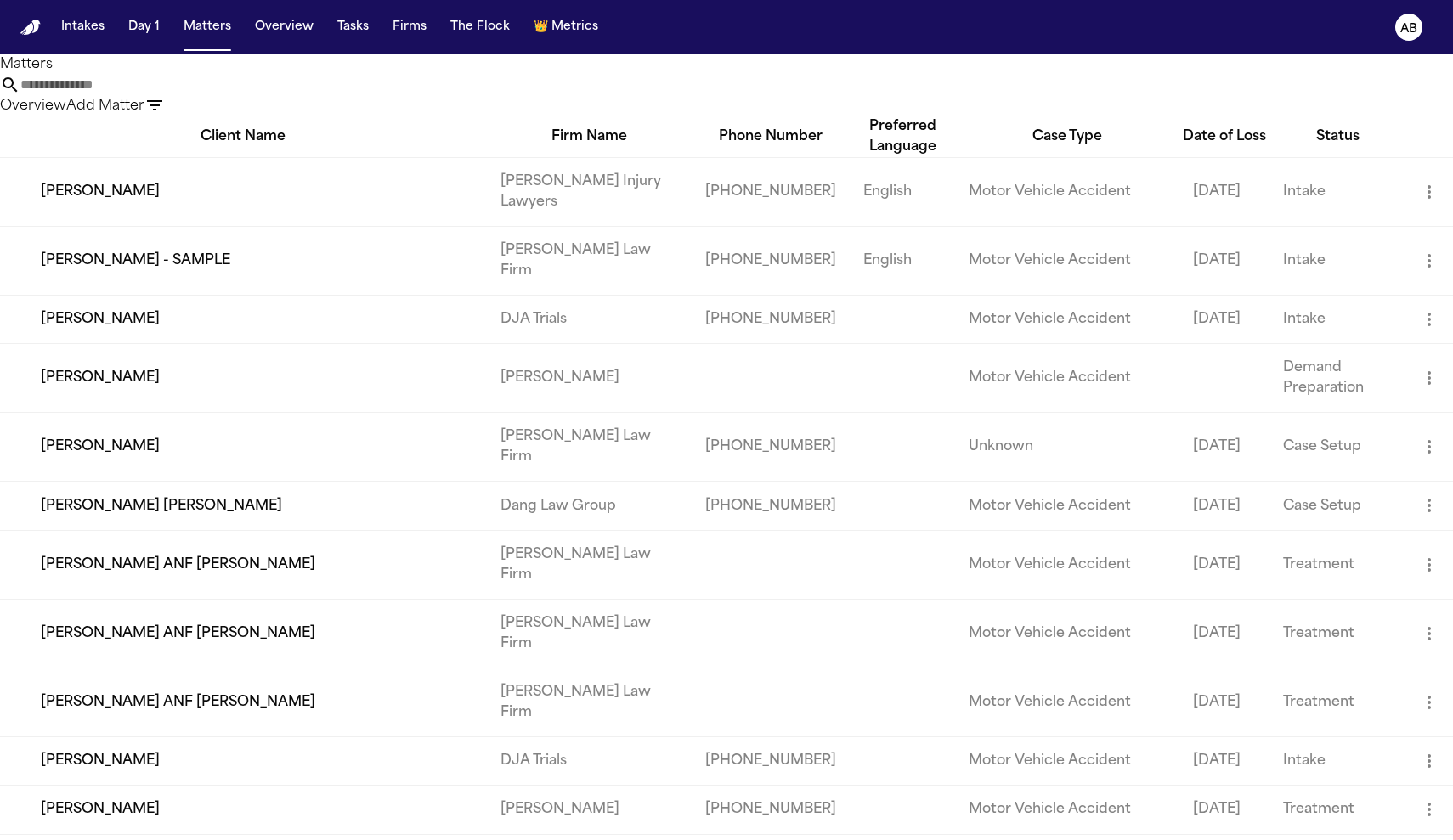
scroll to position [122, 0]
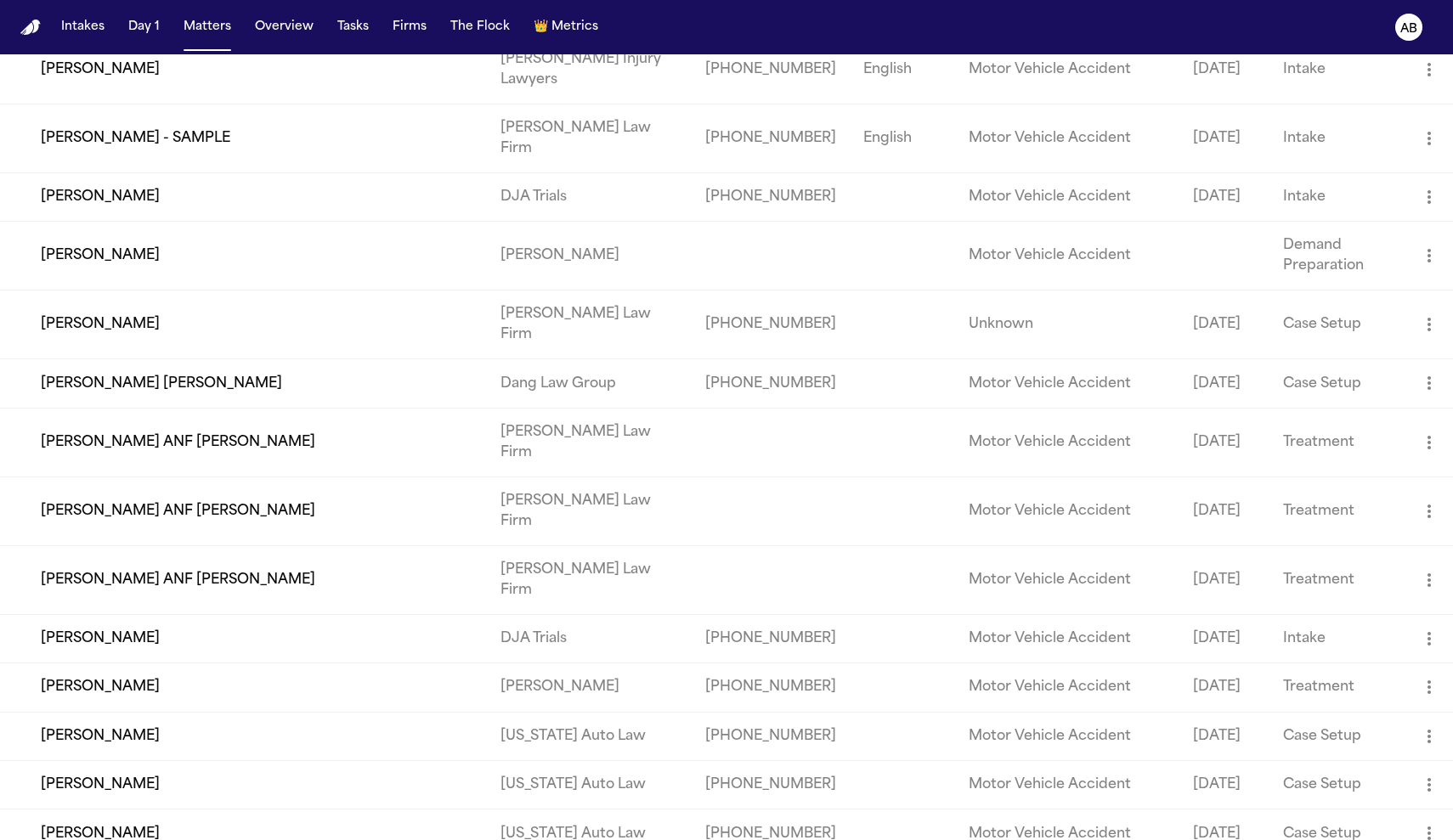
click at [114, 291] on td "[PERSON_NAME]" at bounding box center [244, 256] width 487 height 69
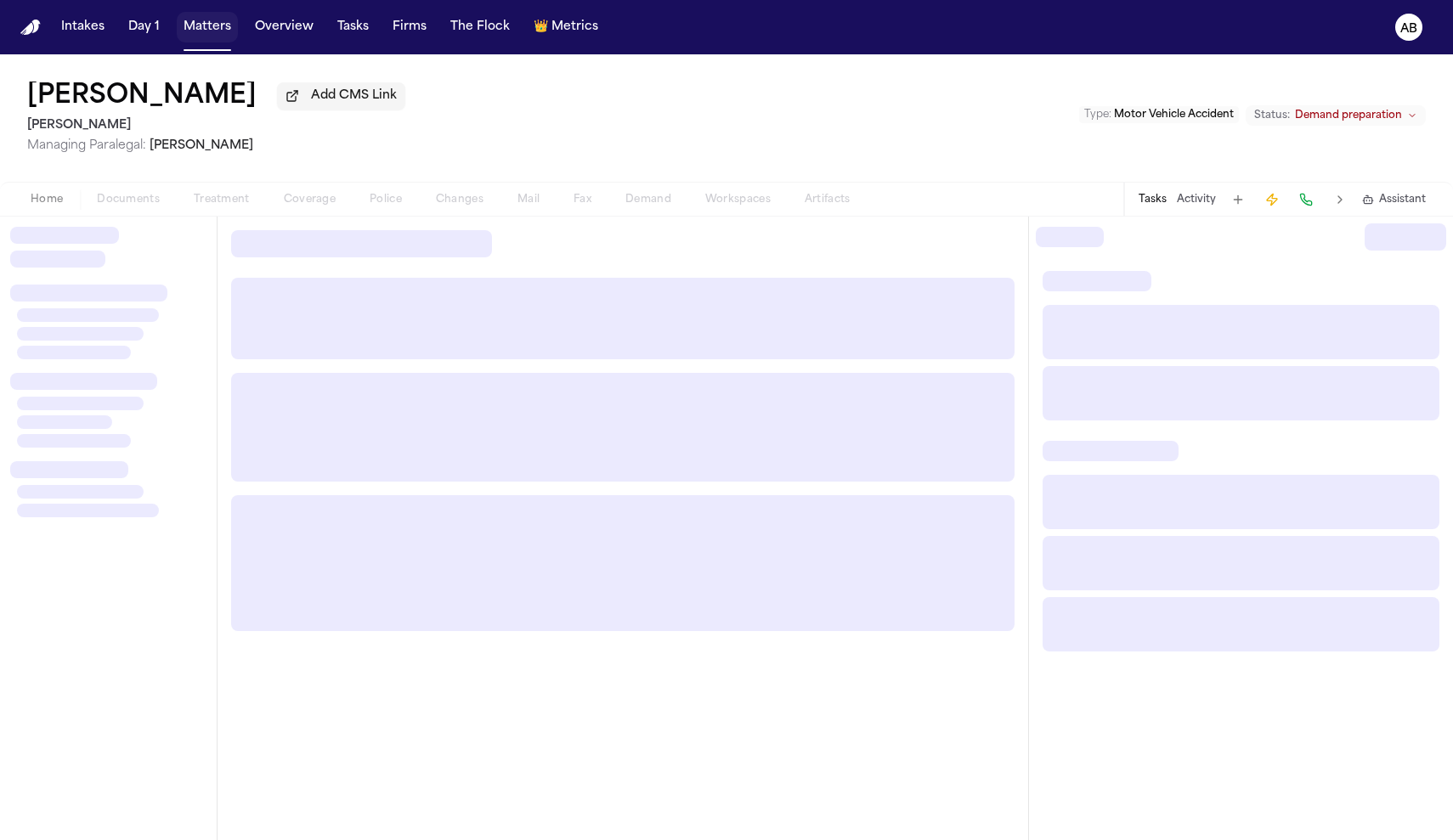
click at [224, 38] on button "Matters" at bounding box center [207, 27] width 61 height 31
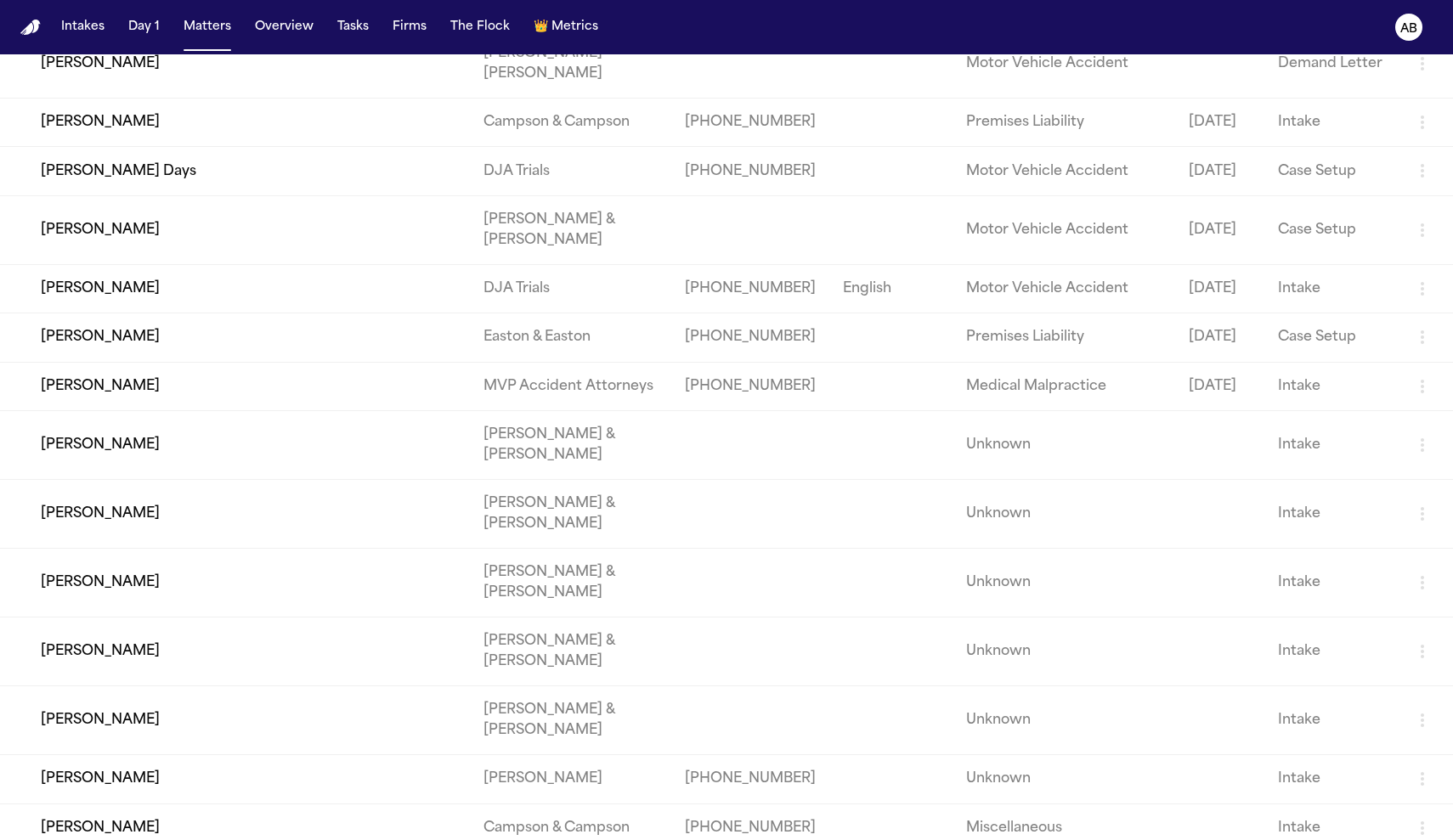
scroll to position [5808, 0]
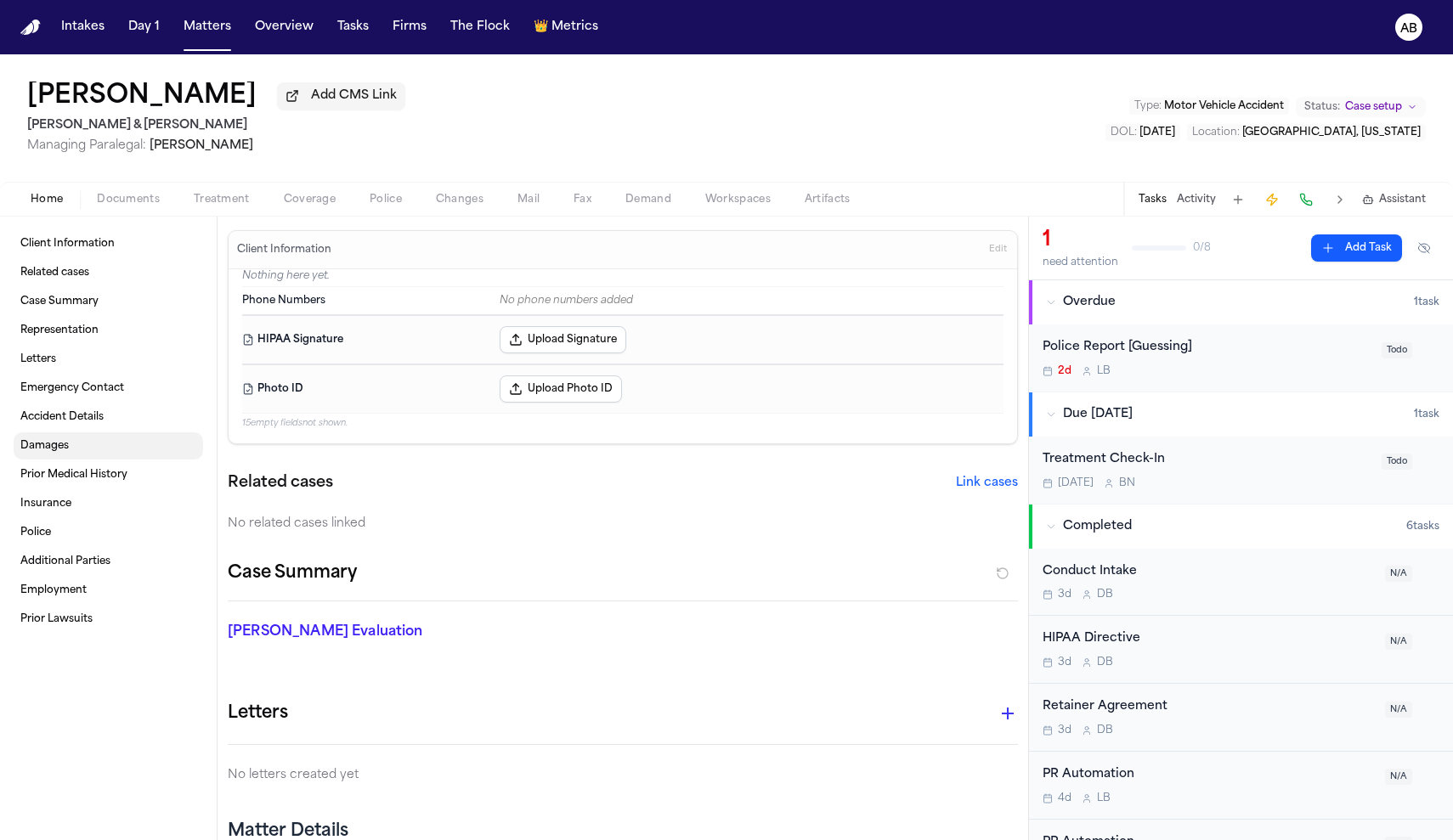
click at [49, 447] on span "Damages" at bounding box center [44, 446] width 48 height 14
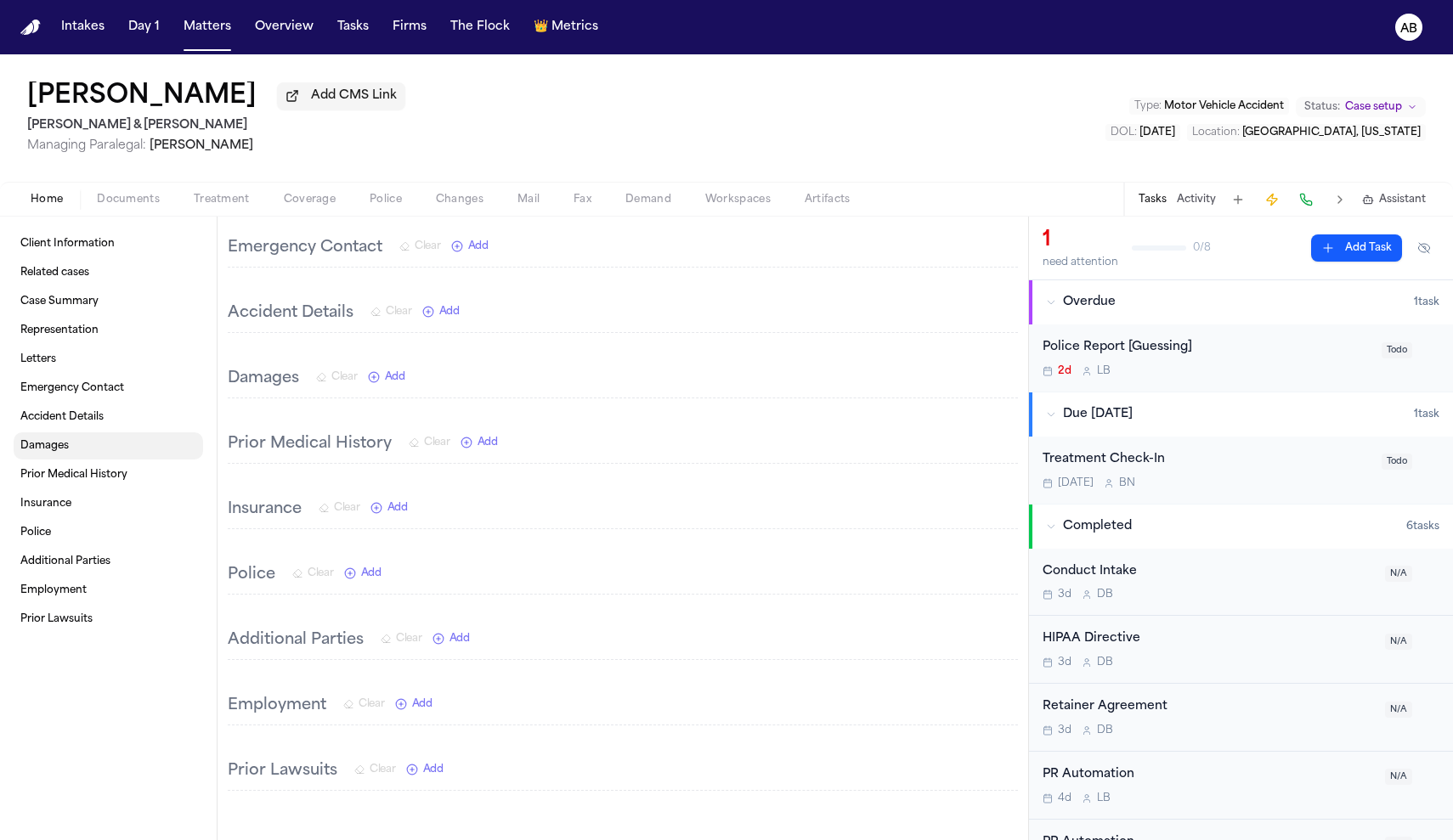
scroll to position [773, 0]
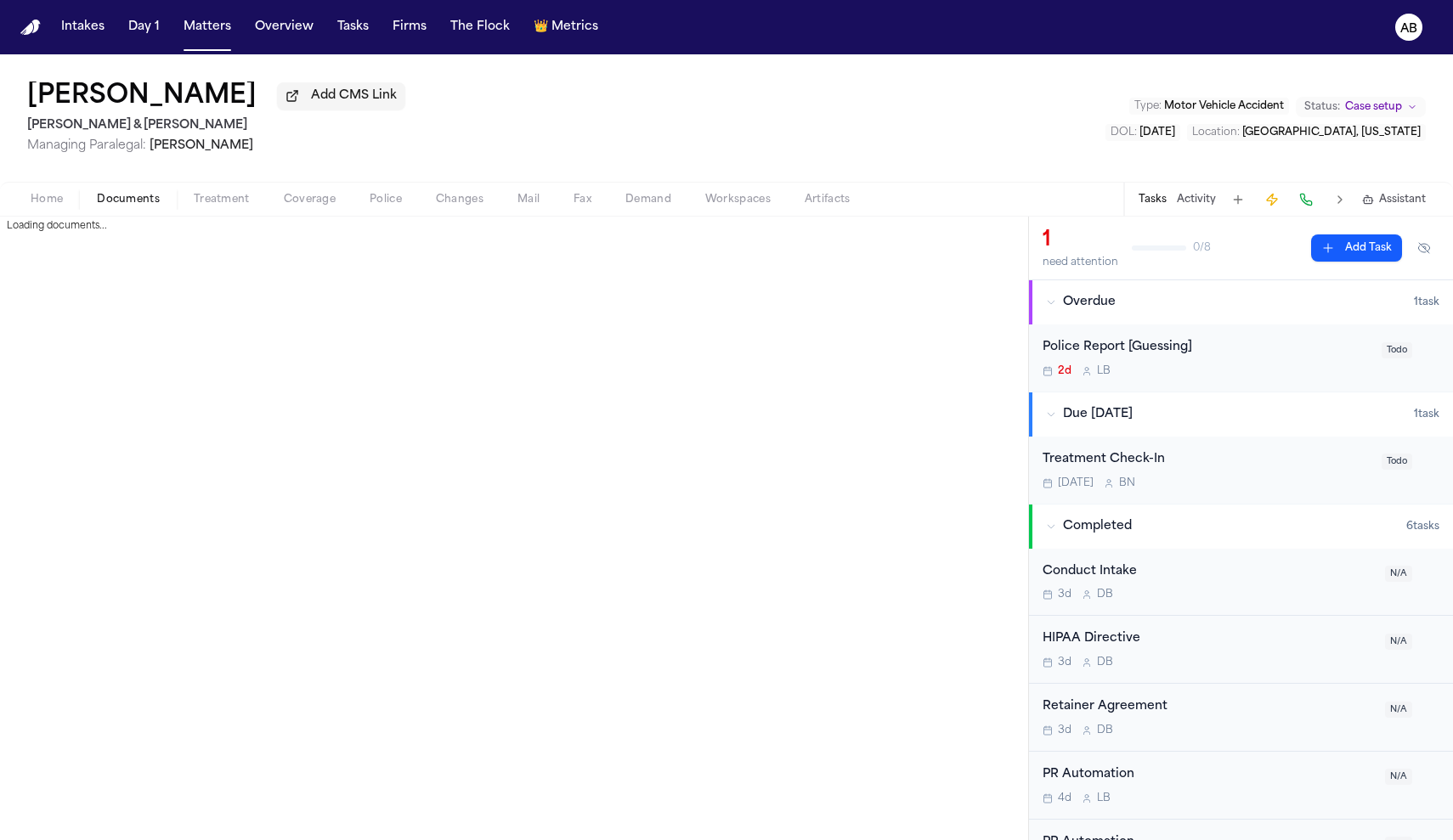
click at [120, 206] on span "Documents" at bounding box center [128, 200] width 63 height 14
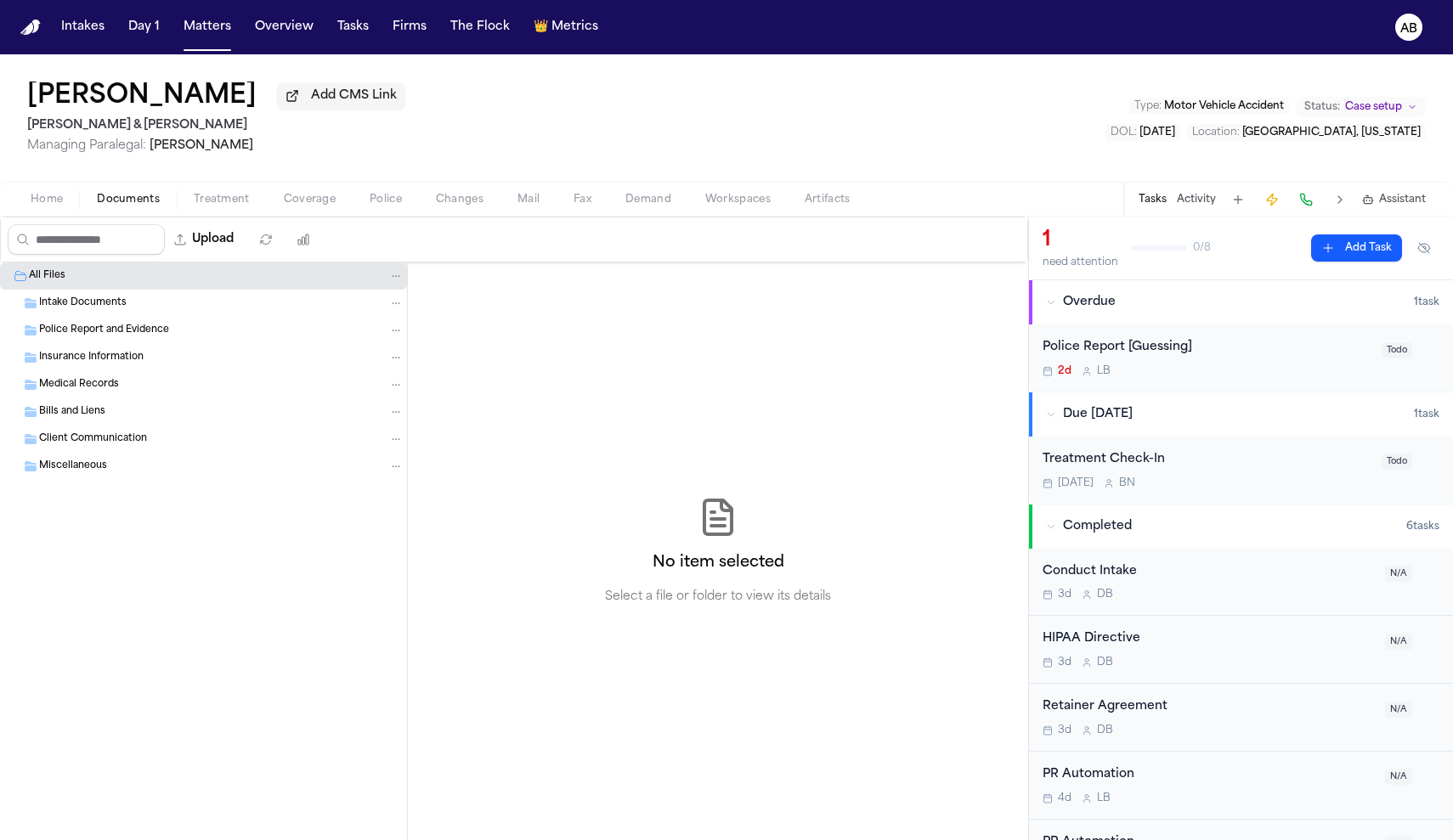
click at [161, 365] on div "Insurance Information" at bounding box center [221, 358] width 364 height 16
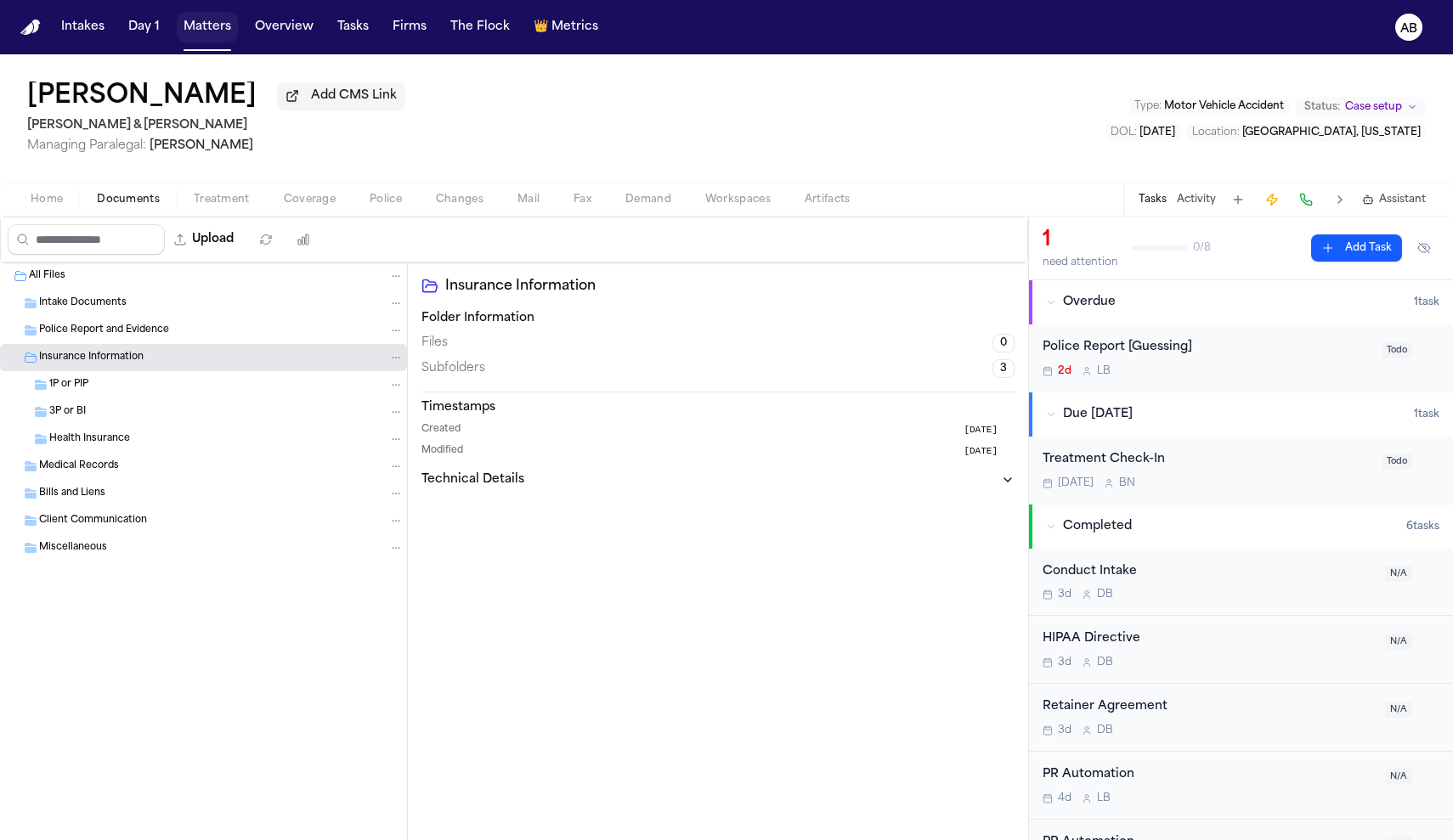
click at [221, 38] on button "Matters" at bounding box center [207, 27] width 61 height 31
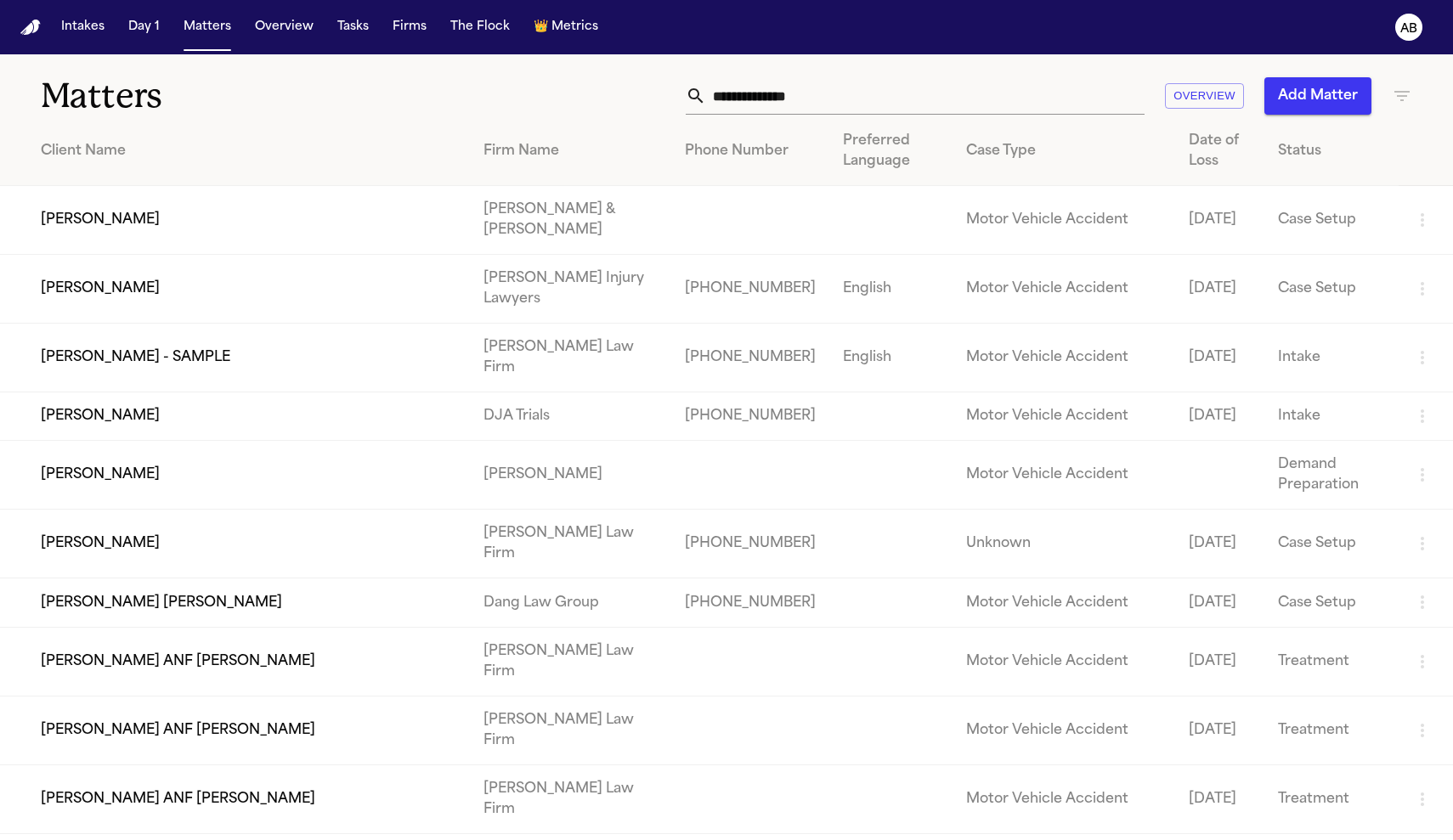
click at [141, 501] on td "[PERSON_NAME]" at bounding box center [235, 475] width 470 height 69
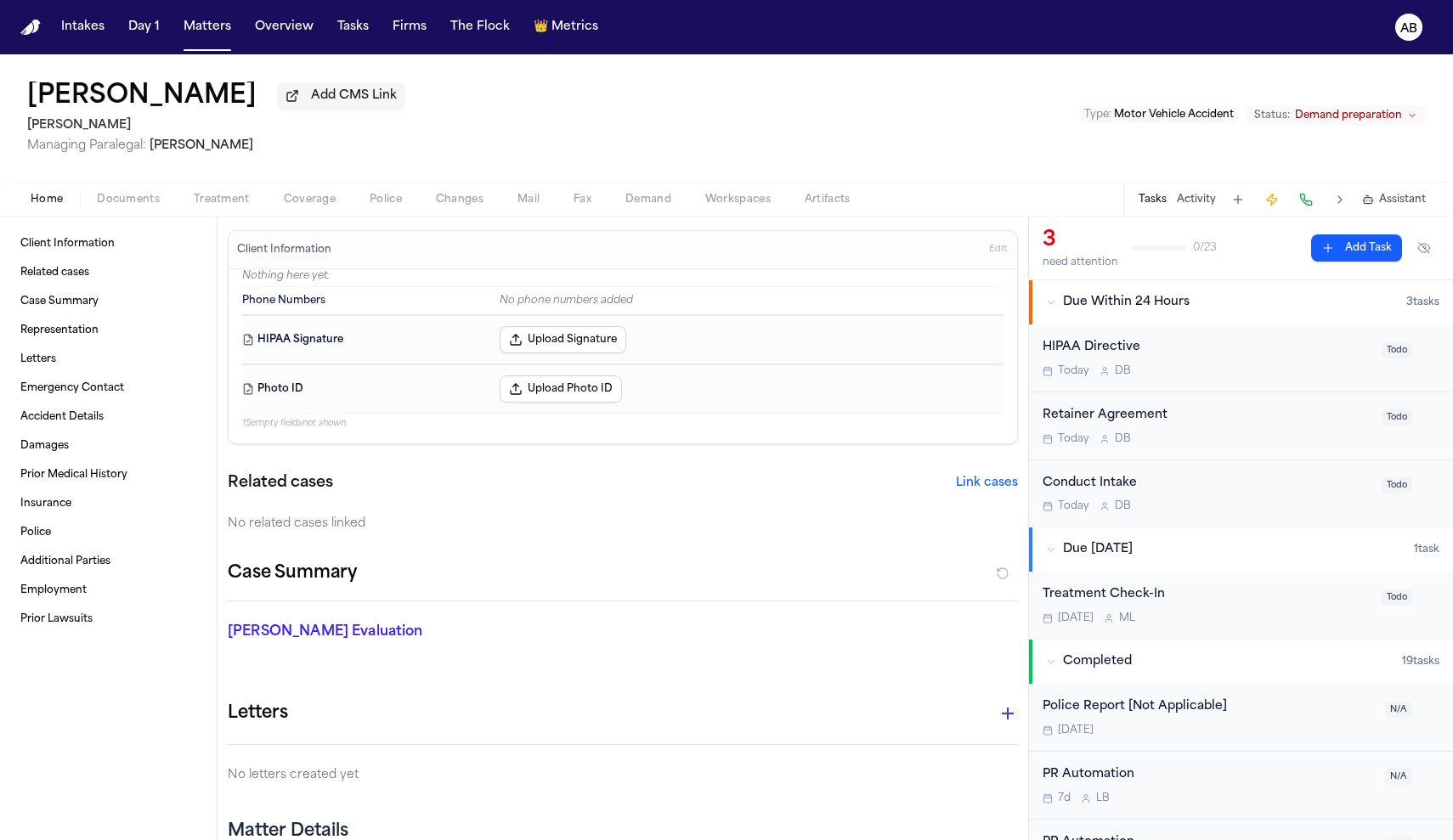
click at [117, 215] on div "Home Documents Treatment Coverage Police Changes Mail Fax Demand Workspaces Art…" at bounding box center [726, 198] width 1453 height 34
click at [121, 206] on span "Documents" at bounding box center [128, 200] width 63 height 14
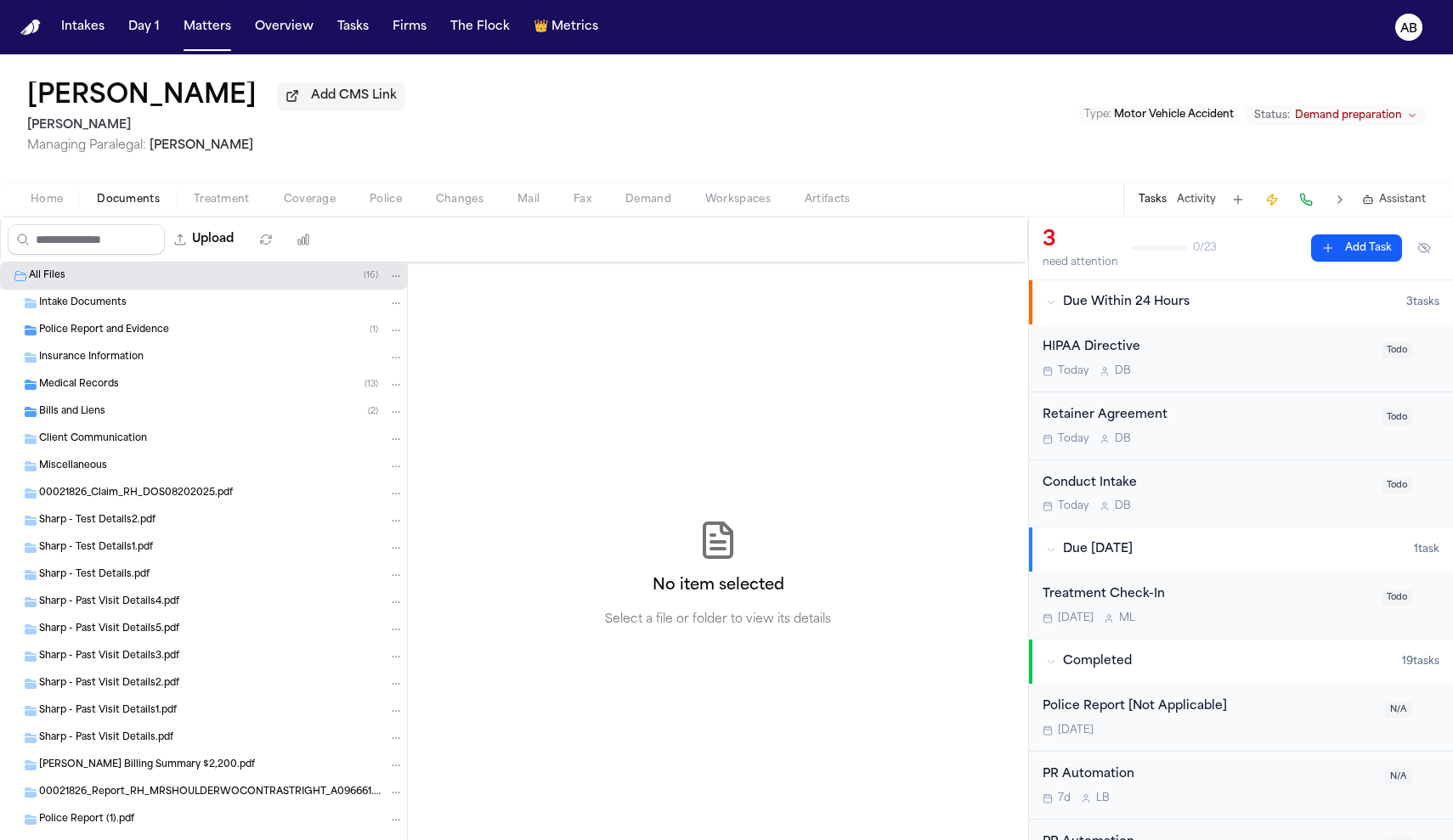
click at [108, 315] on div "Intake Documents" at bounding box center [203, 303] width 407 height 27
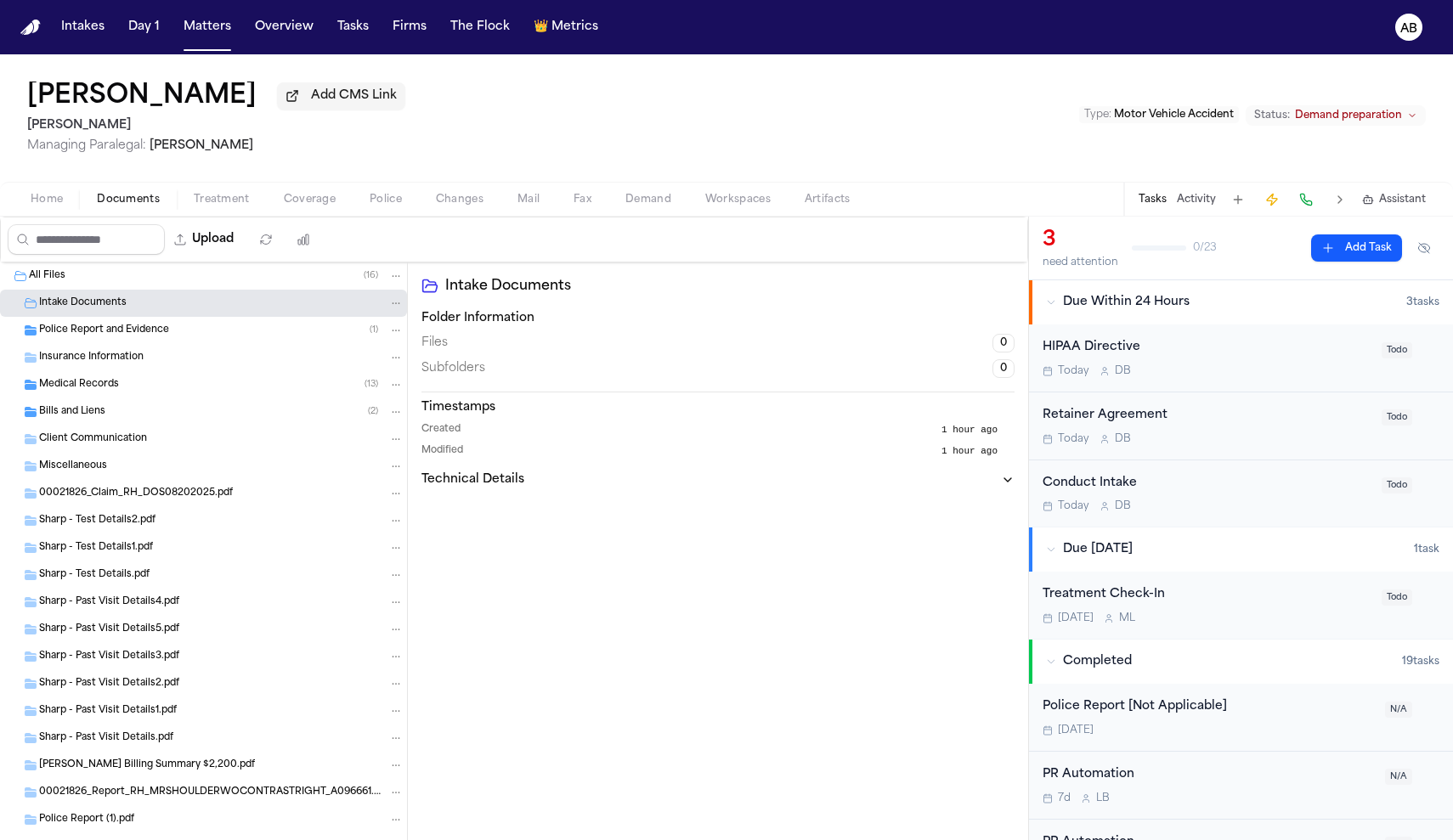
click at [162, 303] on div "Intake Documents" at bounding box center [221, 304] width 364 height 16
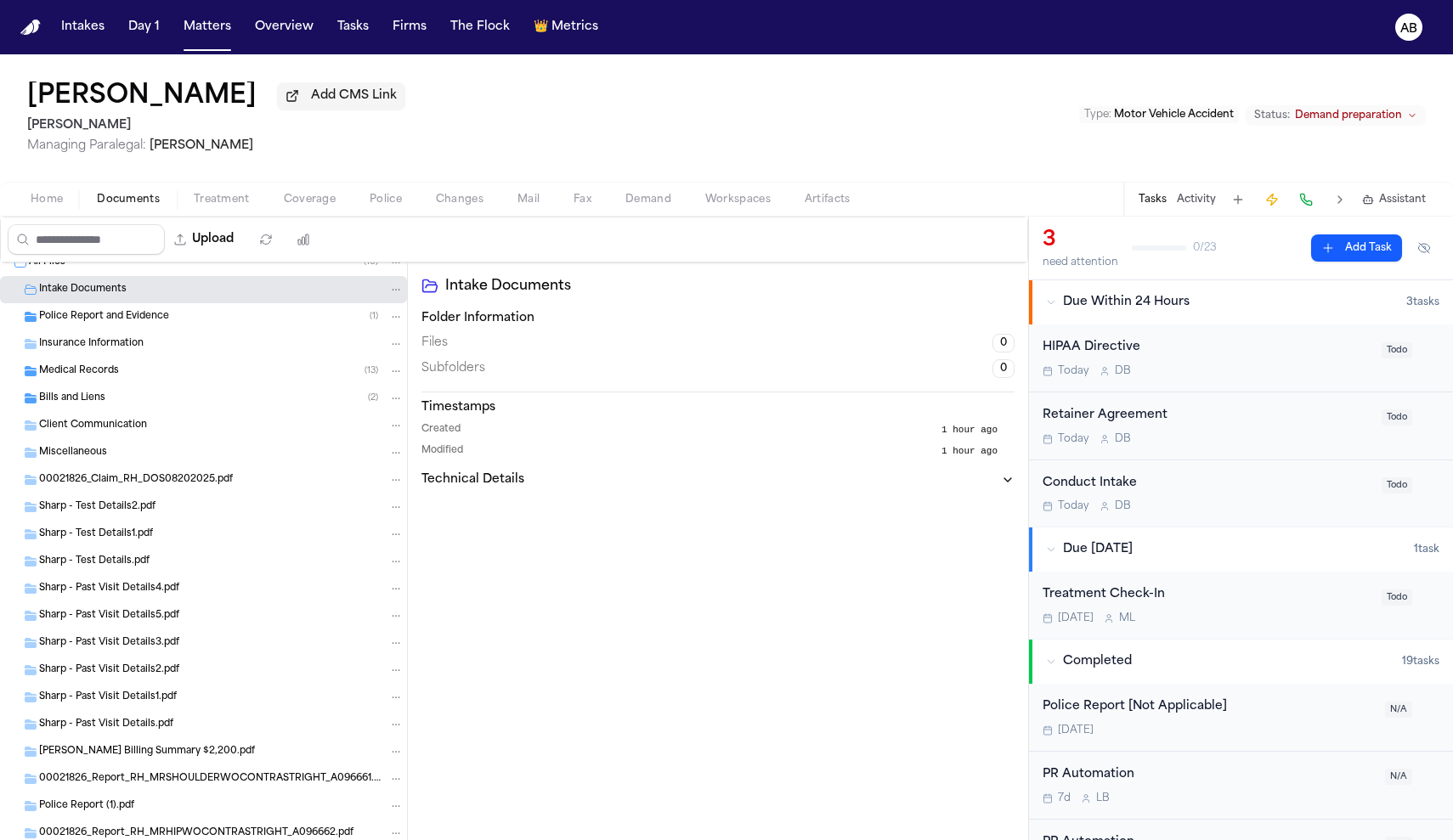
scroll to position [117, 0]
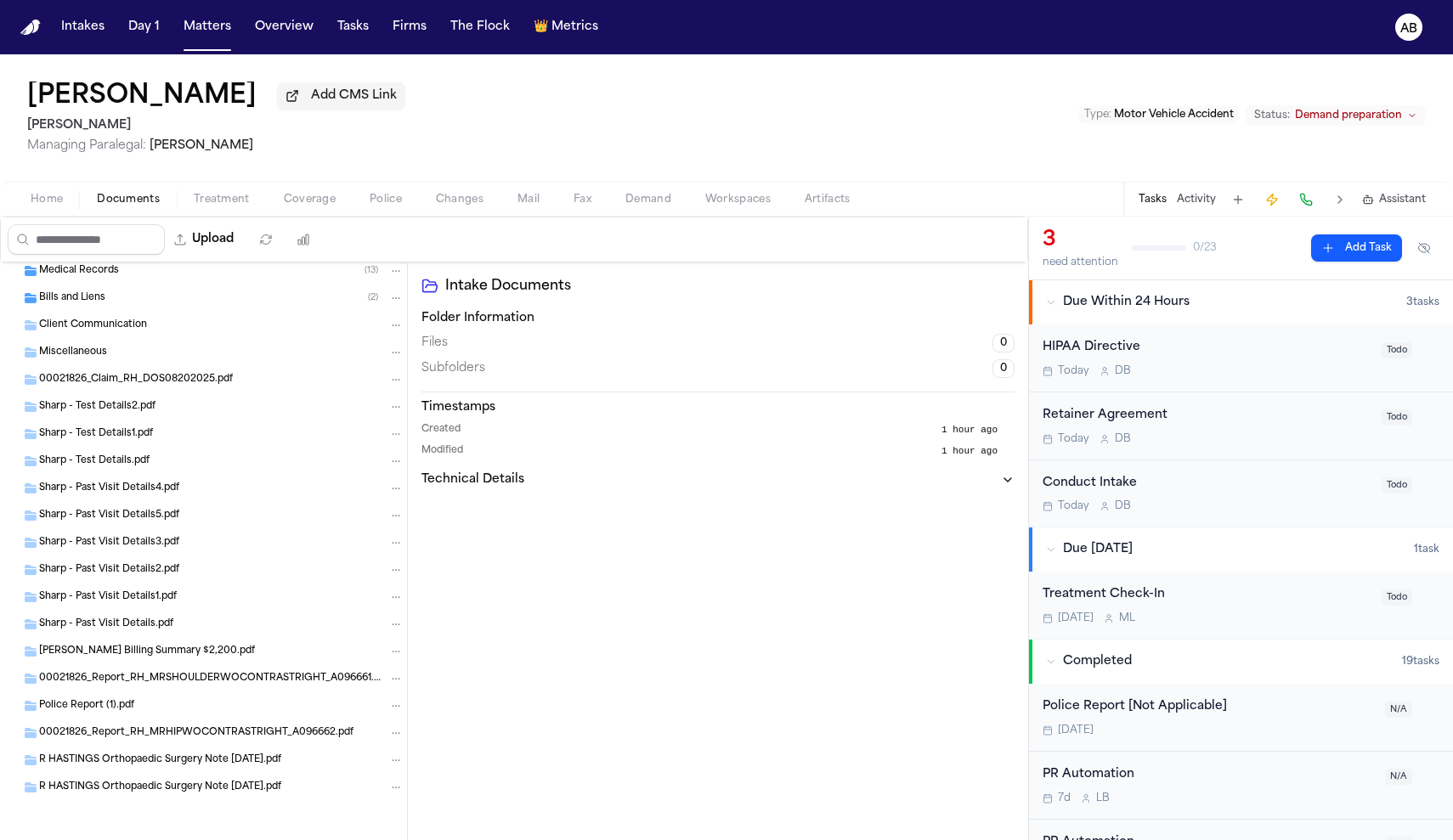
click at [380, 202] on span "Police" at bounding box center [385, 200] width 32 height 14
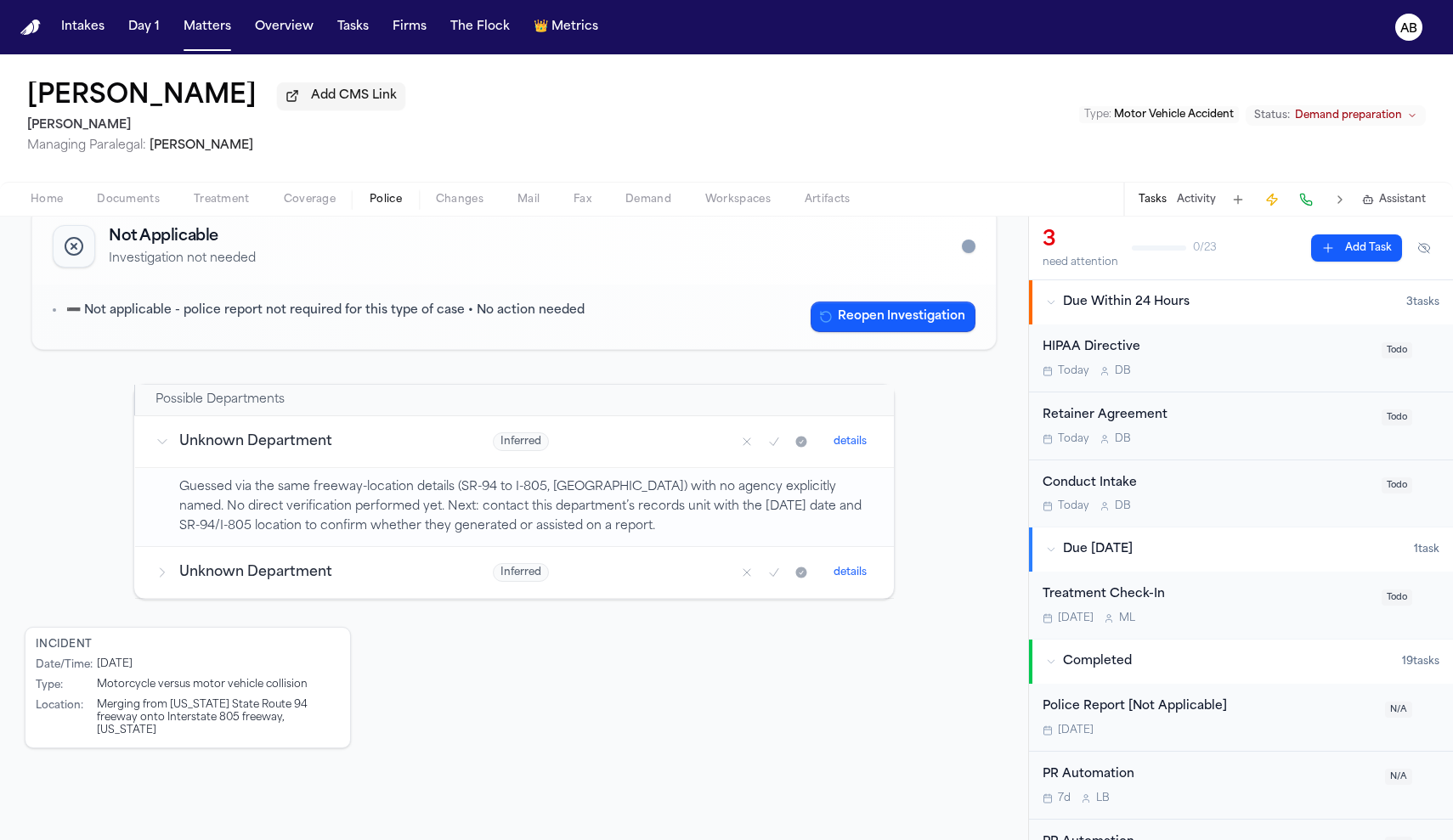
scroll to position [17, 0]
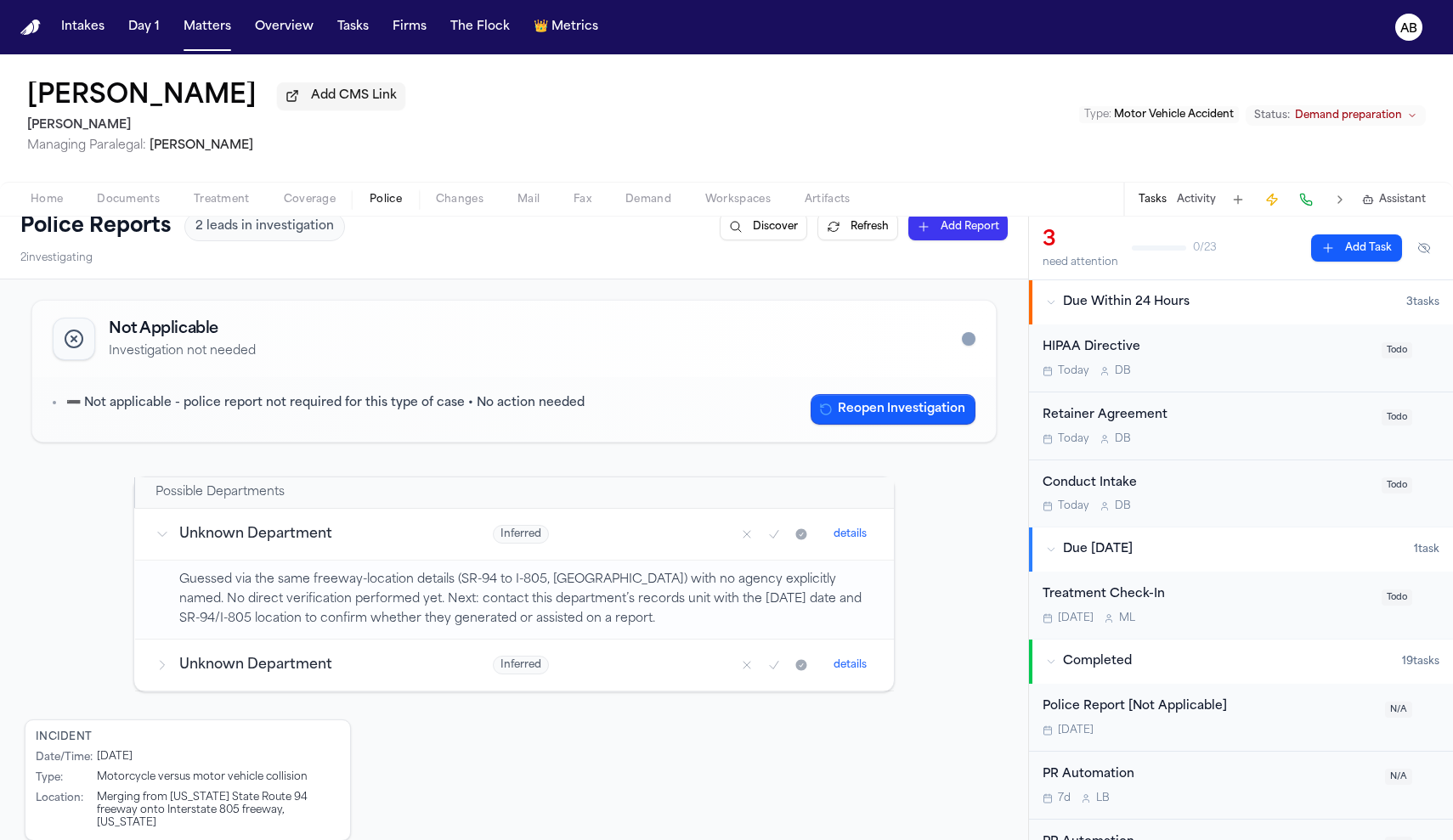
click at [117, 201] on span "Documents" at bounding box center [128, 200] width 63 height 14
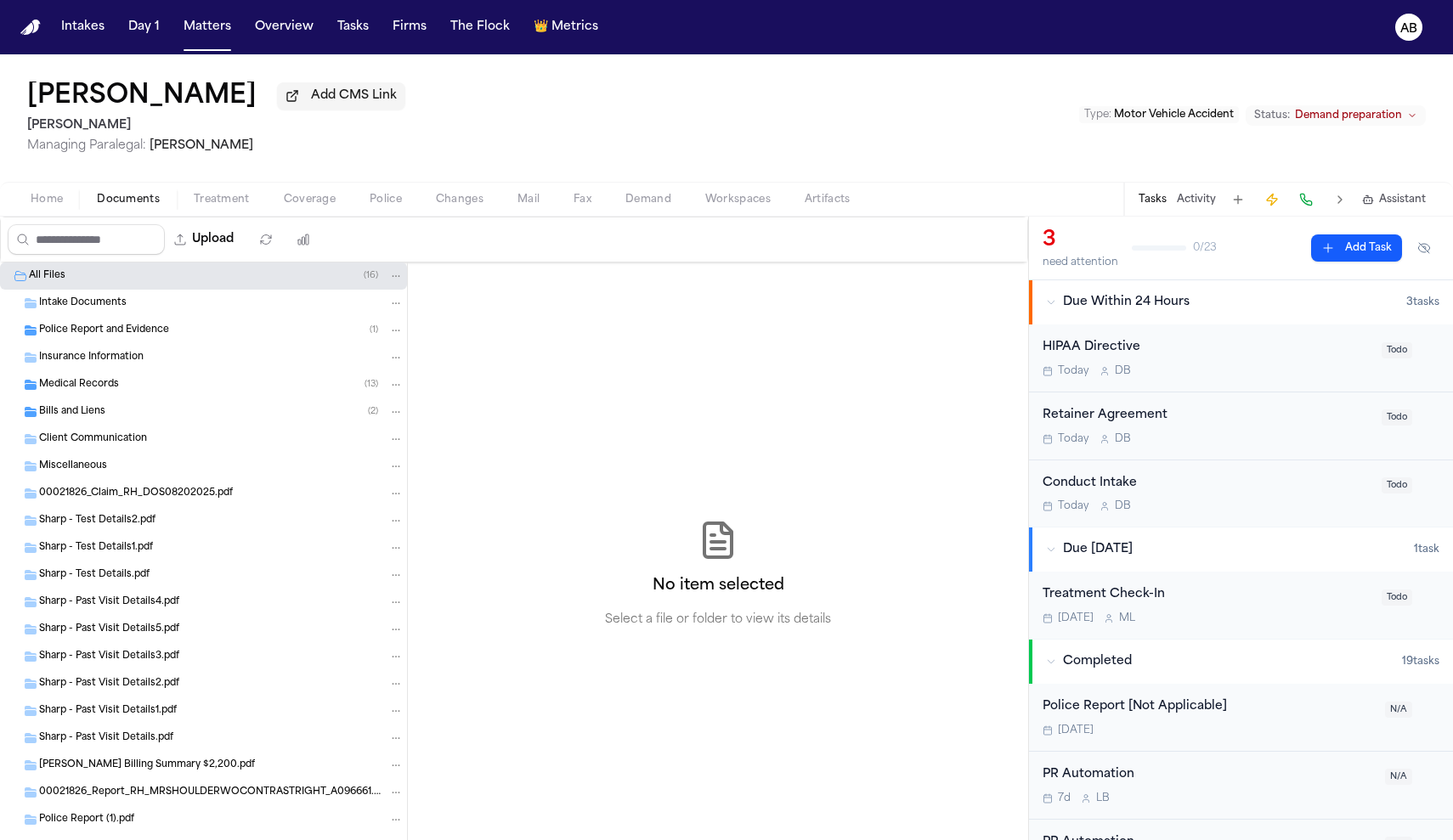
scroll to position [117, 0]
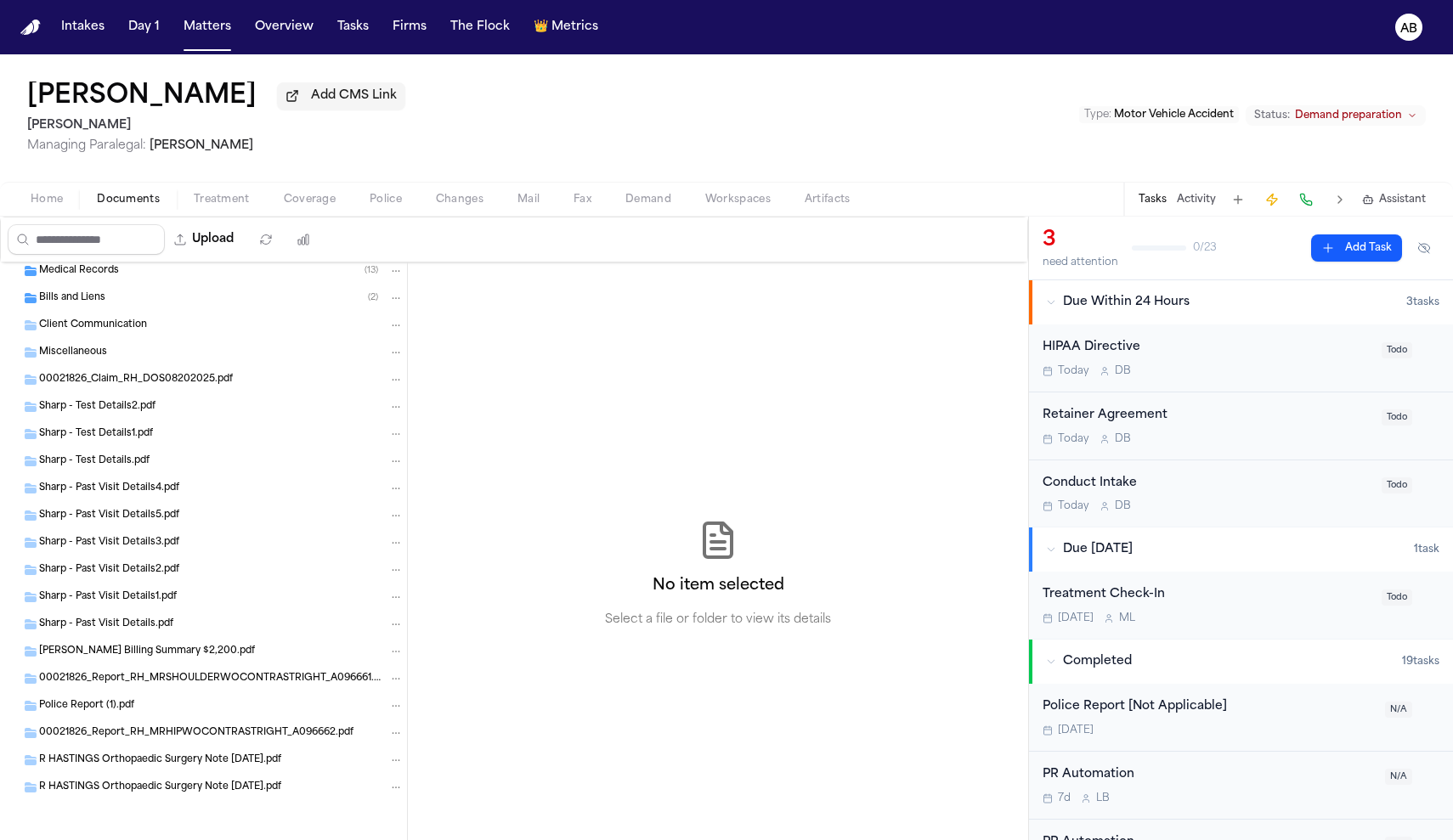
click at [68, 710] on span "Police Report (1).pdf" at bounding box center [86, 706] width 95 height 15
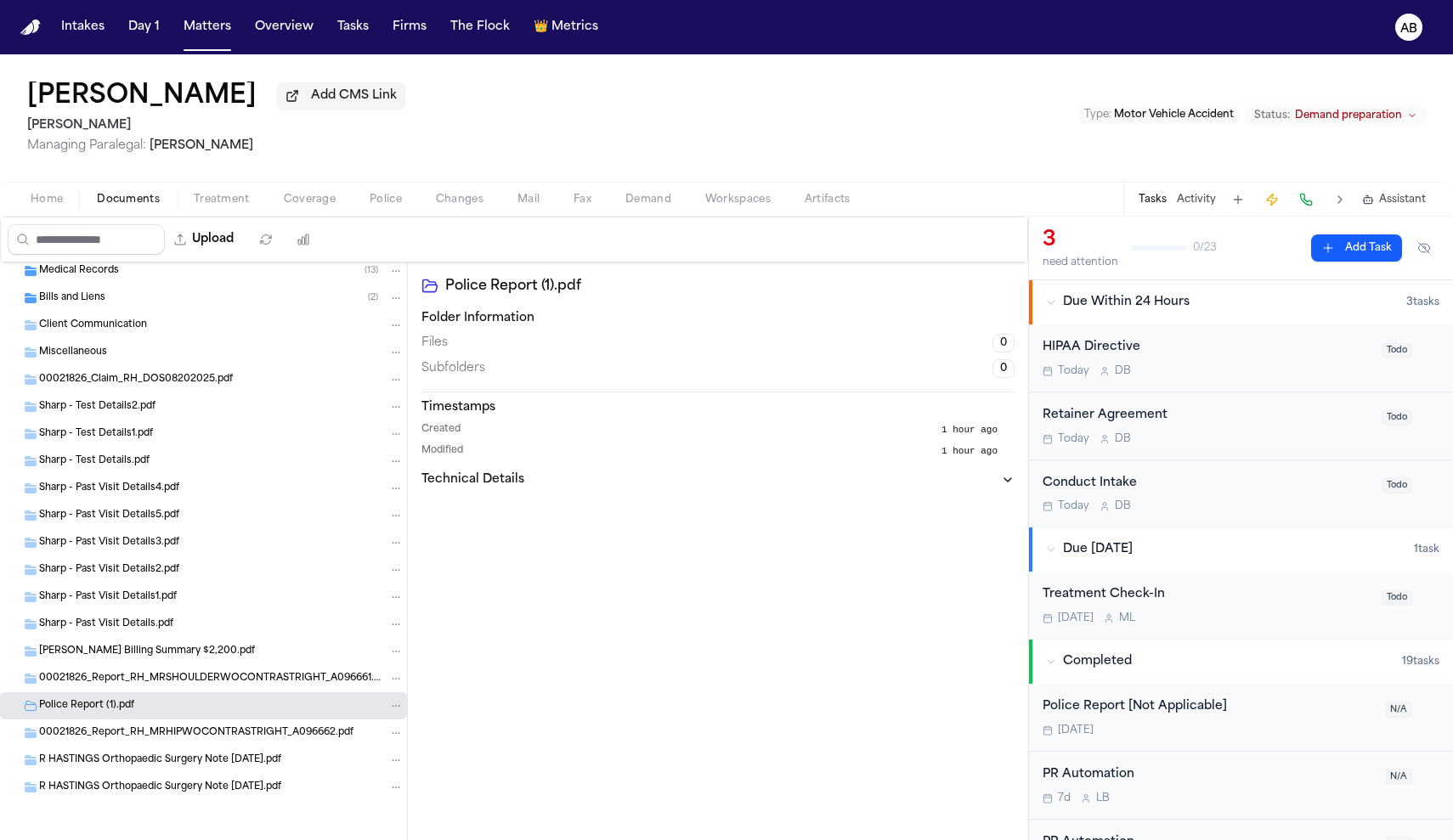
click at [1012, 486] on icon "button" at bounding box center [1008, 480] width 14 height 14
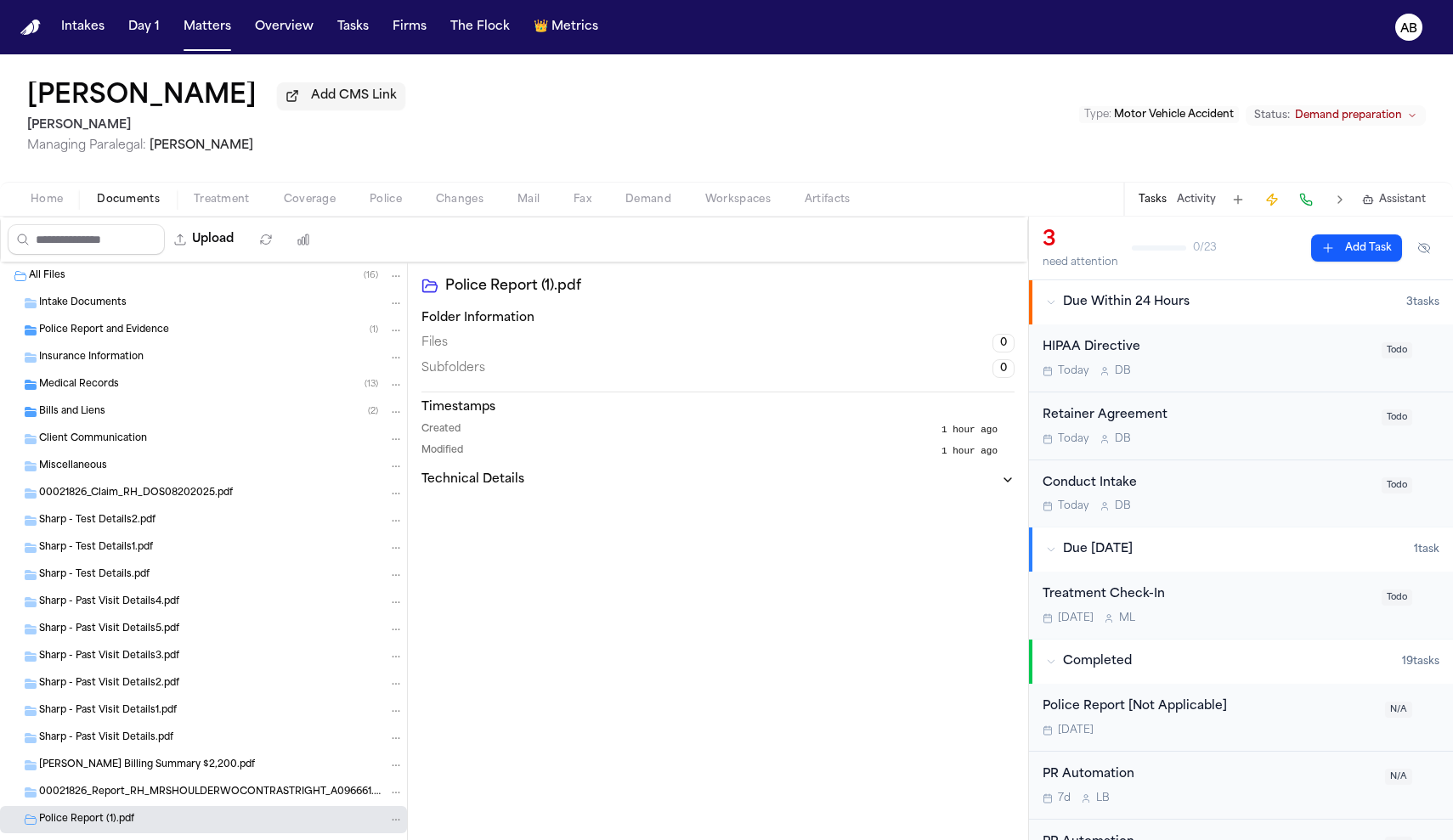
click at [211, 206] on span "Treatment" at bounding box center [222, 200] width 56 height 14
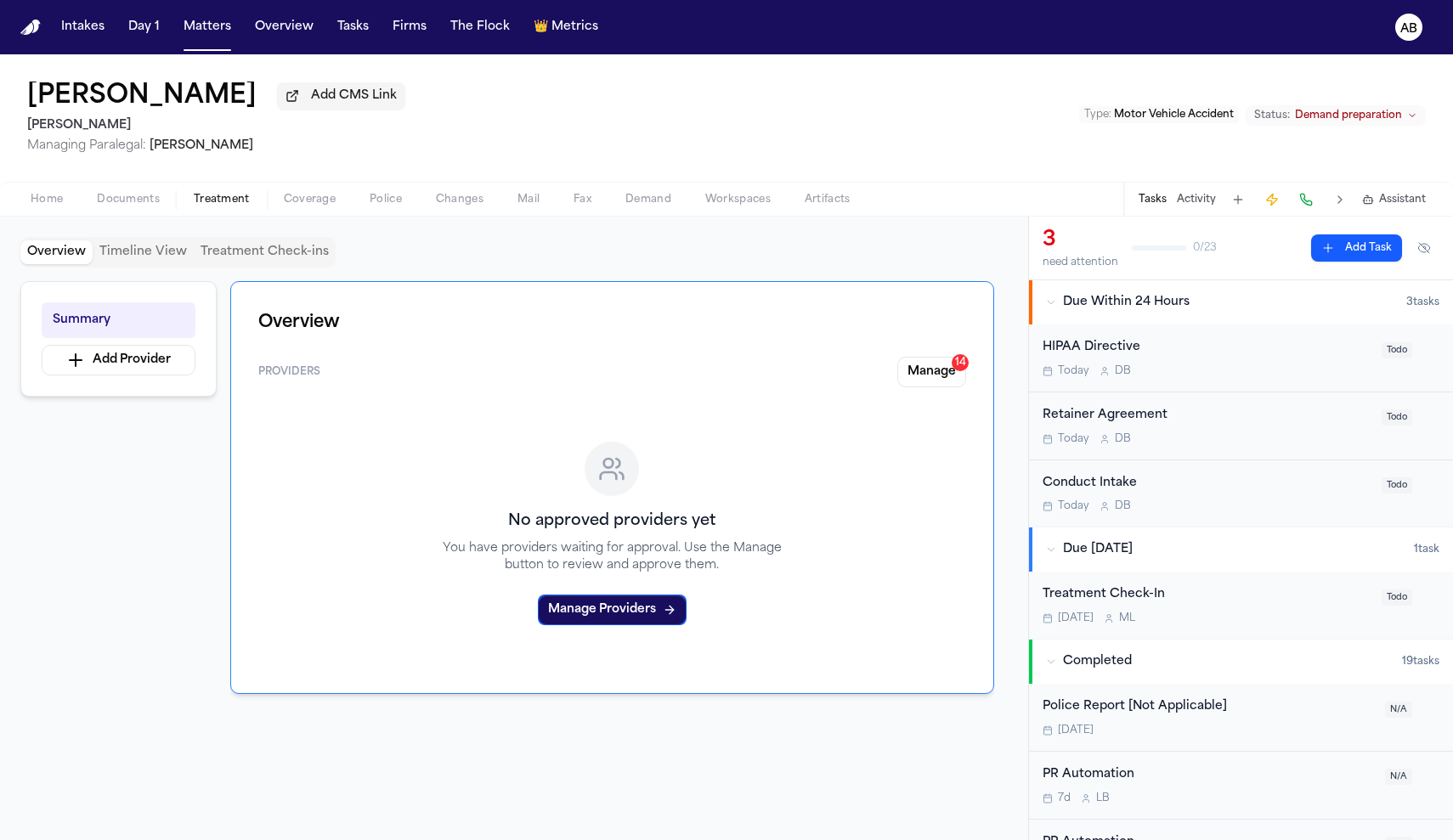
click at [139, 206] on span "Documents" at bounding box center [128, 200] width 63 height 14
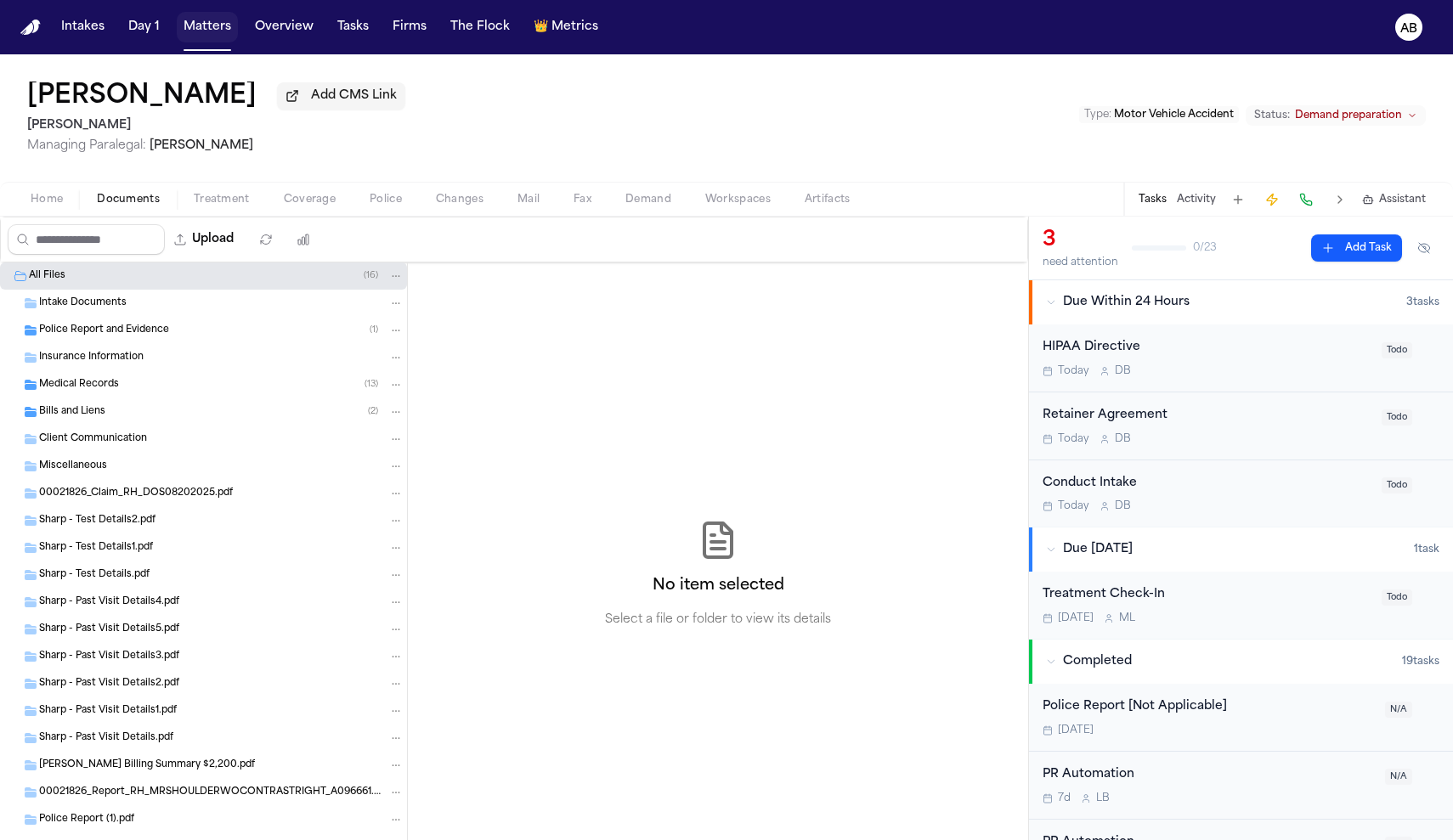
click at [210, 27] on button "Matters" at bounding box center [207, 27] width 61 height 31
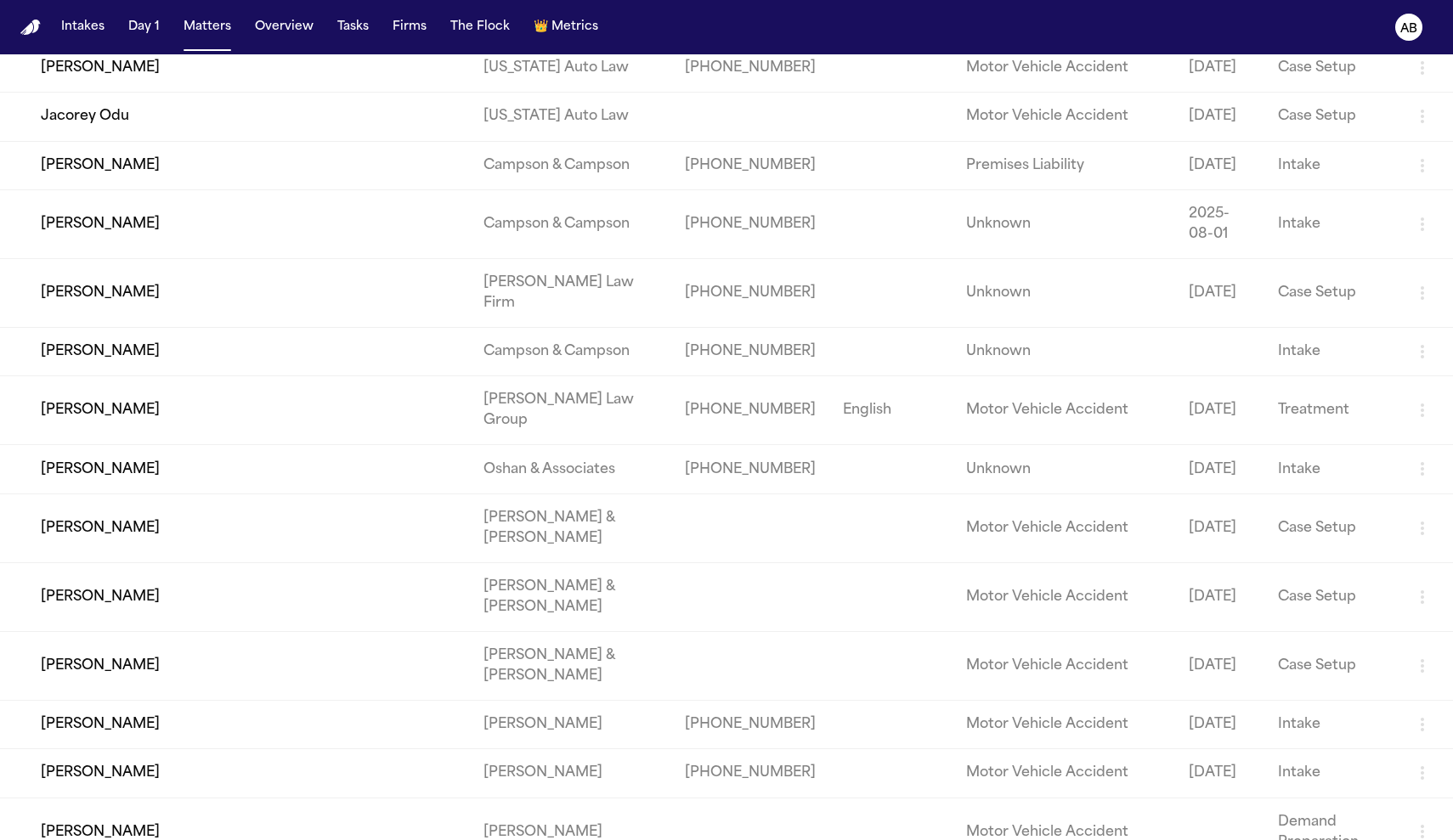
scroll to position [1238, 0]
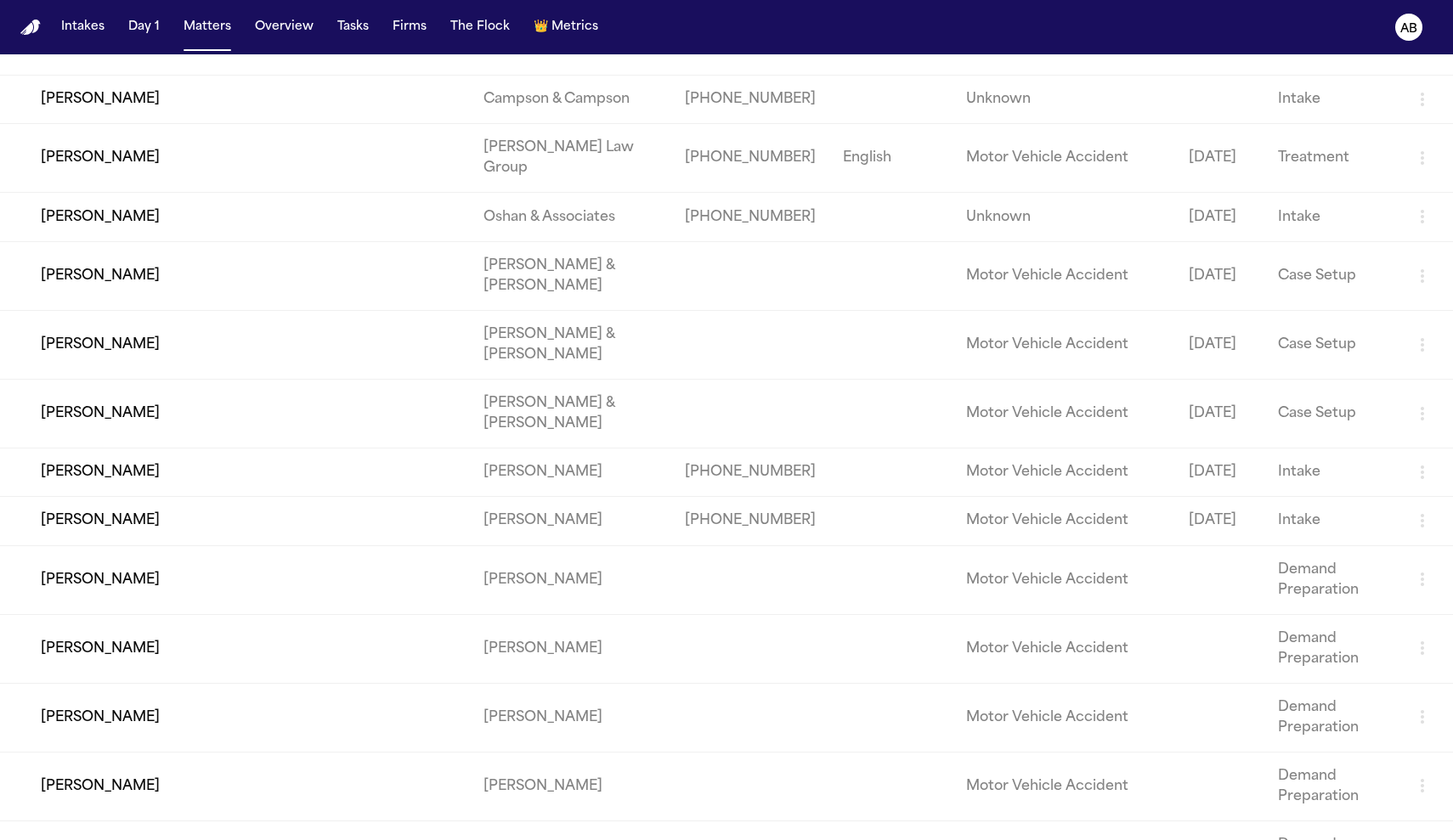
click at [75, 193] on td "[PERSON_NAME]" at bounding box center [235, 158] width 470 height 69
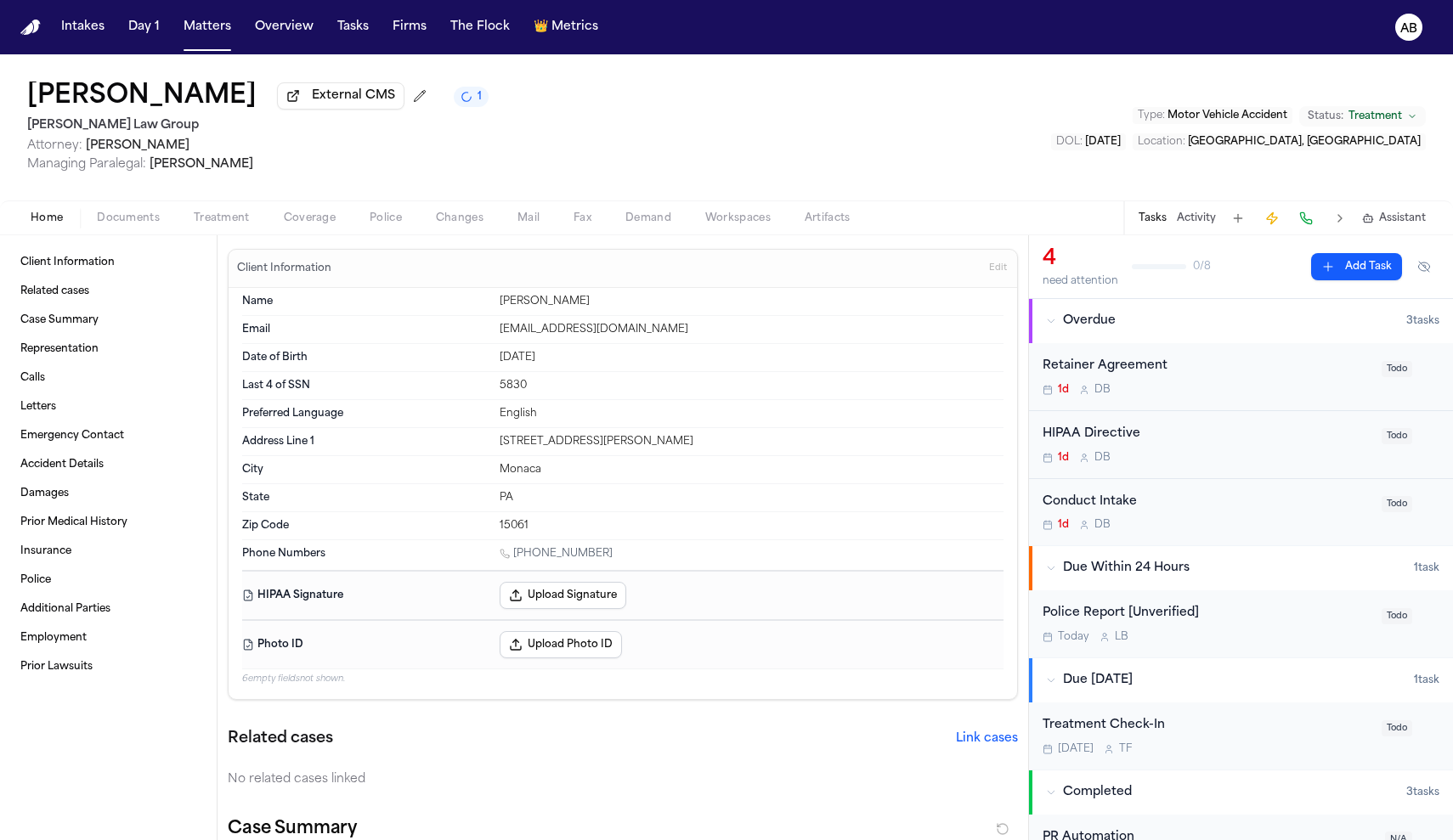
click at [127, 225] on span "Documents" at bounding box center [128, 218] width 63 height 14
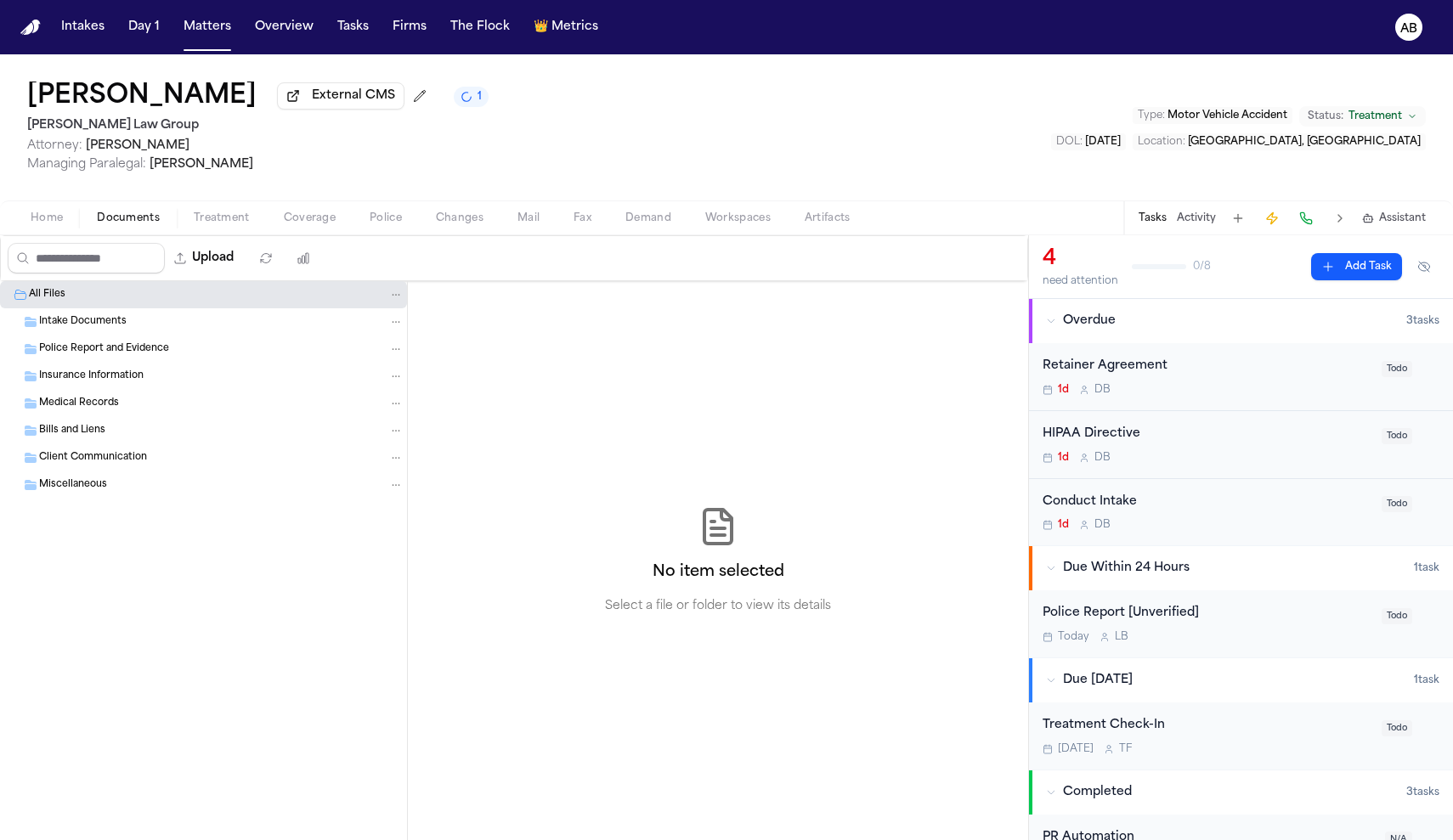
click at [111, 322] on span "Intake Documents" at bounding box center [83, 322] width 87 height 15
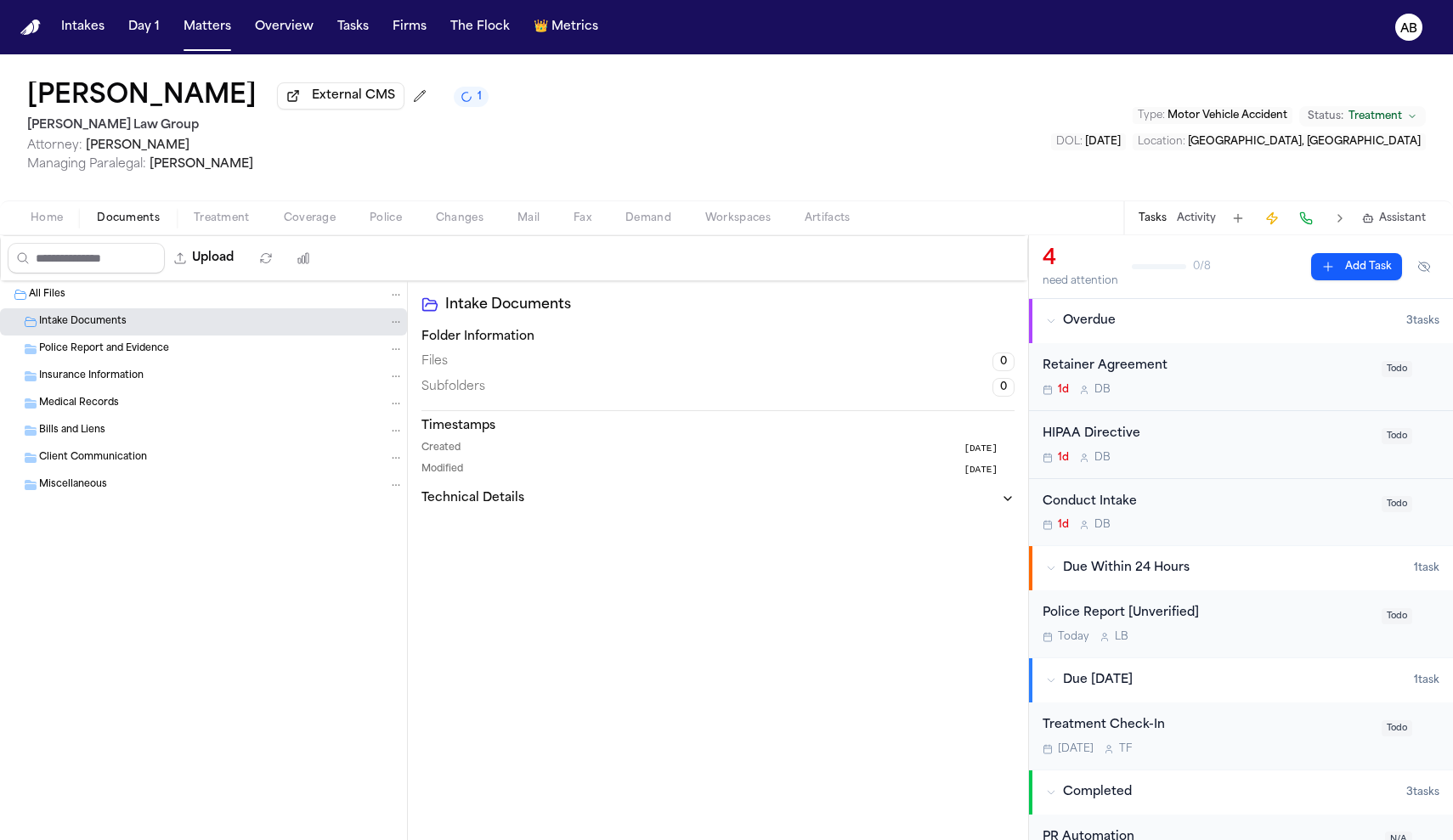
click at [107, 342] on div "Police Report and Evidence" at bounding box center [203, 348] width 407 height 27
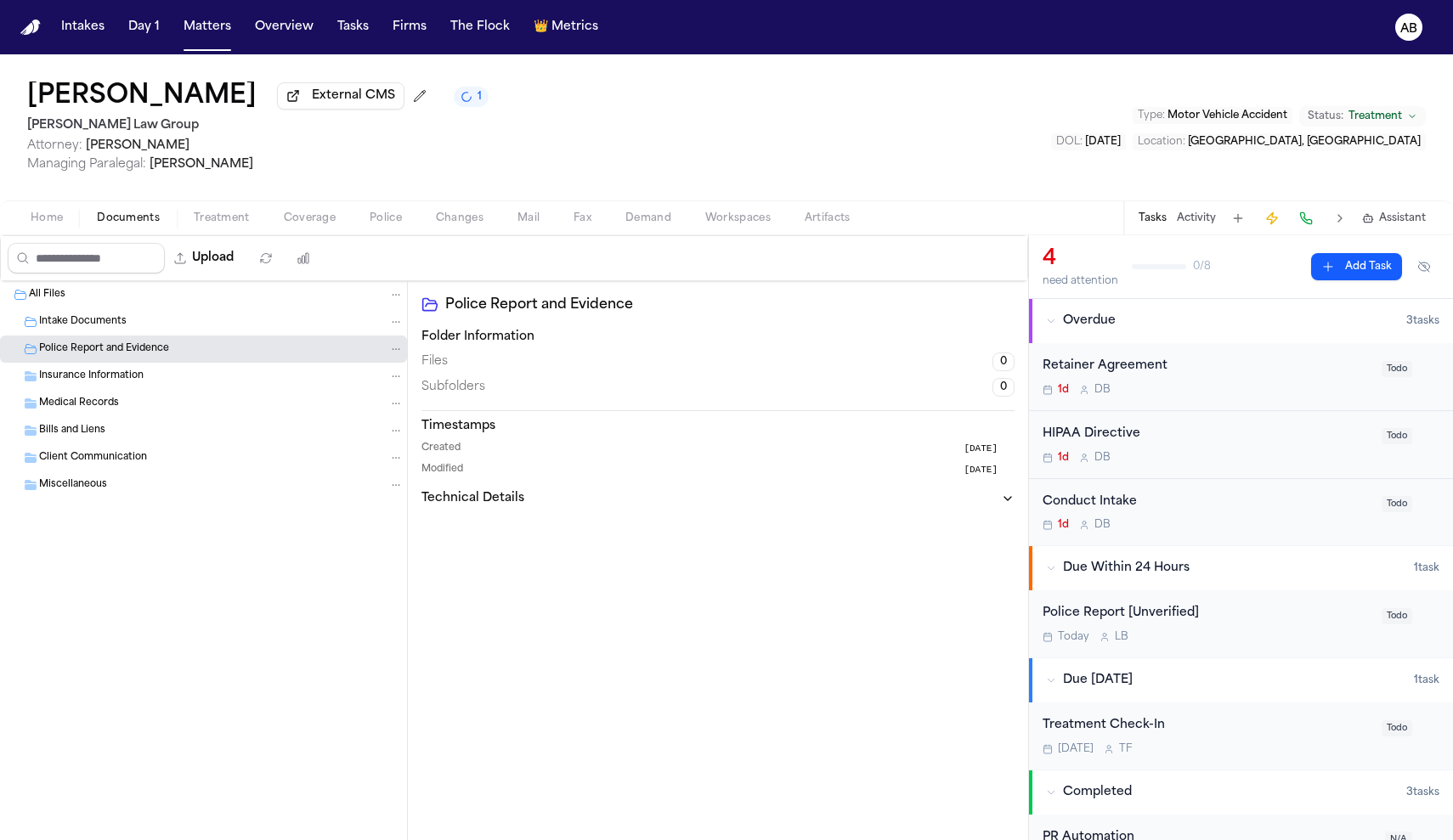
click at [107, 327] on span "Intake Documents" at bounding box center [83, 322] width 87 height 15
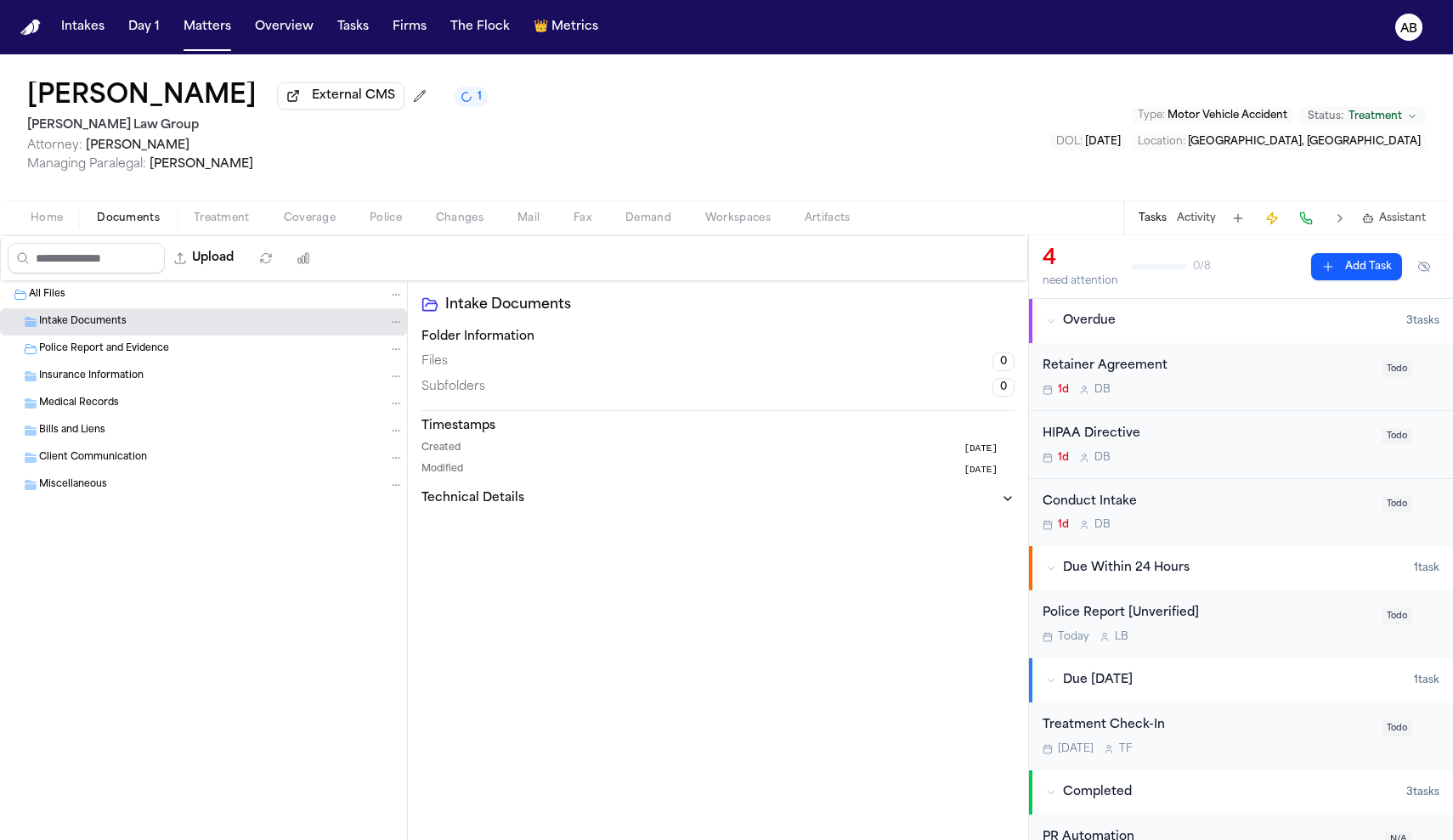
click at [48, 222] on span "Home" at bounding box center [46, 218] width 32 height 14
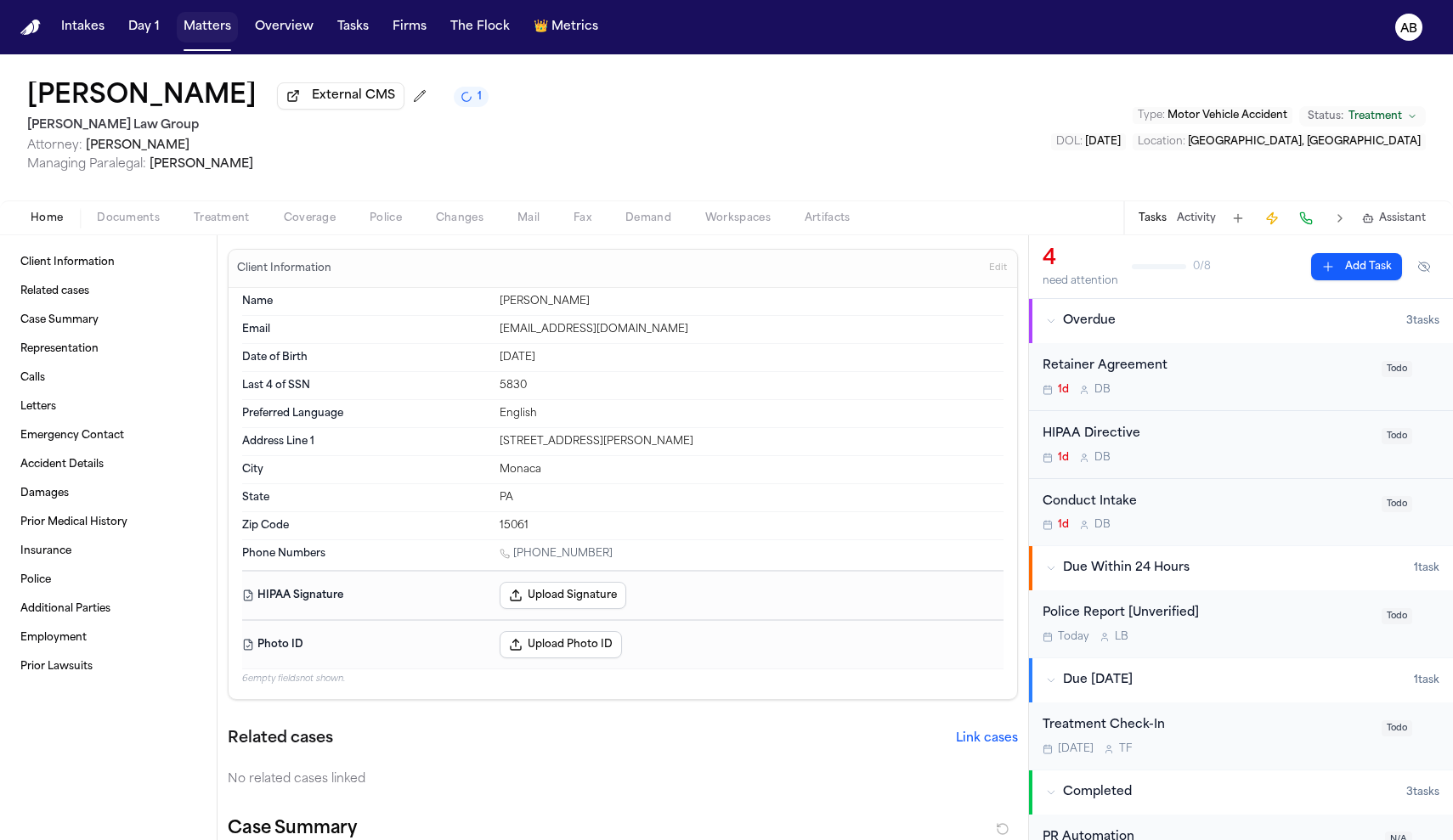
click at [200, 41] on button "Matters" at bounding box center [207, 27] width 61 height 31
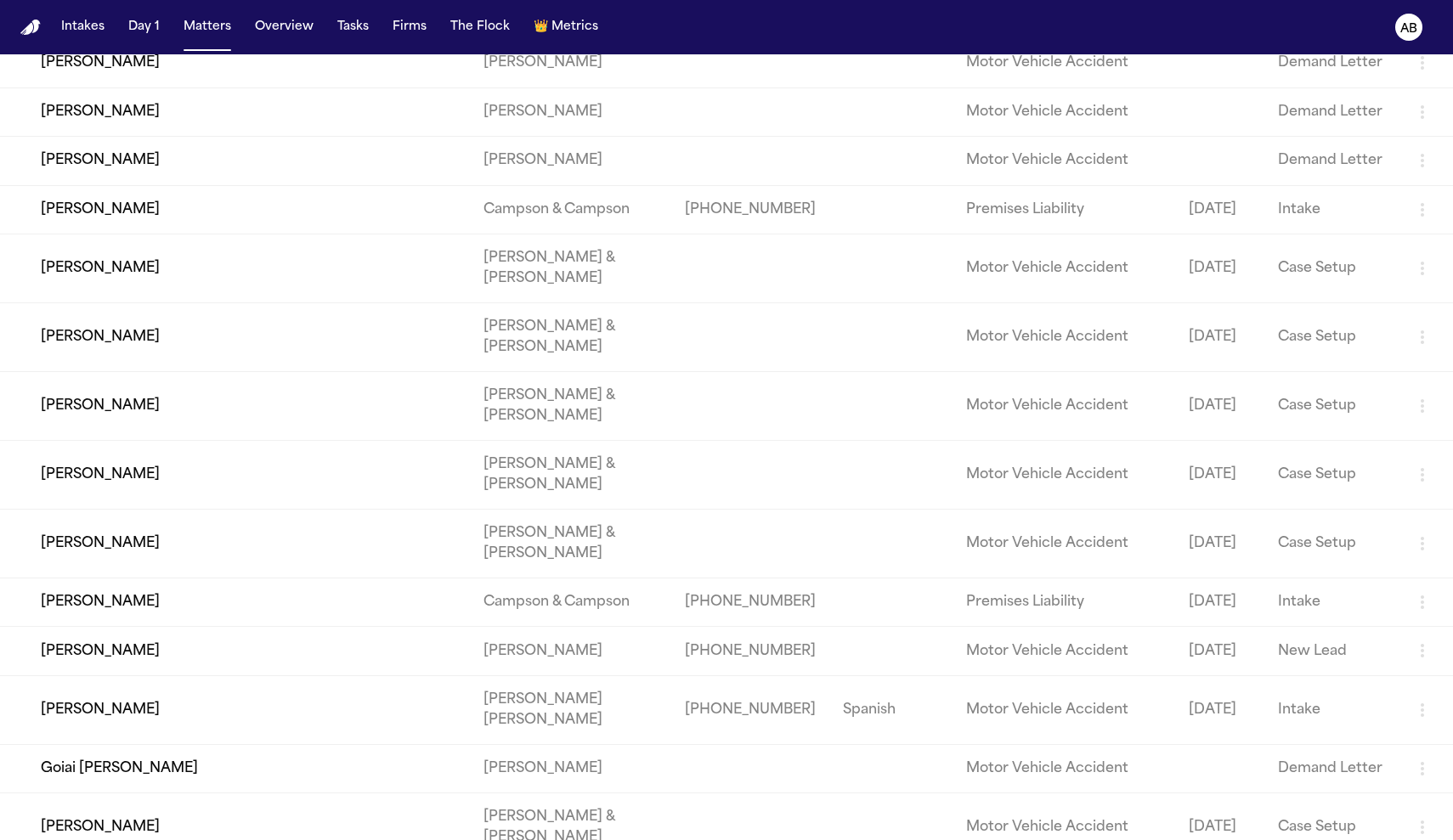
scroll to position [12050, 0]
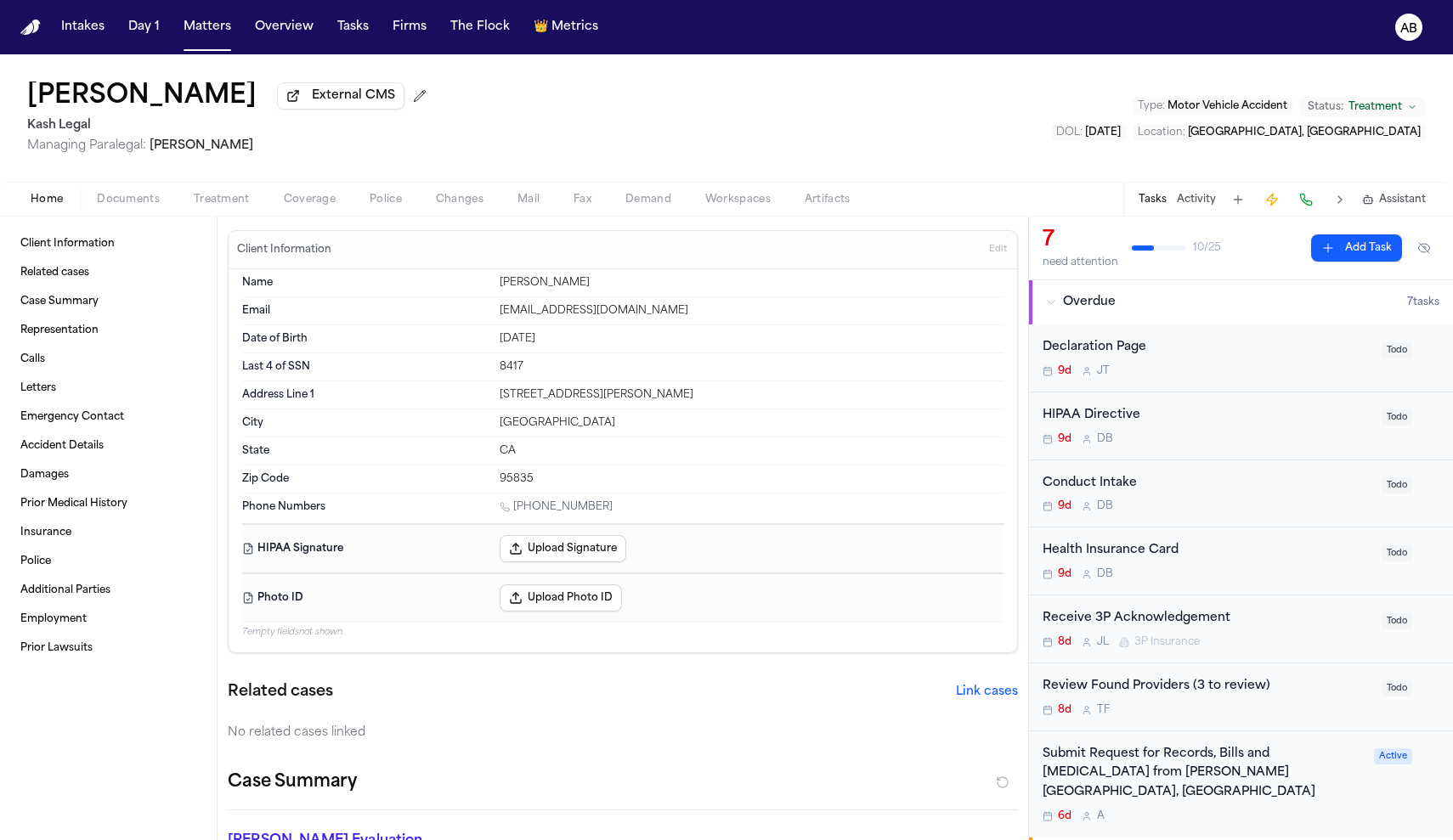
click at [132, 206] on span "Documents" at bounding box center [128, 200] width 63 height 14
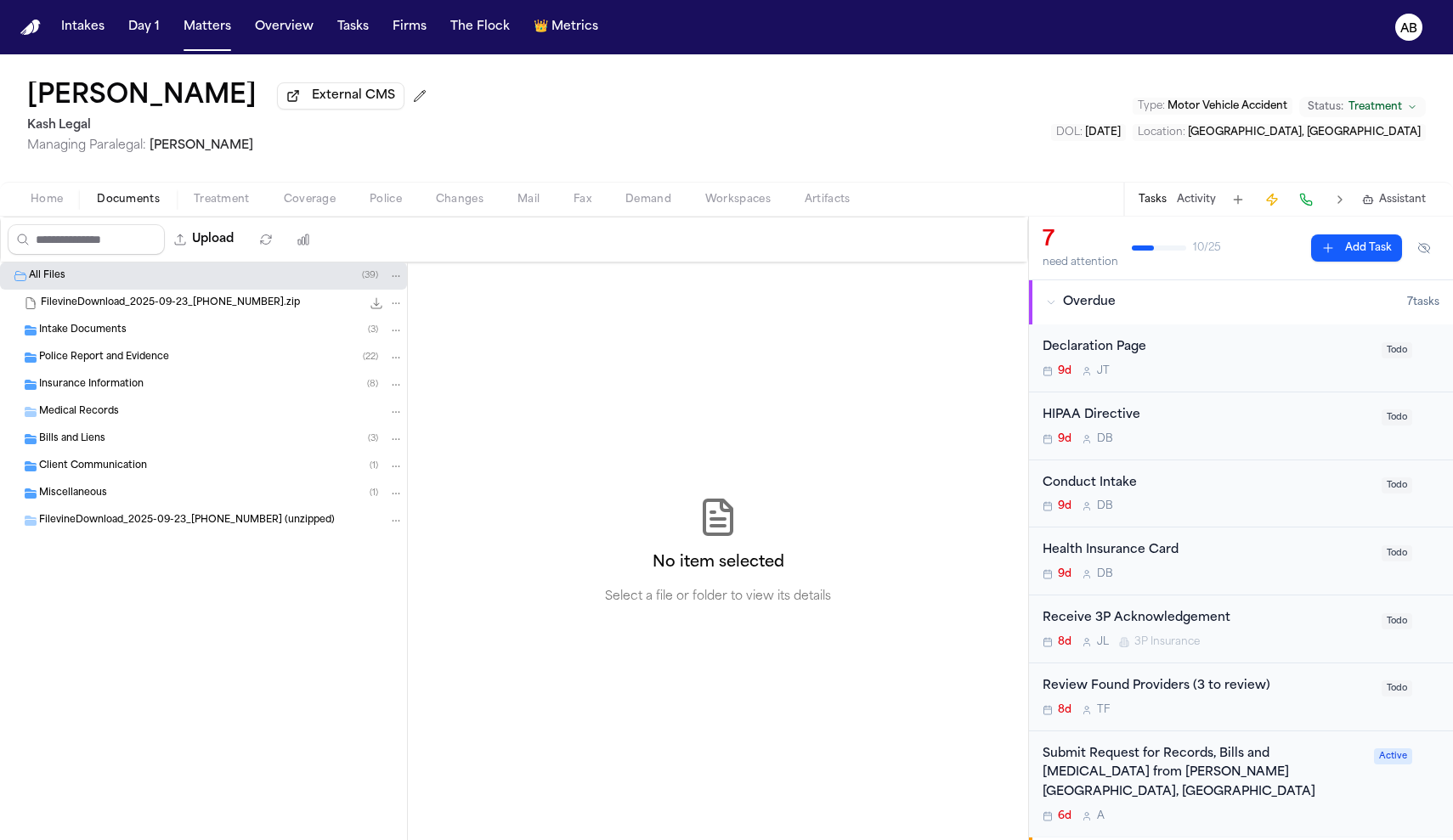
click at [133, 331] on div "Intake Documents ( 3 )" at bounding box center [221, 331] width 364 height 16
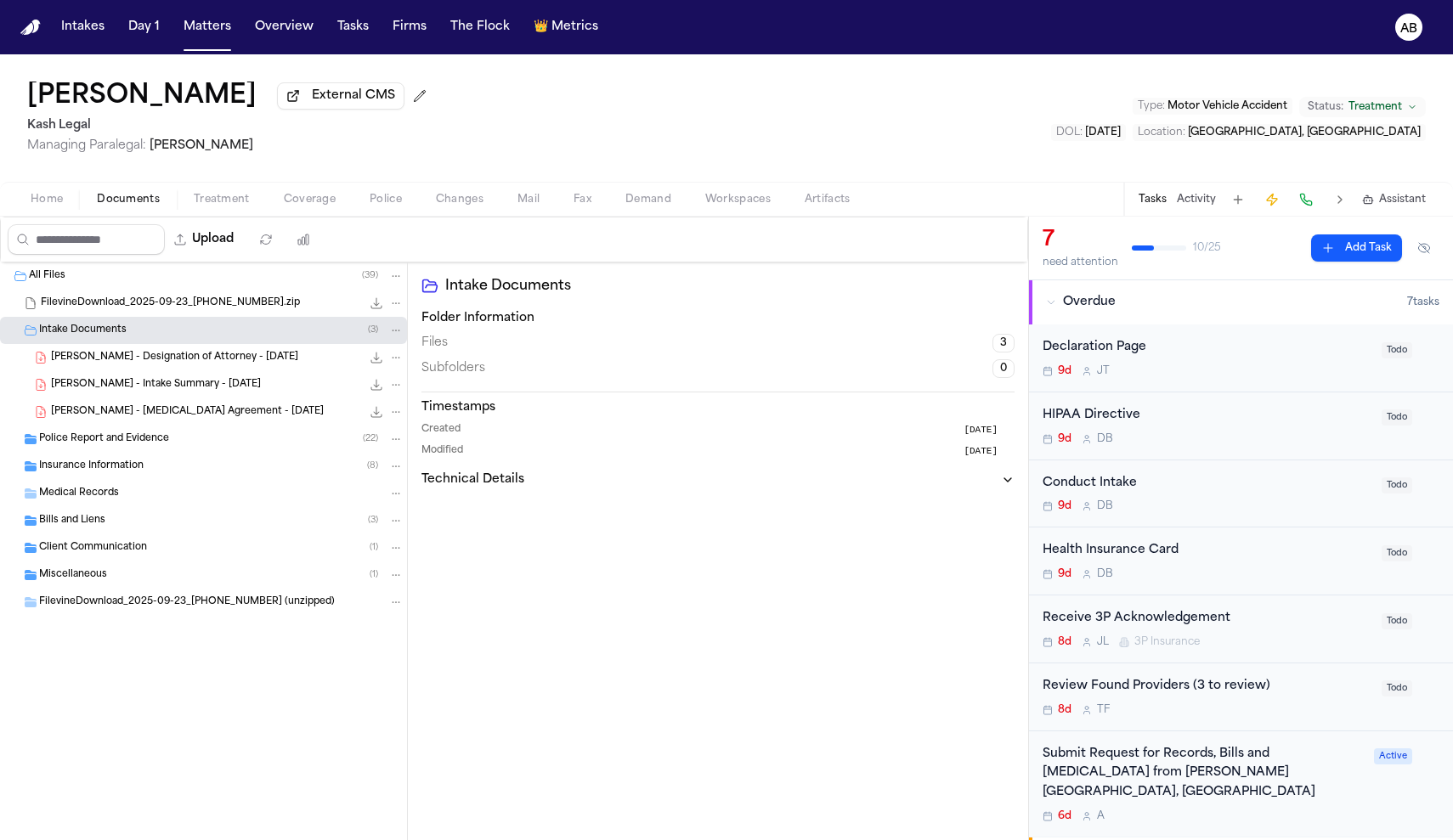
click at [102, 576] on span "Miscellaneous" at bounding box center [73, 575] width 68 height 15
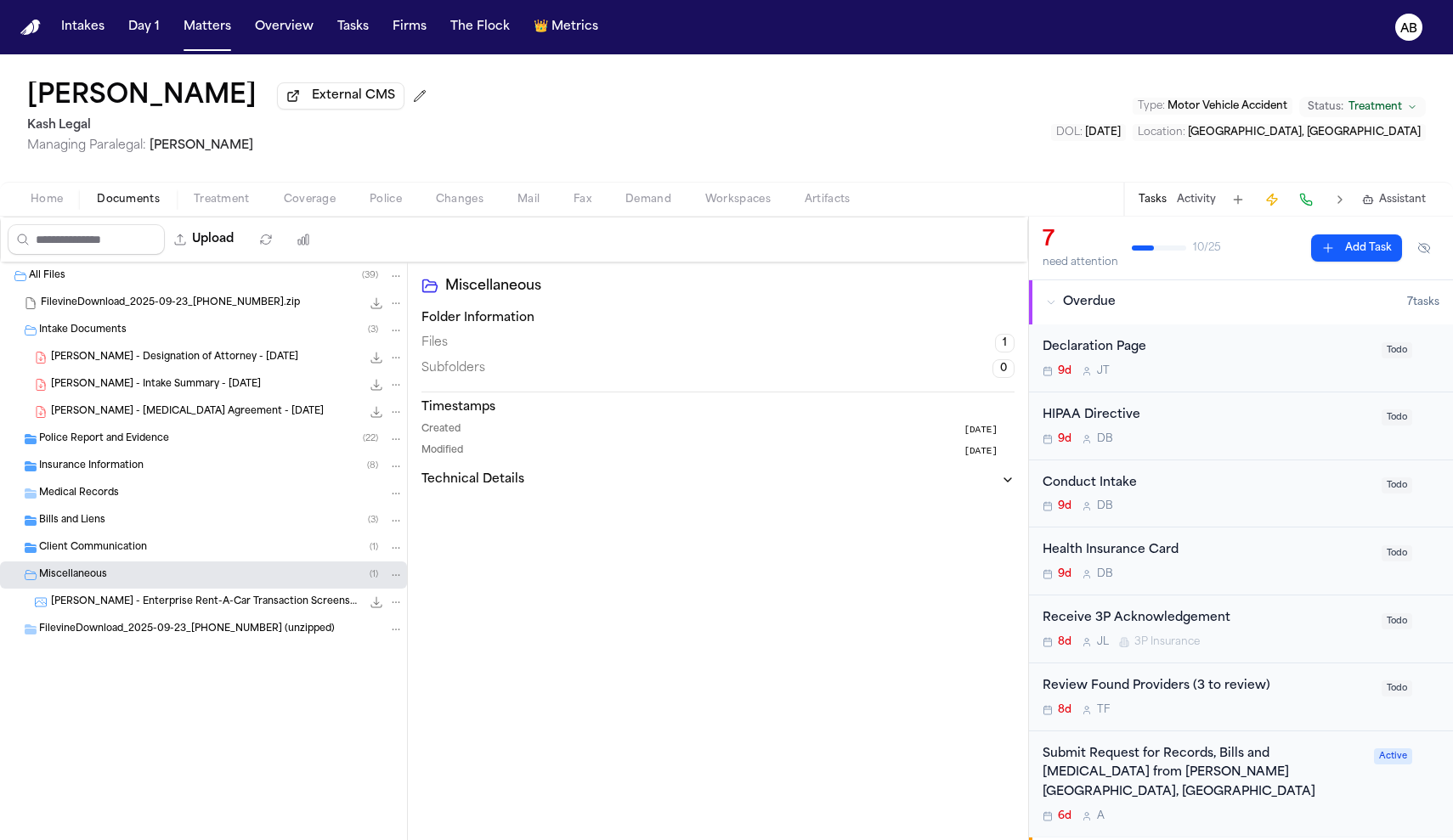
click at [180, 388] on span "[PERSON_NAME] - Intake Summary - [DATE]" at bounding box center [155, 385] width 210 height 15
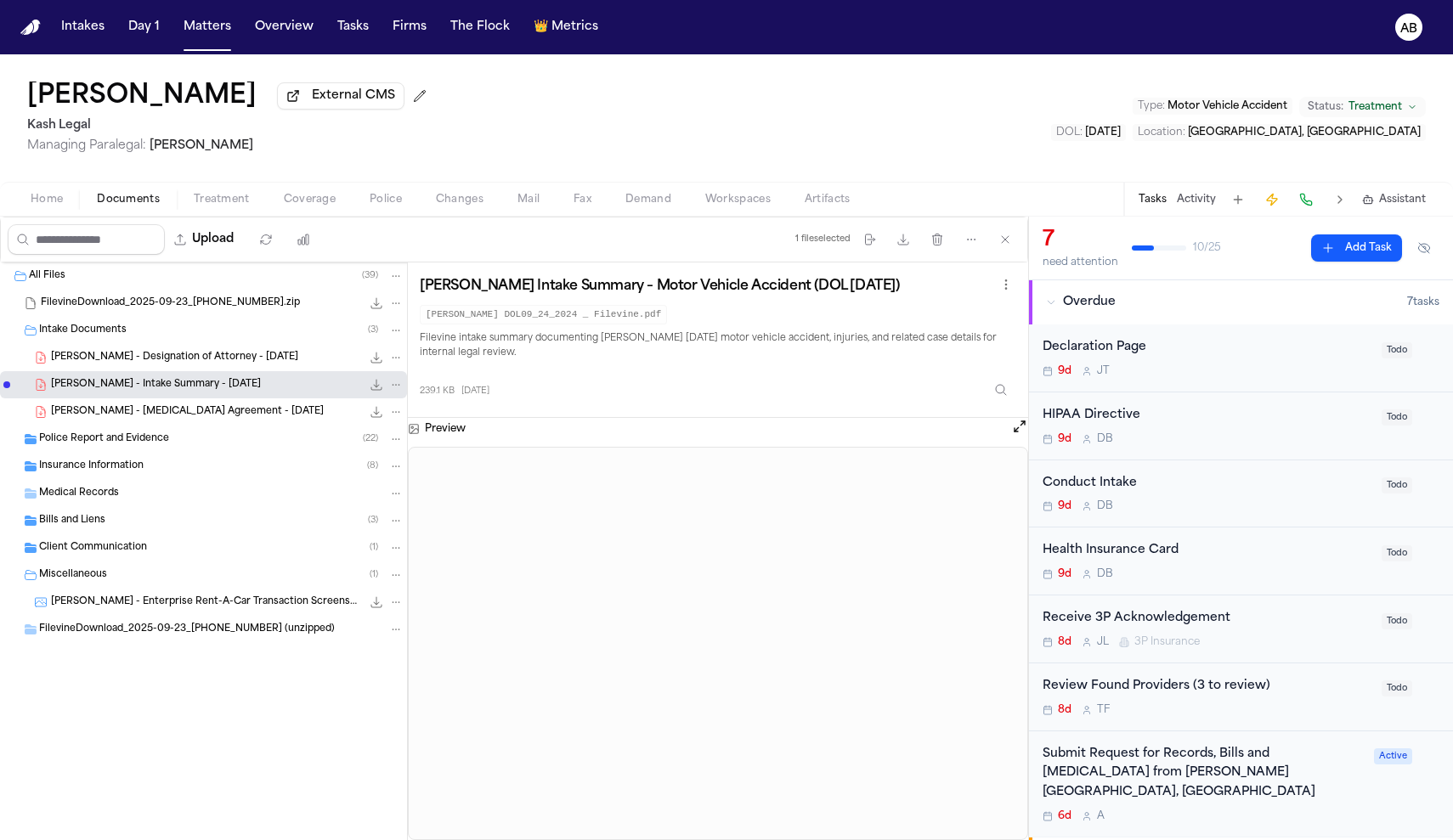
click at [174, 411] on span "[PERSON_NAME] - [MEDICAL_DATA] Agreement - [DATE]" at bounding box center [187, 412] width 272 height 15
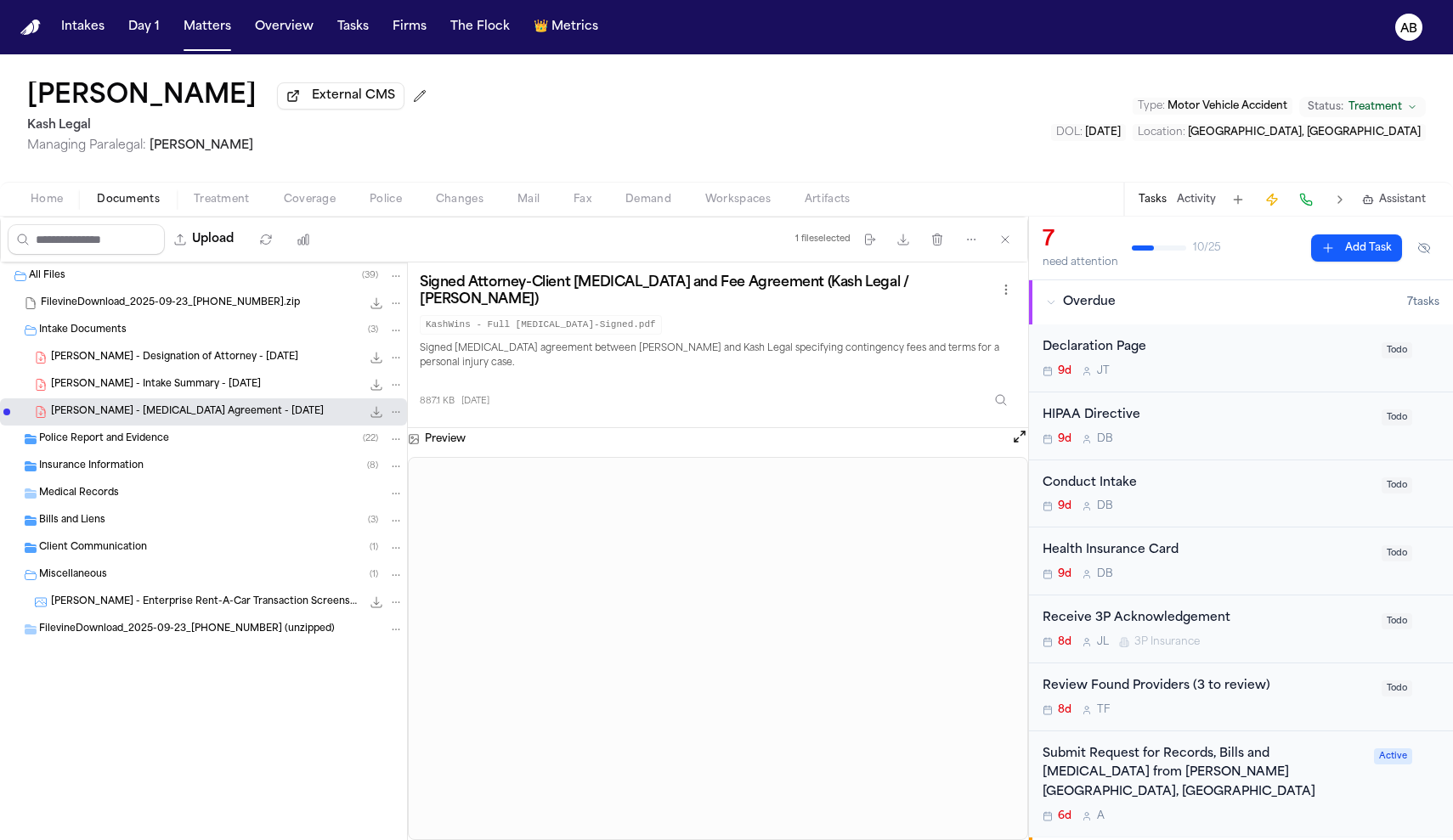
click at [109, 473] on span "Insurance Information" at bounding box center [92, 466] width 105 height 15
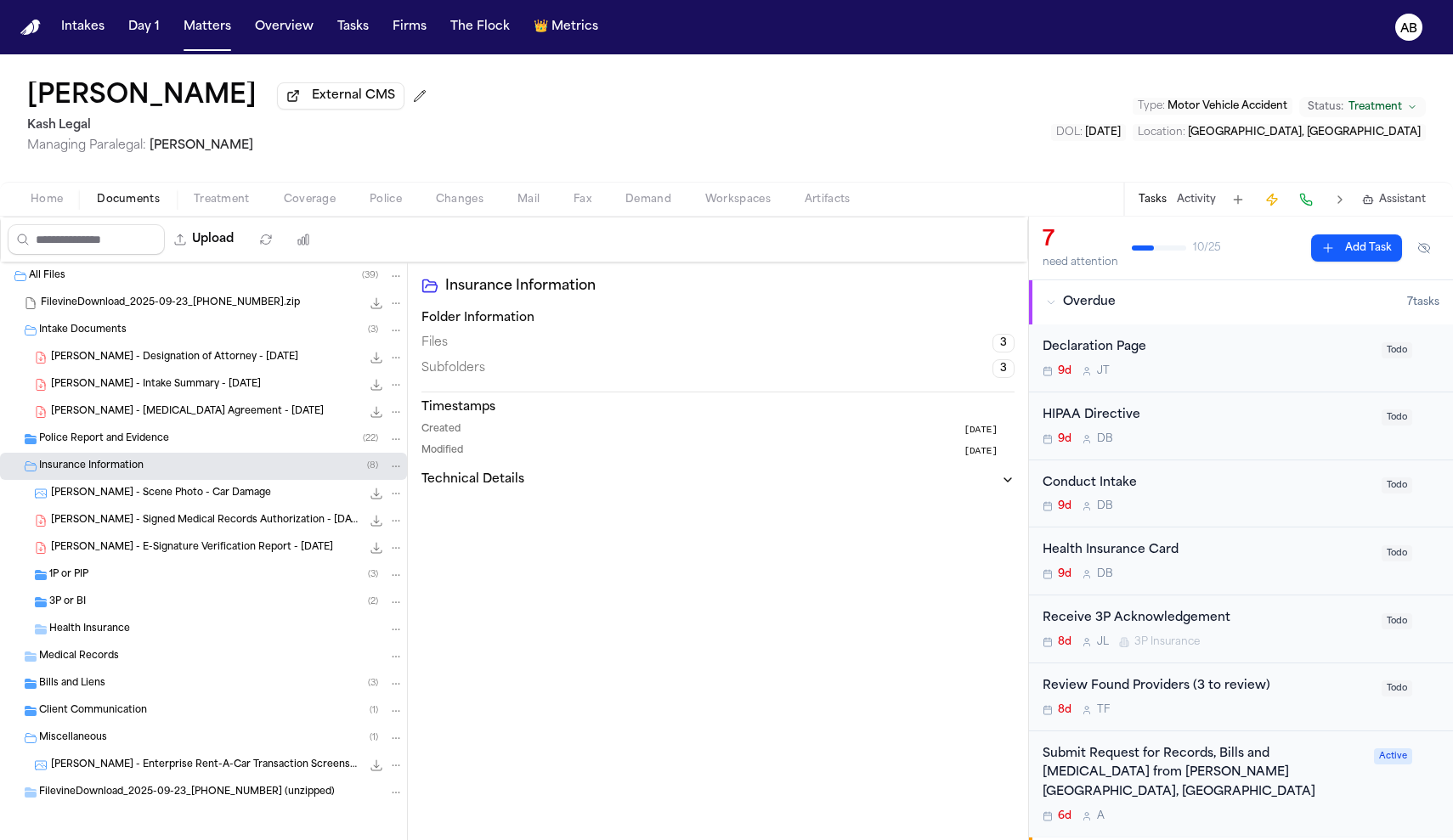
click at [133, 491] on span "[PERSON_NAME] - Scene Photo - Car Damage" at bounding box center [161, 494] width 220 height 15
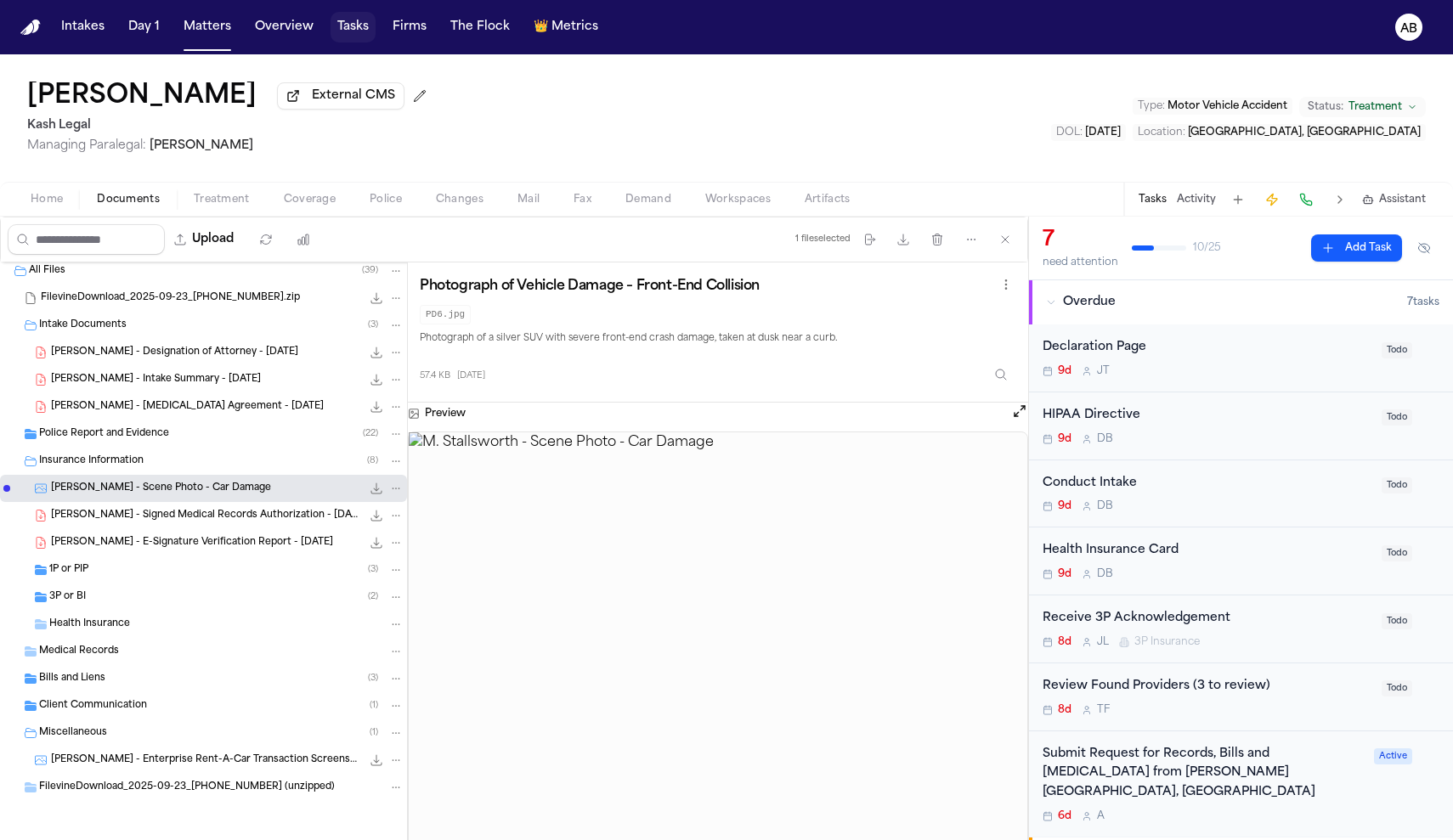
click at [338, 38] on button "Tasks" at bounding box center [354, 27] width 45 height 31
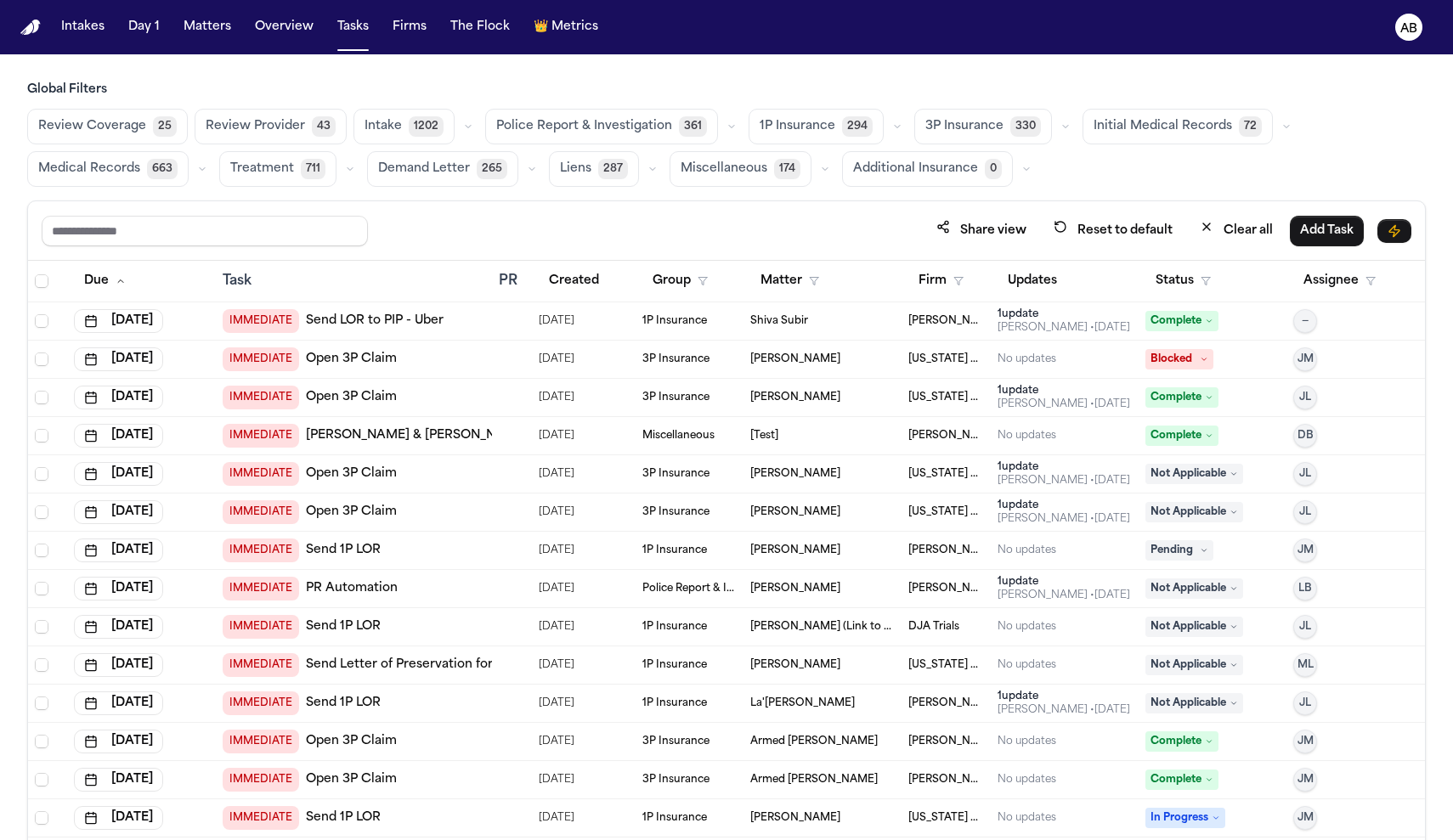
click at [389, 133] on span "Intake" at bounding box center [382, 126] width 38 height 17
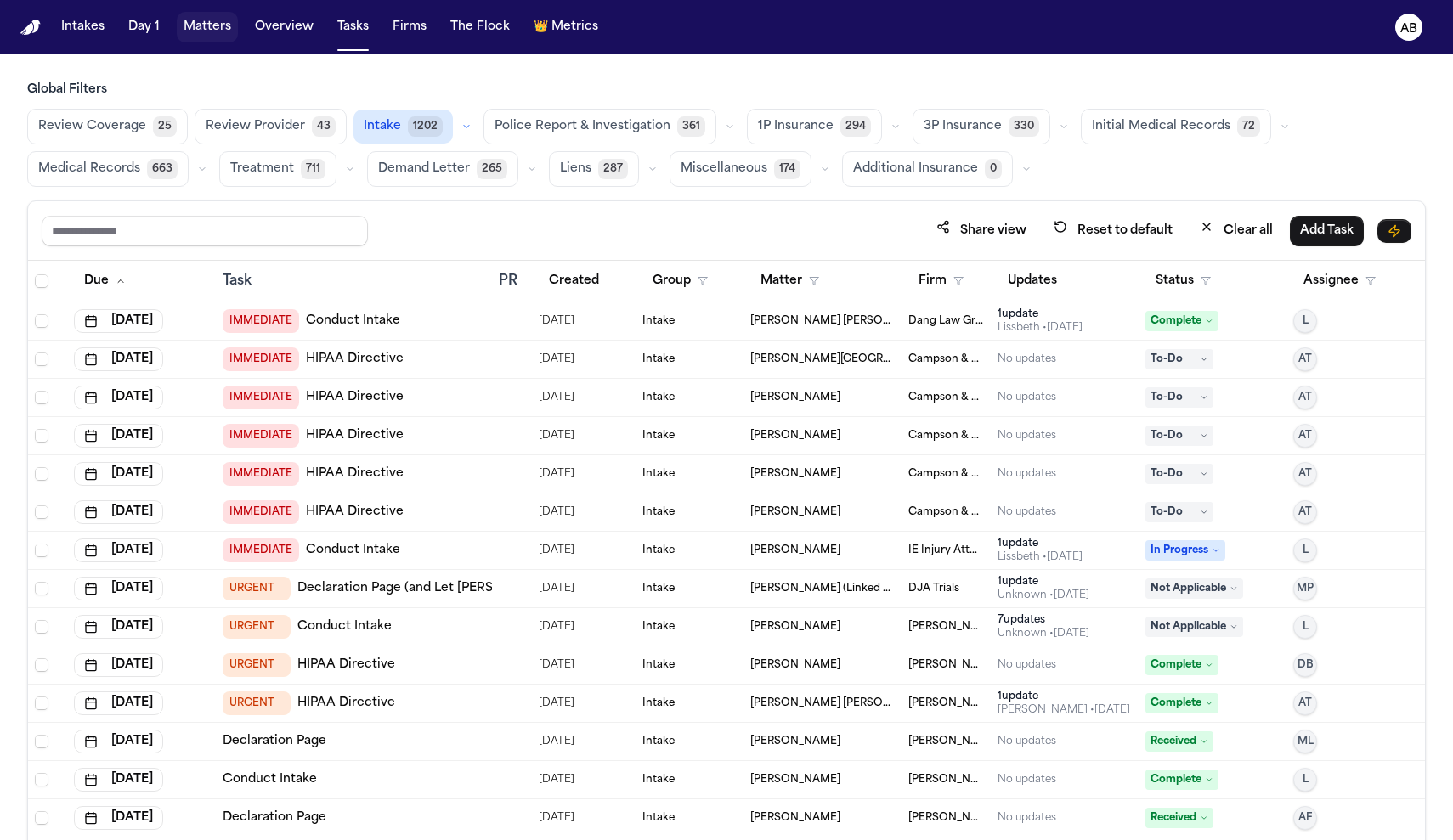
click at [210, 21] on button "Matters" at bounding box center [207, 27] width 61 height 31
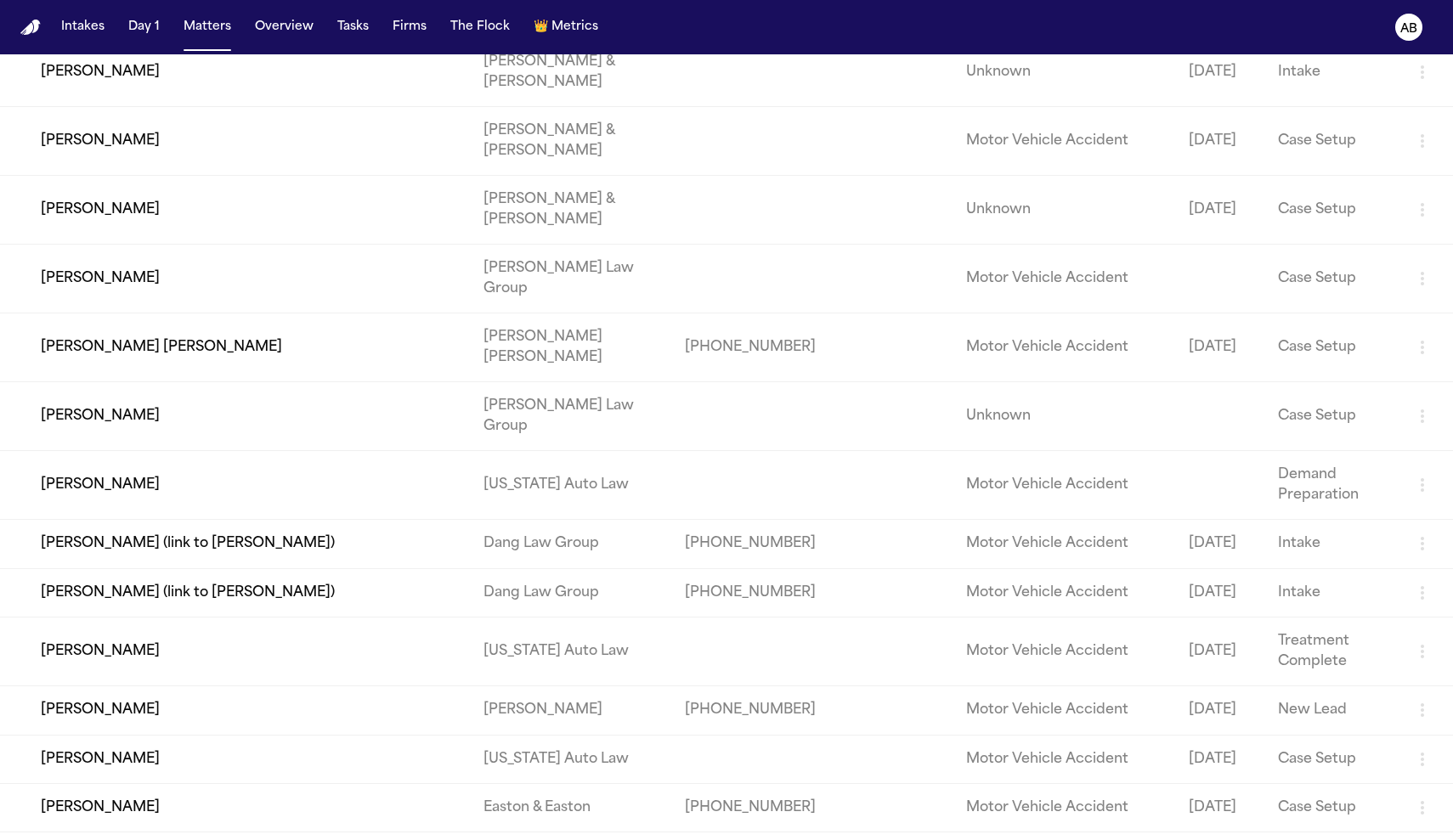
scroll to position [17818, 0]
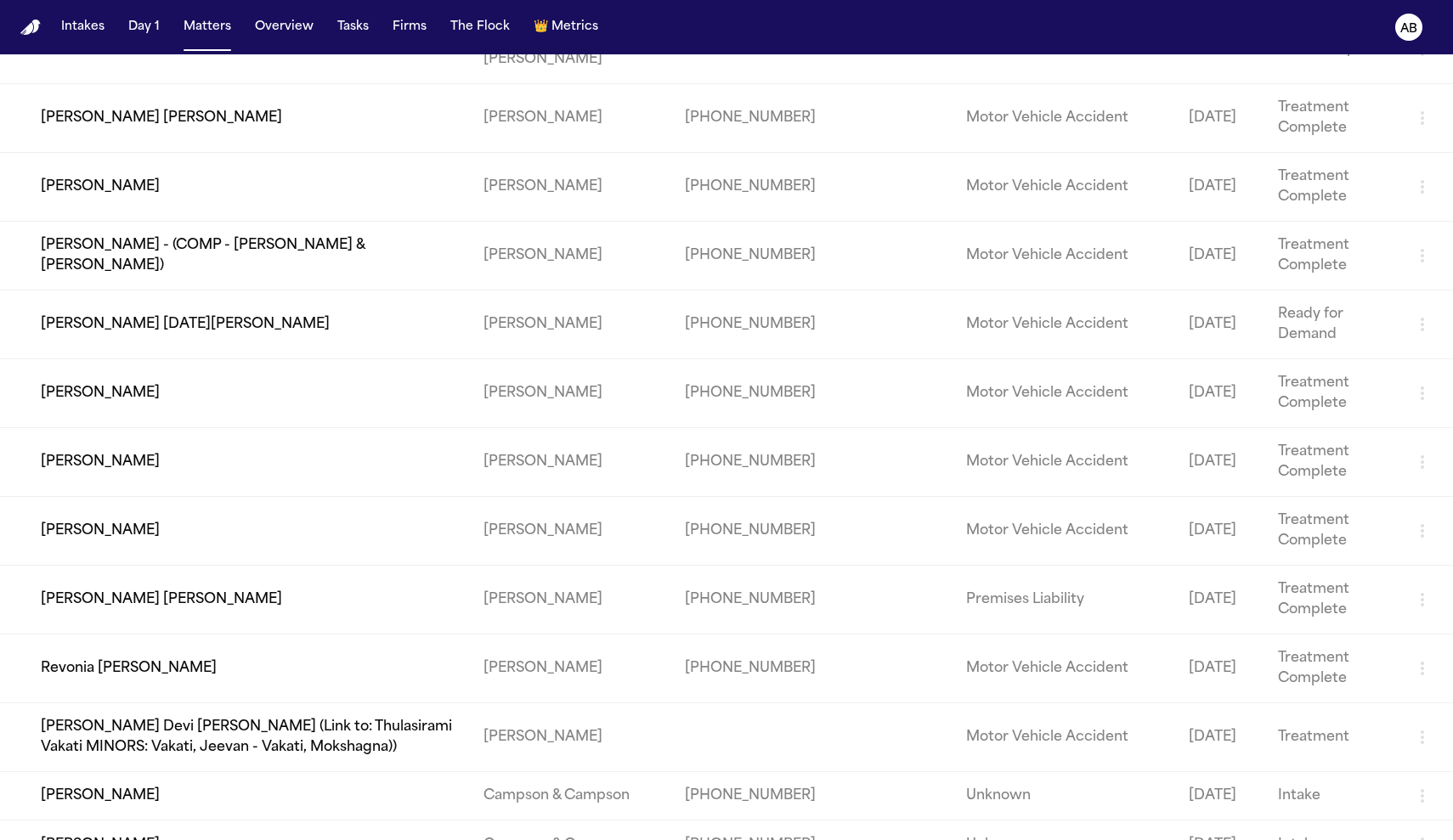
scroll to position [22056, 0]
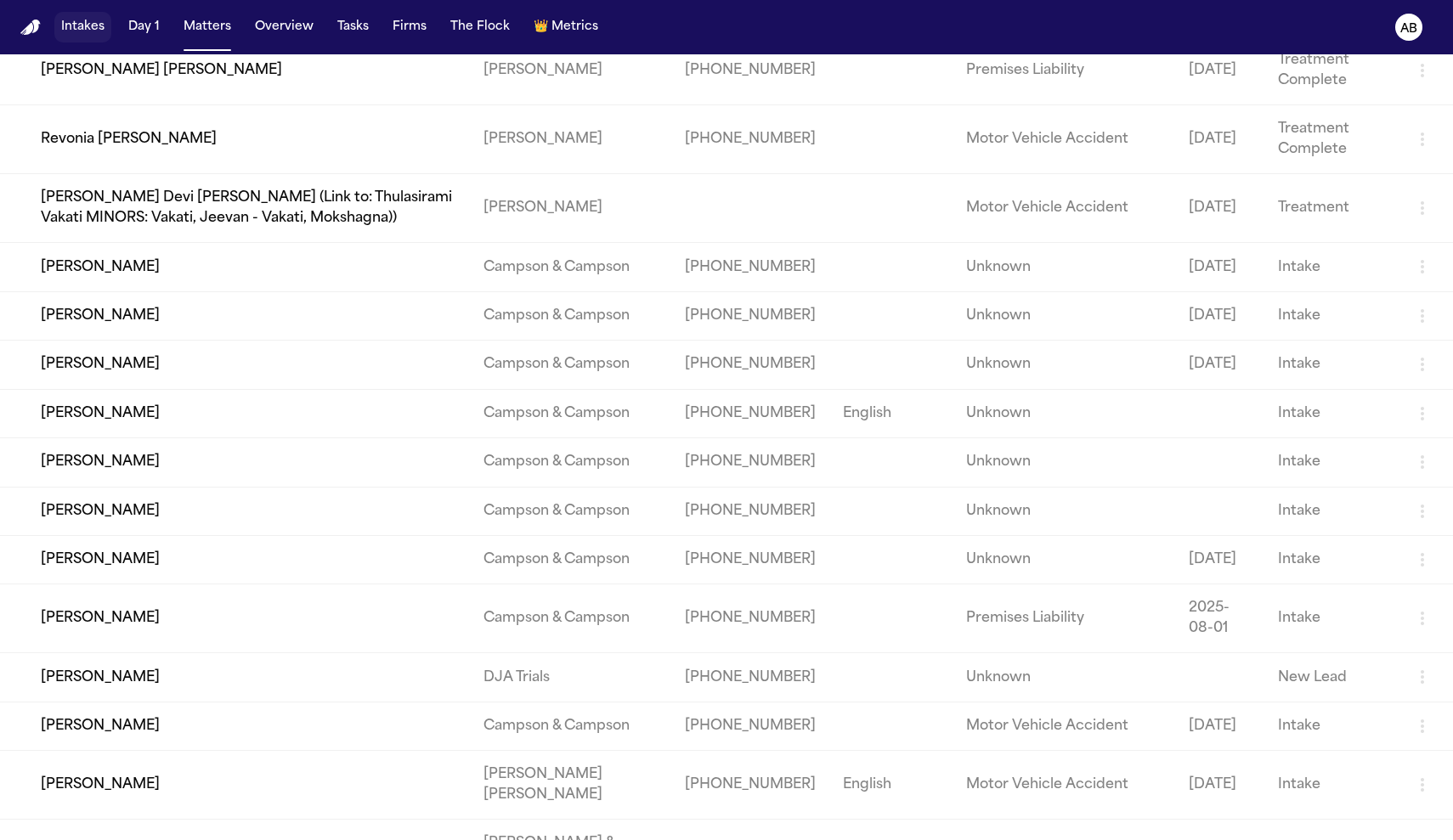
click at [96, 37] on button "Intakes" at bounding box center [82, 27] width 57 height 31
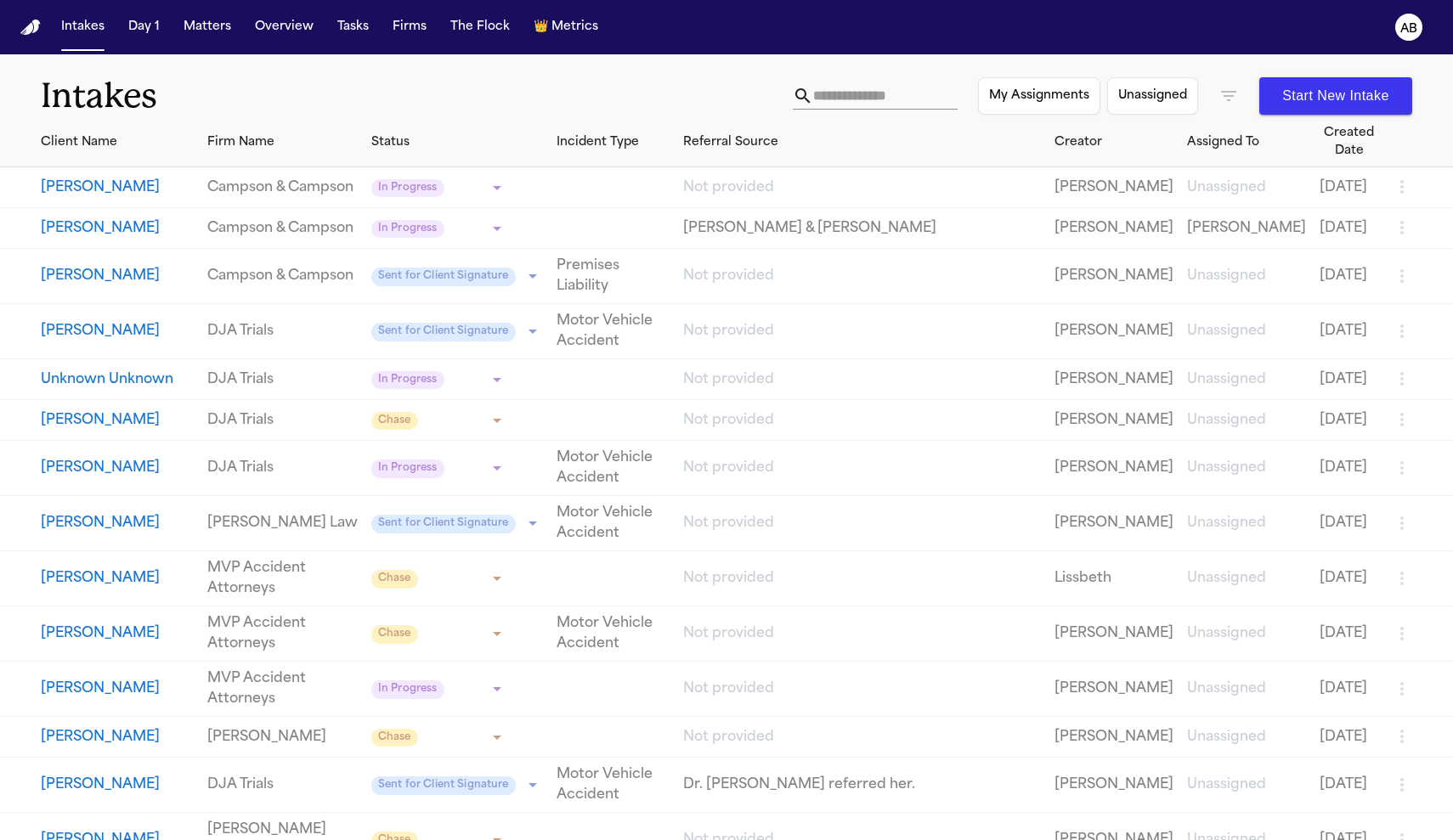
click at [1388, 109] on button "Start New Intake" at bounding box center [1335, 96] width 153 height 38
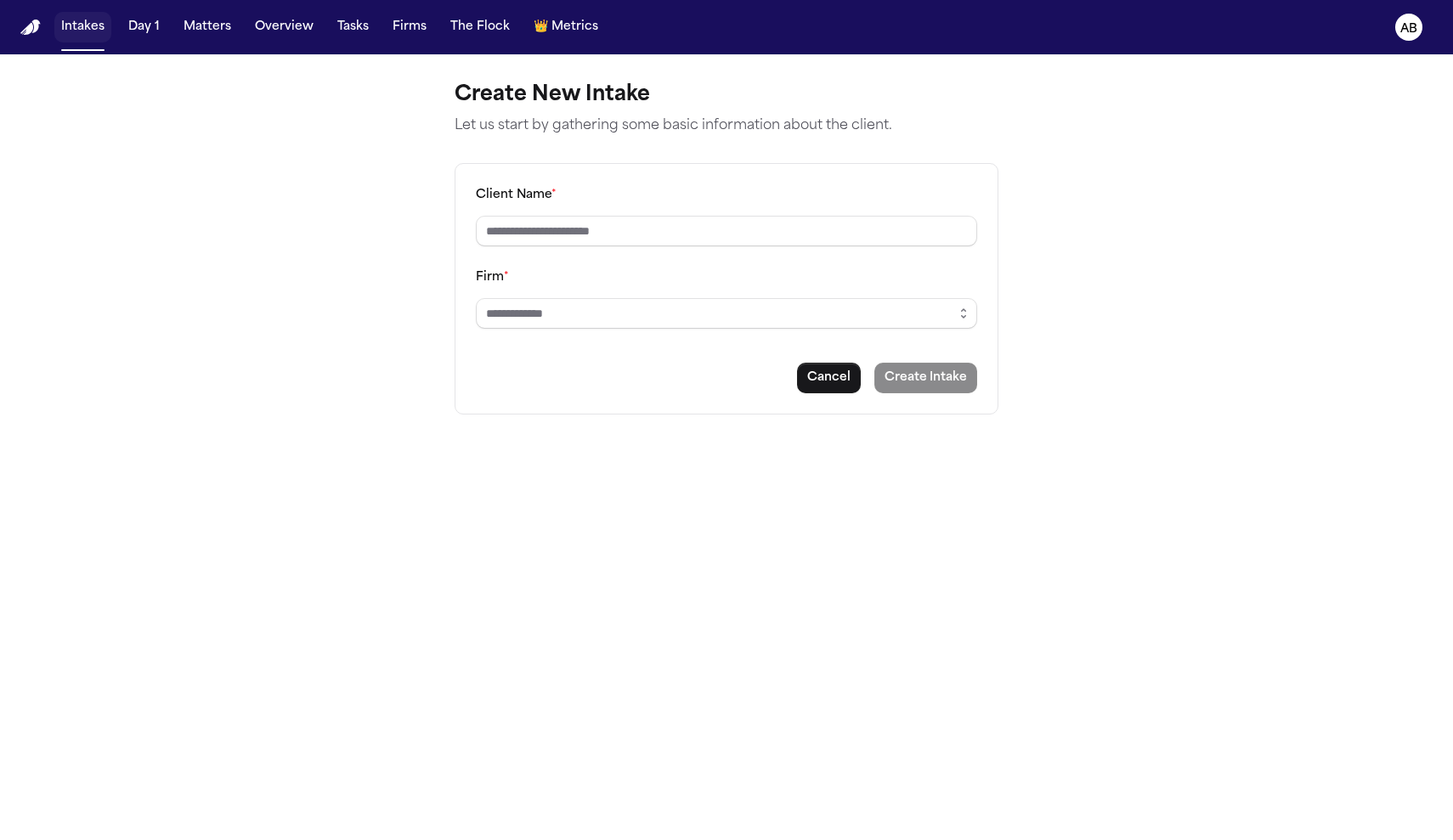
click at [86, 31] on button "Intakes" at bounding box center [82, 27] width 57 height 31
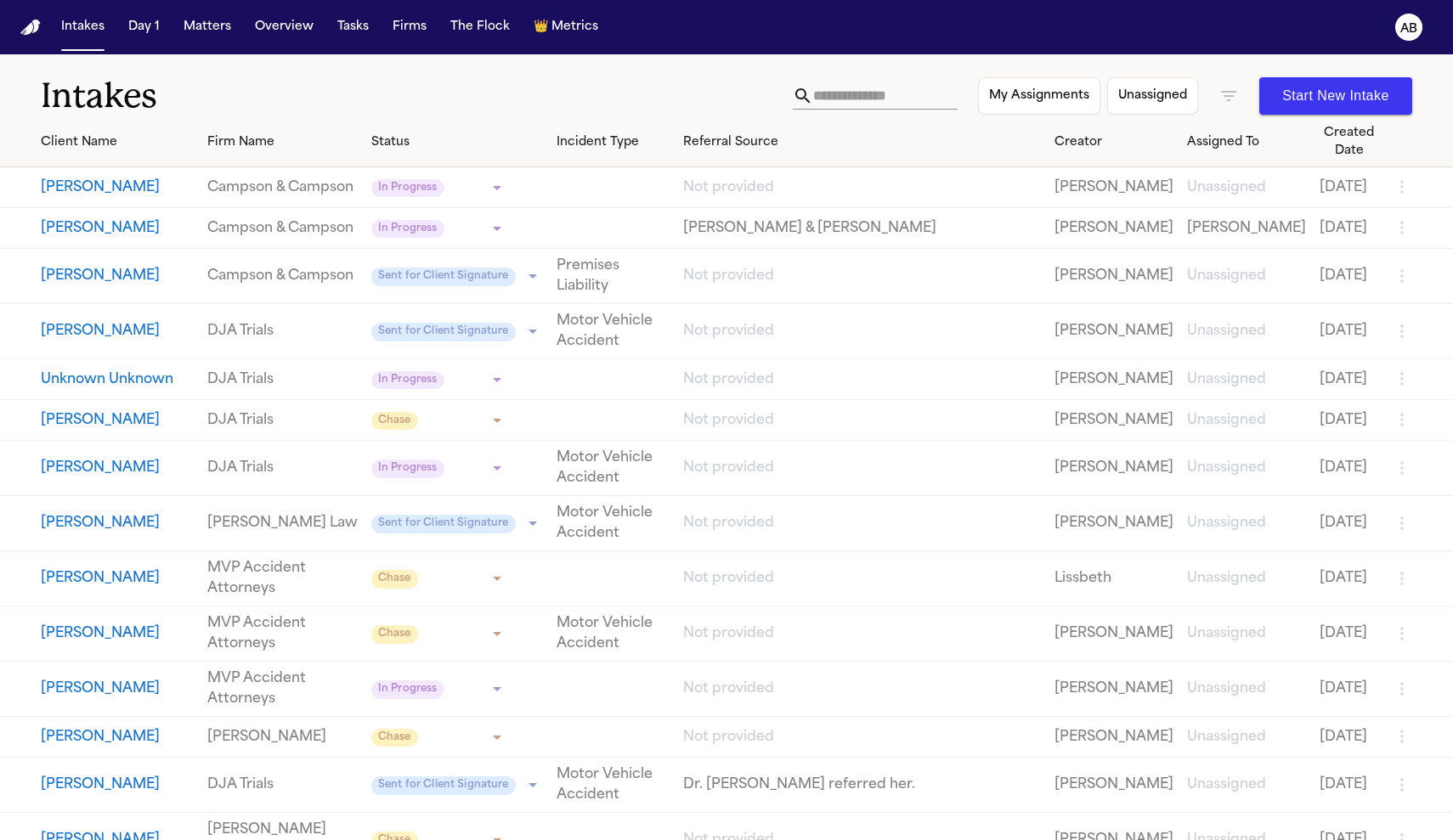
click at [88, 430] on button "[PERSON_NAME]" at bounding box center [117, 420] width 153 height 20
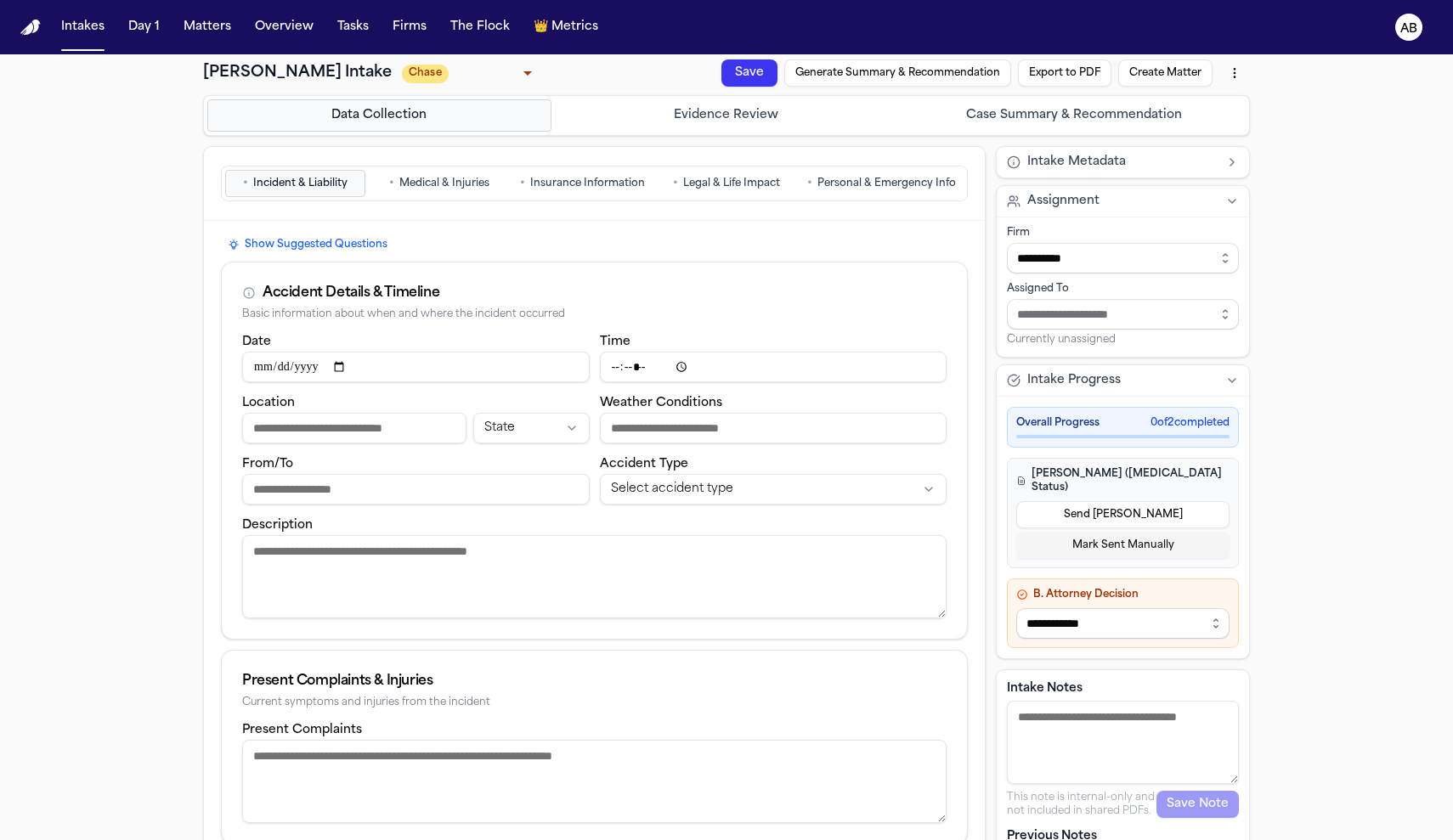
scroll to position [7, 0]
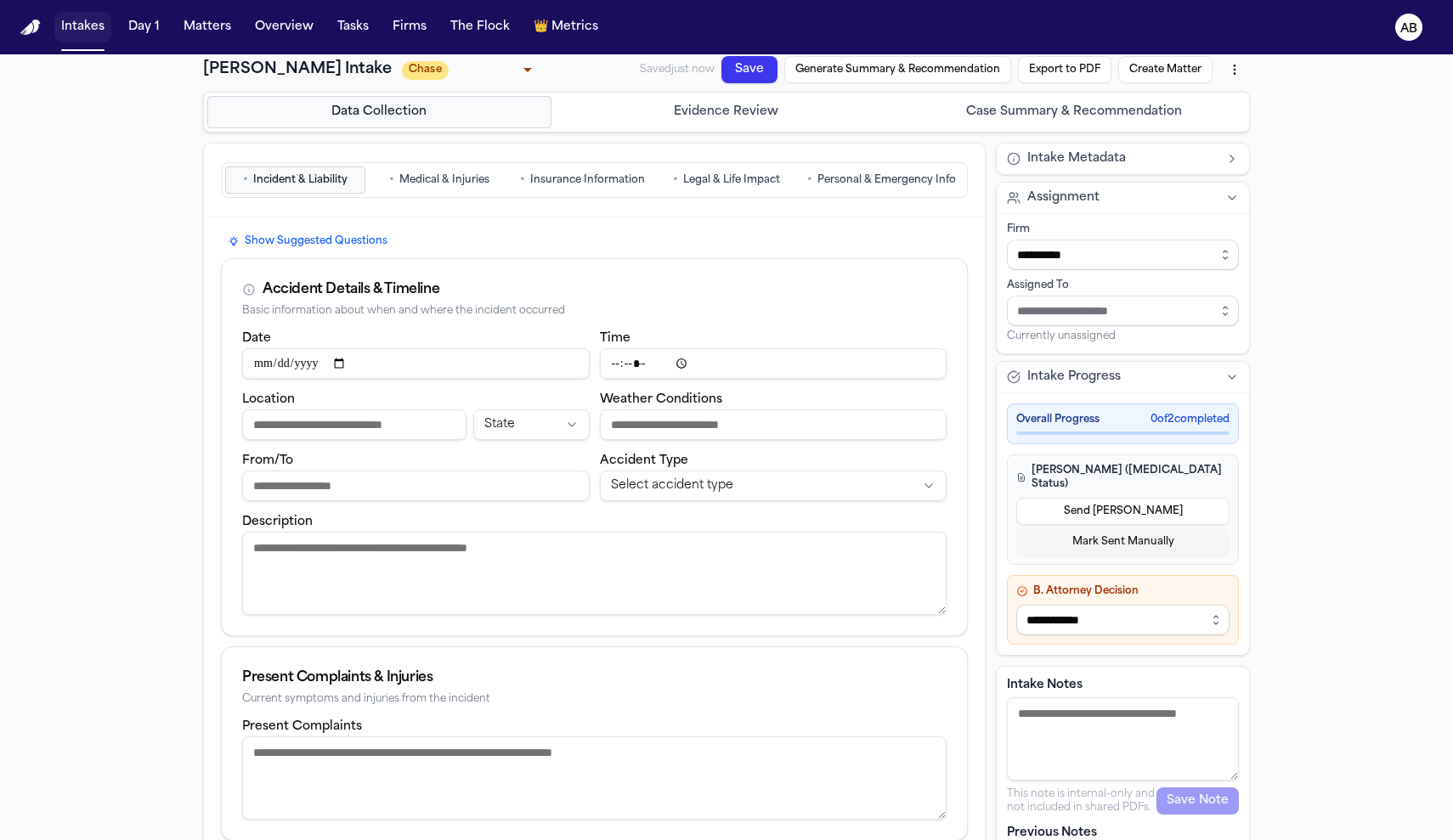
click at [85, 28] on button "Intakes" at bounding box center [82, 27] width 57 height 31
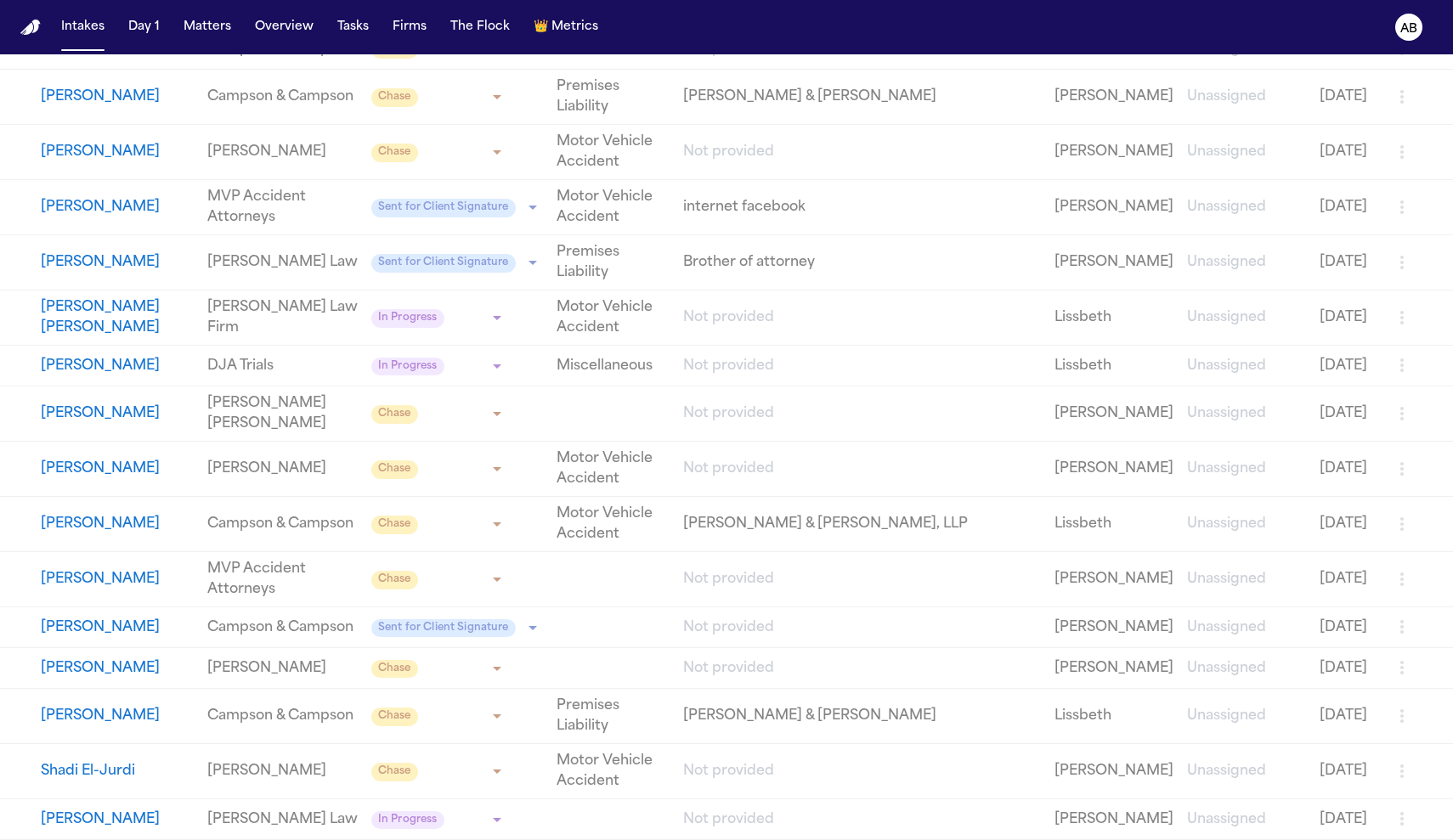
scroll to position [4630, 0]
click at [100, 706] on button "[PERSON_NAME]" at bounding box center [117, 716] width 153 height 20
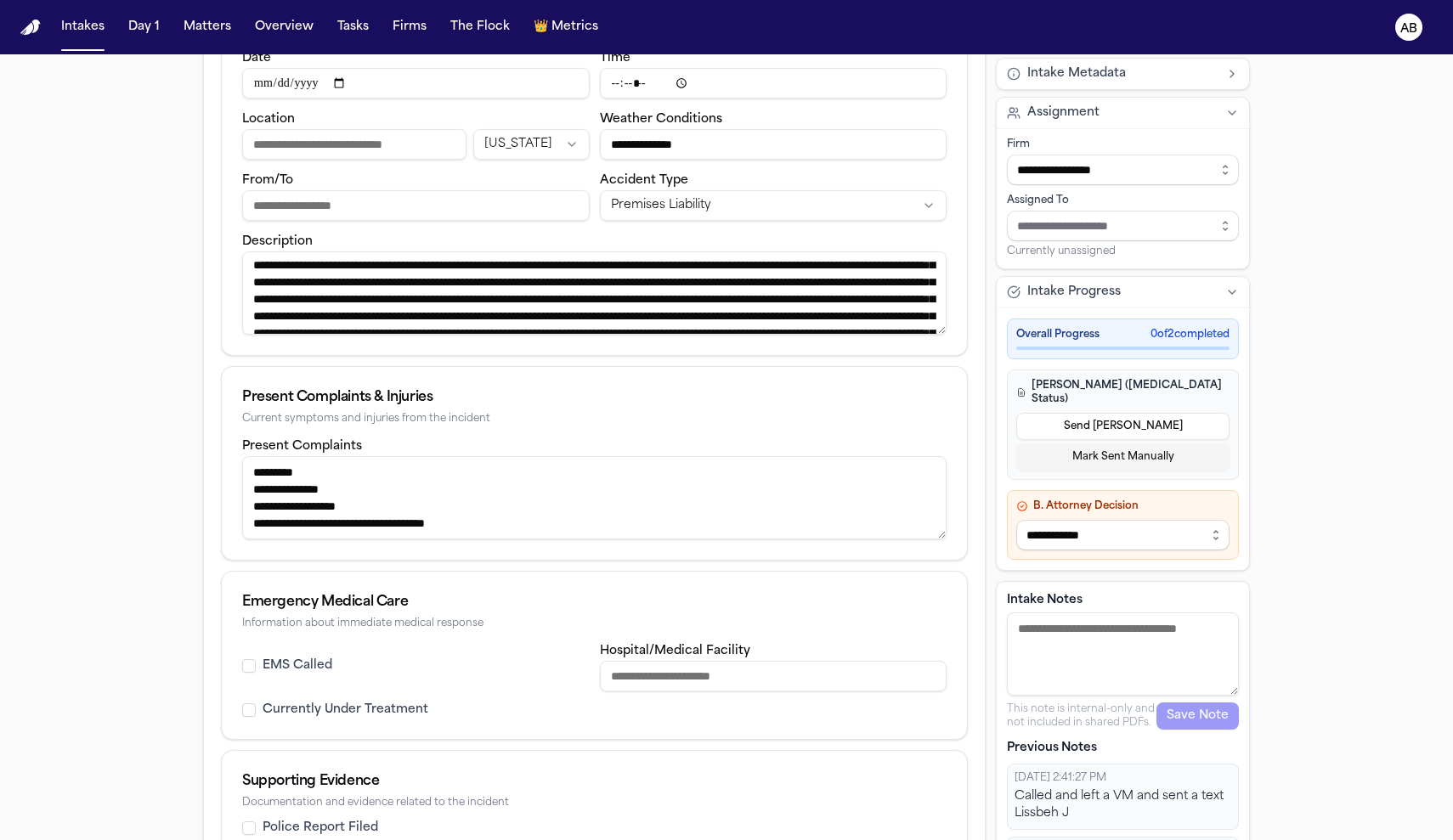
scroll to position [486, 0]
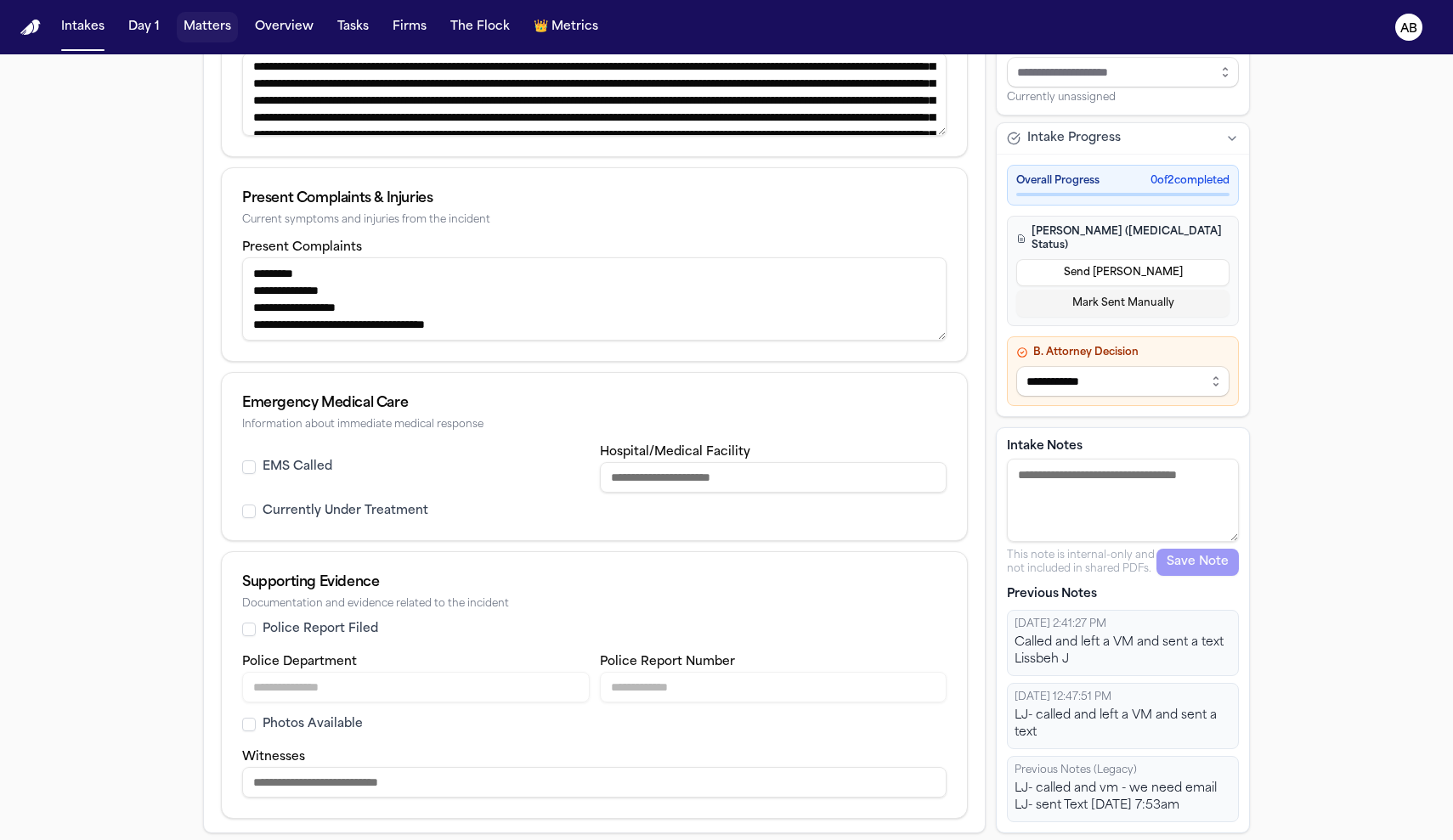
click at [225, 24] on button "Matters" at bounding box center [207, 27] width 61 height 31
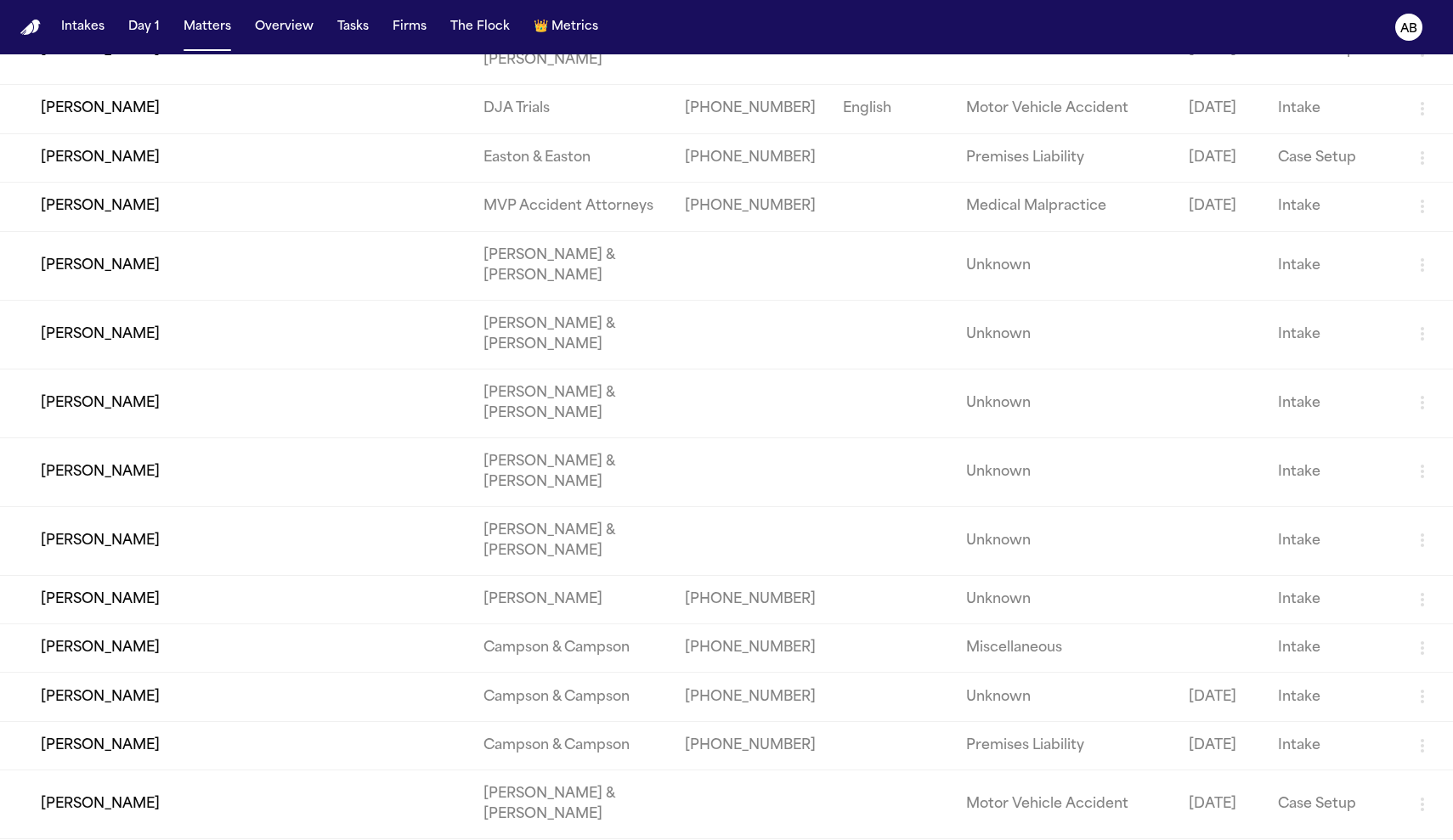
scroll to position [6136, 0]
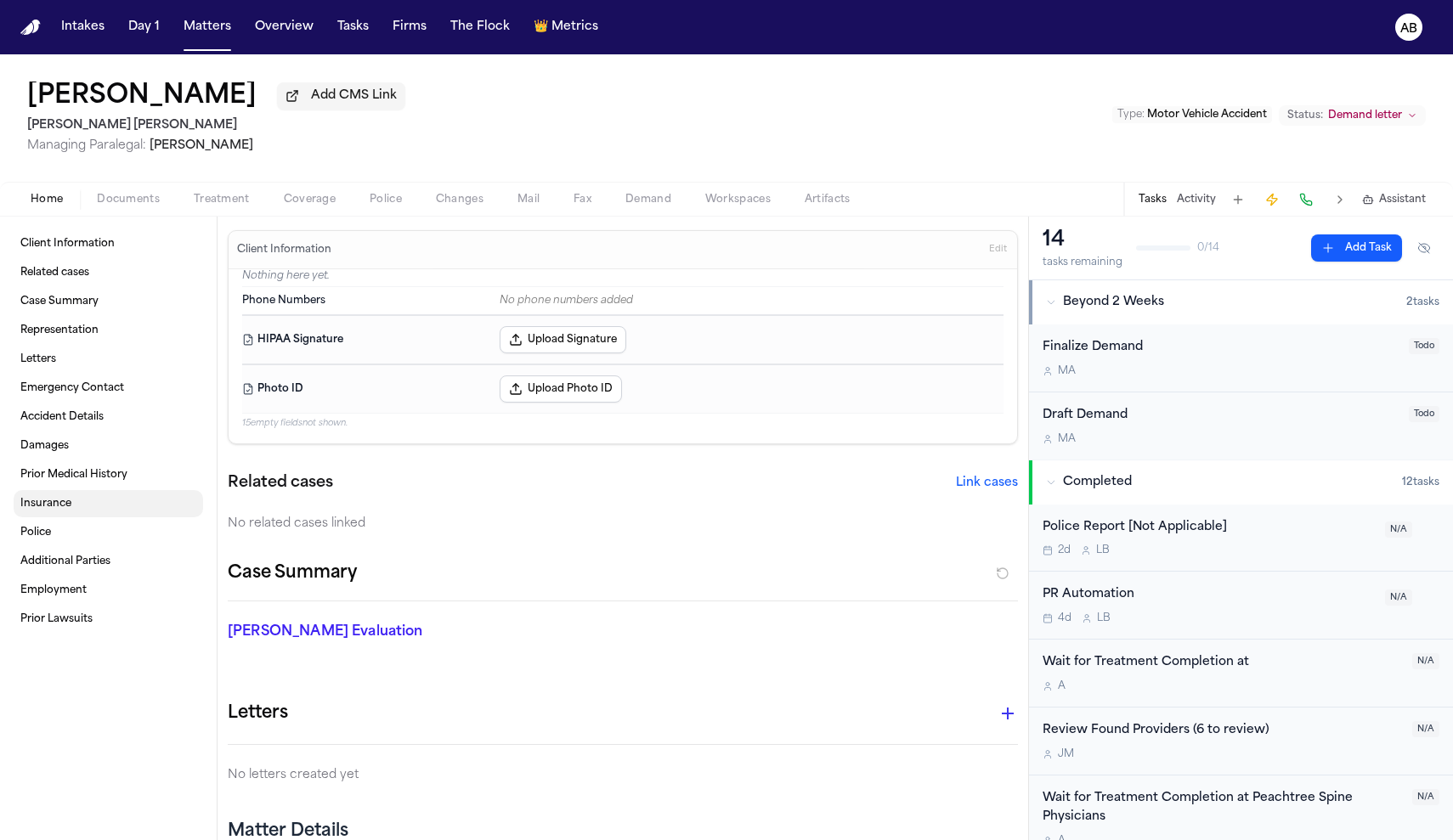
click at [50, 518] on link "Insurance" at bounding box center [108, 503] width 189 height 27
click at [54, 511] on span "Insurance" at bounding box center [45, 504] width 51 height 14
click at [238, 41] on div "Intakes Day 1 Matters Overview Tasks Firms The Flock 👑 Metrics" at bounding box center [329, 27] width 551 height 31
click at [221, 31] on button "Matters" at bounding box center [207, 27] width 61 height 31
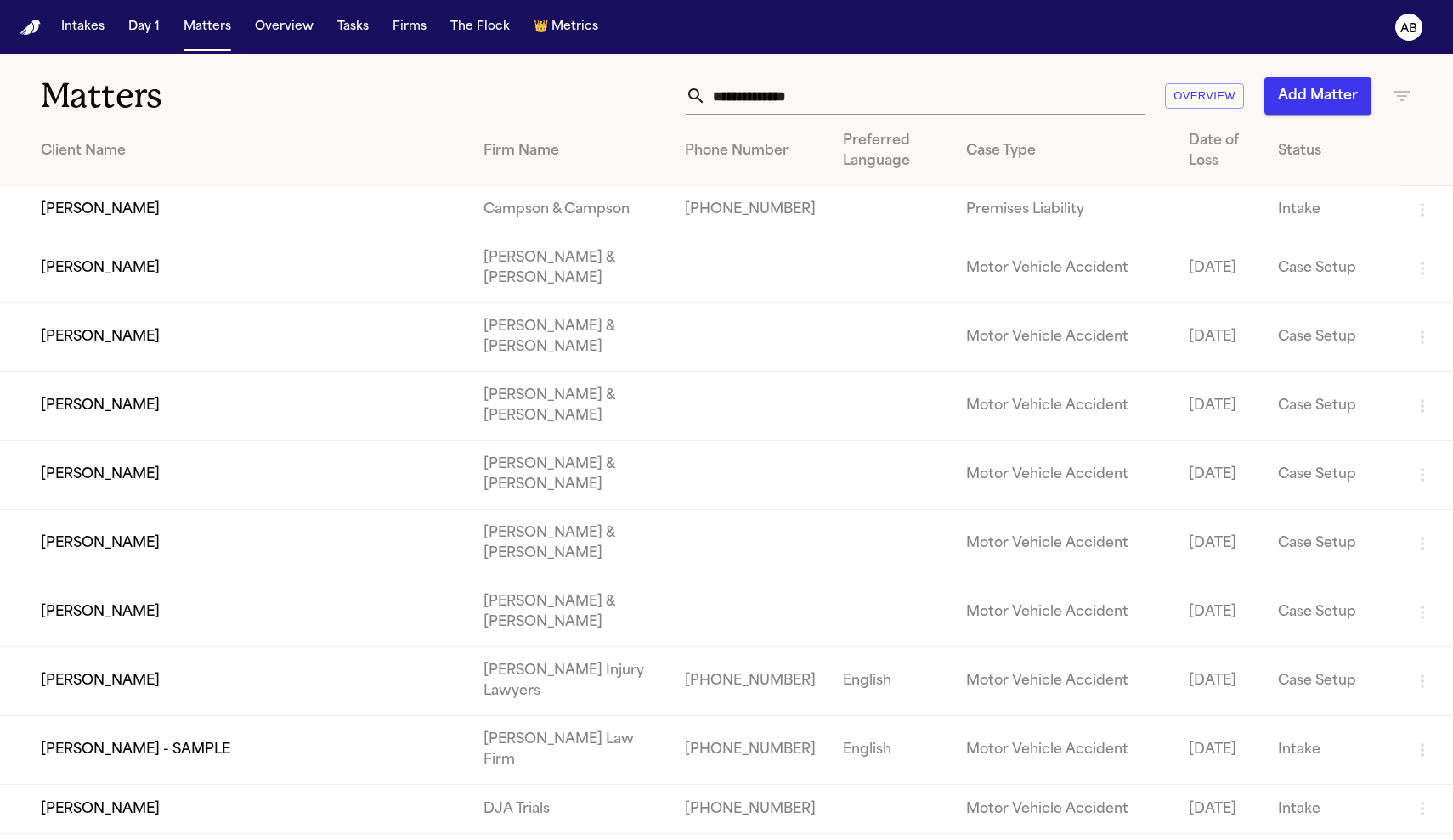
click at [1307, 157] on div "Status" at bounding box center [1332, 151] width 107 height 20
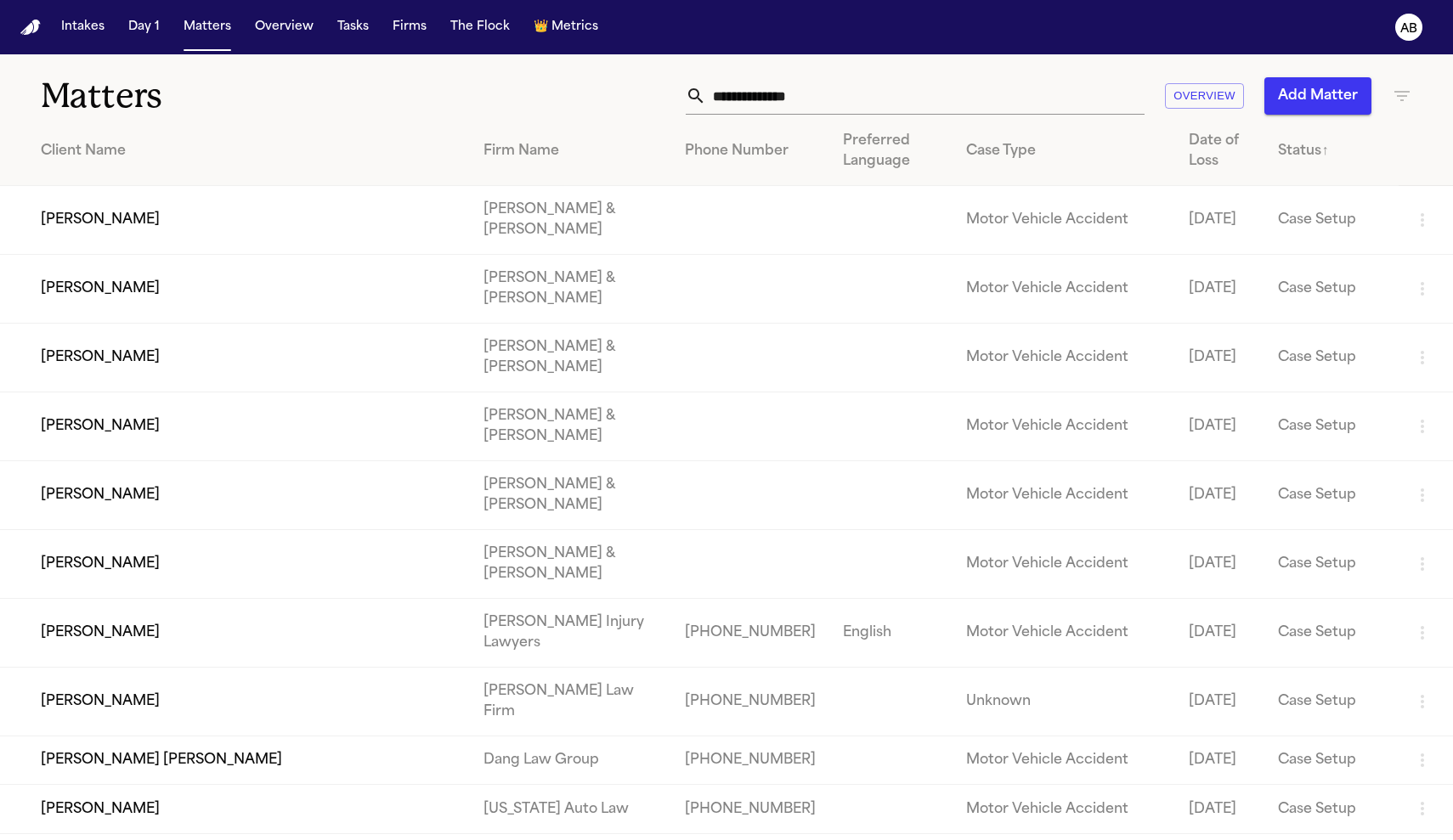
click at [1307, 157] on div "Status ↑" at bounding box center [1332, 151] width 107 height 20
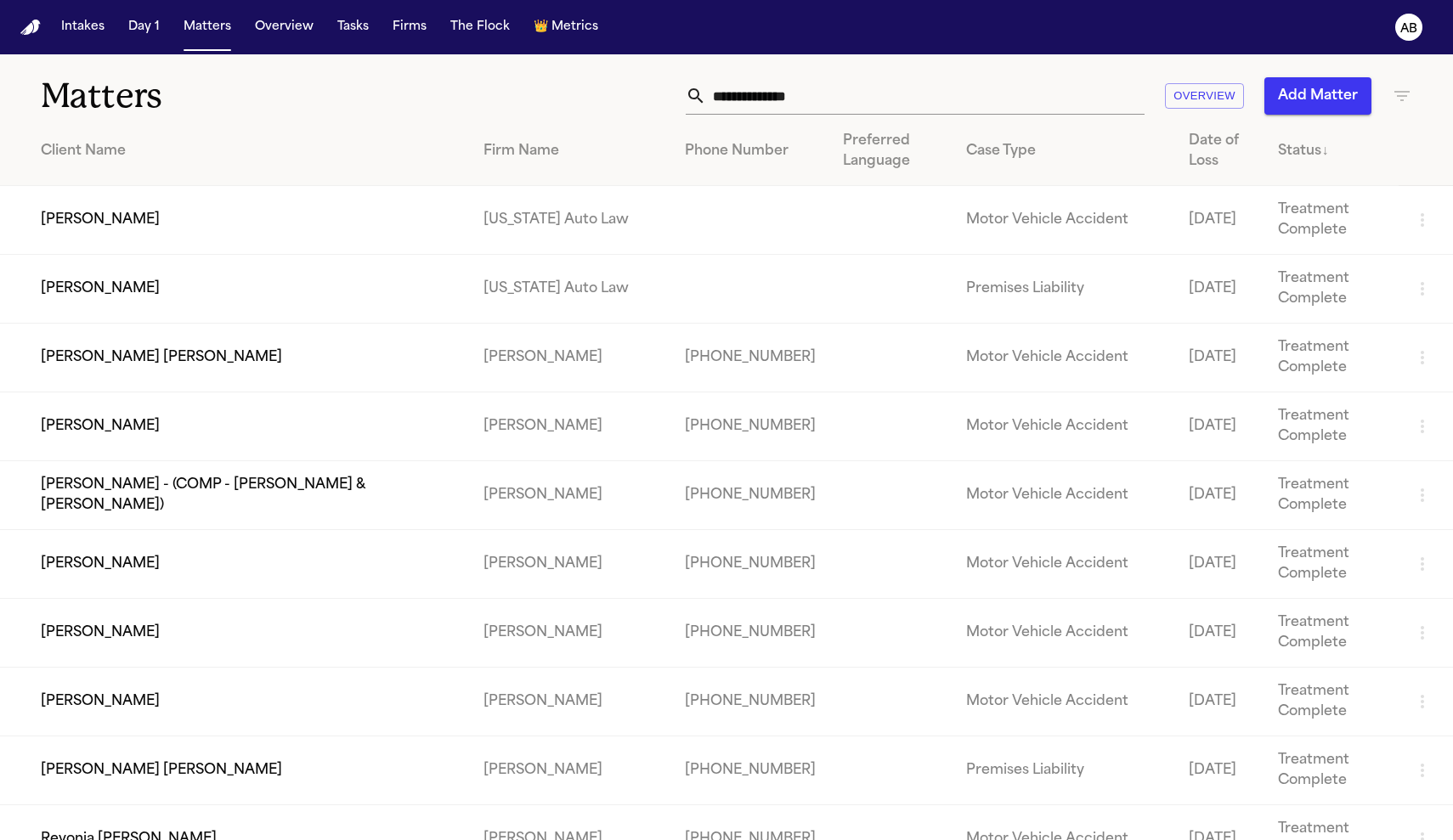
click at [135, 432] on td "[PERSON_NAME]" at bounding box center [235, 427] width 470 height 69
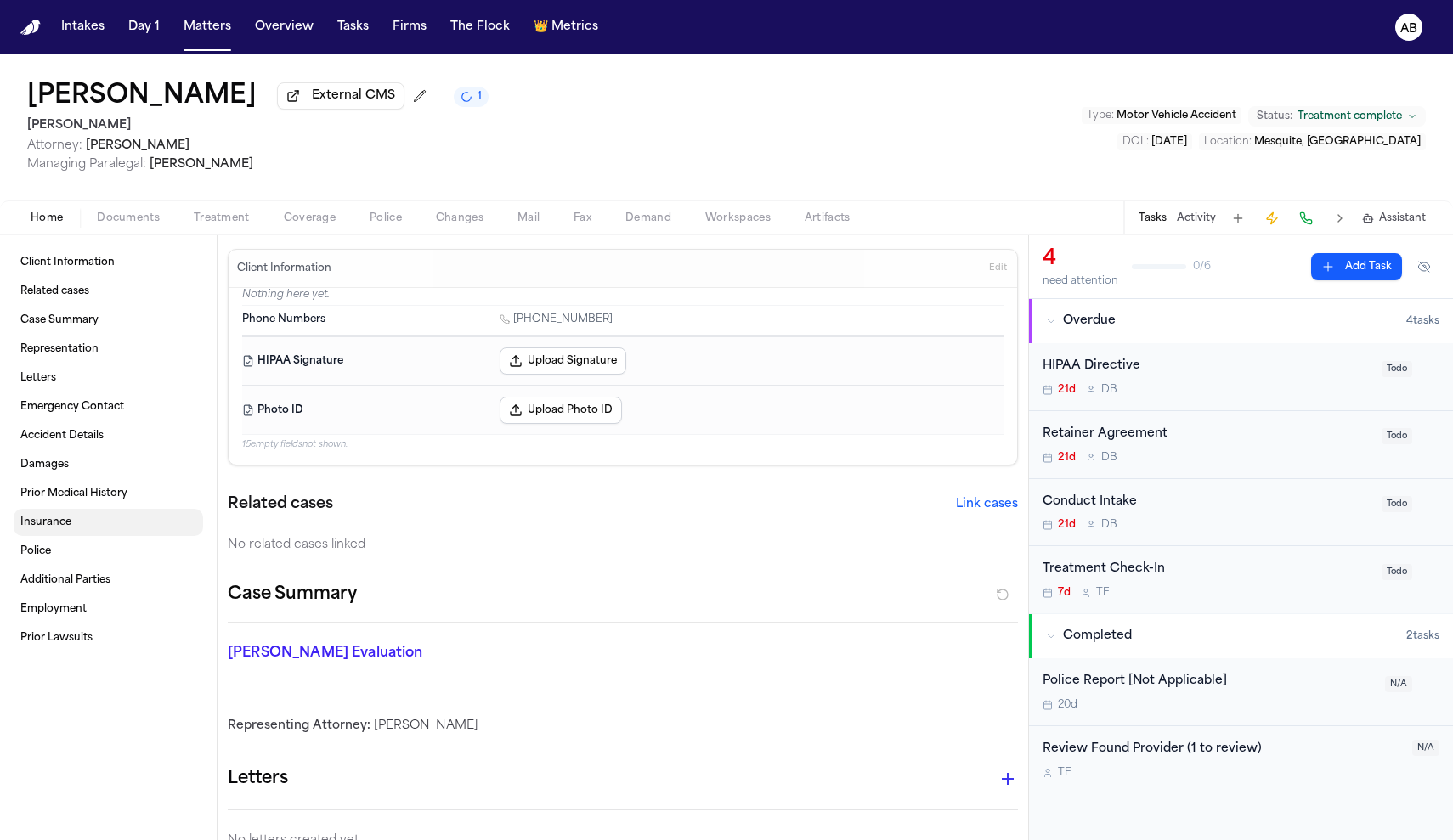
click at [47, 522] on span "Insurance" at bounding box center [45, 523] width 51 height 14
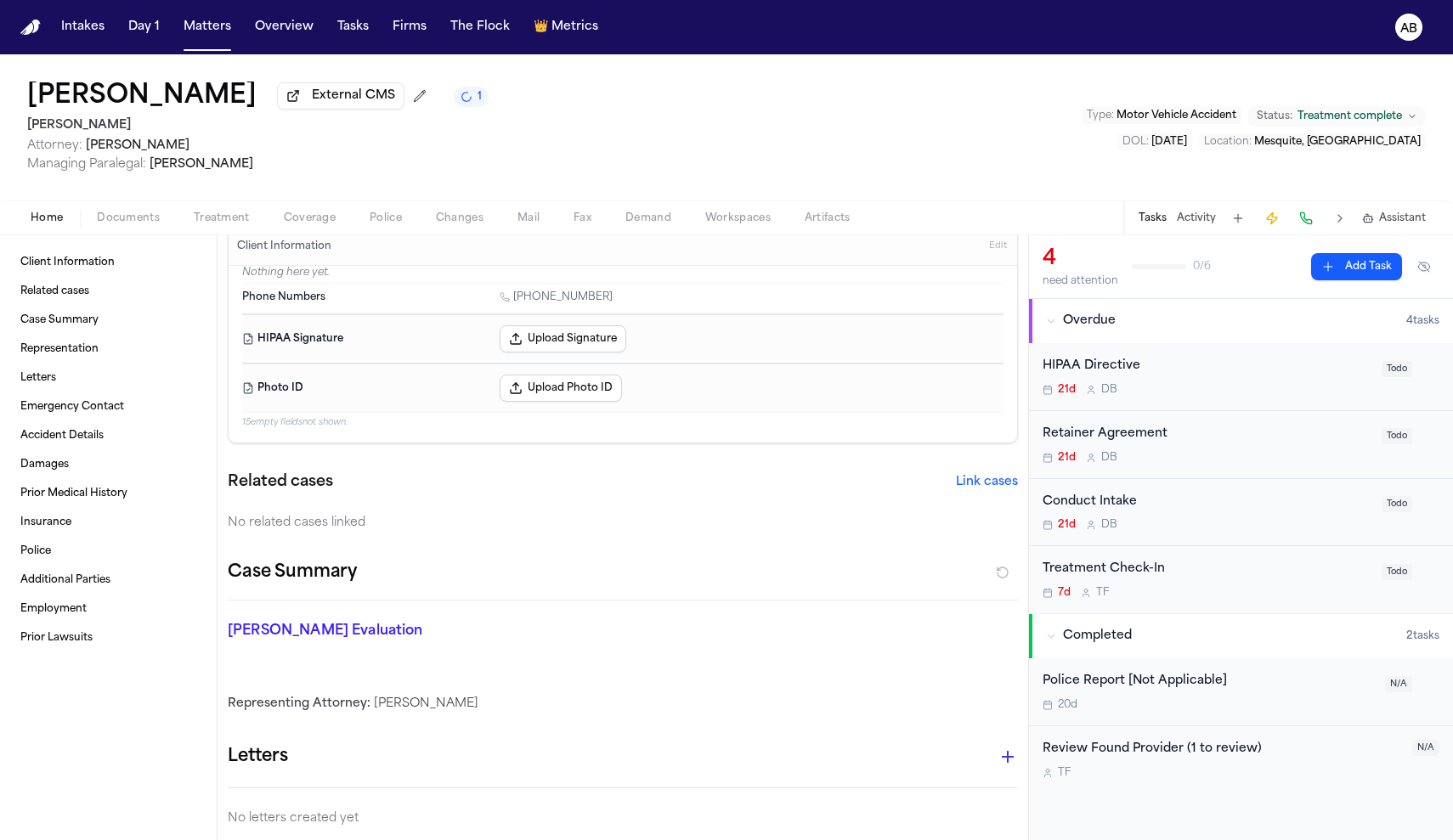
scroll to position [80, 0]
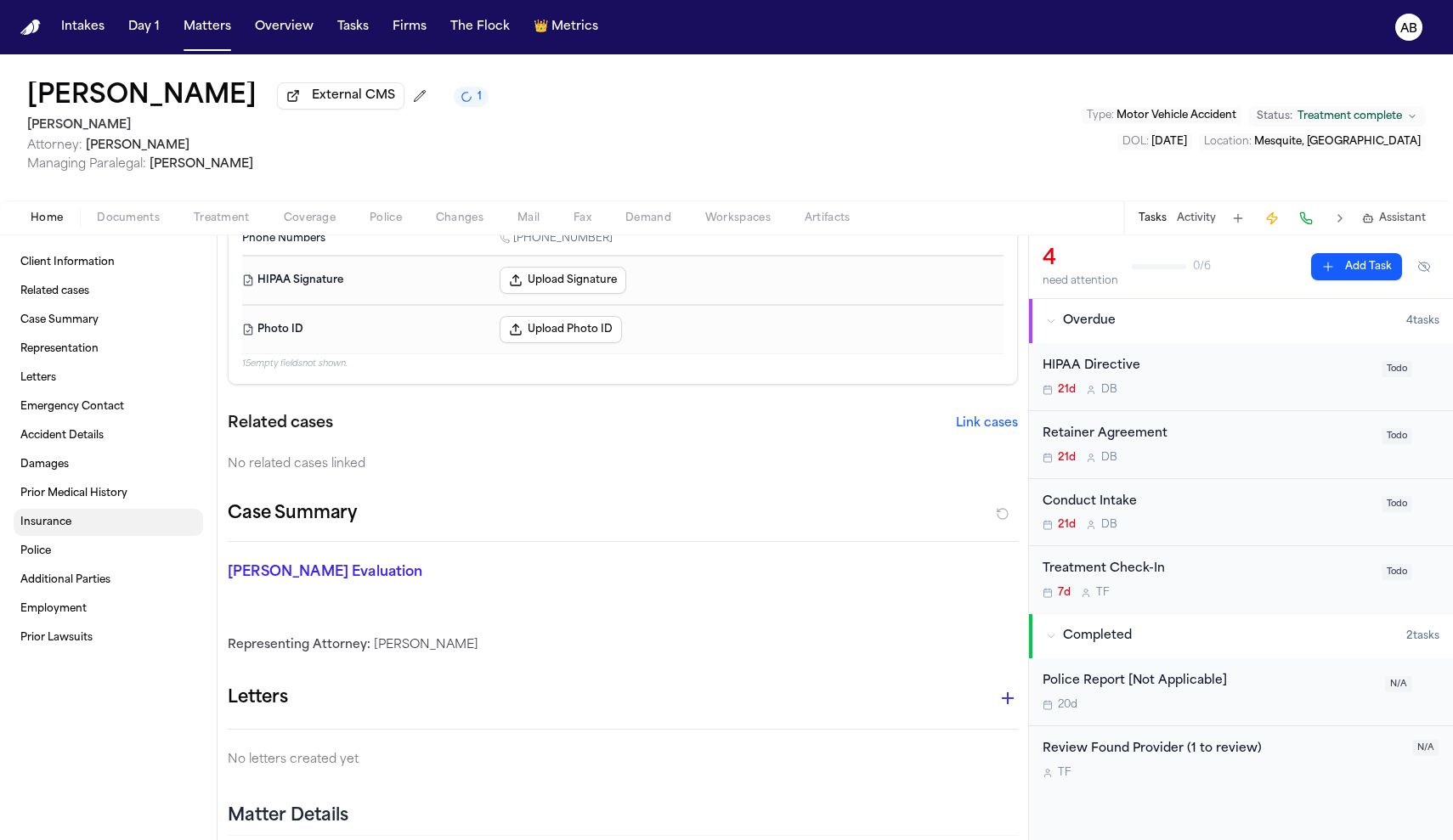
click at [65, 535] on link "Insurance" at bounding box center [108, 522] width 189 height 27
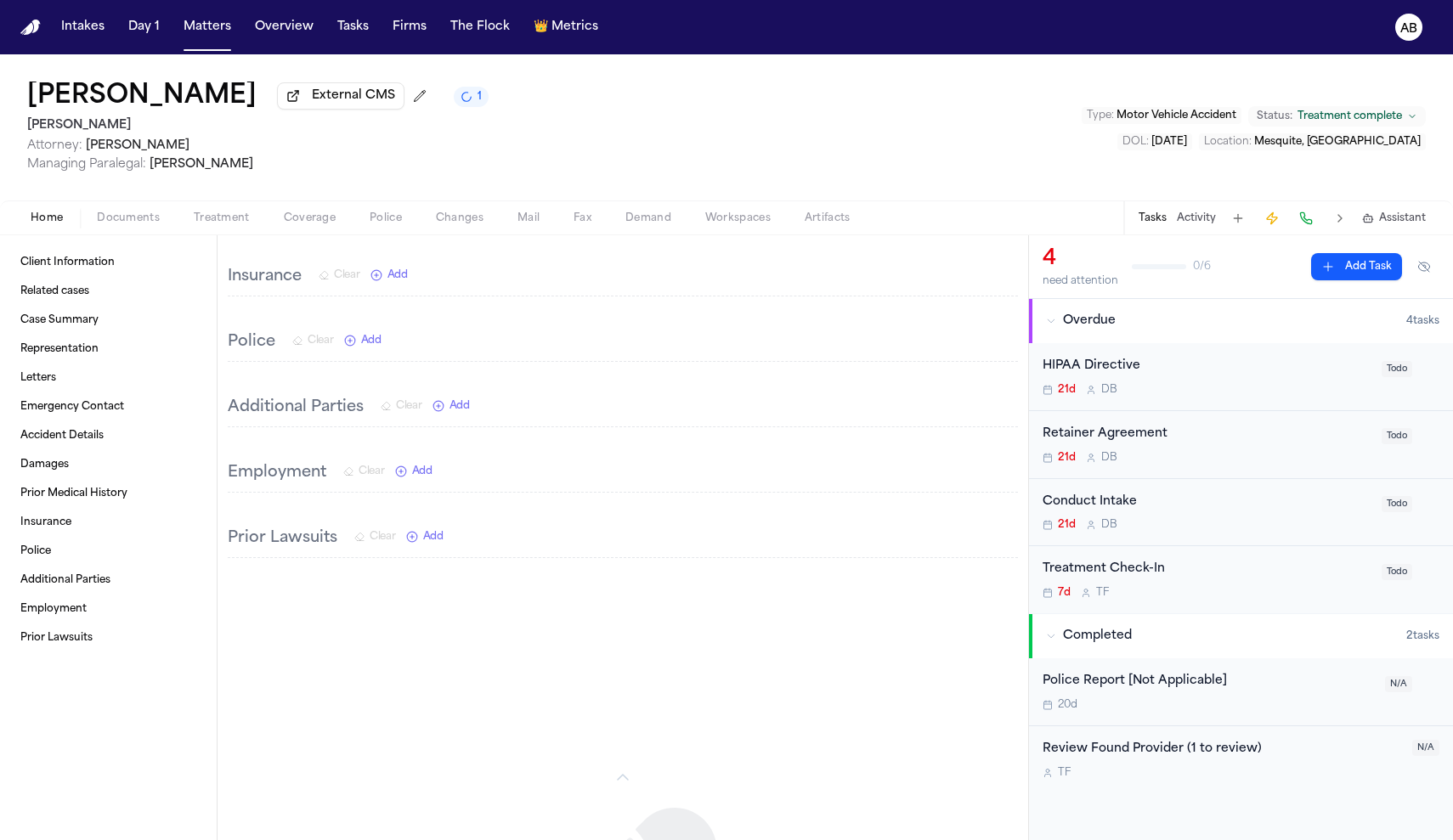
click at [295, 221] on span "Coverage" at bounding box center [309, 218] width 52 height 14
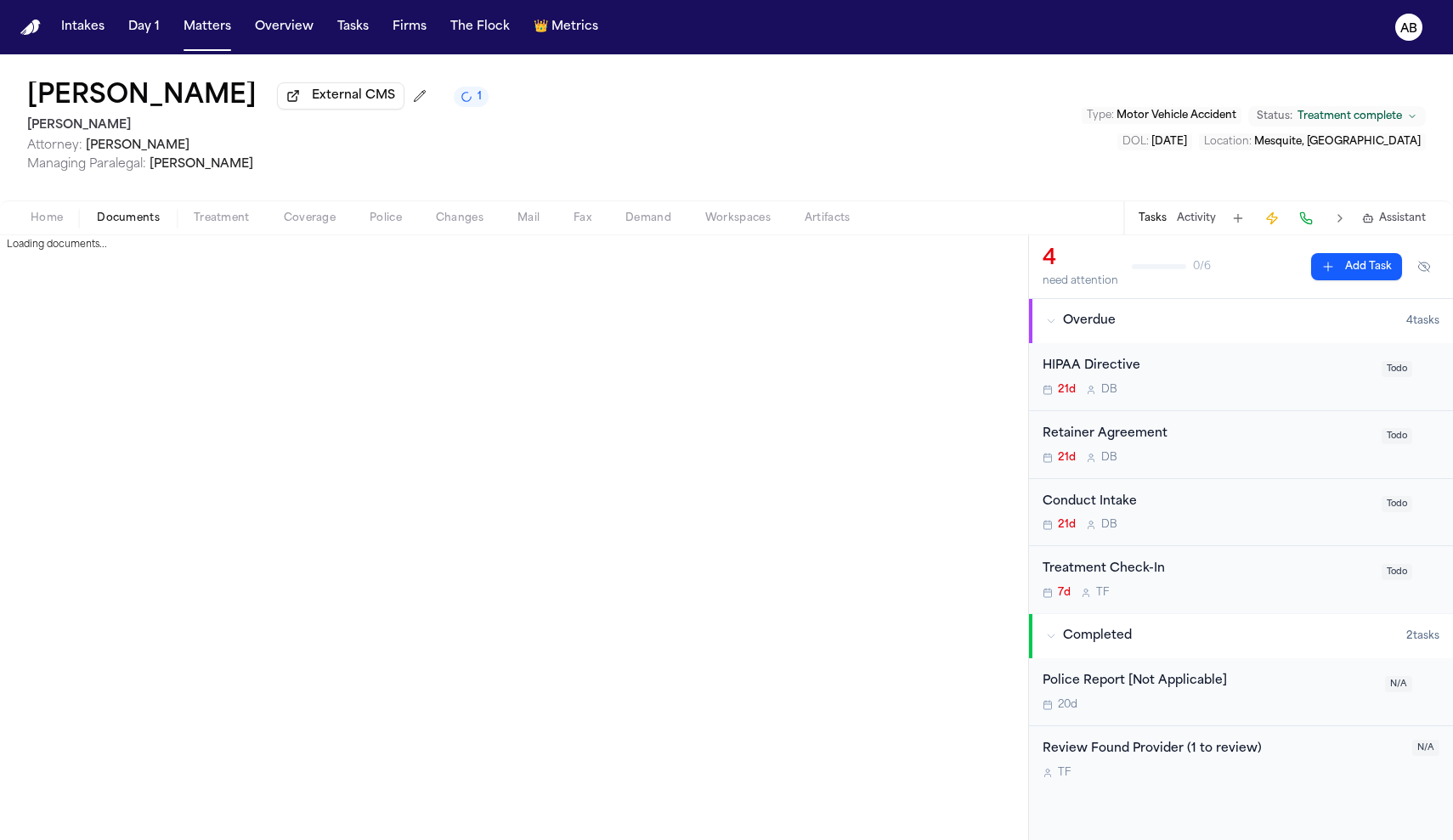
click at [118, 221] on span "Documents" at bounding box center [128, 218] width 63 height 14
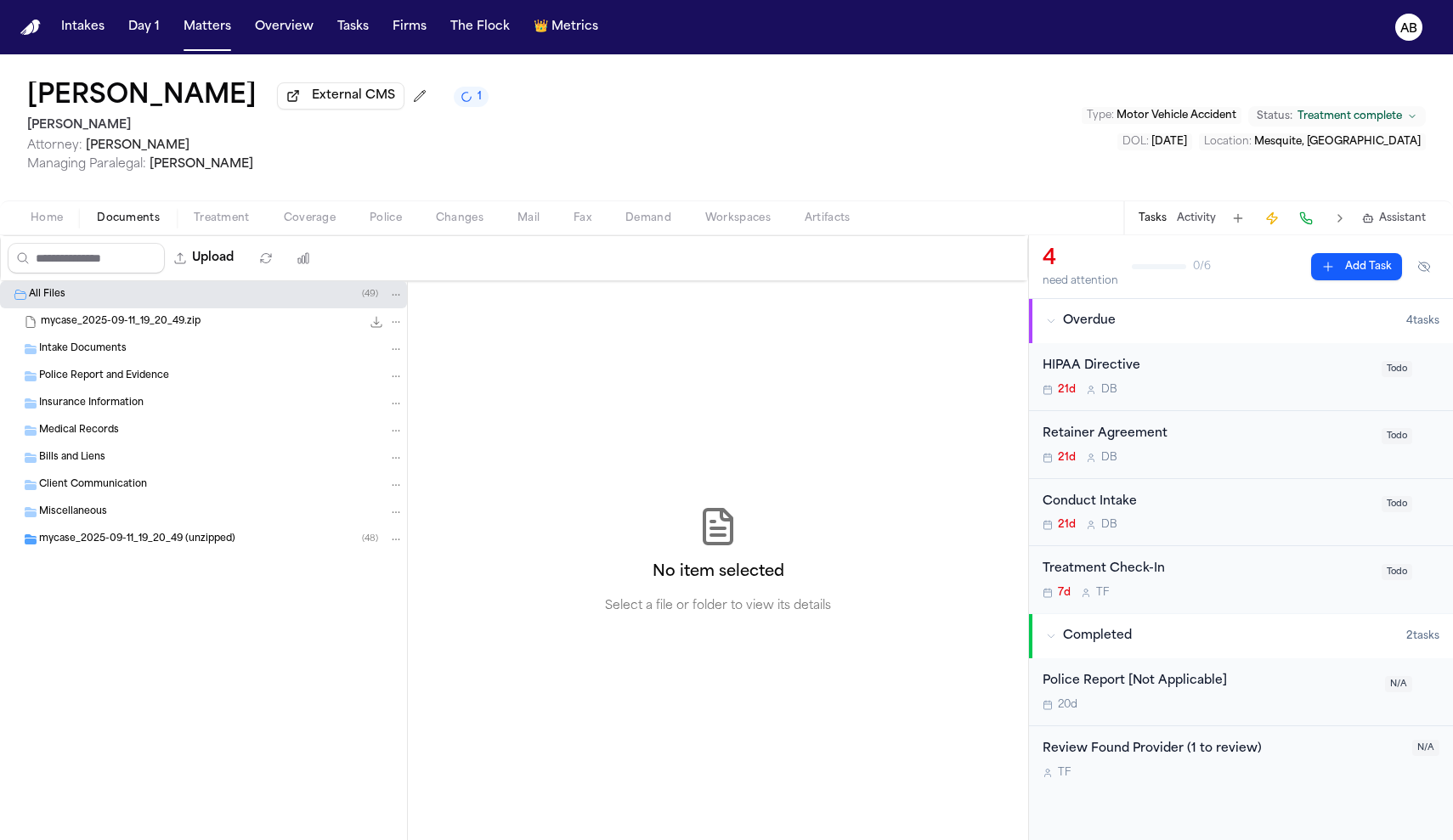
click at [104, 403] on span "Insurance Information" at bounding box center [92, 403] width 105 height 15
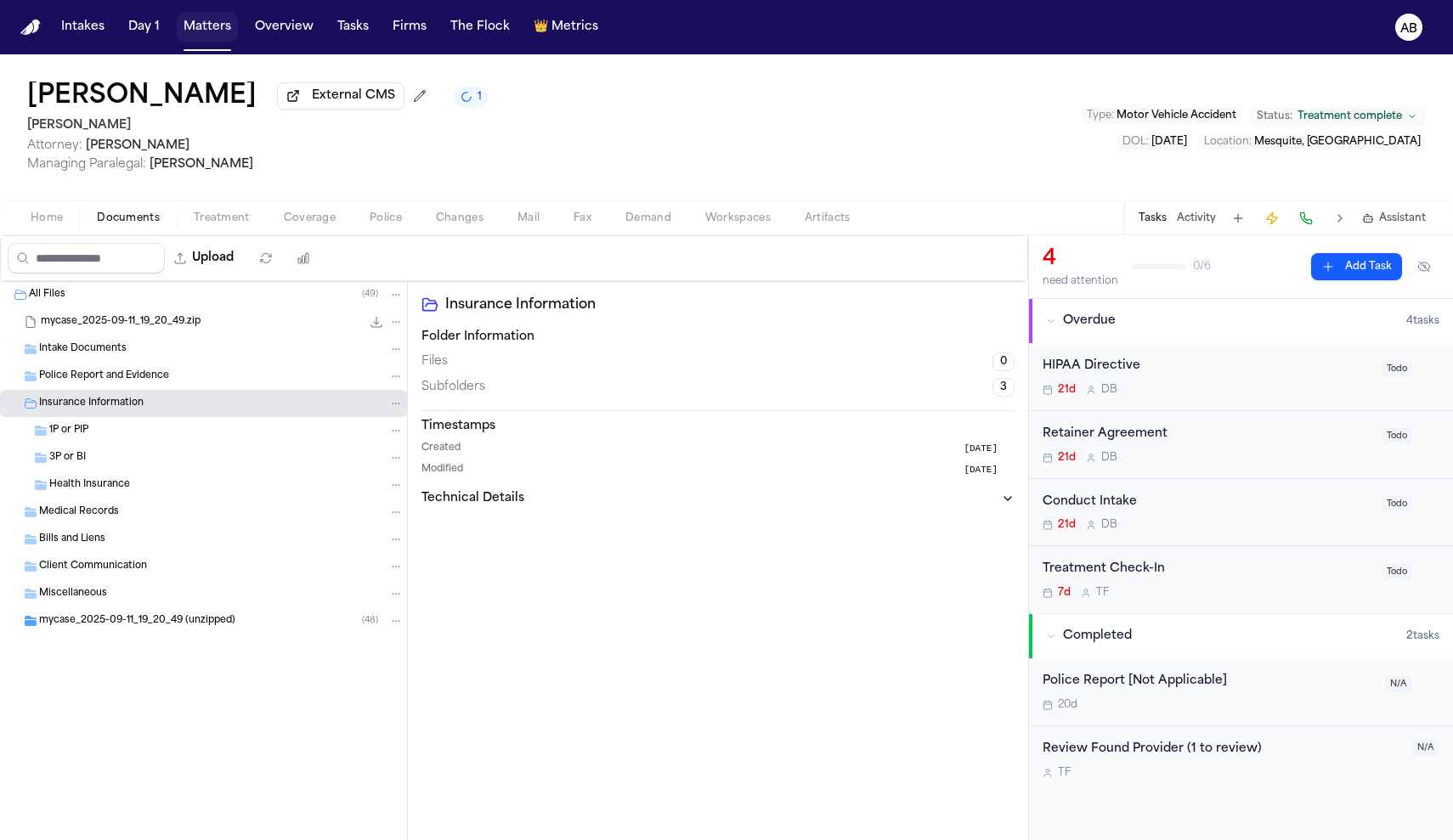
click at [212, 30] on button "Matters" at bounding box center [207, 27] width 61 height 31
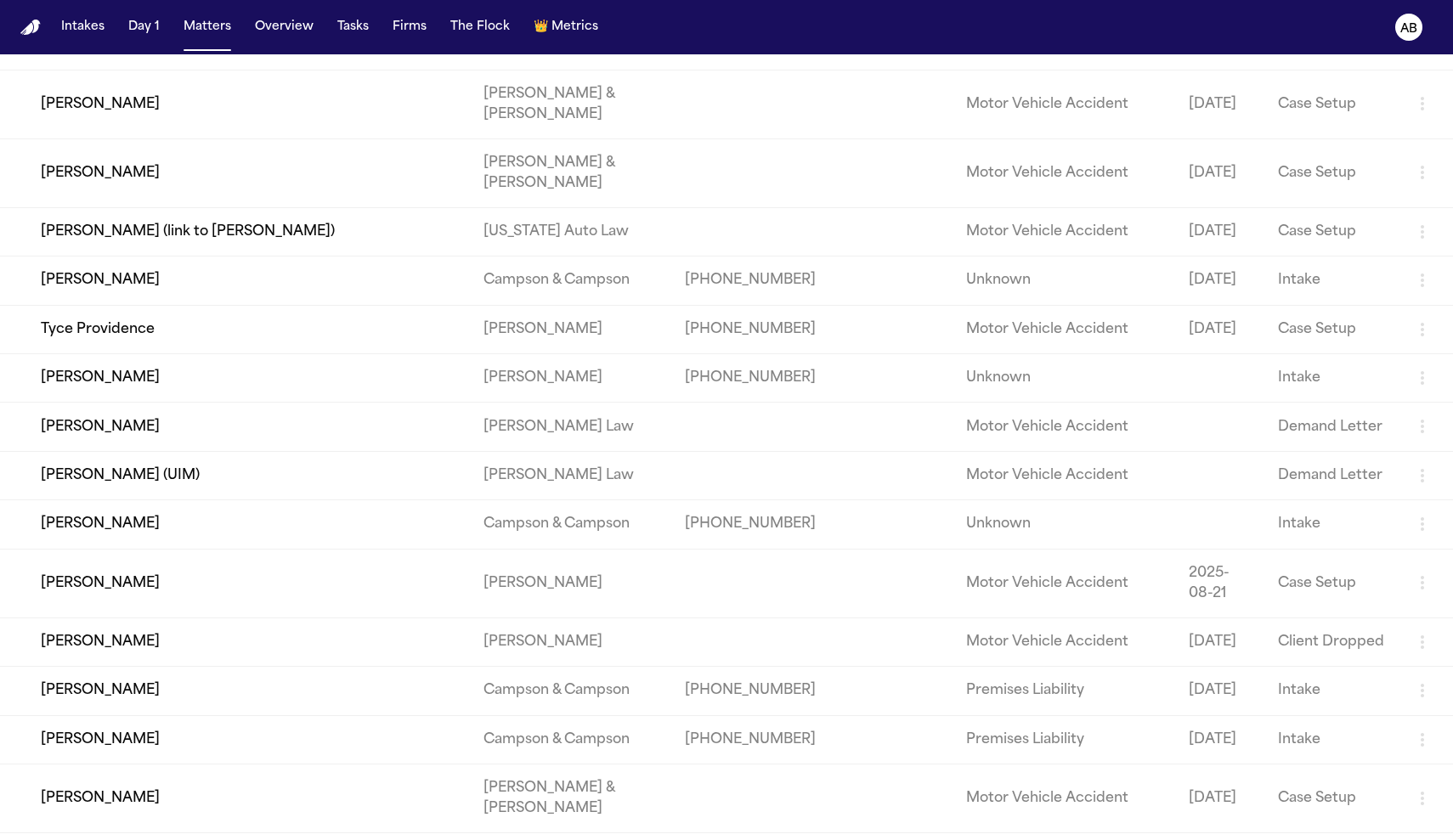
scroll to position [13138, 0]
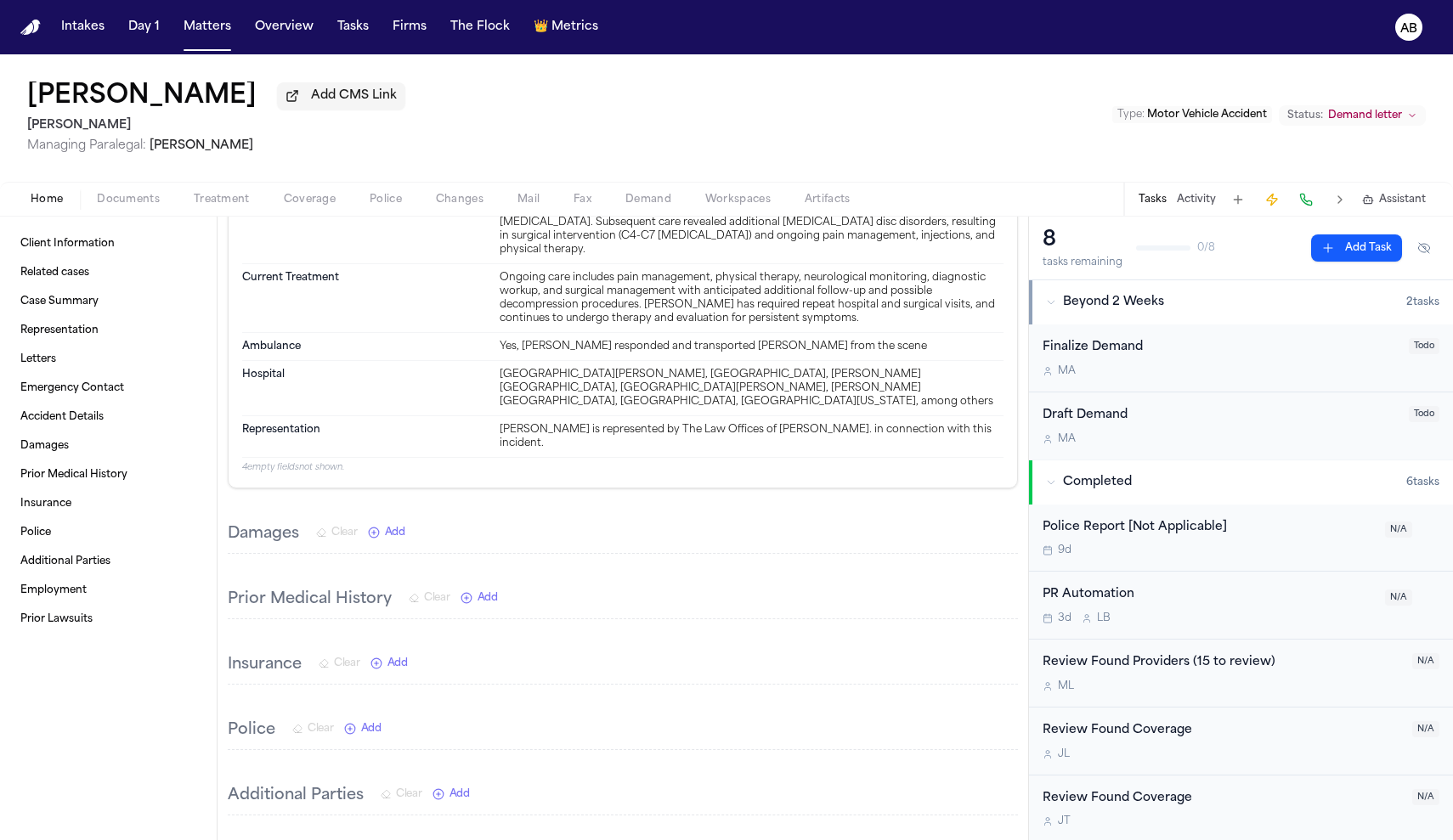
scroll to position [1084, 0]
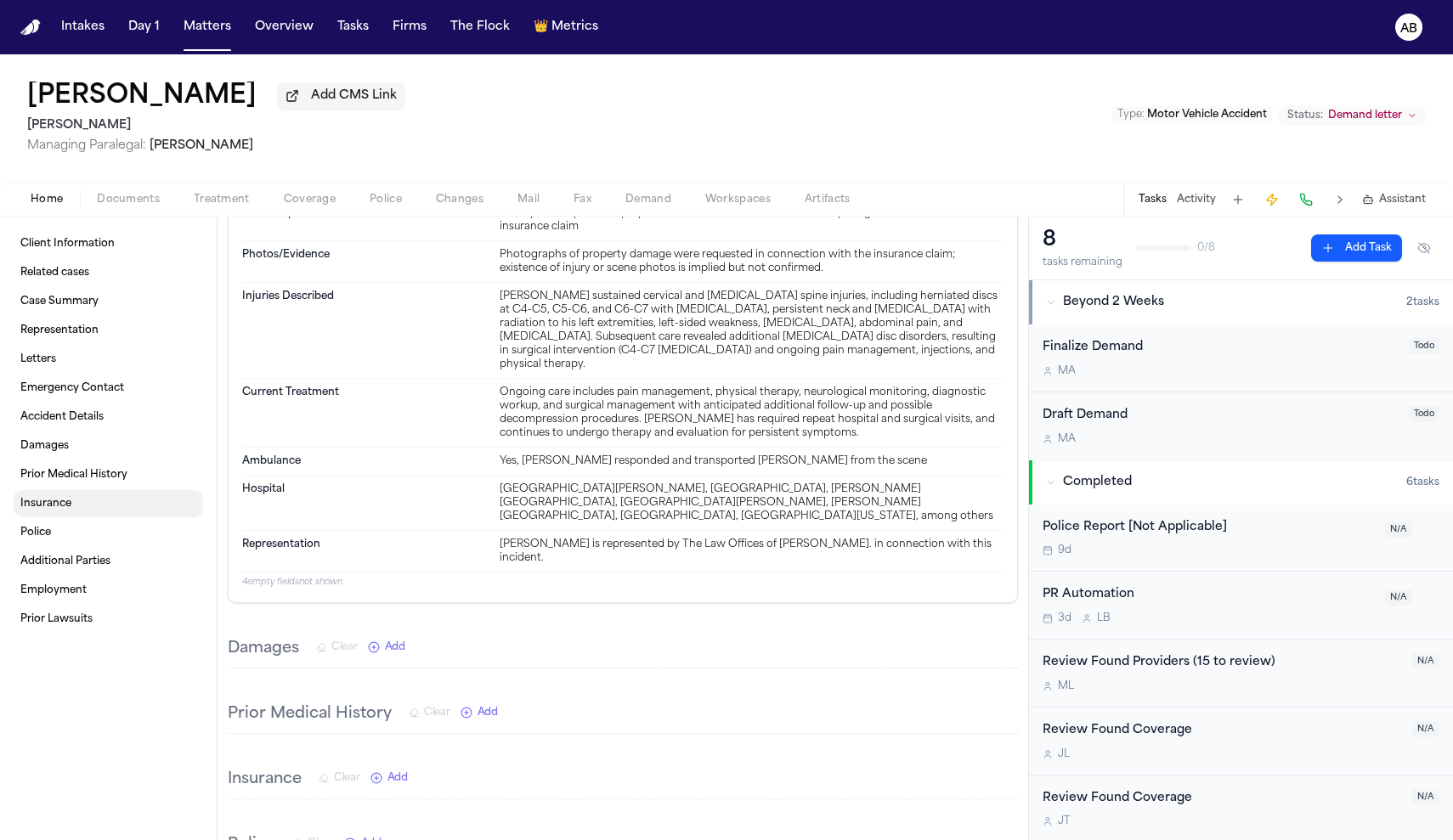
click at [41, 502] on span "Insurance" at bounding box center [45, 504] width 51 height 14
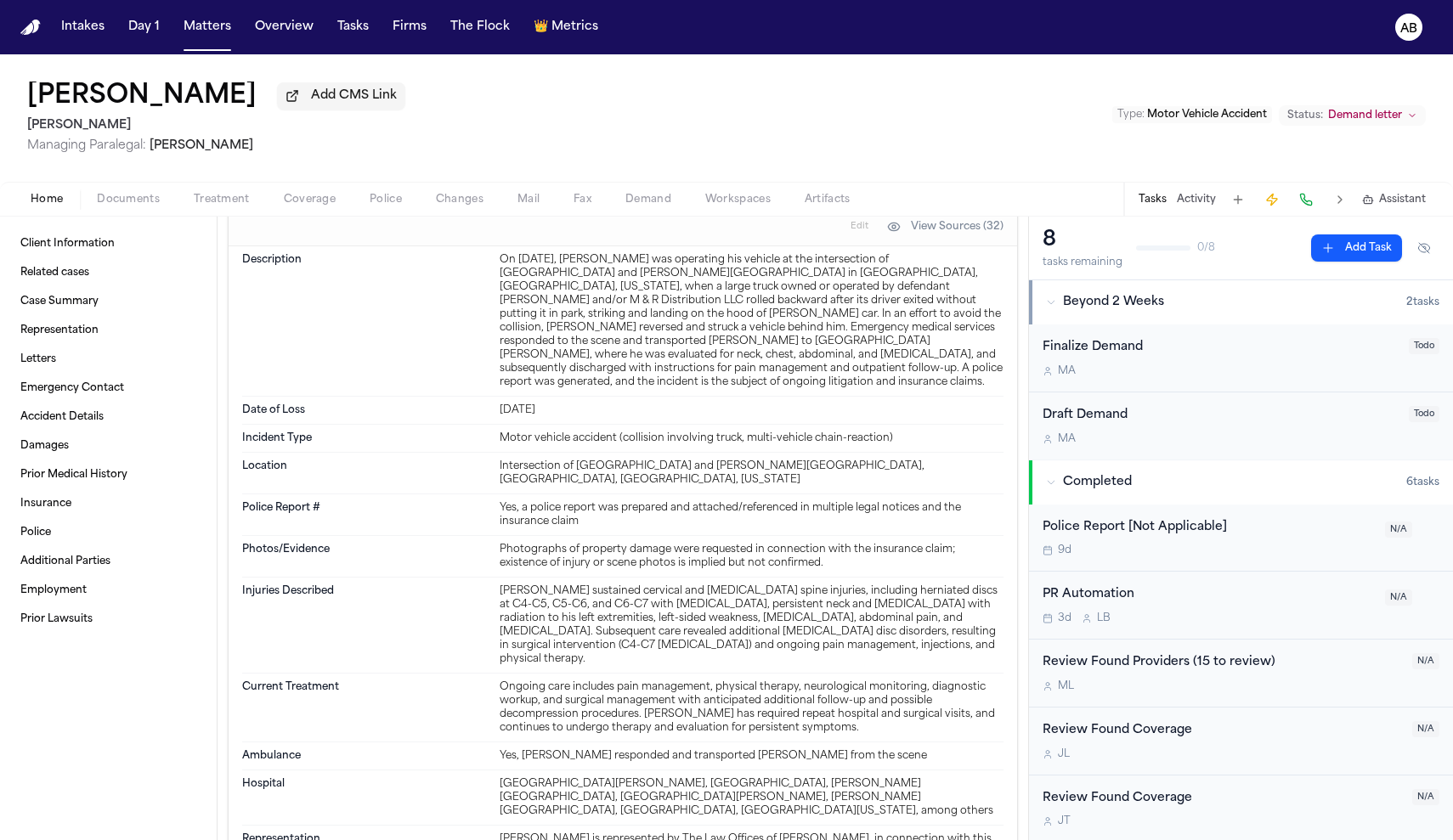
scroll to position [217, 0]
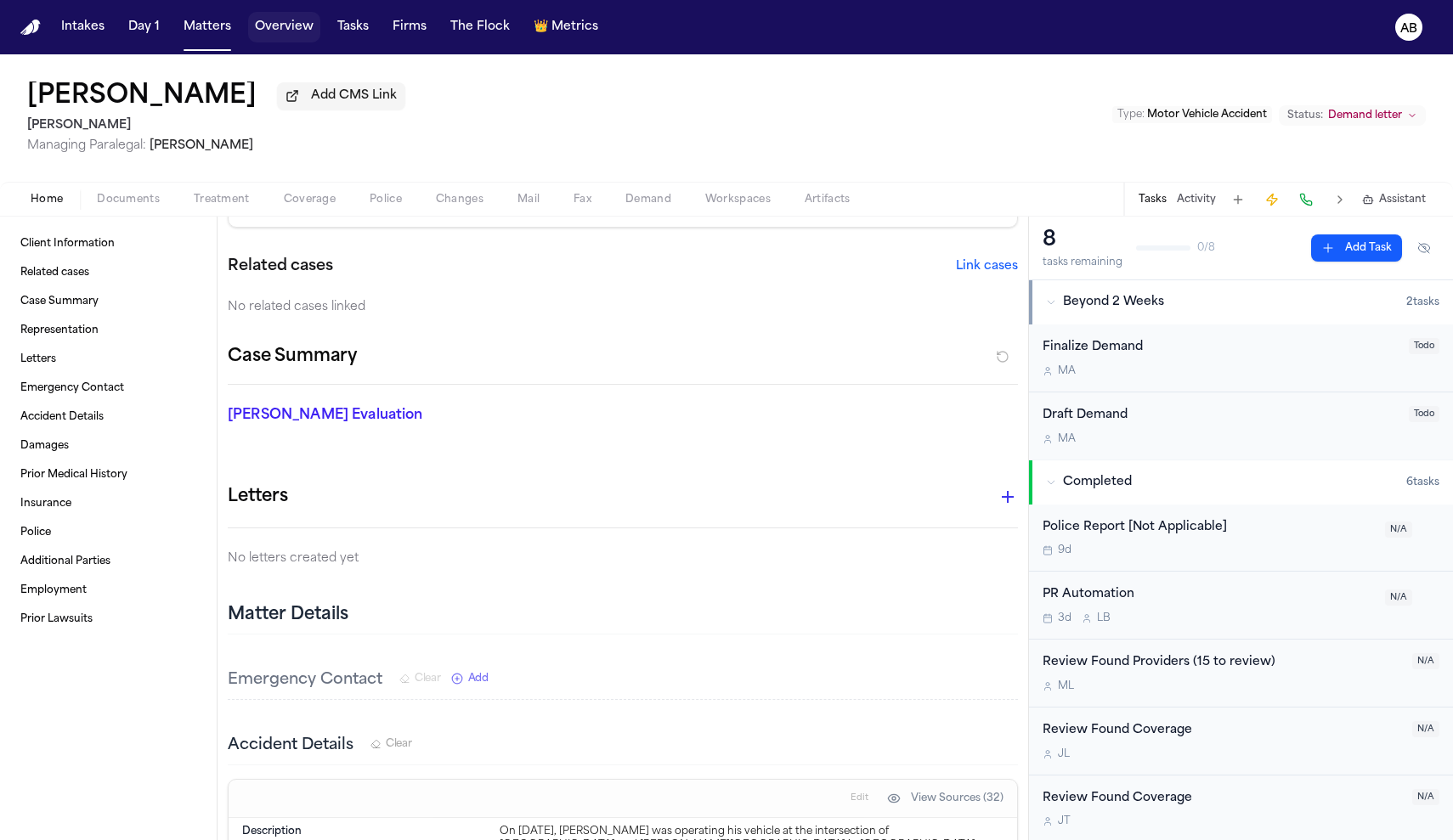
click at [262, 37] on button "Overview" at bounding box center [284, 27] width 72 height 31
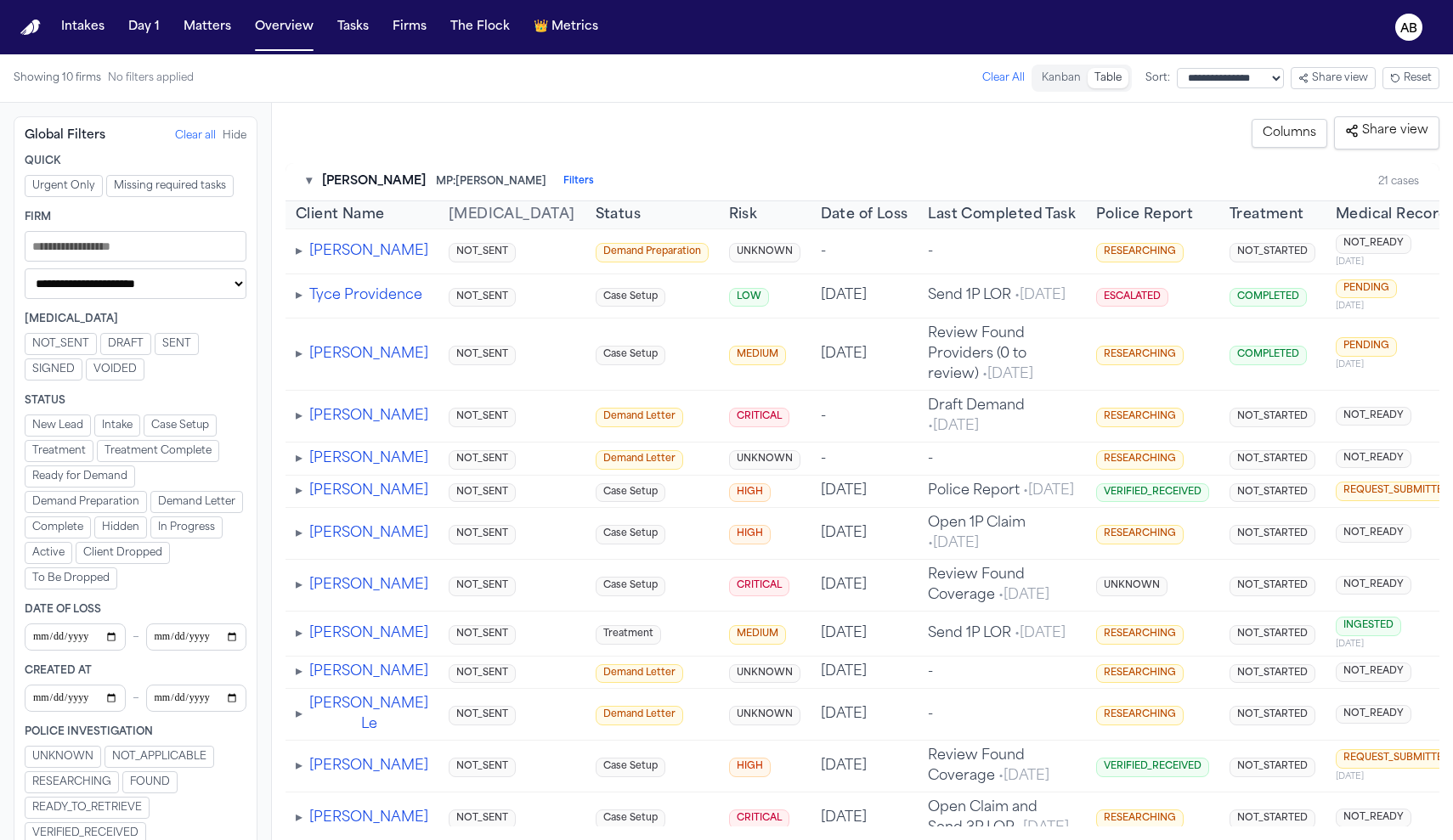
drag, startPoint x: 1304, startPoint y: 539, endPoint x: 1233, endPoint y: 518, distance: 74.0
drag, startPoint x: 1236, startPoint y: 518, endPoint x: 1213, endPoint y: 513, distance: 23.5
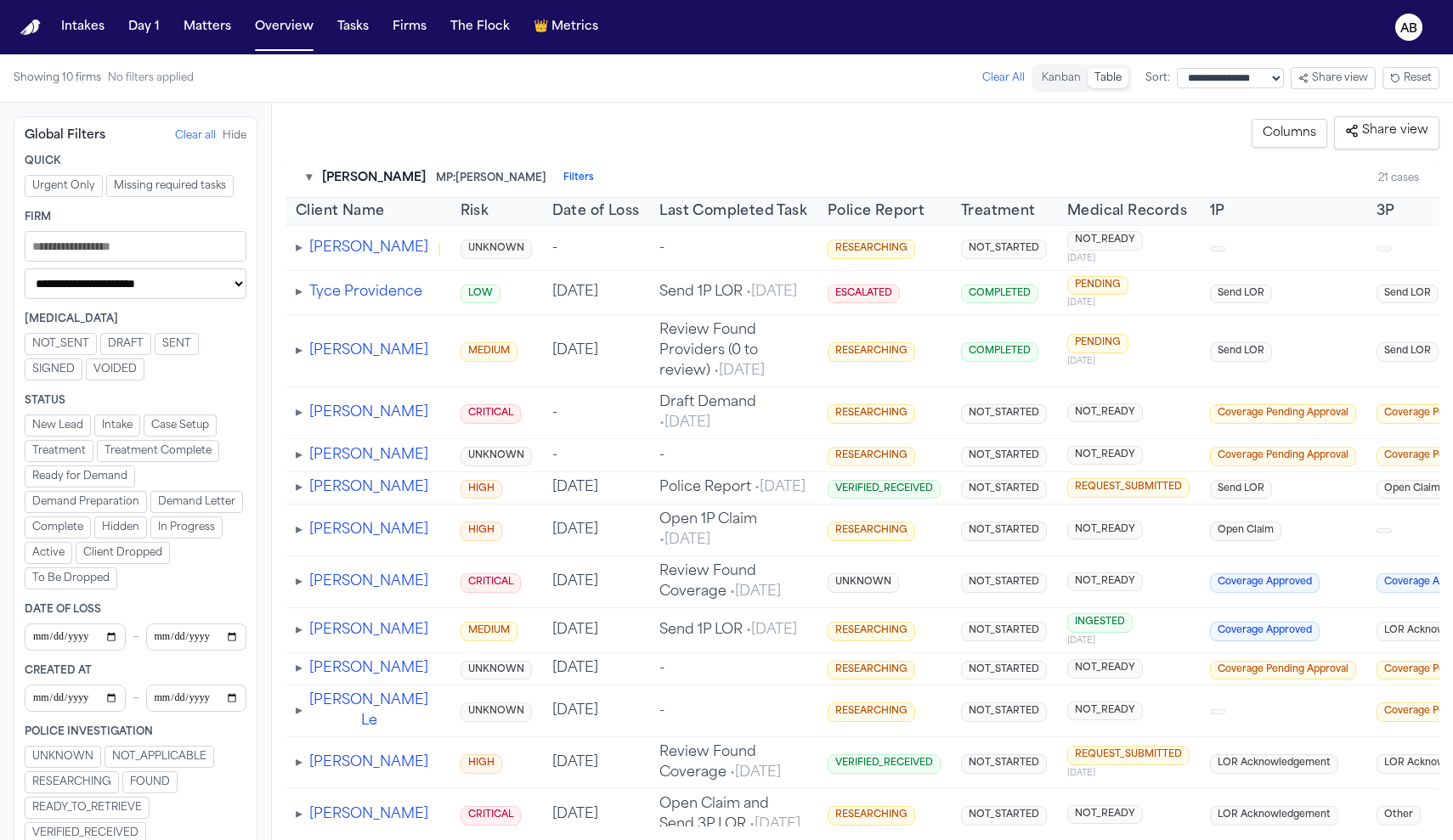
scroll to position [0, 390]
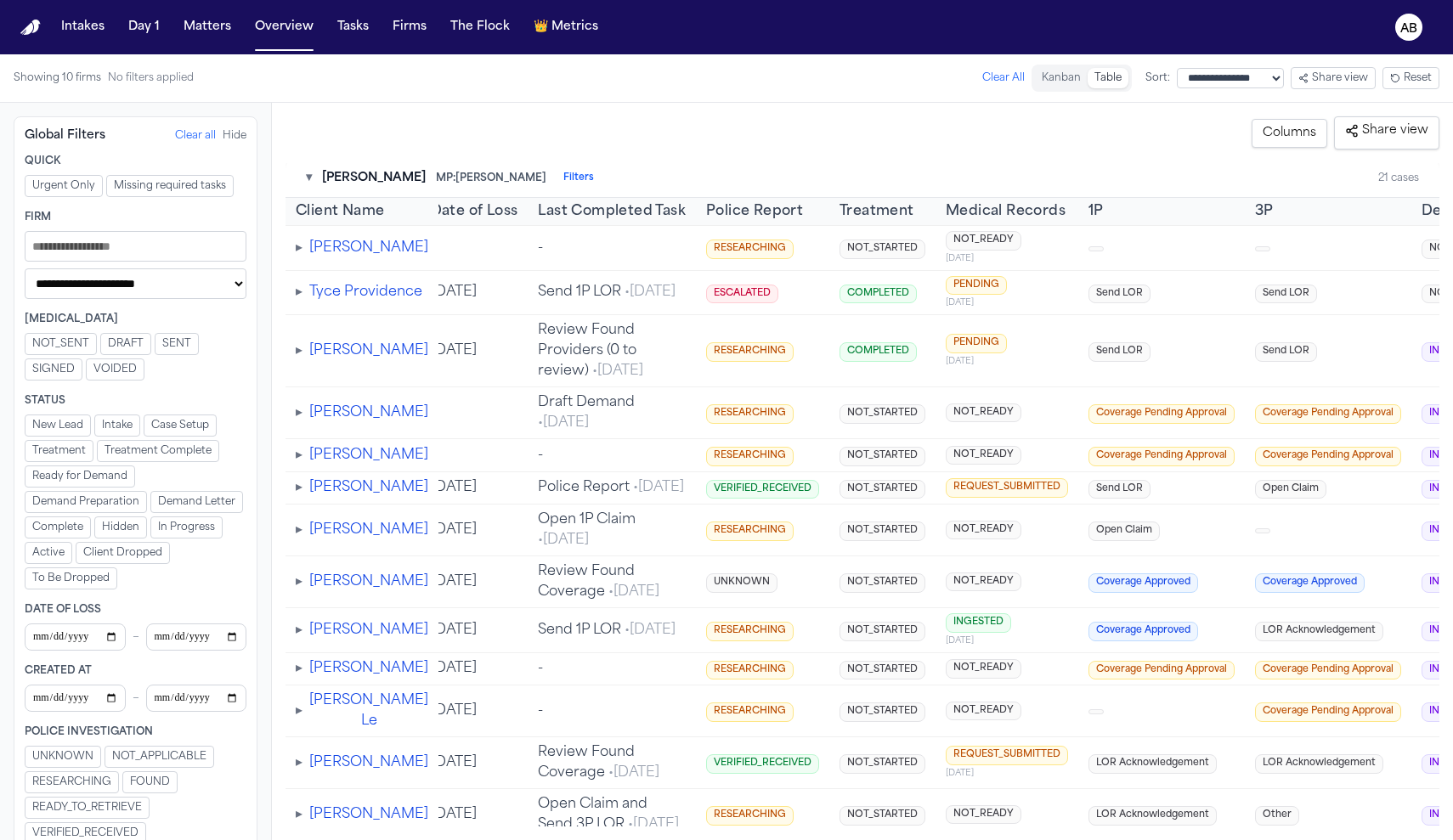
drag, startPoint x: 1225, startPoint y: 514, endPoint x: 1351, endPoint y: 527, distance: 126.7
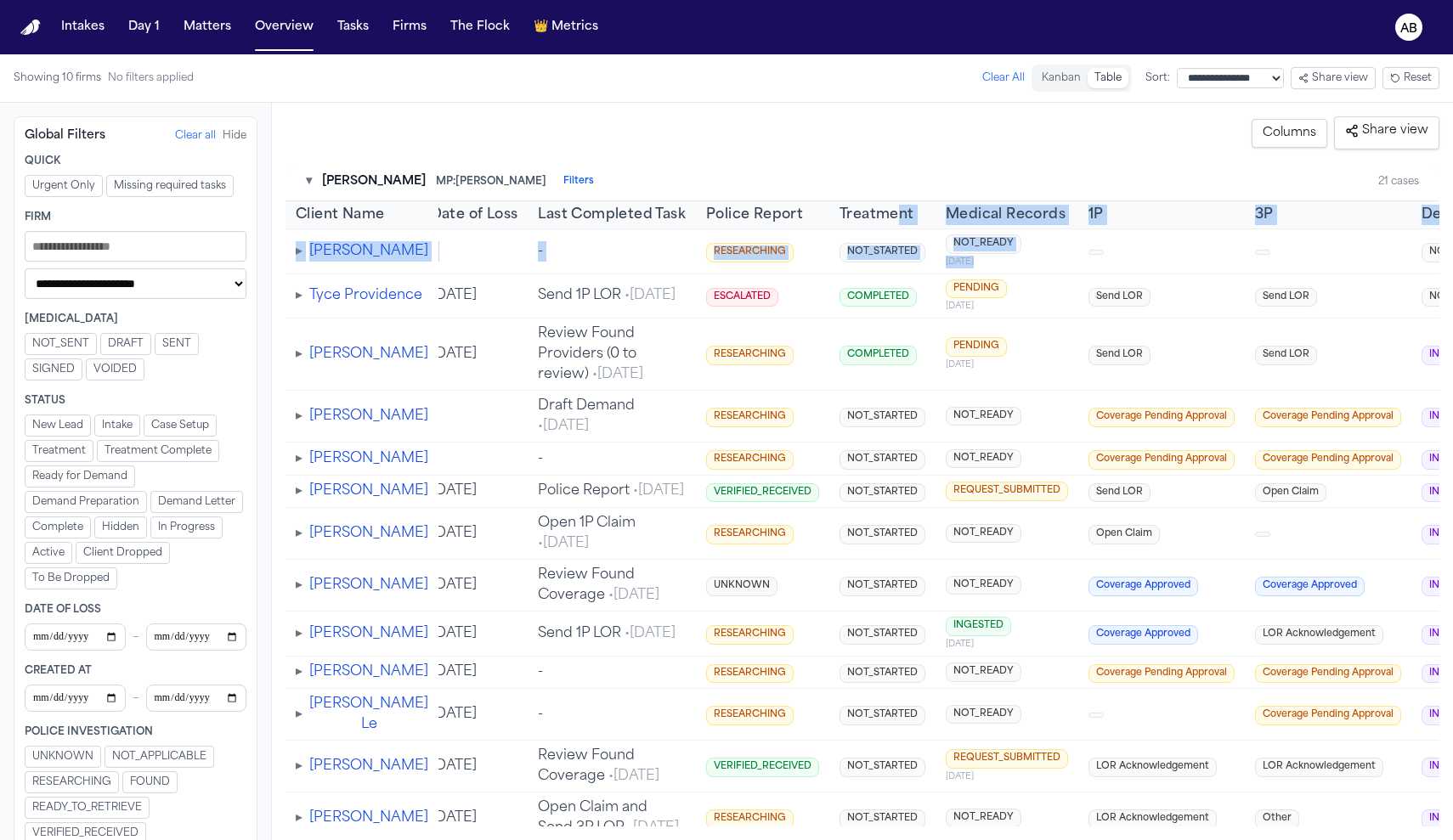
drag, startPoint x: 1121, startPoint y: 241, endPoint x: 811, endPoint y: 222, distance: 310.6
click at [811, 222] on table "Client Name [MEDICAL_DATA] Status Risk Date of Loss Last Completed Task Police …" at bounding box center [706, 793] width 1622 height 1183
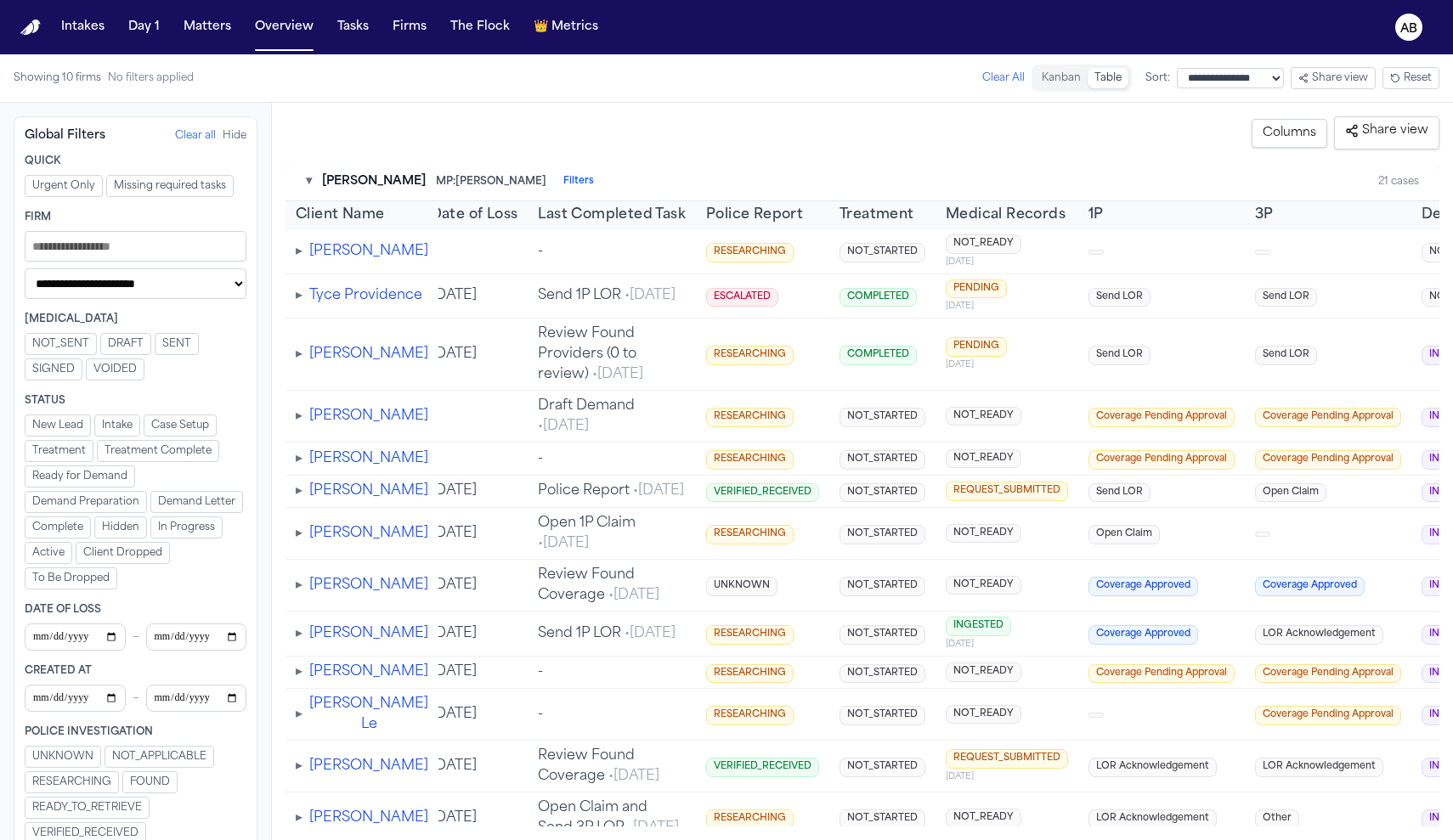
drag, startPoint x: 1049, startPoint y: 314, endPoint x: 1093, endPoint y: 347, distance: 55.0
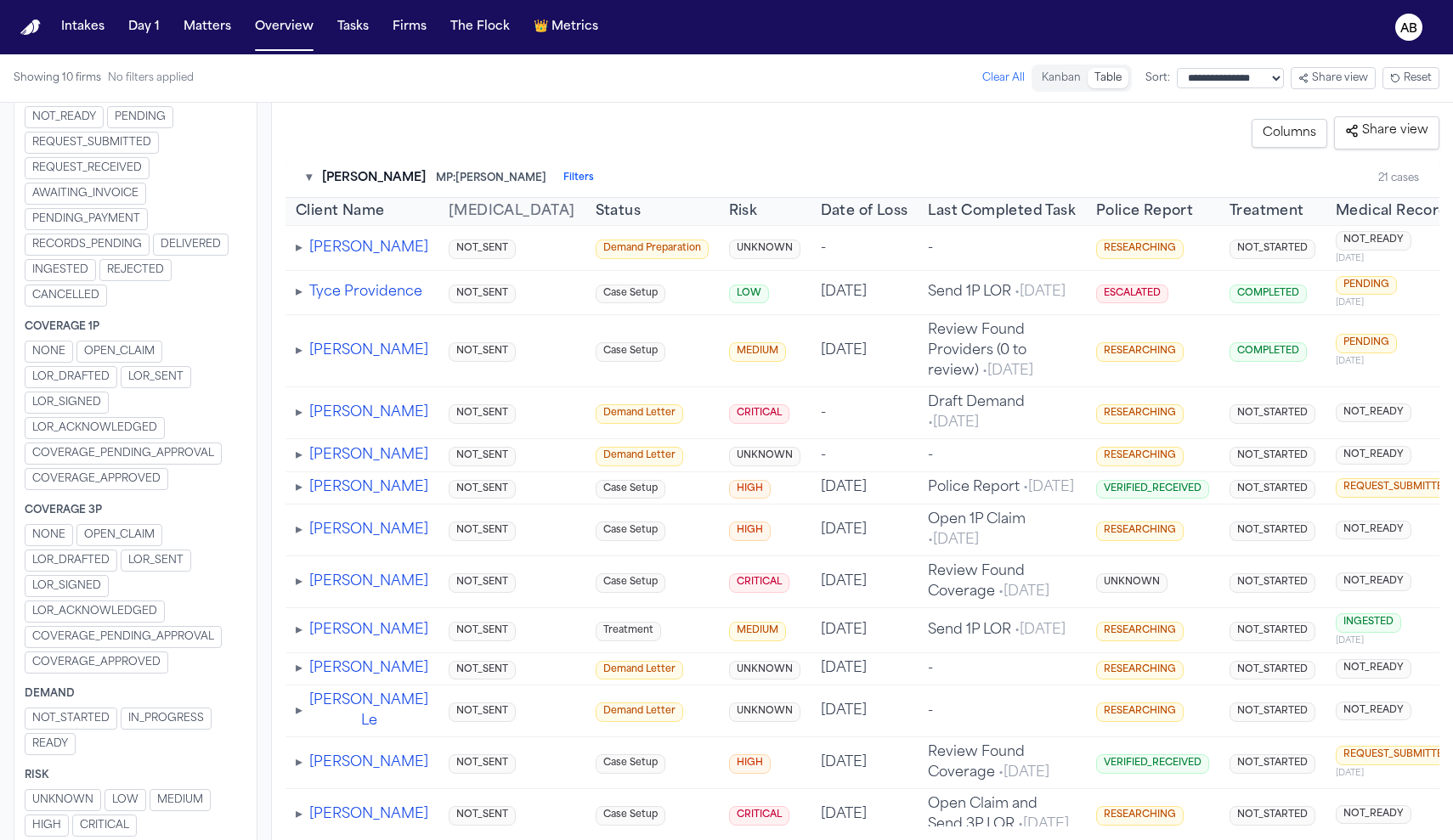
scroll to position [952, 0]
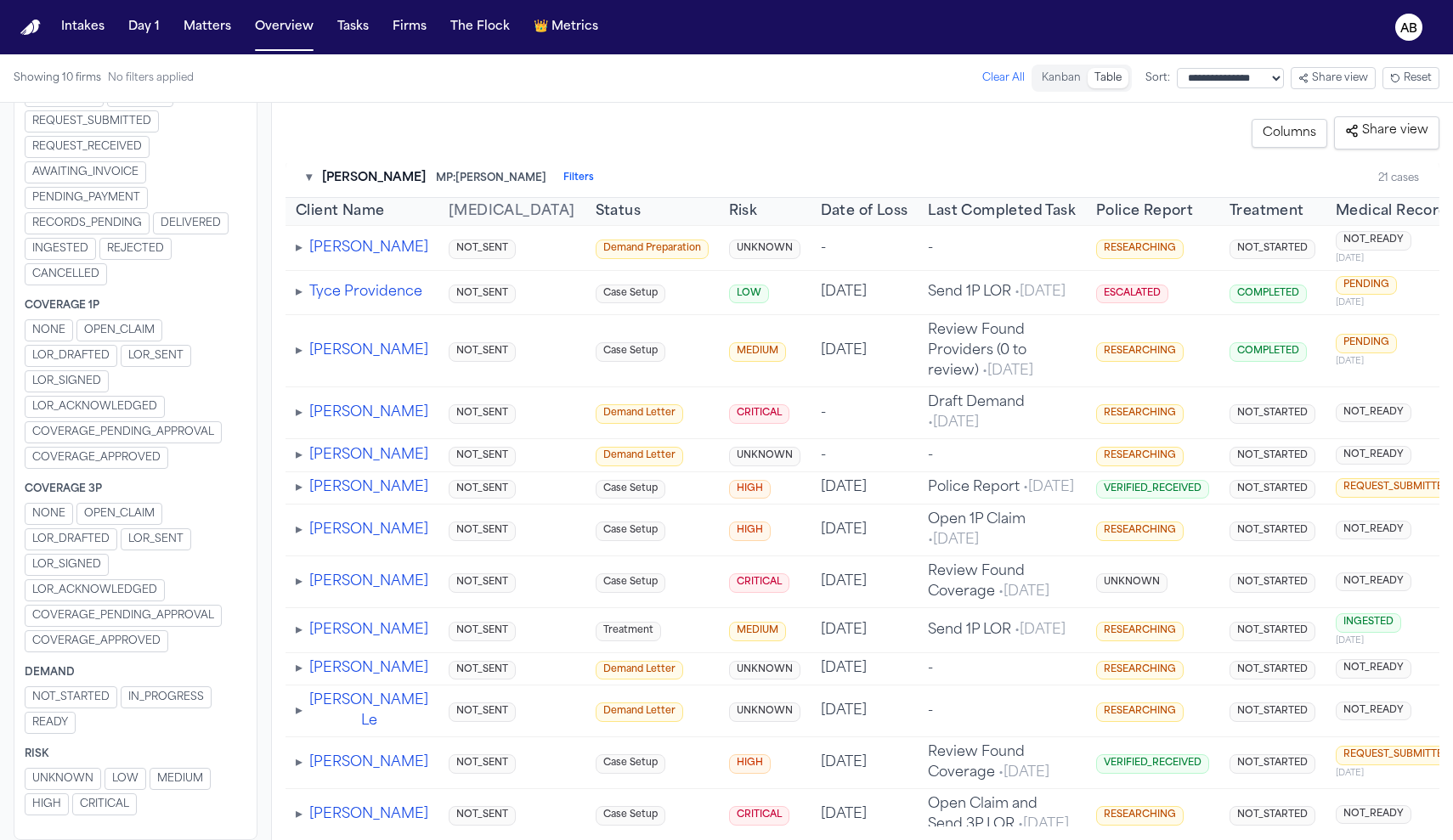
click at [71, 637] on span "COVERAGE_APPROVED" at bounding box center [96, 642] width 128 height 14
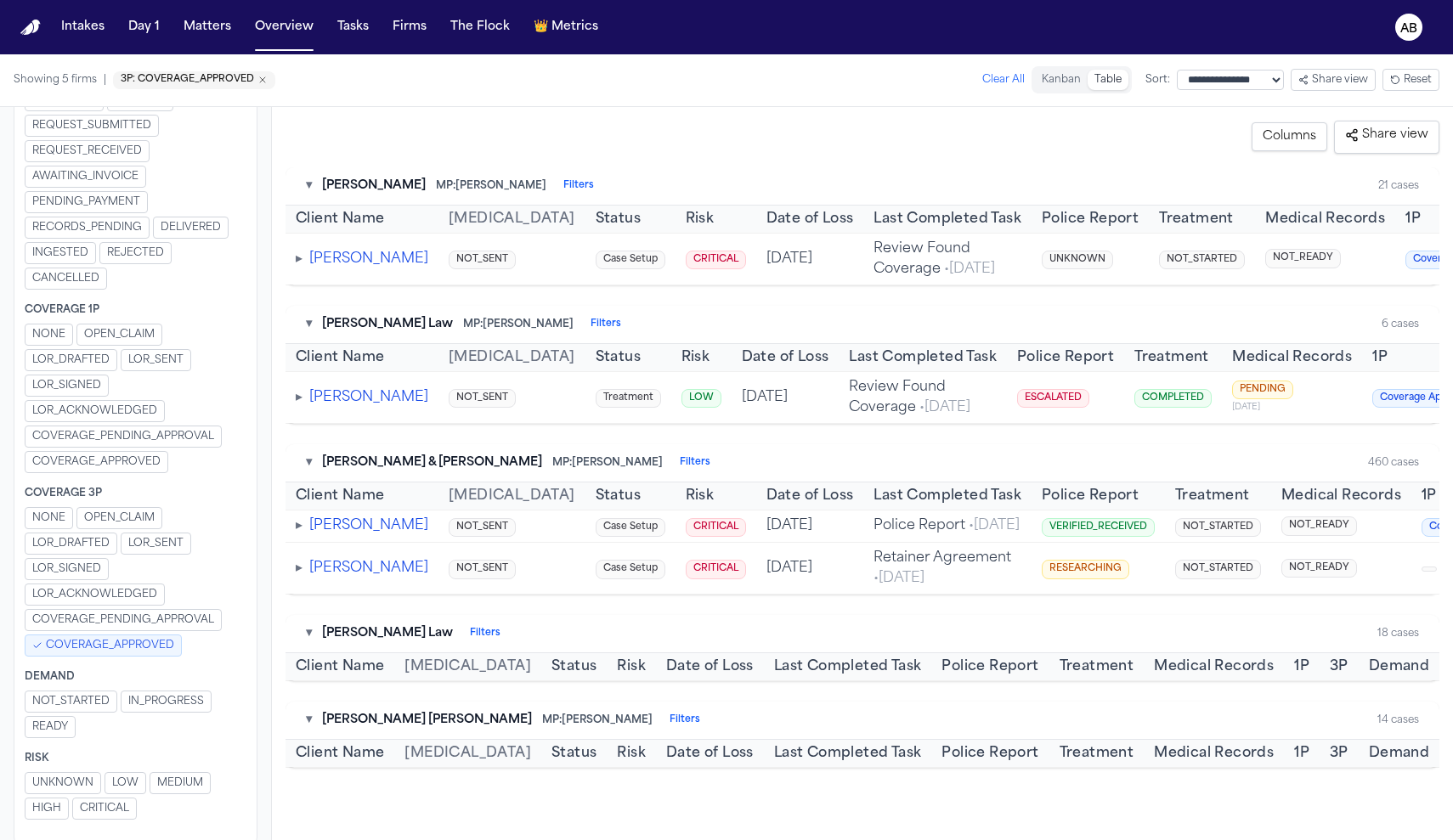
click at [347, 408] on button "[PERSON_NAME]" at bounding box center [368, 397] width 119 height 20
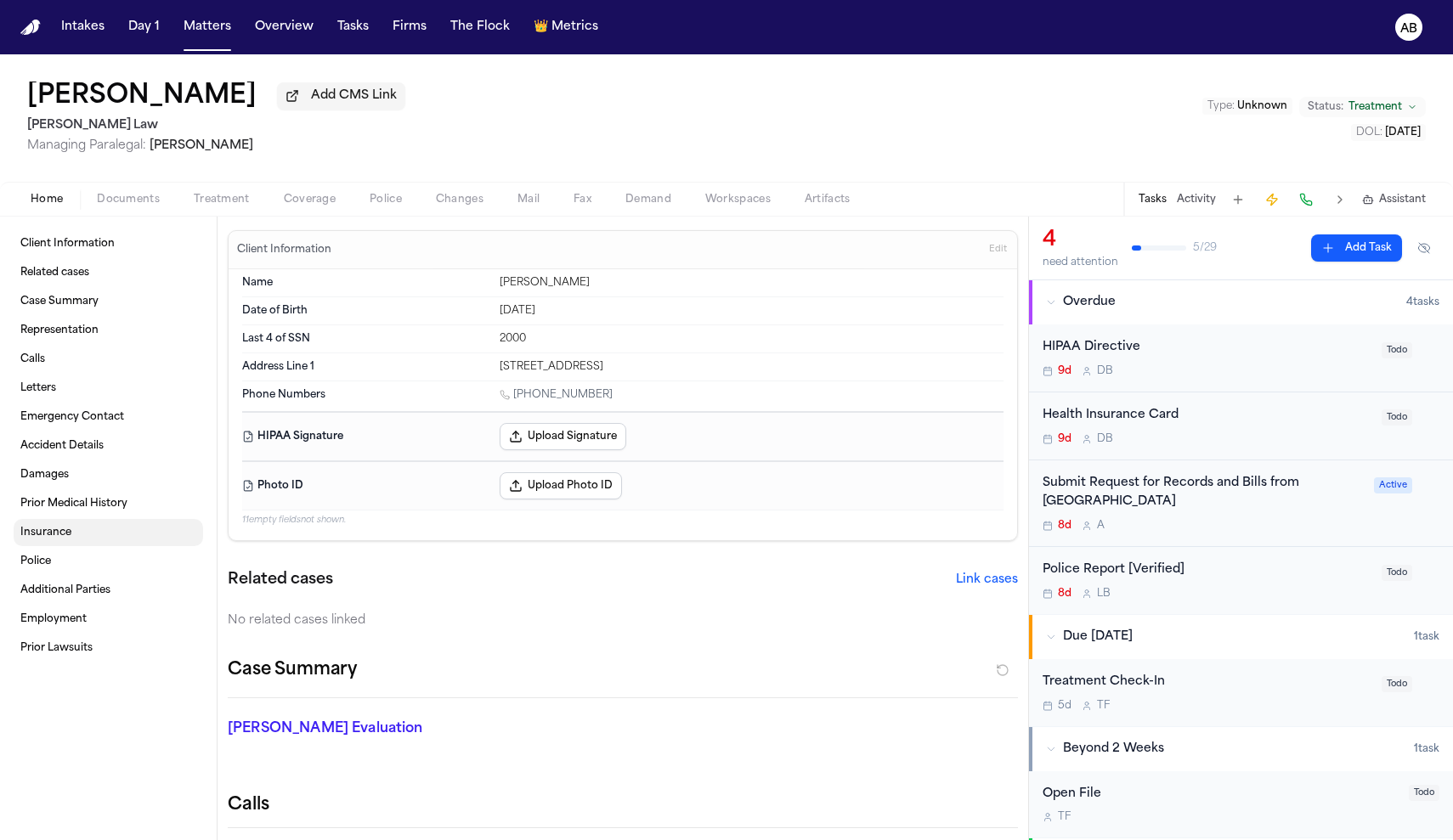
click at [60, 547] on link "Insurance" at bounding box center [108, 533] width 189 height 27
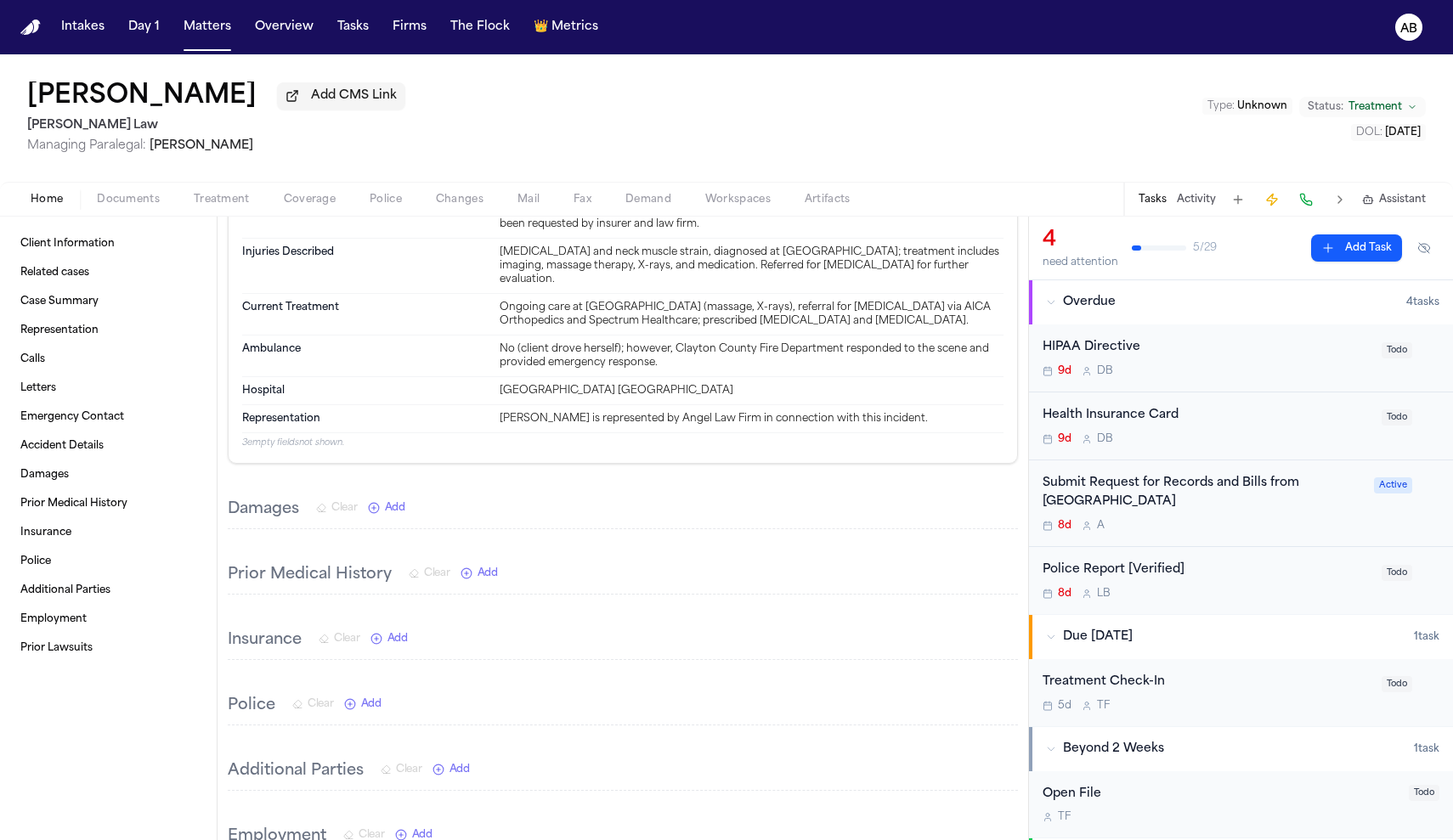
scroll to position [2419, 0]
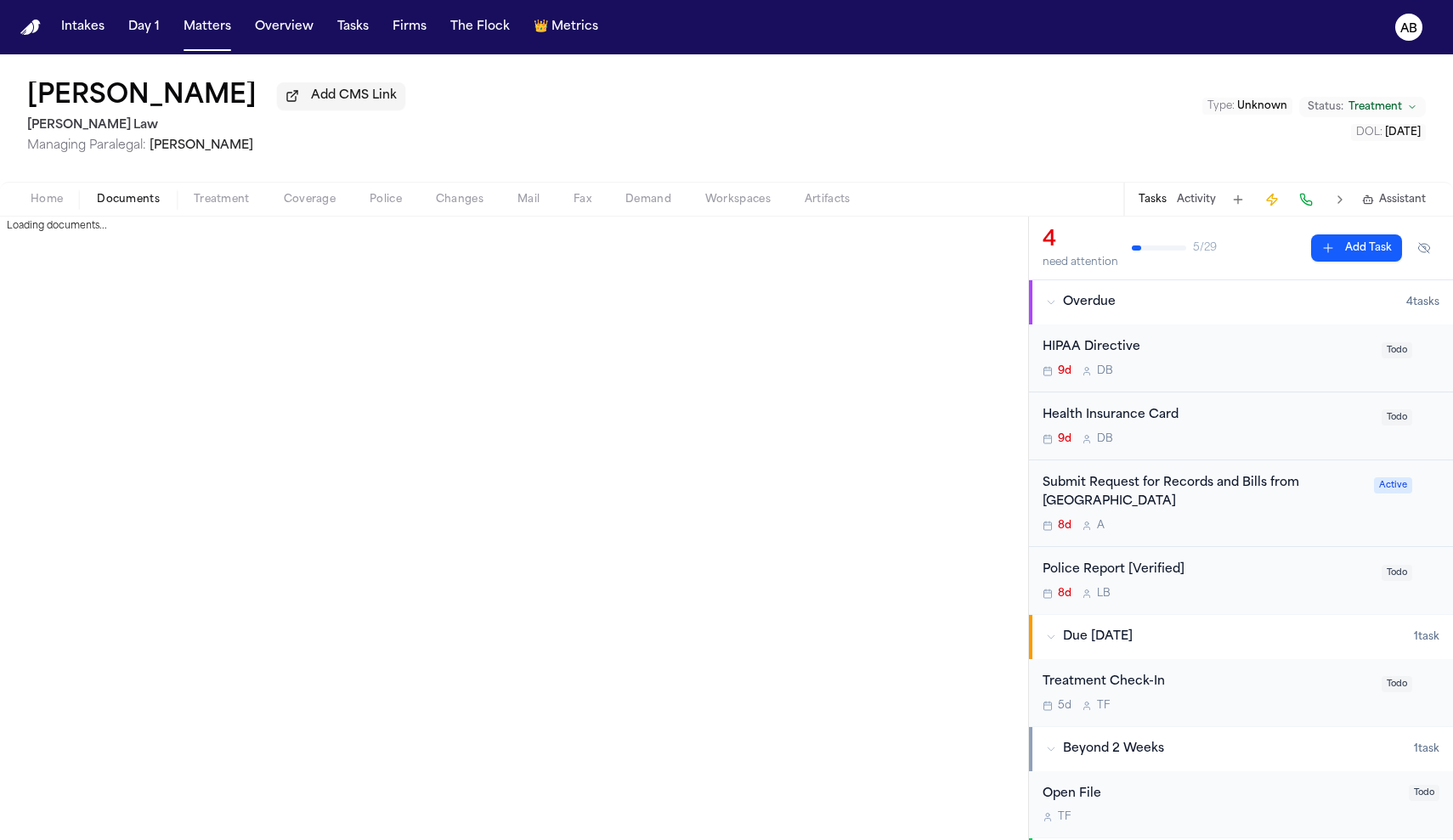
click at [136, 205] on span "Documents" at bounding box center [128, 200] width 63 height 14
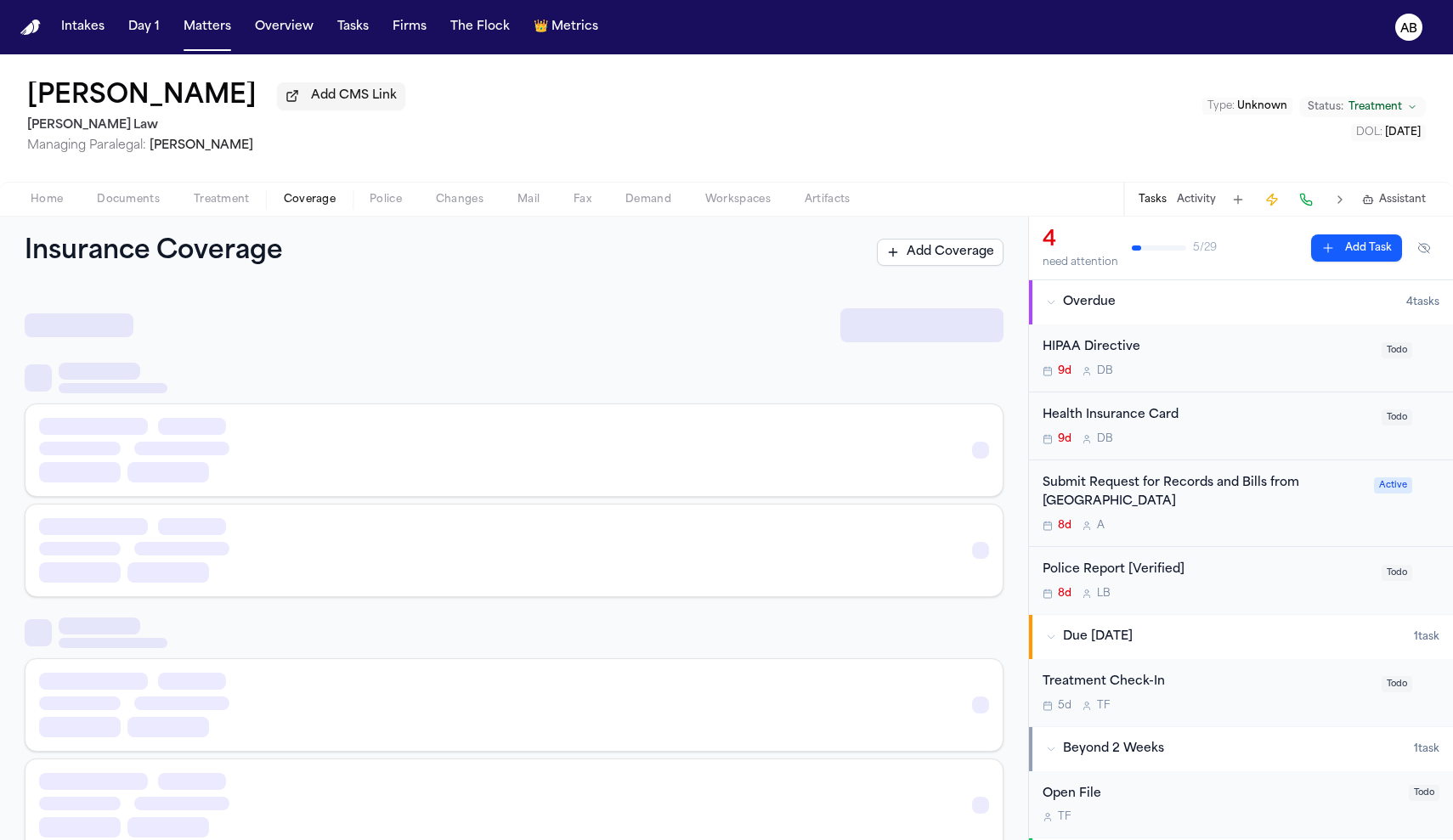
click at [296, 201] on span "Coverage" at bounding box center [309, 200] width 52 height 14
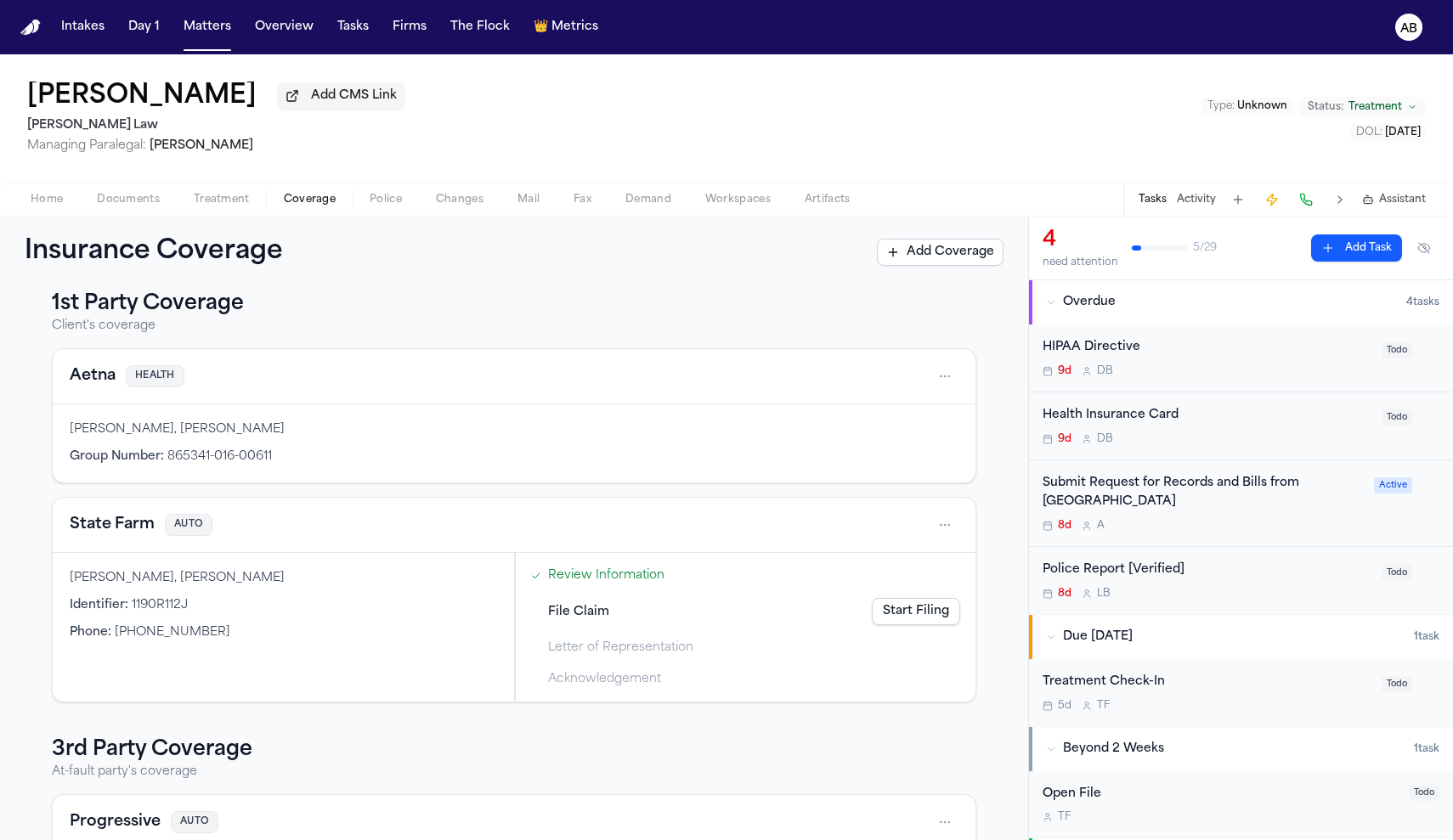
scroll to position [202, 0]
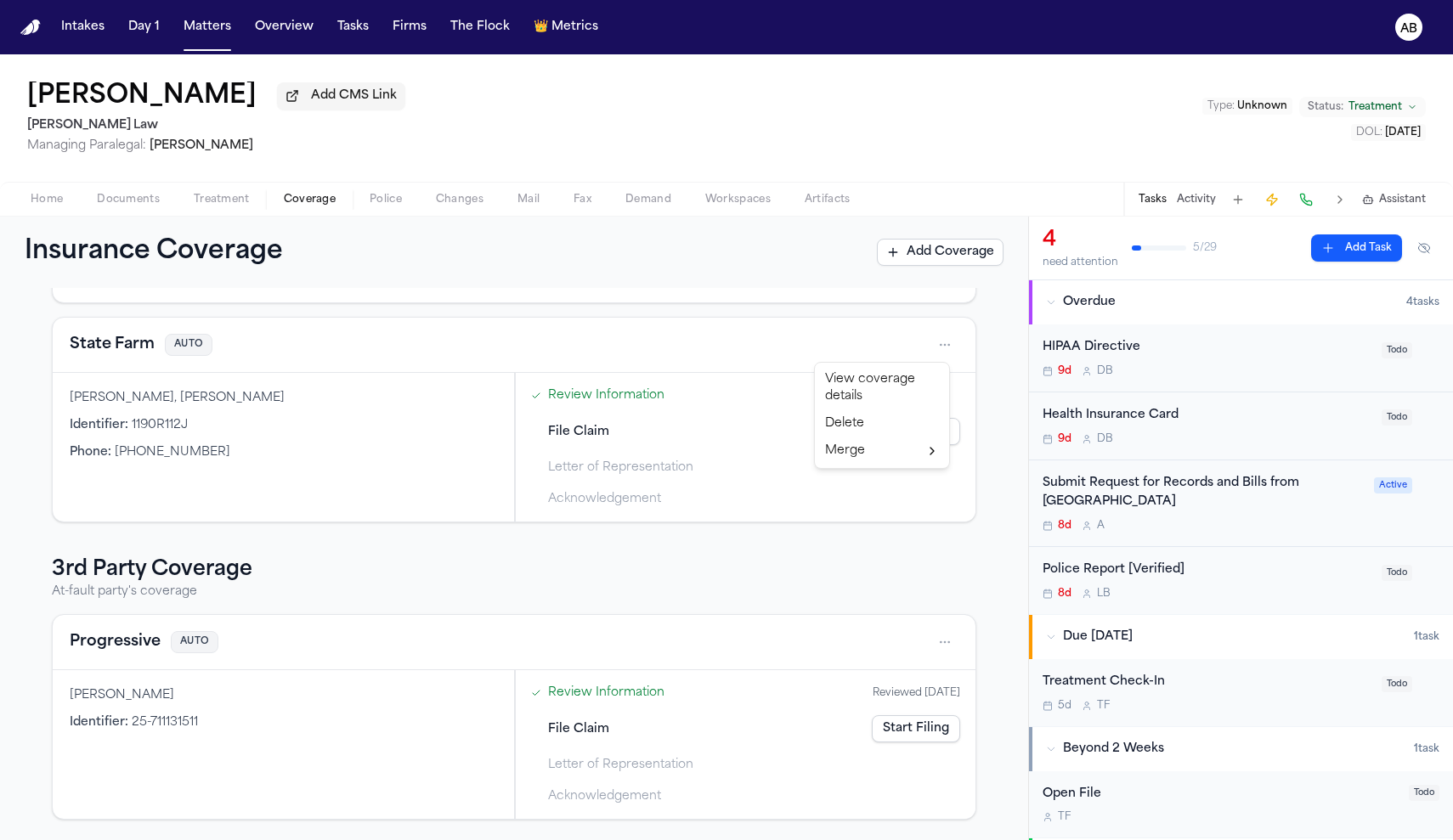
click at [938, 344] on html "Intakes Day 1 Matters Overview Tasks Firms The Flock 👑 Metrics AB [PERSON_NAME]…" at bounding box center [726, 420] width 1453 height 840
click at [853, 382] on div "View coverage details" at bounding box center [882, 388] width 127 height 45
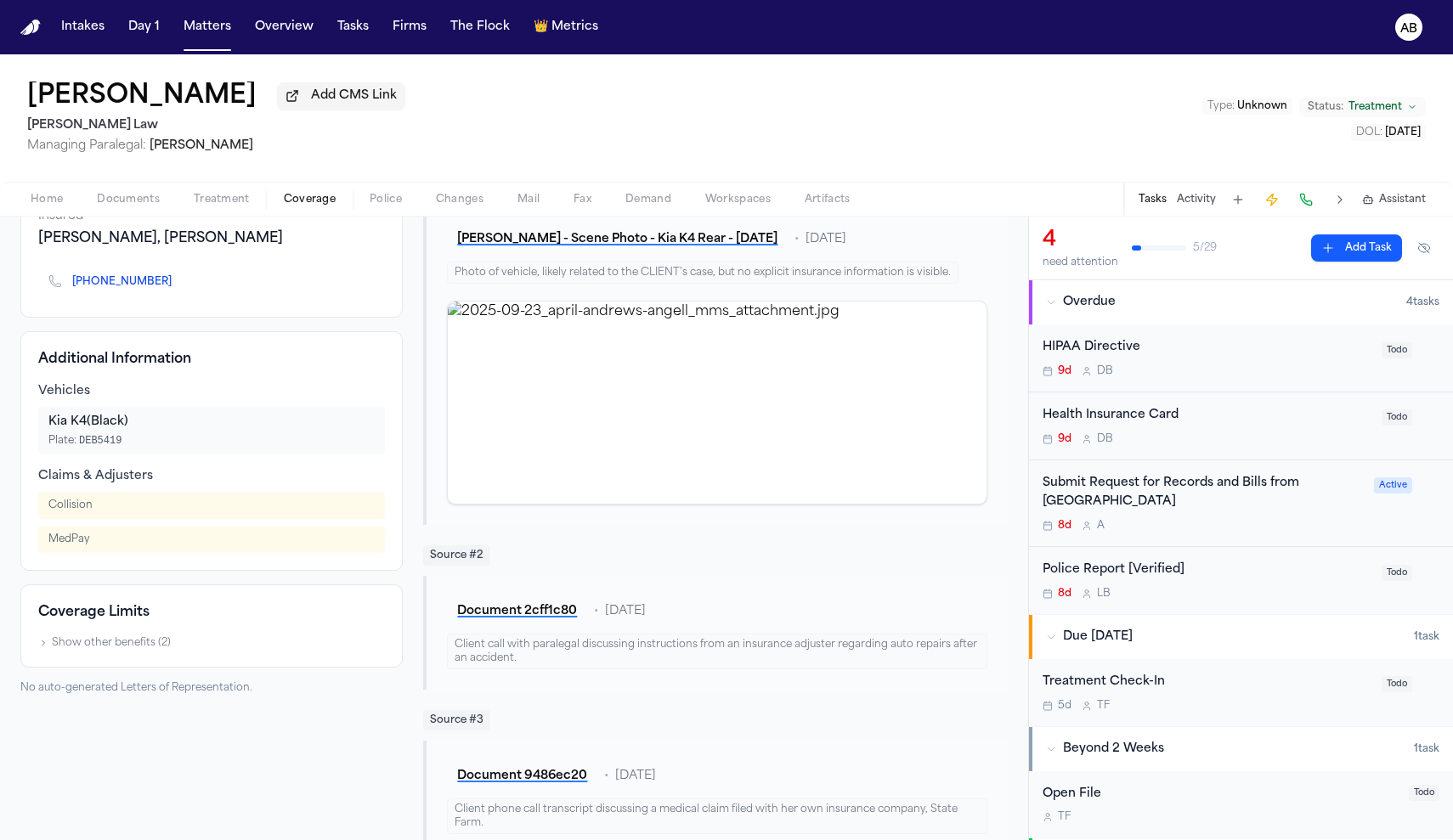
scroll to position [290, 0]
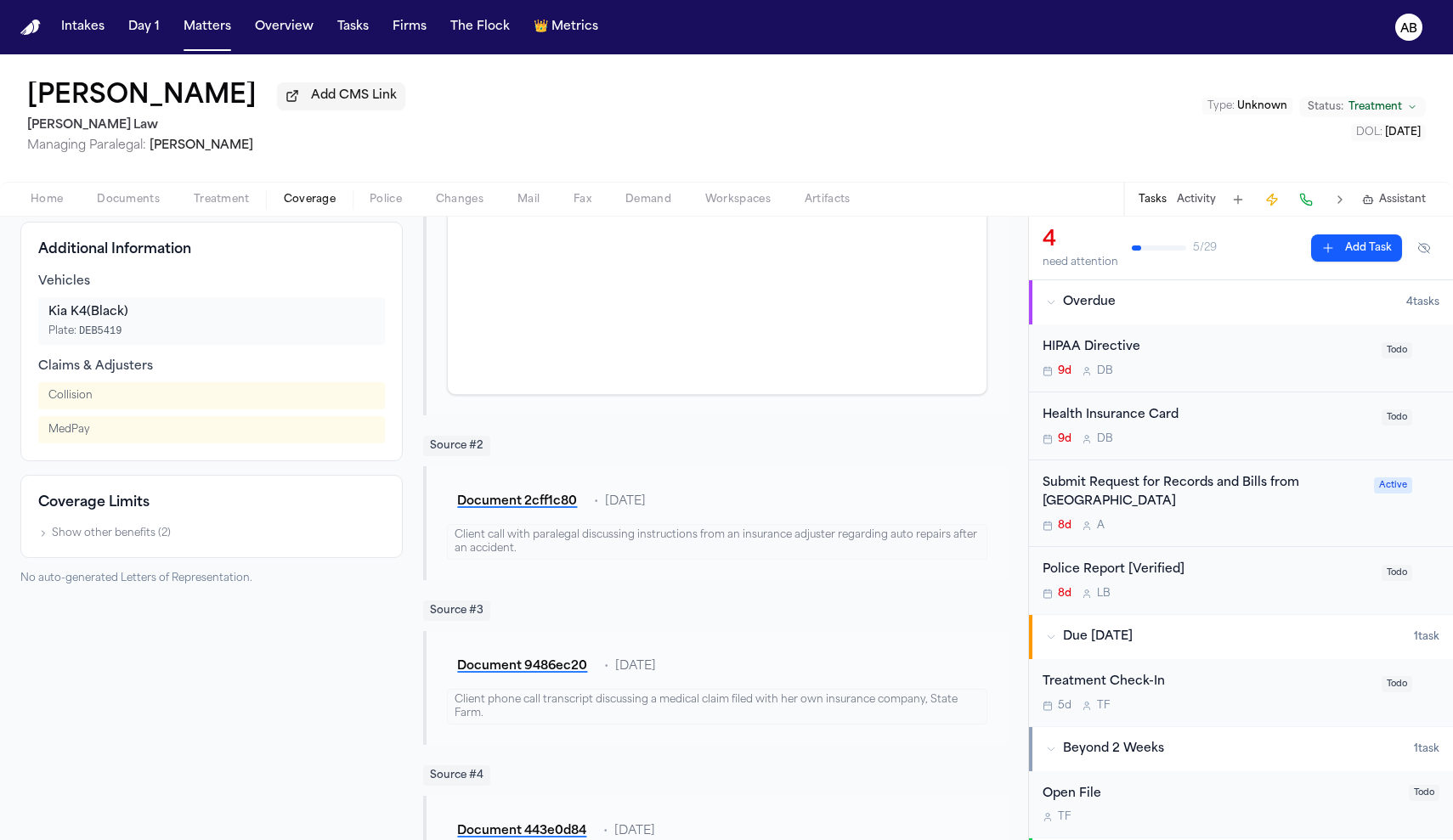
click at [233, 531] on div "Coverage Limits Show other benefits ( 2 )" at bounding box center [211, 516] width 382 height 83
click at [129, 535] on button "Show other benefits ( 2 )" at bounding box center [105, 534] width 133 height 14
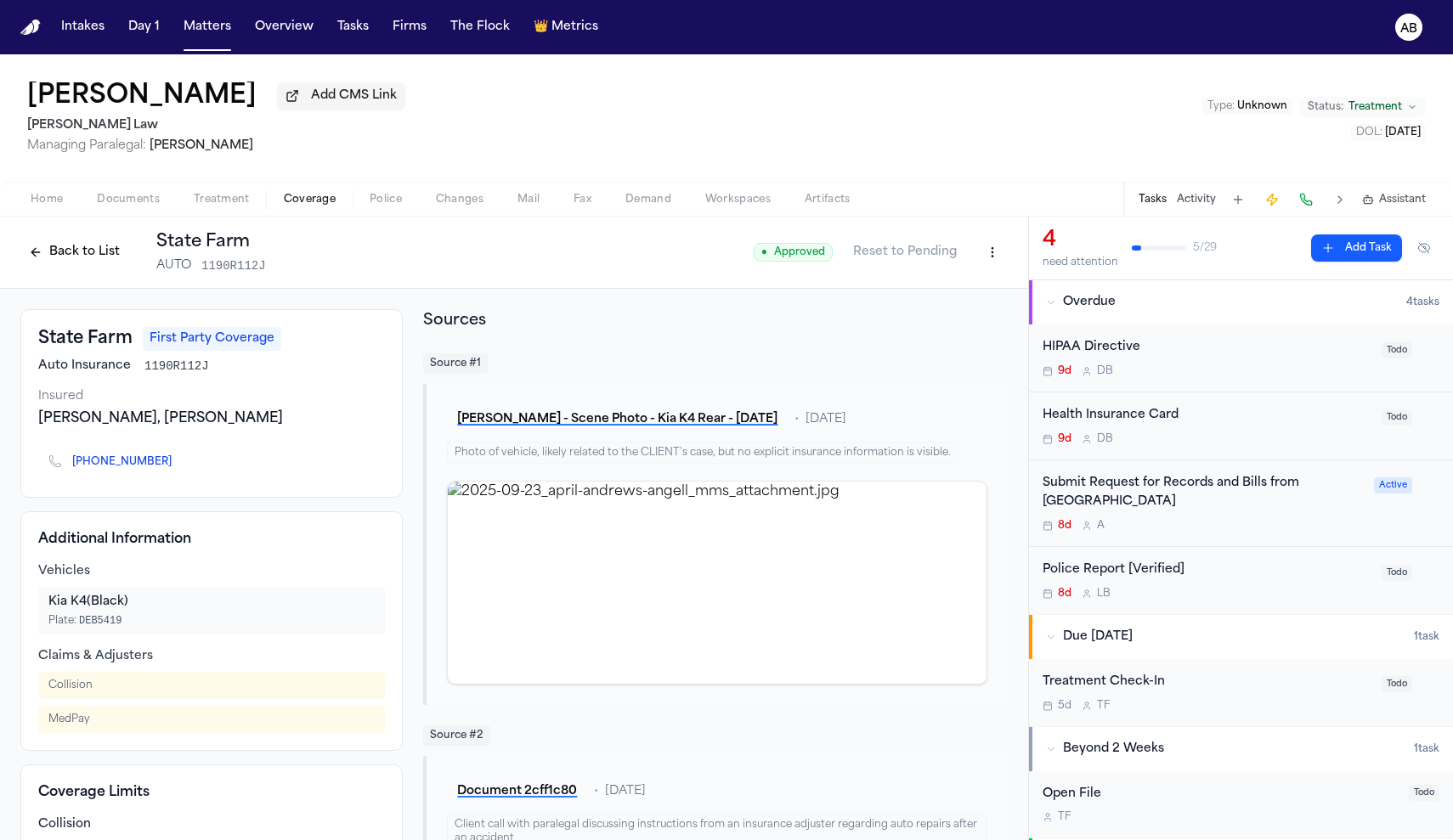
scroll to position [383, 0]
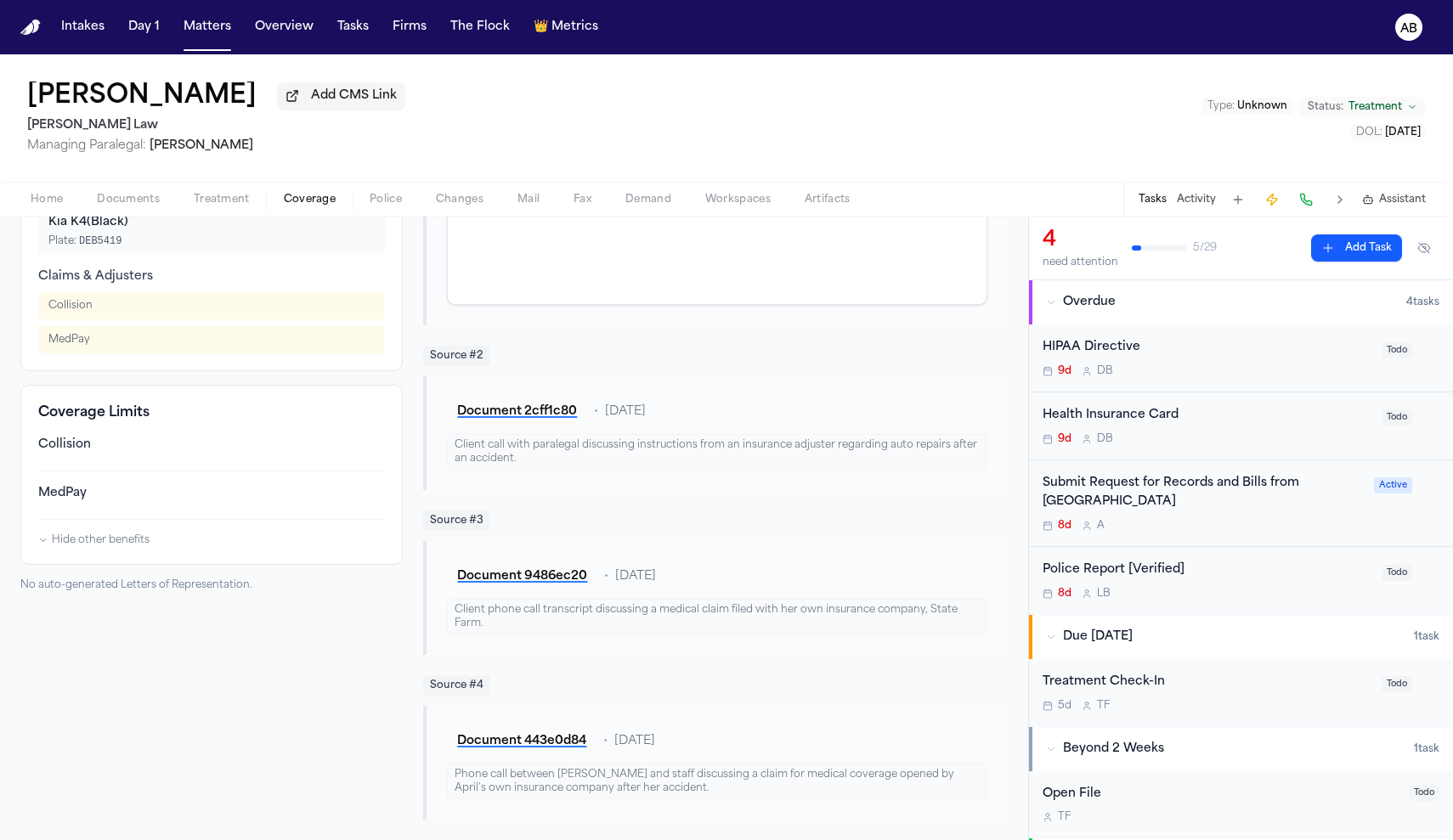
click at [64, 502] on div "MedPay" at bounding box center [211, 493] width 347 height 17
click at [86, 450] on div "Collision" at bounding box center [211, 444] width 347 height 17
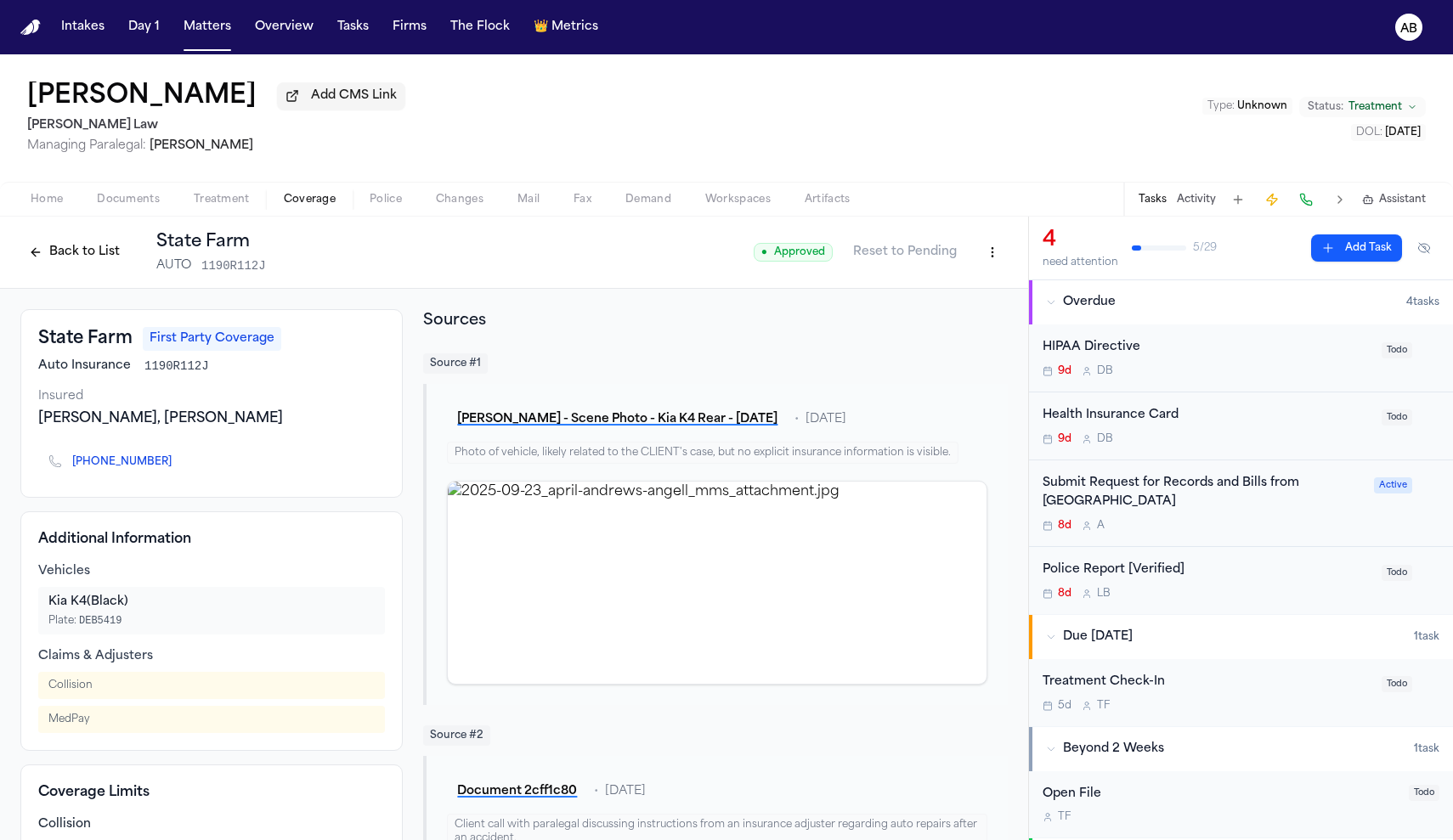
click at [79, 265] on button "Back to List" at bounding box center [74, 251] width 108 height 27
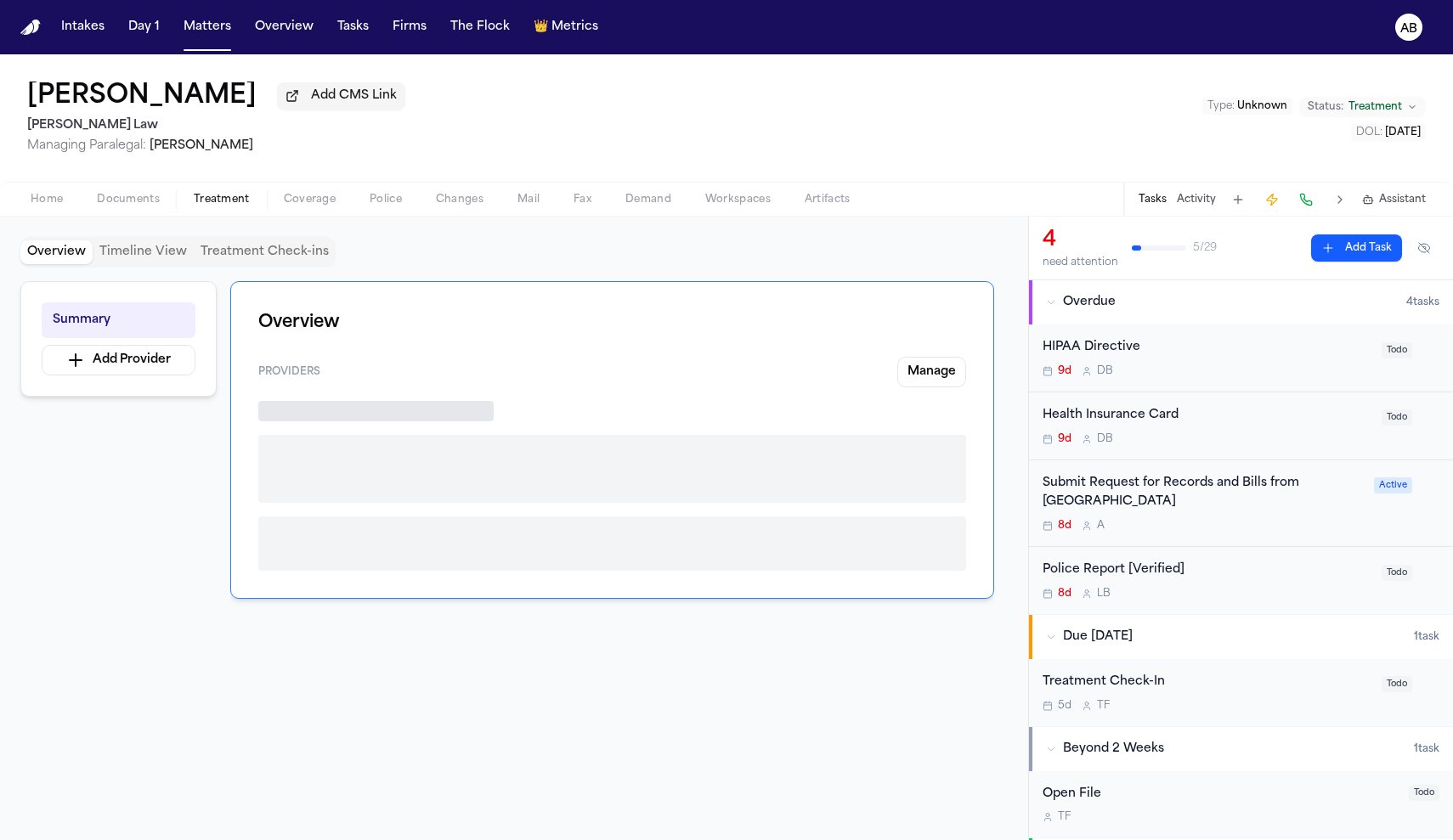
click at [241, 198] on span "Treatment" at bounding box center [222, 200] width 56 height 14
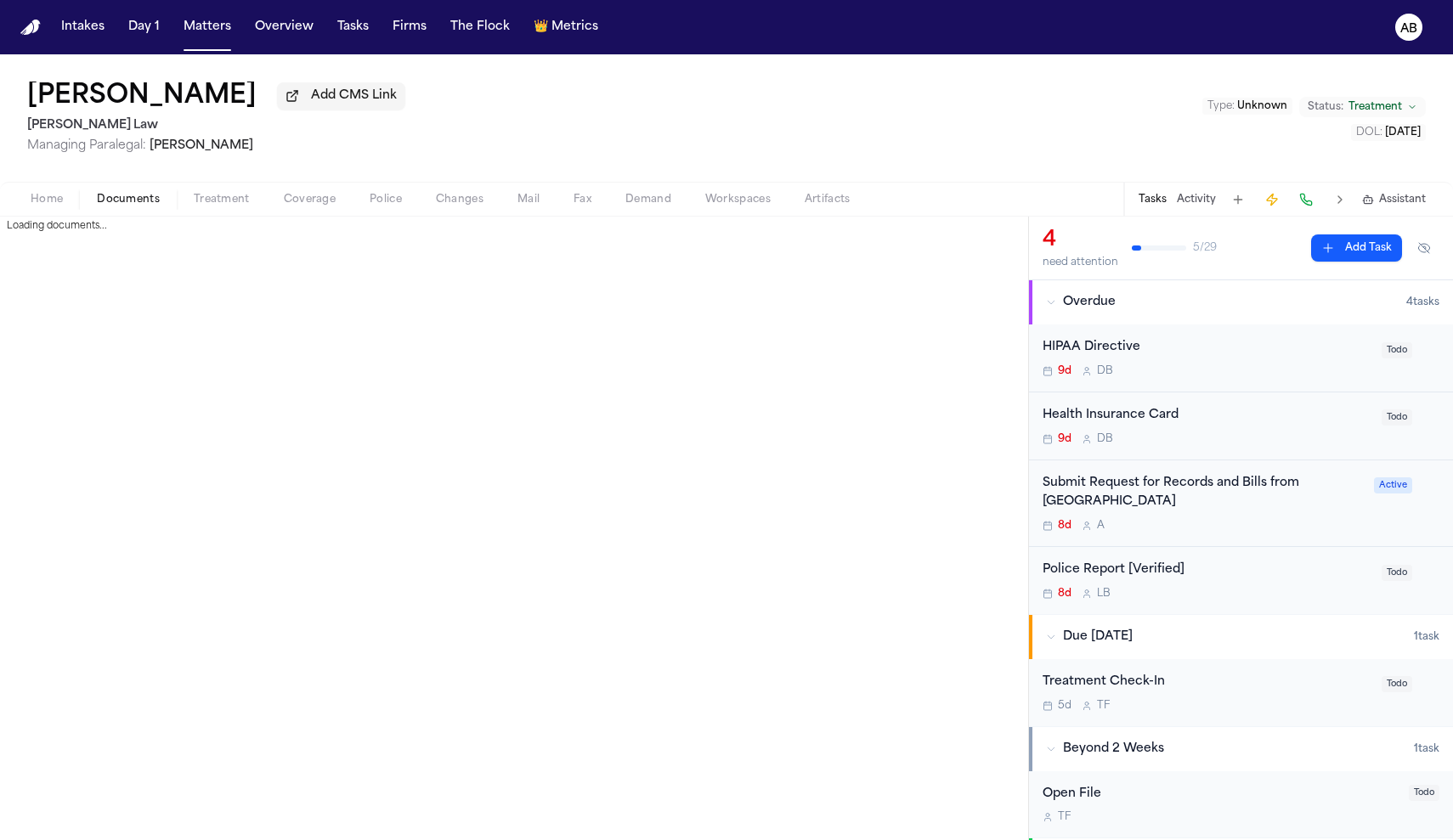
click at [130, 204] on span "Documents" at bounding box center [128, 200] width 63 height 14
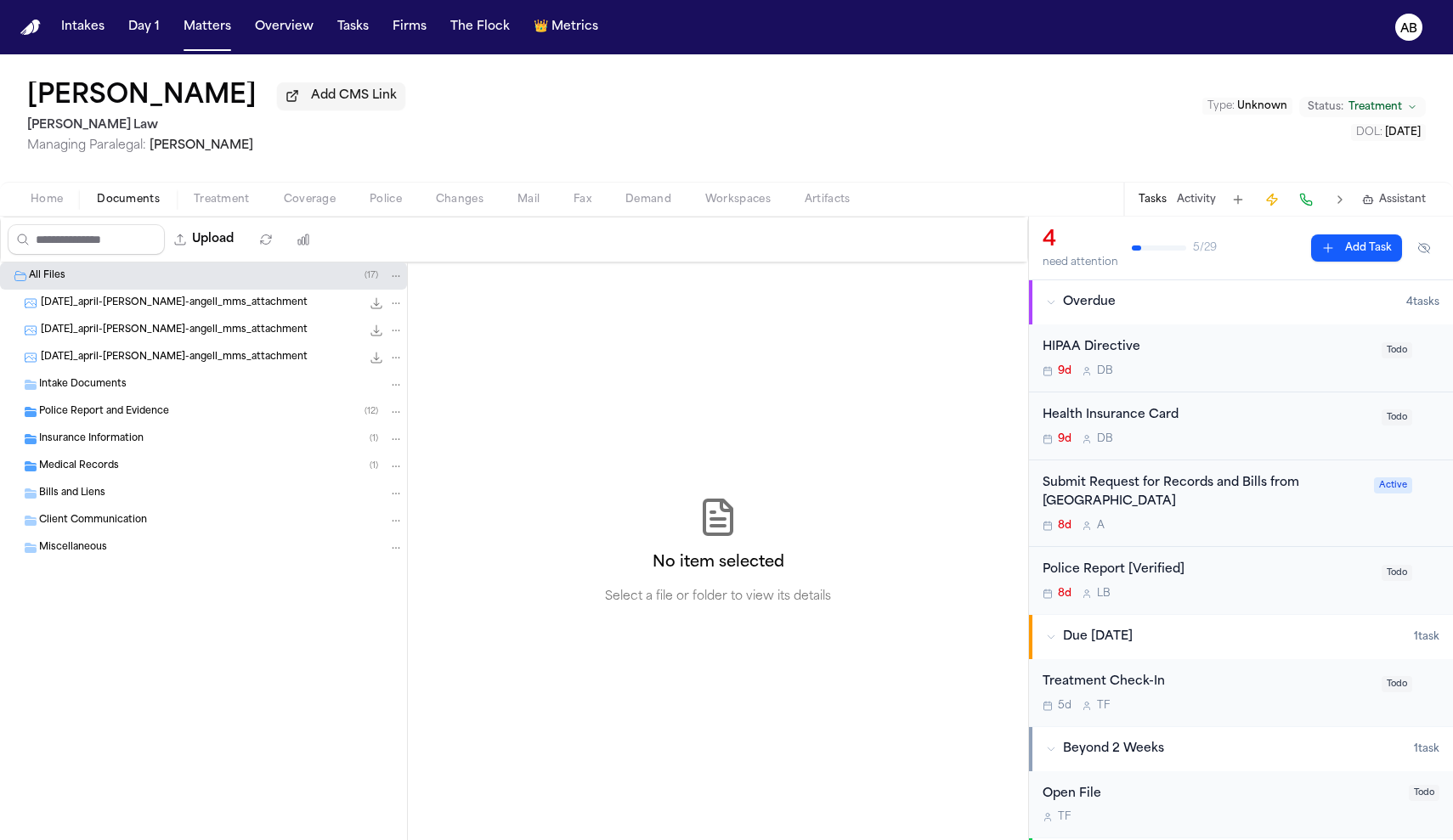
click at [1200, 206] on button "Activity" at bounding box center [1196, 200] width 39 height 14
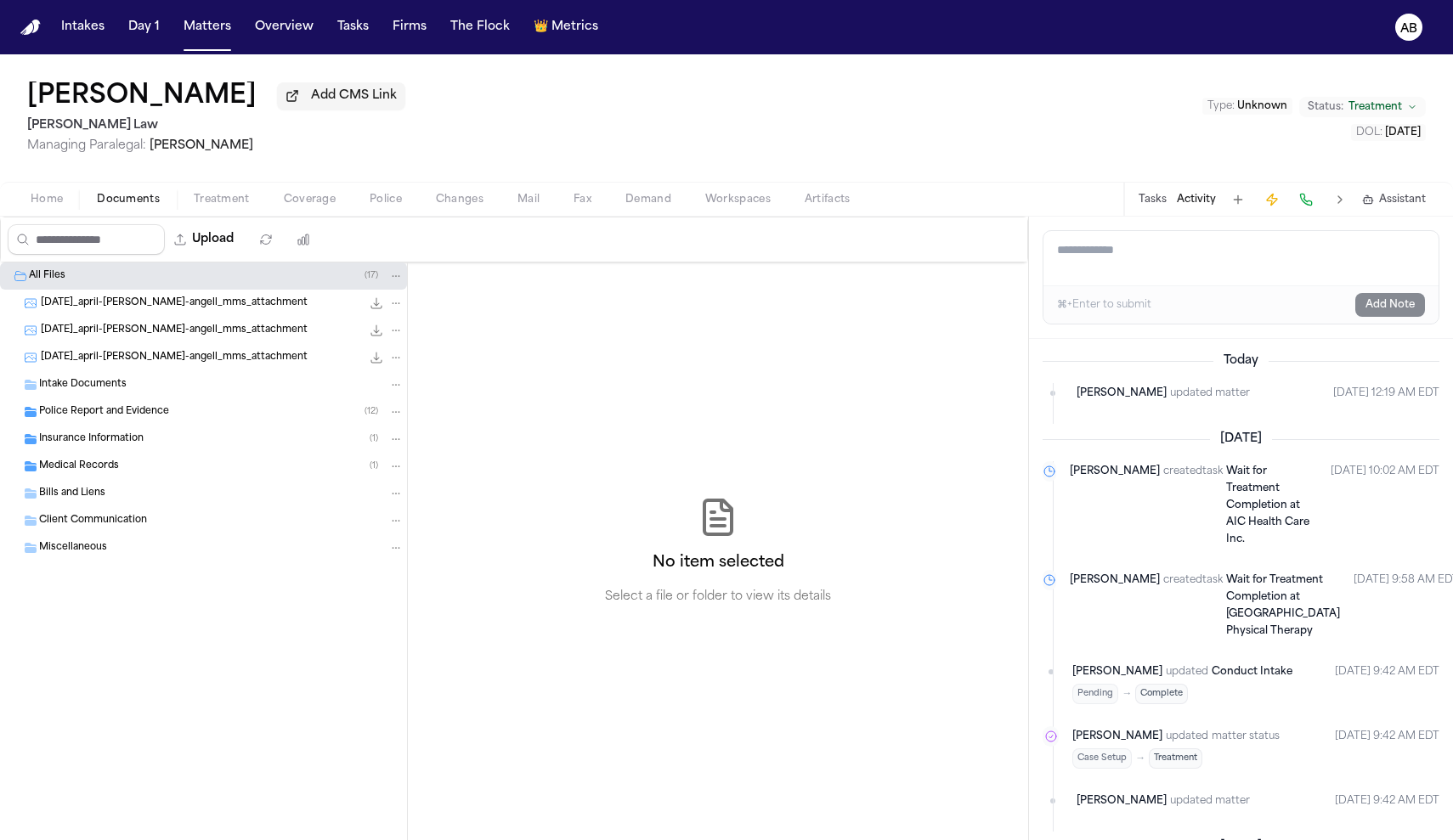
click at [1152, 206] on button "Tasks" at bounding box center [1153, 200] width 28 height 14
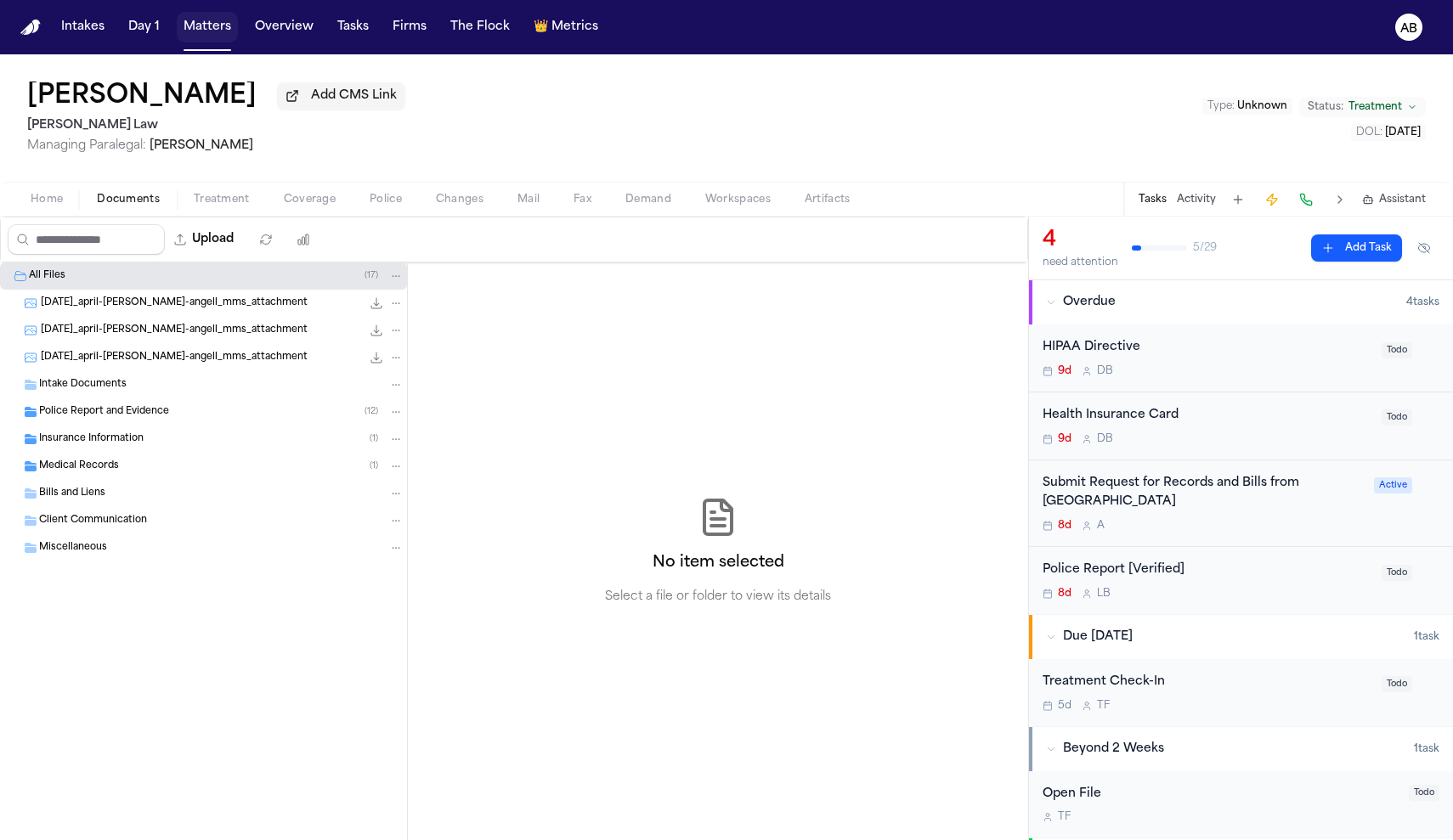
click at [191, 25] on button "Matters" at bounding box center [207, 27] width 61 height 31
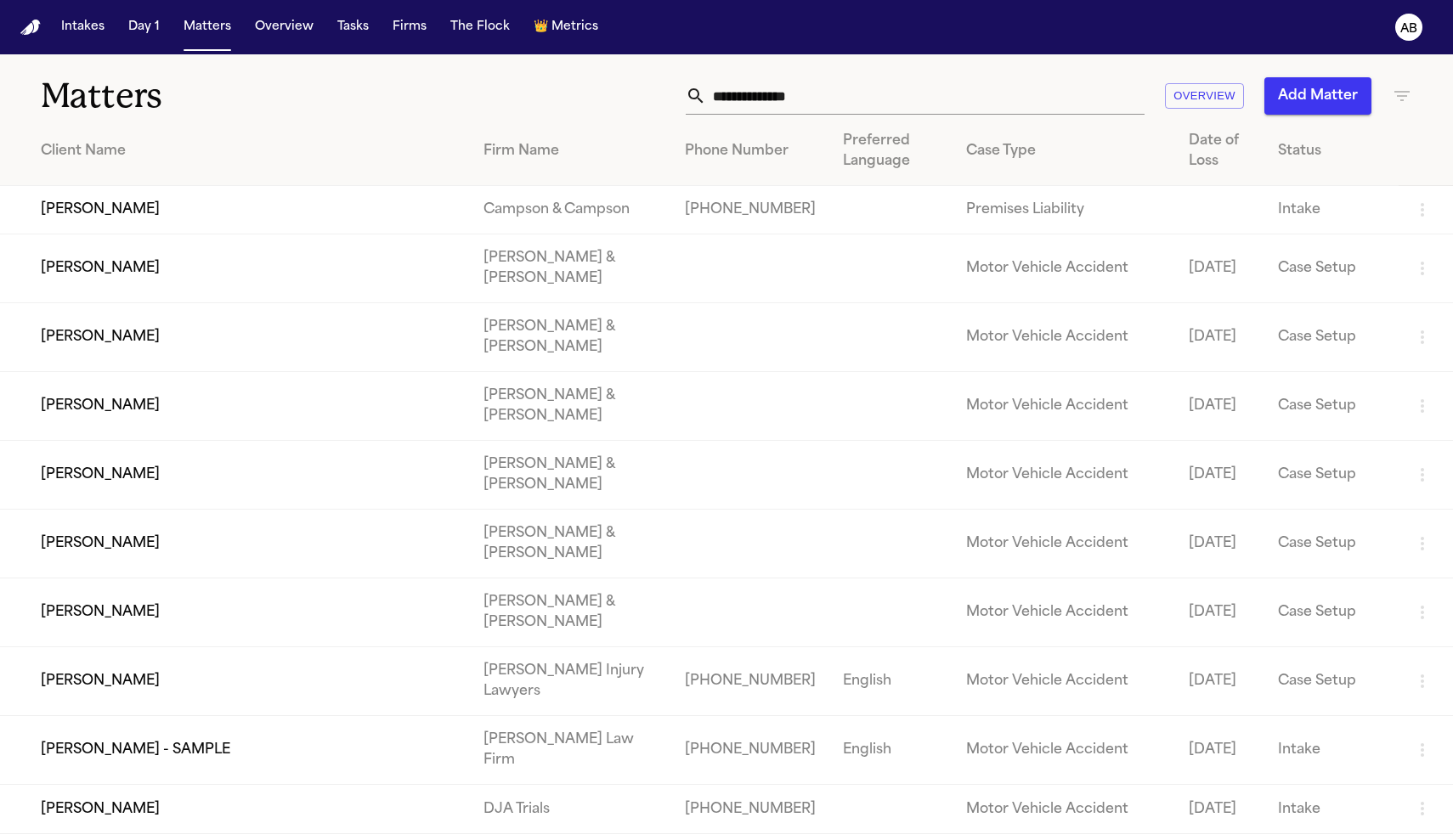
click at [812, 104] on input "text" at bounding box center [926, 96] width 438 height 38
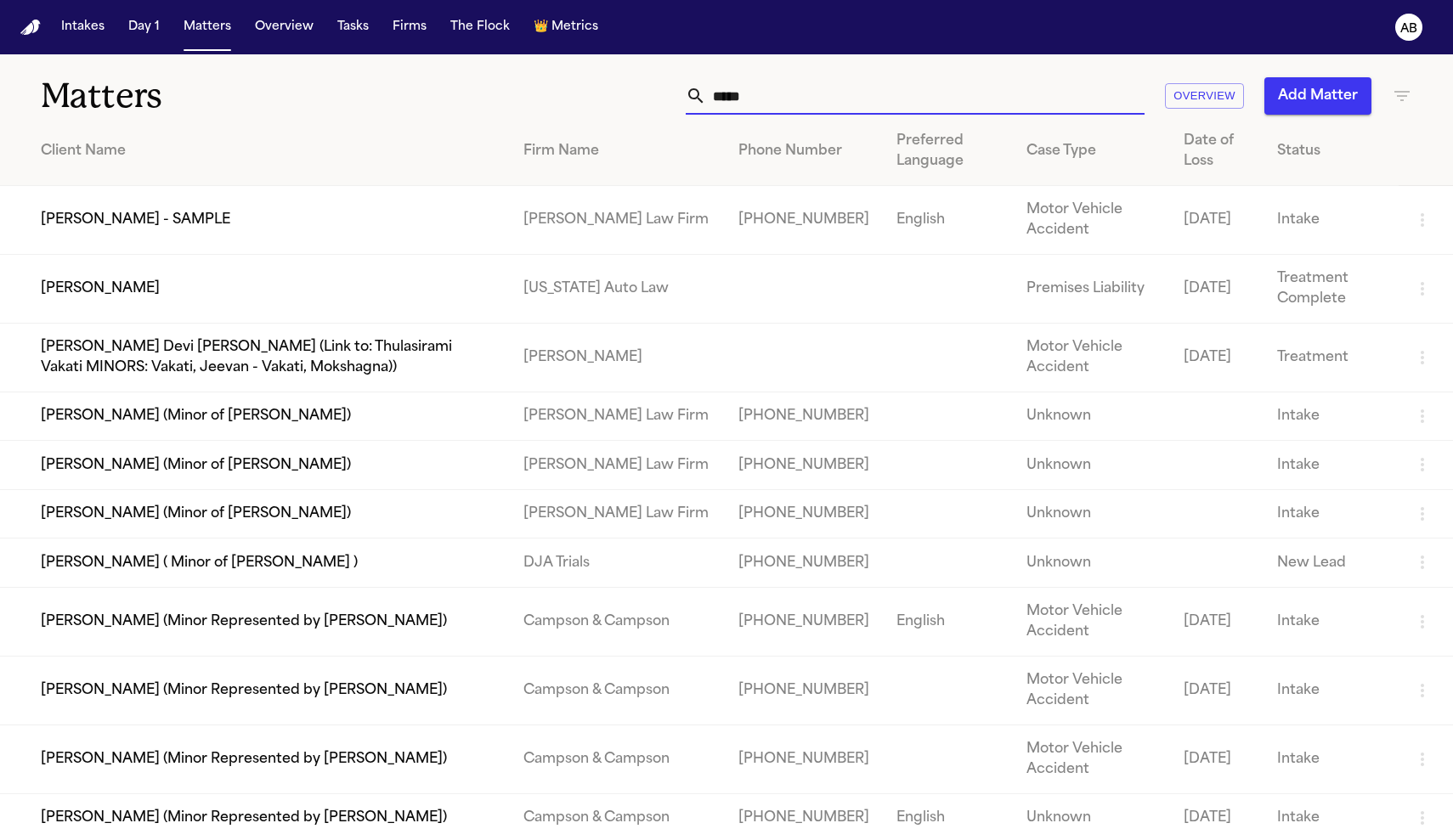
type input "*****"
click at [148, 253] on td "[PERSON_NAME] - SAMPLE" at bounding box center [255, 220] width 510 height 69
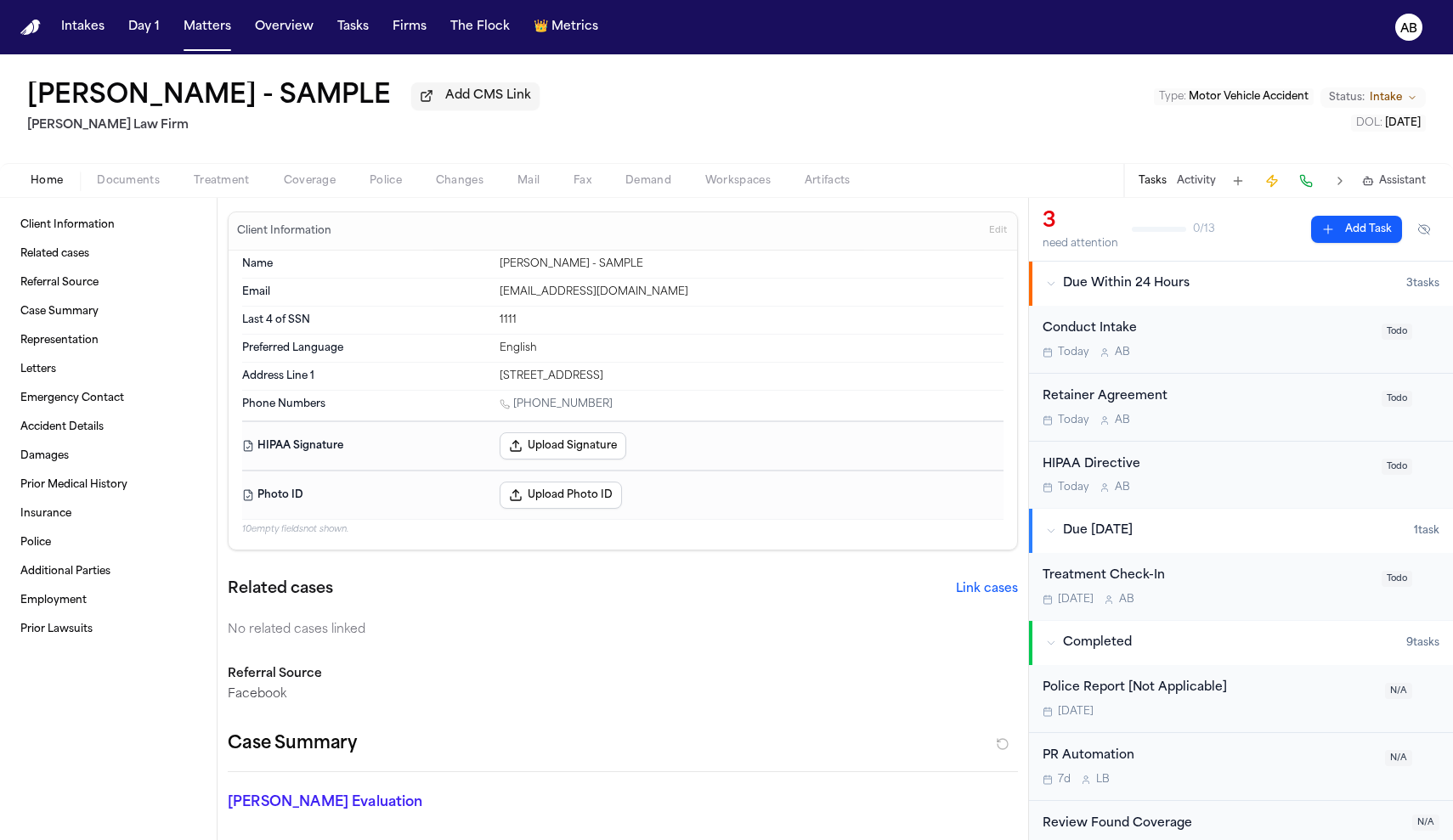
click at [1323, 231] on button "Add Task" at bounding box center [1357, 229] width 91 height 27
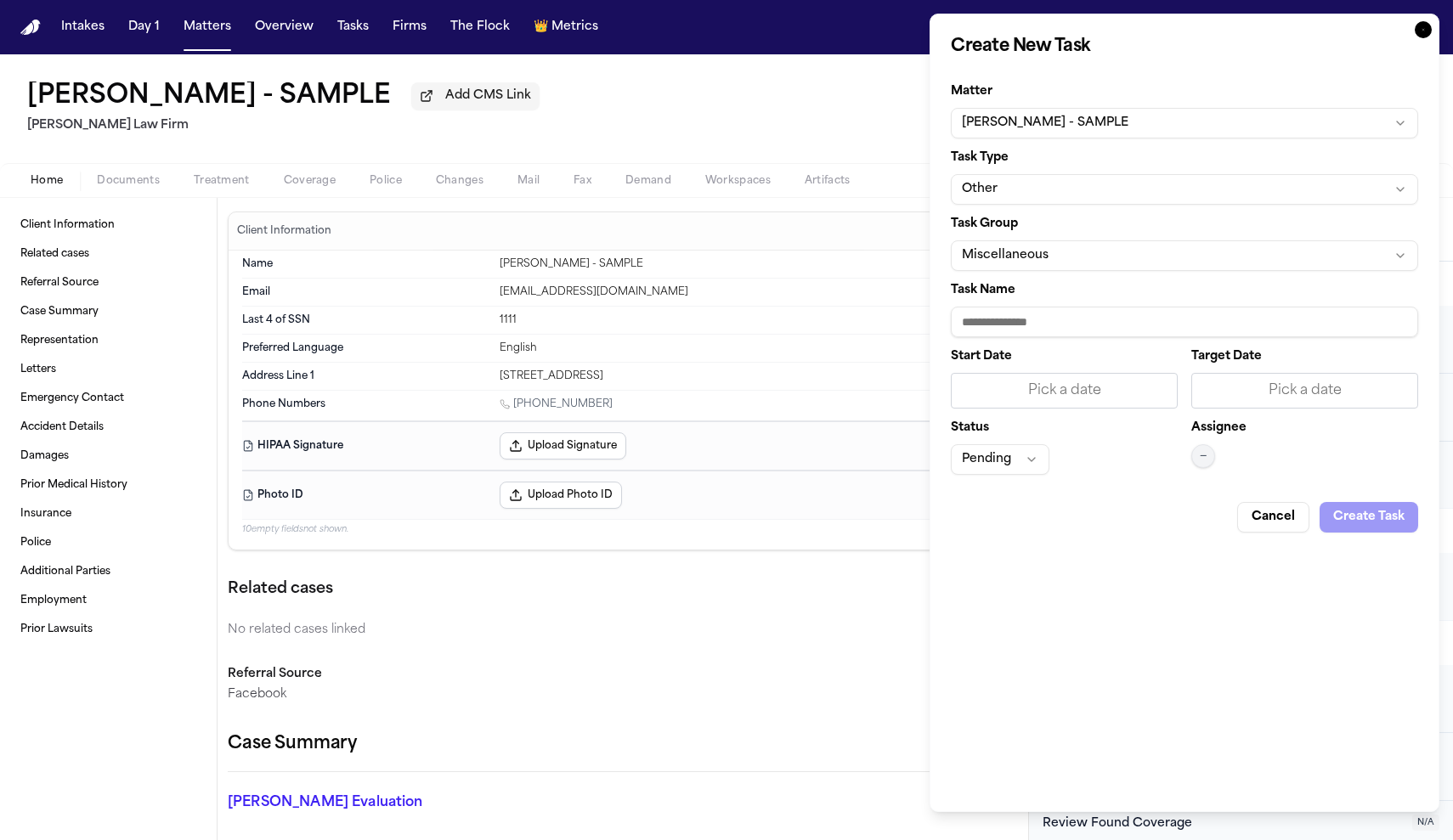
click at [1043, 188] on button "Other" at bounding box center [1184, 189] width 467 height 31
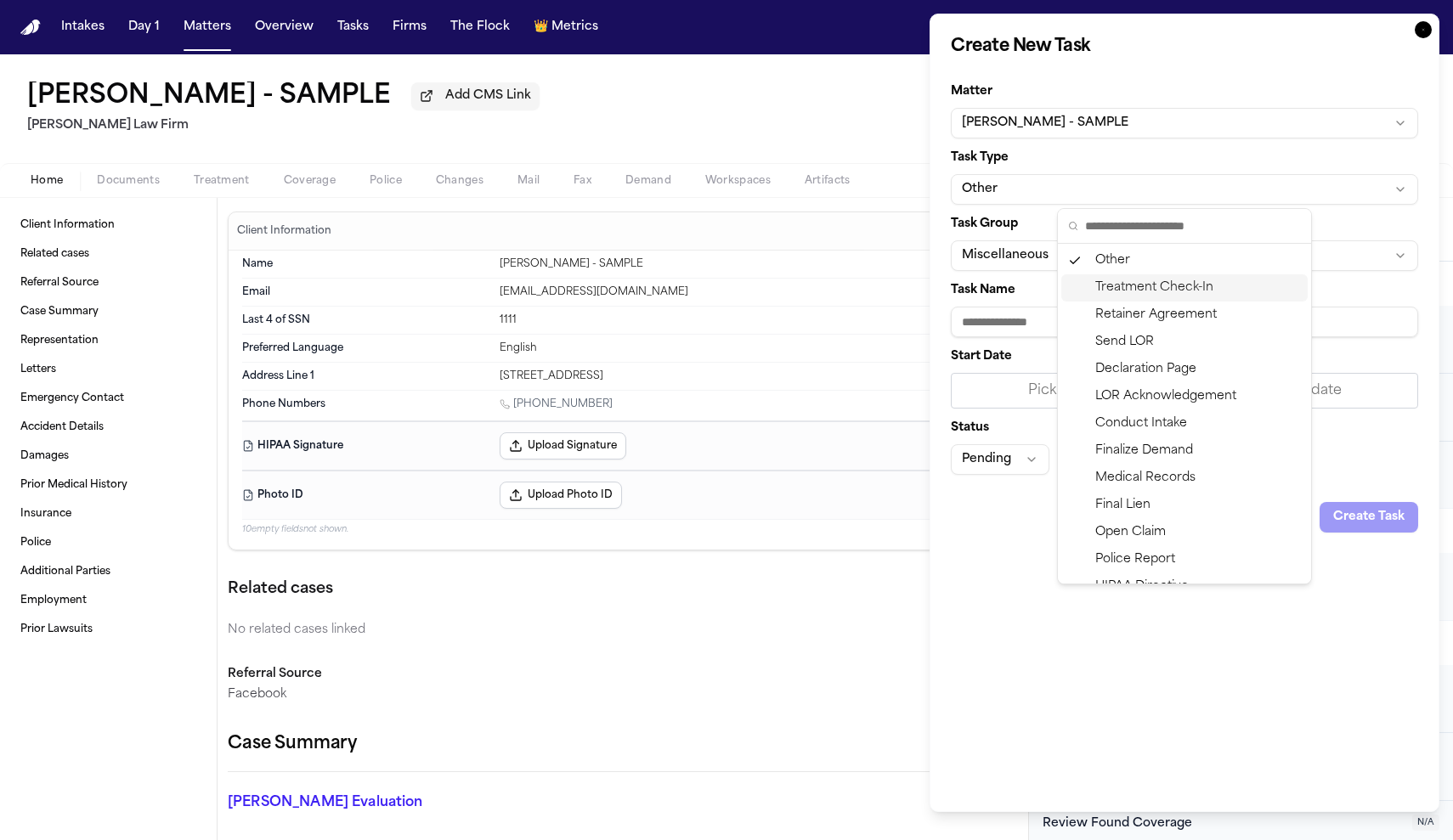
click at [1125, 293] on div "Treatment Check-In" at bounding box center [1184, 287] width 246 height 27
type input "**********"
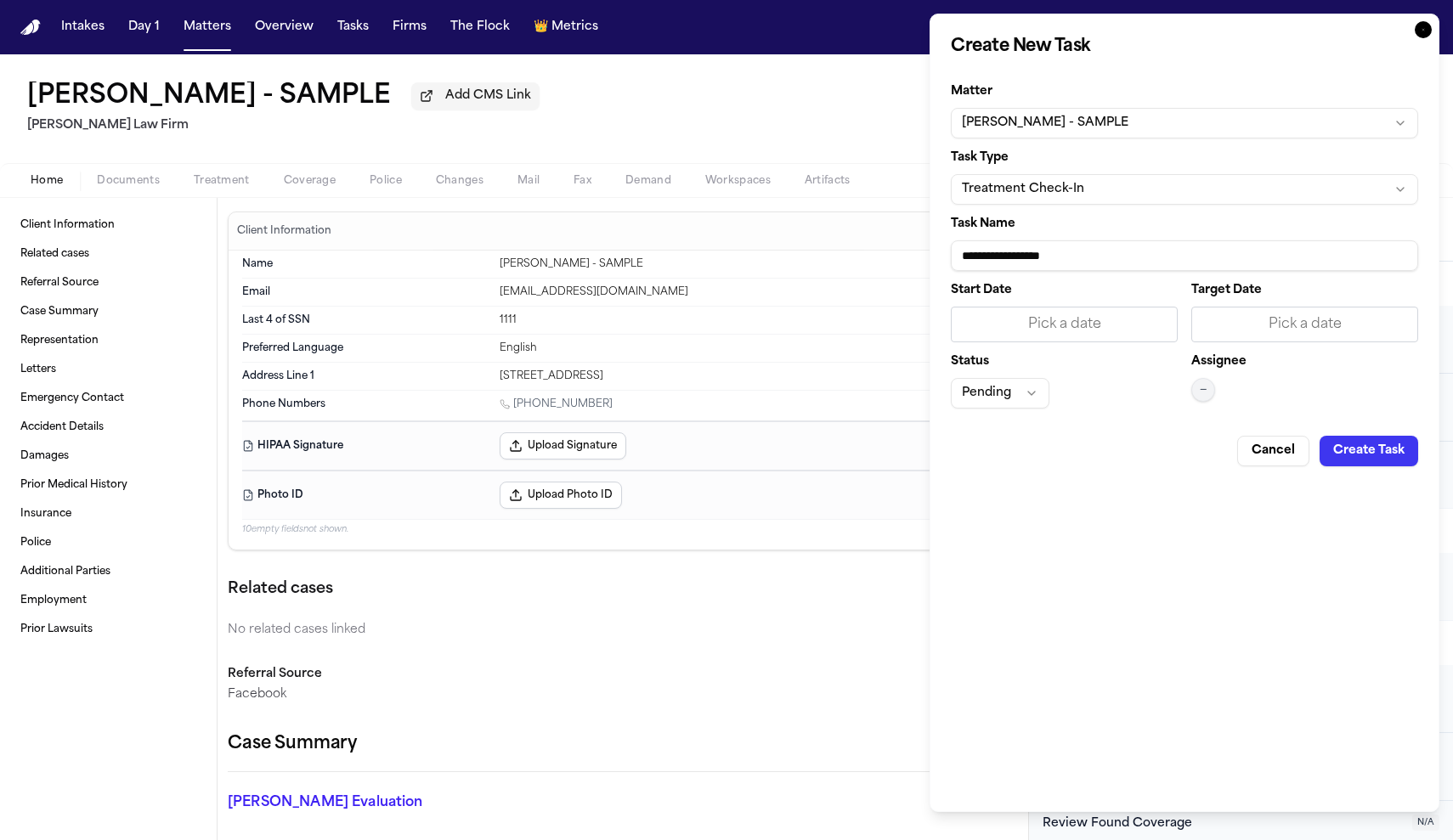
click at [1071, 258] on input "**********" at bounding box center [1184, 255] width 467 height 31
click at [1069, 333] on div "Pick a date" at bounding box center [1064, 324] width 205 height 20
click at [1078, 465] on button "9" at bounding box center [1084, 467] width 27 height 27
click at [1326, 327] on div "Pick a date" at bounding box center [1305, 324] width 205 height 20
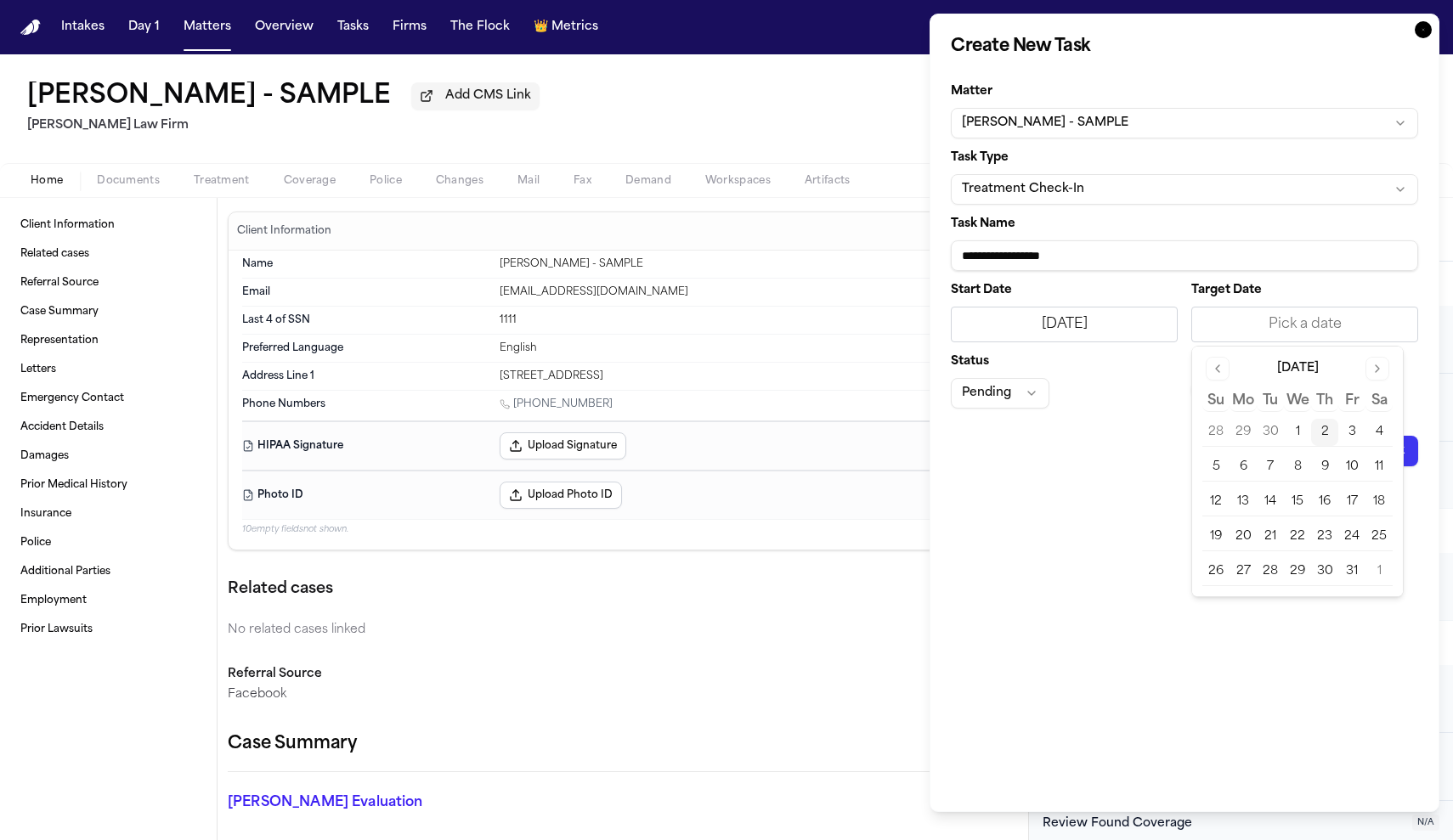
click at [1317, 329] on div "Pick a date" at bounding box center [1305, 324] width 205 height 20
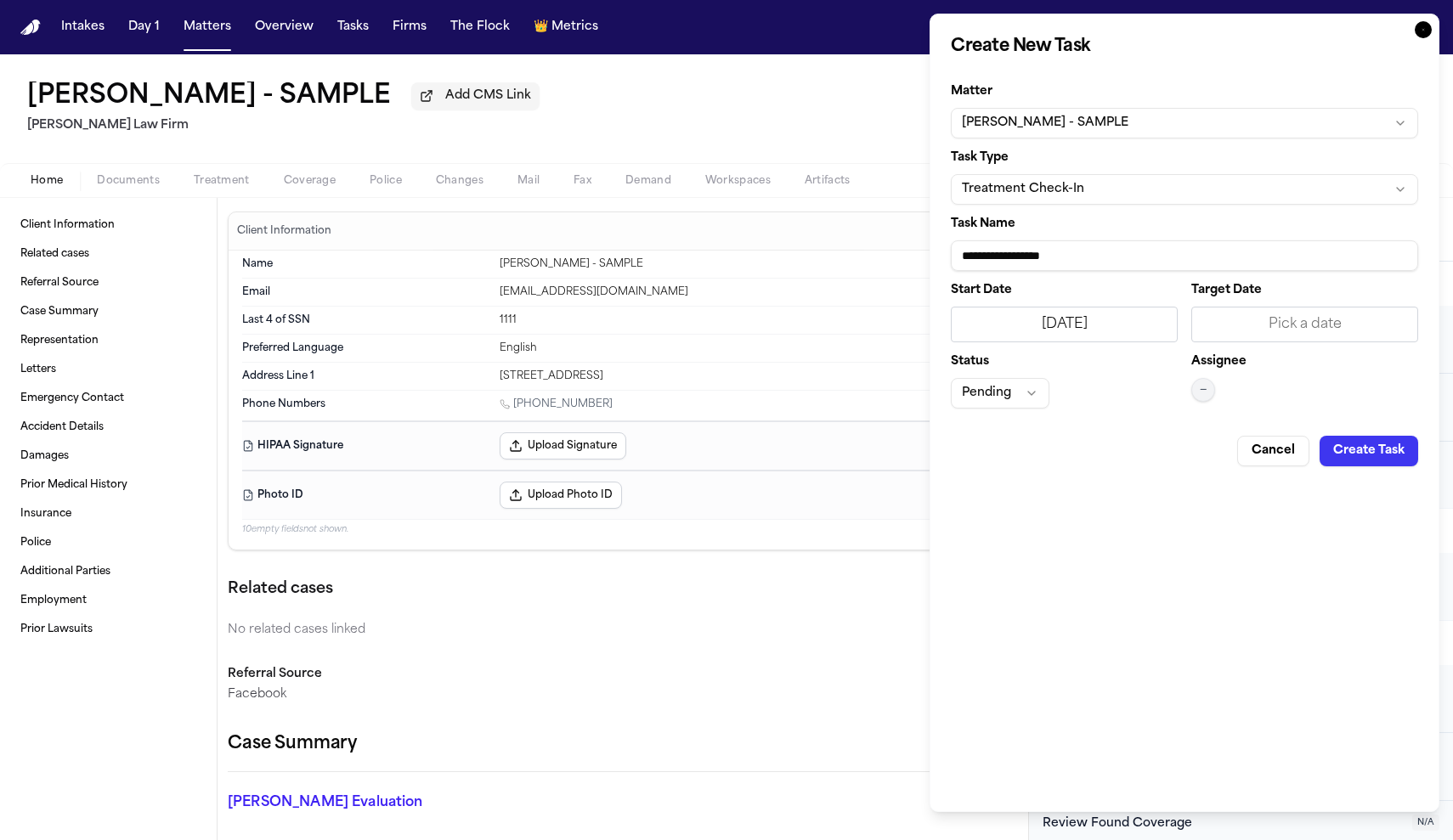
click at [1028, 398] on button "Pending" at bounding box center [1000, 393] width 99 height 31
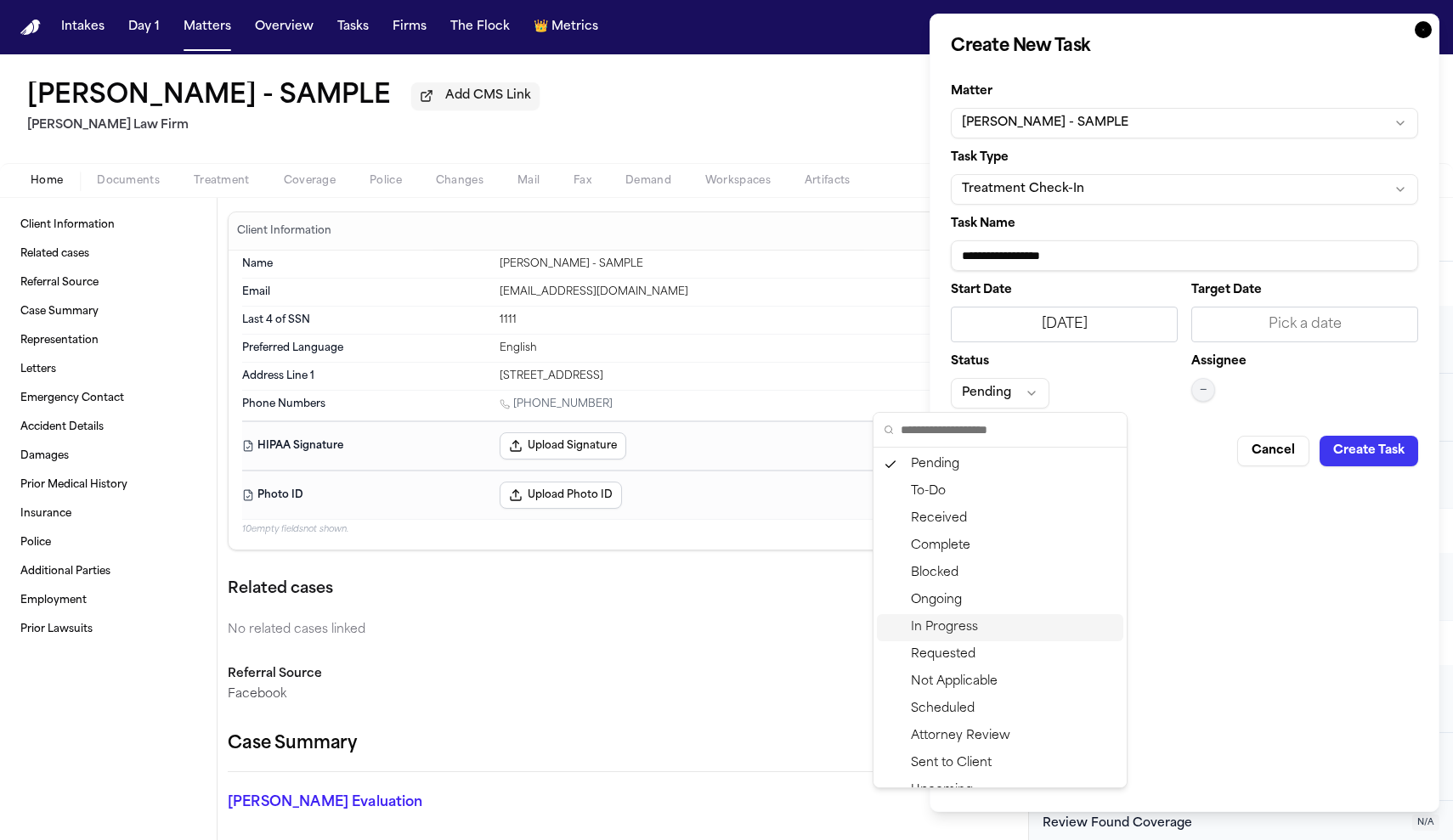
click at [1229, 539] on body "Intakes Day 1 Matters Overview Tasks Firms The Flock 👑 Metrics AB [PERSON_NAME]…" at bounding box center [726, 420] width 1453 height 840
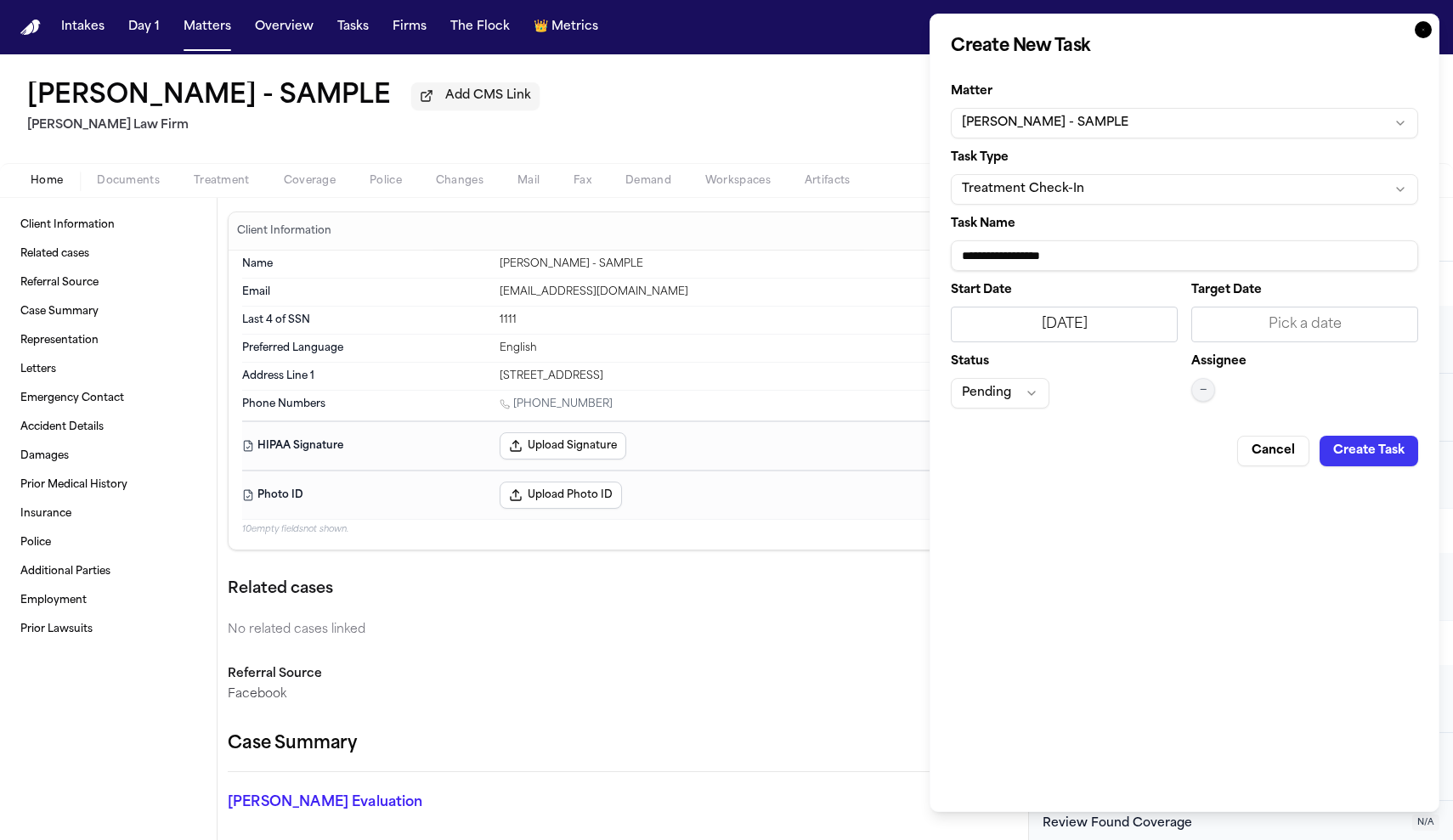
click at [1281, 322] on div "Pick a date" at bounding box center [1305, 324] width 205 height 20
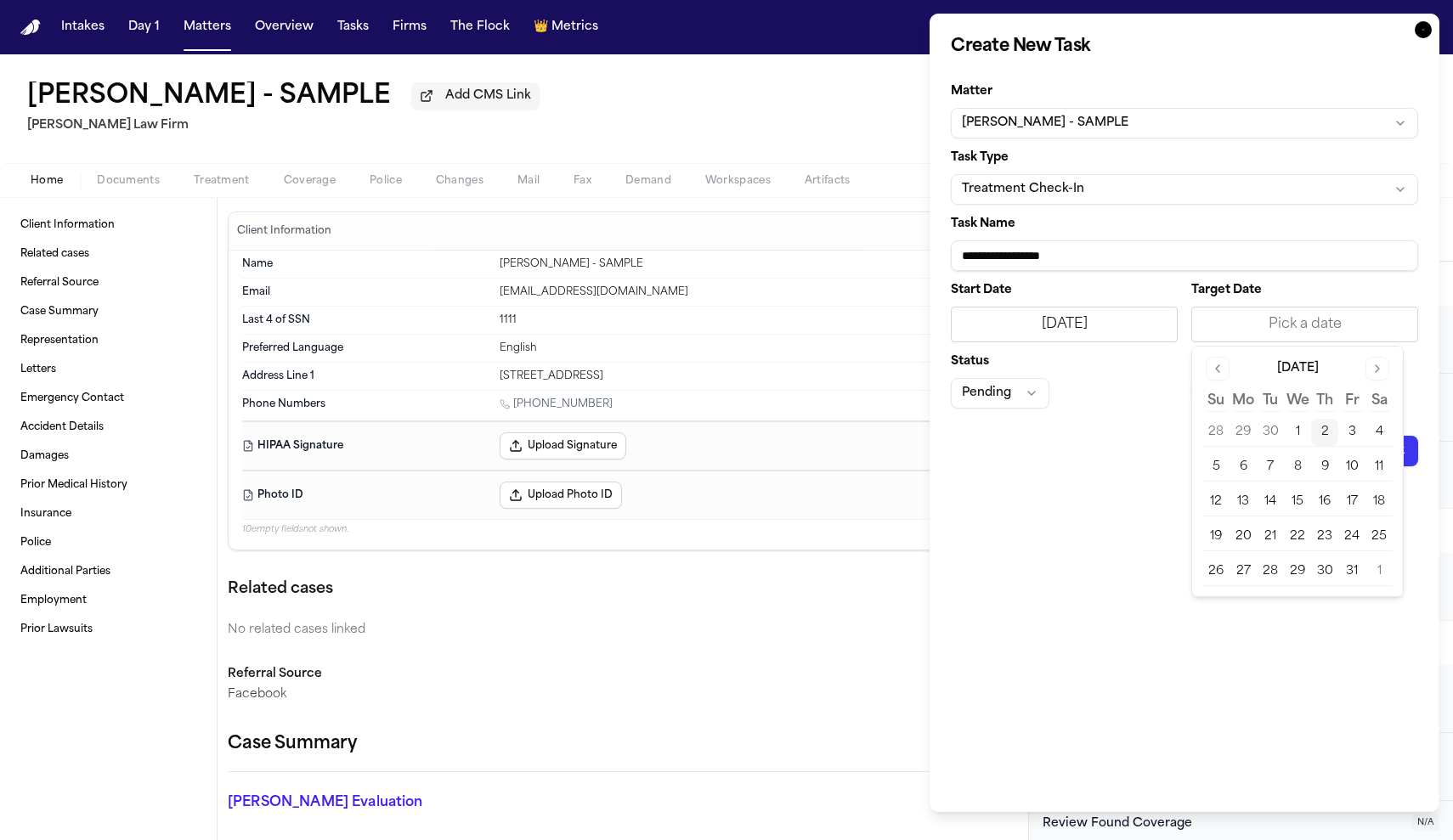
click at [1319, 462] on button "9" at bounding box center [1325, 467] width 27 height 27
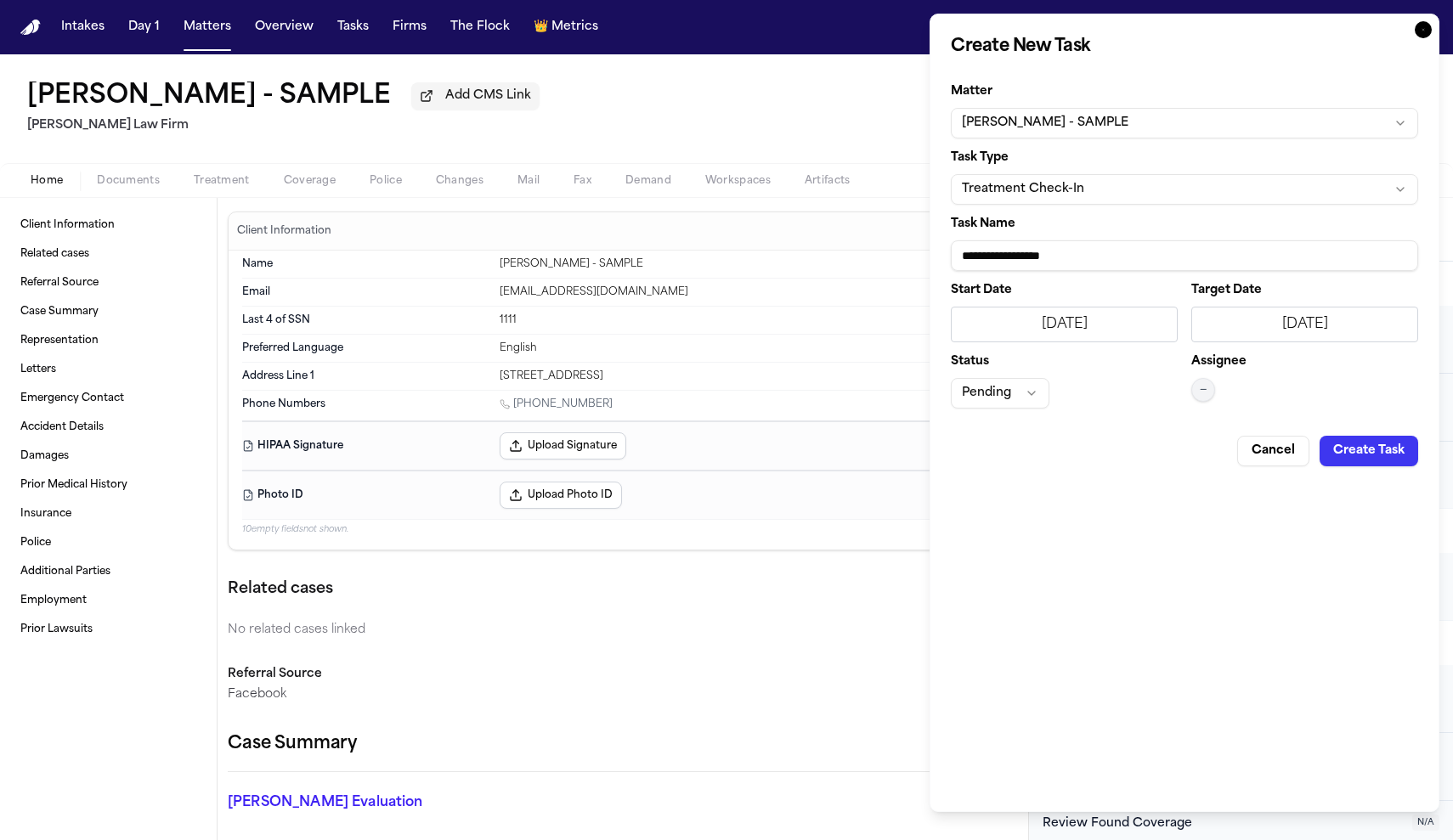
click at [1348, 447] on button "Create Task" at bounding box center [1368, 451] width 99 height 31
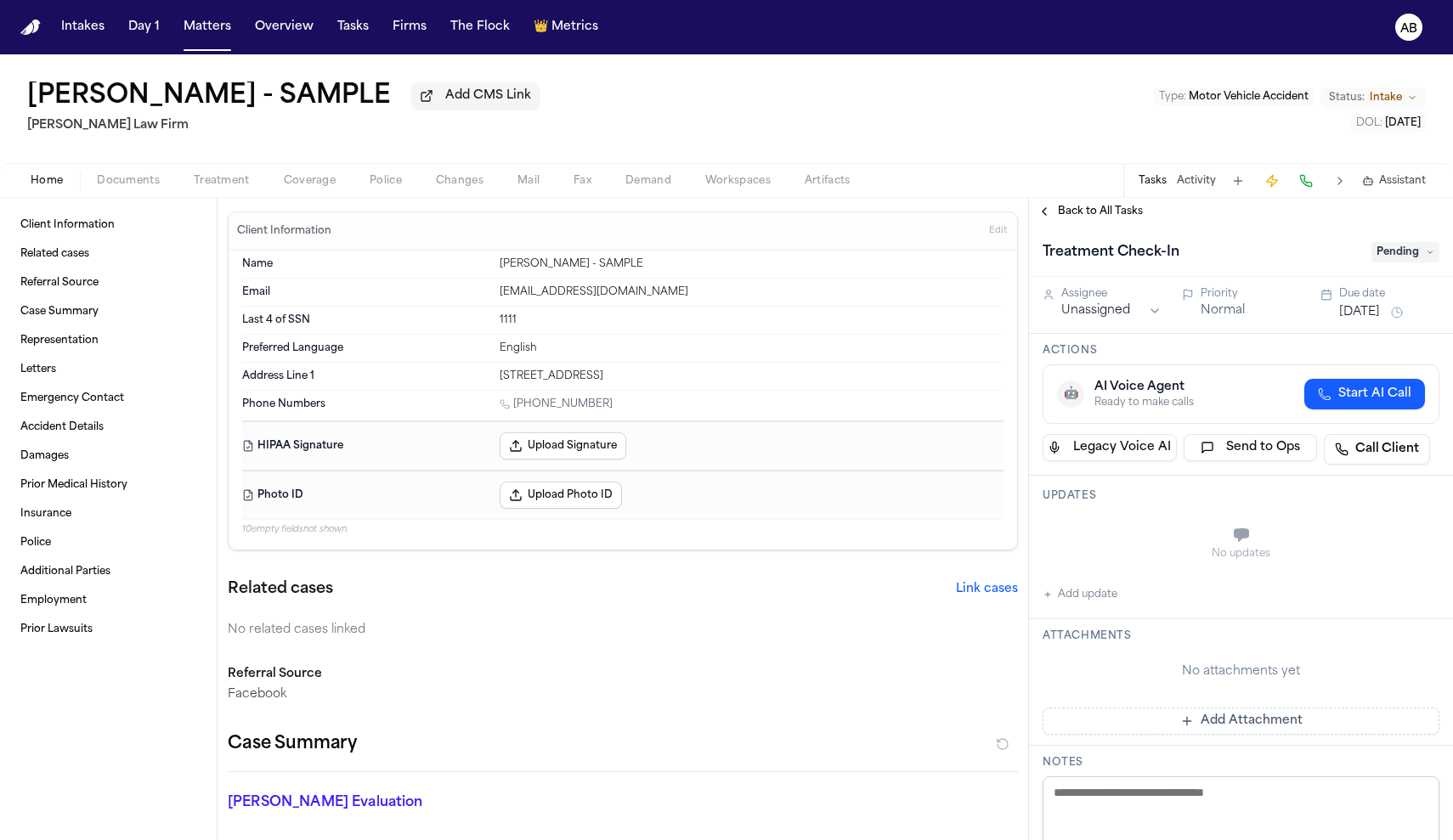
click at [1052, 214] on button "Back to All Tasks" at bounding box center [1090, 212] width 122 height 14
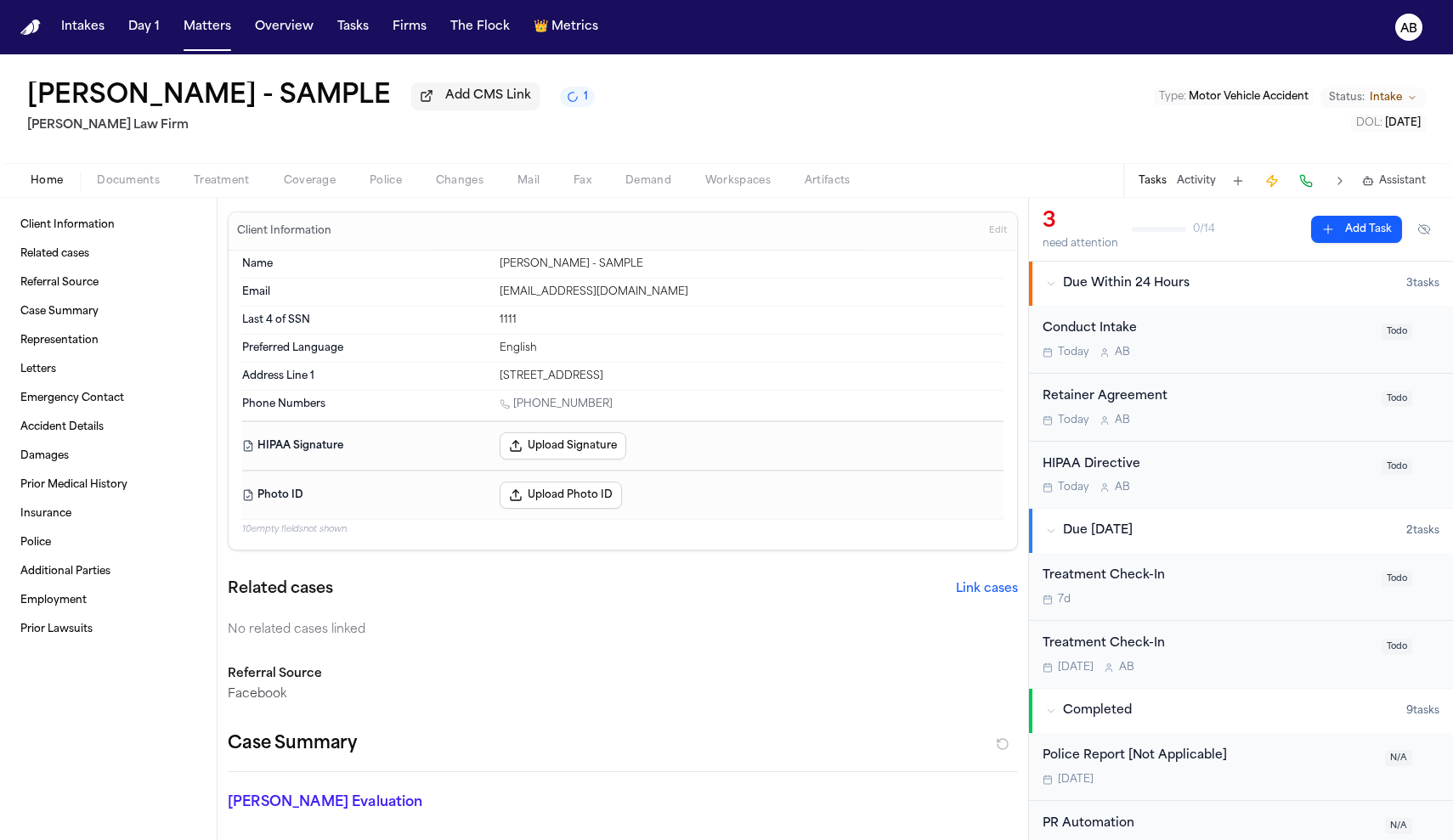
click at [217, 188] on span "Treatment" at bounding box center [222, 181] width 56 height 14
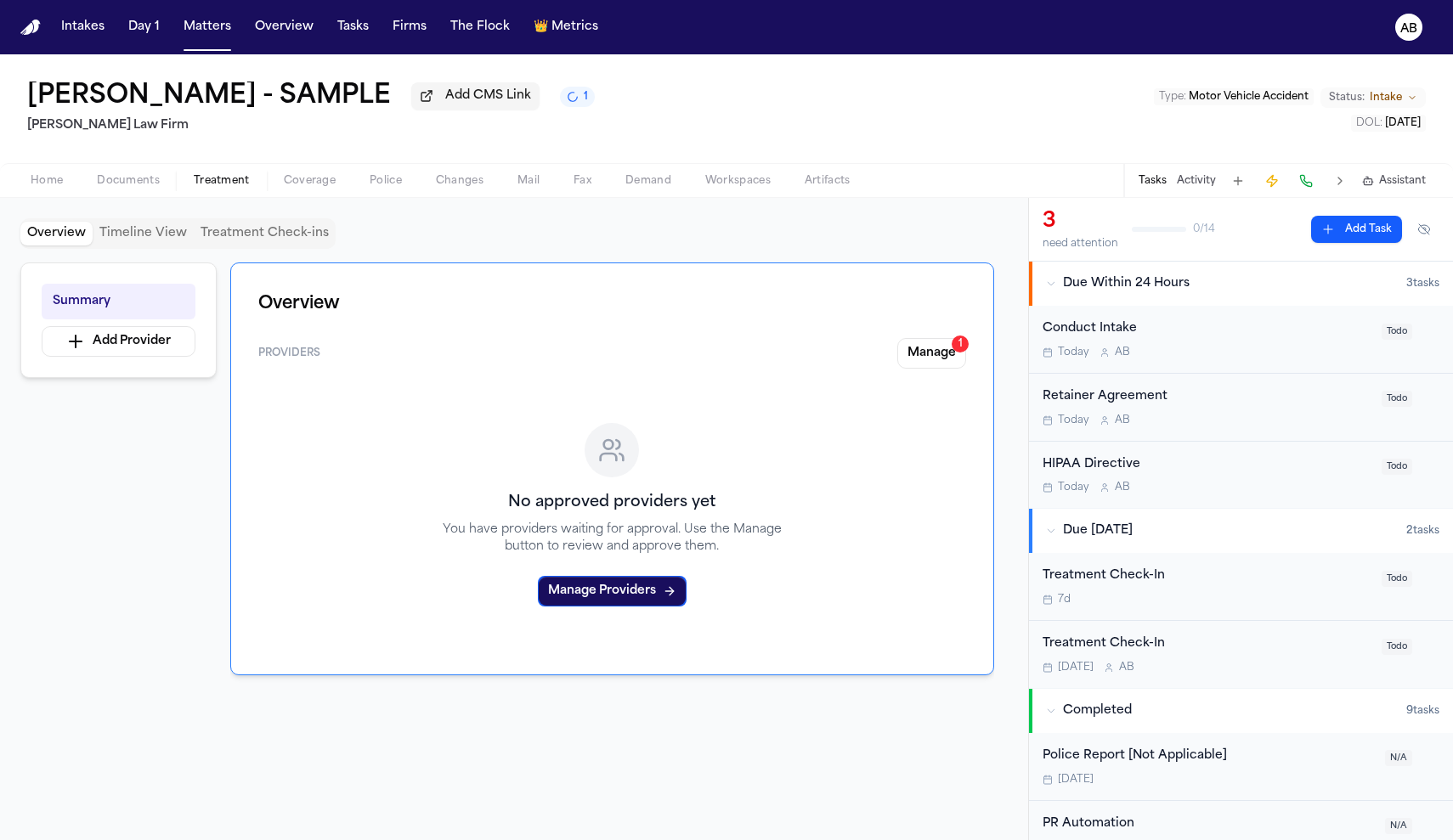
click at [141, 179] on span "Documents" at bounding box center [128, 181] width 63 height 14
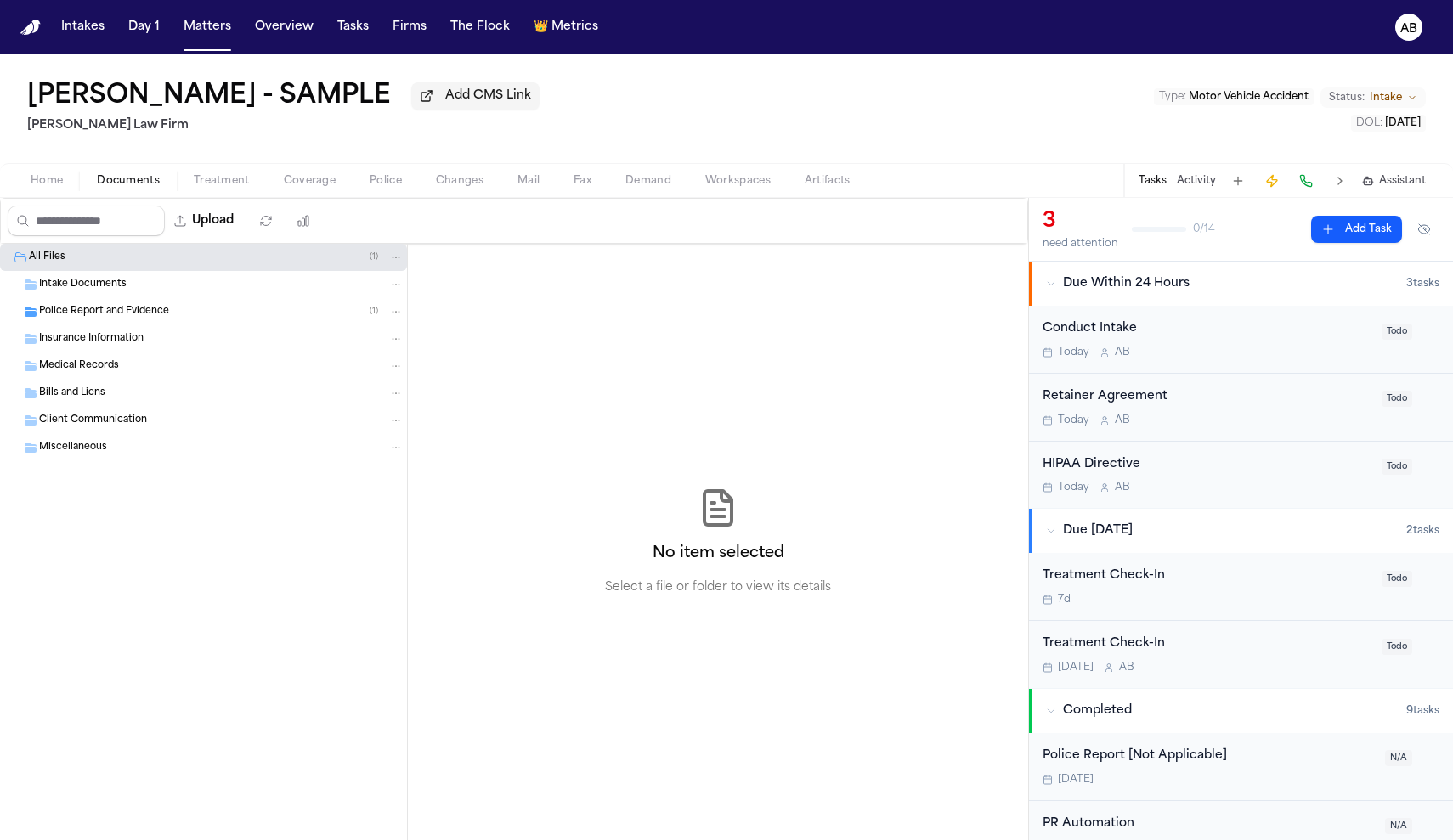
click at [226, 188] on span "Treatment" at bounding box center [222, 181] width 56 height 14
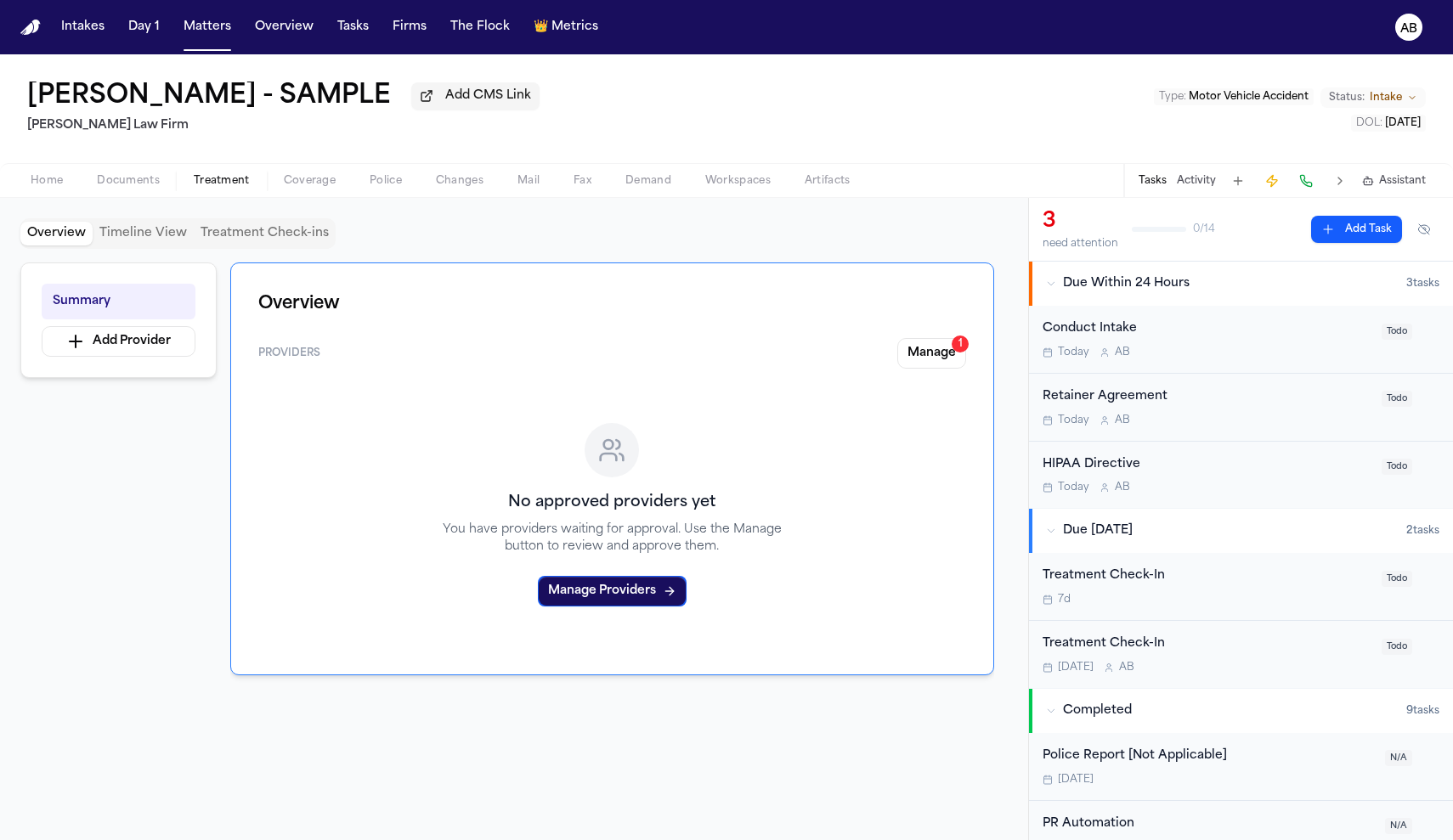
click at [312, 191] on span "button" at bounding box center [309, 190] width 72 height 2
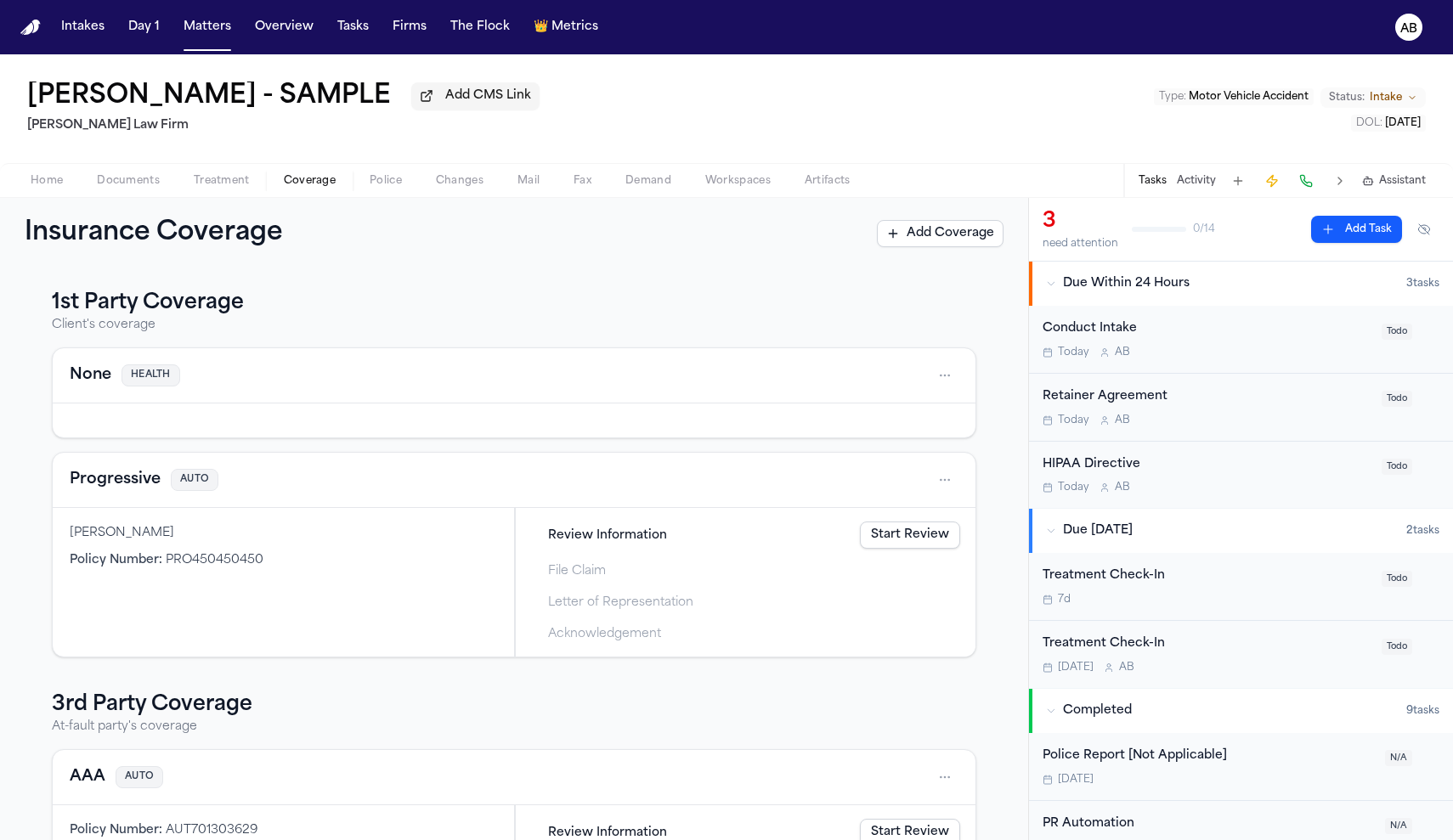
click at [121, 191] on span "button" at bounding box center [127, 190] width 83 height 2
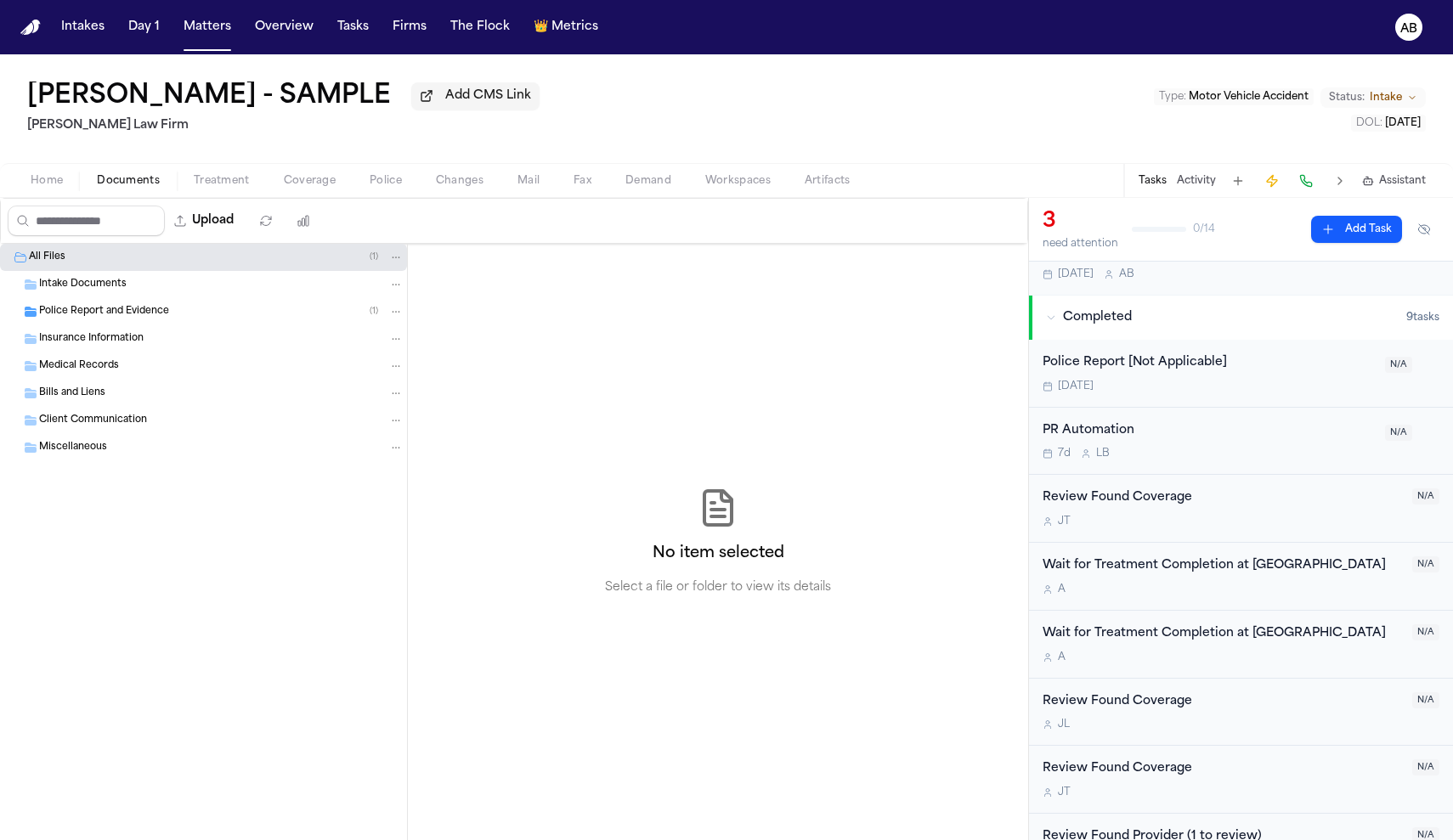
scroll to position [390, 0]
click at [1144, 648] on div "Wait for Treatment Completion at [GEOGRAPHIC_DATA]" at bounding box center [1222, 637] width 360 height 19
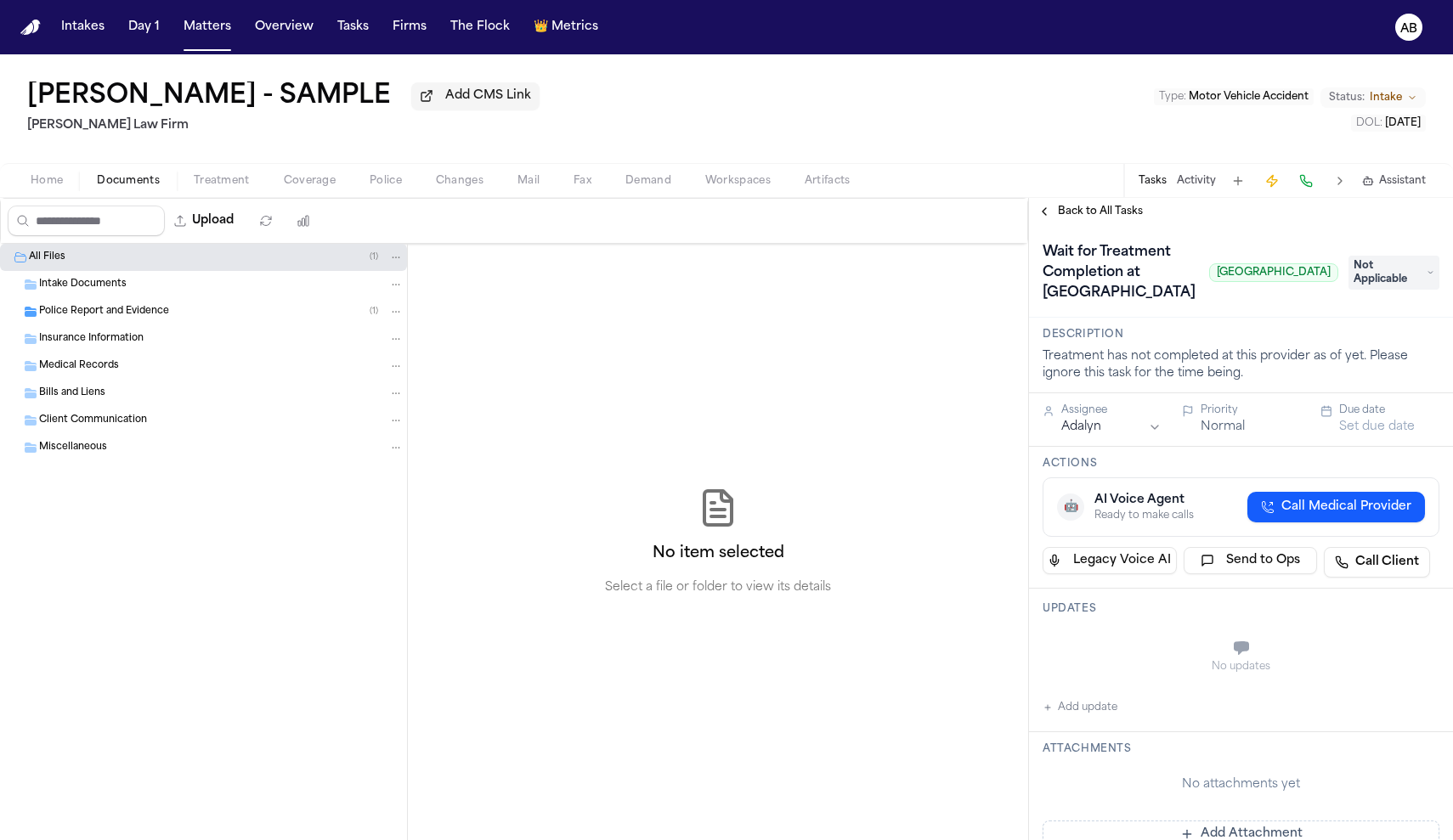
click at [1419, 290] on span "Not Applicable" at bounding box center [1394, 272] width 91 height 34
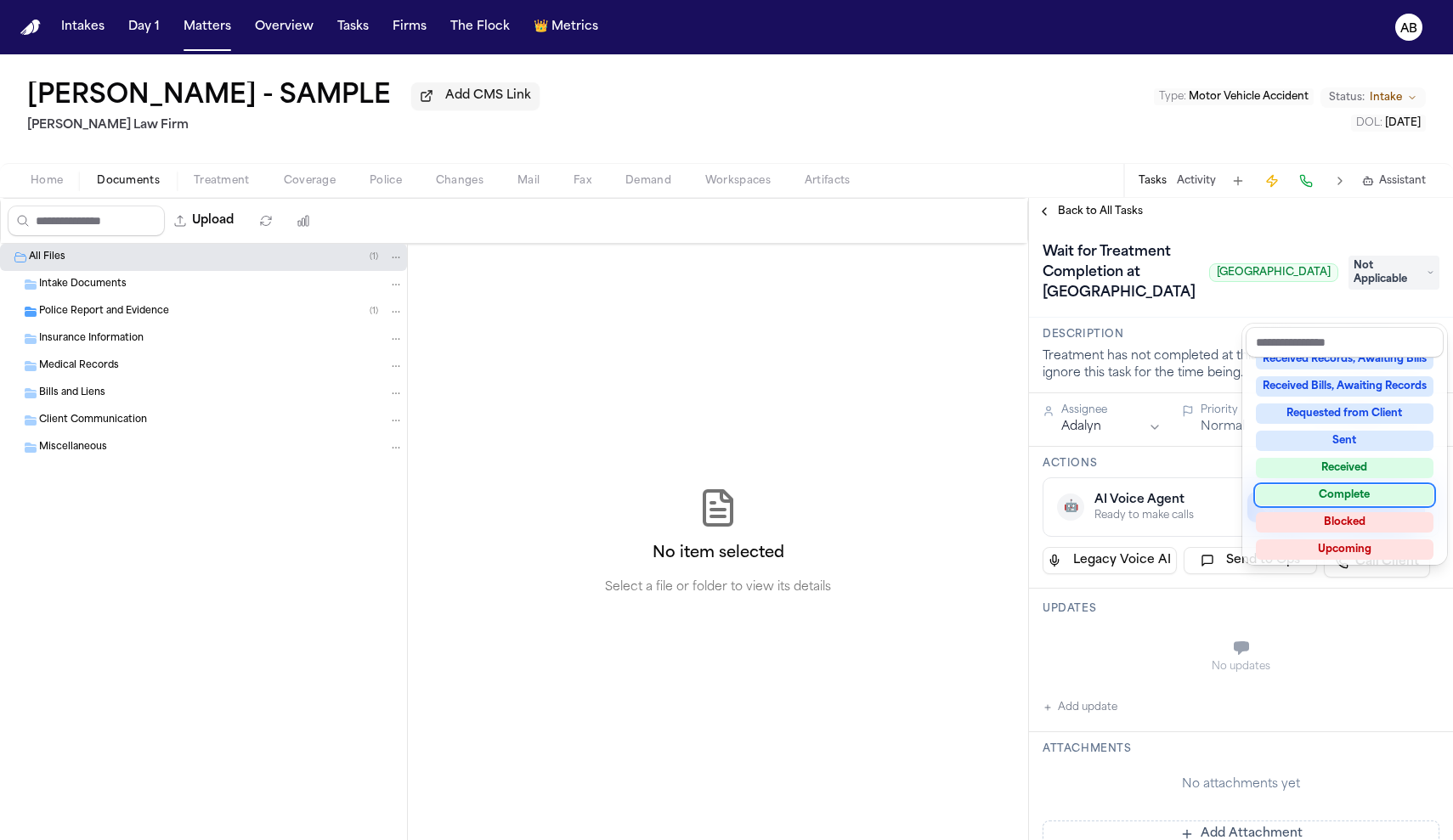
click at [1353, 500] on div "Complete" at bounding box center [1344, 495] width 177 height 20
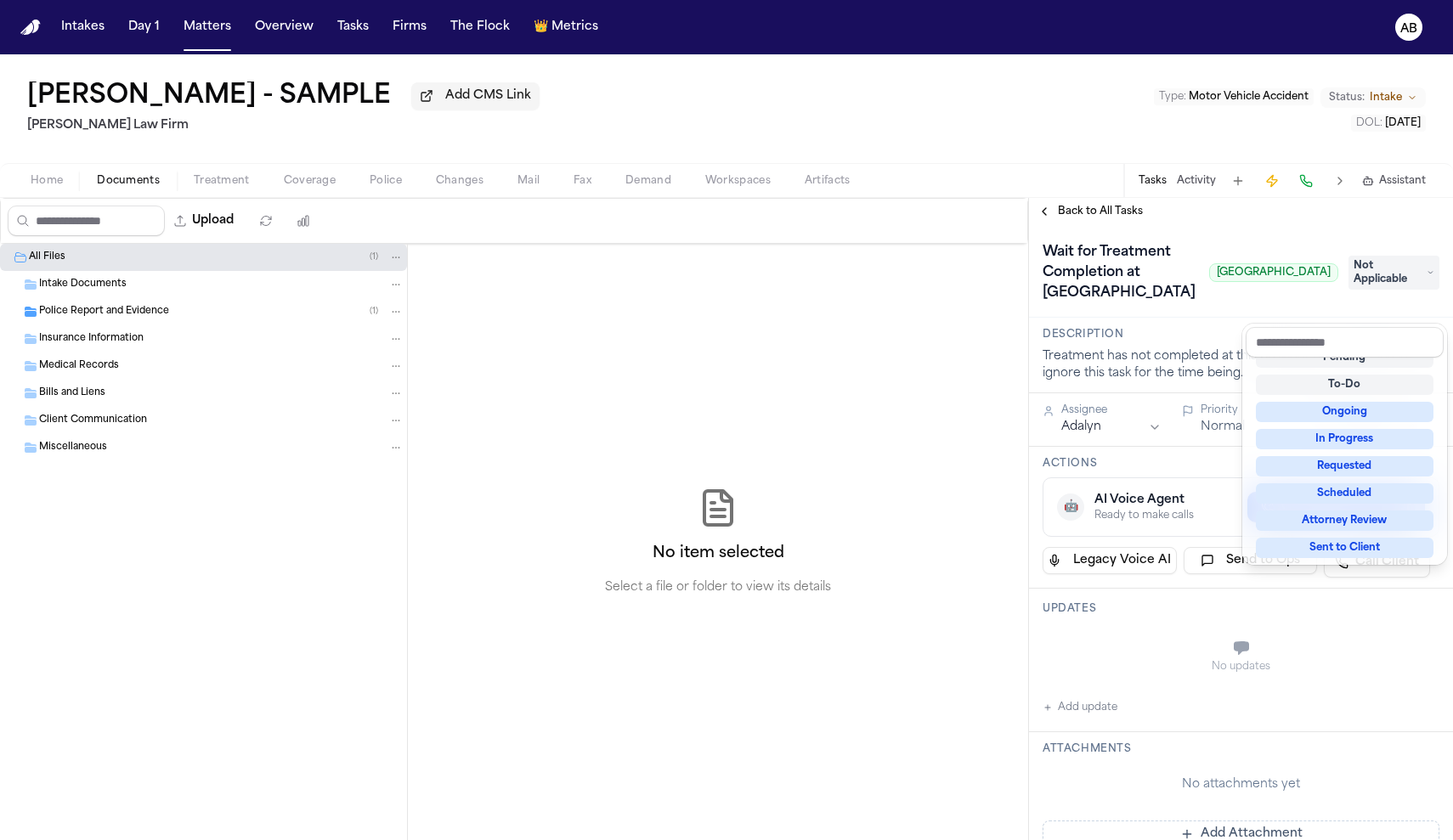
scroll to position [7, 0]
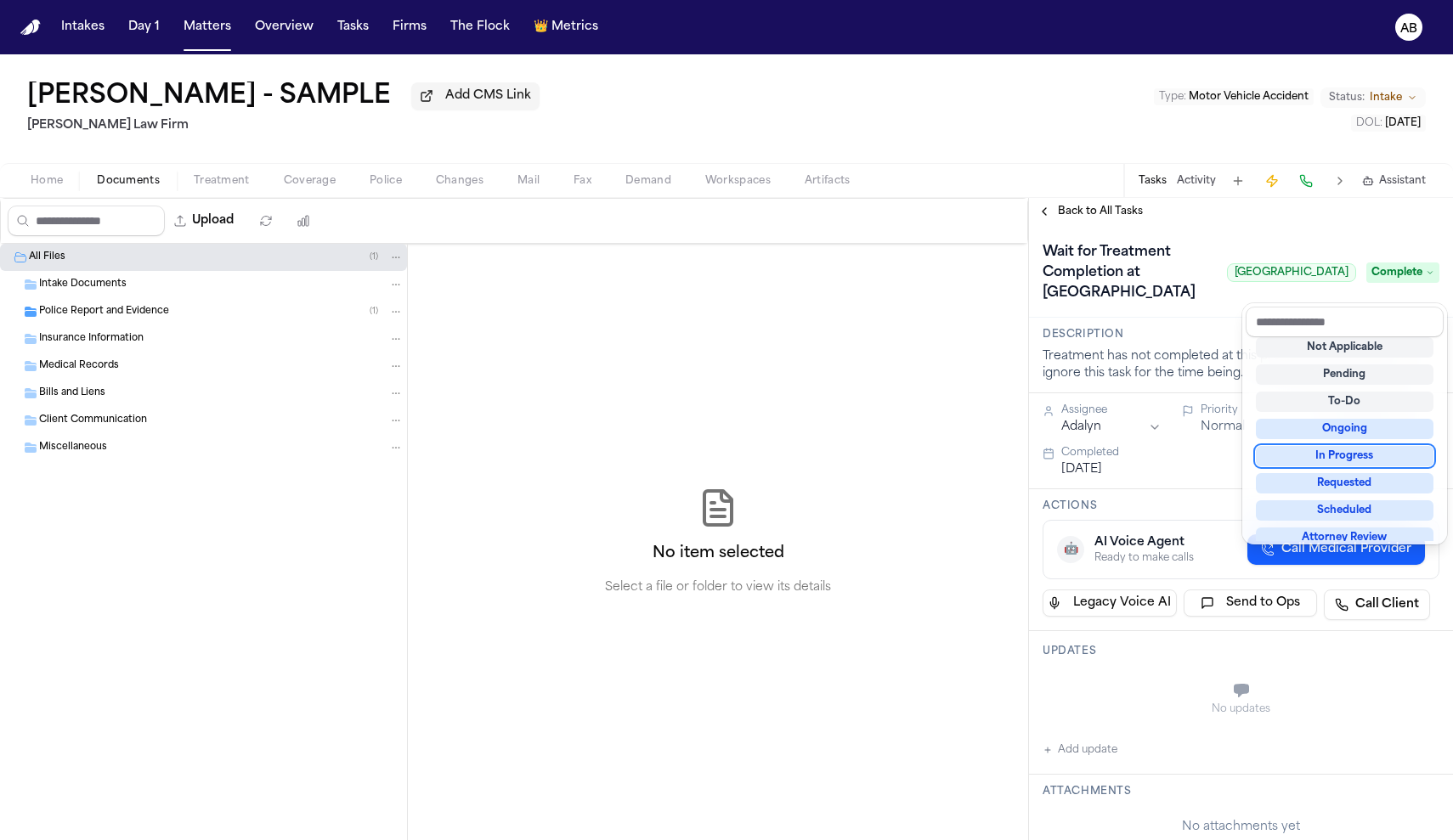
click at [1184, 318] on div "Wait for Treatment Completion at [GEOGRAPHIC_DATA] [GEOGRAPHIC_DATA] Complete" at bounding box center [1241, 272] width 424 height 93
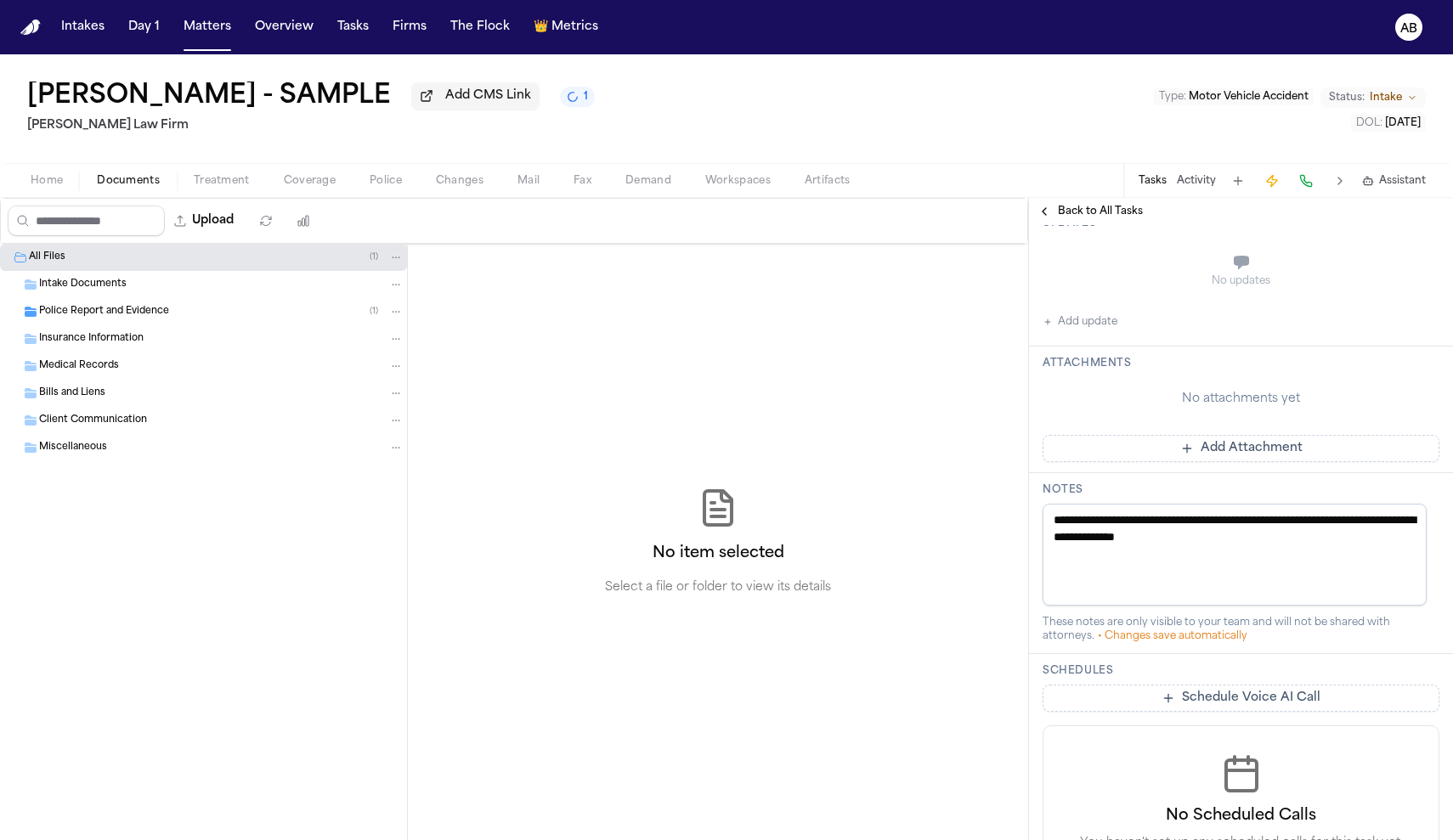
scroll to position [0, 0]
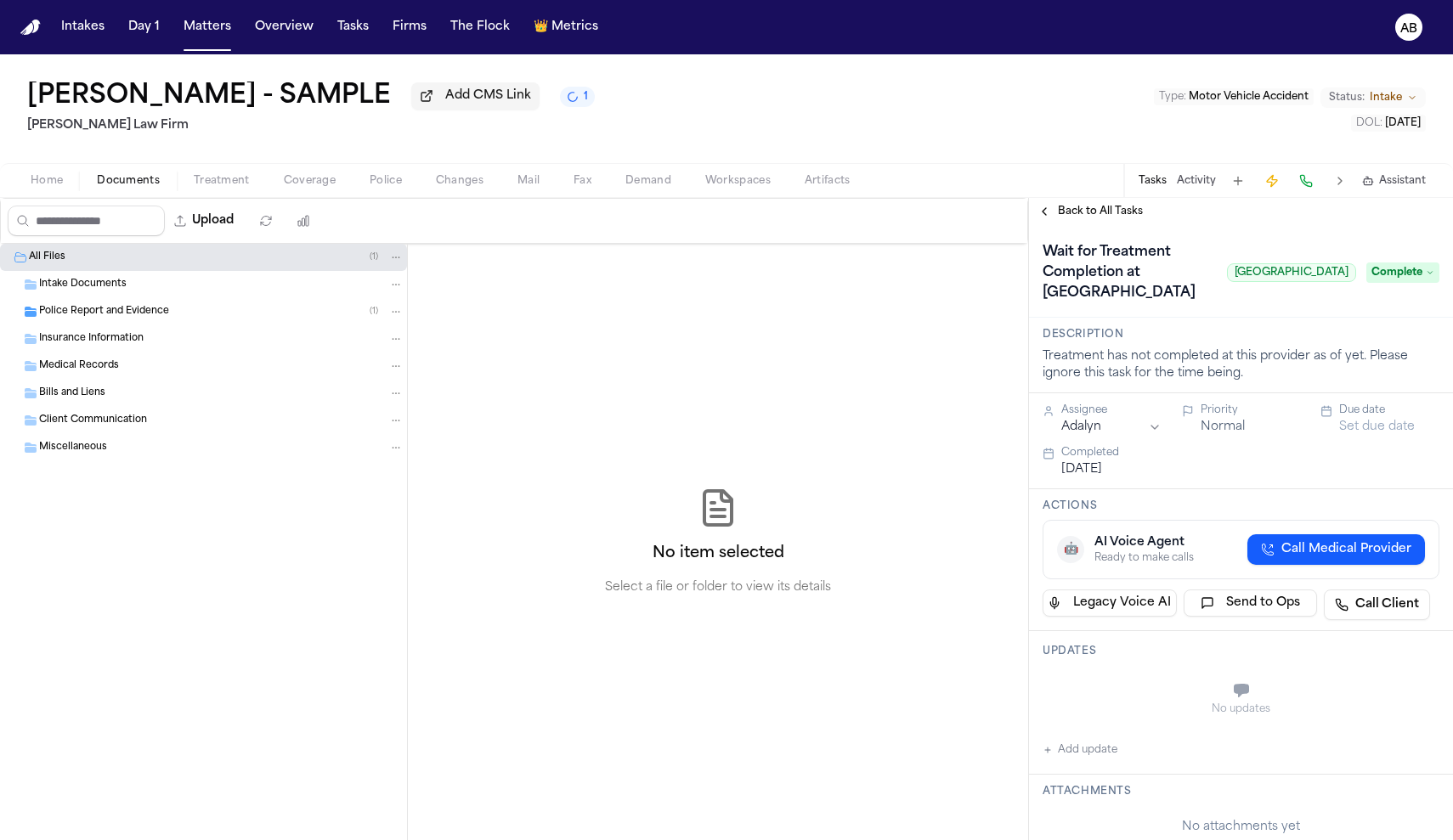
click at [1147, 457] on html "Intakes Day 1 Matters Overview Tasks Firms The Flock 👑 Metrics AB [PERSON_NAME]…" at bounding box center [726, 420] width 1453 height 840
click at [1229, 436] on button "Normal" at bounding box center [1222, 427] width 45 height 17
click at [1236, 436] on button "Urgent" at bounding box center [1222, 427] width 42 height 17
click at [1236, 436] on button "Immediate" at bounding box center [1233, 427] width 65 height 17
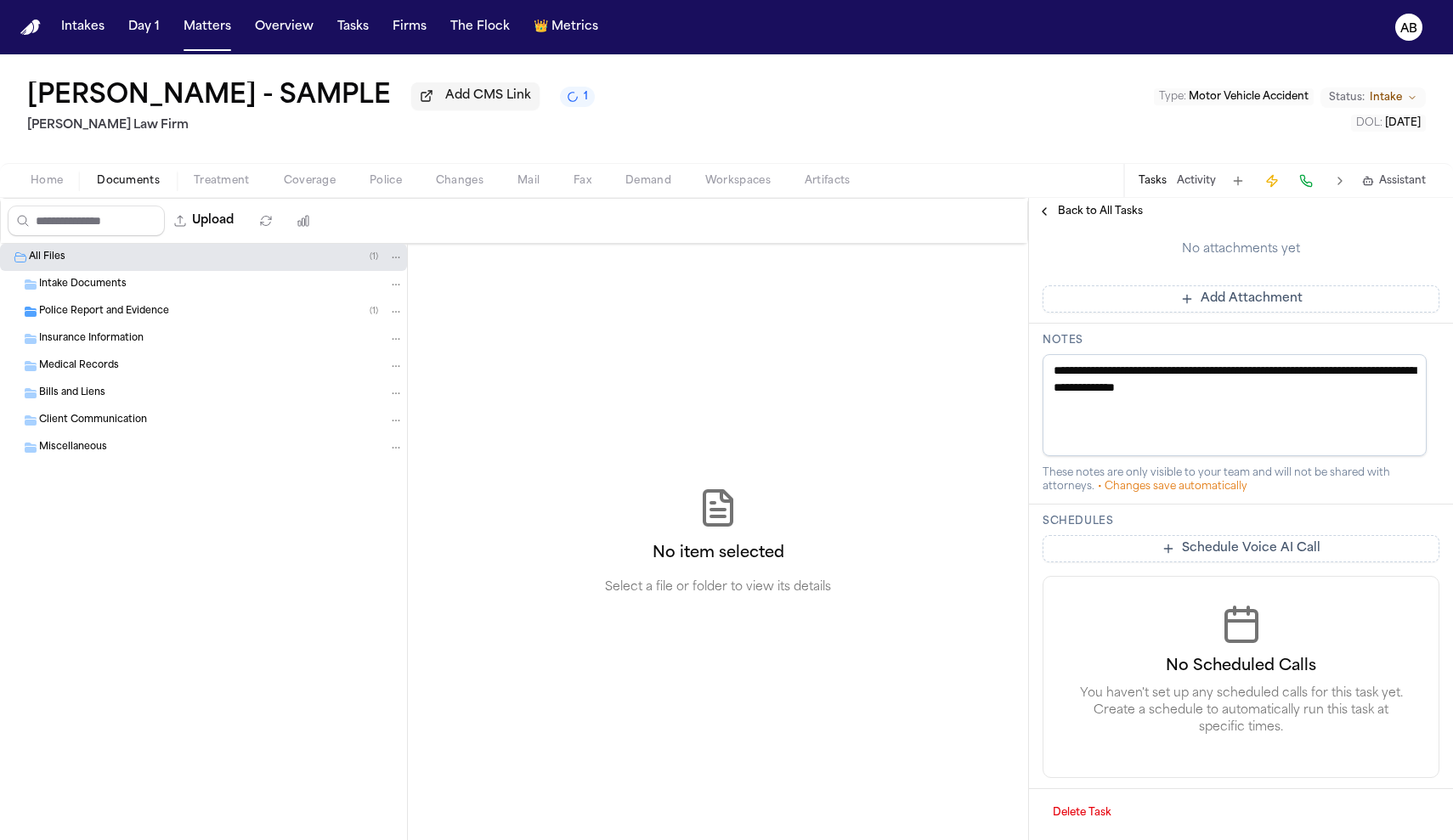
scroll to position [602, 0]
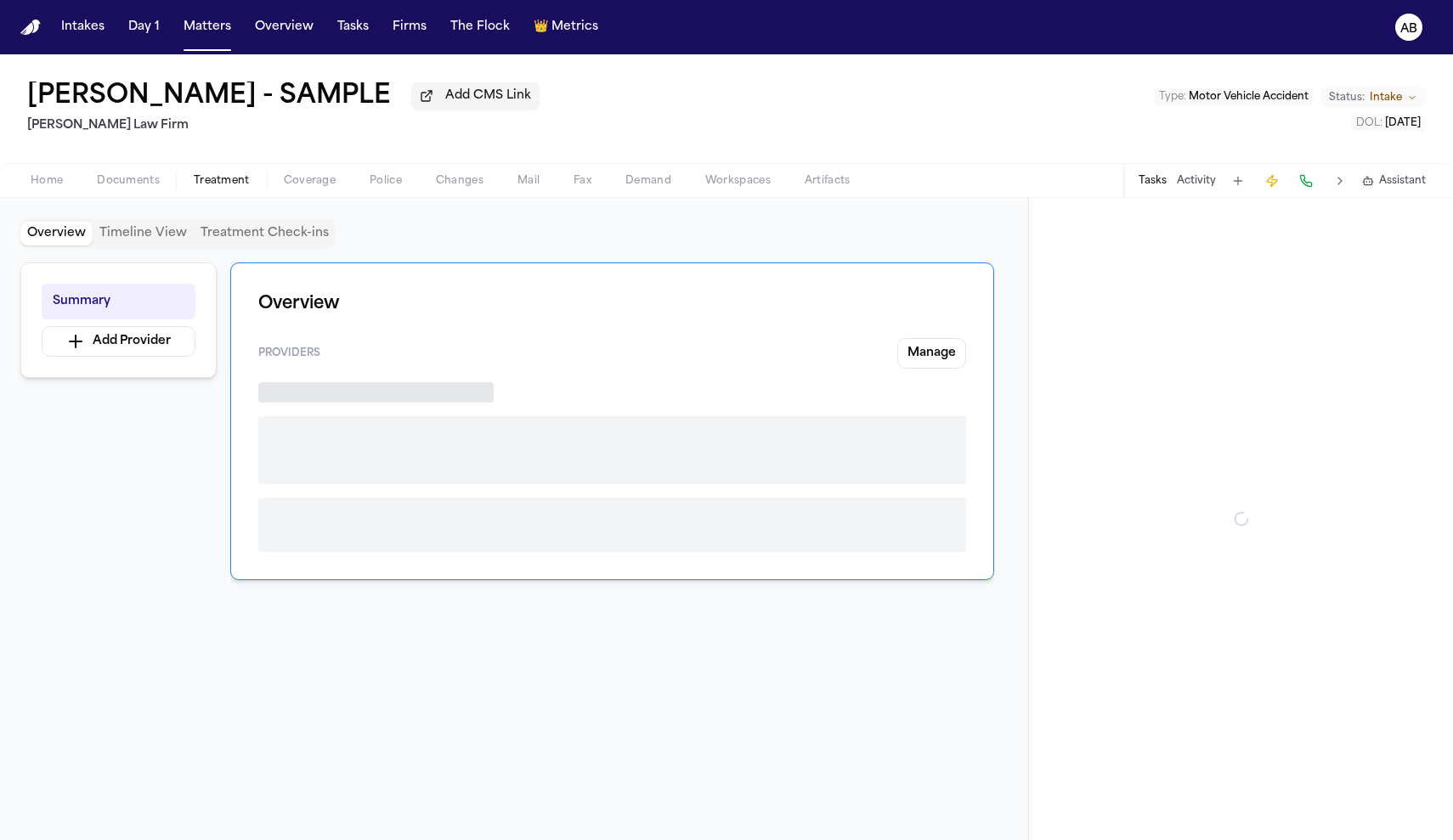
click at [226, 188] on span "Treatment" at bounding box center [222, 181] width 56 height 14
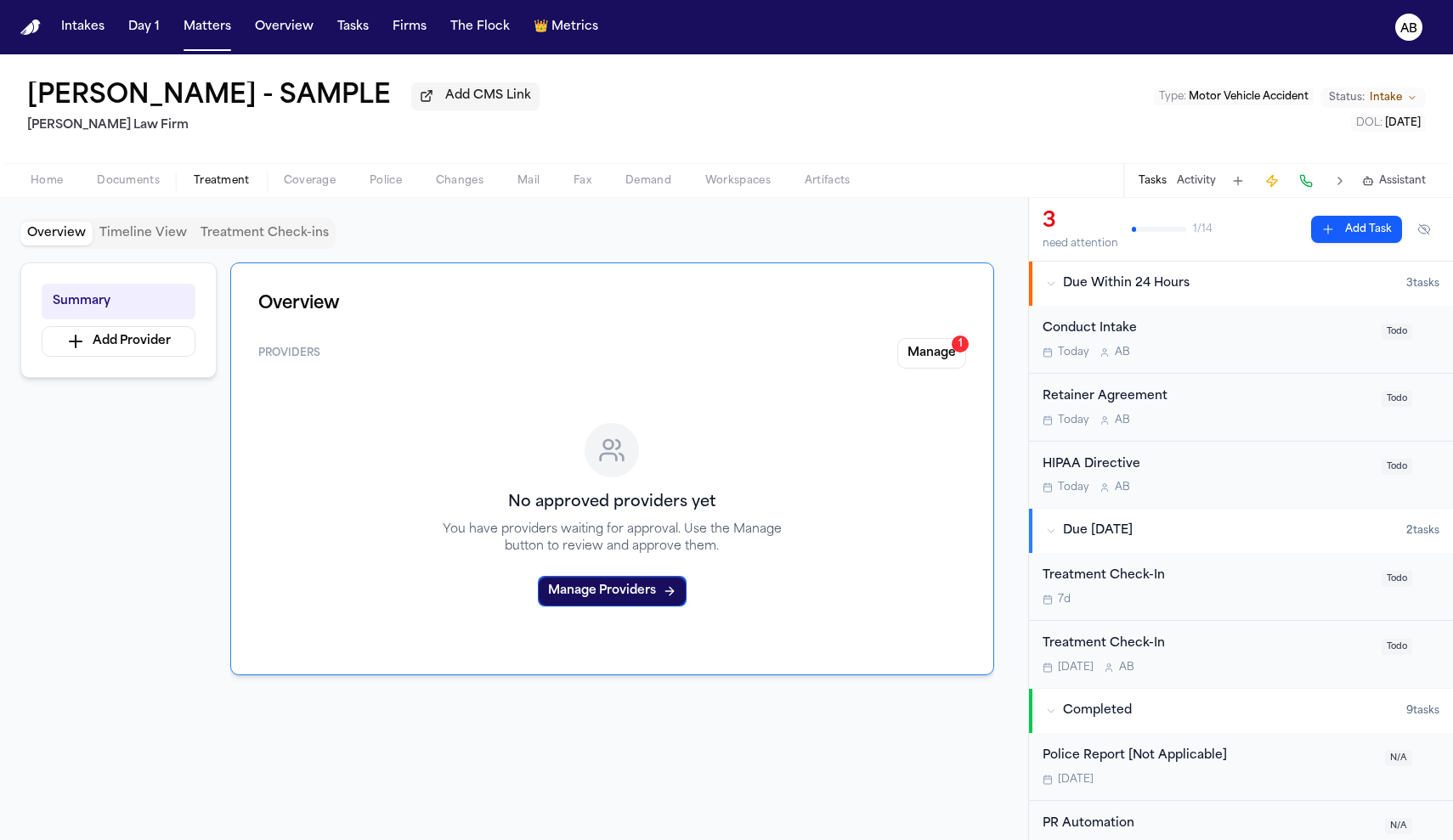
click at [307, 188] on span "Coverage" at bounding box center [309, 181] width 52 height 14
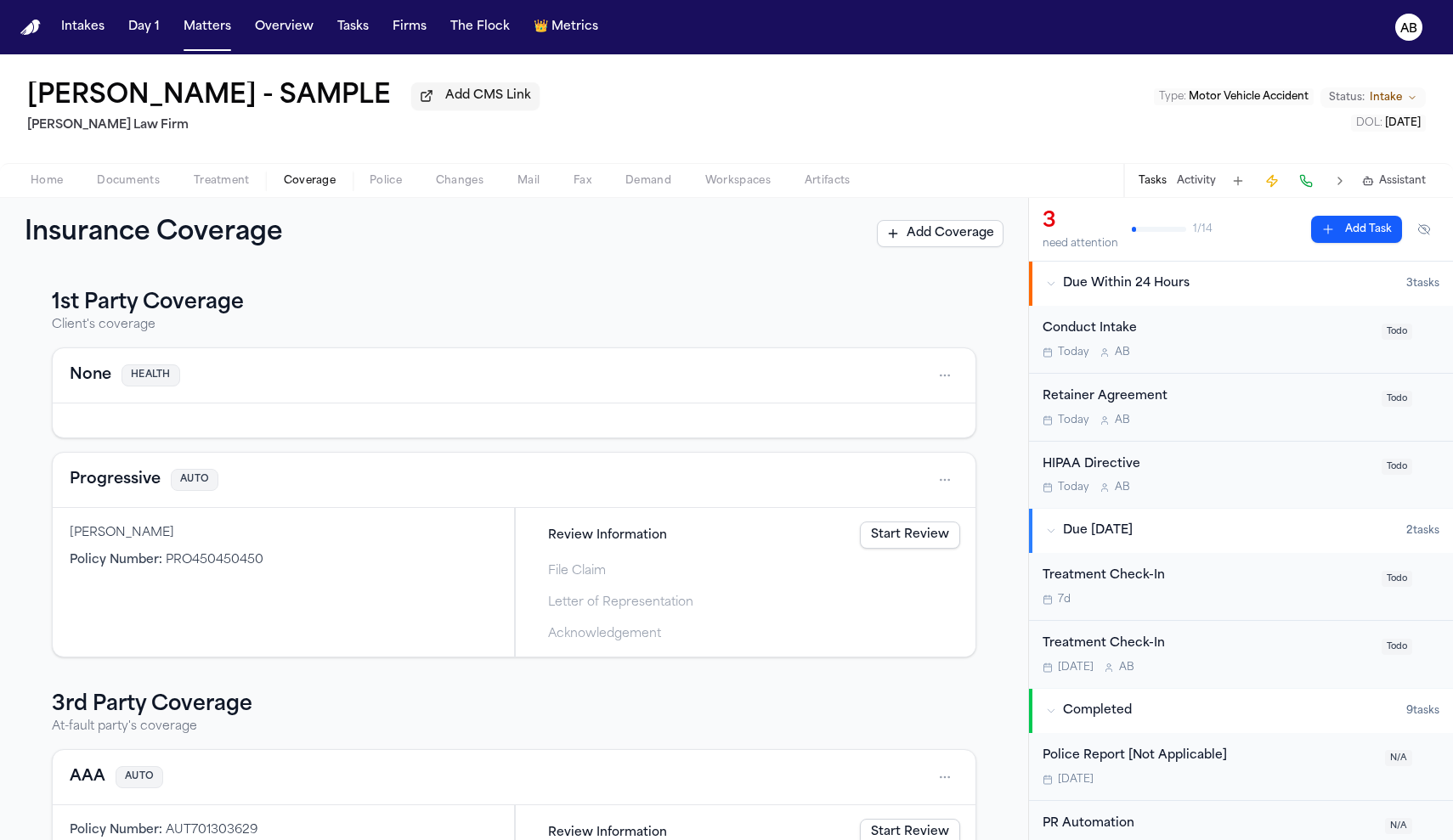
click at [127, 186] on span "Documents" at bounding box center [128, 181] width 63 height 14
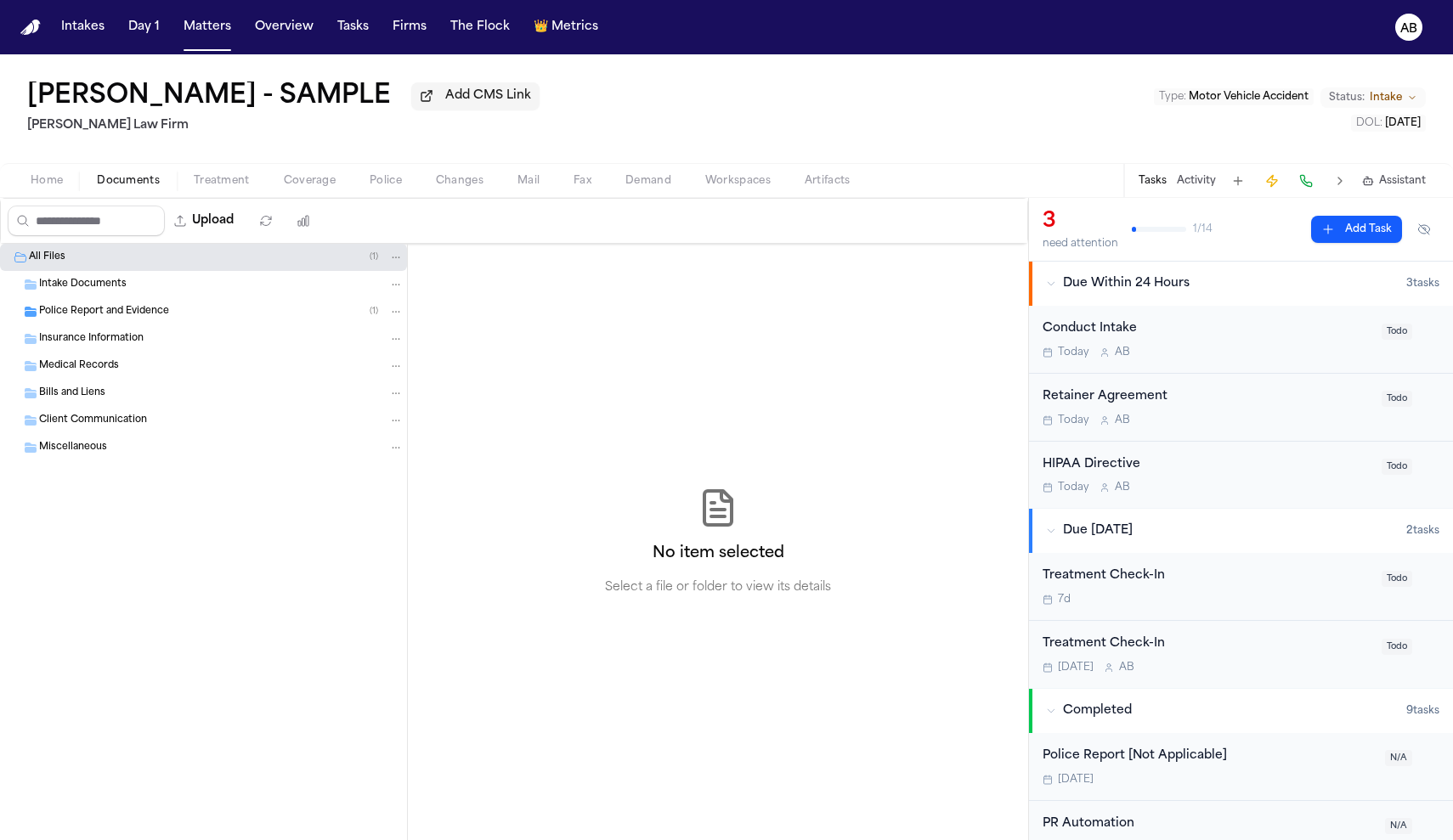
click at [47, 180] on span "Home" at bounding box center [46, 181] width 32 height 14
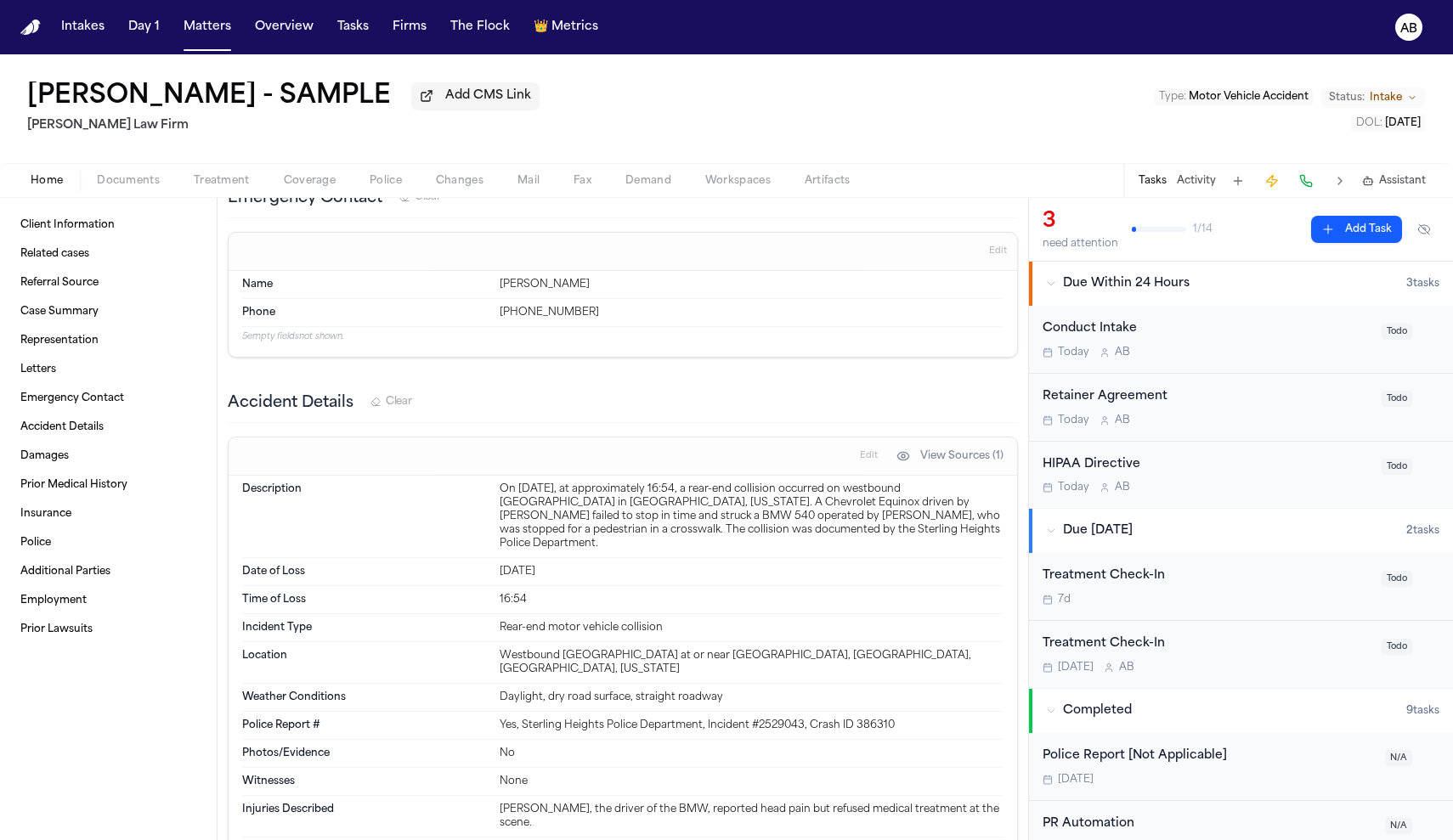
scroll to position [720, 0]
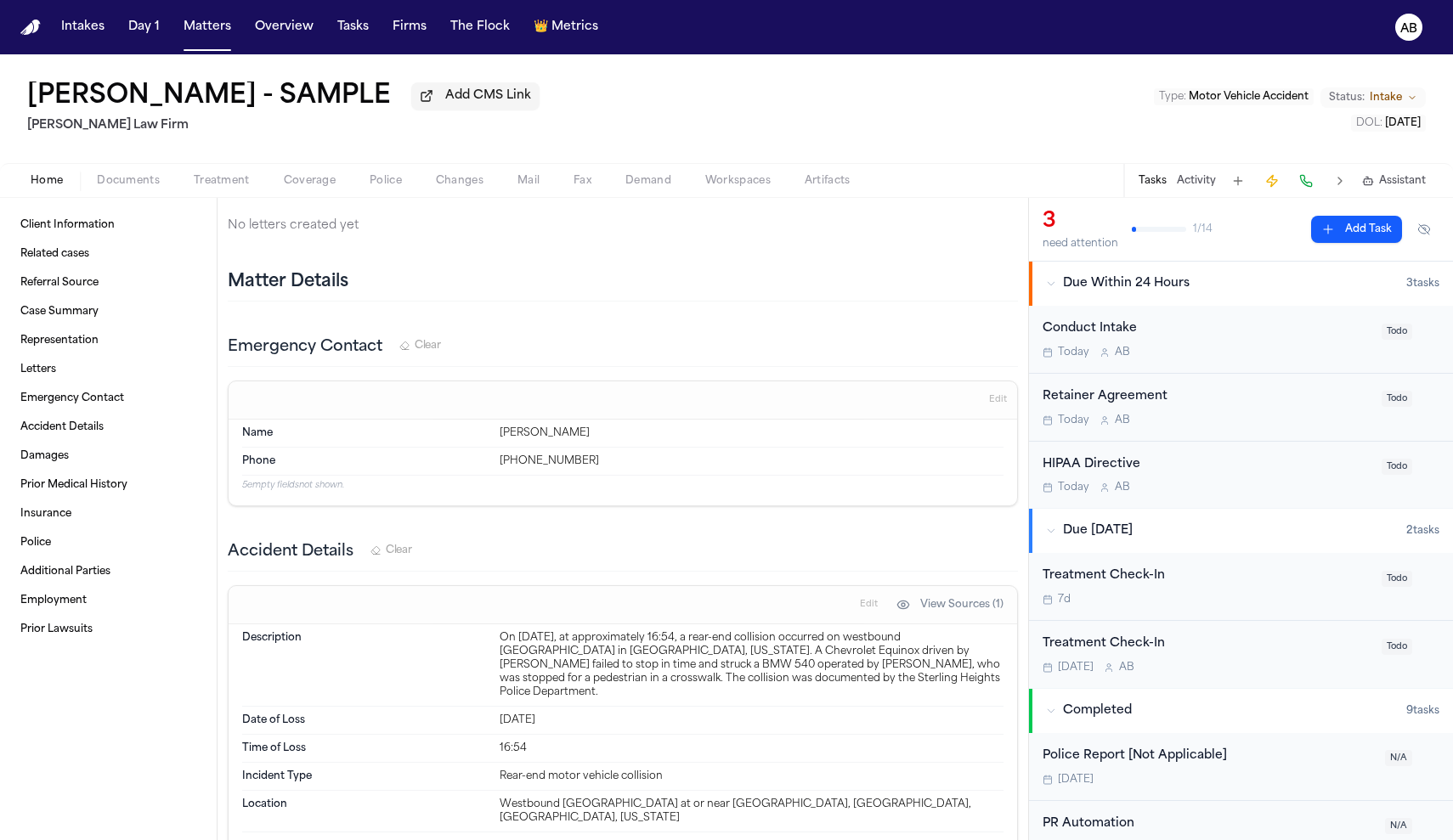
click at [125, 182] on span "Documents" at bounding box center [128, 181] width 63 height 14
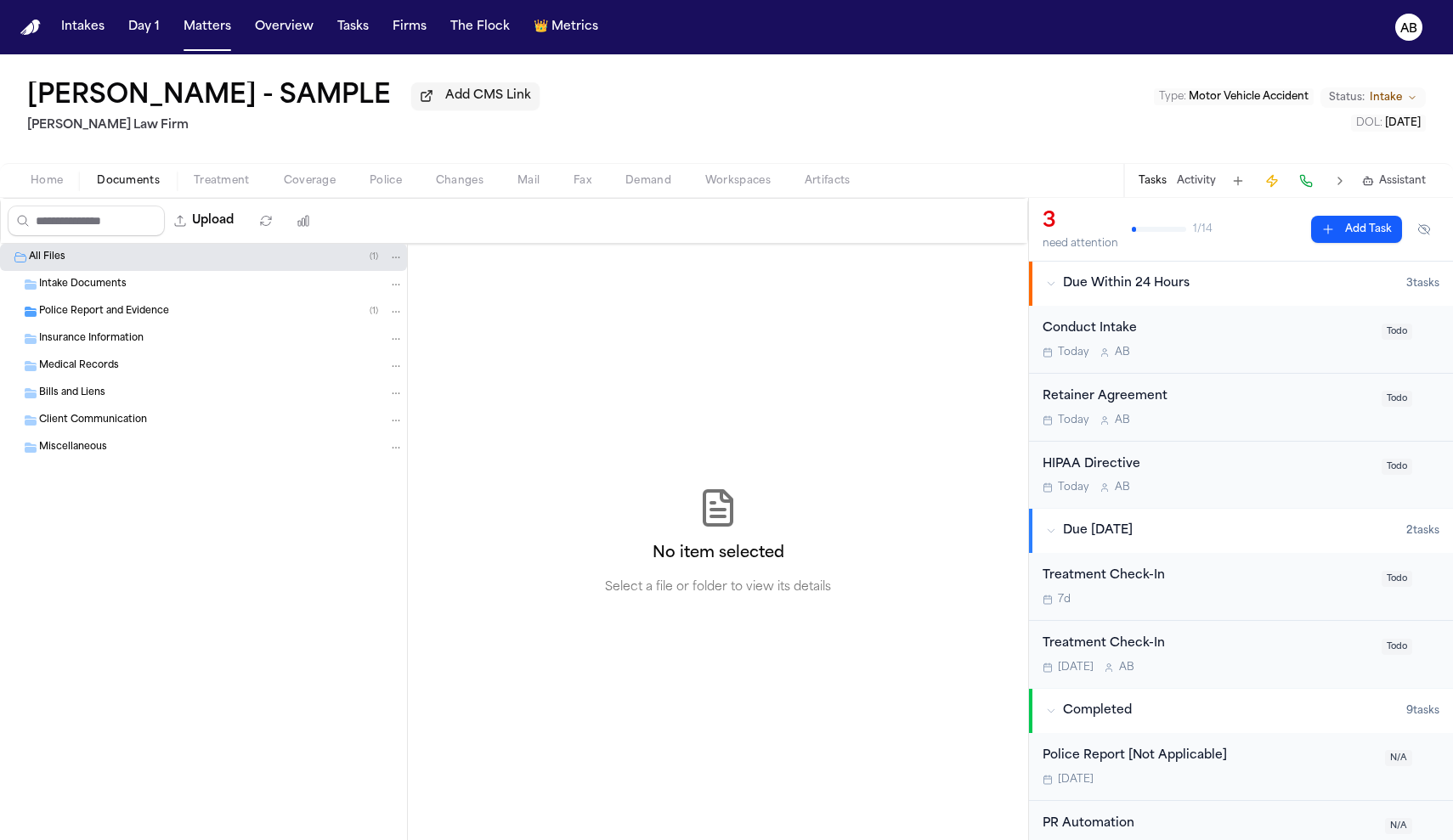
click at [101, 326] on div "Police Report and Evidence ( 1 )" at bounding box center [203, 312] width 407 height 27
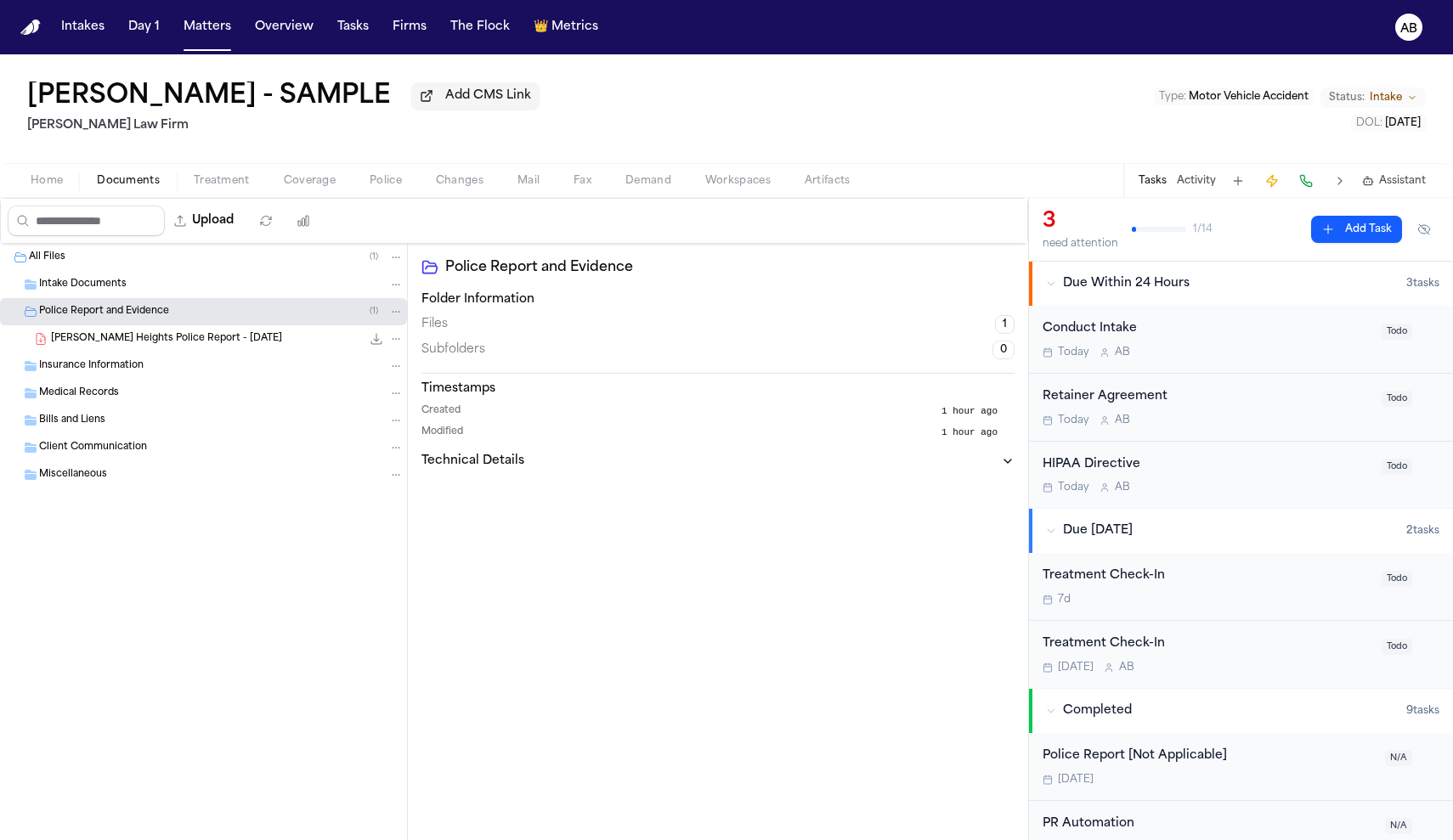
click at [397, 341] on icon "File: J. Smith - Sterling Heights Police Report - 4.24.25" at bounding box center [396, 339] width 12 height 12
click at [379, 426] on button "Delete" at bounding box center [396, 437] width 116 height 31
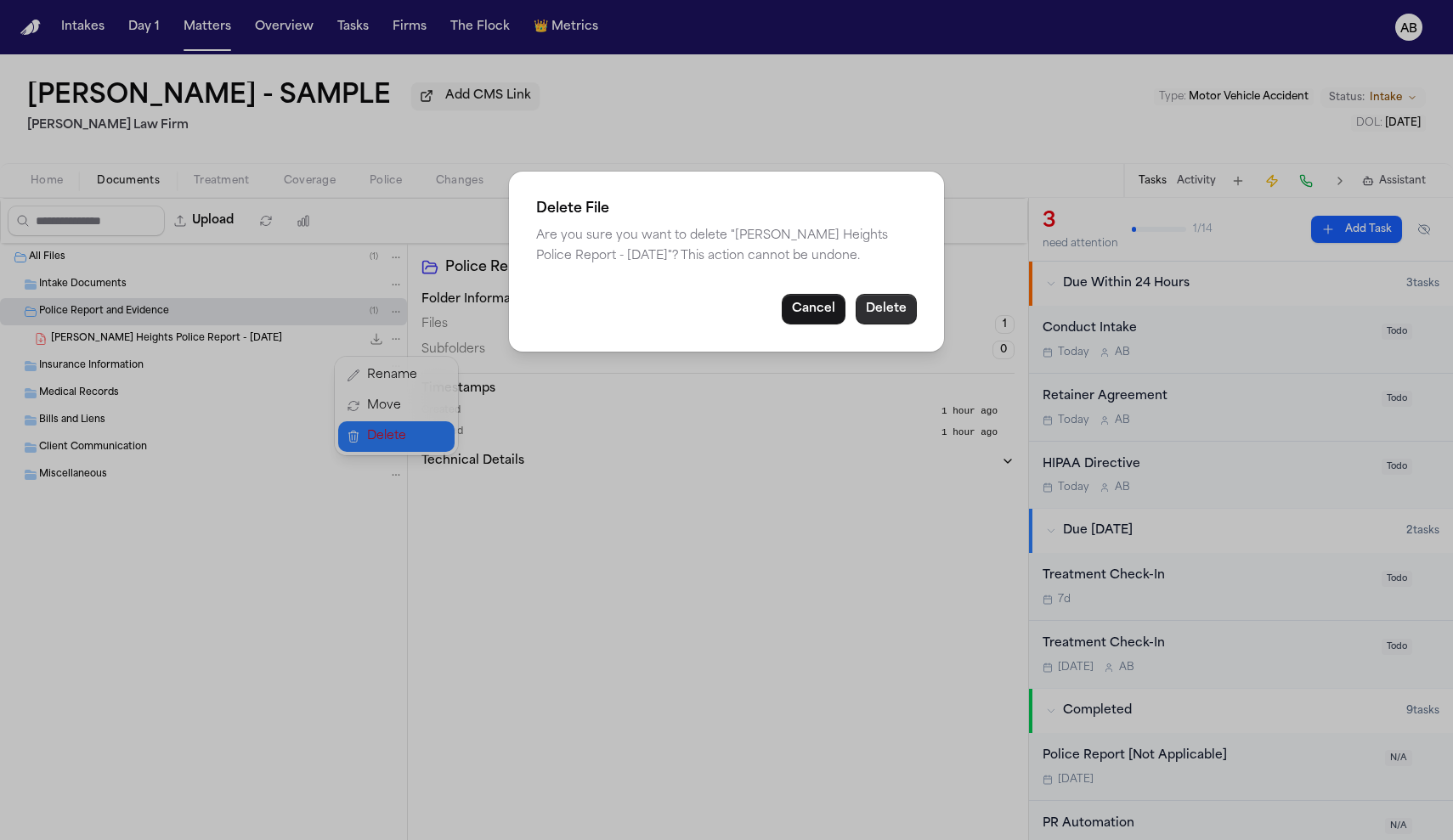
click at [866, 314] on button "Delete" at bounding box center [886, 309] width 61 height 31
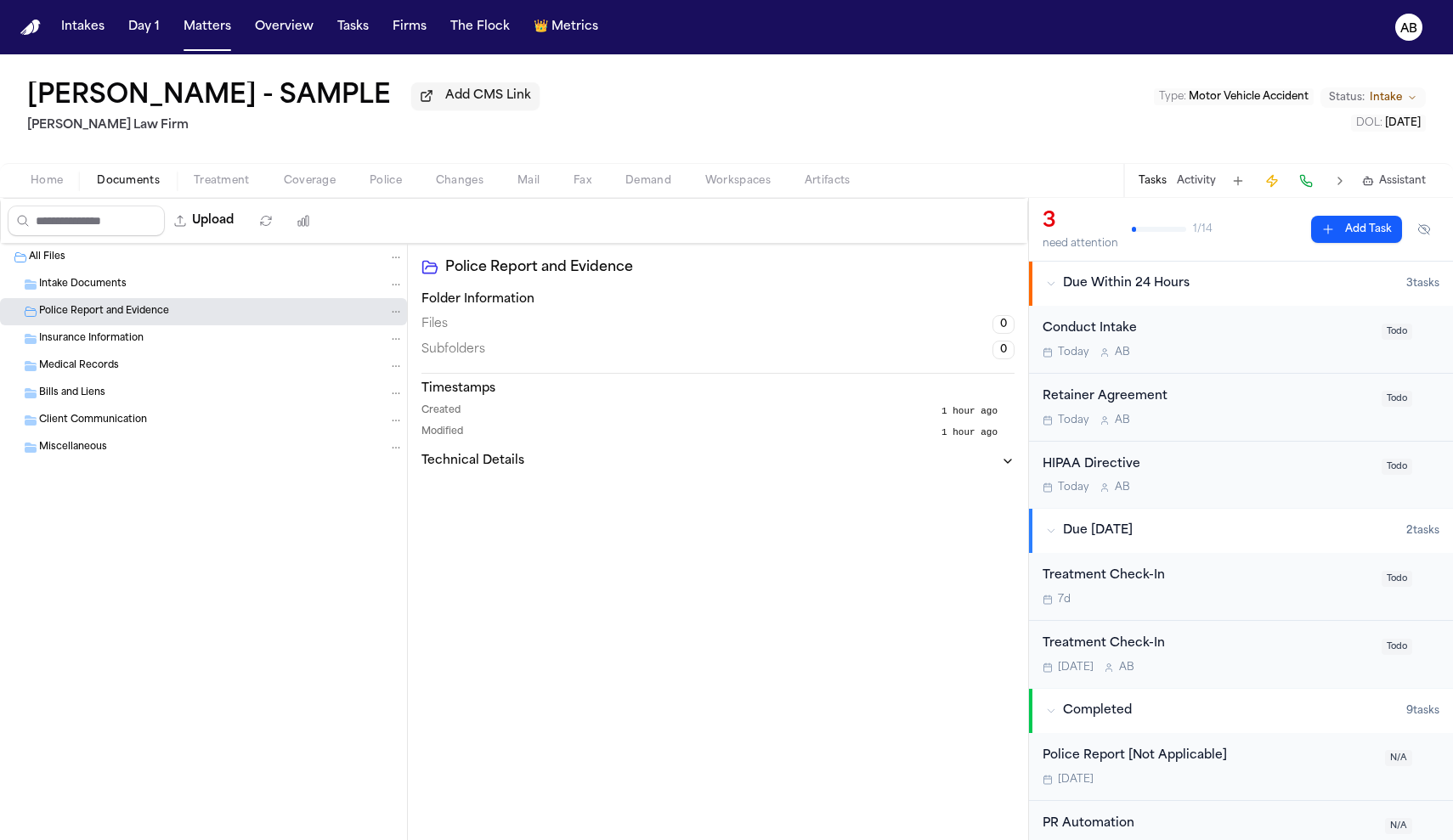
click at [59, 188] on span "Home" at bounding box center [46, 181] width 32 height 14
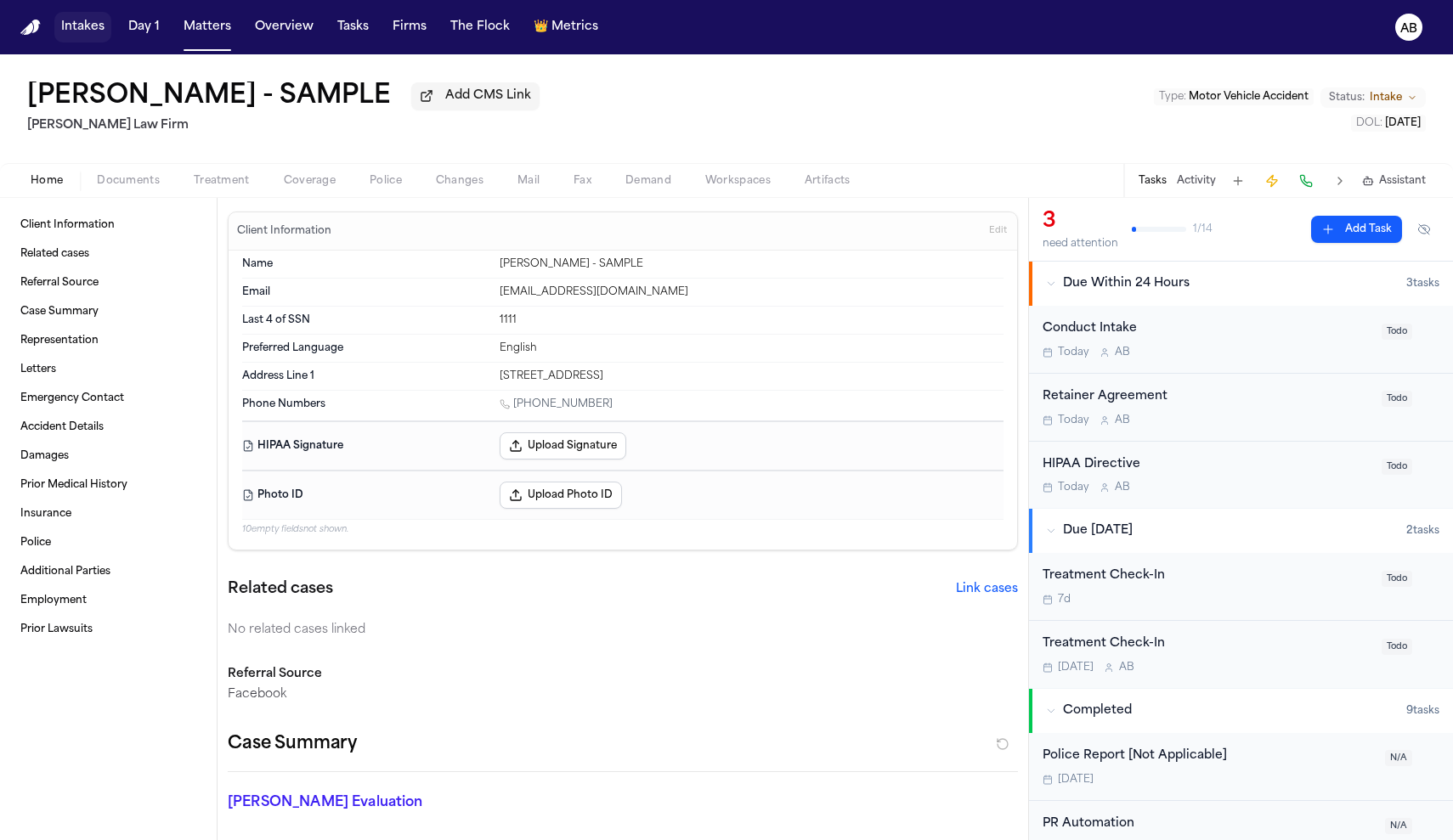
click at [80, 31] on button "Intakes" at bounding box center [82, 27] width 57 height 31
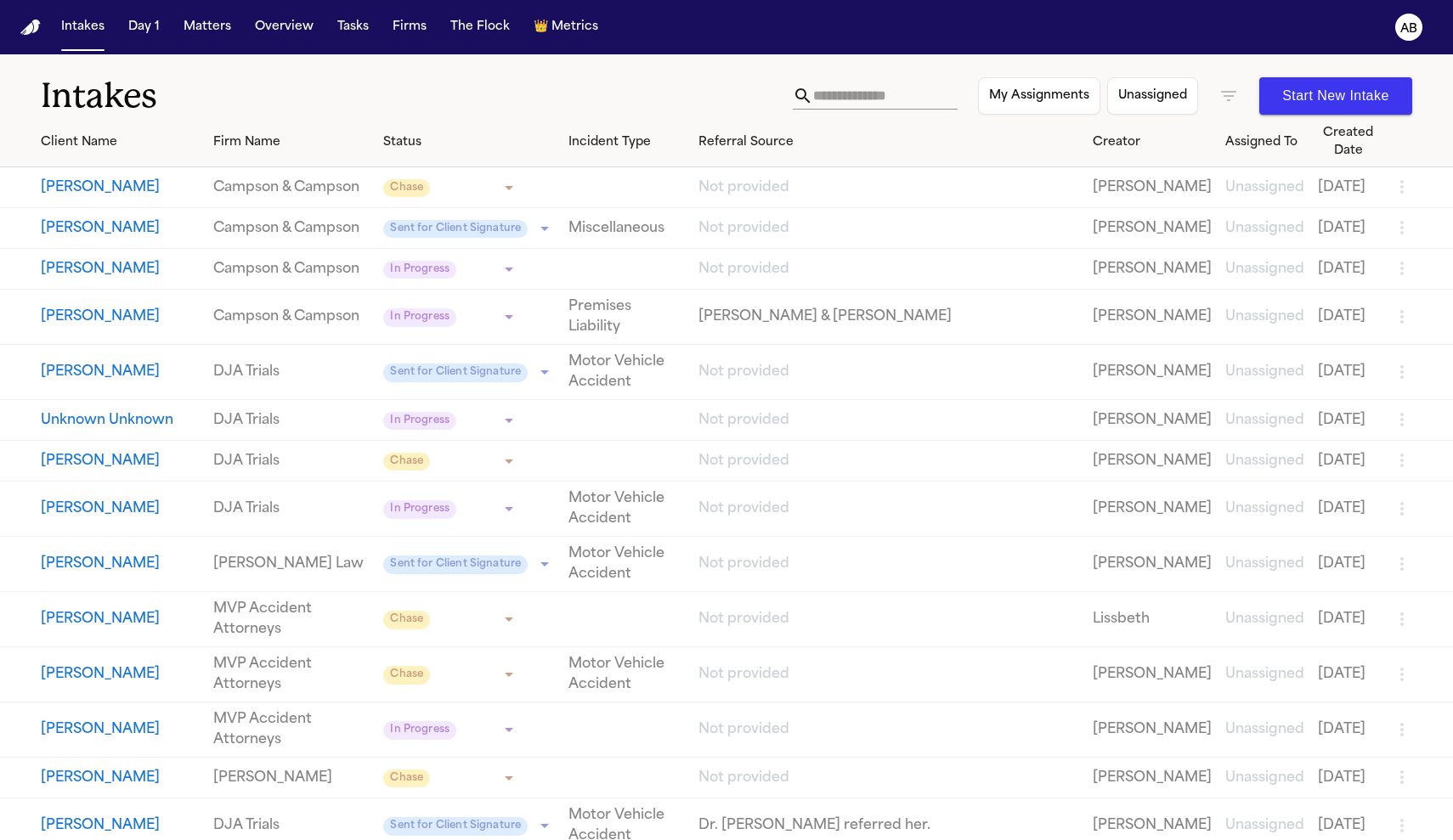
click at [93, 198] on button "[PERSON_NAME]" at bounding box center [121, 187] width 159 height 20
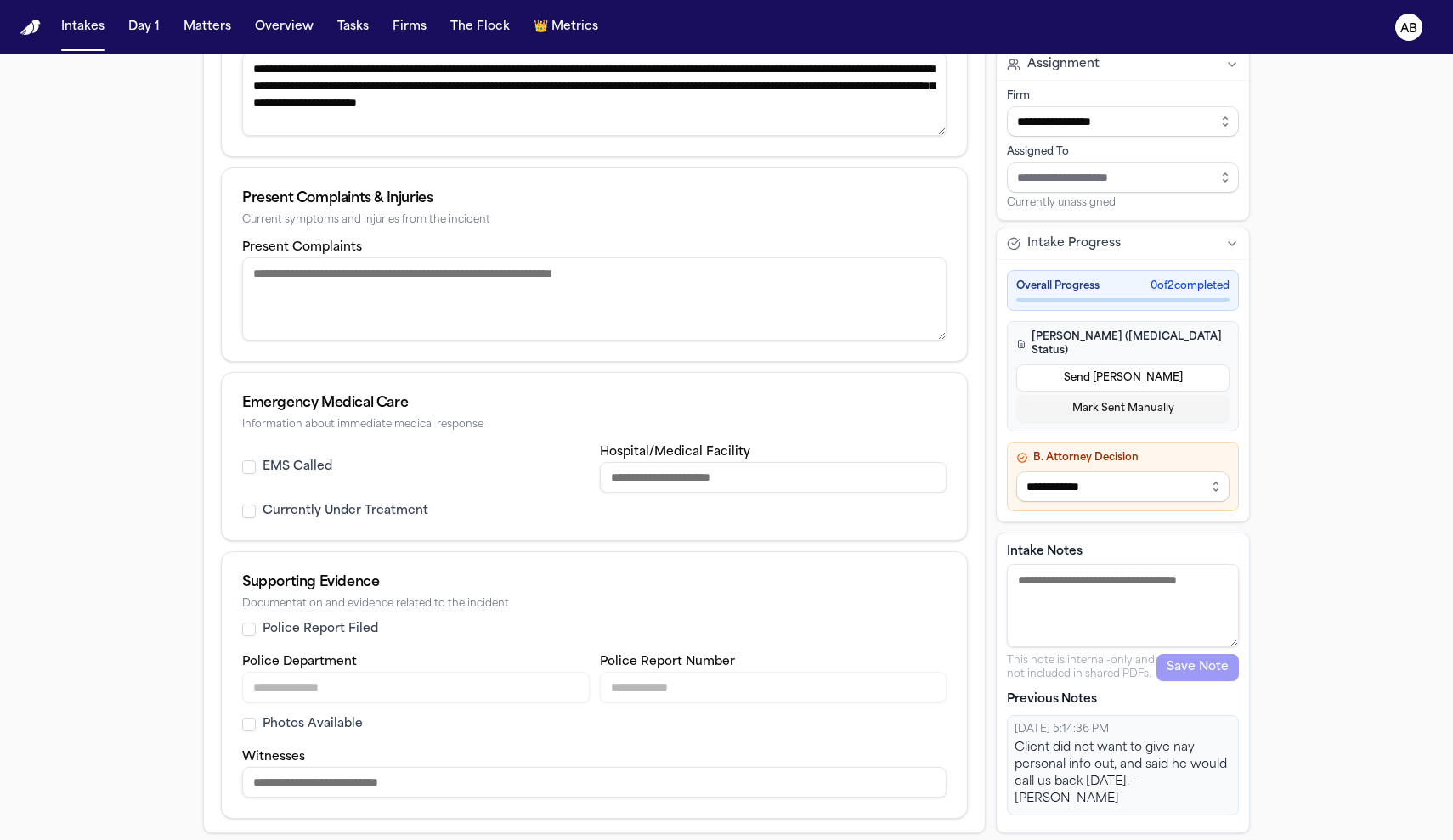
scroll to position [120, 0]
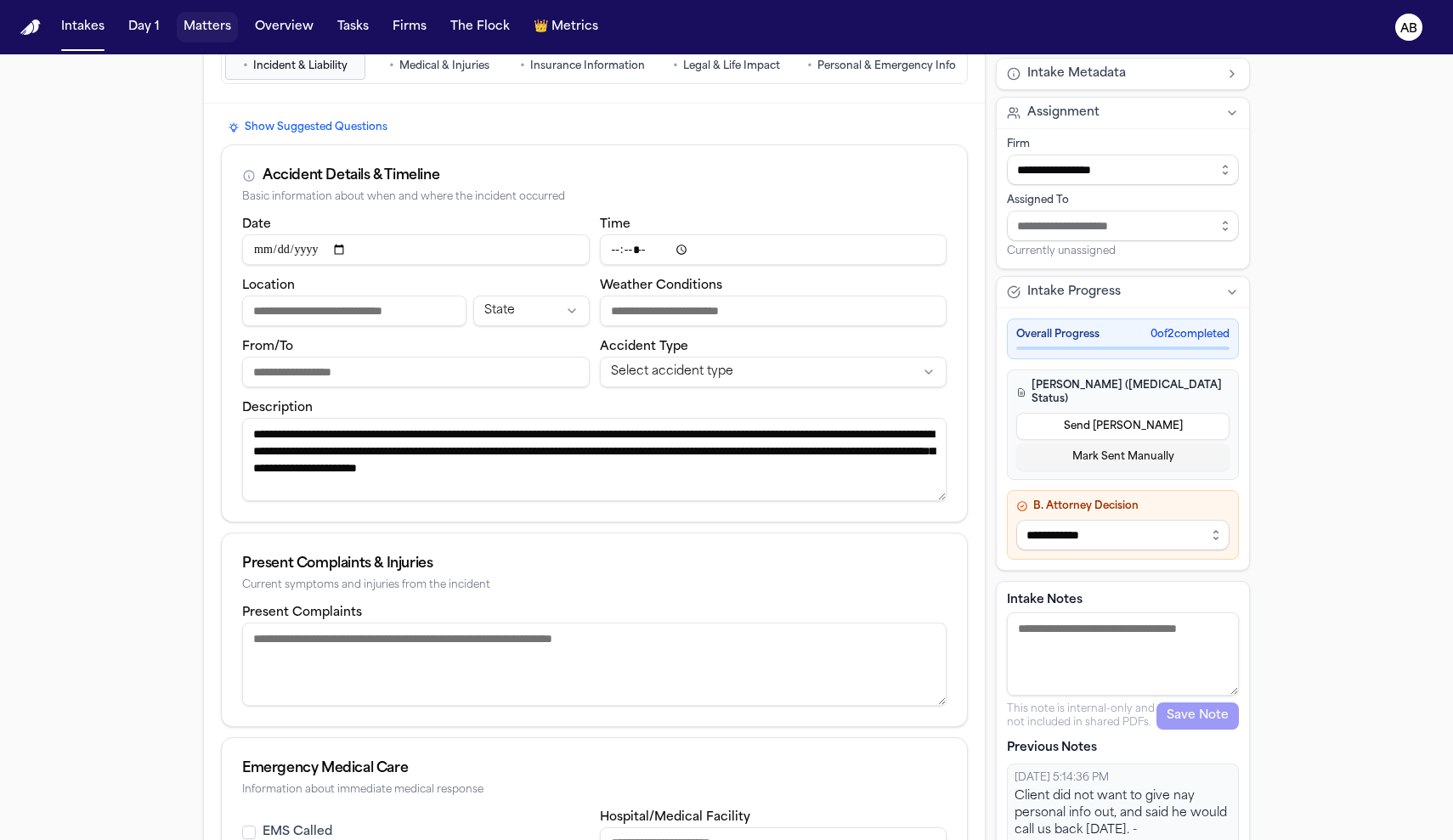
click at [208, 27] on button "Matters" at bounding box center [207, 27] width 61 height 31
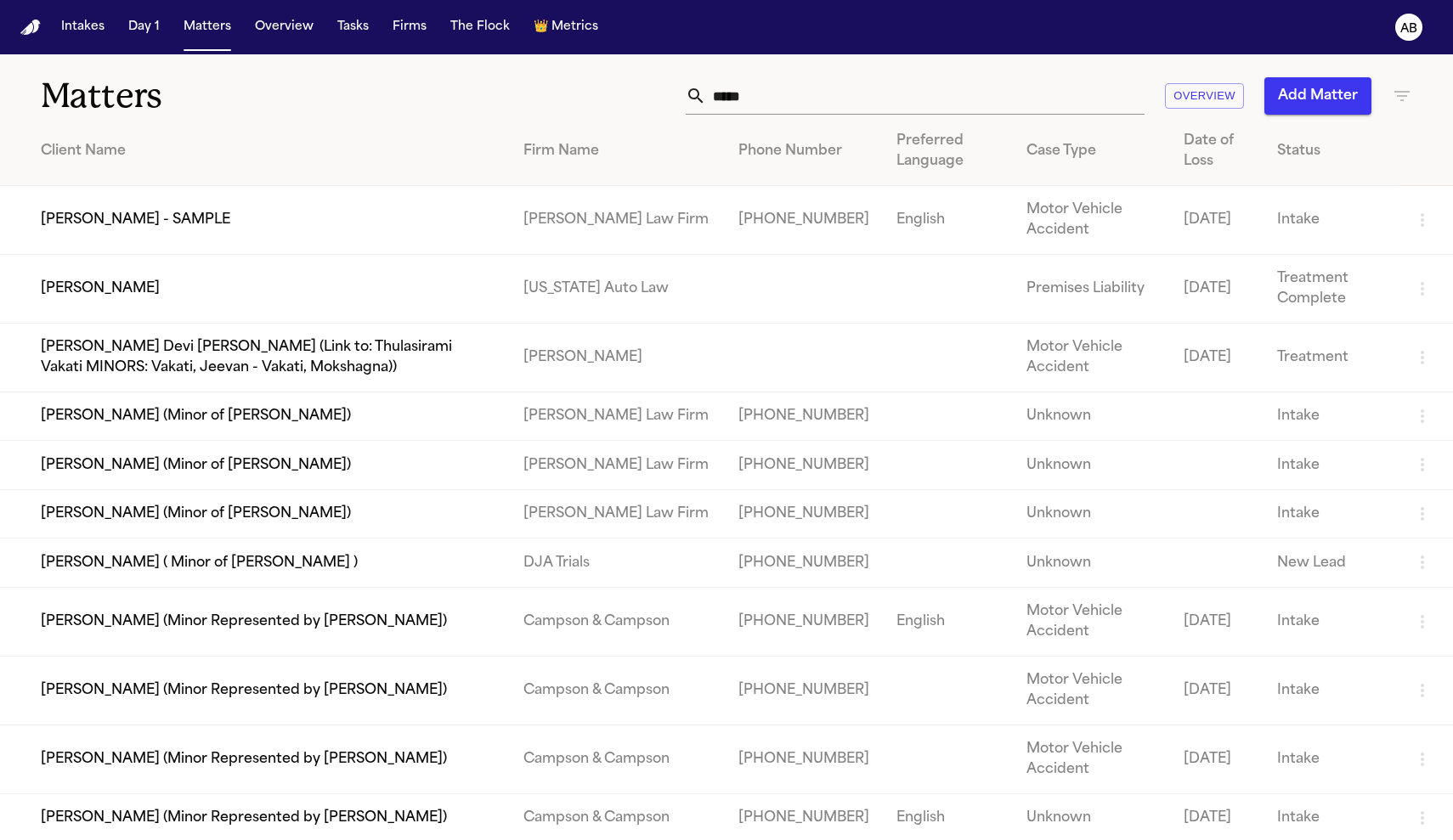
click at [122, 212] on td "[PERSON_NAME] - SAMPLE" at bounding box center [255, 220] width 510 height 69
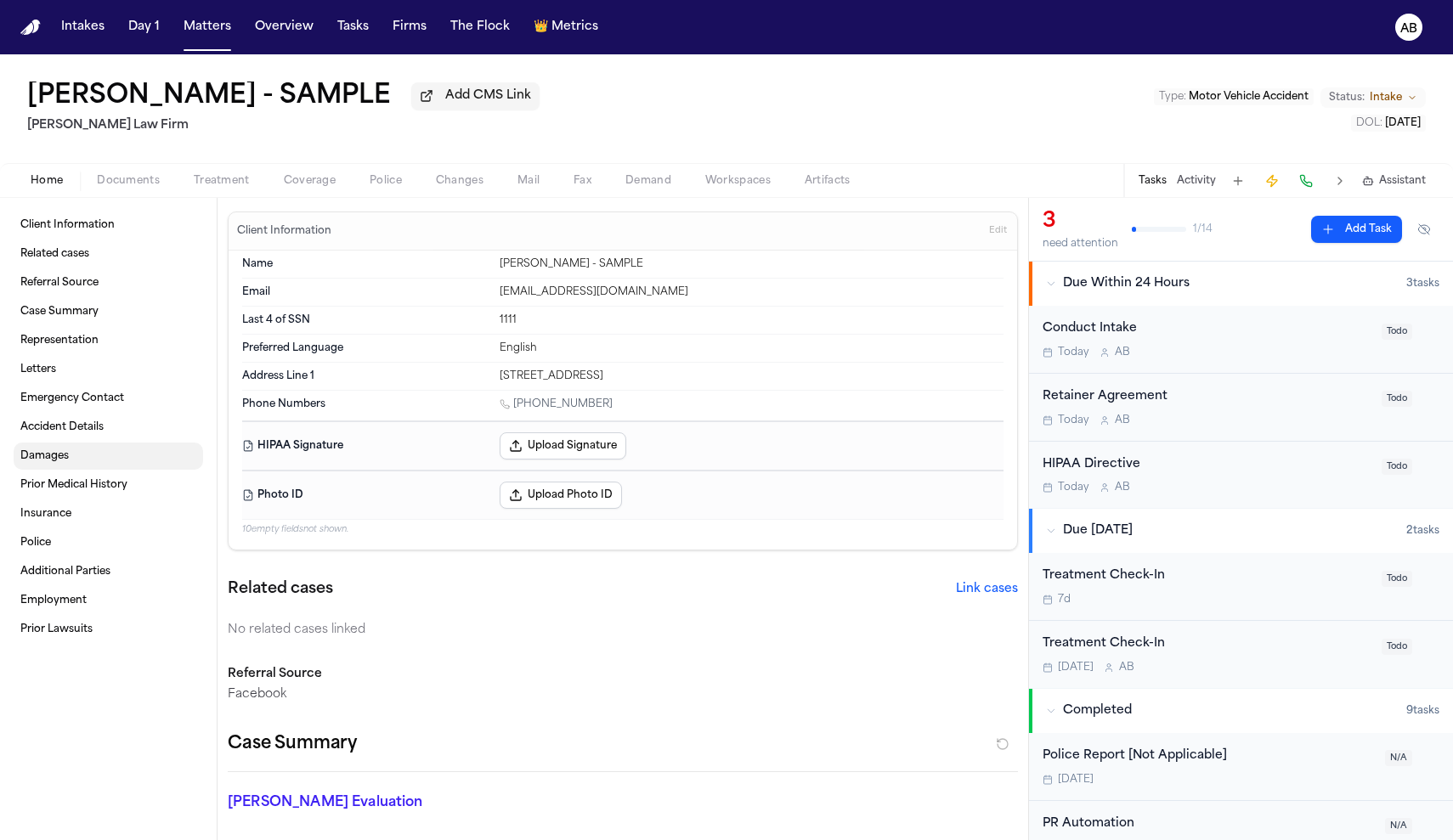
click at [81, 459] on link "Damages" at bounding box center [108, 456] width 189 height 27
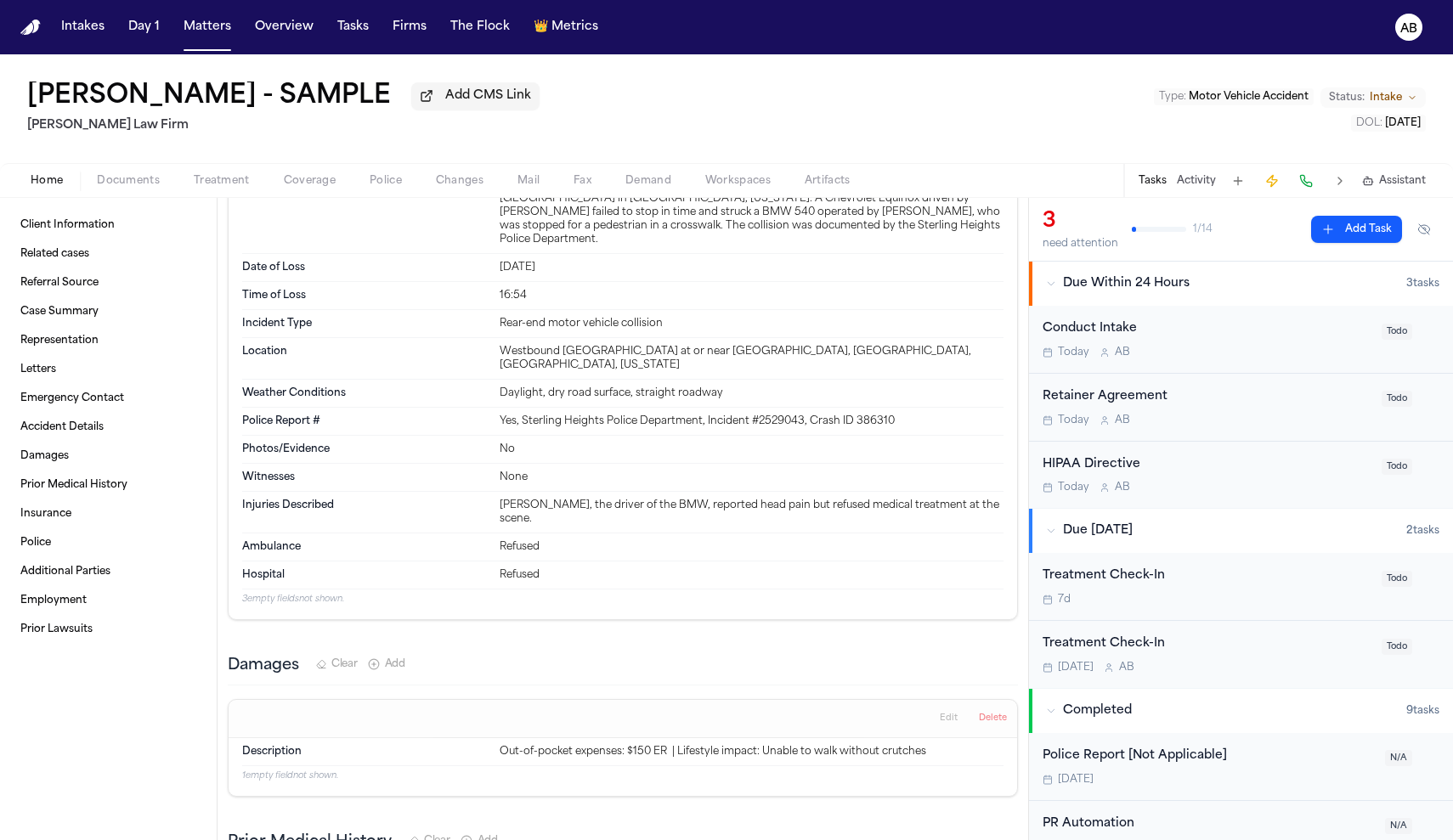
scroll to position [1191, 0]
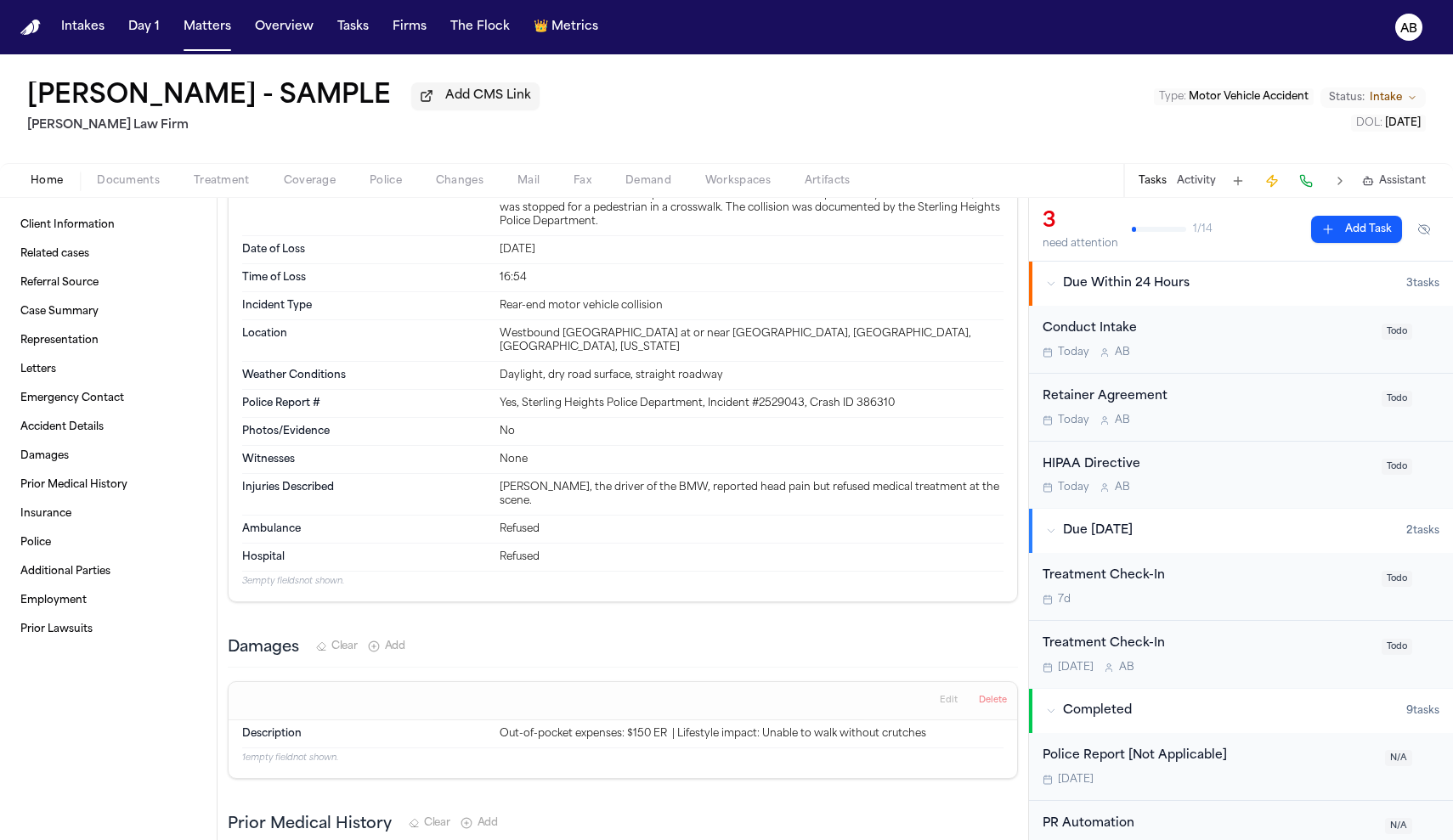
click at [403, 640] on span "Add" at bounding box center [395, 647] width 20 height 14
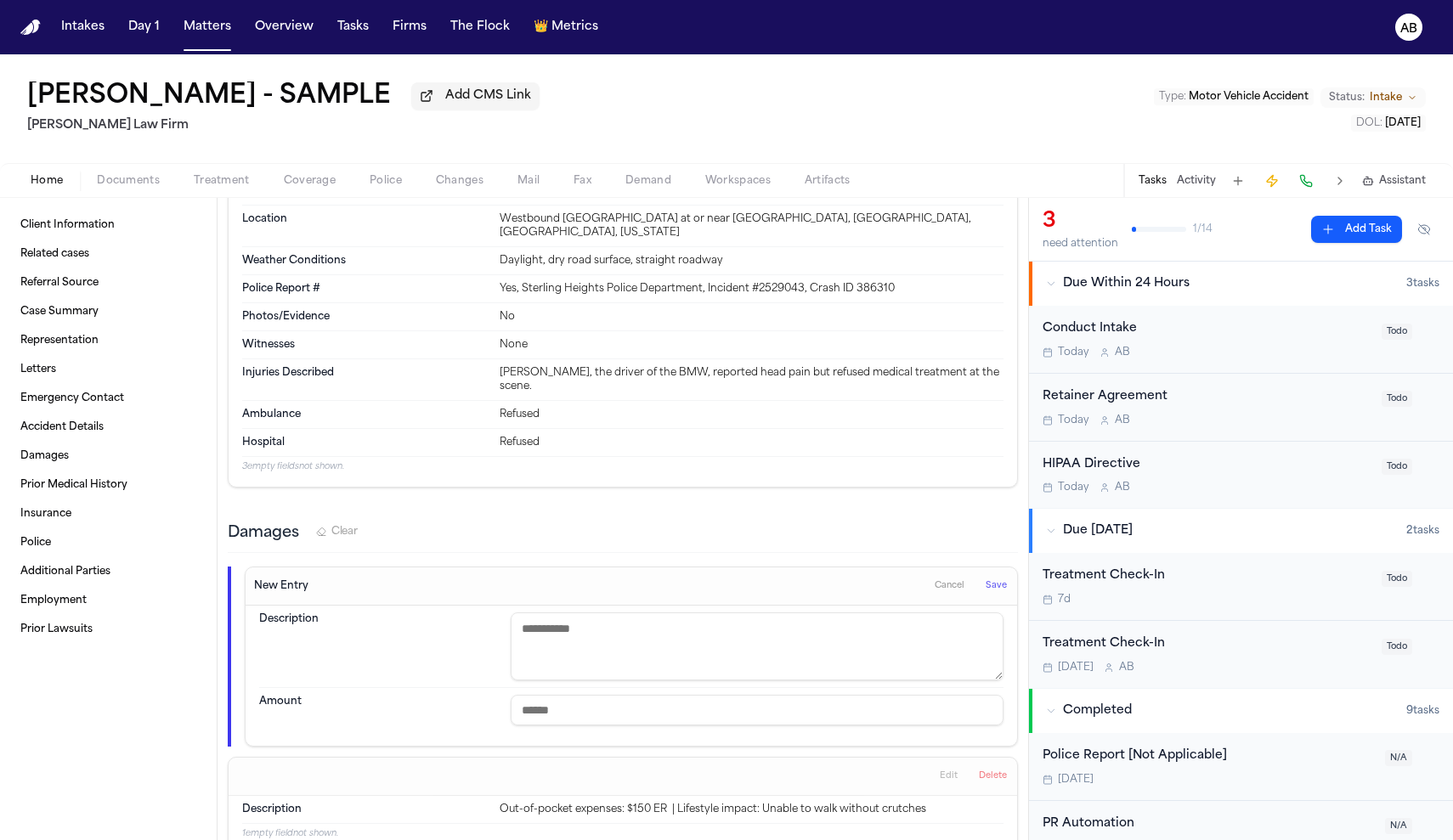
scroll to position [1310, 0]
click at [935, 577] on span "Cancel" at bounding box center [949, 583] width 30 height 12
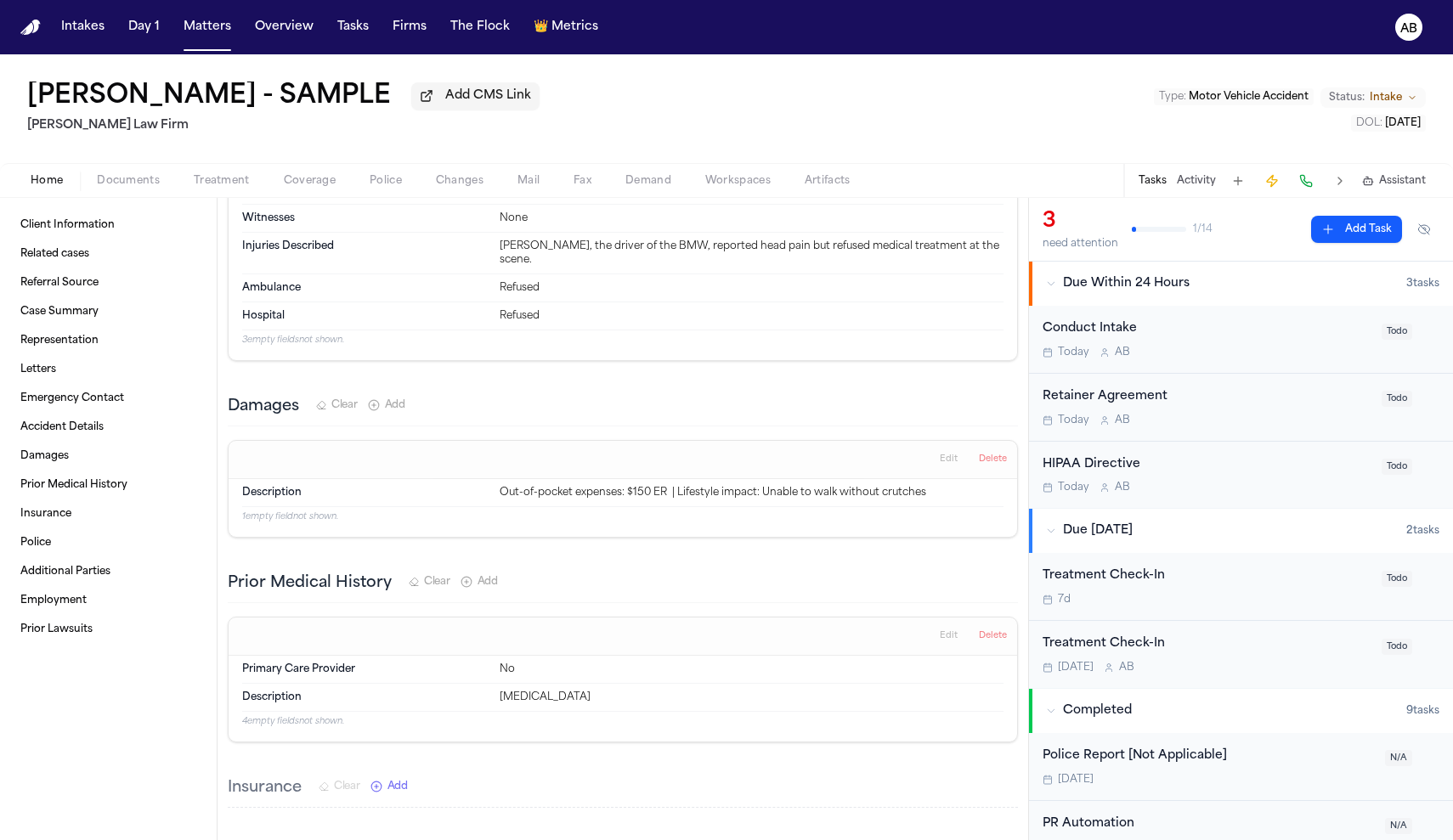
scroll to position [1547, 0]
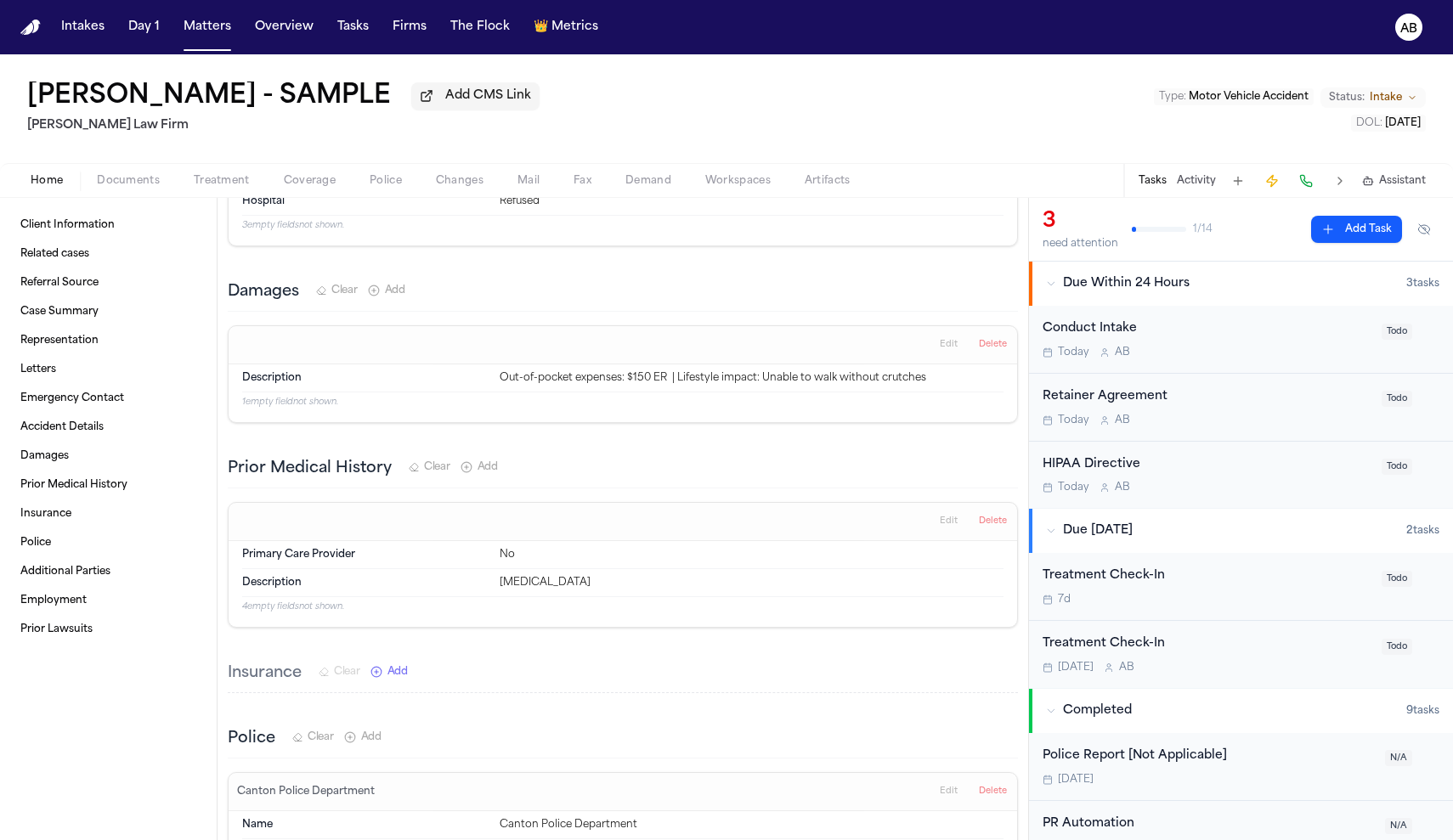
click at [394, 284] on span "Add" at bounding box center [395, 291] width 20 height 14
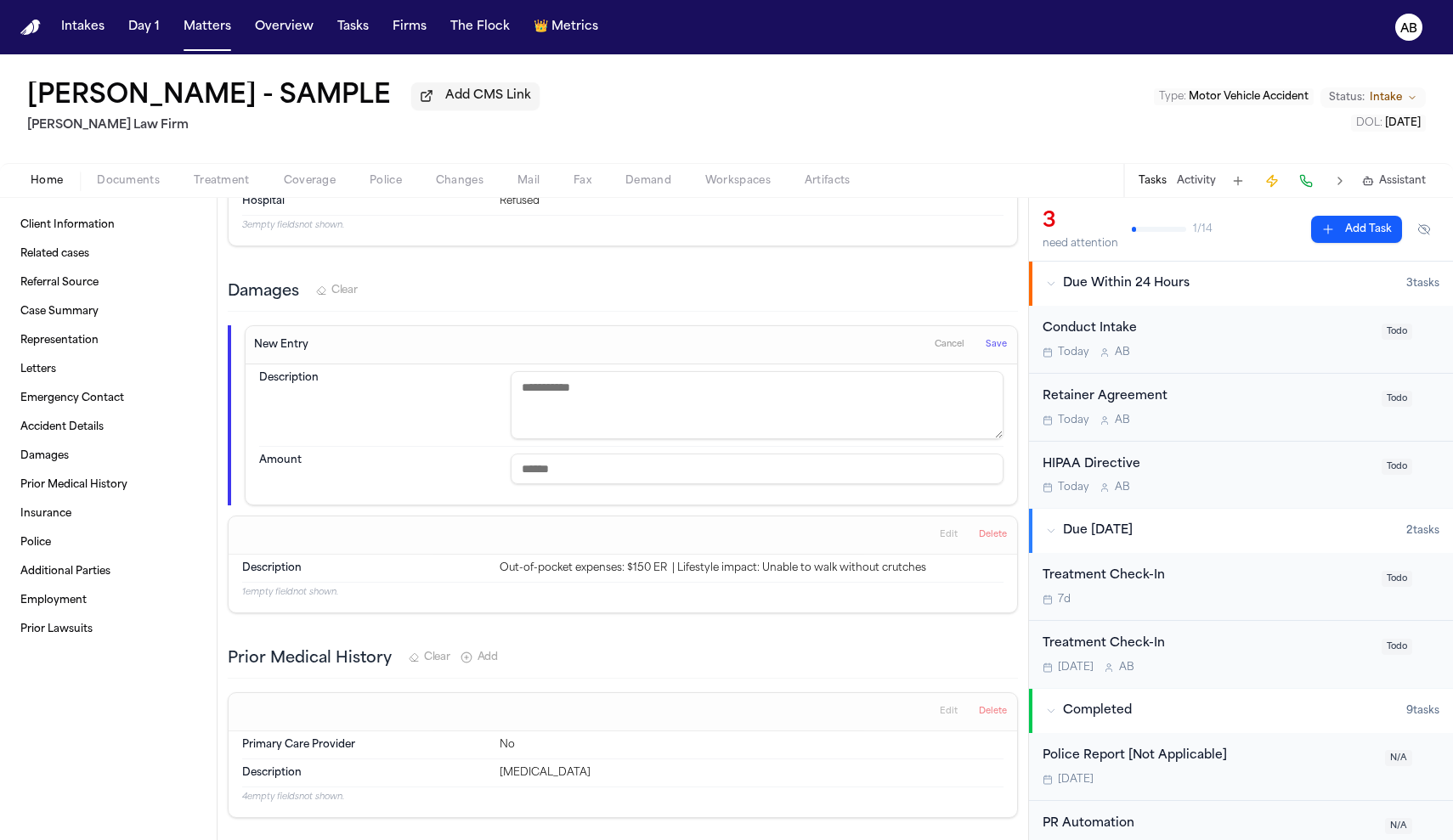
click at [947, 339] on span "Cancel" at bounding box center [949, 345] width 30 height 12
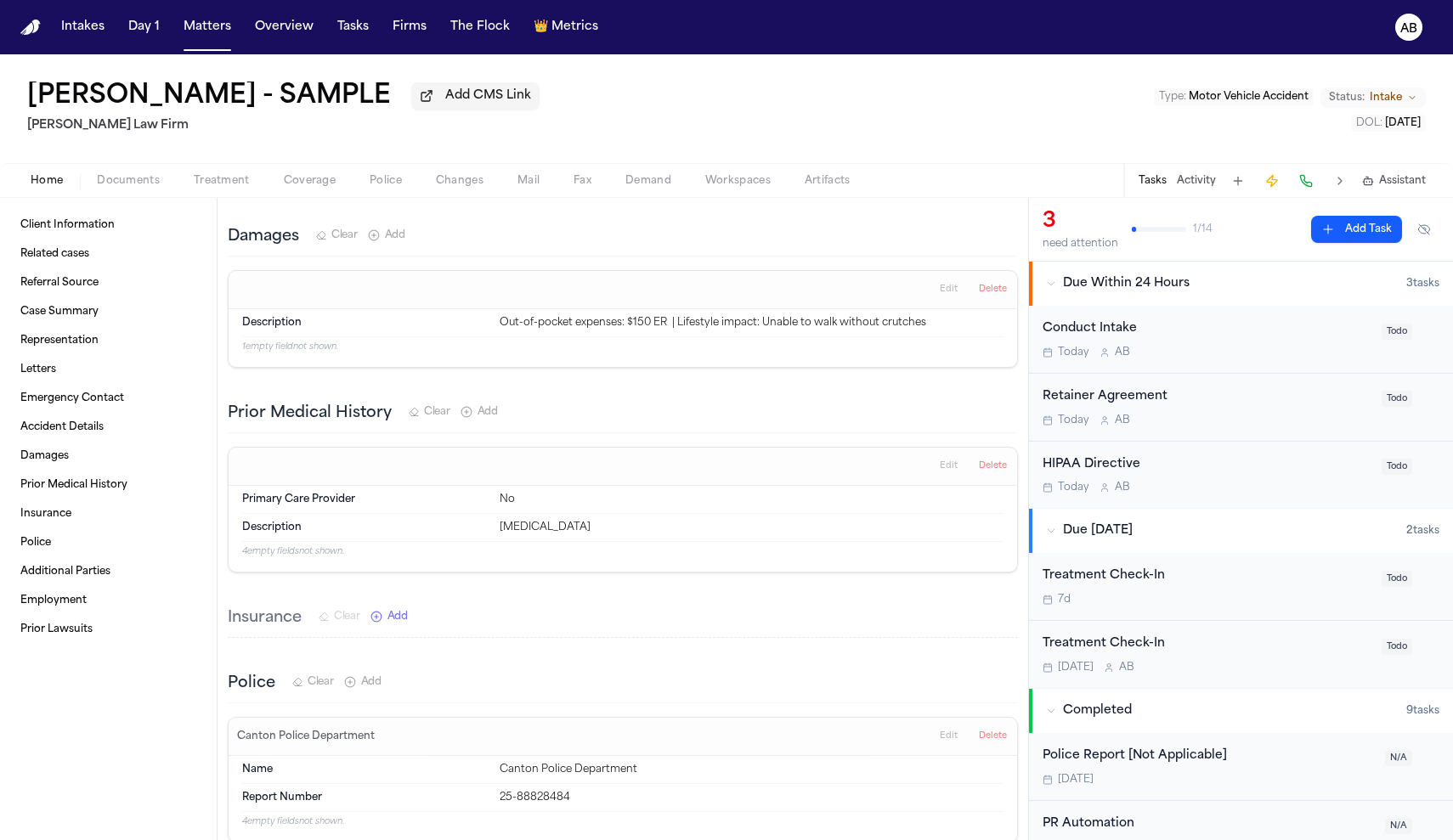
scroll to position [1020, 0]
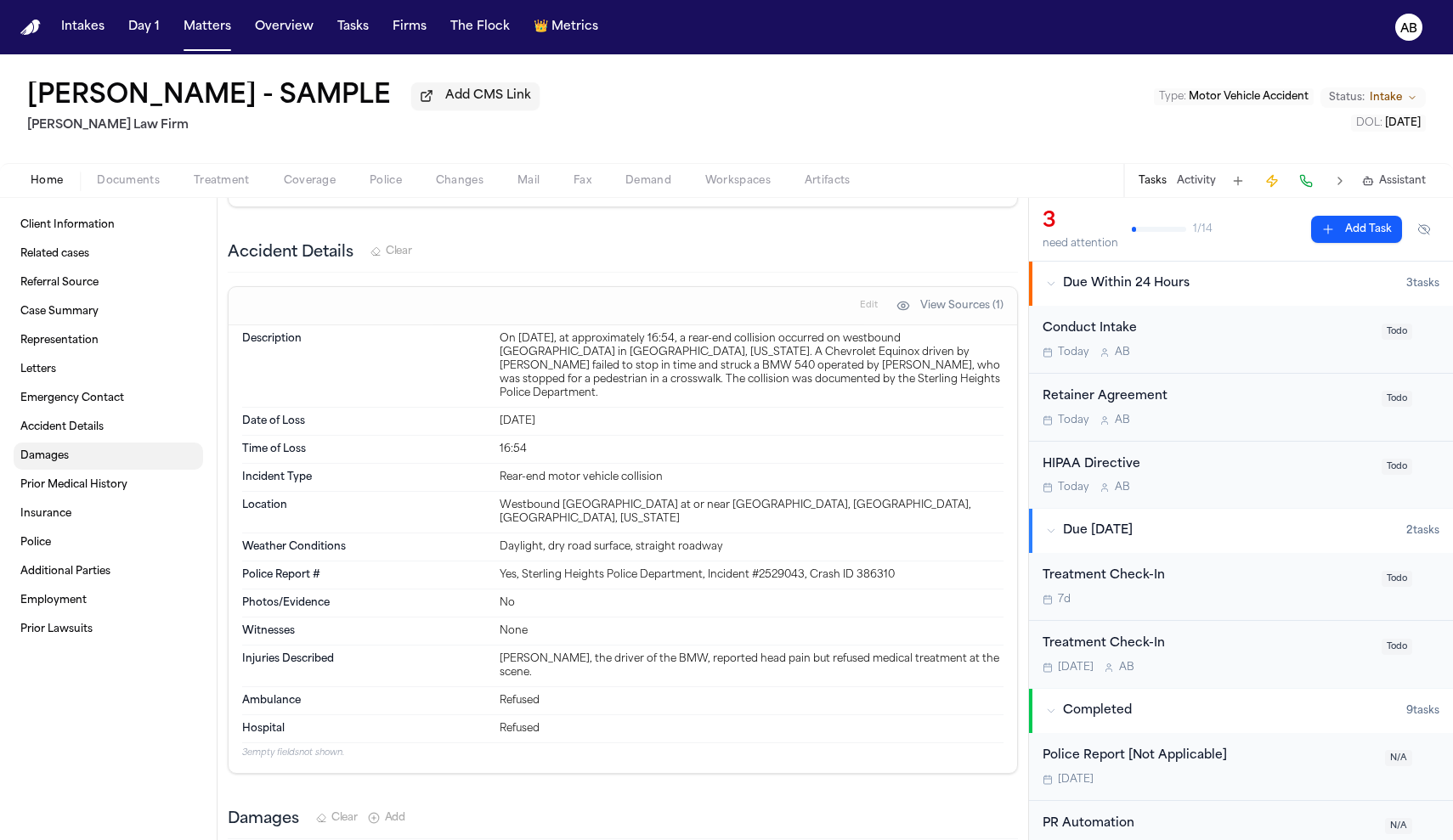
click at [74, 456] on link "Damages" at bounding box center [108, 456] width 189 height 27
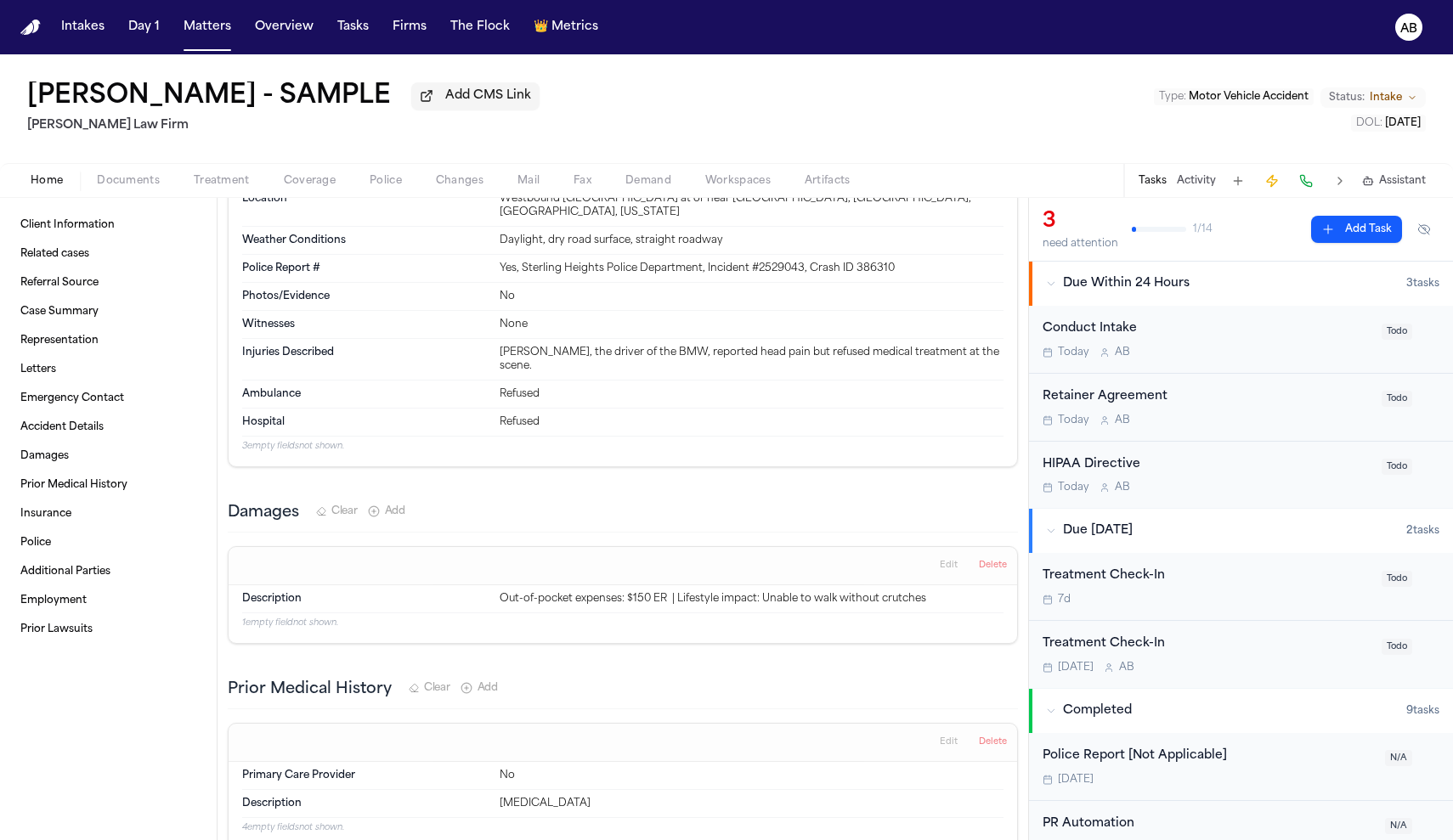
scroll to position [1527, 0]
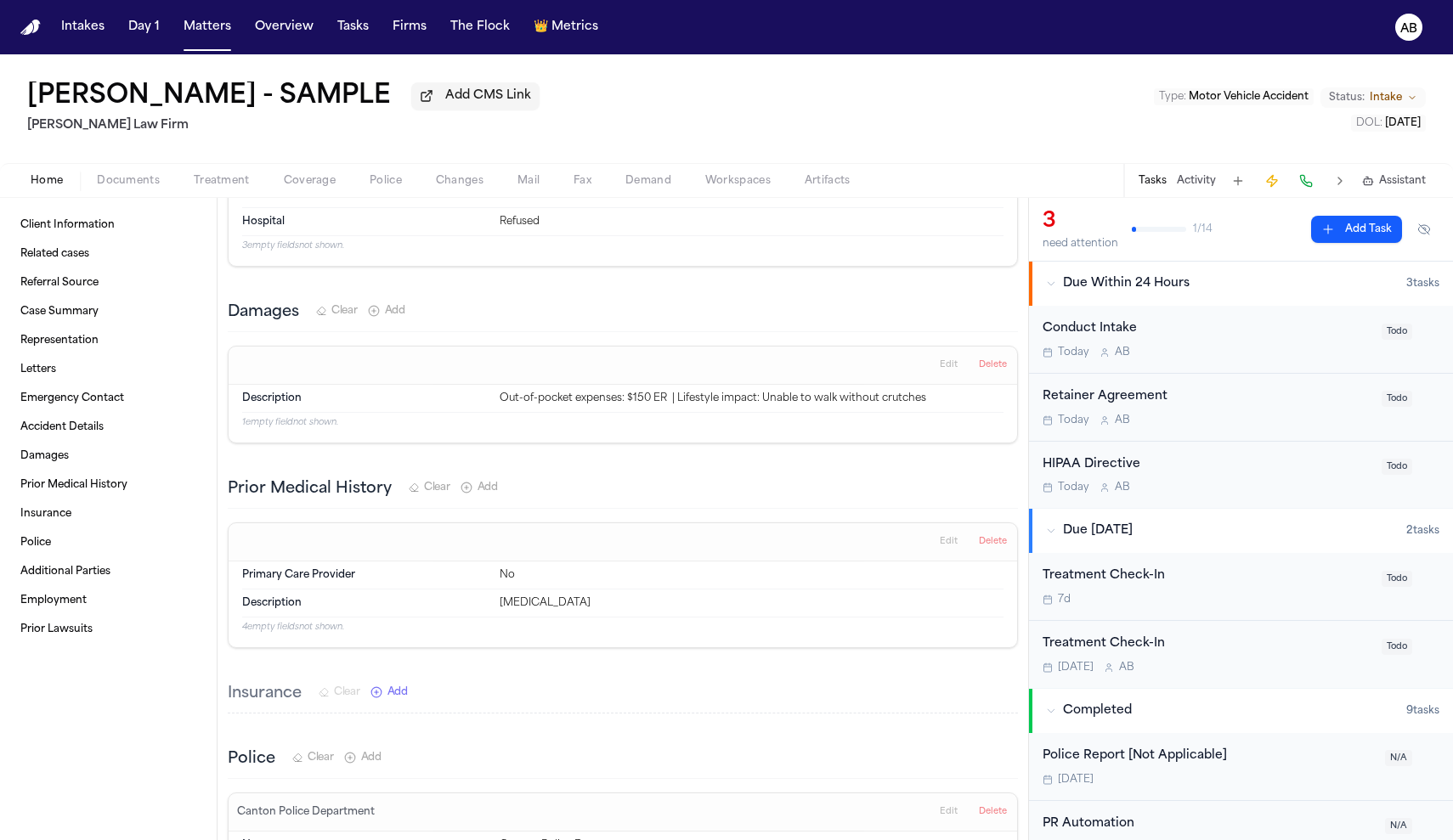
drag, startPoint x: 224, startPoint y: 269, endPoint x: 894, endPoint y: 409, distance: 684.5
click at [894, 409] on div "Client Information Edit Name [PERSON_NAME] - SAMPLE Email [EMAIL_ADDRESS][DOMAI…" at bounding box center [623, 368] width 810 height 3393
click at [585, 294] on div "Damages Clear Add" at bounding box center [623, 313] width 790 height 38
drag, startPoint x: 225, startPoint y: 272, endPoint x: 781, endPoint y: 398, distance: 570.1
click at [781, 398] on div "Client Information Edit Name [PERSON_NAME] - SAMPLE Email [EMAIL_ADDRESS][DOMAI…" at bounding box center [623, 368] width 810 height 3393
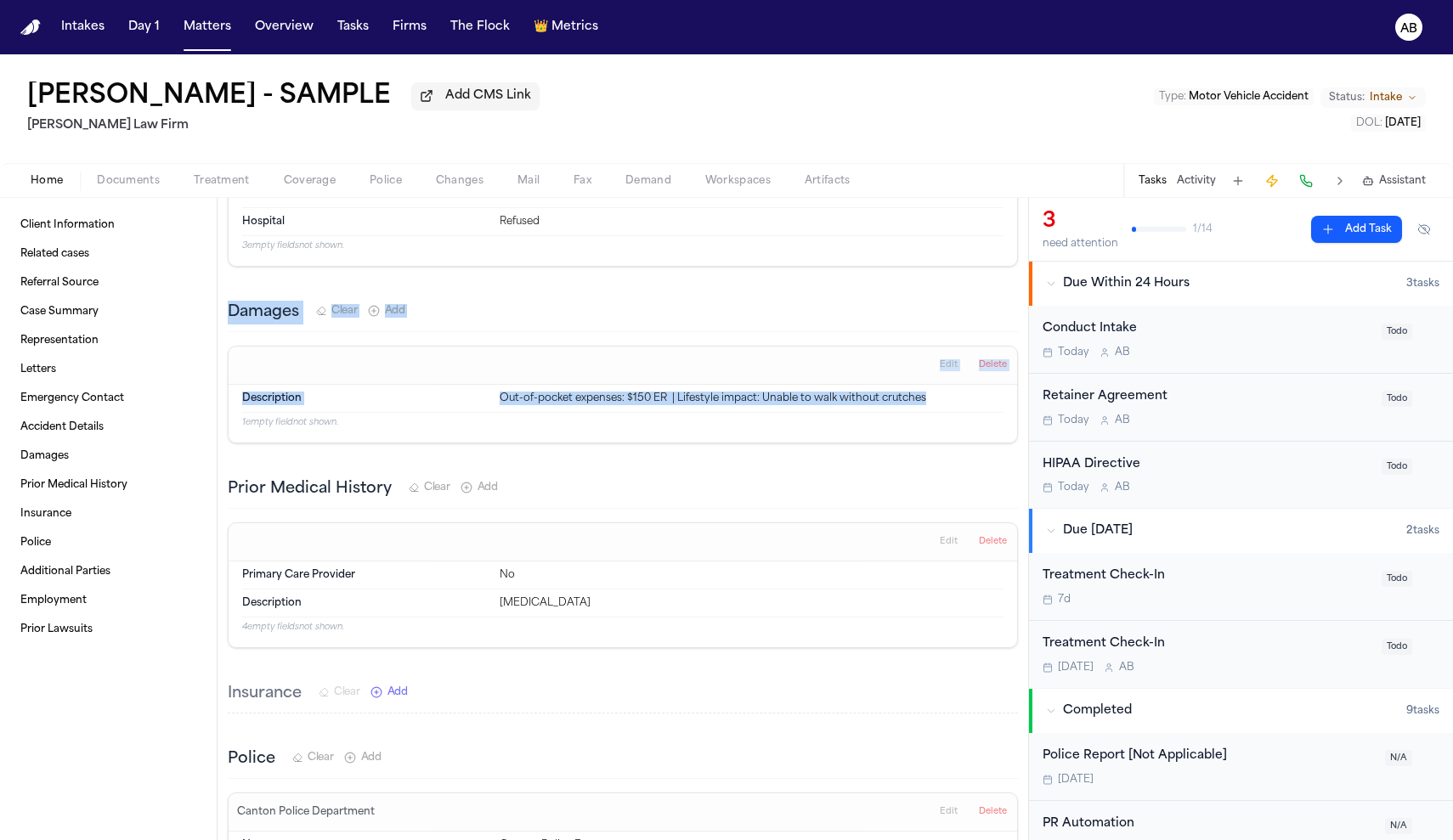
click at [504, 309] on div "Damages Clear Add" at bounding box center [623, 313] width 790 height 38
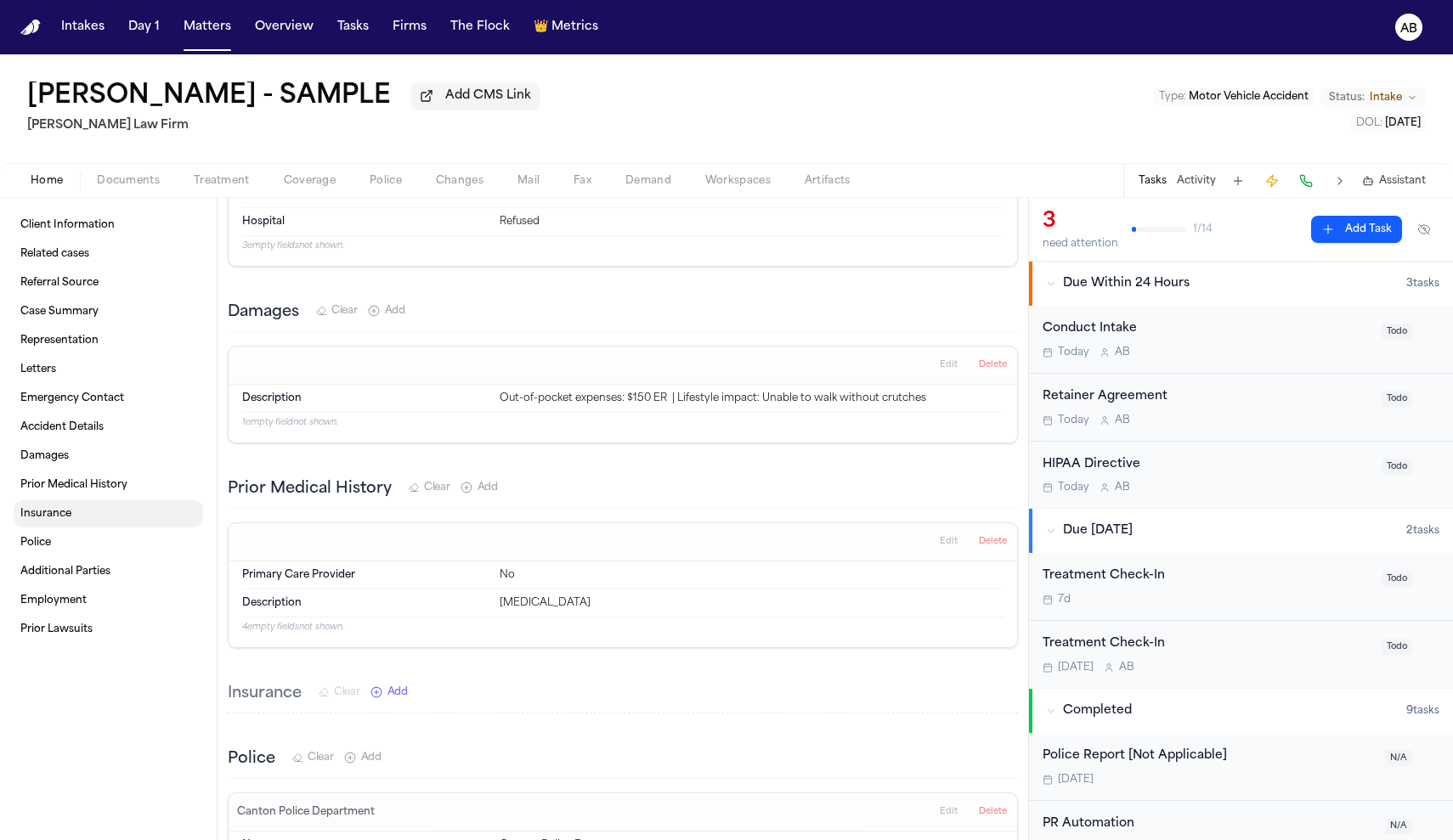
click at [63, 513] on span "Insurance" at bounding box center [45, 514] width 51 height 14
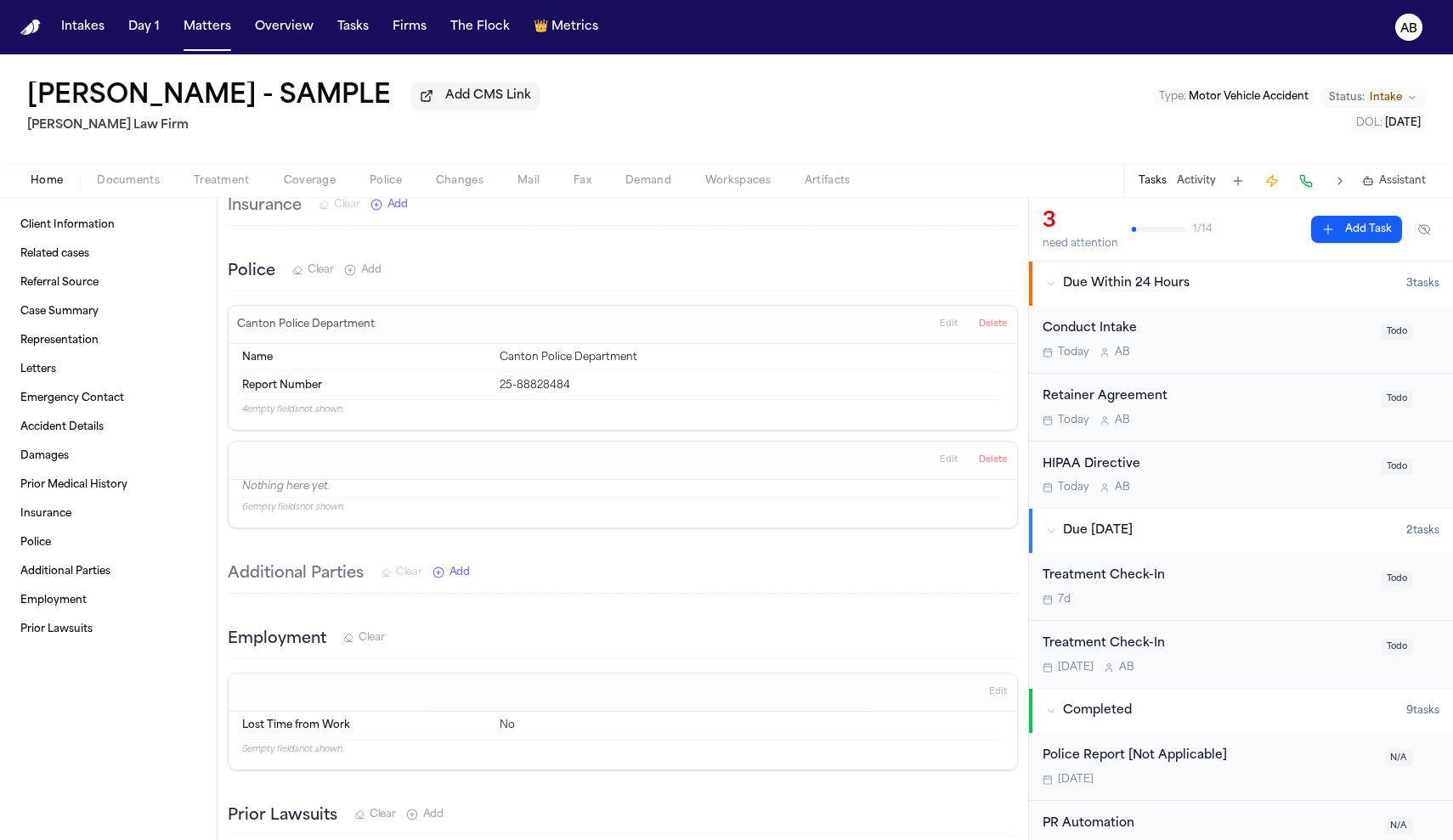
scroll to position [1670, 0]
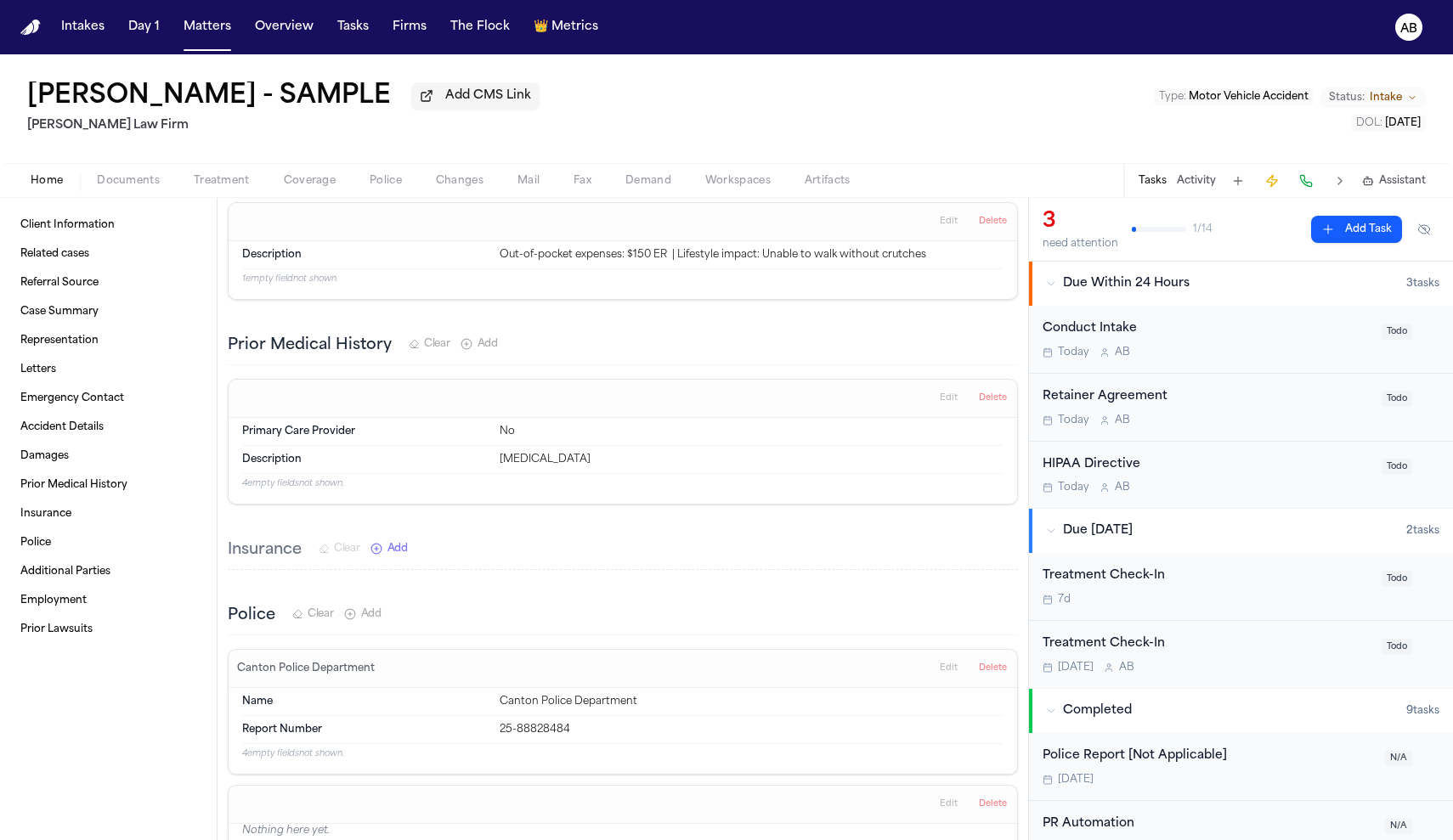
click at [387, 542] on button "Add" at bounding box center [389, 549] width 38 height 14
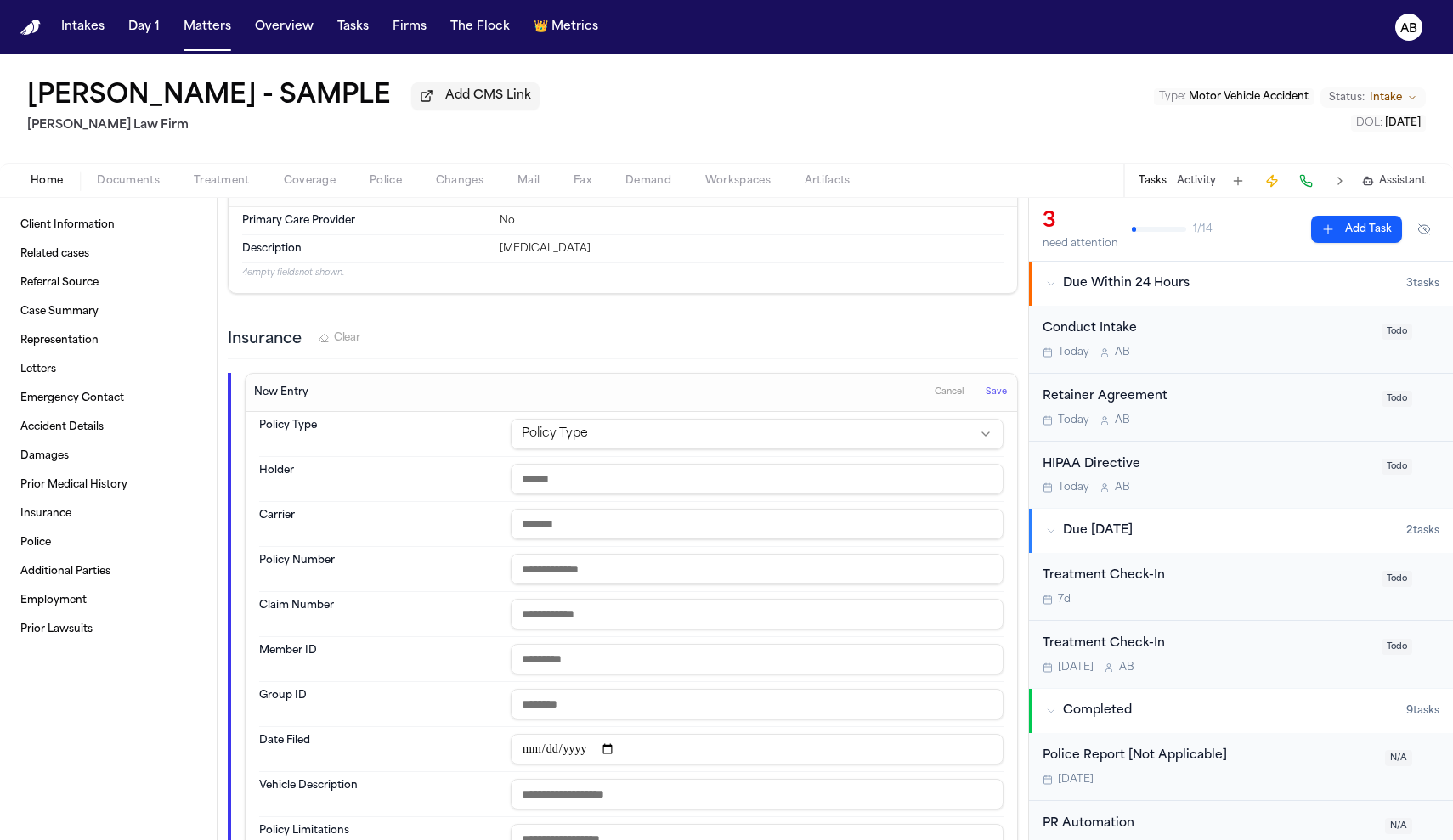
scroll to position [1755, 0]
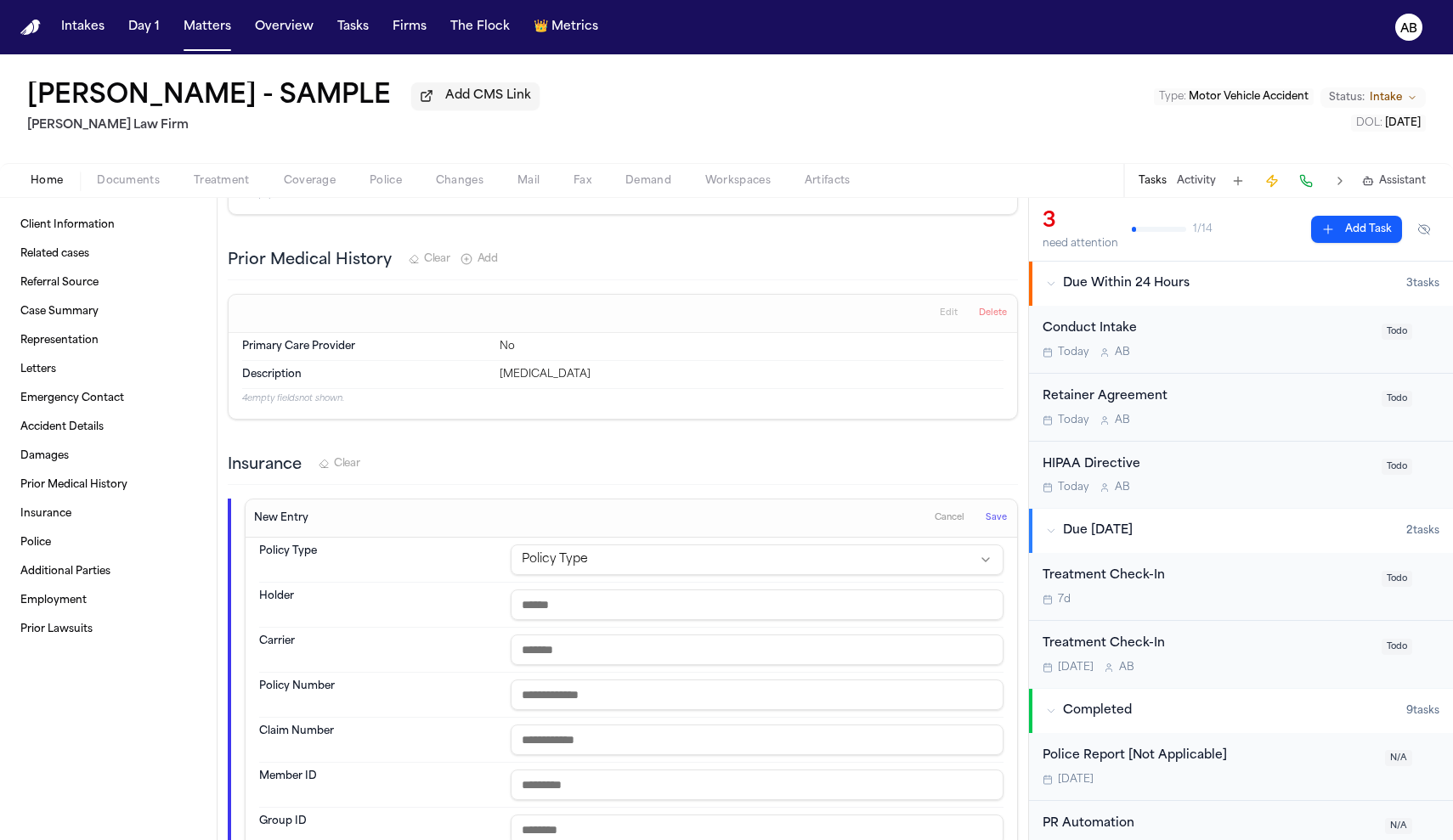
click at [934, 513] on span "Cancel" at bounding box center [949, 519] width 30 height 12
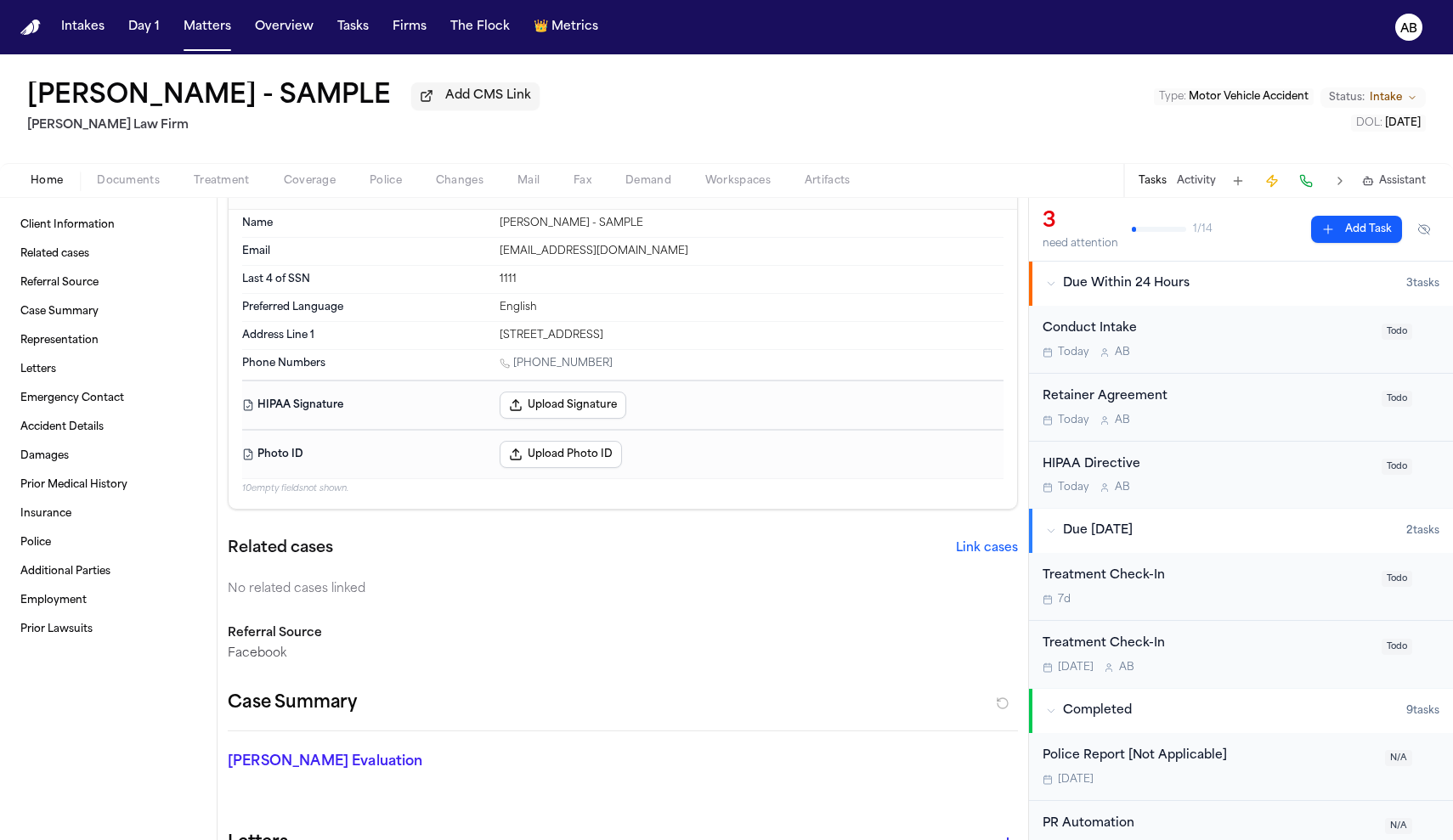
scroll to position [0, 0]
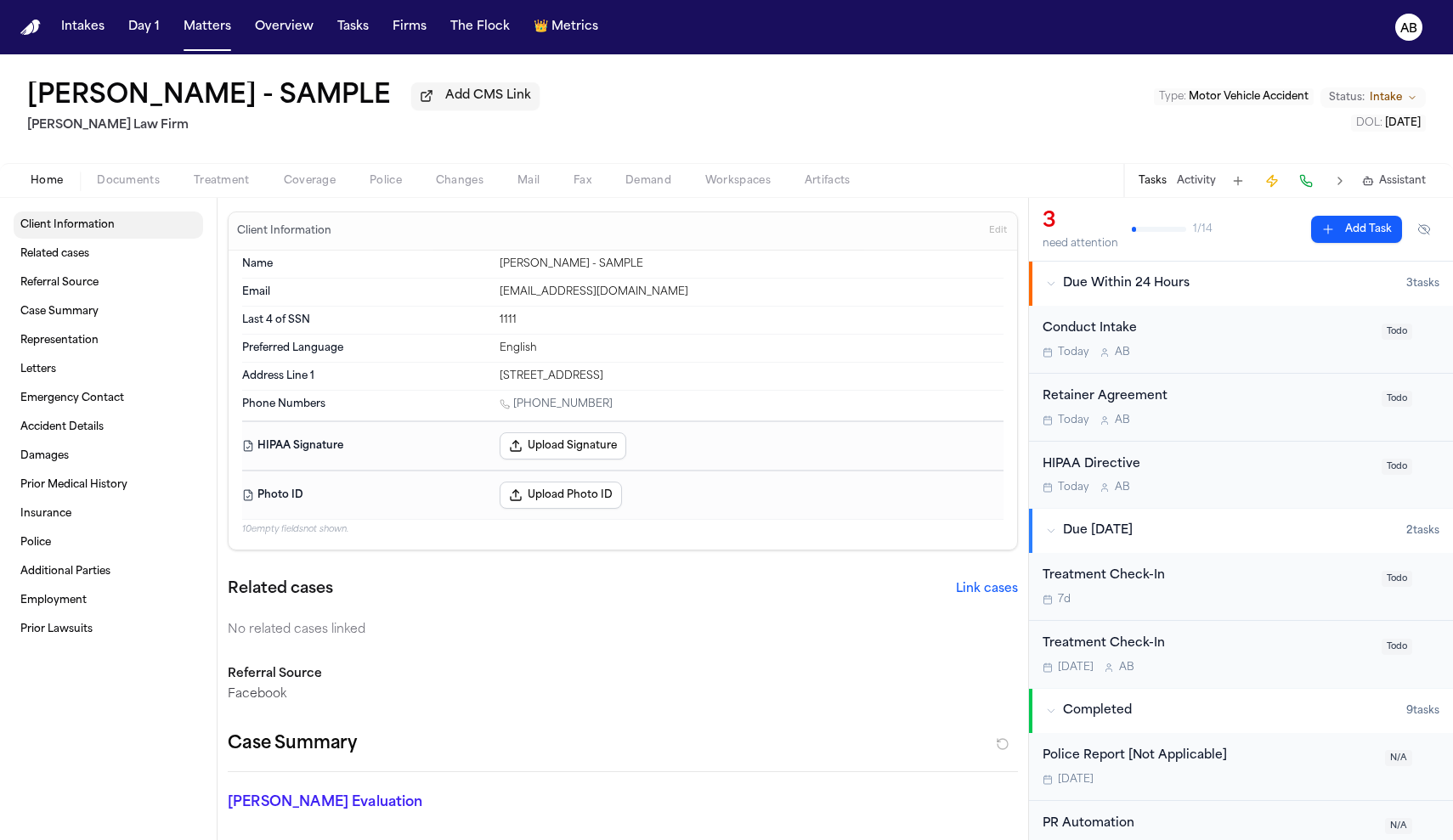
click at [113, 236] on link "Client Information" at bounding box center [108, 224] width 189 height 27
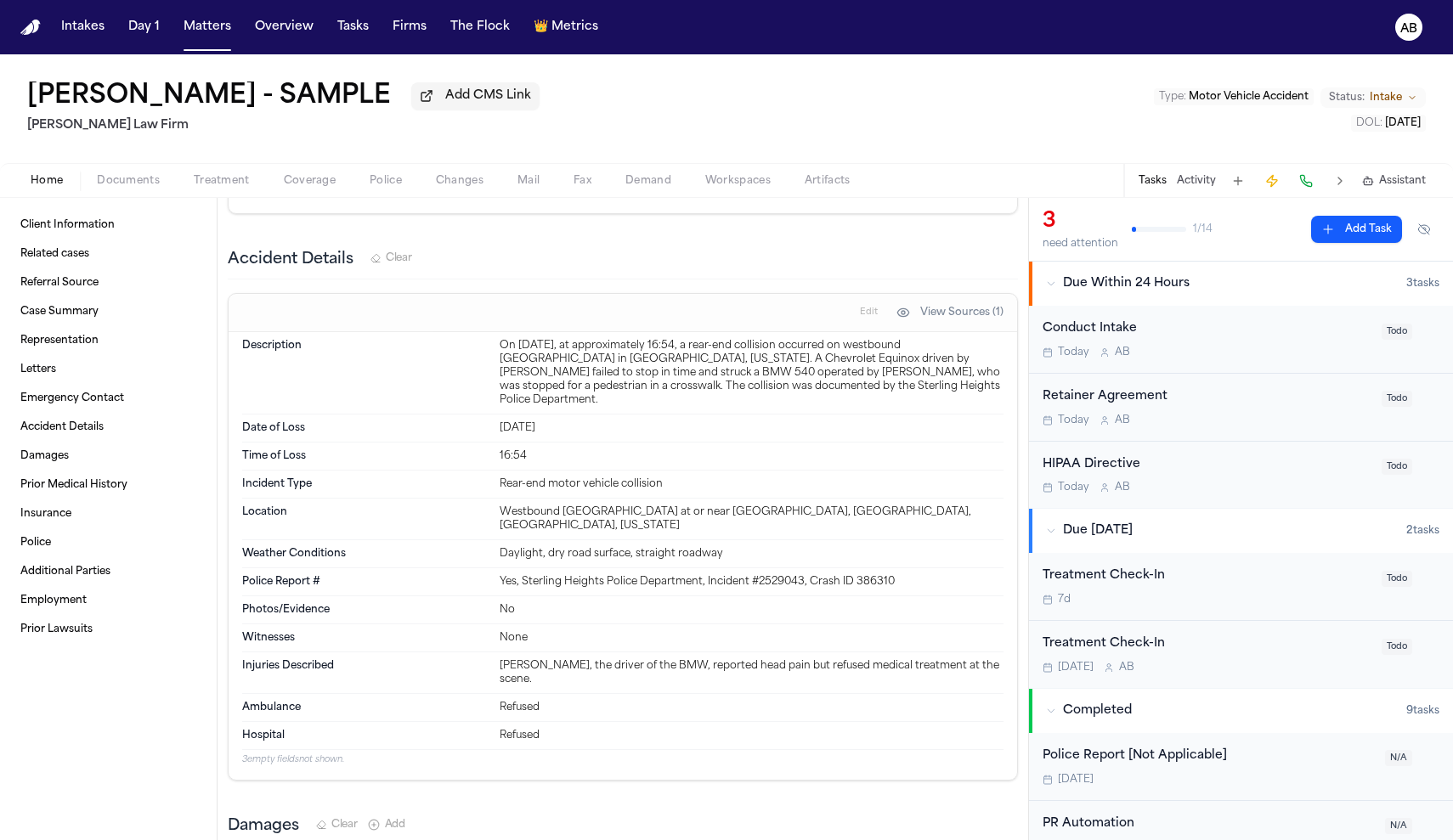
scroll to position [986, 0]
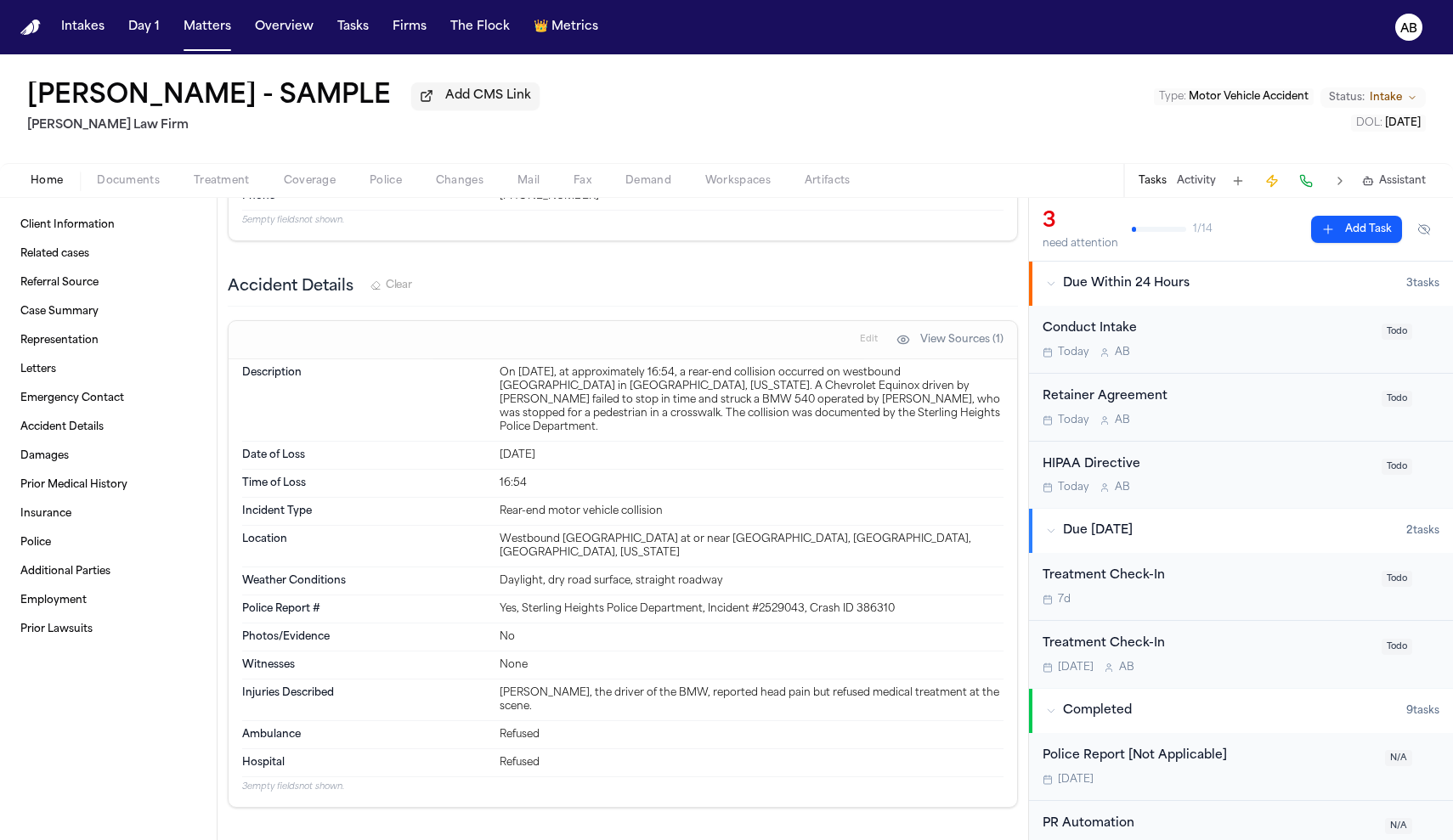
click at [405, 293] on span "Clear" at bounding box center [399, 286] width 26 height 14
click at [379, 370] on button "Clear" at bounding box center [376, 375] width 53 height 27
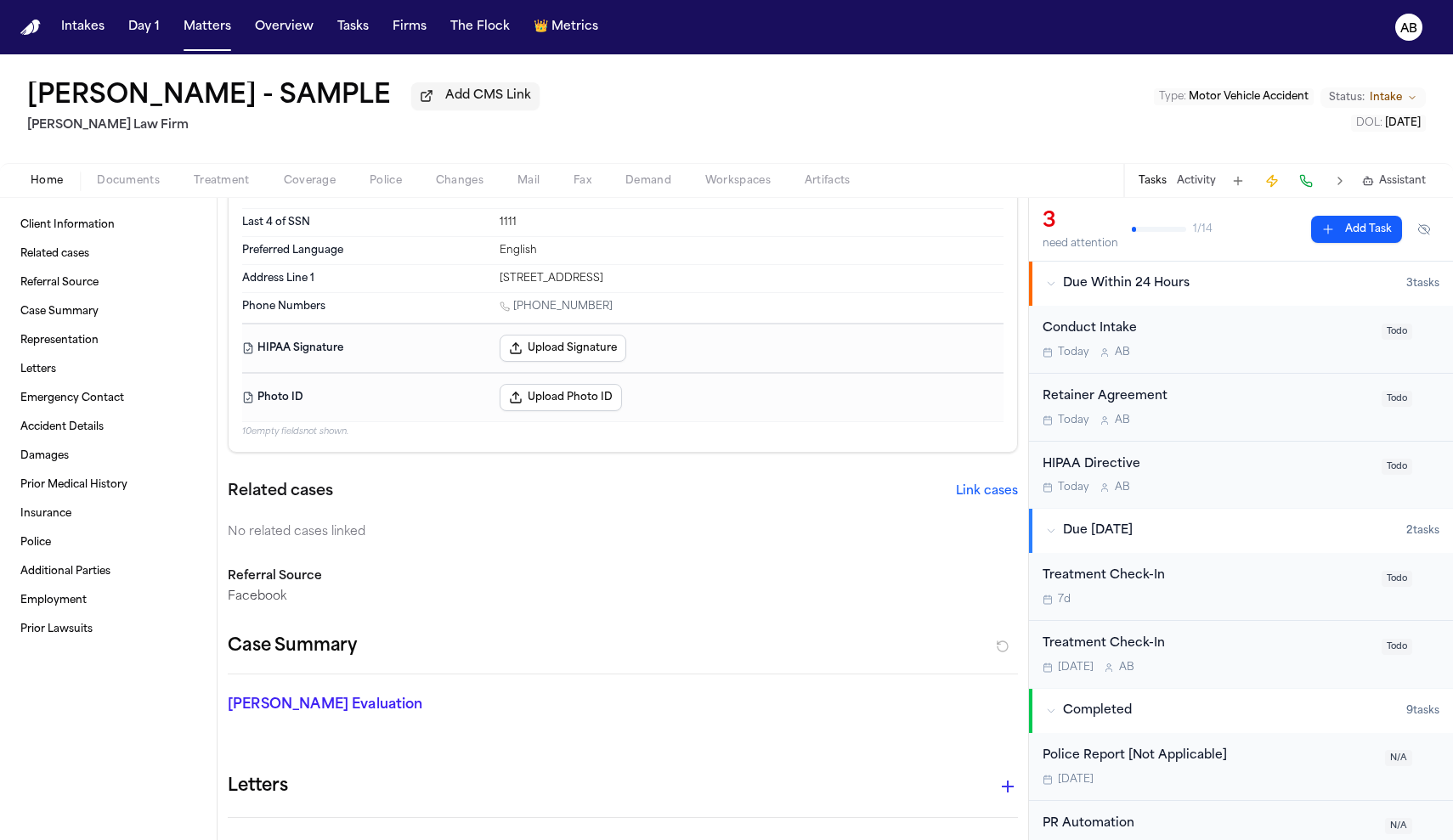
scroll to position [0, 0]
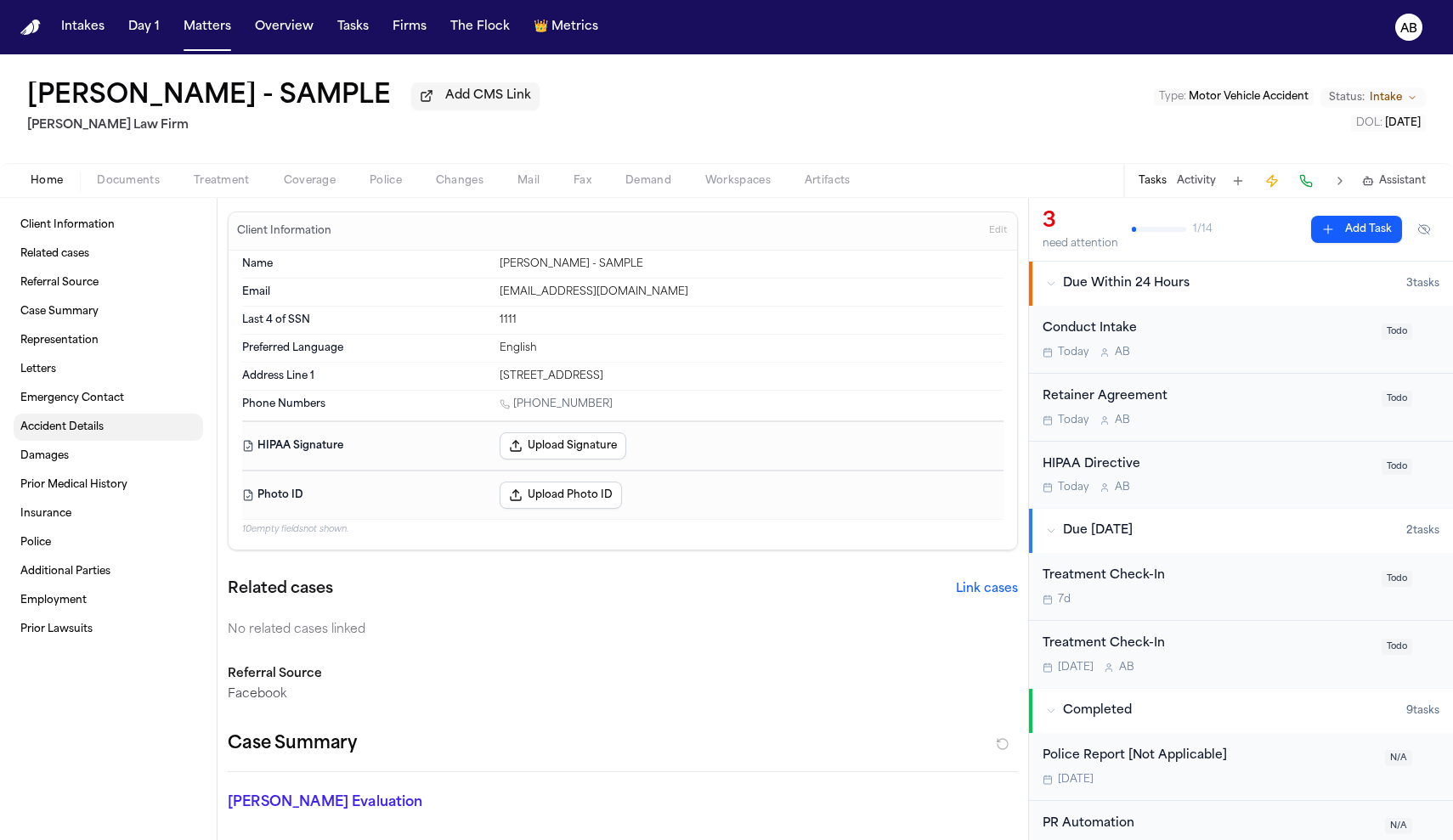
click at [96, 430] on span "Accident Details" at bounding box center [61, 428] width 83 height 14
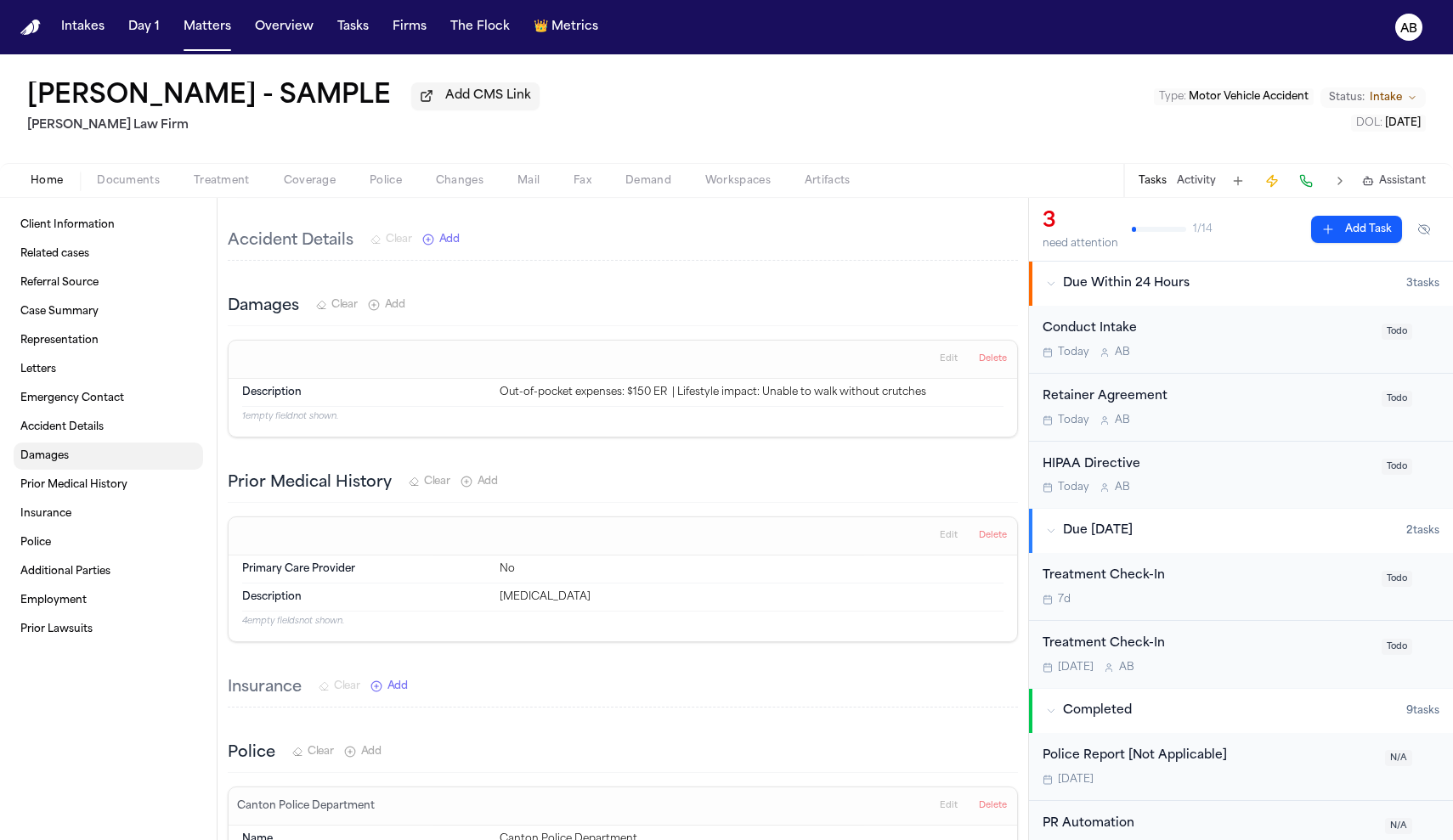
scroll to position [1033, 0]
click at [451, 242] on span "Add" at bounding box center [449, 238] width 20 height 14
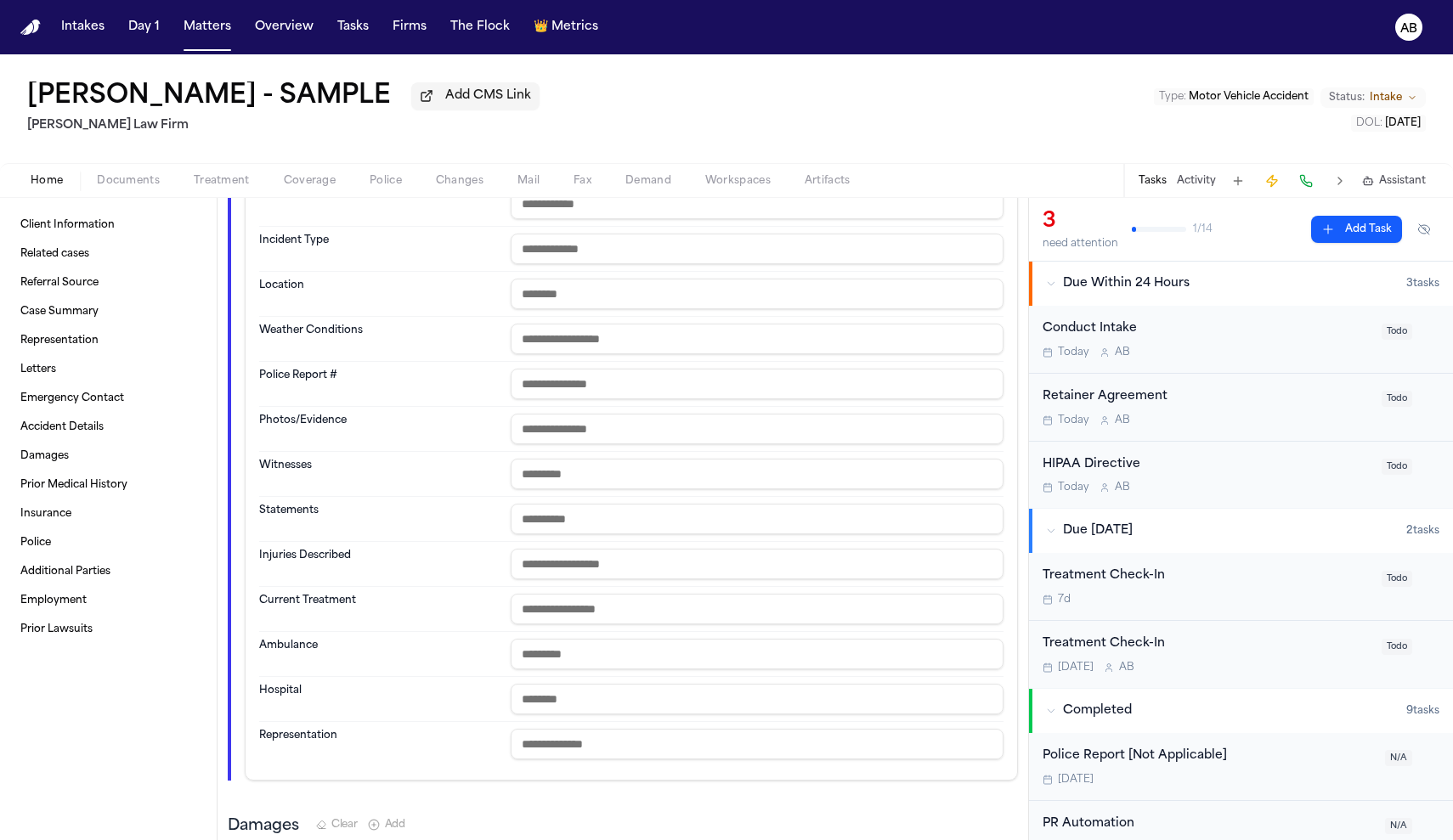
scroll to position [1374, 0]
